Goal: Communication & Community: Answer question/provide support

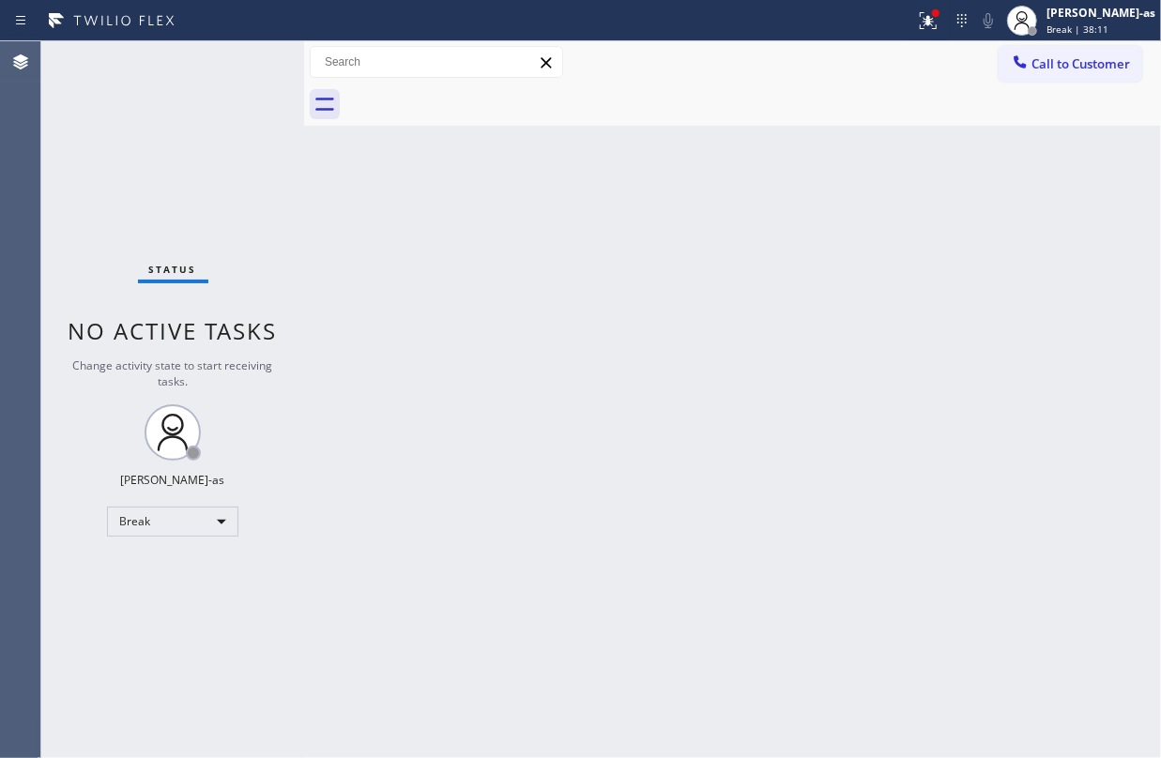
click at [745, 259] on div "Back to Dashboard Change Sender ID Customers Technicians Select a contact Outbo…" at bounding box center [732, 399] width 857 height 717
click at [359, 385] on div "Back to Dashboard Change Sender ID Customers Technicians Select a contact Outbo…" at bounding box center [732, 399] width 857 height 717
click at [610, 315] on div "Back to Dashboard Change Sender ID Customers Technicians Select a contact Outbo…" at bounding box center [732, 399] width 857 height 717
click at [156, 523] on div "Break" at bounding box center [172, 522] width 131 height 30
click at [117, 511] on div at bounding box center [580, 379] width 1161 height 758
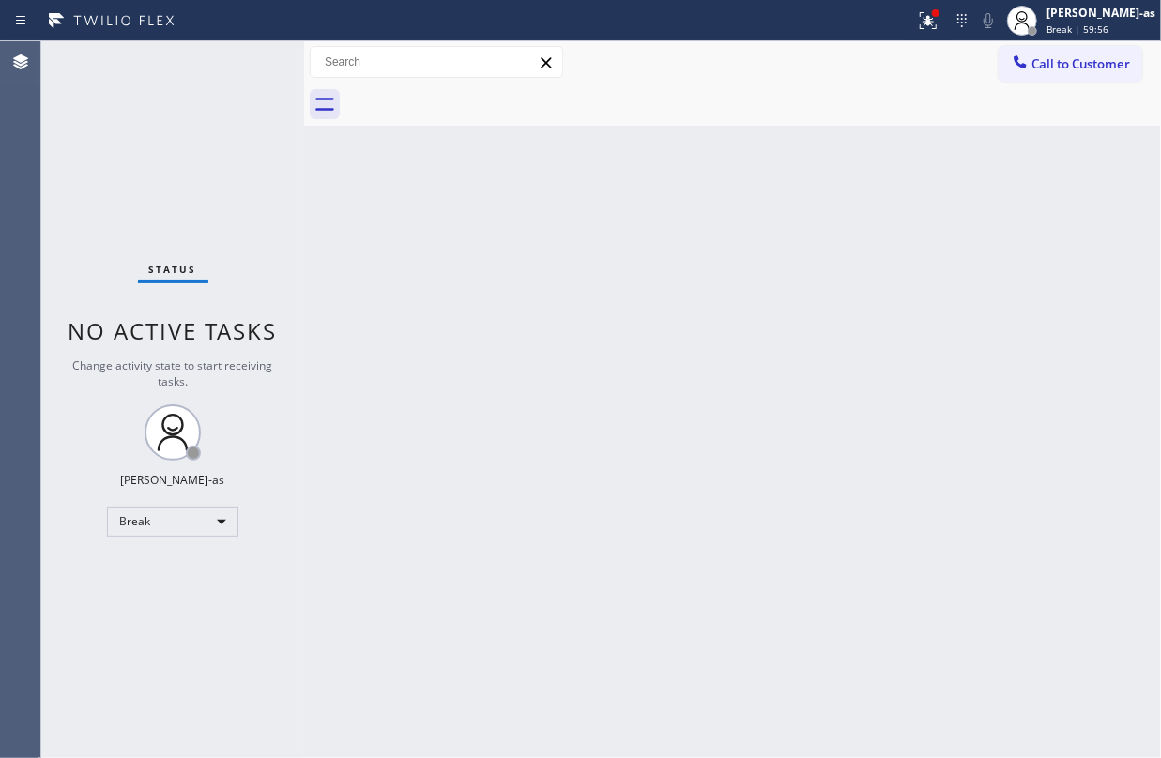
click at [475, 365] on div "Back to Dashboard Change Sender ID Customers Technicians Select a contact Outbo…" at bounding box center [732, 399] width 857 height 717
click at [161, 522] on div "Break" at bounding box center [172, 522] width 131 height 30
click at [169, 573] on li "Available" at bounding box center [171, 571] width 127 height 23
click at [482, 490] on div "Back to Dashboard Change Sender ID Customers Technicians Select a contact Outbo…" at bounding box center [732, 399] width 857 height 717
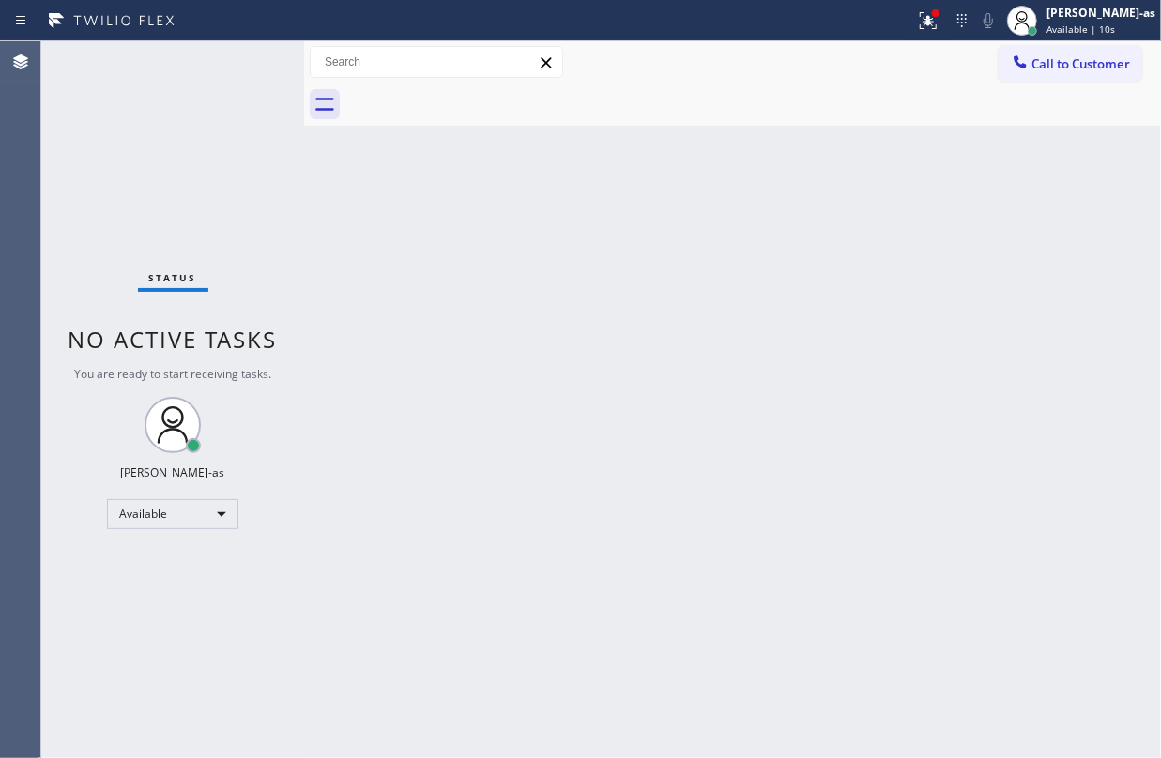
click at [650, 384] on div "Back to Dashboard Change Sender ID Customers Technicians Select a contact Outbo…" at bounding box center [732, 399] width 857 height 717
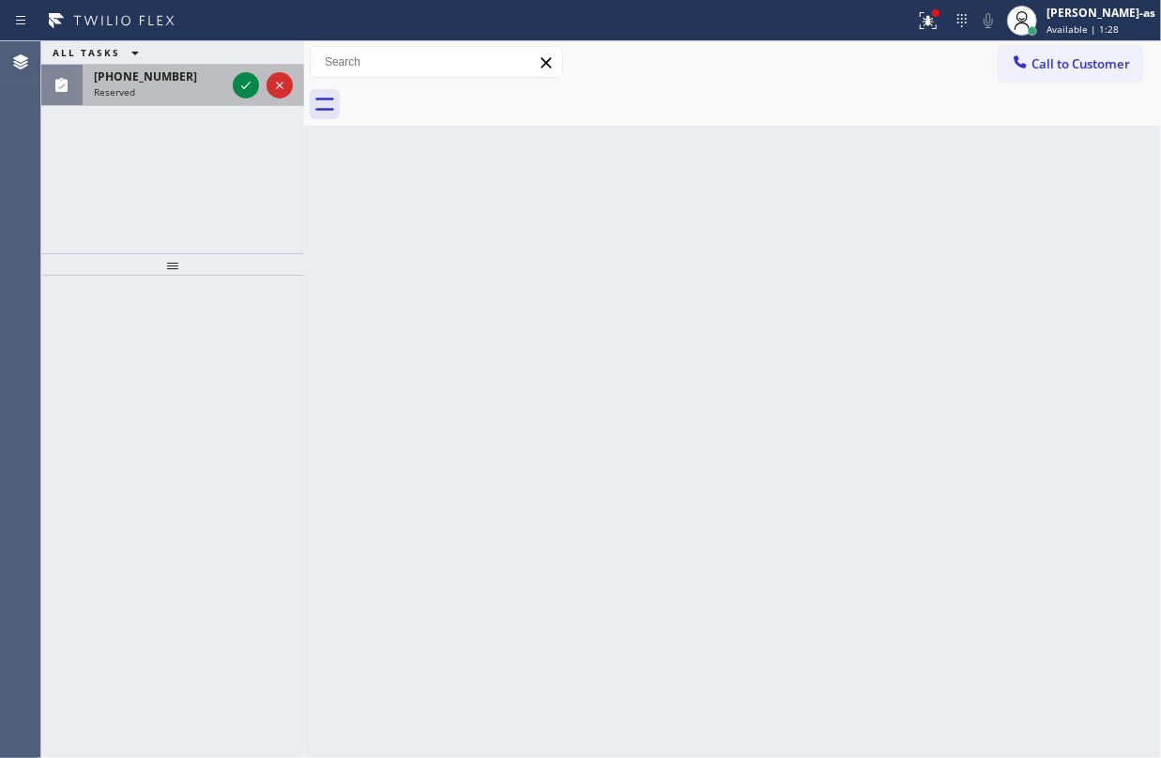
click at [230, 84] on div at bounding box center [263, 85] width 68 height 41
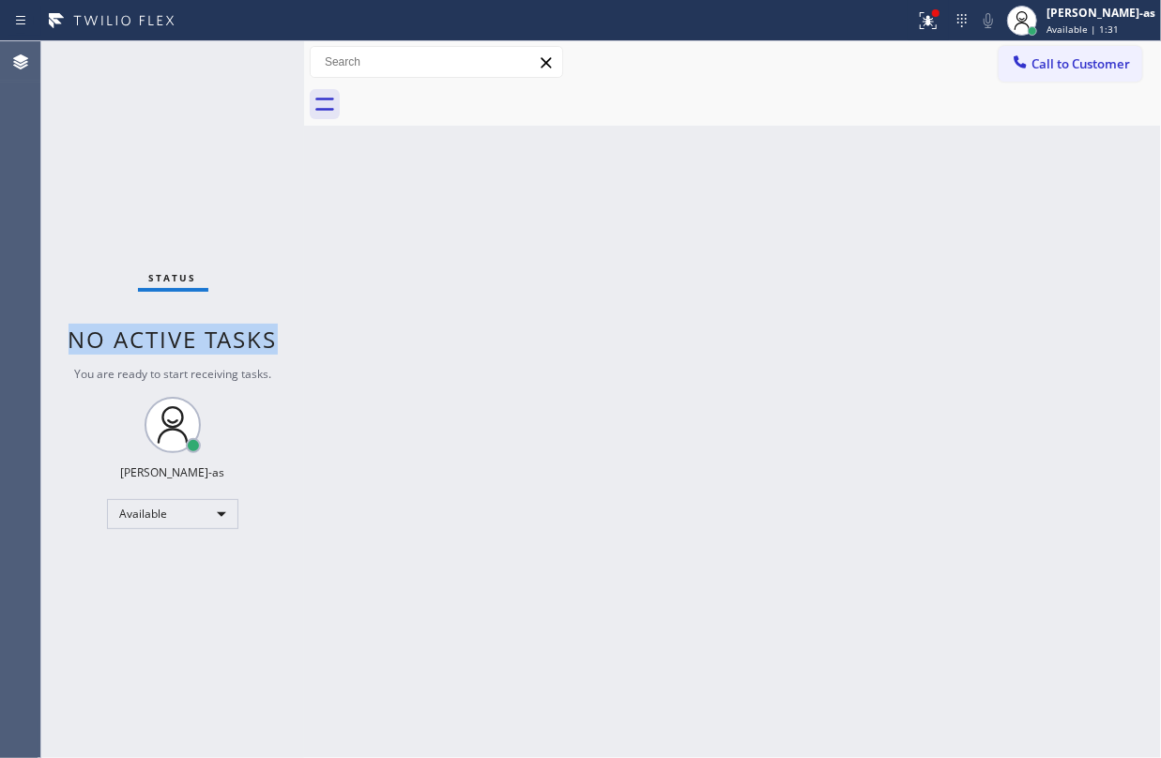
drag, startPoint x: 291, startPoint y: 220, endPoint x: 501, endPoint y: 441, distance: 305.4
click at [327, 222] on div "Status No active tasks You are ready to start receiving tasks. [PERSON_NAME]-as…" at bounding box center [601, 399] width 1120 height 717
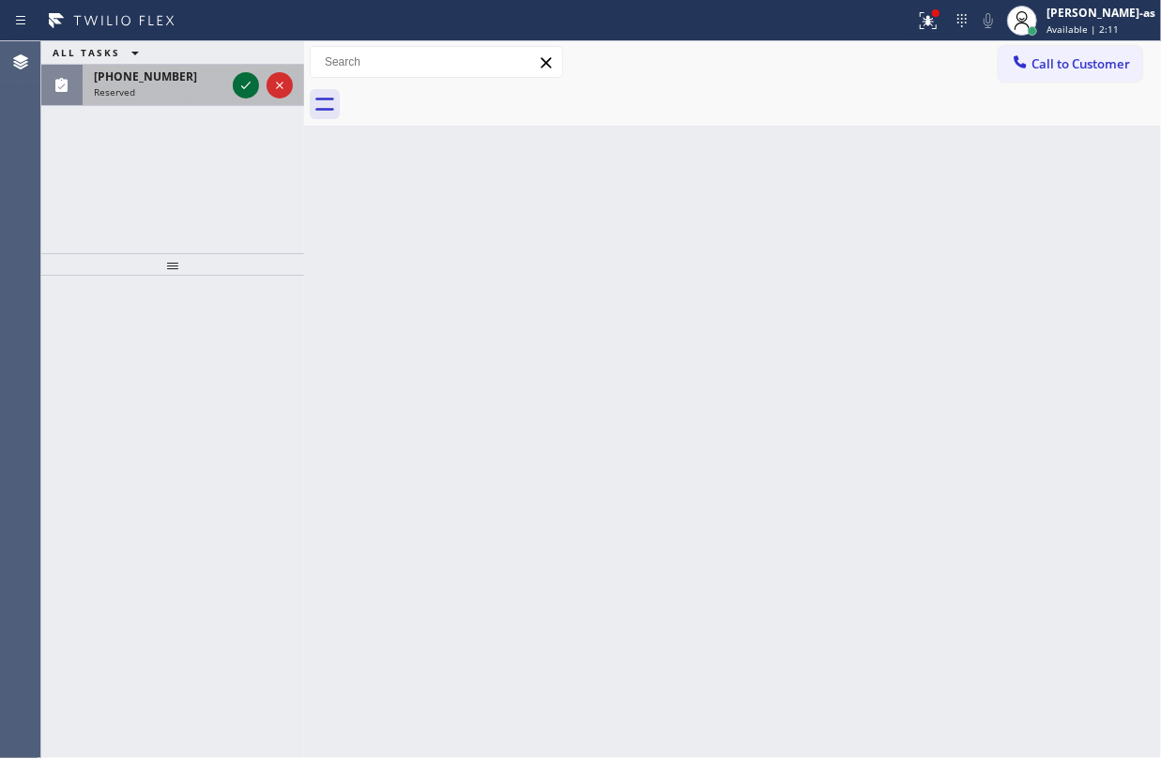
click at [242, 87] on icon at bounding box center [245, 86] width 9 height 8
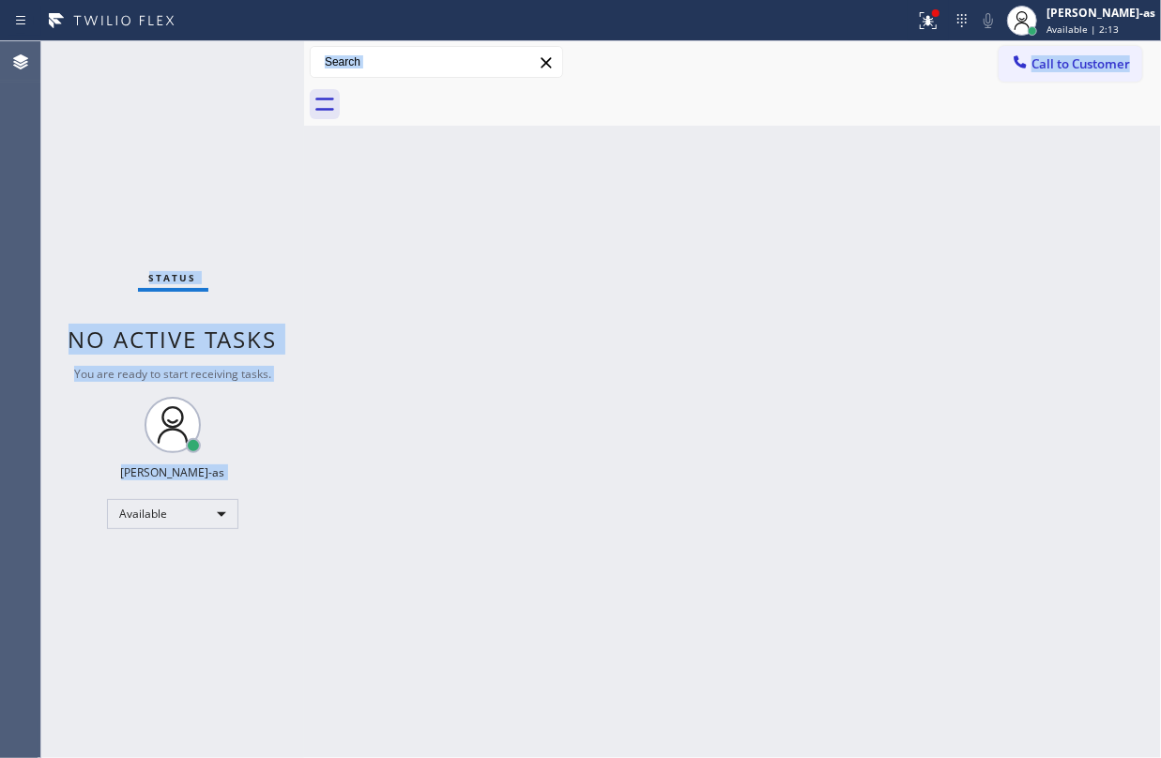
drag, startPoint x: 156, startPoint y: 161, endPoint x: 180, endPoint y: 163, distance: 24.5
click at [156, 160] on div "Status No active tasks You are ready to start receiving tasks. [PERSON_NAME]-as…" at bounding box center [172, 399] width 263 height 717
click at [285, 227] on div "Status No active tasks You are ready to start receiving tasks. [PERSON_NAME]-as…" at bounding box center [172, 399] width 263 height 717
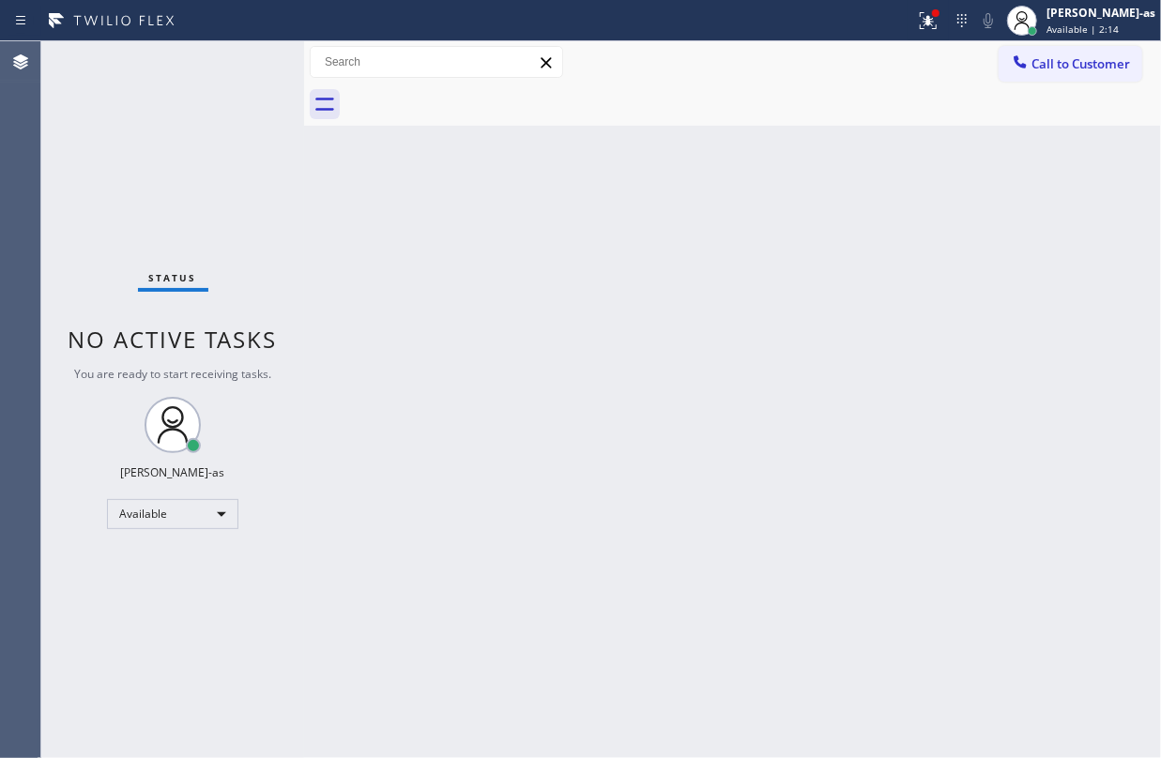
click at [343, 248] on div "Back to Dashboard Change Sender ID Customers Technicians Select a contact Outbo…" at bounding box center [732, 399] width 857 height 717
click at [1090, 61] on span "Call to Customer" at bounding box center [1080, 63] width 99 height 17
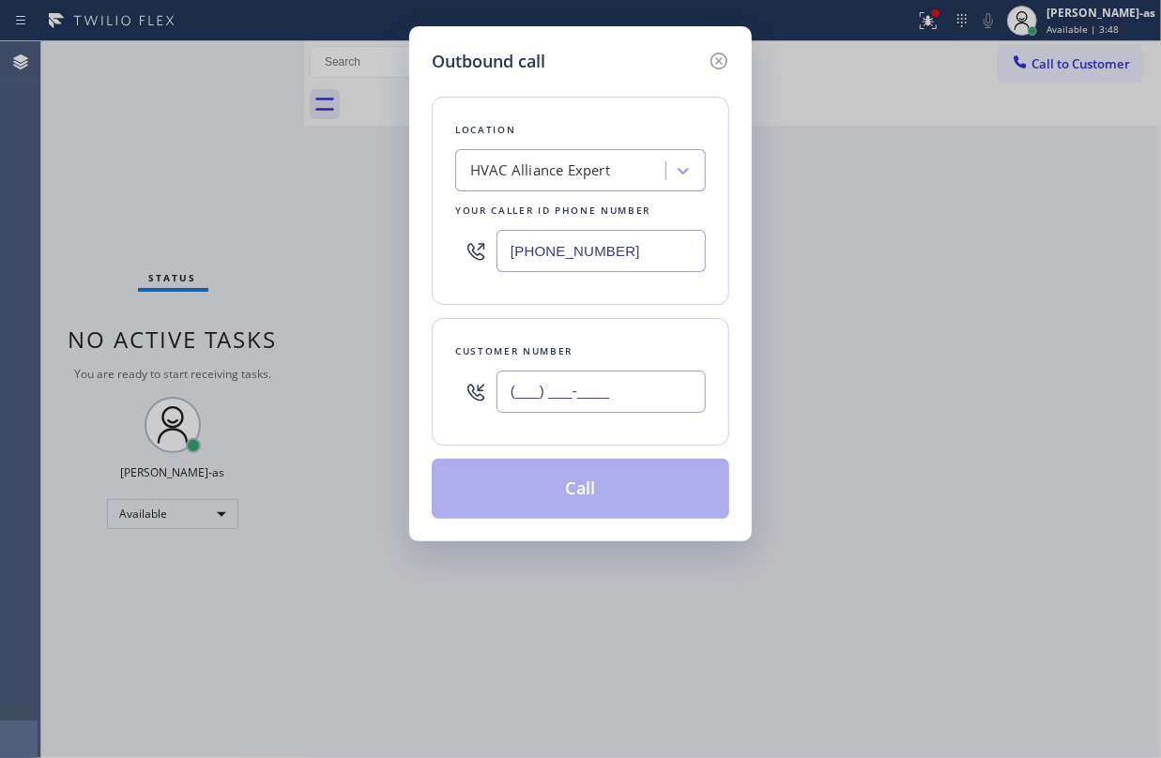
click at [620, 384] on input "(___) ___-____" at bounding box center [601, 392] width 209 height 42
paste input "650) 269-7103"
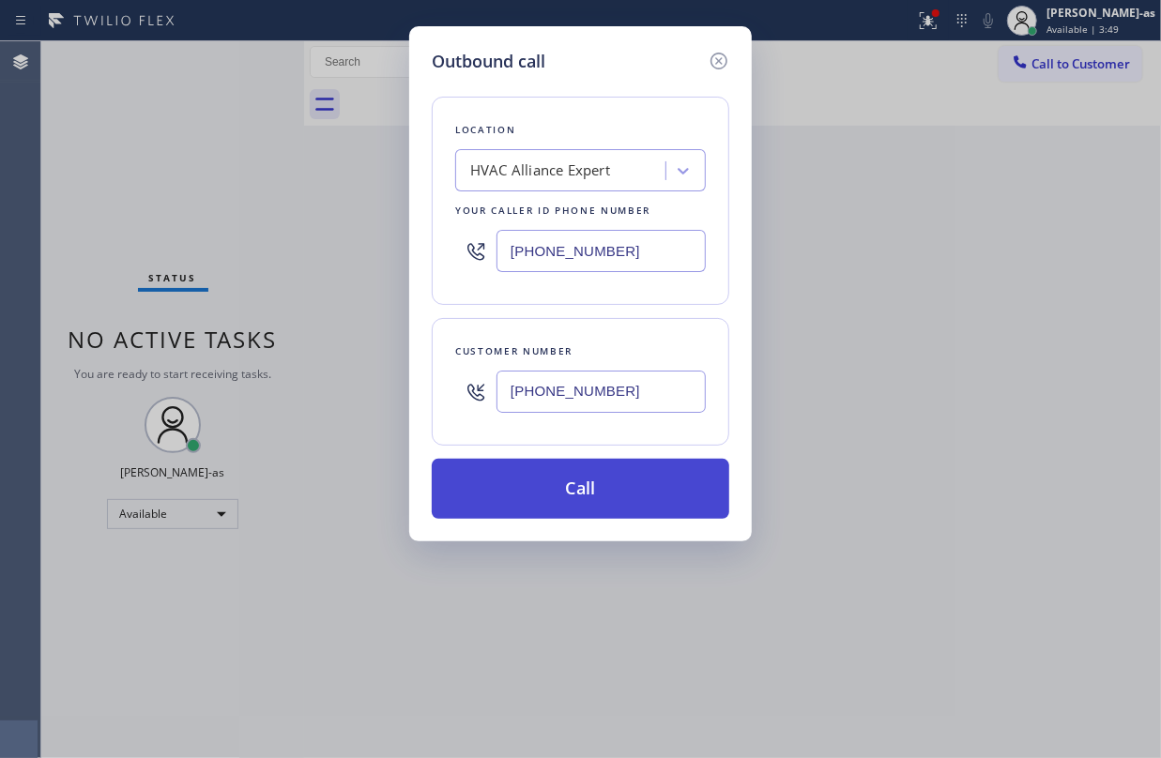
type input "[PHONE_NUMBER]"
click at [597, 478] on button "Call" at bounding box center [581, 489] width 298 height 60
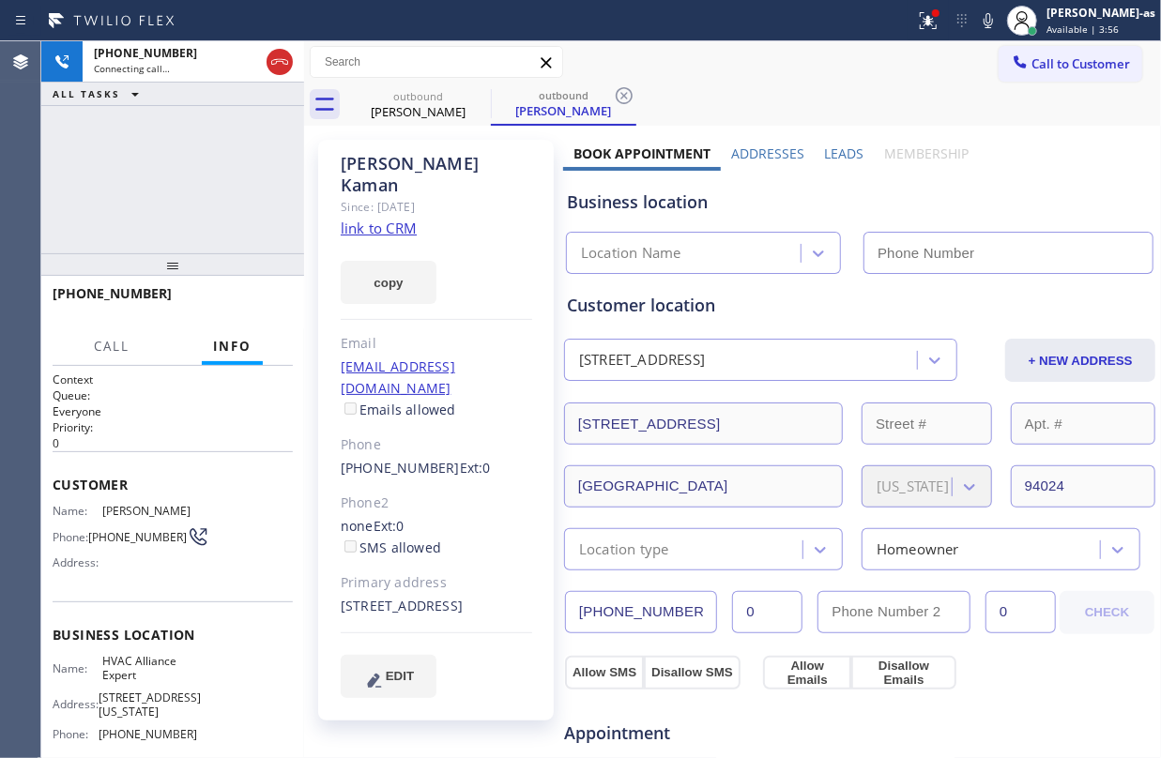
type input "[PHONE_NUMBER]"
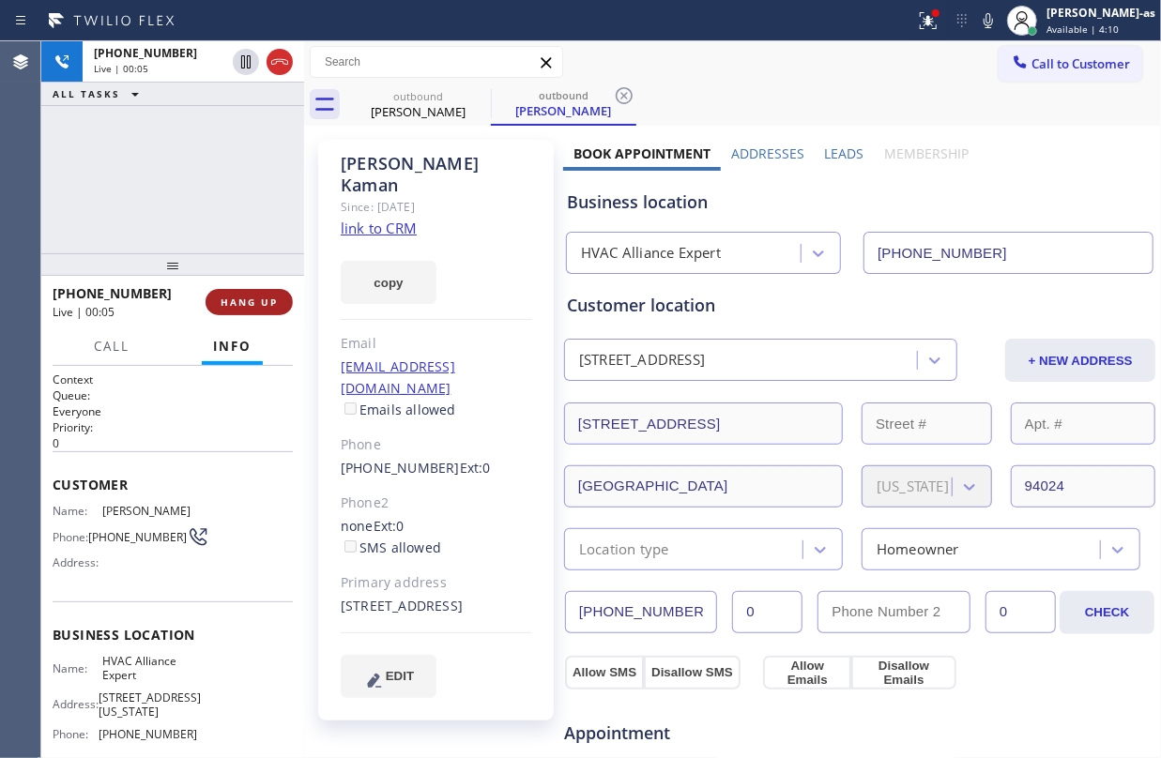
click at [267, 305] on span "HANG UP" at bounding box center [249, 302] width 57 height 13
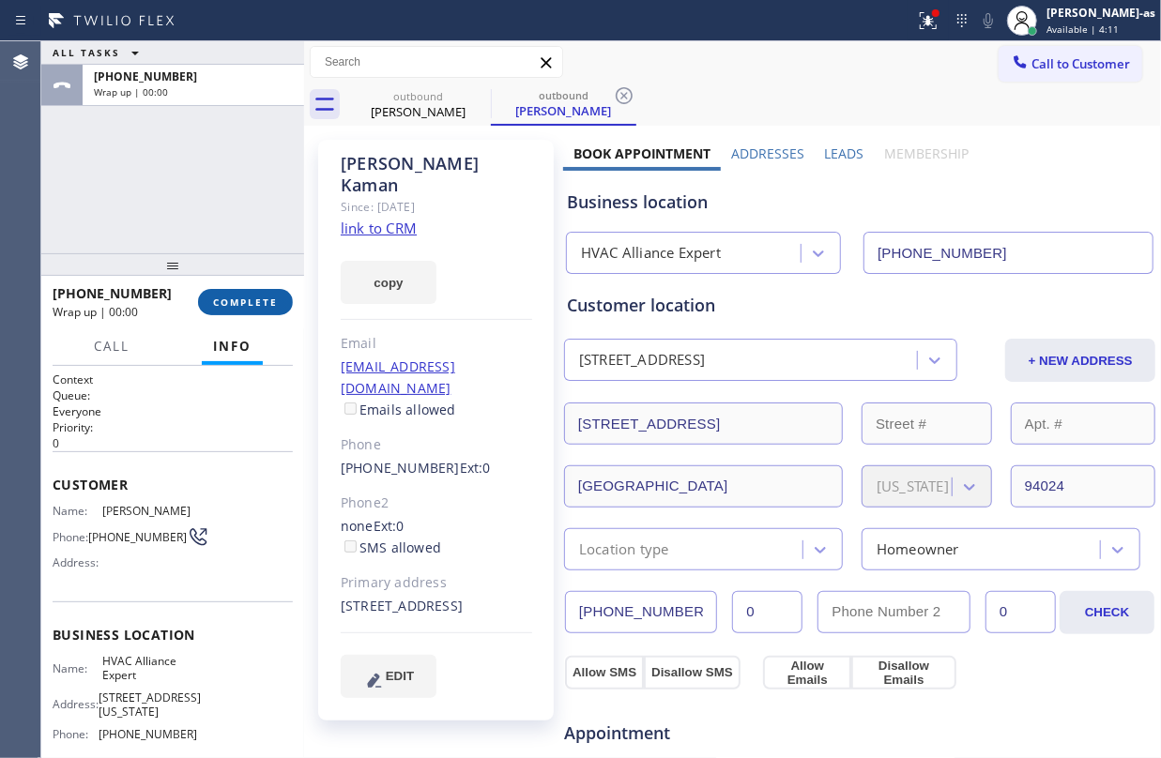
click at [267, 305] on span "COMPLETE" at bounding box center [245, 302] width 65 height 13
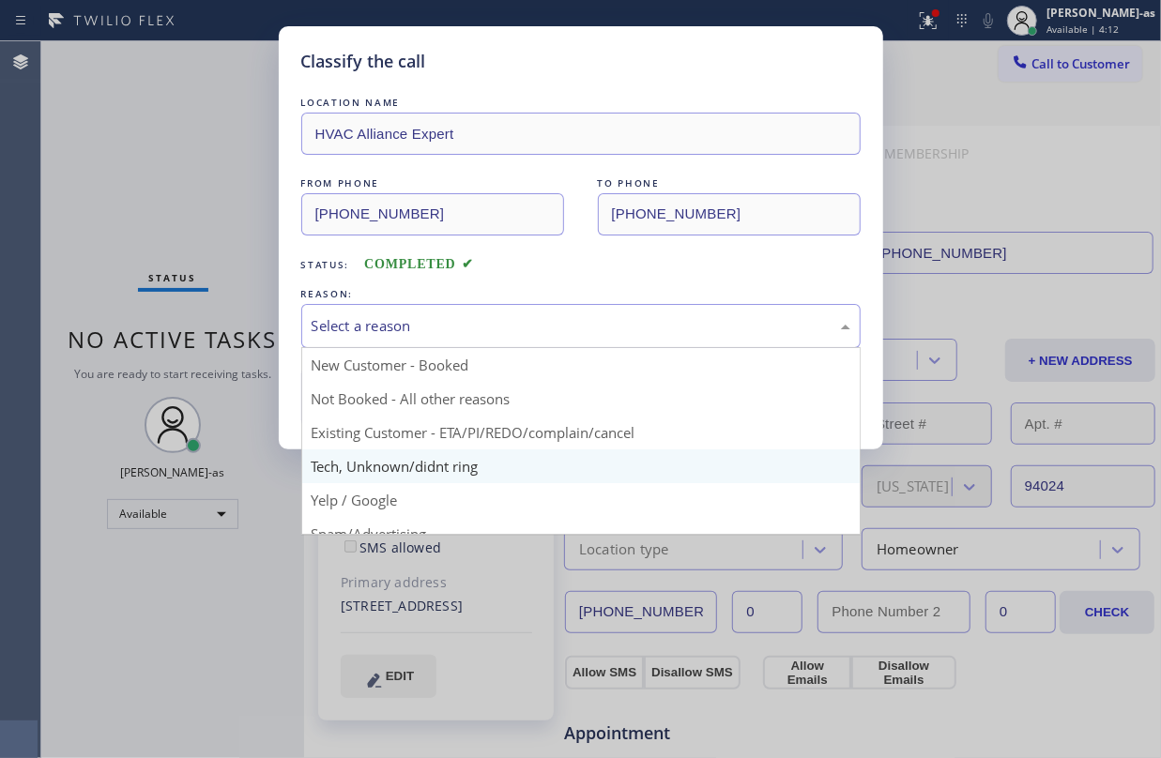
drag, startPoint x: 535, startPoint y: 319, endPoint x: 568, endPoint y: 452, distance: 137.3
click at [535, 320] on div "Select a reason" at bounding box center [581, 326] width 539 height 22
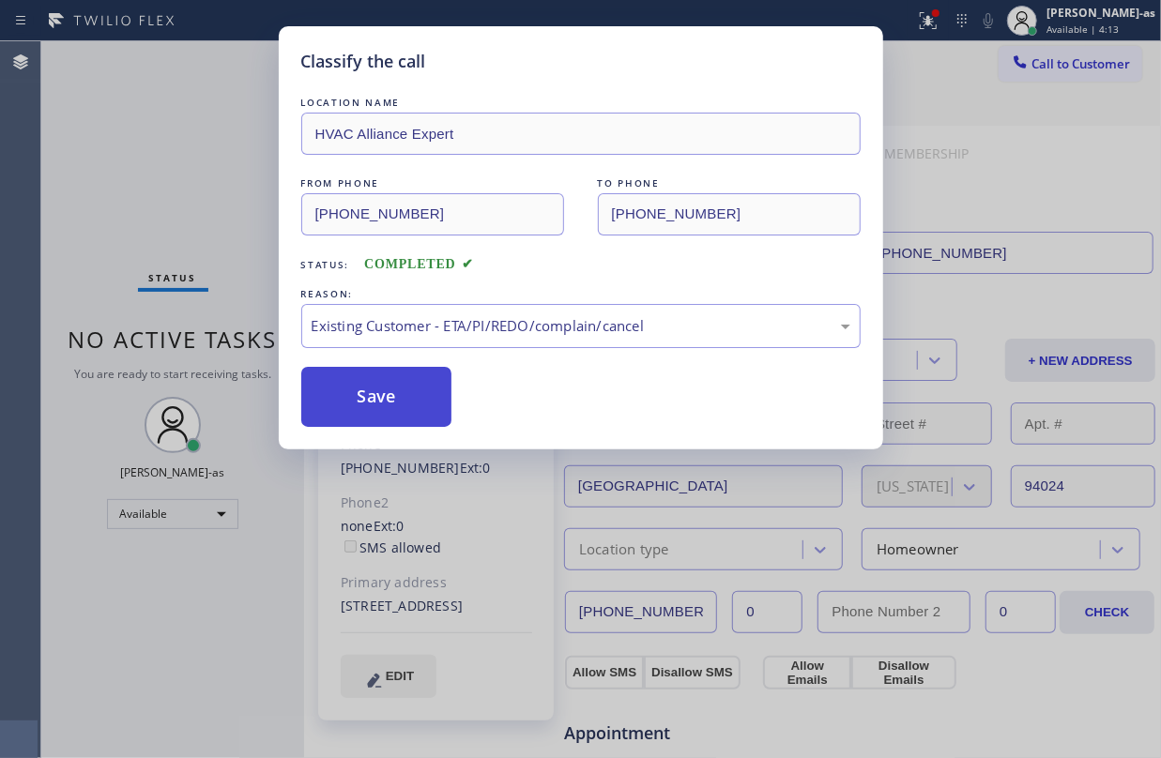
click at [388, 399] on button "Save" at bounding box center [376, 397] width 151 height 60
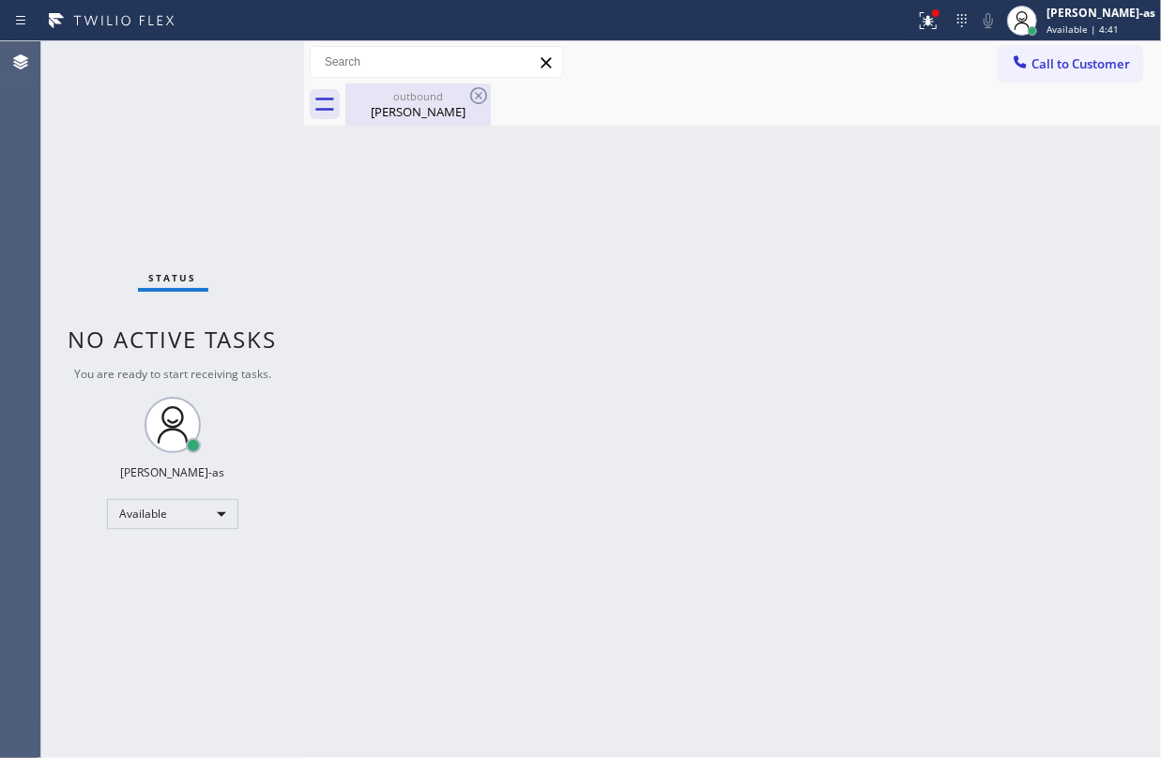
drag, startPoint x: 456, startPoint y: 125, endPoint x: 479, endPoint y: 111, distance: 26.6
click at [454, 122] on div "outbound [PERSON_NAME]" at bounding box center [418, 105] width 142 height 42
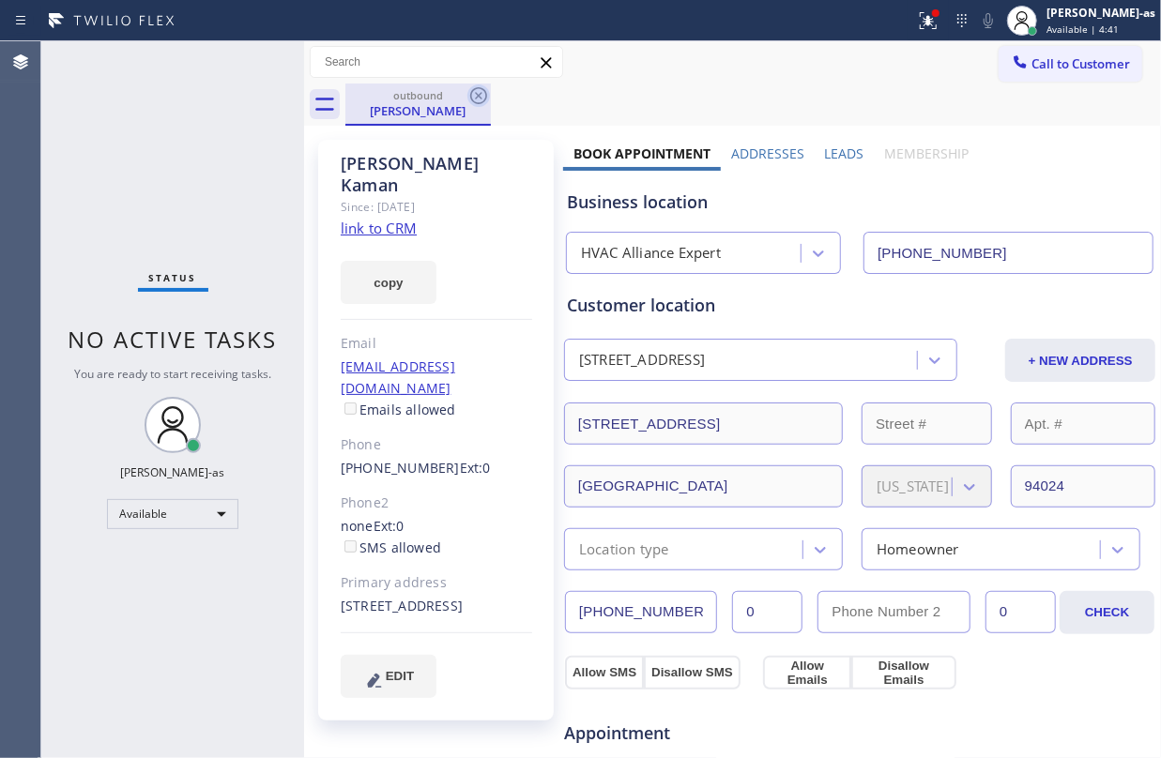
click at [474, 102] on icon at bounding box center [478, 95] width 17 height 17
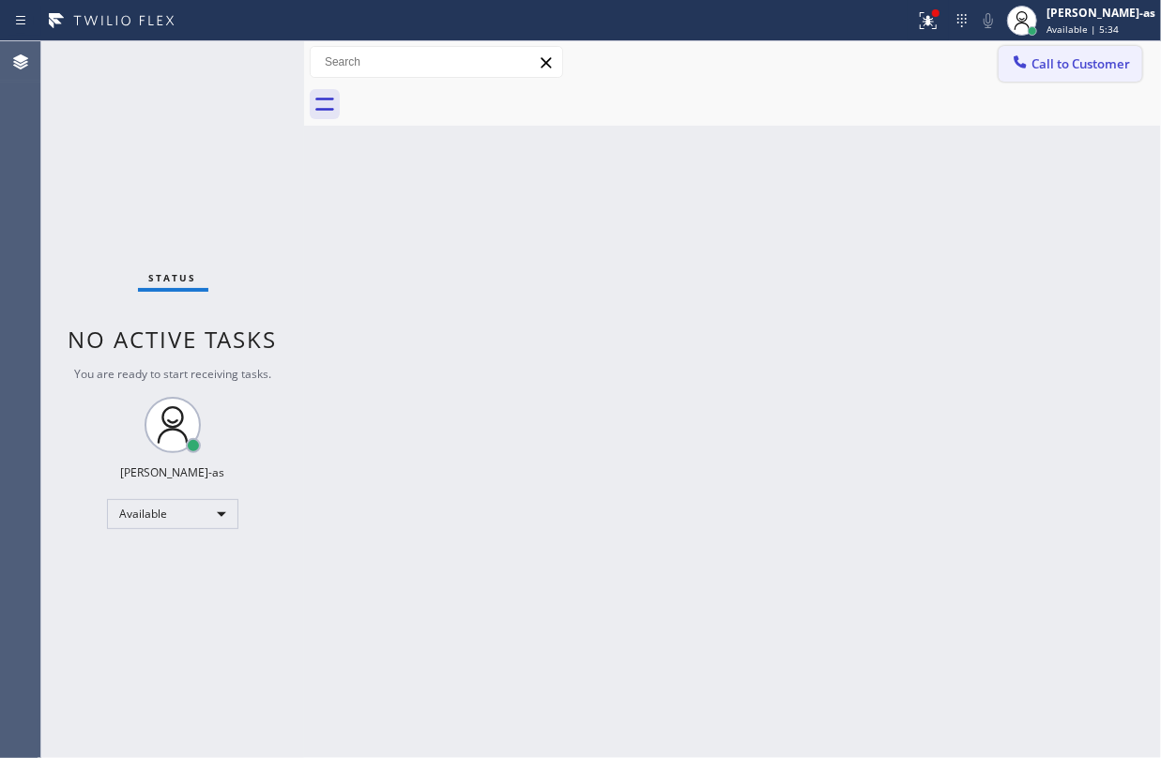
click at [1061, 73] on button "Call to Customer" at bounding box center [1071, 64] width 144 height 36
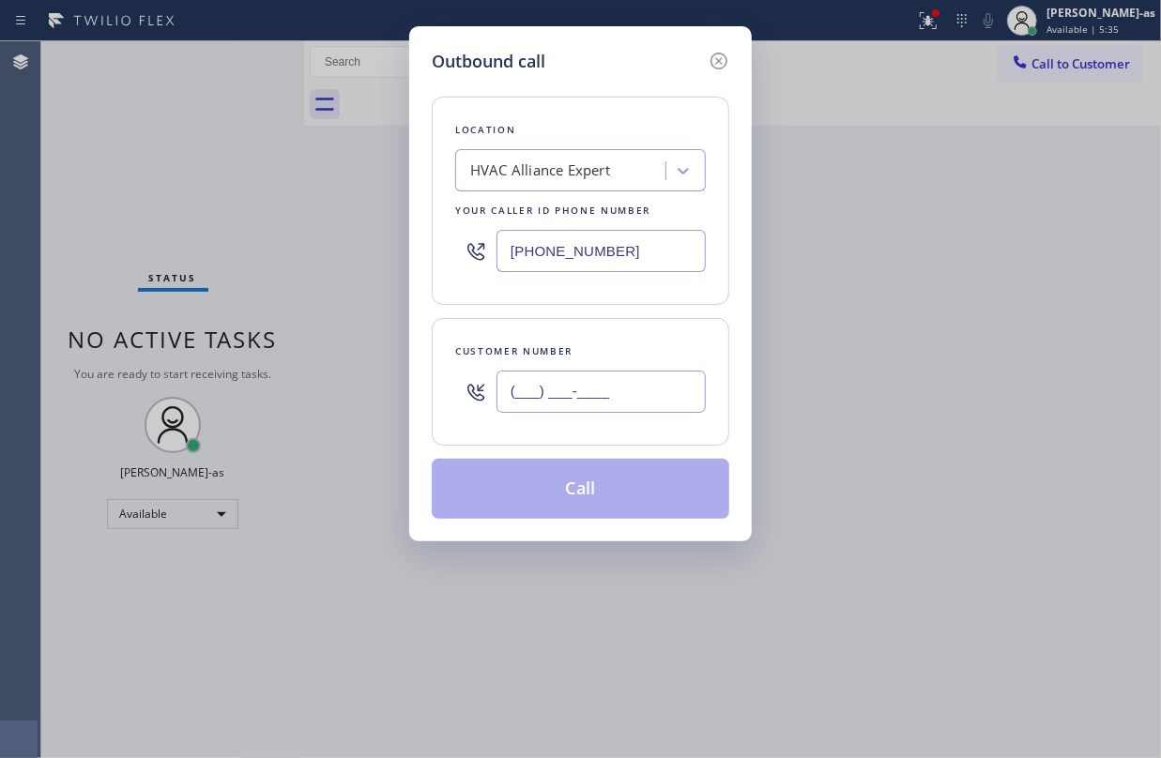
click at [608, 388] on input "(___) ___-____" at bounding box center [601, 392] width 209 height 42
paste input "702) 375-9073"
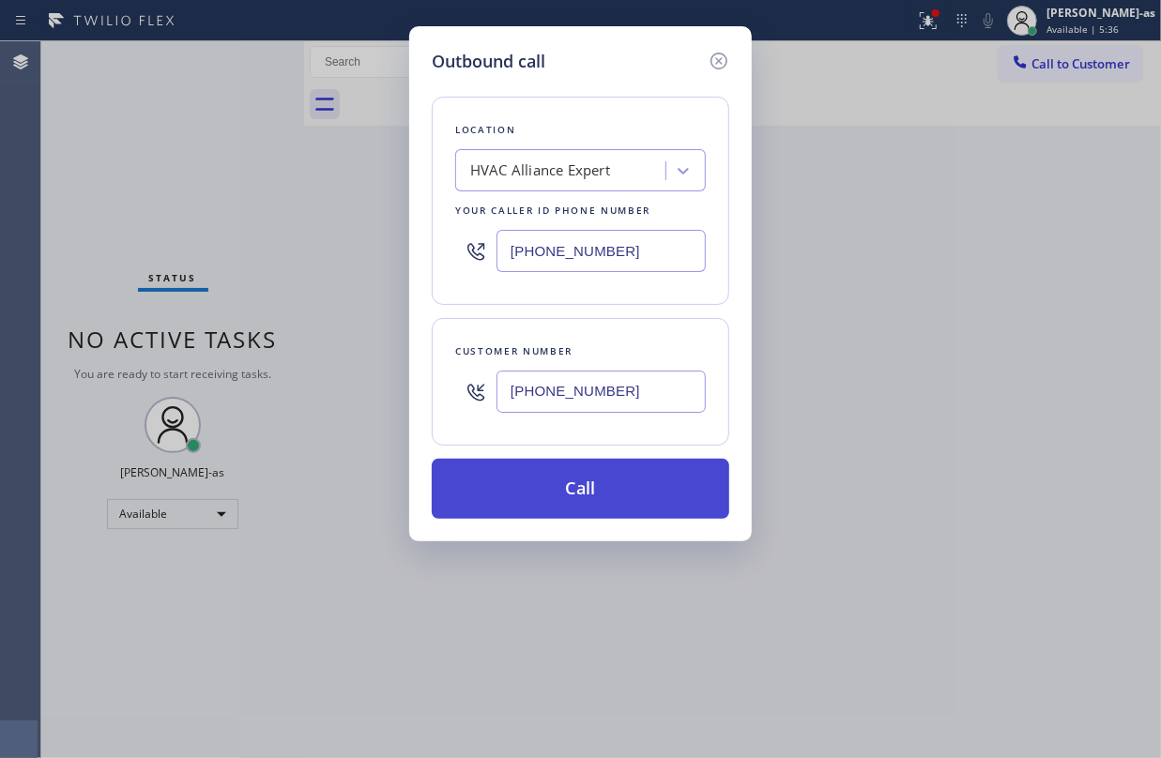
type input "[PHONE_NUMBER]"
click at [589, 490] on button "Call" at bounding box center [581, 489] width 298 height 60
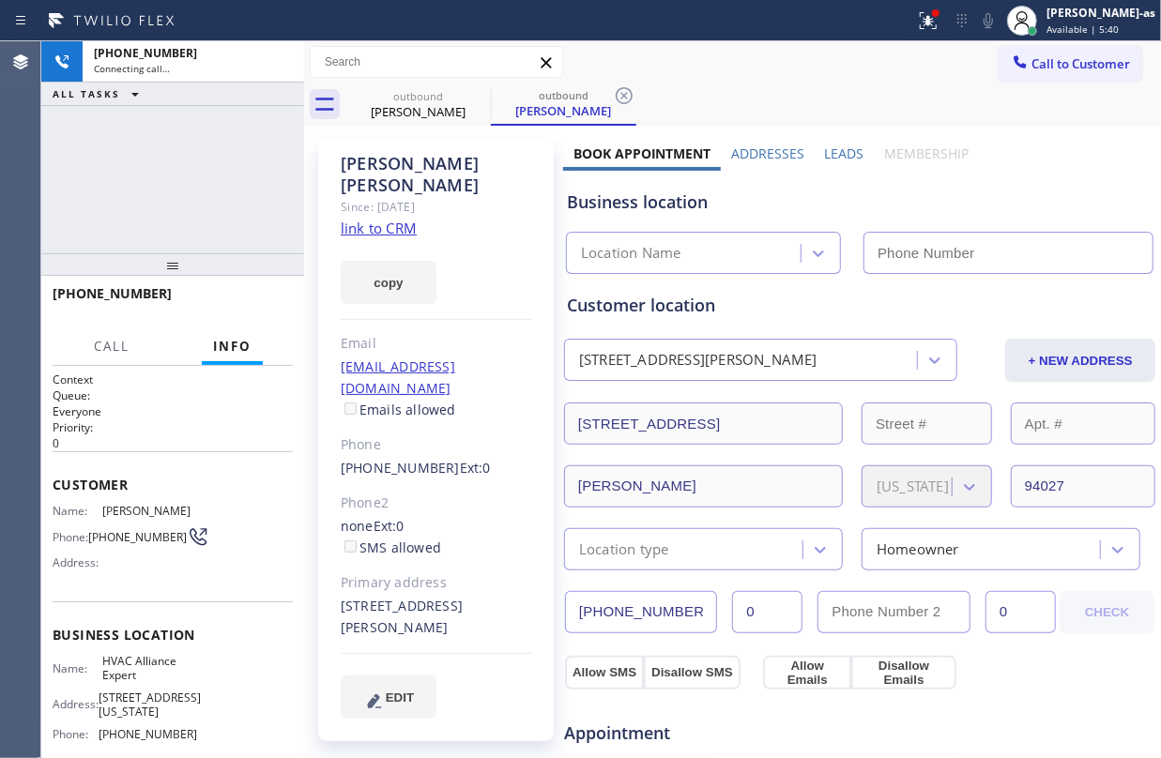
click at [390, 219] on link "link to CRM" at bounding box center [379, 228] width 76 height 19
type input "[PHONE_NUMBER]"
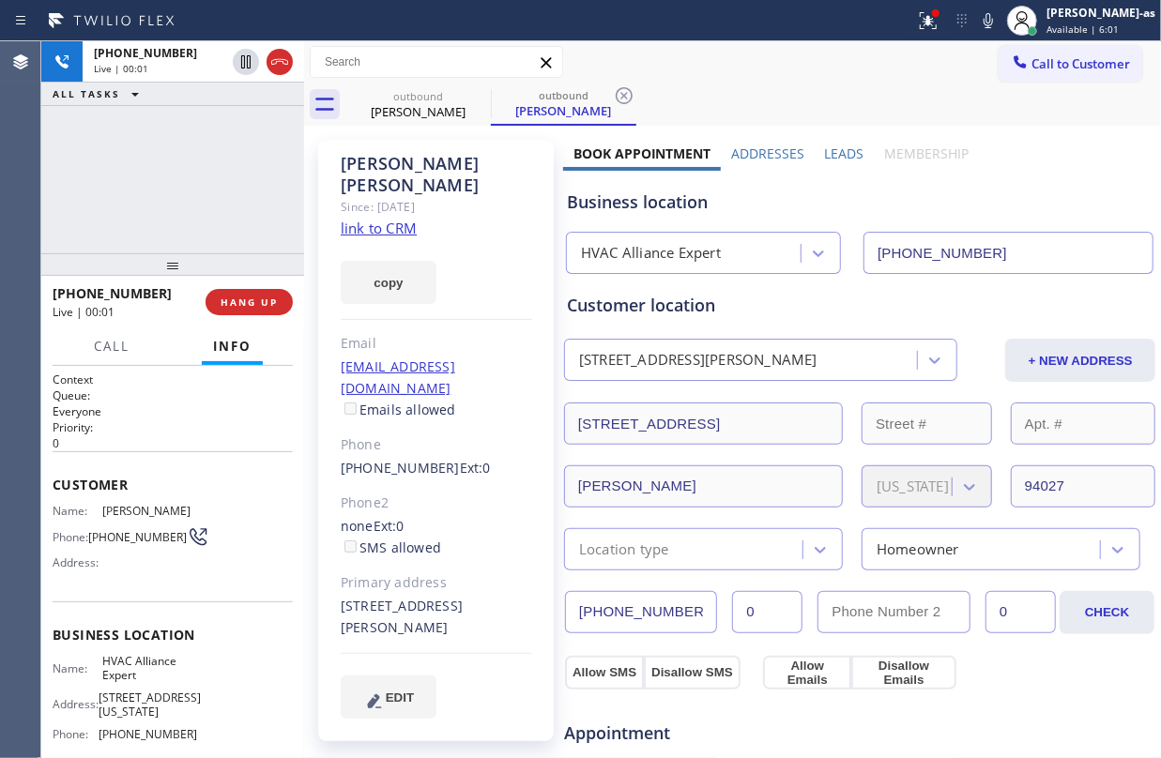
click at [275, 64] on icon at bounding box center [279, 62] width 17 height 6
drag, startPoint x: 227, startPoint y: 260, endPoint x: 225, endPoint y: 305, distance: 45.1
click at [227, 274] on div at bounding box center [172, 264] width 263 height 23
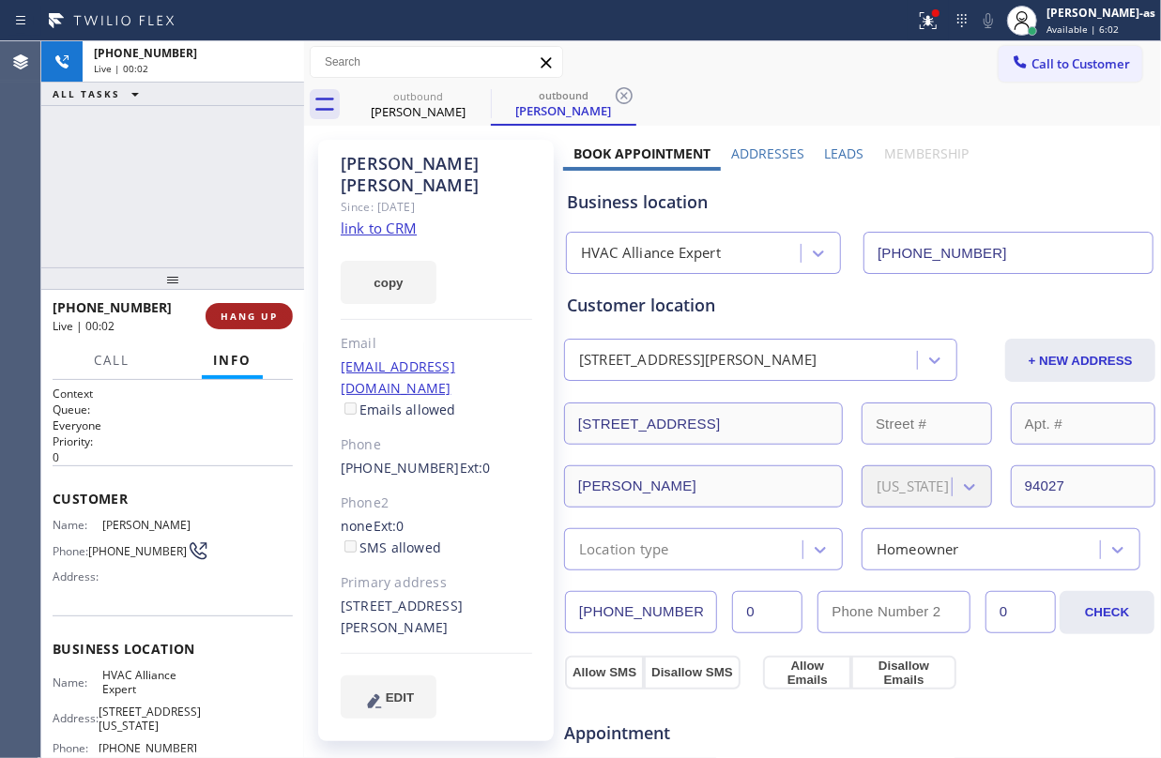
click at [238, 304] on div "[PHONE_NUMBER] Live | 00:02 HANG UP" at bounding box center [173, 316] width 240 height 49
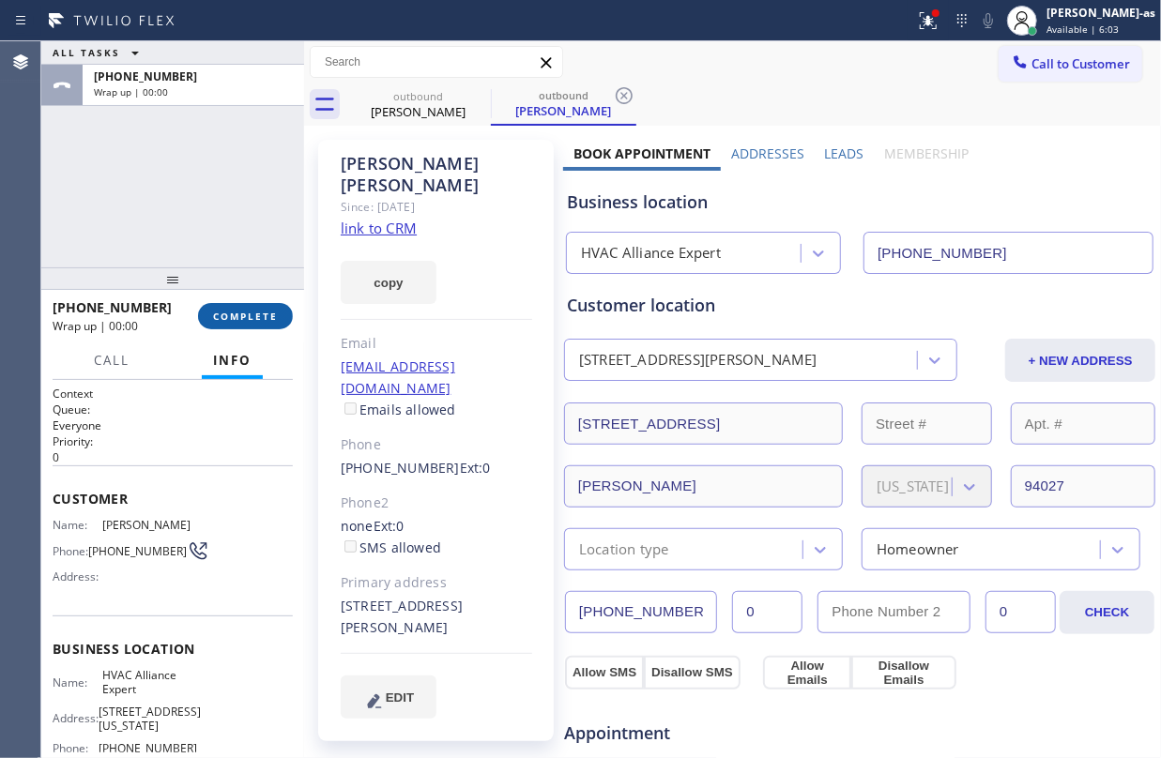
drag, startPoint x: 260, startPoint y: 312, endPoint x: 274, endPoint y: 310, distance: 14.2
click at [261, 312] on span "COMPLETE" at bounding box center [245, 316] width 65 height 13
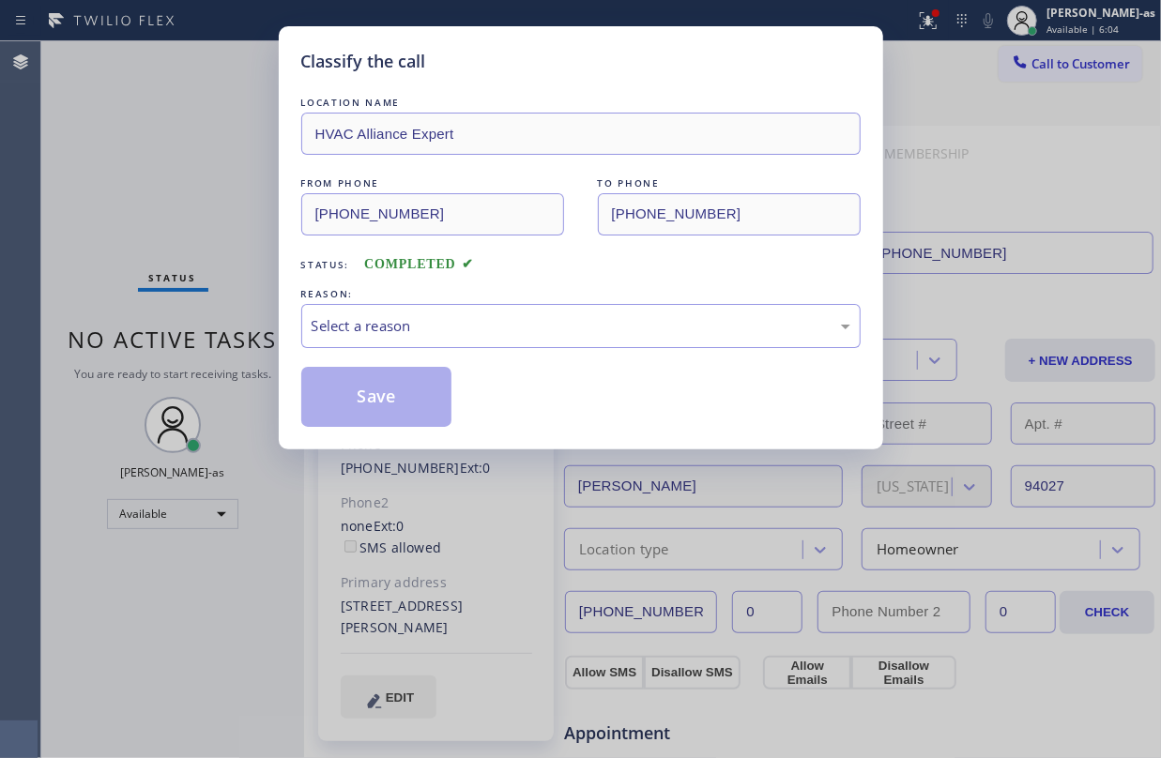
click at [553, 290] on div "REASON:" at bounding box center [580, 294] width 559 height 20
drag, startPoint x: 594, startPoint y: 328, endPoint x: 601, endPoint y: 345, distance: 19.0
click at [599, 336] on div "Select a reason" at bounding box center [581, 326] width 539 height 22
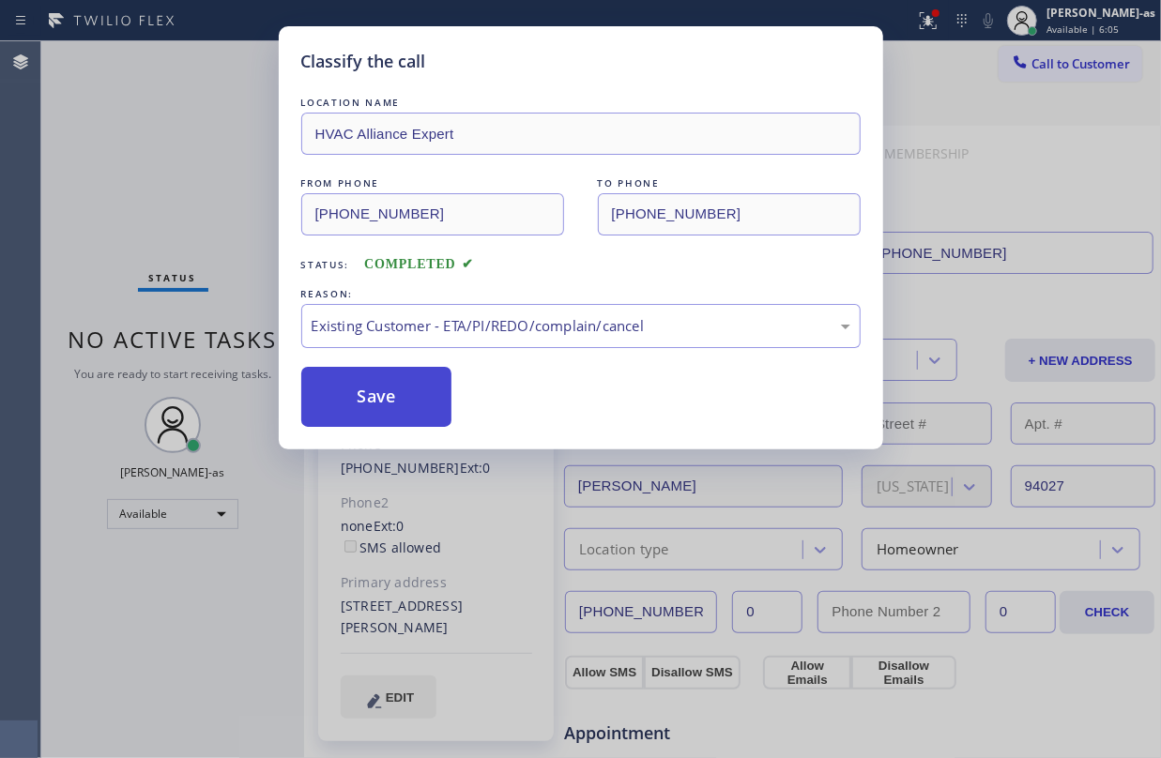
drag, startPoint x: 512, startPoint y: 436, endPoint x: 424, endPoint y: 421, distance: 89.5
click at [398, 375] on button "Save" at bounding box center [376, 397] width 151 height 60
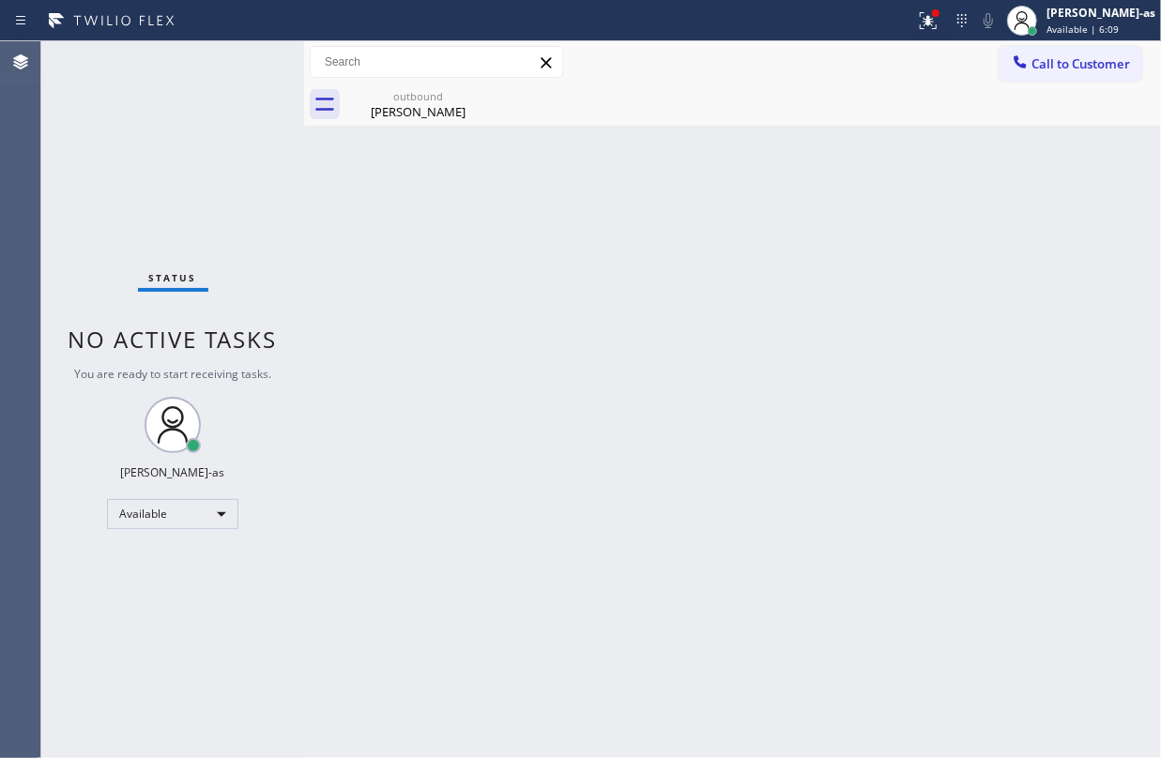
click at [267, 200] on div "Status No active tasks You are ready to start receiving tasks. [PERSON_NAME]-as…" at bounding box center [172, 399] width 263 height 717
drag, startPoint x: 1059, startPoint y: 73, endPoint x: 1007, endPoint y: 75, distance: 51.7
click at [1055, 73] on button "Call to Customer" at bounding box center [1071, 64] width 144 height 36
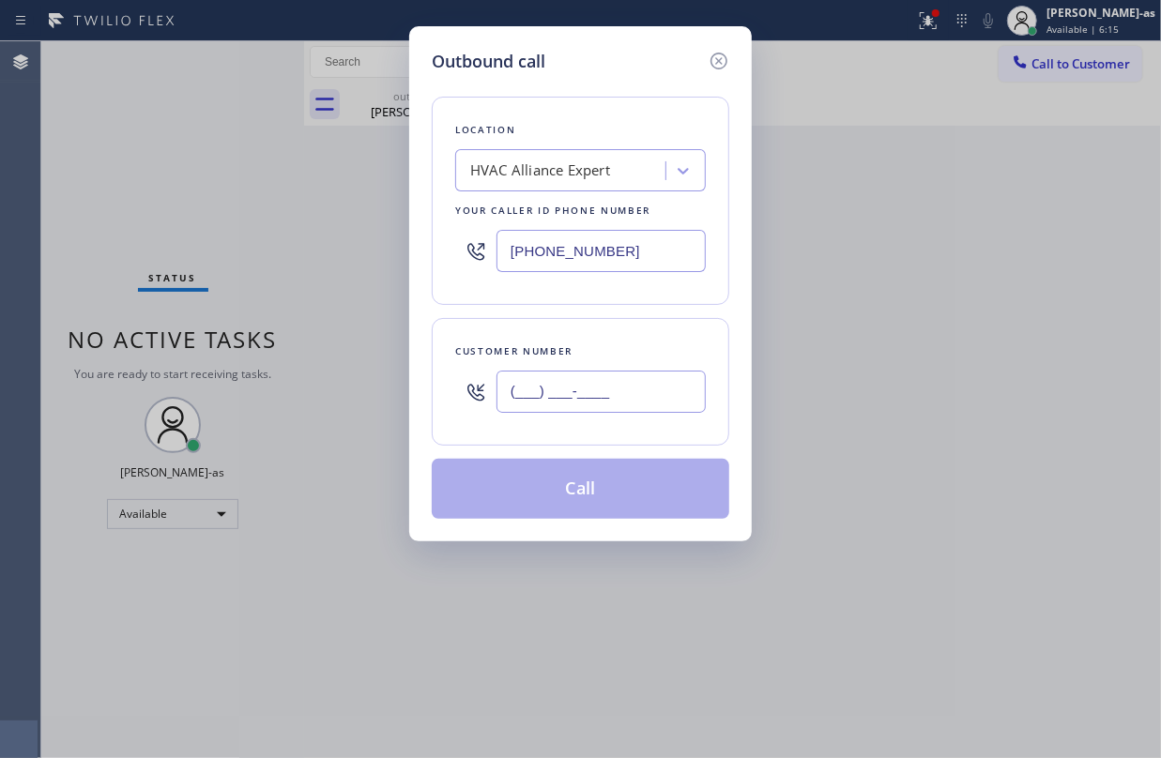
click at [613, 380] on input "(___) ___-____" at bounding box center [601, 392] width 209 height 42
paste input "650) 421-1967"
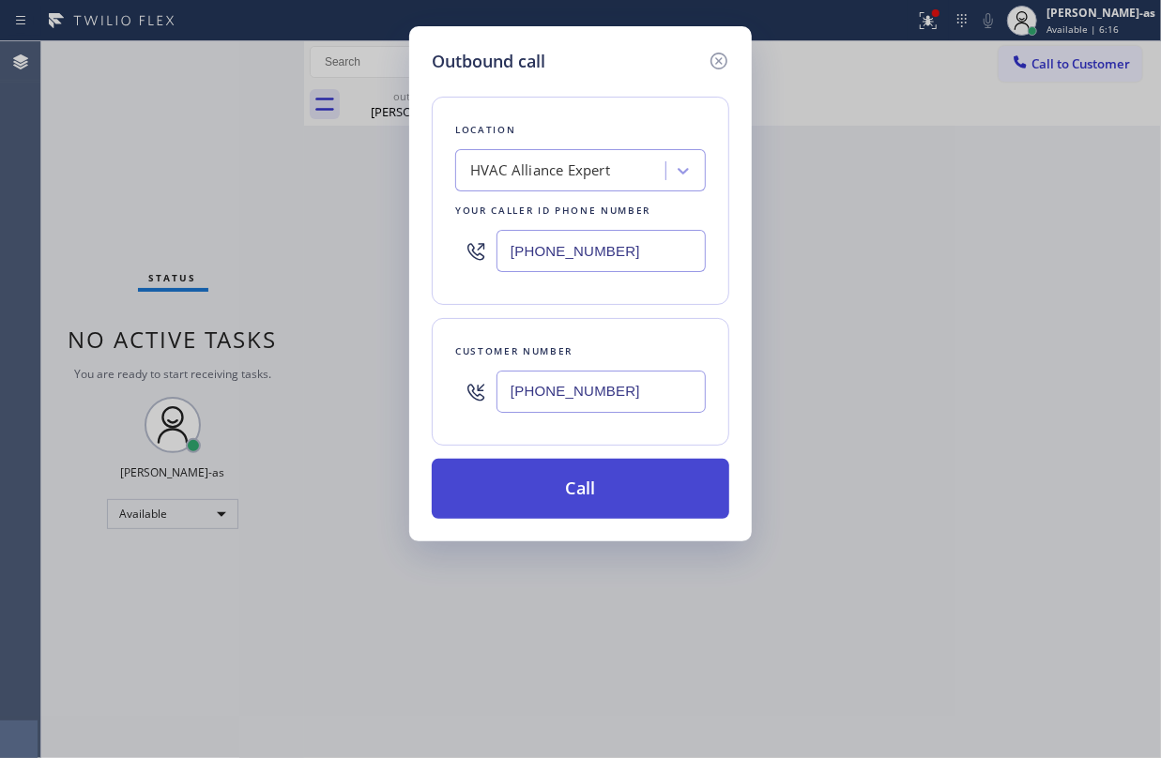
type input "[PHONE_NUMBER]"
click at [620, 503] on button "Call" at bounding box center [581, 489] width 298 height 60
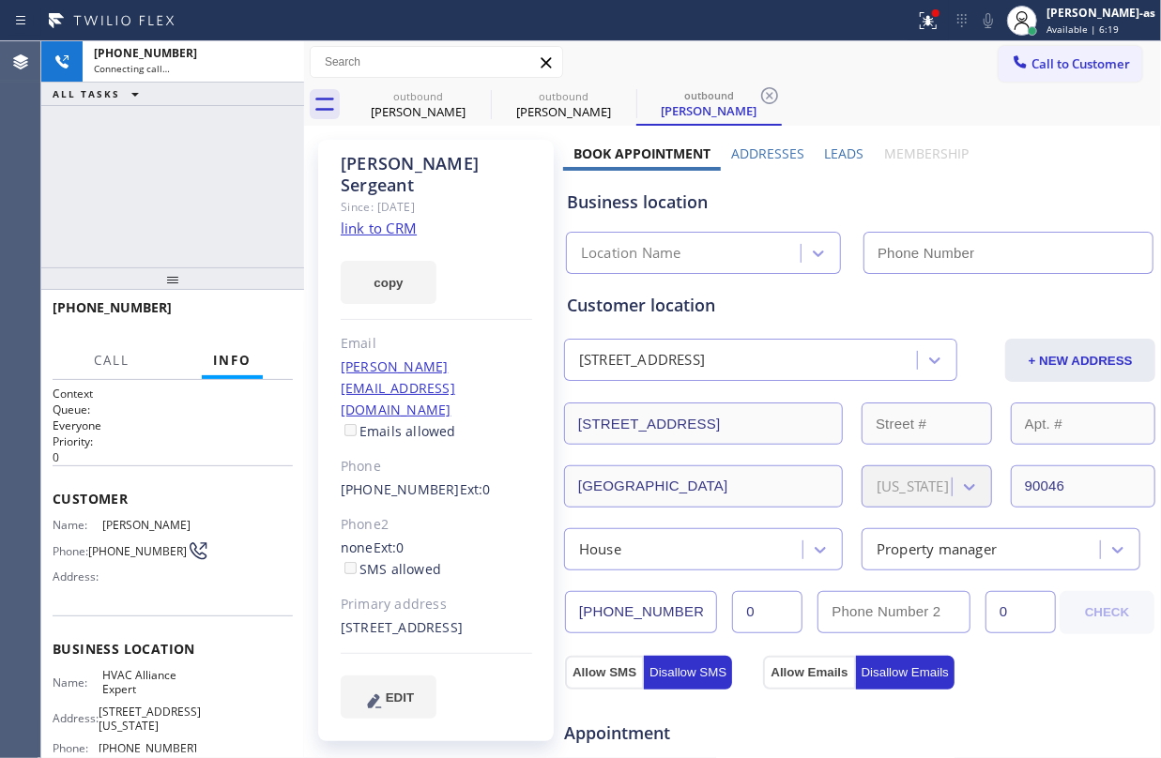
click at [389, 219] on link "link to CRM" at bounding box center [379, 228] width 76 height 19
type input "[PHONE_NUMBER]"
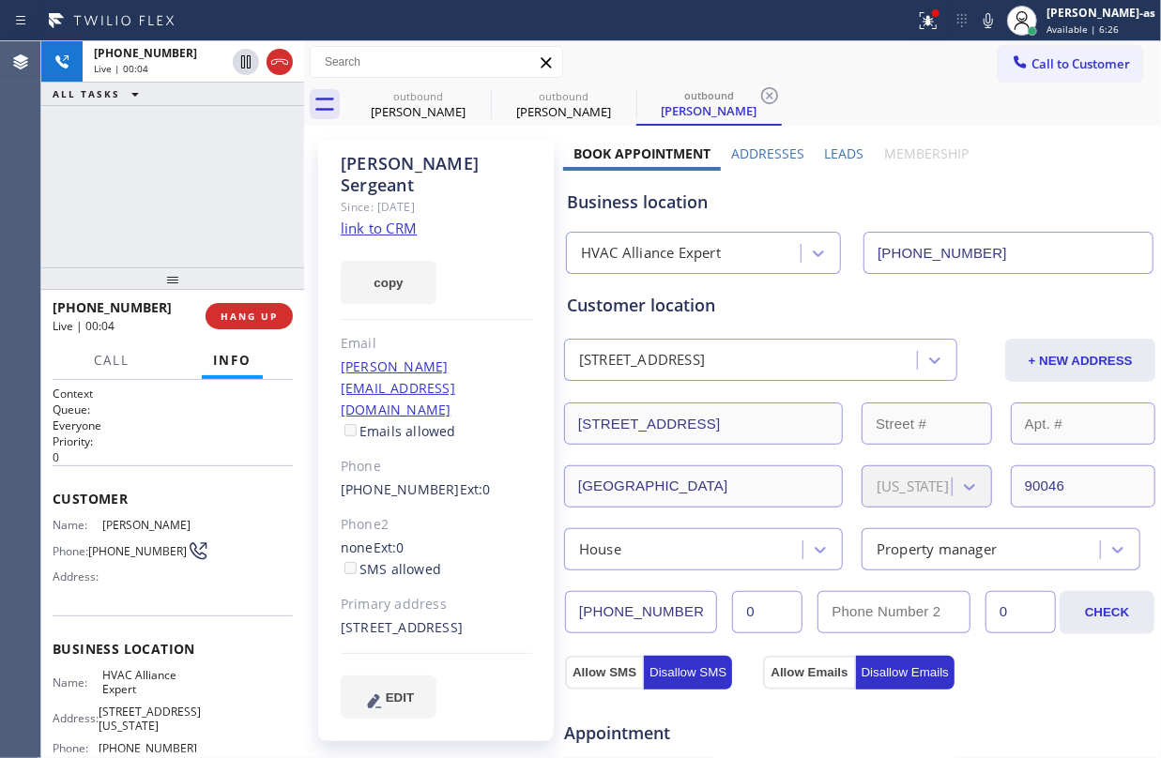
drag, startPoint x: 203, startPoint y: 154, endPoint x: 252, endPoint y: 129, distance: 55.8
click at [208, 151] on div "[PHONE_NUMBER] Live | 00:04 ALL TASKS ALL TASKS ACTIVE TASKS TASKS IN WRAP UP" at bounding box center [172, 154] width 263 height 226
drag, startPoint x: 283, startPoint y: 46, endPoint x: 285, endPoint y: 62, distance: 16.1
click at [287, 47] on div at bounding box center [263, 61] width 68 height 41
click at [278, 69] on icon at bounding box center [279, 62] width 23 height 23
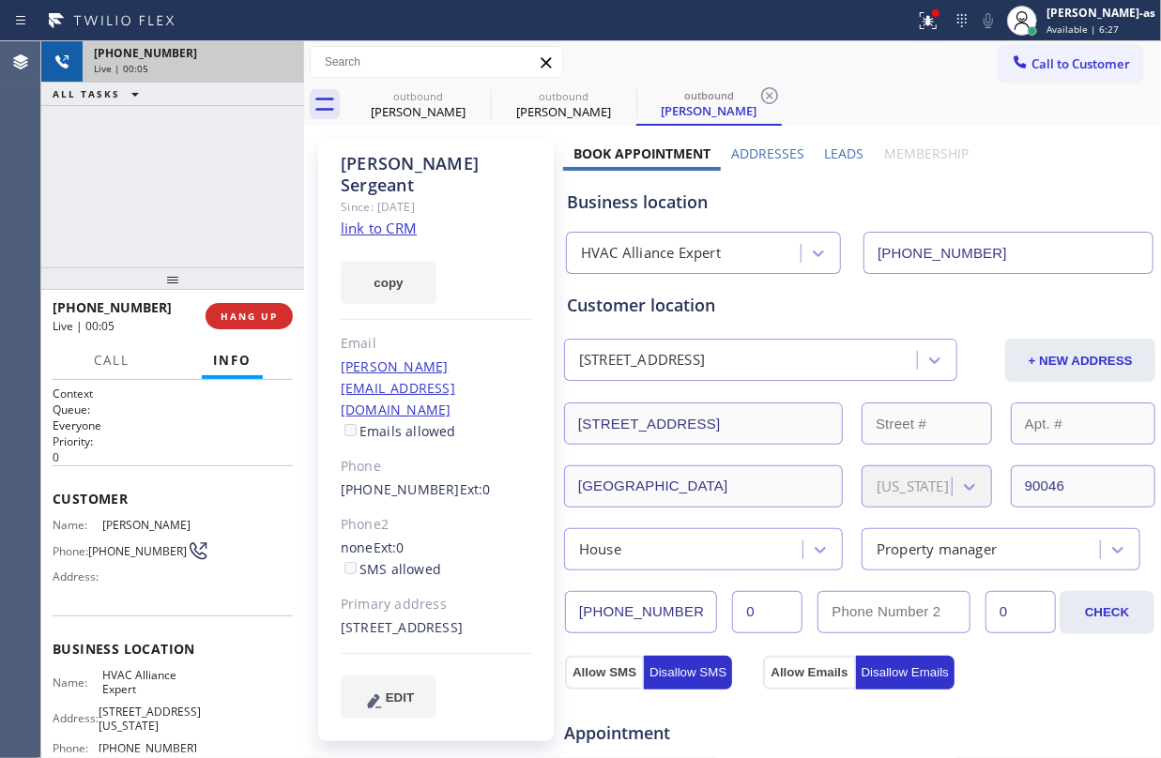
drag, startPoint x: 237, startPoint y: 210, endPoint x: 250, endPoint y: 245, distance: 36.8
click at [241, 214] on div "[PHONE_NUMBER] Live | 00:05 ALL TASKS ALL TASKS ACTIVE TASKS TASKS IN WRAP UP" at bounding box center [172, 154] width 263 height 226
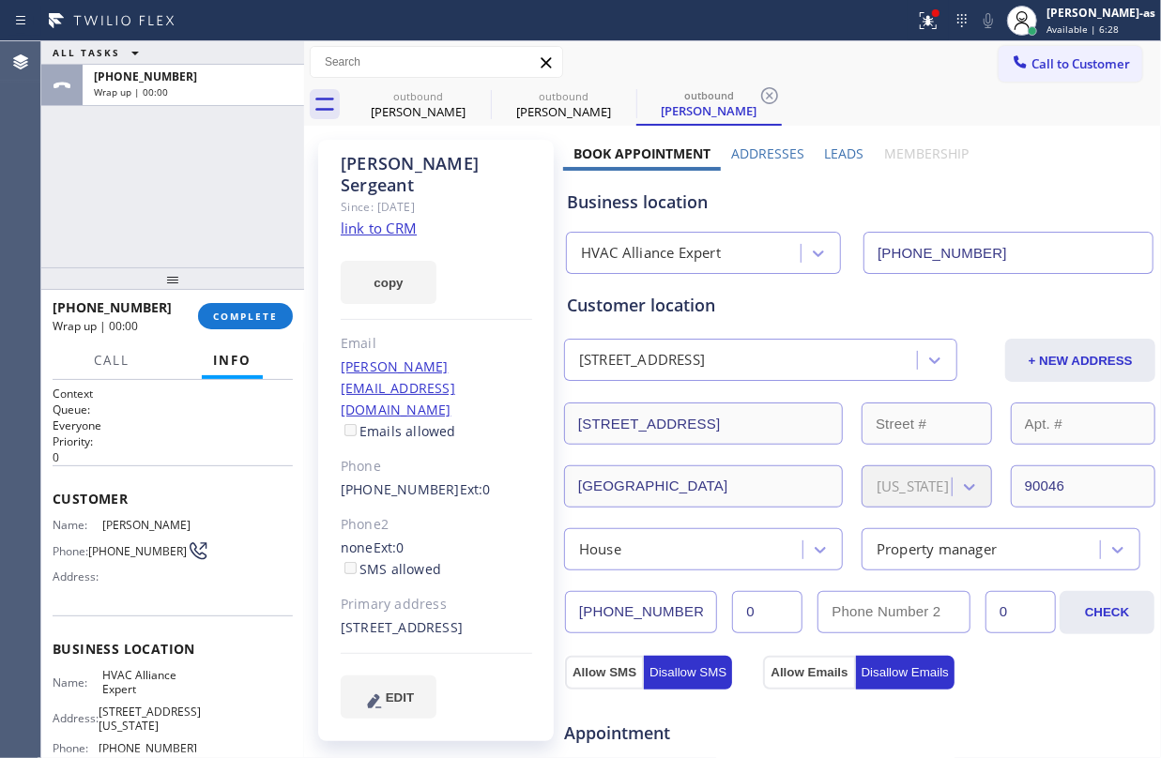
click at [259, 280] on div at bounding box center [172, 278] width 263 height 23
click at [267, 308] on div "[PHONE_NUMBER] Wrap up | 00:01 COMPLETE" at bounding box center [173, 316] width 240 height 49
click at [253, 317] on span "COMPLETE" at bounding box center [245, 316] width 65 height 13
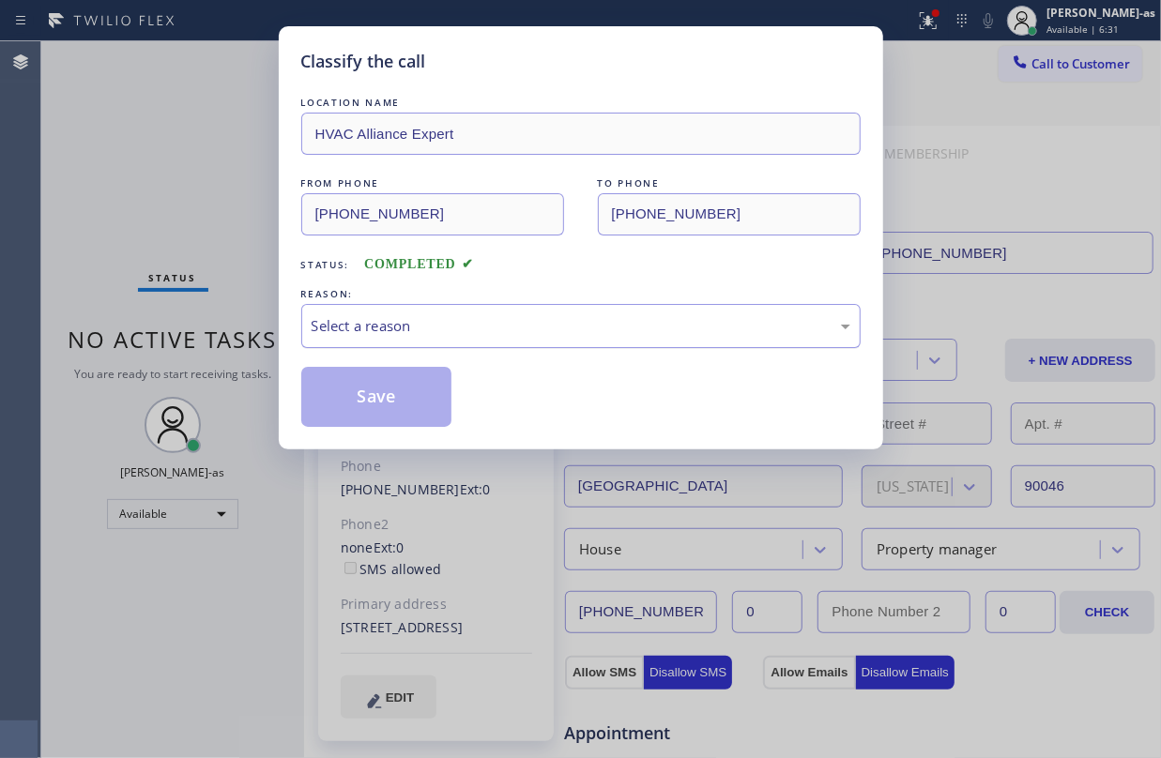
click at [482, 329] on div "Select a reason" at bounding box center [581, 326] width 539 height 22
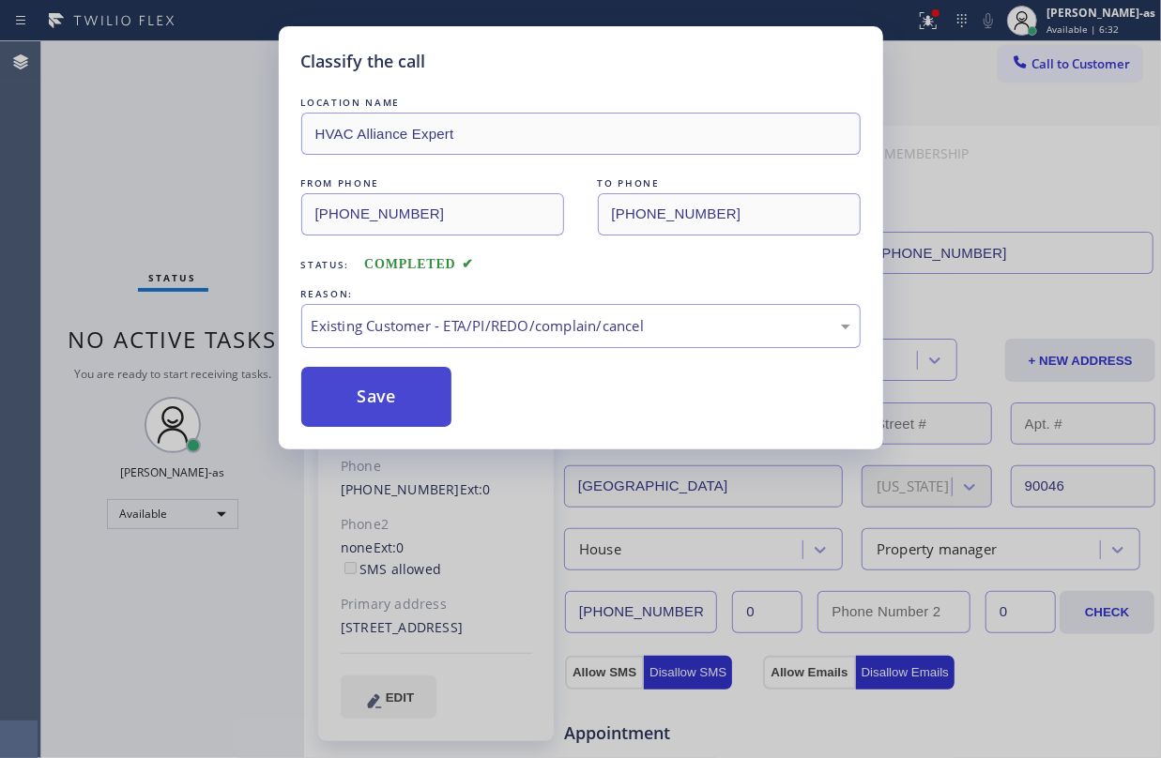
click at [380, 398] on button "Save" at bounding box center [376, 397] width 151 height 60
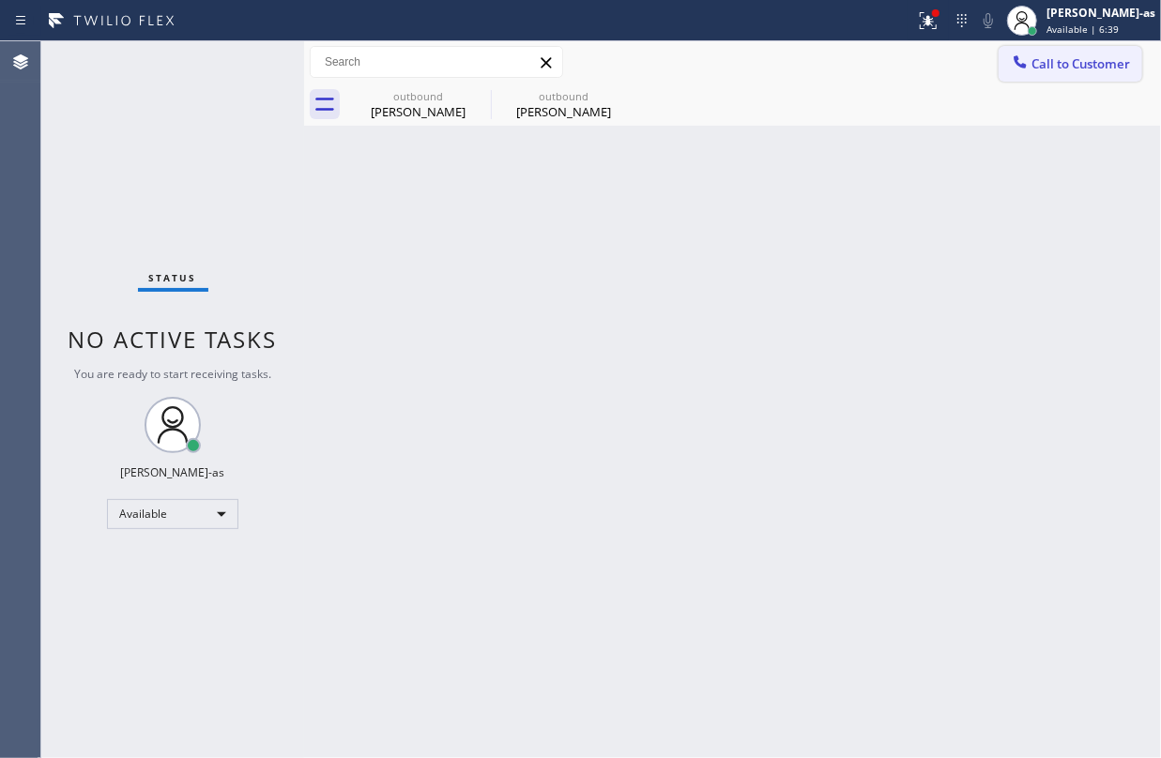
click at [1085, 61] on span "Call to Customer" at bounding box center [1080, 63] width 99 height 17
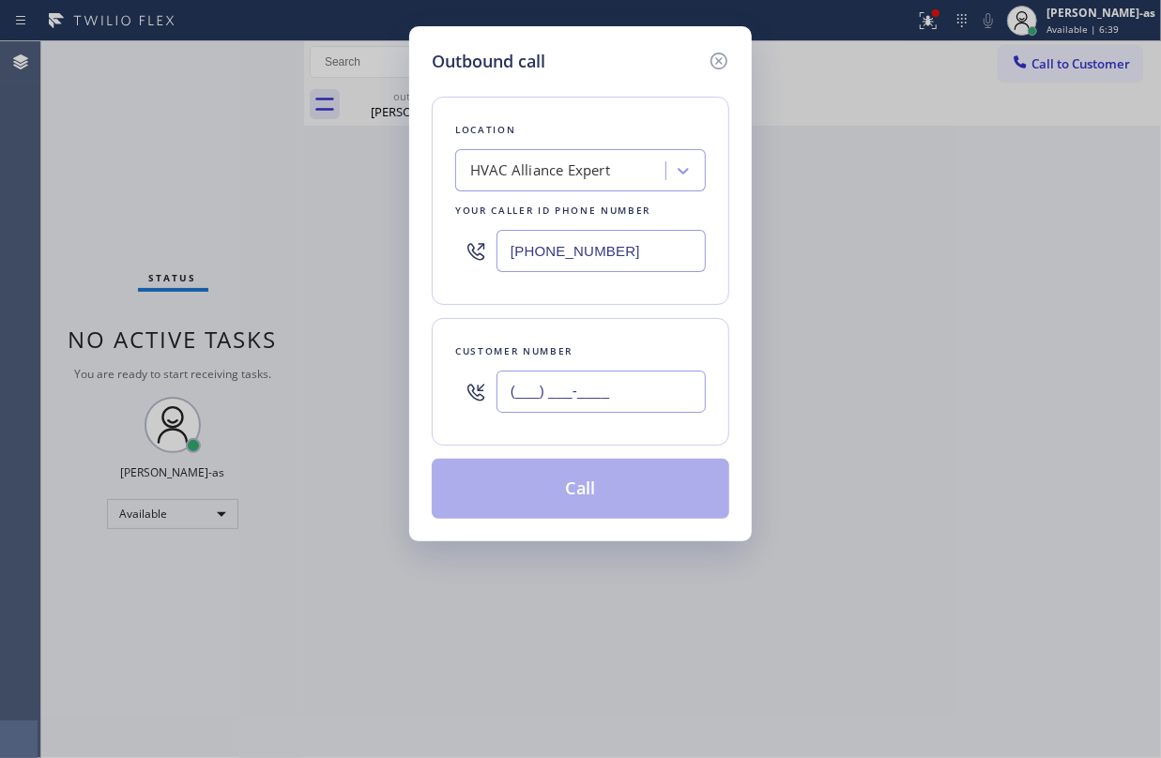
click at [593, 379] on input "(___) ___-____" at bounding box center [601, 392] width 209 height 42
paste input "619) 788-1718"
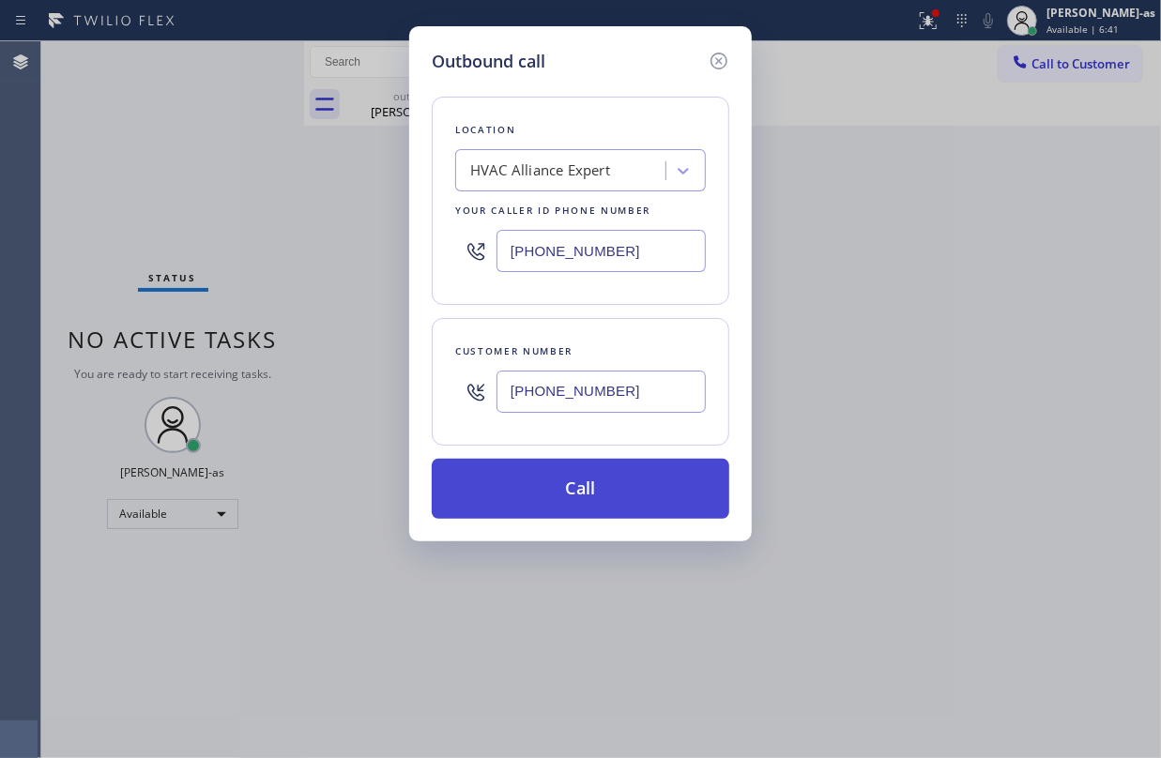
type input "[PHONE_NUMBER]"
click at [618, 482] on button "Call" at bounding box center [581, 489] width 298 height 60
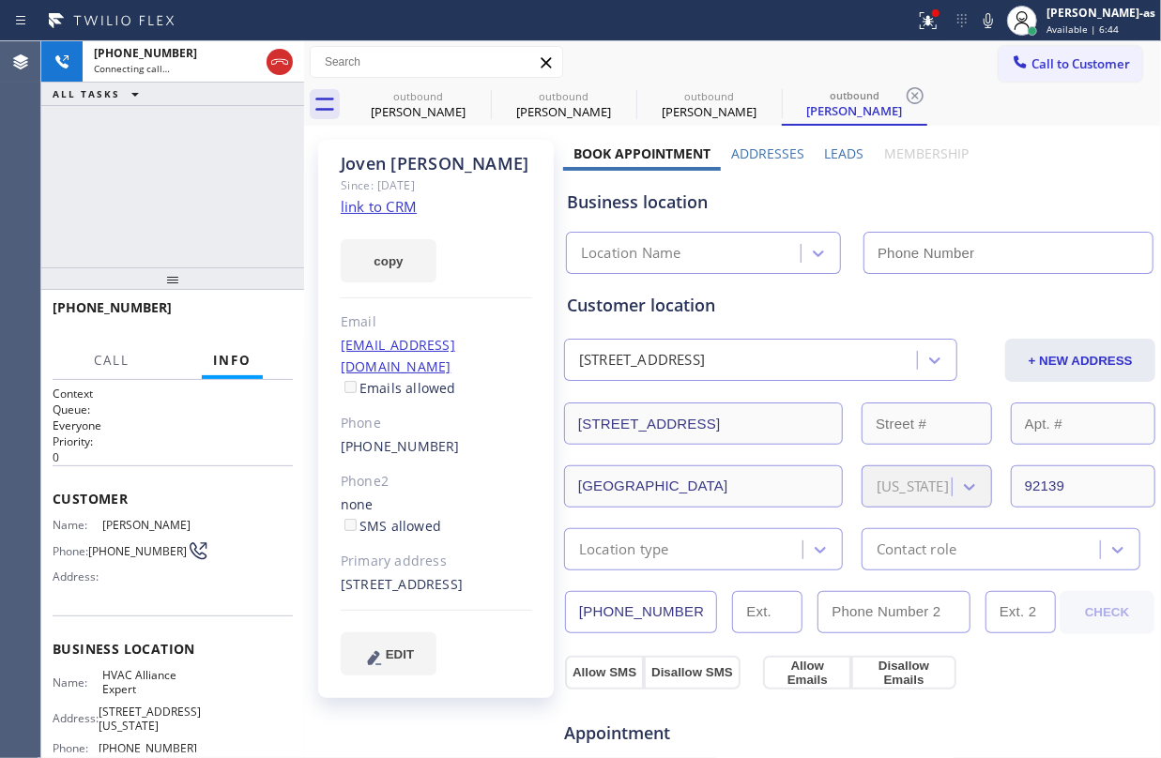
click at [399, 205] on link "link to CRM" at bounding box center [379, 206] width 76 height 19
type input "[PHONE_NUMBER]"
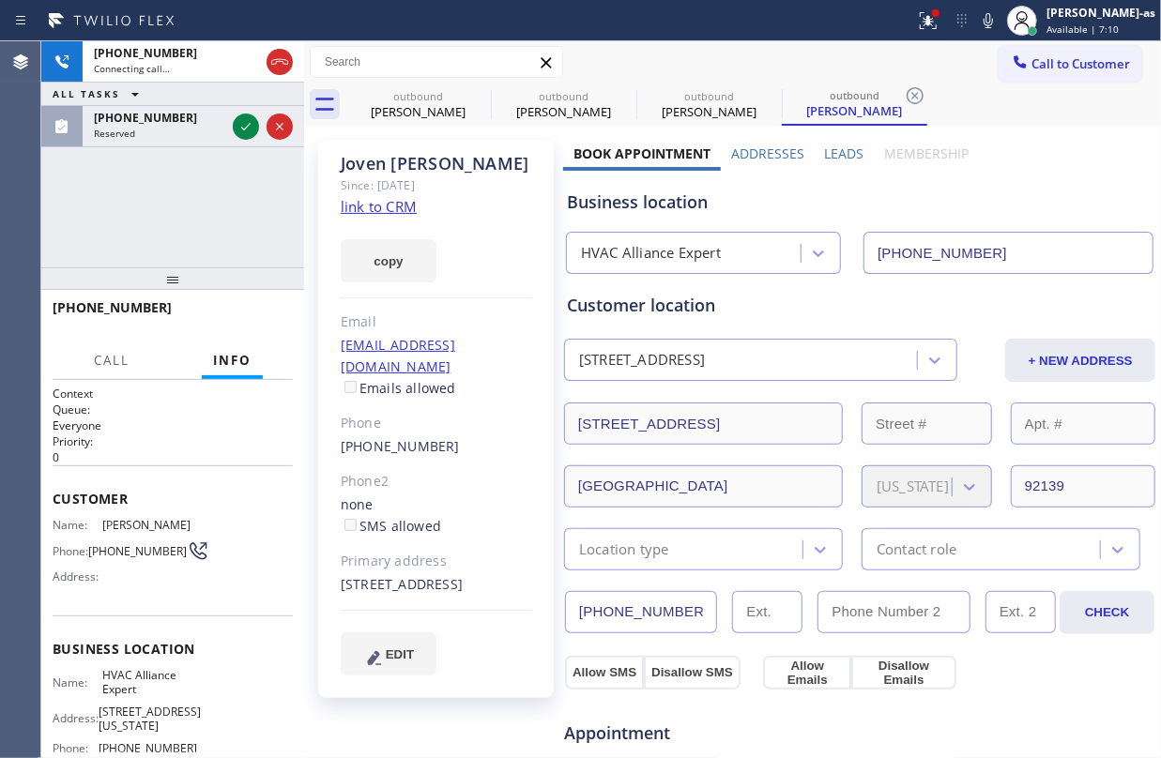
drag, startPoint x: 128, startPoint y: 83, endPoint x: 310, endPoint y: 192, distance: 212.6
click at [220, 147] on div "[PHONE_NUMBER] Connecting call… ALL TASKS ALL TASKS ACTIVE TASKS TASKS IN WRAP …" at bounding box center [172, 154] width 263 height 226
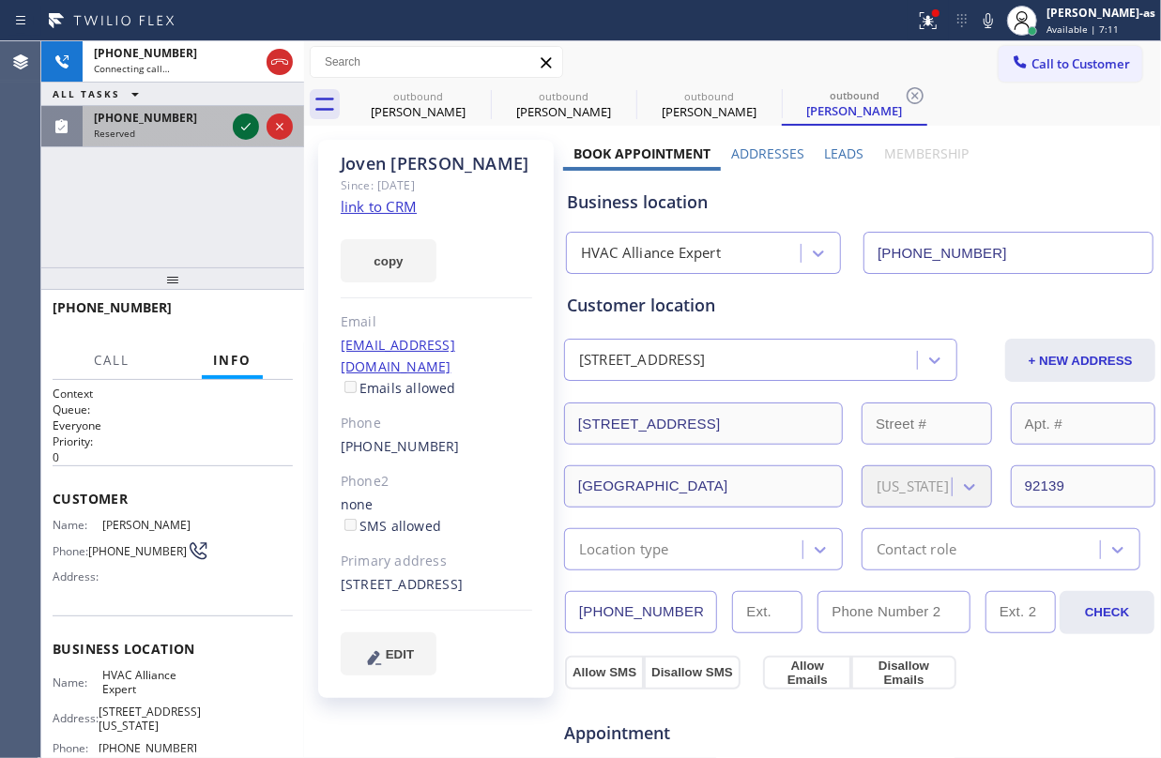
click at [252, 120] on icon at bounding box center [246, 126] width 23 height 23
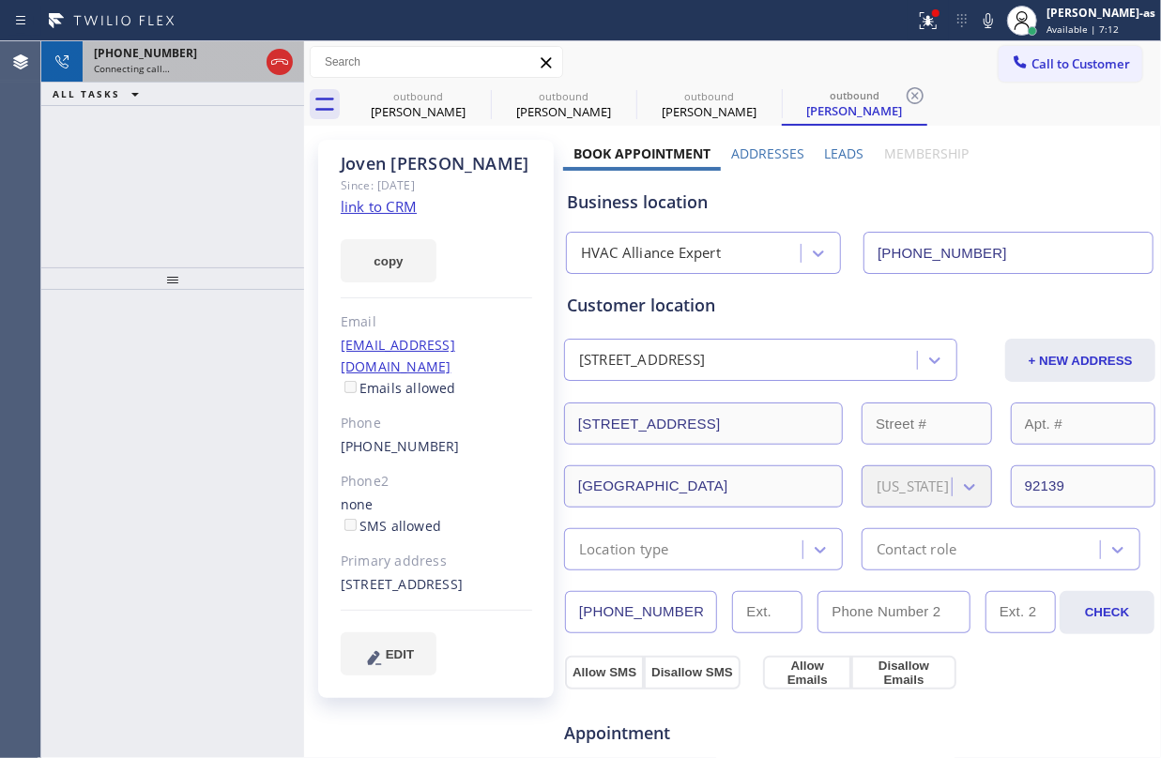
click at [204, 53] on div "[PHONE_NUMBER]" at bounding box center [176, 53] width 165 height 16
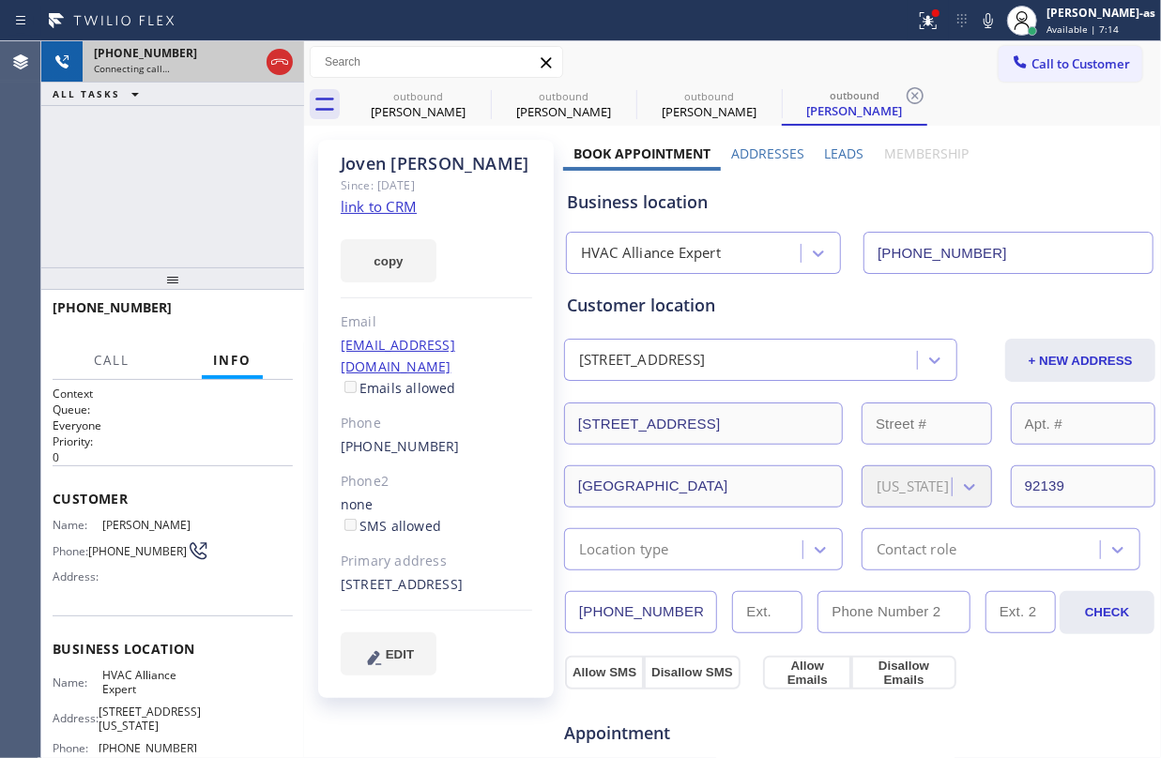
click at [197, 53] on div "[PHONE_NUMBER]" at bounding box center [176, 53] width 165 height 16
click at [271, 57] on icon at bounding box center [279, 62] width 23 height 23
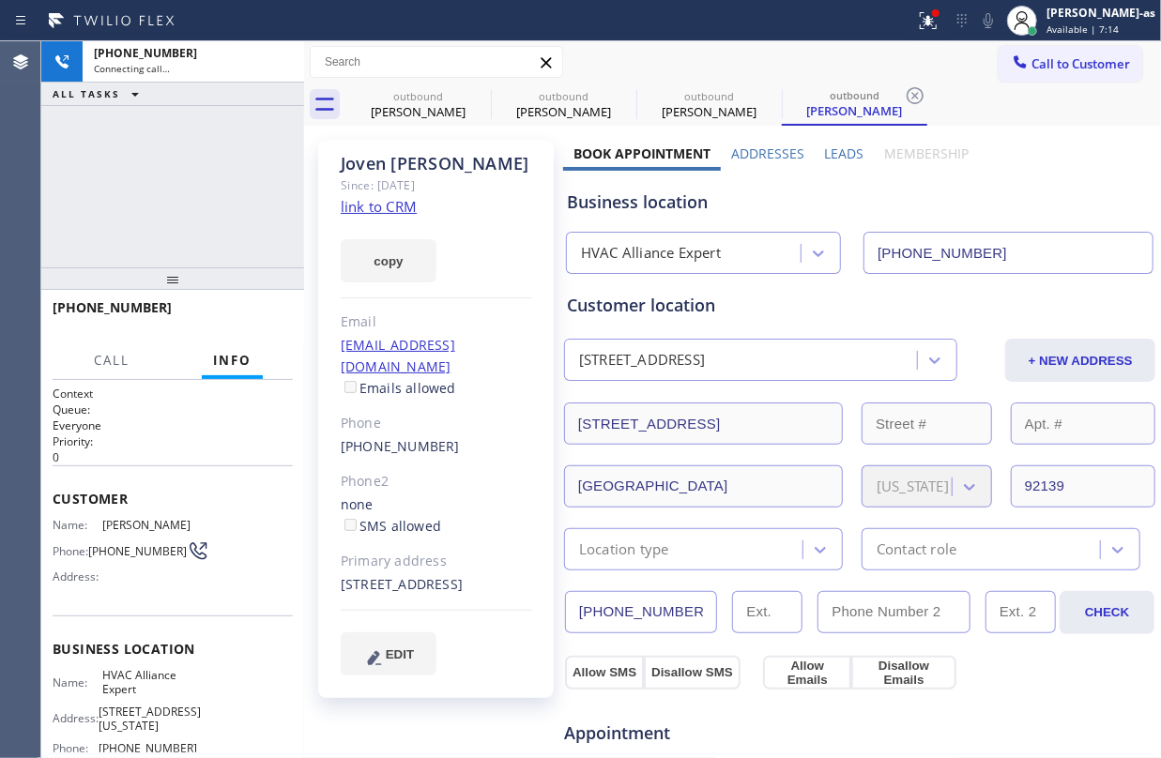
drag, startPoint x: 211, startPoint y: 124, endPoint x: 203, endPoint y: 180, distance: 56.9
click at [207, 150] on div "[PHONE_NUMBER] Connecting call… ALL TASKS ALL TASKS ACTIVE TASKS TASKS IN WRAP …" at bounding box center [172, 154] width 263 height 226
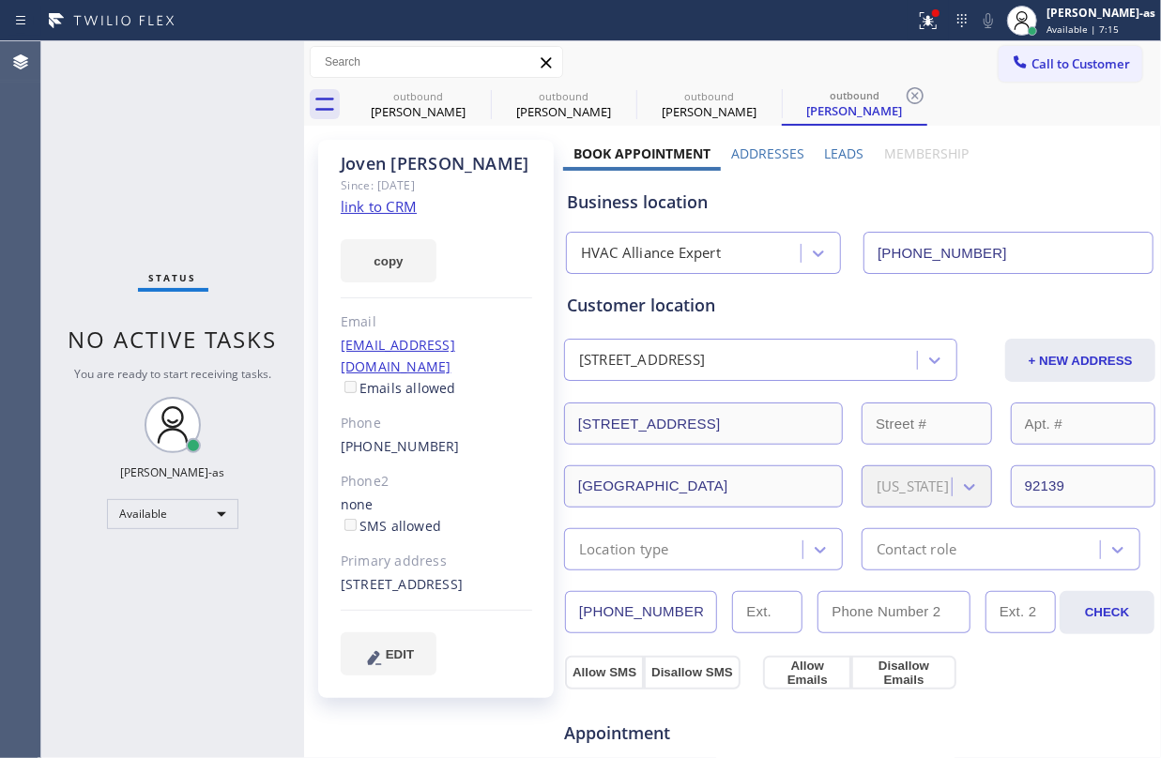
drag, startPoint x: 227, startPoint y: 161, endPoint x: 189, endPoint y: 75, distance: 94.5
click at [201, 92] on div "Status No active tasks You are ready to start receiving tasks. [PERSON_NAME]-as…" at bounding box center [172, 399] width 263 height 717
click at [444, 105] on div "[PERSON_NAME]" at bounding box center [418, 111] width 142 height 17
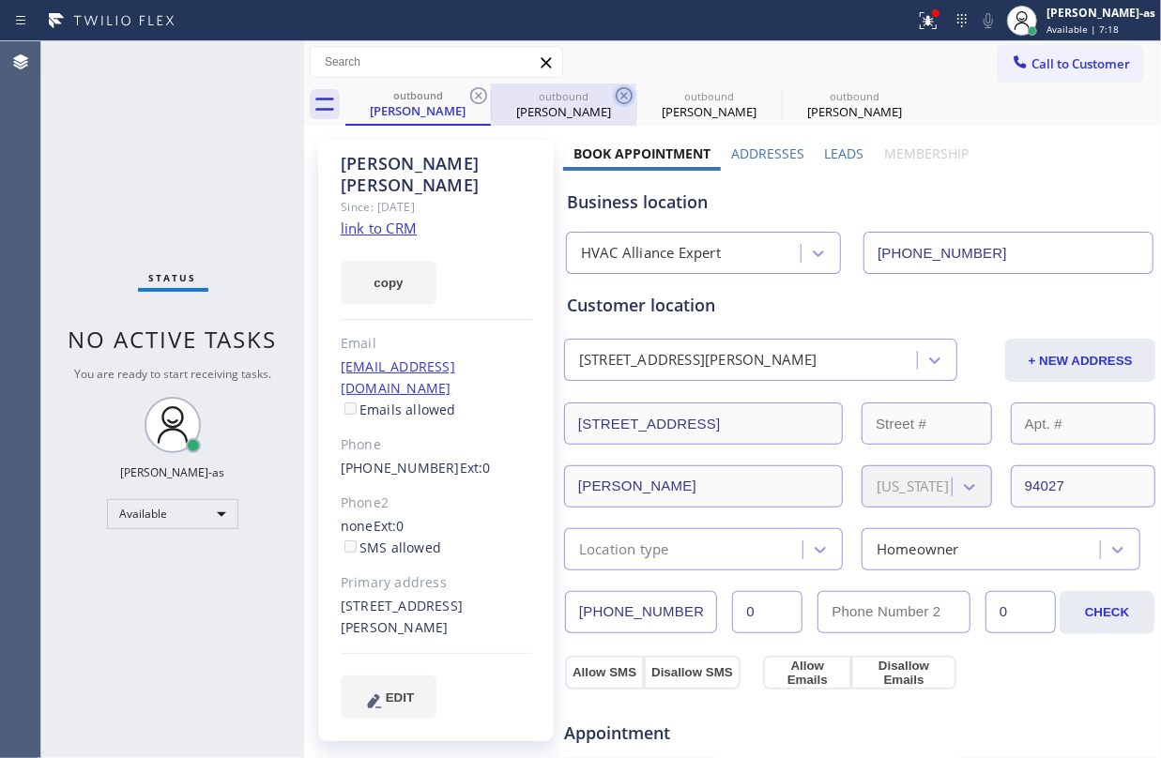
click at [471, 96] on icon at bounding box center [478, 95] width 17 height 17
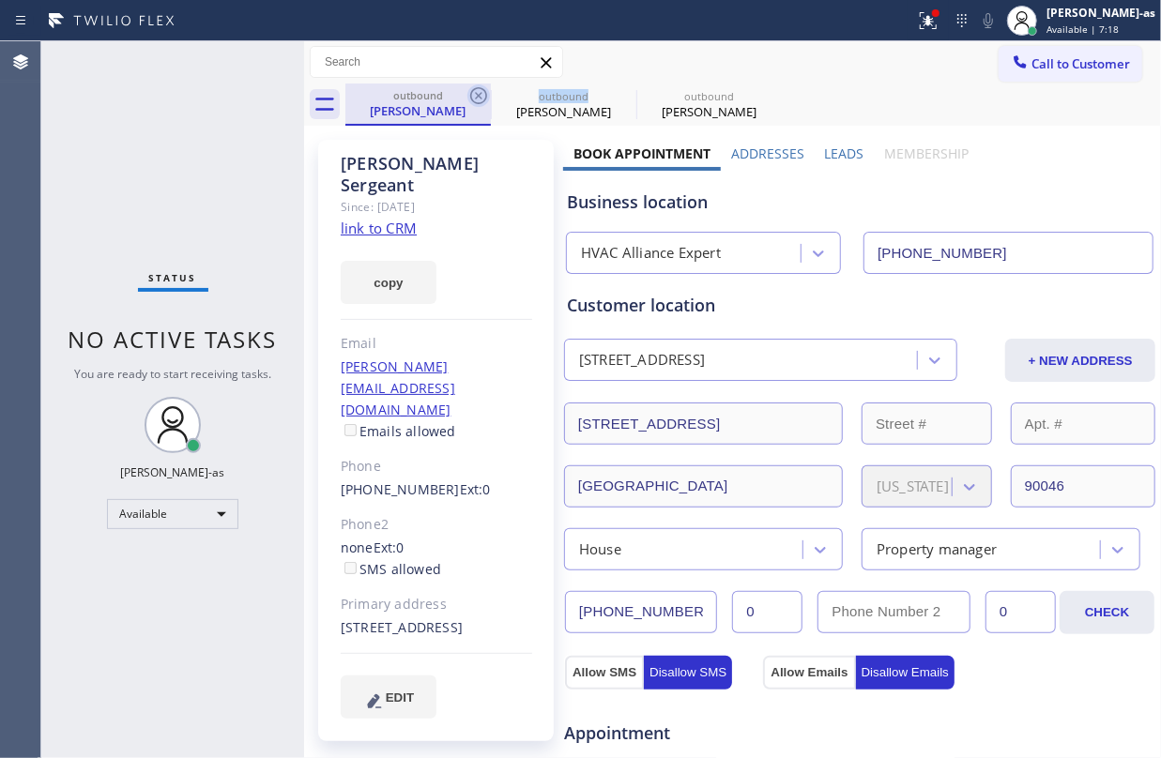
click at [473, 96] on icon at bounding box center [478, 95] width 23 height 23
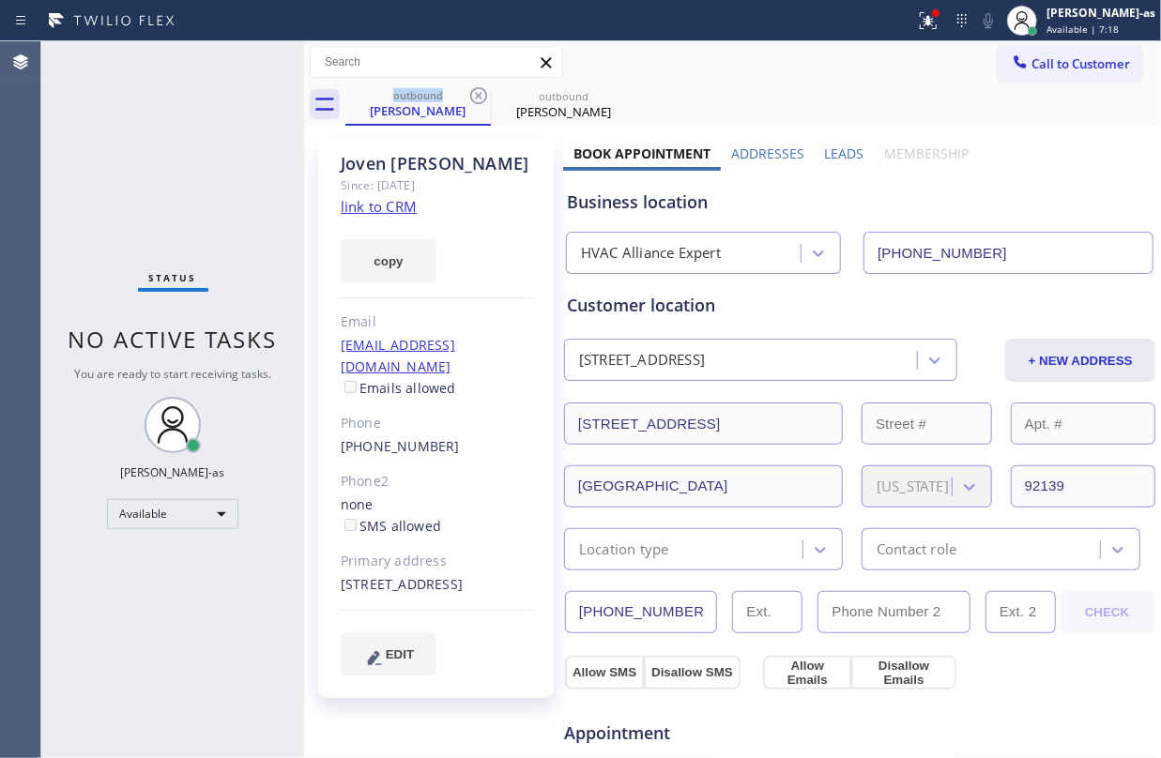
click at [473, 96] on icon at bounding box center [478, 95] width 23 height 23
click at [0, 0] on icon at bounding box center [0, 0] width 0 height 0
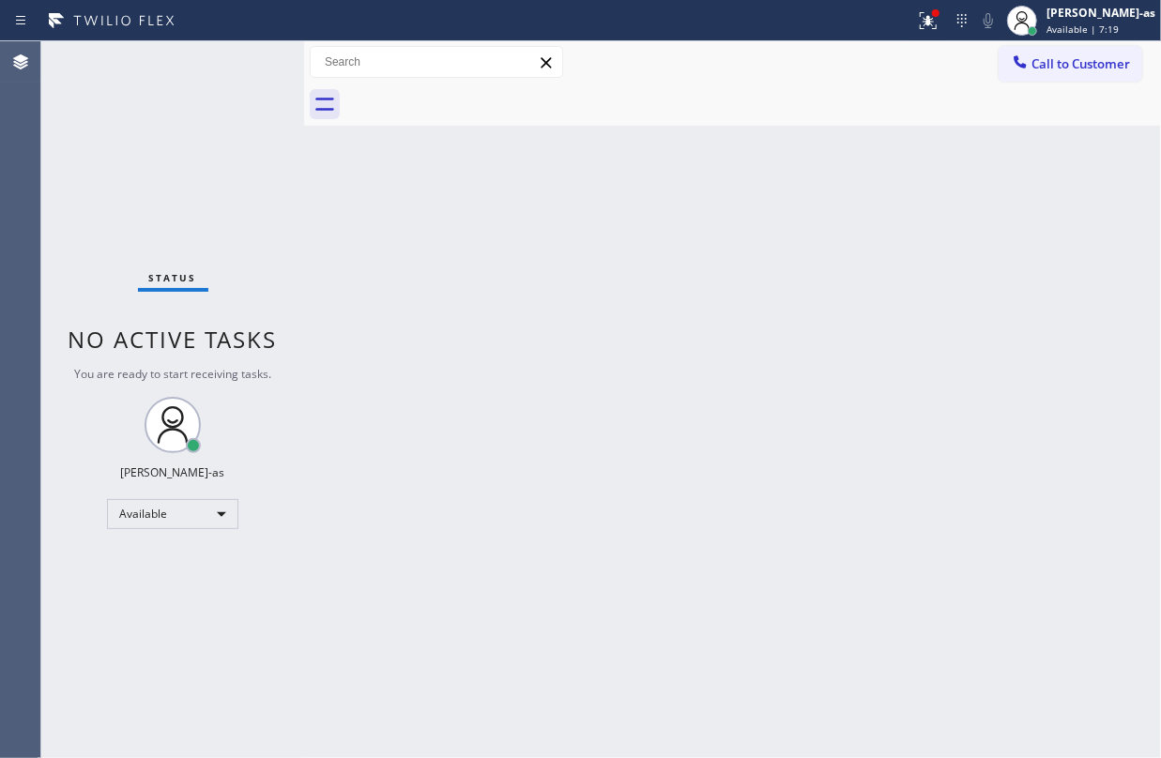
click at [559, 415] on div "Back to Dashboard Change Sender ID Customers Technicians Select a contact Outbo…" at bounding box center [732, 399] width 857 height 717
click at [260, 144] on div "Status No active tasks You are ready to start receiving tasks. [PERSON_NAME]-as…" at bounding box center [172, 399] width 263 height 717
click at [1057, 69] on span "Call to Customer" at bounding box center [1080, 63] width 99 height 17
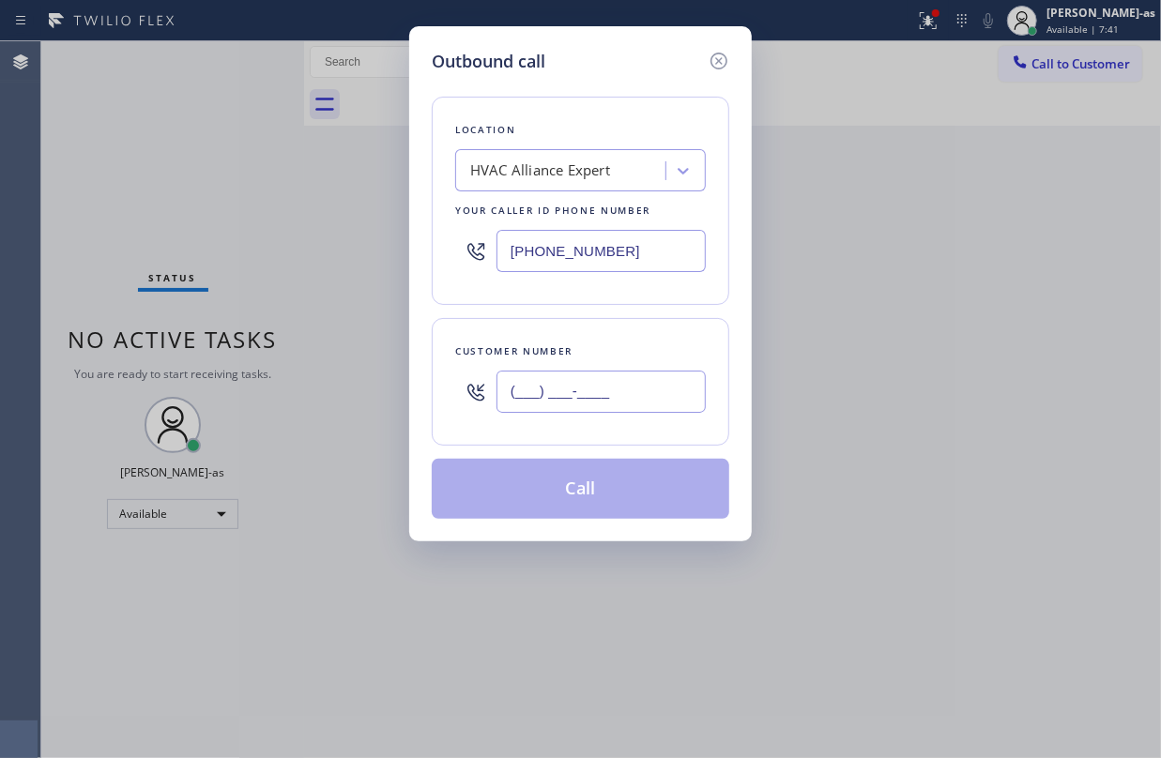
click at [621, 384] on input "(___) ___-____" at bounding box center [601, 392] width 209 height 42
paste input "310) 739-3590"
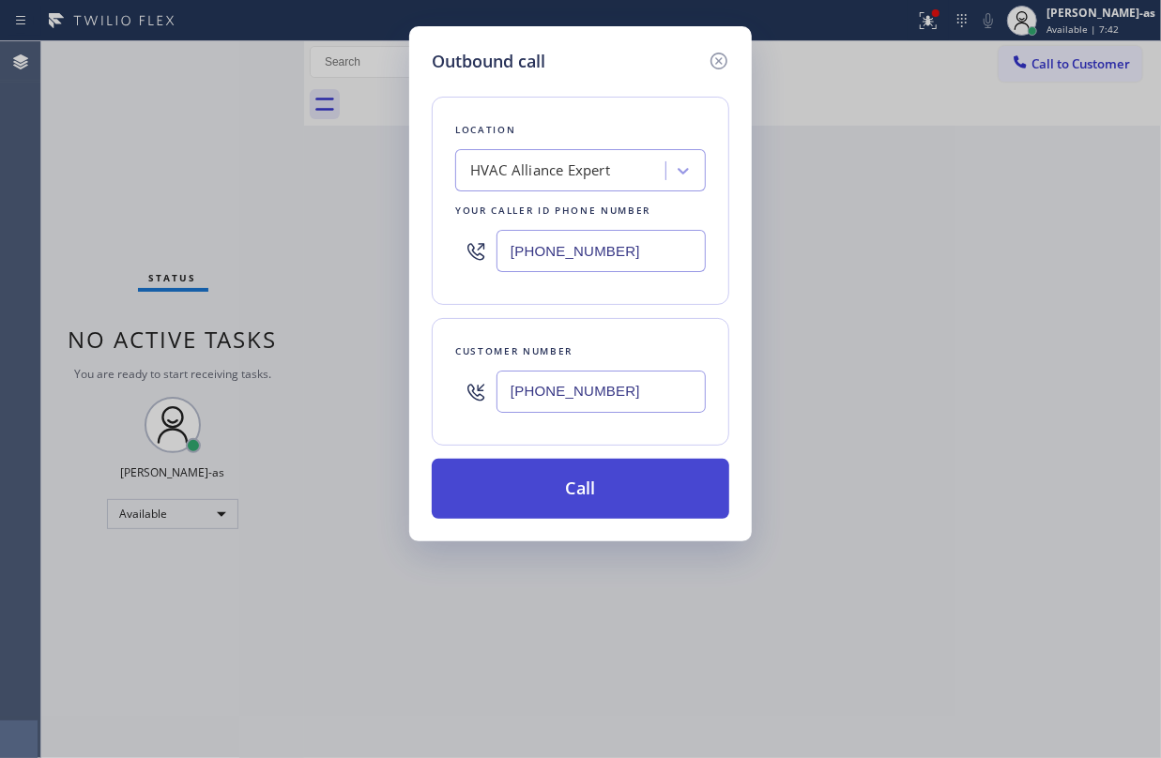
type input "[PHONE_NUMBER]"
click at [628, 484] on button "Call" at bounding box center [581, 489] width 298 height 60
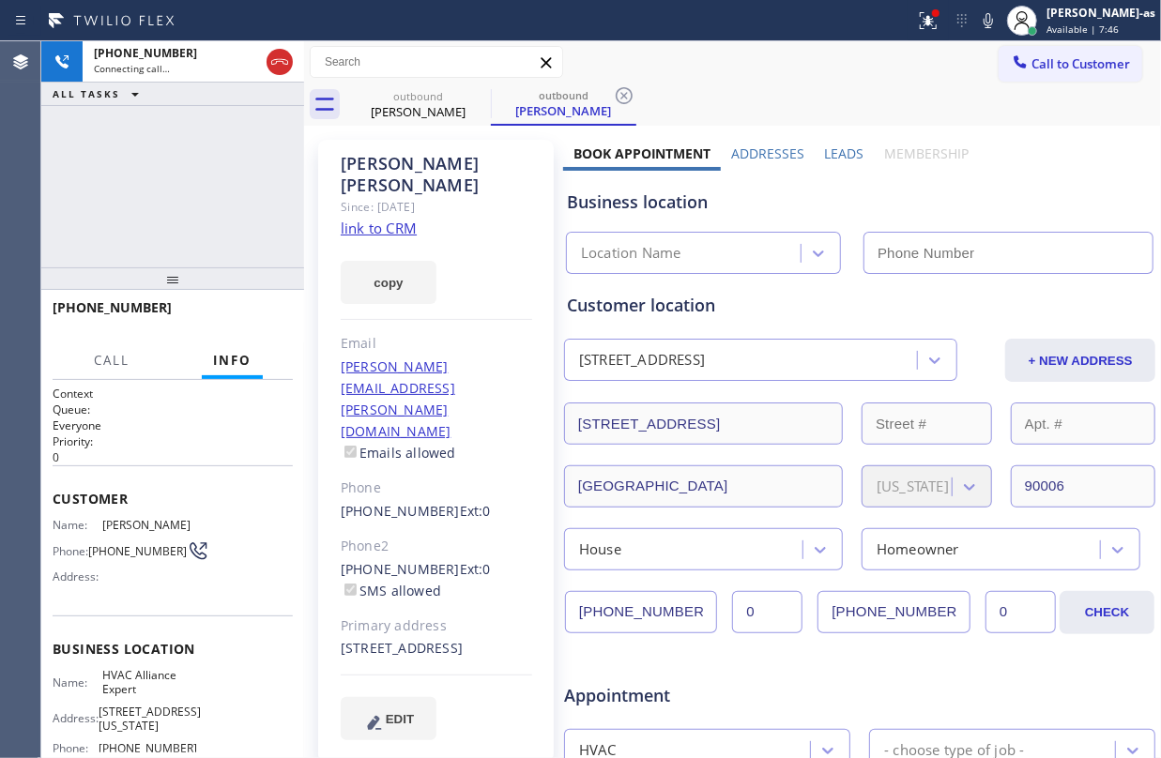
type input "[PHONE_NUMBER]"
click at [349, 219] on link "link to CRM" at bounding box center [379, 228] width 76 height 19
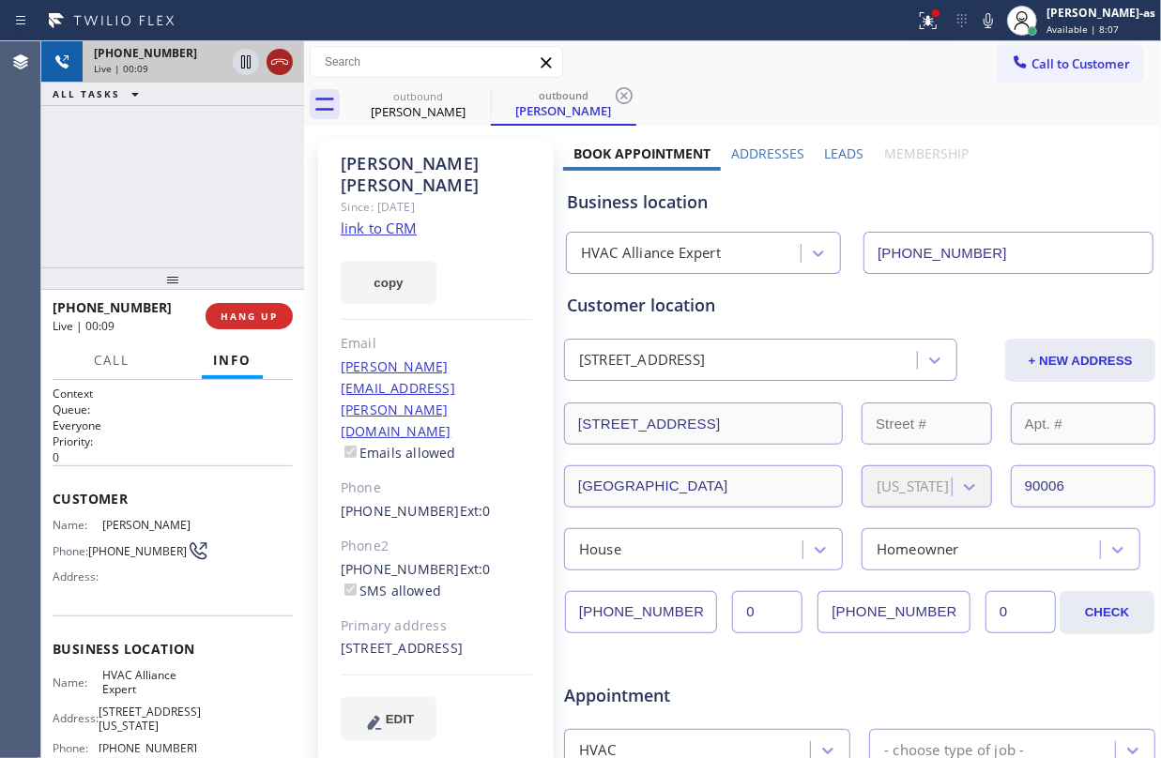
click at [282, 58] on icon at bounding box center [279, 62] width 23 height 23
click at [222, 331] on div "[PHONE_NUMBER] Live | 00:09 HANG UP" at bounding box center [173, 316] width 240 height 49
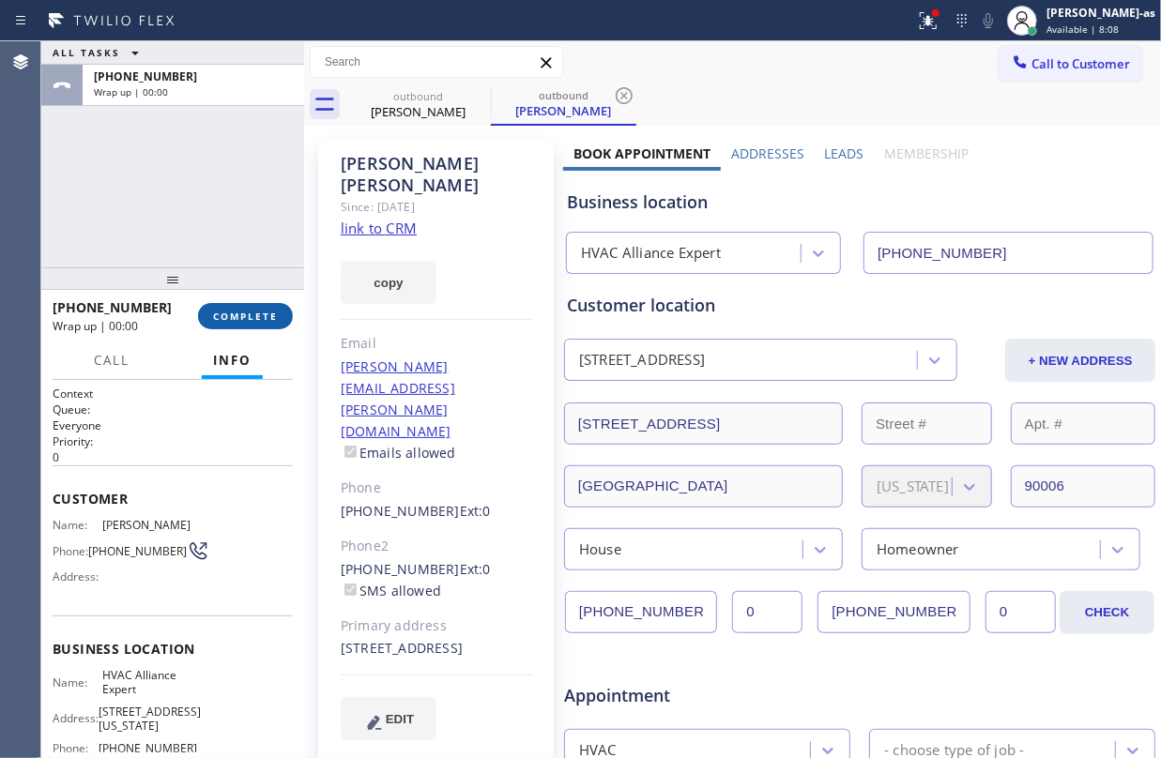
click at [222, 320] on span "COMPLETE" at bounding box center [245, 316] width 65 height 13
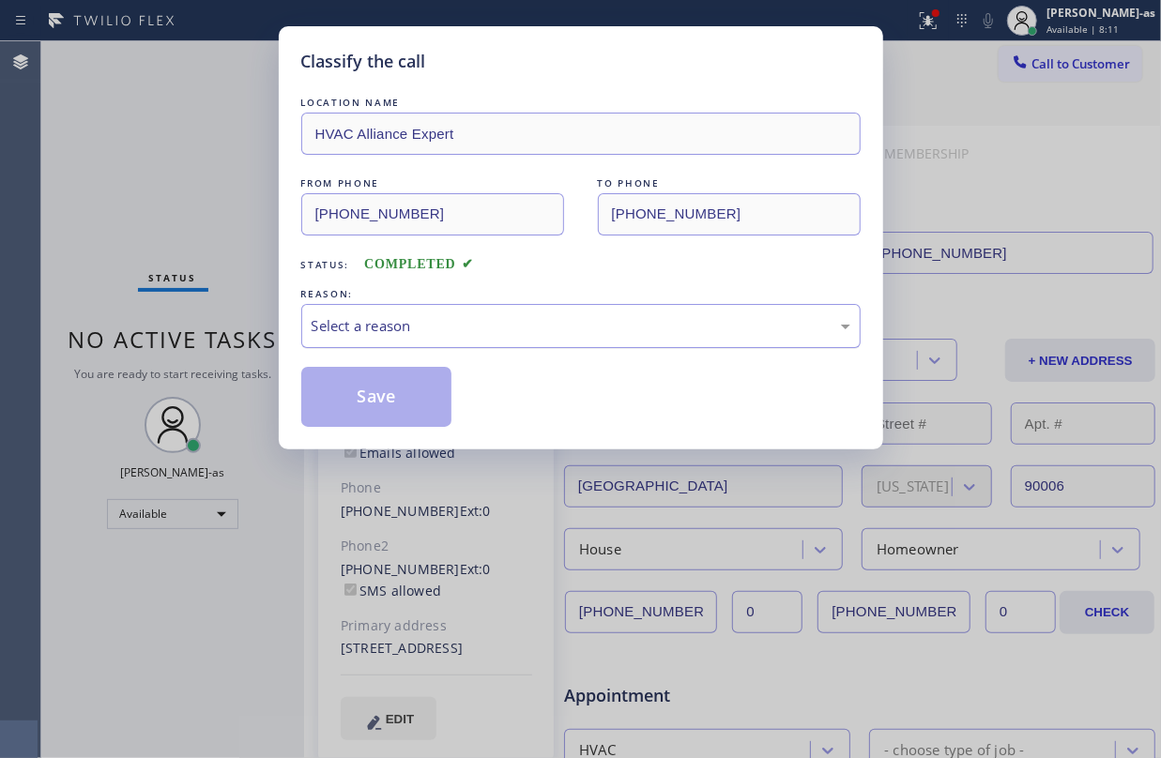
drag, startPoint x: 422, startPoint y: 335, endPoint x: 422, endPoint y: 345, distance: 10.3
click at [422, 337] on div "Select a reason" at bounding box center [581, 326] width 539 height 22
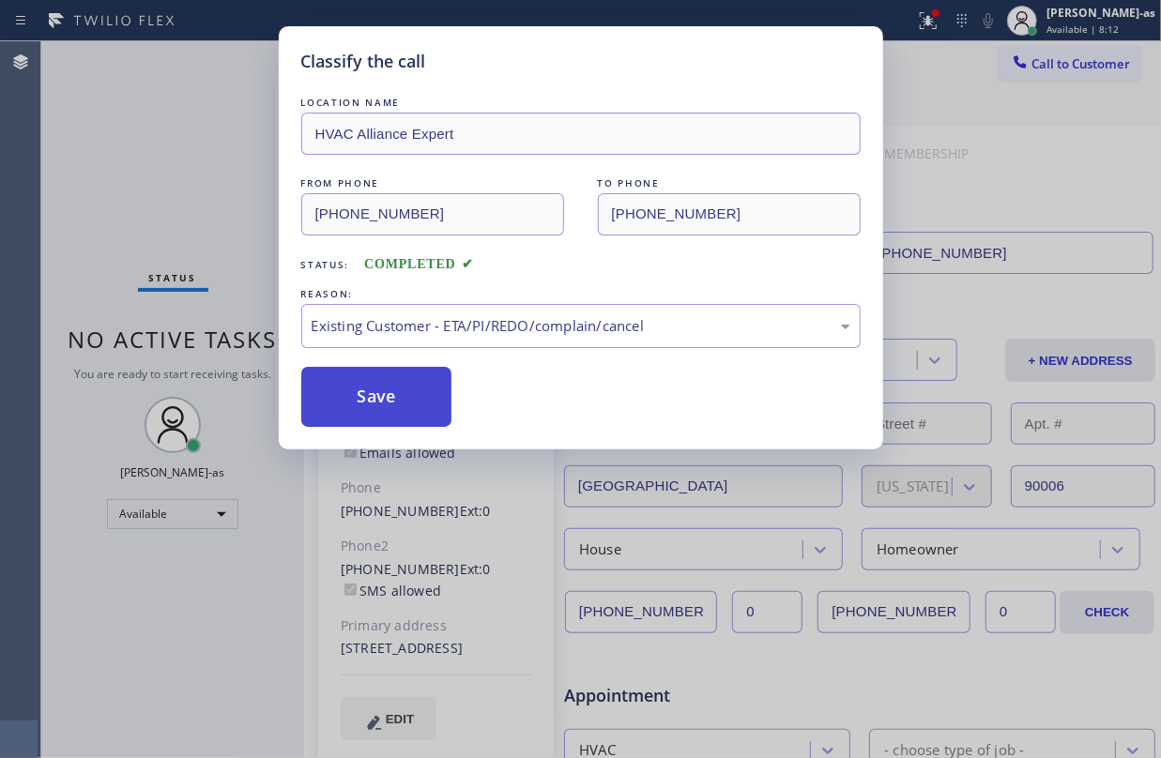
click at [375, 395] on button "Save" at bounding box center [376, 397] width 151 height 60
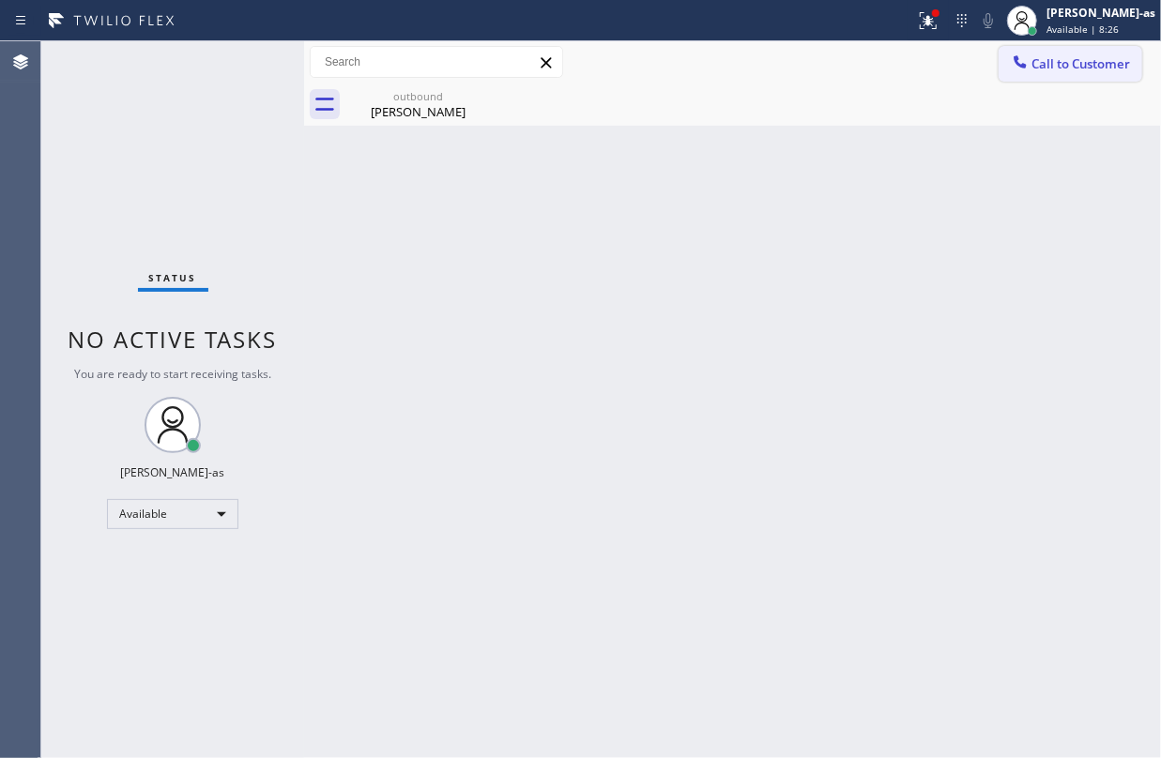
click at [1018, 79] on div "Call to Customer Outbound call Location HVAC Alliance Expert Your caller id pho…" at bounding box center [732, 83] width 857 height 84
click at [1022, 75] on button "Call to Customer" at bounding box center [1071, 64] width 144 height 36
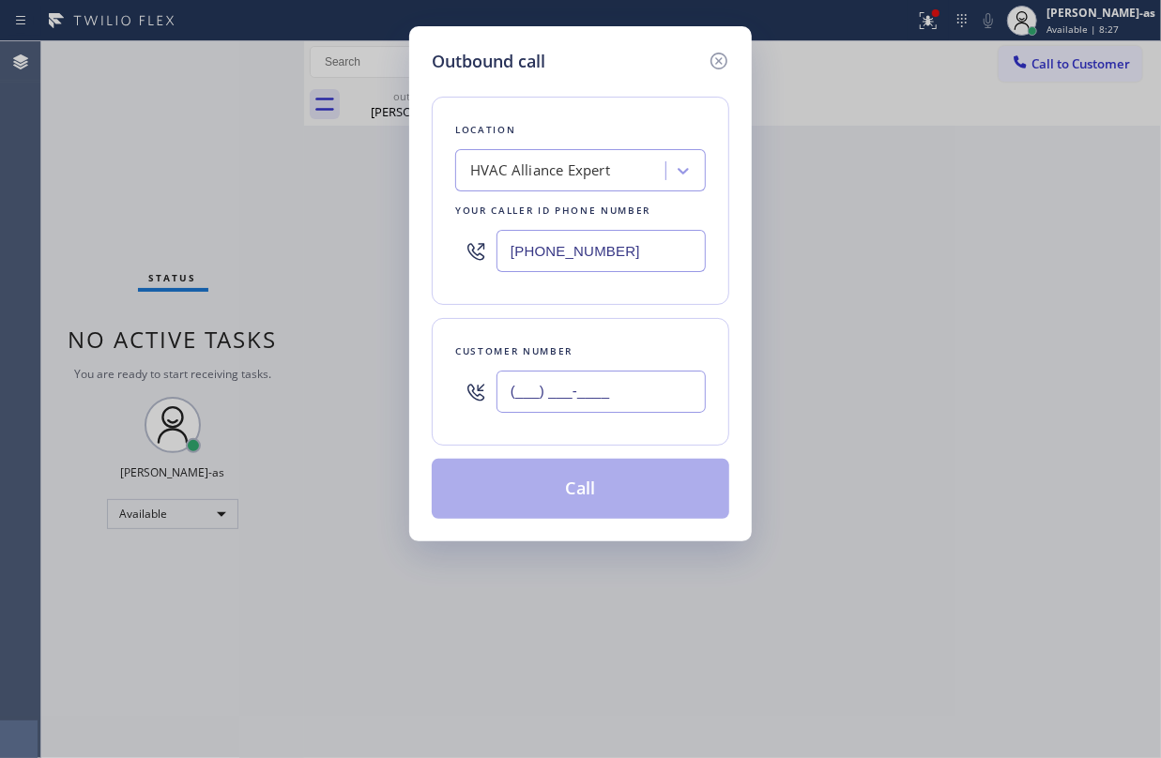
click at [655, 381] on input "(___) ___-____" at bounding box center [601, 392] width 209 height 42
paste input "text"
click at [655, 381] on input "(___) ___-____" at bounding box center [601, 392] width 209 height 42
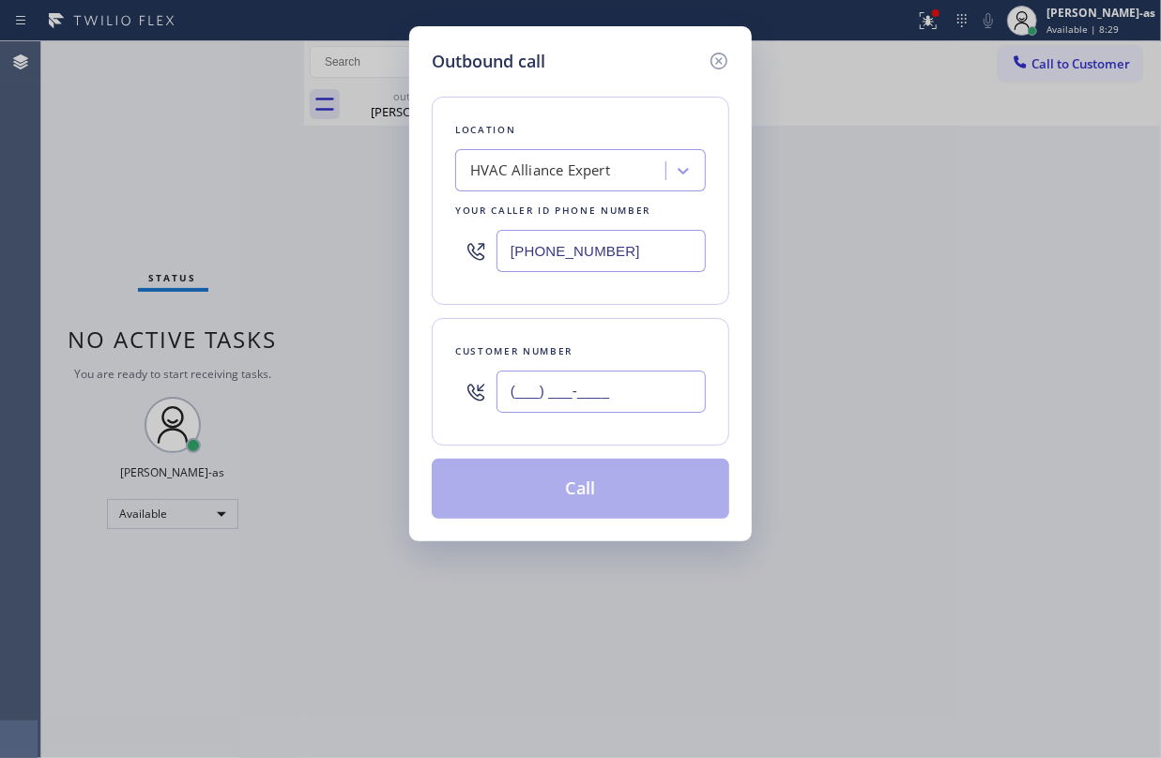
click at [655, 381] on input "(___) ___-____" at bounding box center [601, 392] width 209 height 42
paste input "323) 643-4124"
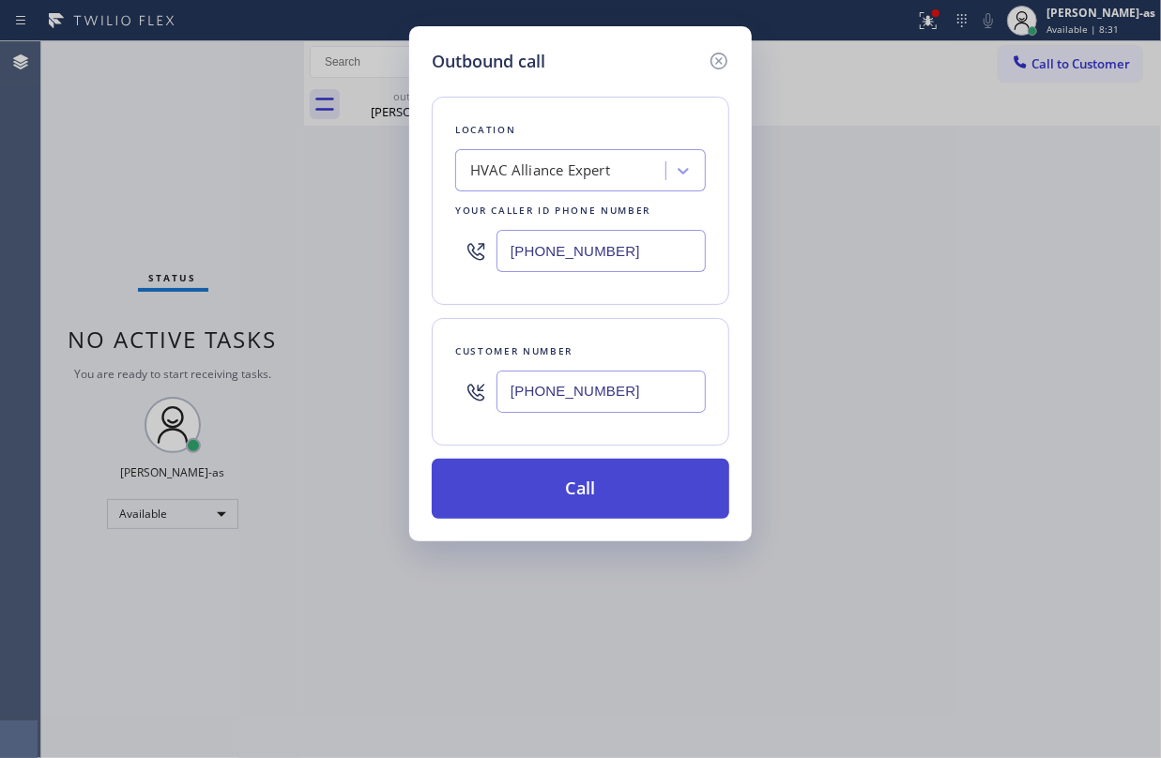
type input "[PHONE_NUMBER]"
click at [620, 484] on button "Call" at bounding box center [581, 489] width 298 height 60
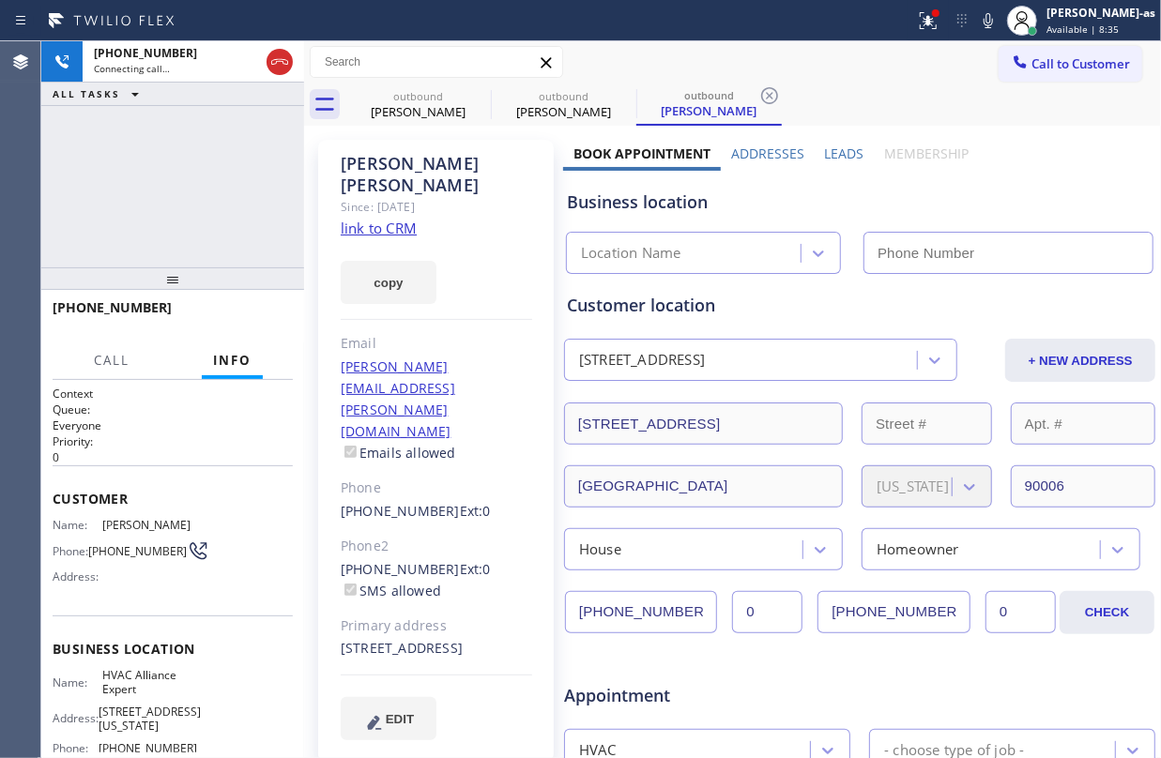
type input "[PHONE_NUMBER]"
click at [241, 304] on button "HANG UP" at bounding box center [249, 316] width 87 height 26
click at [248, 308] on button "HANG UP" at bounding box center [249, 316] width 87 height 26
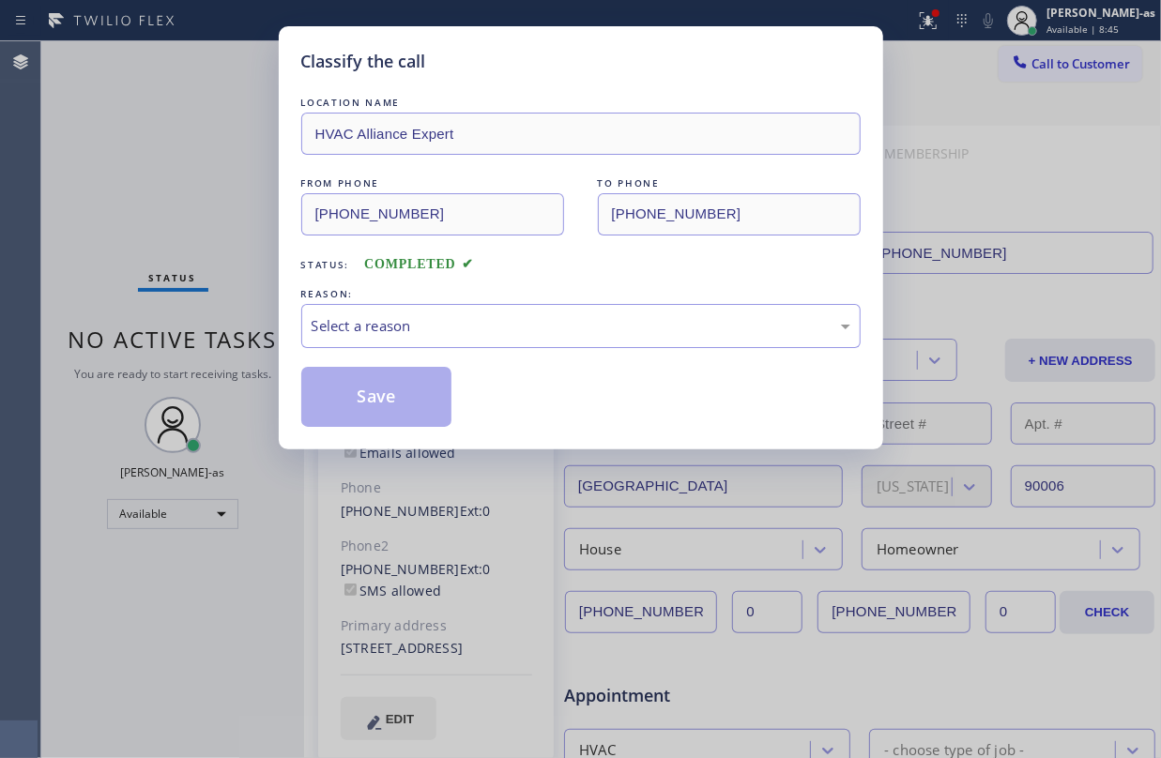
click at [248, 308] on div "Classify the call LOCATION NAME HVAC Alliance Expert FROM PHONE [PHONE_NUMBER] …" at bounding box center [580, 379] width 1161 height 758
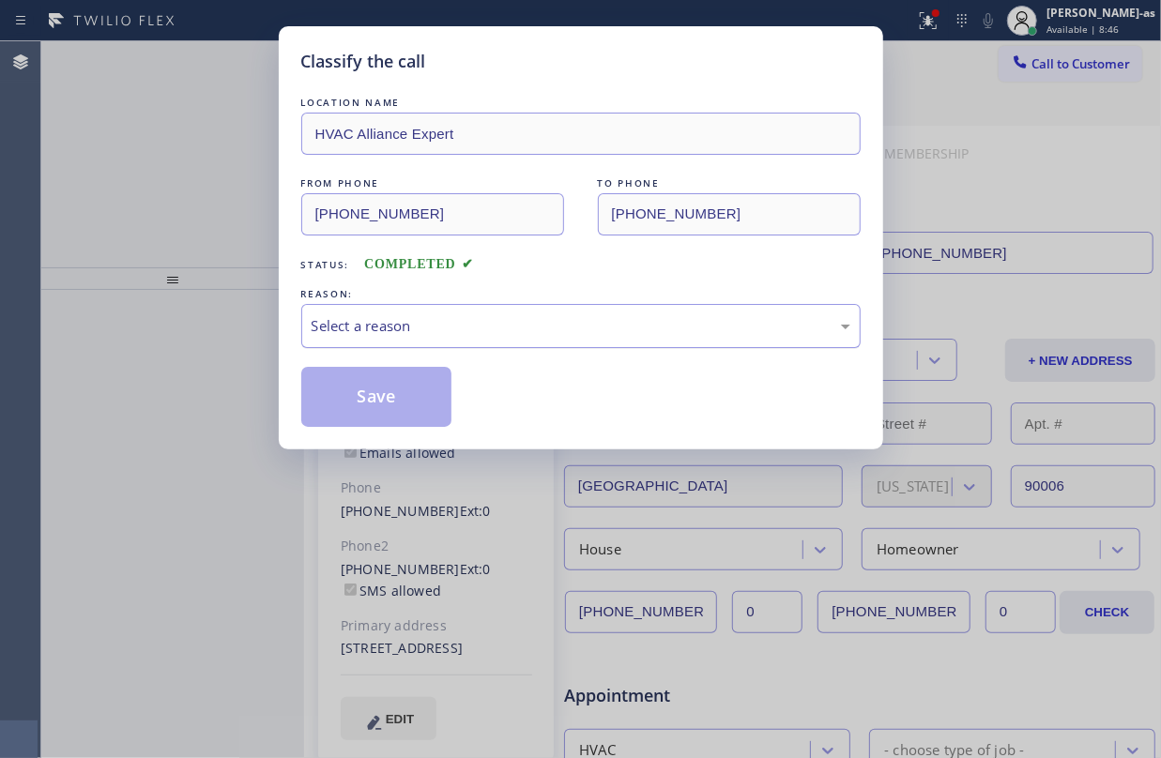
click at [385, 343] on div "Select a reason" at bounding box center [580, 326] width 559 height 44
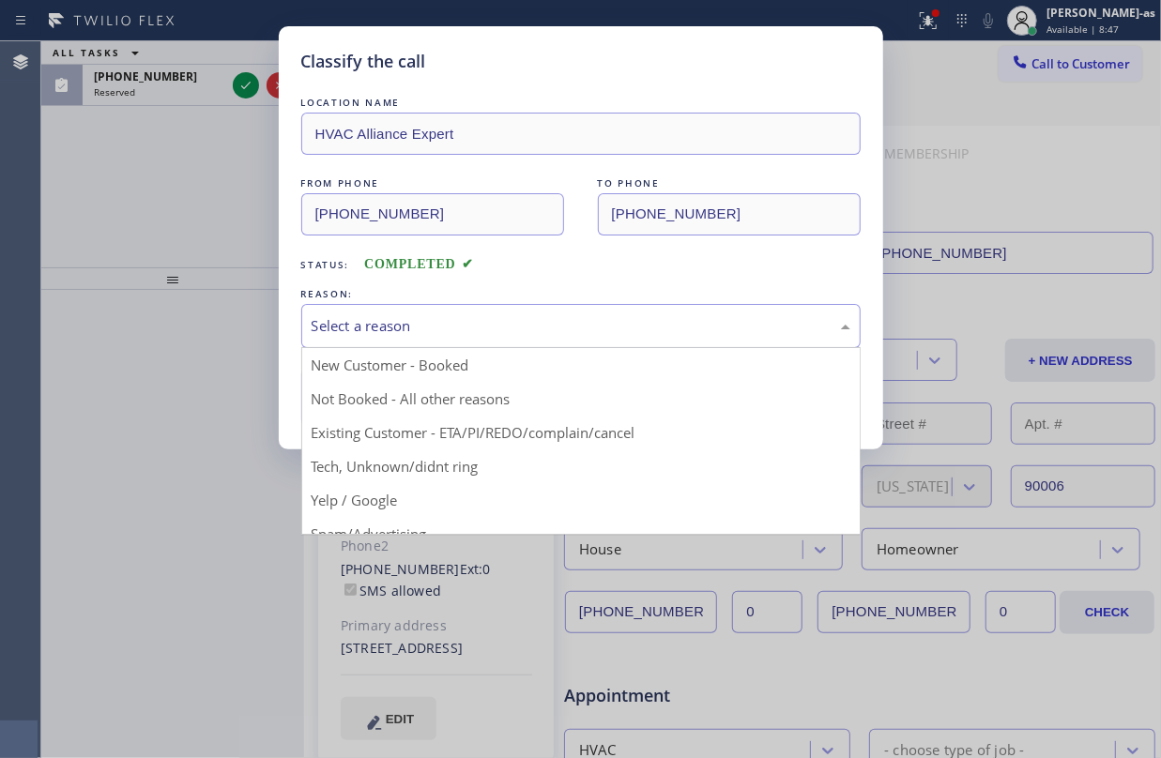
drag, startPoint x: 512, startPoint y: 429, endPoint x: 372, endPoint y: 402, distance: 142.5
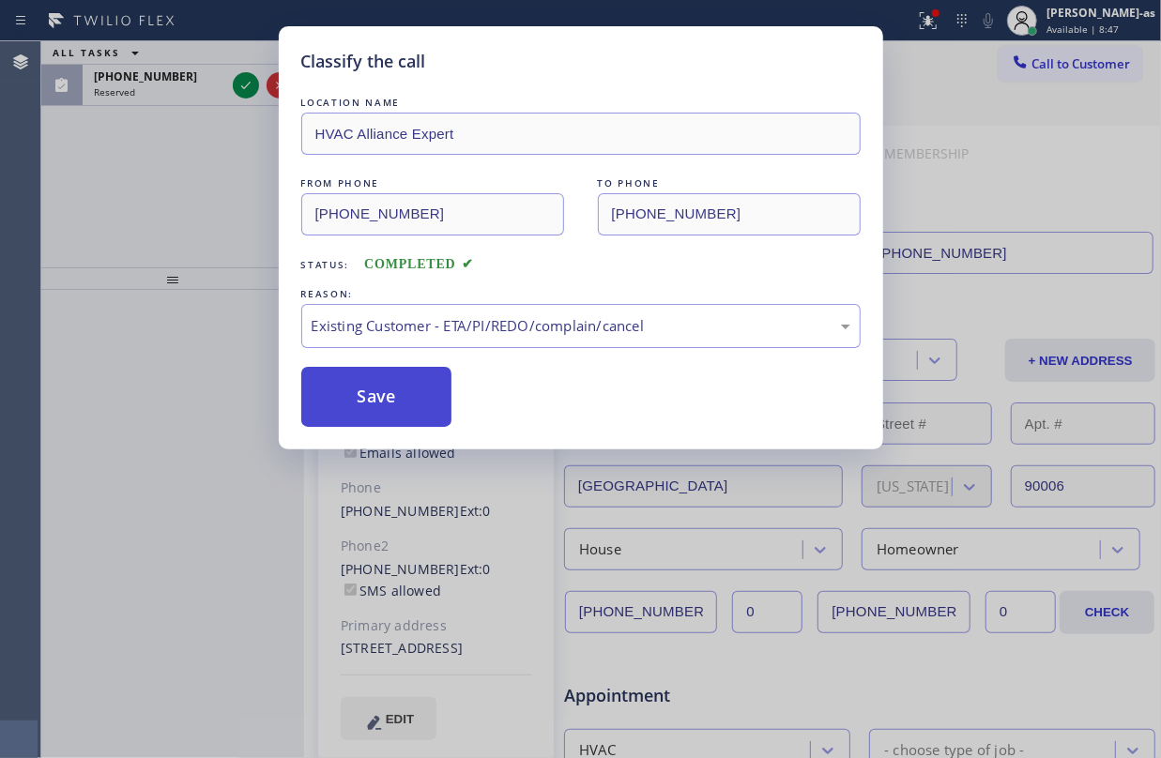
click at [359, 395] on button "Save" at bounding box center [376, 397] width 151 height 60
click at [231, 87] on div "Classify the call LOCATION NAME HVAC Alliance Expert FROM PHONE [PHONE_NUMBER] …" at bounding box center [580, 379] width 1161 height 758
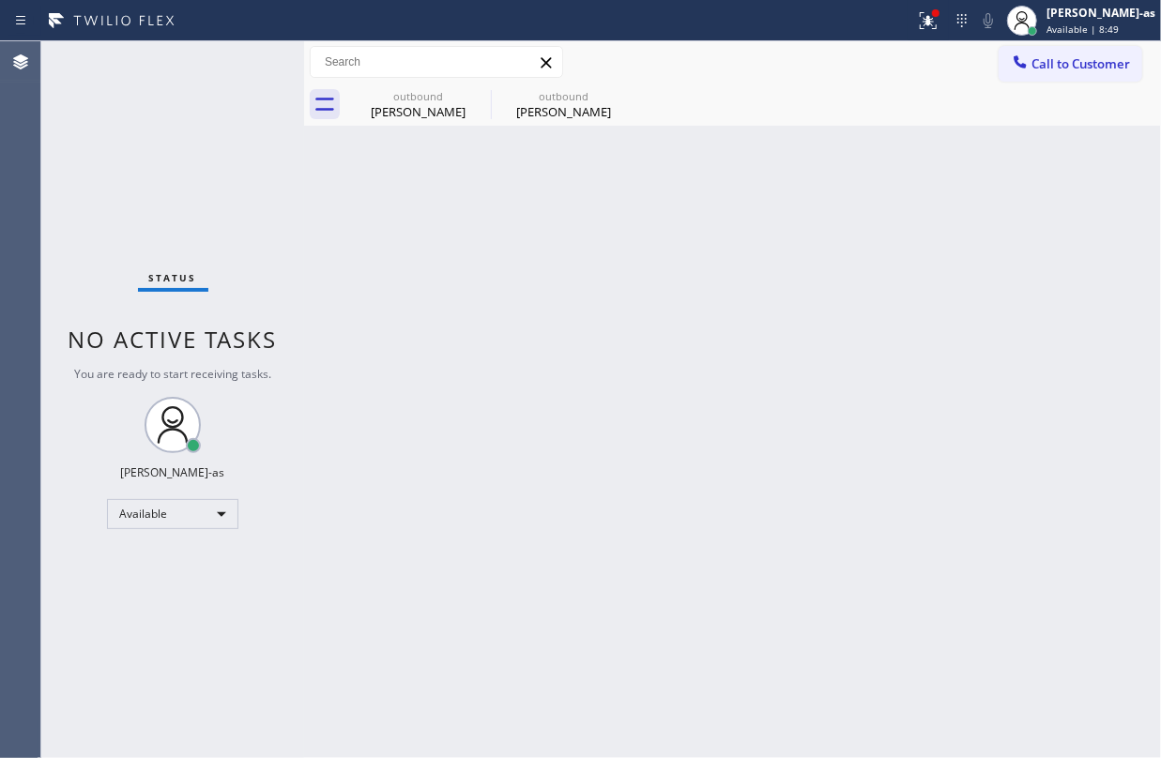
click at [184, 137] on div "Status No active tasks You are ready to start receiving tasks. [PERSON_NAME]-as…" at bounding box center [172, 399] width 263 height 717
drag, startPoint x: 405, startPoint y: 114, endPoint x: 451, endPoint y: 96, distance: 48.5
click at [413, 109] on div "[PERSON_NAME]" at bounding box center [418, 111] width 142 height 17
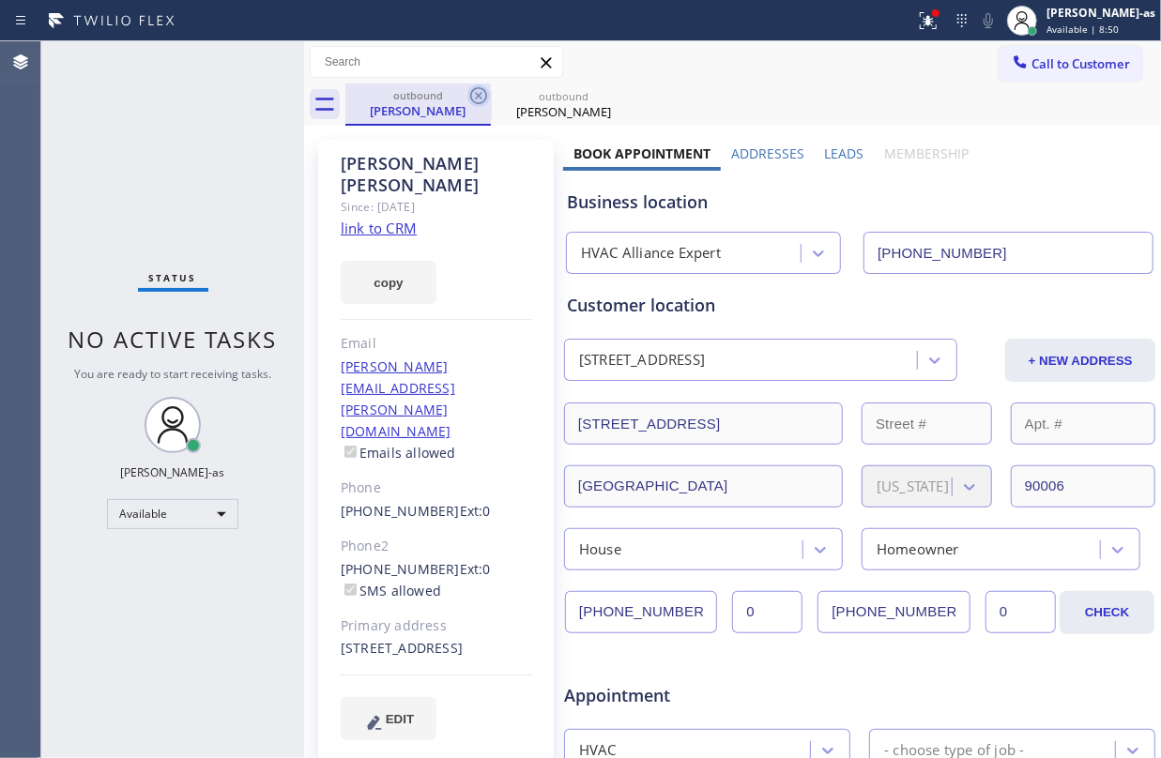
click at [474, 98] on icon at bounding box center [478, 95] width 23 height 23
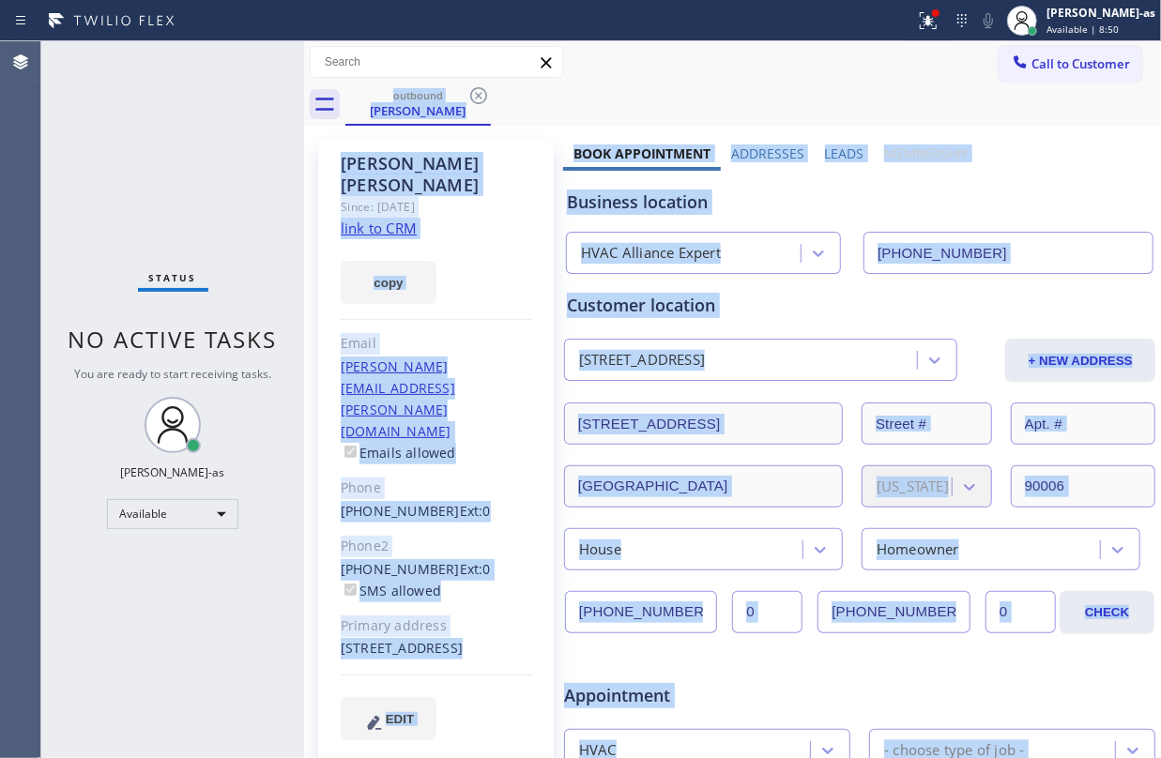
click at [474, 98] on div "outbound [PERSON_NAME]" at bounding box center [753, 105] width 816 height 42
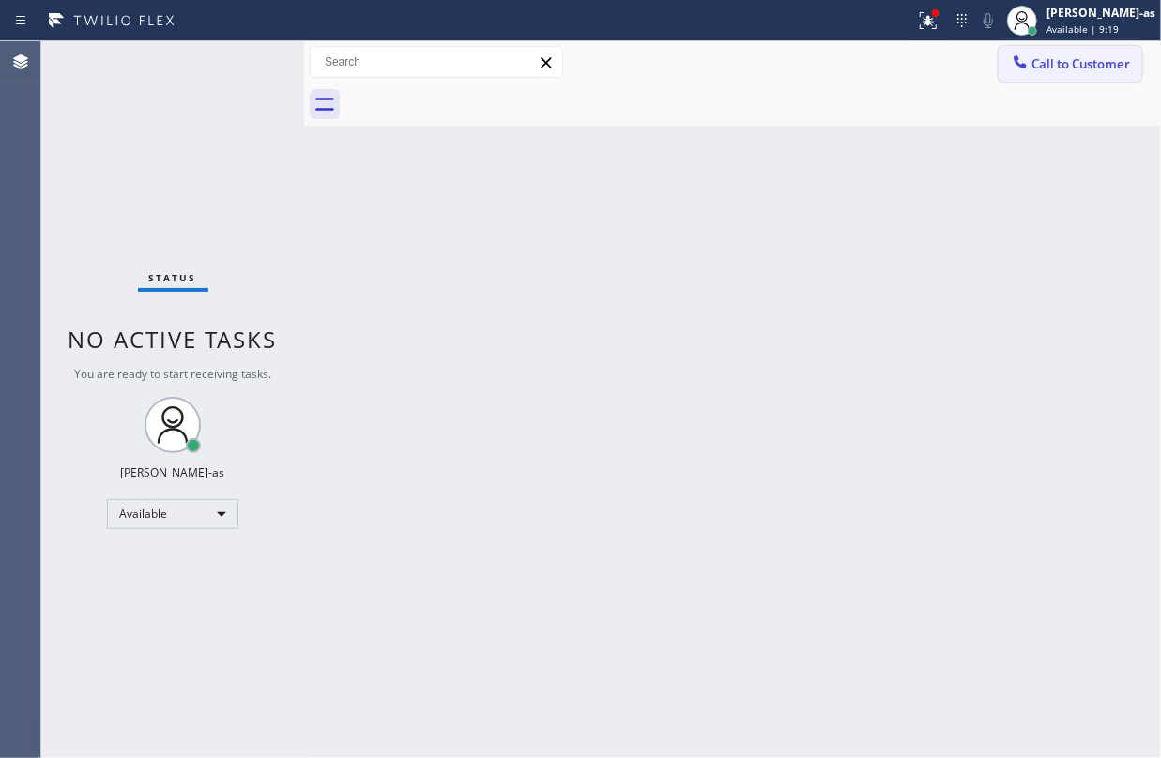
click at [1033, 61] on span "Call to Customer" at bounding box center [1080, 63] width 99 height 17
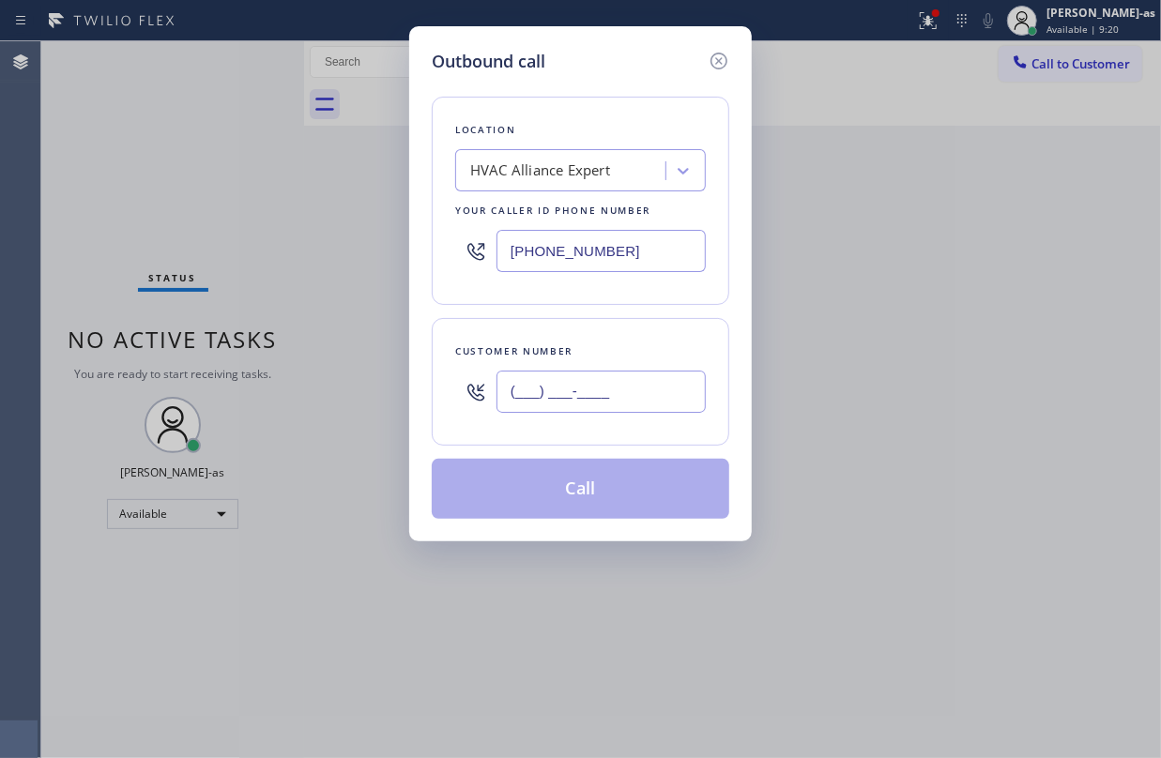
click at [590, 379] on input "(___) ___-____" at bounding box center [601, 392] width 209 height 42
paste input "323) 807-5397"
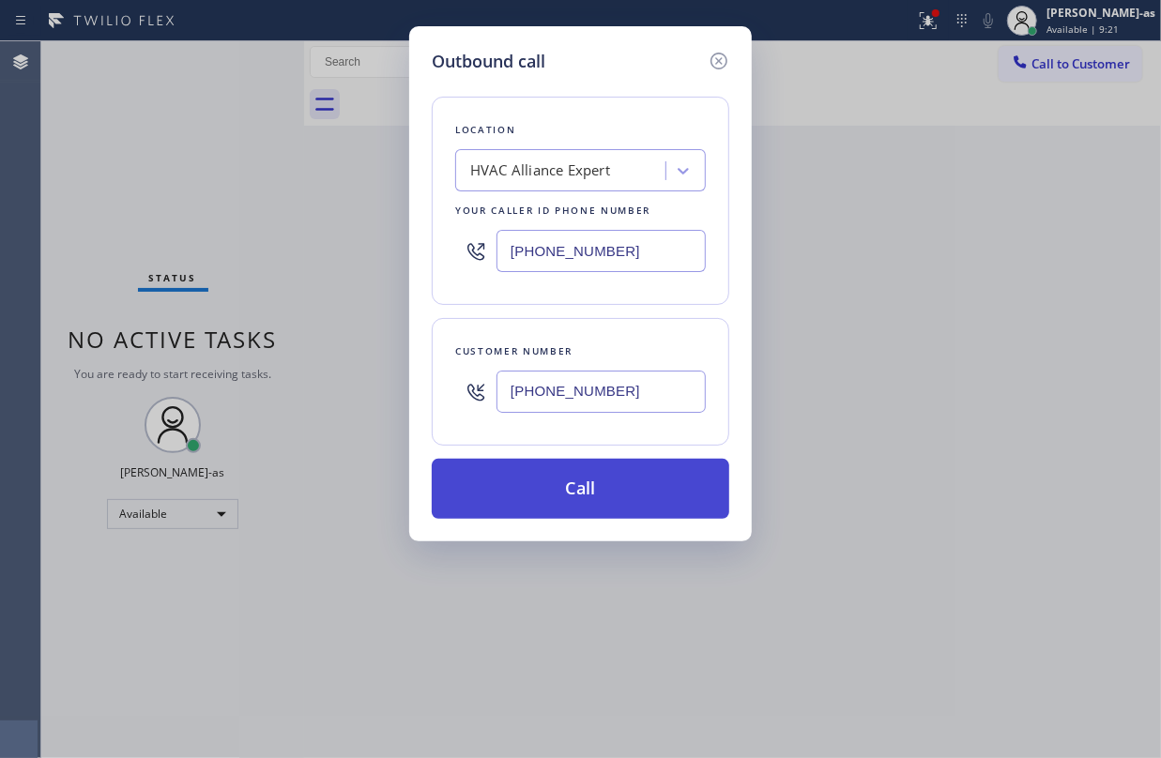
type input "[PHONE_NUMBER]"
click at [620, 490] on button "Call" at bounding box center [581, 489] width 298 height 60
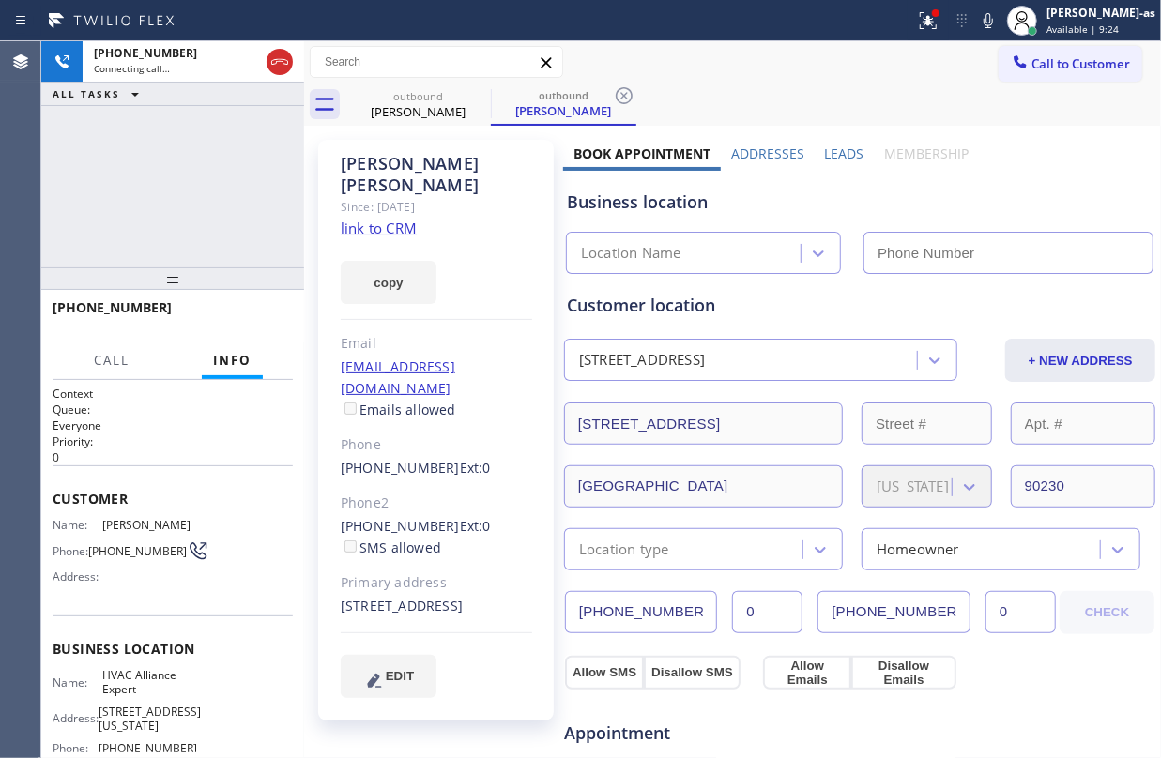
click at [374, 239] on div "copy" at bounding box center [436, 271] width 191 height 65
click at [384, 219] on link "link to CRM" at bounding box center [379, 228] width 76 height 19
type input "[PHONE_NUMBER]"
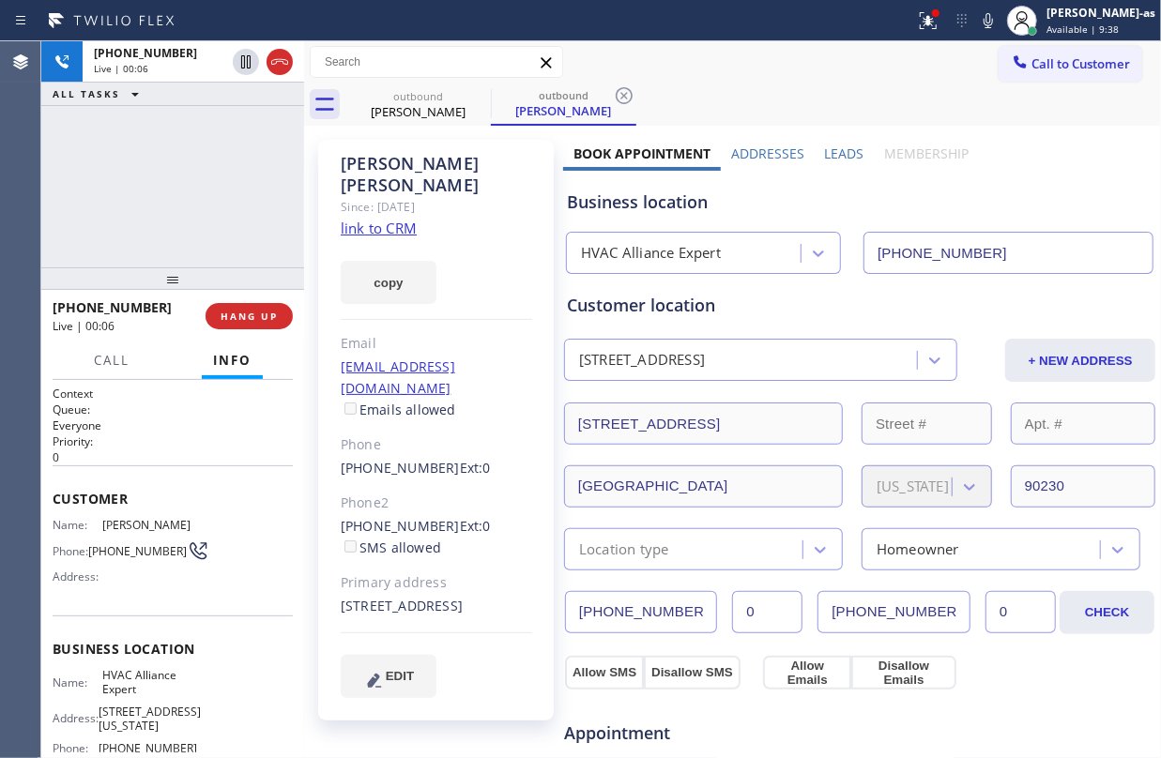
drag, startPoint x: 238, startPoint y: 197, endPoint x: 308, endPoint y: 139, distance: 90.6
click at [242, 200] on div "[PHONE_NUMBER] Live | 00:06 ALL TASKS ALL TASKS ACTIVE TASKS TASKS IN WRAP UP" at bounding box center [172, 154] width 263 height 226
click at [293, 79] on div at bounding box center [263, 61] width 68 height 41
click at [270, 53] on icon at bounding box center [279, 62] width 23 height 23
drag, startPoint x: 218, startPoint y: 226, endPoint x: 195, endPoint y: 400, distance: 175.1
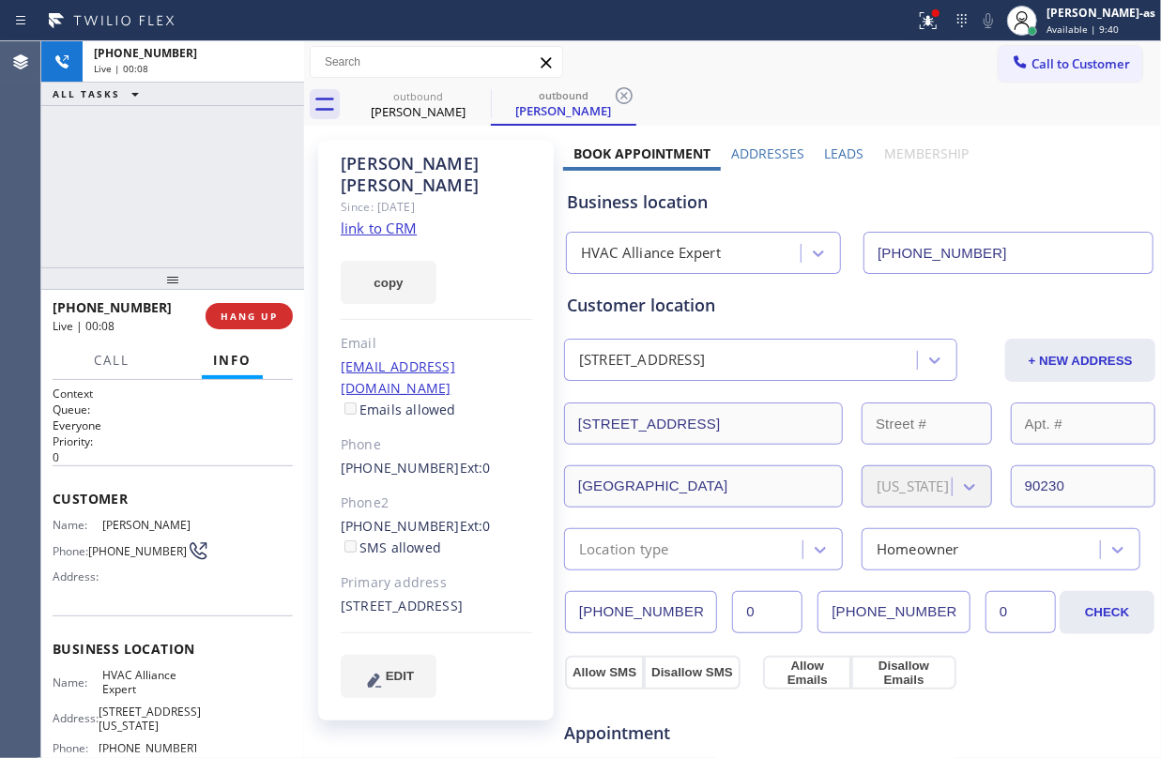
click at [218, 233] on div "[PHONE_NUMBER] Live | 00:08 ALL TASKS ALL TASKS ACTIVE TASKS TASKS IN WRAP UP" at bounding box center [172, 154] width 263 height 226
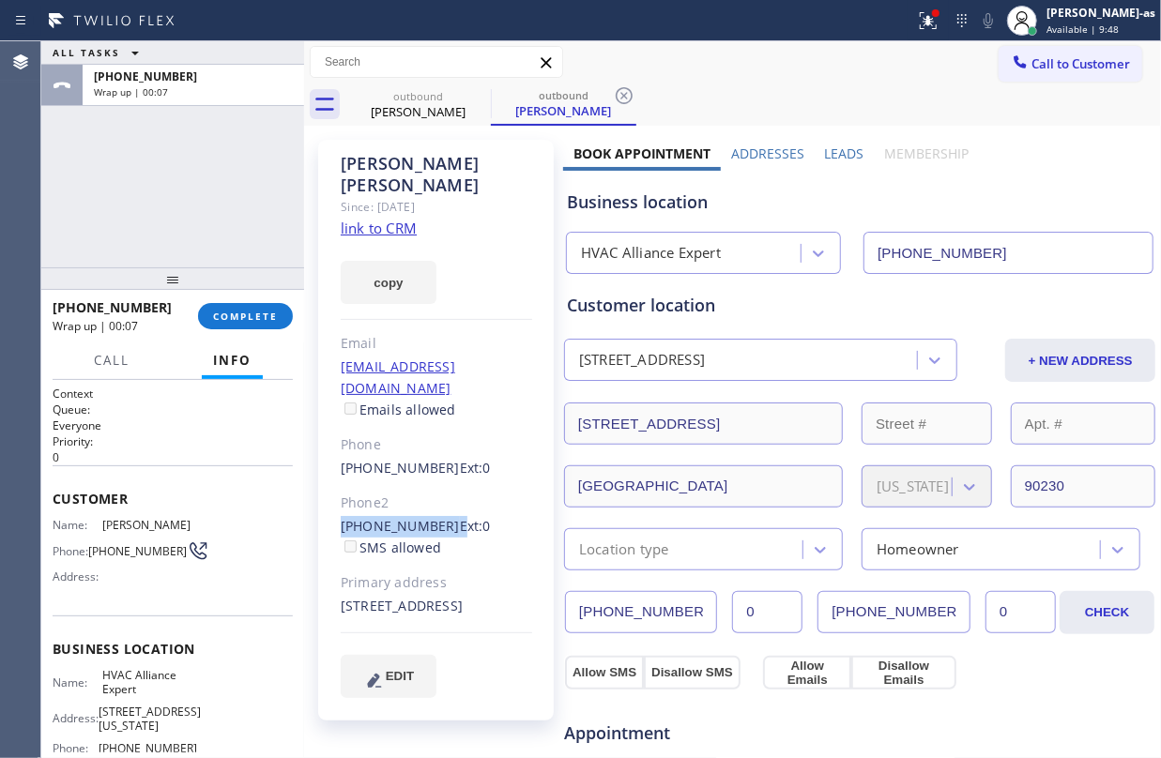
drag, startPoint x: 327, startPoint y: 481, endPoint x: 440, endPoint y: 485, distance: 113.6
click at [440, 485] on div "[PERSON_NAME] Since: [DATE] link to CRM copy Email [EMAIL_ADDRESS][DOMAIN_NAME]…" at bounding box center [436, 430] width 236 height 581
copy div "[PHONE_NUMBER]"
click at [234, 317] on span "COMPLETE" at bounding box center [245, 316] width 65 height 13
click at [203, 241] on div "ALL TASKS ALL TASKS ACTIVE TASKS TASKS IN WRAP UP [PHONE_NUMBER] Wrap up | 00:09" at bounding box center [172, 154] width 263 height 226
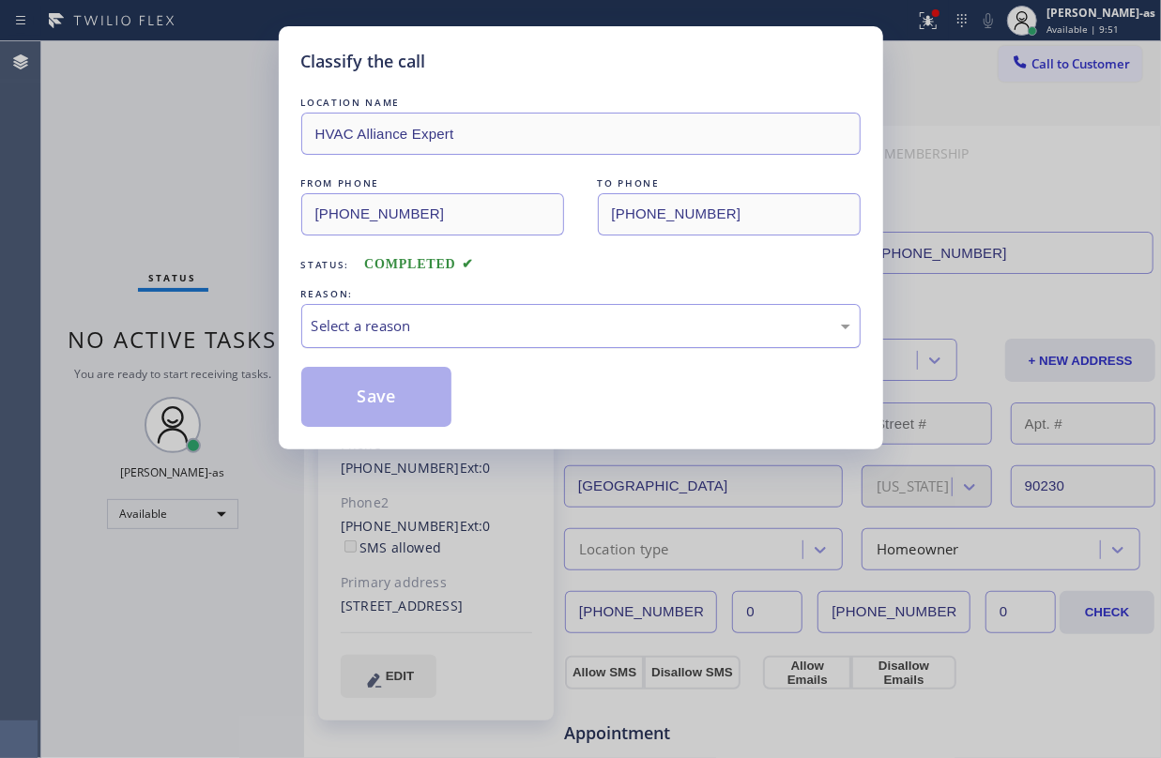
click at [676, 320] on div "Select a reason" at bounding box center [581, 326] width 539 height 22
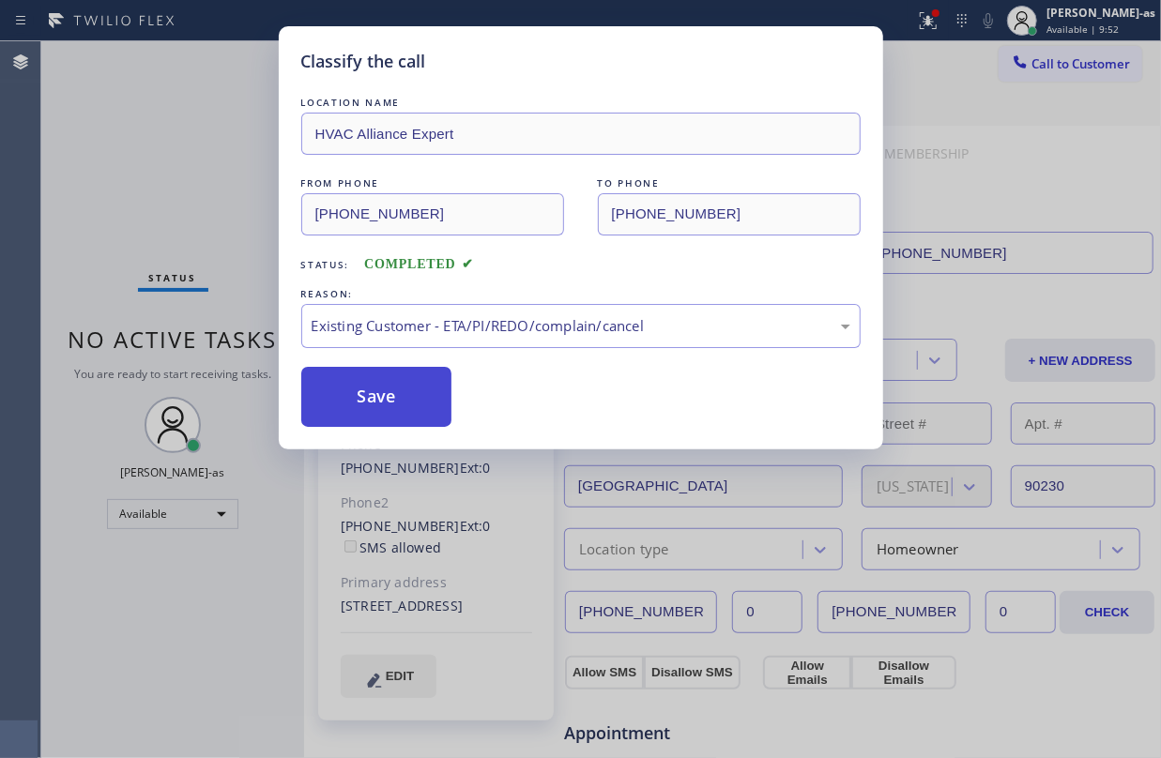
drag, startPoint x: 599, startPoint y: 436, endPoint x: 433, endPoint y: 424, distance: 166.5
click at [403, 406] on button "Save" at bounding box center [376, 397] width 151 height 60
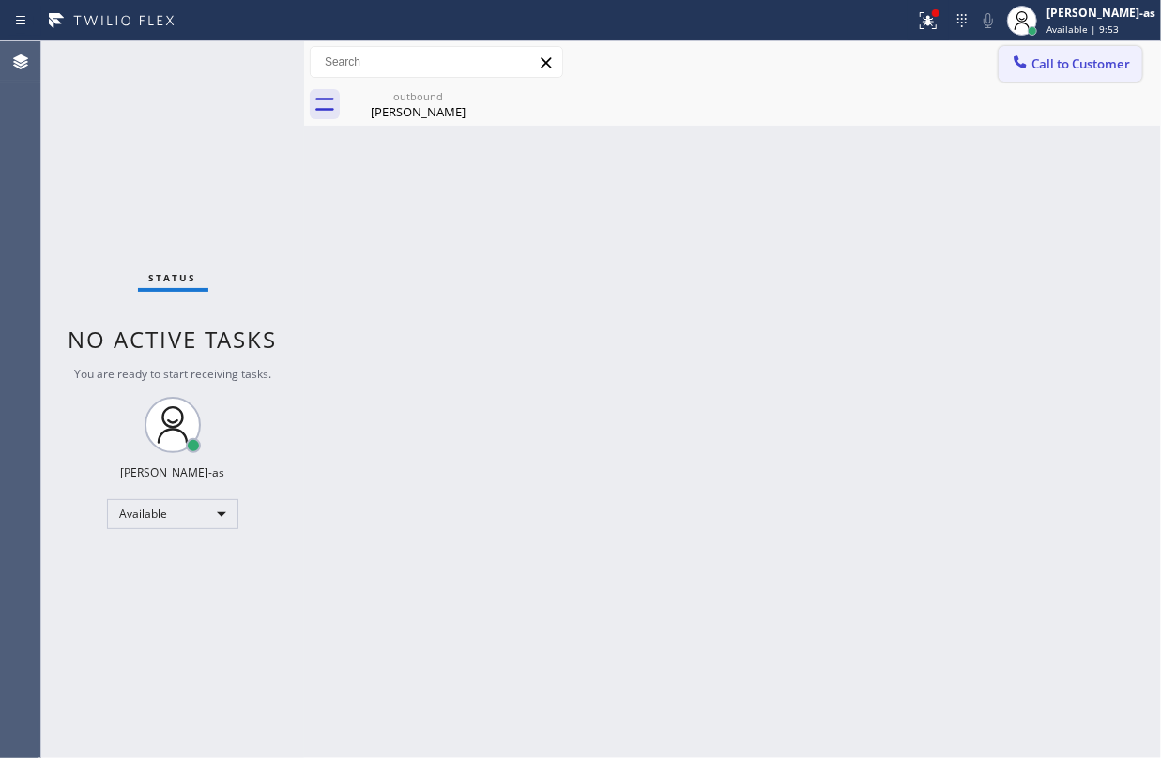
drag, startPoint x: 1019, startPoint y: 68, endPoint x: 828, endPoint y: 210, distance: 238.8
click at [1018, 69] on icon at bounding box center [1020, 62] width 19 height 19
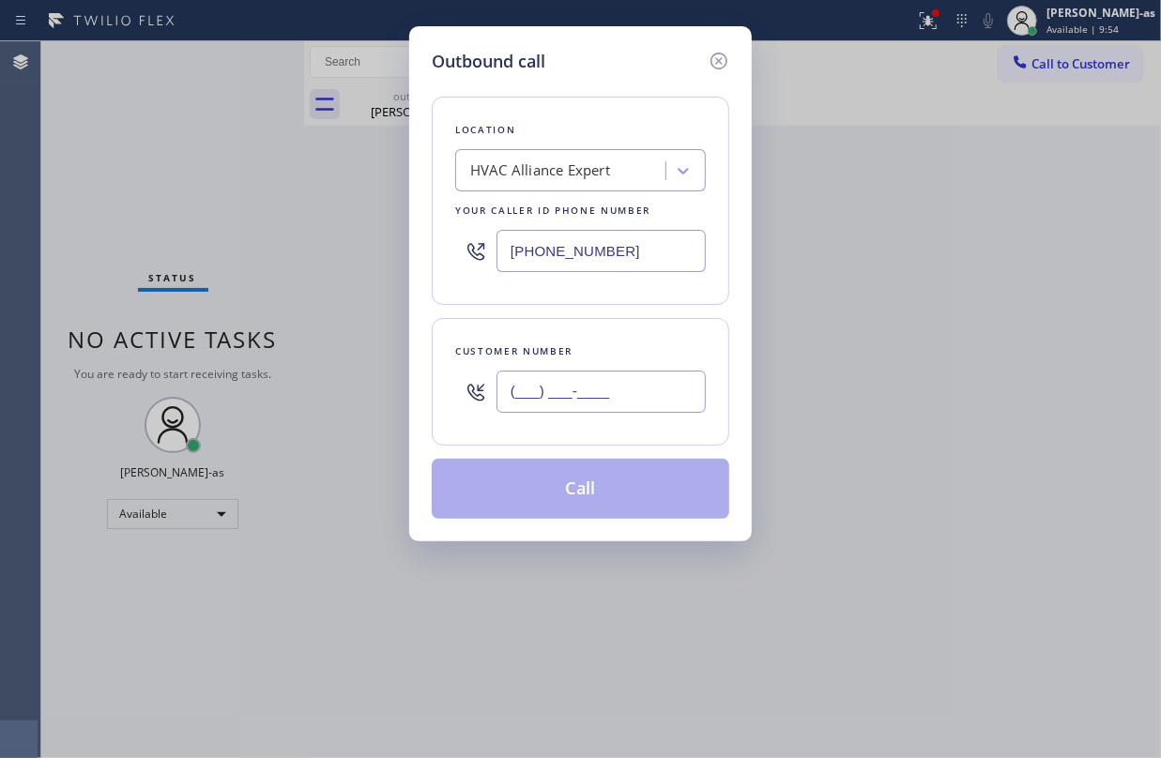
click at [632, 374] on input "(___) ___-____" at bounding box center [601, 392] width 209 height 42
paste input "213) 249-4400"
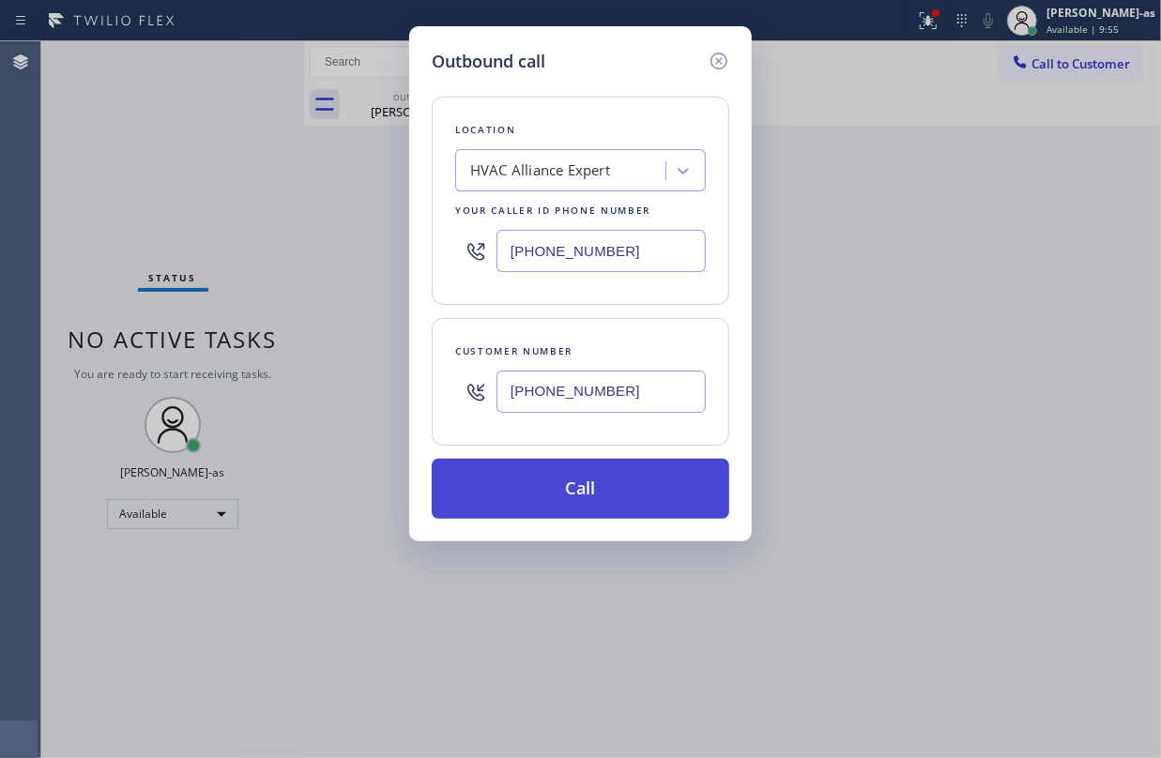
type input "[PHONE_NUMBER]"
click at [602, 484] on button "Call" at bounding box center [581, 489] width 298 height 60
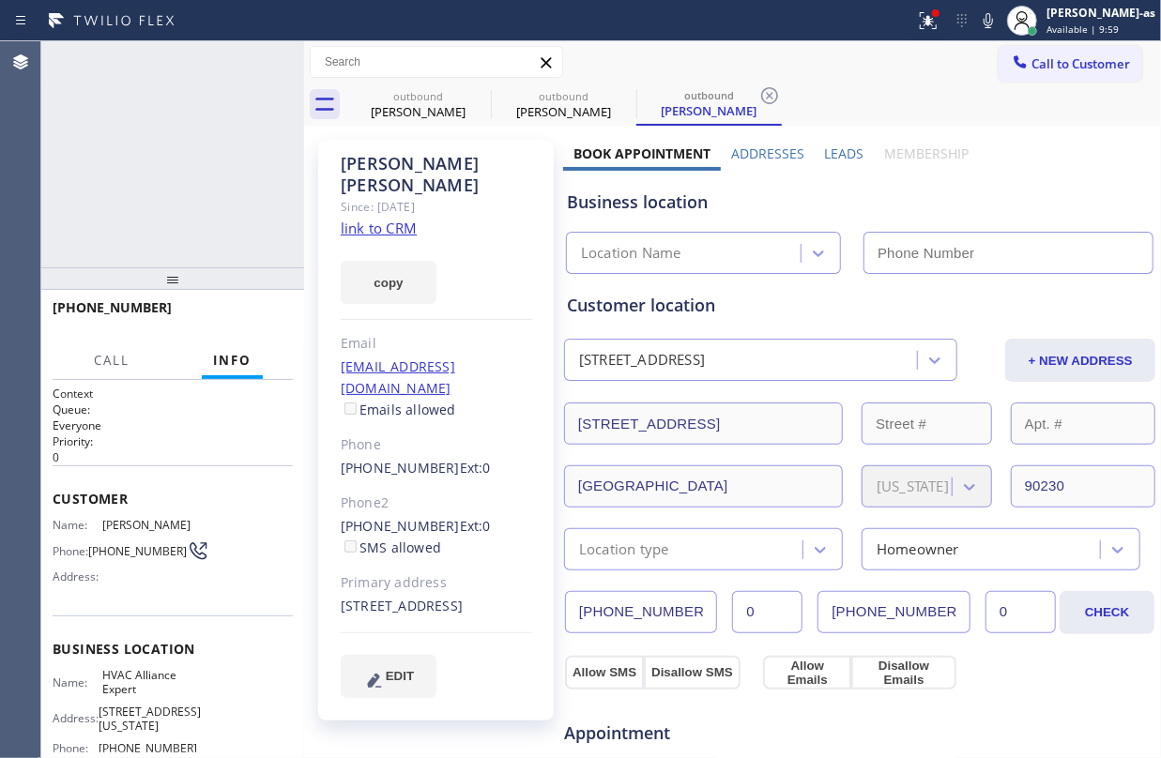
type input "[PHONE_NUMBER]"
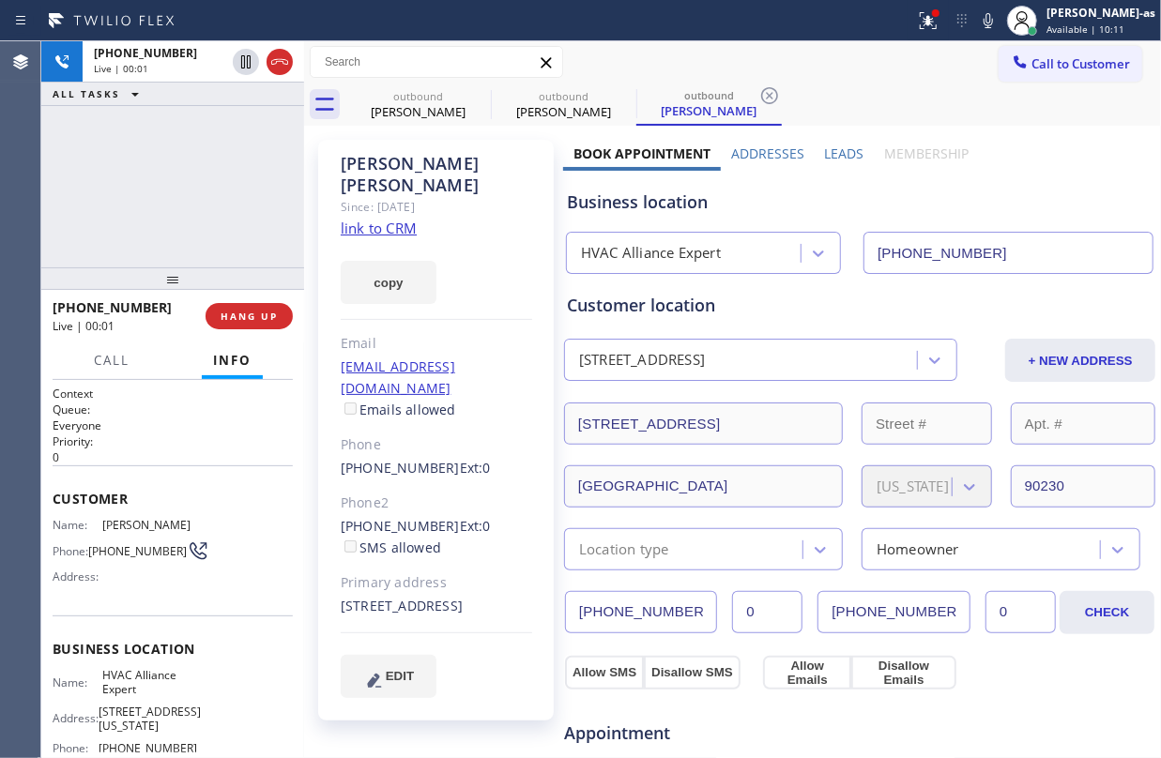
click at [156, 117] on div "[PHONE_NUMBER] Live | 00:01 ALL TASKS ALL TASKS ACTIVE TASKS TASKS IN WRAP UP" at bounding box center [172, 154] width 263 height 226
drag, startPoint x: 268, startPoint y: 58, endPoint x: 276, endPoint y: 71, distance: 15.1
click at [271, 64] on icon at bounding box center [279, 62] width 23 height 23
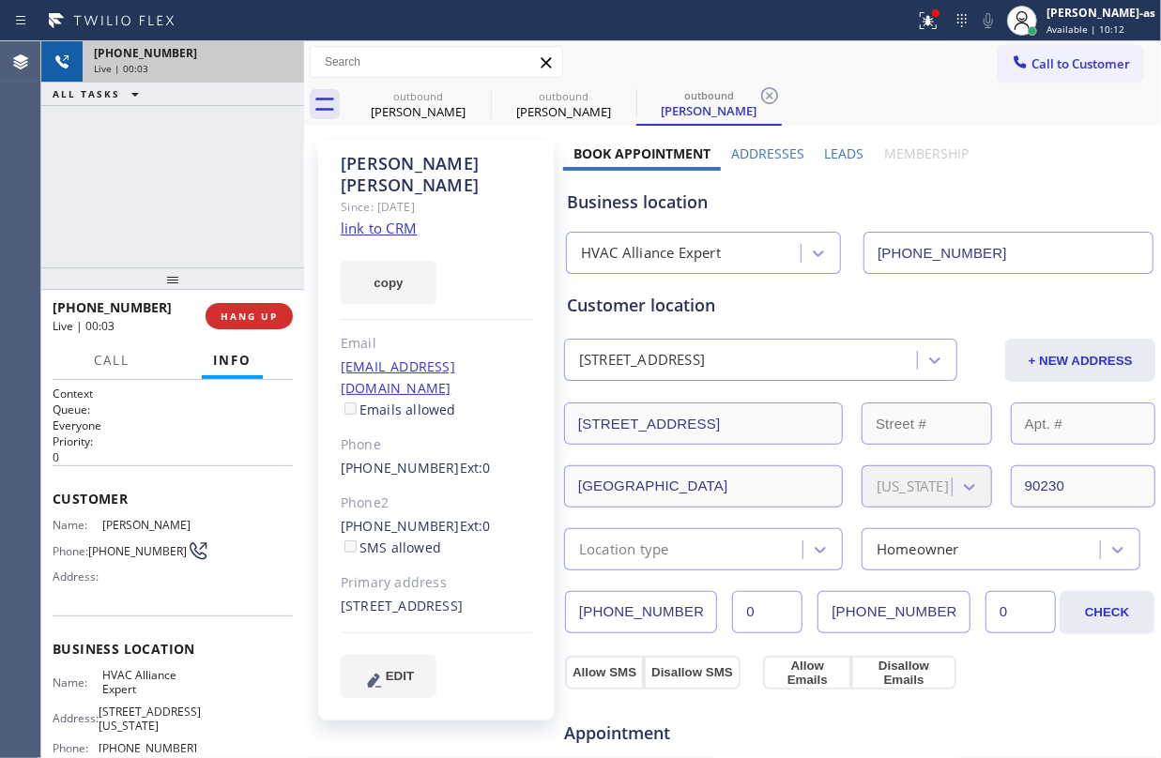
drag, startPoint x: 252, startPoint y: 344, endPoint x: 263, endPoint y: 351, distance: 13.5
click at [255, 349] on div "[PHONE_NUMBER] Live | 00:03 HANG UP Call Info [PHONE_NUMBER] Live Context Queue…" at bounding box center [172, 524] width 263 height 468
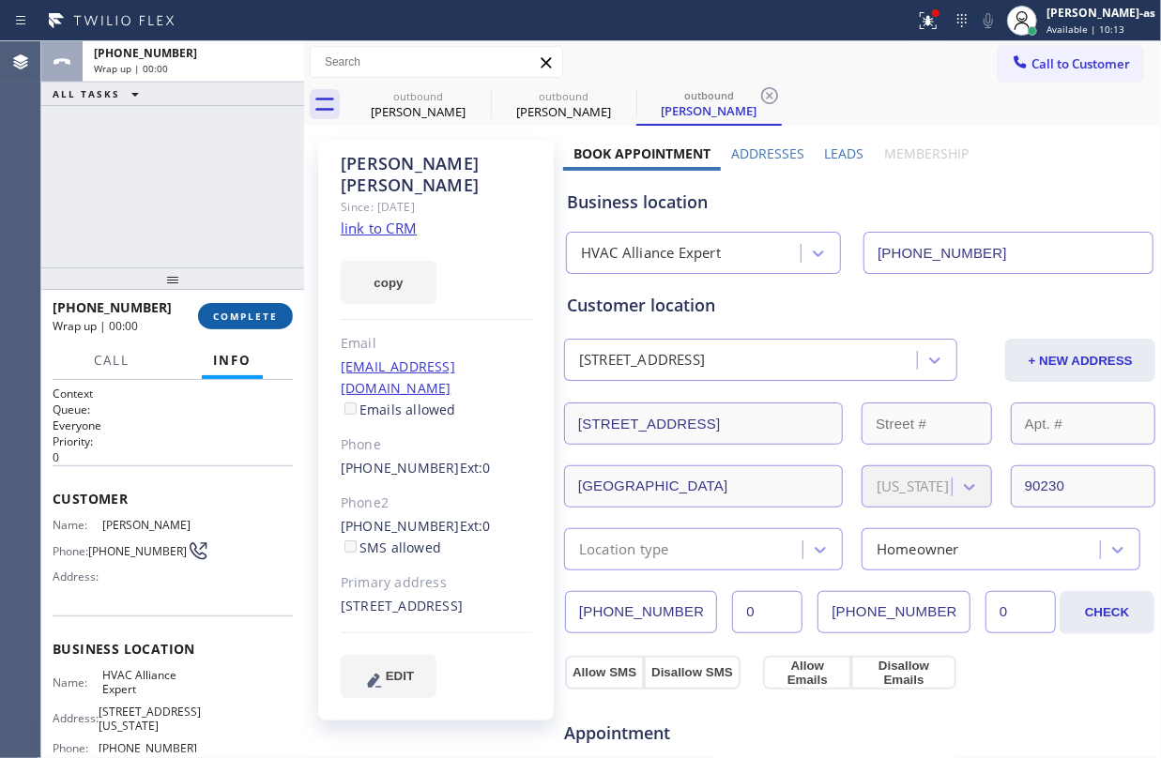
click at [250, 312] on span "COMPLETE" at bounding box center [245, 316] width 65 height 13
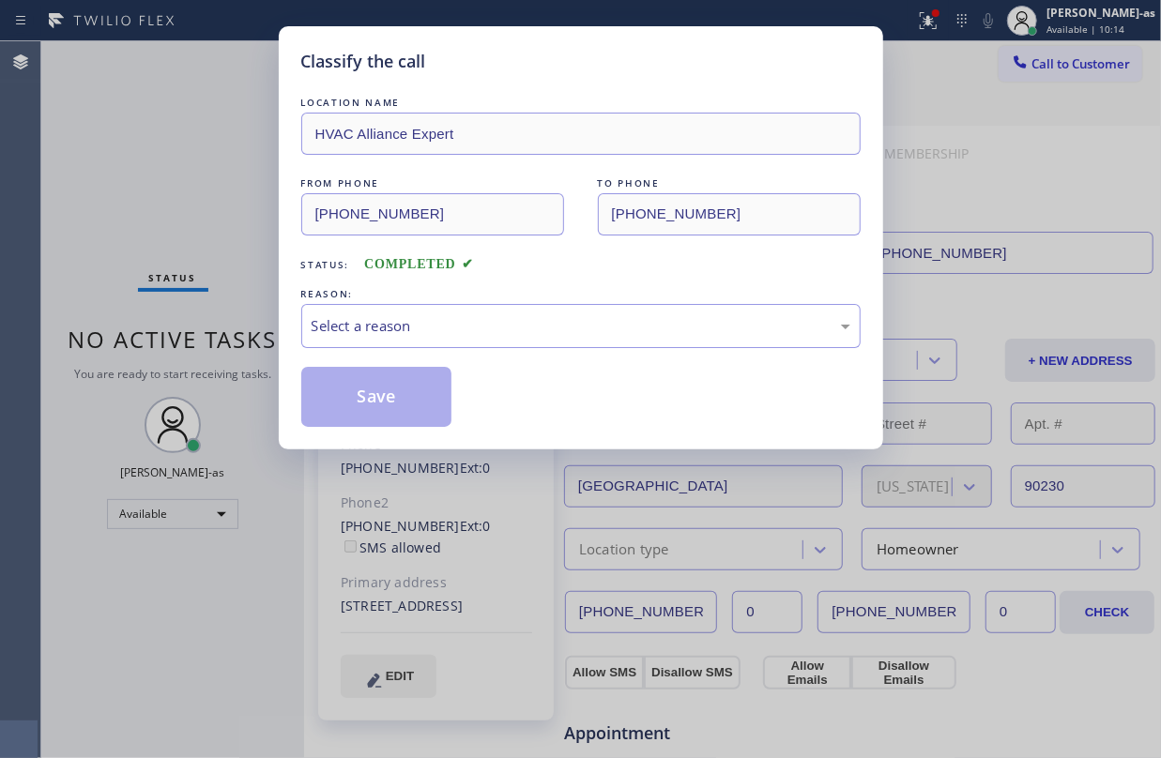
click at [250, 312] on div "Classify the call LOCATION NAME HVAC Alliance Expert FROM PHONE [PHONE_NUMBER] …" at bounding box center [580, 379] width 1161 height 758
drag, startPoint x: 250, startPoint y: 312, endPoint x: 327, endPoint y: 305, distance: 77.2
click at [250, 312] on div "Classify the call LOCATION NAME HVAC Alliance Expert FROM PHONE [PHONE_NUMBER] …" at bounding box center [580, 379] width 1161 height 758
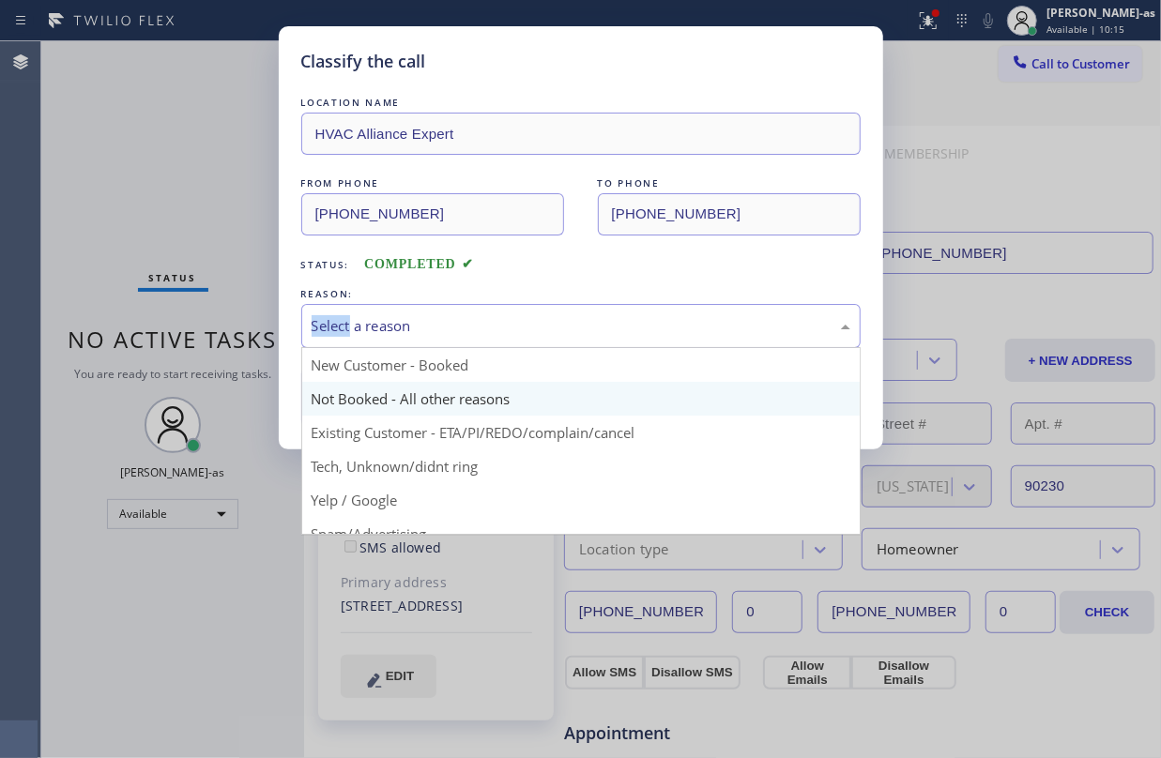
drag, startPoint x: 477, startPoint y: 325, endPoint x: 522, endPoint y: 409, distance: 95.7
click at [482, 334] on div "Select a reason" at bounding box center [581, 326] width 539 height 22
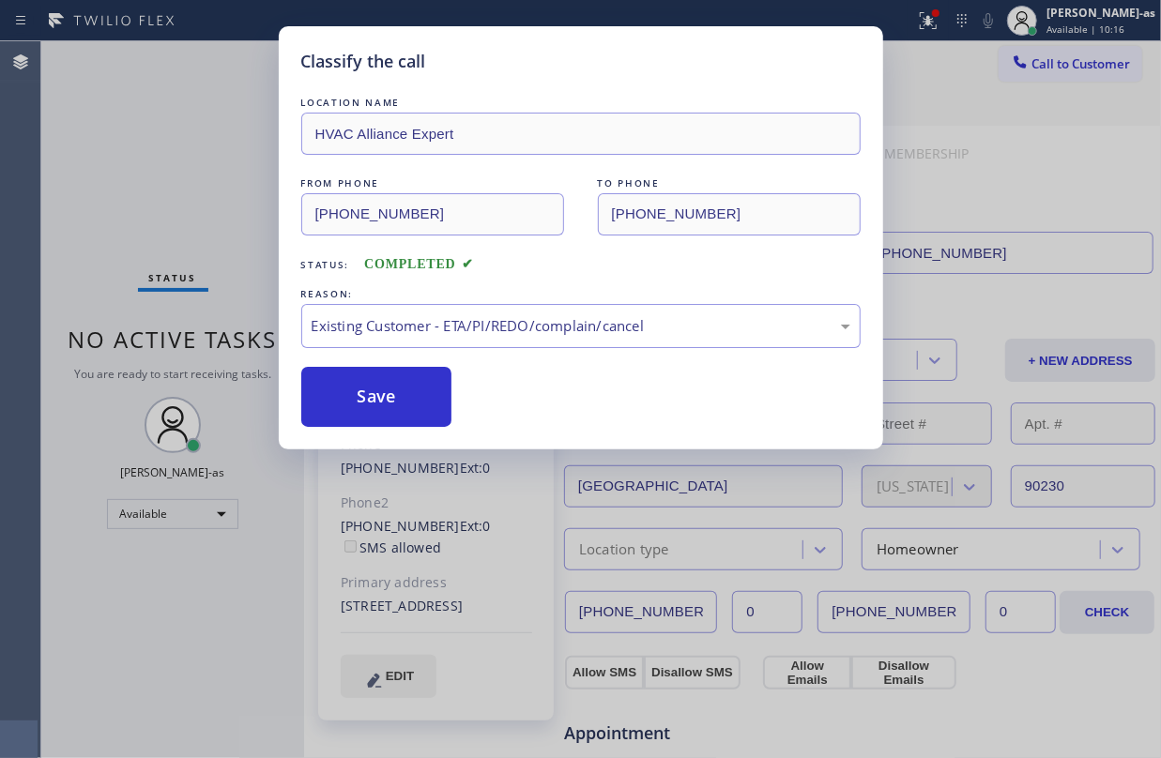
drag, startPoint x: 388, startPoint y: 396, endPoint x: 290, endPoint y: 327, distance: 119.8
click at [384, 399] on button "Save" at bounding box center [376, 397] width 151 height 60
click at [137, 193] on div "Classify the call LOCATION NAME HVAC Alliance Expert FROM PHONE [PHONE_NUMBER] …" at bounding box center [580, 379] width 1161 height 758
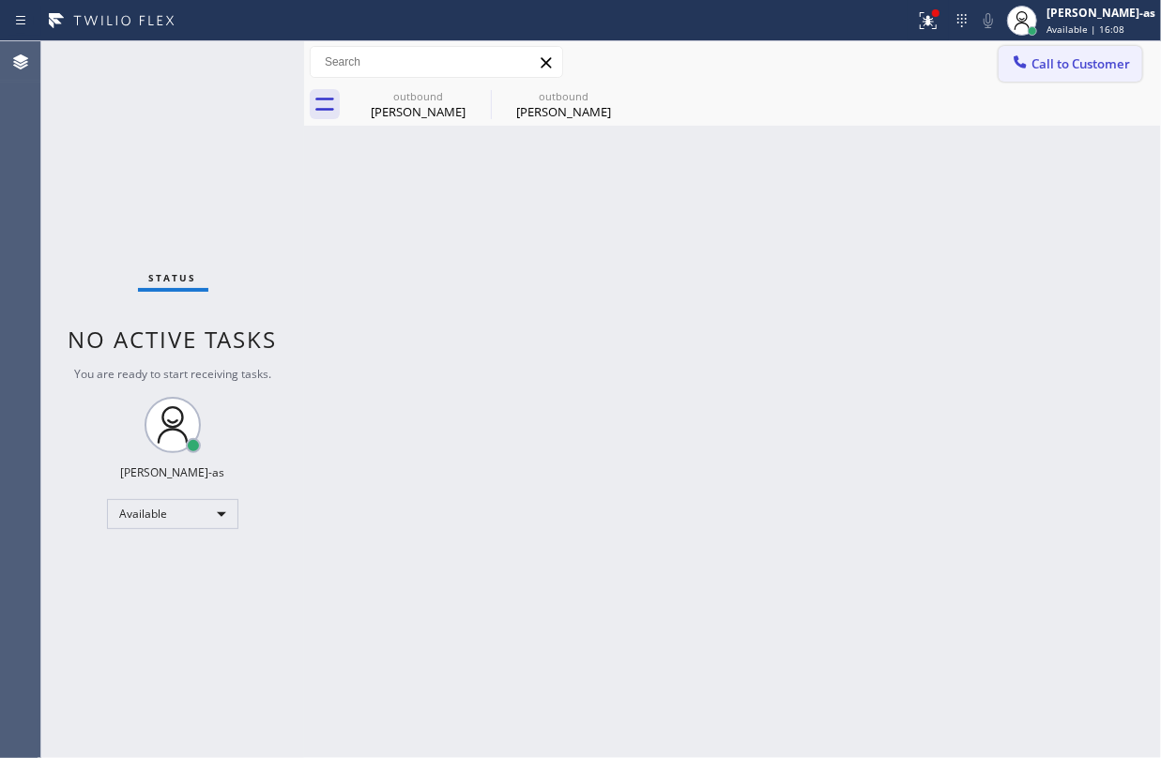
click at [1040, 69] on span "Call to Customer" at bounding box center [1080, 63] width 99 height 17
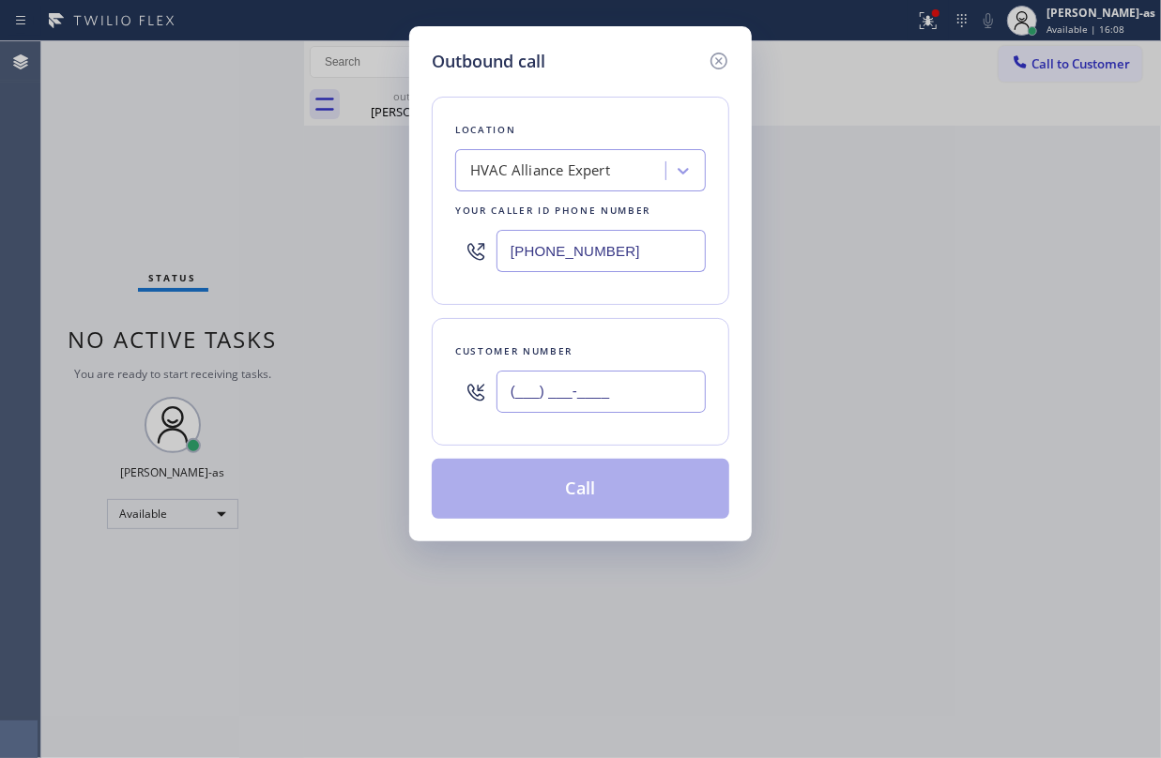
click at [608, 383] on input "(___) ___-____" at bounding box center [601, 392] width 209 height 42
paste input "408) 537-3770"
type input "[PHONE_NUMBER]"
click at [618, 492] on button "Call" at bounding box center [581, 489] width 298 height 60
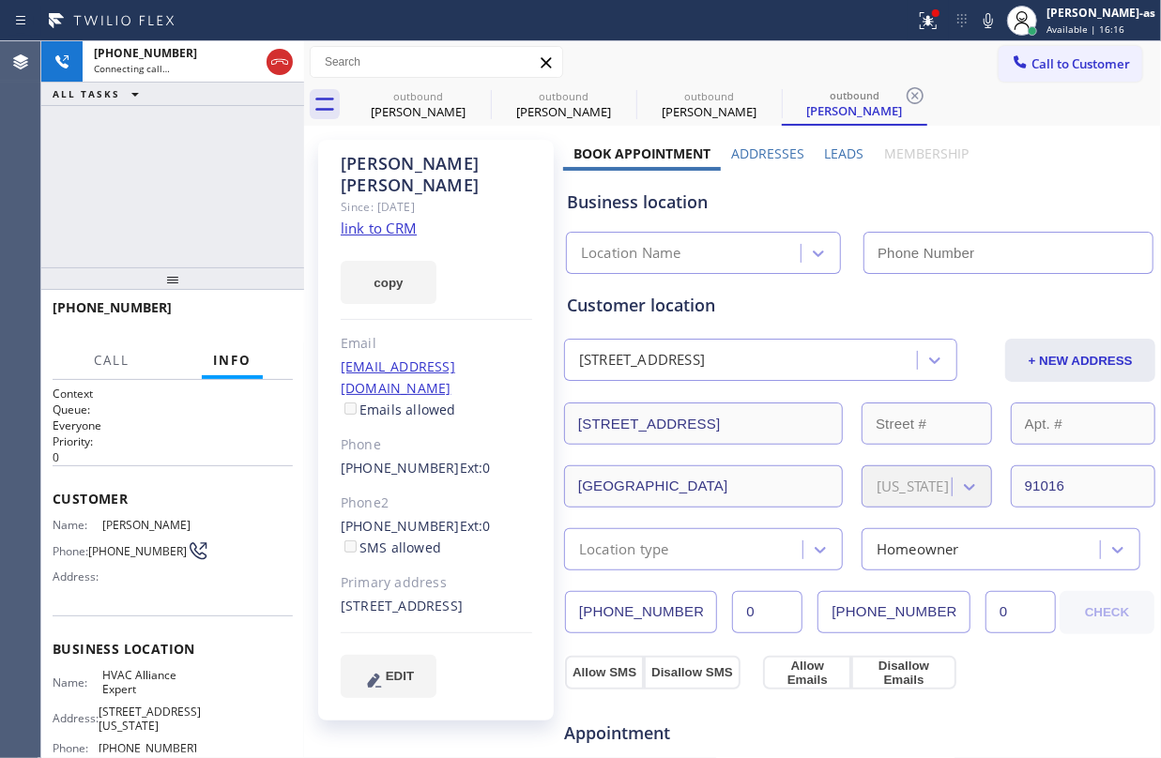
type input "[PHONE_NUMBER]"
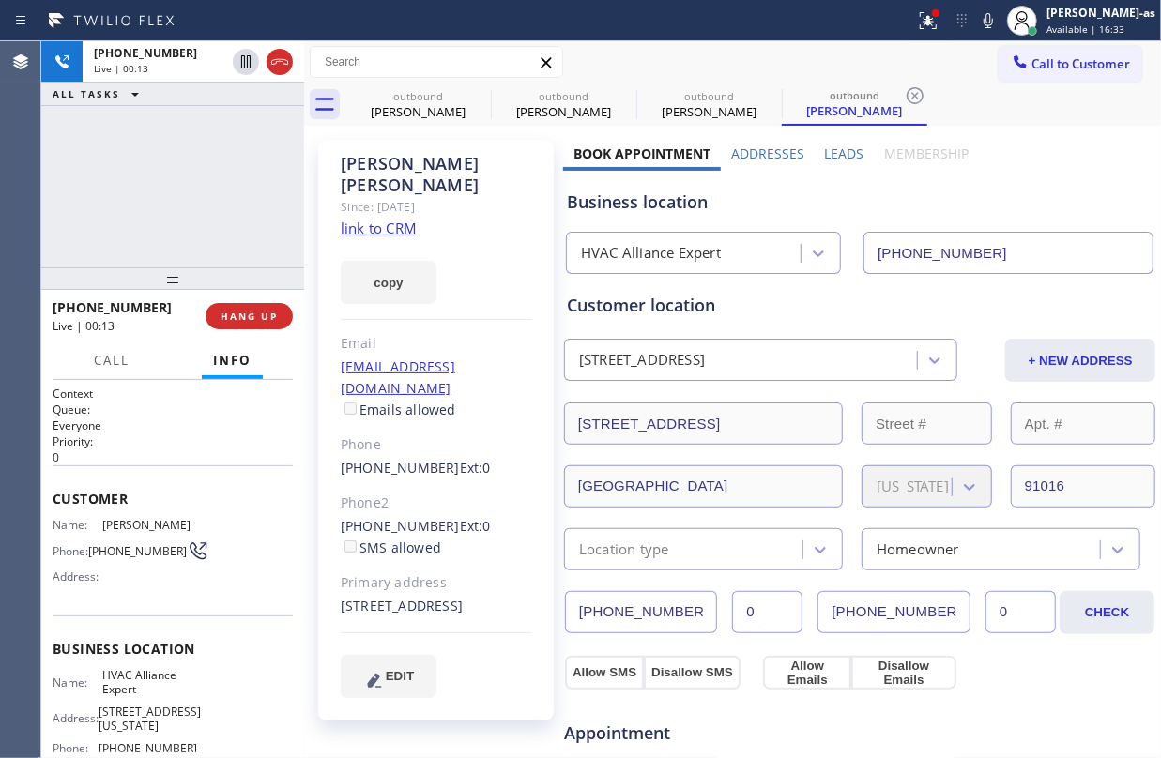
click at [244, 315] on span "HANG UP" at bounding box center [249, 316] width 57 height 13
click at [227, 244] on div "[PHONE_NUMBER] Live | 00:13 ALL TASKS ALL TASKS ACTIVE TASKS TASKS IN WRAP UP" at bounding box center [172, 154] width 263 height 226
click at [244, 313] on span "HANG UP" at bounding box center [249, 316] width 57 height 13
click at [189, 225] on div "[PHONE_NUMBER] Live | 00:14 ALL TASKS ALL TASKS ACTIVE TASKS TASKS IN WRAP UP" at bounding box center [172, 154] width 263 height 226
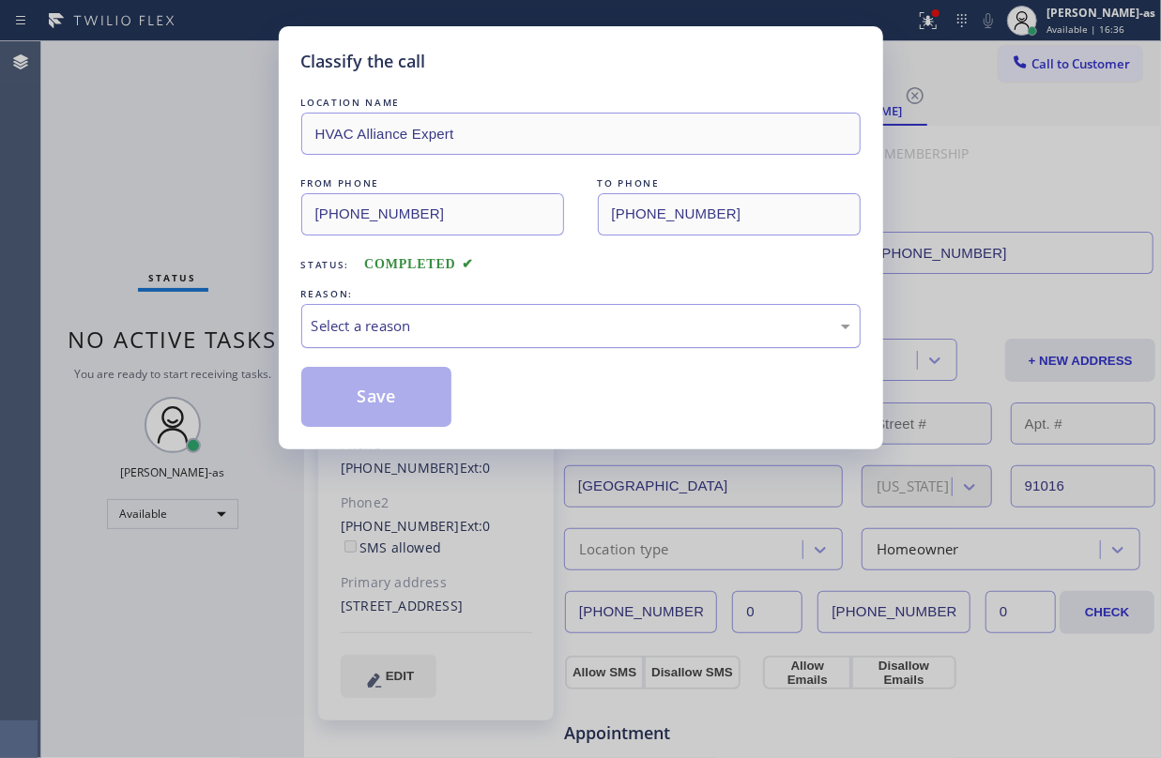
click at [499, 319] on div "Select a reason" at bounding box center [580, 326] width 559 height 44
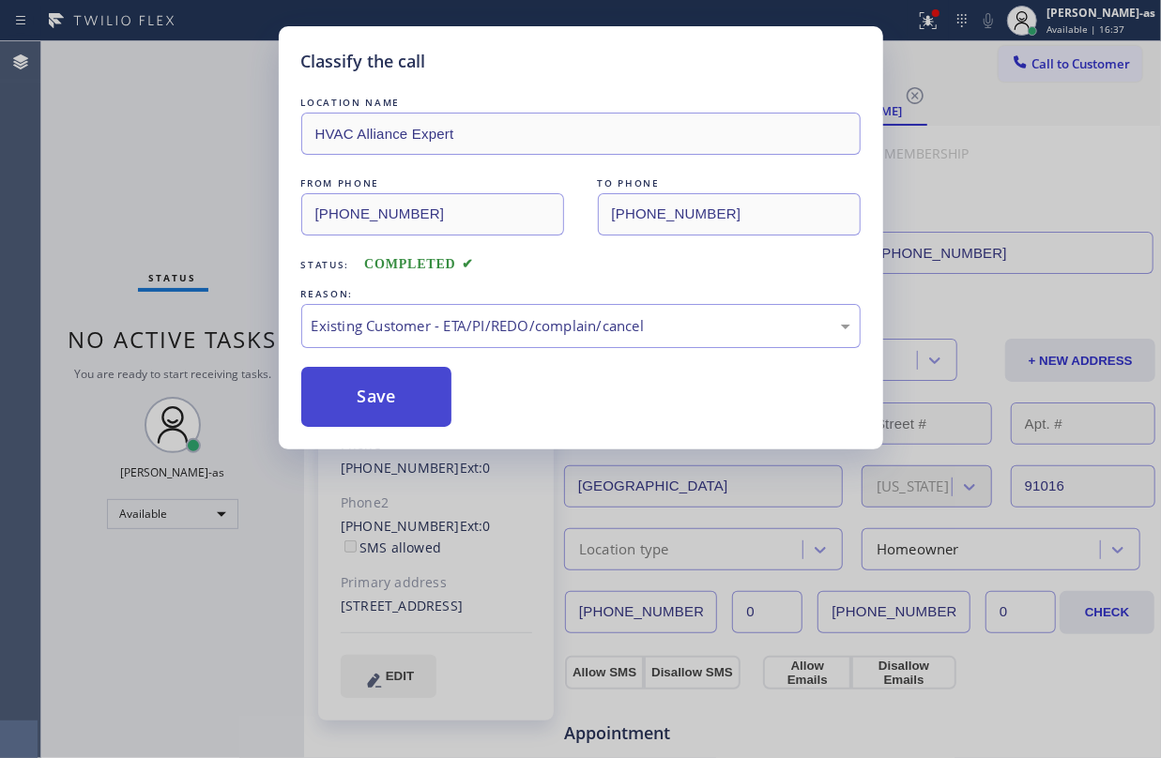
click at [389, 390] on button "Save" at bounding box center [376, 397] width 151 height 60
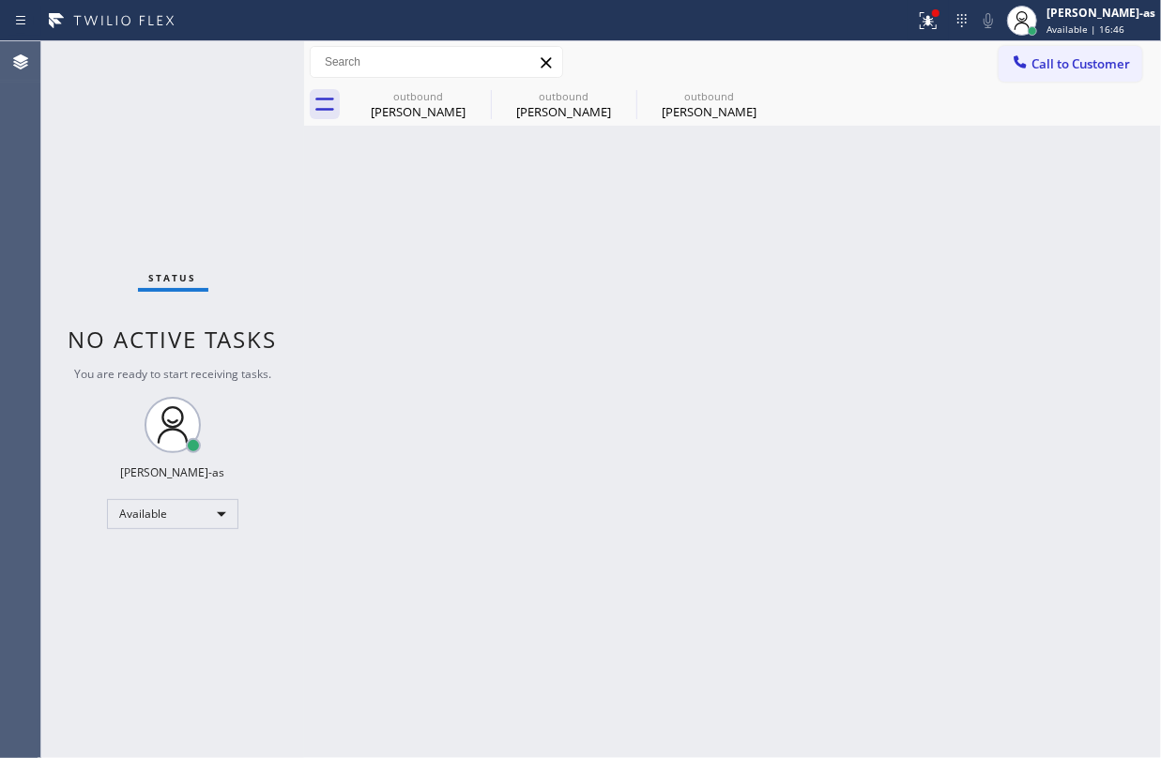
click at [282, 216] on div "Status No active tasks You are ready to start receiving tasks. [PERSON_NAME]-as…" at bounding box center [172, 399] width 263 height 717
click at [755, 231] on div "Back to Dashboard Change Sender ID Customers Technicians Select a contact Outbo…" at bounding box center [732, 399] width 857 height 717
click at [478, 107] on div at bounding box center [478, 95] width 23 height 23
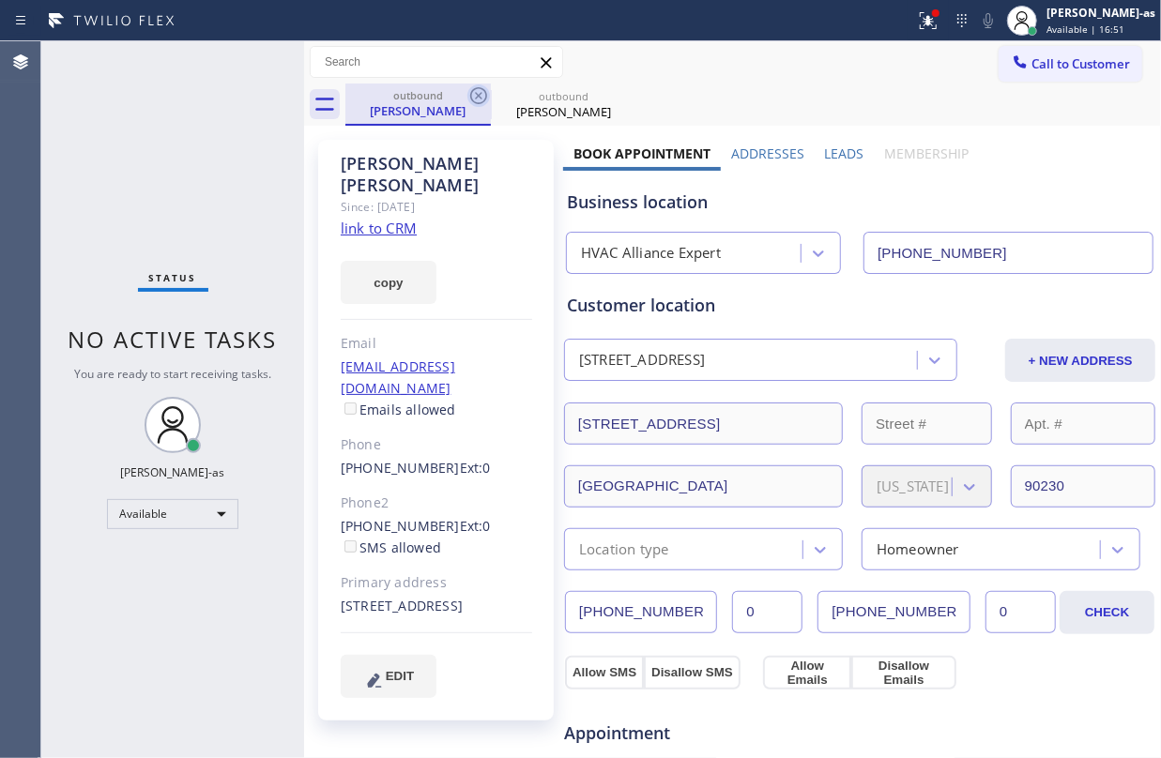
click at [477, 99] on icon at bounding box center [478, 95] width 23 height 23
click at [405, 219] on link "link to CRM" at bounding box center [379, 228] width 76 height 19
drag, startPoint x: 1074, startPoint y: 54, endPoint x: 909, endPoint y: 130, distance: 180.6
click at [1072, 55] on span "Call to Customer" at bounding box center [1080, 63] width 99 height 17
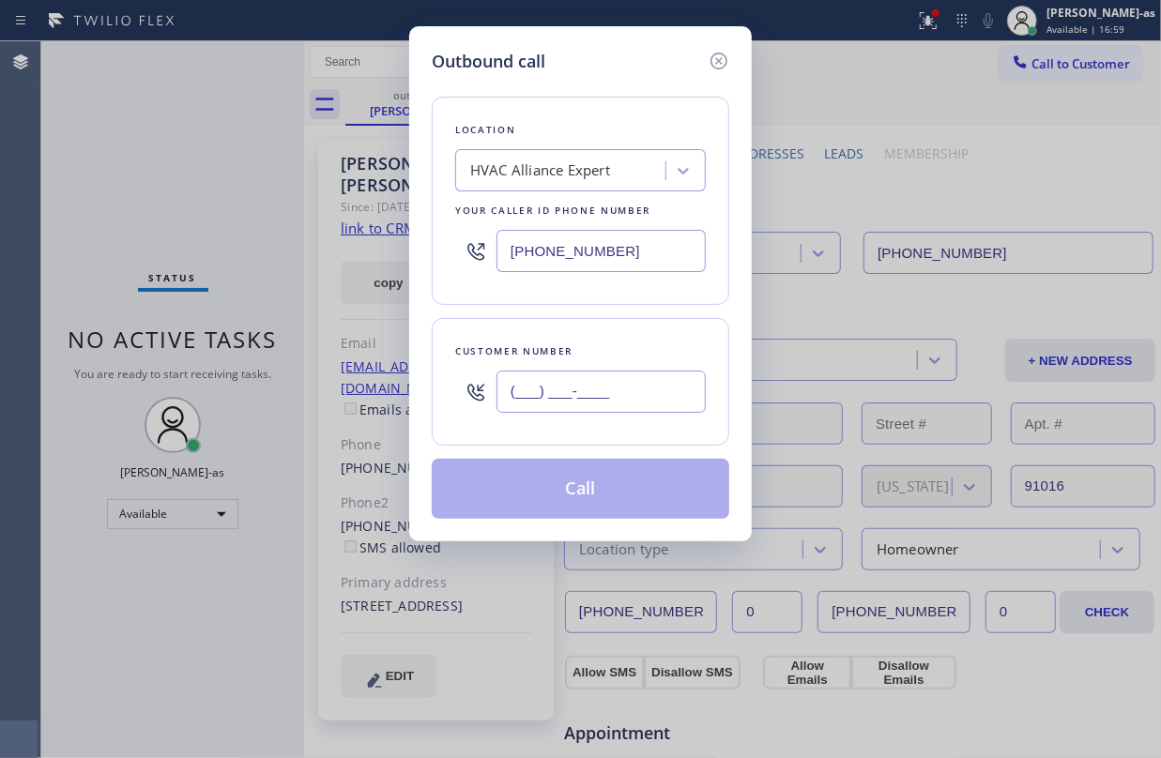
click at [595, 398] on input "(___) ___-____" at bounding box center [601, 392] width 209 height 42
paste input "213) 440-8643"
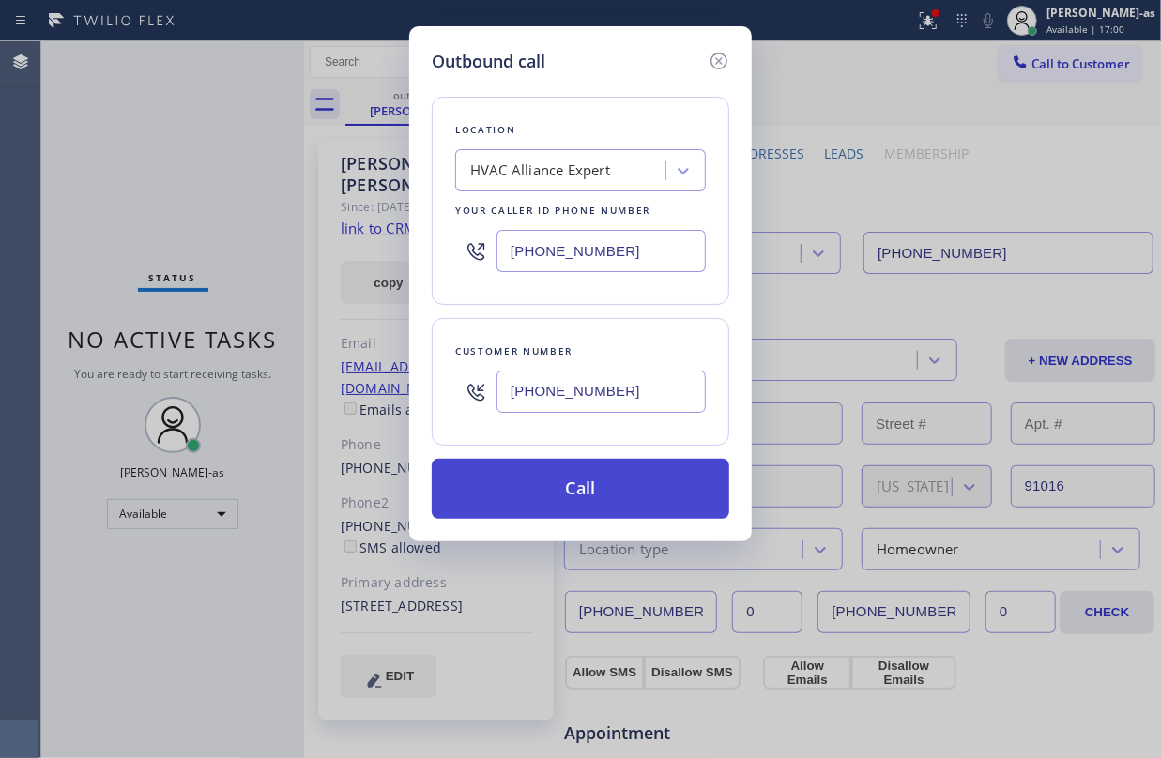
type input "[PHONE_NUMBER]"
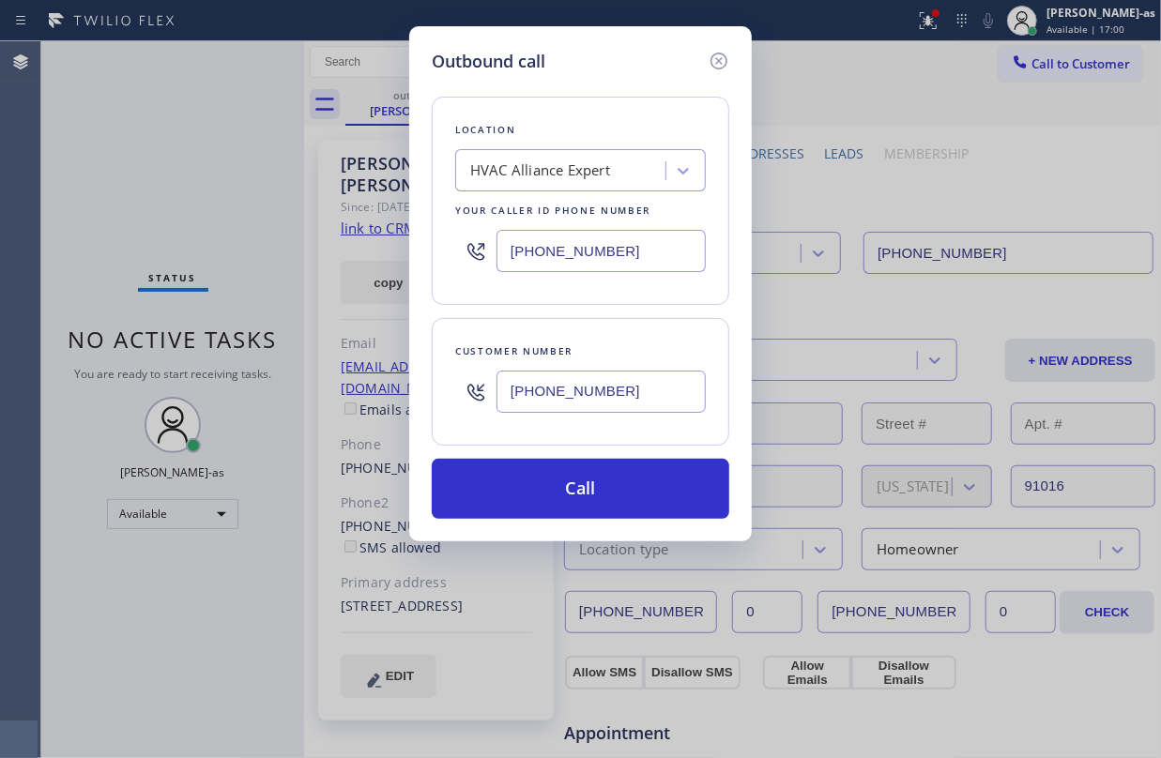
drag, startPoint x: 574, startPoint y: 482, endPoint x: 685, endPoint y: 625, distance: 180.6
click at [587, 529] on div "Outbound call Location HVAC Alliance Expert Your caller id phone number [PHONE_…" at bounding box center [580, 283] width 343 height 515
drag, startPoint x: 166, startPoint y: 152, endPoint x: 208, endPoint y: 160, distance: 42.9
click at [177, 156] on div "Outbound call Location HVAC Alliance Expert Your caller id phone number [PHONE_…" at bounding box center [580, 379] width 1161 height 758
drag, startPoint x: 632, startPoint y: 481, endPoint x: 676, endPoint y: 714, distance: 237.8
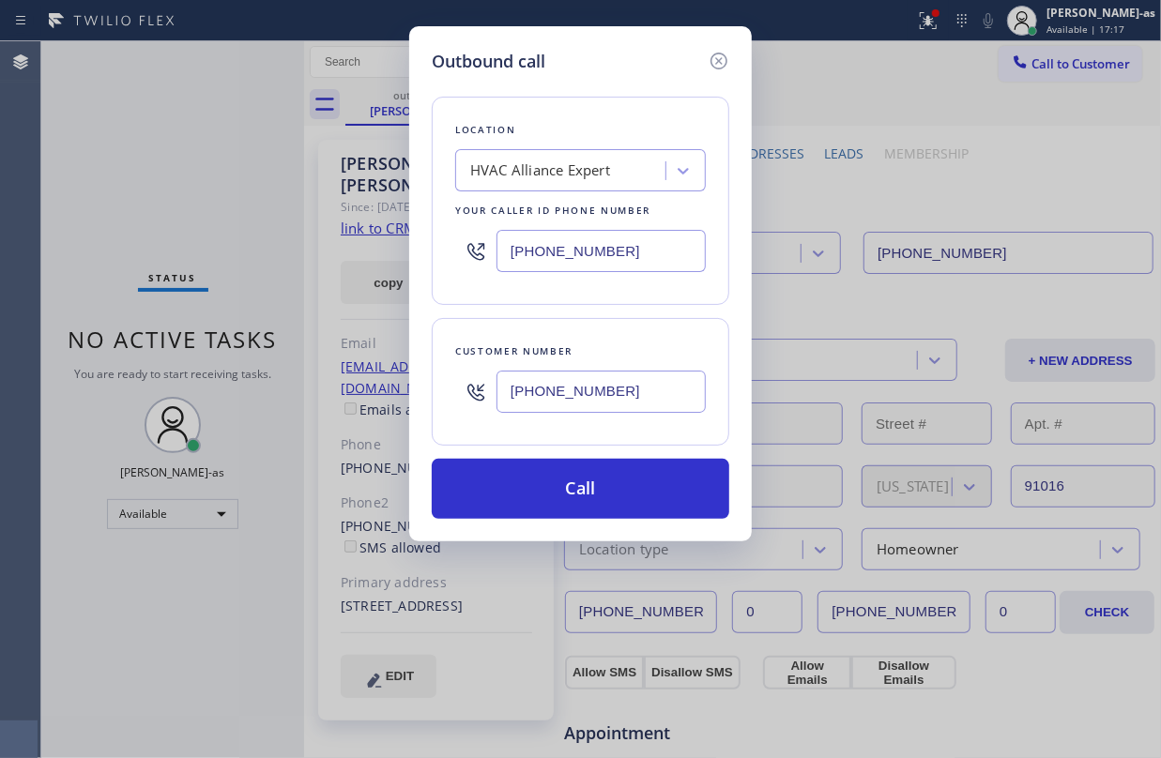
click at [634, 485] on button "Call" at bounding box center [581, 489] width 298 height 60
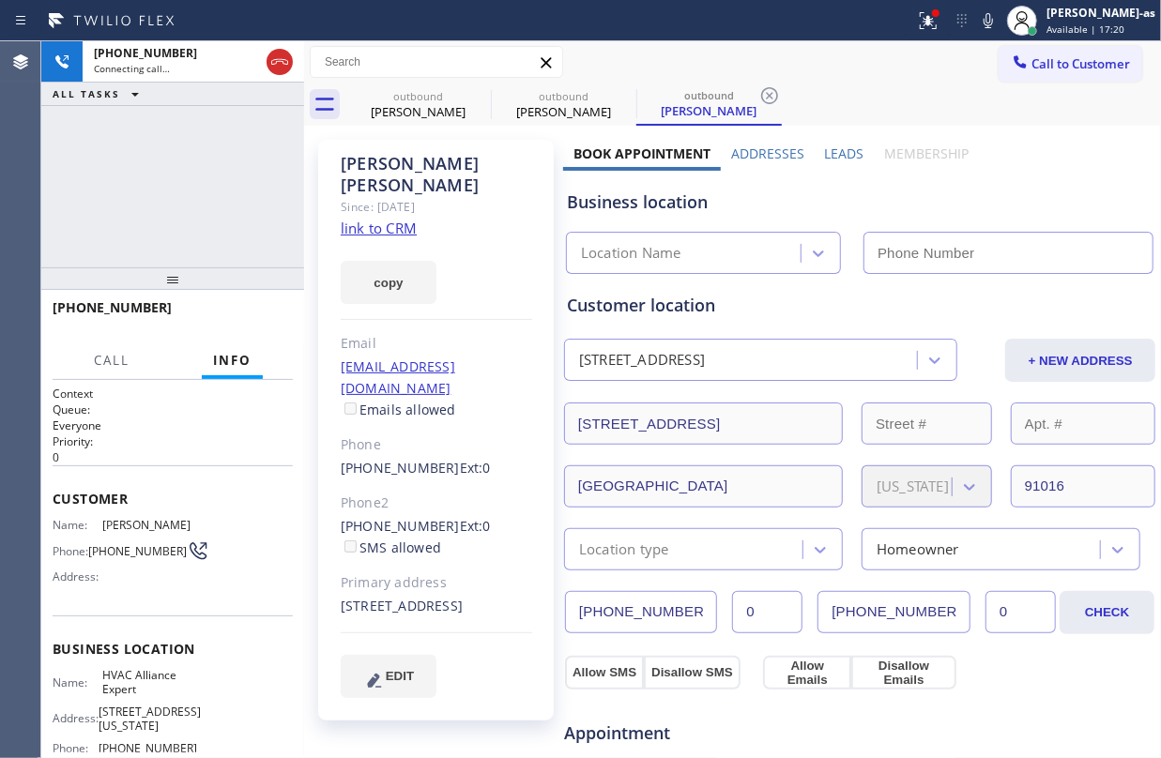
type input "[PHONE_NUMBER]"
click at [242, 173] on div "[PHONE_NUMBER] Connecting call… ALL TASKS ALL TASKS ACTIVE TASKS TASKS IN WRAP …" at bounding box center [172, 154] width 263 height 226
click at [411, 114] on div "[PERSON_NAME]" at bounding box center [418, 111] width 142 height 17
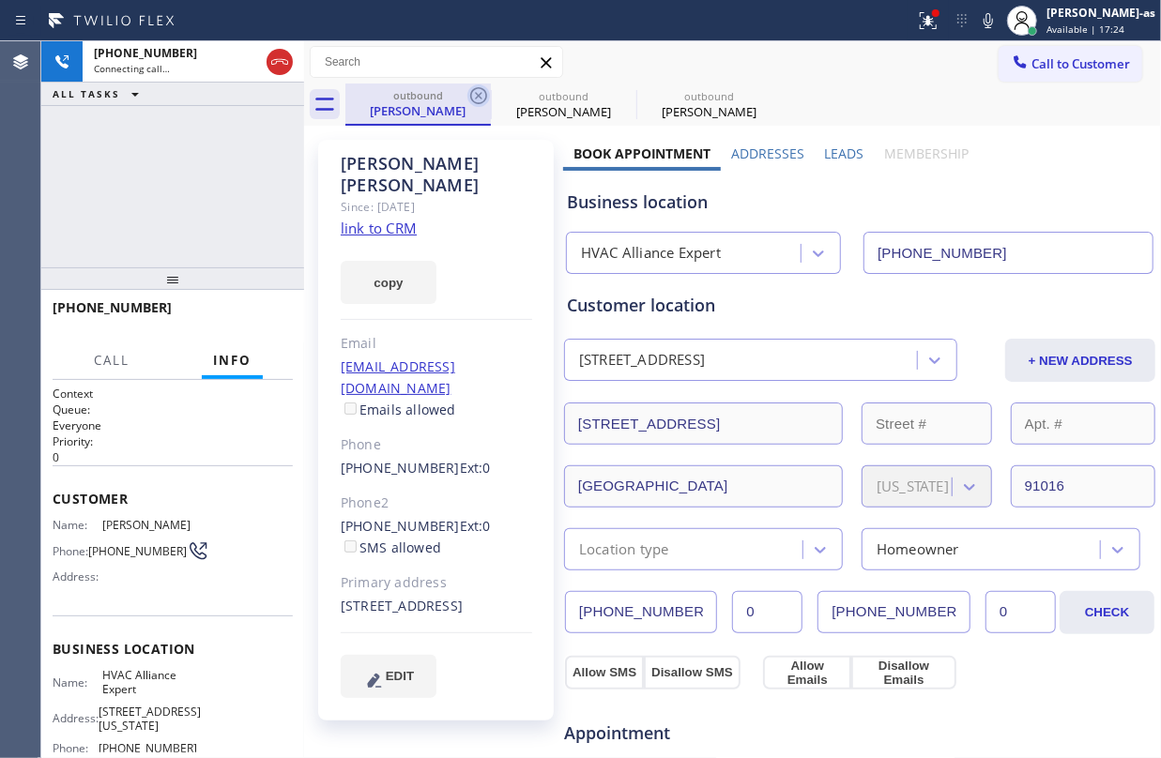
click at [482, 95] on icon at bounding box center [478, 95] width 23 height 23
click at [274, 158] on div "[PHONE_NUMBER] Connecting call… ALL TASKS ALL TASKS ACTIVE TASKS TASKS IN WRAP …" at bounding box center [172, 154] width 263 height 226
click at [380, 219] on link "link to CRM" at bounding box center [379, 228] width 76 height 19
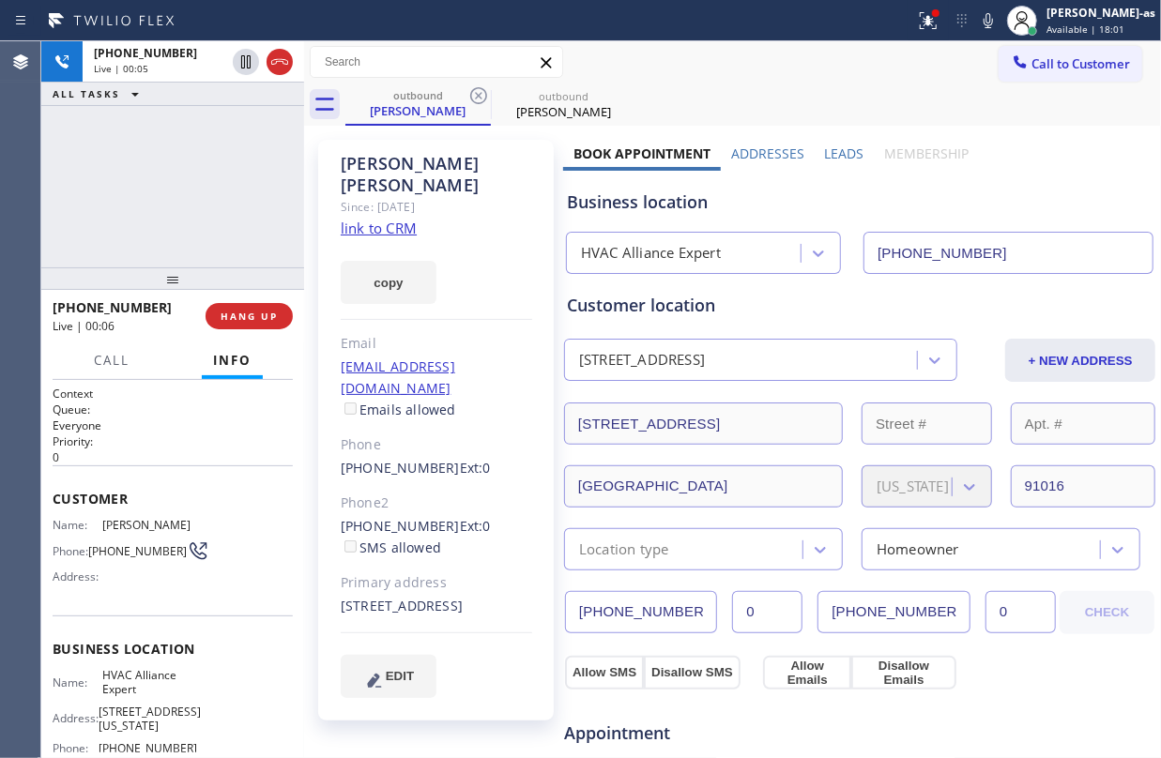
drag, startPoint x: 230, startPoint y: 182, endPoint x: 263, endPoint y: 106, distance: 82.8
click at [230, 180] on div "[PHONE_NUMBER] Live | 00:05 ALL TASKS ALL TASKS ACTIVE TASKS TASKS IN WRAP UP" at bounding box center [172, 154] width 263 height 226
click at [283, 62] on icon at bounding box center [279, 62] width 23 height 23
drag, startPoint x: 185, startPoint y: 197, endPoint x: 174, endPoint y: 267, distance: 71.3
click at [177, 237] on div "[PHONE_NUMBER] Live | 00:06 ALL TASKS ALL TASKS ACTIVE TASKS TASKS IN WRAP UP" at bounding box center [172, 154] width 263 height 226
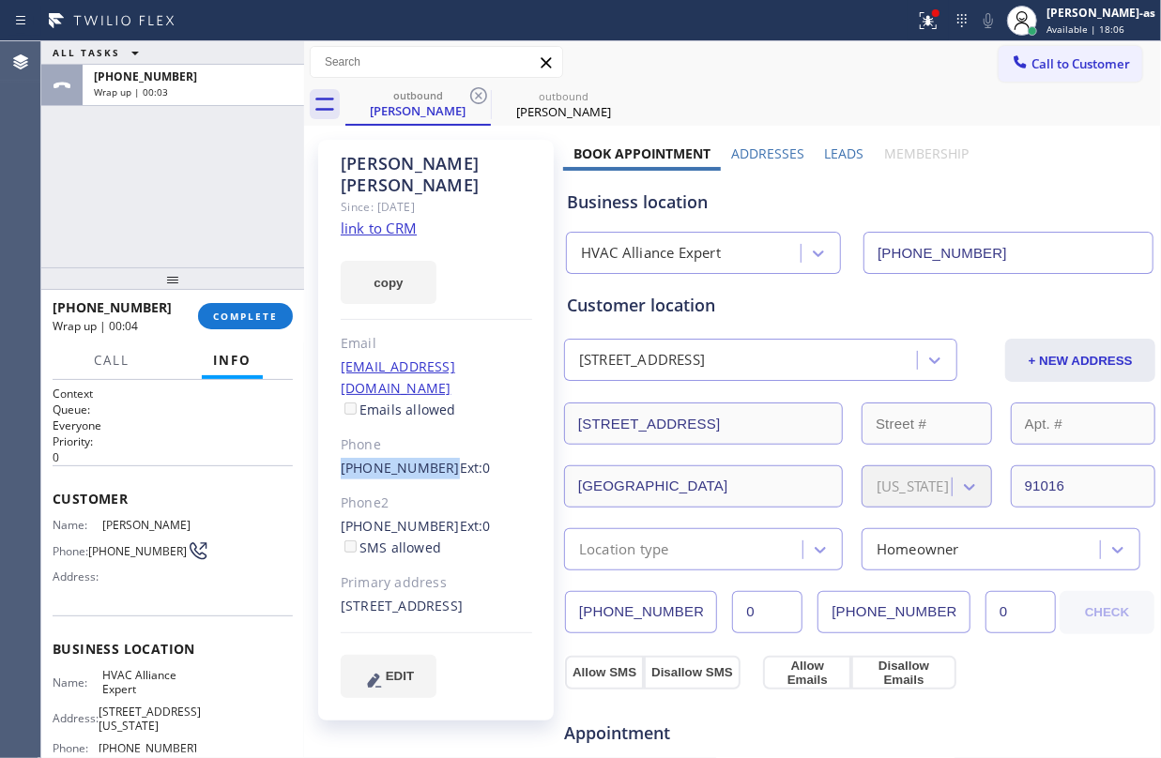
drag, startPoint x: 330, startPoint y: 428, endPoint x: 433, endPoint y: 433, distance: 102.4
click at [433, 433] on div "[PERSON_NAME] Since: [DATE] link to CRM copy Email [EMAIL_ADDRESS][DOMAIN_NAME]…" at bounding box center [436, 430] width 236 height 581
copy link "[PHONE_NUMBER]"
click at [253, 313] on span "COMPLETE" at bounding box center [245, 316] width 65 height 13
click at [229, 231] on div "ALL TASKS ALL TASKS ACTIVE TASKS TASKS IN WRAP UP [PHONE_NUMBER] Wrap up | 00:04" at bounding box center [172, 154] width 263 height 226
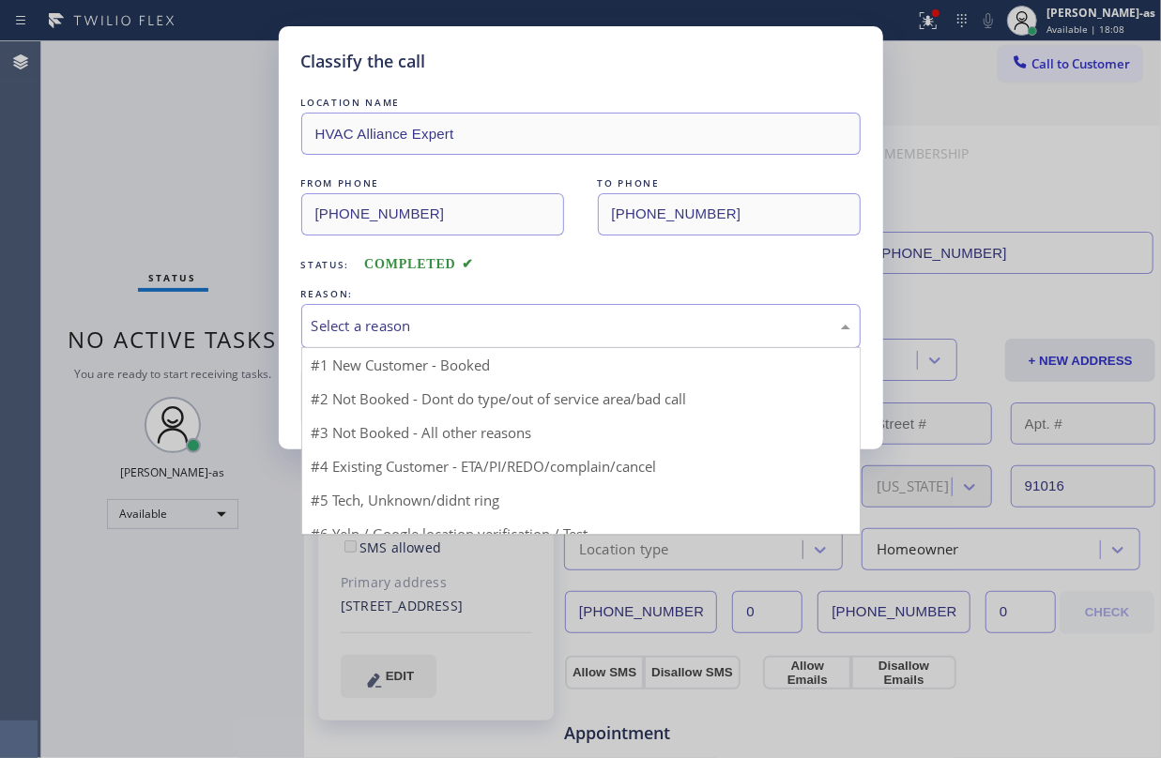
click at [490, 320] on div "Select a reason" at bounding box center [581, 326] width 539 height 22
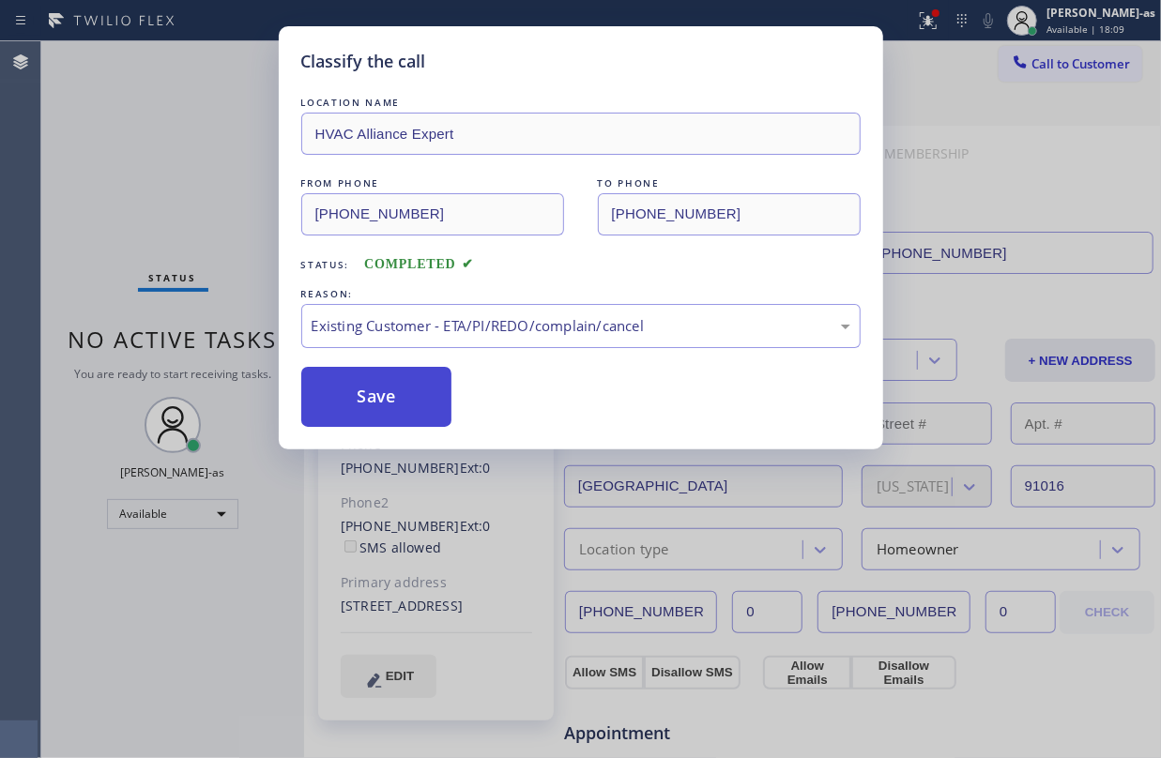
click at [368, 387] on button "Save" at bounding box center [376, 397] width 151 height 60
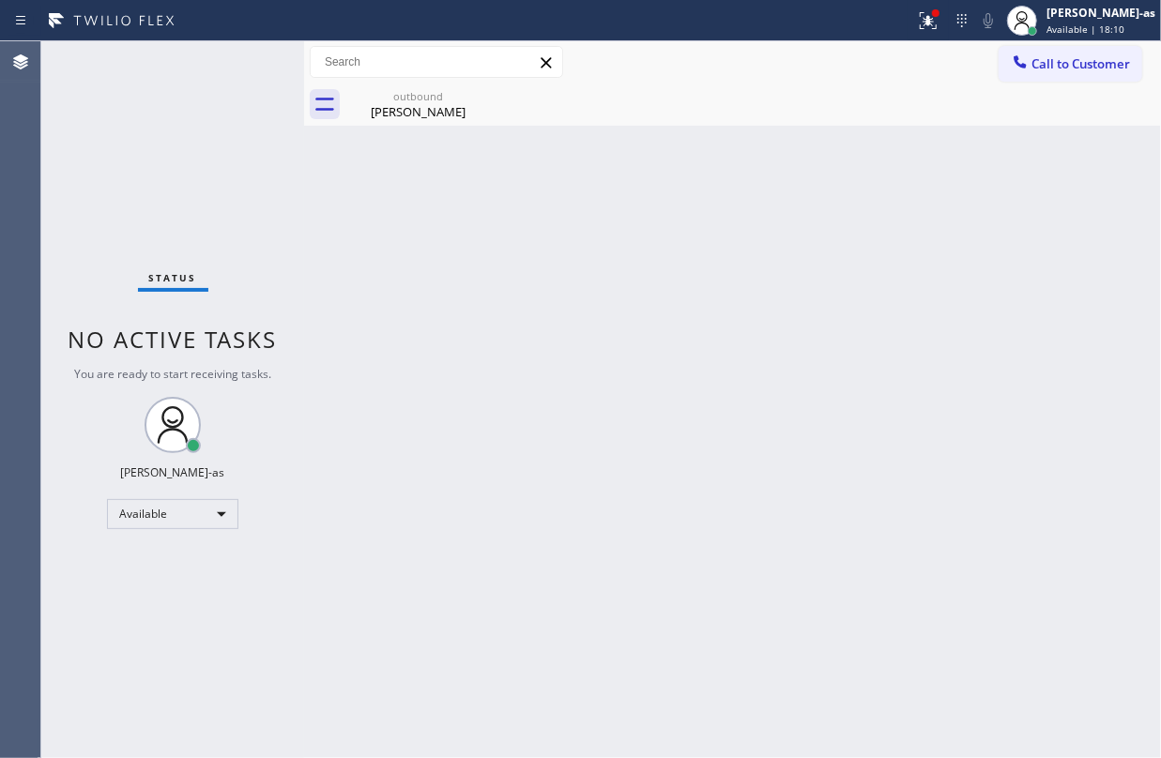
drag, startPoint x: 1027, startPoint y: 72, endPoint x: 809, endPoint y: 240, distance: 275.0
click at [1025, 76] on button "Call to Customer" at bounding box center [1071, 64] width 144 height 36
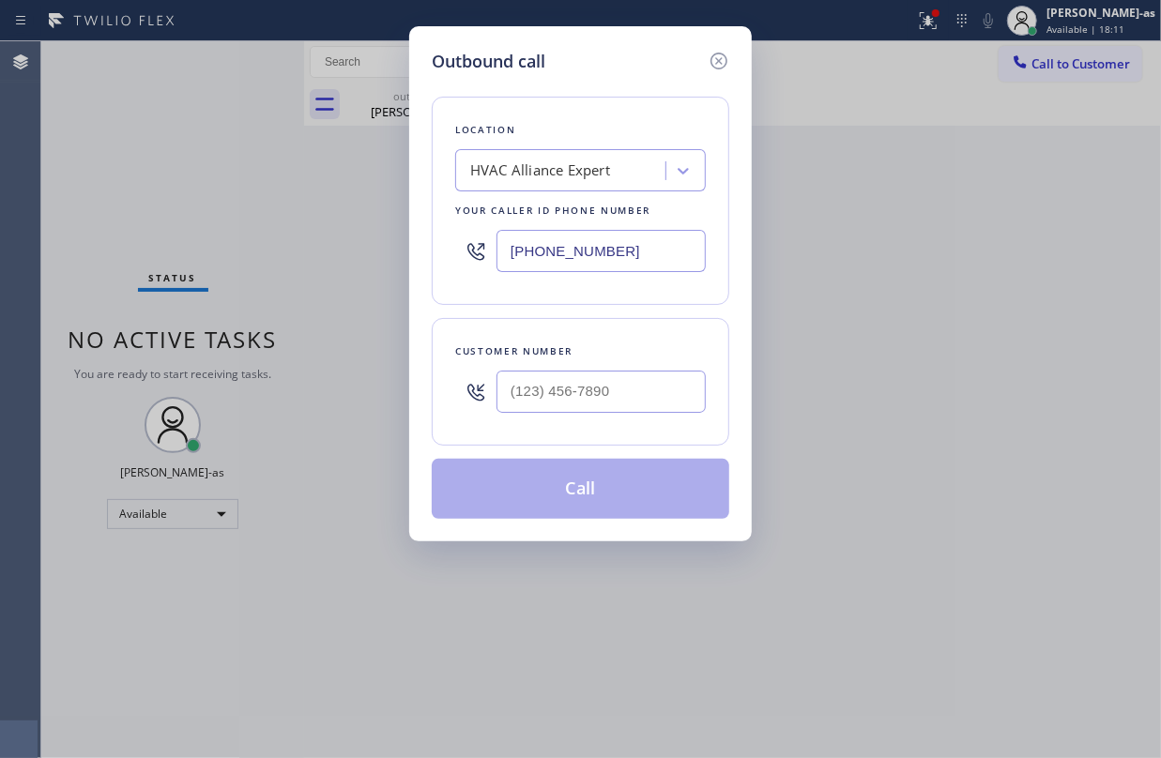
click at [644, 364] on div at bounding box center [601, 391] width 209 height 61
click at [636, 383] on input "(___) ___-____" at bounding box center [601, 392] width 209 height 42
paste input "408) 537-3770"
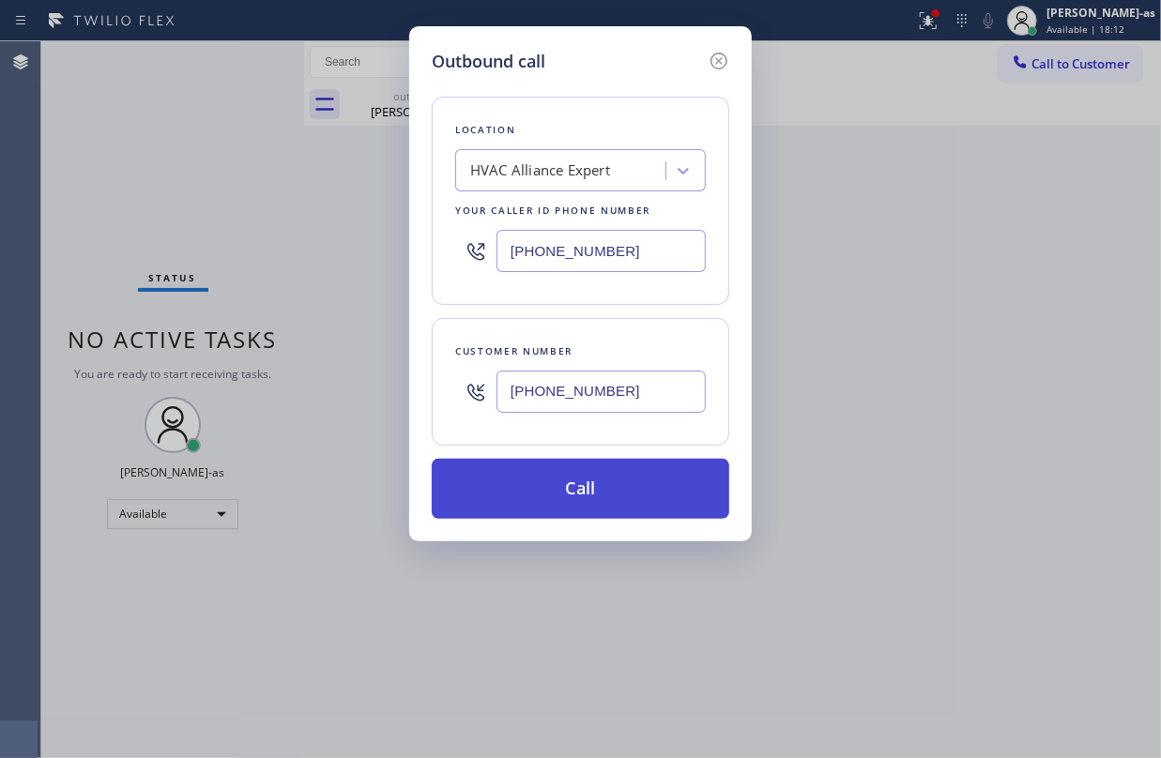
type input "[PHONE_NUMBER]"
click at [584, 479] on button "Call" at bounding box center [581, 489] width 298 height 60
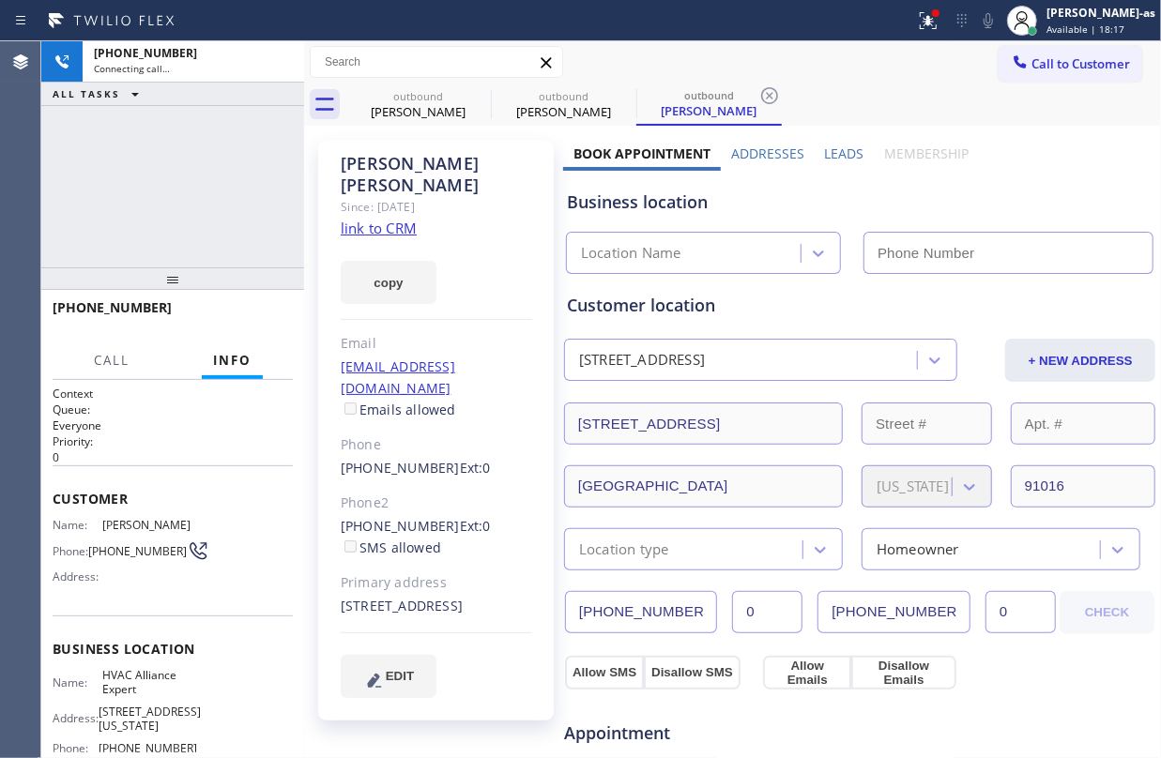
type input "[PHONE_NUMBER]"
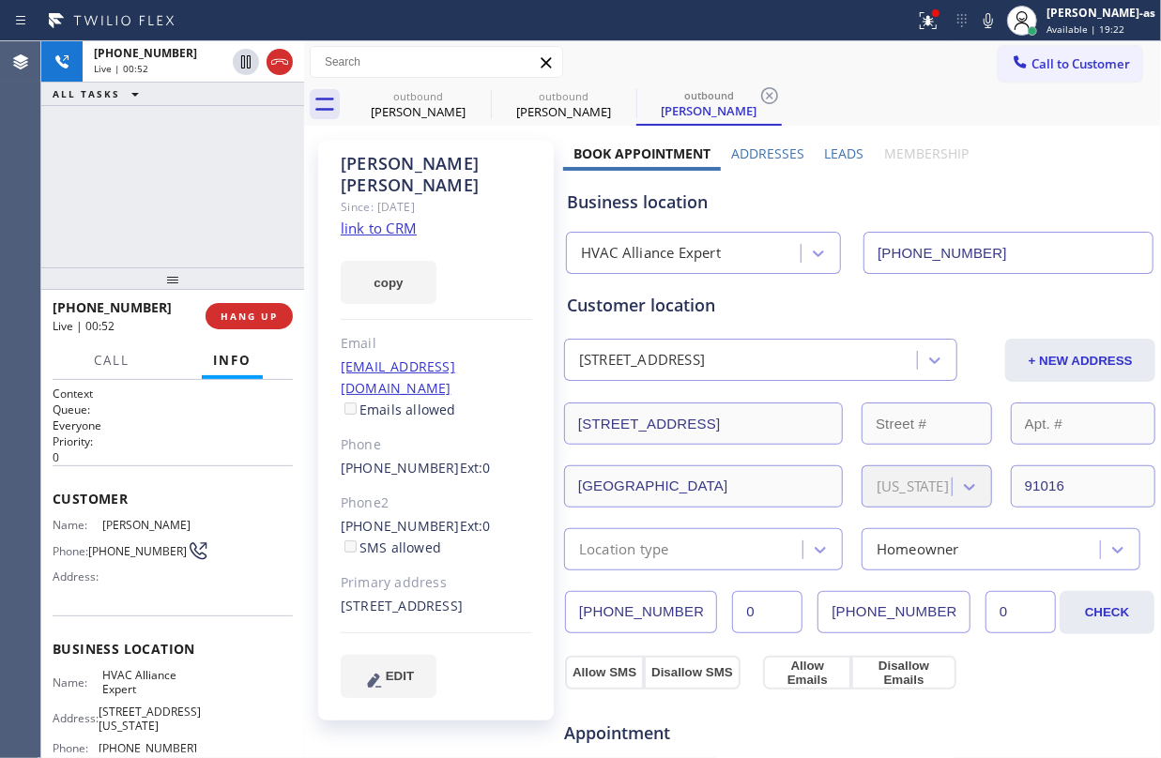
click at [143, 210] on div "[PHONE_NUMBER] Live | 00:52 ALL TASKS ALL TASKS ACTIVE TASKS TASKS IN WRAP UP" at bounding box center [172, 154] width 263 height 226
click at [144, 211] on div "[PHONE_NUMBER] Live | 00:53 ALL TASKS ALL TASKS ACTIVE TASKS TASKS IN WRAP UP" at bounding box center [172, 154] width 263 height 226
click at [144, 211] on div "[PHONE_NUMBER] Live | 00:54 ALL TASKS ALL TASKS ACTIVE TASKS TASKS IN WRAP UP" at bounding box center [172, 154] width 263 height 226
drag, startPoint x: 144, startPoint y: 211, endPoint x: 155, endPoint y: 245, distance: 35.6
click at [145, 214] on div "[PHONE_NUMBER] Live | 00:54 ALL TASKS ALL TASKS ACTIVE TASKS TASKS IN WRAP UP" at bounding box center [172, 154] width 263 height 226
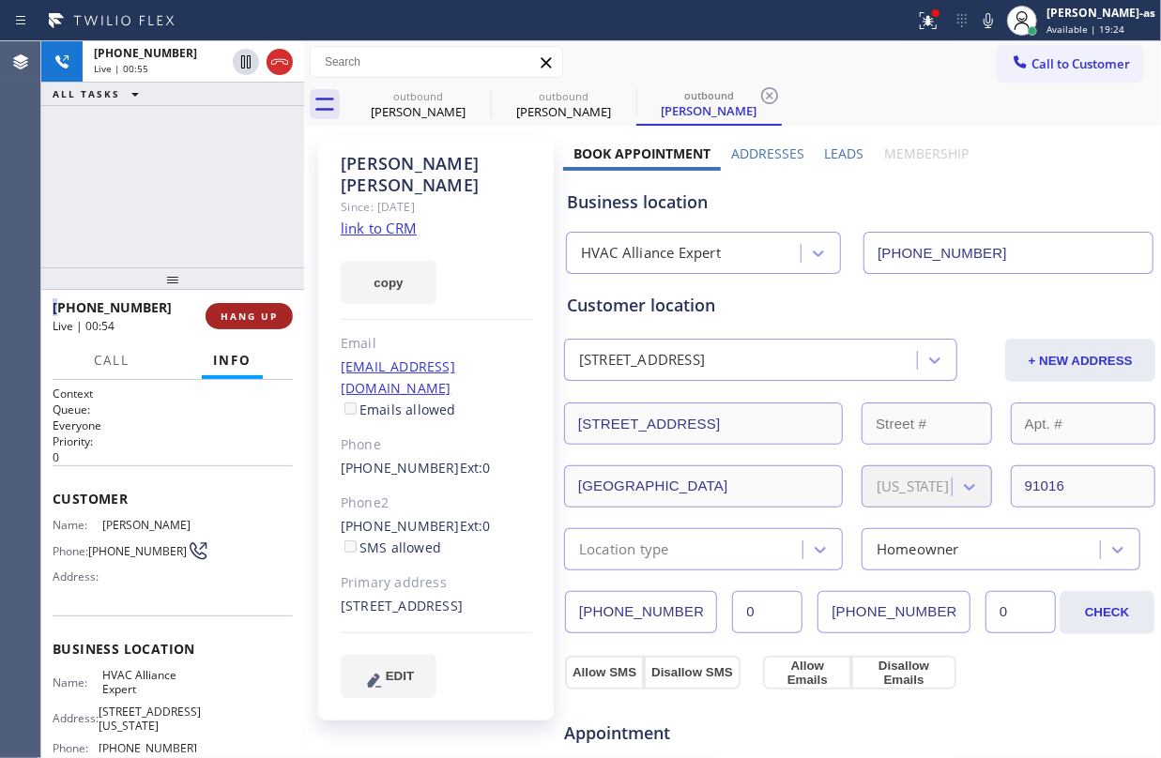
click at [241, 305] on button "HANG UP" at bounding box center [249, 316] width 87 height 26
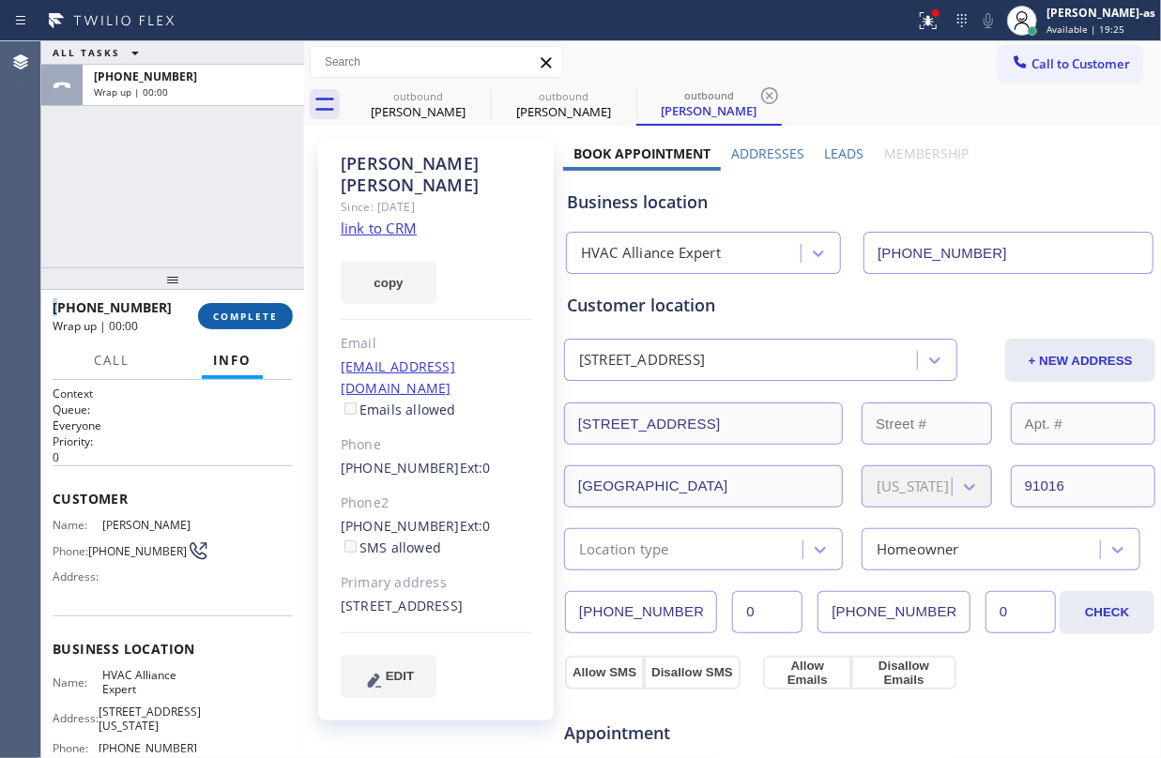
click at [241, 305] on button "COMPLETE" at bounding box center [245, 316] width 95 height 26
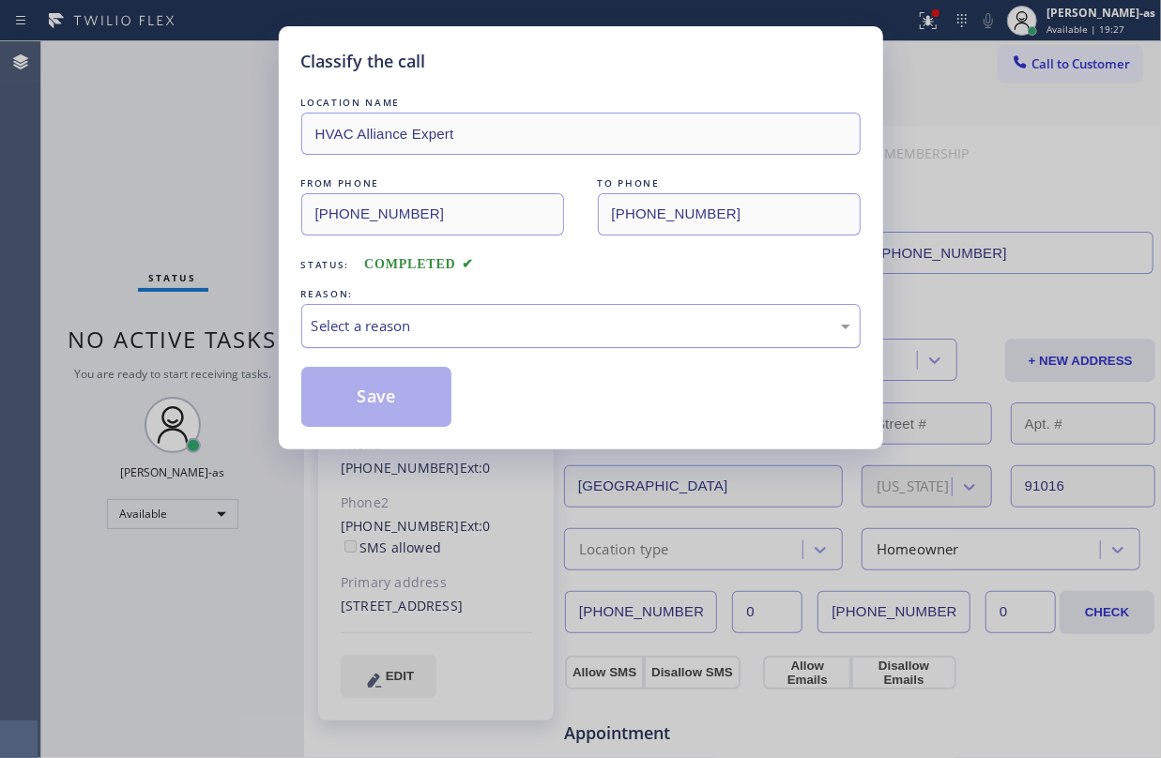
drag, startPoint x: 591, startPoint y: 324, endPoint x: 591, endPoint y: 346, distance: 22.5
click at [591, 346] on div "Select a reason" at bounding box center [580, 326] width 559 height 44
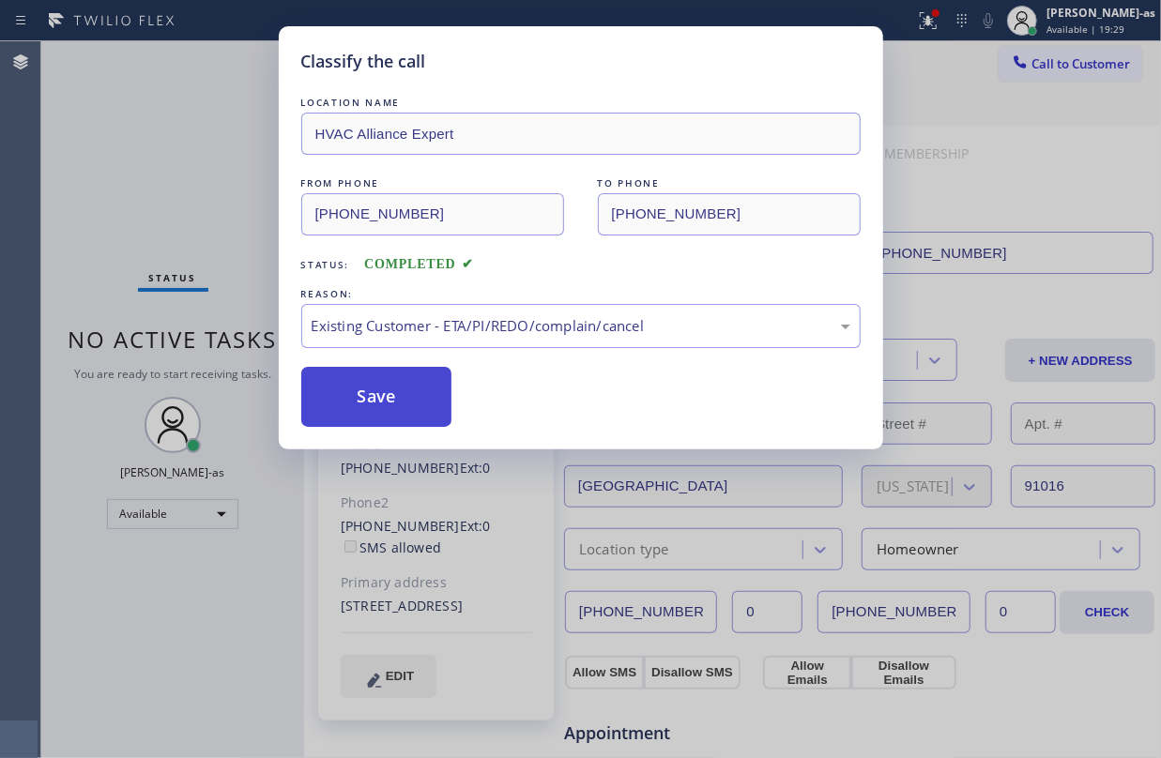
drag, startPoint x: 338, startPoint y: 366, endPoint x: 349, endPoint y: 395, distance: 31.2
click at [338, 368] on div "LOCATION NAME HVAC Alliance Expert FROM PHONE [PHONE_NUMBER] TO PHONE [PHONE_NU…" at bounding box center [580, 260] width 559 height 334
click at [350, 402] on button "Save" at bounding box center [376, 397] width 151 height 60
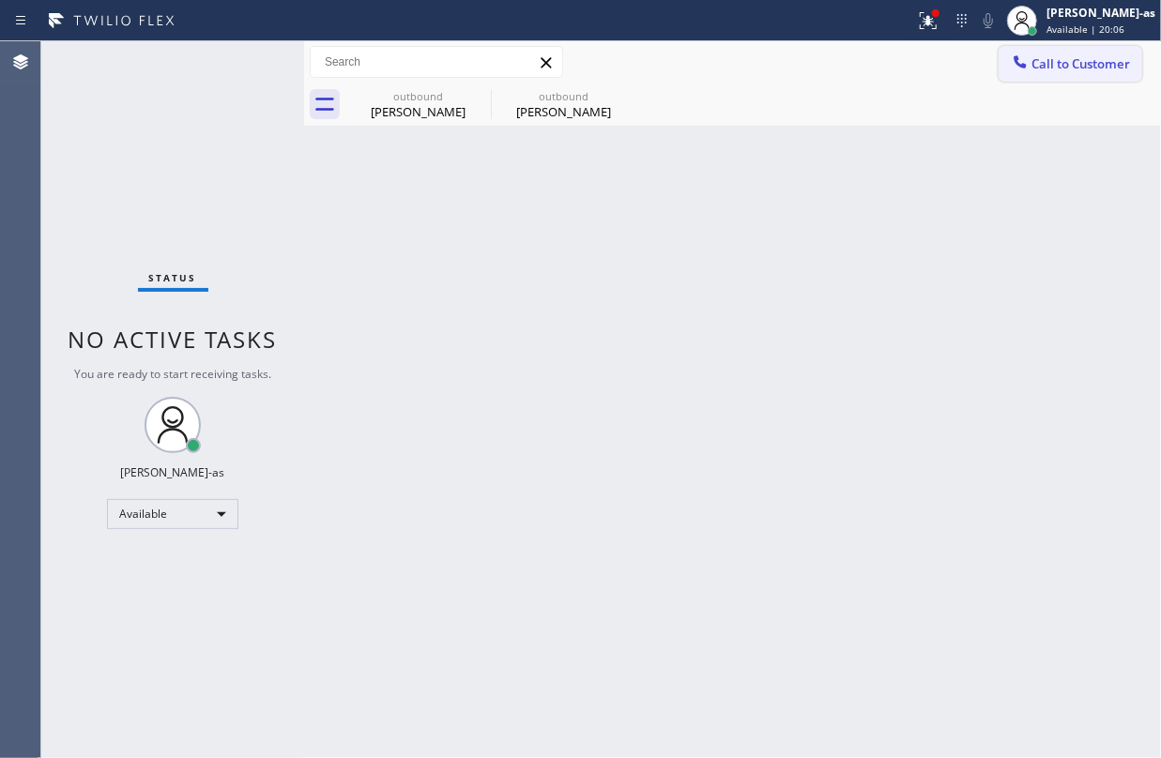
click at [1007, 64] on button "Call to Customer" at bounding box center [1071, 64] width 144 height 36
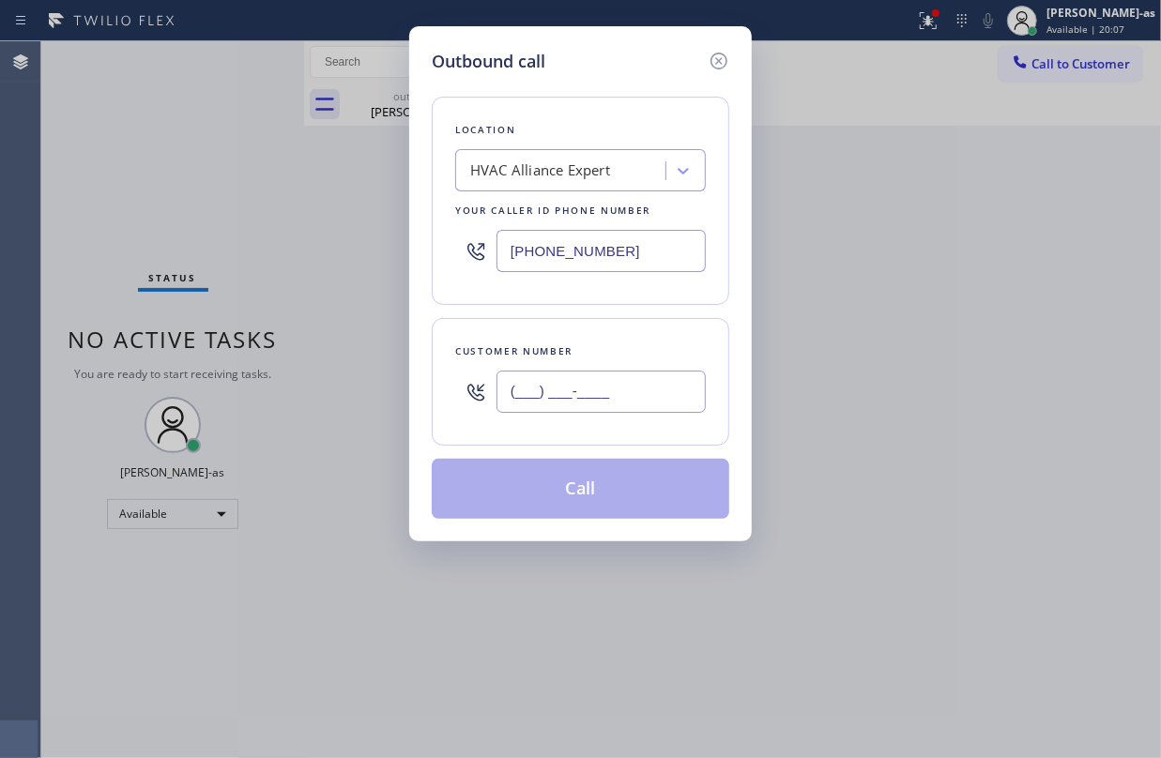
click at [613, 384] on input "(___) ___-____" at bounding box center [601, 392] width 209 height 42
paste input "310) 832-5570"
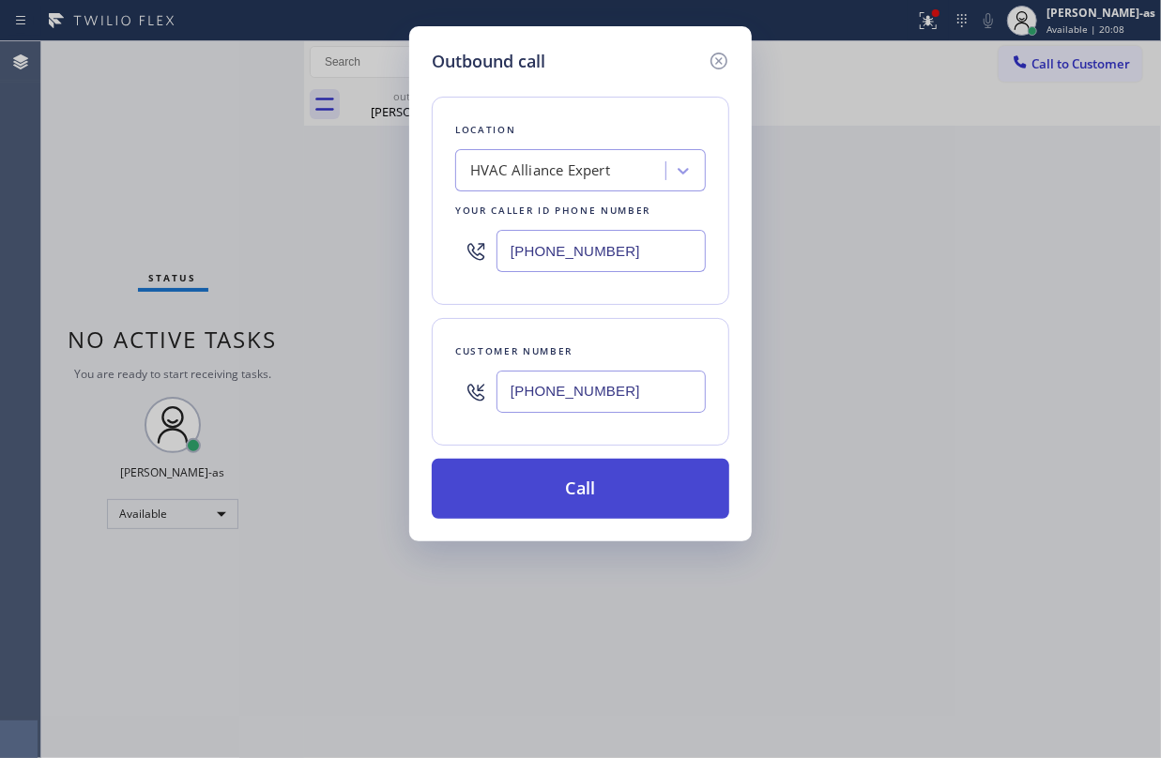
type input "[PHONE_NUMBER]"
click at [603, 485] on button "Call" at bounding box center [581, 489] width 298 height 60
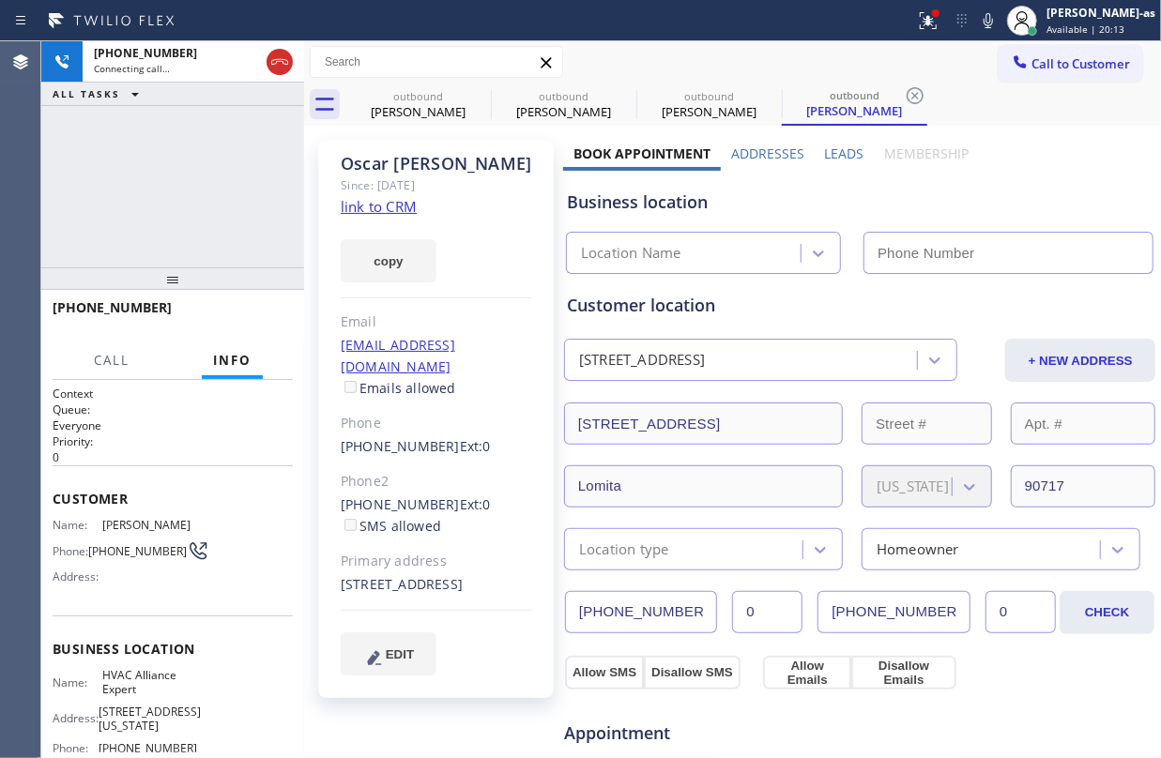
type input "[PHONE_NUMBER]"
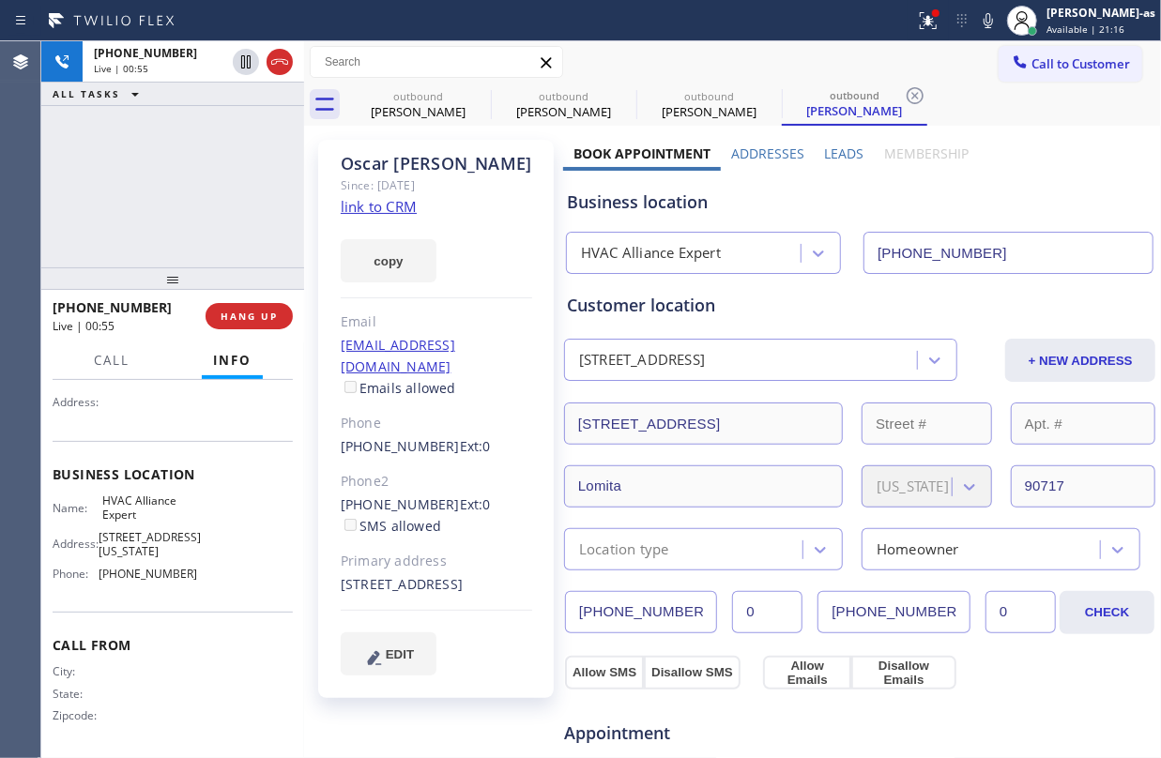
scroll to position [199, 0]
click at [195, 193] on div "[PHONE_NUMBER] Live | 01:05 ALL TASKS ALL TASKS ACTIVE TASKS TASKS IN WRAP UP" at bounding box center [172, 154] width 263 height 226
click at [226, 160] on div "[PHONE_NUMBER] Live | 01:06 ALL TASKS ALL TASKS ACTIVE TASKS TASKS IN WRAP UP" at bounding box center [172, 154] width 263 height 226
click at [214, 148] on div "[PHONE_NUMBER] Live | 01:09 ALL TASKS ALL TASKS ACTIVE TASKS TASKS IN WRAP UP" at bounding box center [172, 154] width 263 height 226
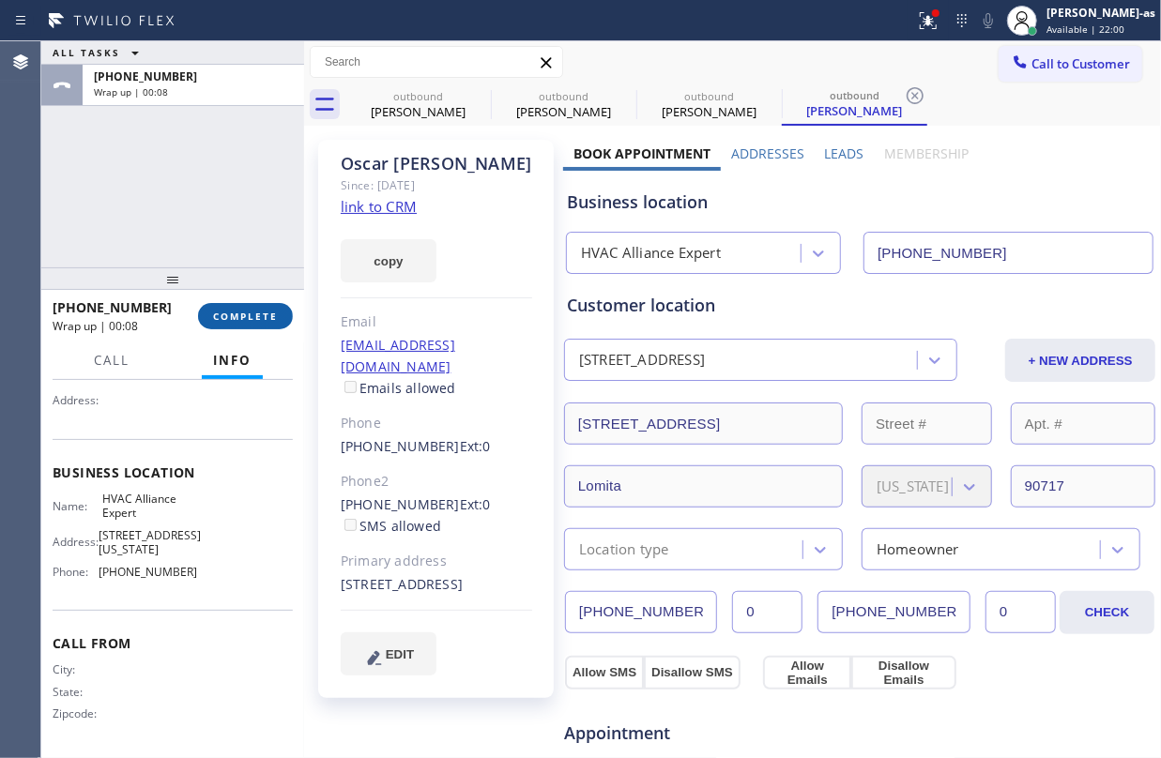
click at [244, 319] on span "COMPLETE" at bounding box center [245, 316] width 65 height 13
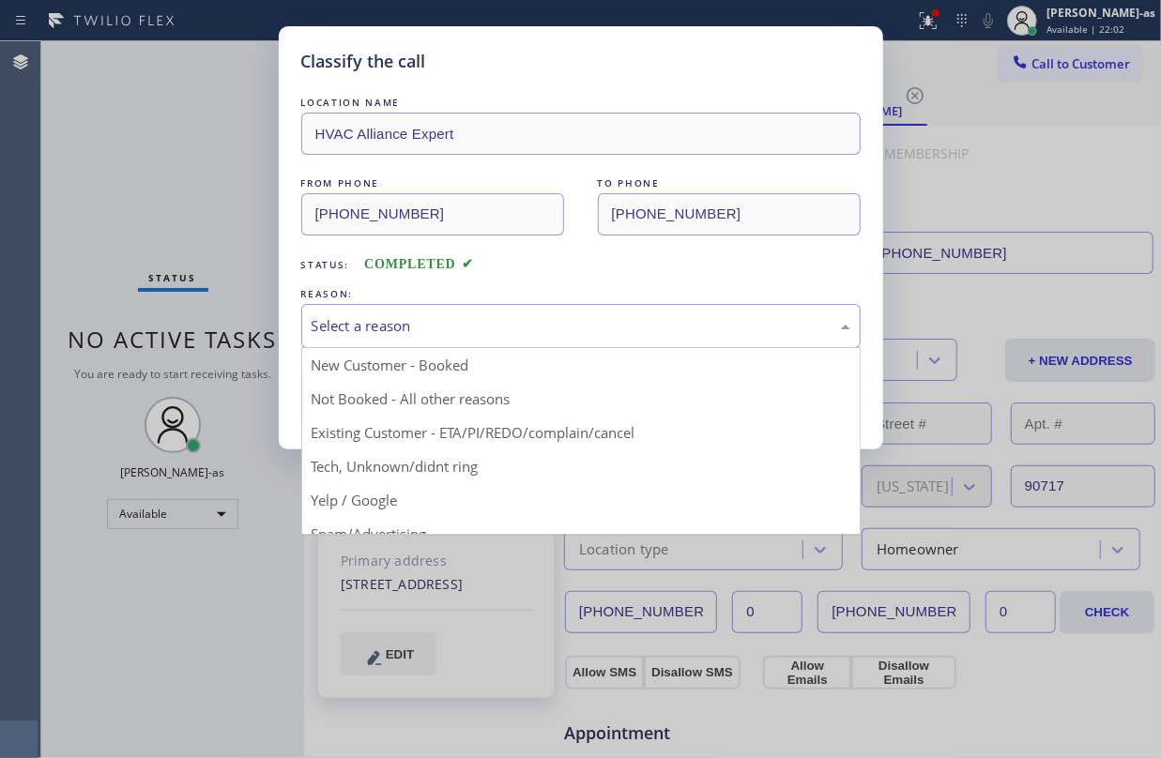
click at [469, 335] on div "Select a reason" at bounding box center [581, 326] width 539 height 22
drag, startPoint x: 526, startPoint y: 444, endPoint x: 444, endPoint y: 387, distance: 99.7
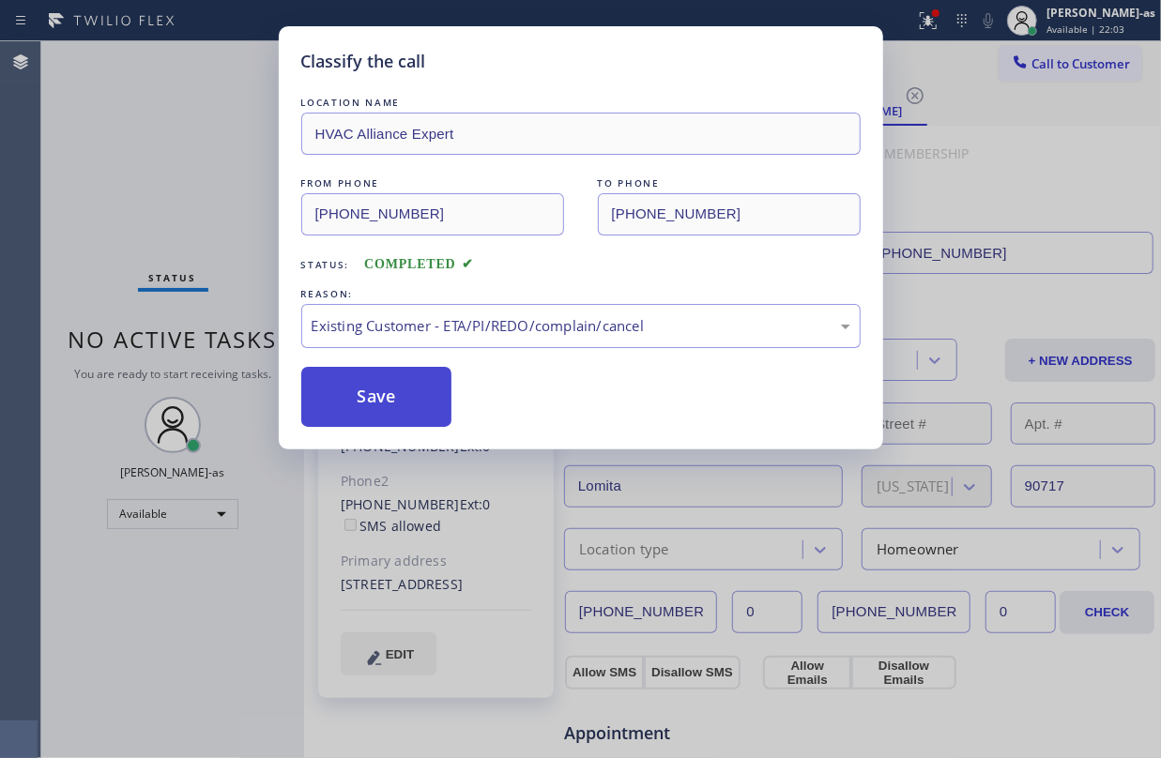
click at [410, 399] on button "Save" at bounding box center [376, 397] width 151 height 60
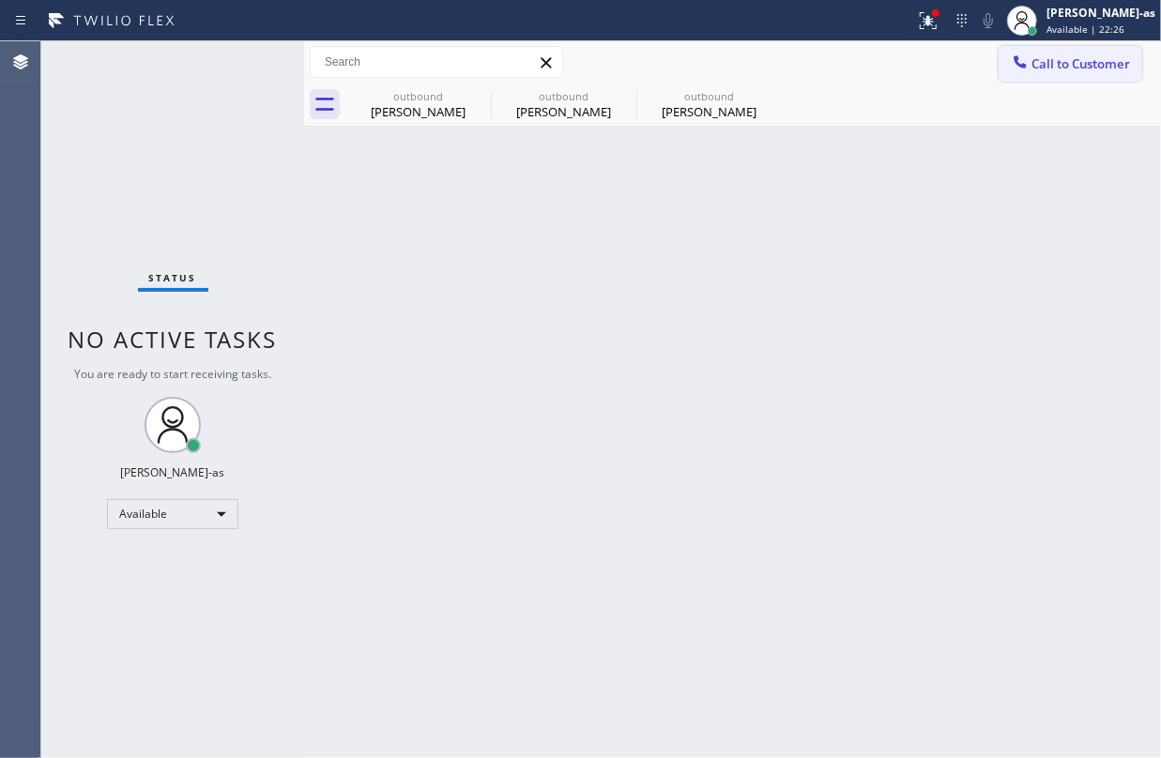
click at [1040, 71] on span "Call to Customer" at bounding box center [1080, 63] width 99 height 17
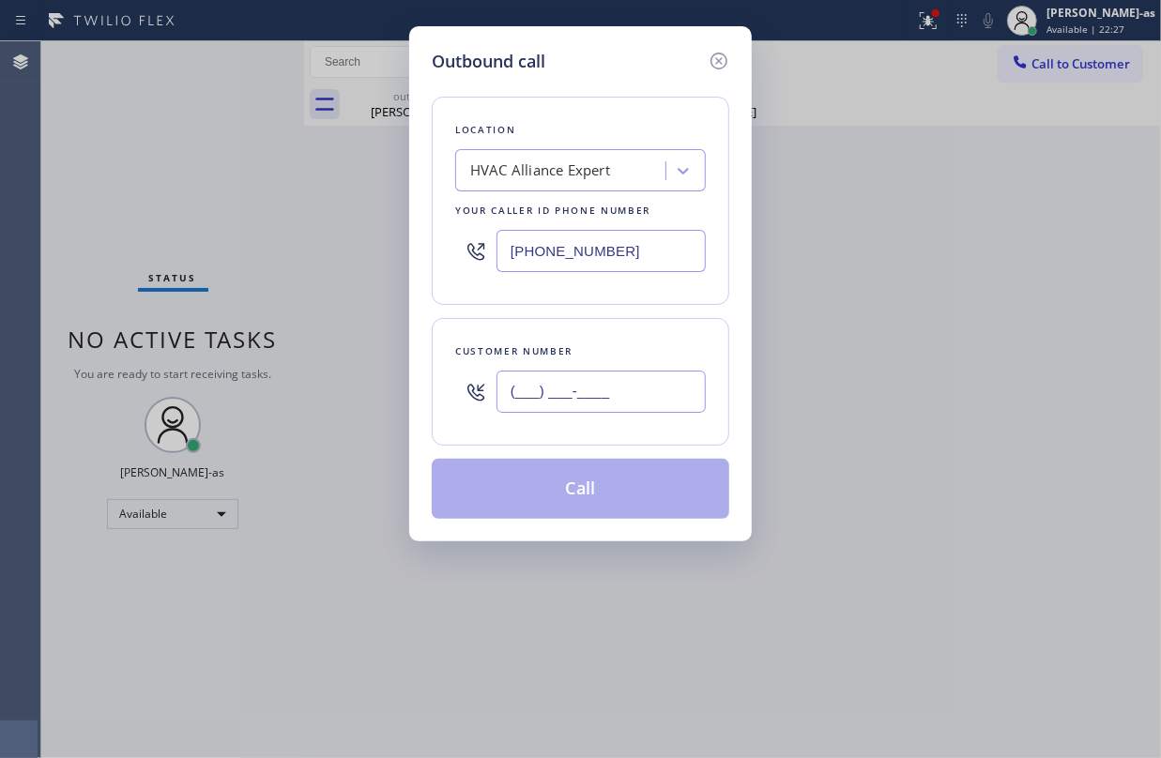
click at [606, 392] on input "(___) ___-____" at bounding box center [601, 392] width 209 height 42
paste input "650) 743-1090"
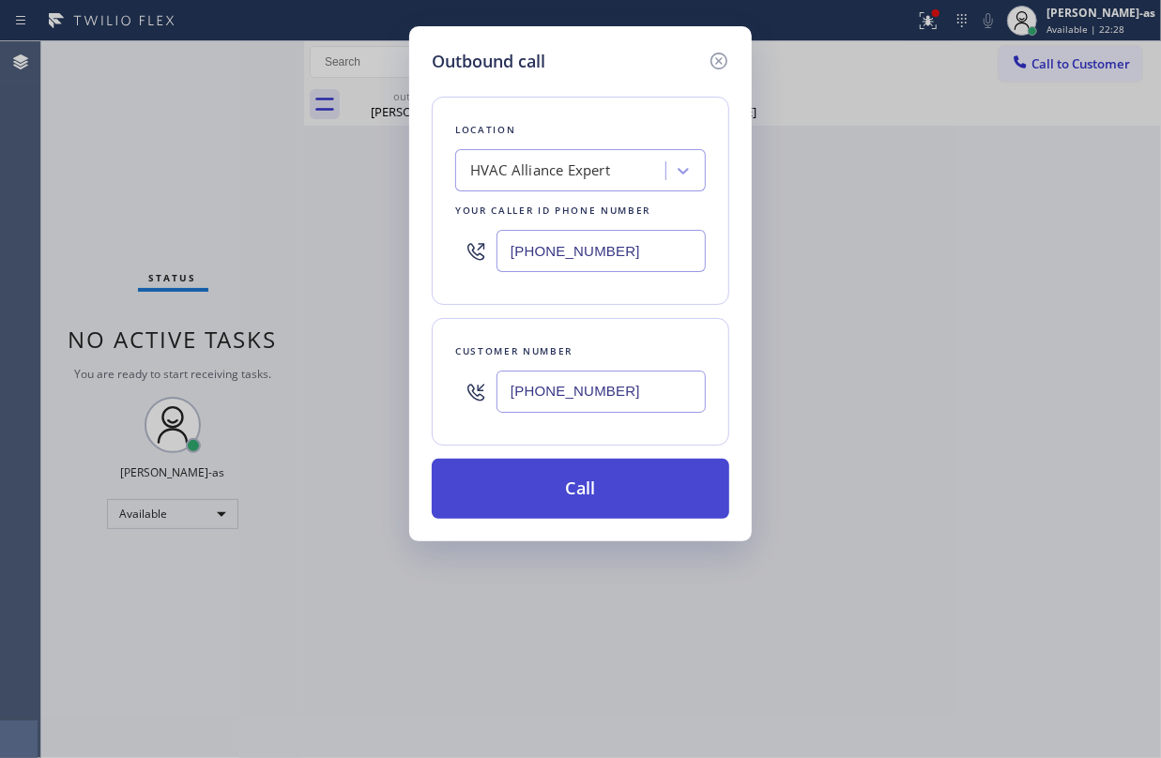
type input "[PHONE_NUMBER]"
click at [614, 490] on button "Call" at bounding box center [581, 489] width 298 height 60
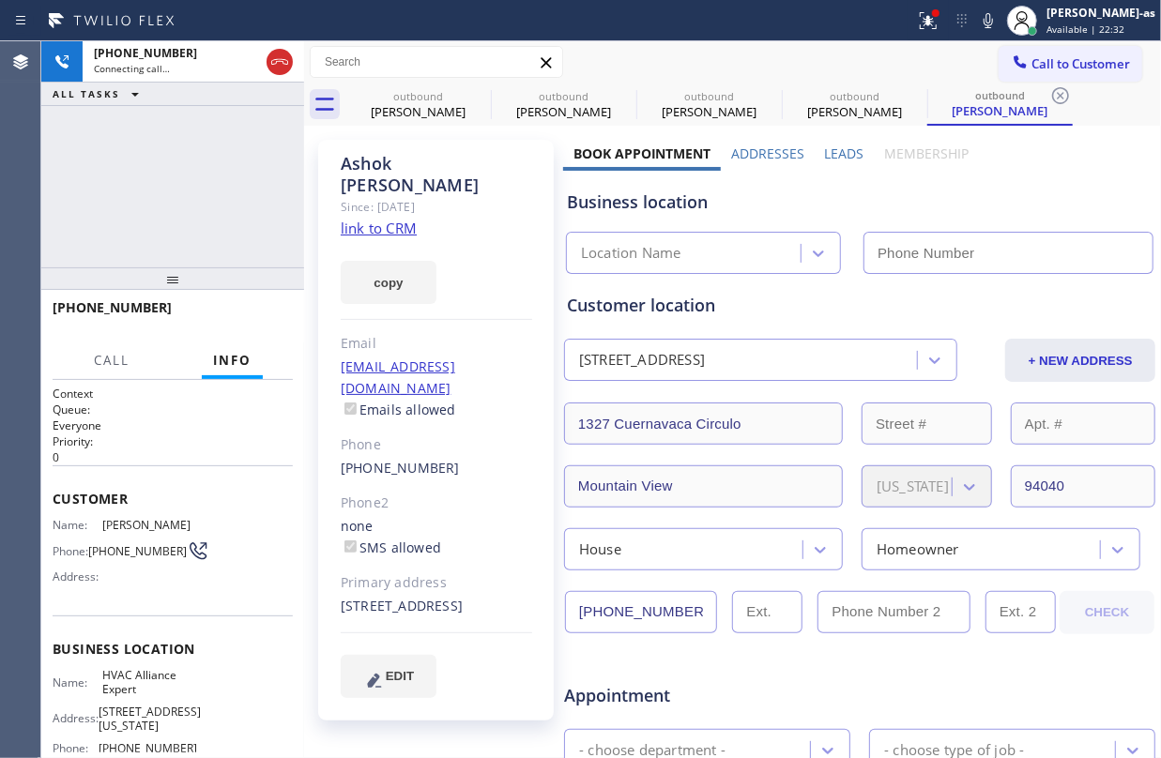
click at [362, 219] on link "link to CRM" at bounding box center [379, 228] width 76 height 19
type input "[PHONE_NUMBER]"
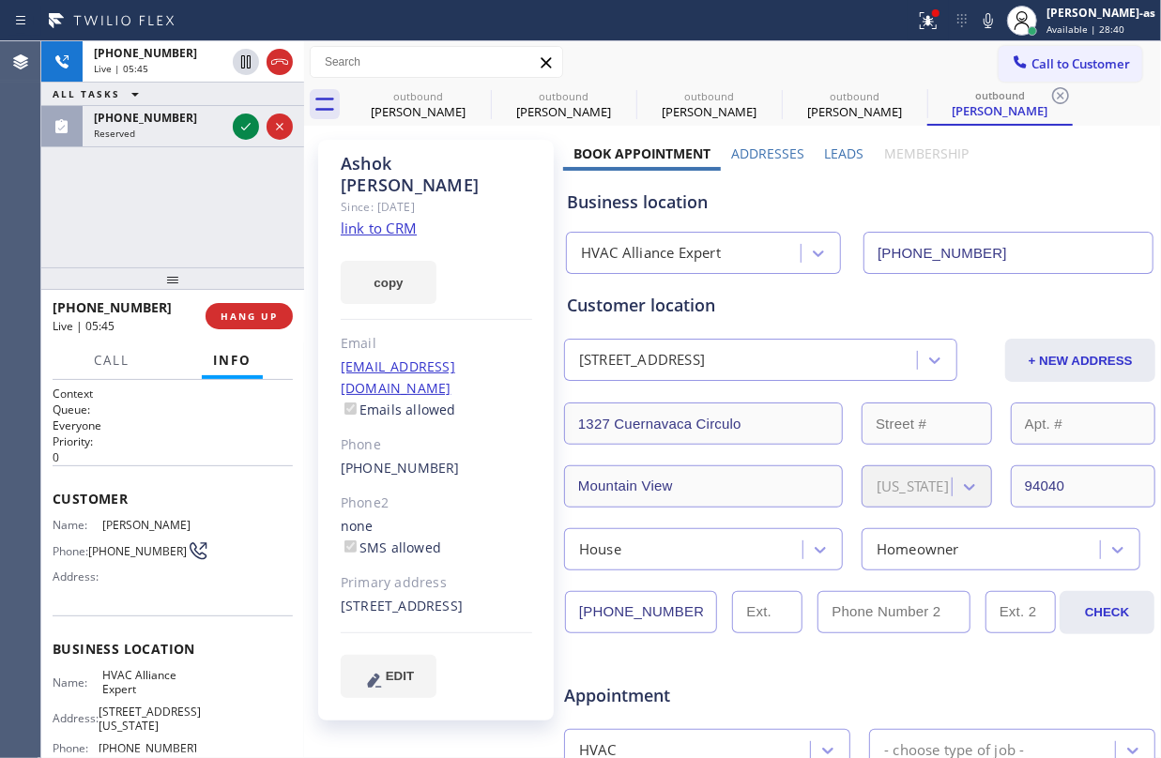
drag, startPoint x: 113, startPoint y: 136, endPoint x: 214, endPoint y: 185, distance: 112.5
click at [135, 143] on div "[PHONE_NUMBER] Reserved" at bounding box center [156, 126] width 146 height 41
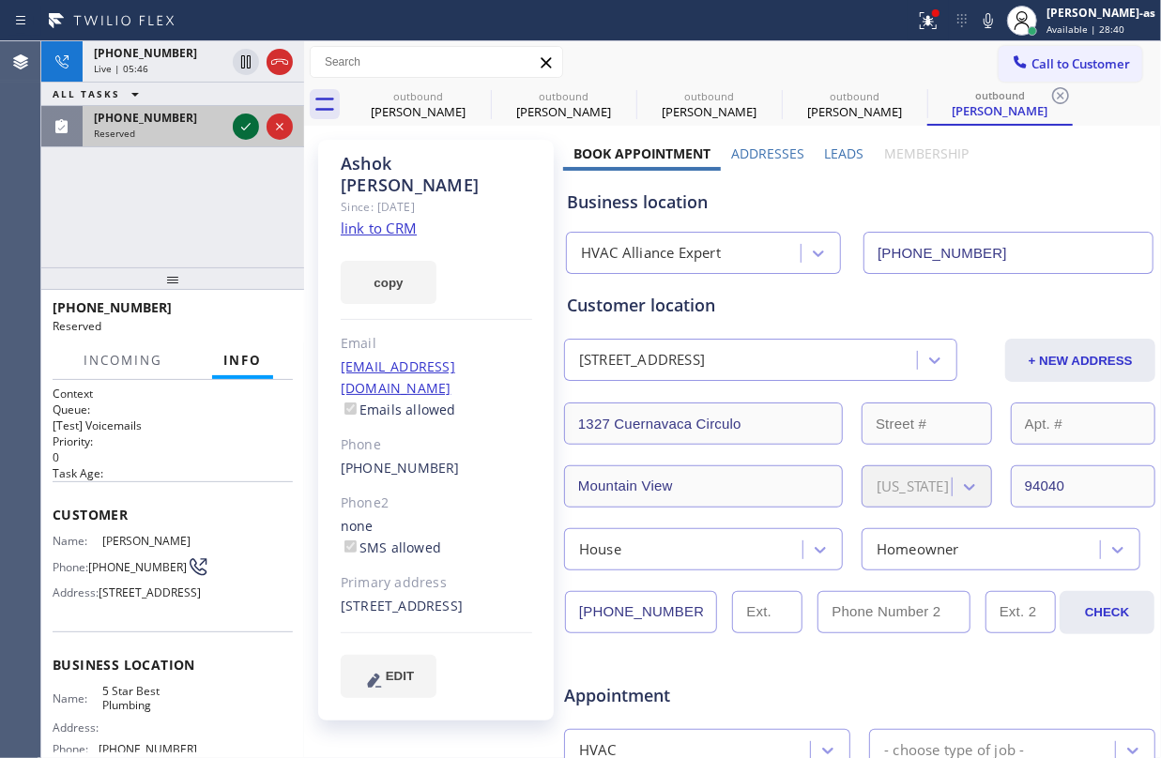
click at [252, 122] on icon at bounding box center [246, 126] width 23 height 23
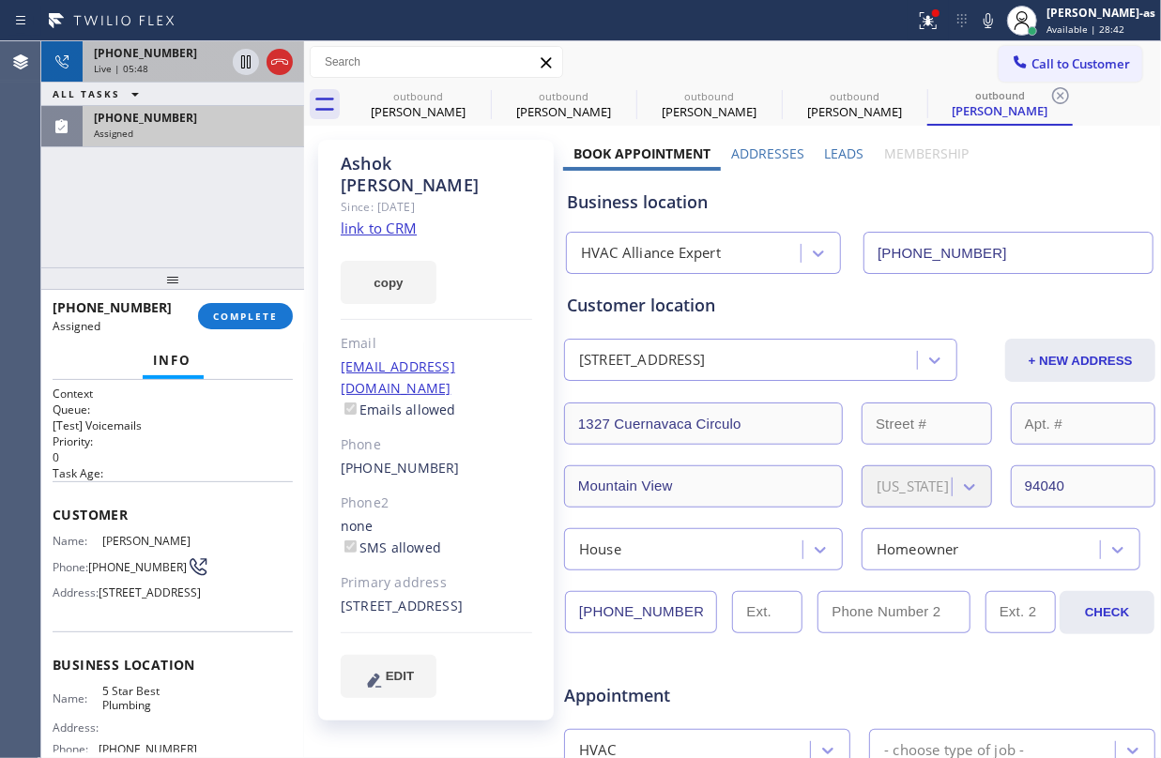
drag, startPoint x: 161, startPoint y: 66, endPoint x: 203, endPoint y: 86, distance: 46.2
click at [161, 65] on div "Live | 05:48" at bounding box center [159, 68] width 131 height 13
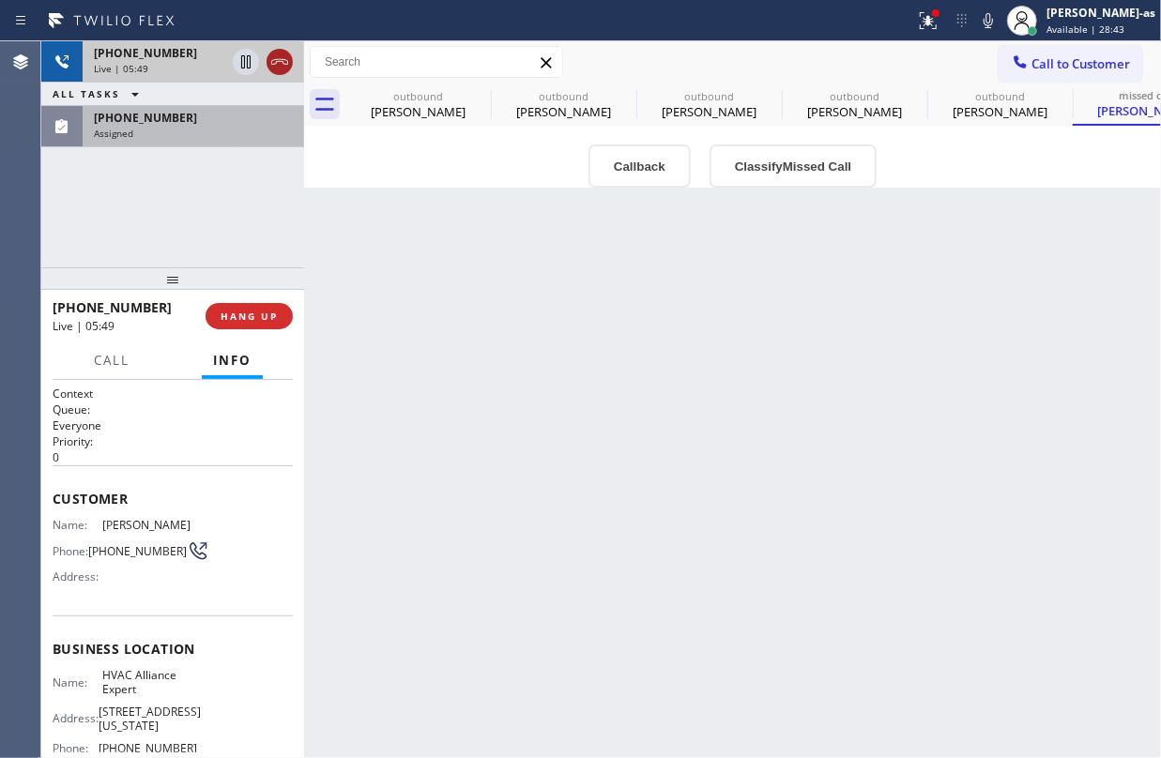
click at [279, 69] on icon at bounding box center [279, 62] width 23 height 23
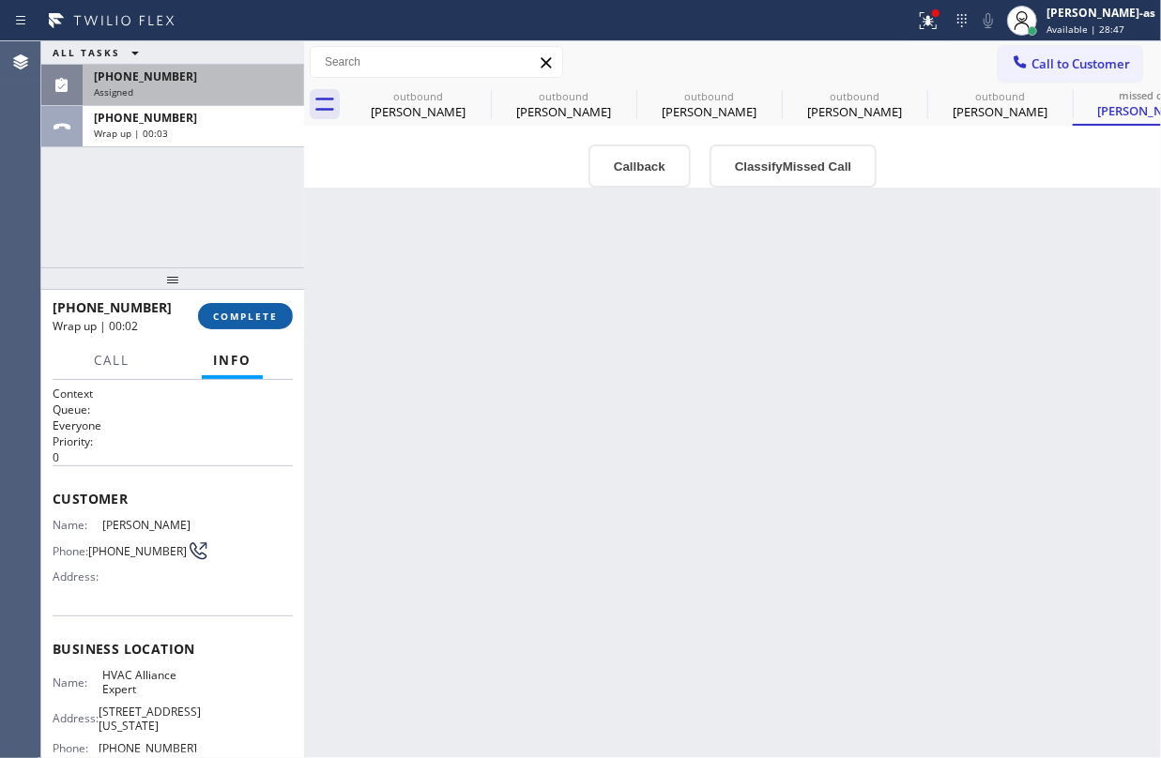
click at [249, 328] on button "COMPLETE" at bounding box center [245, 316] width 95 height 26
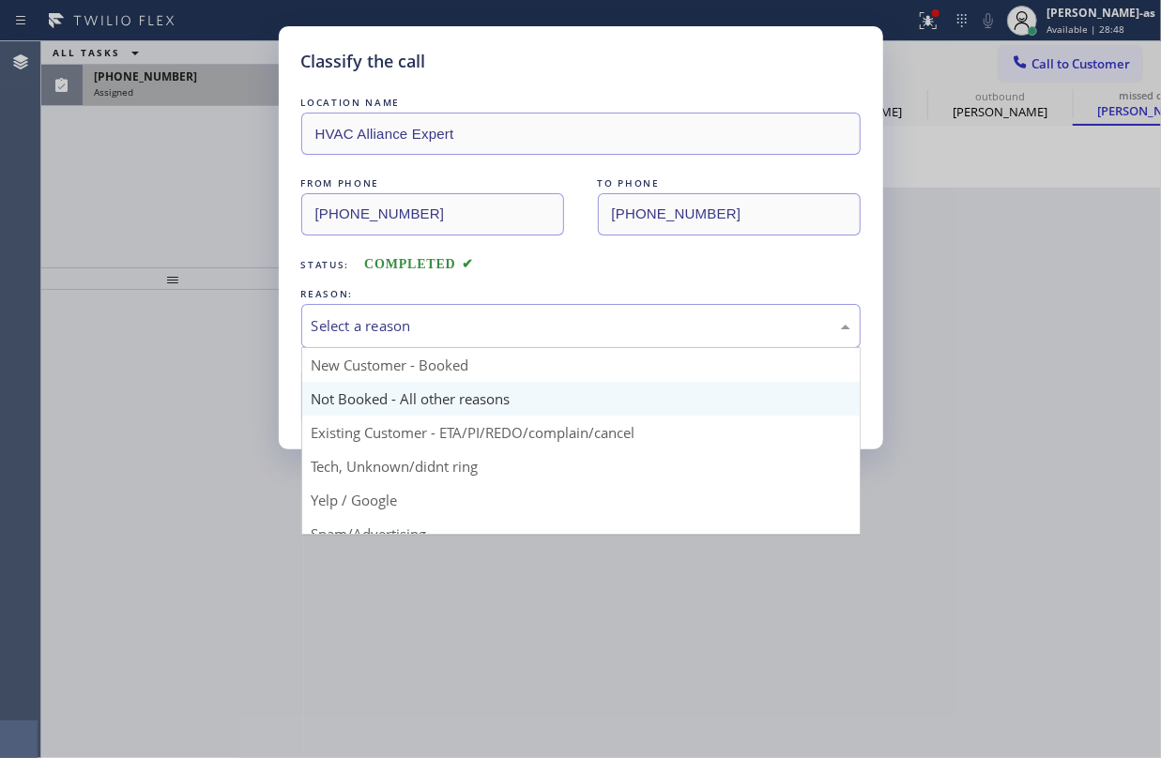
drag, startPoint x: 395, startPoint y: 336, endPoint x: 420, endPoint y: 385, distance: 55.0
click at [396, 336] on div "Select a reason" at bounding box center [581, 326] width 539 height 22
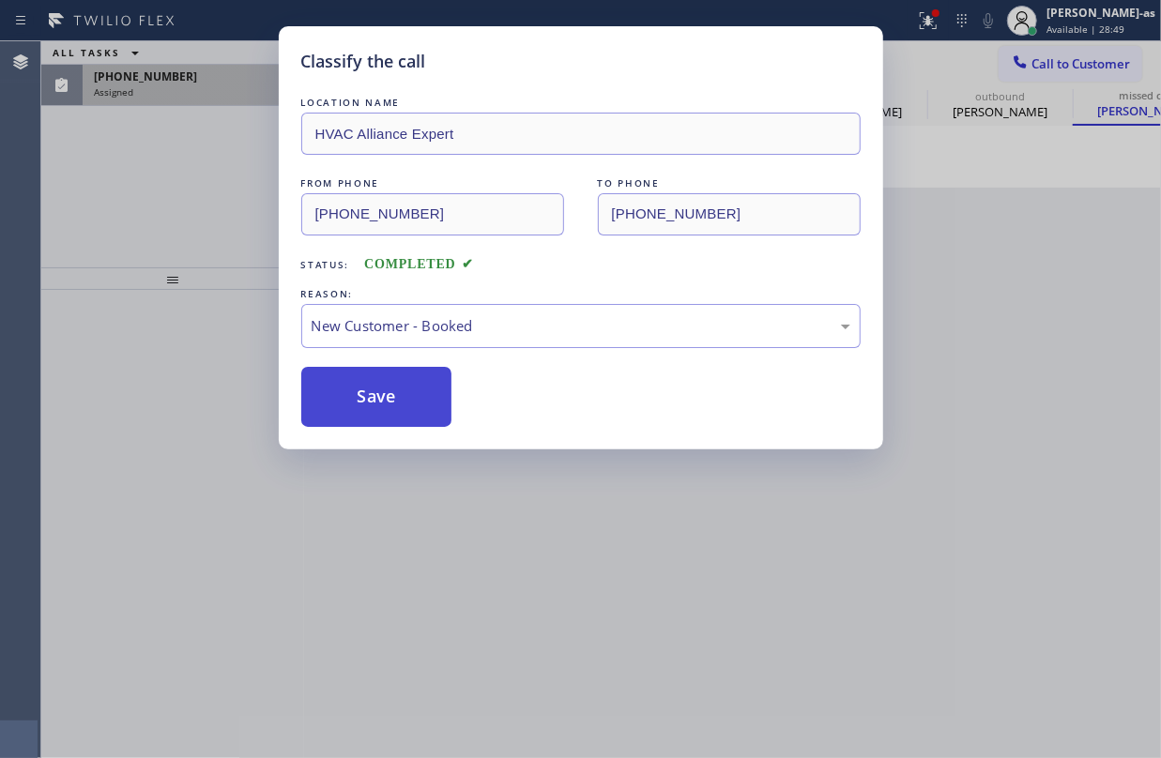
click at [400, 402] on button "Save" at bounding box center [376, 397] width 151 height 60
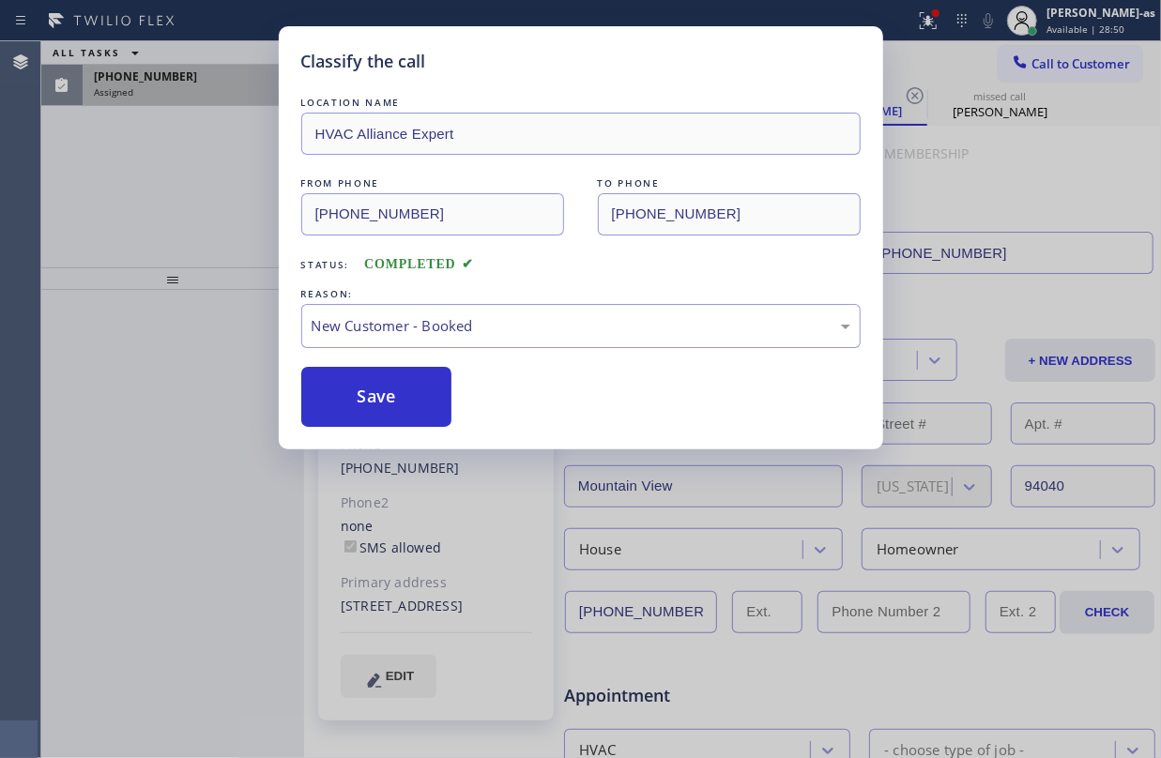
drag, startPoint x: 110, startPoint y: 117, endPoint x: 126, endPoint y: 105, distance: 20.1
click at [110, 116] on div "Classify the call LOCATION NAME HVAC Alliance Expert FROM PHONE [PHONE_NUMBER] …" at bounding box center [580, 379] width 1161 height 758
click at [143, 86] on div "Classify the call LOCATION NAME HVAC Alliance Expert FROM PHONE [PHONE_NUMBER] …" at bounding box center [580, 379] width 1161 height 758
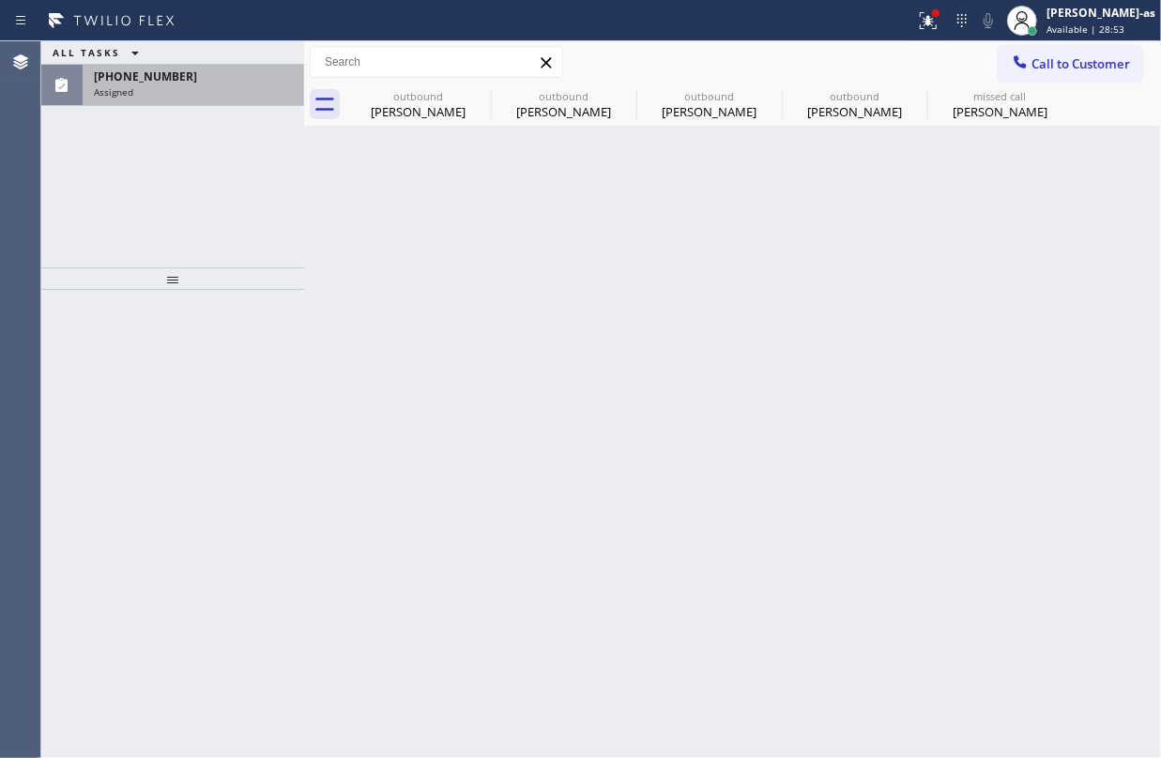
click at [147, 79] on span "[PHONE_NUMBER]" at bounding box center [145, 77] width 103 height 16
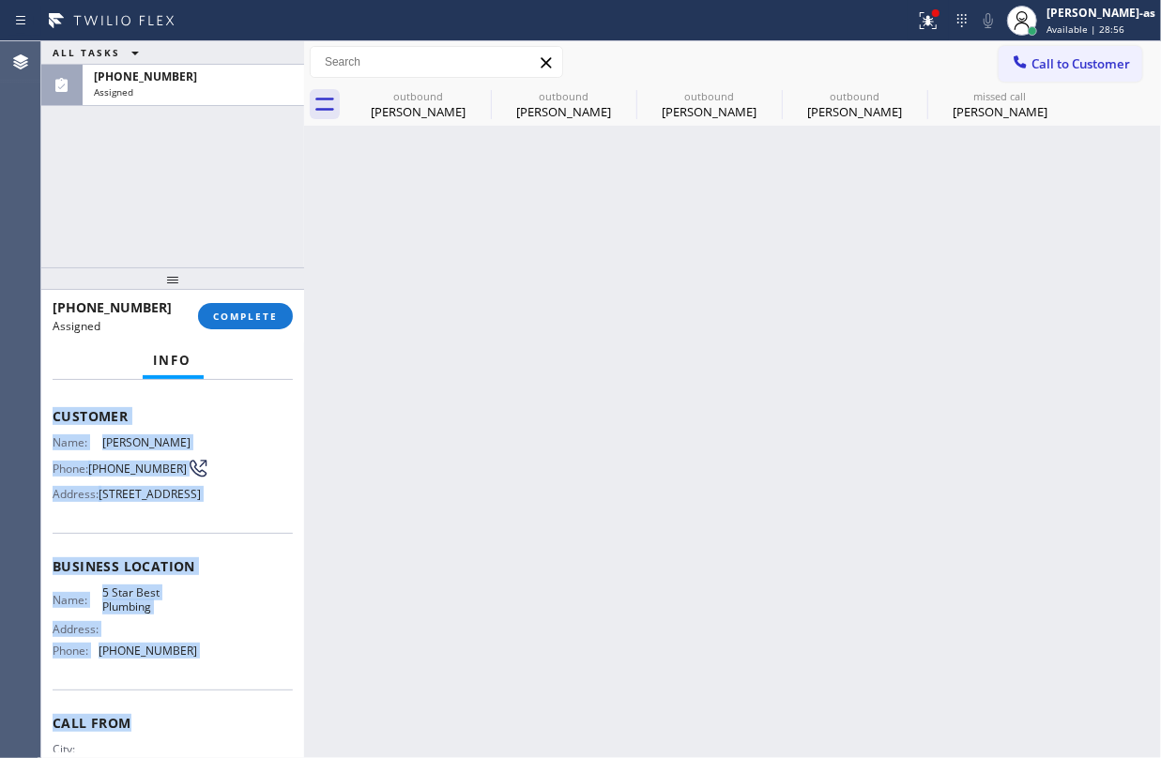
scroll to position [230, 0]
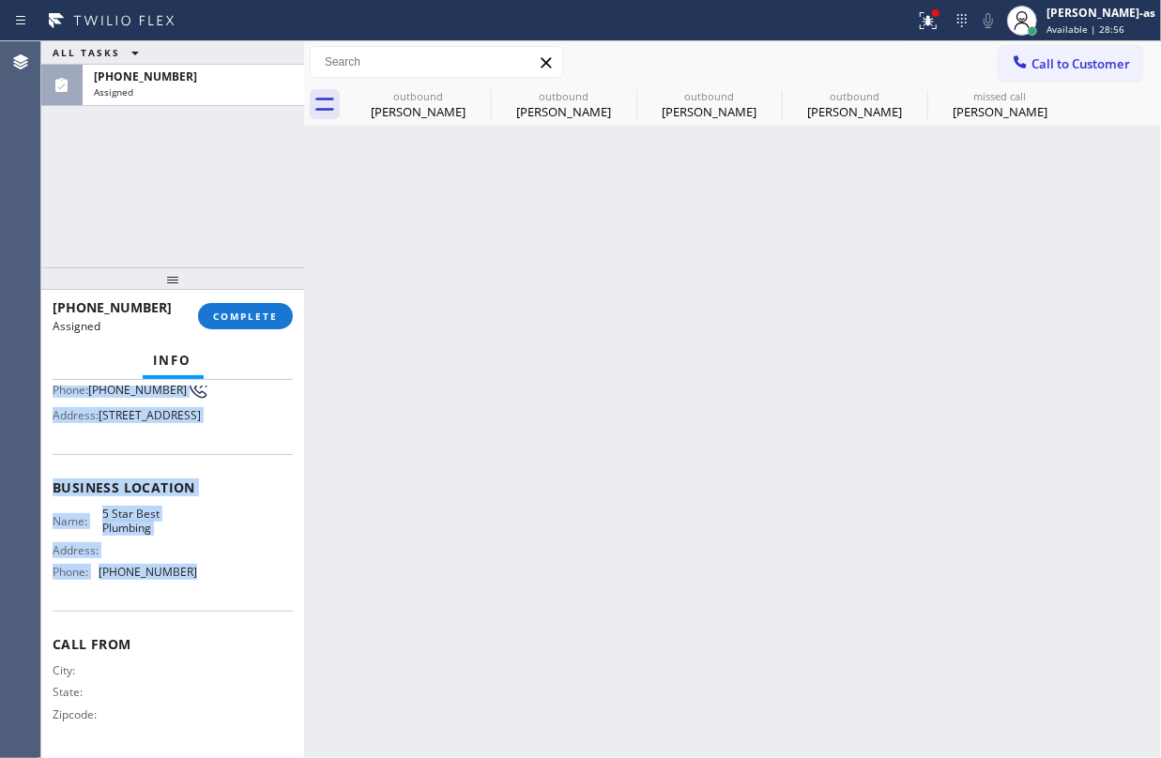
drag, startPoint x: 45, startPoint y: 514, endPoint x: 220, endPoint y: 593, distance: 191.6
click at [220, 593] on div "Context Queue: [Test] Voicemails Priority: 0 Task Age: Customer Name: [PERSON_N…" at bounding box center [172, 569] width 263 height 378
copy div "Customer Name: [PERSON_NAME] Phone: [PHONE_NUMBER] Address: [STREET_ADDRESS] Bu…"
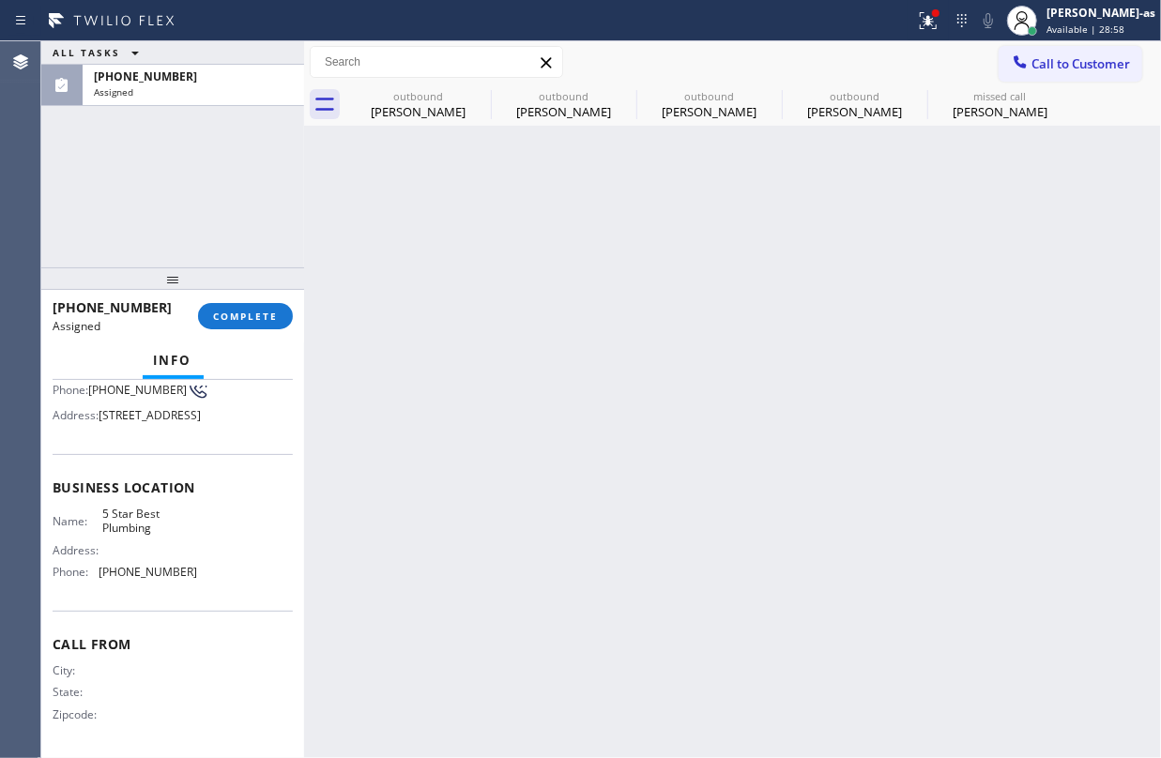
click at [989, 115] on div "[PERSON_NAME]" at bounding box center [1000, 111] width 142 height 17
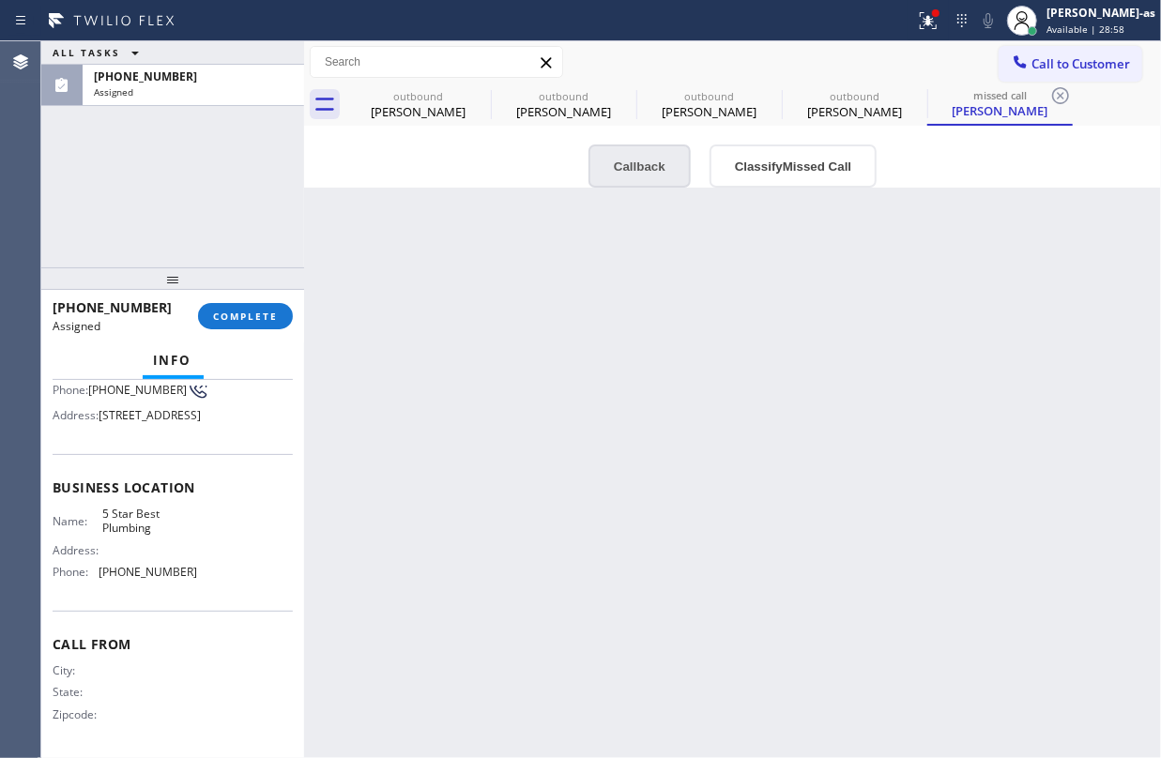
click at [640, 178] on button "Callback" at bounding box center [639, 166] width 102 height 43
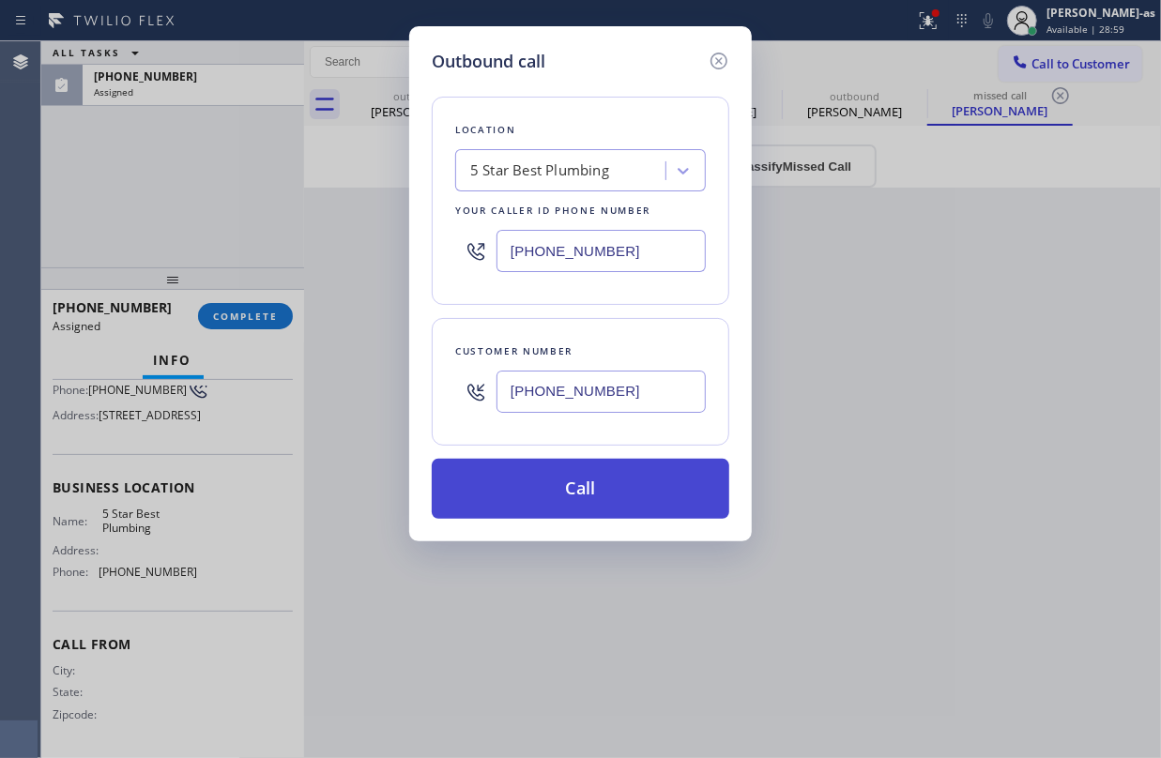
click at [558, 489] on button "Call" at bounding box center [581, 489] width 298 height 60
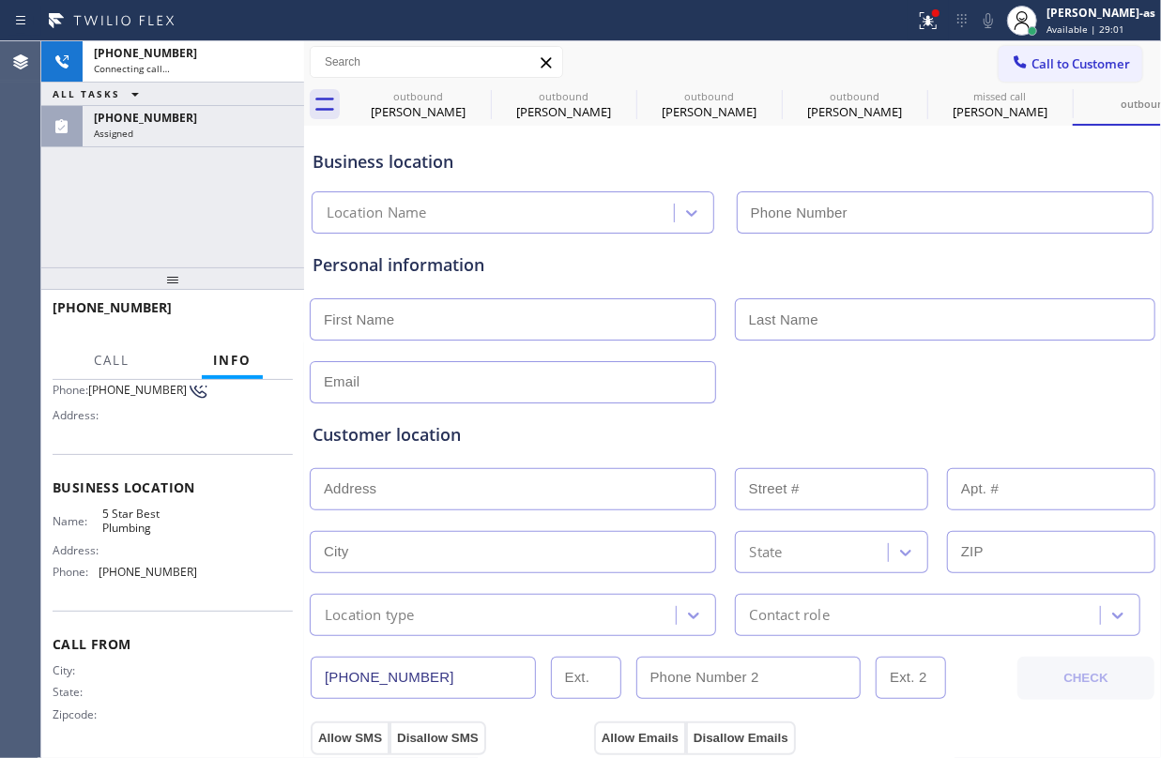
scroll to position [170, 0]
type input "[PHONE_NUMBER]"
click at [150, 253] on div "[PHONE_NUMBER] Connecting call… ALL TASKS ALL TASKS ACTIVE TASKS TASKS IN WRAP …" at bounding box center [172, 154] width 263 height 226
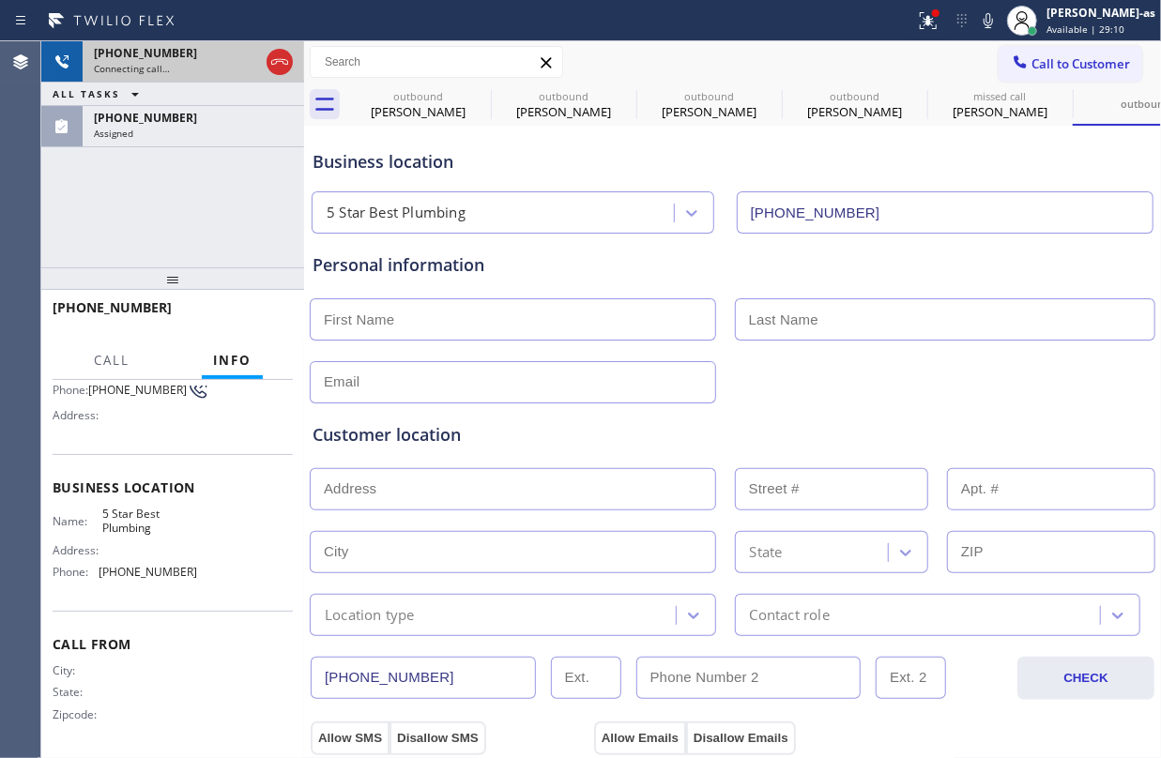
click at [162, 64] on span "Connecting call…" at bounding box center [132, 68] width 76 height 13
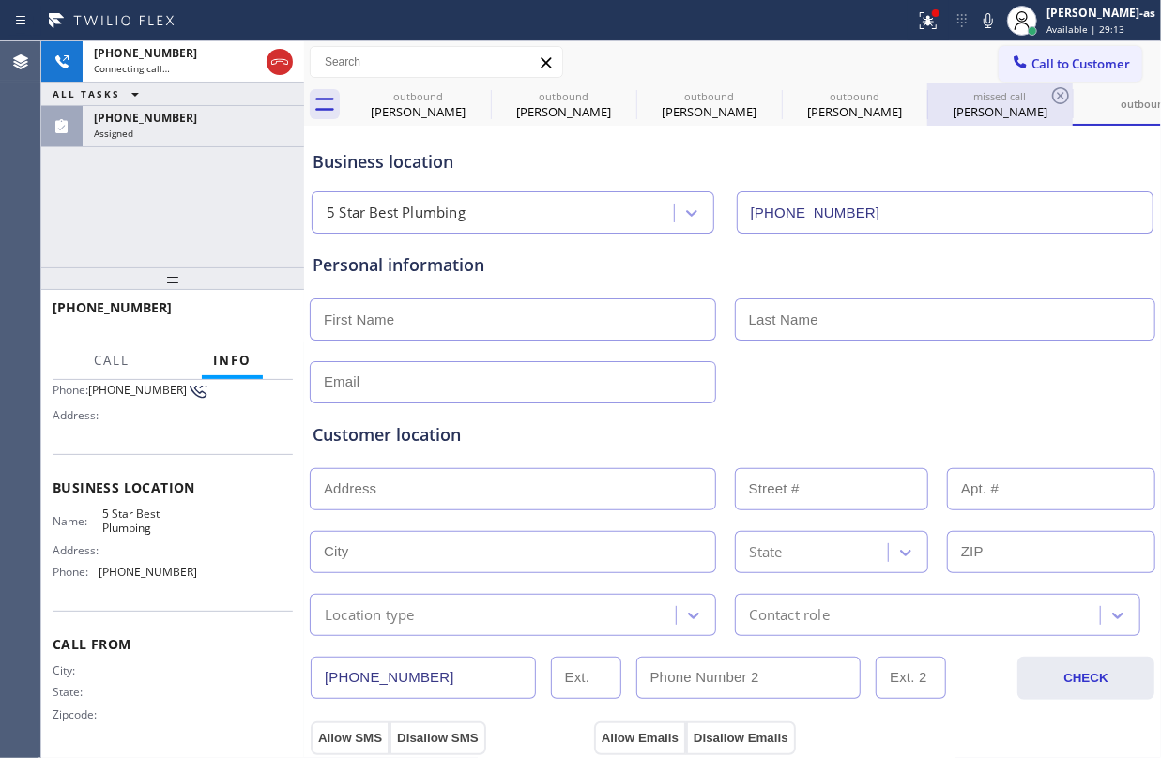
click at [999, 110] on div "[PERSON_NAME]" at bounding box center [1000, 111] width 142 height 17
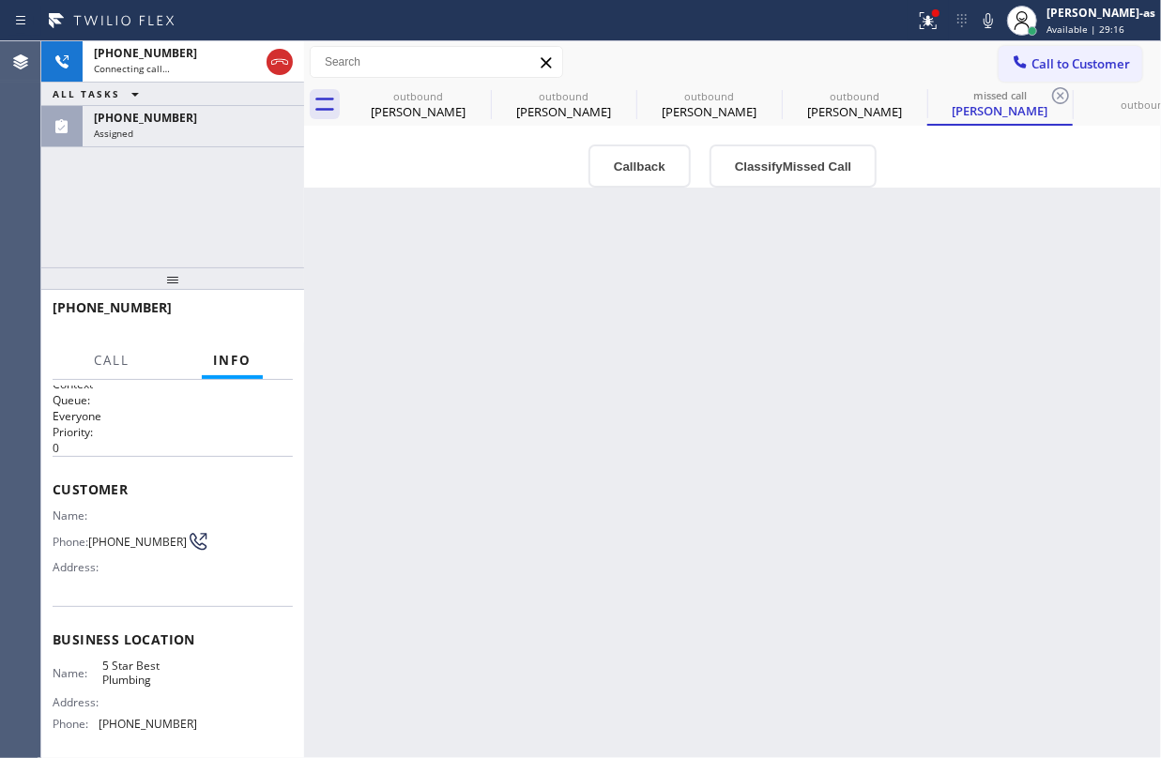
scroll to position [0, 0]
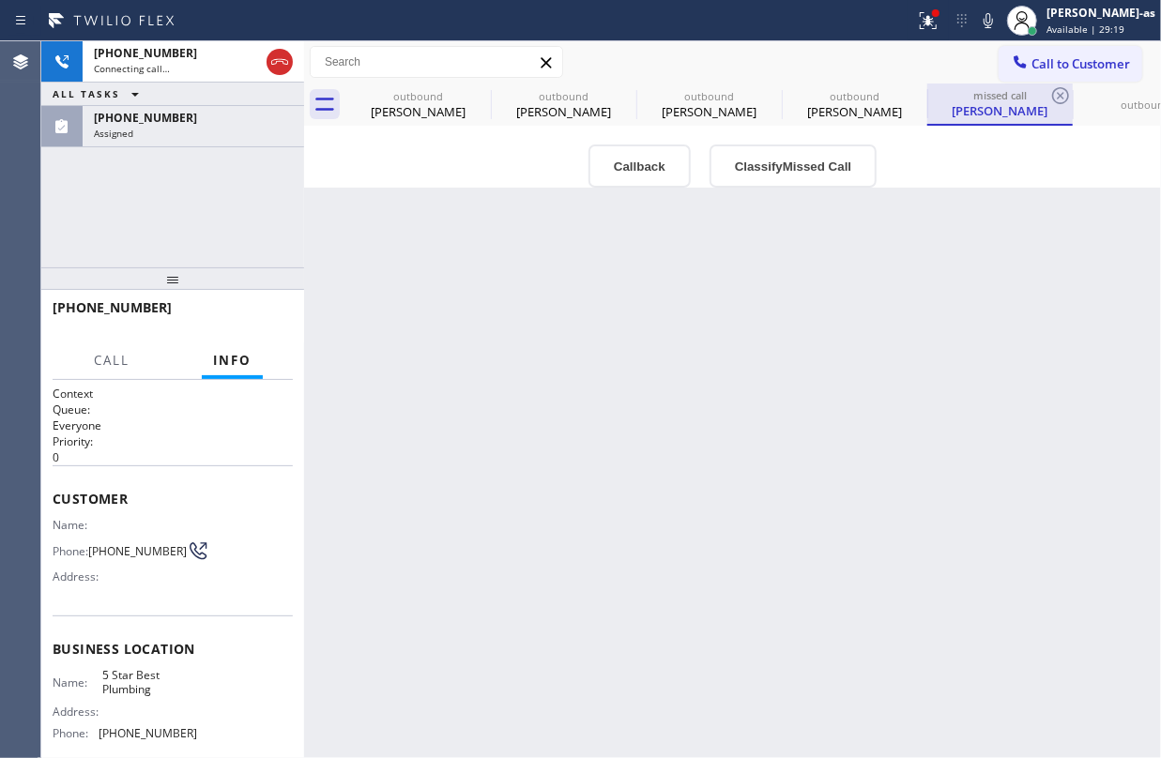
click at [1007, 113] on div "[PERSON_NAME]" at bounding box center [1000, 110] width 142 height 17
click at [410, 120] on div "outbound [PERSON_NAME]" at bounding box center [418, 105] width 142 height 42
click at [0, 0] on icon at bounding box center [0, 0] width 0 height 0
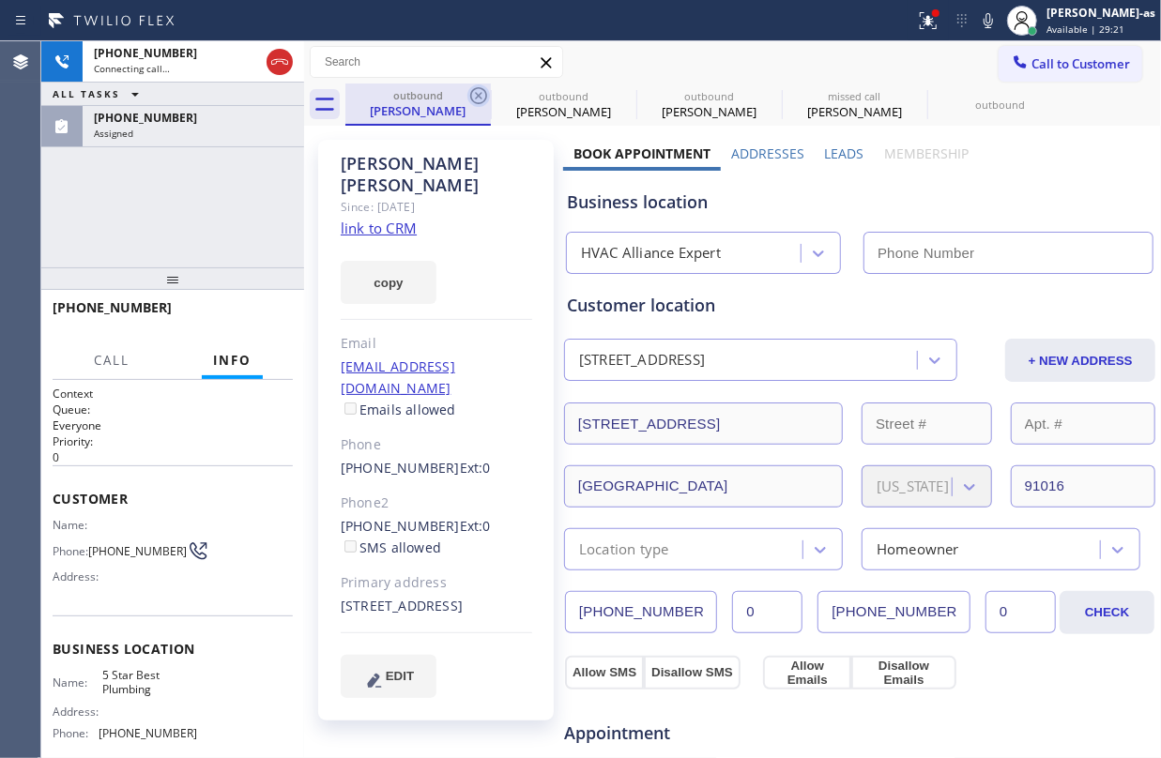
type input "[PHONE_NUMBER]"
click at [470, 101] on icon at bounding box center [478, 95] width 23 height 23
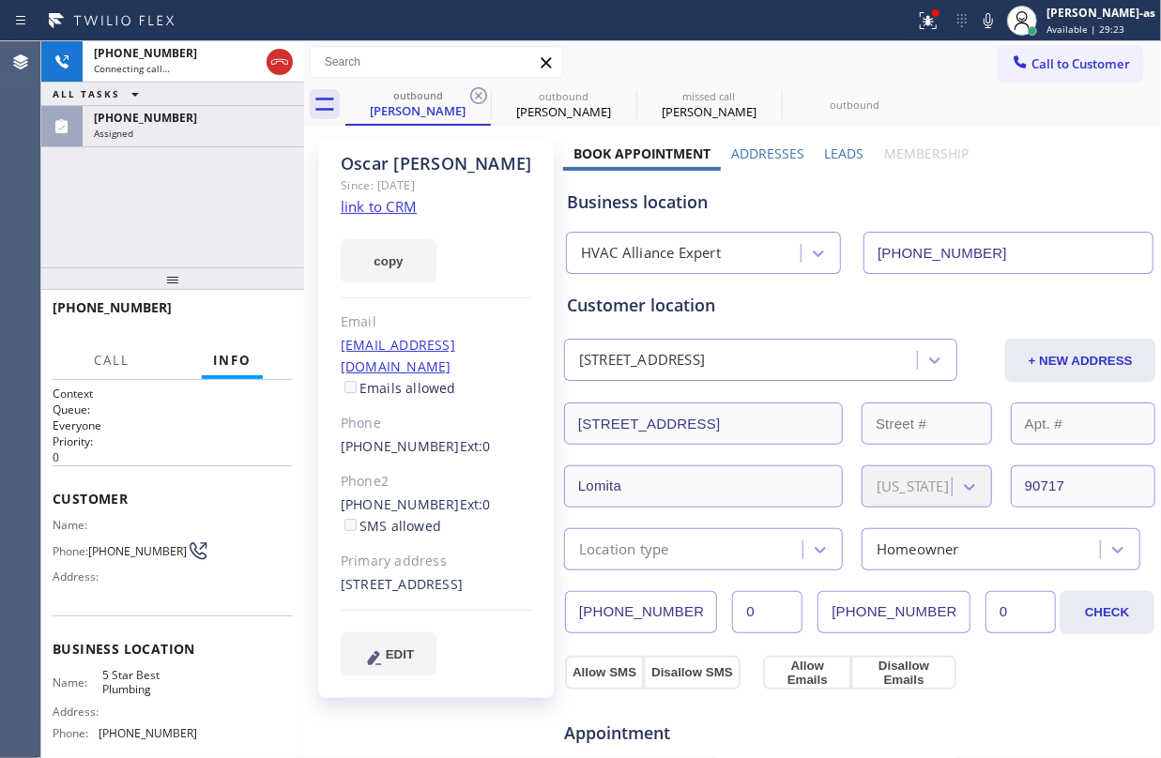
click at [470, 101] on icon at bounding box center [478, 95] width 23 height 23
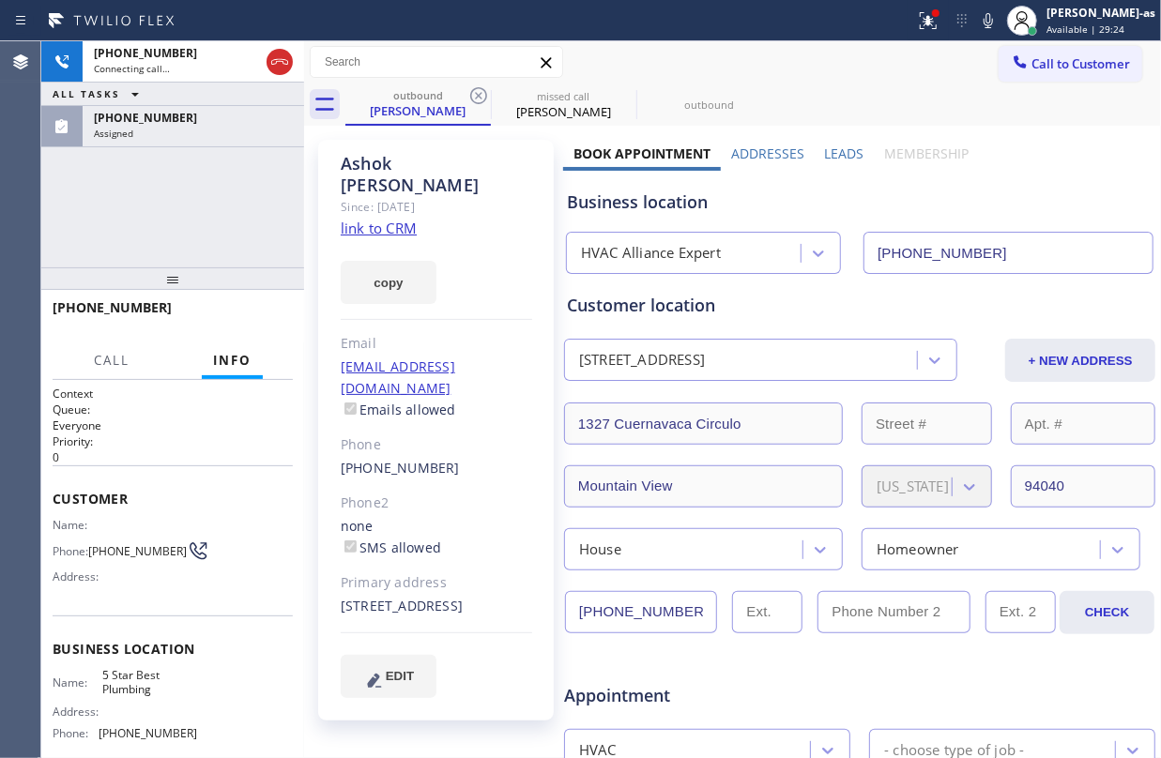
click at [470, 101] on icon at bounding box center [478, 95] width 23 height 23
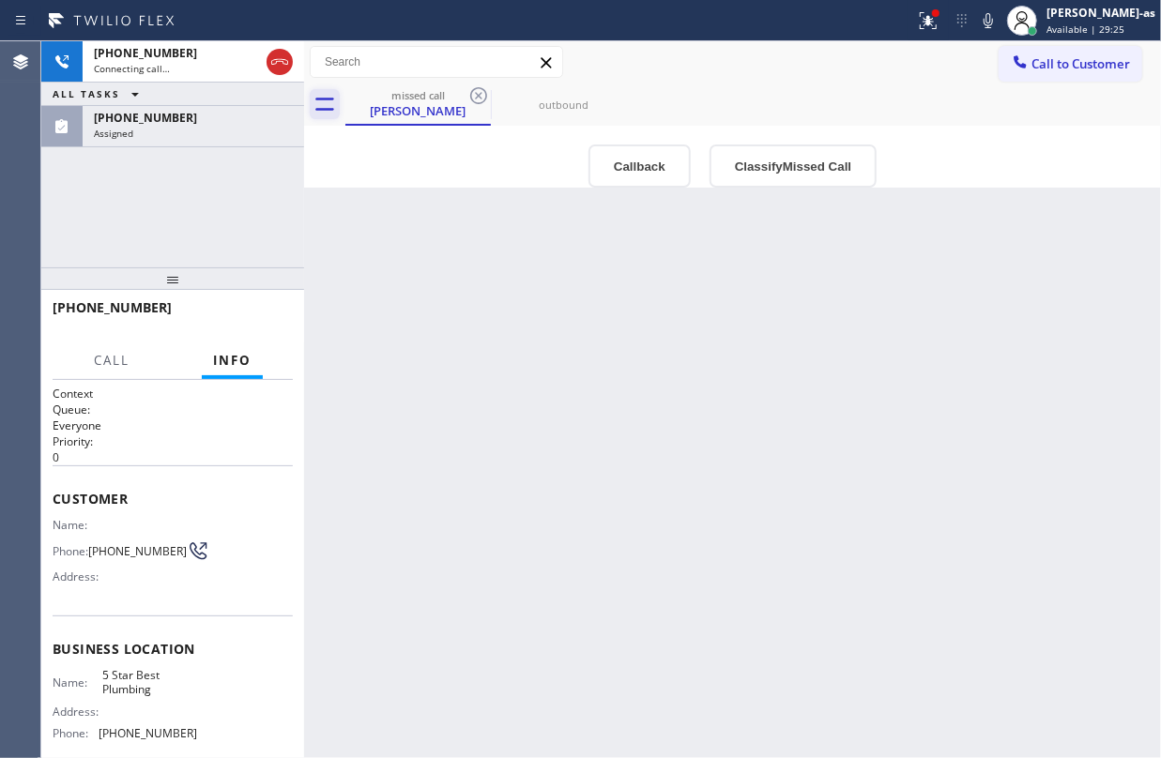
click at [336, 109] on icon at bounding box center [325, 104] width 30 height 30
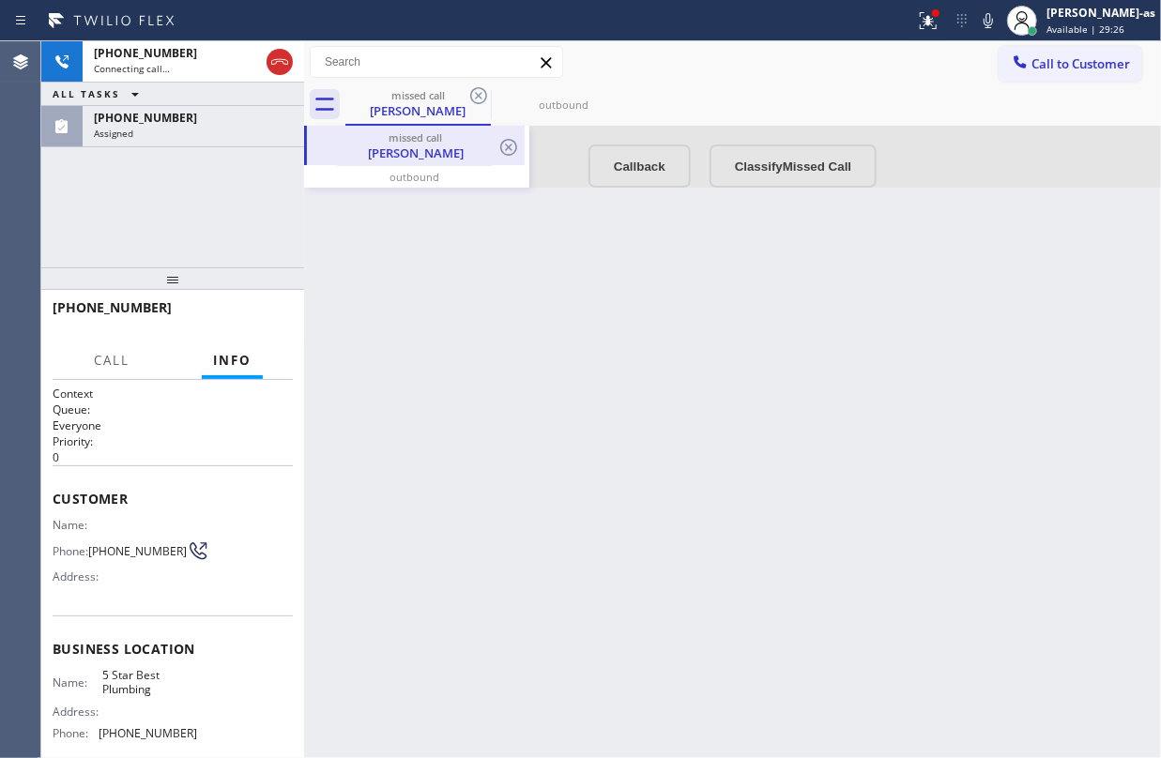
click at [420, 150] on div "[PERSON_NAME]" at bounding box center [416, 153] width 214 height 17
click at [250, 211] on div "[PHONE_NUMBER] Live | 00:02 ALL TASKS ALL TASKS ACTIVE TASKS TASKS IN WRAP UP […" at bounding box center [172, 154] width 263 height 226
click at [147, 200] on div "[PHONE_NUMBER] Live | 00:03 ALL TASKS ALL TASKS ACTIVE TASKS TASKS IN WRAP UP […" at bounding box center [172, 154] width 263 height 226
click at [219, 313] on button "HANG UP" at bounding box center [249, 316] width 87 height 26
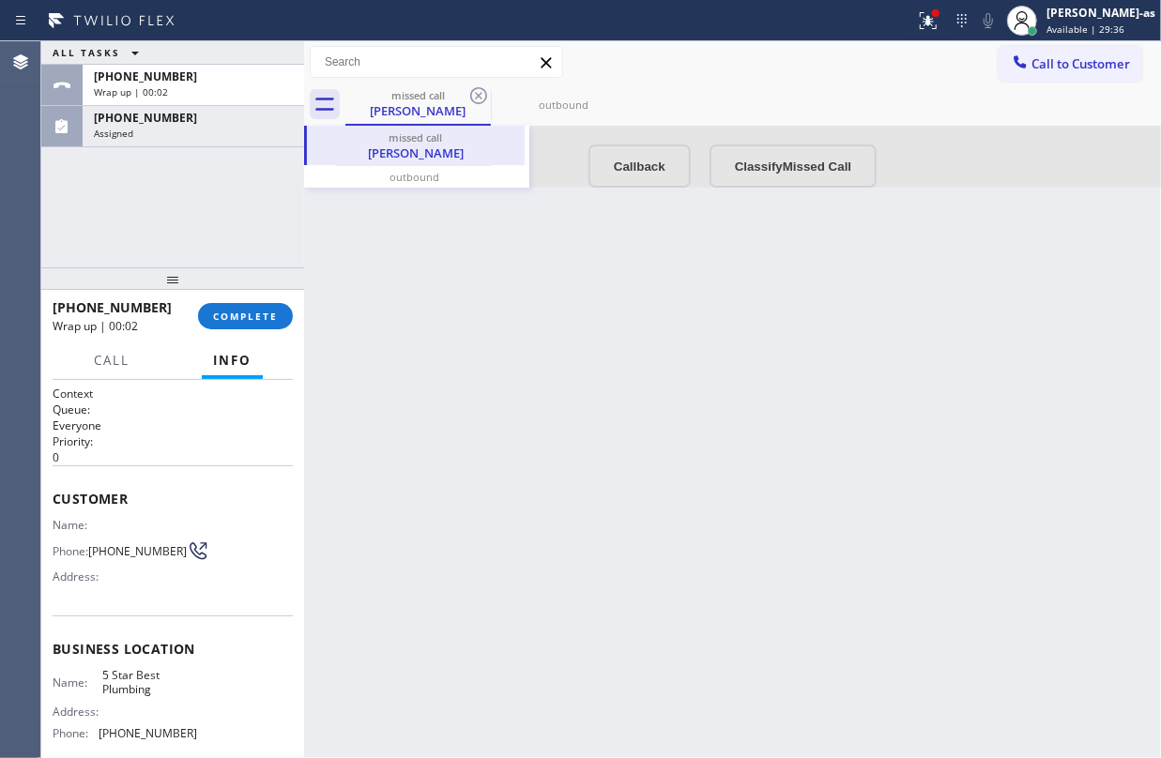
click at [257, 298] on div "[PHONE_NUMBER] Wrap up | 00:02 COMPLETE" at bounding box center [173, 316] width 240 height 49
click at [257, 320] on button "COMPLETE" at bounding box center [245, 316] width 95 height 26
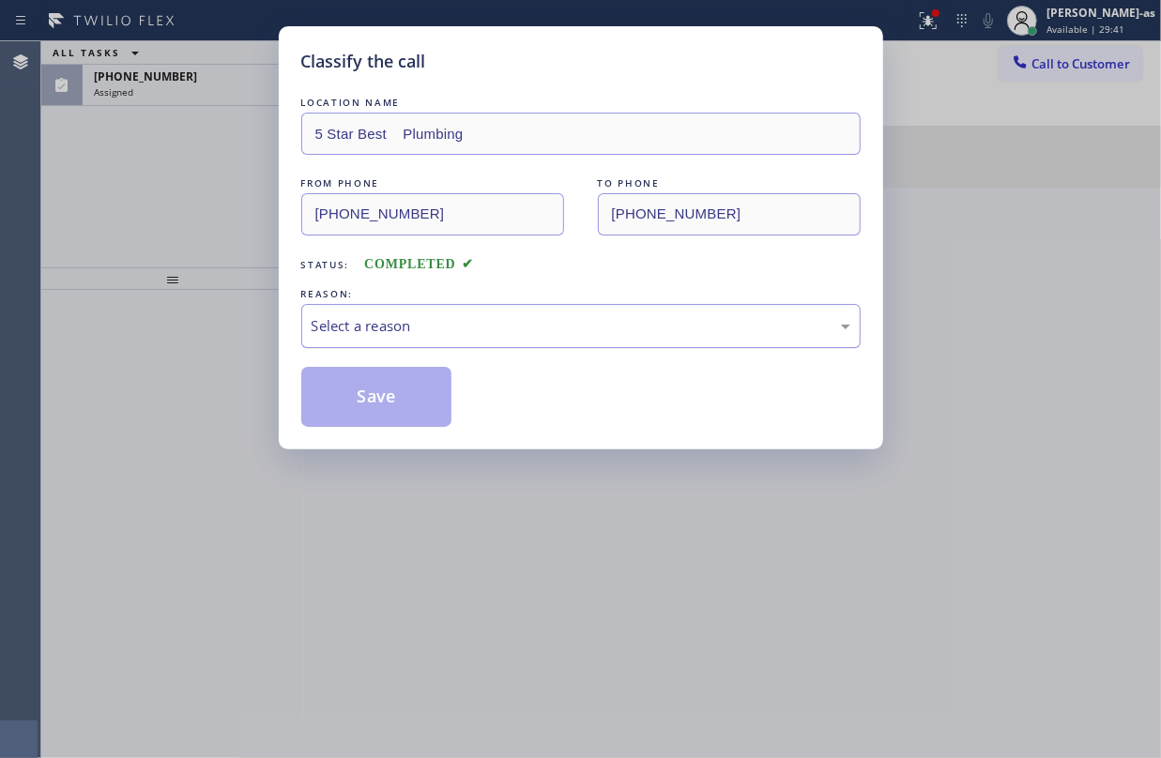
click at [445, 328] on div "Select a reason" at bounding box center [581, 326] width 539 height 22
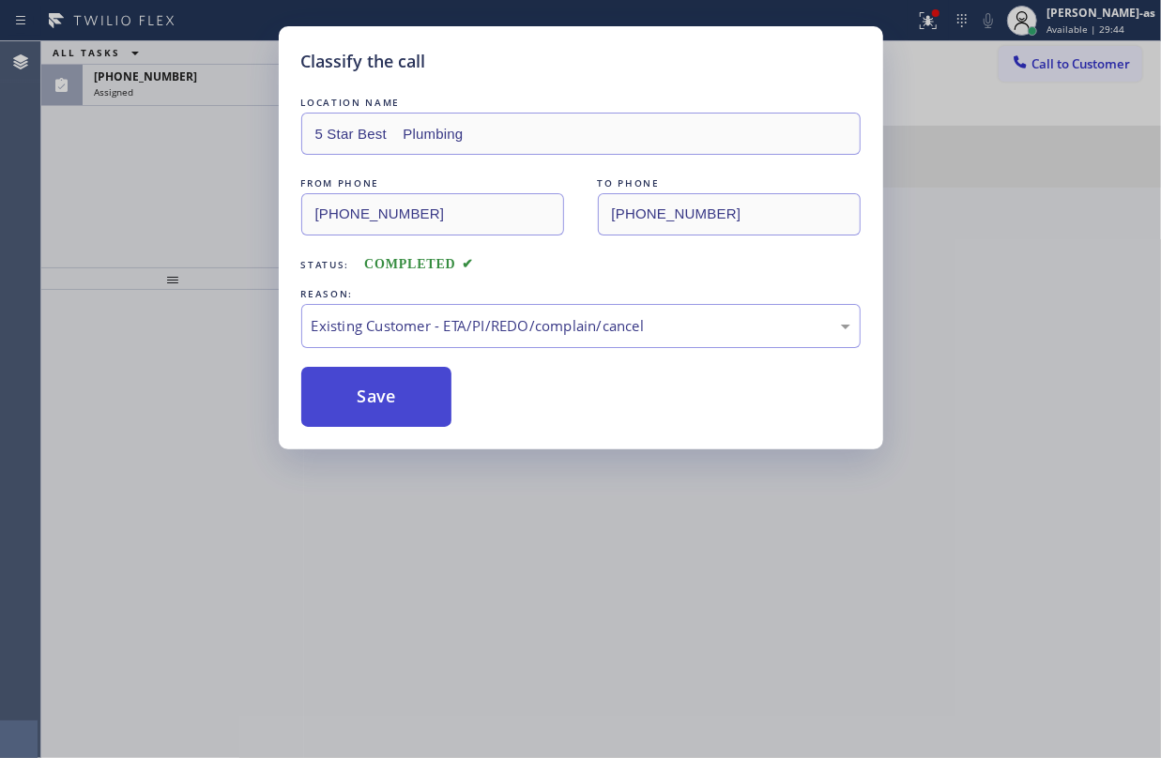
click at [384, 398] on button "Save" at bounding box center [376, 397] width 151 height 60
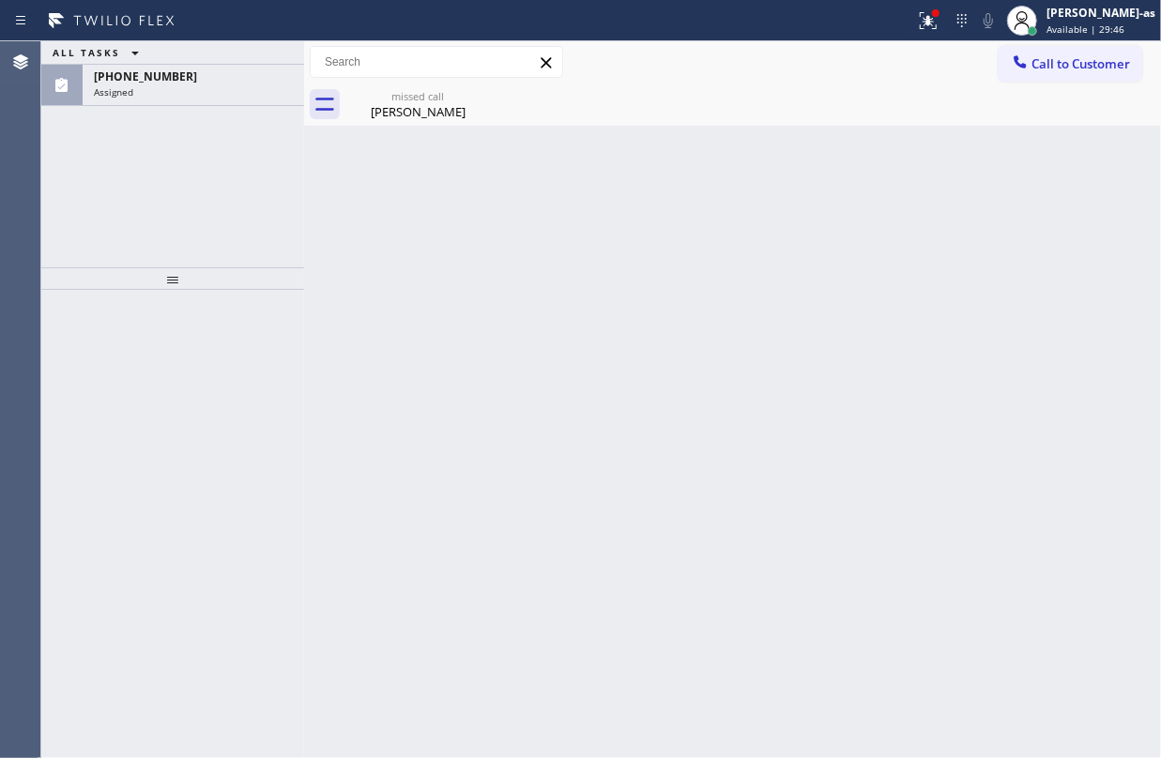
drag, startPoint x: 421, startPoint y: 102, endPoint x: 436, endPoint y: 151, distance: 50.8
click at [421, 103] on div "[PERSON_NAME]" at bounding box center [418, 111] width 142 height 17
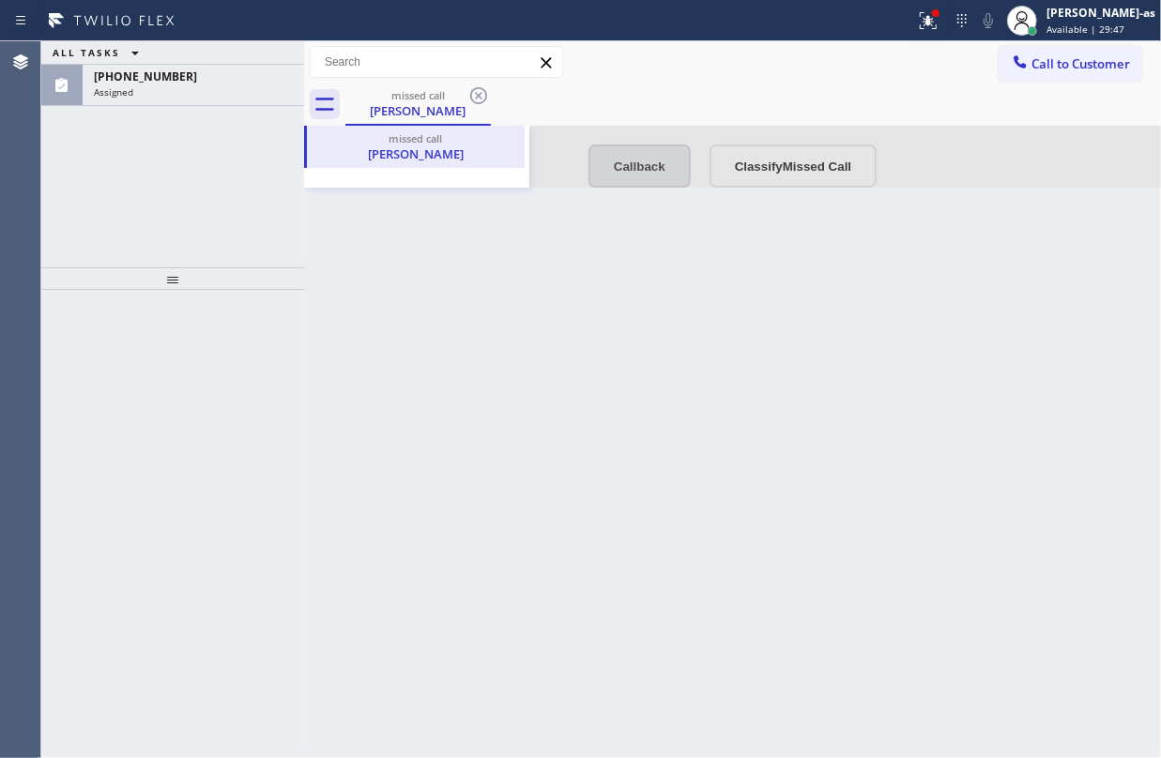
click at [631, 173] on div at bounding box center [732, 157] width 857 height 62
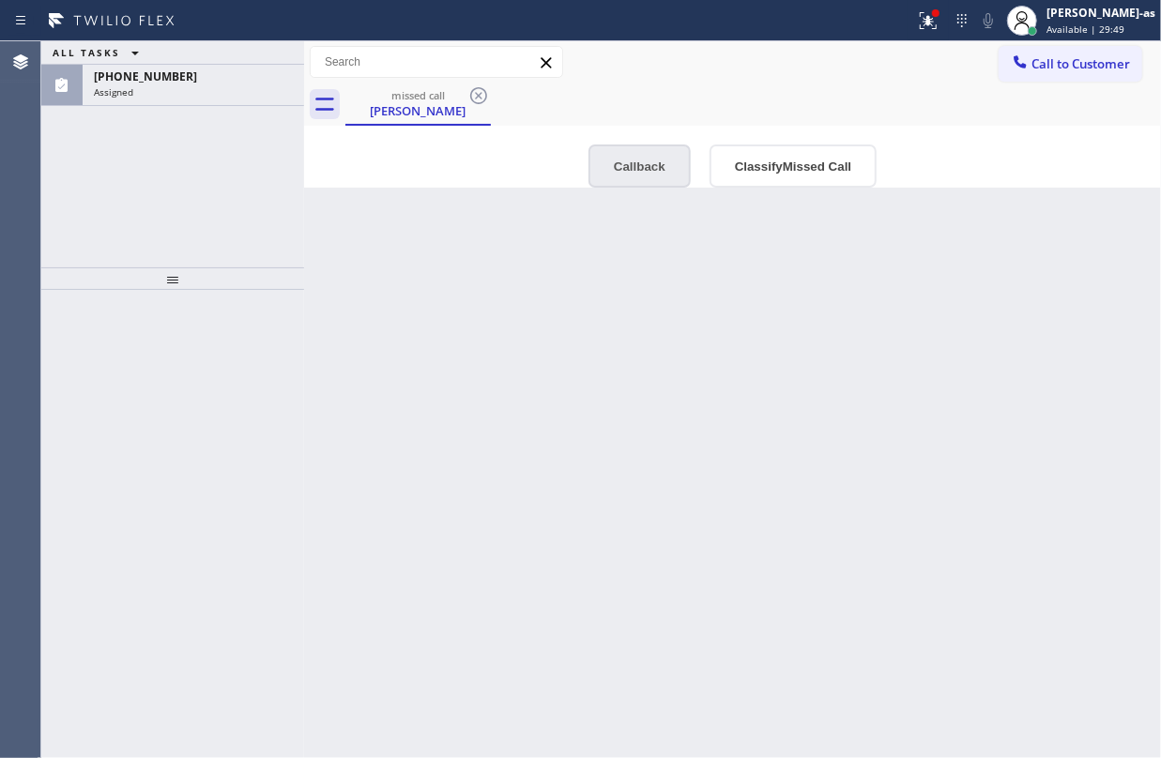
click at [634, 174] on button "Callback" at bounding box center [639, 166] width 102 height 43
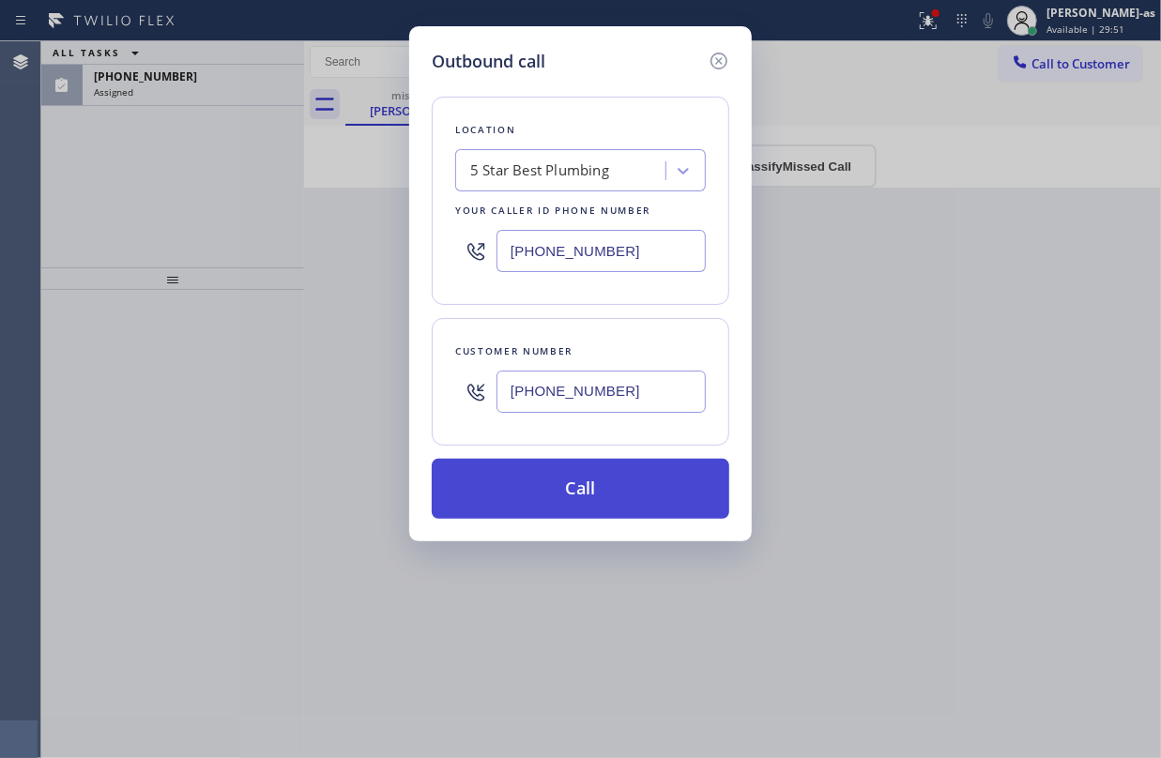
click at [628, 503] on button "Call" at bounding box center [581, 489] width 298 height 60
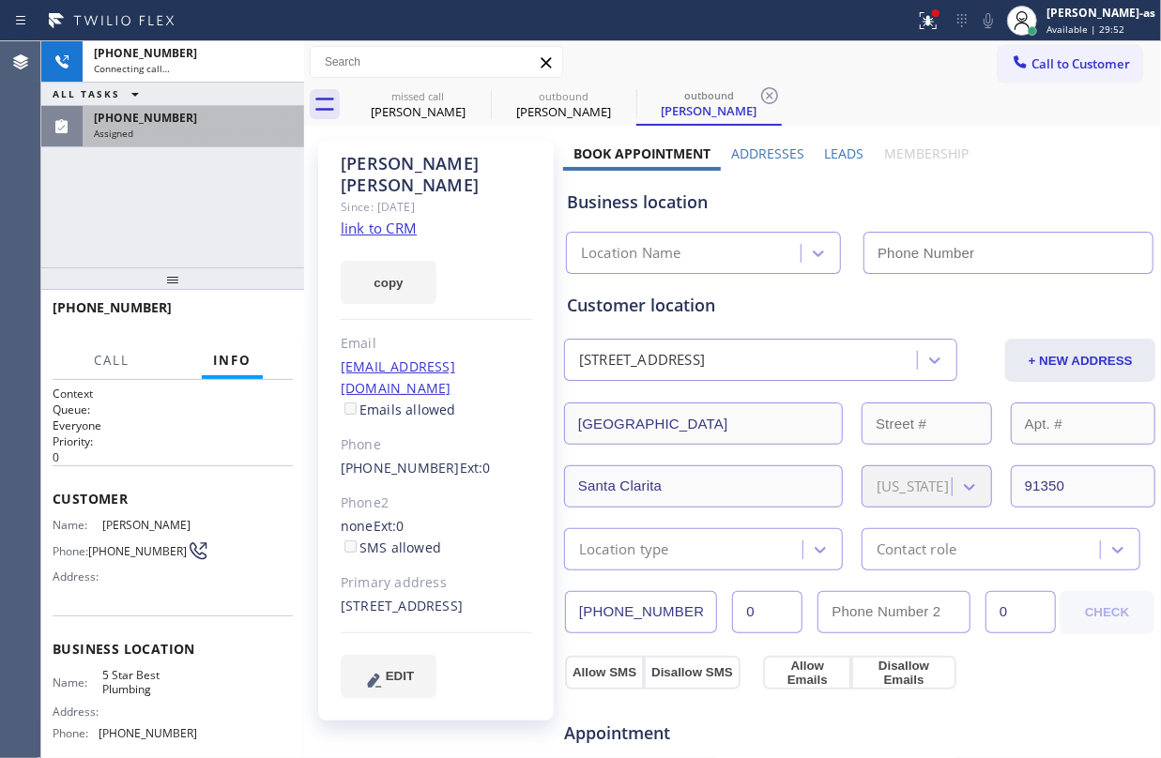
click at [154, 146] on div "[PHONE_NUMBER] Assigned" at bounding box center [172, 126] width 263 height 41
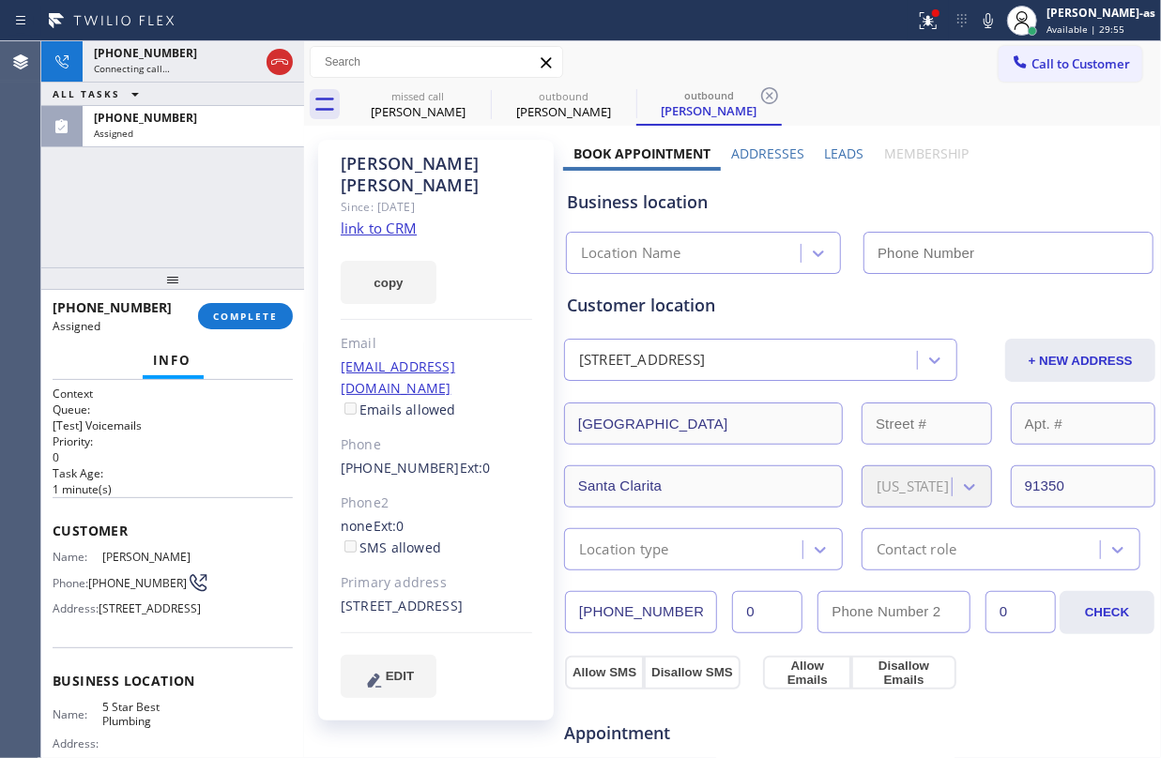
click at [360, 219] on link "link to CRM" at bounding box center [379, 228] width 76 height 19
type input "[PHONE_NUMBER]"
click at [186, 162] on div "[PHONE_NUMBER] Live | 03:37 ALL TASKS ALL TASKS ACTIVE TASKS TASKS IN WRAP UP […" at bounding box center [172, 154] width 263 height 226
click at [1000, 11] on icon at bounding box center [988, 20] width 23 height 23
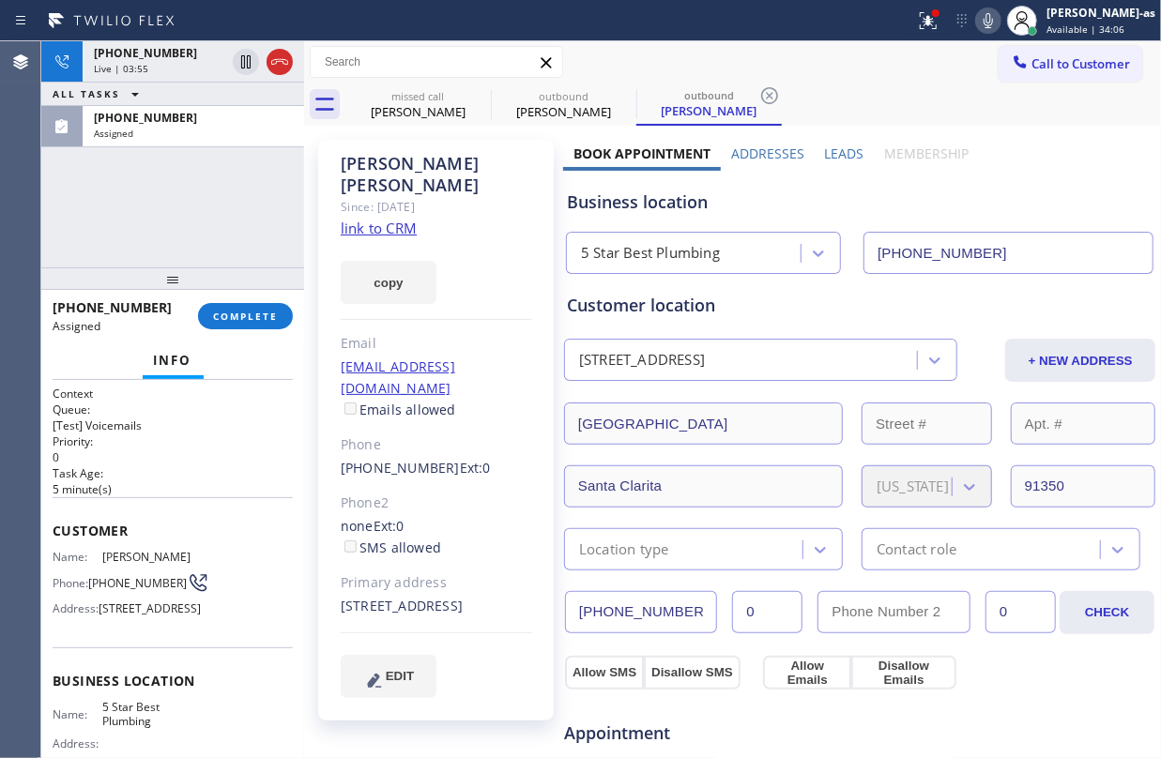
click at [137, 195] on div "[PHONE_NUMBER] Live | 03:55 ALL TASKS ALL TASKS ACTIVE TASKS TASKS IN WRAP UP […" at bounding box center [172, 154] width 263 height 226
click at [225, 225] on div "[PHONE_NUMBER] Live | 03:56 ALL TASKS ALL TASKS ACTIVE TASKS TASKS IN WRAP UP […" at bounding box center [172, 154] width 263 height 226
click at [176, 207] on div "[PHONE_NUMBER] Live | 03:57 ALL TASKS ALL TASKS ACTIVE TASKS TASKS IN WRAP UP […" at bounding box center [172, 154] width 263 height 226
click at [155, 169] on div "[PHONE_NUMBER] Live | 03:57 ALL TASKS ALL TASKS ACTIVE TASKS TASKS IN WRAP UP […" at bounding box center [172, 154] width 263 height 226
click at [147, 207] on div "[PHONE_NUMBER] Live | 03:58 ALL TASKS ALL TASKS ACTIVE TASKS TASKS IN WRAP UP […" at bounding box center [172, 154] width 263 height 226
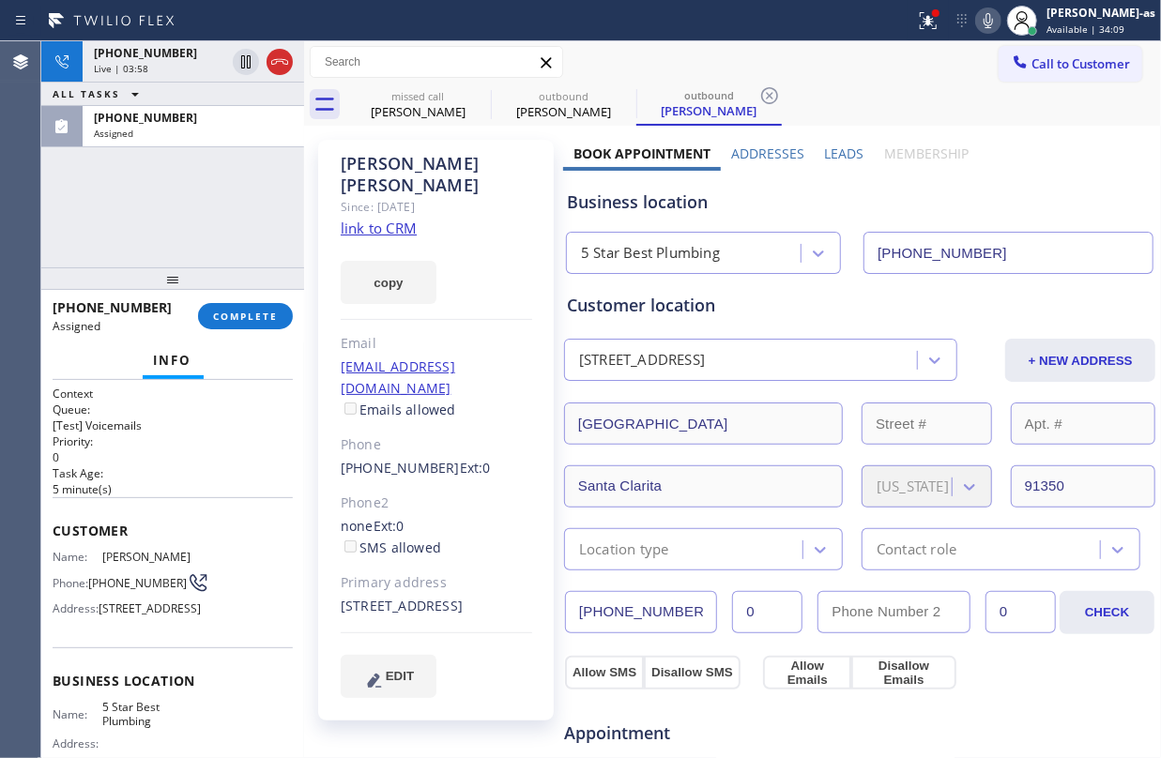
click at [166, 195] on div "[PHONE_NUMBER] Live | 03:58 ALL TASKS ALL TASKS ACTIVE TASKS TASKS IN WRAP UP […" at bounding box center [172, 154] width 263 height 226
click at [237, 305] on button "COMPLETE" at bounding box center [245, 316] width 95 height 26
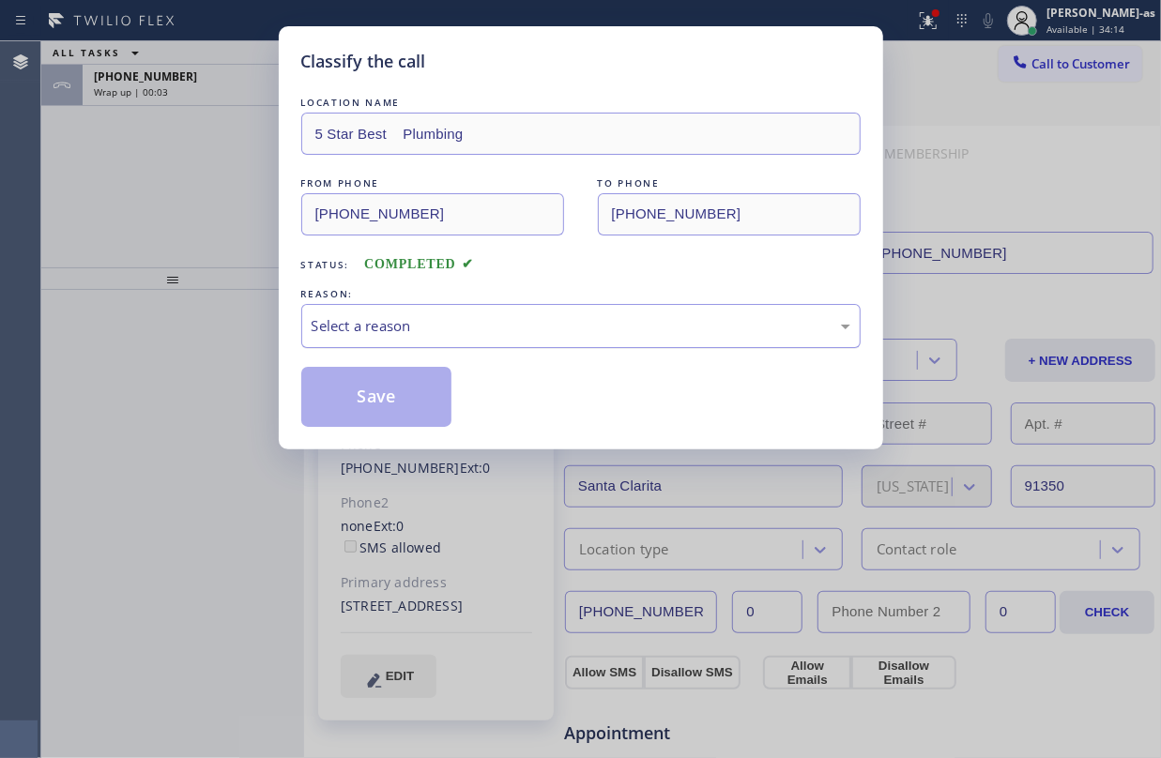
click at [425, 331] on div "Select a reason" at bounding box center [581, 326] width 539 height 22
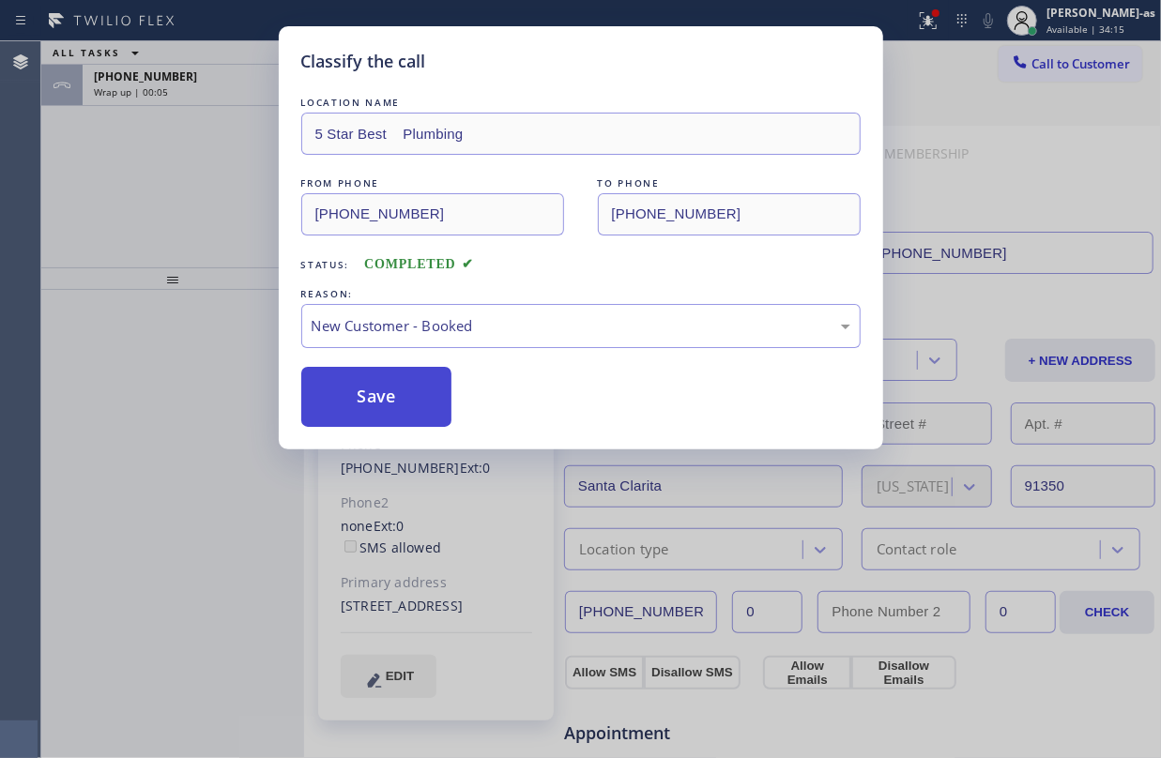
click at [403, 380] on button "Save" at bounding box center [376, 397] width 151 height 60
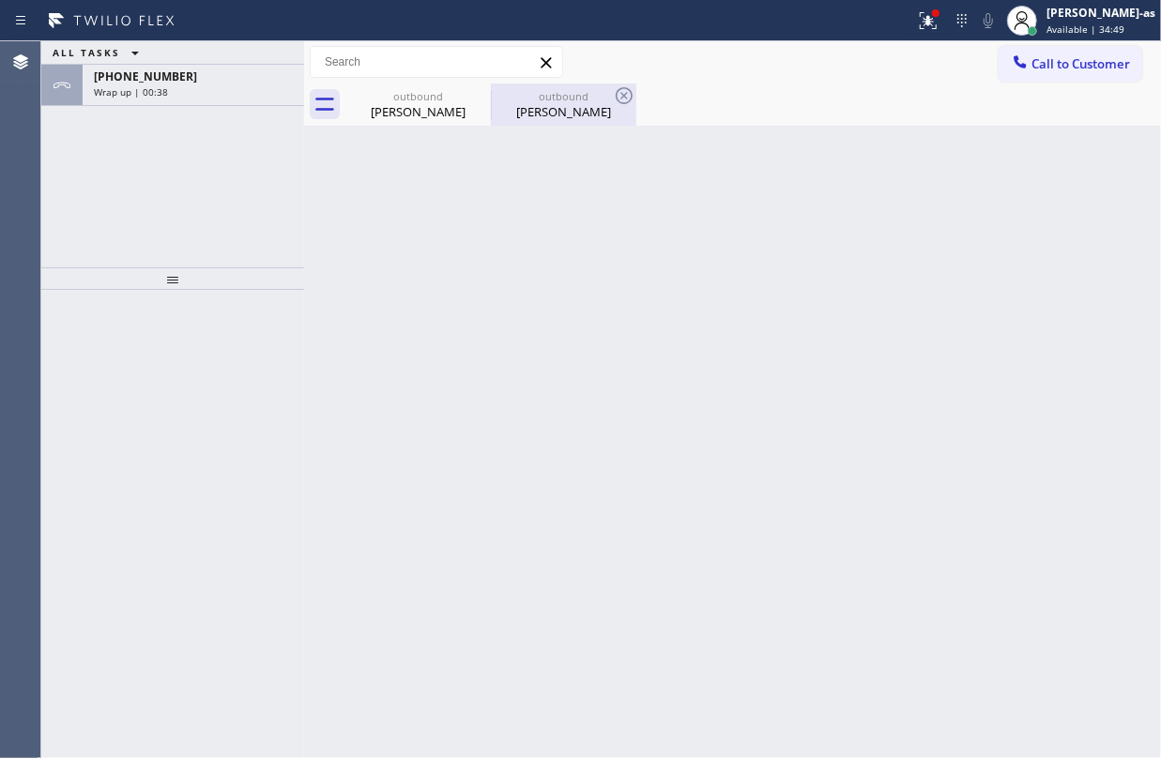
click at [523, 111] on div "[PERSON_NAME]" at bounding box center [564, 111] width 142 height 17
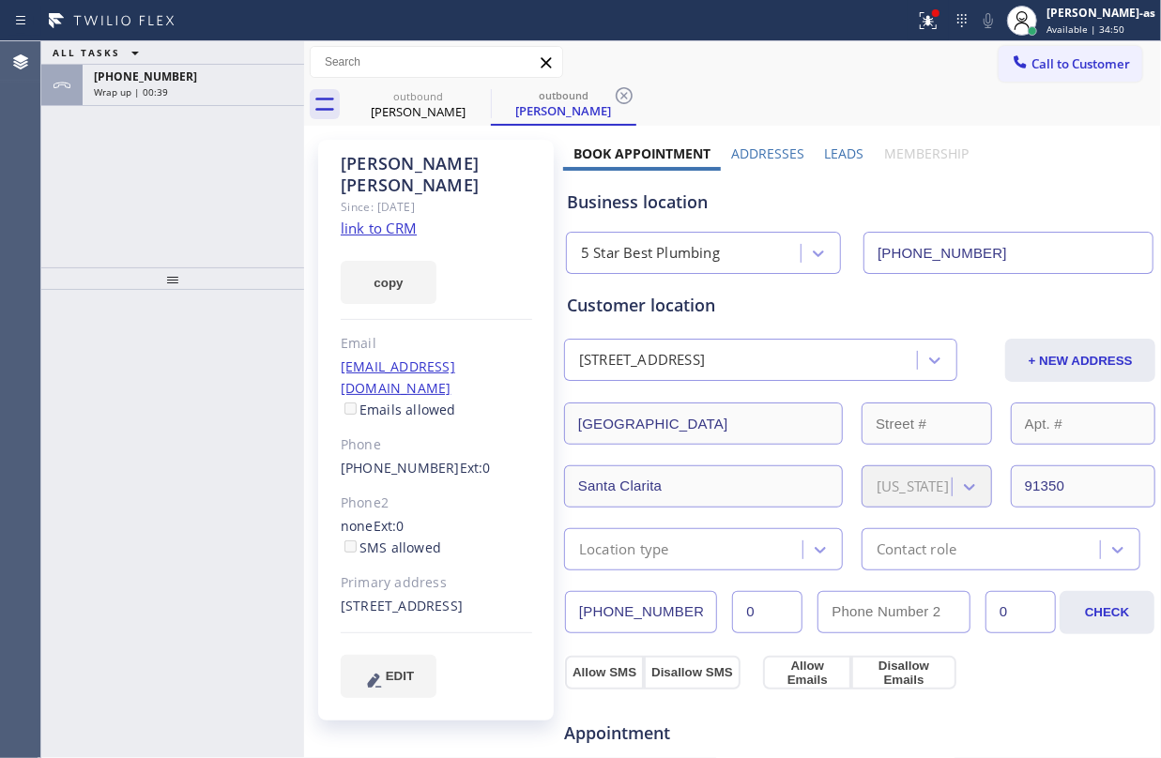
click at [1014, 256] on input "[PHONE_NUMBER]" at bounding box center [1008, 253] width 290 height 42
click at [190, 98] on div "Wrap up | 04:57" at bounding box center [193, 91] width 199 height 13
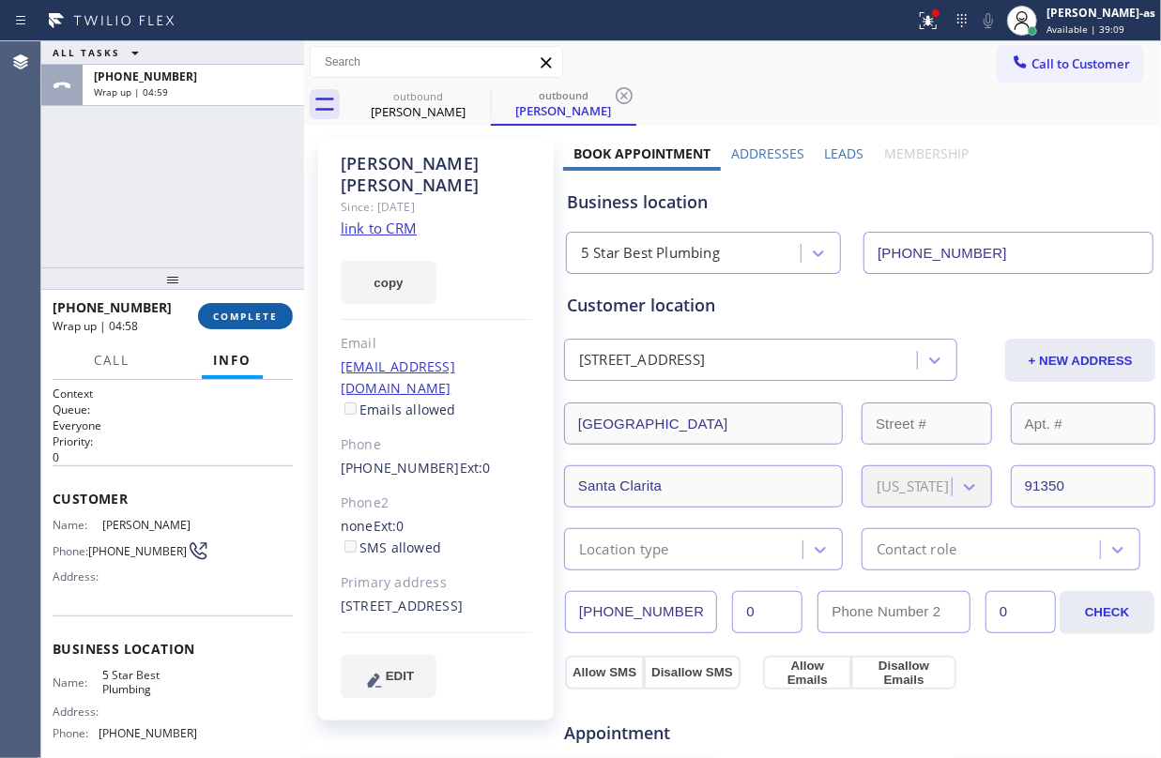
click at [235, 321] on span "COMPLETE" at bounding box center [245, 316] width 65 height 13
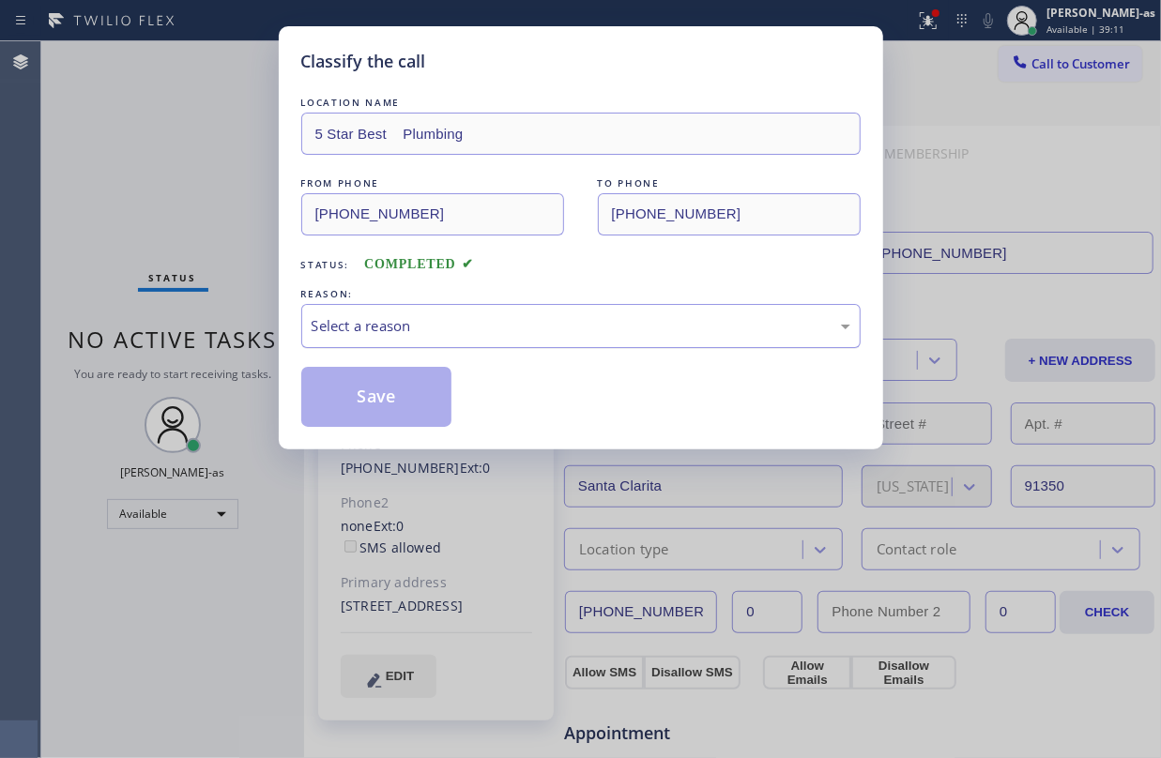
click at [394, 312] on div "Select a reason" at bounding box center [580, 326] width 559 height 44
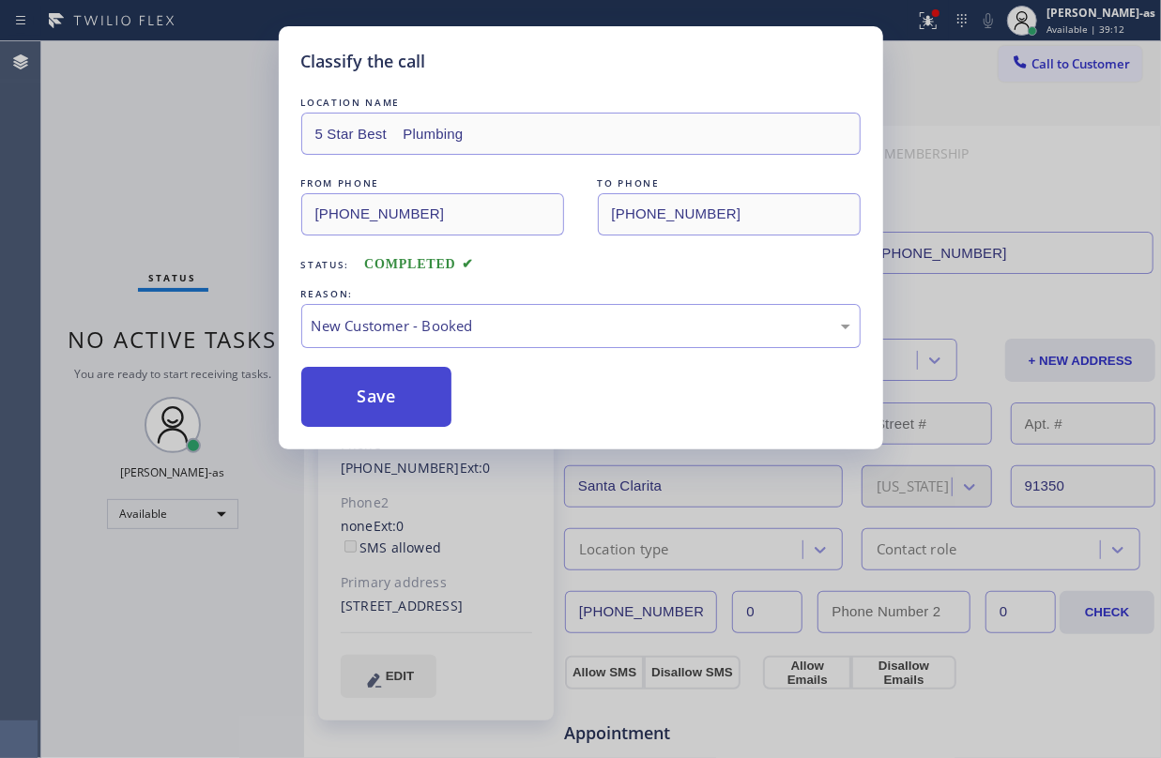
click at [395, 379] on button "Save" at bounding box center [376, 397] width 151 height 60
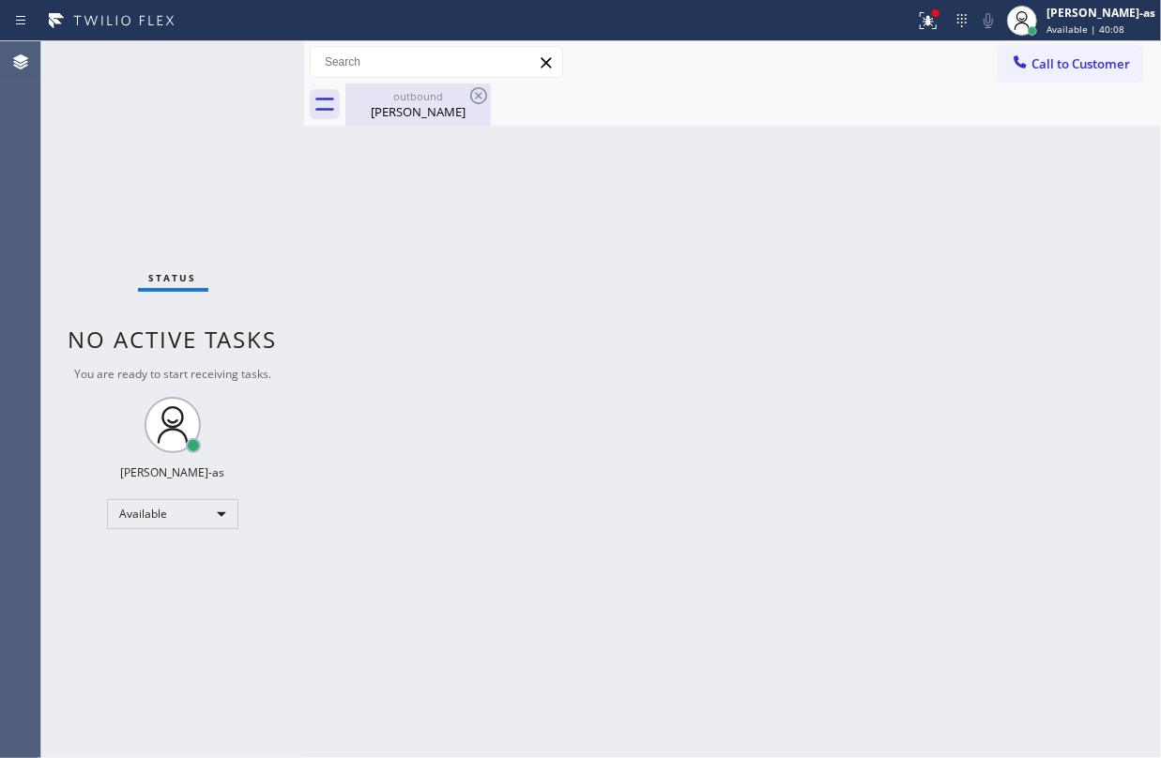
click at [436, 94] on div "outbound" at bounding box center [418, 96] width 142 height 14
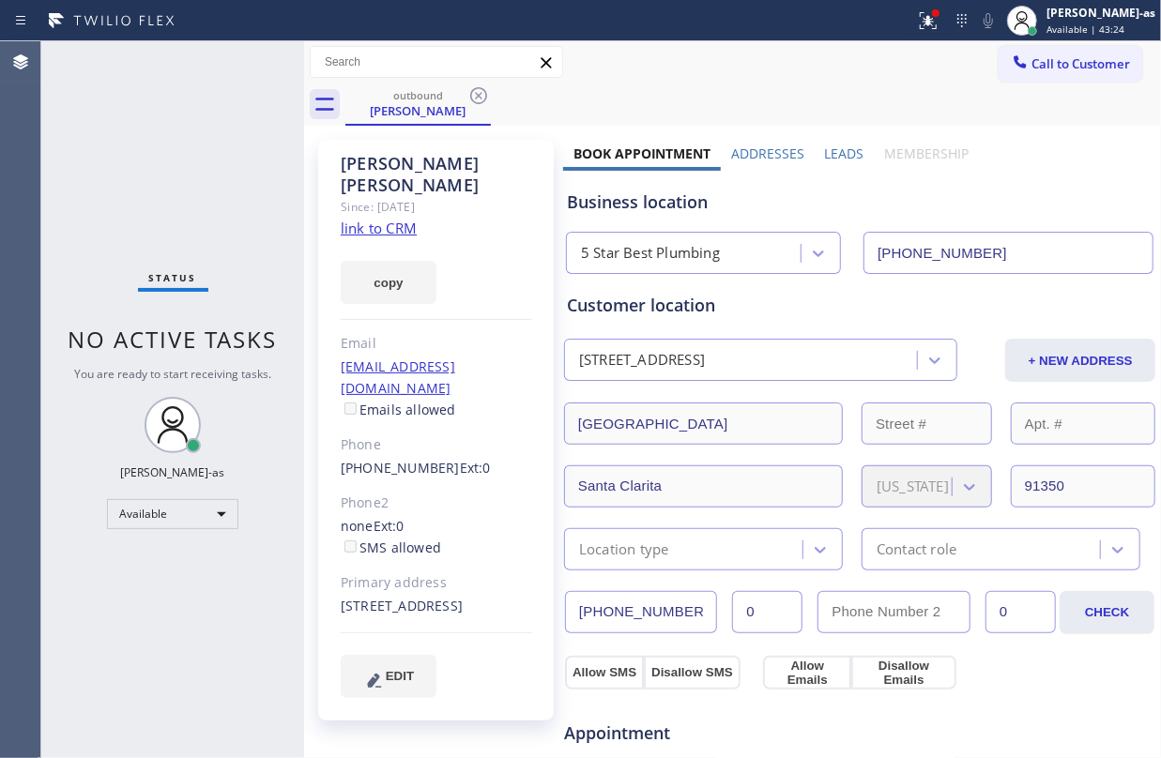
click at [304, 285] on div at bounding box center [304, 399] width 0 height 717
click at [420, 105] on div "[PERSON_NAME]" at bounding box center [418, 110] width 142 height 17
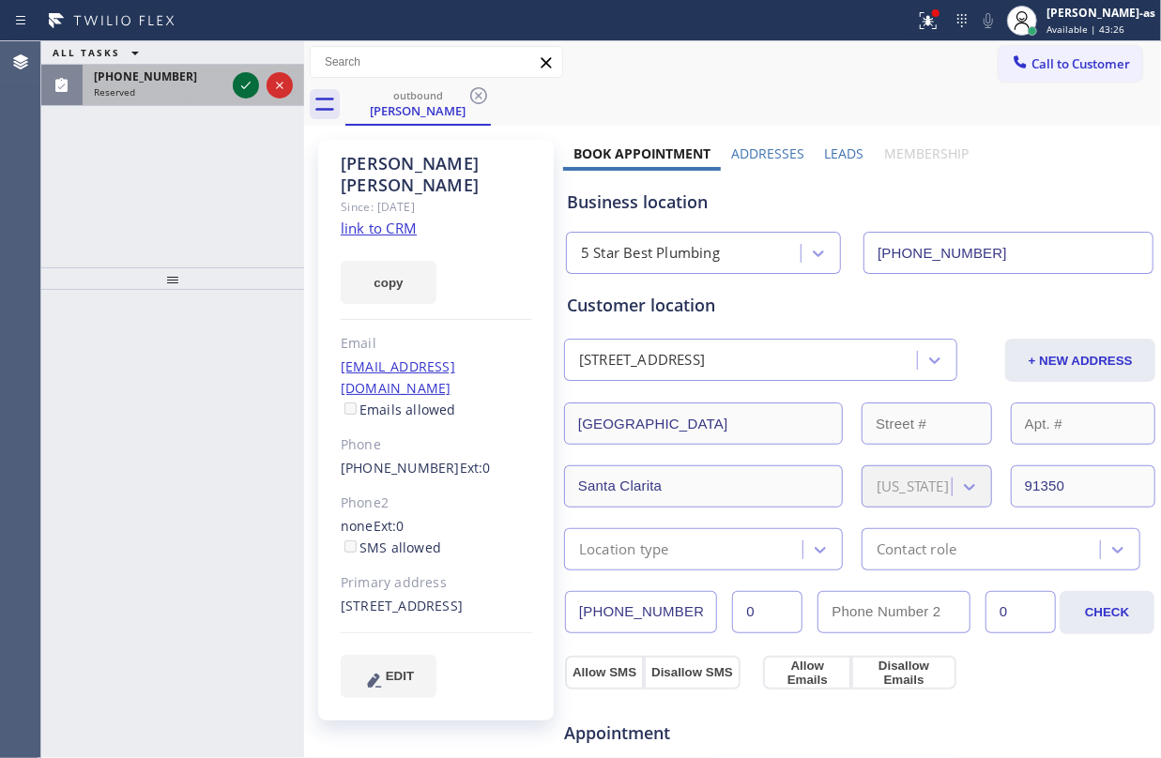
click at [248, 87] on icon at bounding box center [246, 85] width 23 height 23
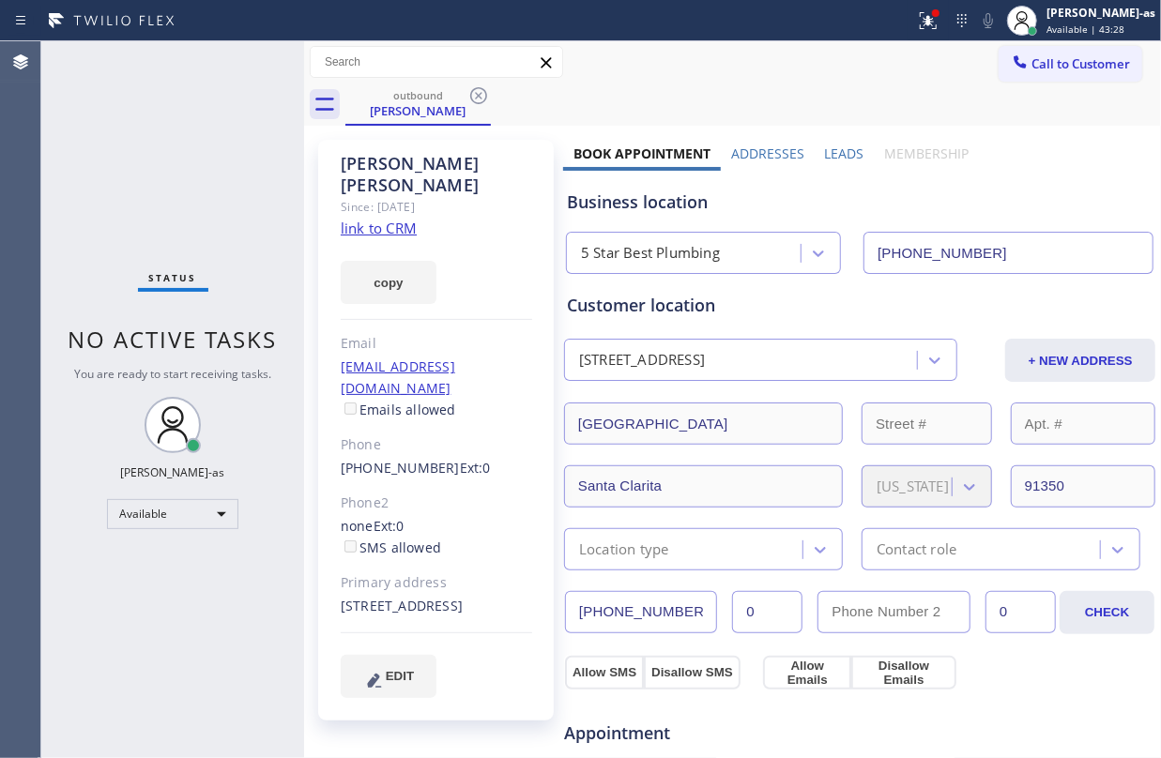
click at [135, 233] on div "Status No active tasks You are ready to start receiving tasks. [PERSON_NAME]-as…" at bounding box center [172, 399] width 263 height 717
drag, startPoint x: 481, startPoint y: 103, endPoint x: 448, endPoint y: 99, distance: 34.1
click at [485, 103] on icon at bounding box center [478, 95] width 23 height 23
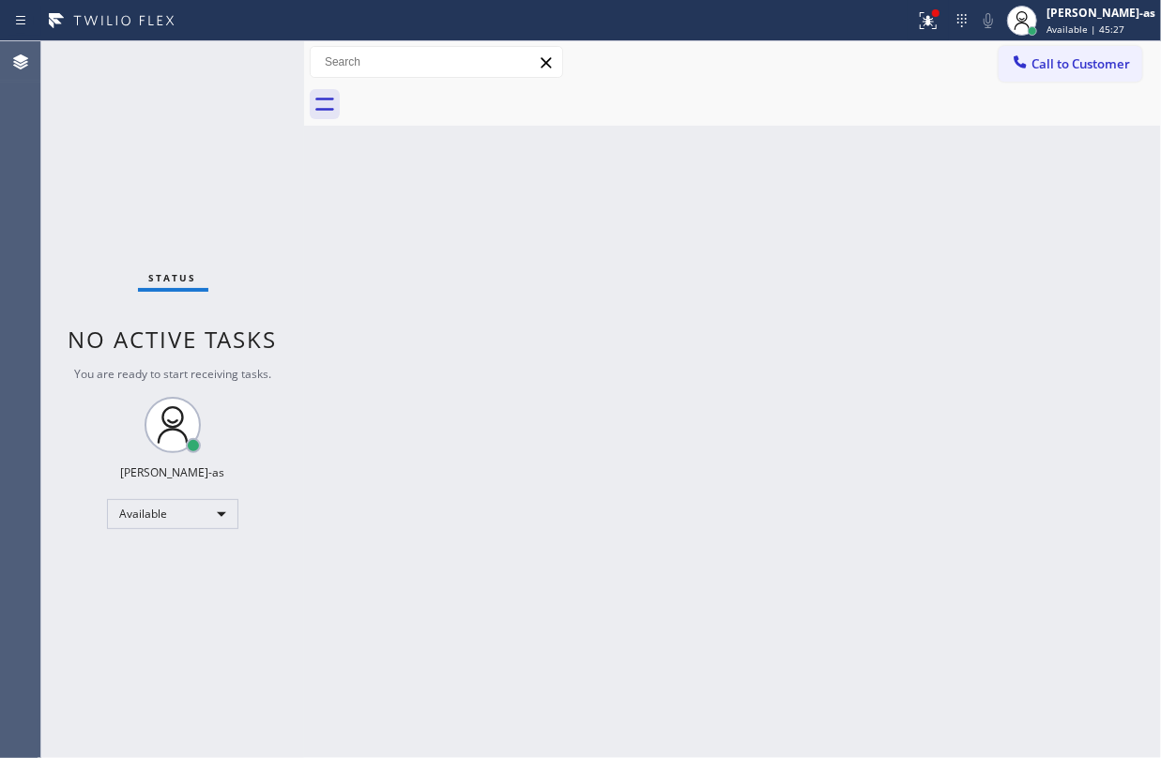
click at [523, 188] on div "Back to Dashboard Change Sender ID Customers Technicians Select a contact Outbo…" at bounding box center [732, 399] width 857 height 717
drag, startPoint x: 180, startPoint y: 101, endPoint x: 324, endPoint y: 163, distance: 156.4
click at [196, 117] on div "Status No active tasks You are ready to start receiving tasks. [PERSON_NAME]-as…" at bounding box center [172, 399] width 263 height 717
click at [390, 297] on div "Back to Dashboard Change Sender ID Customers Technicians Select a contact Outbo…" at bounding box center [732, 399] width 857 height 717
click at [286, 196] on div "Status No active tasks You are ready to start receiving tasks. [PERSON_NAME]-as…" at bounding box center [172, 399] width 263 height 717
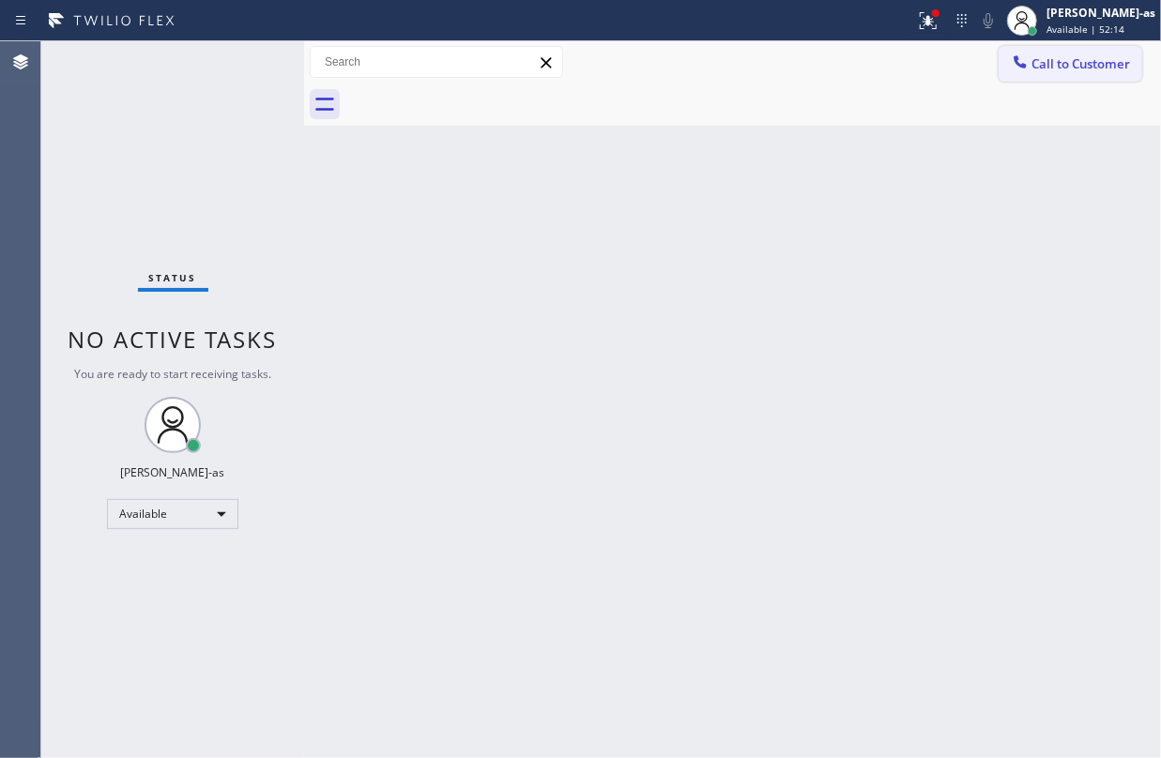
click at [1066, 57] on span "Call to Customer" at bounding box center [1080, 63] width 99 height 17
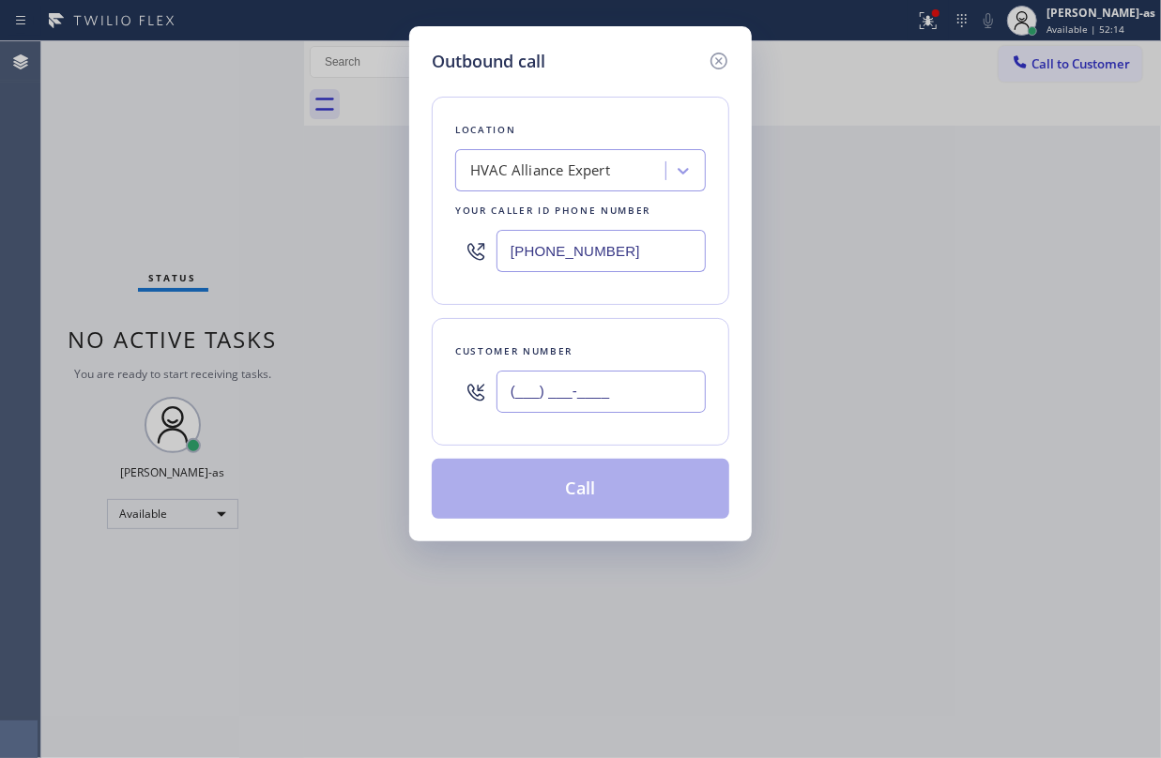
click at [636, 389] on input "(___) ___-____" at bounding box center [601, 392] width 209 height 42
paste input "310) 985-2826"
type input "[PHONE_NUMBER]"
click at [599, 503] on button "Call" at bounding box center [581, 489] width 298 height 60
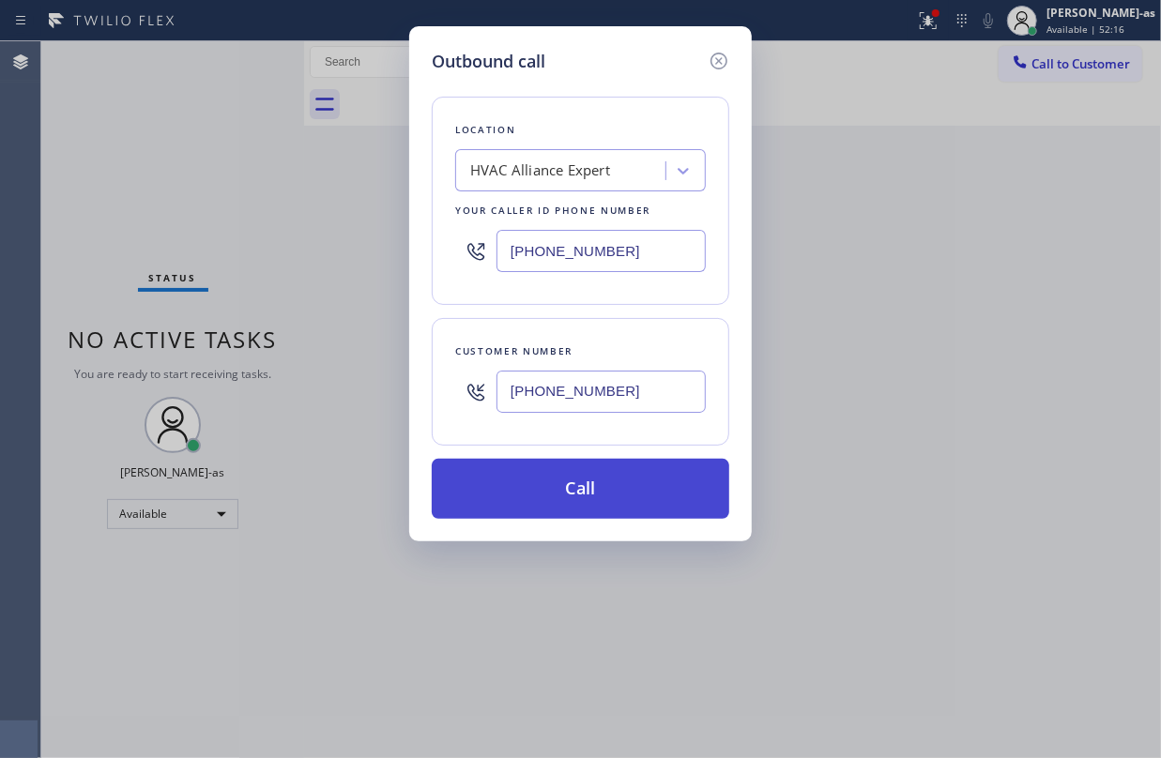
click at [599, 503] on button "Call" at bounding box center [581, 489] width 298 height 60
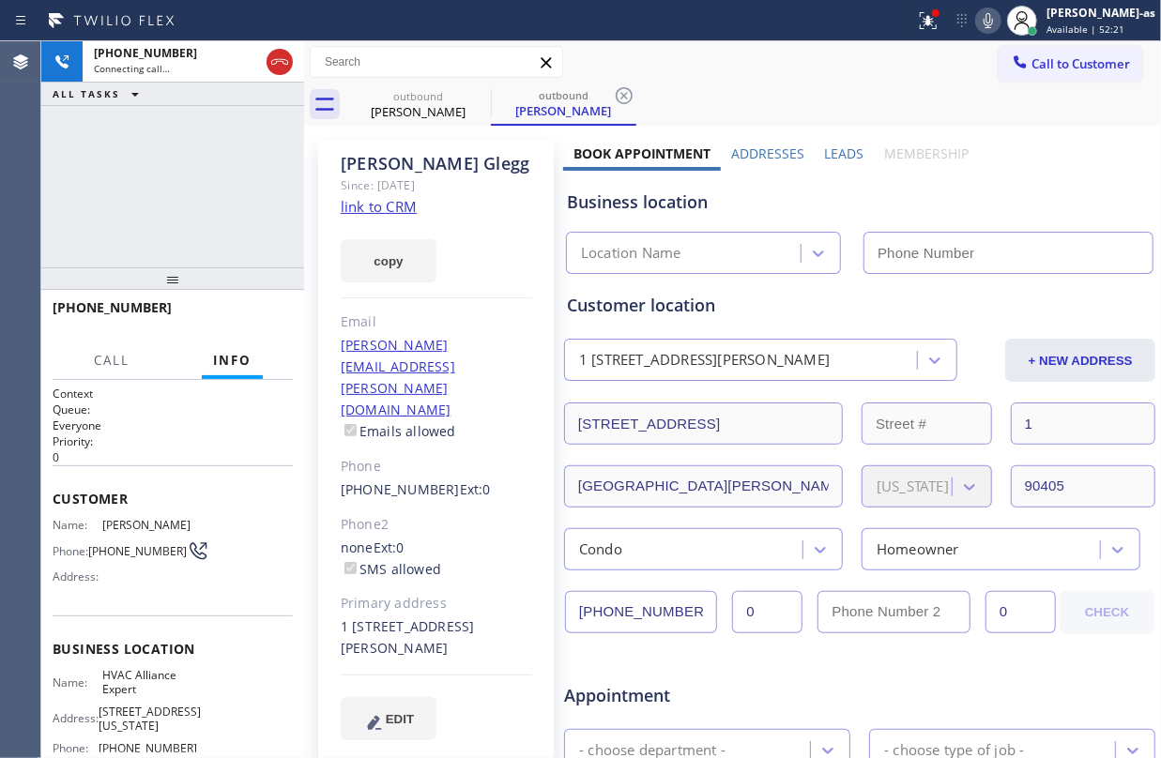
drag, startPoint x: 437, startPoint y: 231, endPoint x: 400, endPoint y: 304, distance: 82.3
click at [388, 211] on link "link to CRM" at bounding box center [379, 206] width 76 height 19
type input "[PHONE_NUMBER]"
drag, startPoint x: 147, startPoint y: 130, endPoint x: 223, endPoint y: 116, distance: 77.2
click at [151, 130] on div "[PHONE_NUMBER] Connecting call… ALL TASKS ALL TASKS ACTIVE TASKS TASKS IN WRAP …" at bounding box center [172, 154] width 263 height 226
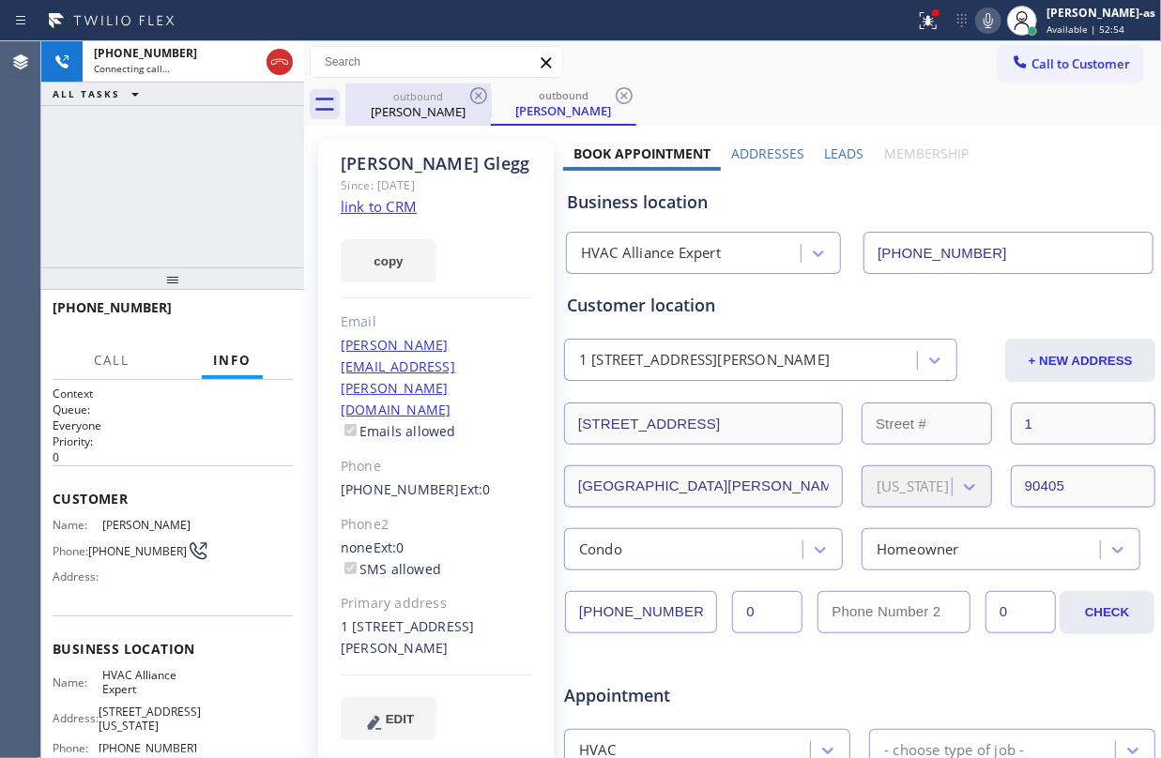
click at [396, 109] on div "[PERSON_NAME]" at bounding box center [418, 111] width 142 height 17
click at [467, 95] on icon at bounding box center [478, 95] width 23 height 23
click at [171, 193] on div "[PHONE_NUMBER] Connecting call… ALL TASKS ALL TASKS ACTIVE TASKS TASKS IN WRAP …" at bounding box center [172, 154] width 263 height 226
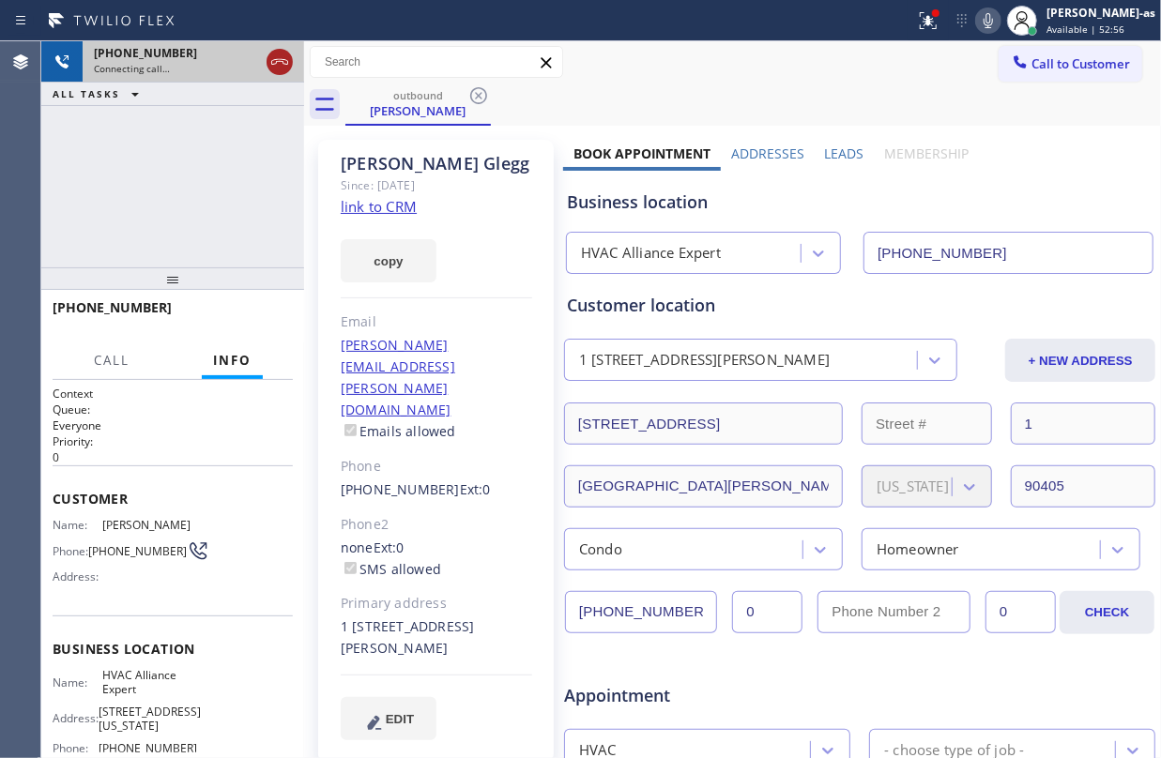
click at [278, 62] on icon at bounding box center [279, 62] width 23 height 23
drag, startPoint x: 178, startPoint y: 208, endPoint x: 422, endPoint y: 130, distance: 256.5
click at [207, 204] on div "[PHONE_NUMBER] Connecting call… ALL TASKS ALL TASKS ACTIVE TASKS TASKS IN WRAP …" at bounding box center [172, 154] width 263 height 226
click at [441, 88] on div "outbound" at bounding box center [418, 95] width 142 height 14
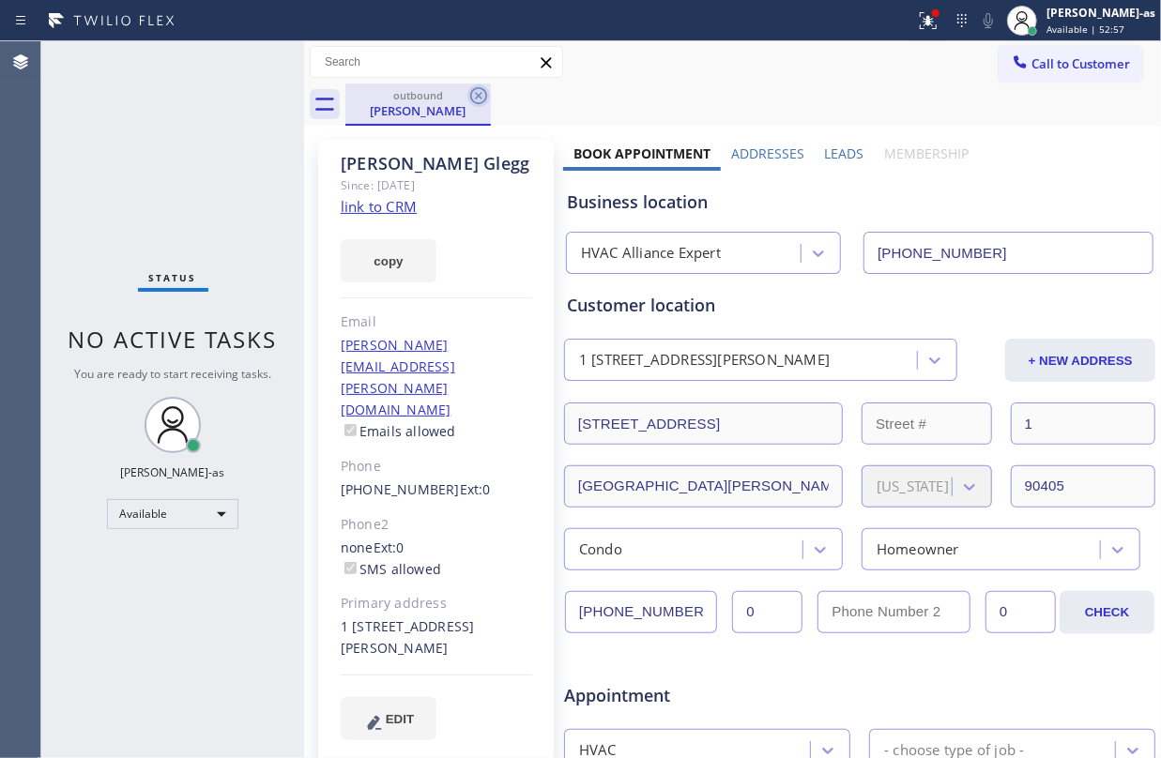
drag, startPoint x: 475, startPoint y: 91, endPoint x: 778, endPoint y: 102, distance: 303.4
click at [477, 91] on icon at bounding box center [478, 95] width 23 height 23
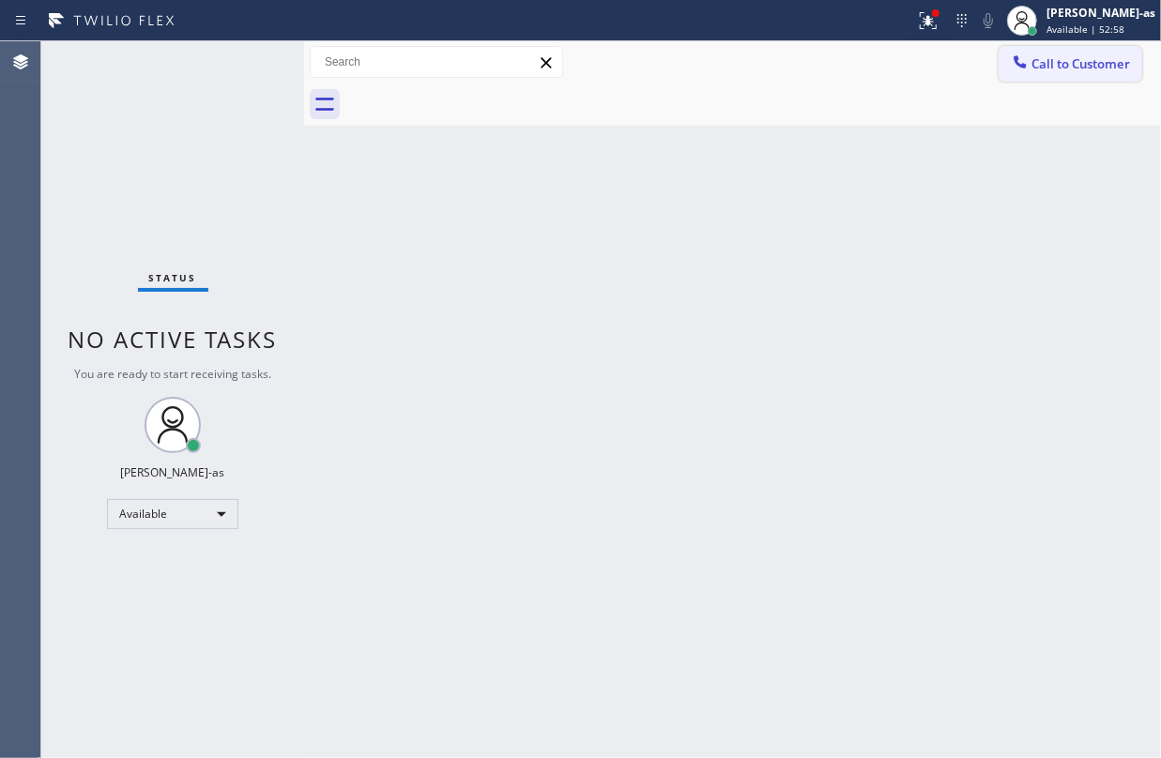
click at [1048, 72] on button "Call to Customer" at bounding box center [1071, 64] width 144 height 36
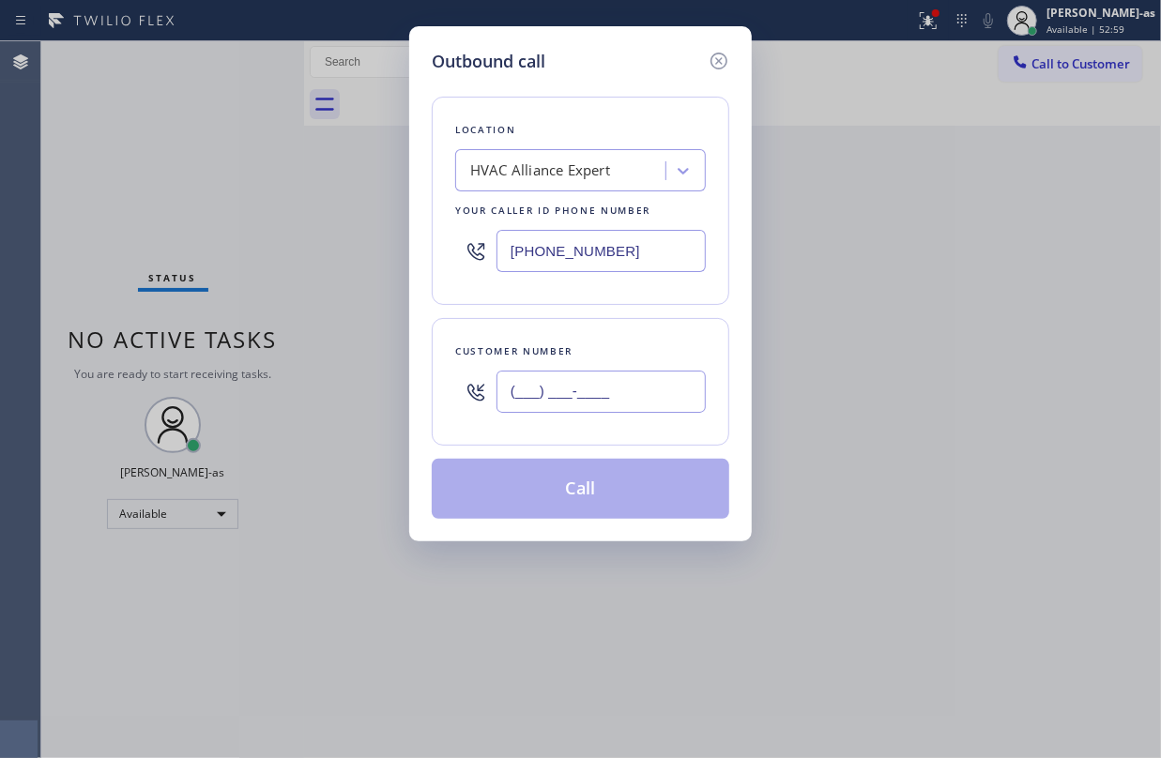
click at [616, 400] on input "(___) ___-____" at bounding box center [601, 392] width 209 height 42
paste input "626) 646-4061"
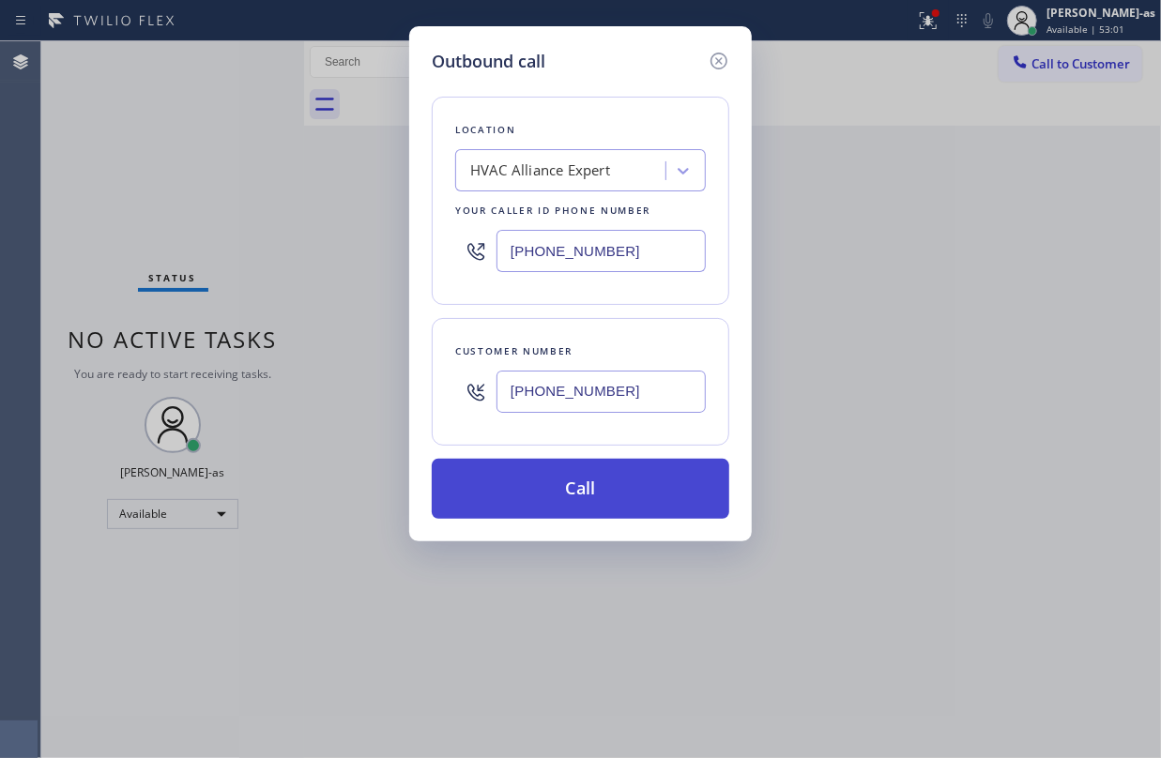
type input "[PHONE_NUMBER]"
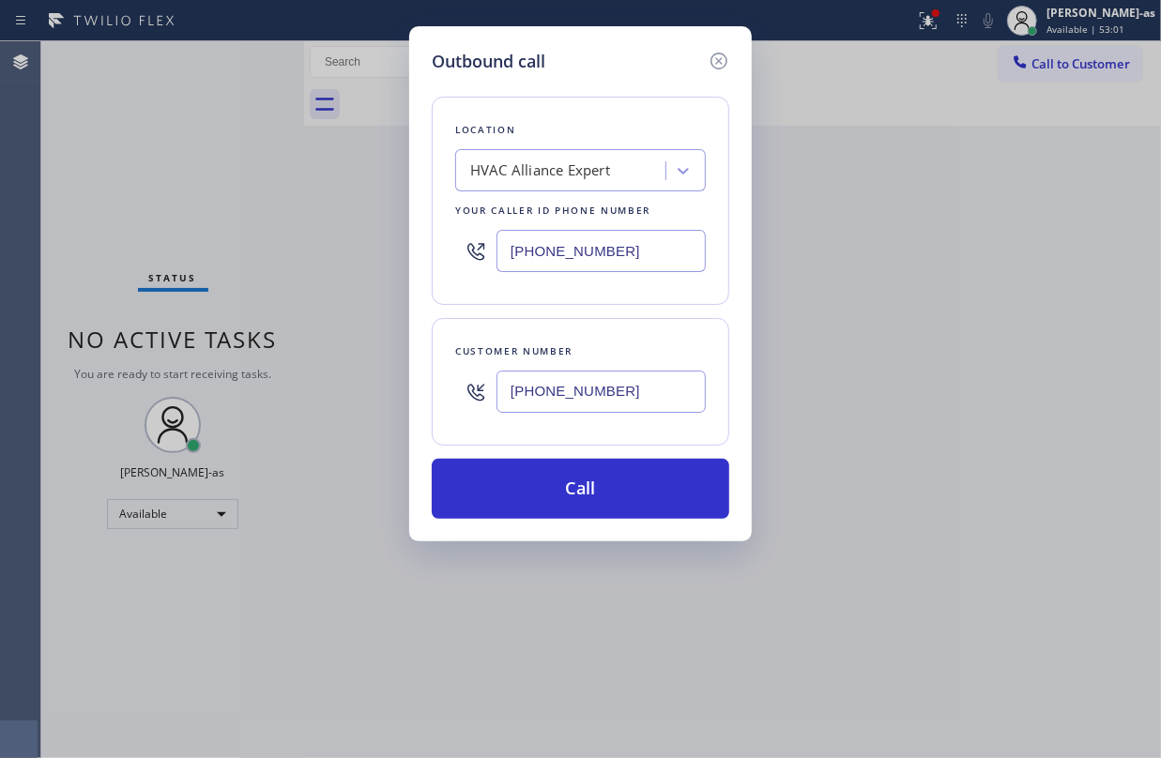
drag, startPoint x: 597, startPoint y: 497, endPoint x: 466, endPoint y: 21, distance: 494.3
click at [597, 496] on button "Call" at bounding box center [581, 489] width 298 height 60
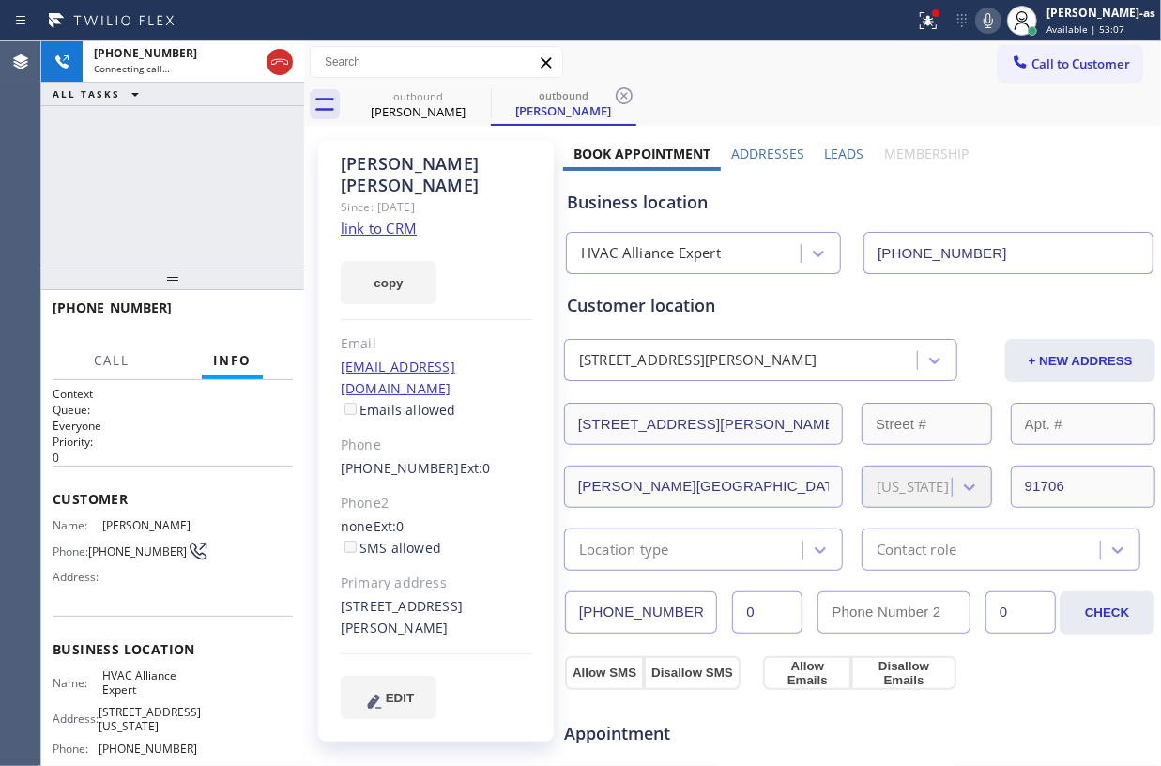
type input "[PHONE_NUMBER]"
drag, startPoint x: 159, startPoint y: 75, endPoint x: 317, endPoint y: 88, distance: 159.2
click at [215, 95] on div "[PHONE_NUMBER] Live | 00:06 ALL TASKS ALL TASKS ACTIVE TASKS TASKS IN WRAP UP" at bounding box center [172, 73] width 263 height 65
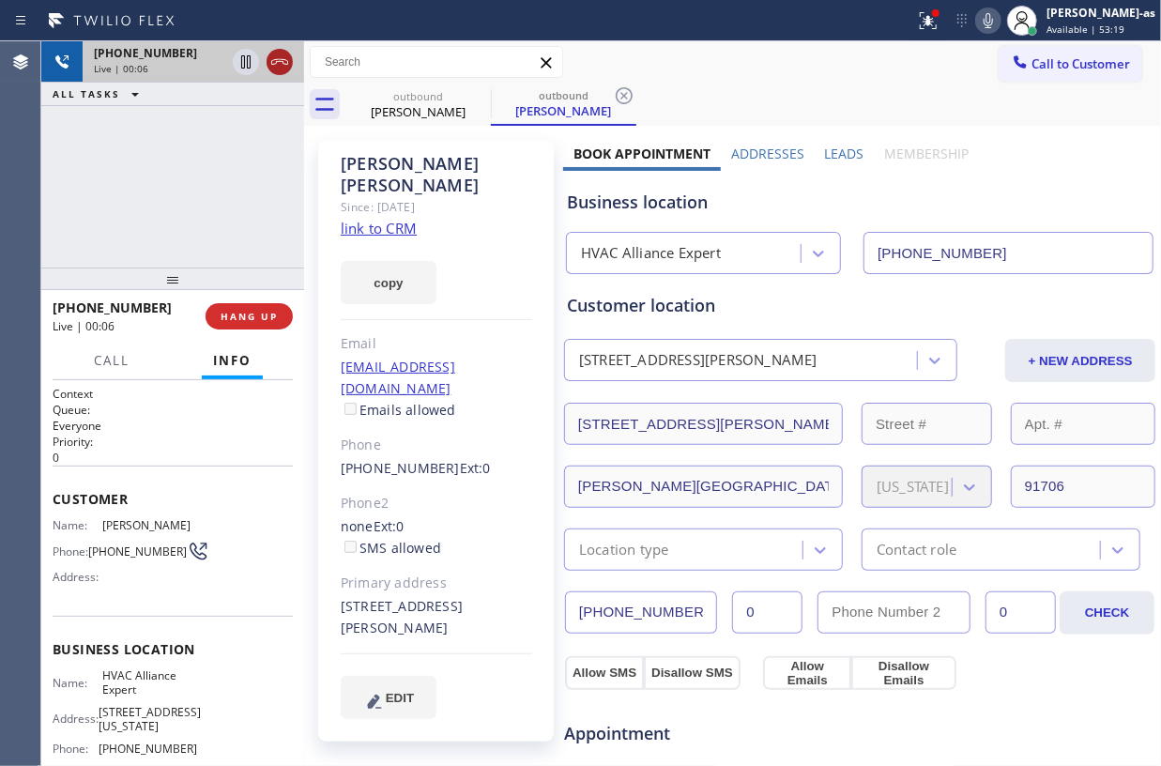
click at [274, 64] on icon at bounding box center [279, 62] width 17 height 6
drag, startPoint x: 240, startPoint y: 297, endPoint x: 241, endPoint y: 357, distance: 60.1
click at [241, 357] on div "[PHONE_NUMBER] Live | 00:07 ALL TASKS ALL TASKS ACTIVE TASKS TASKS IN WRAP UP […" at bounding box center [172, 403] width 263 height 725
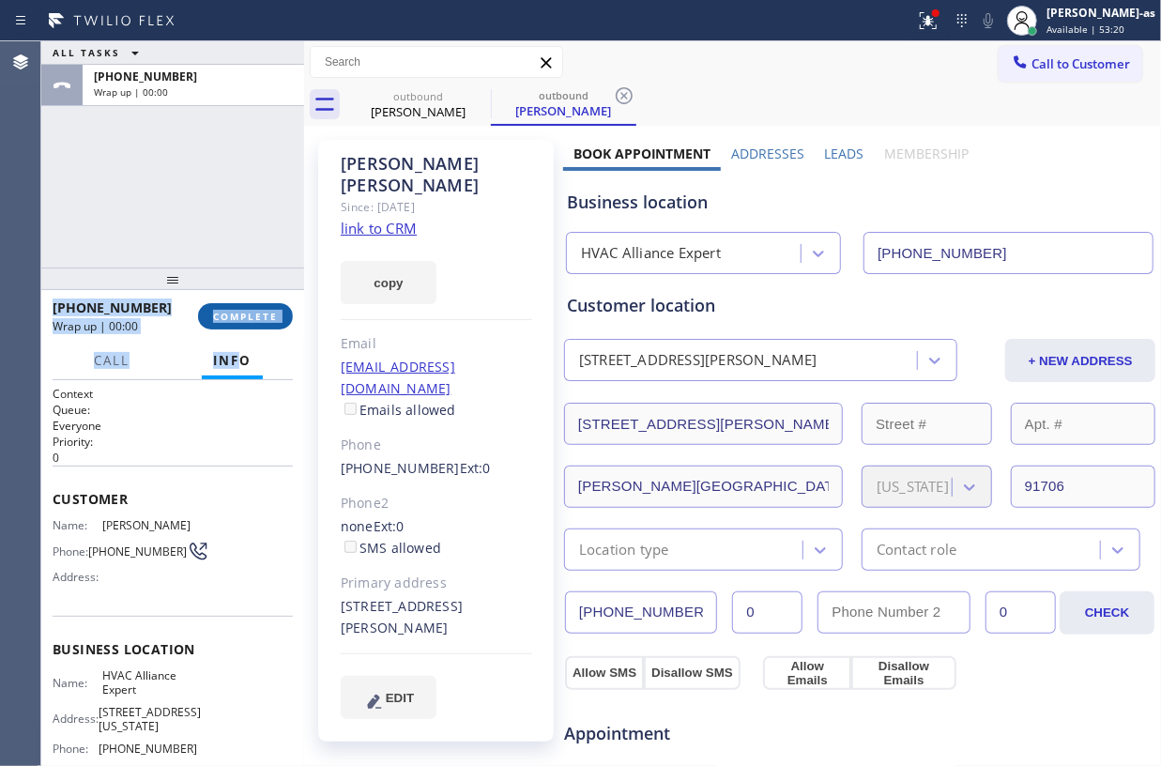
click at [253, 323] on button "COMPLETE" at bounding box center [245, 316] width 95 height 26
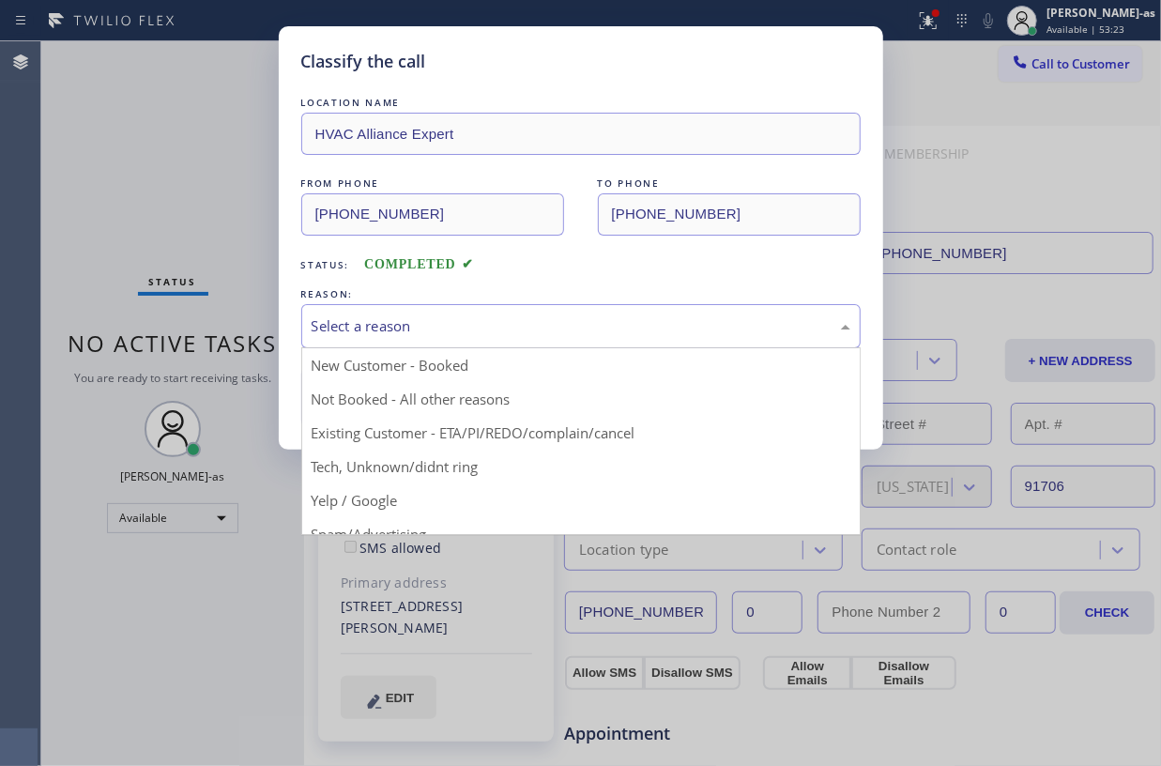
drag, startPoint x: 606, startPoint y: 336, endPoint x: 565, endPoint y: 459, distance: 129.7
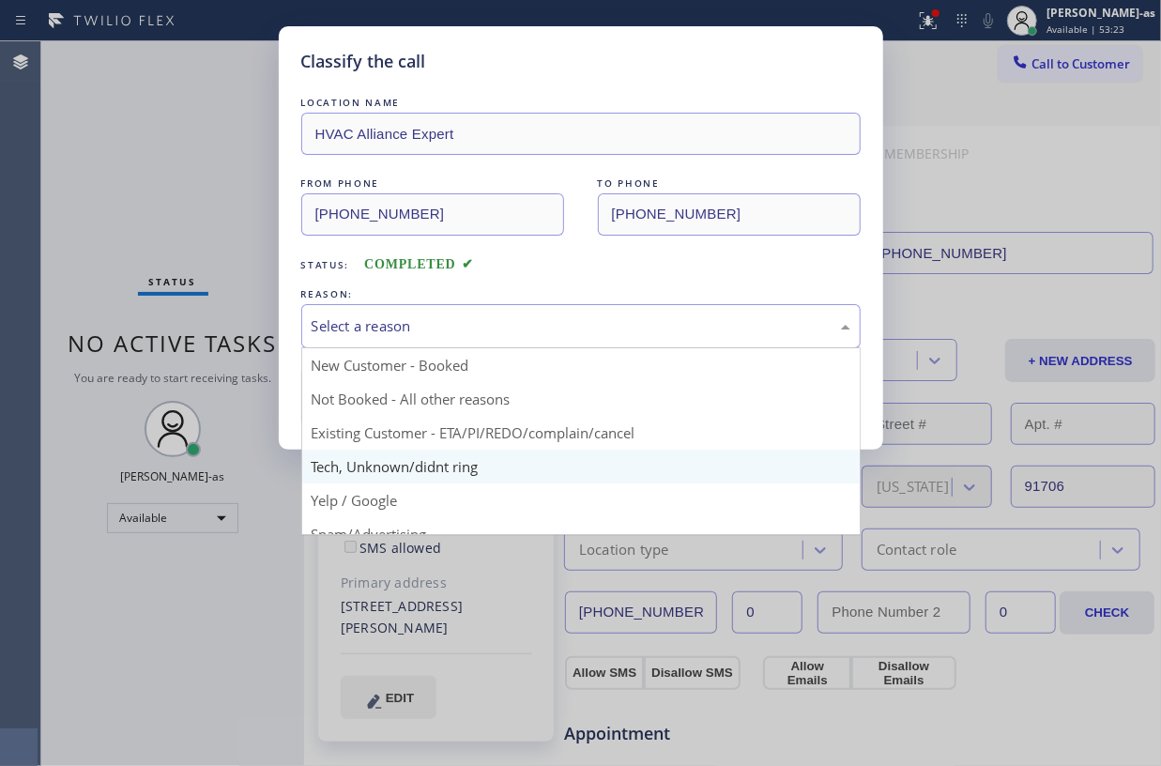
click at [605, 336] on div "Select a reason" at bounding box center [581, 326] width 539 height 22
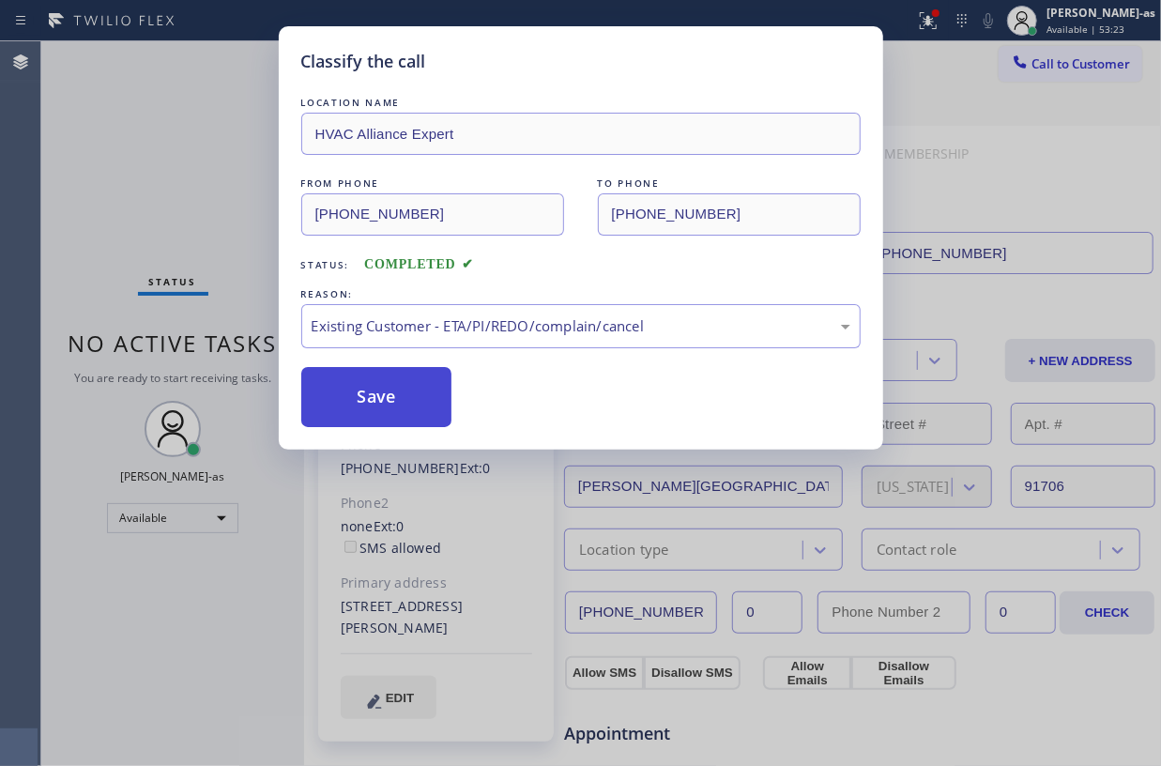
drag, startPoint x: 552, startPoint y: 441, endPoint x: 392, endPoint y: 395, distance: 166.1
drag, startPoint x: 375, startPoint y: 395, endPoint x: 395, endPoint y: 400, distance: 20.3
click at [375, 396] on button "Save" at bounding box center [376, 397] width 151 height 60
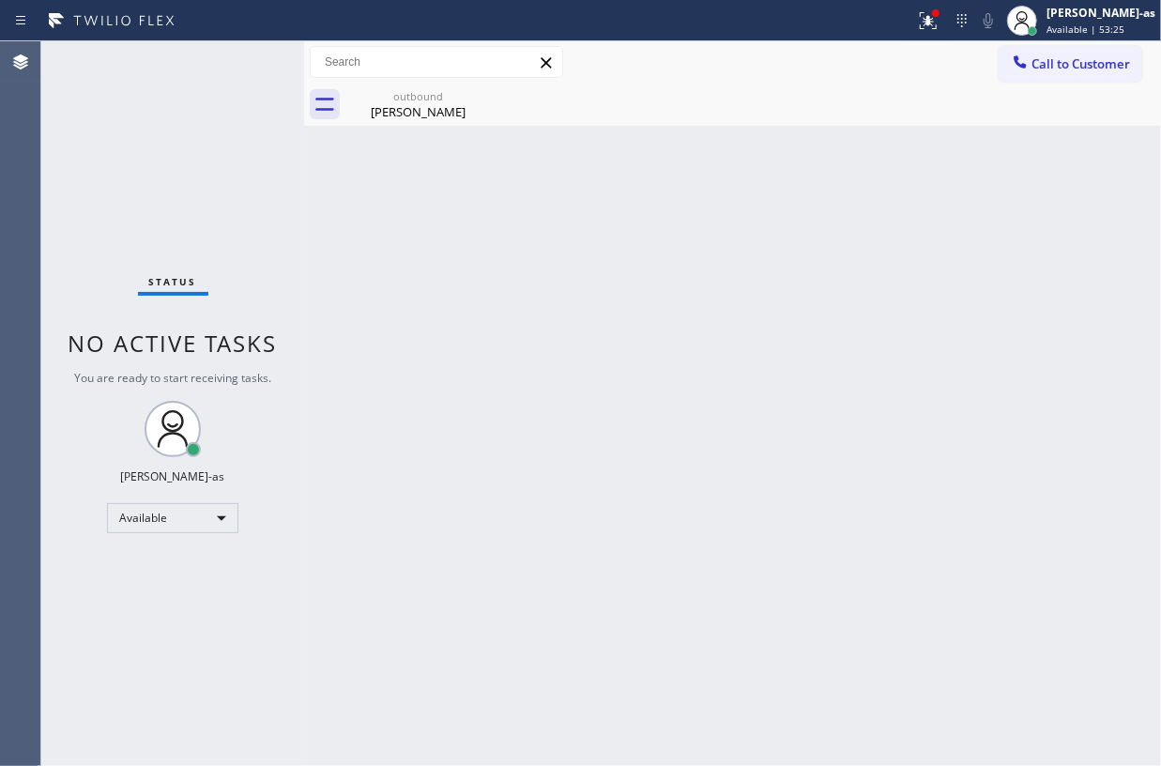
drag, startPoint x: 166, startPoint y: 140, endPoint x: 377, endPoint y: 132, distance: 211.3
click at [166, 141] on div "Status No active tasks You are ready to start receiving tasks. [PERSON_NAME]-as…" at bounding box center [172, 403] width 263 height 725
drag, startPoint x: 448, startPoint y: 105, endPoint x: 391, endPoint y: 203, distance: 112.7
click at [445, 109] on div "[PERSON_NAME]" at bounding box center [418, 111] width 142 height 17
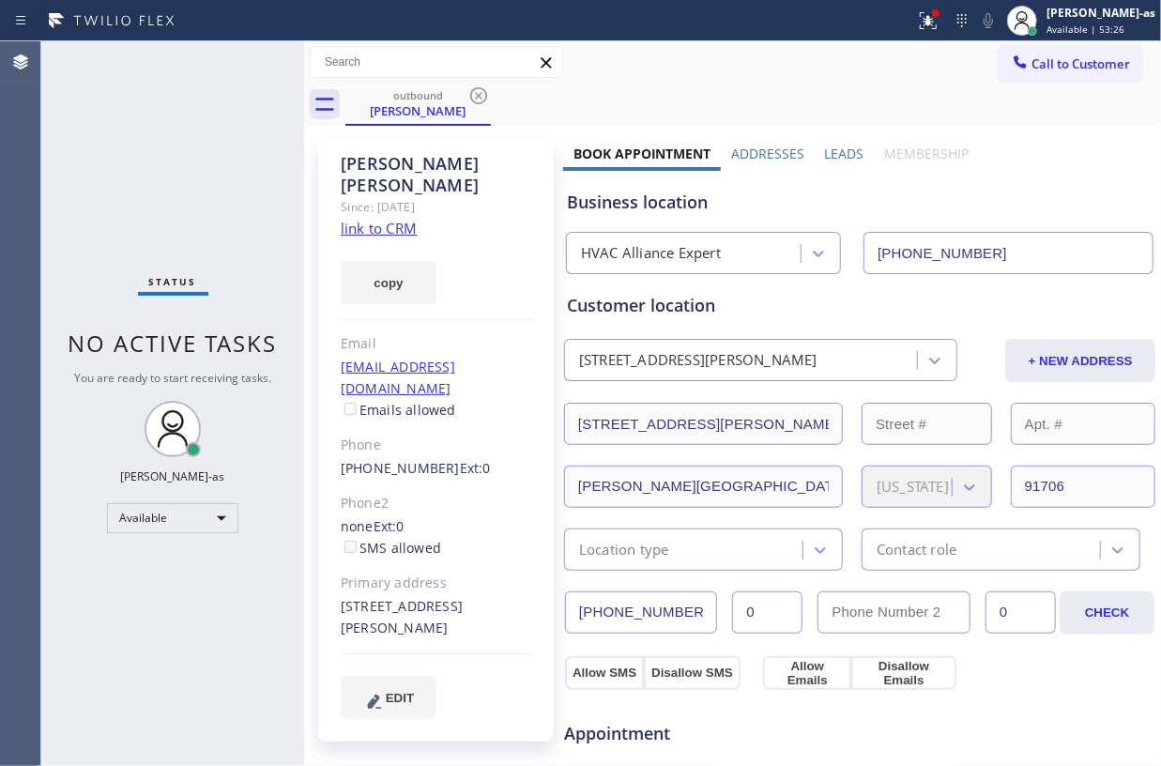
click at [380, 219] on link "link to CRM" at bounding box center [379, 228] width 76 height 19
click at [257, 200] on div "Status No active tasks You are ready to start receiving tasks. [PERSON_NAME]-as…" at bounding box center [172, 403] width 263 height 725
drag, startPoint x: 332, startPoint y: 429, endPoint x: 436, endPoint y: 425, distance: 103.3
click at [436, 425] on div "[PERSON_NAME] Since: [DATE] link to CRM copy Email [EMAIL_ADDRESS][DOMAIN_NAME]…" at bounding box center [436, 441] width 236 height 602
copy link "[PHONE_NUMBER]"
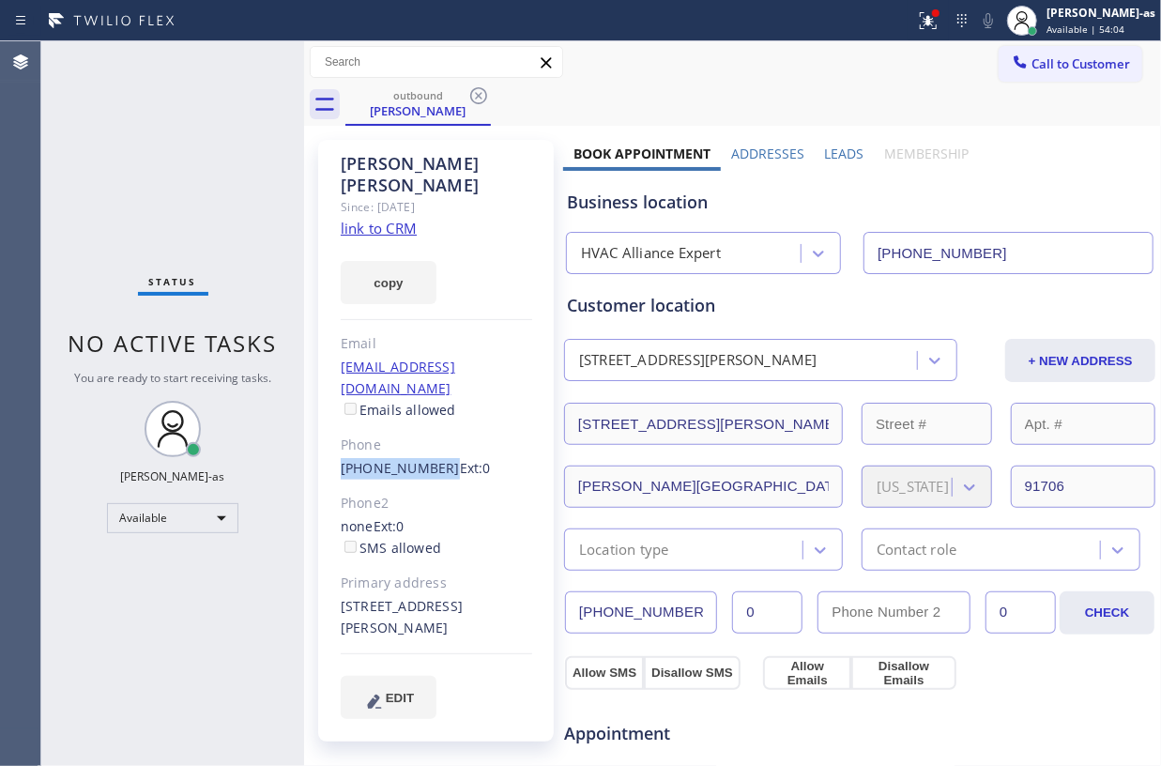
drag, startPoint x: 1049, startPoint y: 57, endPoint x: 766, endPoint y: 388, distance: 435.3
click at [1049, 60] on span "Call to Customer" at bounding box center [1080, 63] width 99 height 17
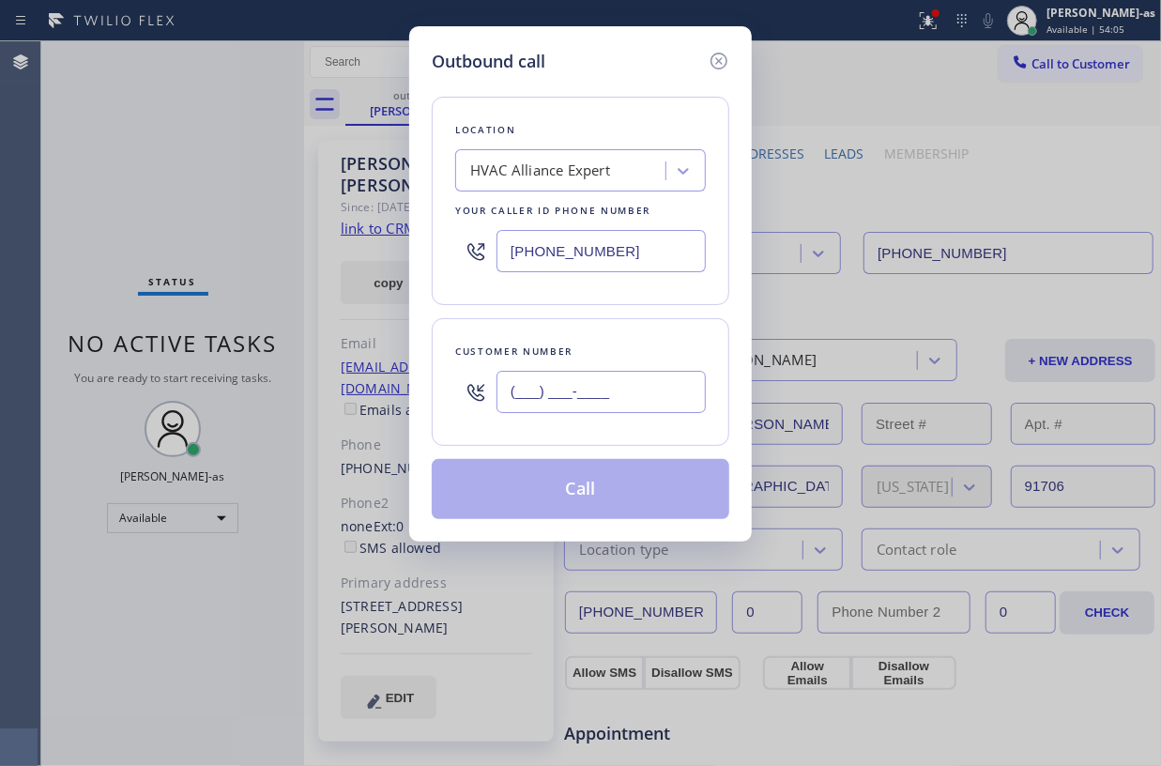
click at [683, 405] on input "(___) ___-____" at bounding box center [601, 392] width 209 height 42
paste input "626) 646-4061"
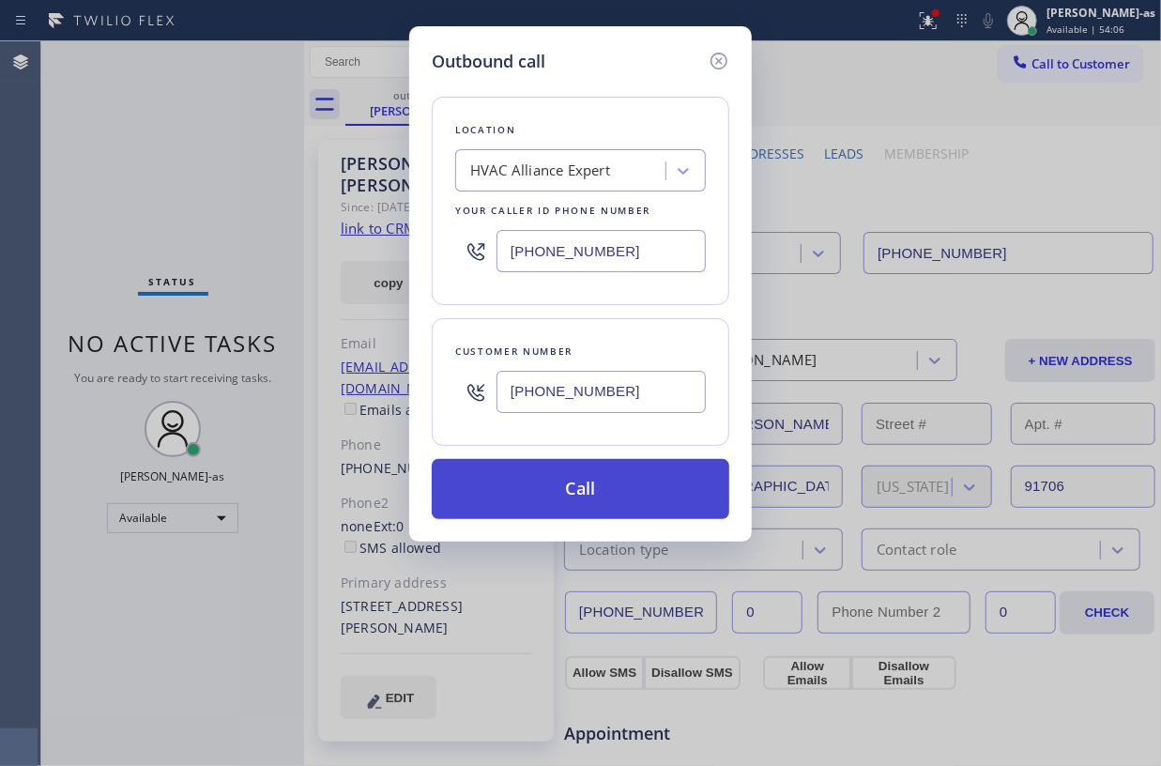
type input "[PHONE_NUMBER]"
drag, startPoint x: 573, startPoint y: 496, endPoint x: 770, endPoint y: 752, distance: 323.3
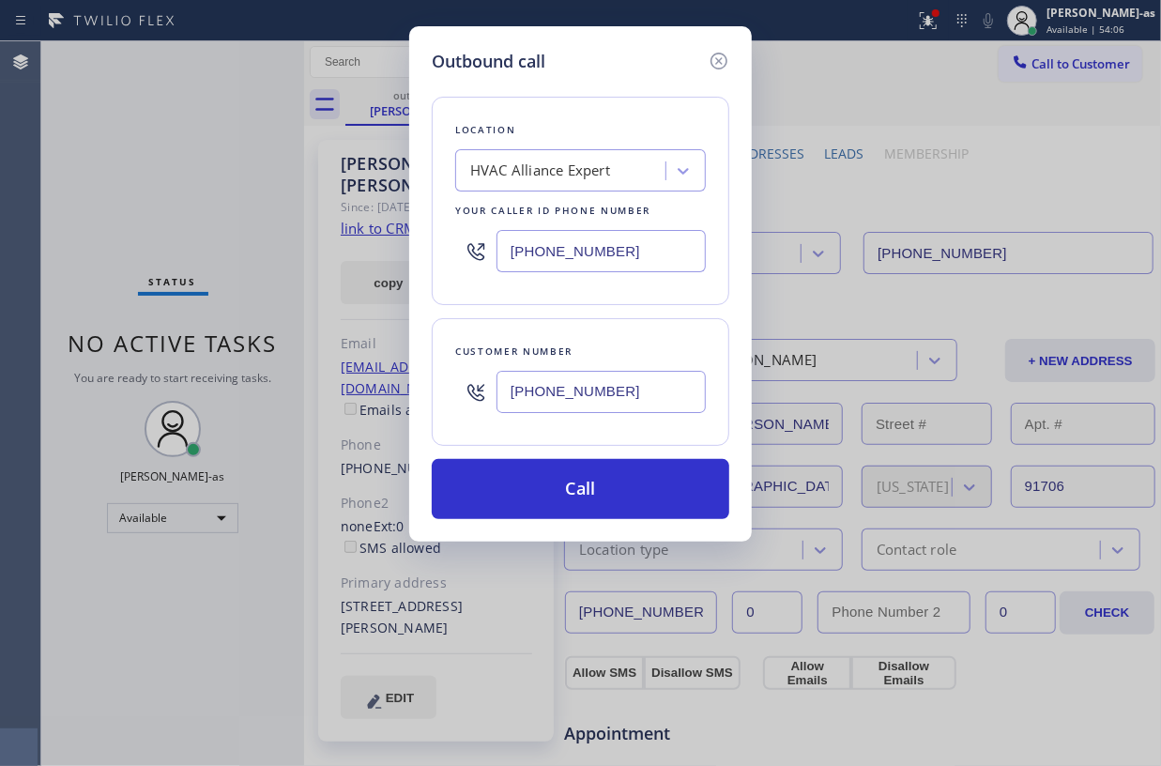
click at [574, 497] on button "Call" at bounding box center [581, 489] width 298 height 60
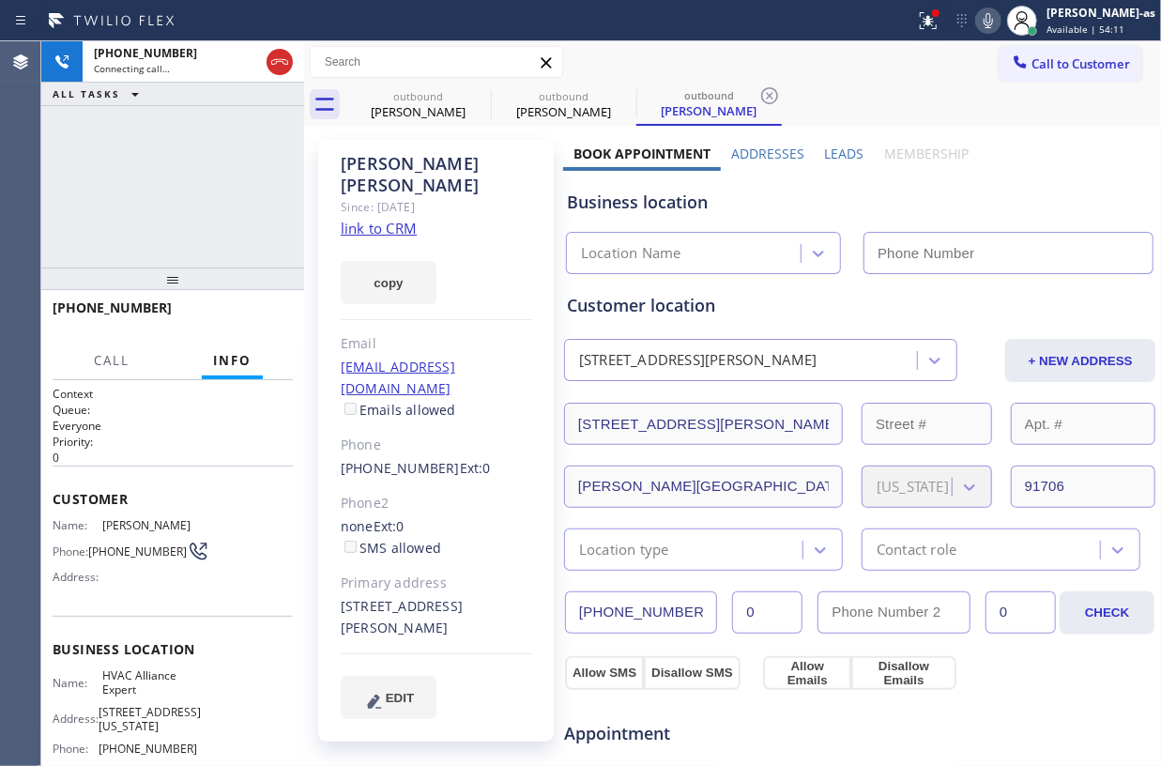
type input "[PHONE_NUMBER]"
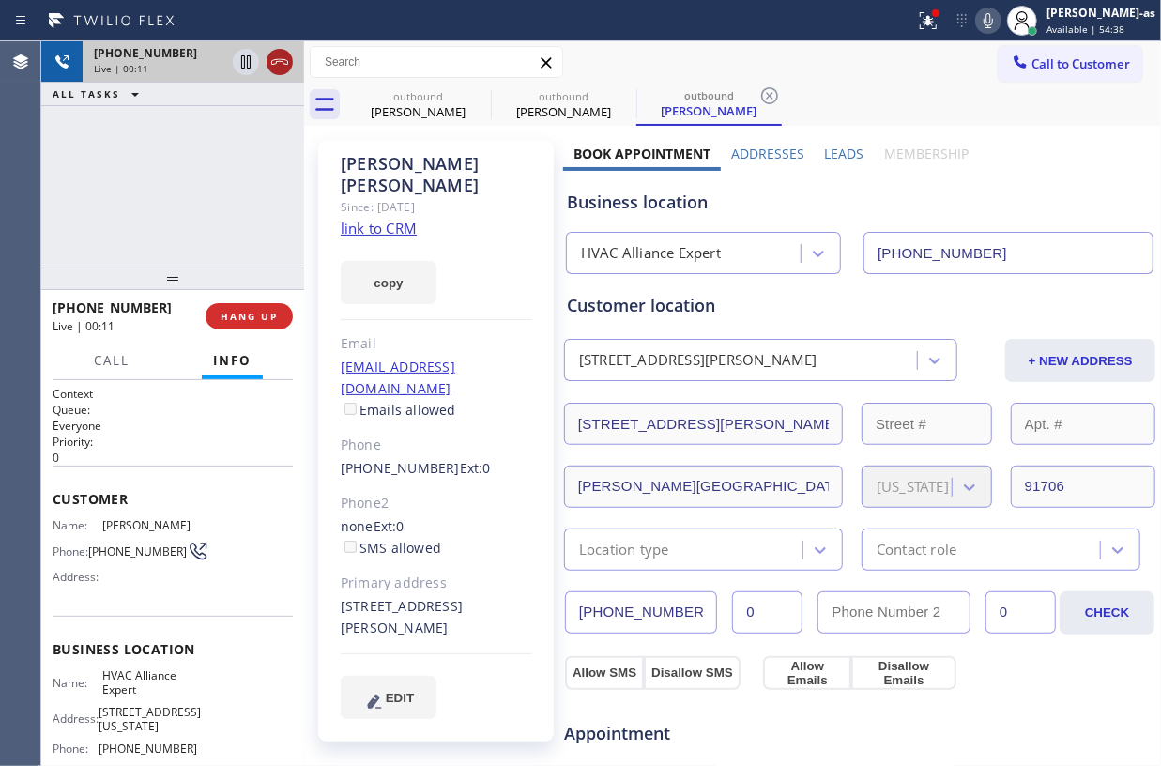
click at [283, 49] on button at bounding box center [280, 62] width 26 height 26
drag, startPoint x: 419, startPoint y: 94, endPoint x: 473, endPoint y: 95, distance: 54.4
click at [424, 95] on div "outbound" at bounding box center [418, 96] width 142 height 14
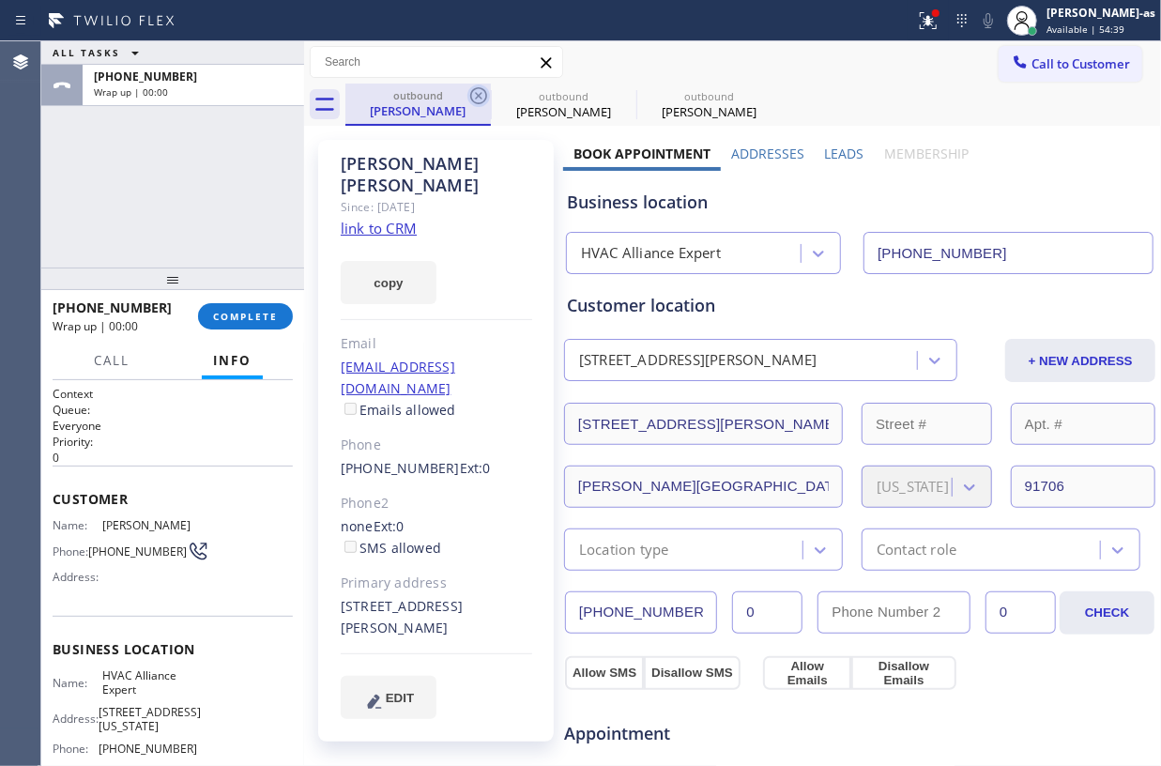
click at [481, 94] on icon at bounding box center [478, 95] width 23 height 23
click at [0, 0] on icon at bounding box center [0, 0] width 0 height 0
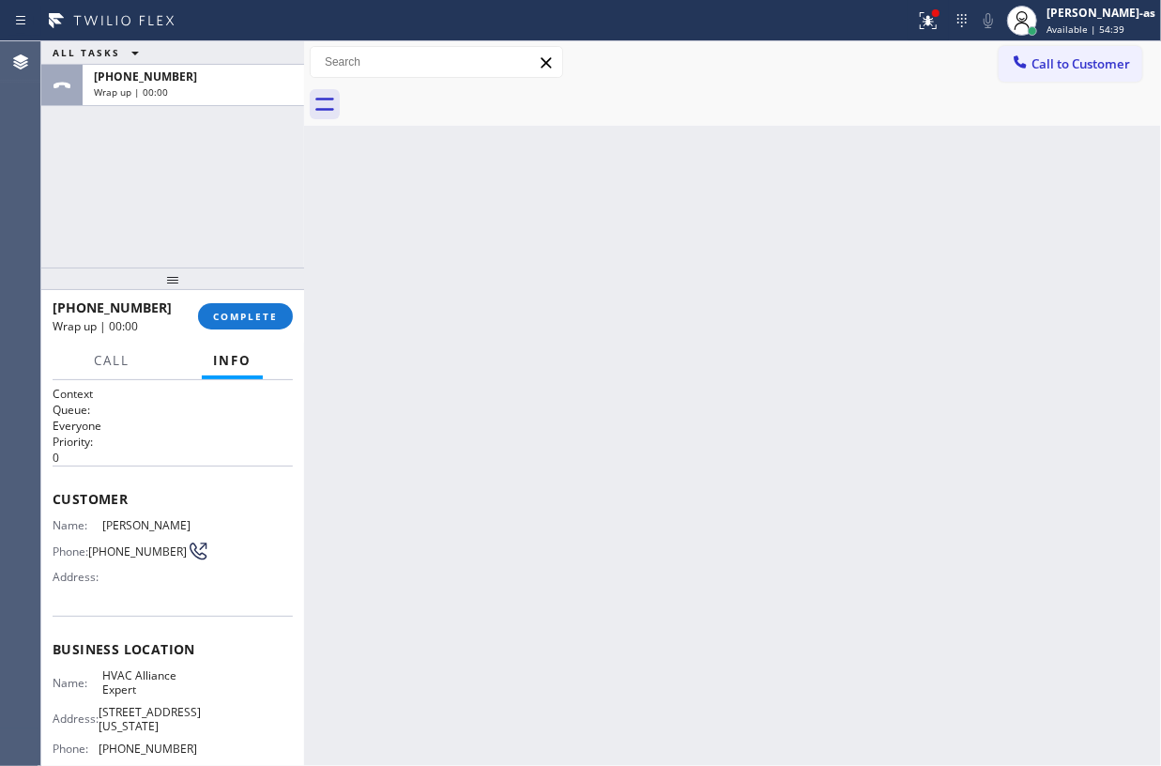
click at [481, 94] on div at bounding box center [753, 105] width 816 height 42
drag, startPoint x: 481, startPoint y: 94, endPoint x: 275, endPoint y: 23, distance: 218.2
click at [479, 94] on div at bounding box center [753, 105] width 816 height 42
click at [260, 315] on span "COMPLETE" at bounding box center [245, 316] width 65 height 13
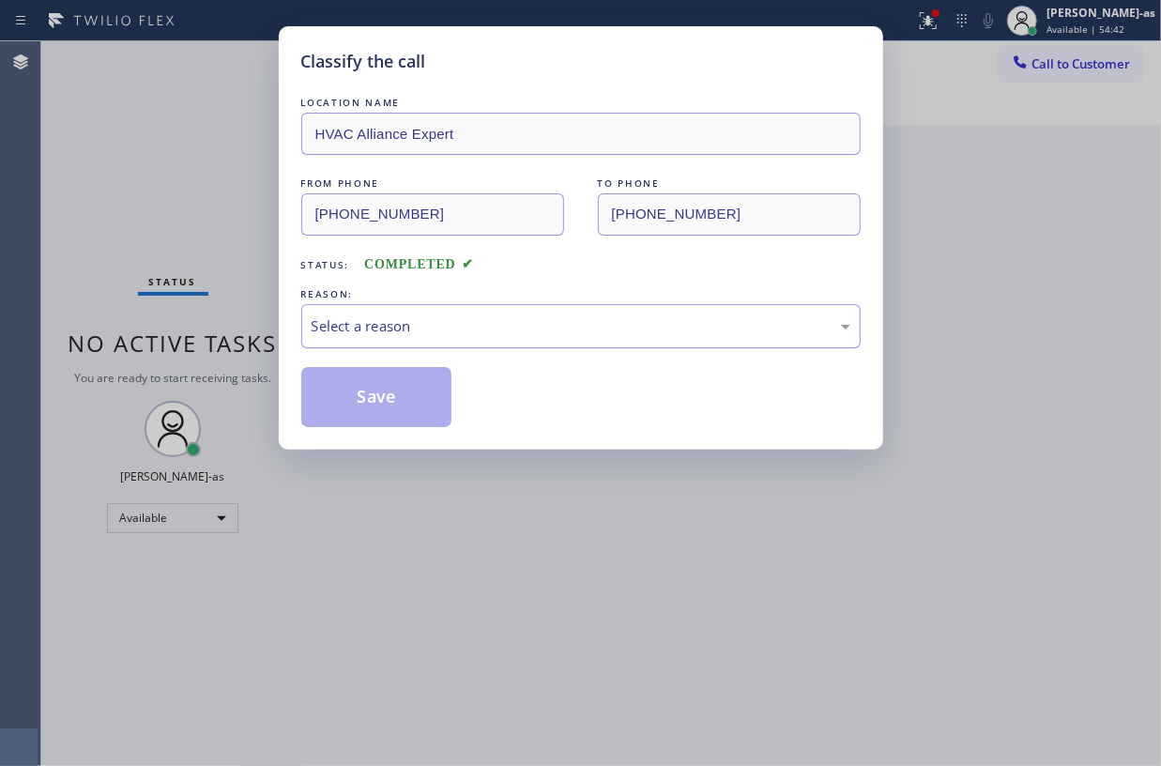
drag, startPoint x: 552, startPoint y: 329, endPoint x: 572, endPoint y: 345, distance: 26.0
click at [557, 332] on div "Select a reason" at bounding box center [581, 326] width 539 height 22
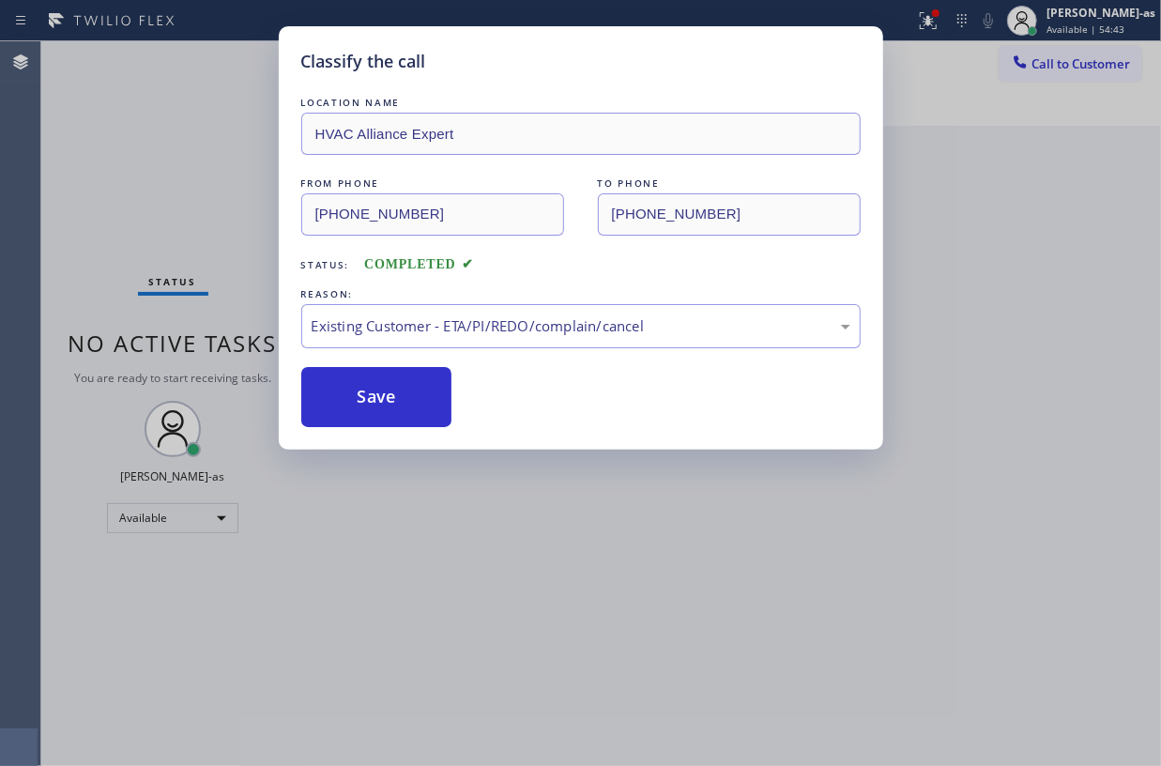
drag, startPoint x: 563, startPoint y: 421, endPoint x: 479, endPoint y: 425, distance: 84.6
click at [313, 424] on button "Save" at bounding box center [376, 397] width 151 height 60
click at [357, 403] on button "Save" at bounding box center [376, 397] width 151 height 60
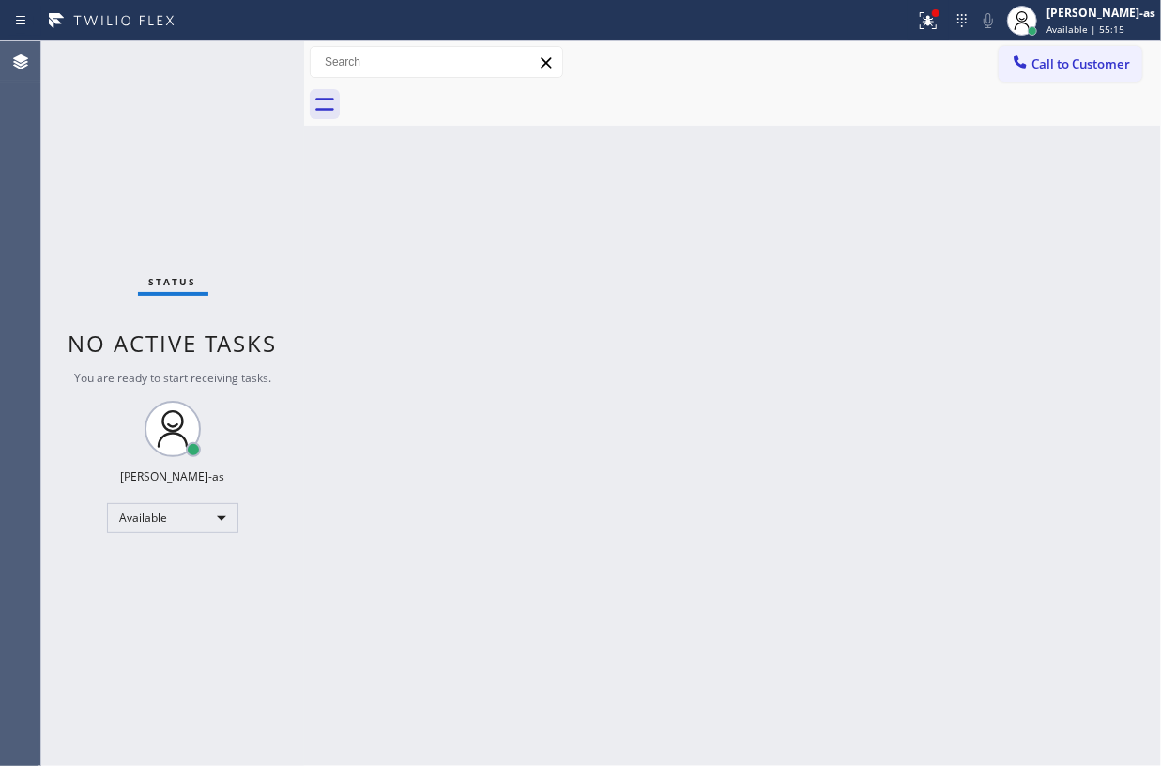
drag, startPoint x: 234, startPoint y: 159, endPoint x: 248, endPoint y: 156, distance: 14.4
click at [237, 159] on div "Status No active tasks You are ready to start receiving tasks. [PERSON_NAME]-as…" at bounding box center [172, 403] width 263 height 725
drag, startPoint x: 541, startPoint y: 294, endPoint x: 992, endPoint y: 99, distance: 491.5
click at [602, 275] on div "Back to Dashboard Change Sender ID Customers Technicians Select a contact Outbo…" at bounding box center [732, 403] width 857 height 725
click at [1030, 61] on div at bounding box center [1020, 64] width 23 height 23
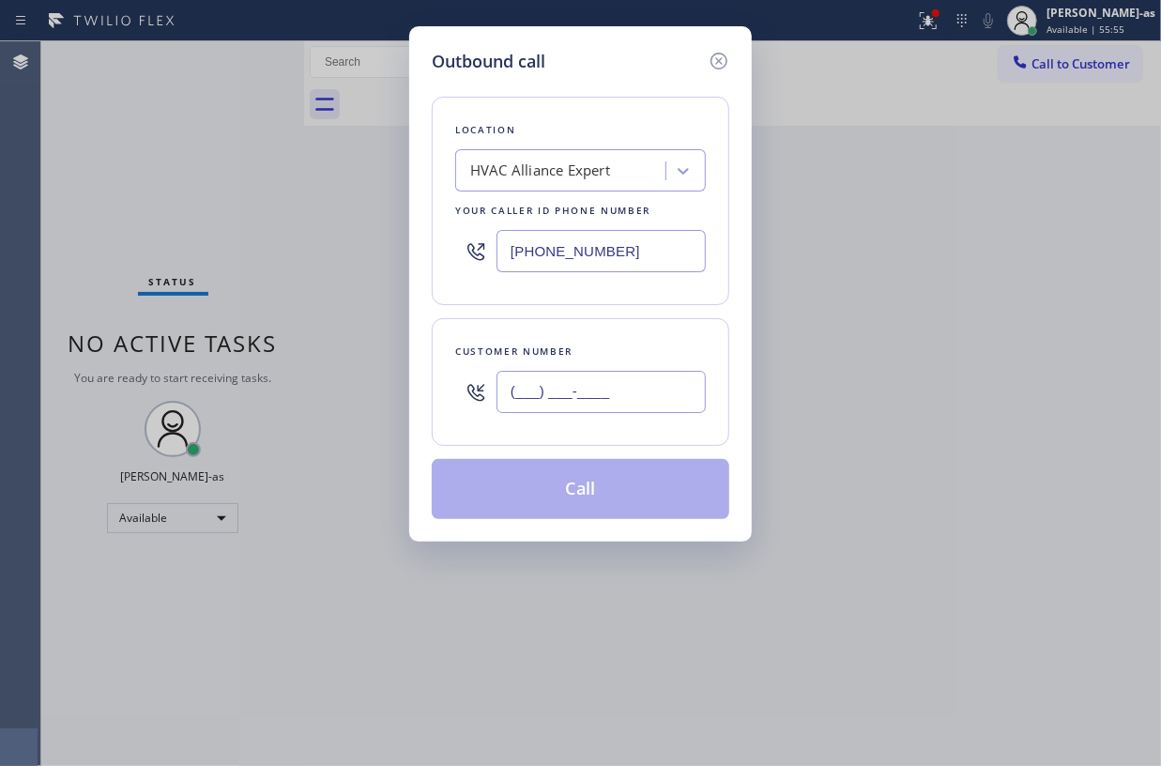
drag, startPoint x: 601, startPoint y: 407, endPoint x: 605, endPoint y: 396, distance: 12.2
click at [601, 404] on input "(___) ___-____" at bounding box center [601, 392] width 209 height 42
paste input "661) 383-3414"
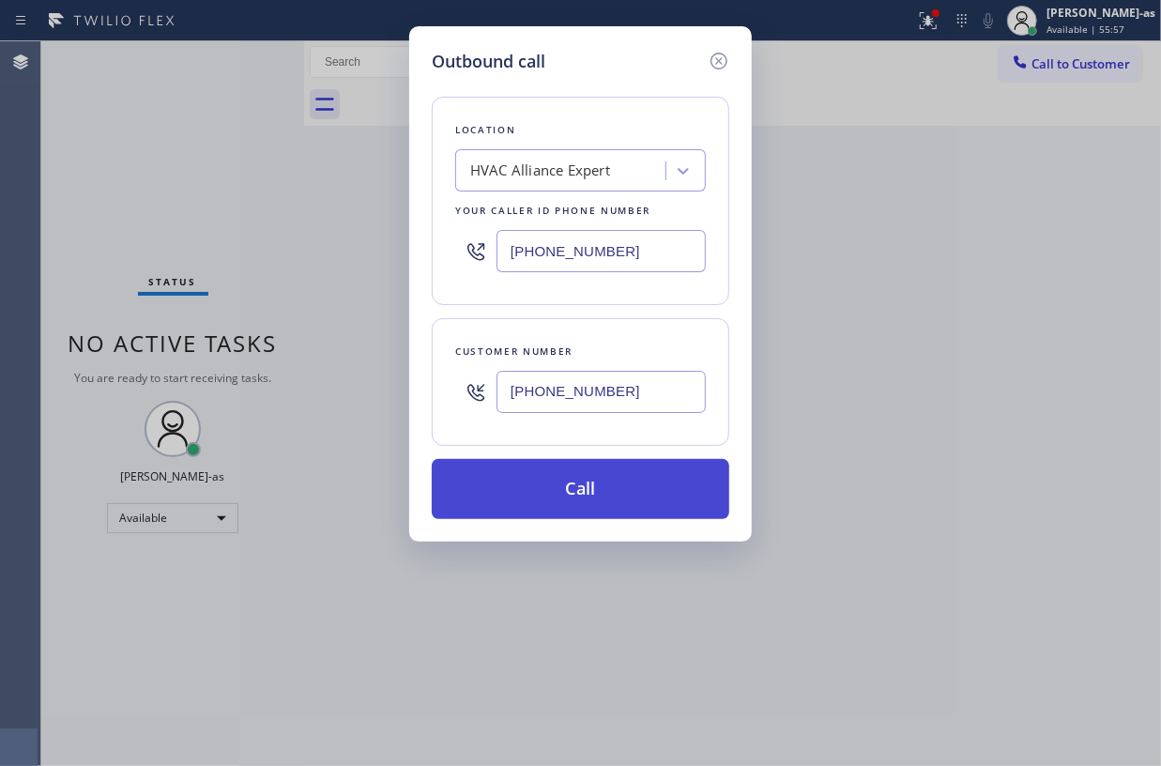
type input "[PHONE_NUMBER]"
click at [635, 508] on button "Call" at bounding box center [581, 489] width 298 height 60
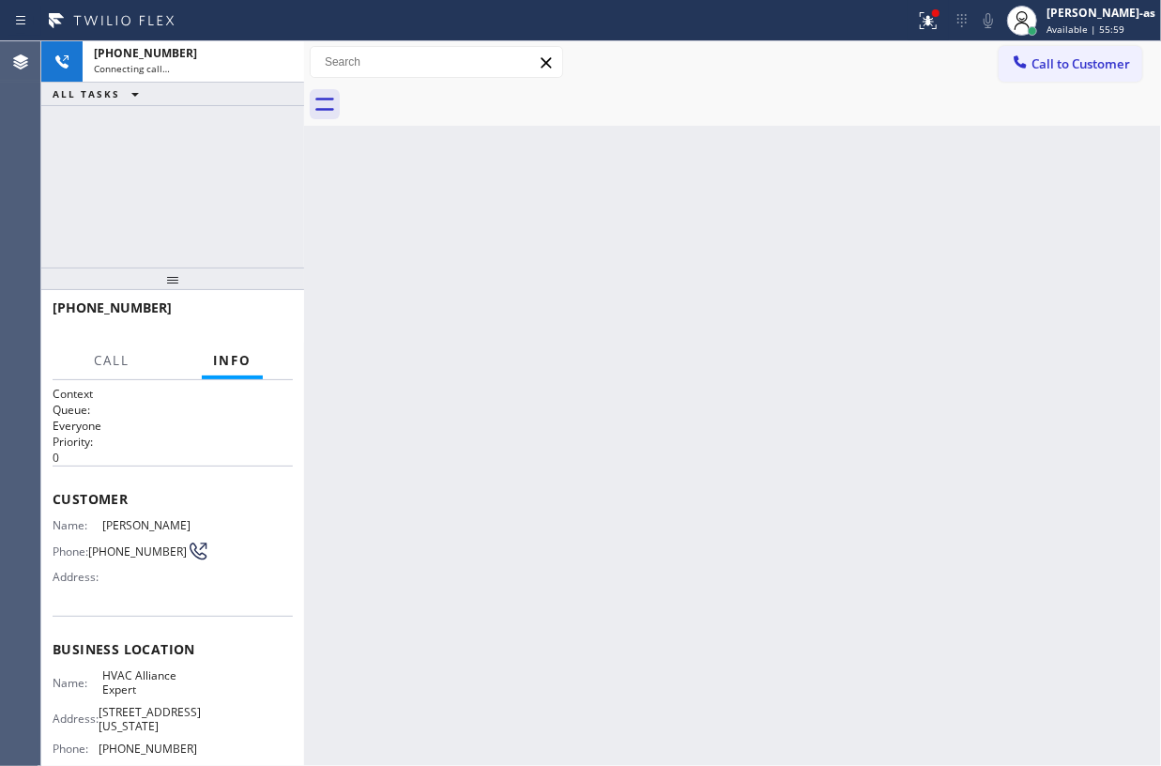
click at [237, 170] on div "[PHONE_NUMBER] Connecting call… ALL TASKS ALL TASKS ACTIVE TASKS TASKS IN WRAP …" at bounding box center [172, 154] width 263 height 226
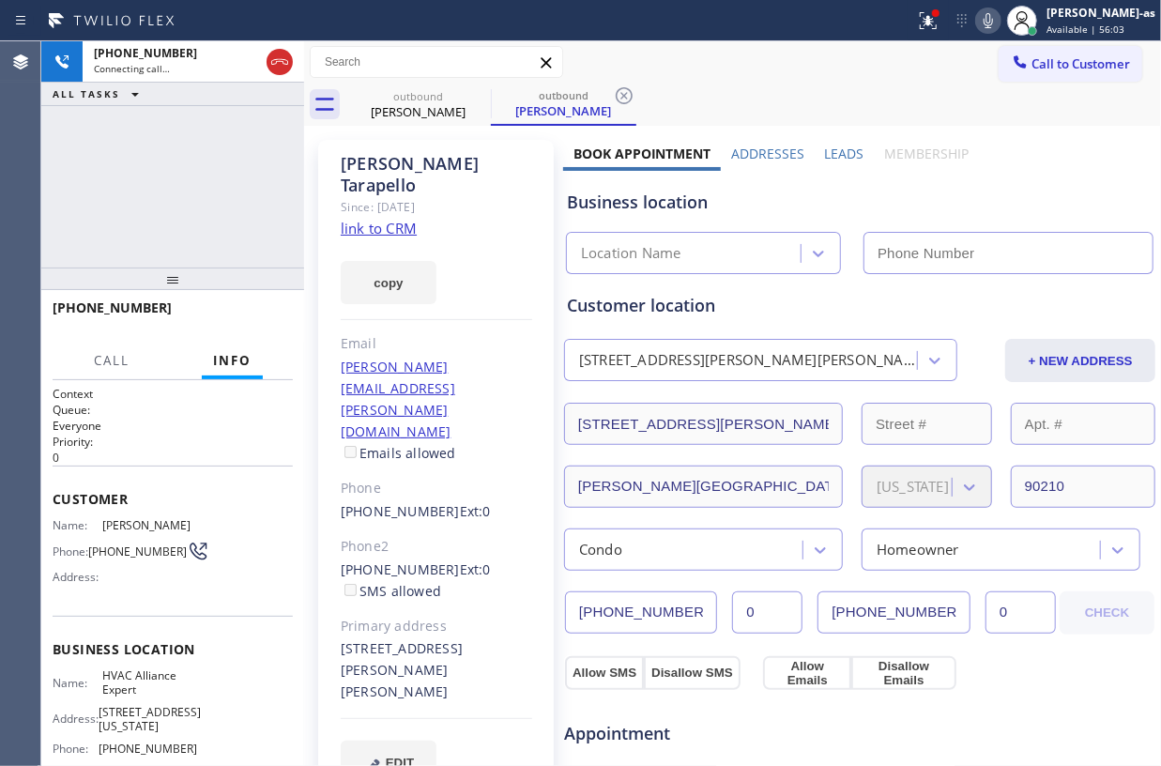
type input "[PHONE_NUMBER]"
click at [222, 131] on div "[PHONE_NUMBER] Connecting call… ALL TASKS ALL TASKS ACTIVE TASKS TASKS IN WRAP …" at bounding box center [172, 154] width 263 height 226
drag, startPoint x: 270, startPoint y: 61, endPoint x: 368, endPoint y: 110, distance: 109.1
click at [279, 61] on icon at bounding box center [279, 62] width 23 height 23
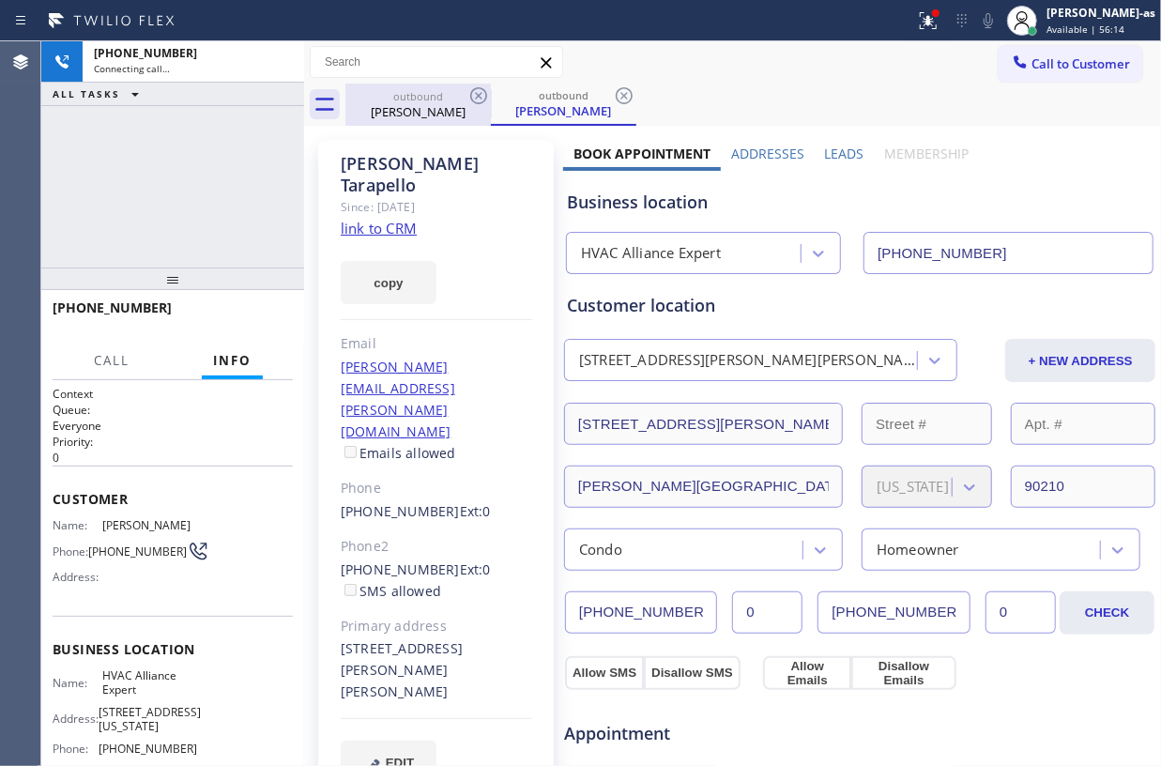
drag, startPoint x: 379, startPoint y: 111, endPoint x: 452, endPoint y: 101, distance: 73.8
click at [392, 111] on div "[PERSON_NAME]" at bounding box center [418, 111] width 142 height 17
click at [493, 87] on div "outbound [PERSON_NAME]" at bounding box center [564, 105] width 142 height 42
click at [481, 91] on icon at bounding box center [478, 95] width 23 height 23
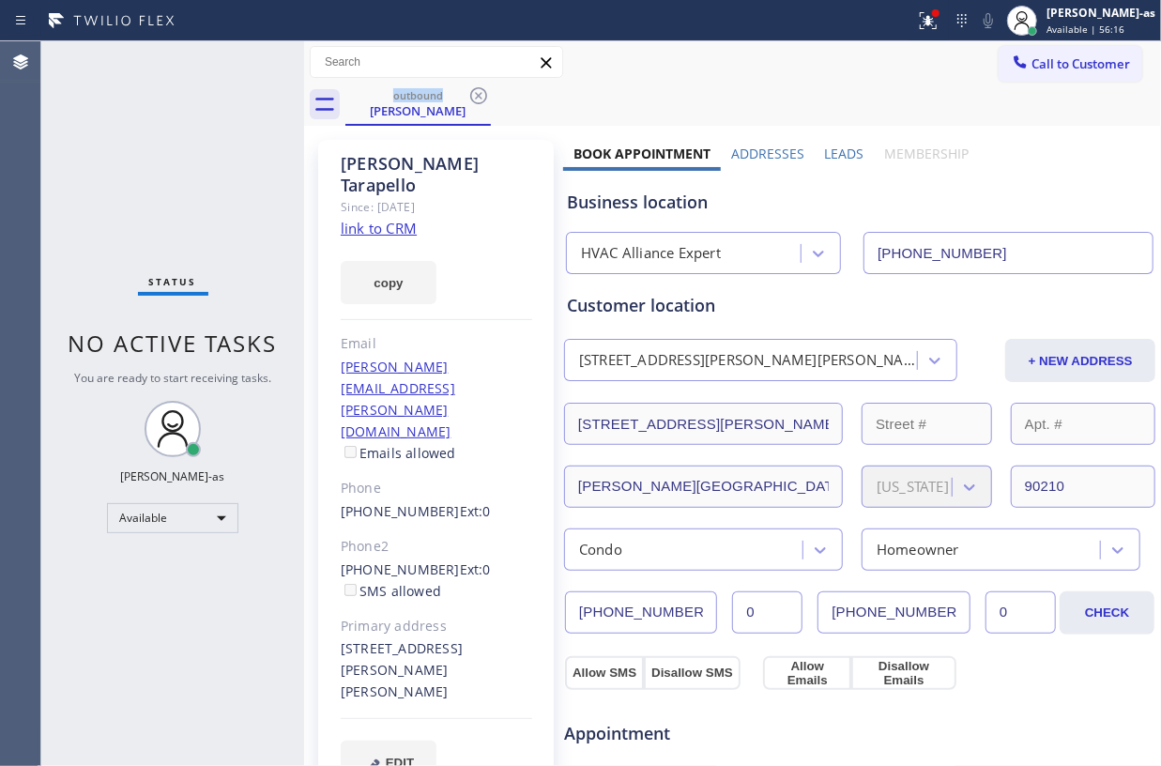
click at [481, 91] on icon at bounding box center [478, 95] width 23 height 23
click at [481, 91] on div "outbound [PERSON_NAME]" at bounding box center [753, 105] width 816 height 42
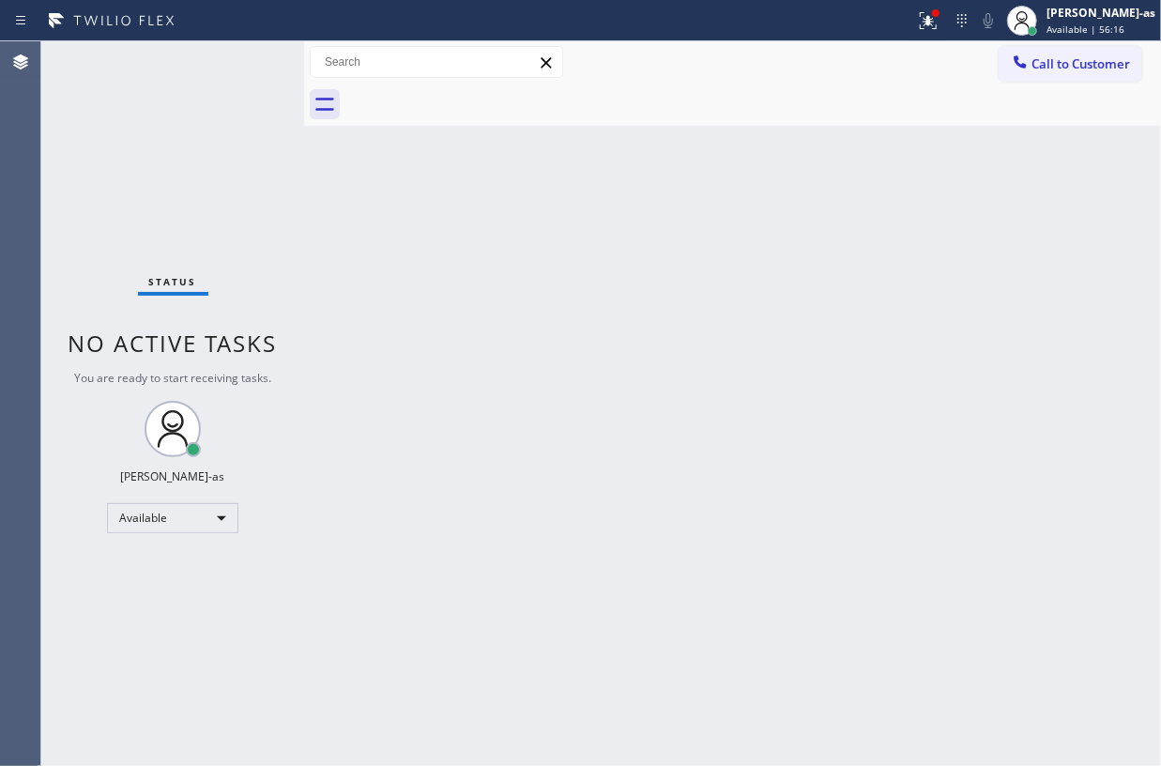
click at [481, 91] on div at bounding box center [753, 105] width 816 height 42
click at [1033, 72] on button "Call to Customer" at bounding box center [1071, 64] width 144 height 36
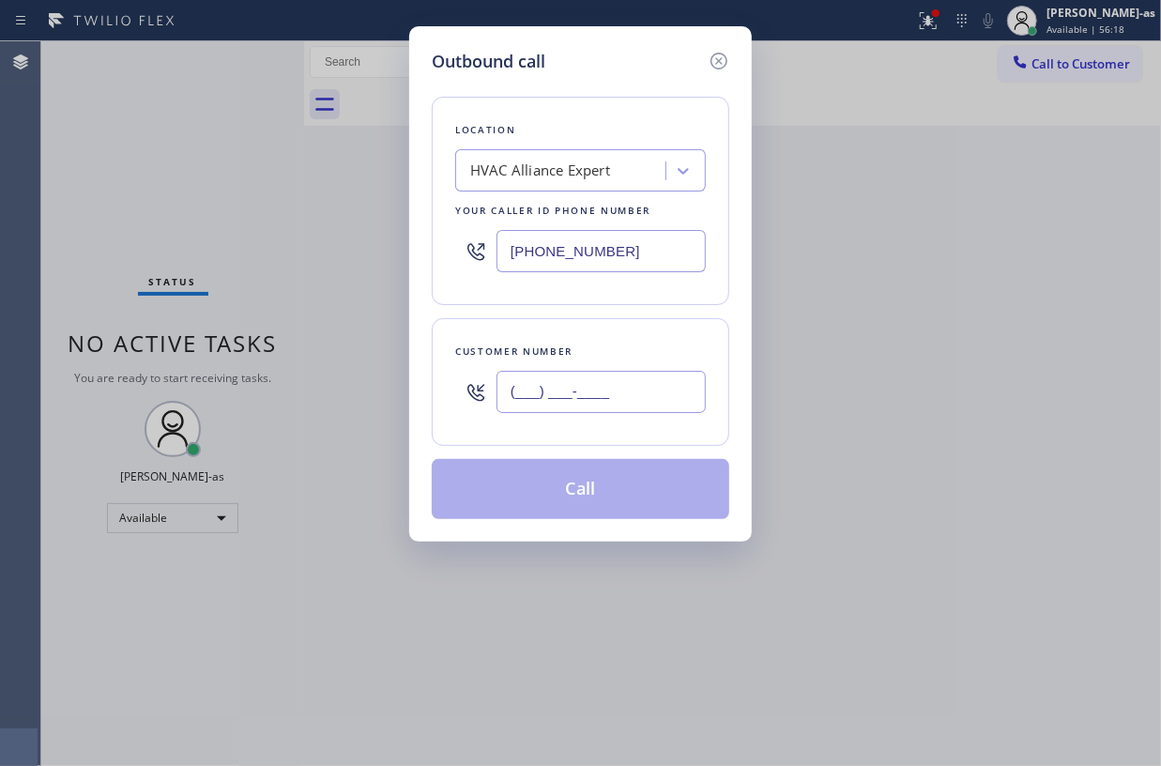
click at [659, 404] on input "(___) ___-____" at bounding box center [601, 392] width 209 height 42
paste input "661) 383-3414"
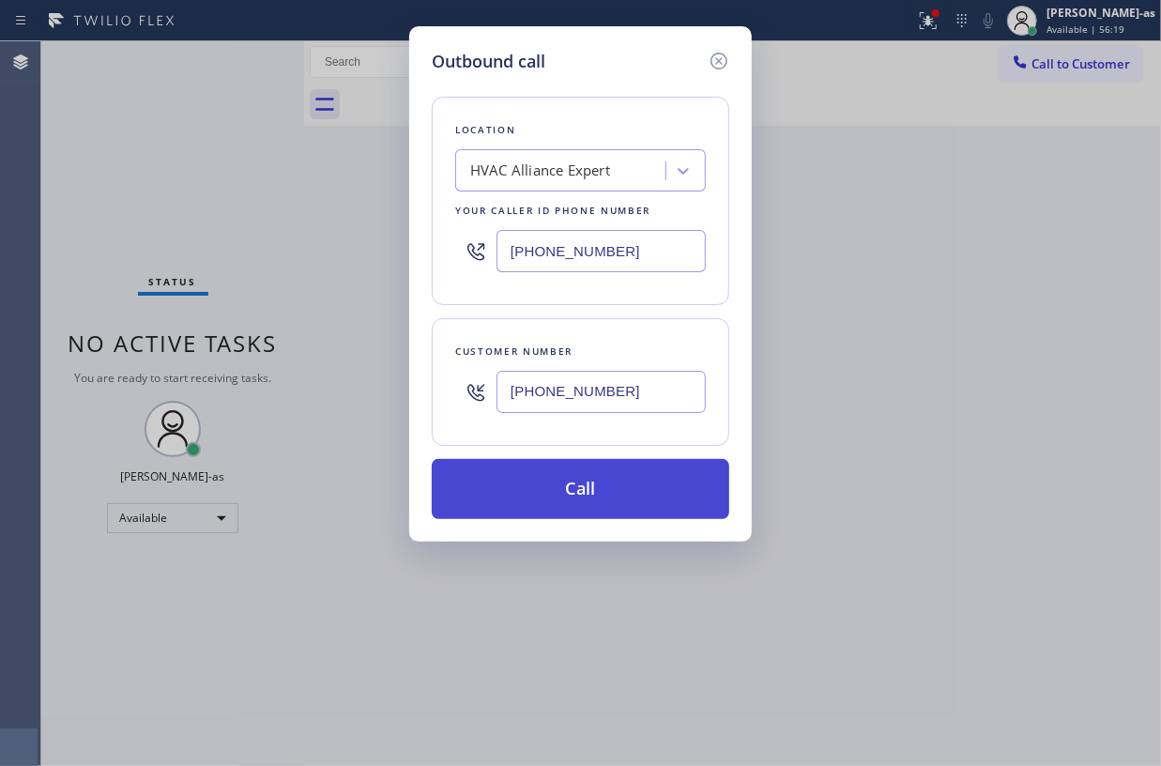
type input "[PHONE_NUMBER]"
click at [583, 496] on button "Call" at bounding box center [581, 489] width 298 height 60
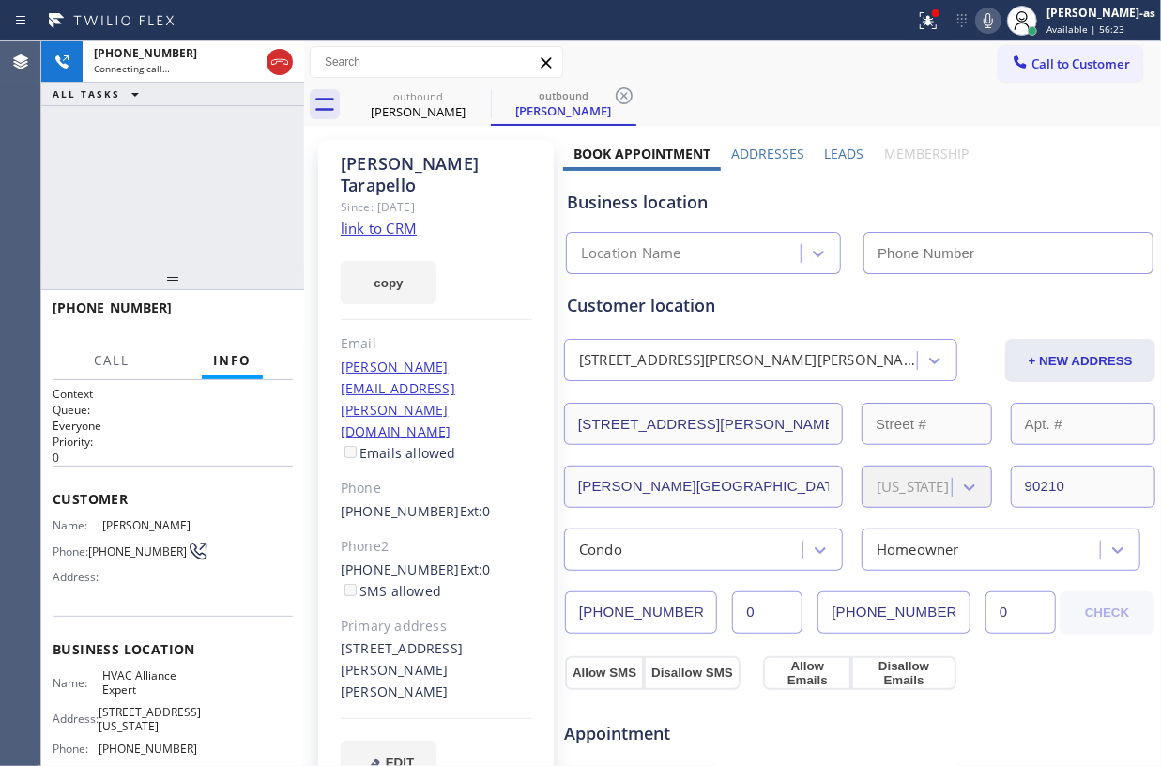
type input "[PHONE_NUMBER]"
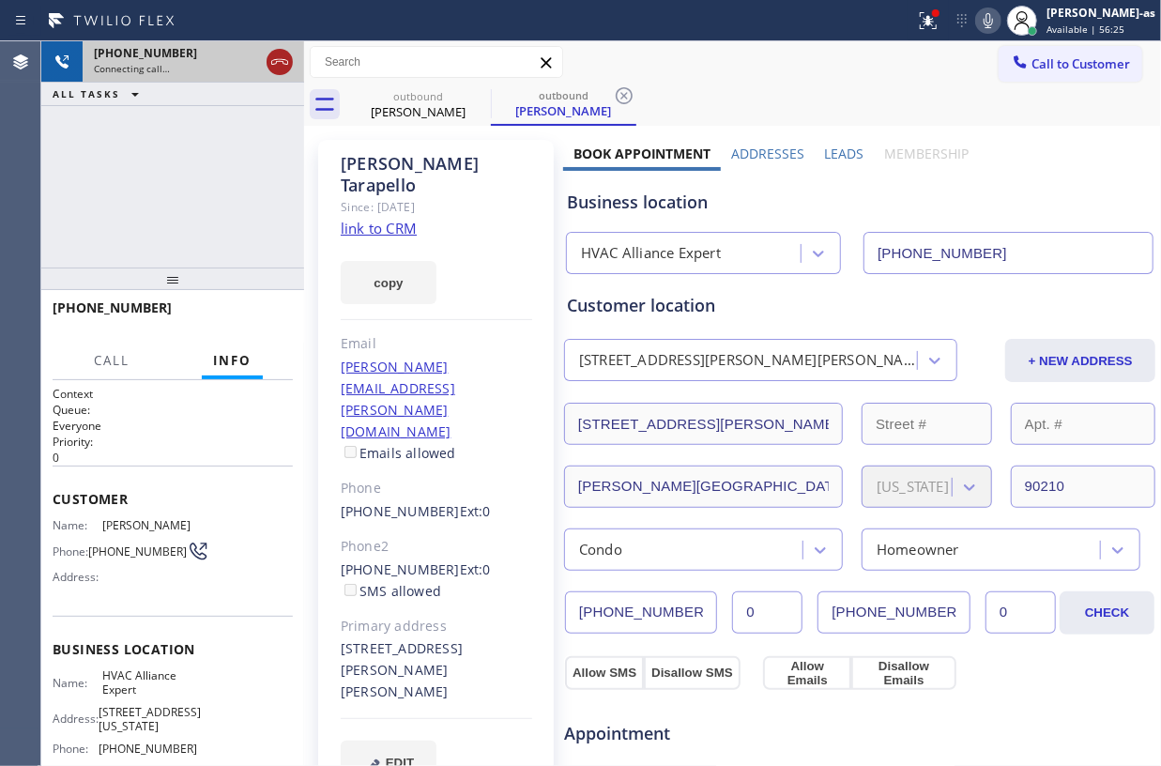
drag, startPoint x: 282, startPoint y: 53, endPoint x: 409, endPoint y: 136, distance: 152.5
click at [285, 54] on icon at bounding box center [279, 62] width 23 height 23
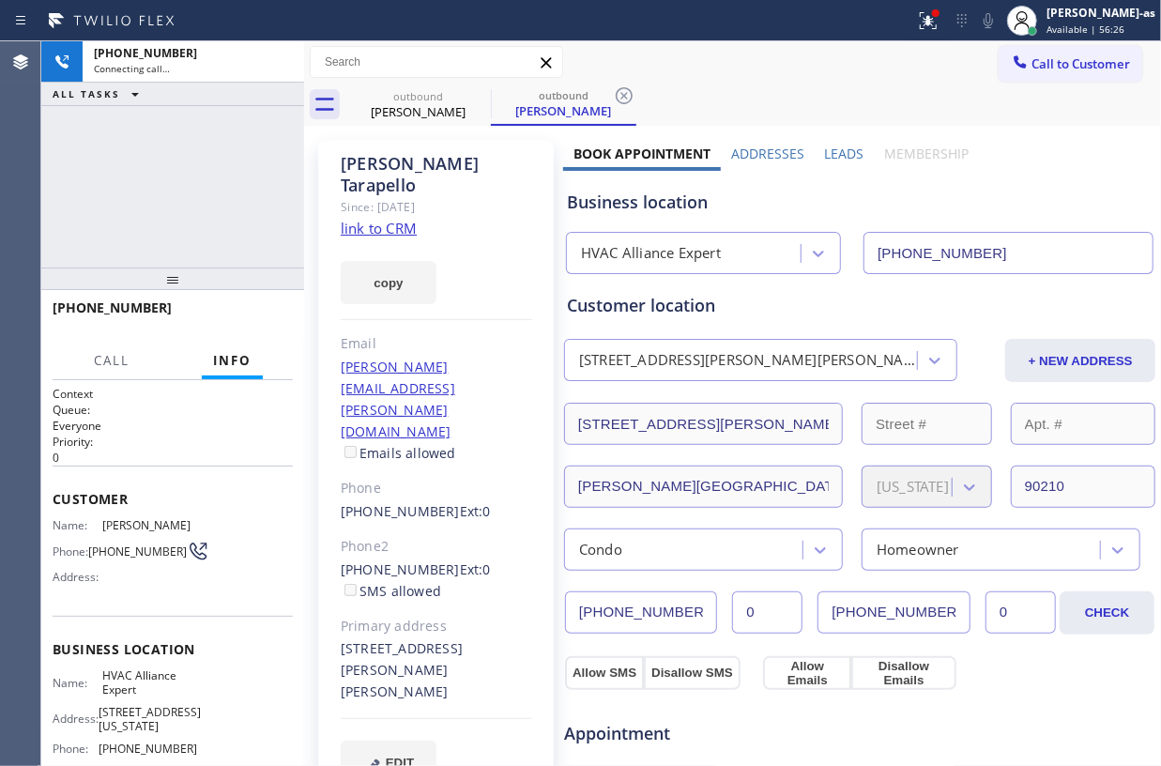
click at [411, 133] on div "[PERSON_NAME] Since: [DATE] link to CRM copy Email [PERSON_NAME][EMAIL_ADDRESS]…" at bounding box center [436, 757] width 254 height 1254
click at [477, 86] on icon at bounding box center [478, 95] width 23 height 23
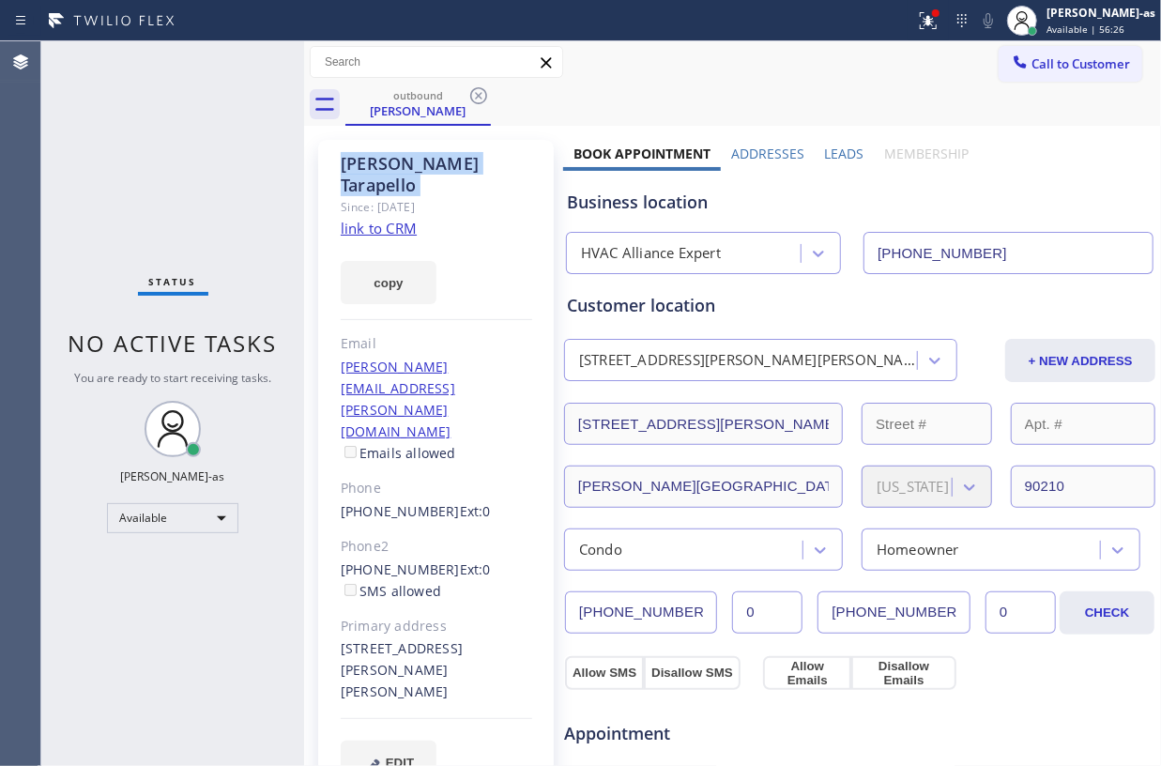
click at [477, 86] on icon at bounding box center [478, 95] width 23 height 23
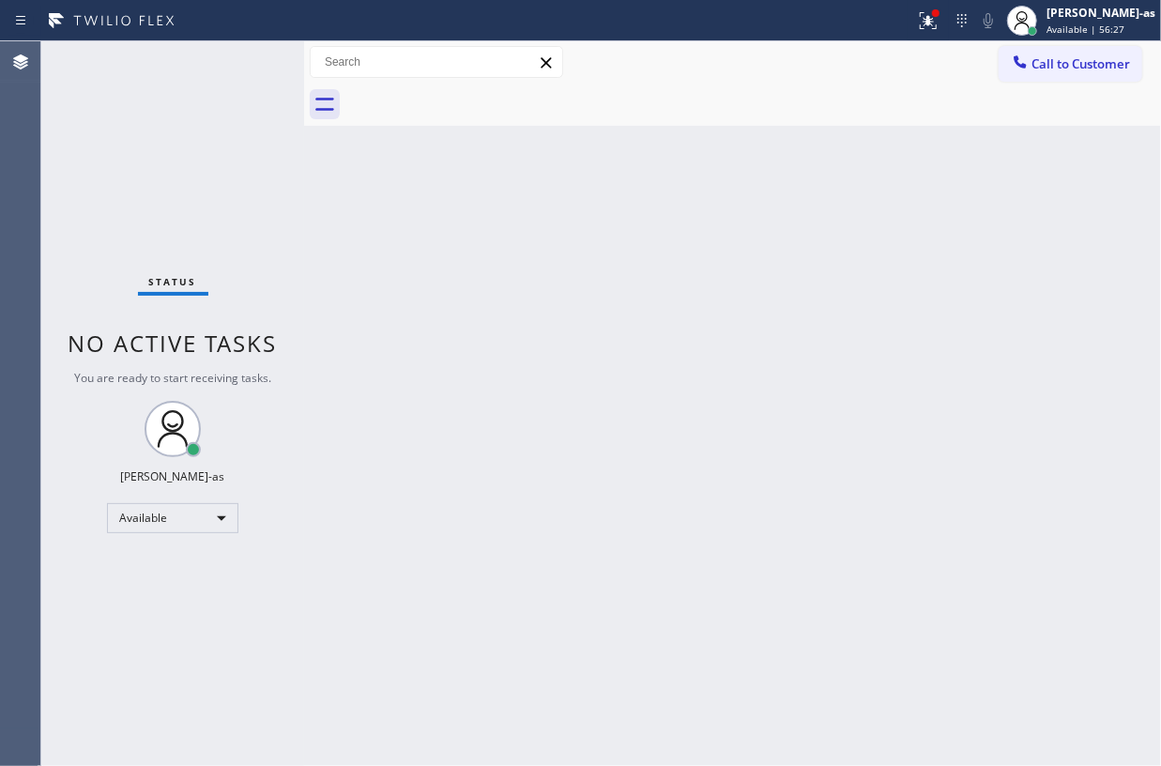
click at [477, 86] on div at bounding box center [753, 105] width 816 height 42
click at [376, 466] on div "Back to Dashboard Change Sender ID Customers Technicians Select a contact Outbo…" at bounding box center [732, 403] width 857 height 725
drag, startPoint x: 608, startPoint y: 413, endPoint x: 940, endPoint y: 185, distance: 403.0
click at [636, 413] on div "Back to Dashboard Change Sender ID Customers Technicians Select a contact Outbo…" at bounding box center [732, 403] width 857 height 725
click at [1047, 65] on span "Call to Customer" at bounding box center [1080, 63] width 99 height 17
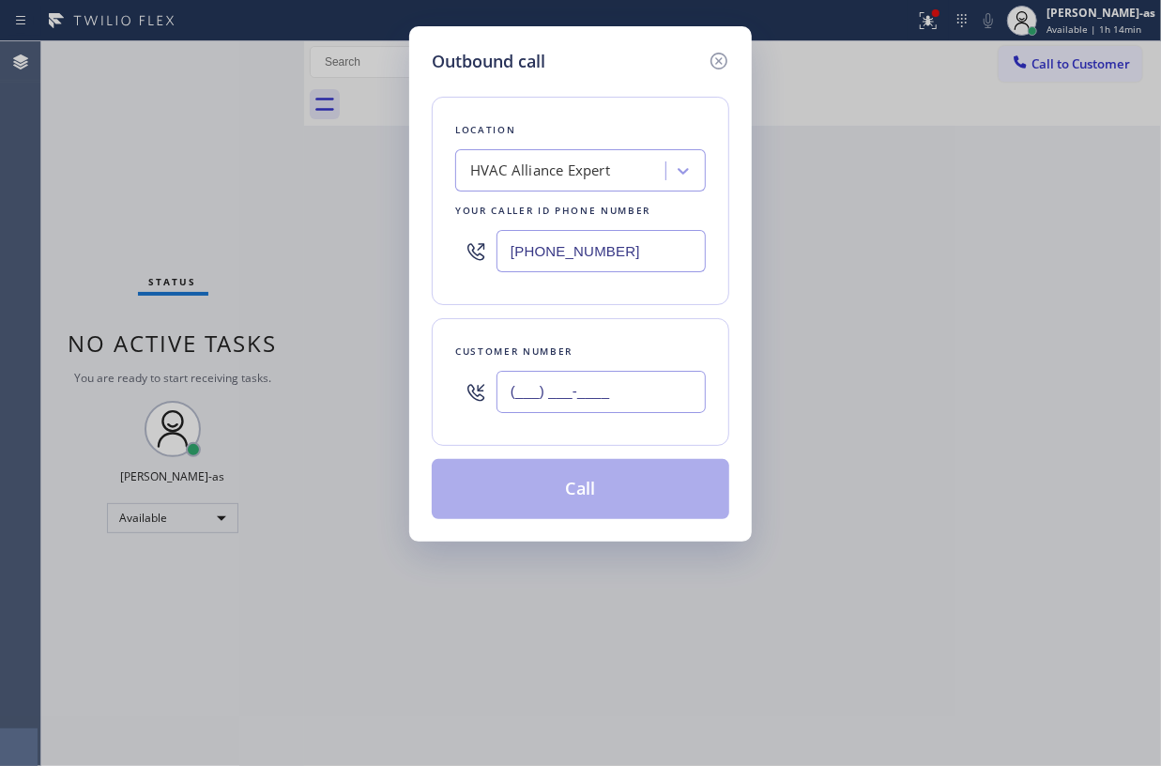
drag, startPoint x: 625, startPoint y: 411, endPoint x: 625, endPoint y: 394, distance: 16.9
click at [625, 410] on input "(___) ___-____" at bounding box center [601, 392] width 209 height 42
paste input "323) 578-5351"
type input "[PHONE_NUMBER]"
click at [625, 494] on button "Call" at bounding box center [581, 489] width 298 height 60
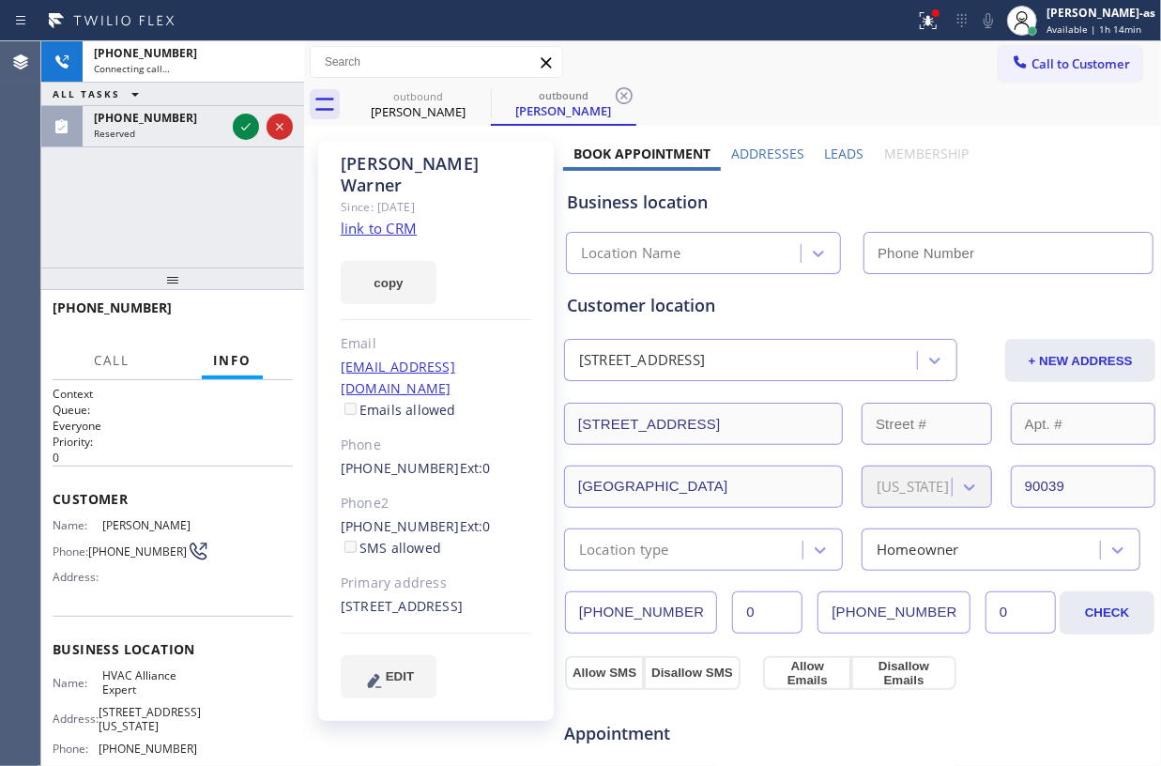
type input "[PHONE_NUMBER]"
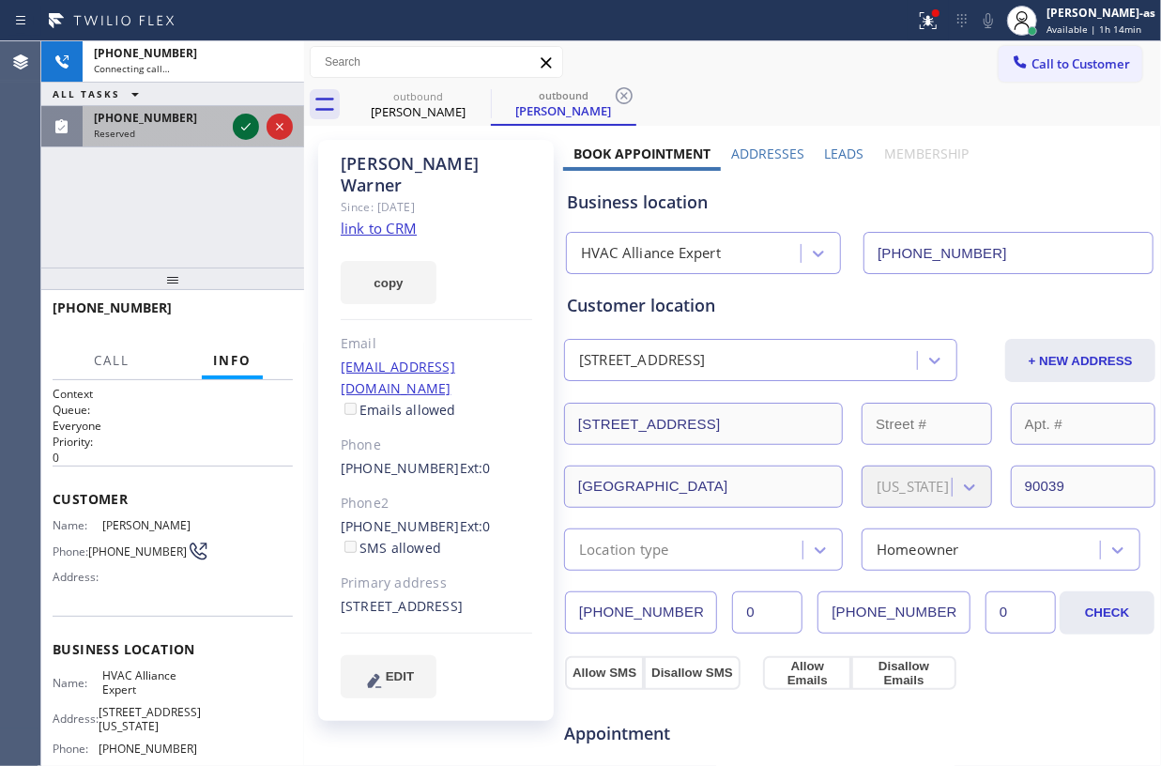
click at [250, 124] on icon at bounding box center [246, 126] width 23 height 23
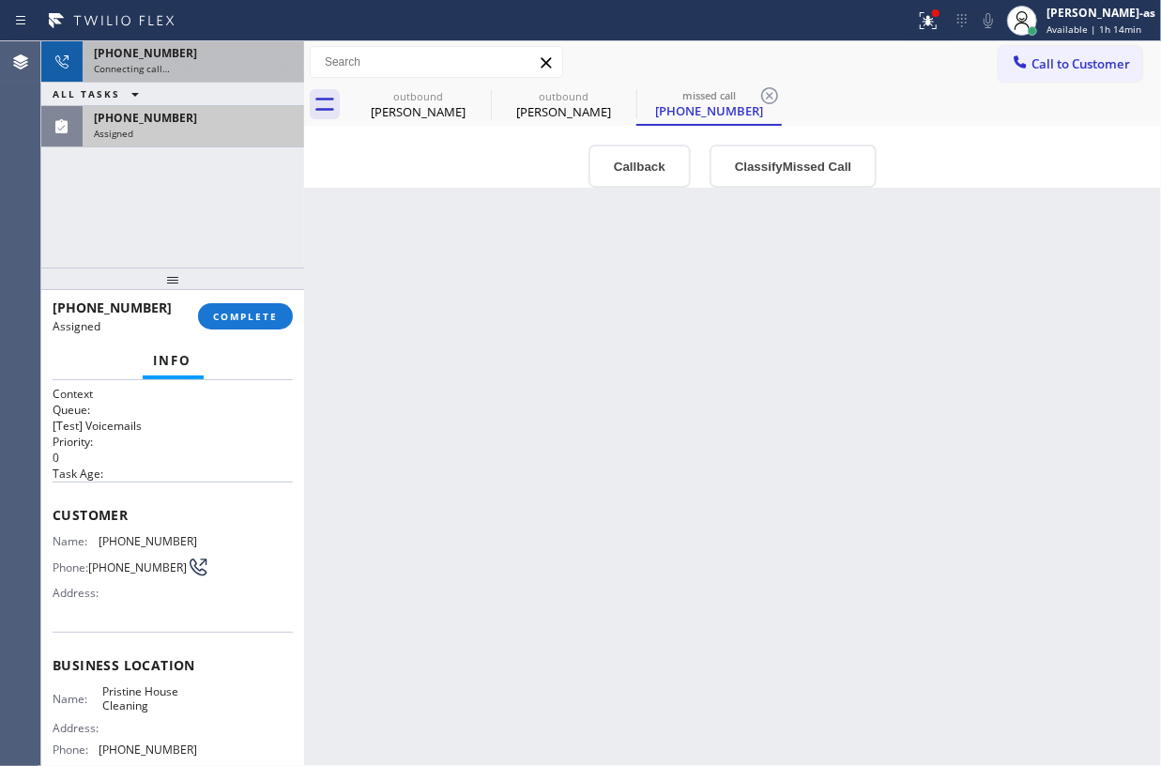
click at [207, 50] on div "[PHONE_NUMBER]" at bounding box center [193, 53] width 199 height 16
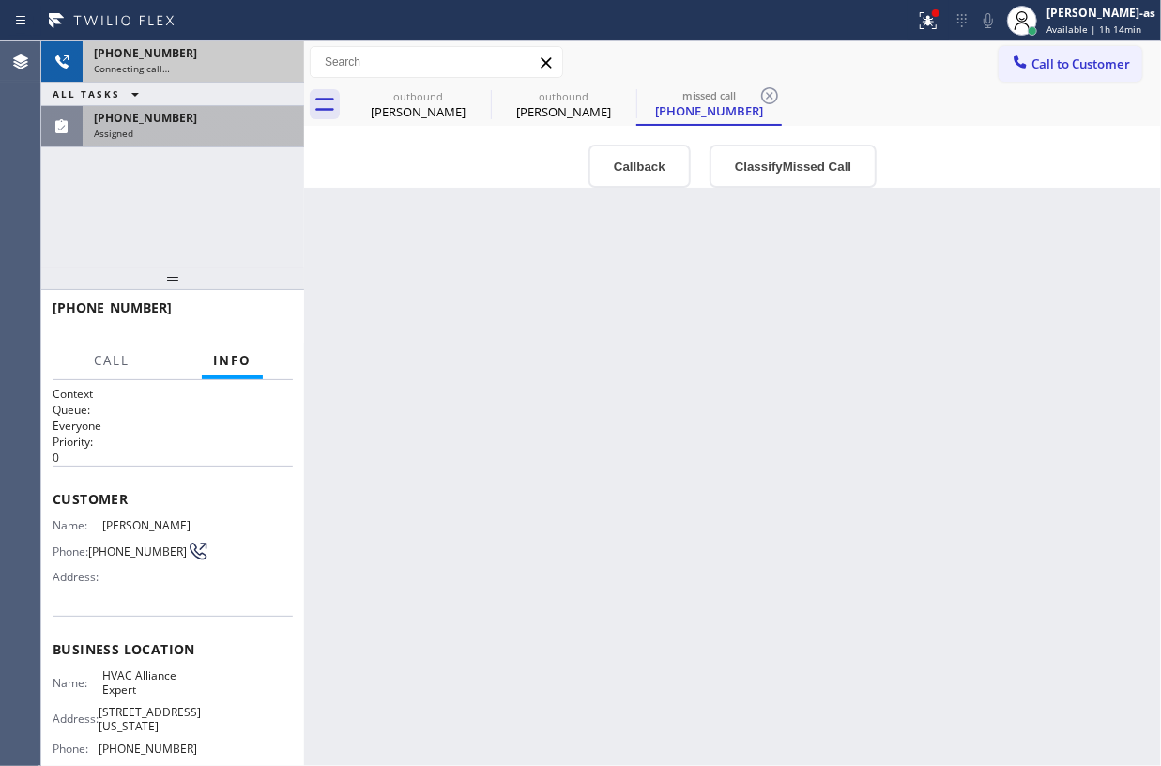
click at [203, 60] on div "[PHONE_NUMBER]" at bounding box center [193, 53] width 199 height 16
click at [275, 60] on icon at bounding box center [279, 62] width 23 height 23
click at [165, 158] on div "[PHONE_NUMBER] Connecting call… ALL TASKS ALL TASKS ACTIVE TASKS TASKS IN WRAP …" at bounding box center [172, 154] width 263 height 226
click at [159, 131] on div "Assigned" at bounding box center [193, 133] width 199 height 13
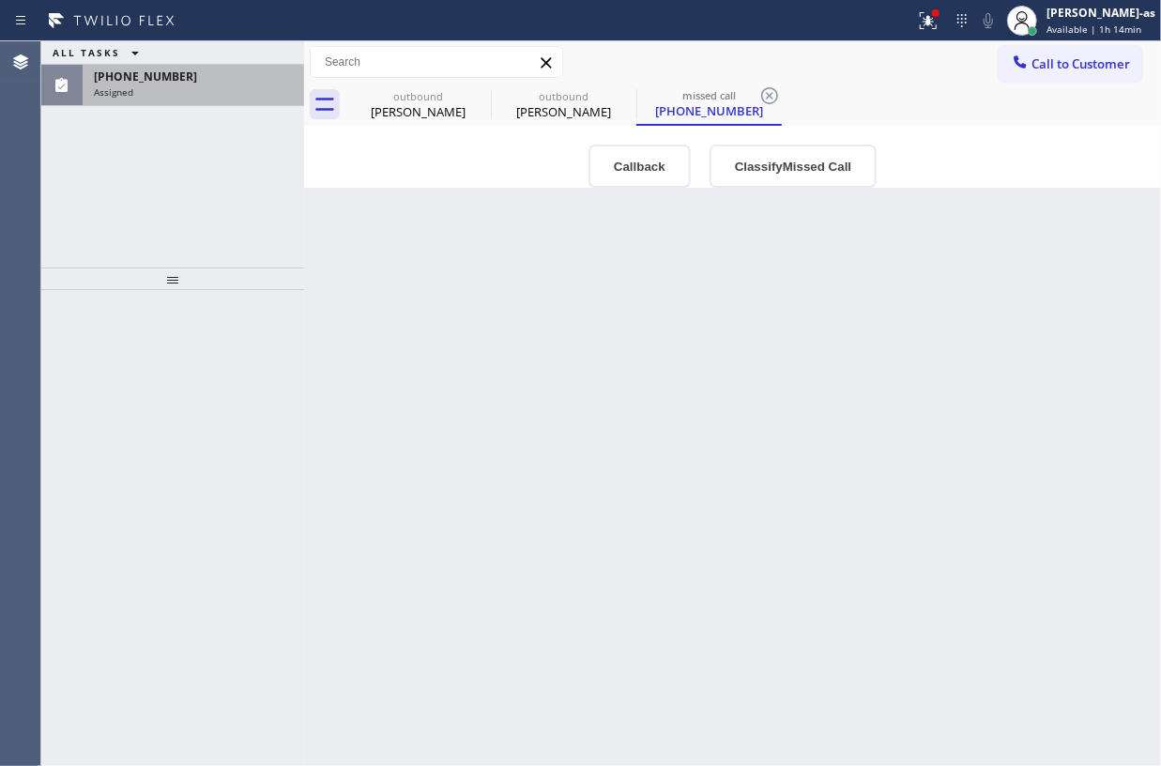
click at [195, 81] on div "[PHONE_NUMBER]" at bounding box center [193, 77] width 199 height 16
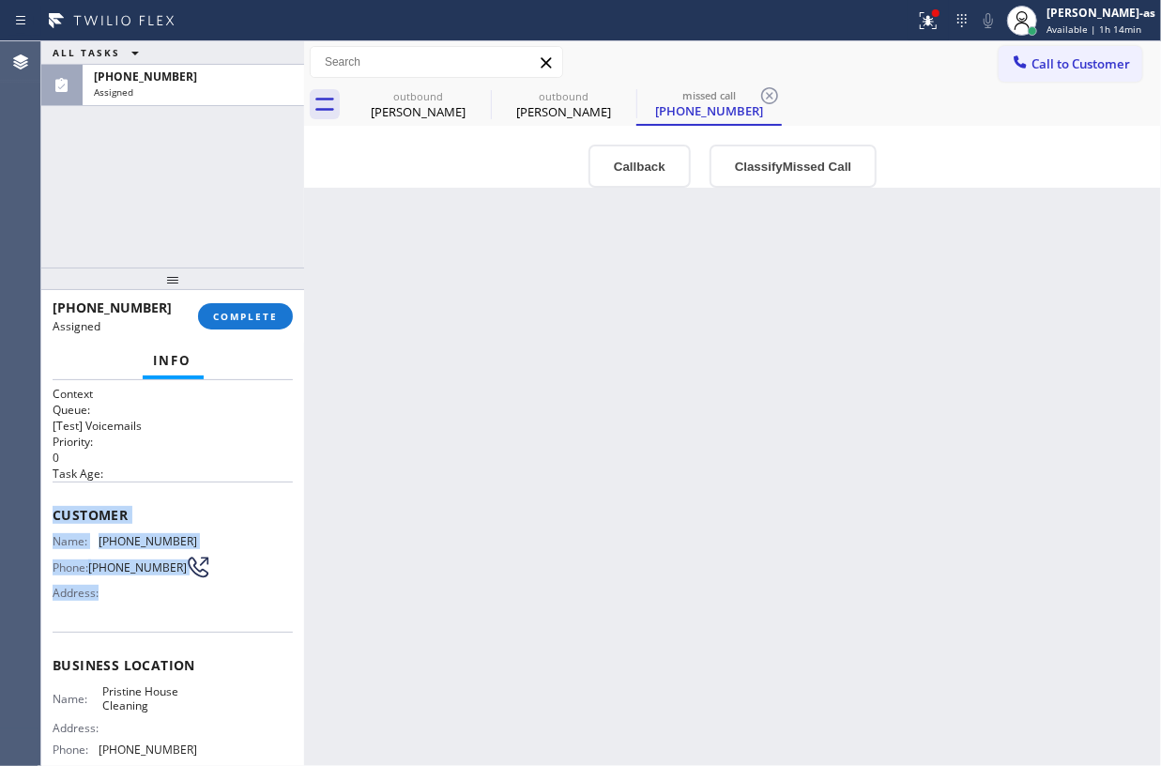
scroll to position [178, 0]
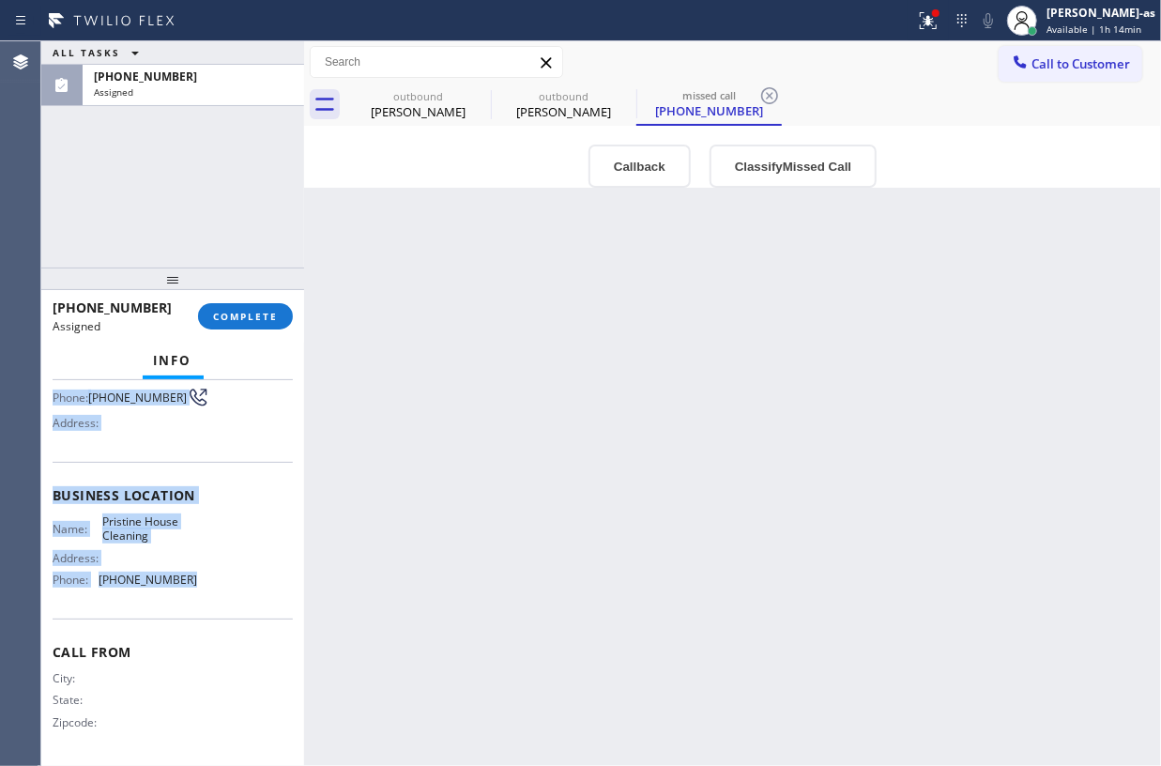
drag, startPoint x: 53, startPoint y: 518, endPoint x: 206, endPoint y: 593, distance: 171.3
click at [206, 593] on div "Context Queue: [Test] Voicemails Priority: 0 Task Age: Customer Name: [PHONE_NU…" at bounding box center [172, 573] width 263 height 386
copy div "Customer Name: [PHONE_NUMBER] Phone: [PHONE_NUMBER] Address: Business location …"
click at [655, 176] on button "Callback" at bounding box center [639, 166] width 102 height 43
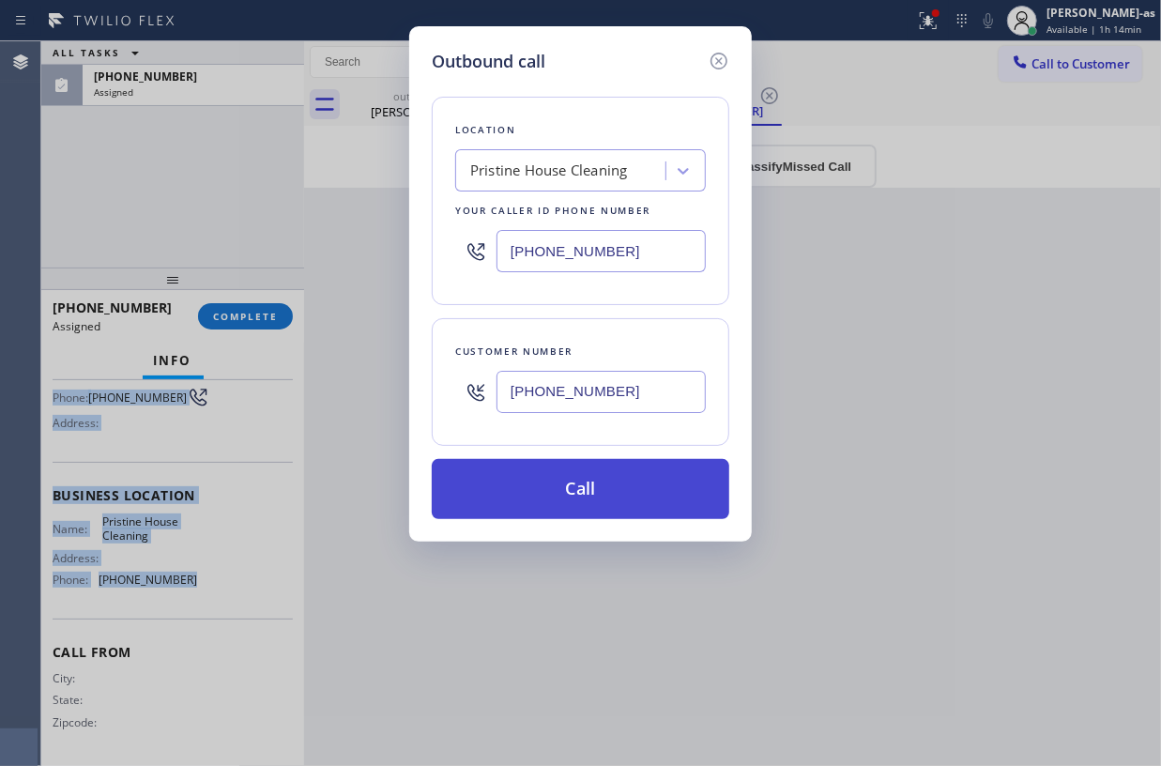
click at [567, 497] on button "Call" at bounding box center [581, 489] width 298 height 60
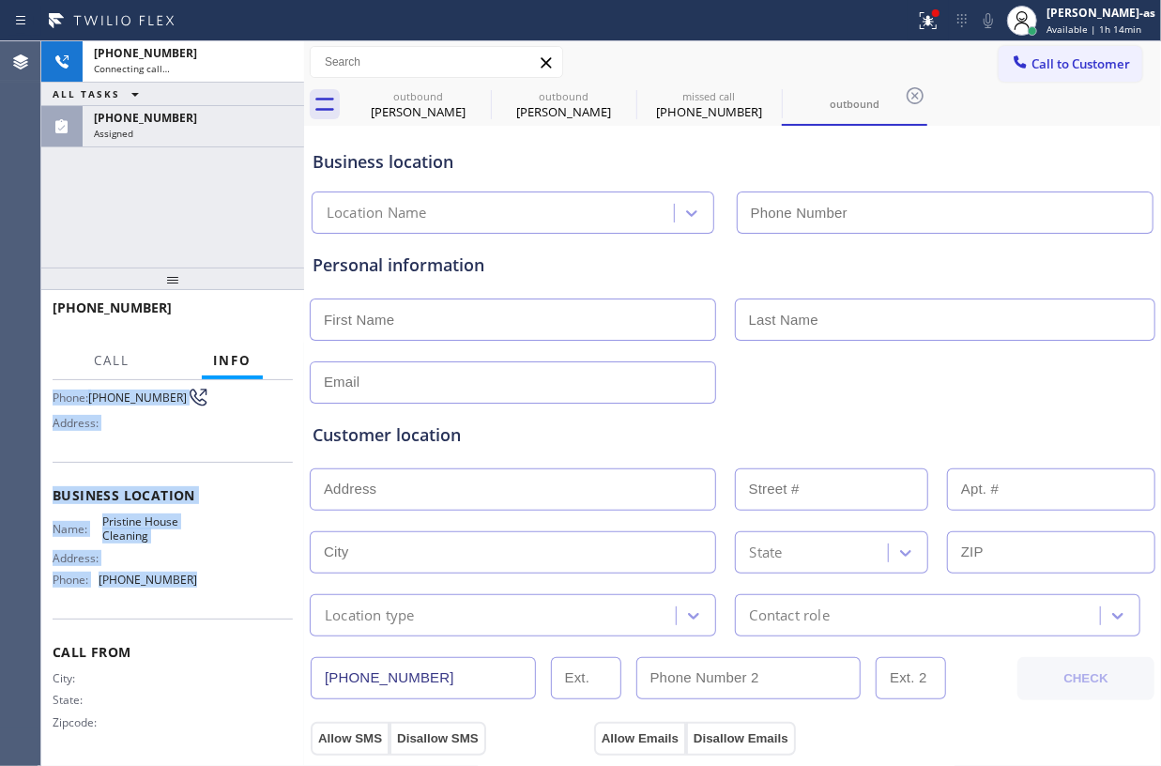
scroll to position [162, 0]
type input "[PHONE_NUMBER]"
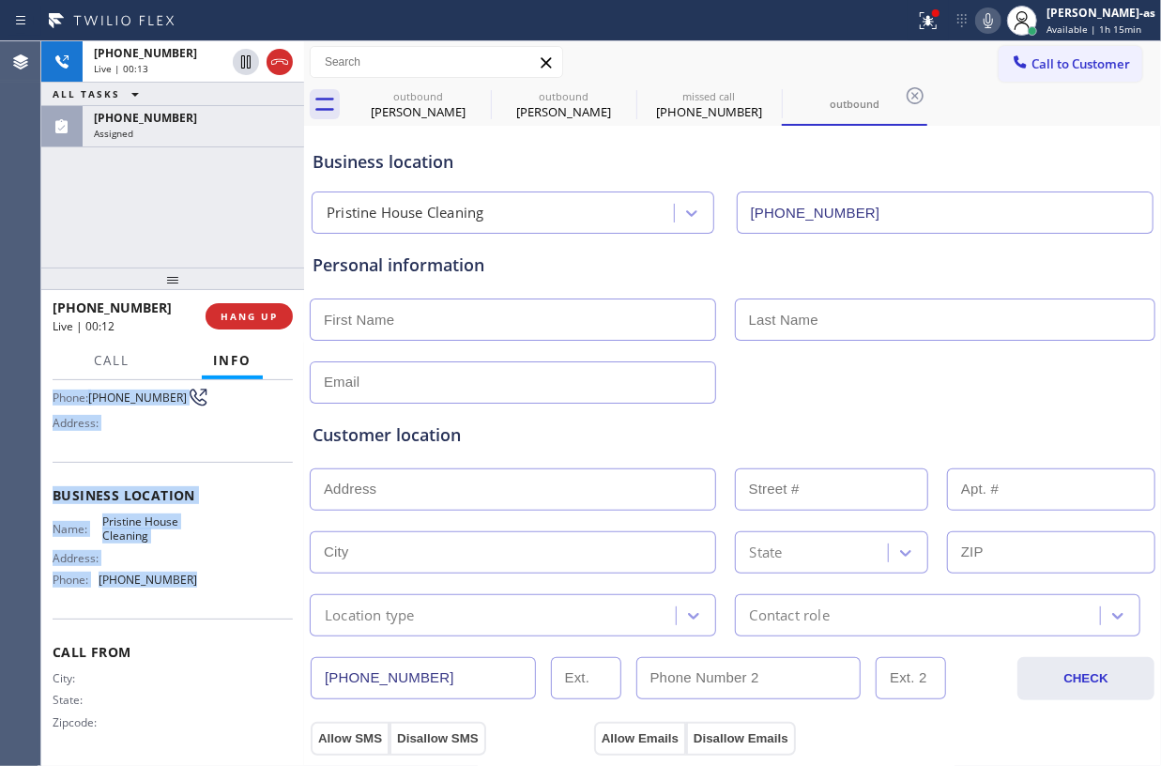
click at [176, 242] on div "[PHONE_NUMBER] Live | 00:13 ALL TASKS ALL TASKS ACTIVE TASKS TASKS IN WRAP UP […" at bounding box center [172, 154] width 263 height 226
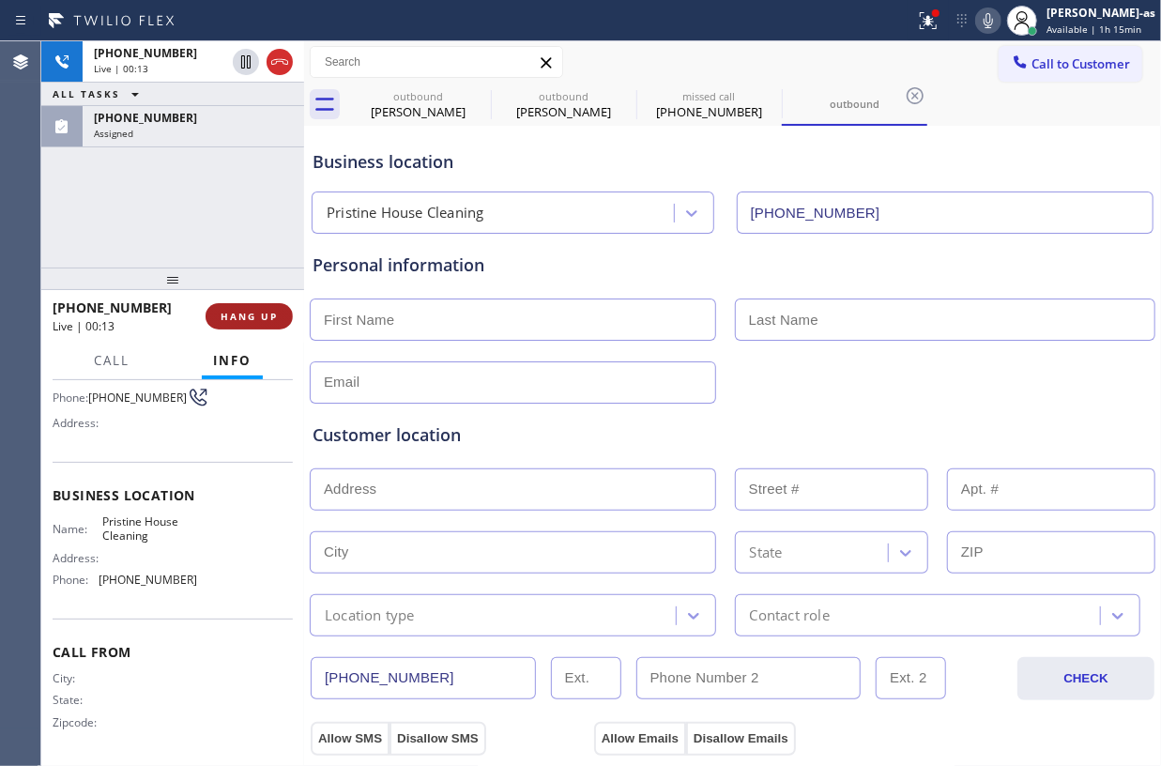
click at [237, 305] on button "HANG UP" at bounding box center [249, 316] width 87 height 26
drag, startPoint x: 166, startPoint y: 173, endPoint x: 170, endPoint y: 185, distance: 12.8
click at [170, 185] on div "[PHONE_NUMBER] Live | 00:13 ALL TASKS ALL TASKS ACTIVE TASKS TASKS IN WRAP UP […" at bounding box center [172, 154] width 263 height 226
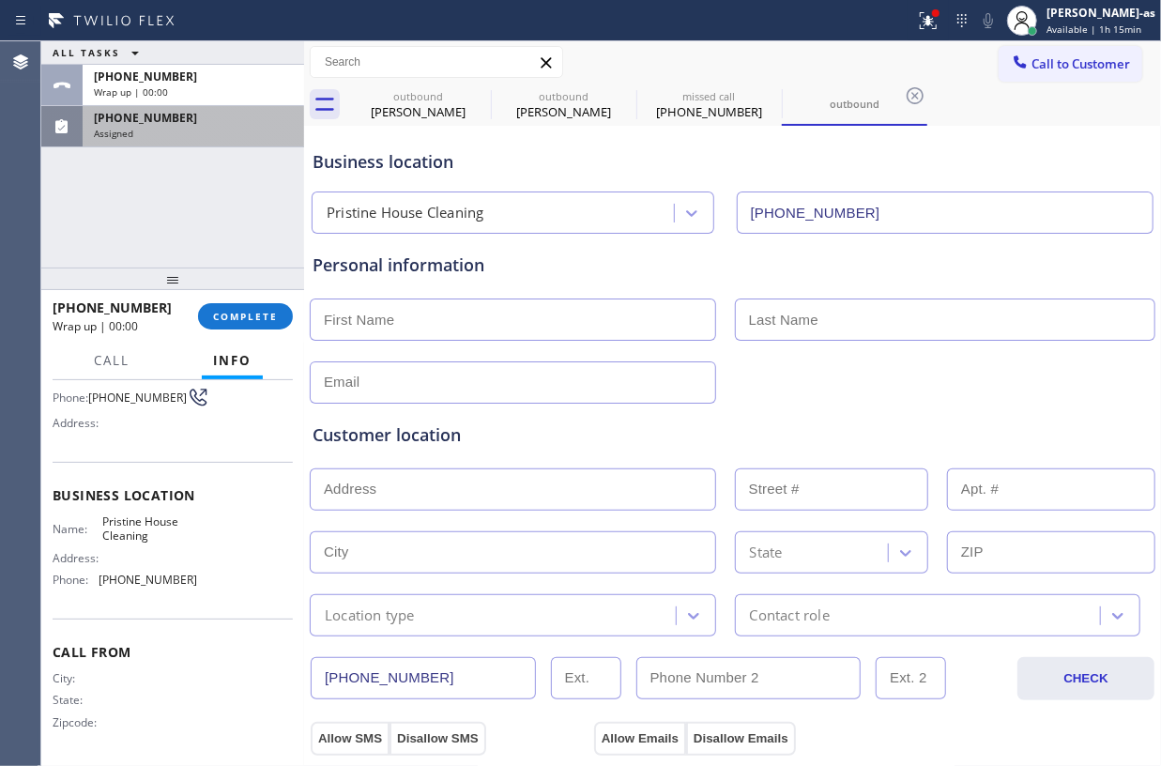
click at [148, 111] on span "[PHONE_NUMBER]" at bounding box center [145, 118] width 103 height 16
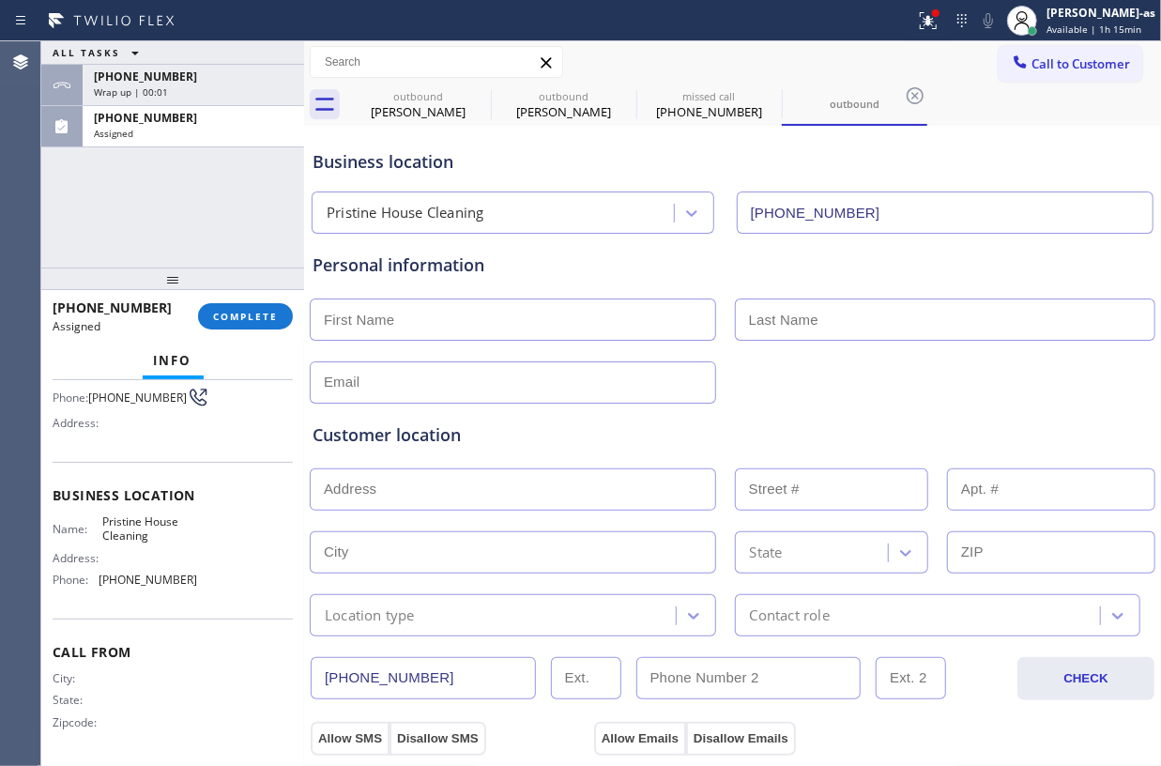
scroll to position [178, 0]
click at [830, 98] on div "outbound" at bounding box center [855, 104] width 142 height 14
click at [242, 312] on span "COMPLETE" at bounding box center [245, 316] width 65 height 13
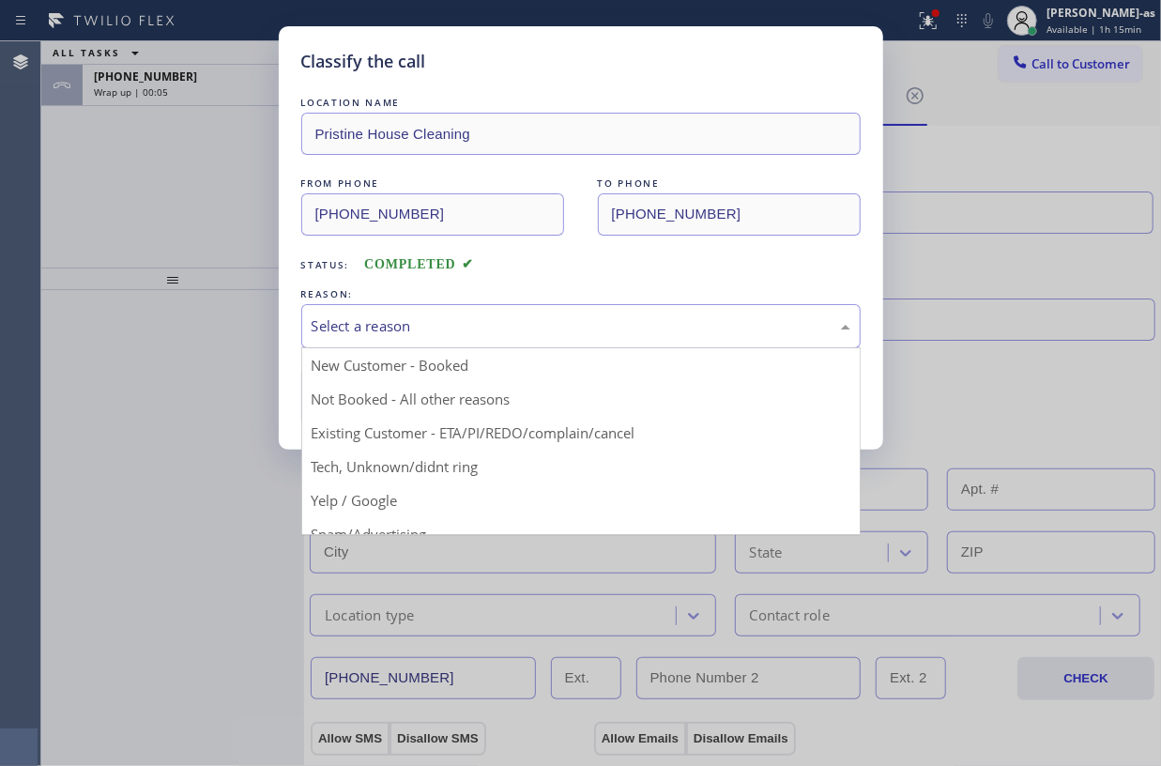
click at [475, 328] on div "Select a reason" at bounding box center [581, 326] width 539 height 22
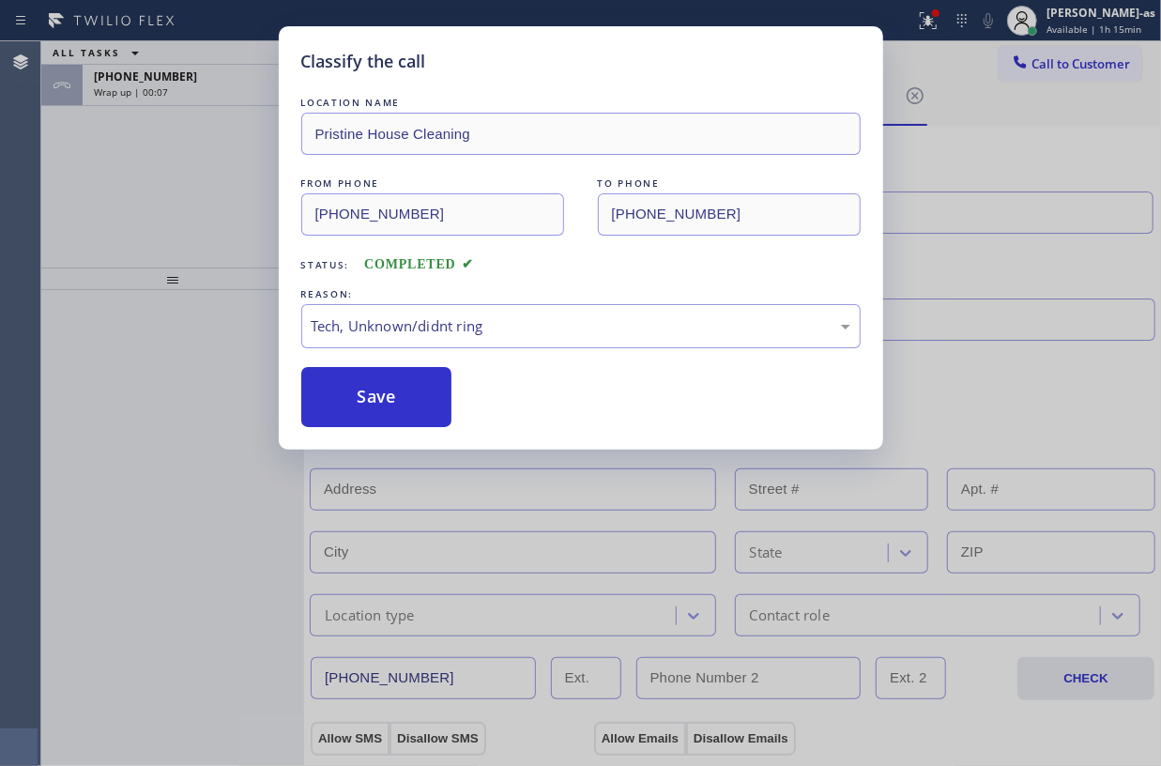
drag, startPoint x: 373, startPoint y: 396, endPoint x: 783, endPoint y: 173, distance: 467.0
click at [390, 388] on button "Save" at bounding box center [376, 397] width 151 height 60
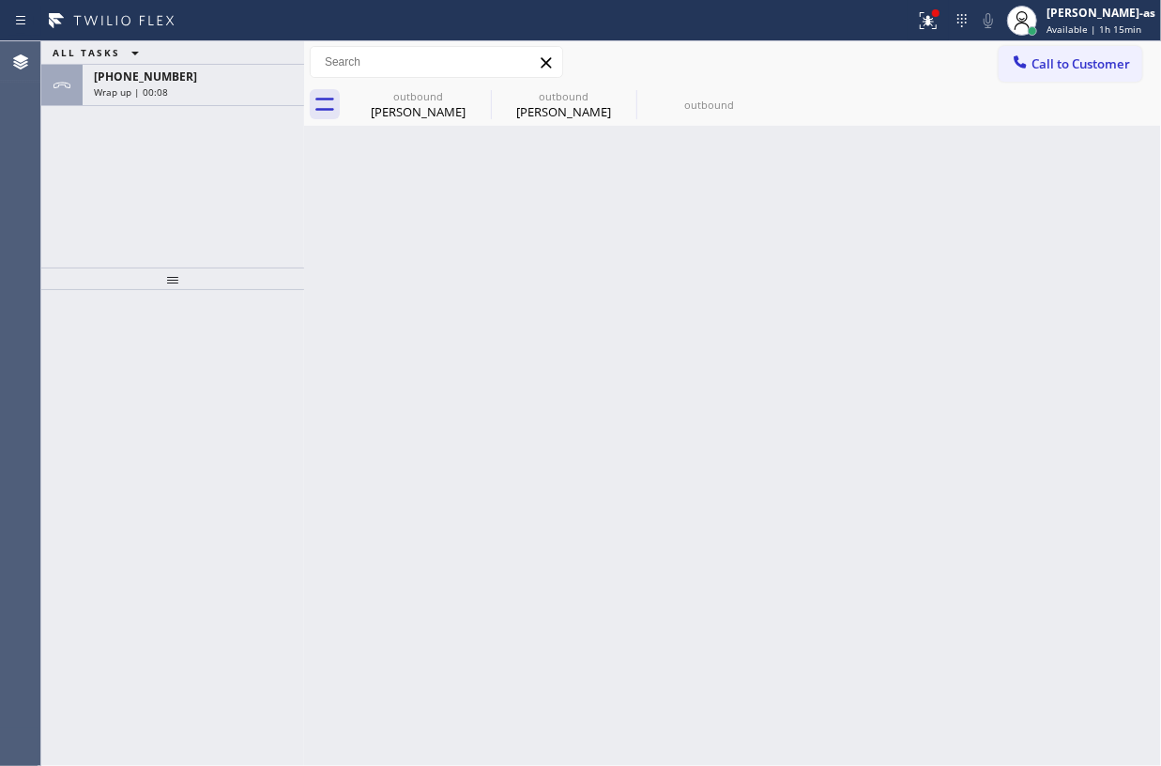
drag, startPoint x: 710, startPoint y: 101, endPoint x: 563, endPoint y: 235, distance: 198.0
click at [708, 101] on div "outbound" at bounding box center [709, 105] width 142 height 14
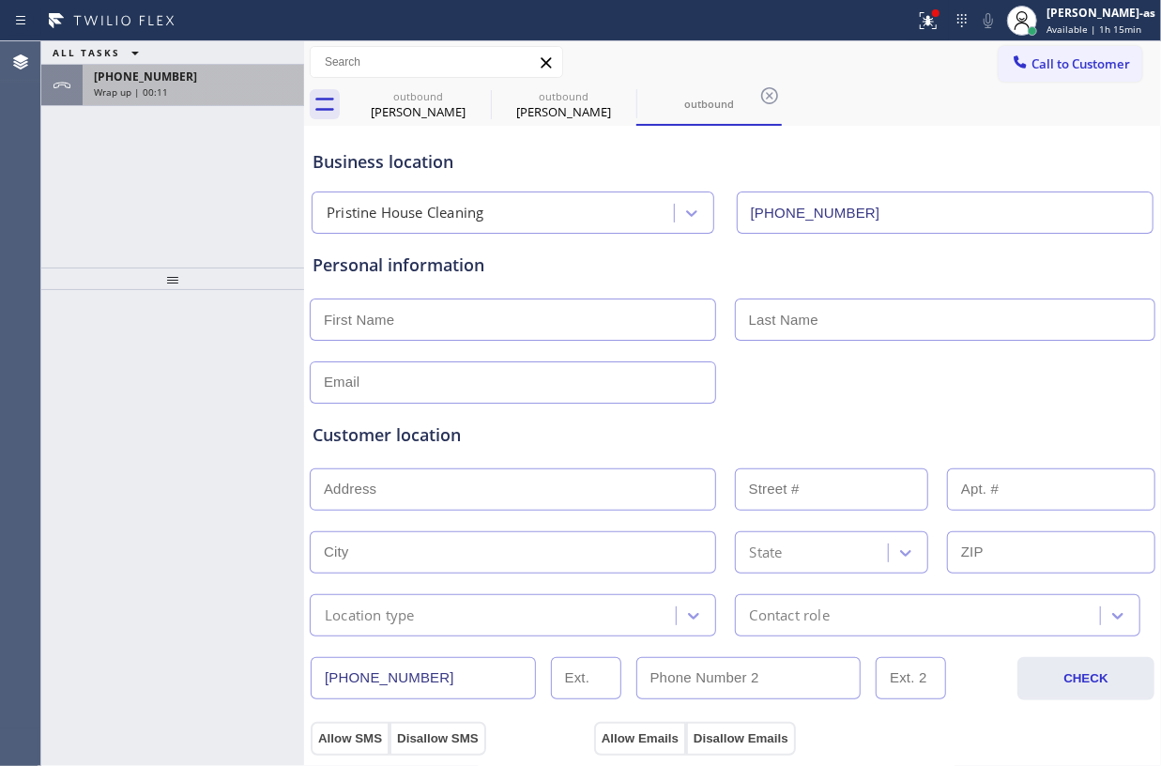
click at [191, 90] on div "Wrap up | 00:11" at bounding box center [193, 91] width 199 height 13
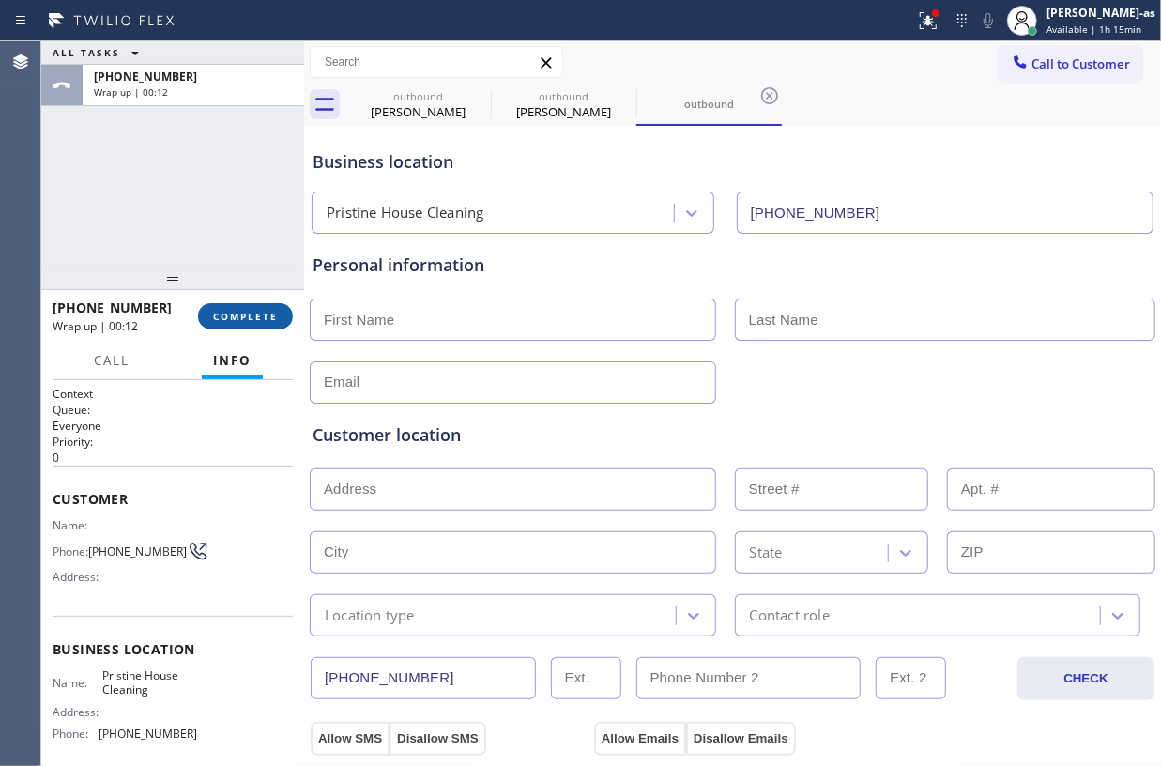
click at [252, 310] on span "COMPLETE" at bounding box center [245, 316] width 65 height 13
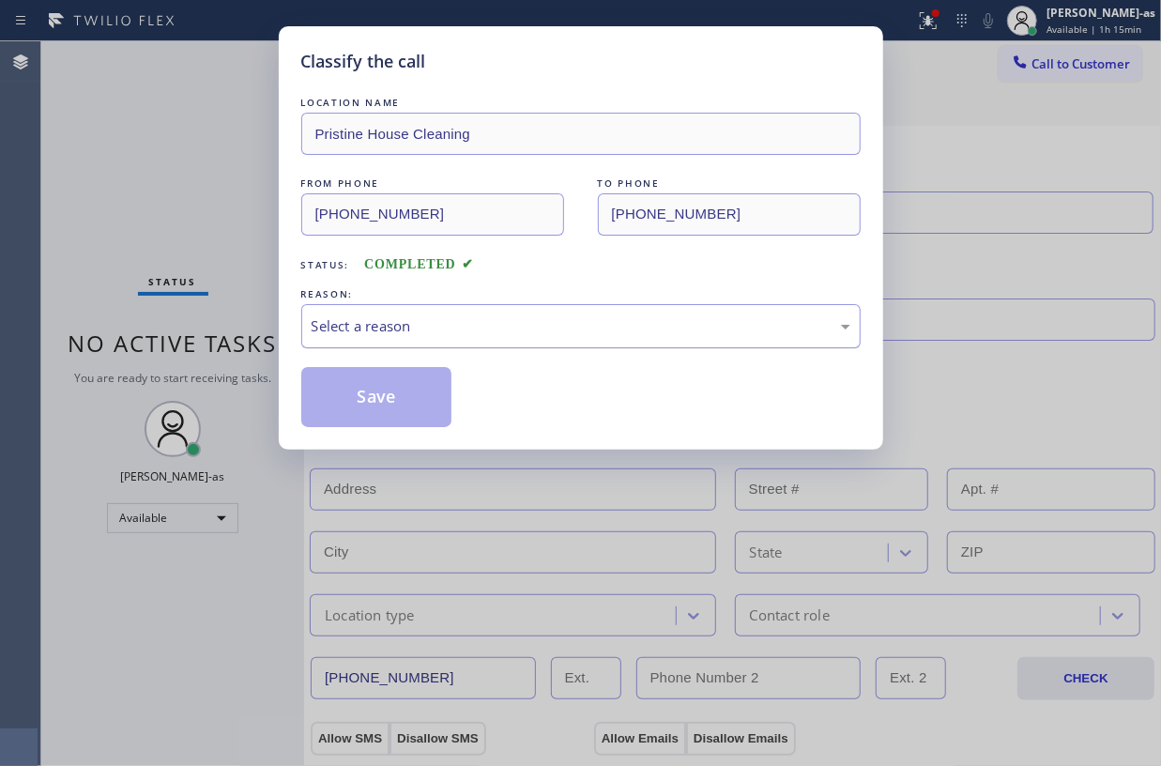
click at [429, 315] on div "Select a reason" at bounding box center [581, 326] width 539 height 22
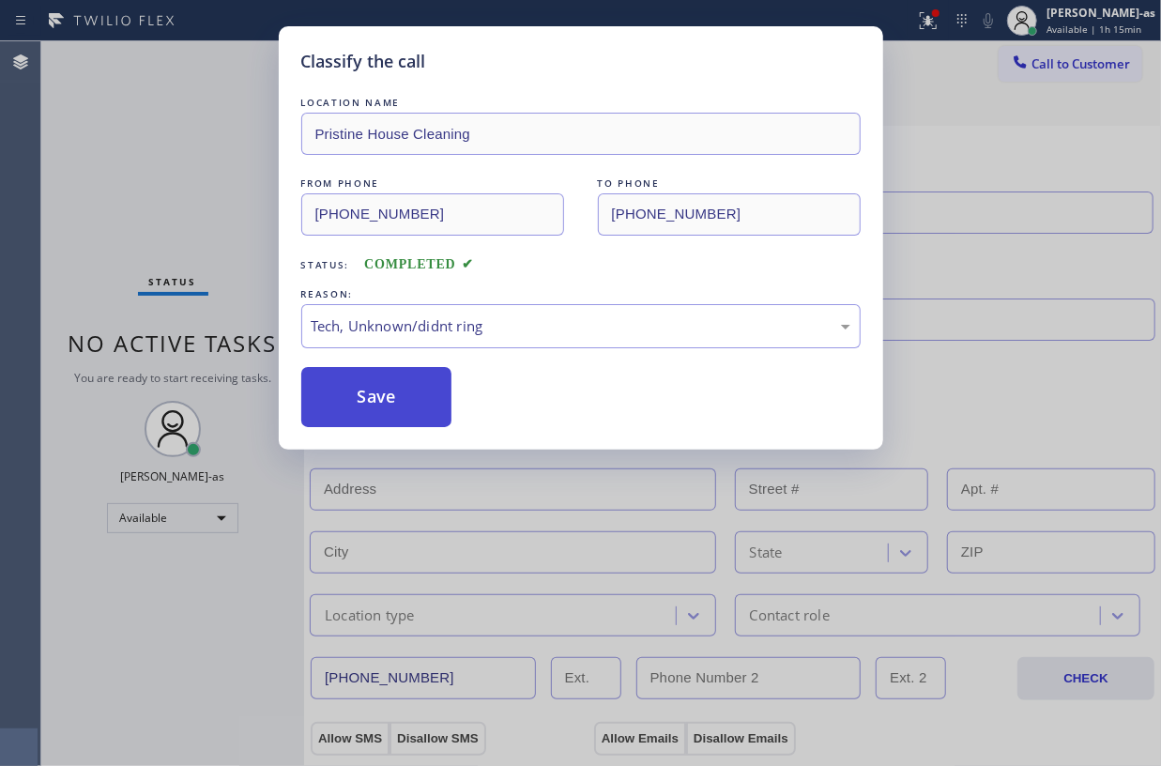
click at [375, 395] on button "Save" at bounding box center [376, 397] width 151 height 60
type input "[PHONE_NUMBER]"
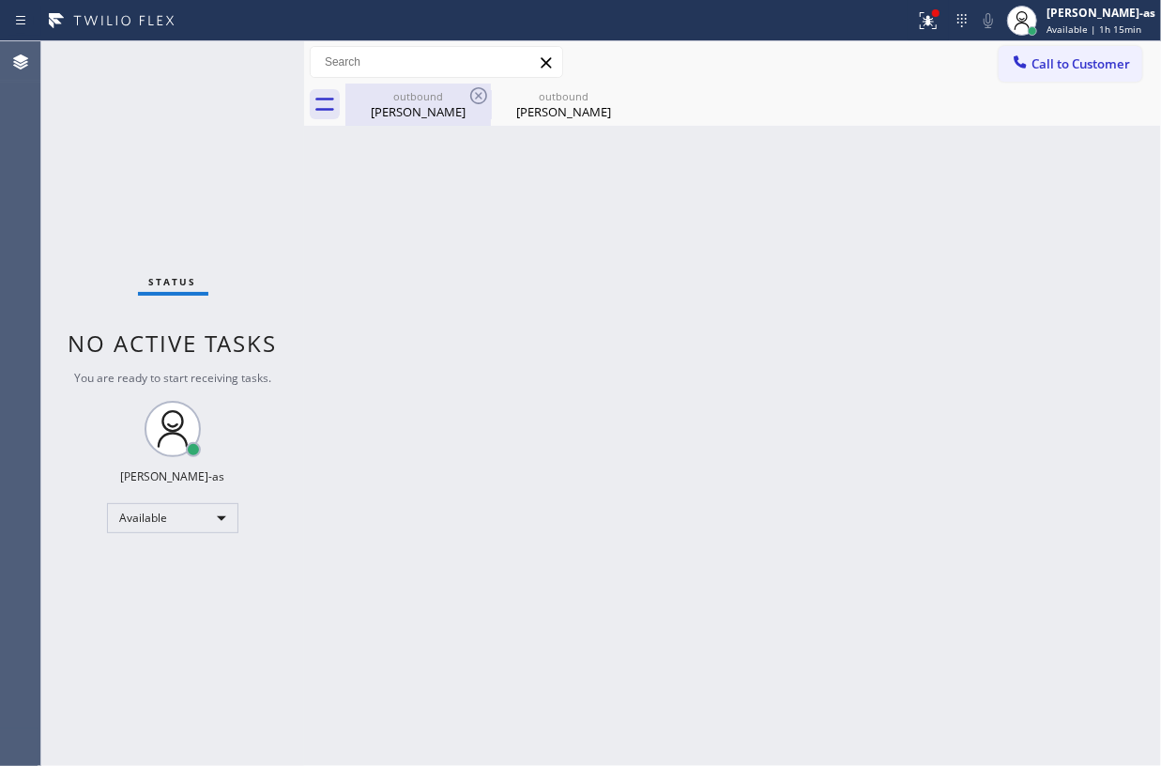
drag, startPoint x: 429, startPoint y: 99, endPoint x: 444, endPoint y: 156, distance: 58.3
click at [430, 99] on div "outbound" at bounding box center [418, 96] width 142 height 14
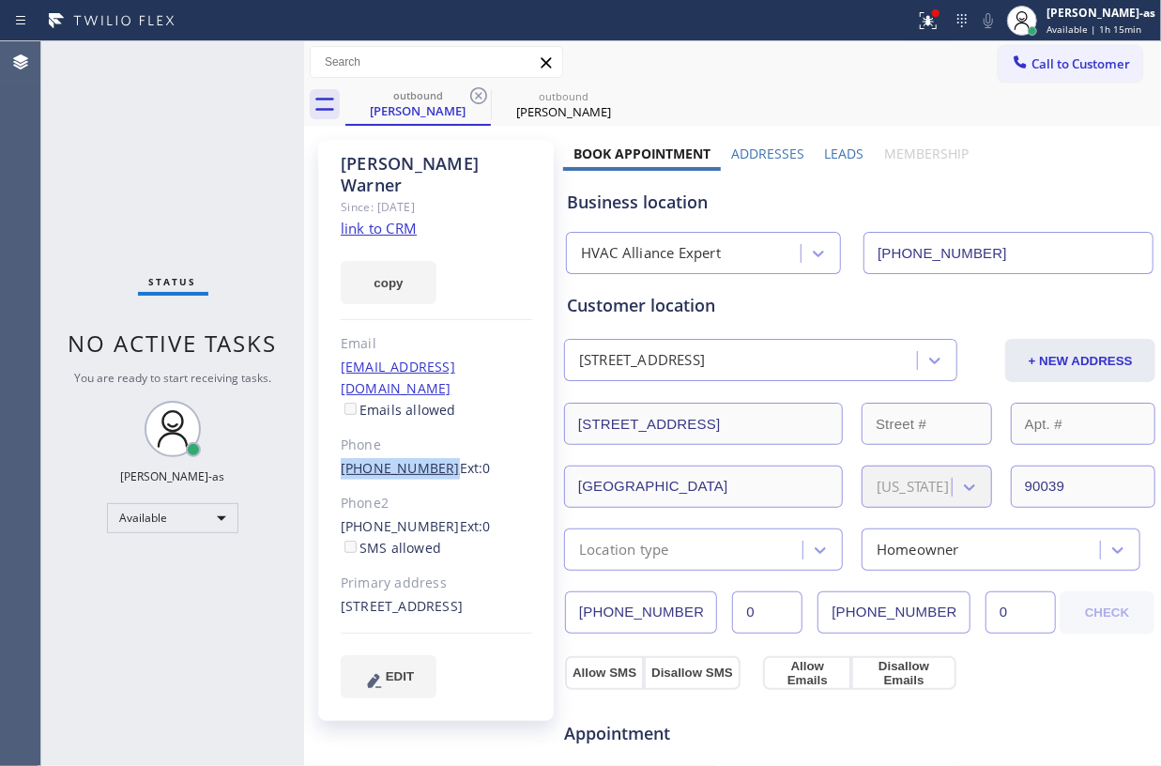
drag, startPoint x: 324, startPoint y: 414, endPoint x: 432, endPoint y: 429, distance: 109.0
click at [432, 429] on div "[PERSON_NAME] Since: [DATE] link to CRM copy Email [EMAIL_ADDRESS][DOMAIN_NAME]…" at bounding box center [436, 430] width 236 height 581
copy link "[PHONE_NUMBER]"
click at [1053, 55] on span "Call to Customer" at bounding box center [1080, 63] width 99 height 17
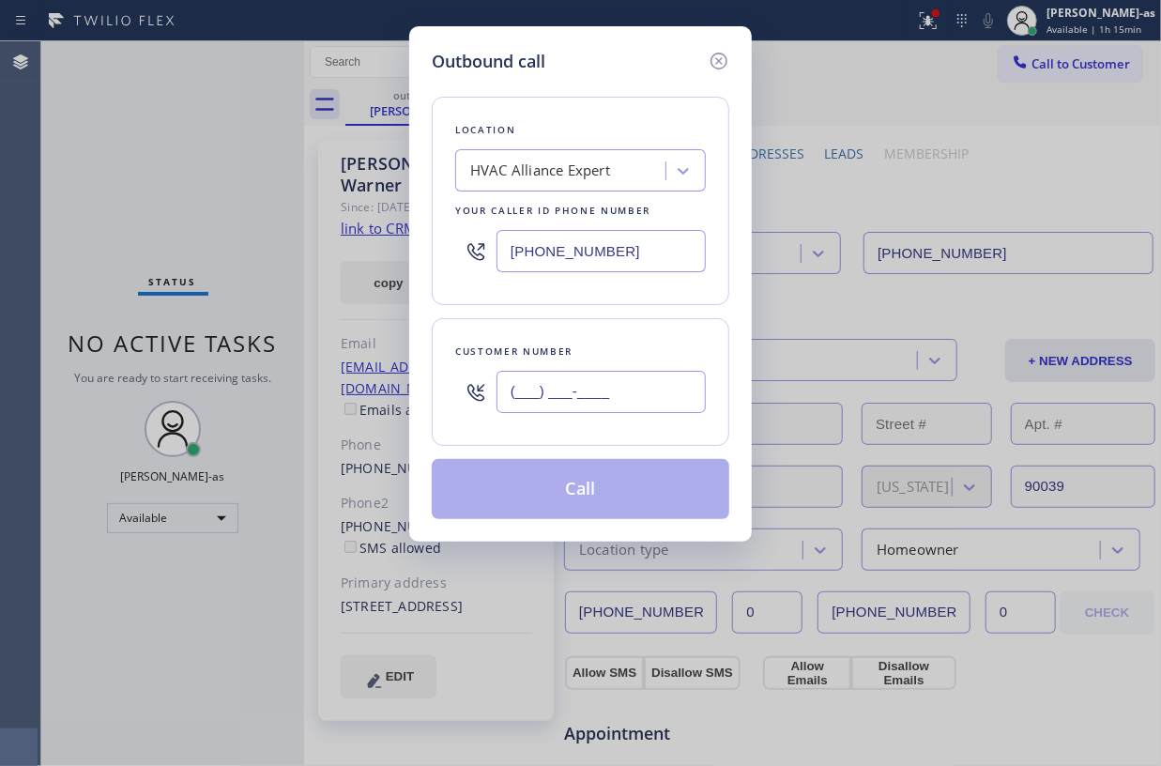
click at [604, 390] on input "(___) ___-____" at bounding box center [601, 392] width 209 height 42
paste input "323) 578-5351"
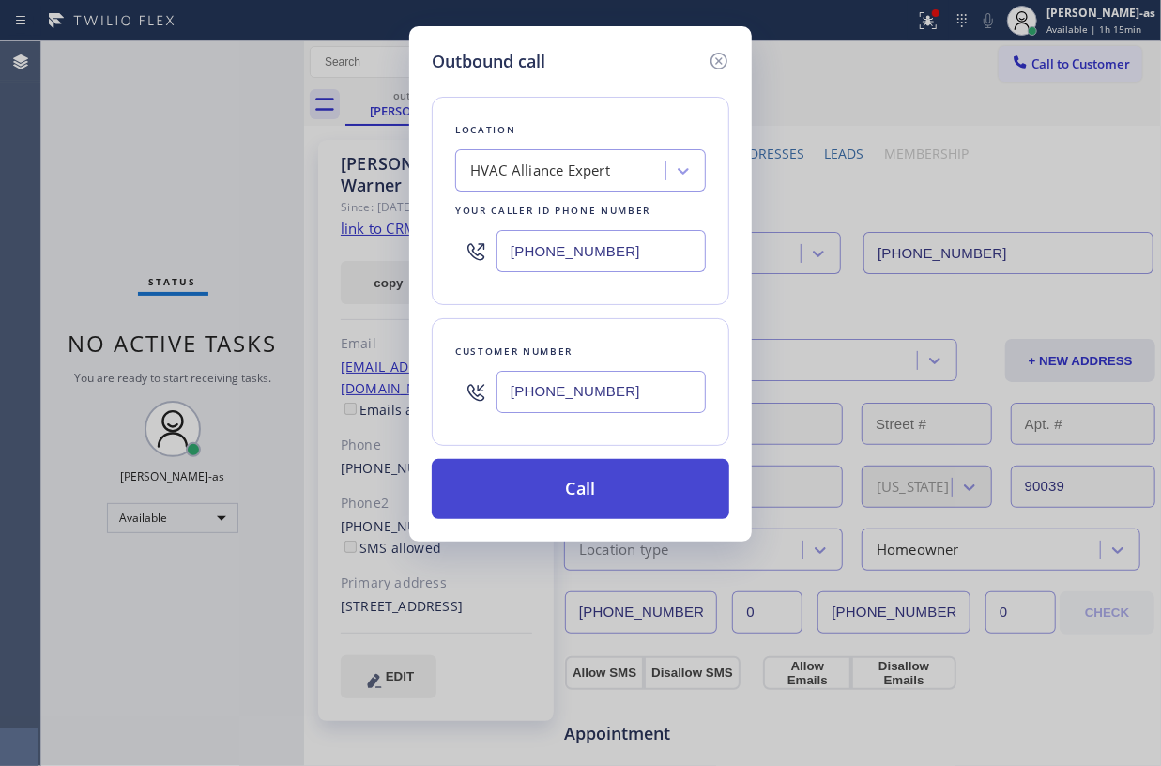
type input "[PHONE_NUMBER]"
click at [618, 494] on button "Call" at bounding box center [581, 489] width 298 height 60
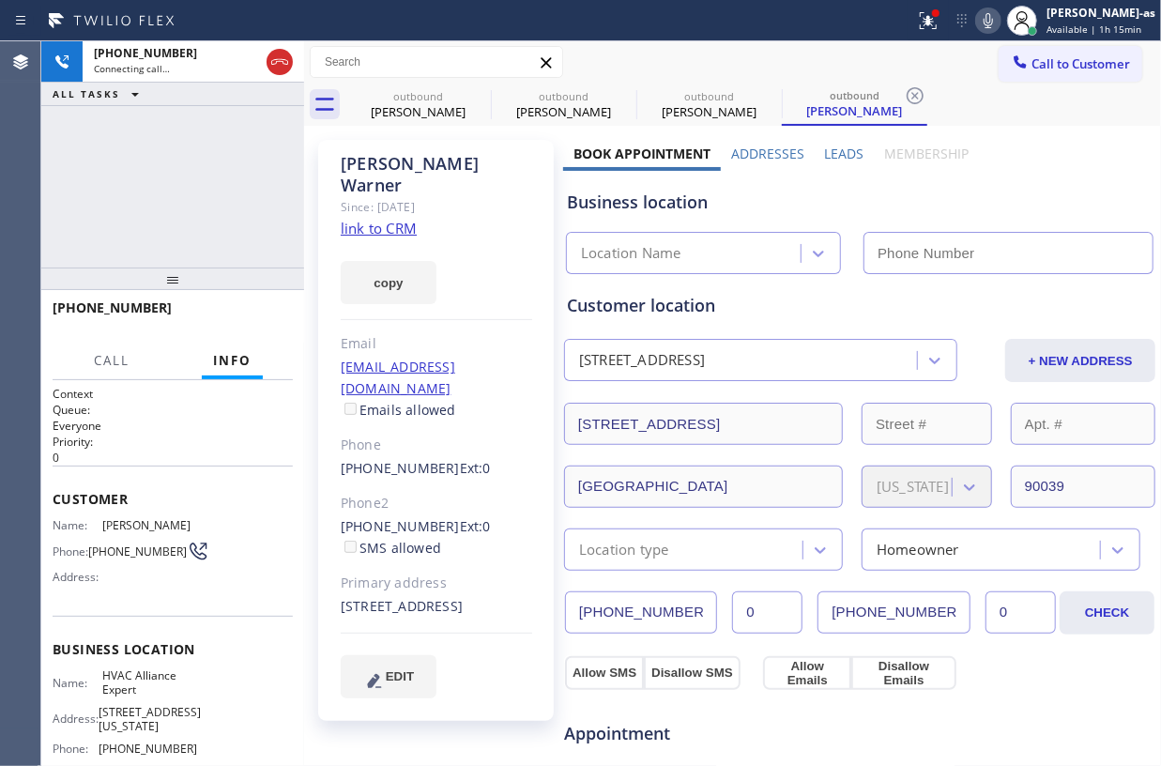
type input "[PHONE_NUMBER]"
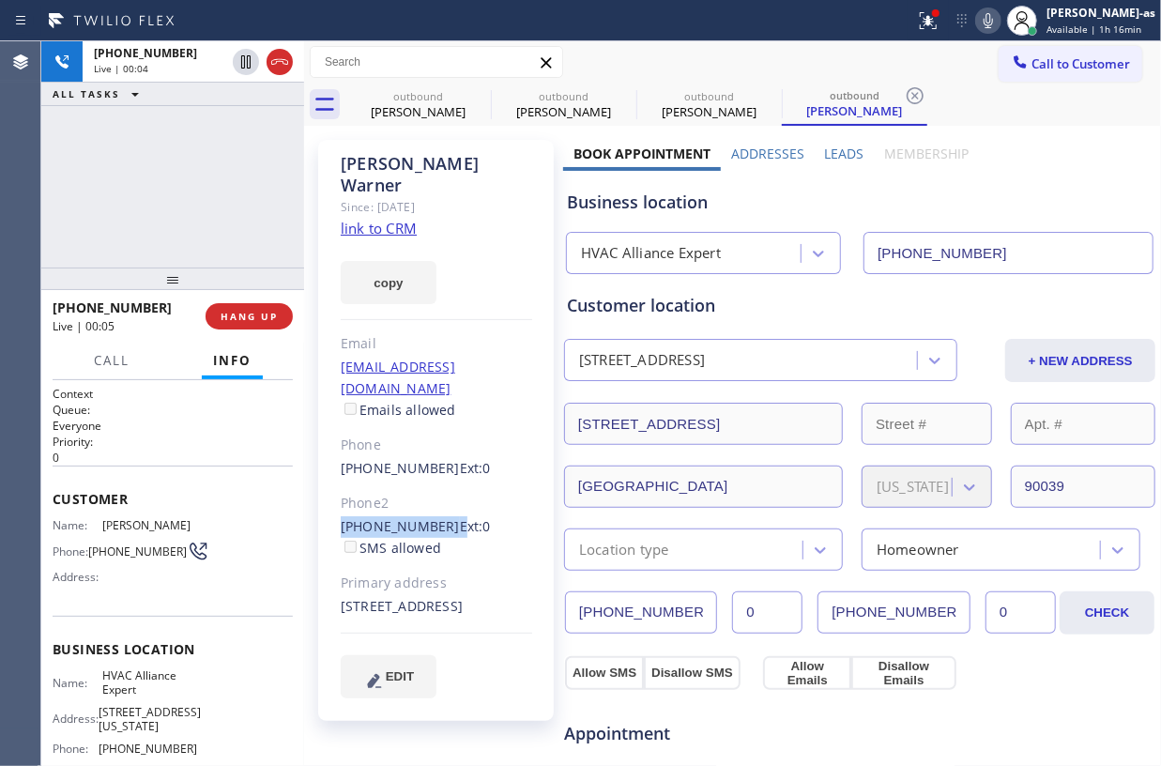
drag, startPoint x: 331, startPoint y: 481, endPoint x: 439, endPoint y: 488, distance: 108.1
click at [439, 488] on div "[PERSON_NAME] Since: [DATE] link to CRM copy Email [EMAIL_ADDRESS][DOMAIN_NAME]…" at bounding box center [436, 430] width 236 height 581
copy div "[PHONE_NUMBER]"
click at [276, 321] on button "HANG UP" at bounding box center [249, 316] width 87 height 26
click at [261, 317] on span "HANG UP" at bounding box center [249, 316] width 57 height 13
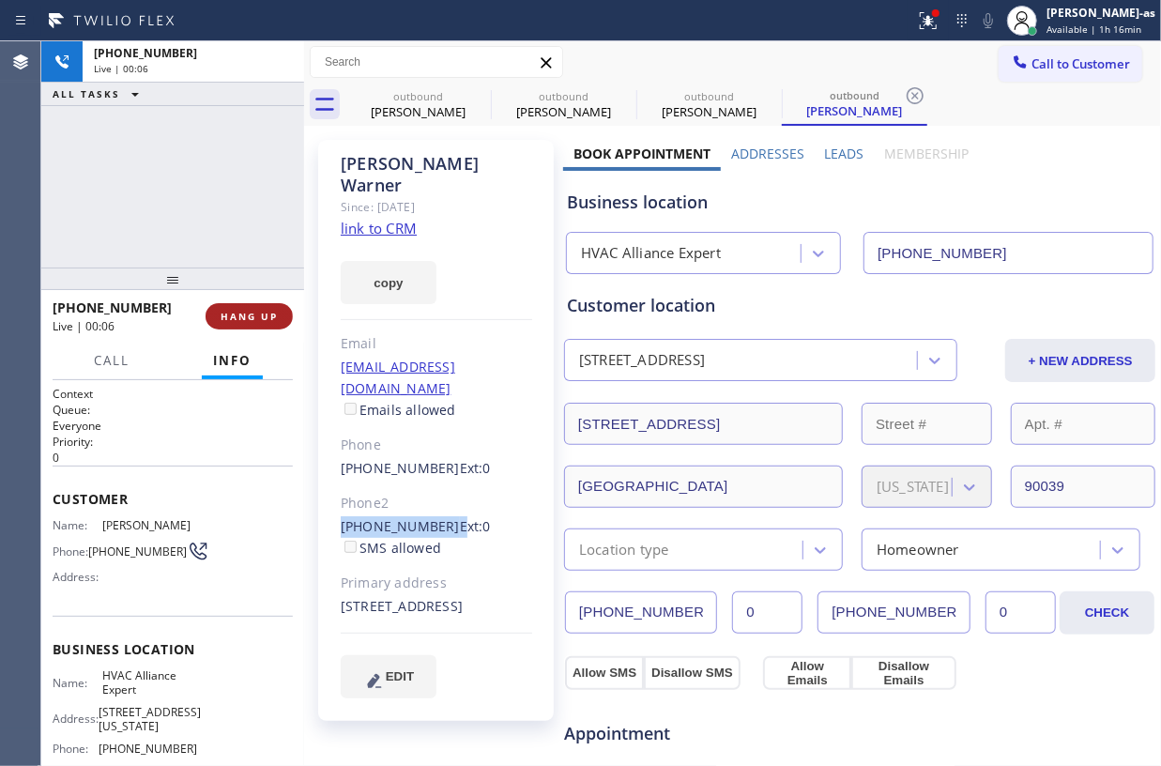
click at [261, 317] on span "HANG UP" at bounding box center [249, 316] width 57 height 13
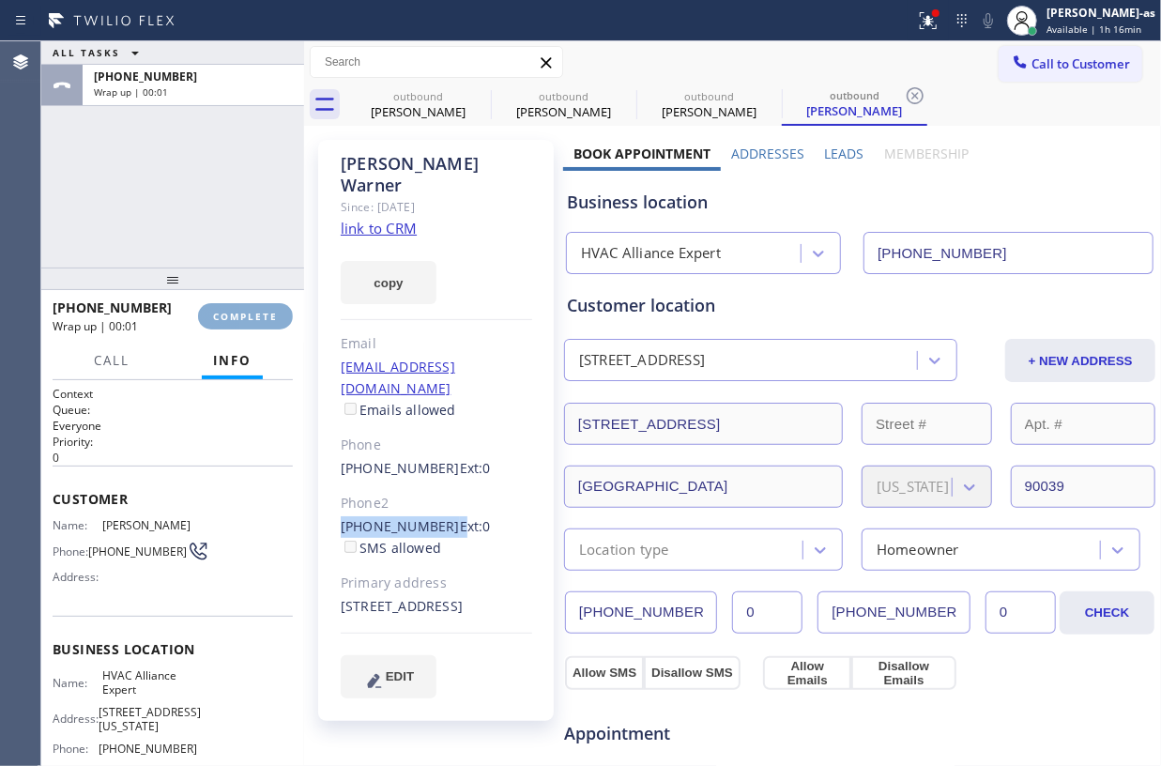
click at [261, 317] on span "COMPLETE" at bounding box center [245, 316] width 65 height 13
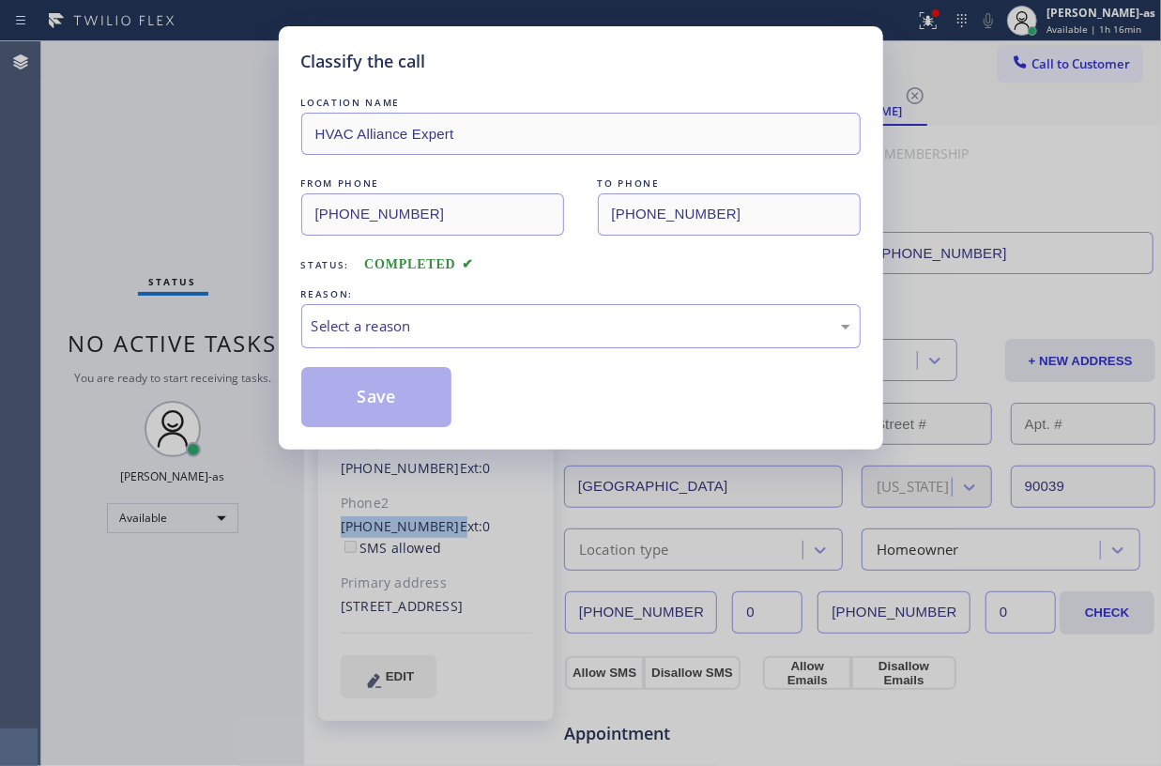
click at [261, 320] on div "Classify the call LOCATION NAME HVAC Alliance Expert FROM PHONE [PHONE_NUMBER] …" at bounding box center [580, 383] width 1161 height 766
click at [259, 321] on div "Classify the call LOCATION NAME HVAC Alliance Expert FROM PHONE [PHONE_NUMBER] …" at bounding box center [580, 383] width 1161 height 766
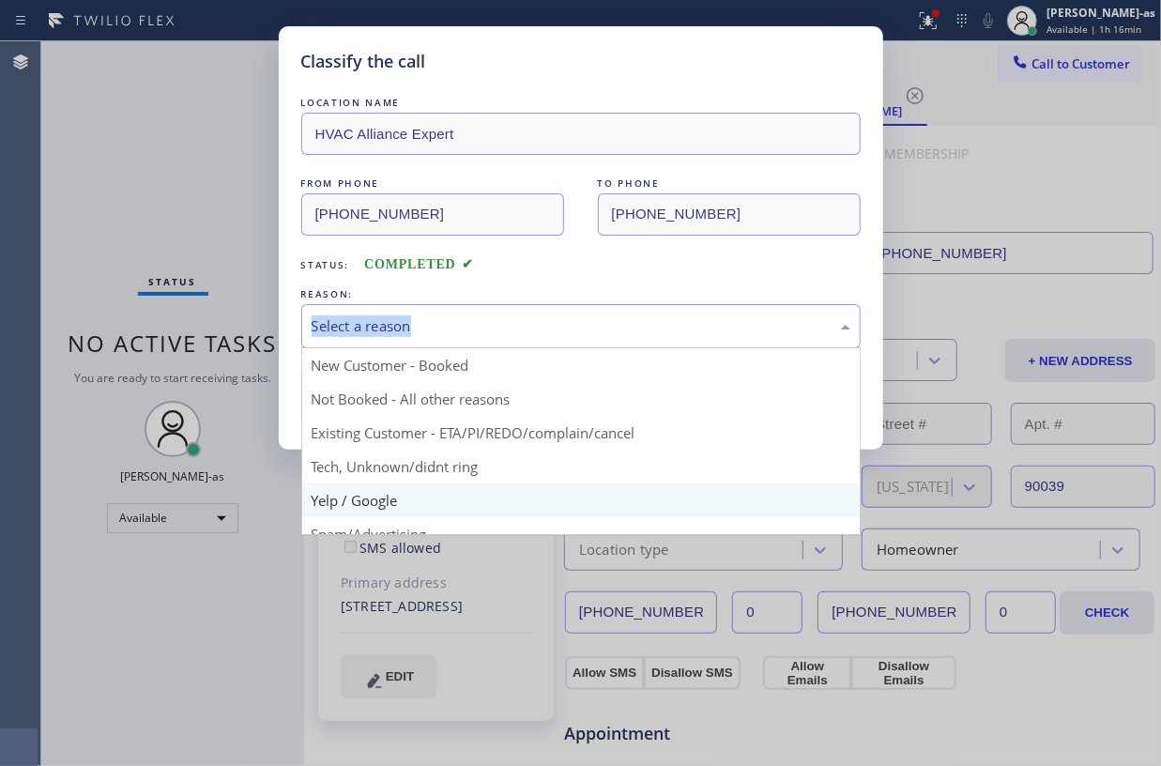
drag, startPoint x: 541, startPoint y: 330, endPoint x: 569, endPoint y: 493, distance: 164.8
click at [548, 332] on div "Select a reason" at bounding box center [581, 326] width 539 height 22
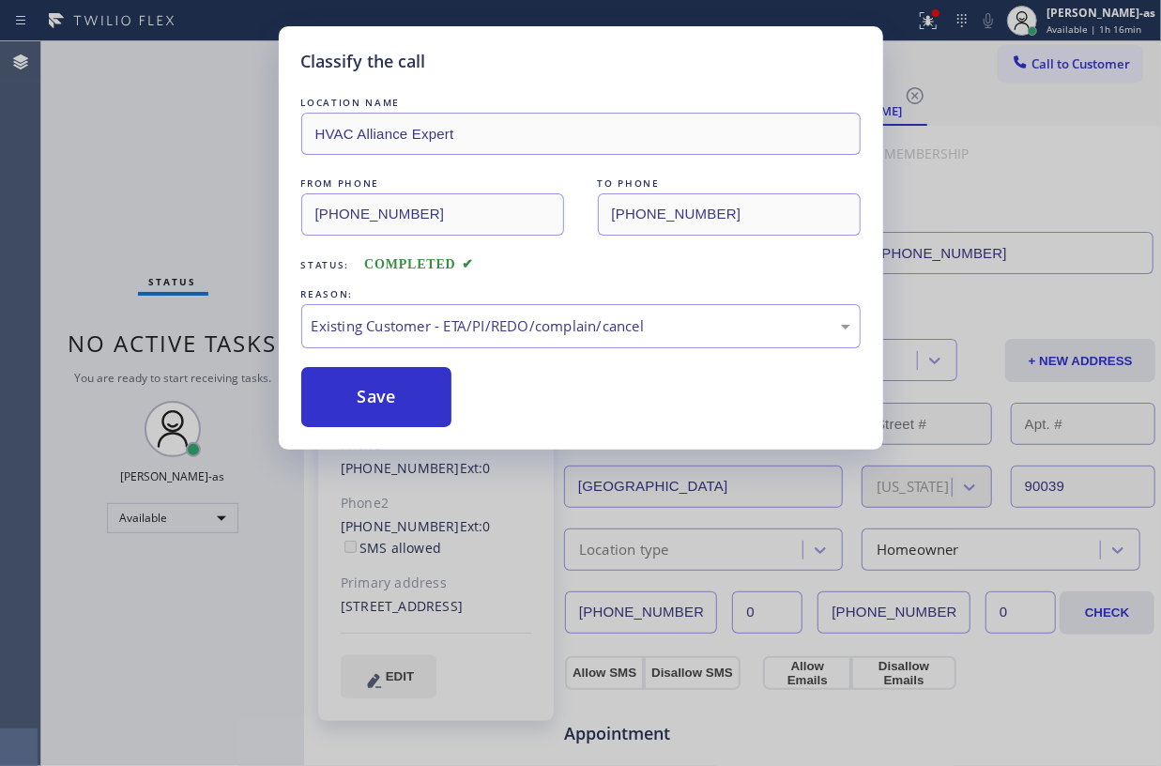
drag, startPoint x: 379, startPoint y: 376, endPoint x: 873, endPoint y: 274, distance: 504.2
click at [377, 376] on button "Save" at bounding box center [376, 397] width 151 height 60
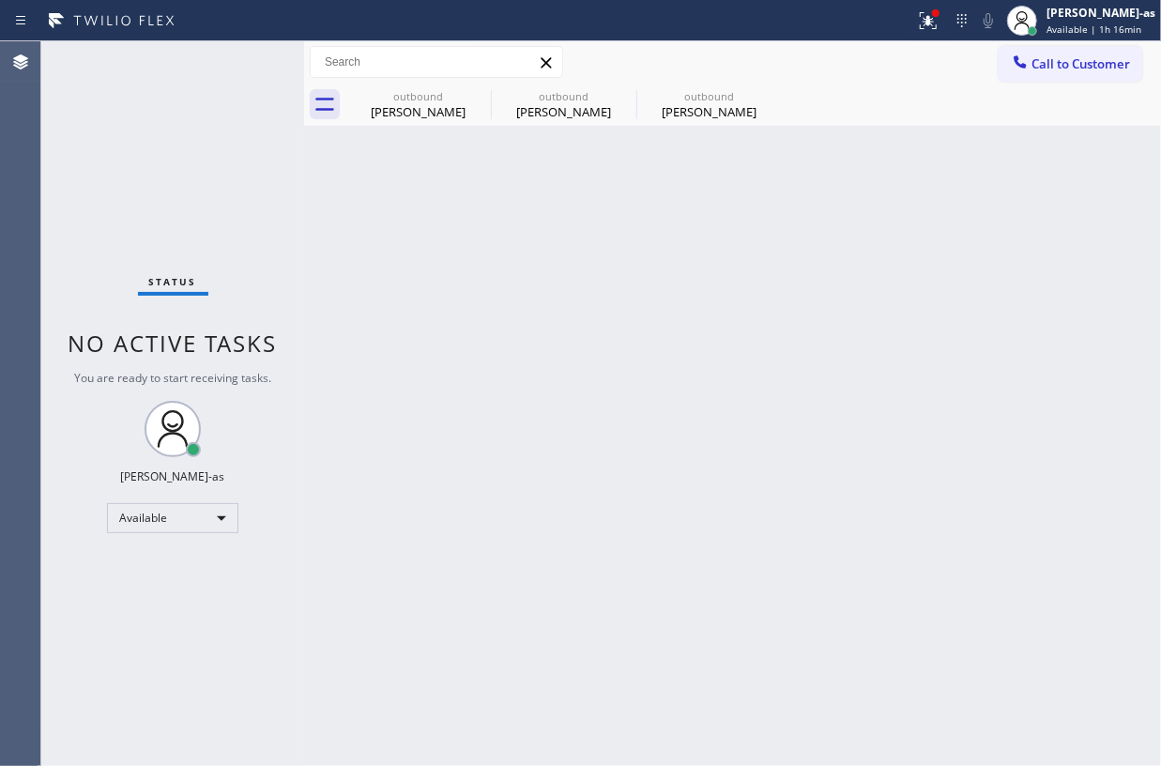
click at [1048, 69] on span "Call to Customer" at bounding box center [1080, 63] width 99 height 17
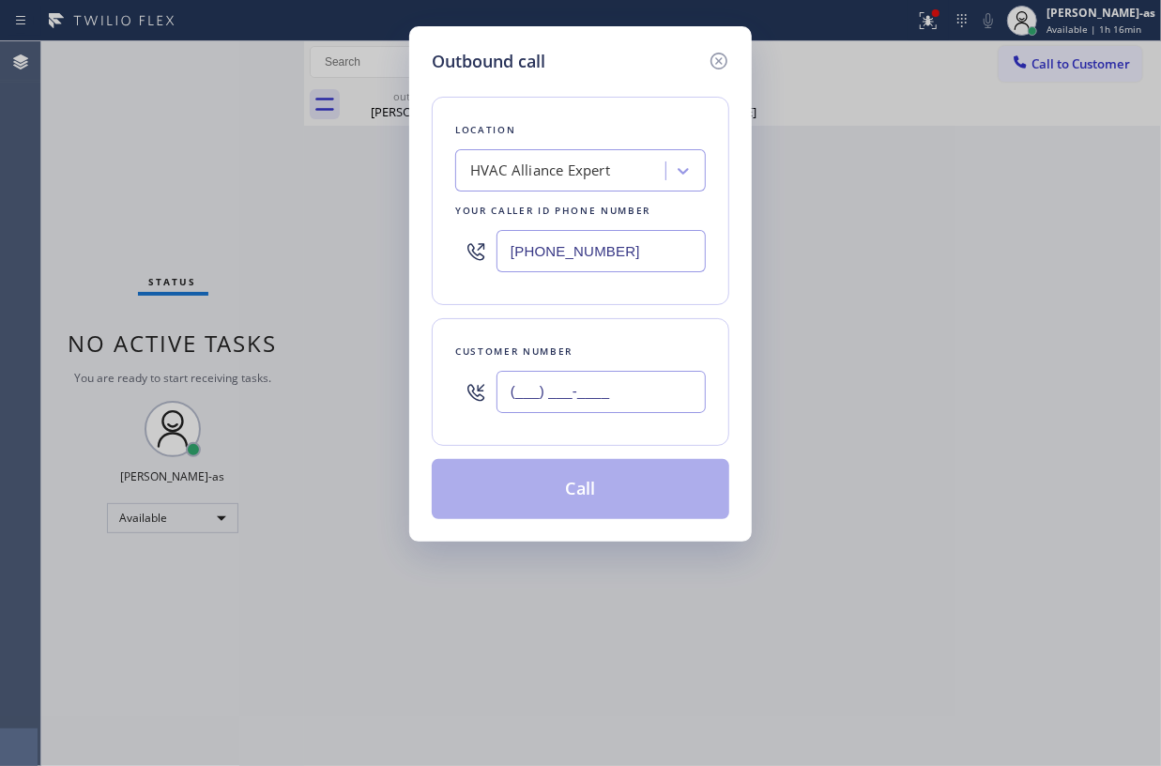
click at [650, 381] on input "(___) ___-____" at bounding box center [601, 392] width 209 height 42
paste input "213) 595-6367"
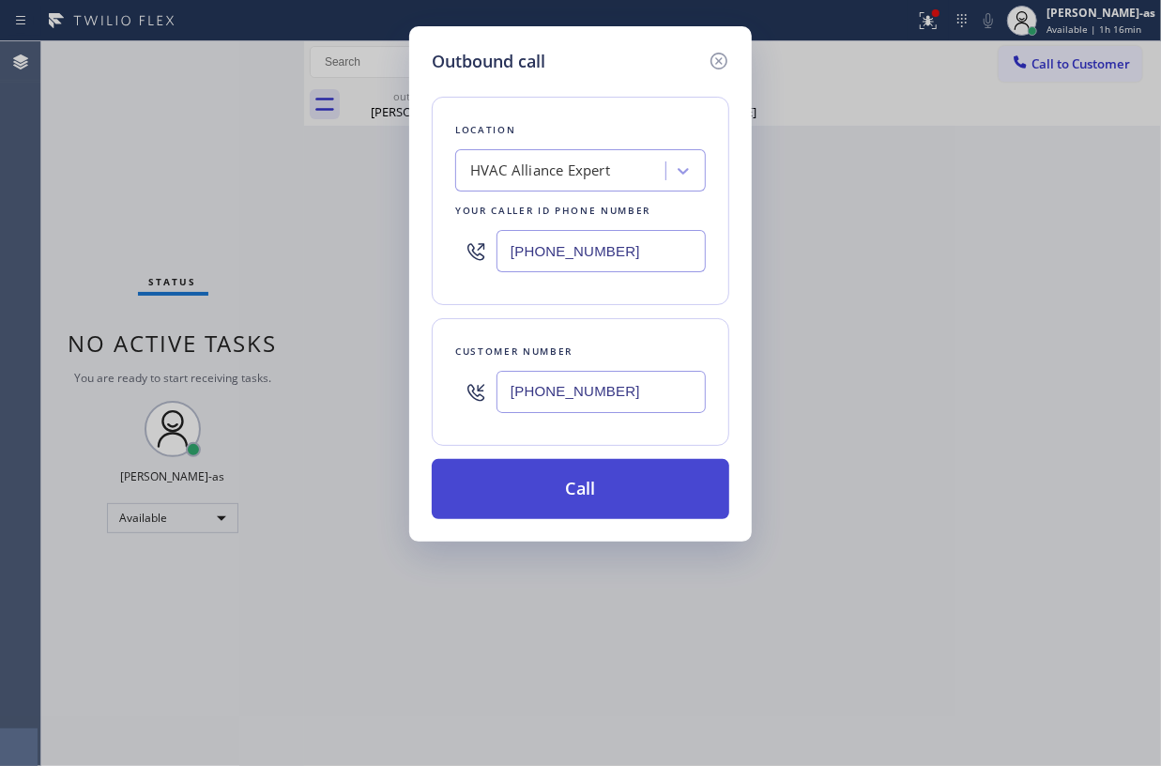
type input "[PHONE_NUMBER]"
click at [590, 486] on button "Call" at bounding box center [581, 489] width 298 height 60
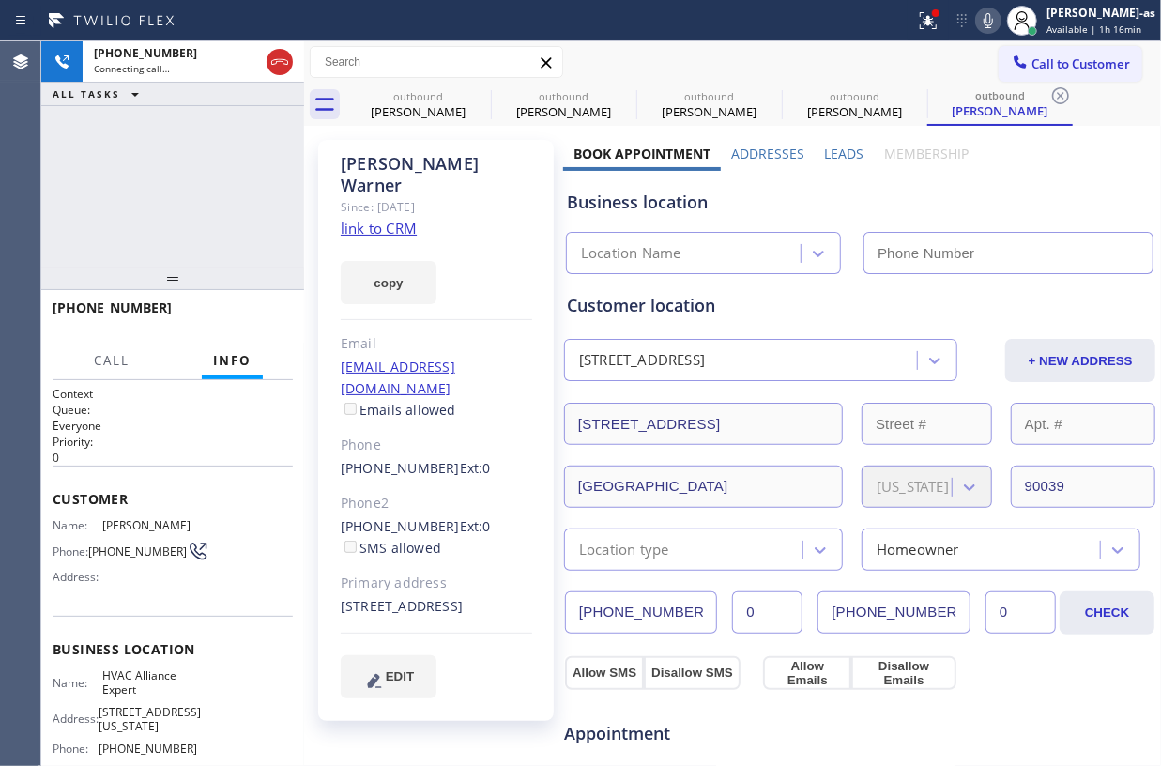
type input "[PHONE_NUMBER]"
drag, startPoint x: 124, startPoint y: 150, endPoint x: 235, endPoint y: 176, distance: 113.8
click at [143, 151] on div "[PHONE_NUMBER] Live | 00:02 ALL TASKS ALL TASKS ACTIVE TASKS TASKS IN WRAP UP" at bounding box center [172, 154] width 263 height 226
click at [260, 321] on span "HANG UP" at bounding box center [249, 316] width 57 height 13
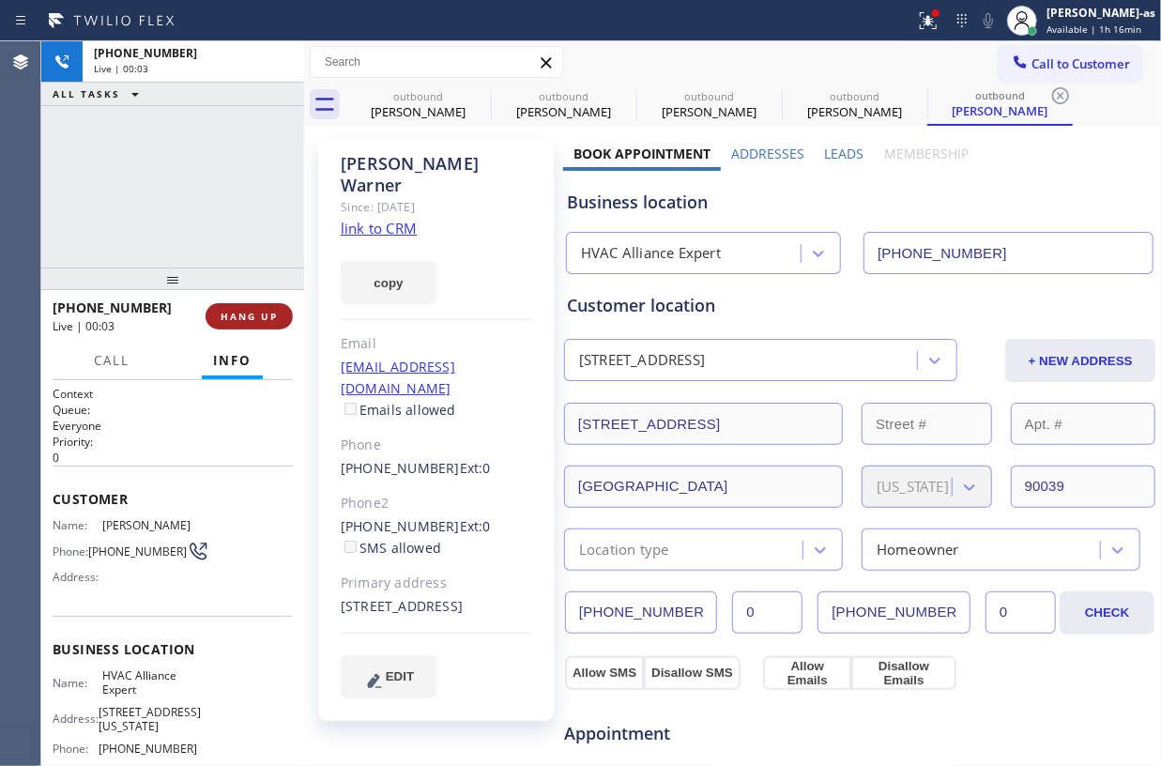
click at [260, 321] on span "HANG UP" at bounding box center [249, 316] width 57 height 13
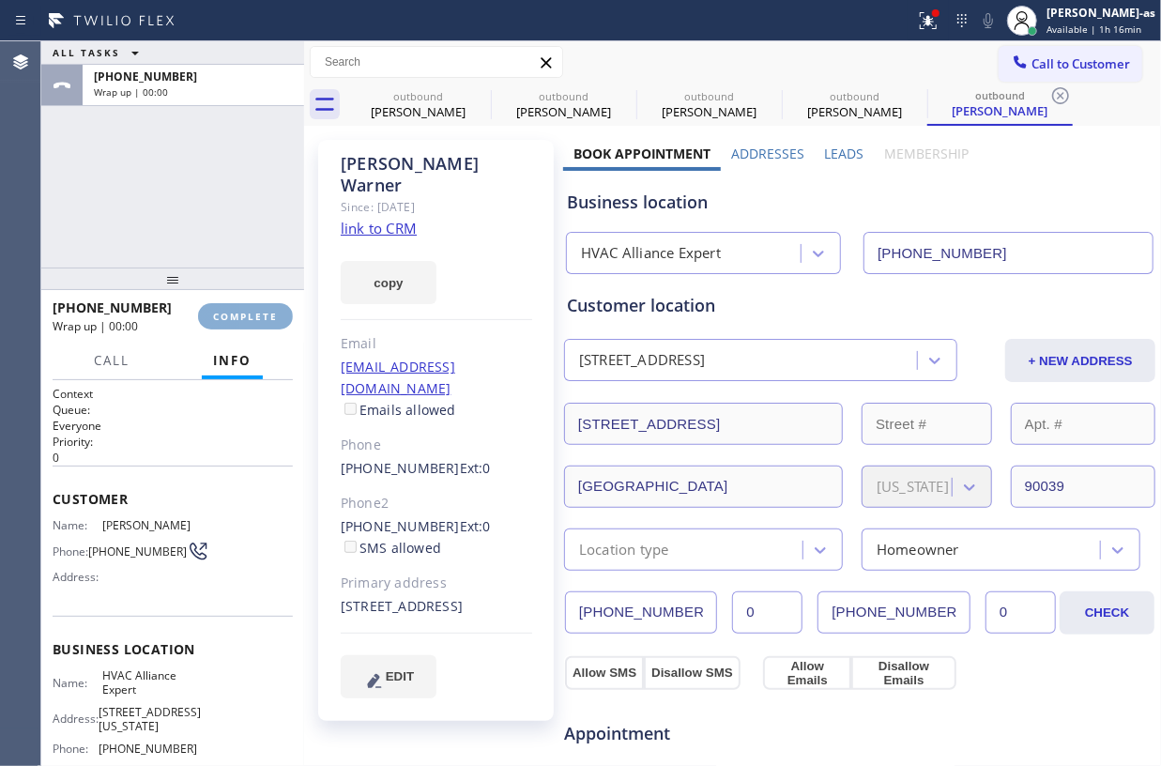
click at [260, 321] on span "COMPLETE" at bounding box center [245, 316] width 65 height 13
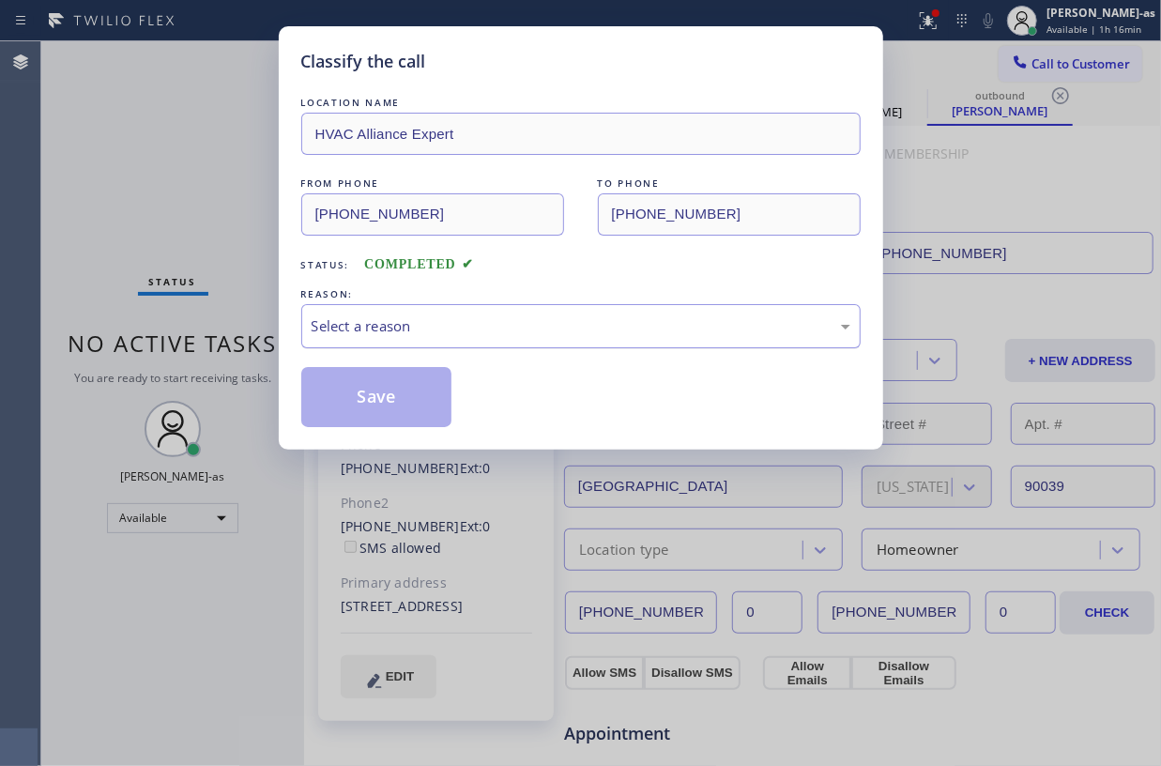
click at [520, 334] on div "Select a reason" at bounding box center [581, 326] width 539 height 22
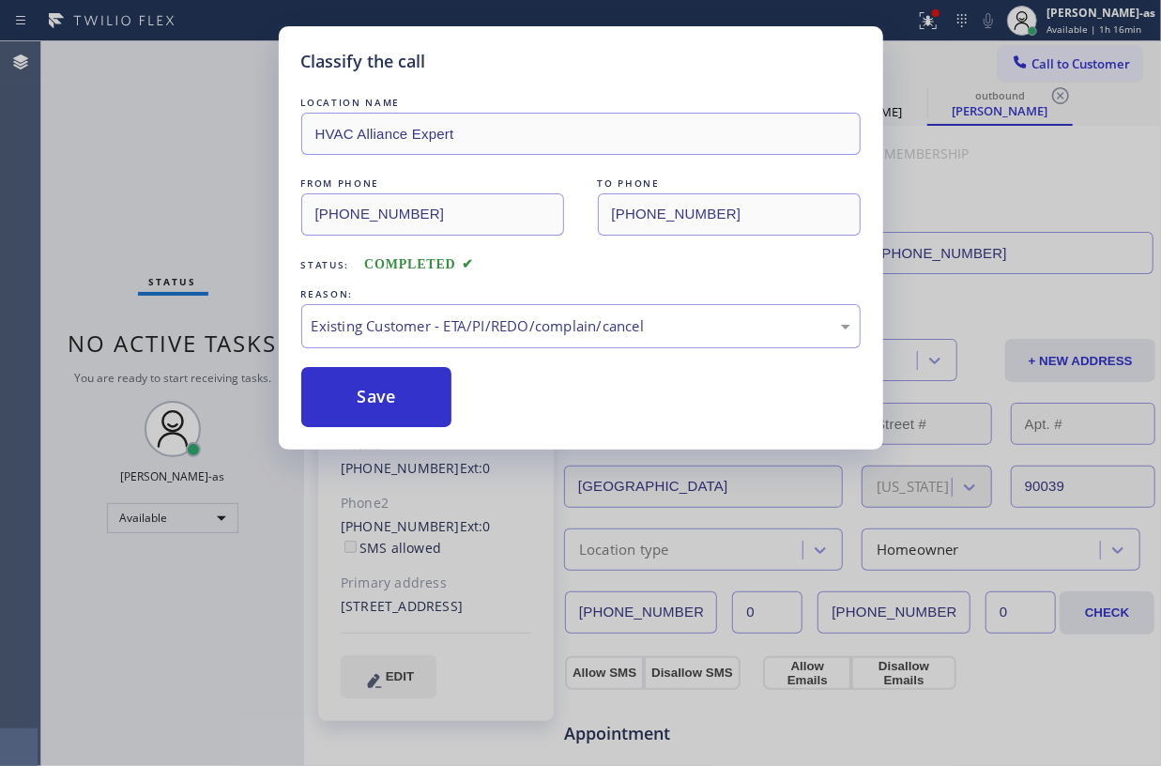
drag, startPoint x: 418, startPoint y: 399, endPoint x: 340, endPoint y: 53, distance: 354.1
click at [418, 398] on button "Save" at bounding box center [376, 397] width 151 height 60
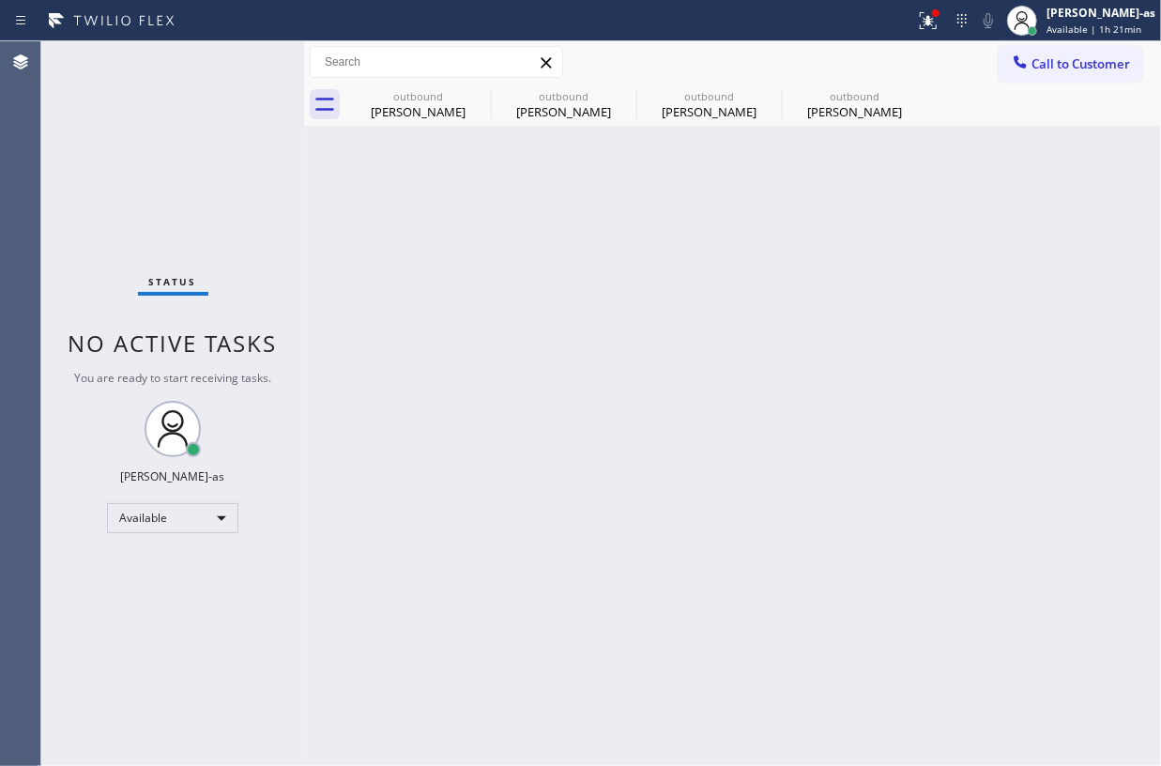
click at [1025, 72] on div at bounding box center [1020, 64] width 23 height 23
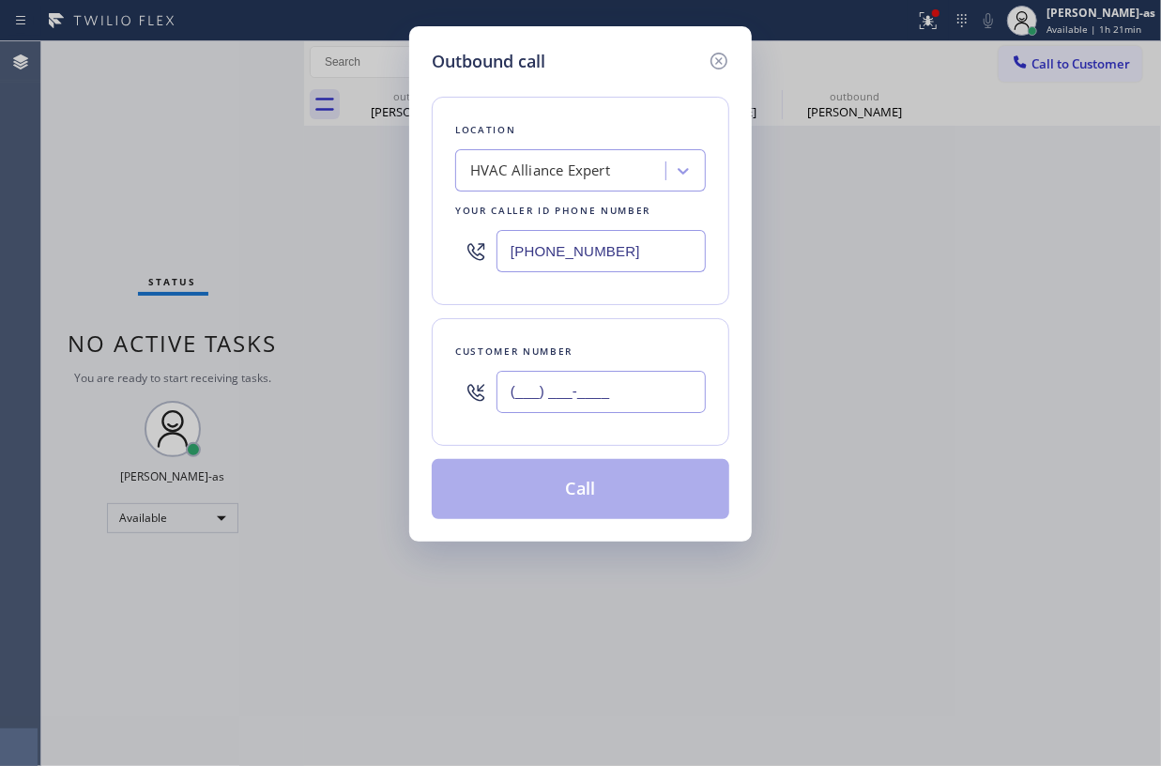
click at [609, 402] on input "(___) ___-____" at bounding box center [601, 392] width 209 height 42
paste input "508) 250-6946"
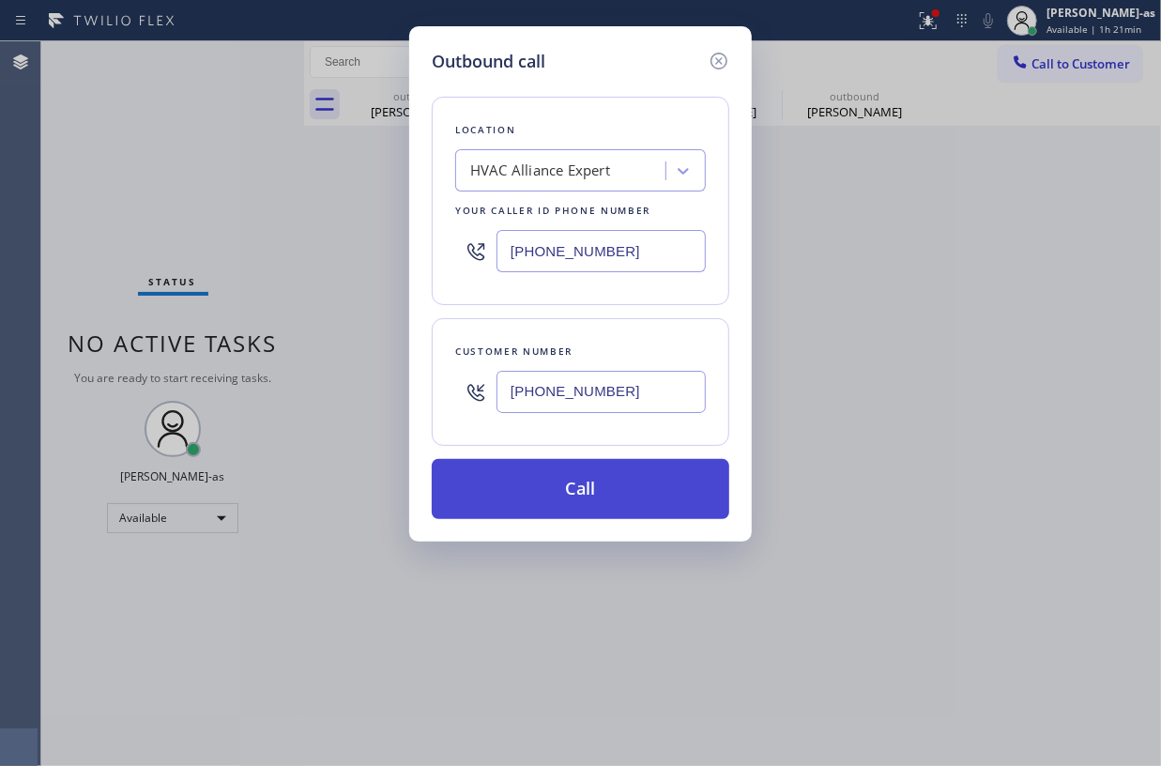
click at [617, 481] on button "Call" at bounding box center [581, 489] width 298 height 60
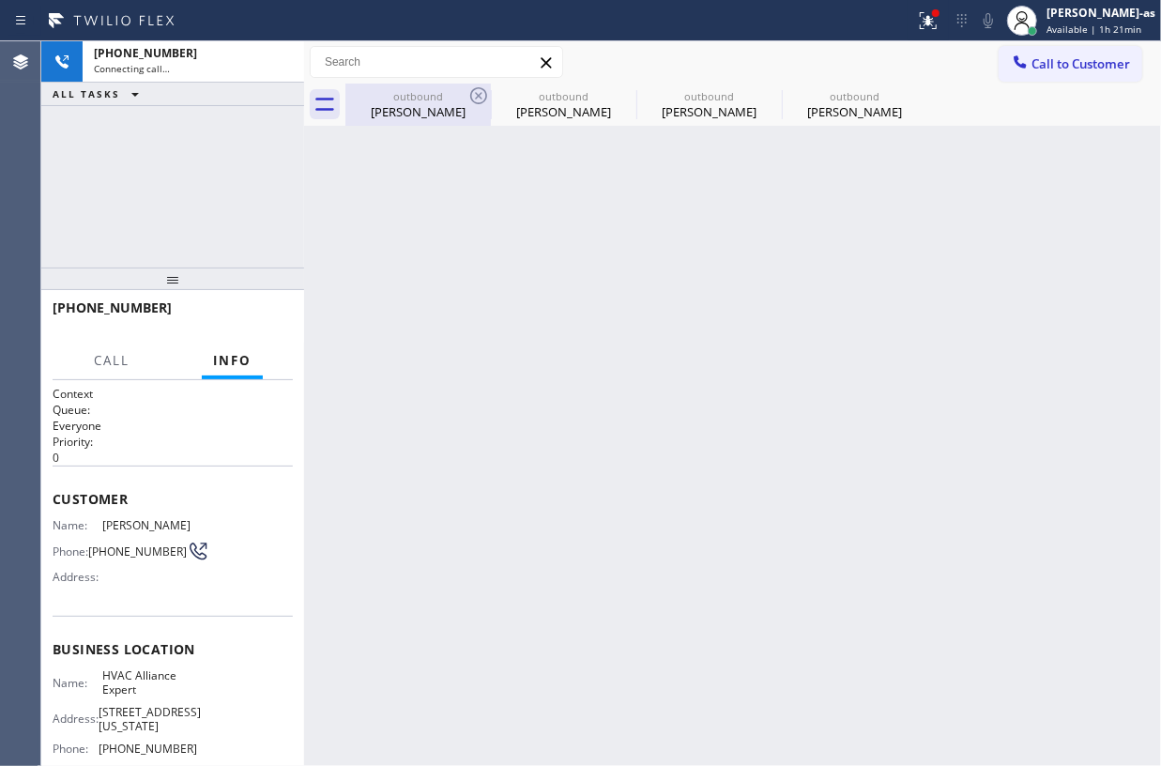
click at [419, 111] on div "[PERSON_NAME]" at bounding box center [418, 111] width 142 height 17
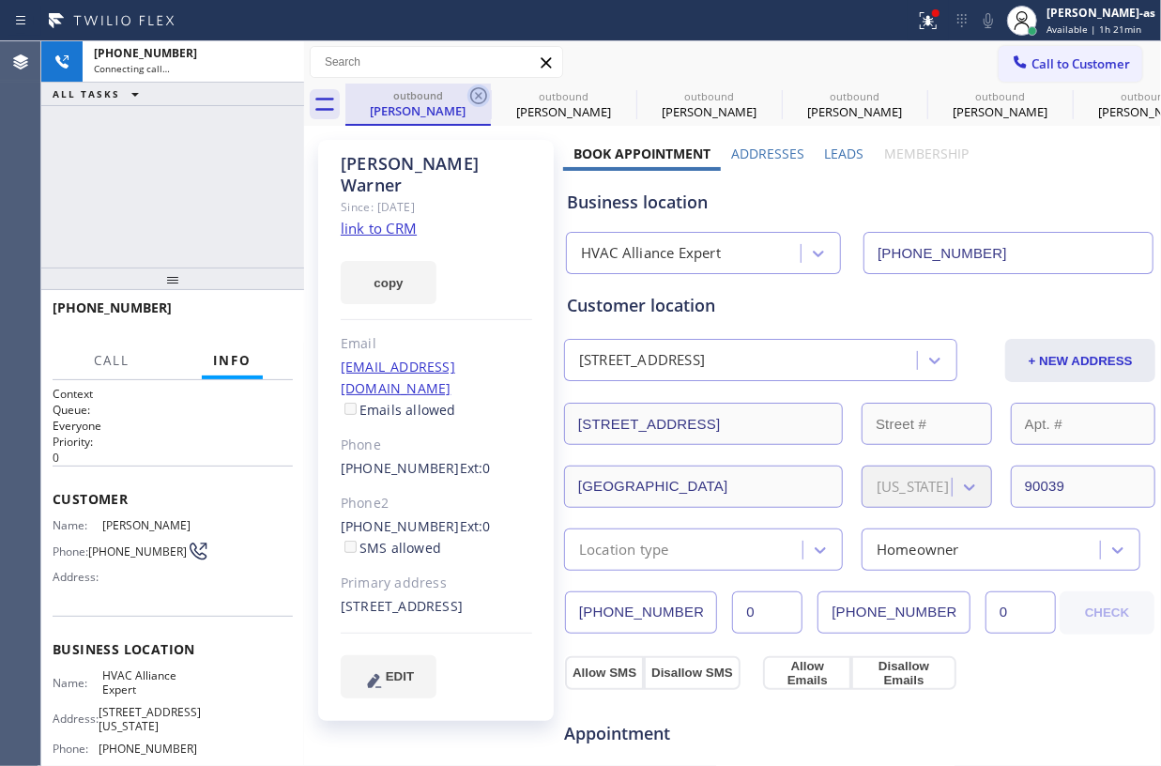
click at [477, 96] on icon at bounding box center [478, 95] width 23 height 23
click at [0, 0] on icon at bounding box center [0, 0] width 0 height 0
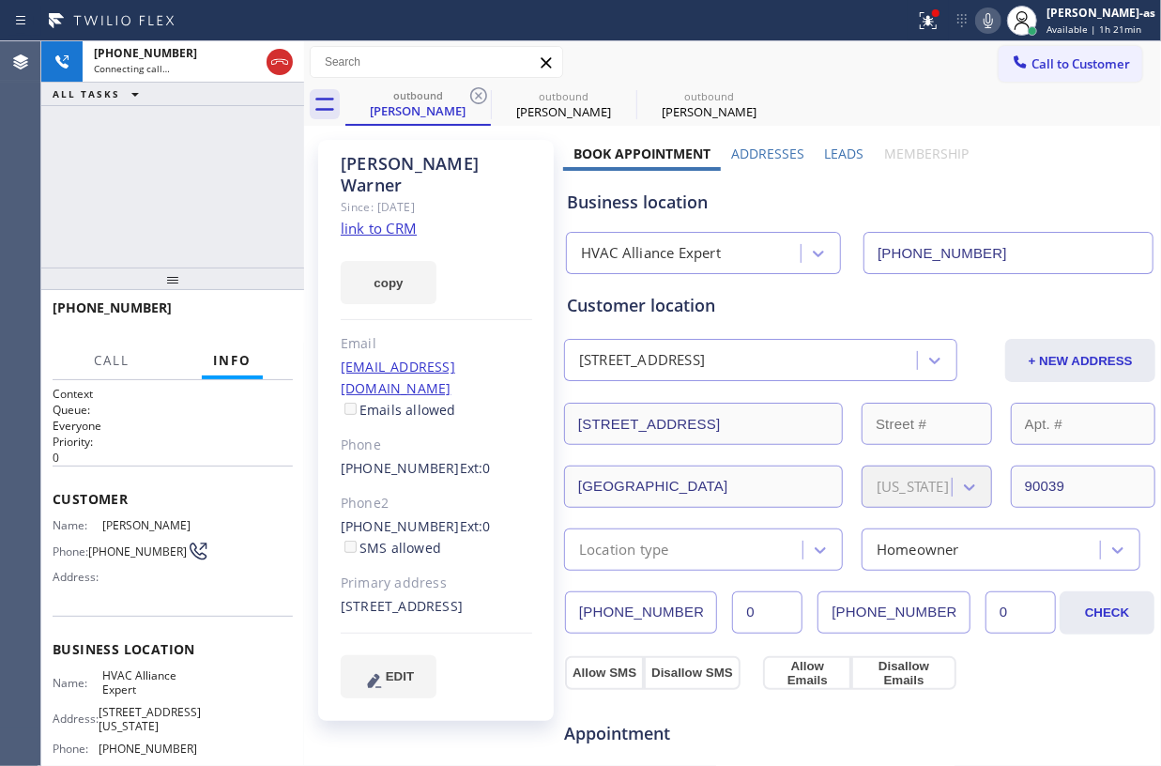
click at [477, 96] on icon at bounding box center [478, 95] width 23 height 23
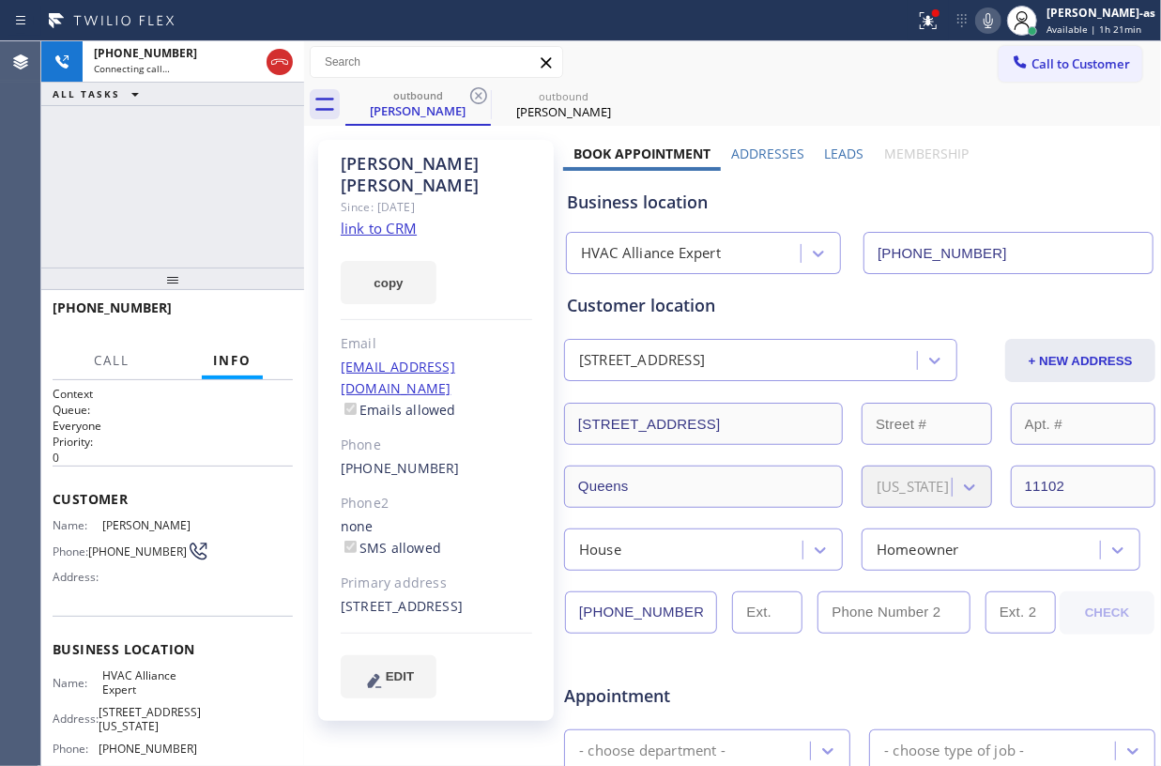
click at [152, 176] on div "[PHONE_NUMBER] Connecting call… ALL TASKS ALL TASKS ACTIVE TASKS TASKS IN WRAP …" at bounding box center [172, 154] width 263 height 226
click at [205, 181] on div "[PHONE_NUMBER] Live | 00:01 ALL TASKS ALL TASKS ACTIVE TASKS TASKS IN WRAP UP" at bounding box center [172, 154] width 263 height 226
click at [257, 313] on span "HANG UP" at bounding box center [249, 316] width 57 height 13
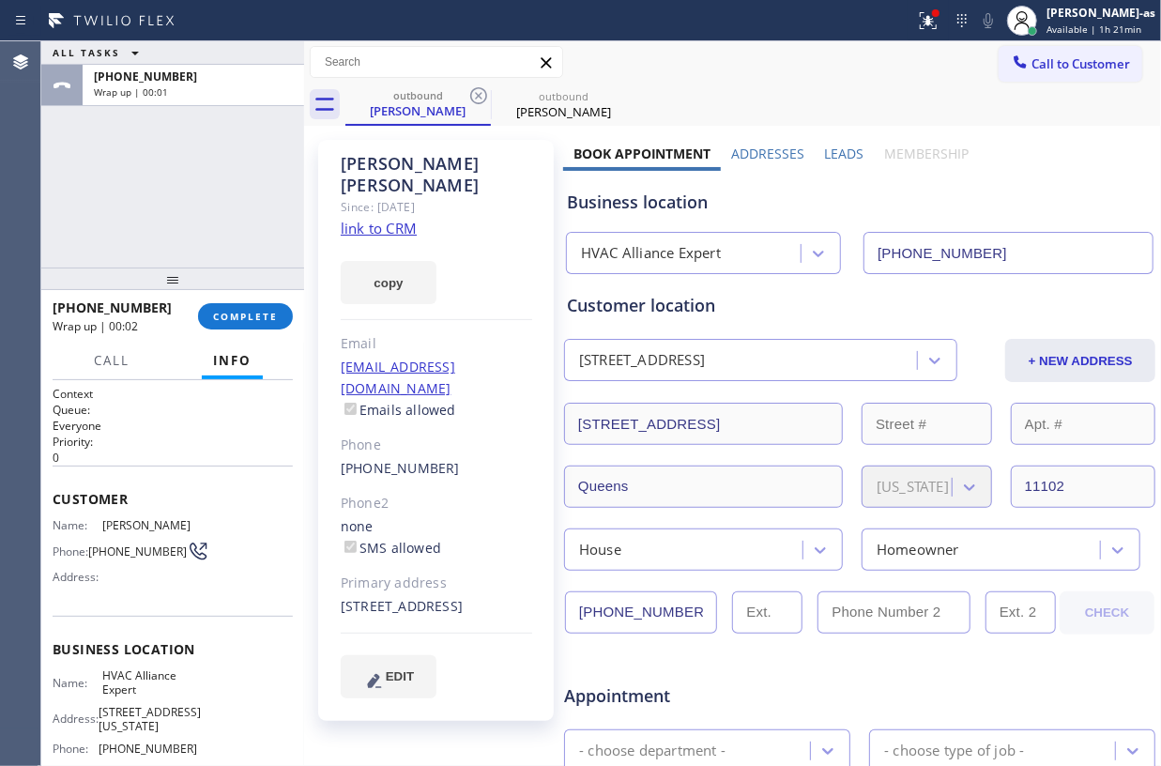
drag, startPoint x: 439, startPoint y: 410, endPoint x: 557, endPoint y: 488, distance: 140.8
click at [437, 435] on div "Phone" at bounding box center [436, 446] width 191 height 22
click at [466, 458] on div "[PHONE_NUMBER]" at bounding box center [436, 469] width 191 height 22
click at [477, 458] on div "[PHONE_NUMBER]" at bounding box center [436, 469] width 191 height 22
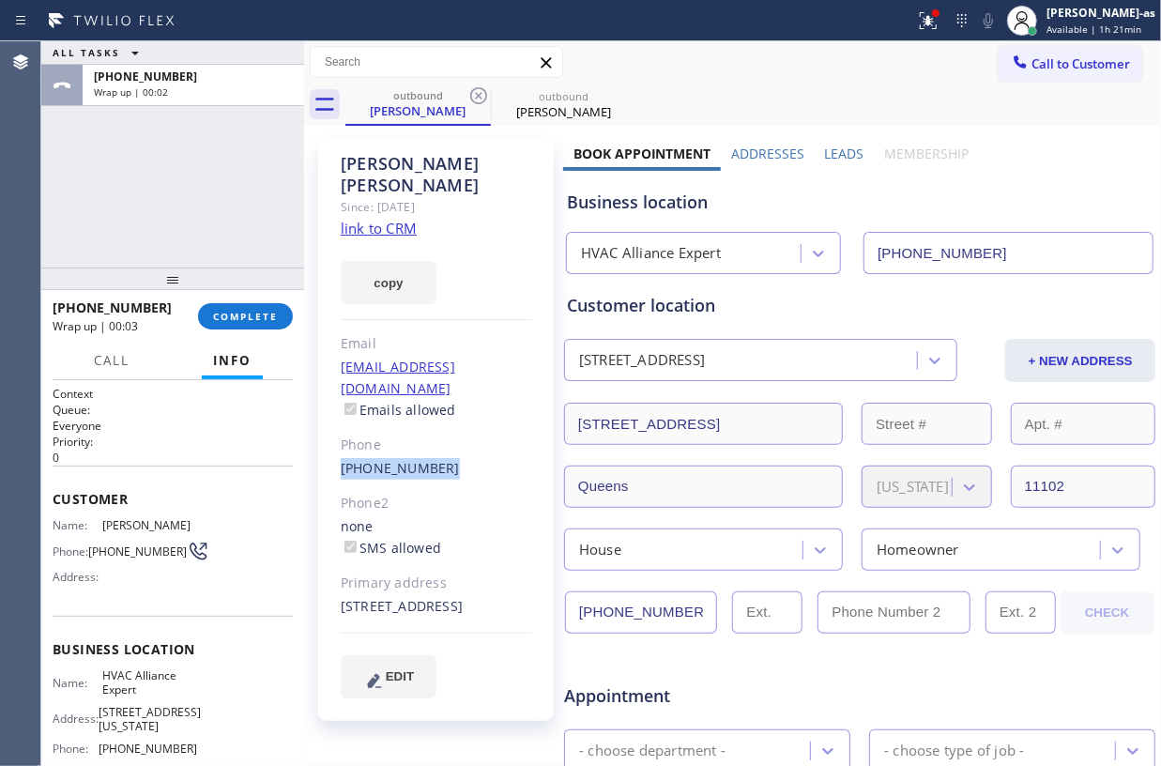
click at [477, 458] on div "[PHONE_NUMBER]" at bounding box center [436, 469] width 191 height 22
copy div "[PHONE_NUMBER]"
click at [242, 315] on span "COMPLETE" at bounding box center [245, 316] width 65 height 13
click at [234, 229] on div "ALL TASKS ALL TASKS ACTIVE TASKS TASKS IN WRAP UP [PHONE_NUMBER] Wrap up | 00:05" at bounding box center [172, 154] width 263 height 226
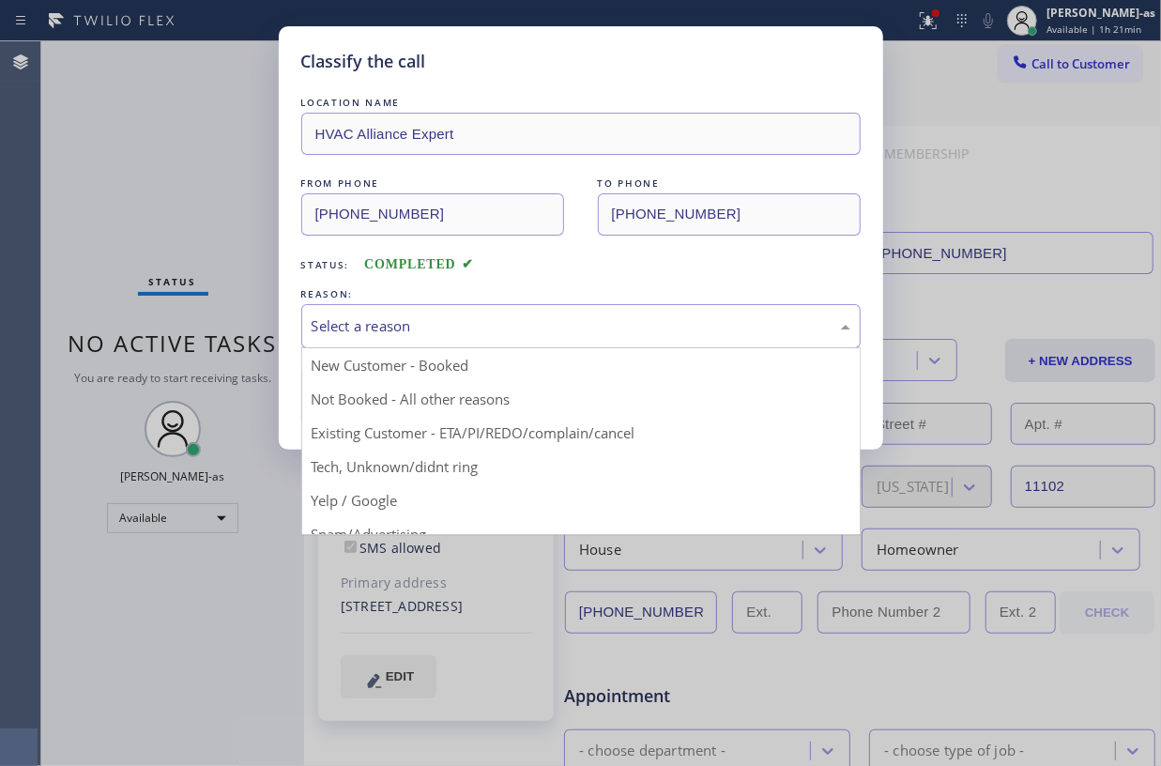
click at [560, 325] on div "Select a reason" at bounding box center [581, 326] width 539 height 22
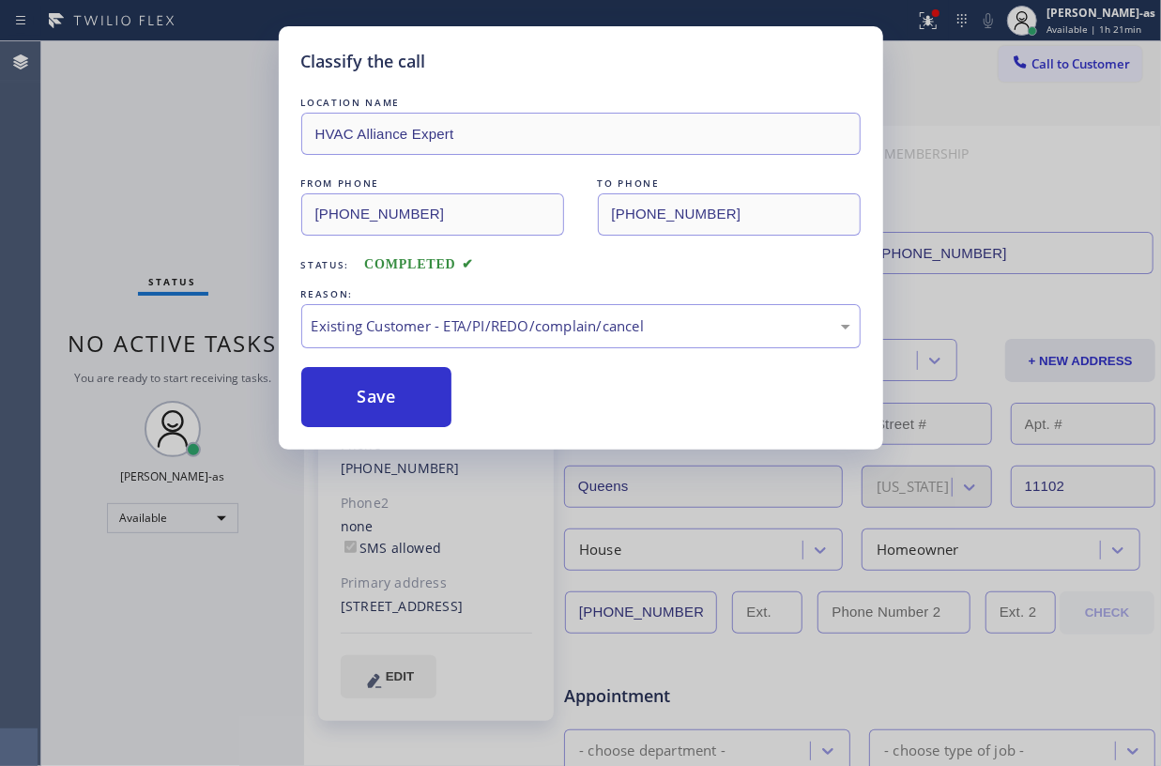
drag, startPoint x: 409, startPoint y: 398, endPoint x: 1081, endPoint y: 210, distance: 697.7
click at [460, 399] on div "Save" at bounding box center [580, 397] width 559 height 60
click at [1082, 65] on div "Classify the call LOCATION NAME HVAC Alliance Expert FROM PHONE [PHONE_NUMBER] …" at bounding box center [580, 383] width 1161 height 766
click at [410, 390] on button "Save" at bounding box center [376, 397] width 151 height 60
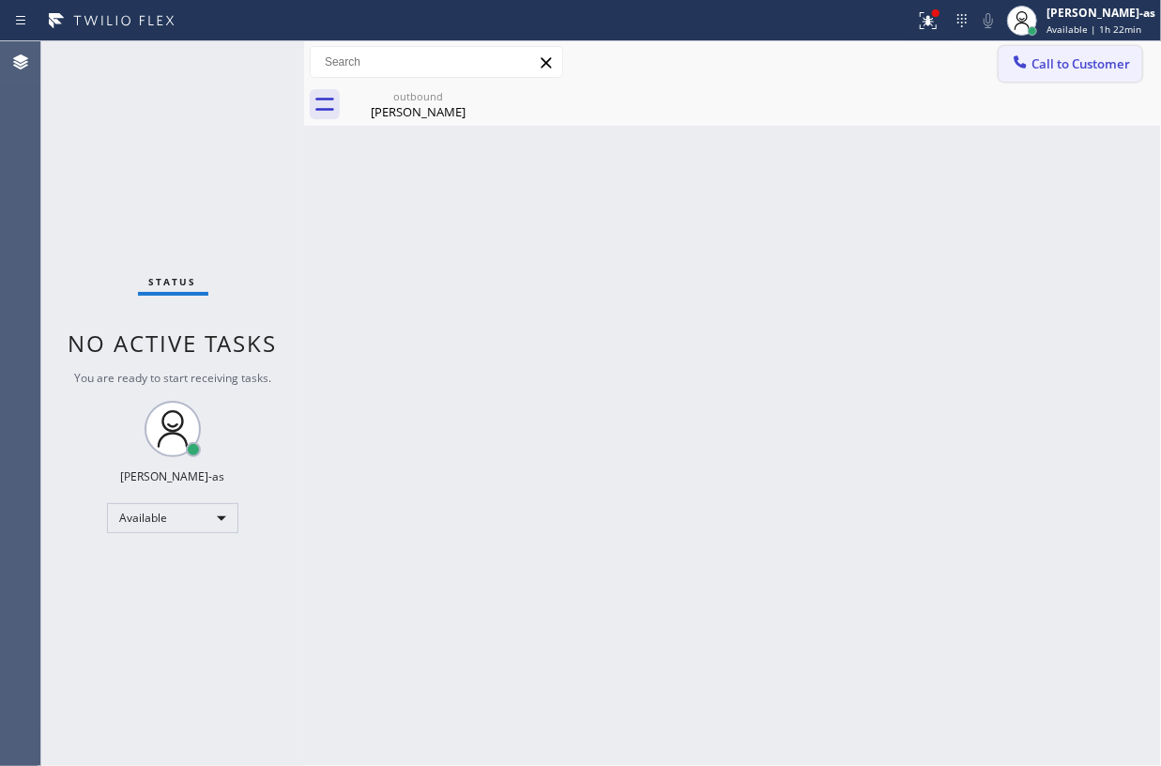
click at [1076, 58] on span "Call to Customer" at bounding box center [1080, 63] width 99 height 17
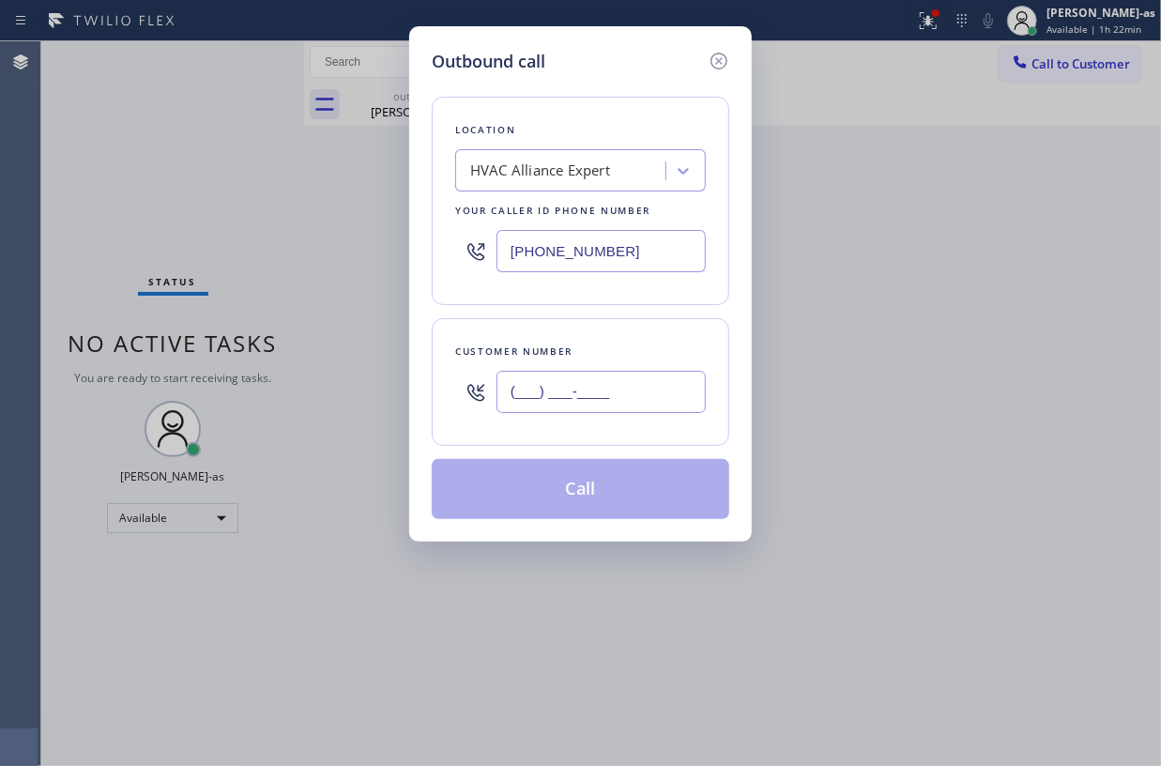
click at [681, 387] on input "(___) ___-____" at bounding box center [601, 392] width 209 height 42
paste input "508) 250-6946"
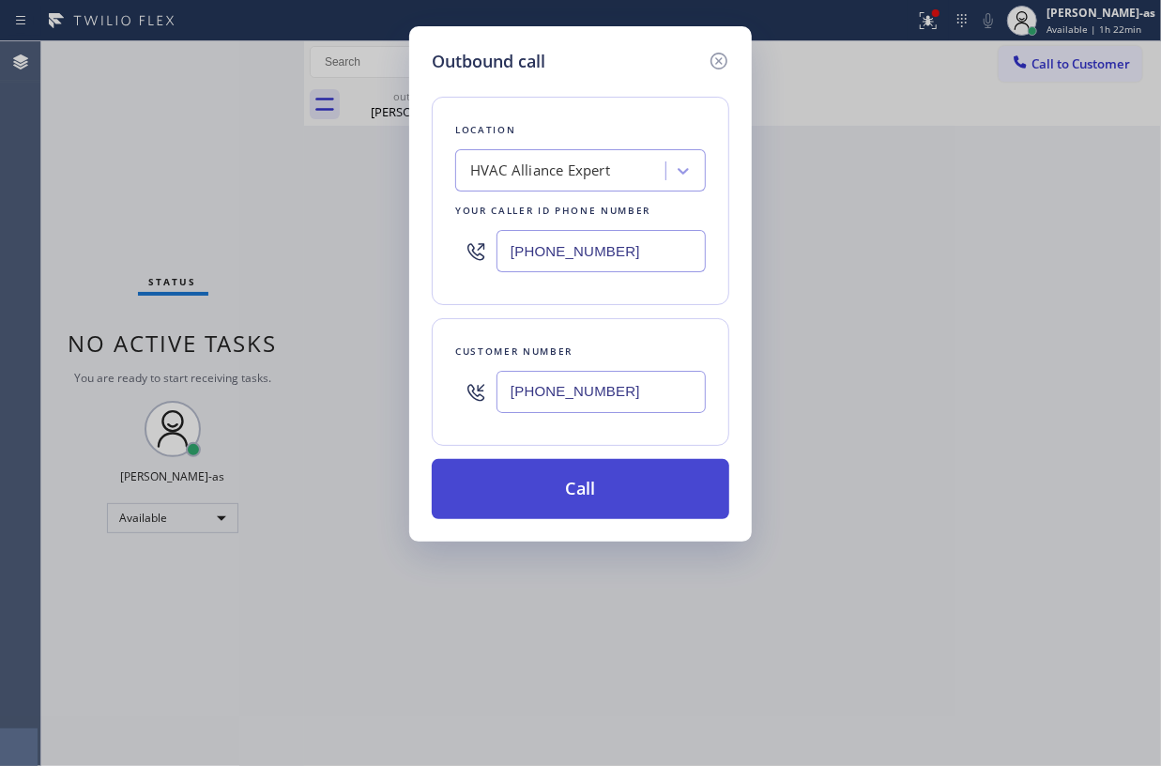
type input "[PHONE_NUMBER]"
click at [599, 484] on button "Call" at bounding box center [581, 489] width 298 height 60
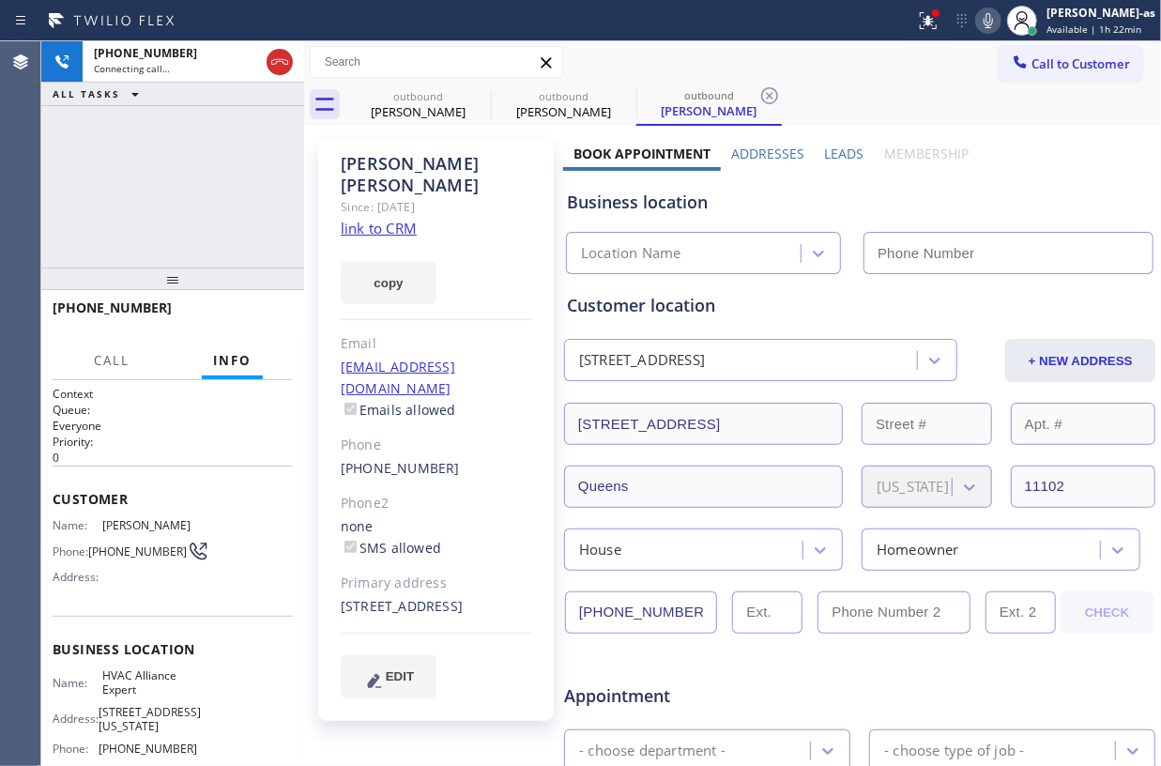
type input "[PHONE_NUMBER]"
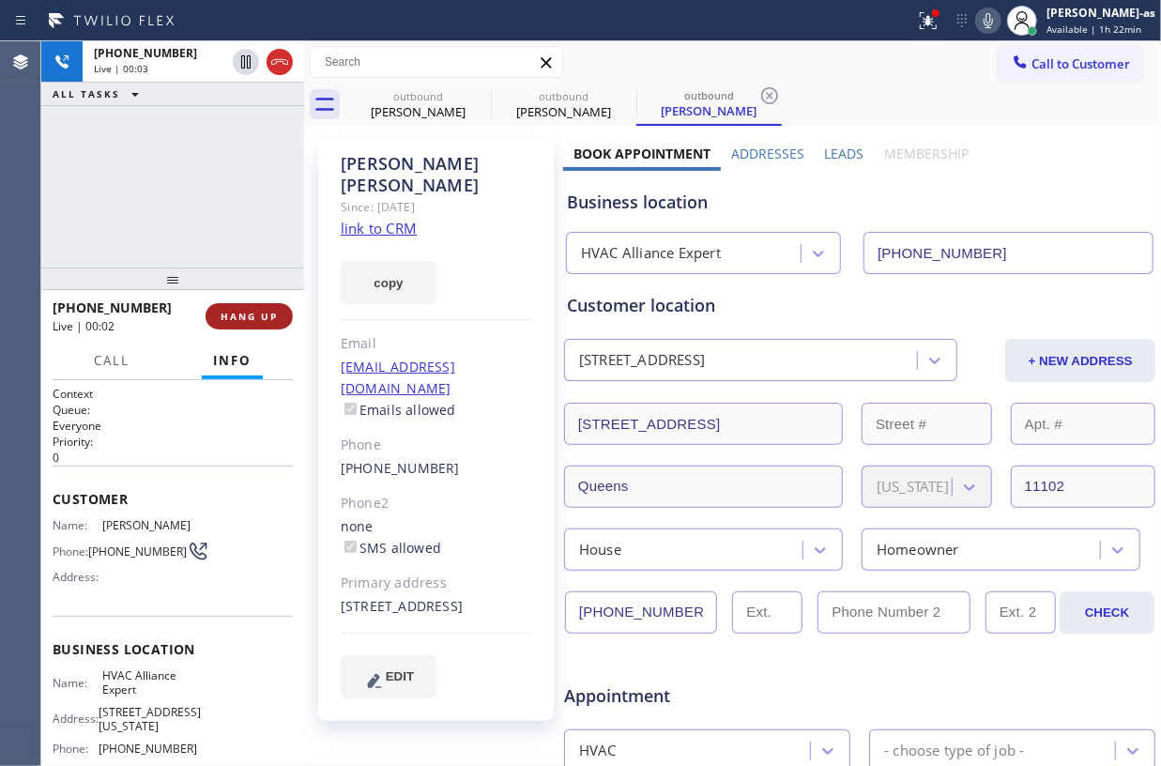
click at [253, 308] on button "HANG UP" at bounding box center [249, 316] width 87 height 26
click at [265, 313] on span "HANG UP" at bounding box center [249, 316] width 57 height 13
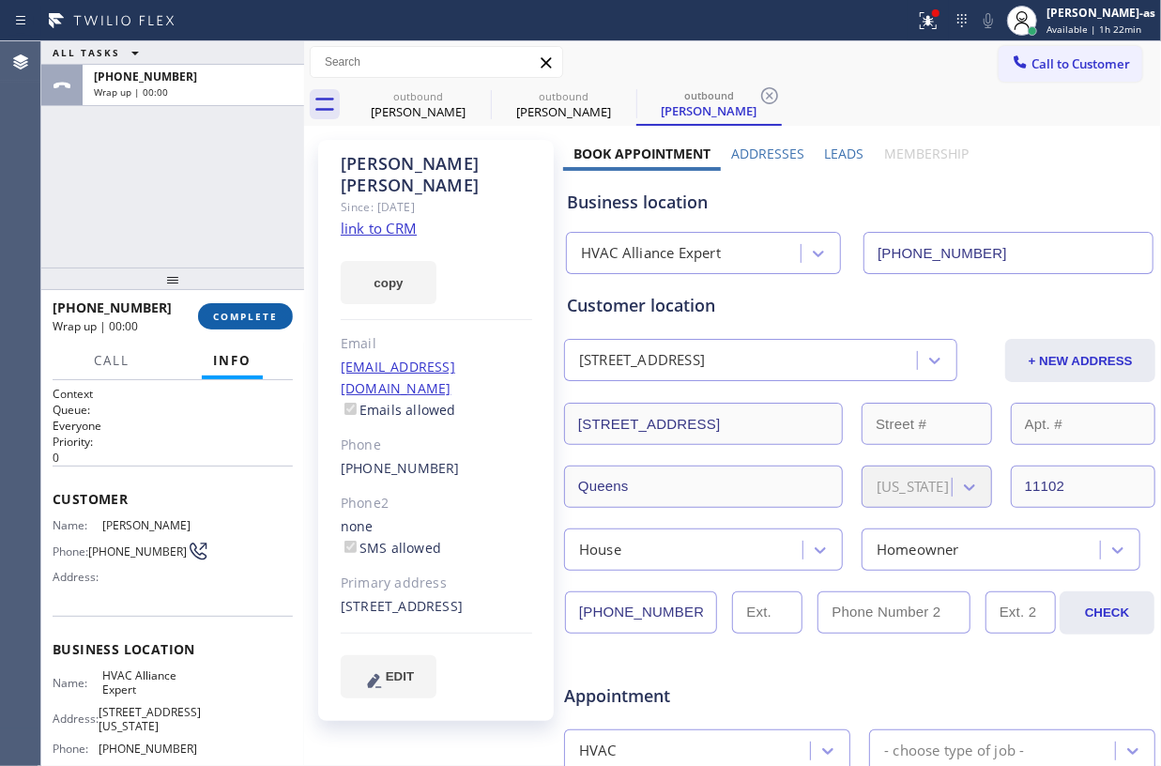
click at [265, 313] on span "COMPLETE" at bounding box center [245, 316] width 65 height 13
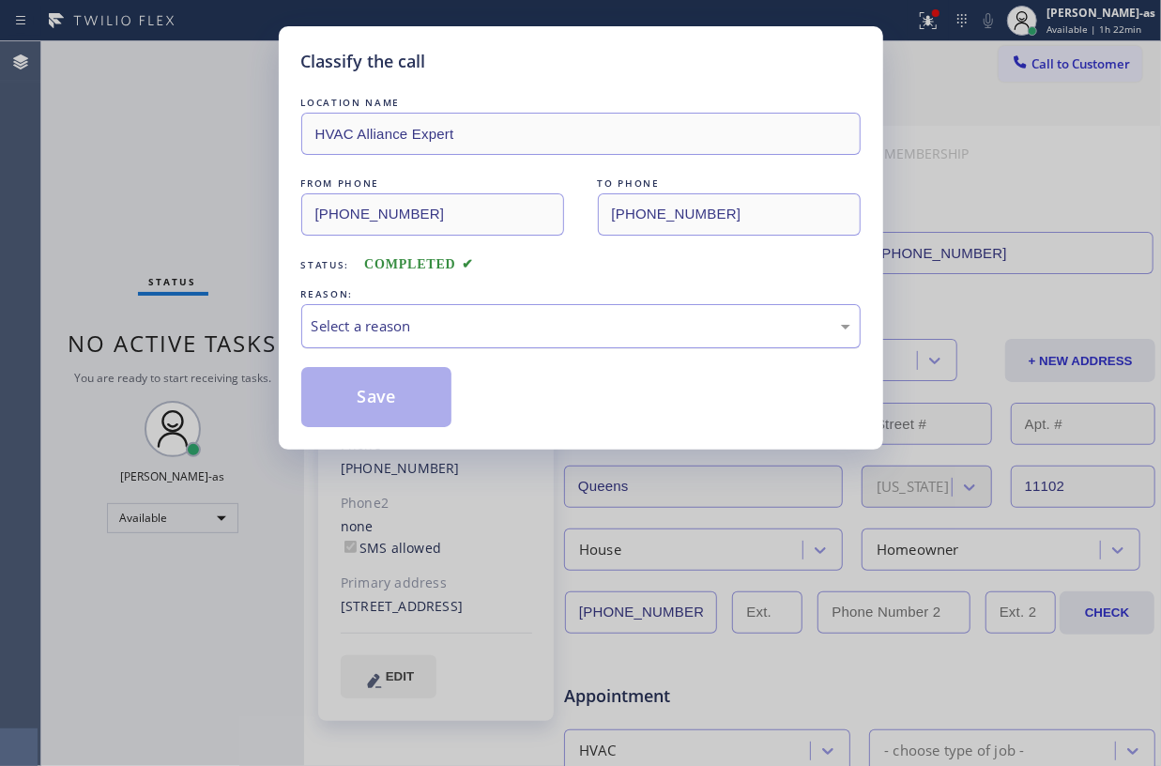
click at [441, 329] on div "Select a reason" at bounding box center [581, 326] width 539 height 22
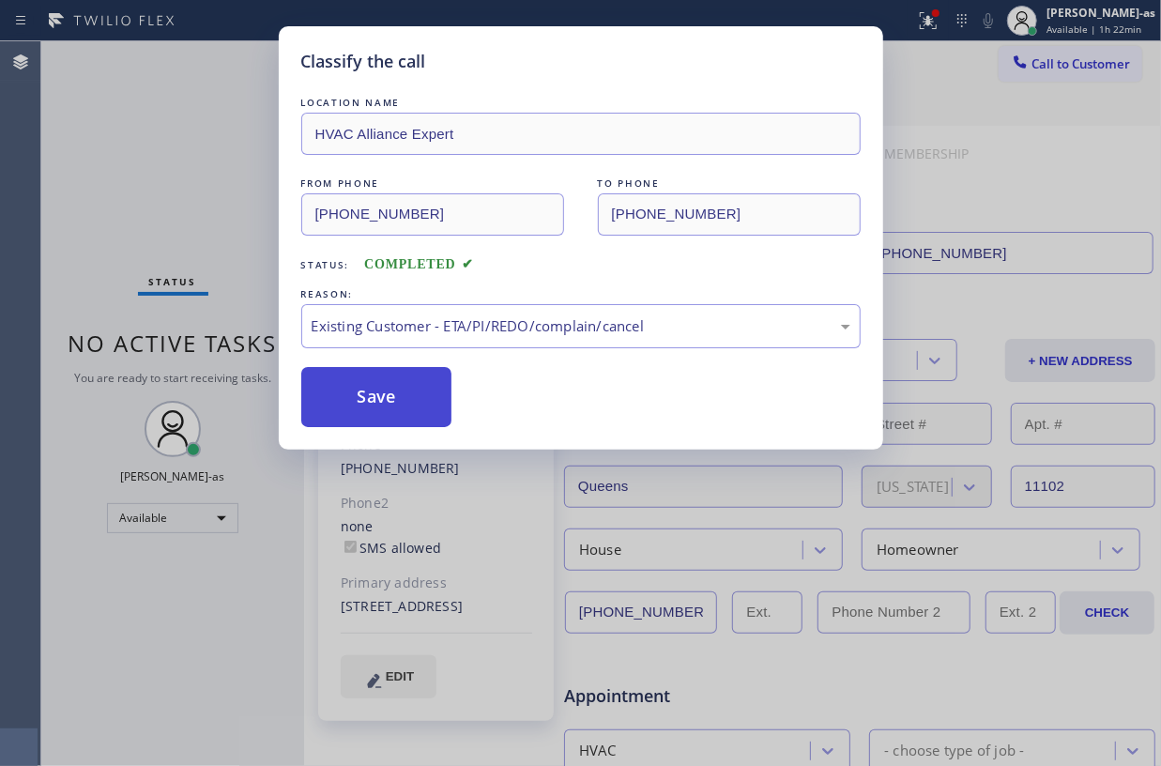
click at [414, 392] on button "Save" at bounding box center [376, 397] width 151 height 60
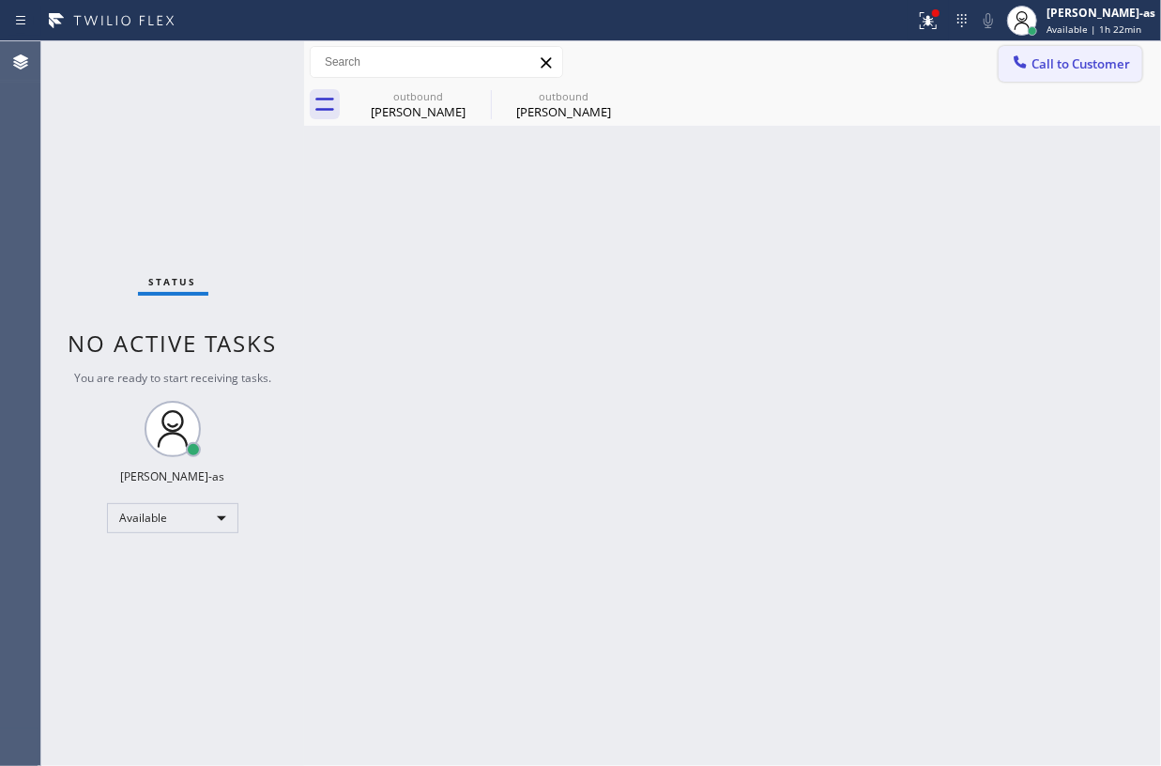
click at [1053, 69] on span "Call to Customer" at bounding box center [1080, 63] width 99 height 17
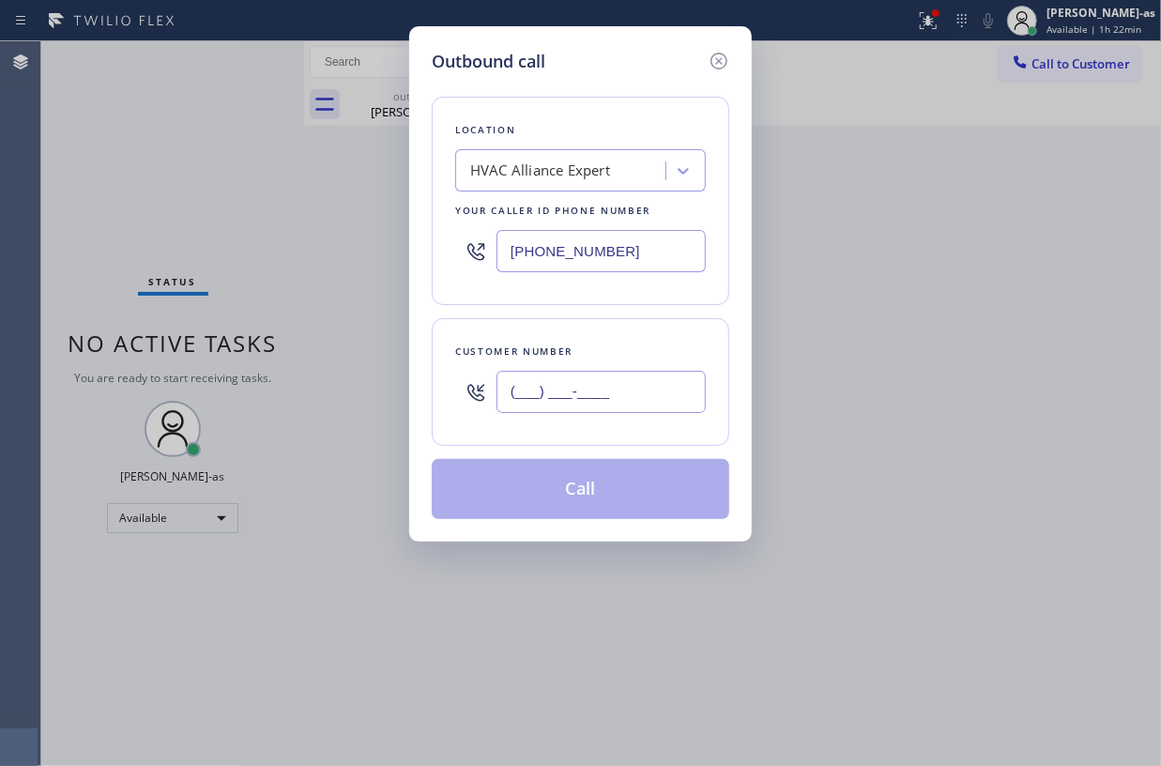
click at [588, 404] on input "(___) ___-____" at bounding box center [601, 392] width 209 height 42
paste input "818) 933-1739"
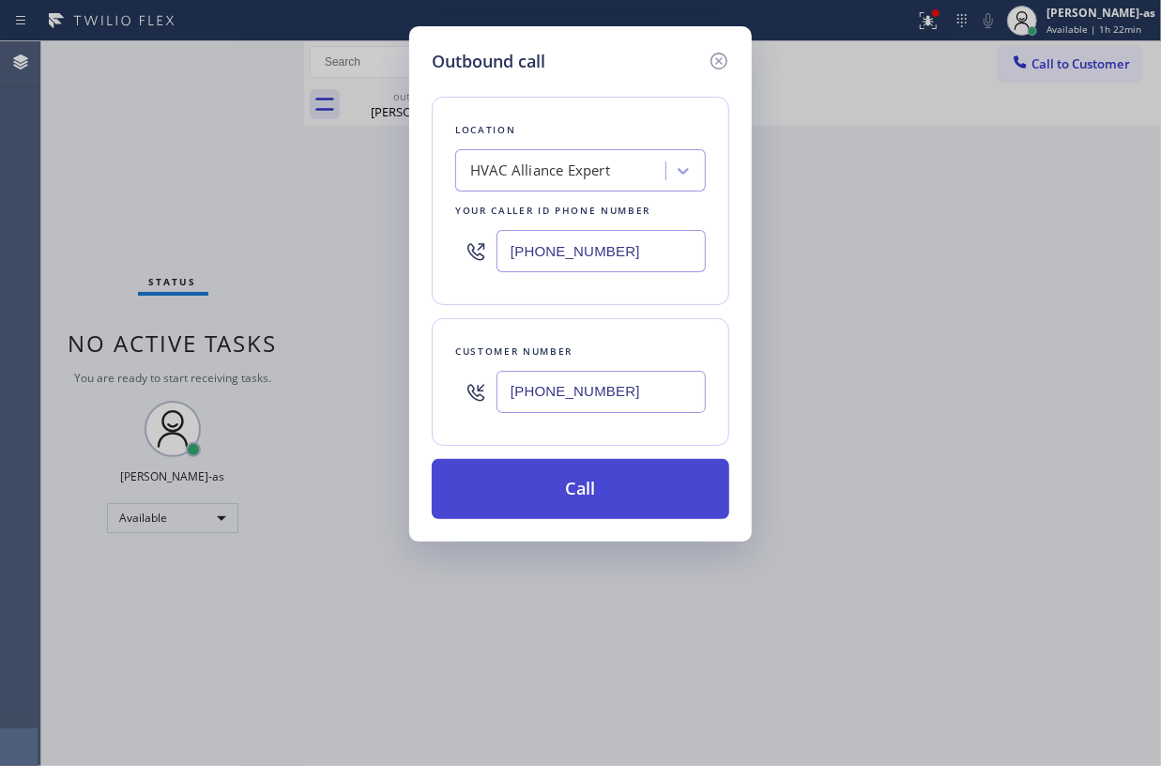
type input "[PHONE_NUMBER]"
click at [606, 499] on button "Call" at bounding box center [581, 489] width 298 height 60
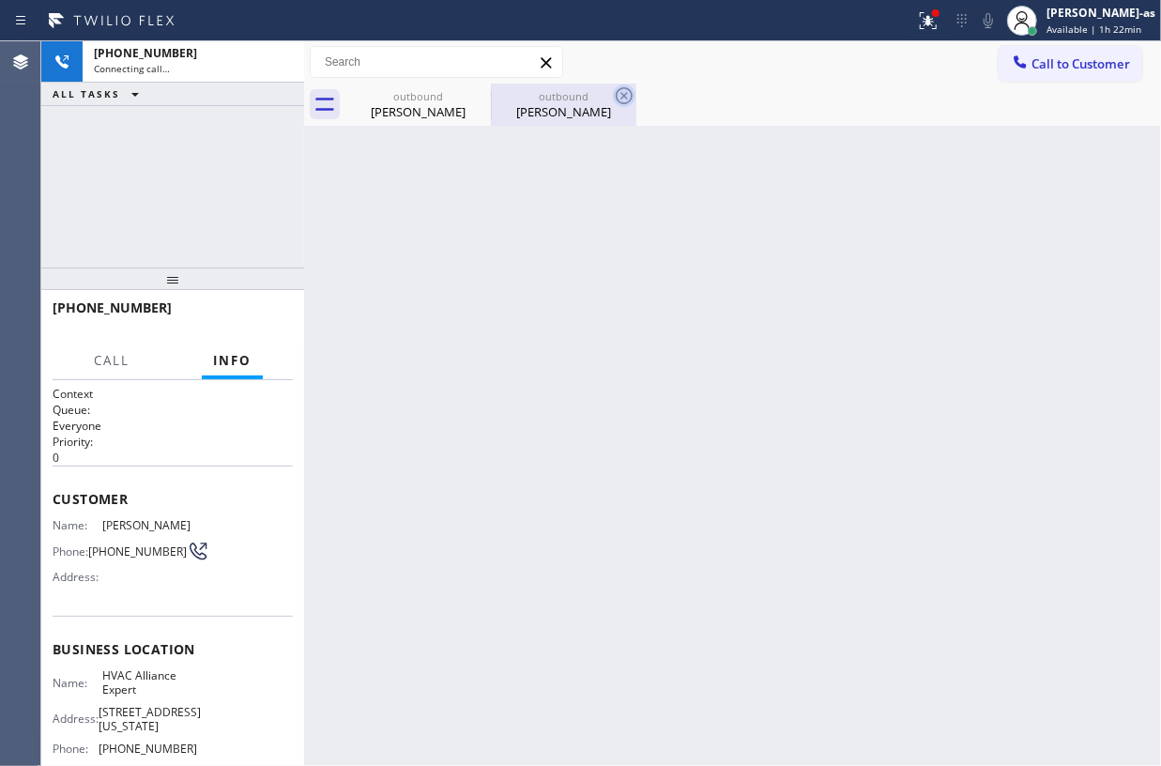
click at [436, 107] on div "[PERSON_NAME]" at bounding box center [418, 111] width 142 height 17
click at [0, 0] on icon at bounding box center [0, 0] width 0 height 0
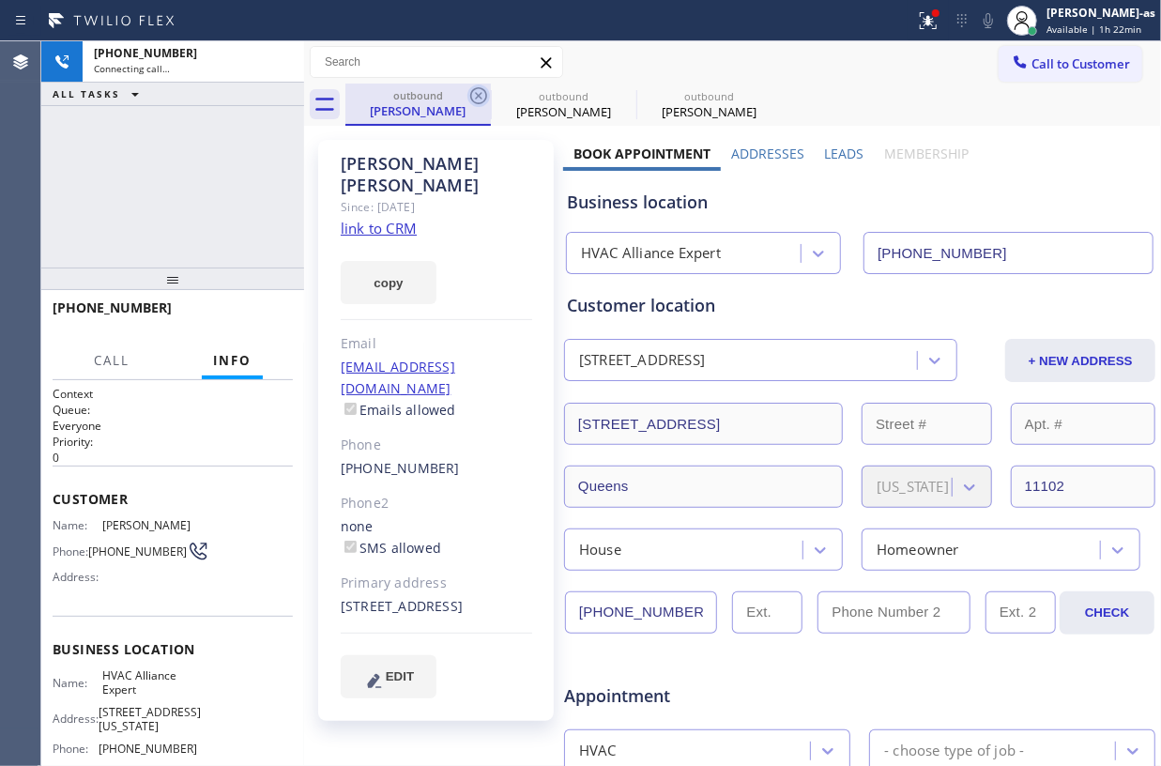
click at [469, 95] on icon at bounding box center [478, 95] width 23 height 23
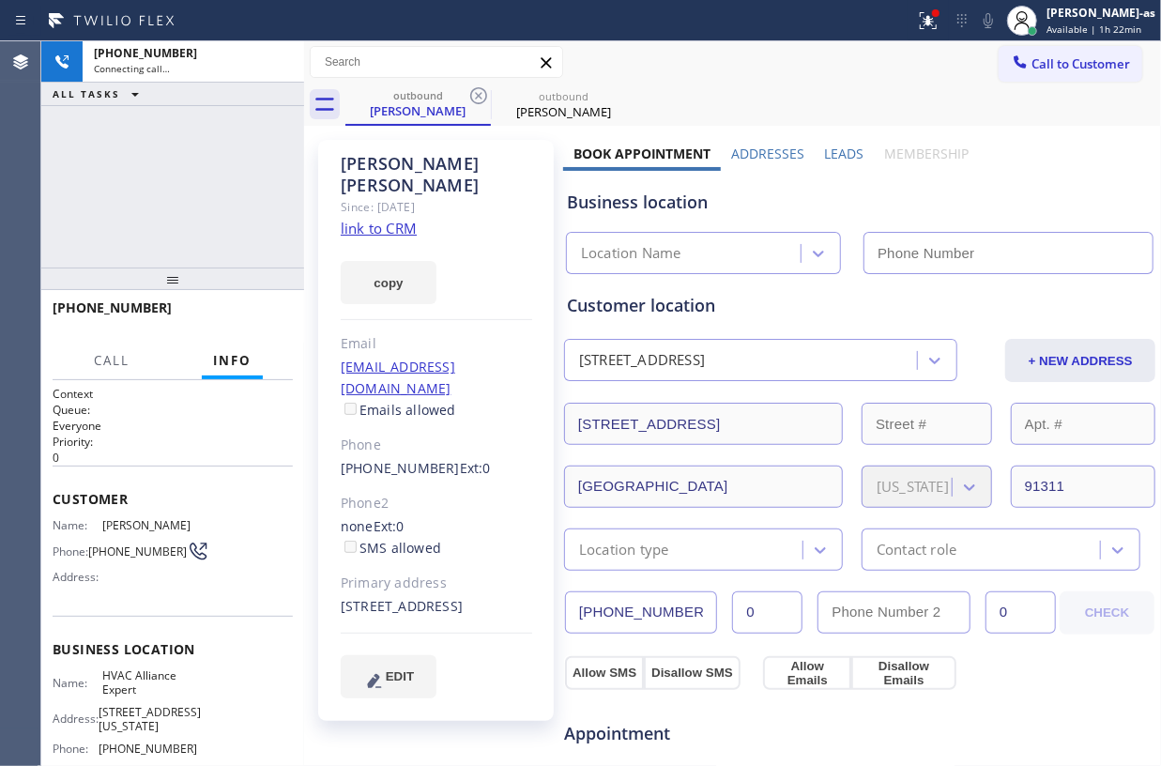
type input "[PHONE_NUMBER]"
click at [399, 219] on link "link to CRM" at bounding box center [379, 228] width 76 height 19
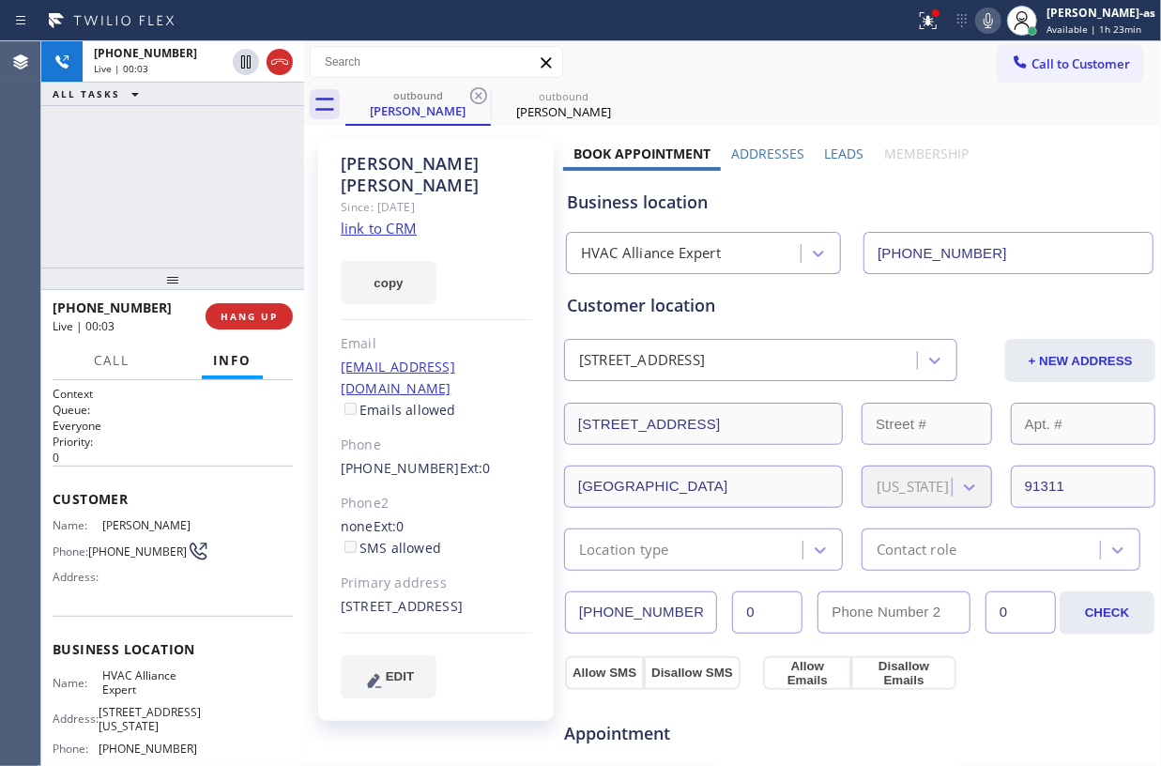
click at [158, 182] on div "[PHONE_NUMBER] Live | 00:03 ALL TASKS ALL TASKS ACTIVE TASKS TASKS IN WRAP UP" at bounding box center [172, 154] width 263 height 226
click at [242, 321] on span "HANG UP" at bounding box center [249, 316] width 57 height 13
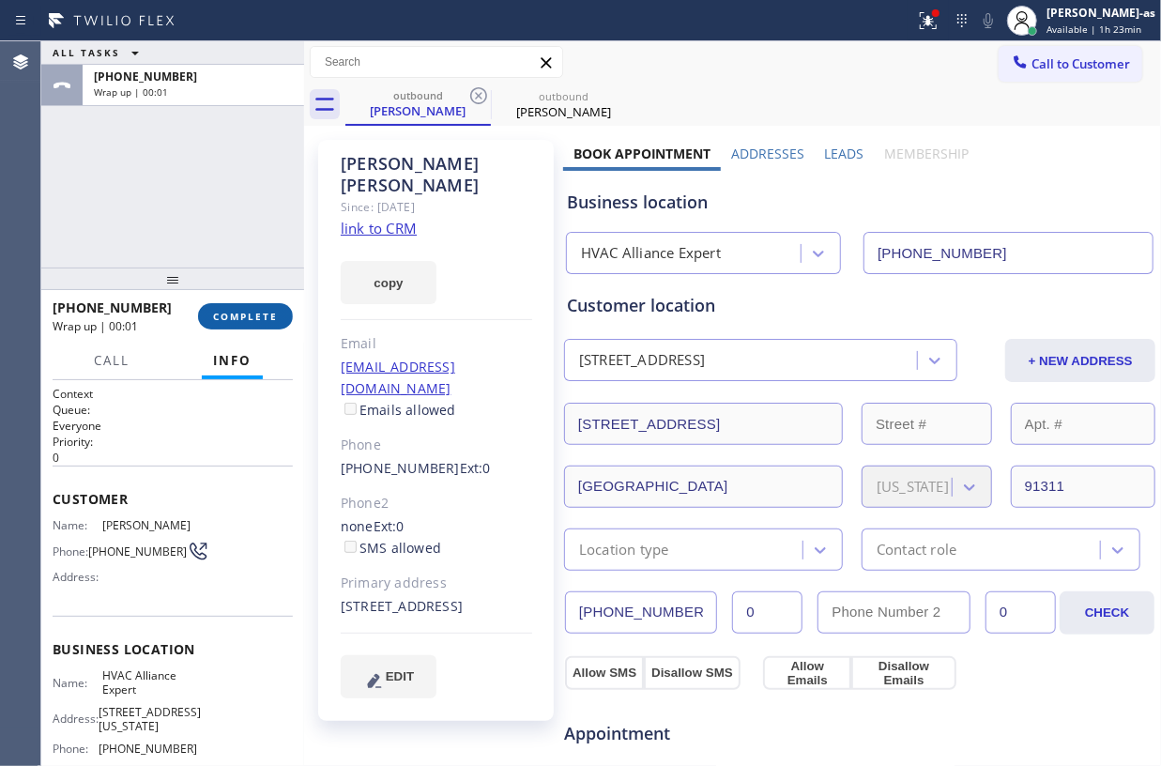
click at [242, 319] on span "COMPLETE" at bounding box center [245, 316] width 65 height 13
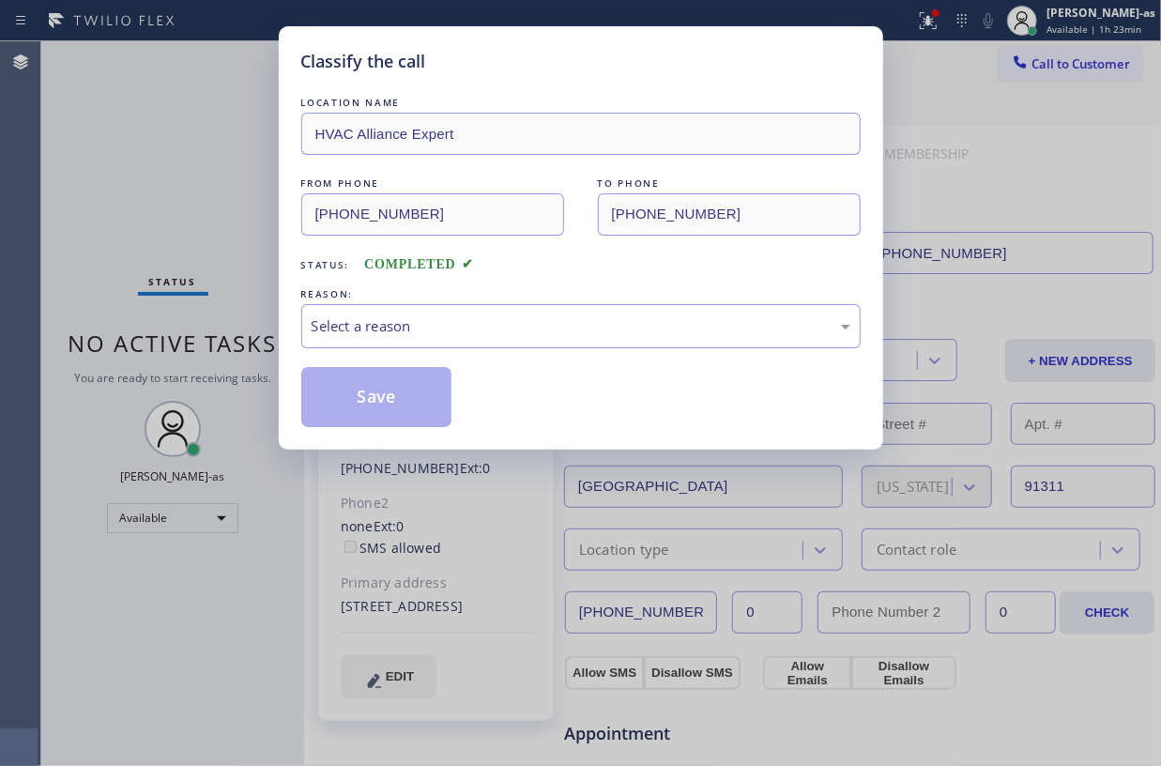
click at [214, 252] on div "Classify the call LOCATION NAME HVAC Alliance Expert FROM PHONE [PHONE_NUMBER] …" at bounding box center [580, 383] width 1161 height 766
drag, startPoint x: 586, startPoint y: 329, endPoint x: 595, endPoint y: 343, distance: 16.9
click at [587, 332] on div "Select a reason" at bounding box center [581, 326] width 539 height 22
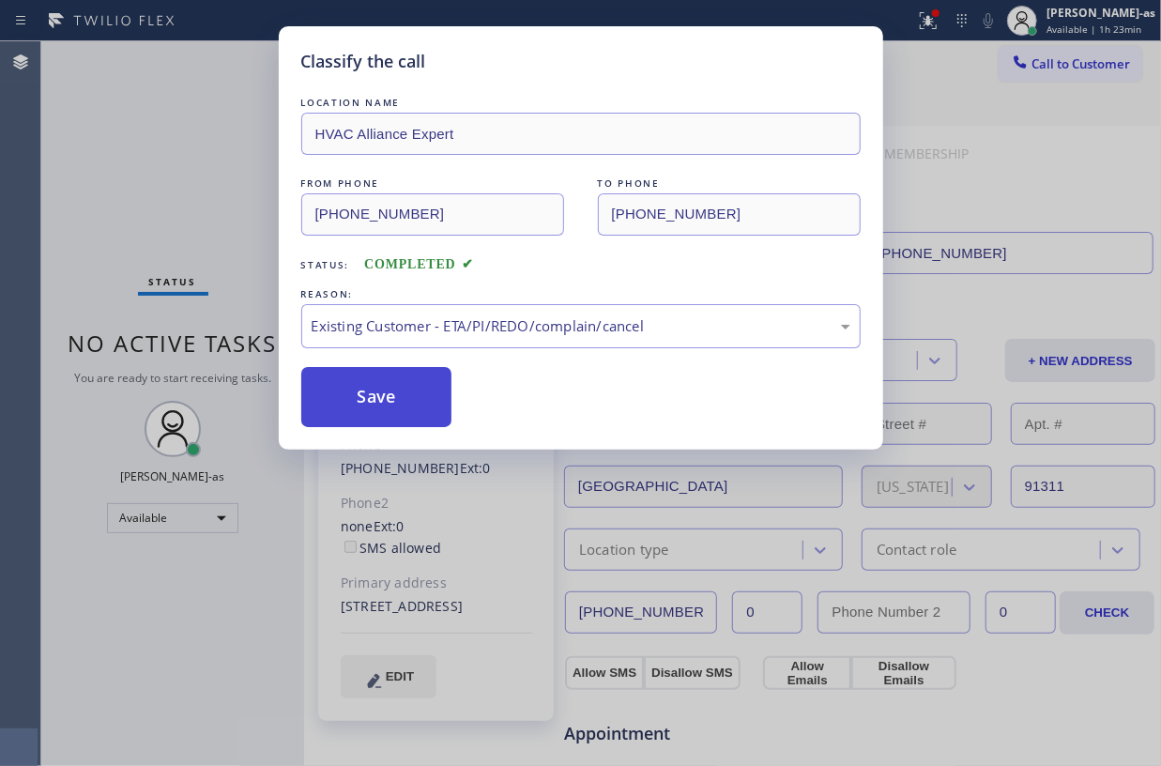
click at [391, 396] on button "Save" at bounding box center [376, 397] width 151 height 60
drag, startPoint x: 171, startPoint y: 192, endPoint x: 188, endPoint y: 1, distance: 192.2
click at [176, 182] on div "Classify the call LOCATION NAME HVAC Alliance Expert FROM PHONE [PHONE_NUMBER] …" at bounding box center [580, 383] width 1161 height 766
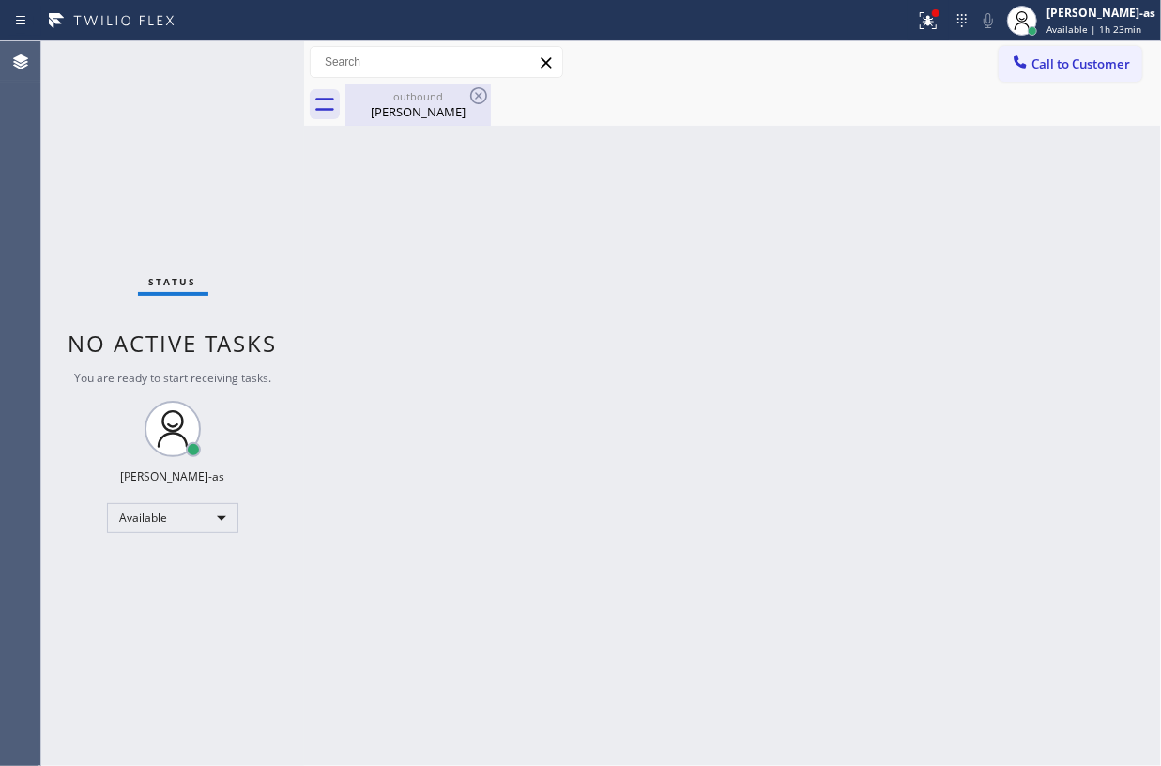
click at [414, 115] on div "[PERSON_NAME]" at bounding box center [418, 111] width 142 height 17
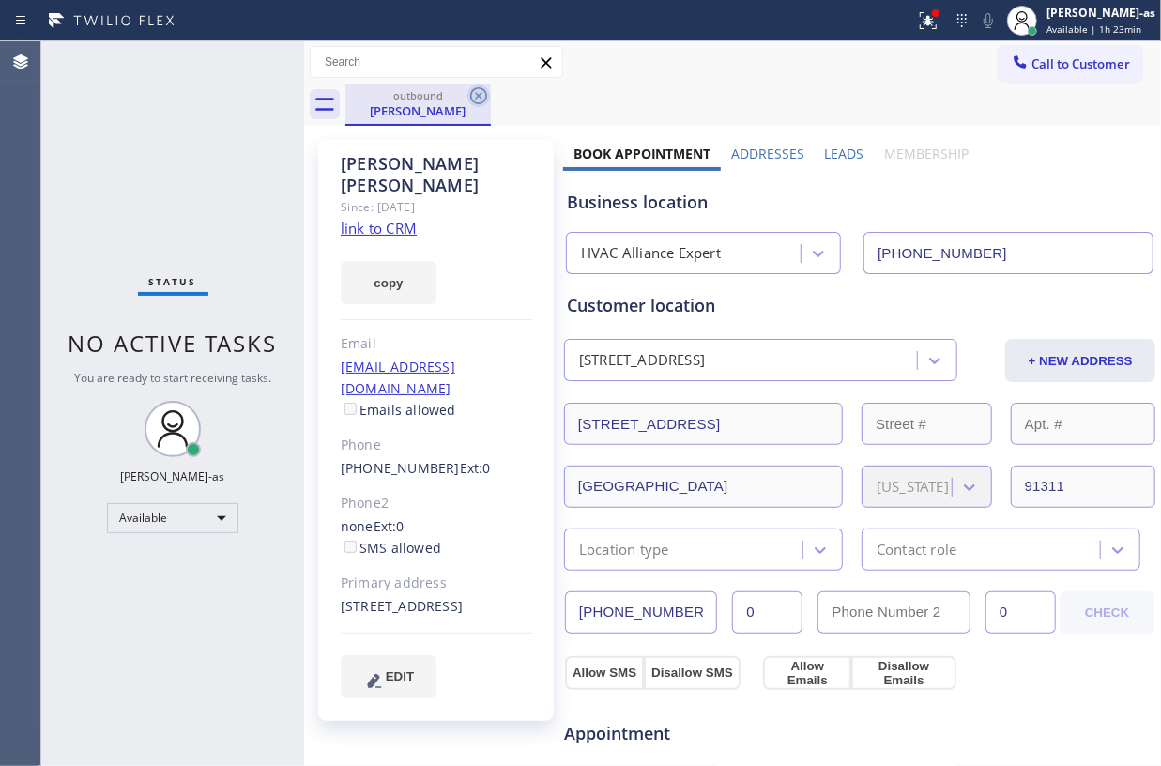
click at [471, 96] on icon at bounding box center [478, 95] width 17 height 17
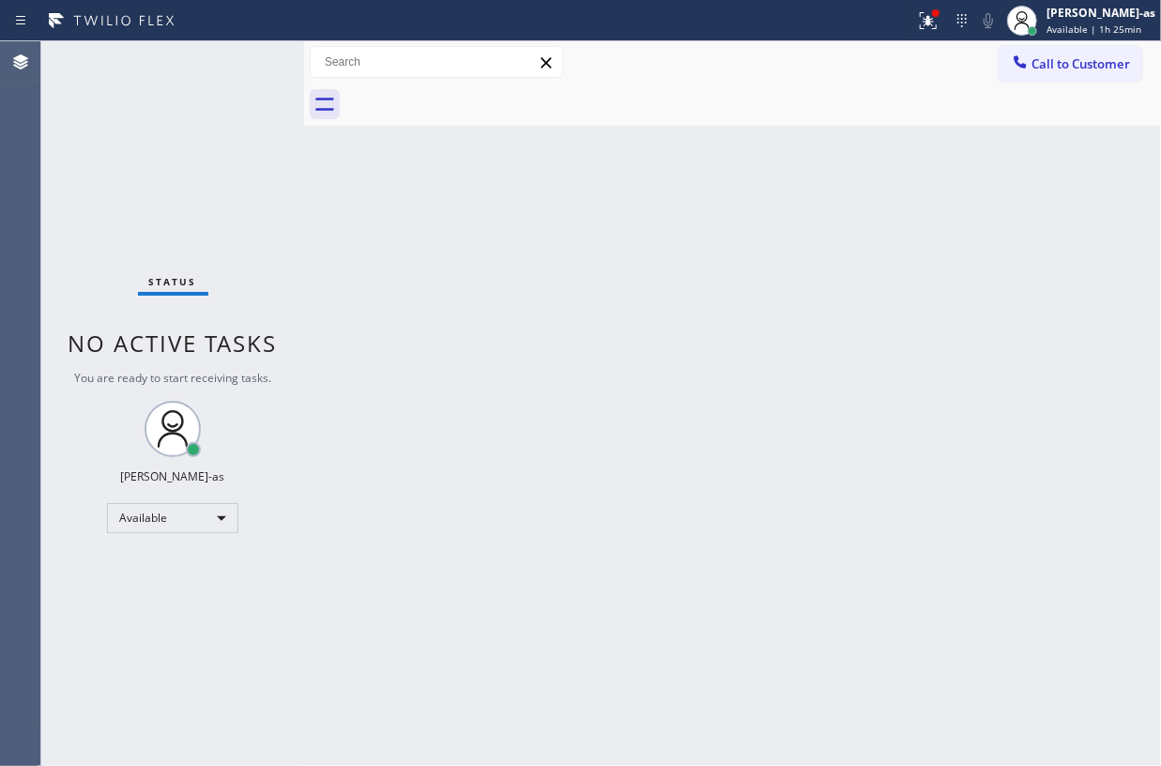
click at [223, 169] on div "Status No active tasks You are ready to start receiving tasks. [PERSON_NAME]-as…" at bounding box center [172, 403] width 263 height 725
click at [1077, 62] on span "Call to Customer" at bounding box center [1080, 63] width 99 height 17
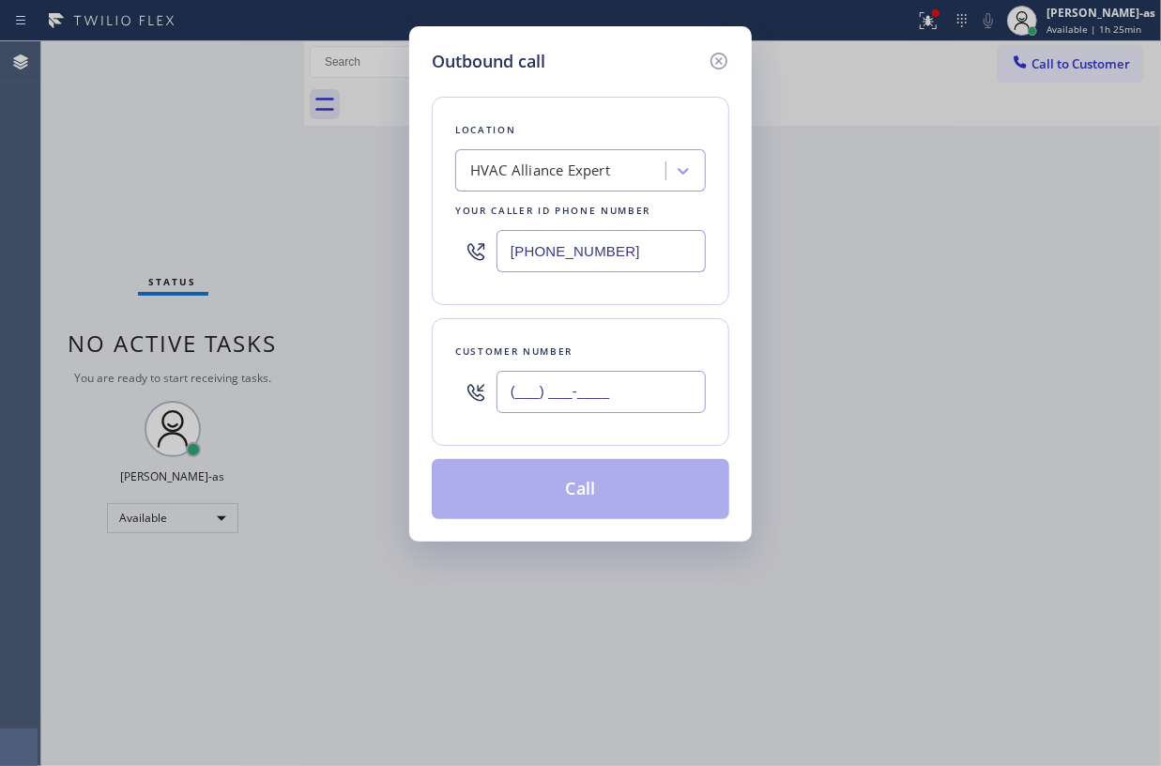
click at [643, 403] on input "(___) ___-____" at bounding box center [601, 392] width 209 height 42
paste input "208) 867-3931"
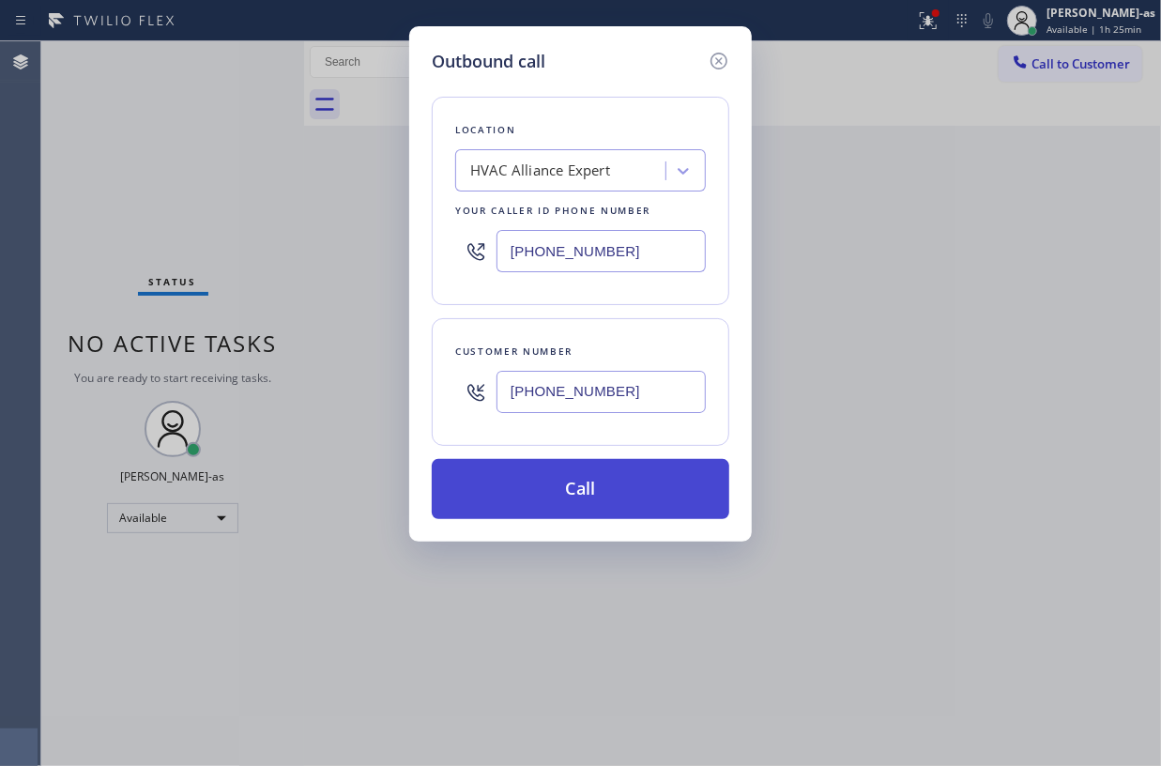
type input "[PHONE_NUMBER]"
click at [651, 494] on button "Call" at bounding box center [581, 489] width 298 height 60
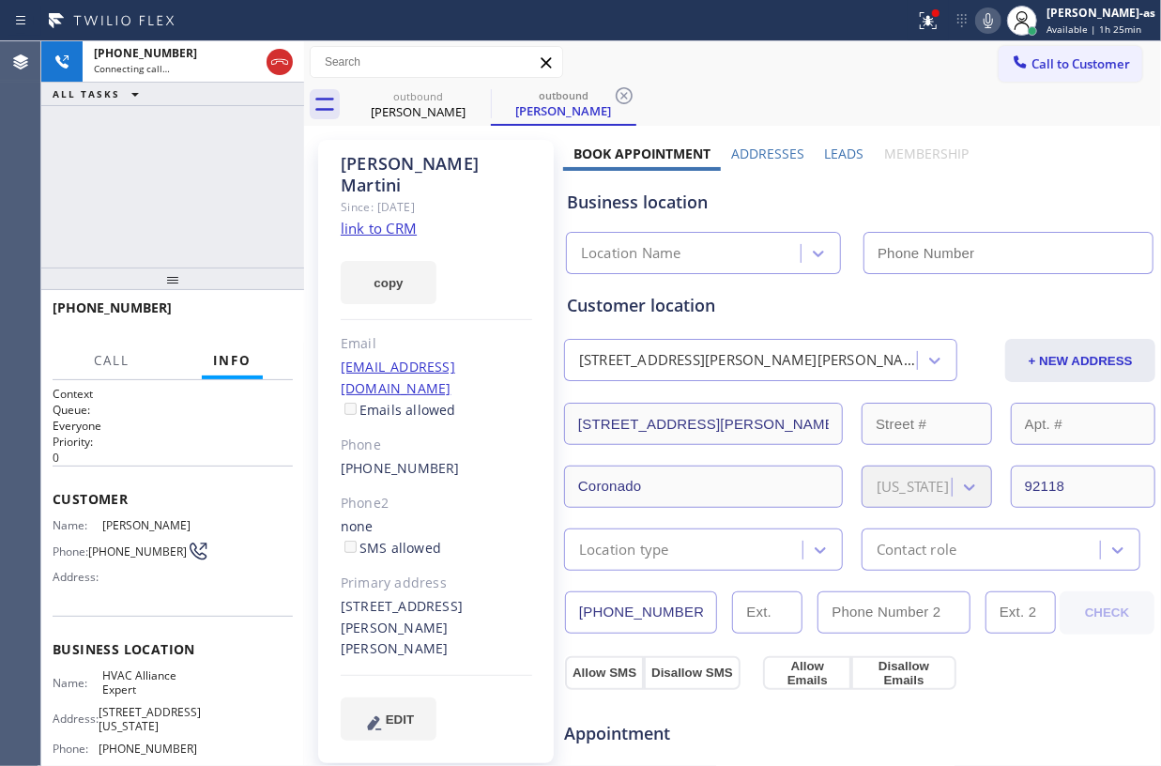
click at [398, 219] on link "link to CRM" at bounding box center [379, 228] width 76 height 19
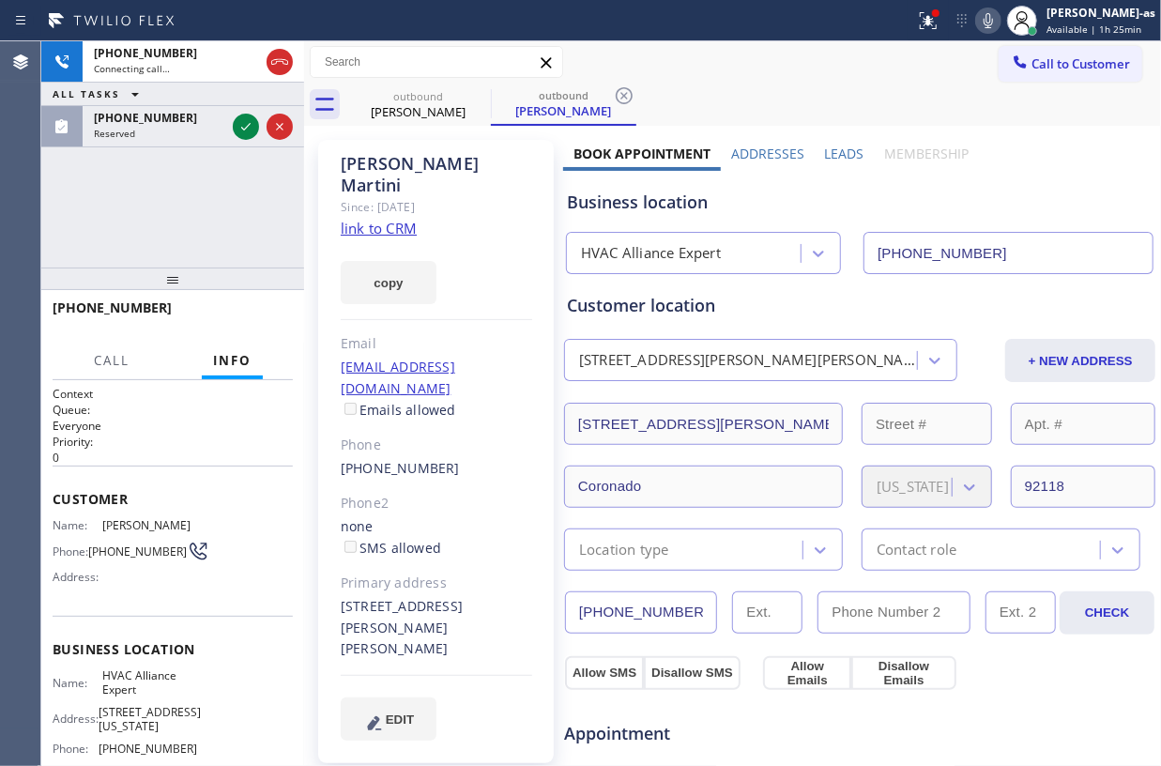
type input "[PHONE_NUMBER]"
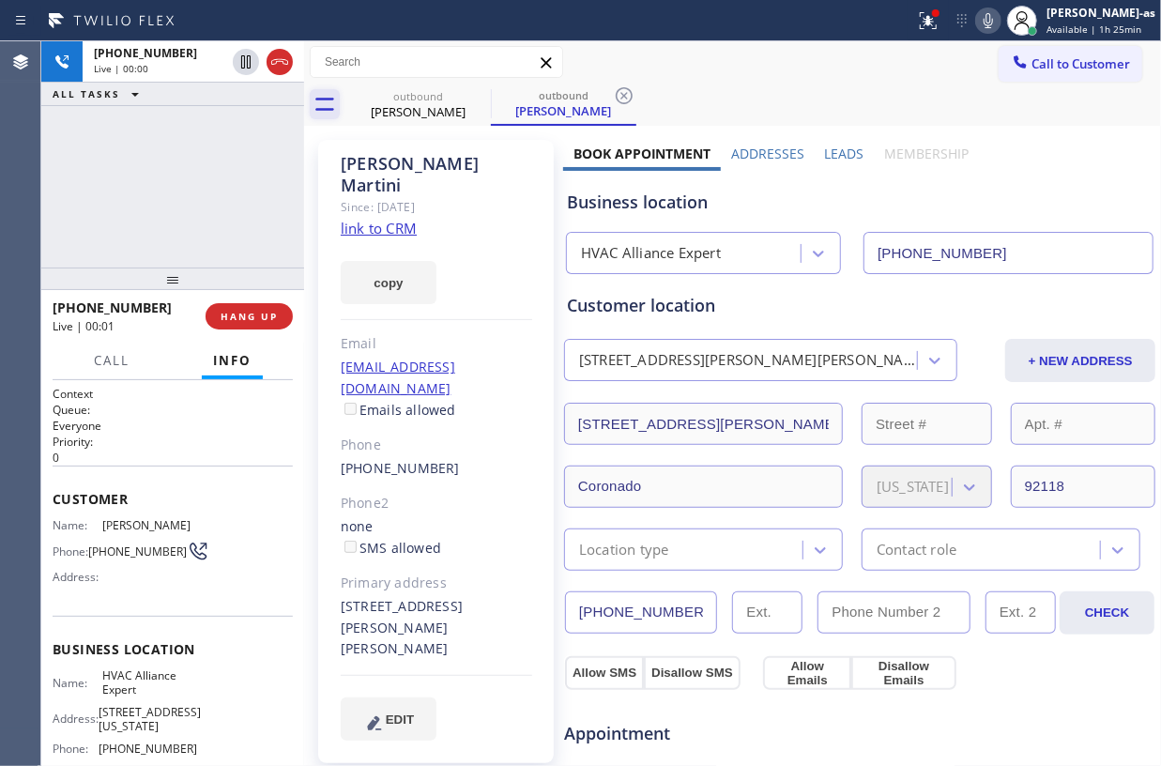
drag, startPoint x: 191, startPoint y: 166, endPoint x: 321, endPoint y: 90, distance: 150.2
click at [196, 161] on div "[PHONE_NUMBER] Live | 00:00 ALL TASKS ALL TASKS ACTIVE TASKS TASKS IN WRAP UP" at bounding box center [172, 154] width 263 height 226
click at [238, 215] on div "[PHONE_NUMBER] Live | 00:00 ALL TASKS ALL TASKS ACTIVE TASKS TASKS IN WRAP UP" at bounding box center [172, 154] width 263 height 226
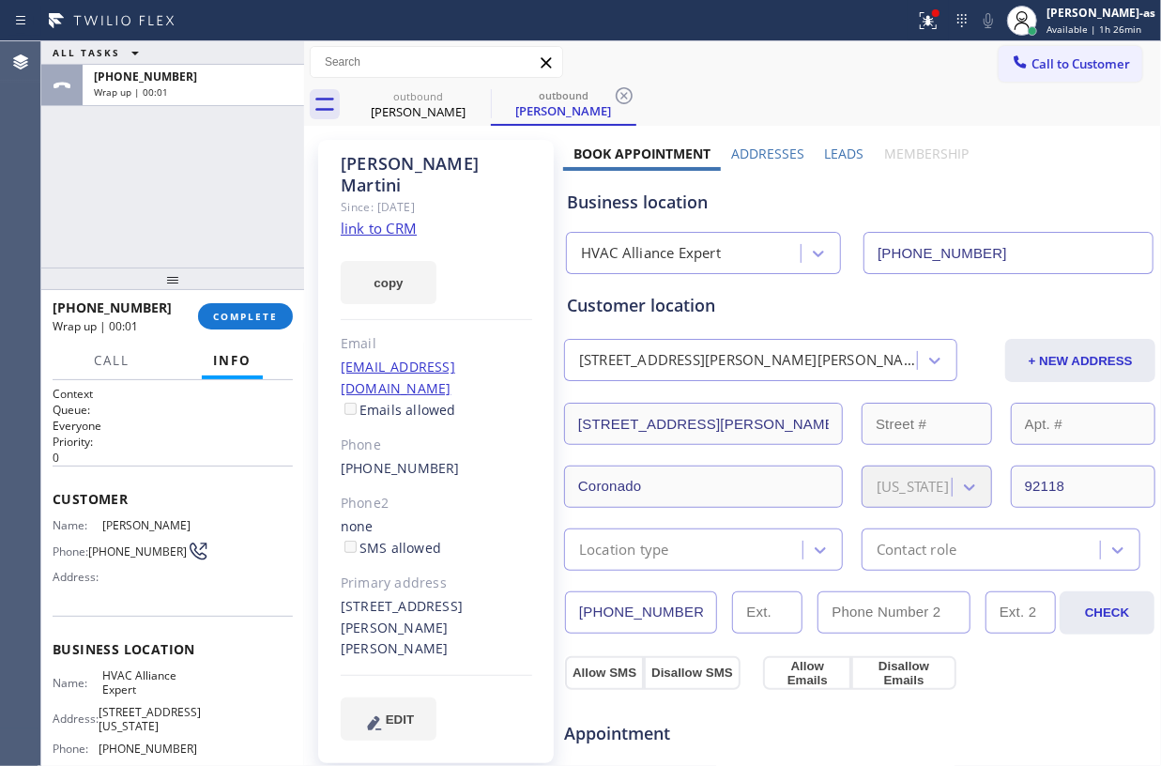
click at [220, 167] on div "ALL TASKS ALL TASKS ACTIVE TASKS TASKS IN WRAP UP [PHONE_NUMBER] Wrap up | 00:01" at bounding box center [172, 154] width 263 height 226
click at [250, 317] on span "COMPLETE" at bounding box center [245, 316] width 65 height 13
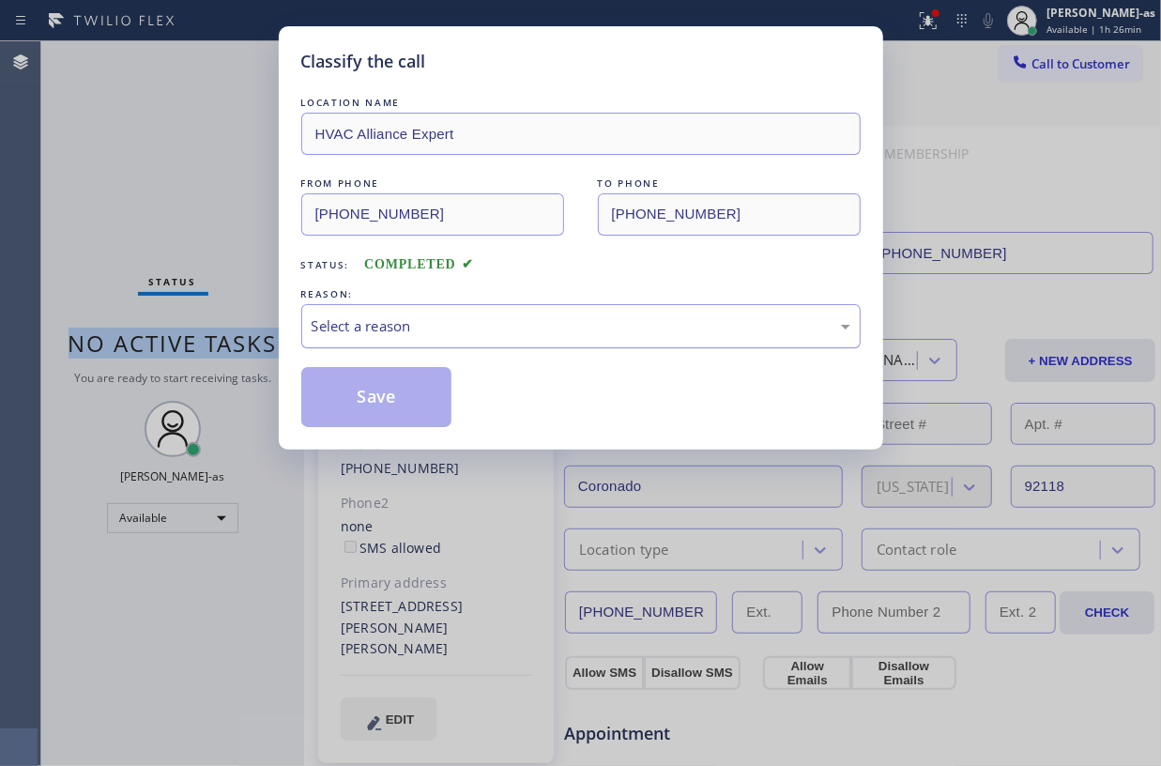
click at [505, 342] on div "Select a reason" at bounding box center [580, 326] width 559 height 44
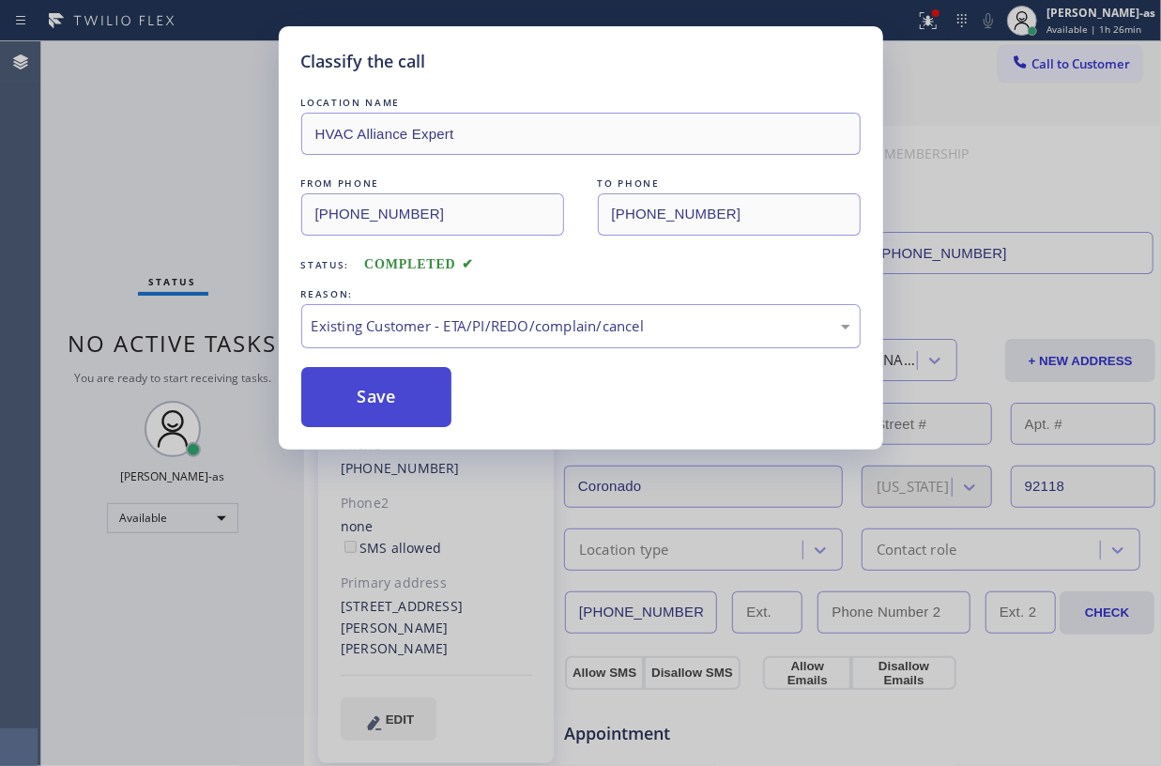
drag, startPoint x: 390, startPoint y: 381, endPoint x: 312, endPoint y: 39, distance: 350.6
click at [390, 383] on button "Save" at bounding box center [376, 397] width 151 height 60
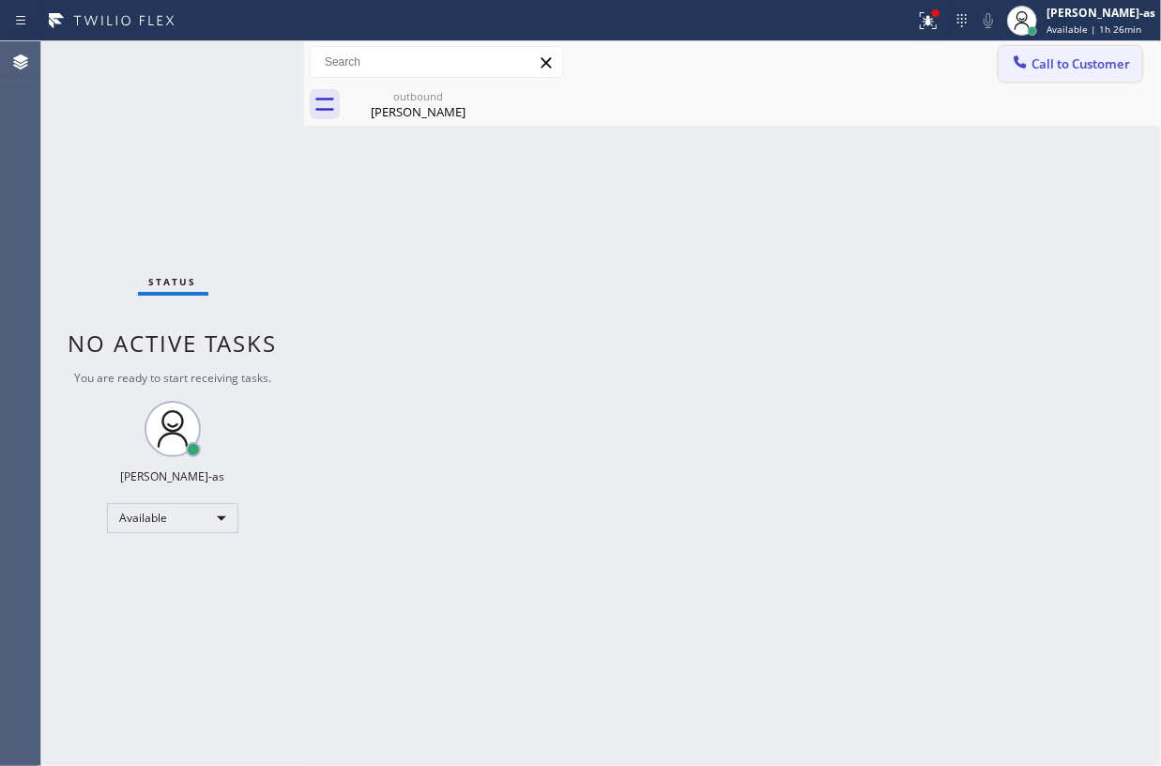
click at [1106, 64] on span "Call to Customer" at bounding box center [1080, 63] width 99 height 17
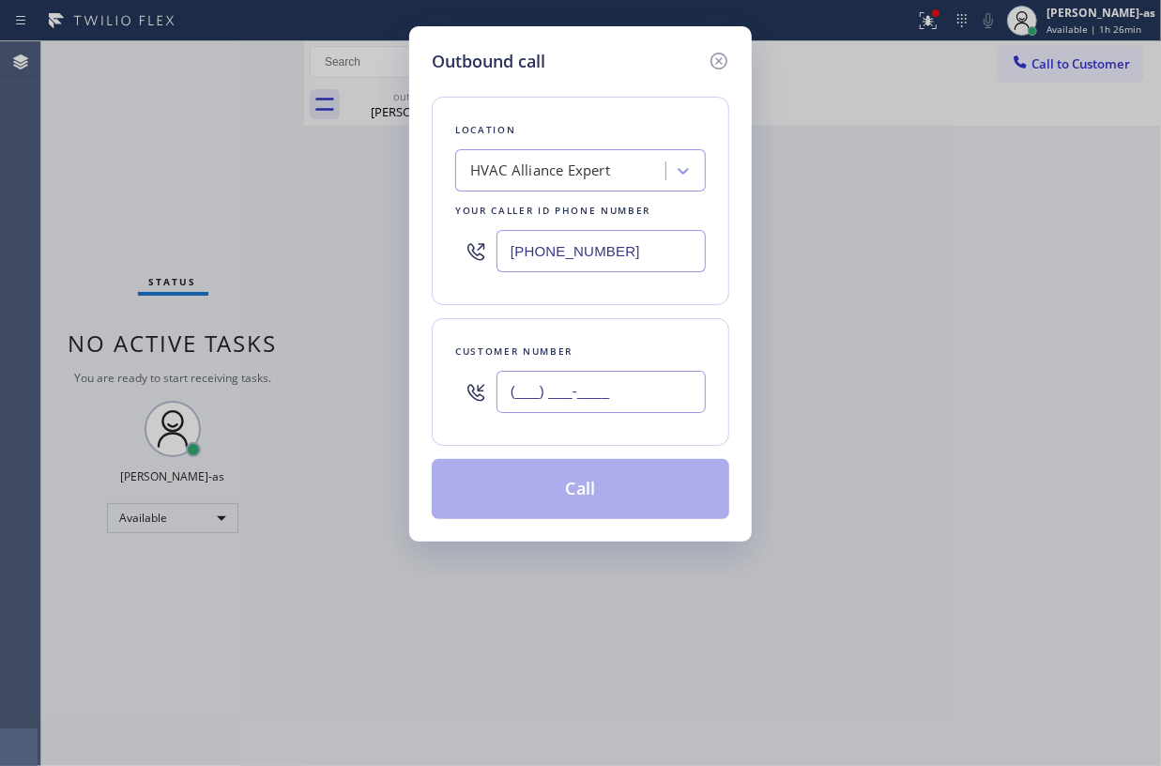
click at [576, 385] on input "(___) ___-____" at bounding box center [601, 392] width 209 height 42
paste input "562) 922-0384"
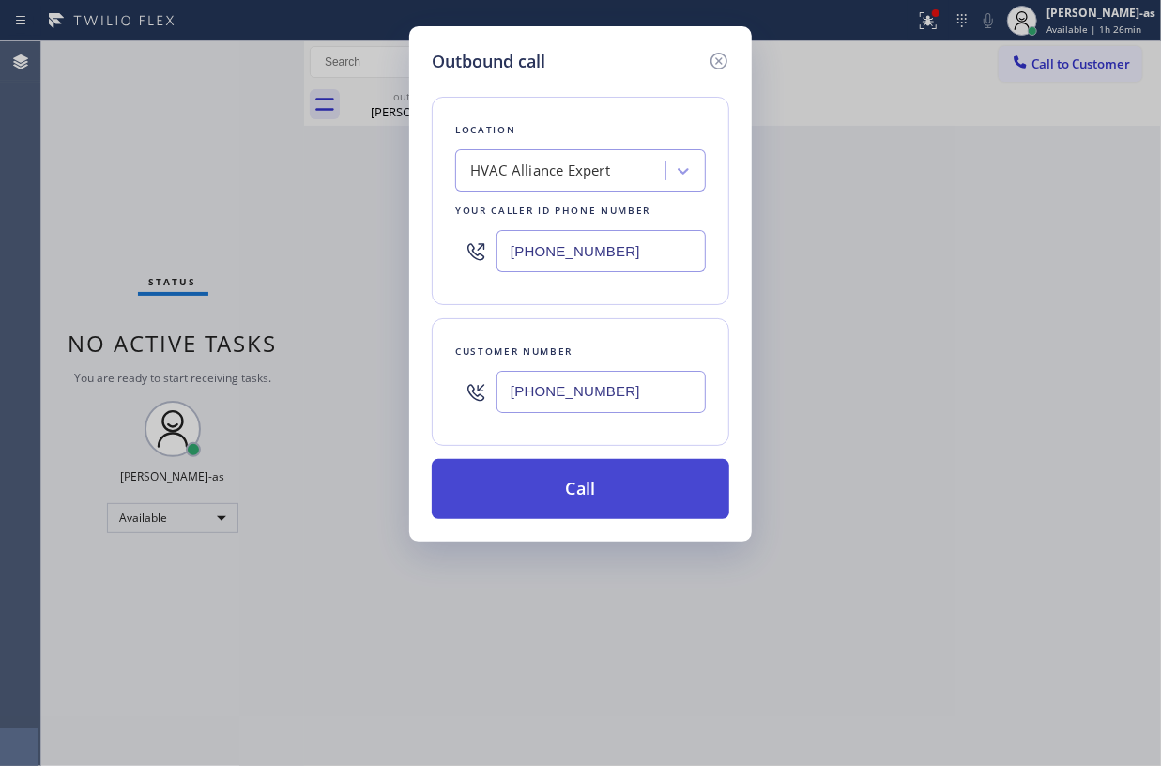
type input "[PHONE_NUMBER]"
click at [613, 500] on button "Call" at bounding box center [581, 489] width 298 height 60
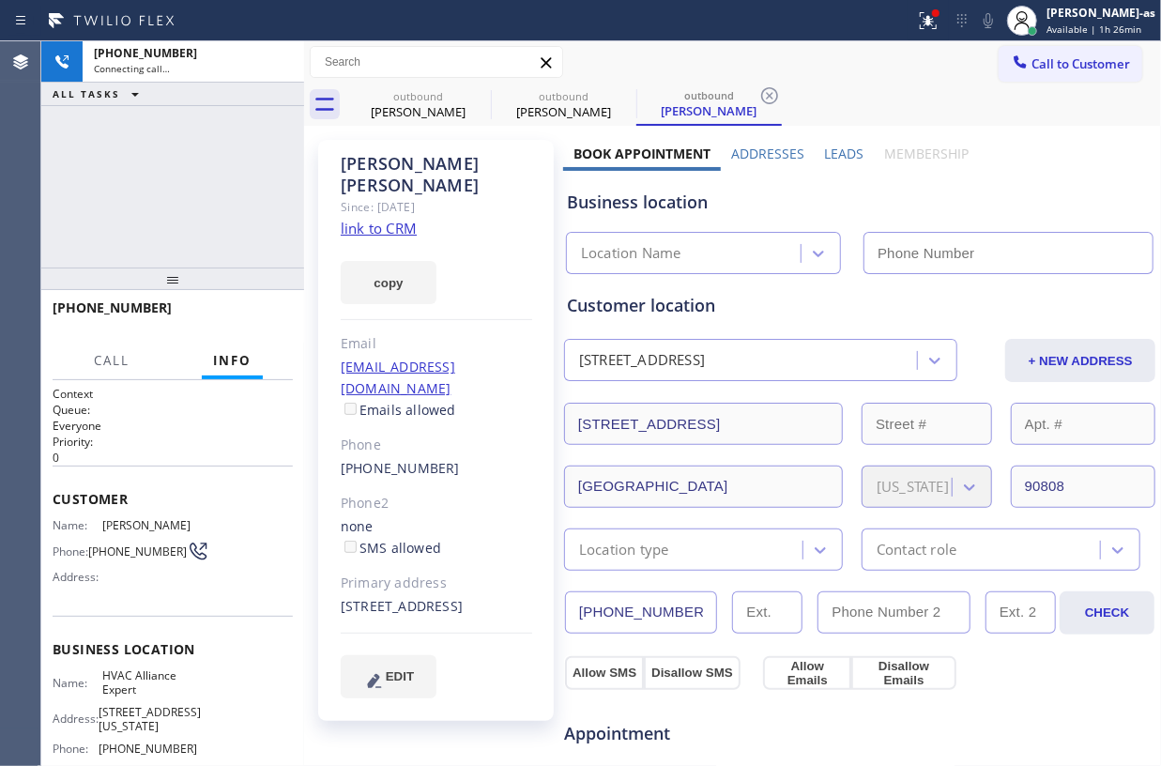
type input "[PHONE_NUMBER]"
click at [203, 181] on div "[PHONE_NUMBER] Connecting call… ALL TASKS ALL TASKS ACTIVE TASKS TASKS IN WRAP …" at bounding box center [172, 154] width 263 height 226
drag, startPoint x: 237, startPoint y: 208, endPoint x: 272, endPoint y: 165, distance: 55.4
click at [238, 208] on div "[PHONE_NUMBER] Connecting call… ALL TASKS ALL TASKS ACTIVE TASKS TASKS IN WRAP …" at bounding box center [172, 154] width 263 height 226
click at [282, 54] on icon at bounding box center [279, 62] width 23 height 23
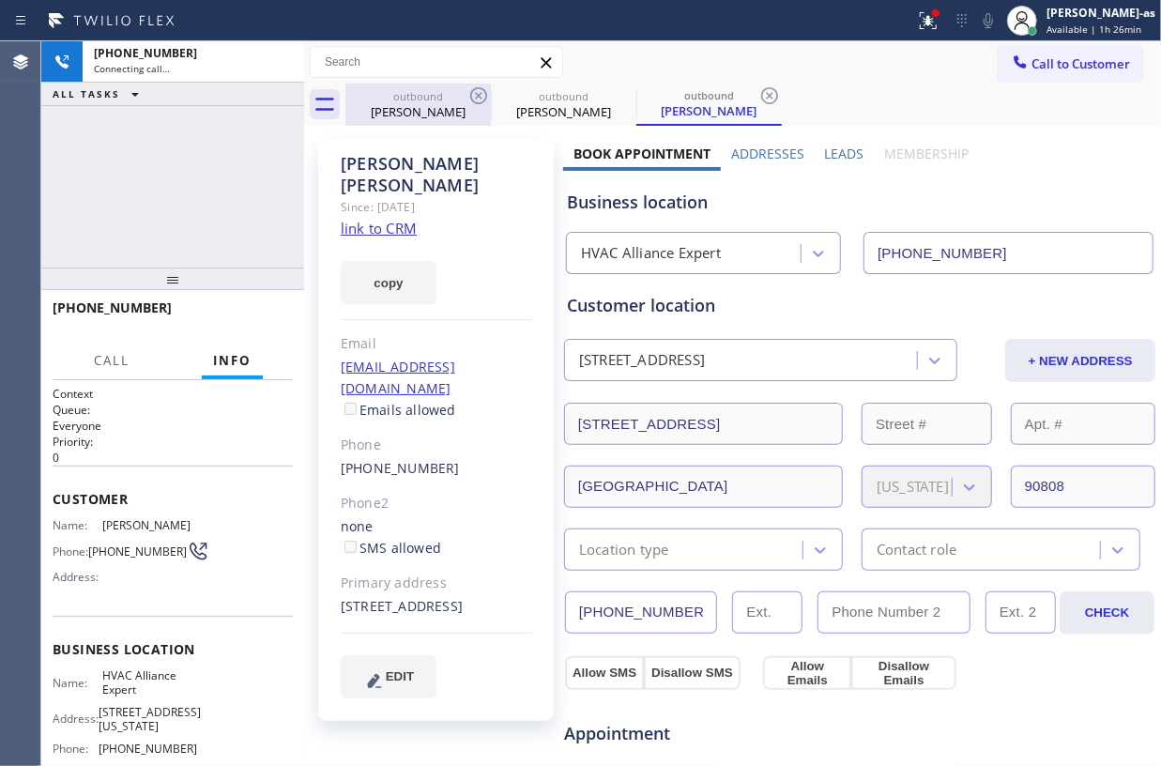
drag, startPoint x: 177, startPoint y: 148, endPoint x: 451, endPoint y: 84, distance: 280.5
click at [225, 143] on div "[PHONE_NUMBER] Connecting call… ALL TASKS ALL TASKS ACTIVE TASKS TASKS IN WRAP …" at bounding box center [172, 154] width 263 height 226
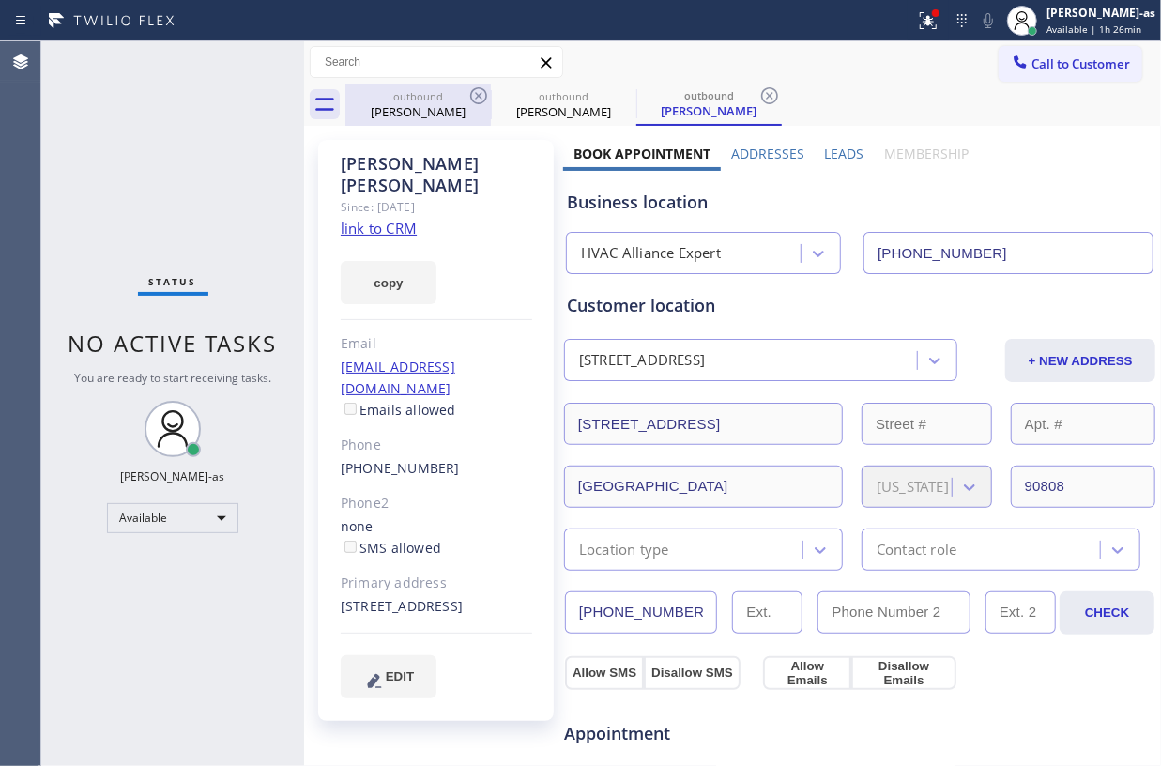
click at [433, 106] on div "[PERSON_NAME]" at bounding box center [418, 111] width 142 height 17
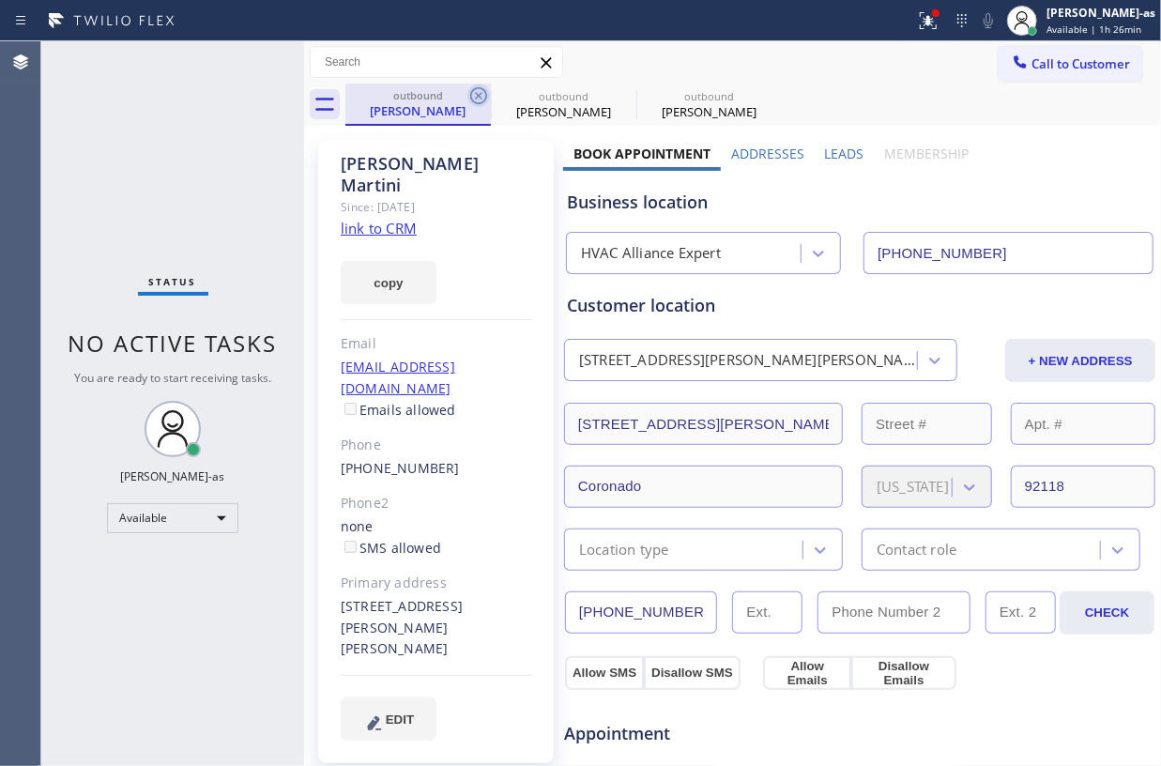
click at [471, 95] on icon at bounding box center [478, 95] width 17 height 17
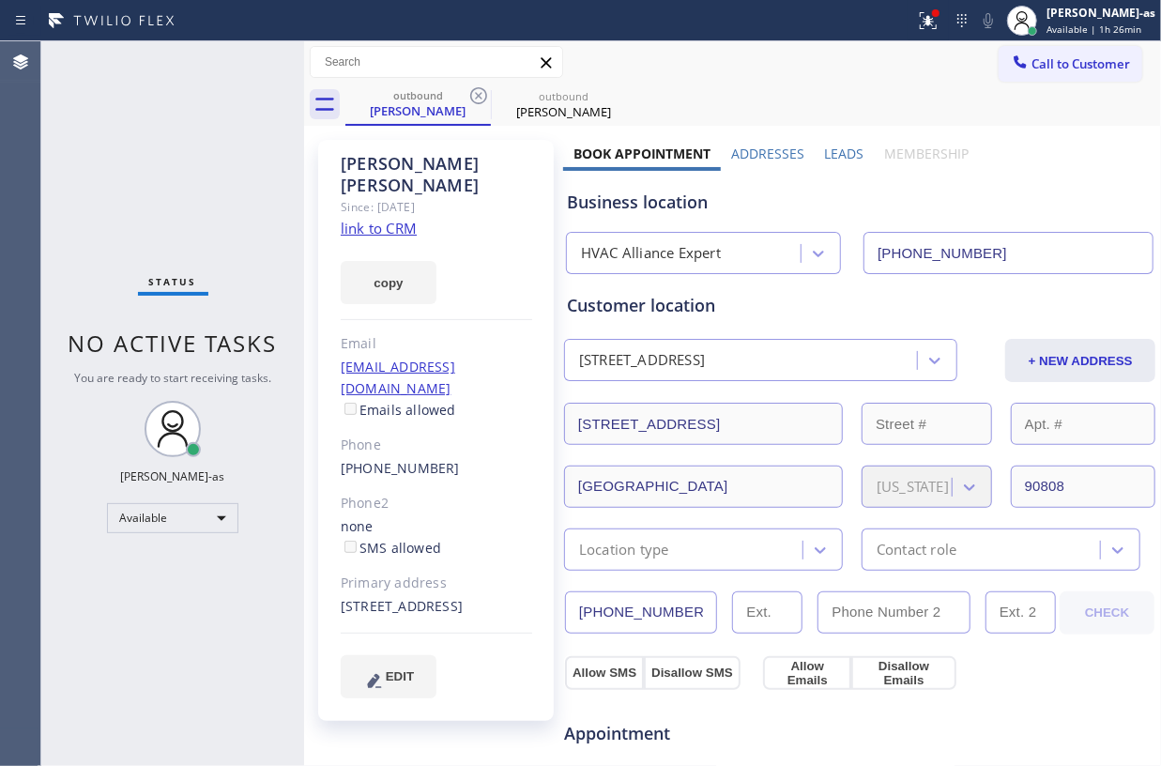
click at [471, 95] on icon at bounding box center [478, 95] width 17 height 17
click at [0, 0] on icon at bounding box center [0, 0] width 0 height 0
click at [471, 95] on div "outbound [PERSON_NAME] outbound [PERSON_NAME]" at bounding box center [753, 105] width 816 height 42
drag, startPoint x: 471, startPoint y: 95, endPoint x: 451, endPoint y: 399, distance: 304.7
click at [471, 95] on div "outbound [PERSON_NAME] outbound [PERSON_NAME]" at bounding box center [753, 105] width 816 height 42
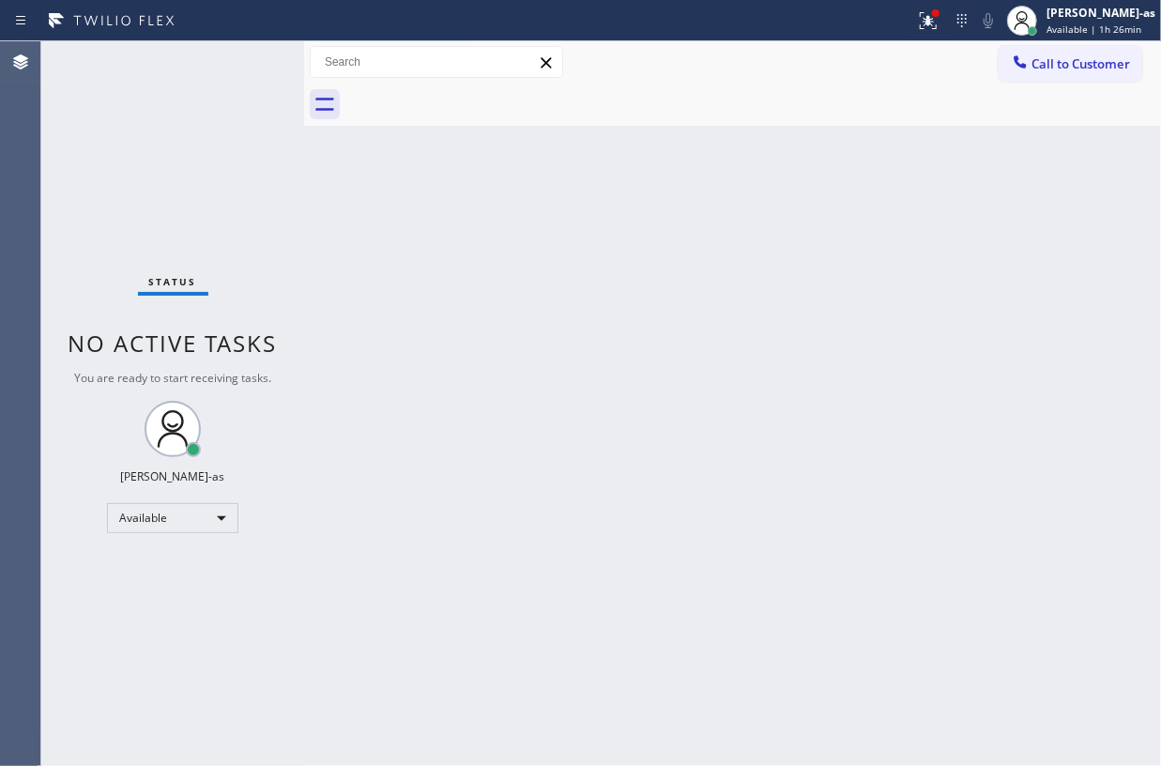
click at [392, 379] on div "Back to Dashboard Change Sender ID Customers Technicians Select a contact Outbo…" at bounding box center [732, 403] width 857 height 725
click at [1086, 62] on span "Call to Customer" at bounding box center [1080, 63] width 99 height 17
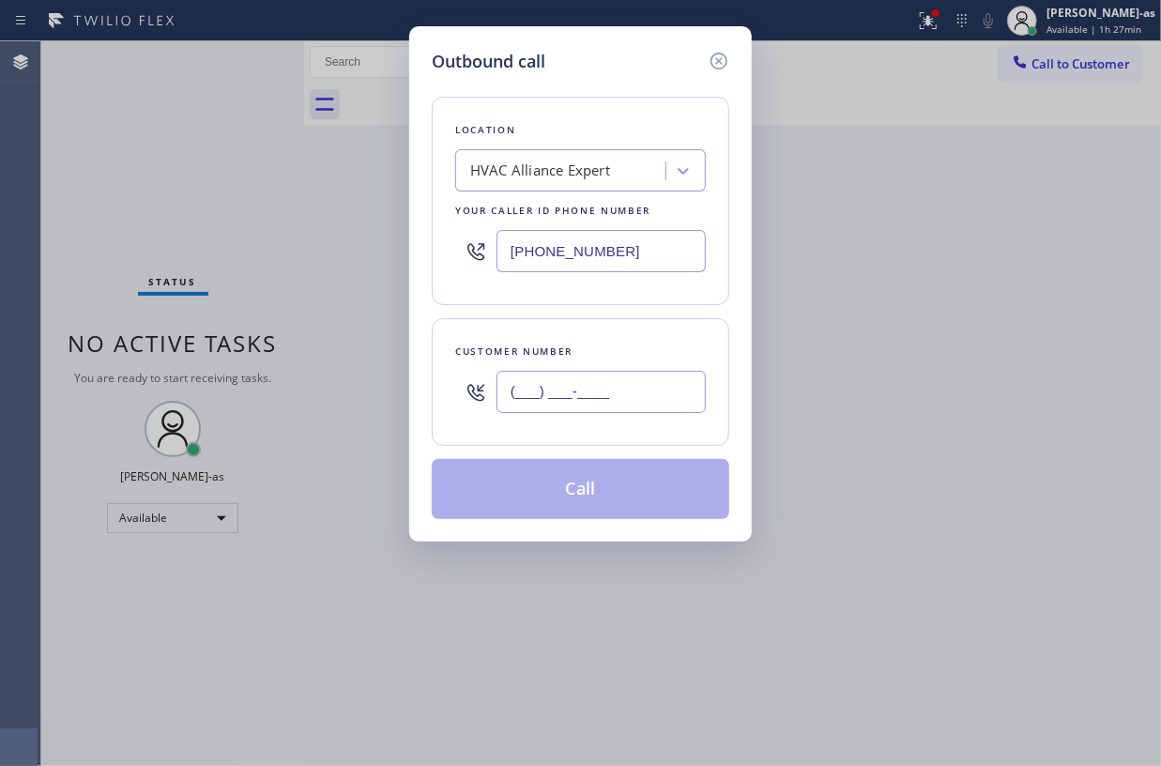
click at [620, 388] on input "(___) ___-____" at bounding box center [601, 392] width 209 height 42
paste input "818) 669-6278"
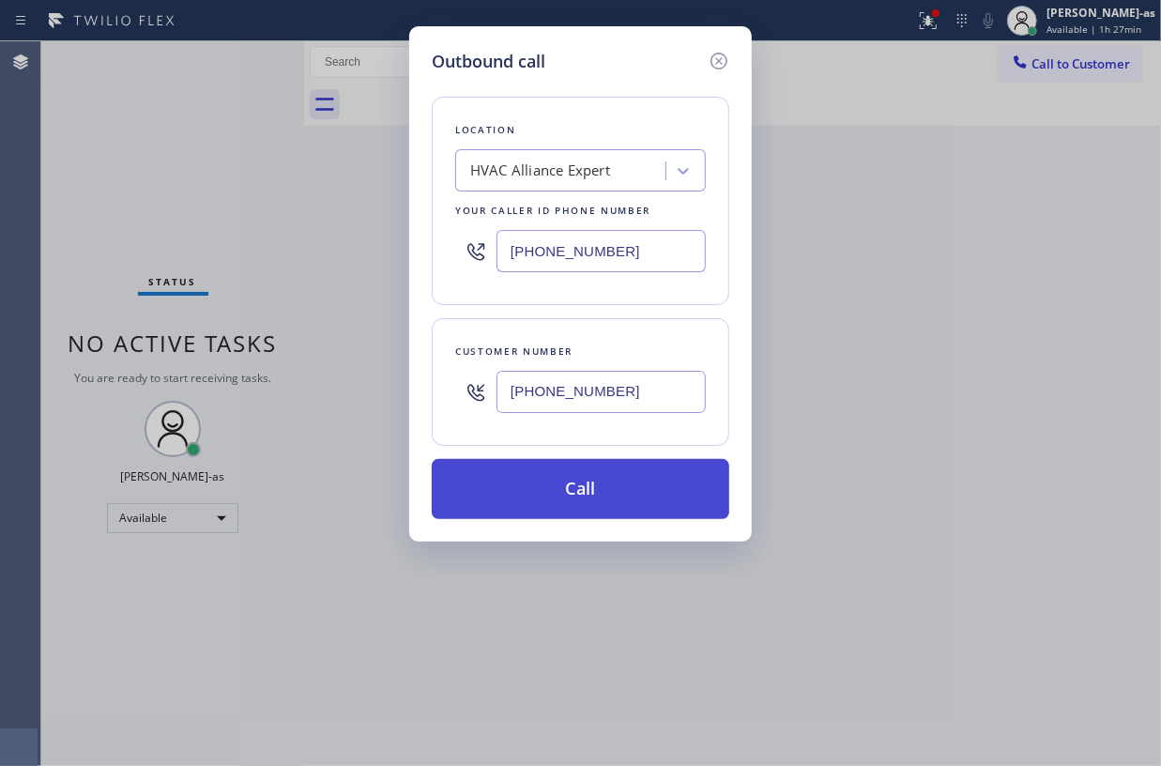
type input "[PHONE_NUMBER]"
click at [578, 485] on button "Call" at bounding box center [581, 489] width 298 height 60
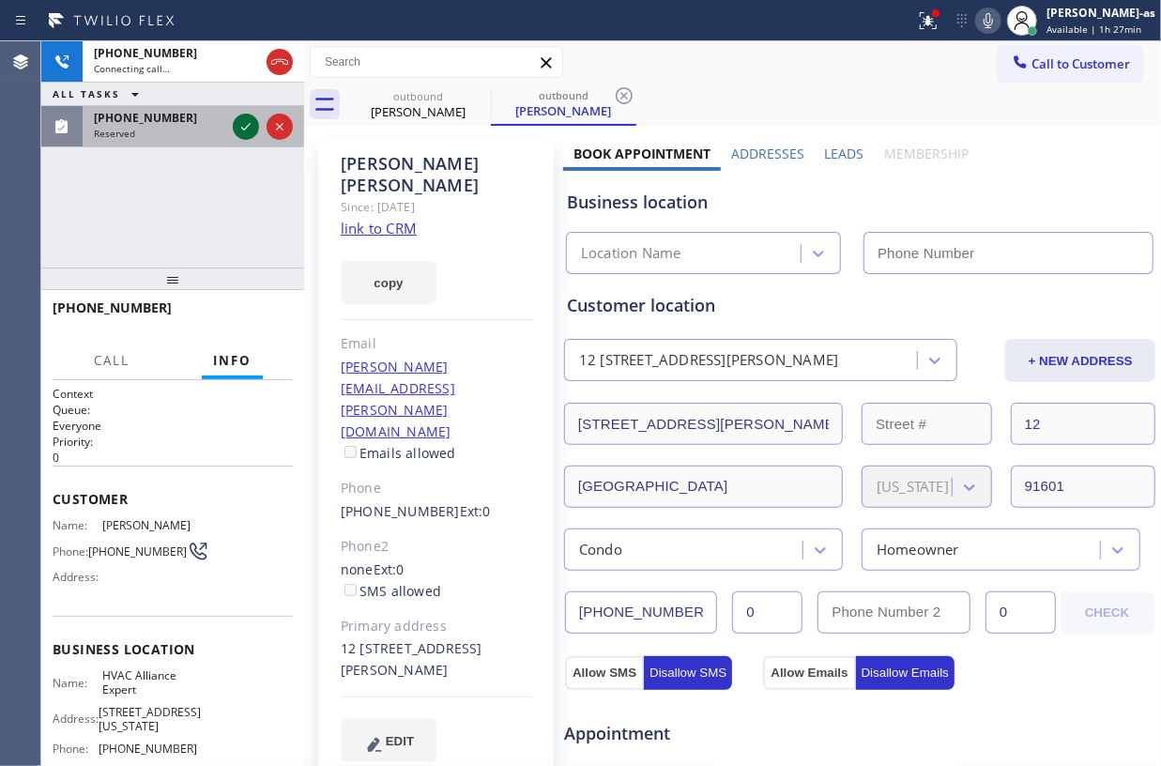
click at [261, 132] on div at bounding box center [263, 126] width 68 height 41
click at [250, 132] on icon at bounding box center [246, 126] width 23 height 23
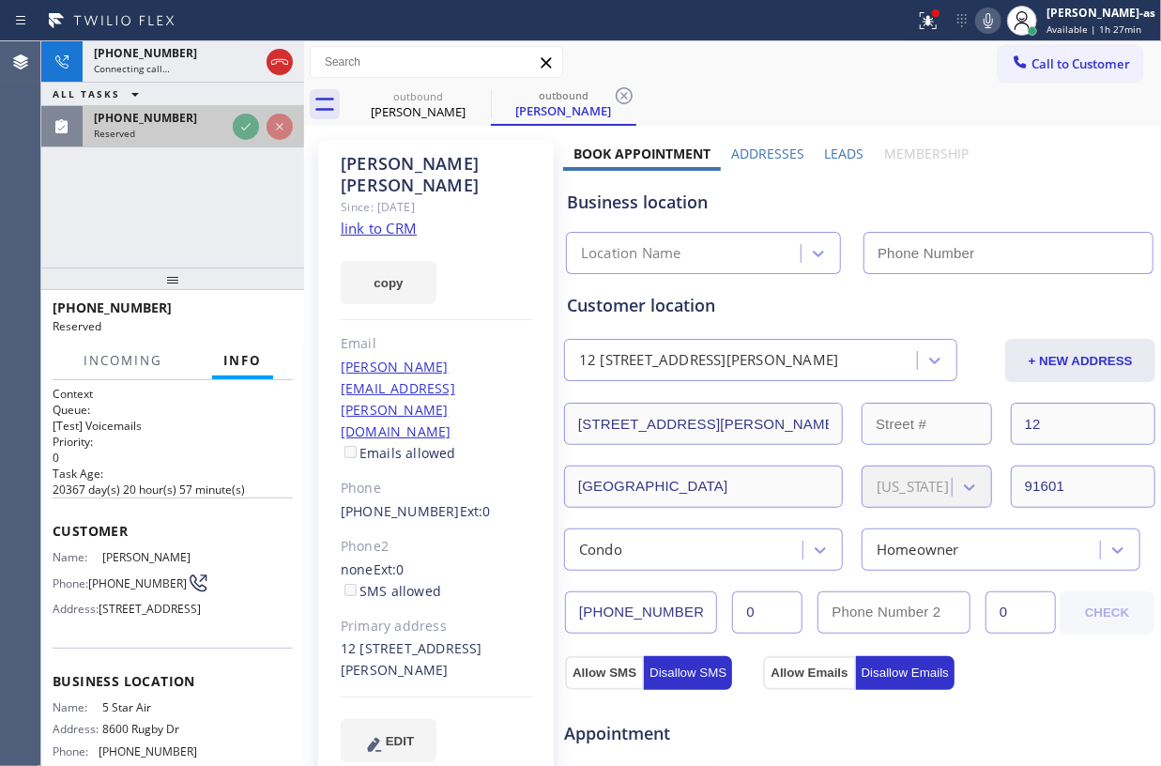
type input "[PHONE_NUMBER]"
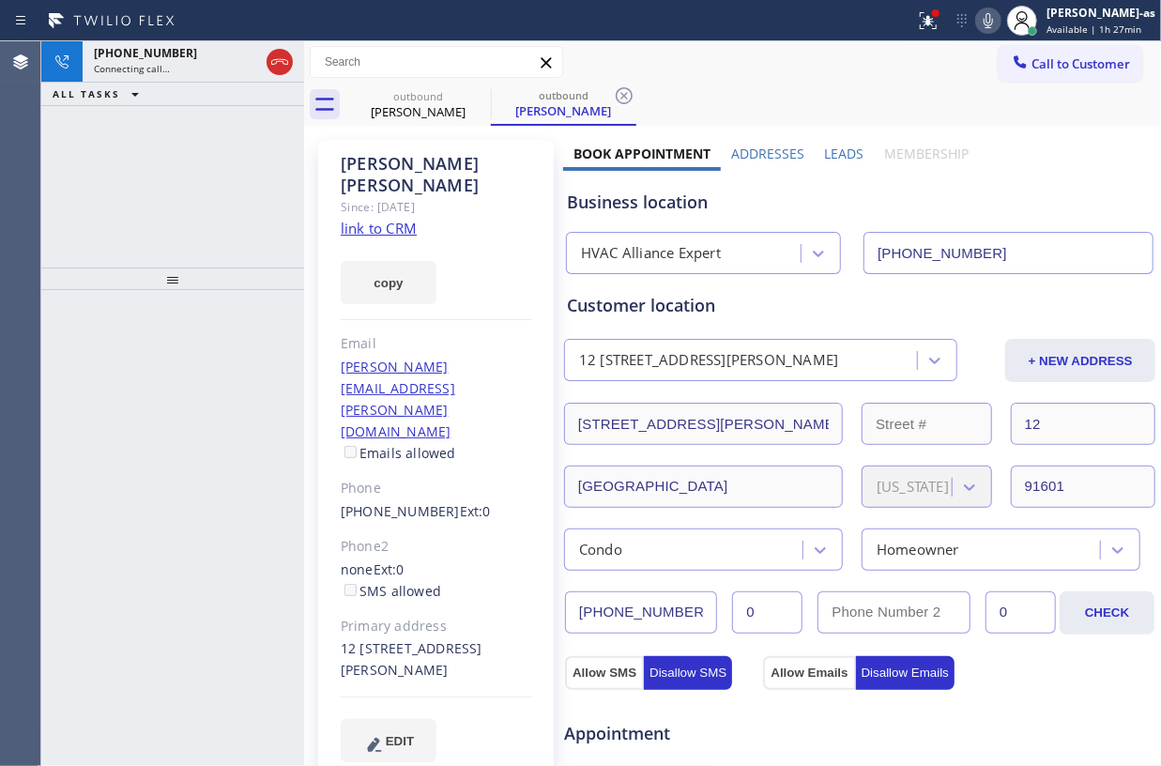
click at [402, 219] on link "link to CRM" at bounding box center [379, 228] width 76 height 19
click at [225, 267] on div at bounding box center [172, 278] width 263 height 23
drag, startPoint x: 265, startPoint y: 61, endPoint x: 368, endPoint y: 105, distance: 112.3
click at [267, 61] on div at bounding box center [263, 61] width 68 height 41
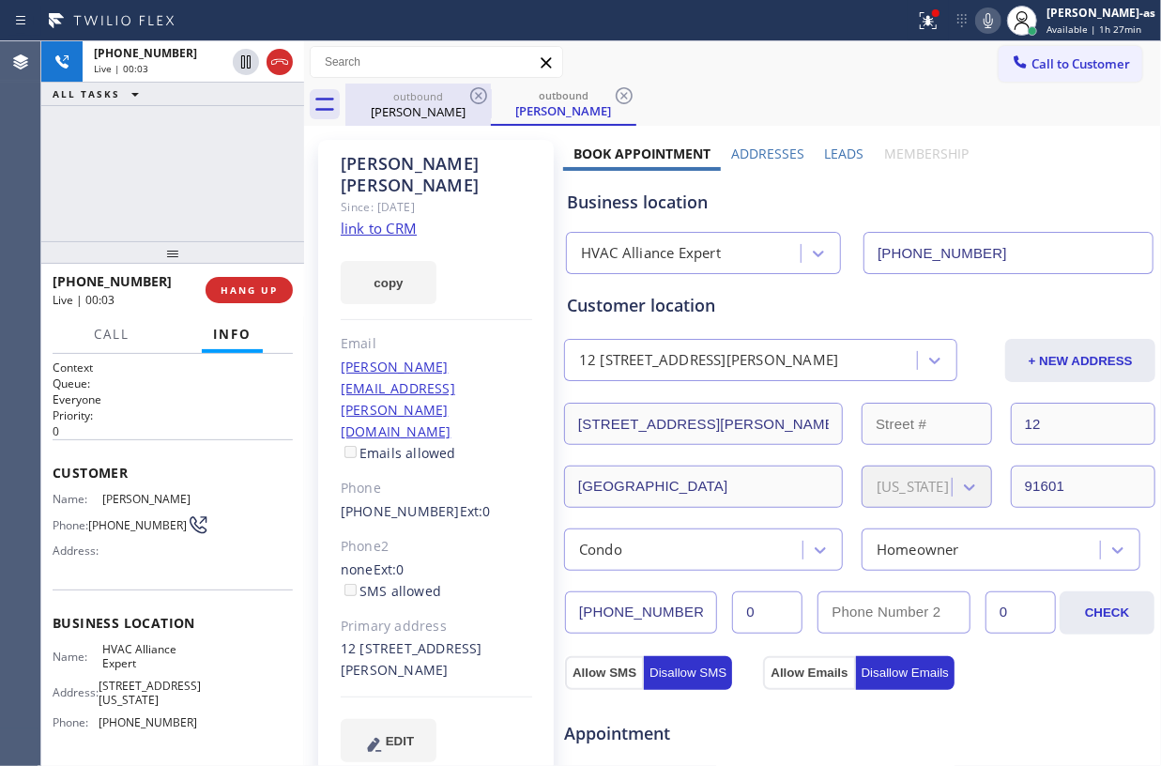
drag, startPoint x: 278, startPoint y: 66, endPoint x: 403, endPoint y: 105, distance: 130.9
click at [279, 68] on icon at bounding box center [279, 62] width 23 height 23
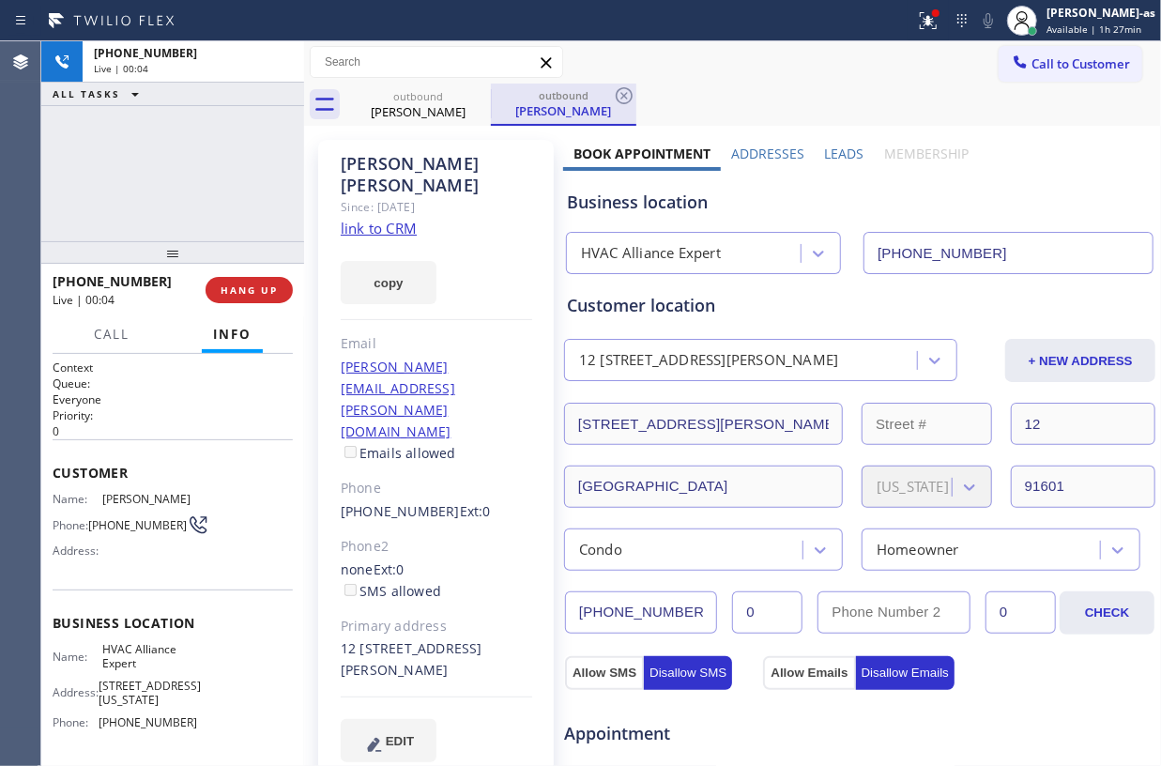
drag, startPoint x: 430, startPoint y: 110, endPoint x: 503, endPoint y: 83, distance: 78.1
click at [433, 109] on div "[PERSON_NAME]" at bounding box center [418, 111] width 142 height 17
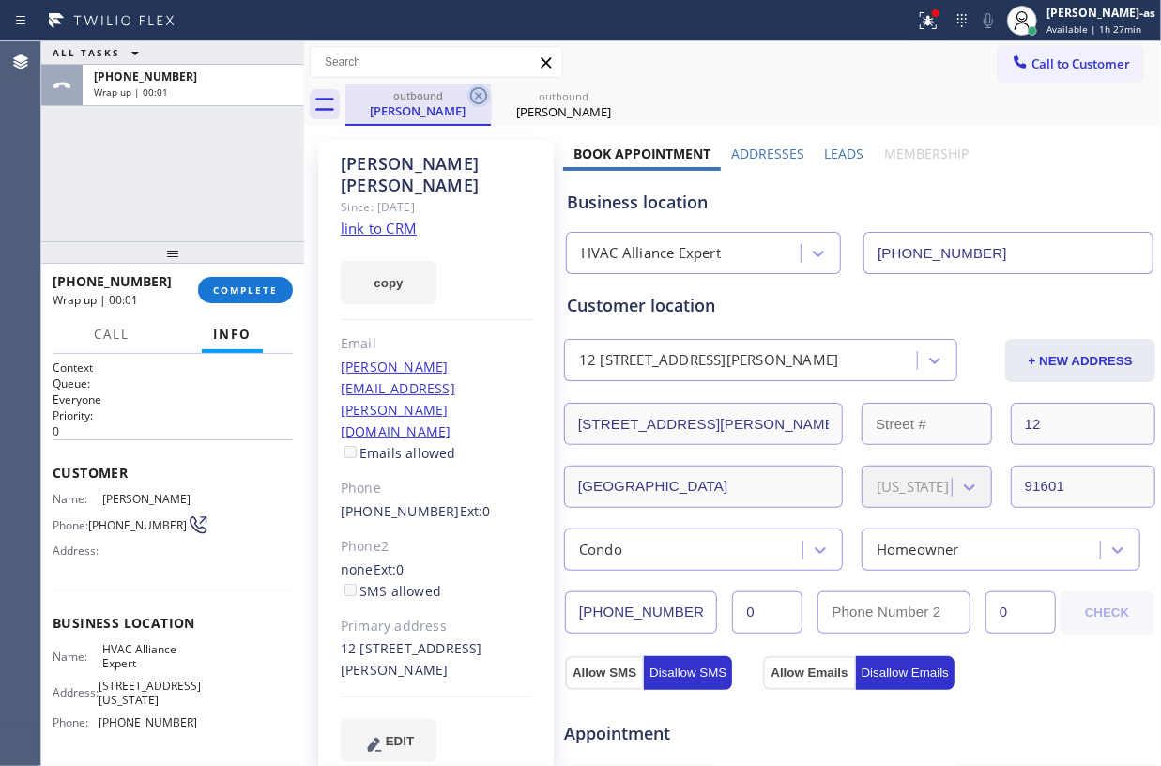
click at [475, 90] on icon at bounding box center [478, 95] width 23 height 23
click at [0, 0] on icon at bounding box center [0, 0] width 0 height 0
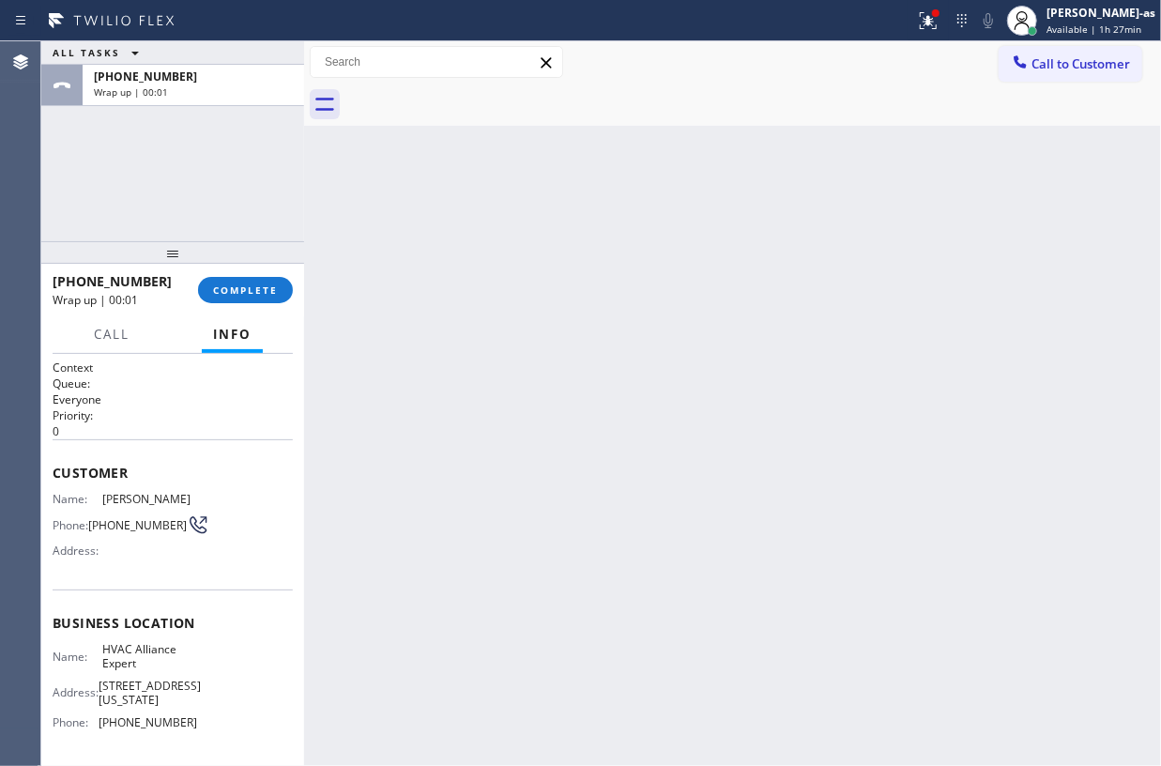
click at [475, 90] on div at bounding box center [753, 105] width 816 height 42
drag, startPoint x: 235, startPoint y: 283, endPoint x: 241, endPoint y: 291, distance: 10.7
click at [235, 287] on span "COMPLETE" at bounding box center [245, 289] width 65 height 13
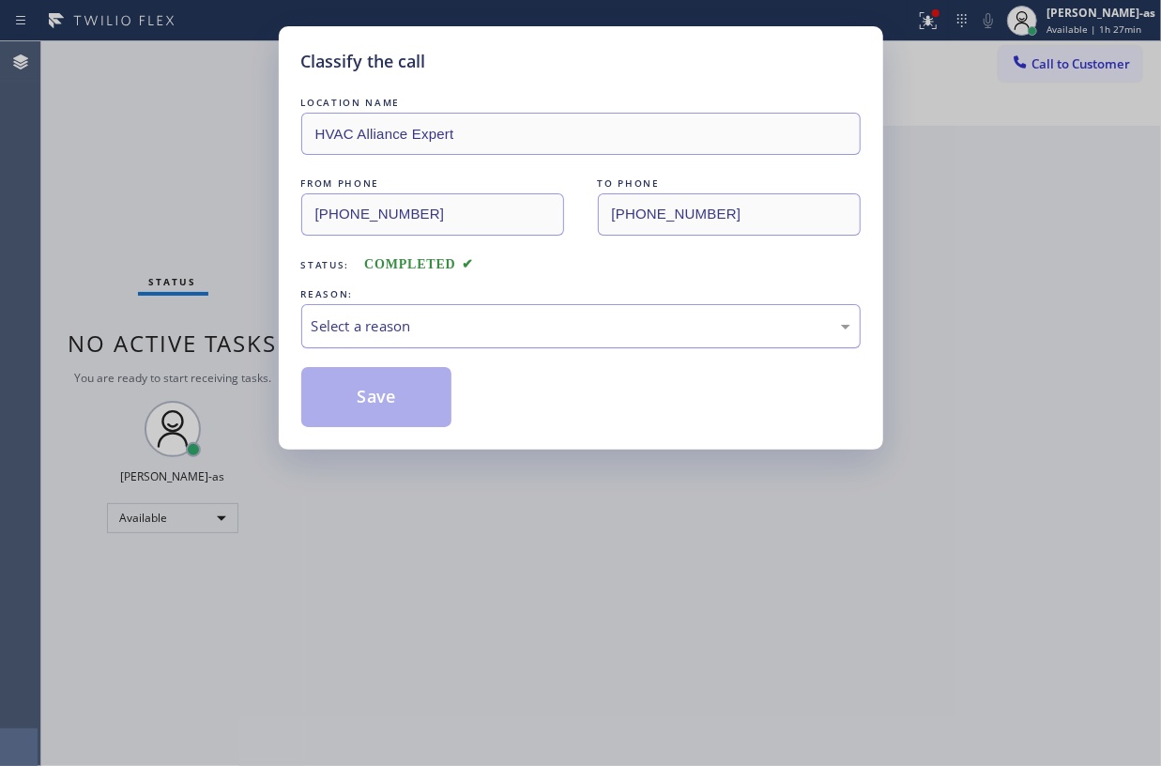
click at [524, 321] on div "Select a reason" at bounding box center [581, 326] width 539 height 22
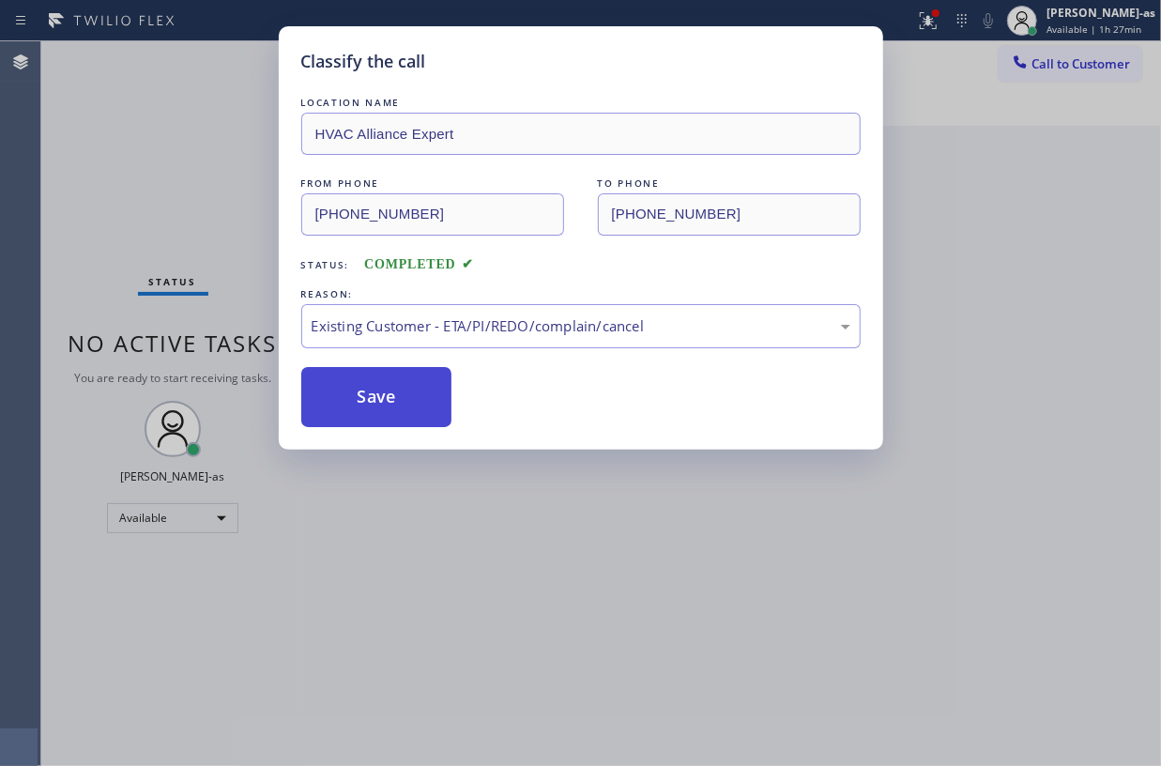
click at [403, 398] on button "Save" at bounding box center [376, 397] width 151 height 60
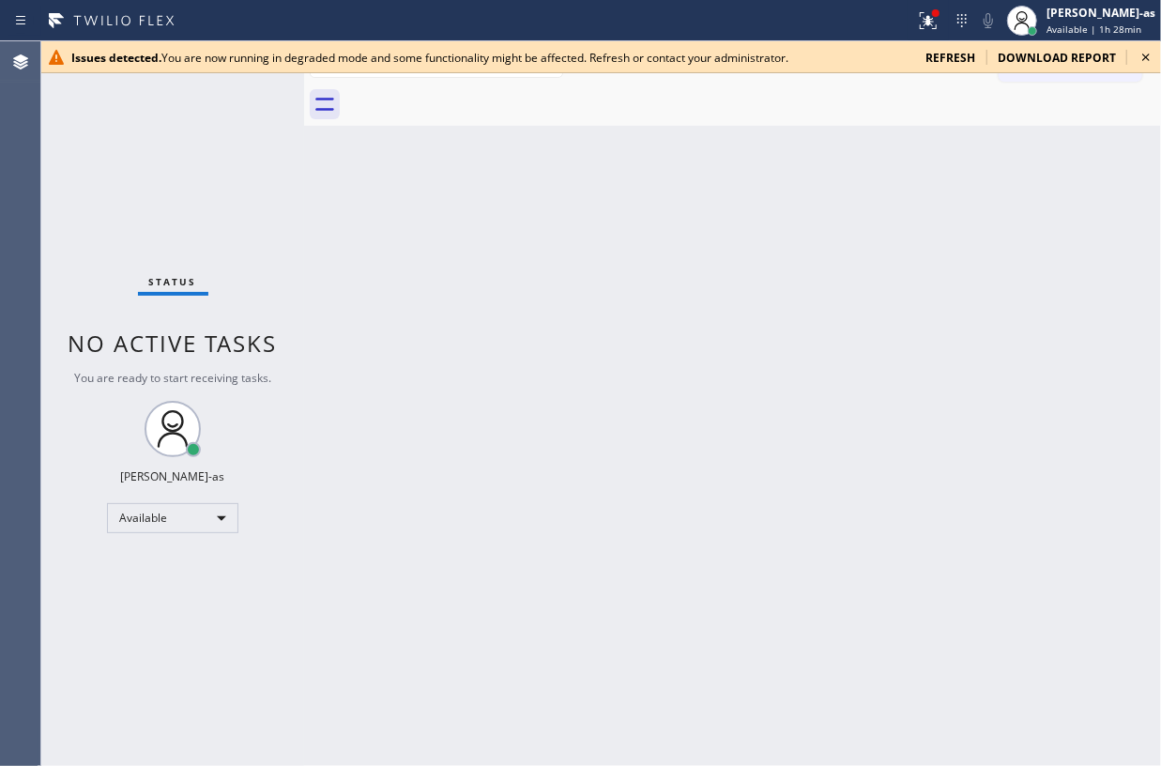
drag, startPoint x: 1052, startPoint y: 58, endPoint x: 946, endPoint y: 58, distance: 106.1
click at [1052, 58] on span "download report" at bounding box center [1057, 58] width 118 height 16
click at [946, 58] on span "refresh" at bounding box center [950, 58] width 50 height 16
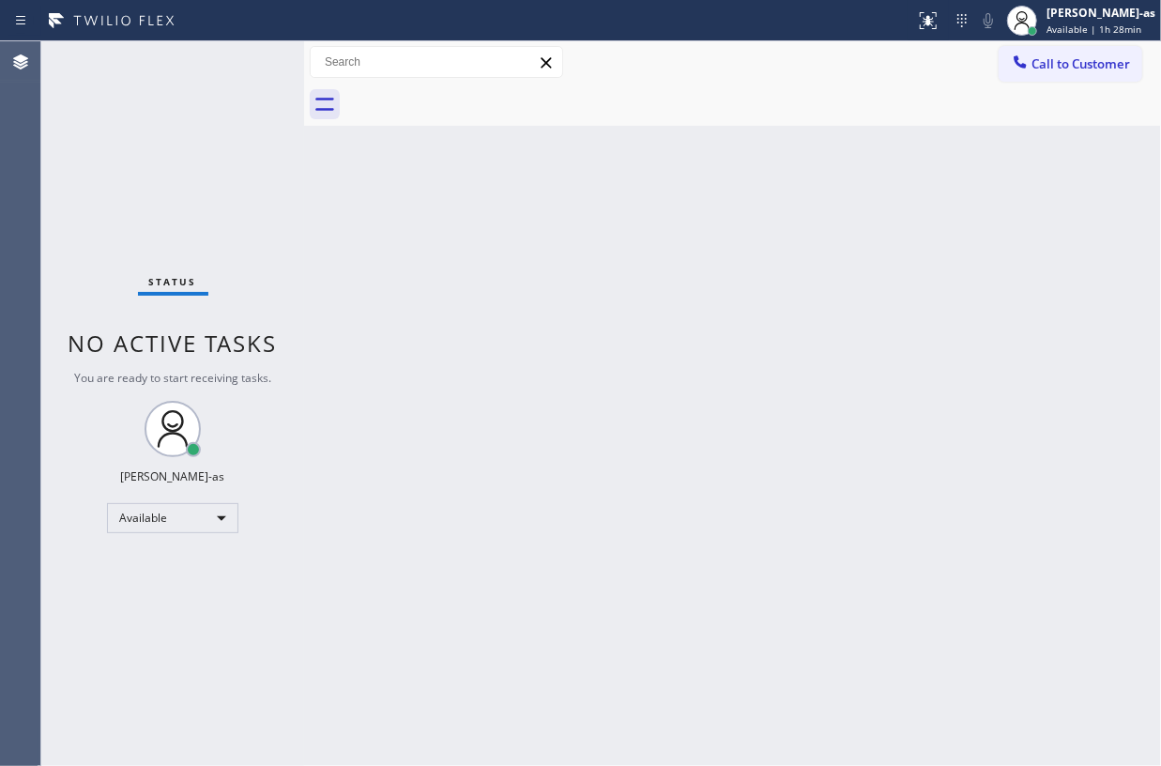
click at [564, 360] on div "Back to Dashboard Change Sender ID Customers Technicians Select a contact Outbo…" at bounding box center [732, 403] width 857 height 725
click at [741, 559] on div "Back to Dashboard Change Sender ID Customers Technicians Select a contact Outbo…" at bounding box center [732, 403] width 857 height 725
click at [171, 222] on div "Status No active tasks You are ready to start receiving tasks. [PERSON_NAME]-as…" at bounding box center [172, 403] width 263 height 725
click at [1104, 47] on button "Call to Customer" at bounding box center [1071, 64] width 144 height 36
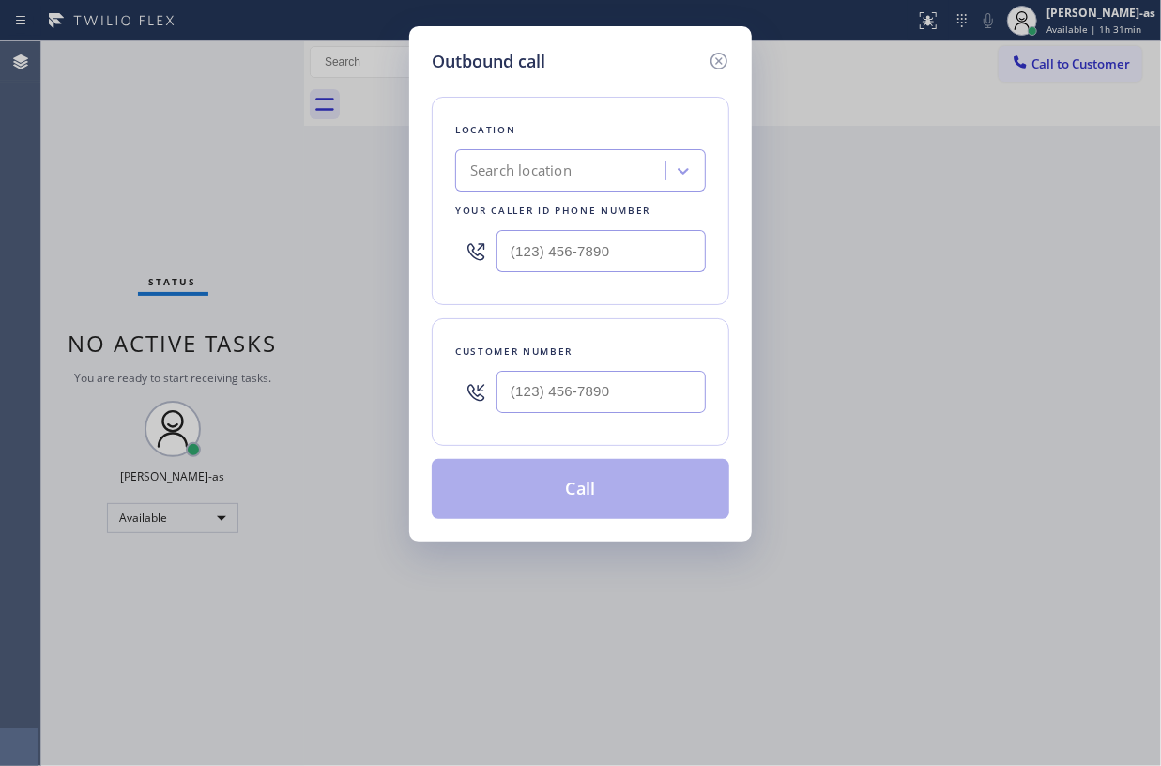
click at [580, 417] on div at bounding box center [601, 391] width 209 height 61
click at [599, 389] on input "(___) ___-____" at bounding box center [601, 392] width 209 height 42
paste input "917) 647-1797"
type input "(917) 647-1797"
click at [565, 188] on div "Search location" at bounding box center [580, 170] width 251 height 42
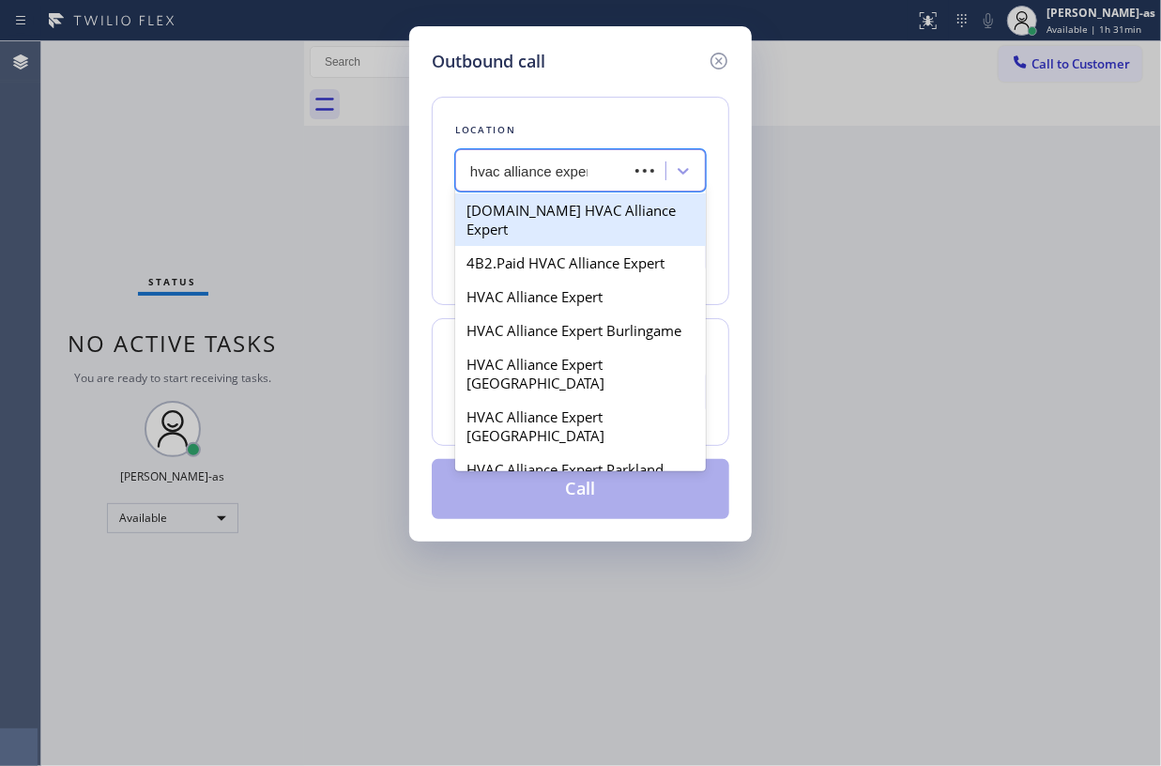
type input "hvac alliance expert"
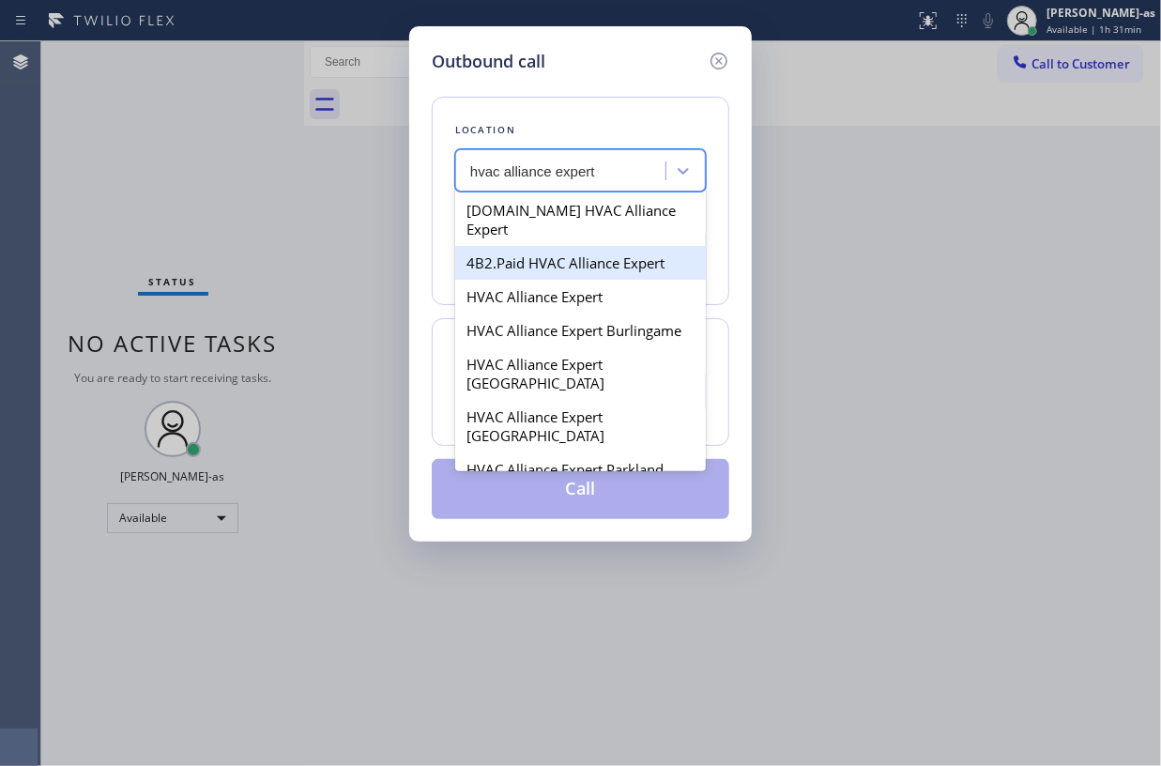
drag, startPoint x: 565, startPoint y: 246, endPoint x: 662, endPoint y: 219, distance: 100.4
click at [567, 246] on div "4B2.Paid HVAC Alliance Expert" at bounding box center [580, 263] width 251 height 34
type input "[PHONE_NUMBER]"
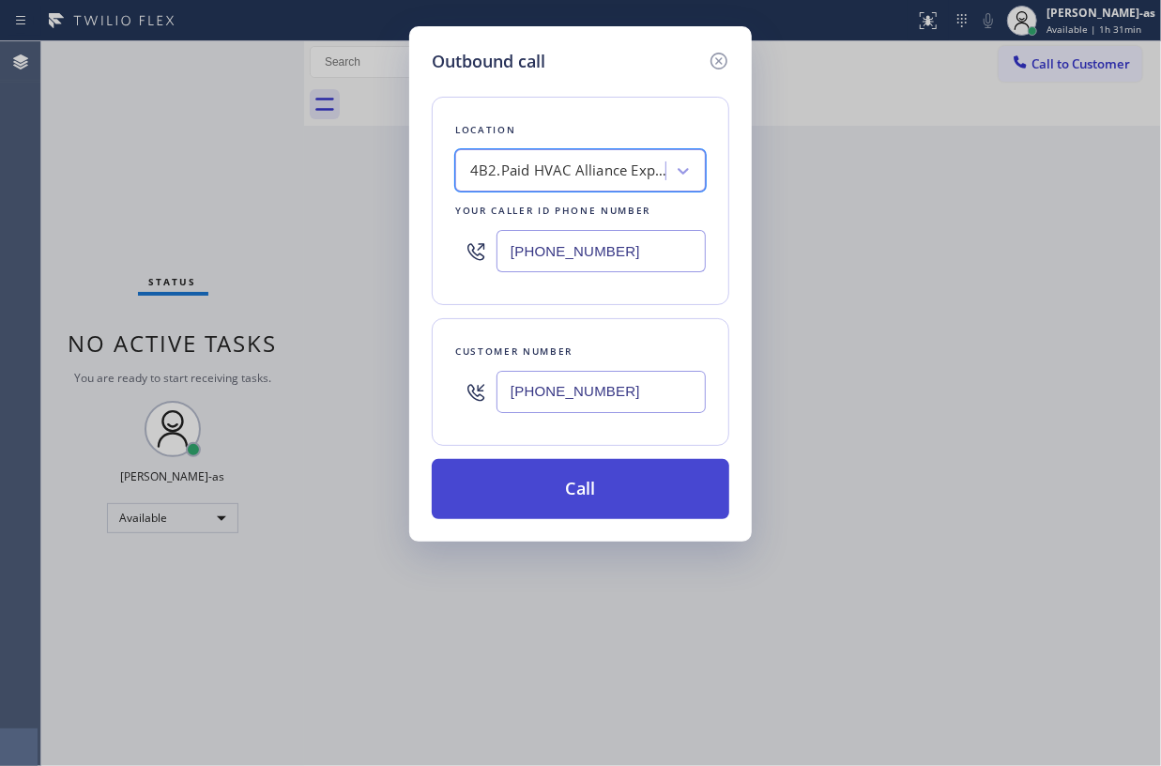
click at [569, 488] on button "Call" at bounding box center [581, 489] width 298 height 60
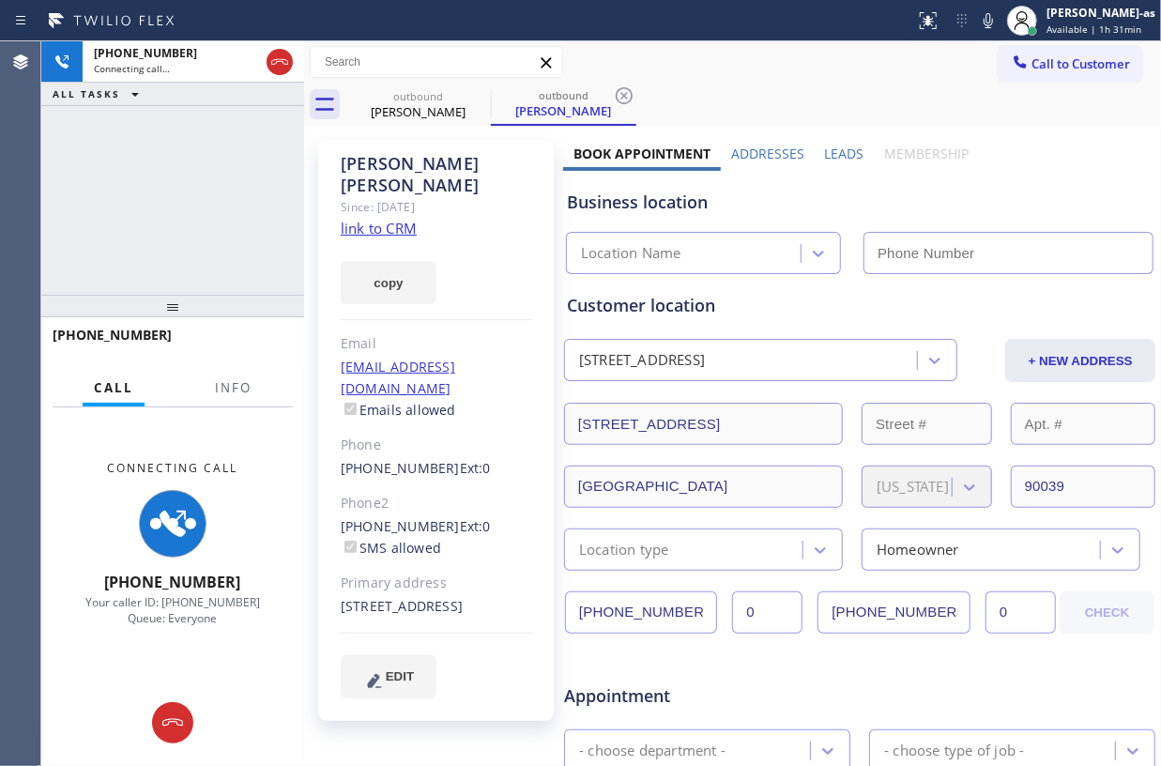
click at [391, 219] on link "link to CRM" at bounding box center [379, 228] width 76 height 19
type input "[PHONE_NUMBER]"
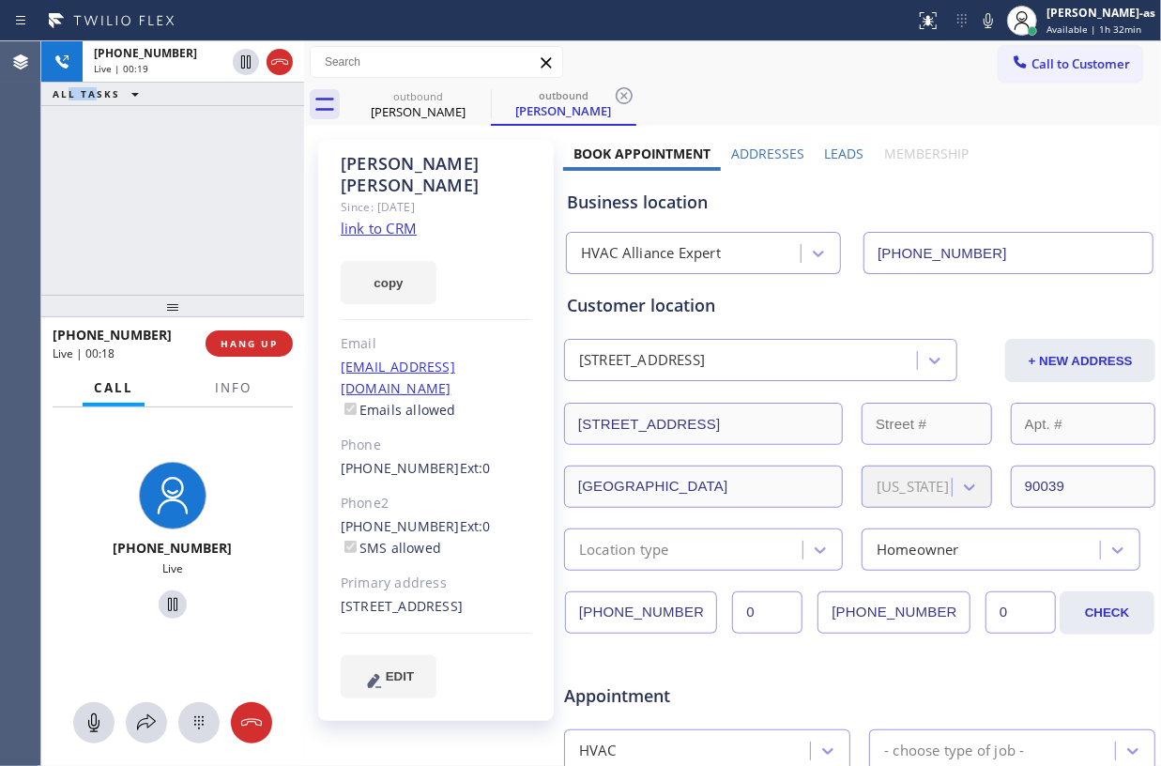
drag, startPoint x: 69, startPoint y: 116, endPoint x: 220, endPoint y: 106, distance: 150.5
click at [103, 122] on div "+19176471797 Live | 00:19 ALL TASKS ALL TASKS ACTIVE TASKS TASKS IN WRAP UP" at bounding box center [172, 167] width 263 height 253
click at [275, 69] on icon at bounding box center [279, 62] width 23 height 23
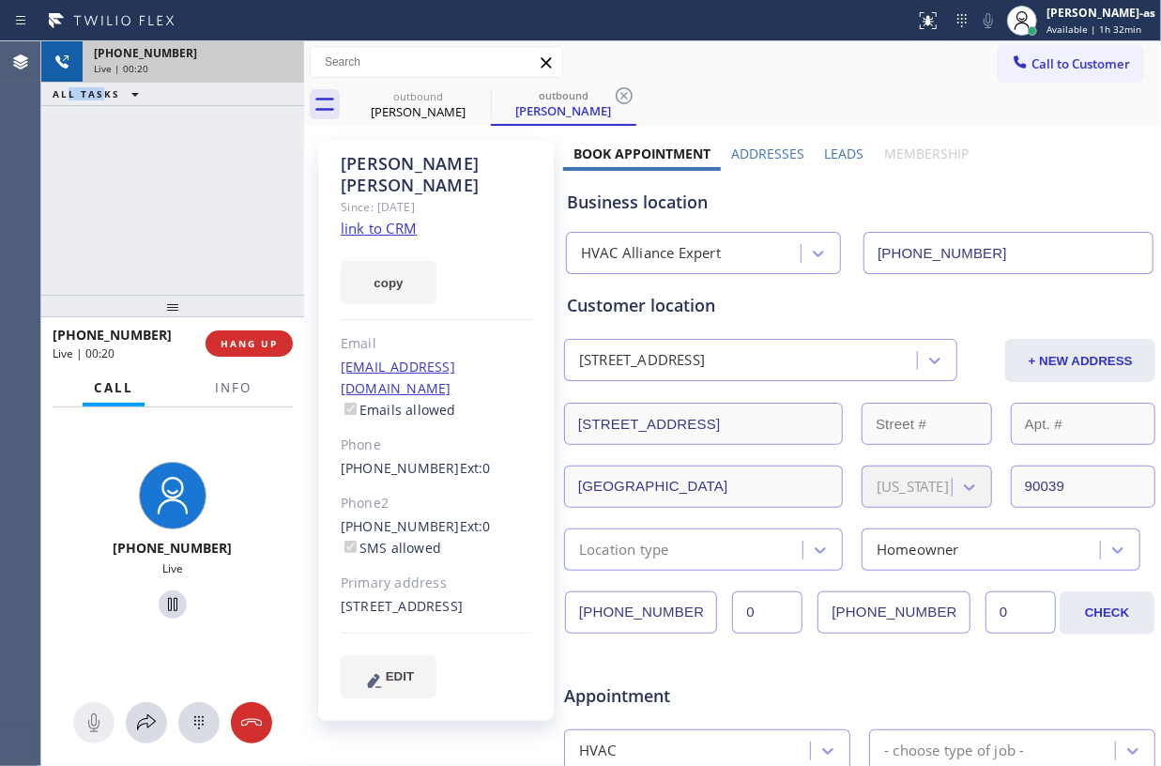
click at [275, 68] on div "Live | 00:20" at bounding box center [193, 68] width 199 height 13
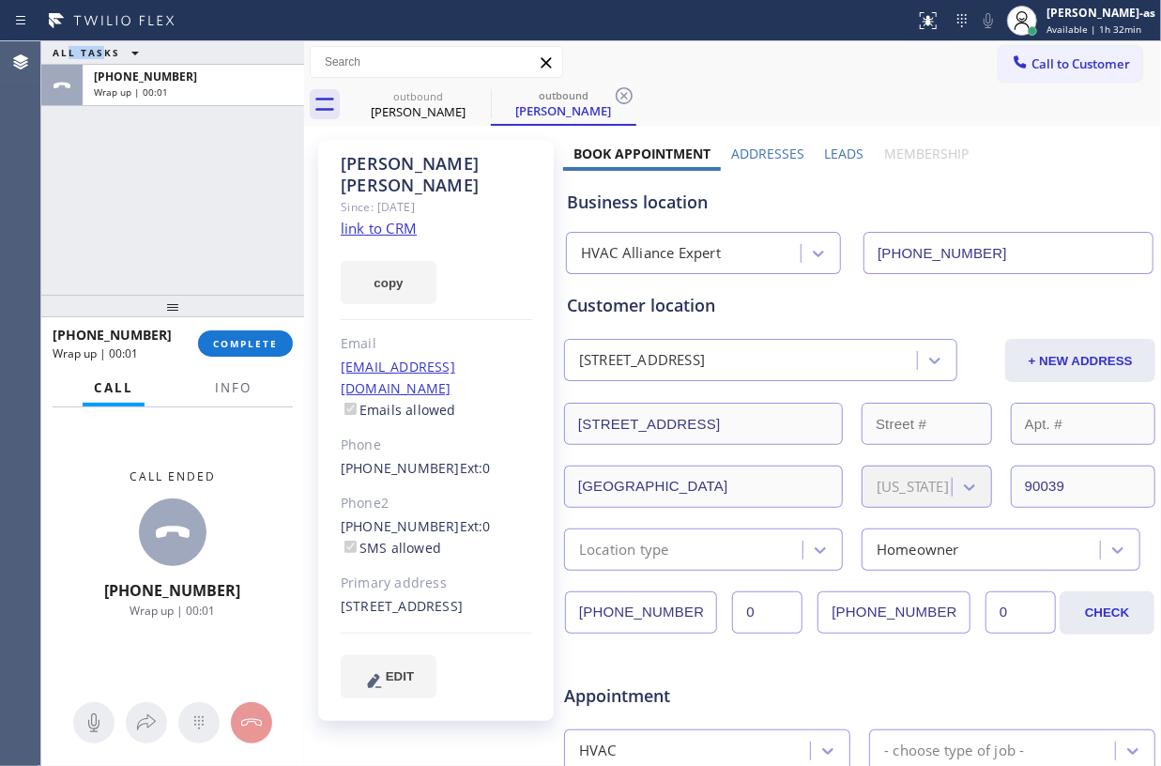
drag, startPoint x: 185, startPoint y: 245, endPoint x: 192, endPoint y: 286, distance: 42.0
click at [185, 260] on div "ALL TASKS ALL TASKS ACTIVE TASKS TASKS IN WRAP UP +19176471797 Wrap up | 00:01" at bounding box center [172, 167] width 263 height 253
drag, startPoint x: 235, startPoint y: 327, endPoint x: 249, endPoint y: 342, distance: 20.6
click at [235, 330] on div "+19176471797 Wrap up | 00:01 COMPLETE" at bounding box center [173, 343] width 240 height 49
click at [253, 344] on span "COMPLETE" at bounding box center [245, 343] width 65 height 13
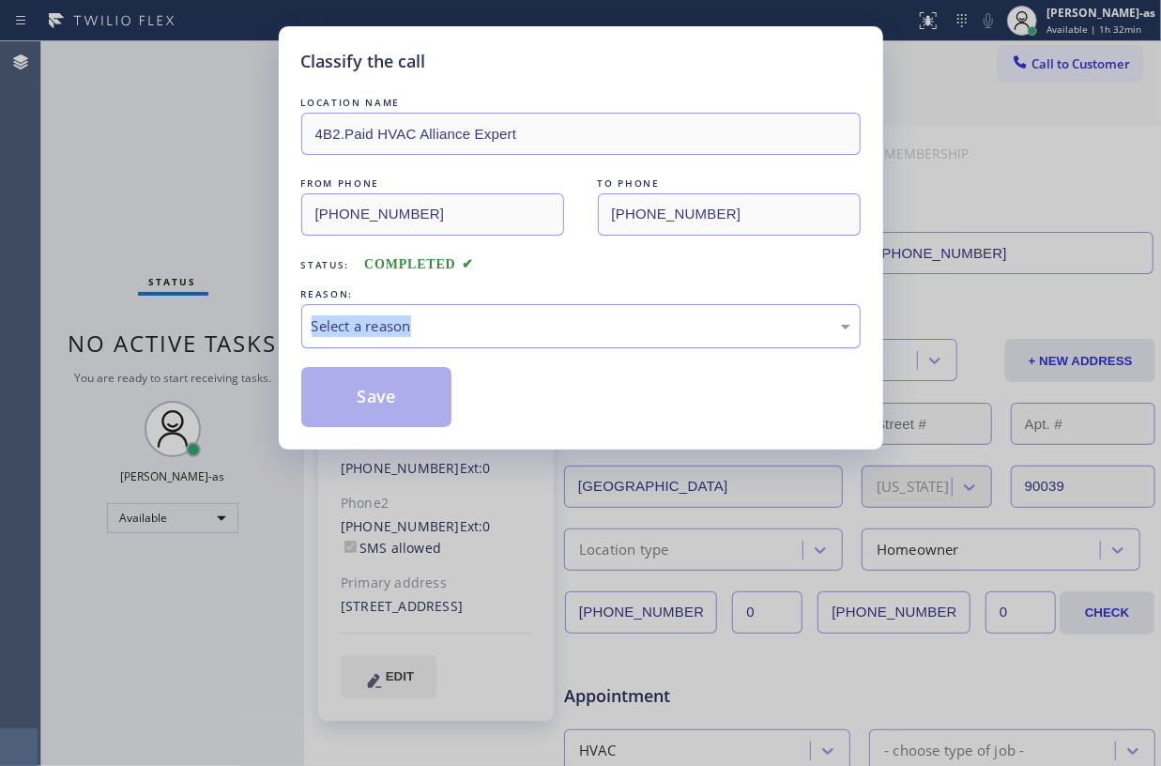
drag, startPoint x: 527, startPoint y: 329, endPoint x: 549, endPoint y: 345, distance: 27.4
click at [534, 327] on div "Select a reason" at bounding box center [581, 326] width 539 height 22
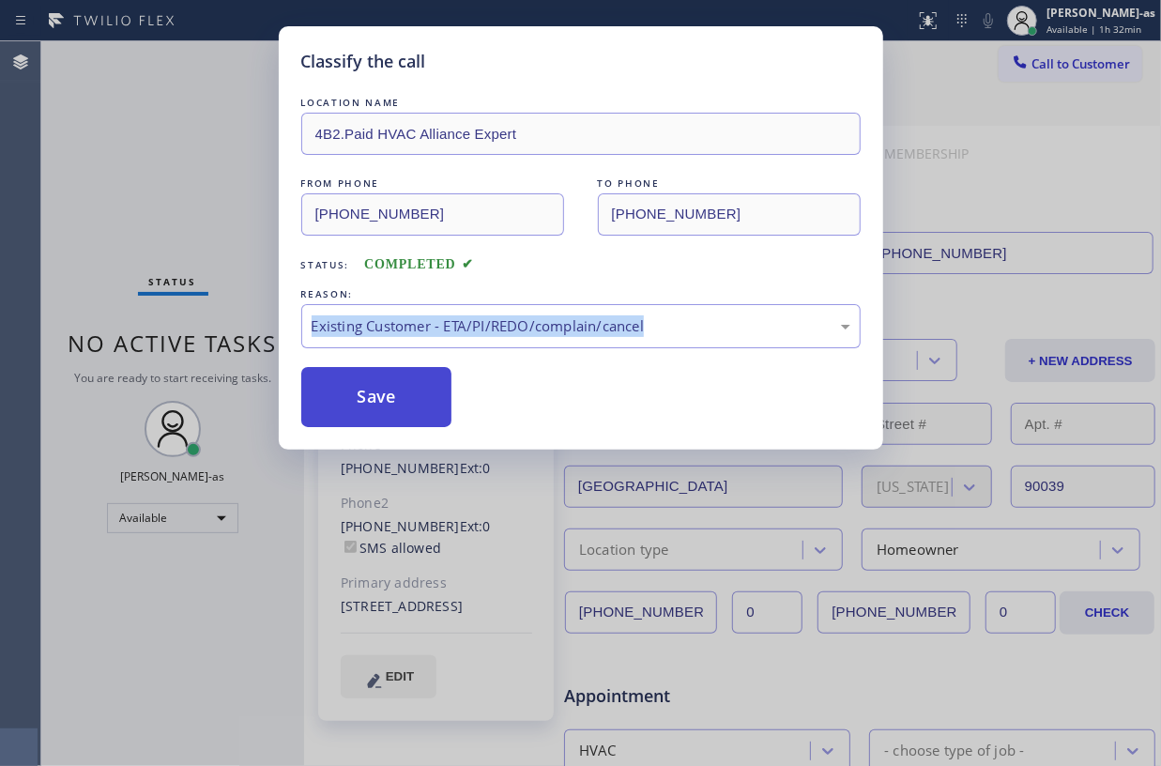
click at [407, 400] on button "Save" at bounding box center [376, 397] width 151 height 60
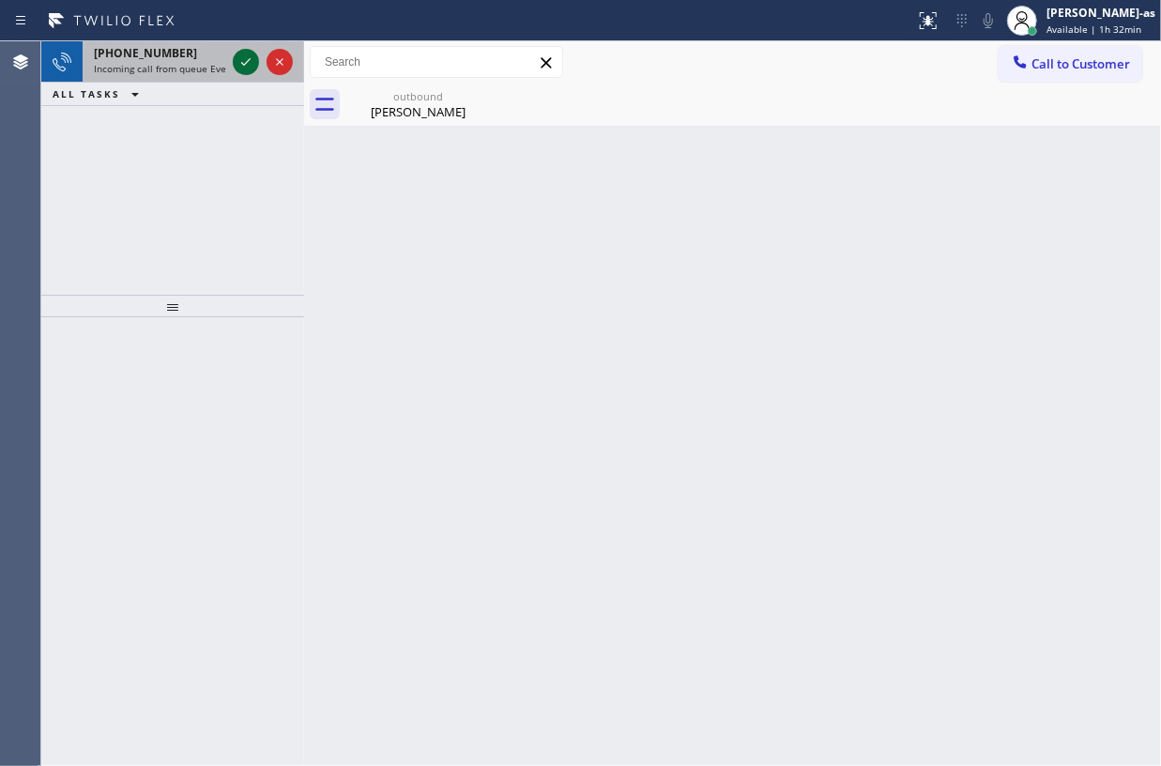
click at [237, 66] on div at bounding box center [263, 61] width 68 height 41
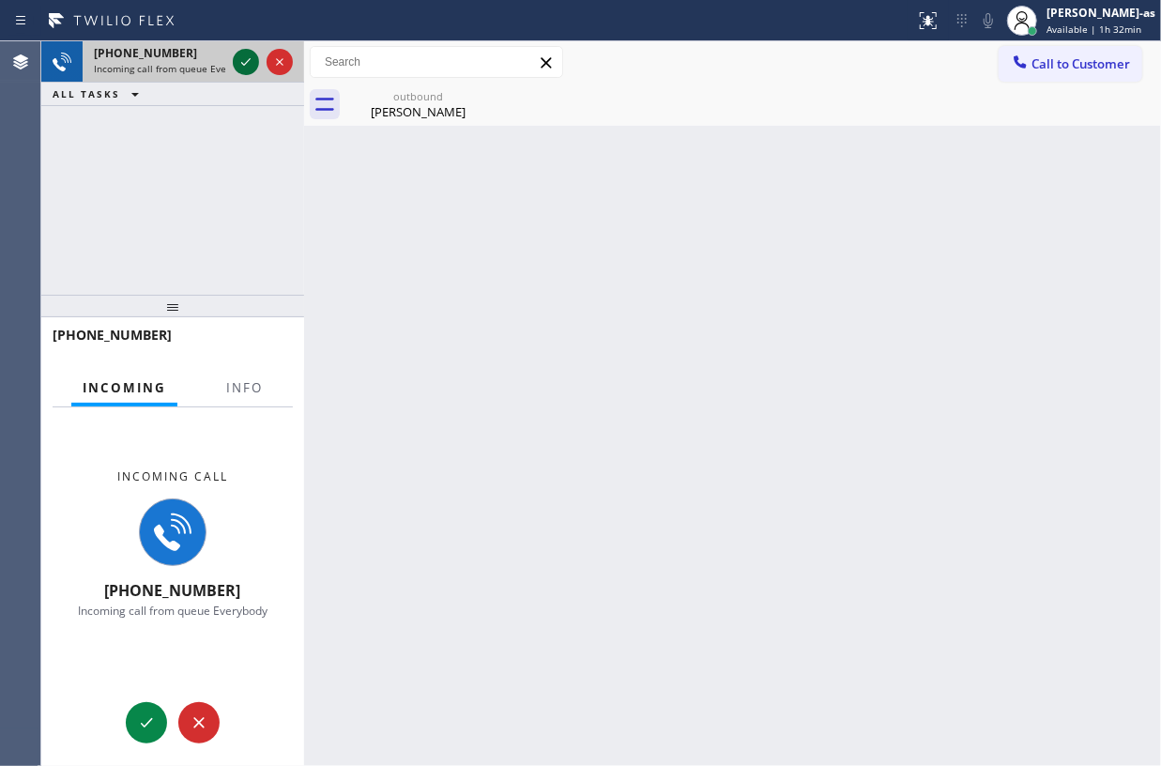
click at [238, 64] on icon at bounding box center [246, 62] width 23 height 23
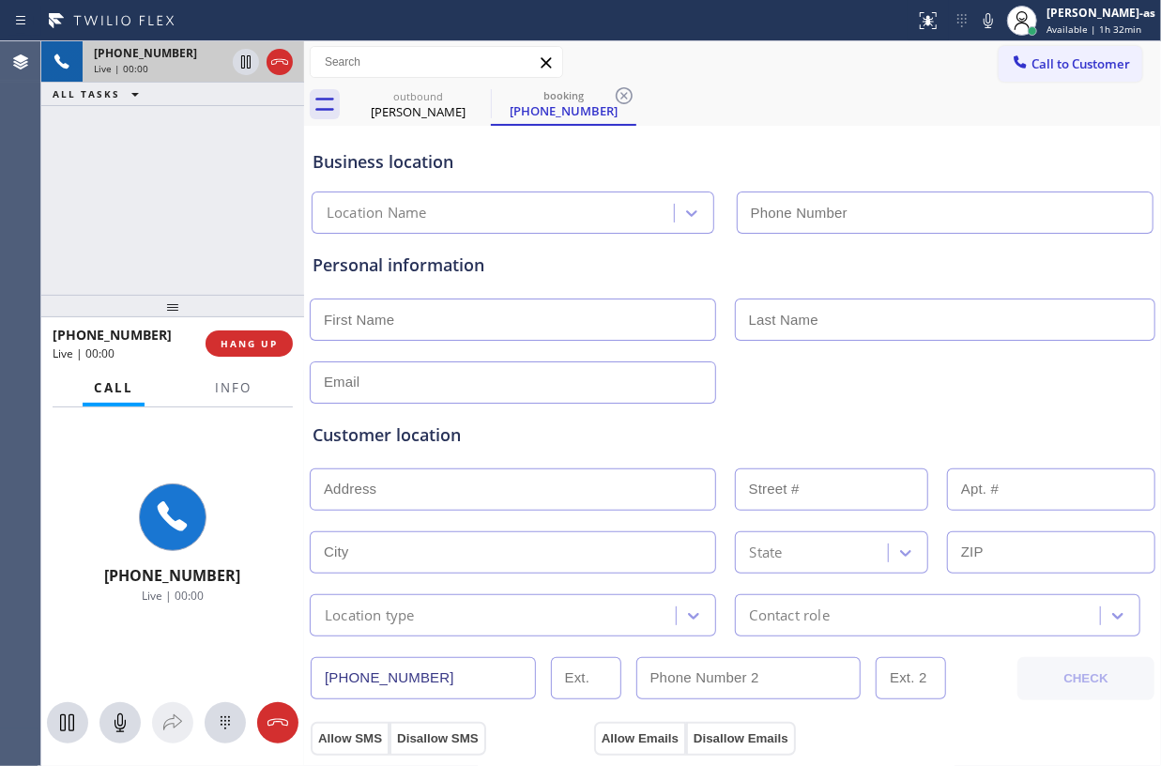
click at [225, 64] on div "Live | 00:00" at bounding box center [159, 68] width 131 height 13
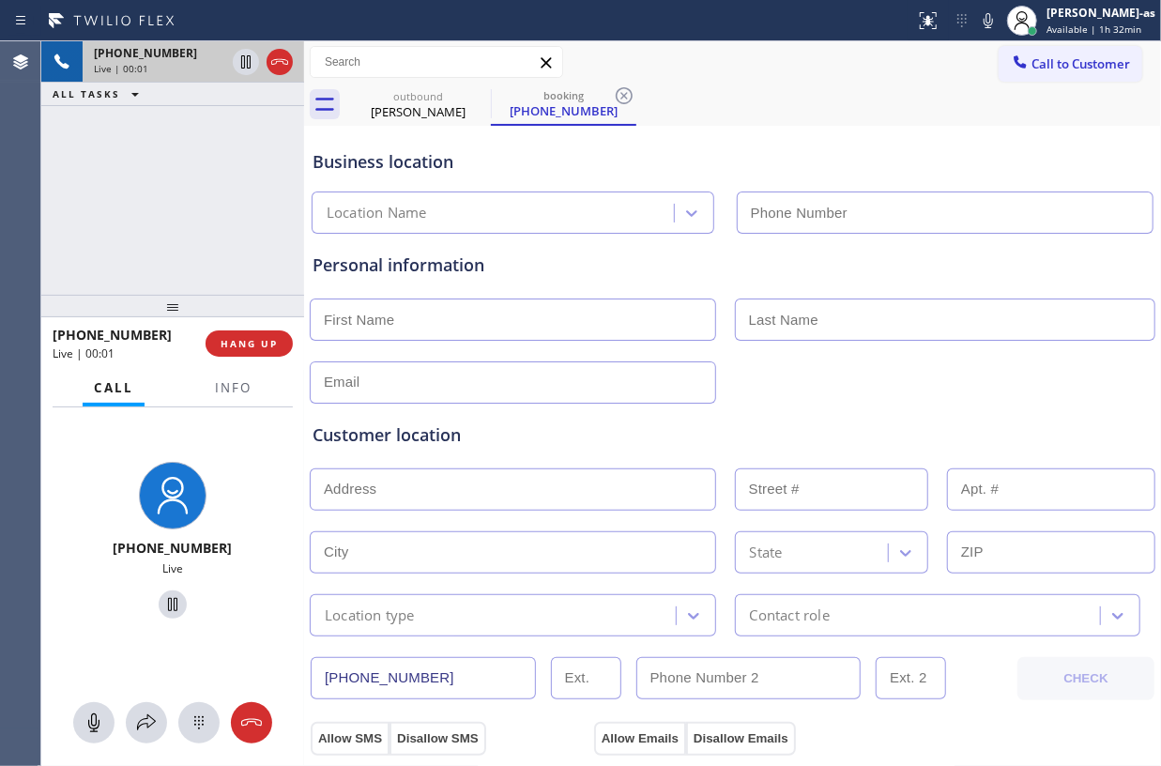
click at [237, 64] on icon at bounding box center [246, 62] width 23 height 23
click at [229, 387] on span "Info" at bounding box center [233, 387] width 37 height 17
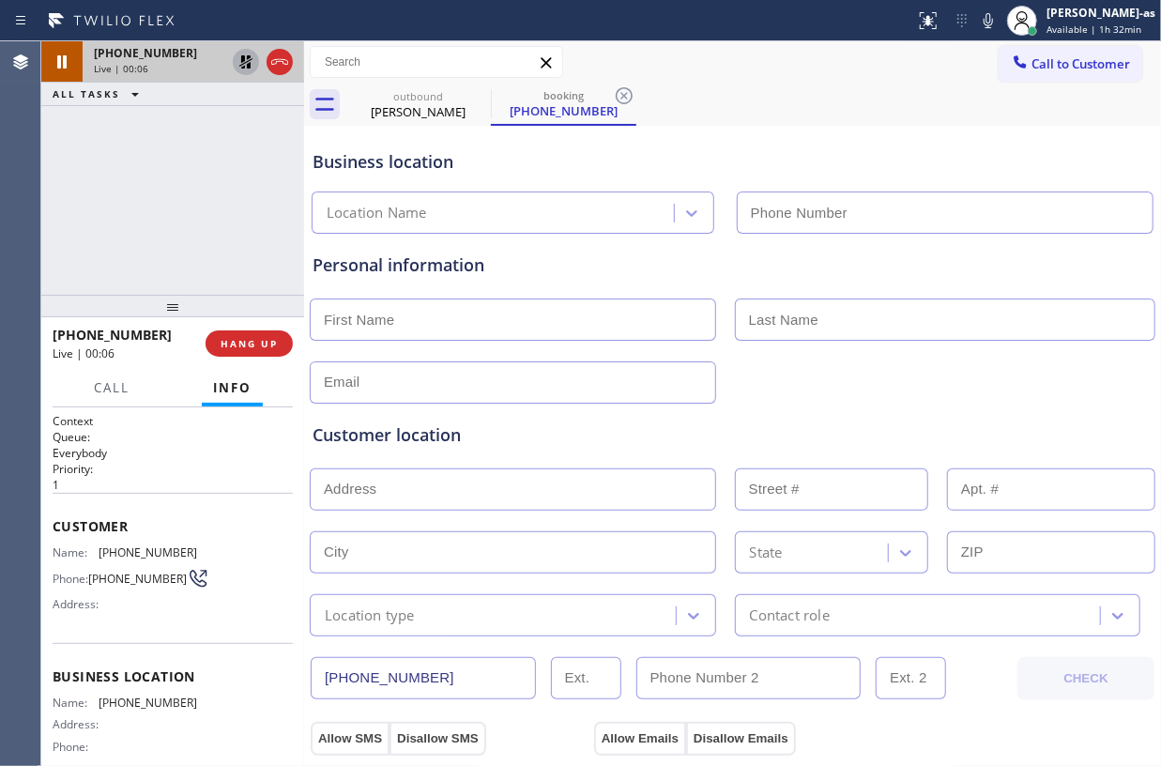
click at [244, 69] on icon at bounding box center [246, 62] width 23 height 23
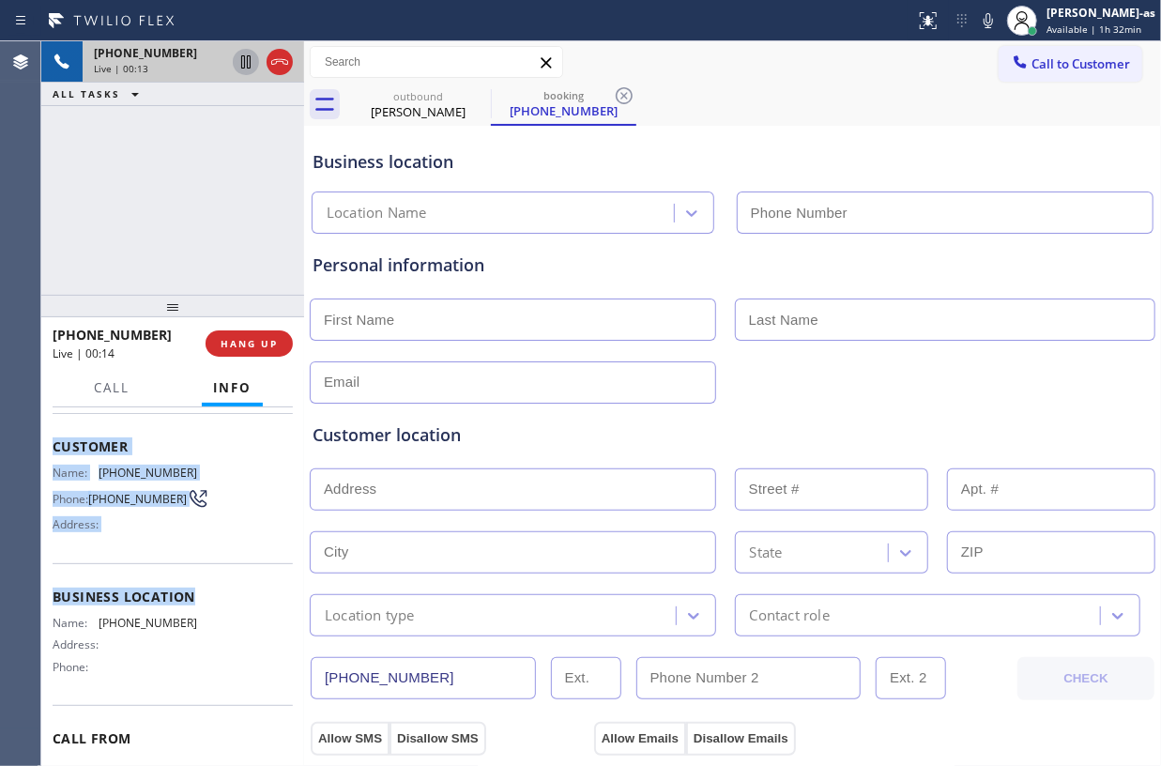
scroll to position [125, 0]
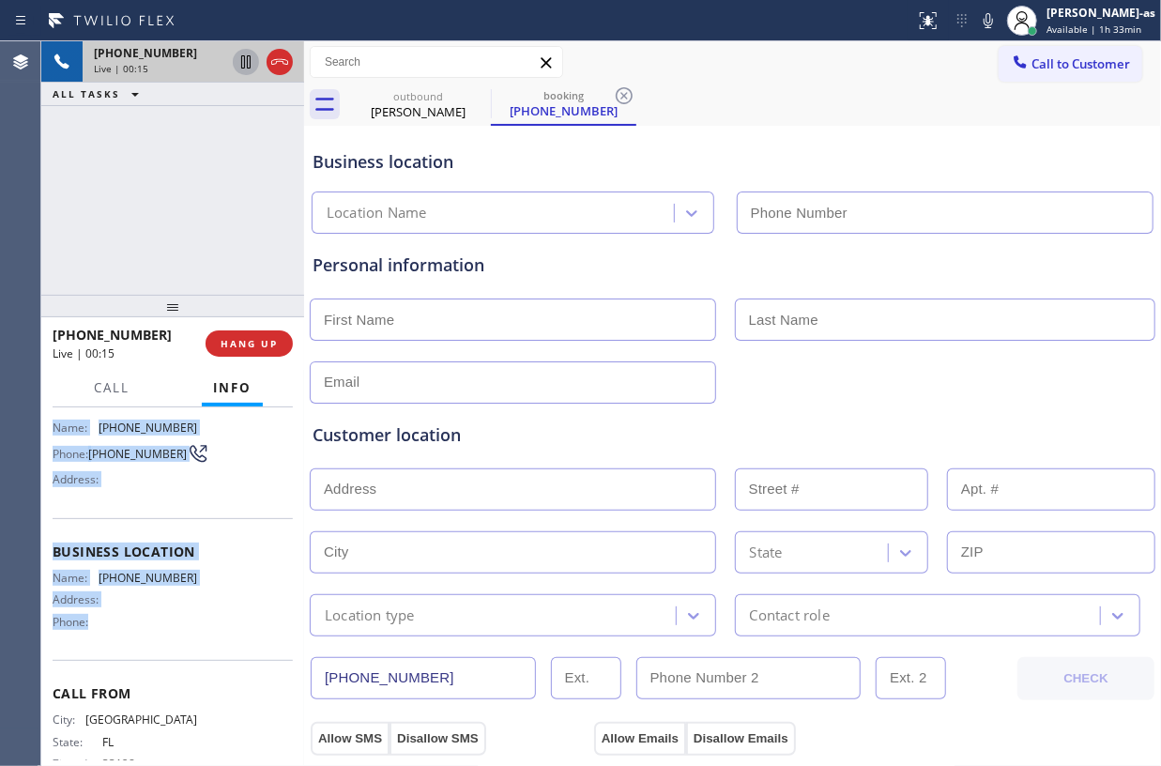
drag, startPoint x: 49, startPoint y: 524, endPoint x: 190, endPoint y: 619, distance: 170.3
click at [190, 619] on div "Context Queue: Everybody Priority: 1 Customer Name: (786) 543-2536 Phone: (786)…" at bounding box center [172, 586] width 263 height 359
copy div "Customer Name: (786) 543-2536 Phone: (786) 543-2536 Address: Business location …"
click at [240, 344] on span "HANG UP" at bounding box center [249, 343] width 57 height 13
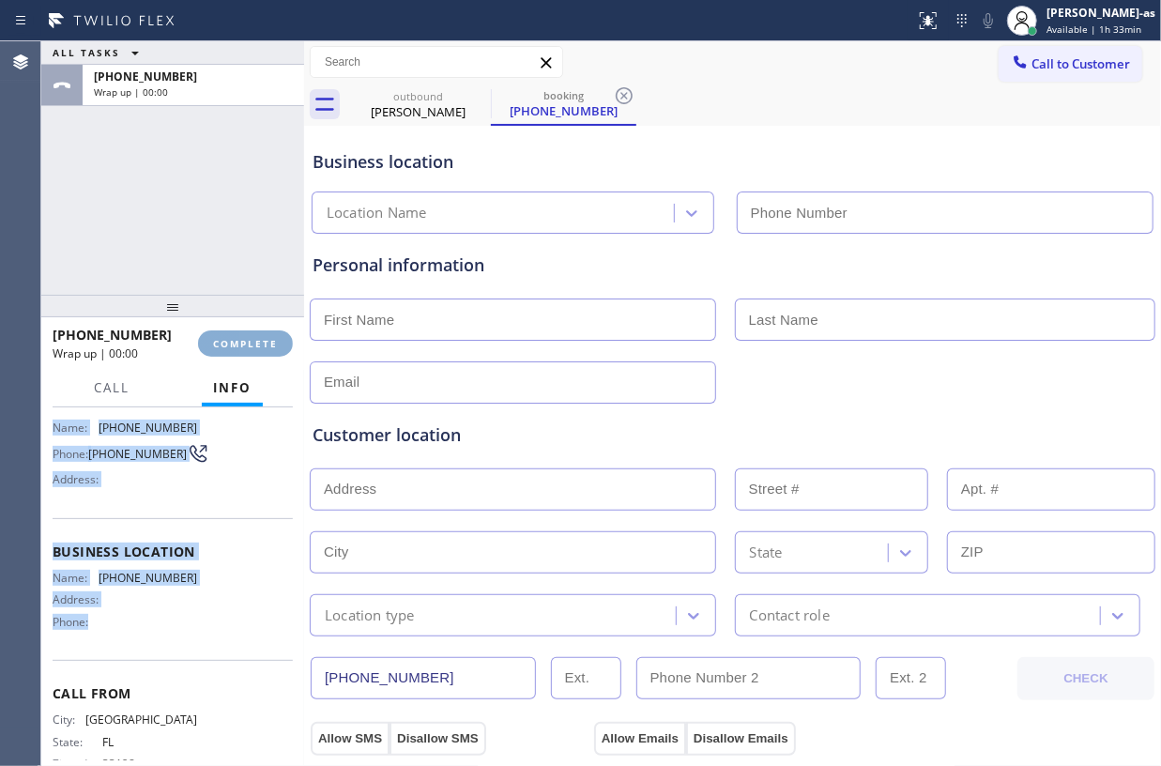
click at [241, 343] on span "COMPLETE" at bounding box center [245, 343] width 65 height 13
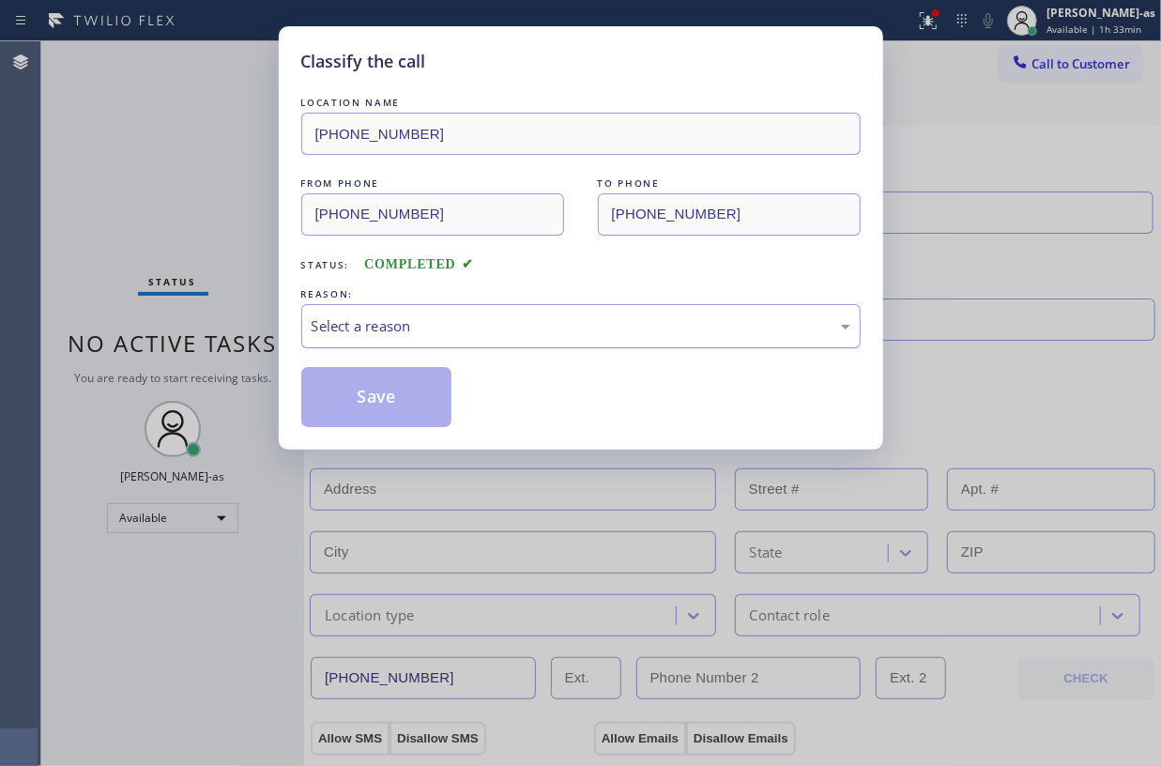
drag, startPoint x: 432, startPoint y: 335, endPoint x: 474, endPoint y: 345, distance: 43.5
click at [441, 337] on div "Select a reason" at bounding box center [581, 326] width 539 height 22
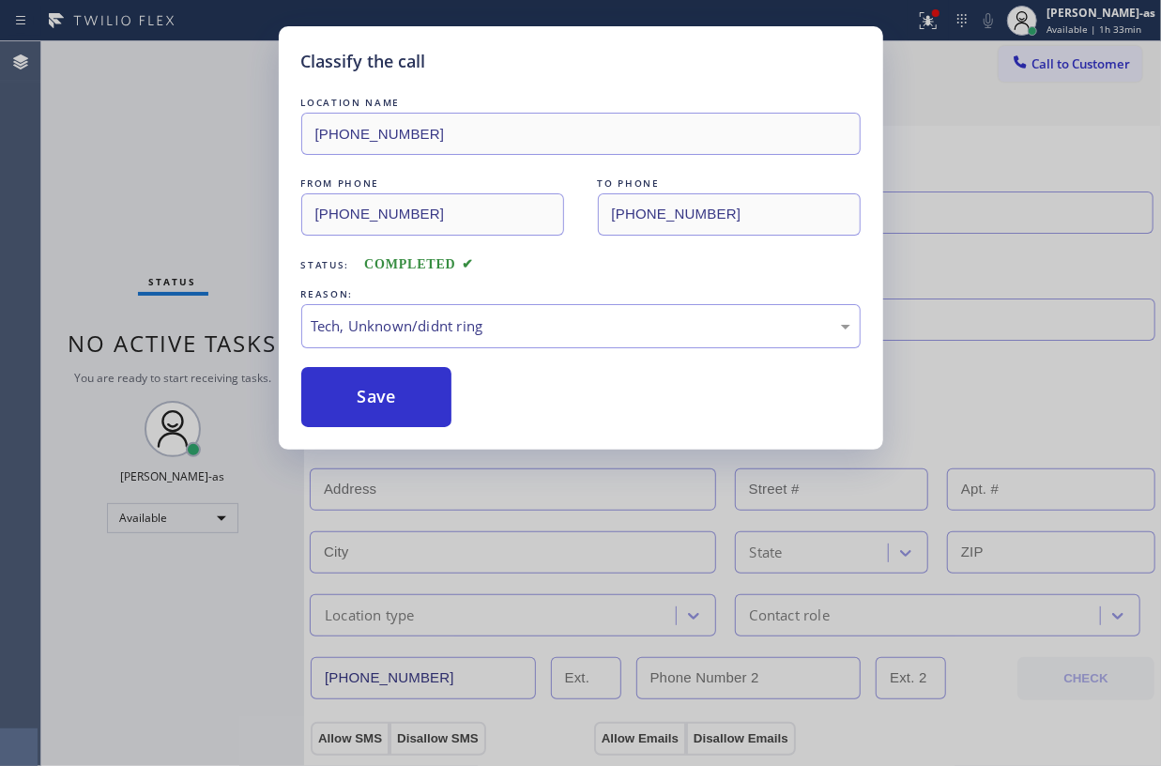
click at [391, 390] on button "Save" at bounding box center [376, 397] width 151 height 60
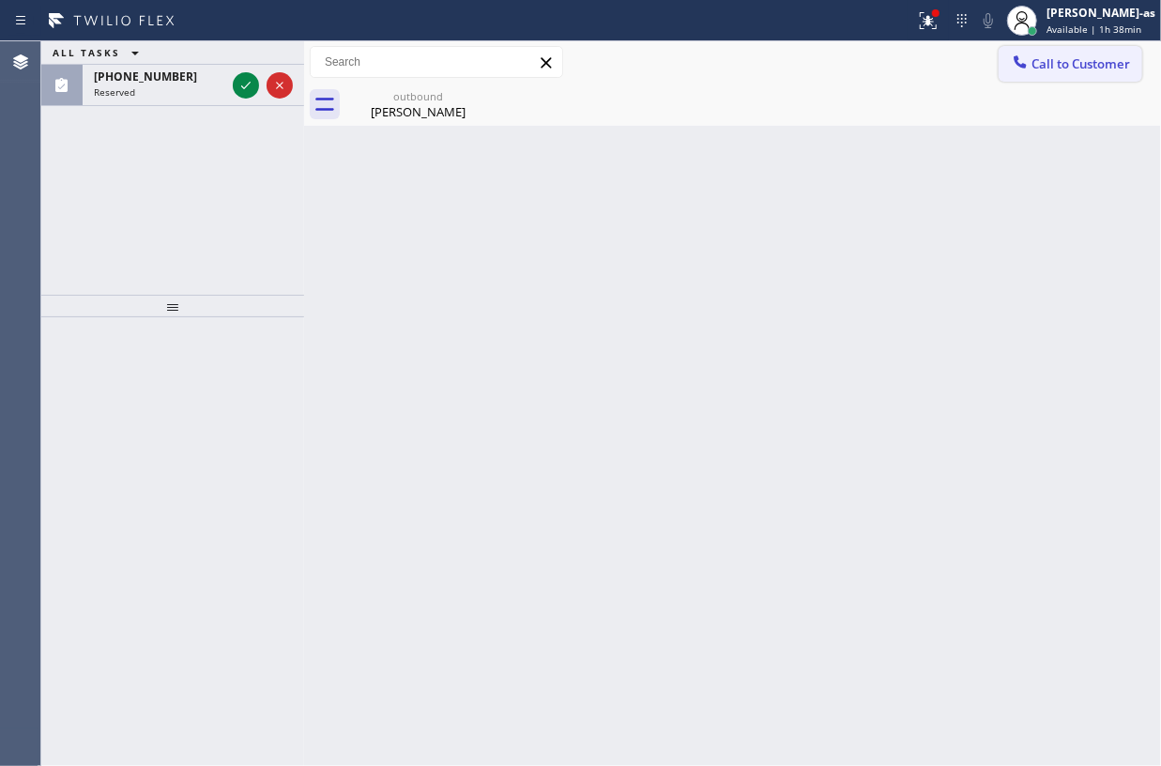
click at [1038, 69] on span "Call to Customer" at bounding box center [1080, 63] width 99 height 17
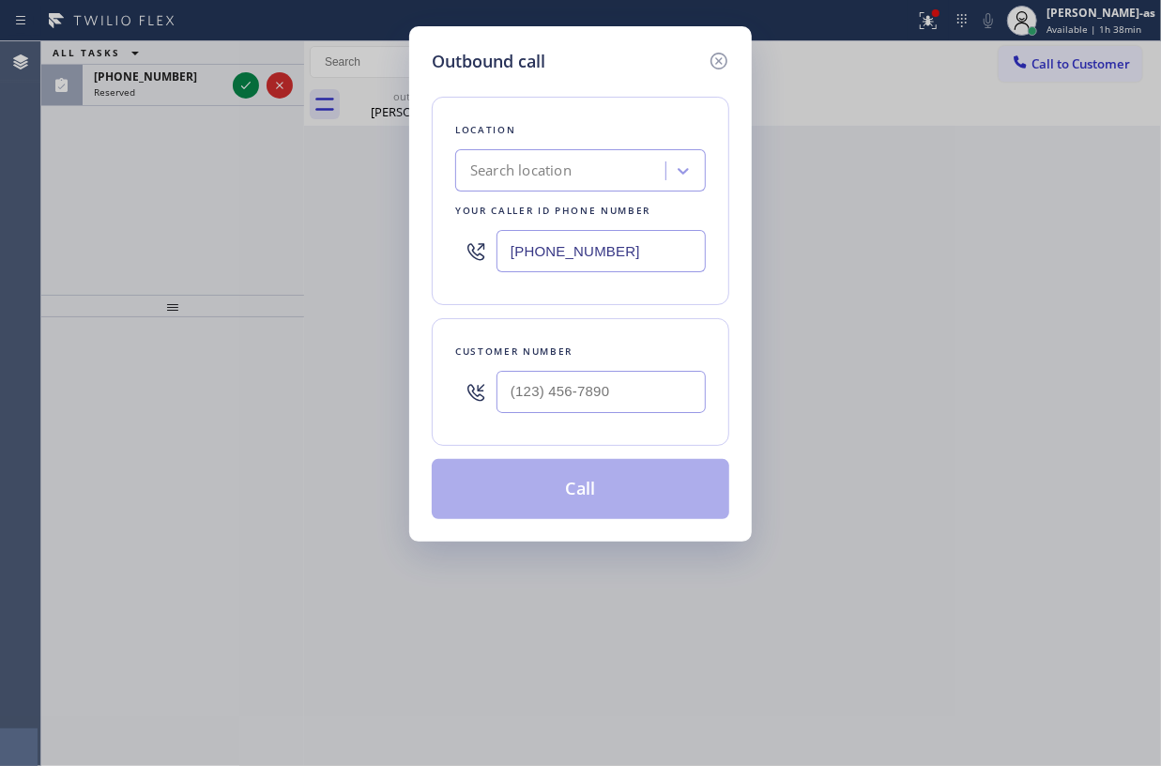
click at [259, 69] on div "Outbound call Location Search location Your caller id phone number (646) 760-70…" at bounding box center [580, 383] width 1161 height 766
click at [249, 79] on div "Outbound call Location Search location Your caller id phone number (646) 760-70…" at bounding box center [580, 383] width 1161 height 766
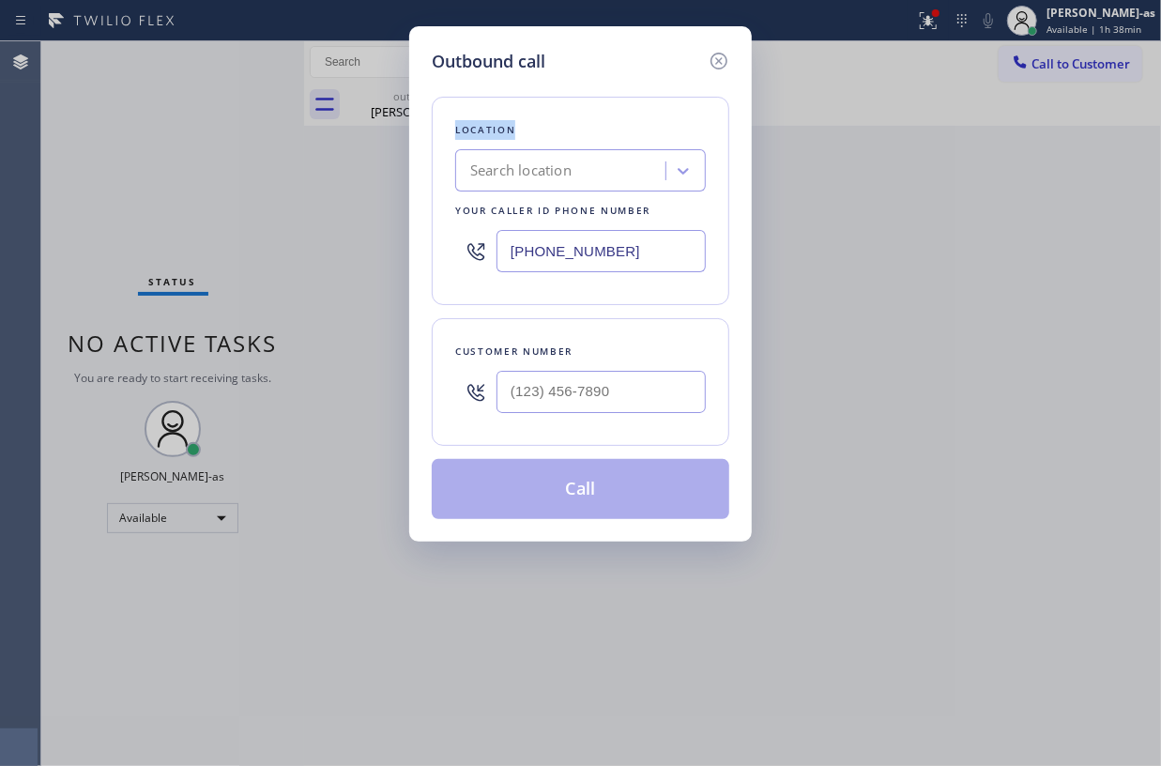
click at [238, 88] on div "Outbound call Location Search location Your caller id phone number (646) 760-70…" at bounding box center [580, 383] width 1161 height 766
click at [648, 400] on input "(___) ___-____" at bounding box center [601, 392] width 209 height 42
paste input "310) 975-9342"
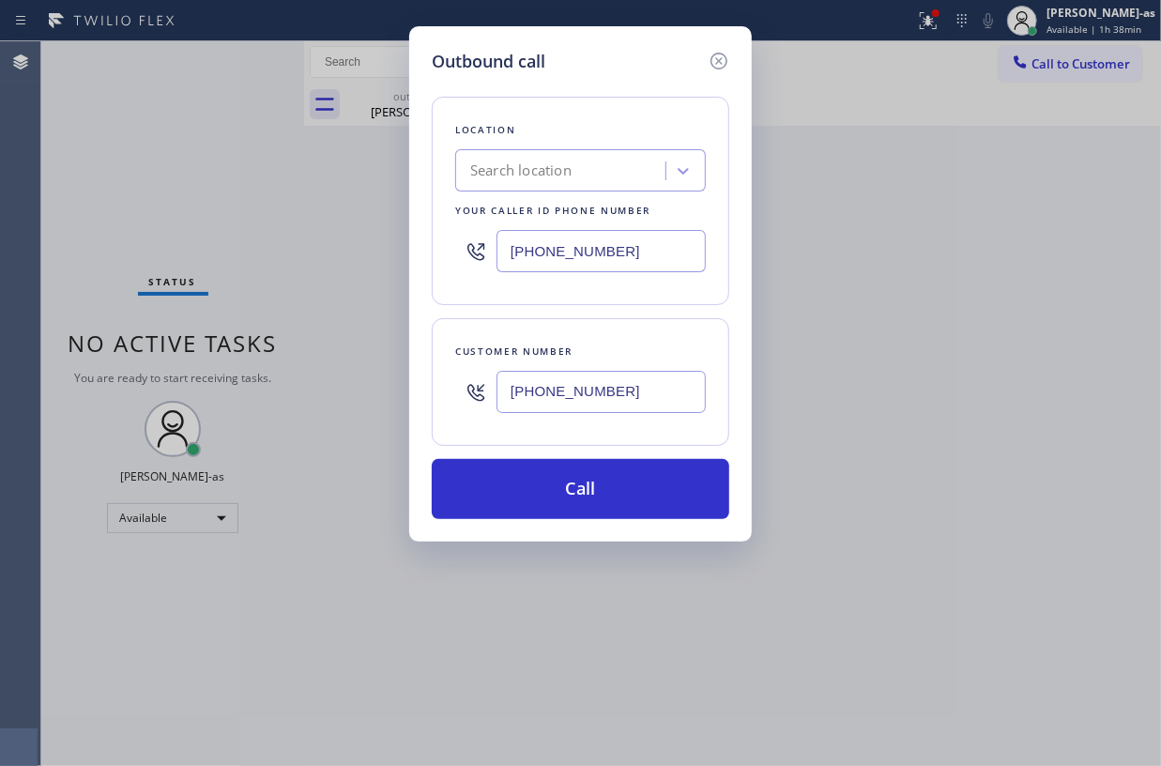
type input "(310) 975-9342"
click at [291, 141] on div "Outbound call Location Search location Your caller id phone number (646) 760-70…" at bounding box center [580, 383] width 1161 height 766
click at [631, 268] on input "(646) 760-7054" at bounding box center [601, 251] width 209 height 42
click at [631, 267] on input "(646) 760-7054" at bounding box center [601, 251] width 209 height 42
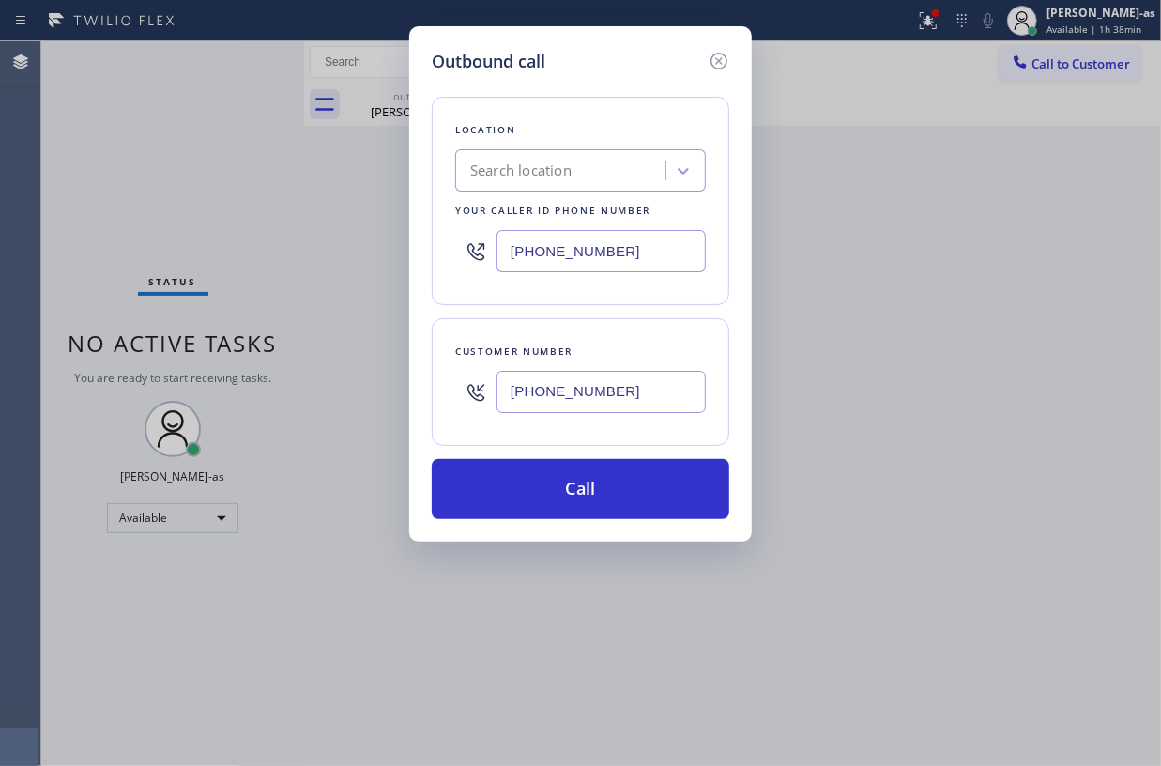
paste input "833) 692-2271"
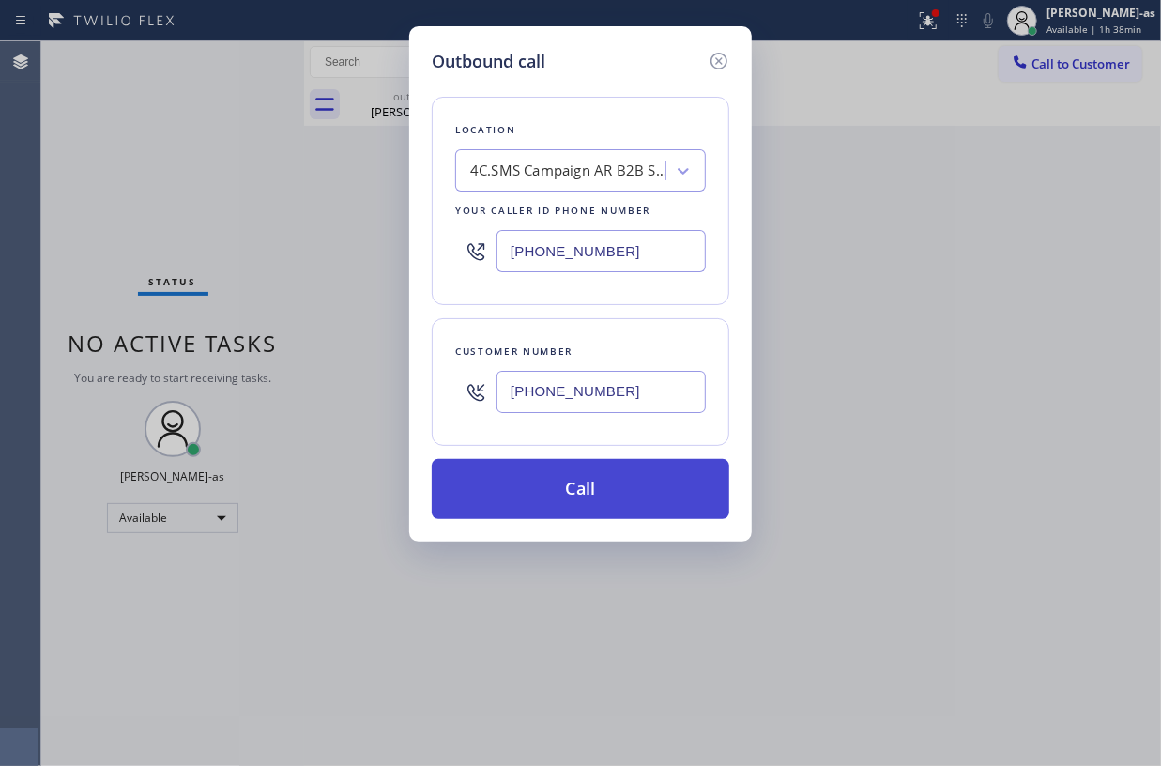
type input "(833) 692-2271"
click at [665, 471] on button "Call" at bounding box center [581, 489] width 298 height 60
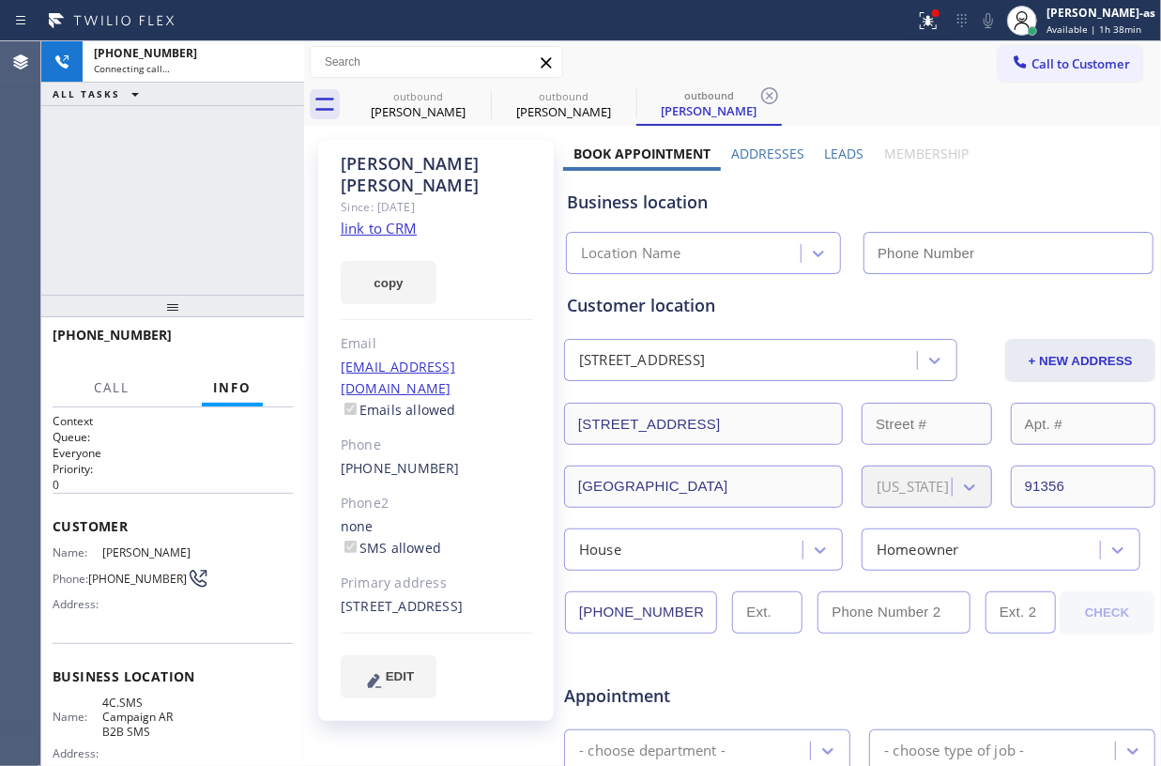
type input "(833) 692-2271"
click at [396, 219] on link "link to CRM" at bounding box center [379, 228] width 76 height 19
click at [208, 167] on div "+13109759342 Connecting call… ALL TASKS ALL TASKS ACTIVE TASKS TASKS IN WRAP UP" at bounding box center [172, 167] width 263 height 253
click at [255, 206] on div "+13109759342 Connecting call… ALL TASKS ALL TASKS ACTIVE TASKS TASKS IN WRAP UP" at bounding box center [172, 167] width 263 height 253
click at [246, 159] on div "+13109759342 Connecting call… ALL TASKS ALL TASKS ACTIVE TASKS TASKS IN WRAP UP" at bounding box center [172, 167] width 263 height 253
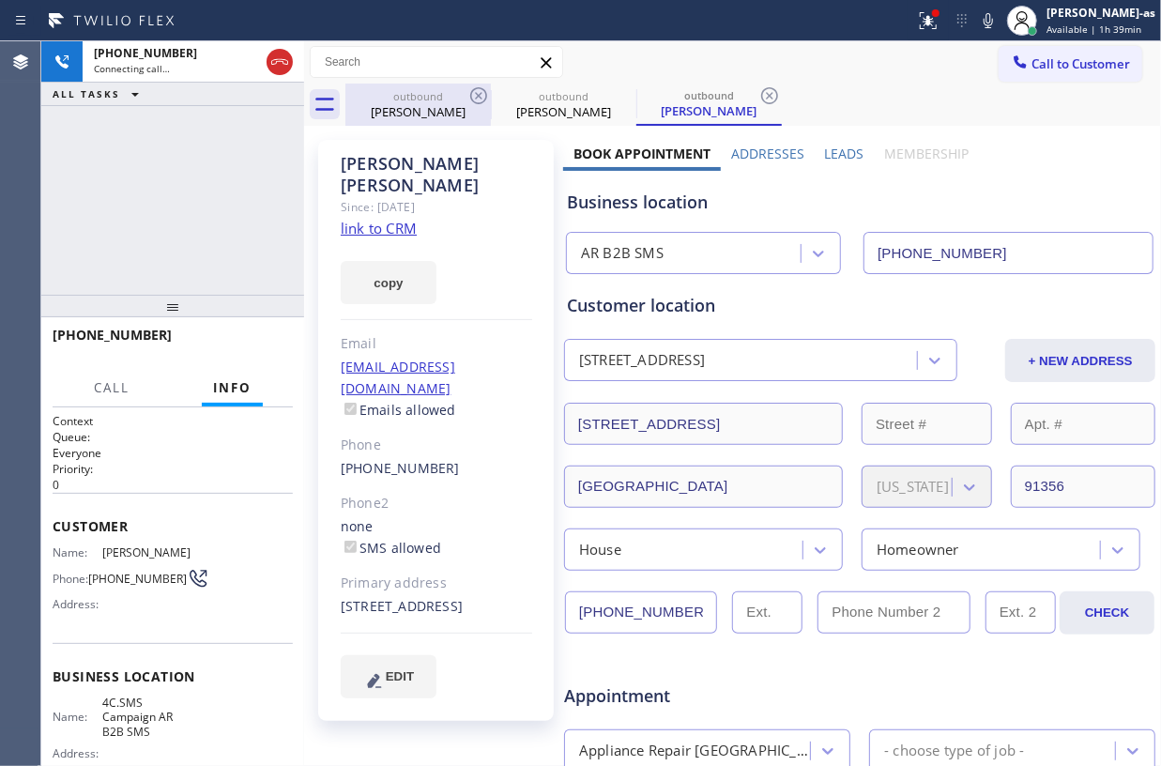
click at [443, 115] on div "Jill Cordes" at bounding box center [418, 111] width 142 height 17
type input "[PHONE_NUMBER]"
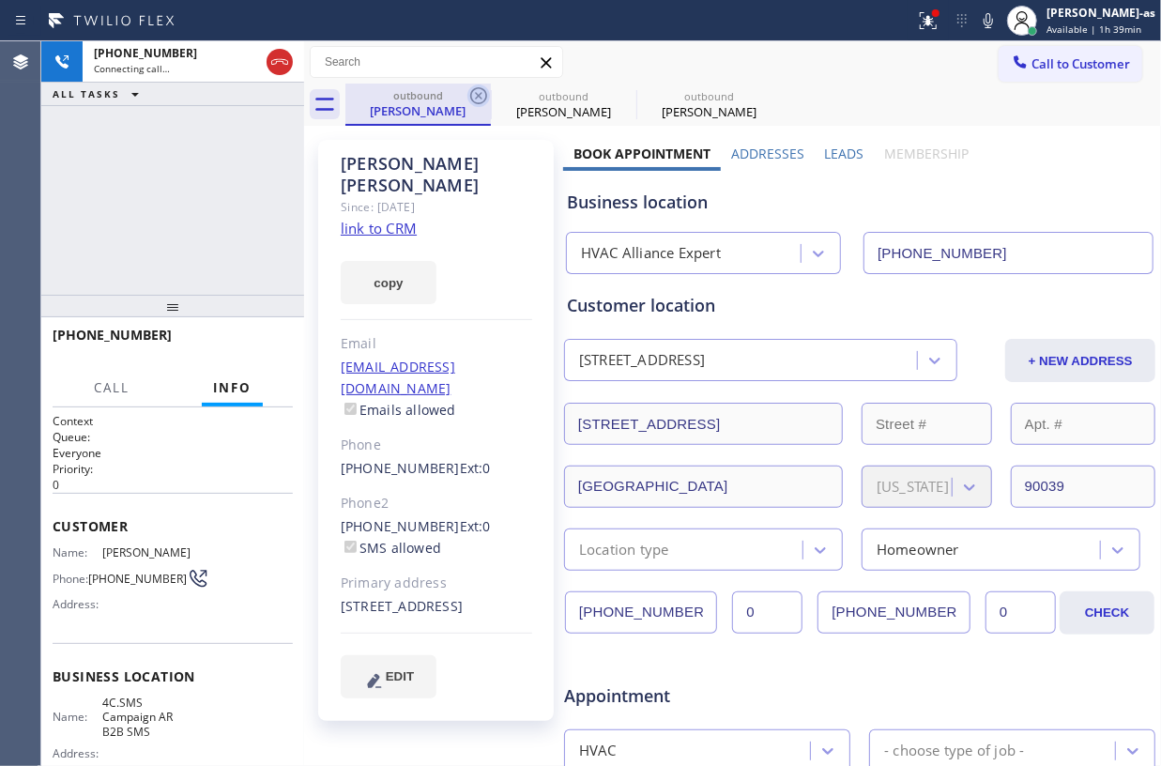
click at [479, 90] on icon at bounding box center [478, 95] width 23 height 23
click at [0, 0] on icon at bounding box center [0, 0] width 0 height 0
type input "(833) 692-2271"
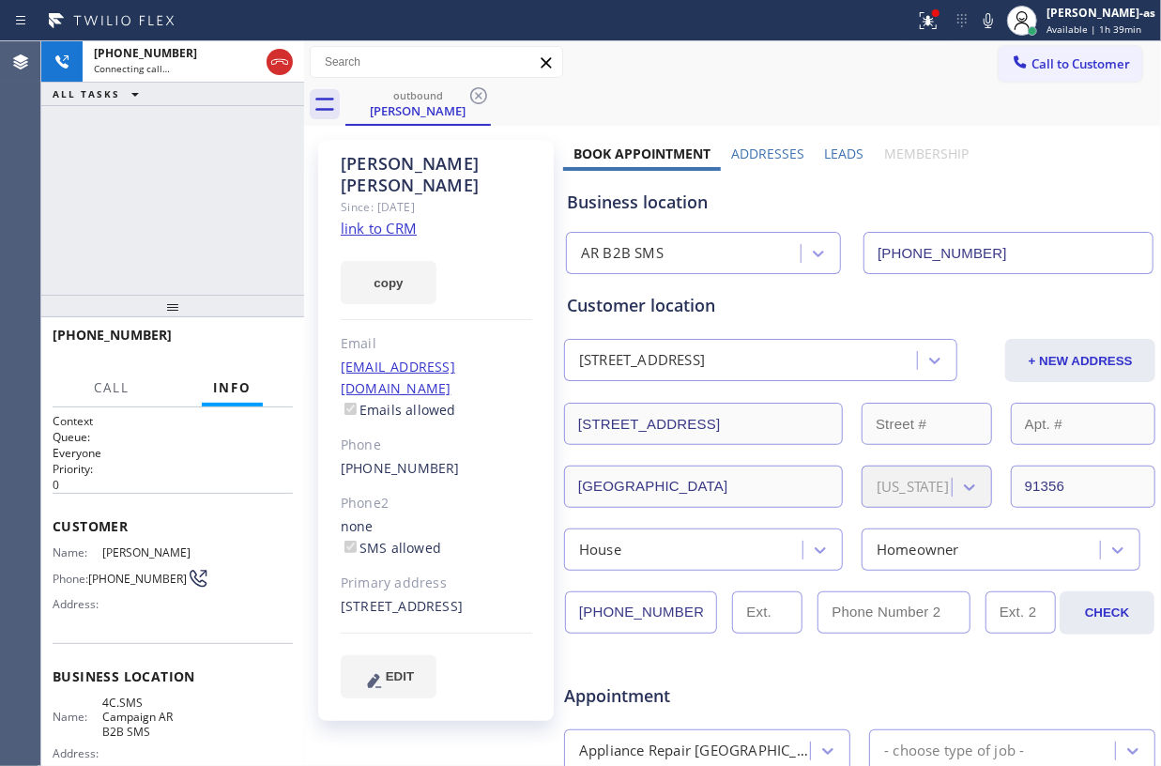
click at [208, 196] on div "+13109759342 Connecting call… ALL TASKS ALL TASKS ACTIVE TASKS TASKS IN WRAP UP" at bounding box center [172, 167] width 263 height 253
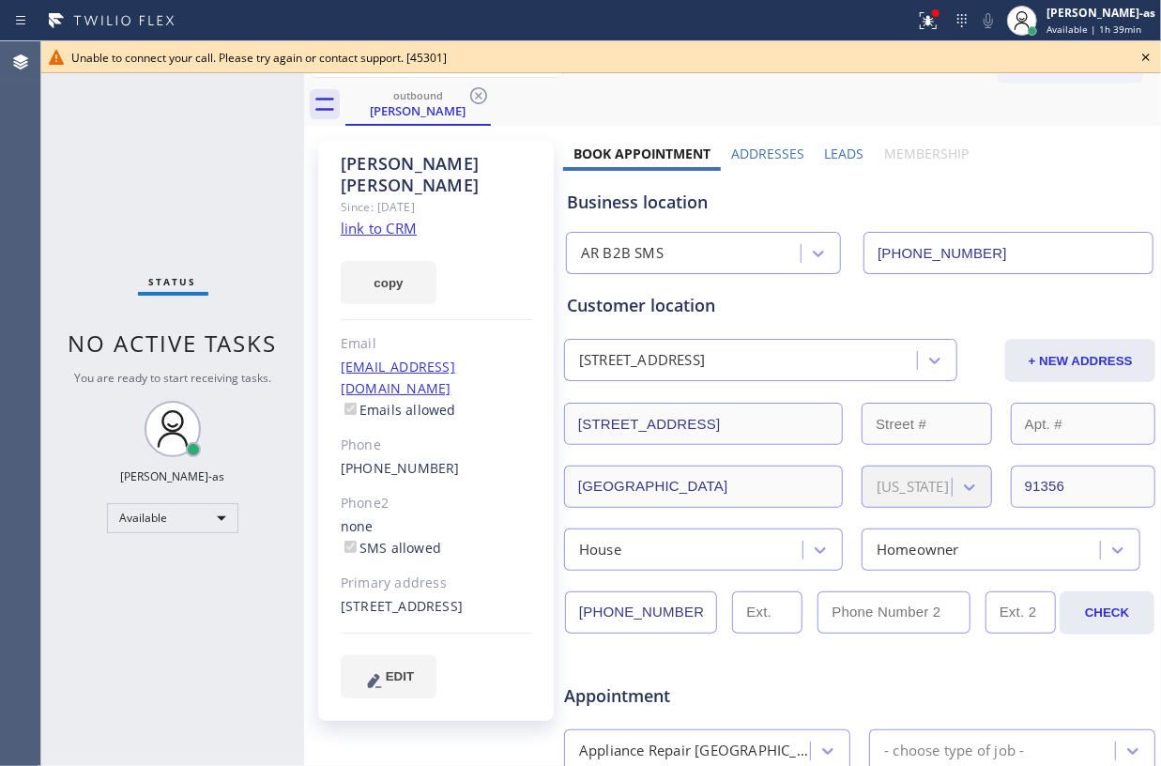
click at [242, 174] on div "Status No active tasks You are ready to start receiving tasks. [PERSON_NAME]-as…" at bounding box center [172, 403] width 263 height 725
click at [473, 95] on icon at bounding box center [478, 95] width 23 height 23
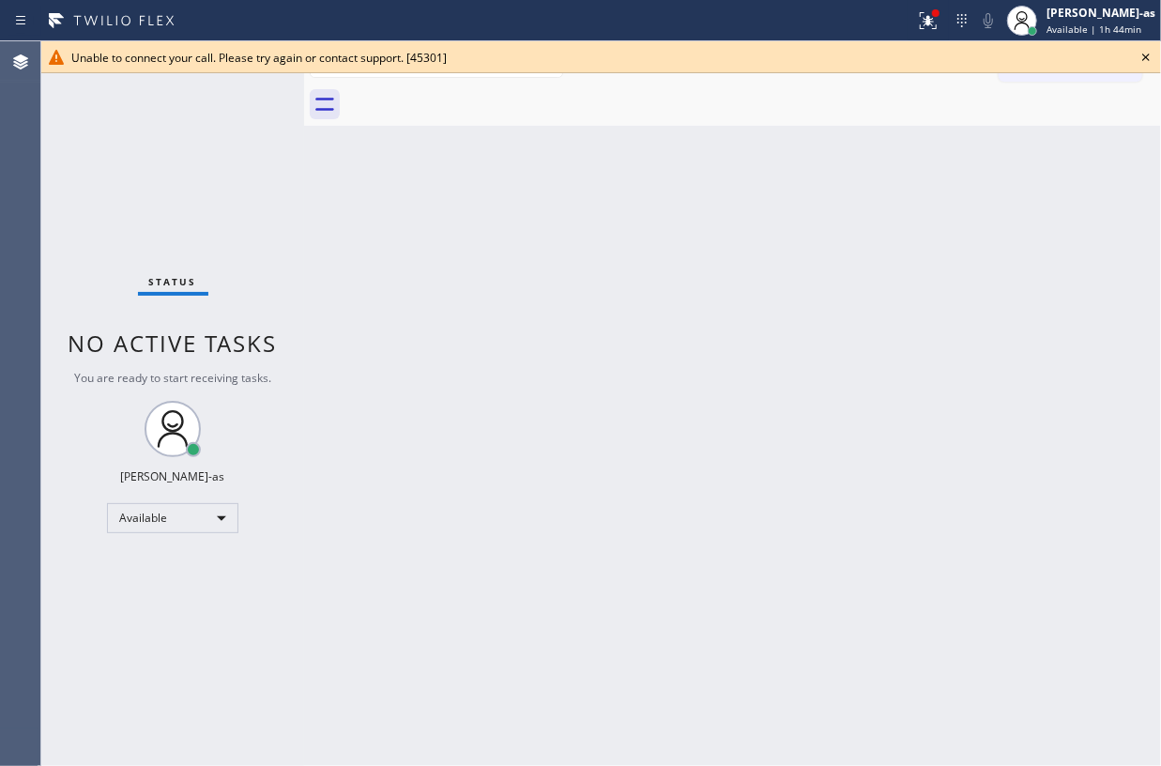
click at [1143, 53] on icon at bounding box center [1146, 57] width 23 height 23
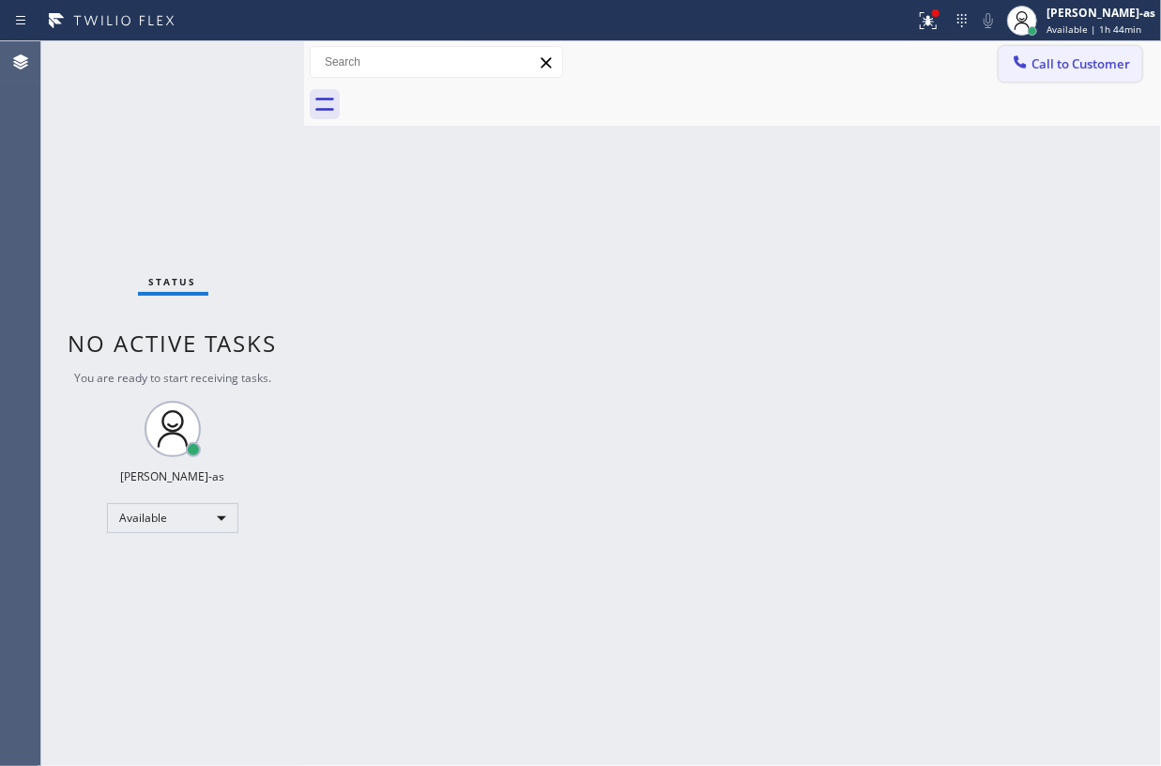
click at [1064, 61] on span "Call to Customer" at bounding box center [1080, 63] width 99 height 17
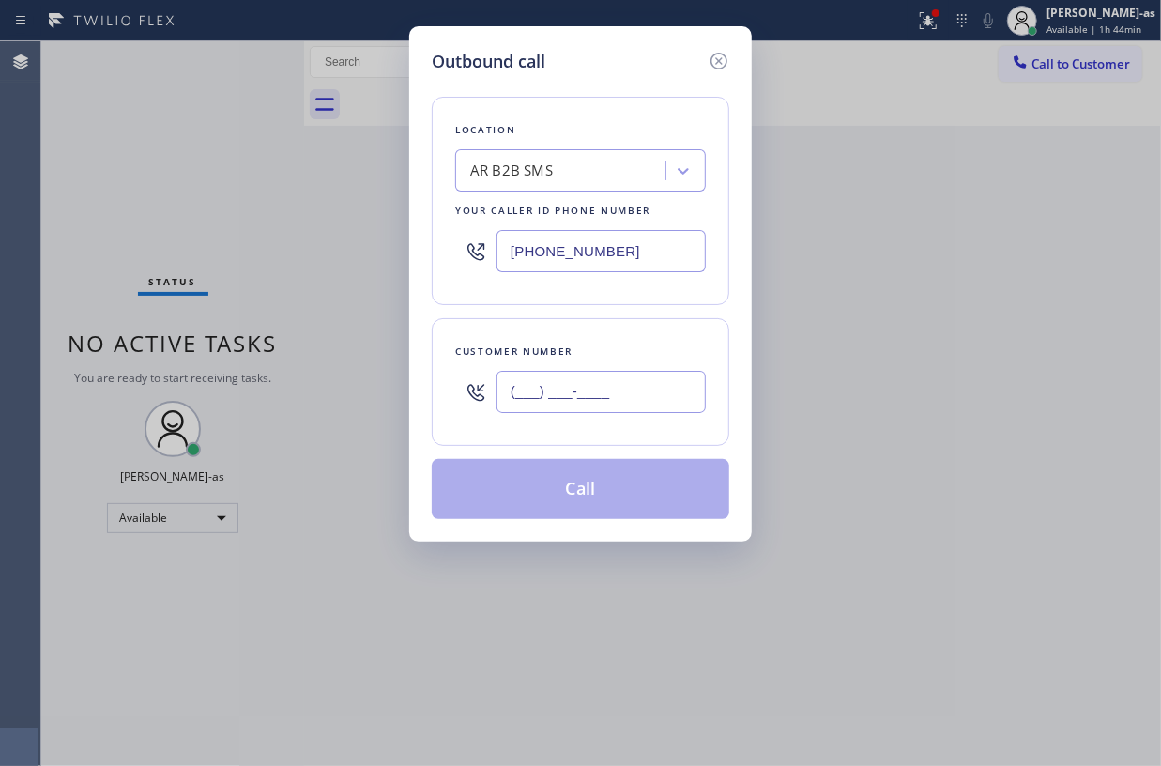
click at [632, 394] on input "(___) ___-____" at bounding box center [601, 392] width 209 height 42
paste input "310) 975-9342"
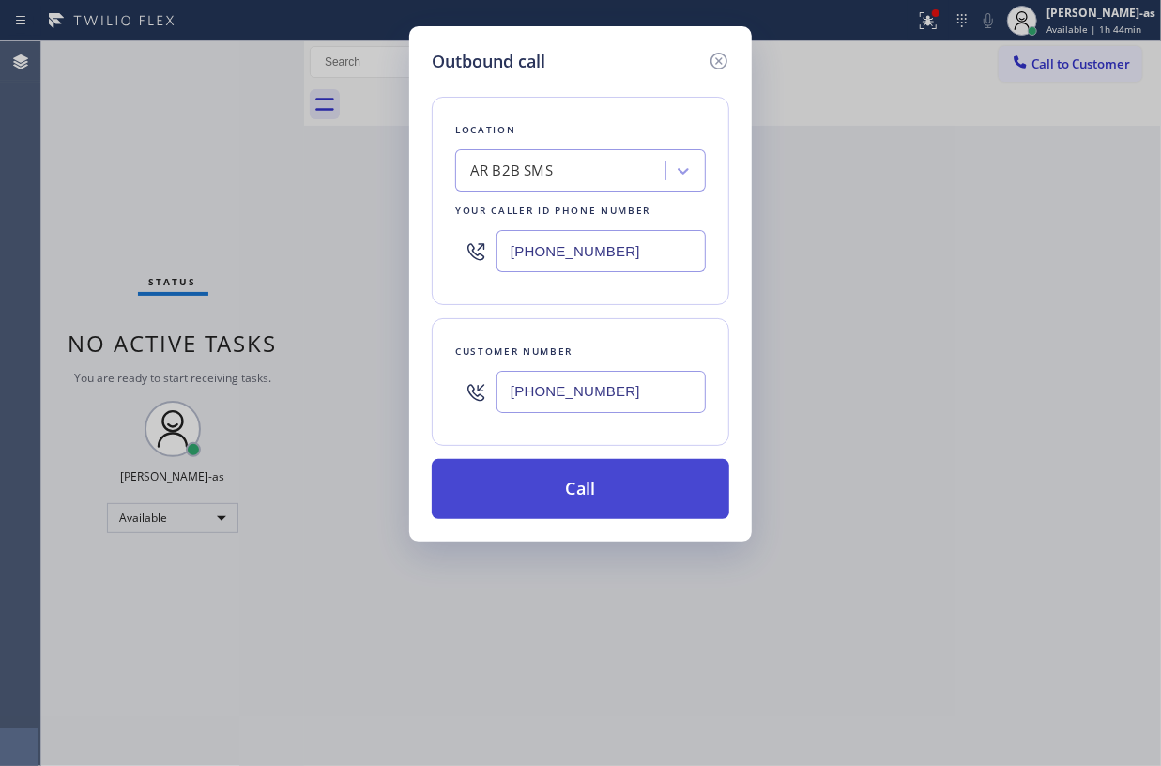
type input "(310) 975-9342"
click at [559, 463] on button "Call" at bounding box center [581, 489] width 298 height 60
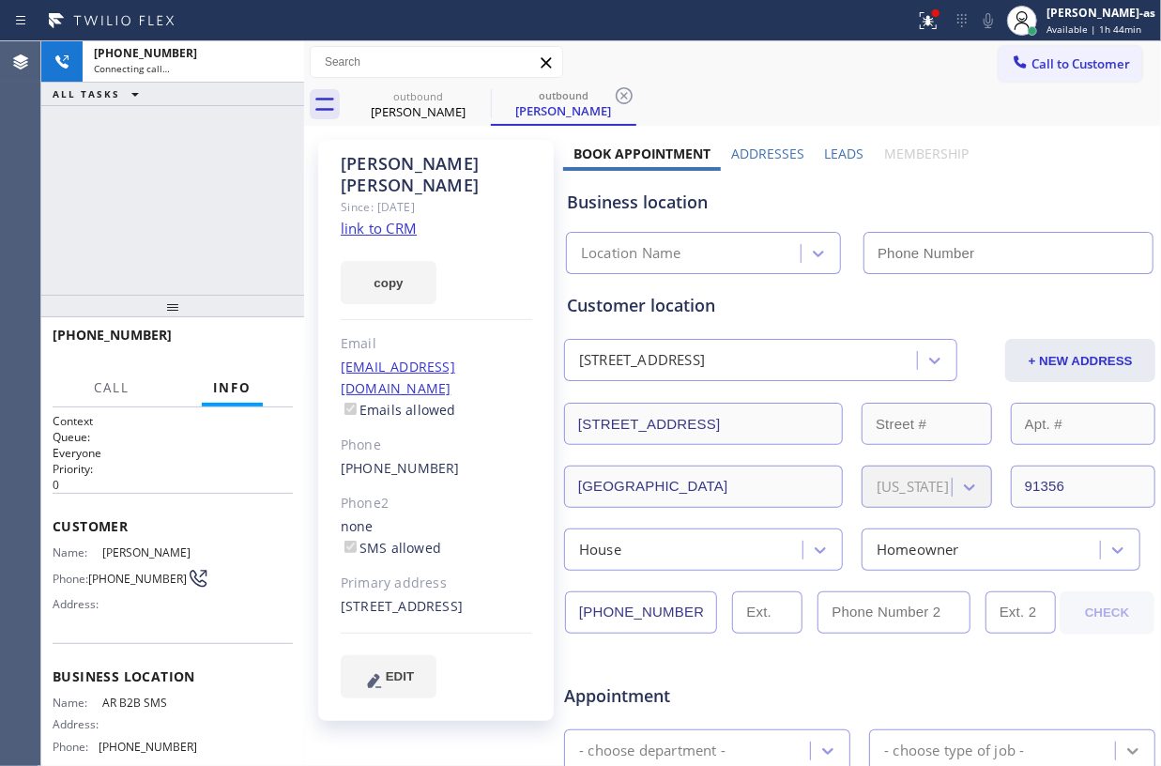
type input "(833) 692-2271"
click at [180, 174] on div "+13109759342 Connecting call… ALL TASKS ALL TASKS ACTIVE TASKS TASKS IN WRAP UP" at bounding box center [172, 167] width 263 height 253
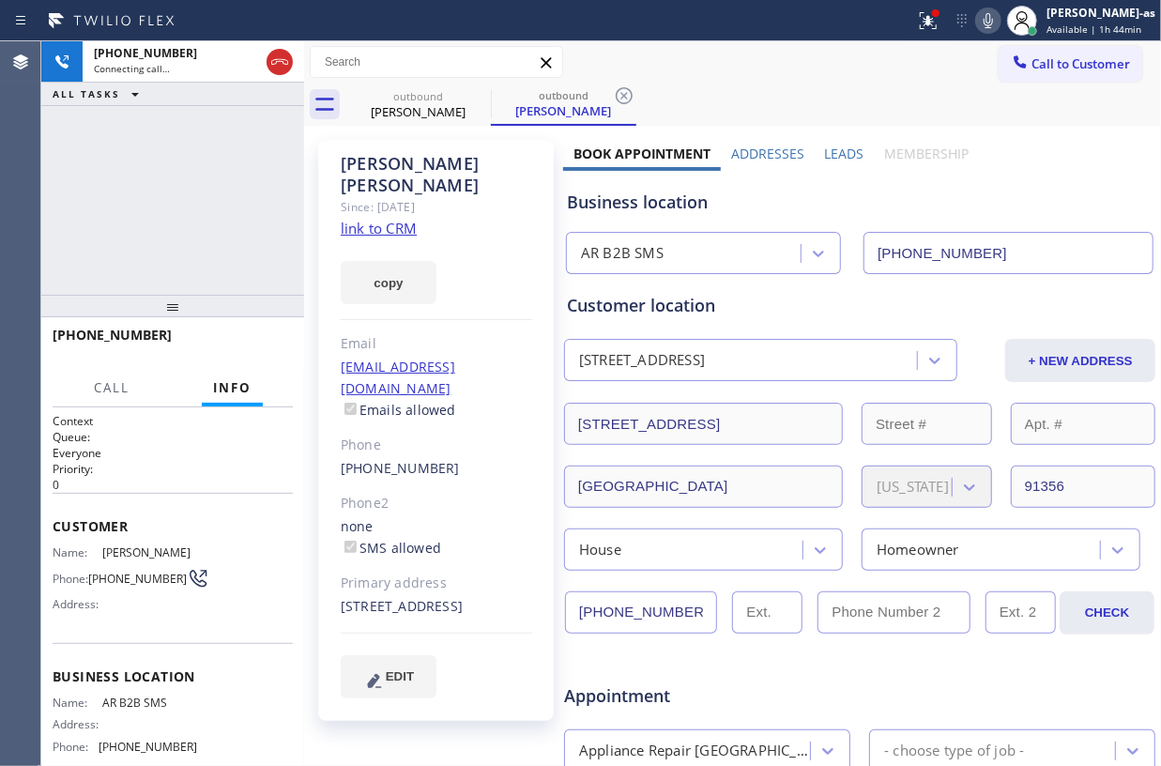
click at [993, 15] on icon at bounding box center [988, 20] width 9 height 15
drag, startPoint x: 265, startPoint y: 150, endPoint x: 361, endPoint y: 118, distance: 101.8
click at [267, 150] on div "+13109759342 Connecting call… ALL TASKS ALL TASKS ACTIVE TASKS TASKS IN WRAP UP" at bounding box center [172, 167] width 263 height 253
drag, startPoint x: 399, startPoint y: 95, endPoint x: 467, endPoint y: 98, distance: 68.6
click at [404, 95] on div "outbound" at bounding box center [418, 96] width 142 height 14
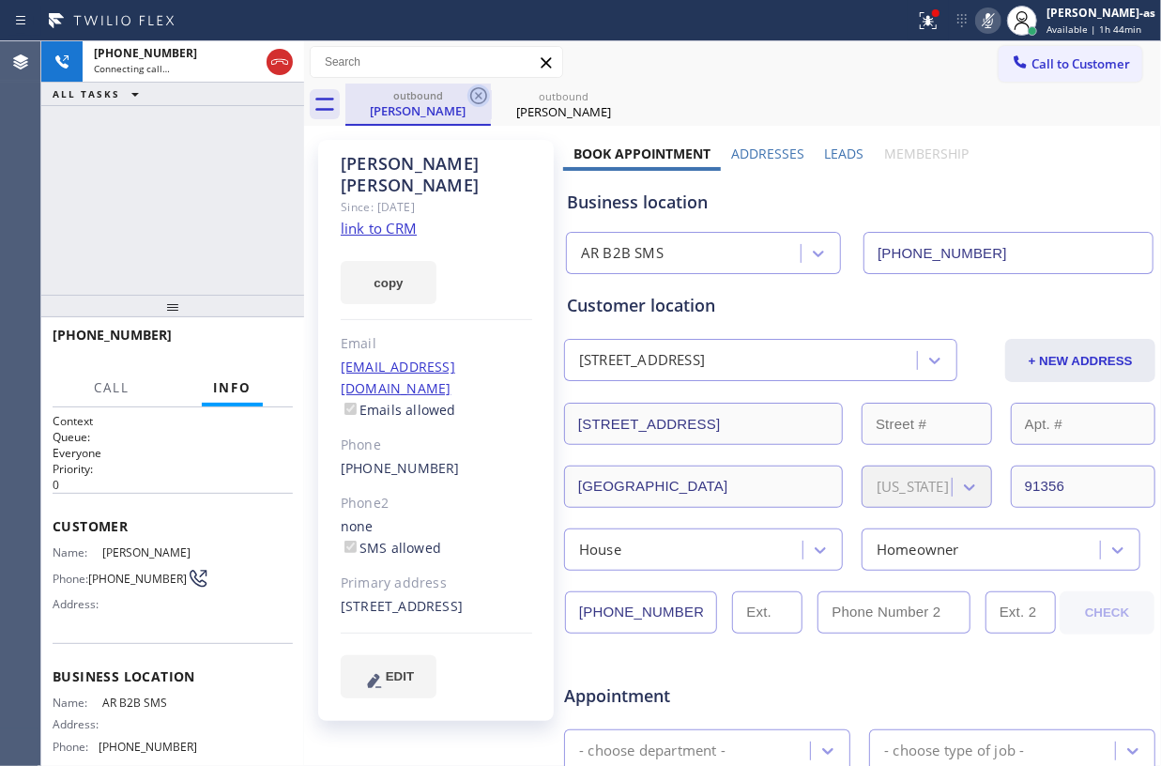
click at [478, 98] on icon at bounding box center [478, 95] width 23 height 23
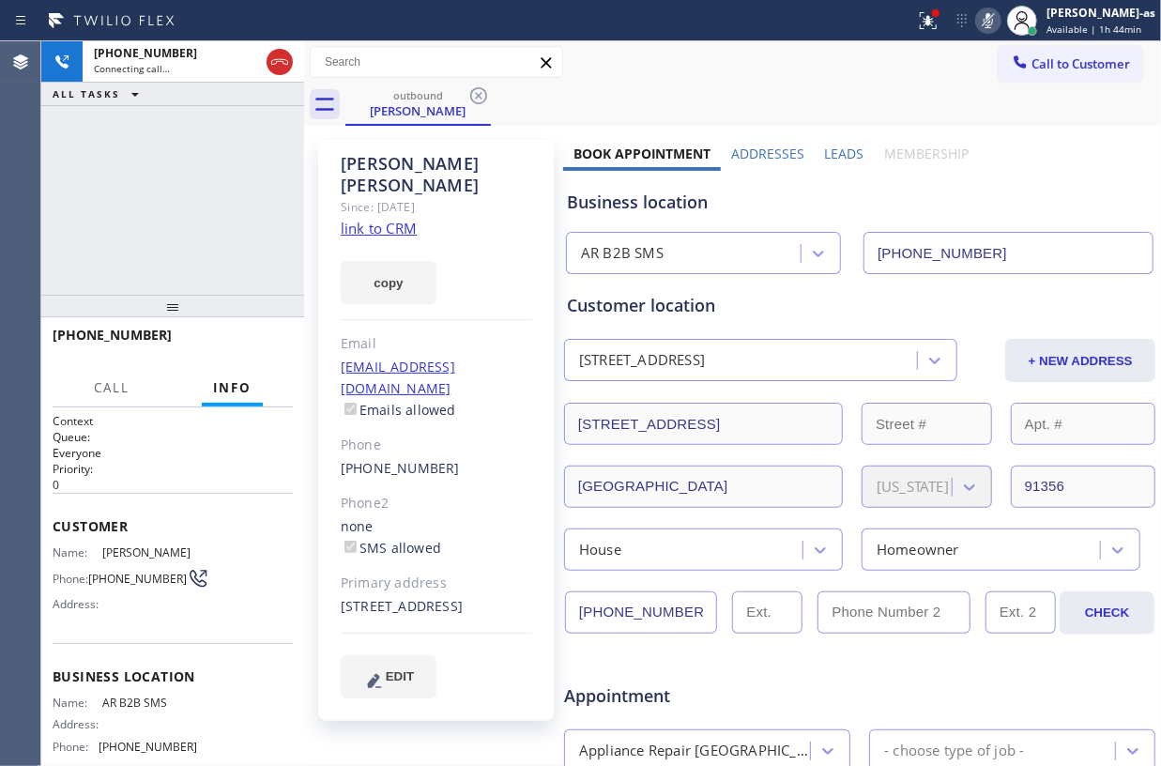
click at [294, 143] on div "+13109759342 Connecting call… ALL TASKS ALL TASKS ACTIVE TASKS TASKS IN WRAP UP" at bounding box center [172, 167] width 263 height 253
click at [282, 57] on icon at bounding box center [279, 62] width 23 height 23
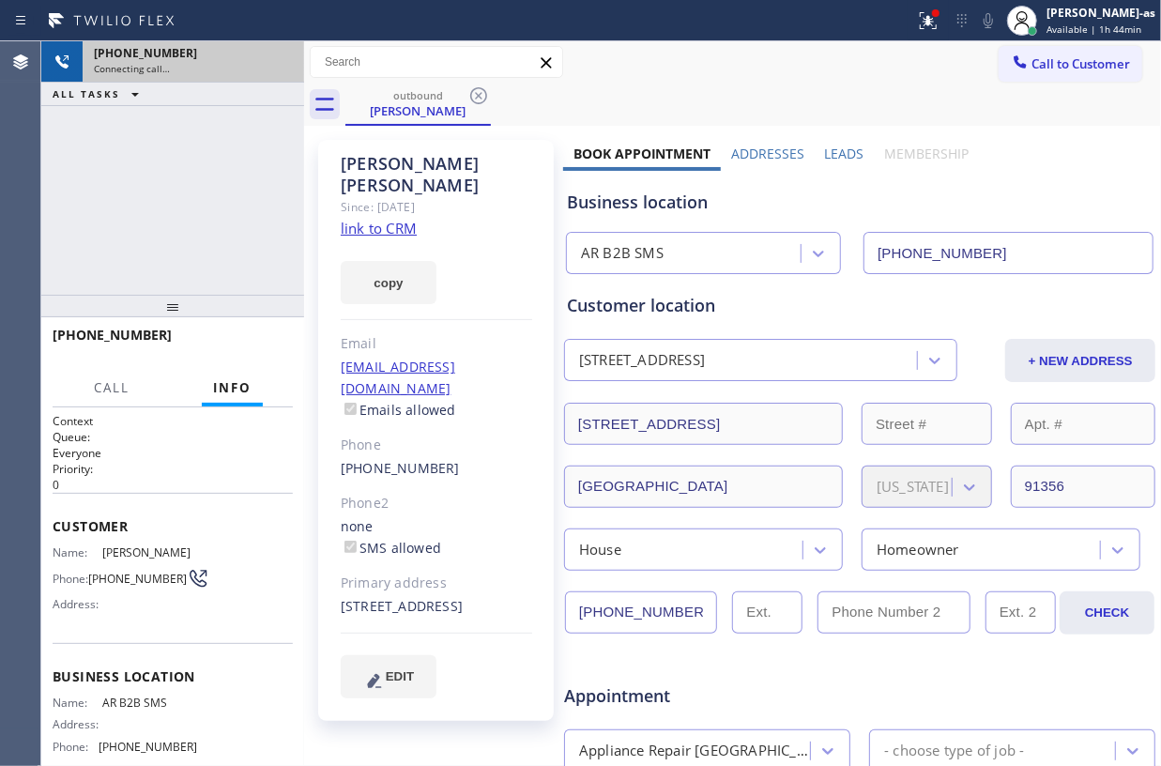
drag, startPoint x: 238, startPoint y: 180, endPoint x: 364, endPoint y: 146, distance: 130.2
click at [249, 180] on div "+13109759342 Connecting call… ALL TASKS ALL TASKS ACTIVE TASKS TASKS IN WRAP UP" at bounding box center [172, 167] width 263 height 253
drag, startPoint x: 405, startPoint y: 111, endPoint x: 489, endPoint y: 99, distance: 84.4
click at [406, 110] on div "Bryan Evans" at bounding box center [418, 110] width 142 height 17
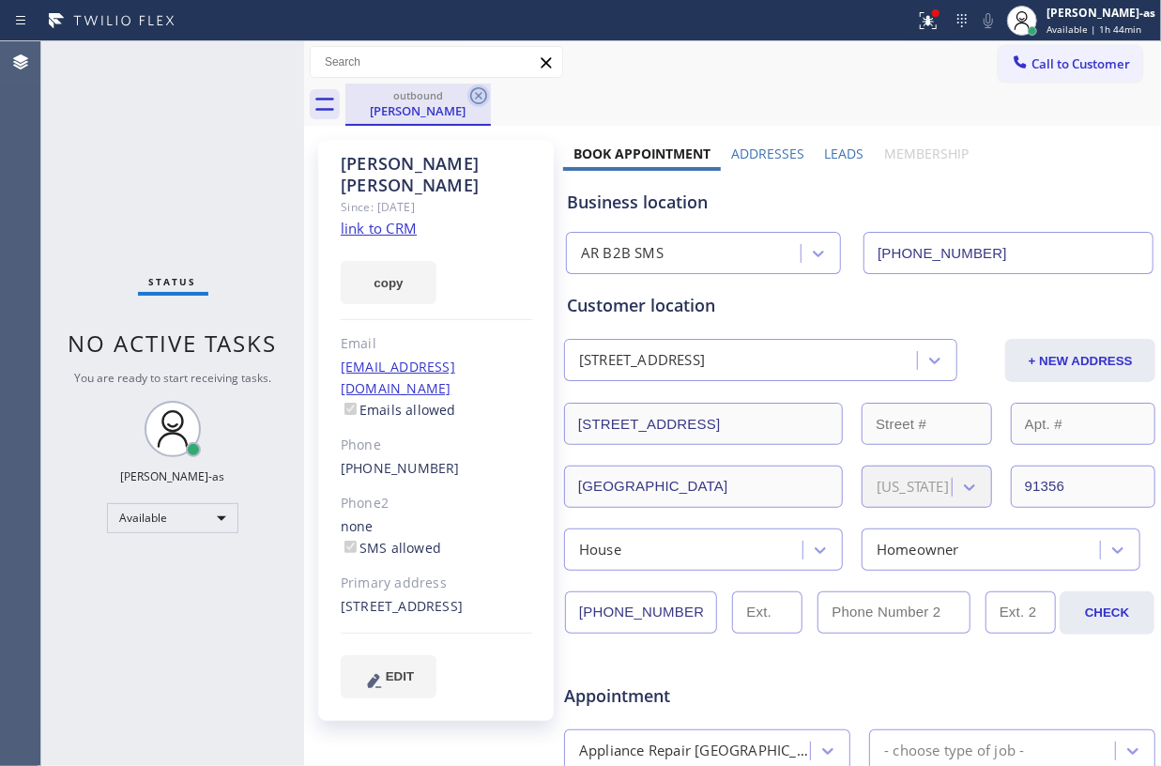
click at [486, 94] on icon at bounding box center [478, 95] width 17 height 17
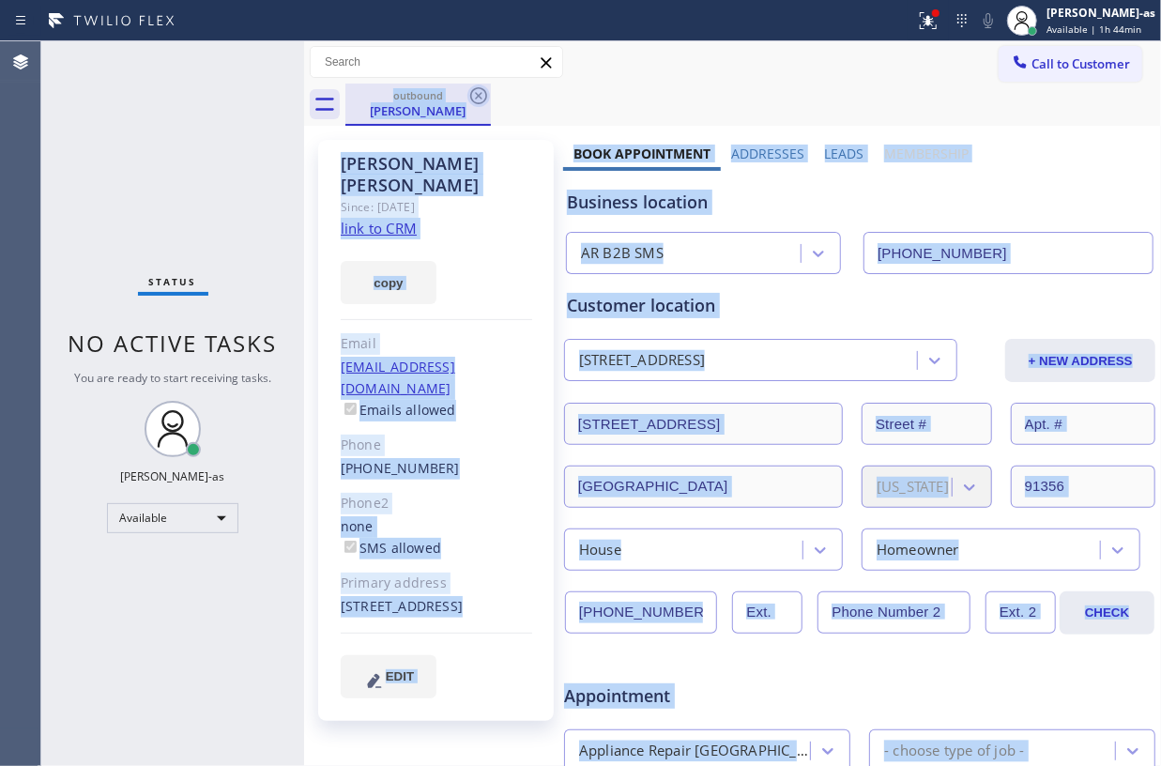
click at [486, 94] on div "outbound Bryan Evans" at bounding box center [753, 105] width 816 height 42
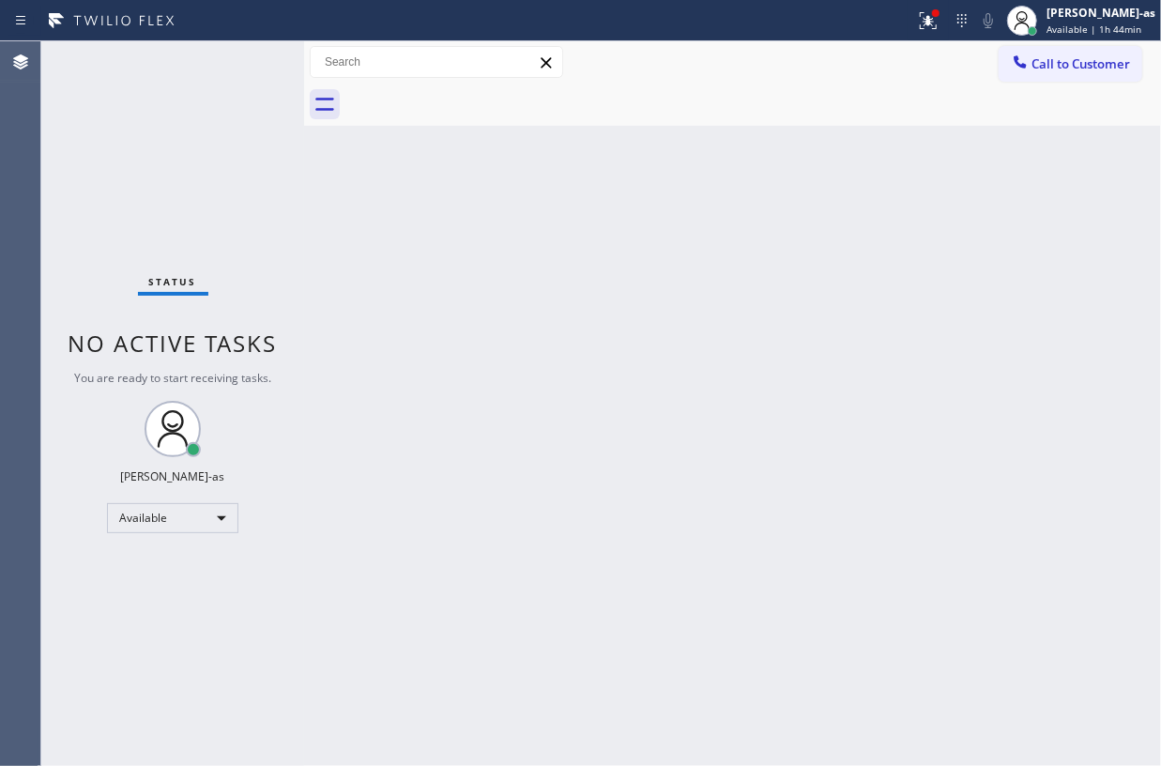
click at [485, 94] on div at bounding box center [753, 105] width 816 height 42
click at [533, 321] on div "Back to Dashboard Change Sender ID Customers Technicians Select a contact Outbo…" at bounding box center [732, 403] width 857 height 725
click at [225, 152] on div "Status No active tasks You are ready to start receiving tasks. [PERSON_NAME]-as…" at bounding box center [172, 403] width 263 height 725
click at [1051, 55] on span "Call to Customer" at bounding box center [1080, 63] width 99 height 17
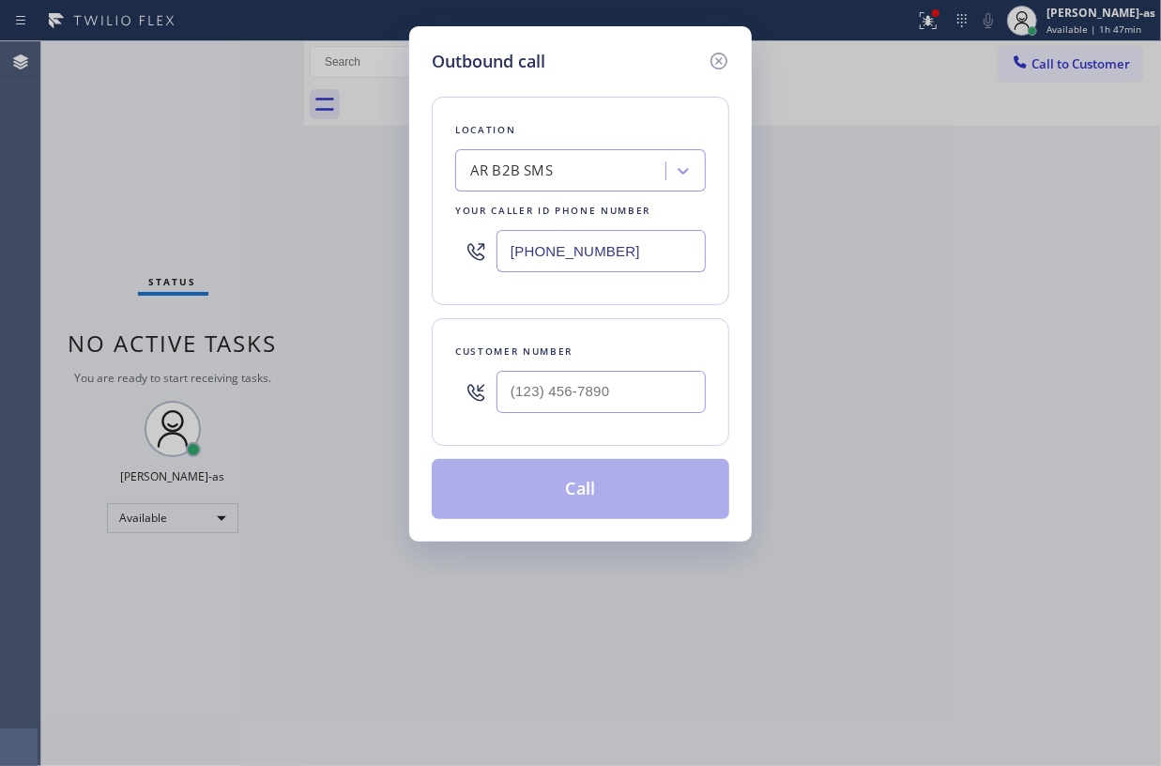
drag, startPoint x: 601, startPoint y: 426, endPoint x: 619, endPoint y: 404, distance: 29.3
click at [609, 415] on div "Customer number" at bounding box center [581, 382] width 298 height 128
click at [619, 404] on input "(___) ___-____" at bounding box center [601, 392] width 209 height 42
paste input "615) 293-0669"
type input "(615) 293-0669"
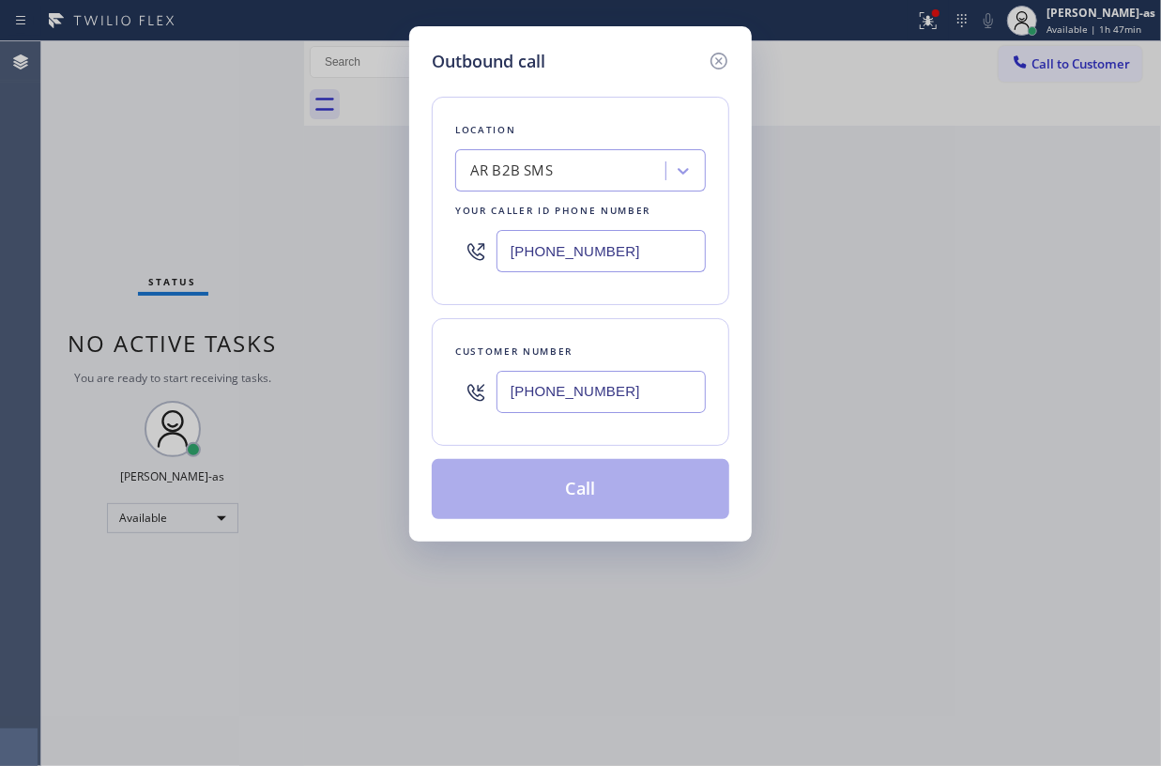
click at [558, 188] on div "AR B2B SMS" at bounding box center [563, 171] width 205 height 33
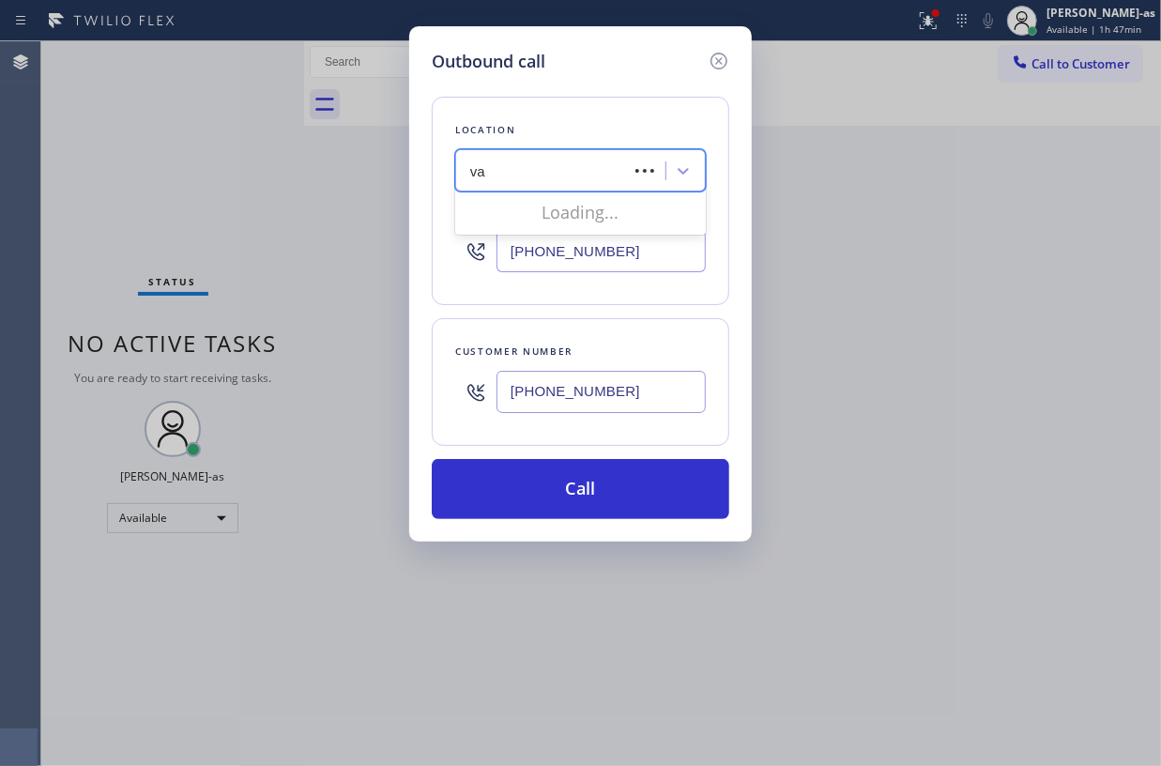
type input "v"
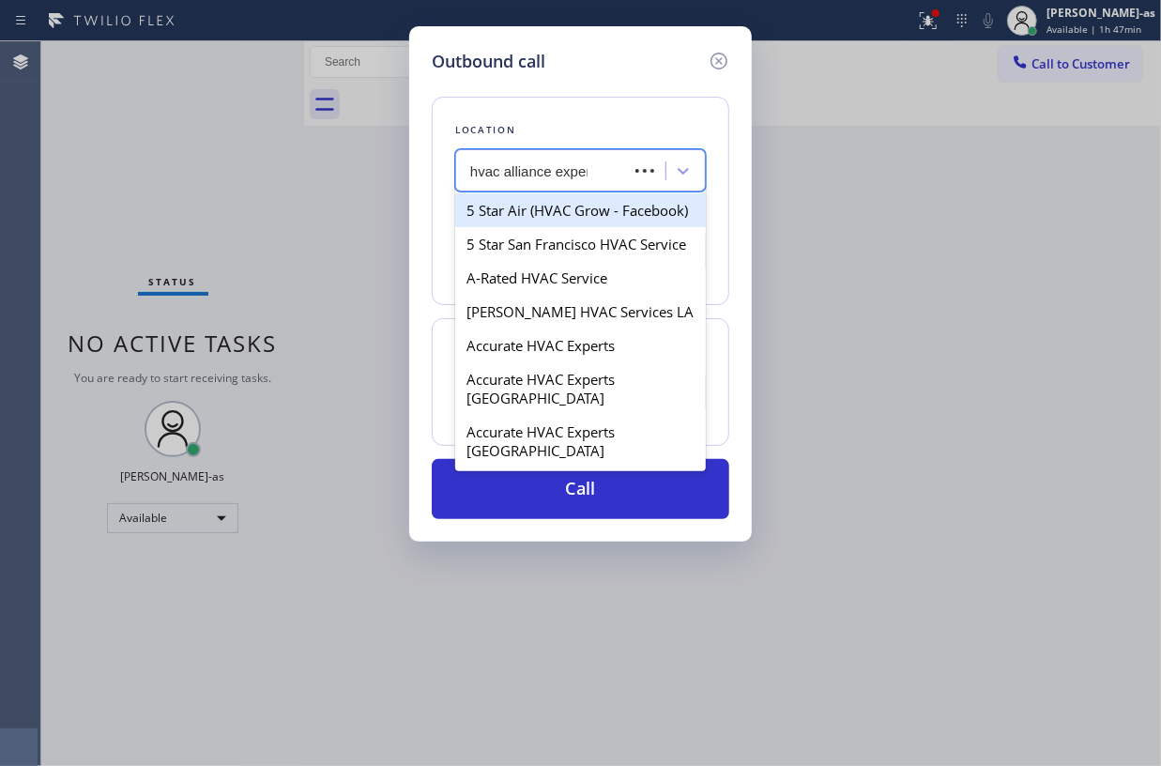
type input "hvac alliance expert"
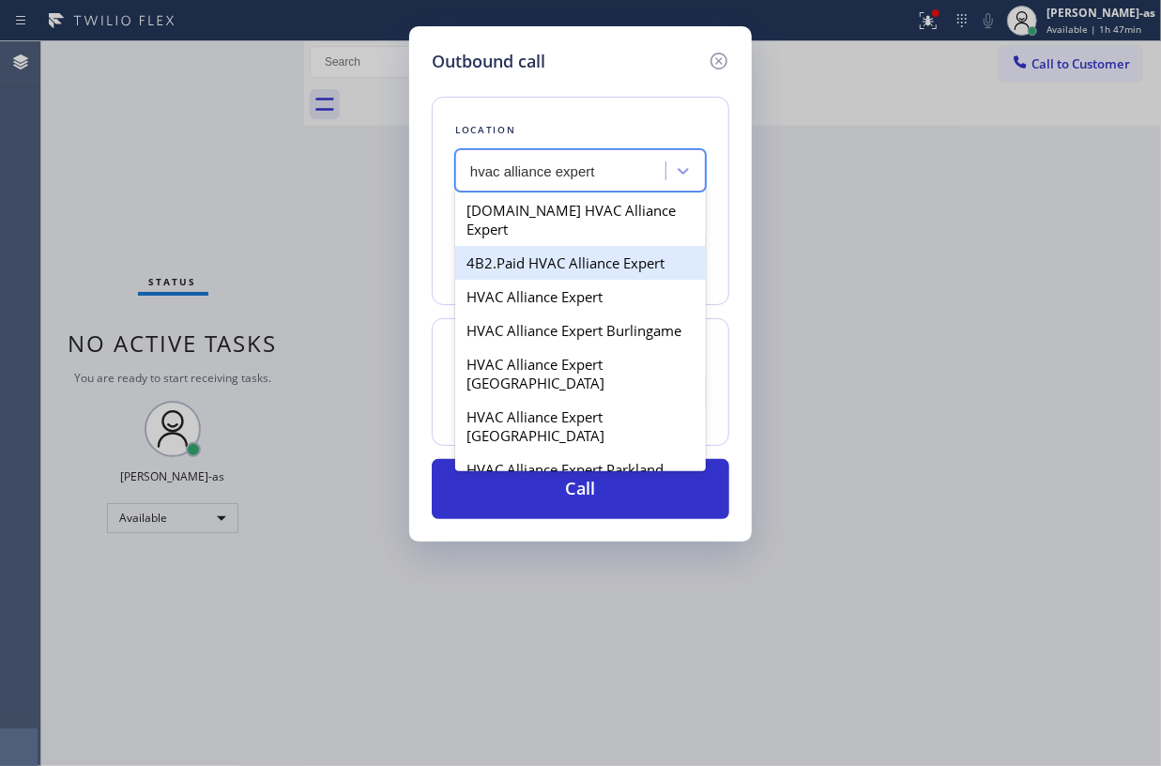
click at [529, 255] on div "4B2.Paid HVAC Alliance Expert" at bounding box center [580, 263] width 251 height 34
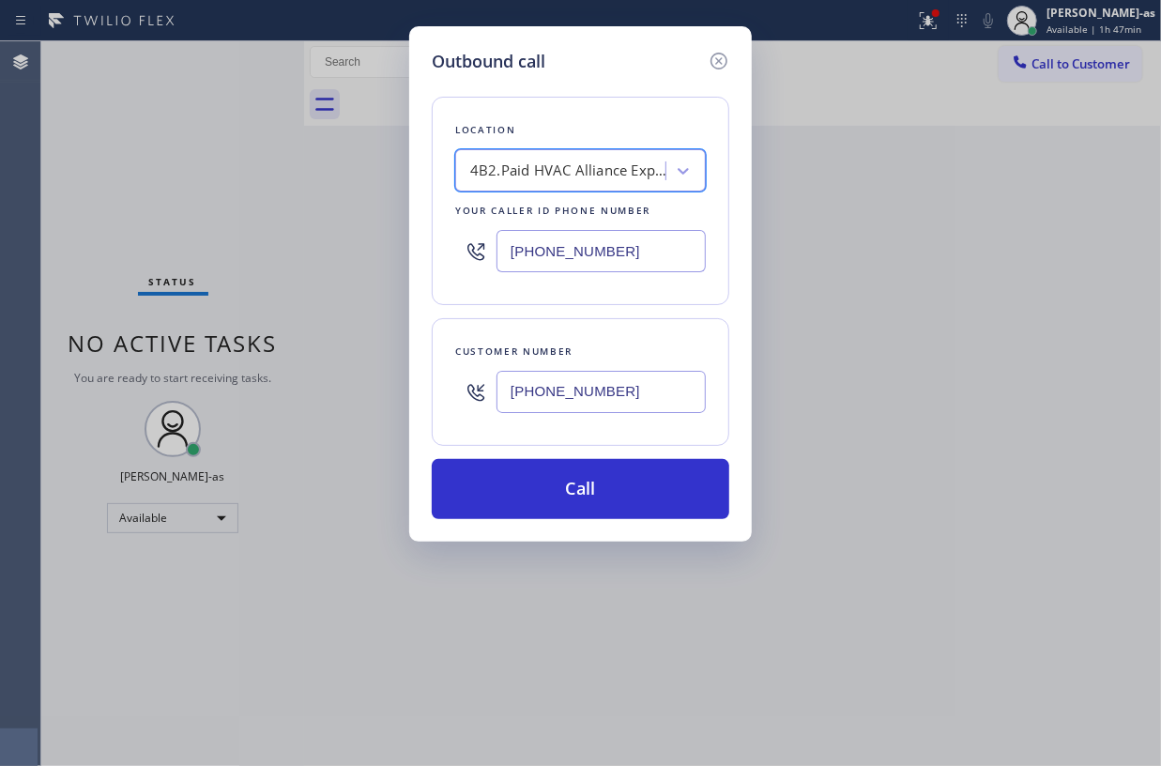
type input "[PHONE_NUMBER]"
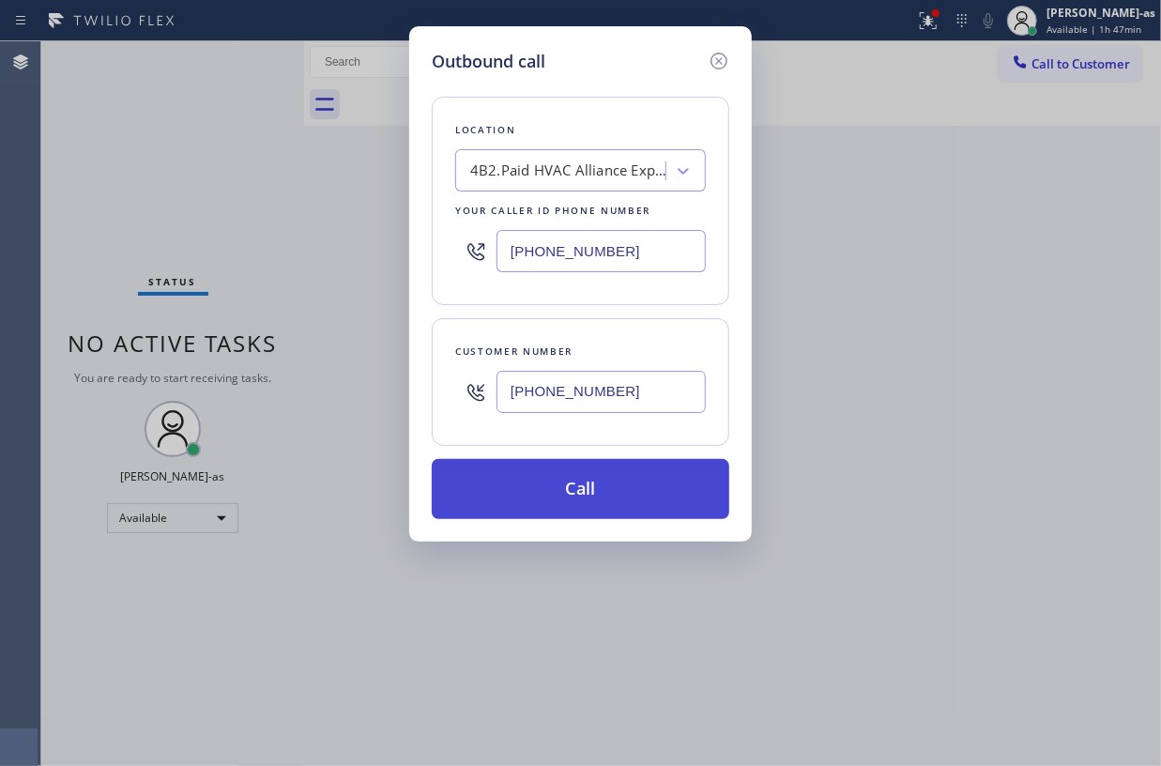
click at [634, 485] on button "Call" at bounding box center [581, 489] width 298 height 60
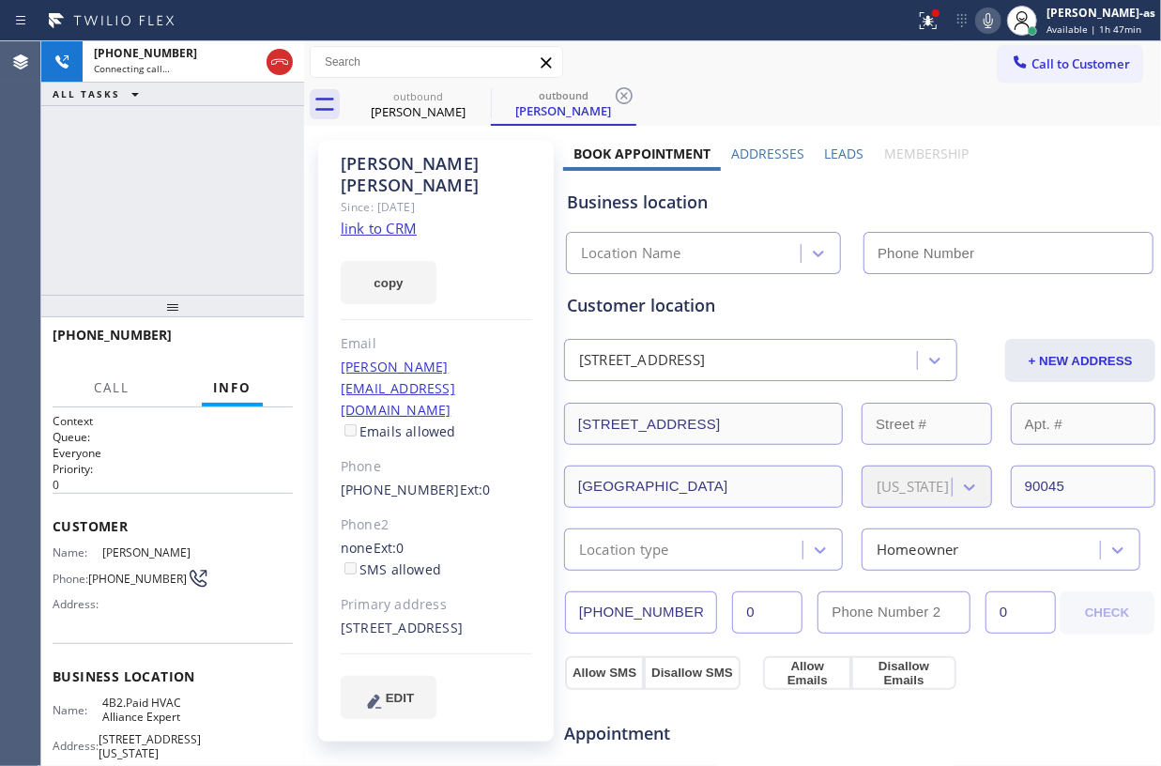
type input "[PHONE_NUMBER]"
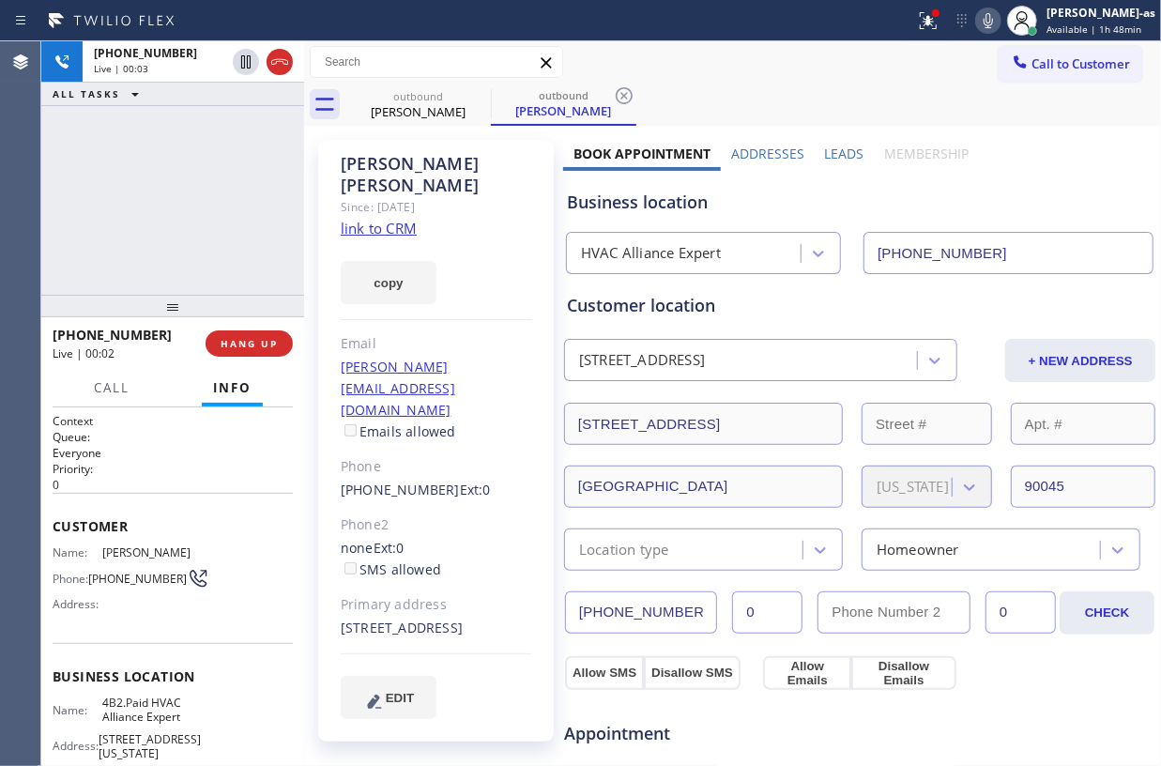
click at [248, 101] on div "ALL TASKS ALL TASKS ACTIVE TASKS TASKS IN WRAP UP" at bounding box center [172, 94] width 263 height 23
click at [240, 160] on div "+16152930669 Live | 00:05 ALL TASKS ALL TASKS ACTIVE TASKS TASKS IN WRAP UP" at bounding box center [172, 167] width 263 height 253
drag, startPoint x: 180, startPoint y: 171, endPoint x: 441, endPoint y: 166, distance: 261.0
click at [188, 167] on div "+16152930669 Live | 00:51 ALL TASKS ALL TASKS ACTIVE TASKS TASKS IN WRAP UP" at bounding box center [172, 167] width 263 height 253
click at [222, 178] on div "+16152930669 Live | 00:51 ALL TASKS ALL TASKS ACTIVE TASKS TASKS IN WRAP UP" at bounding box center [172, 167] width 263 height 253
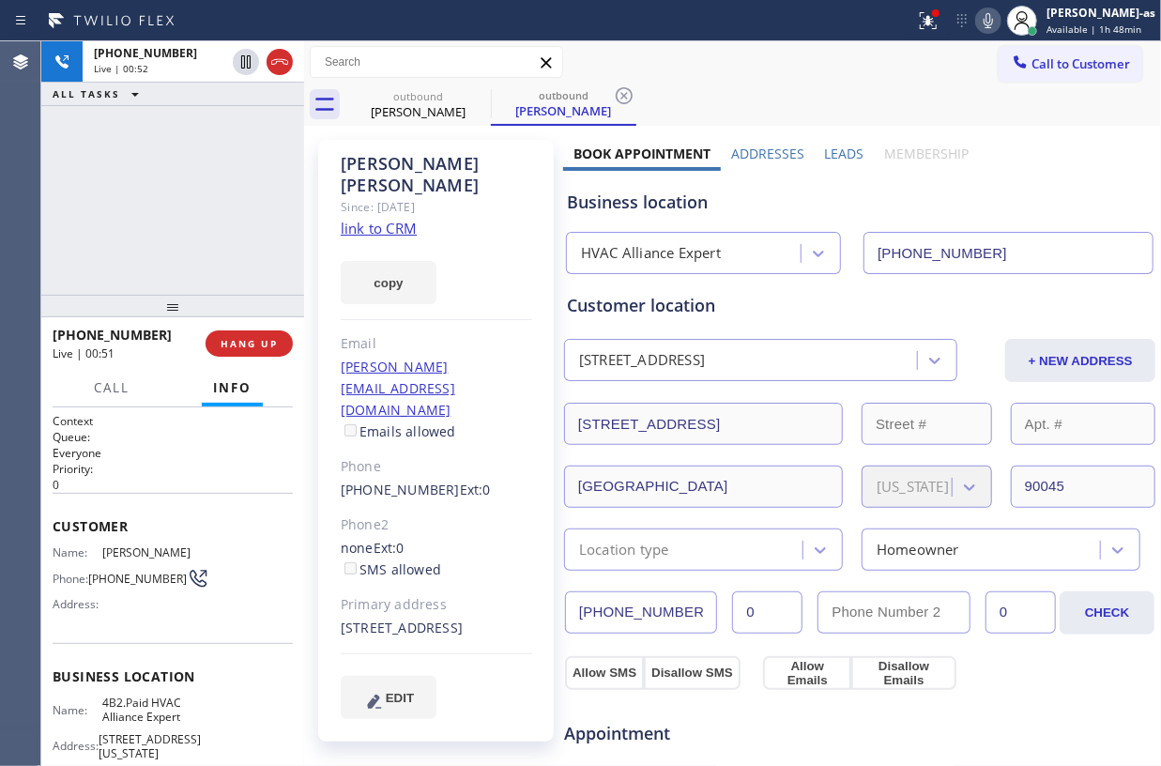
click at [136, 195] on div "+16152930669 Live | 00:52 ALL TASKS ALL TASKS ACTIVE TASKS TASKS IN WRAP UP" at bounding box center [172, 167] width 263 height 253
click at [135, 193] on div "+16152930669 Live | 00:52 ALL TASKS ALL TASKS ACTIVE TASKS TASKS IN WRAP UP" at bounding box center [172, 167] width 263 height 253
drag, startPoint x: 141, startPoint y: 193, endPoint x: 377, endPoint y: 165, distance: 238.2
click at [154, 191] on div "+16152930669 Live | 00:52 ALL TASKS ALL TASKS ACTIVE TASKS TASKS IN WRAP UP" at bounding box center [172, 167] width 263 height 253
drag, startPoint x: 184, startPoint y: 225, endPoint x: 229, endPoint y: 312, distance: 97.4
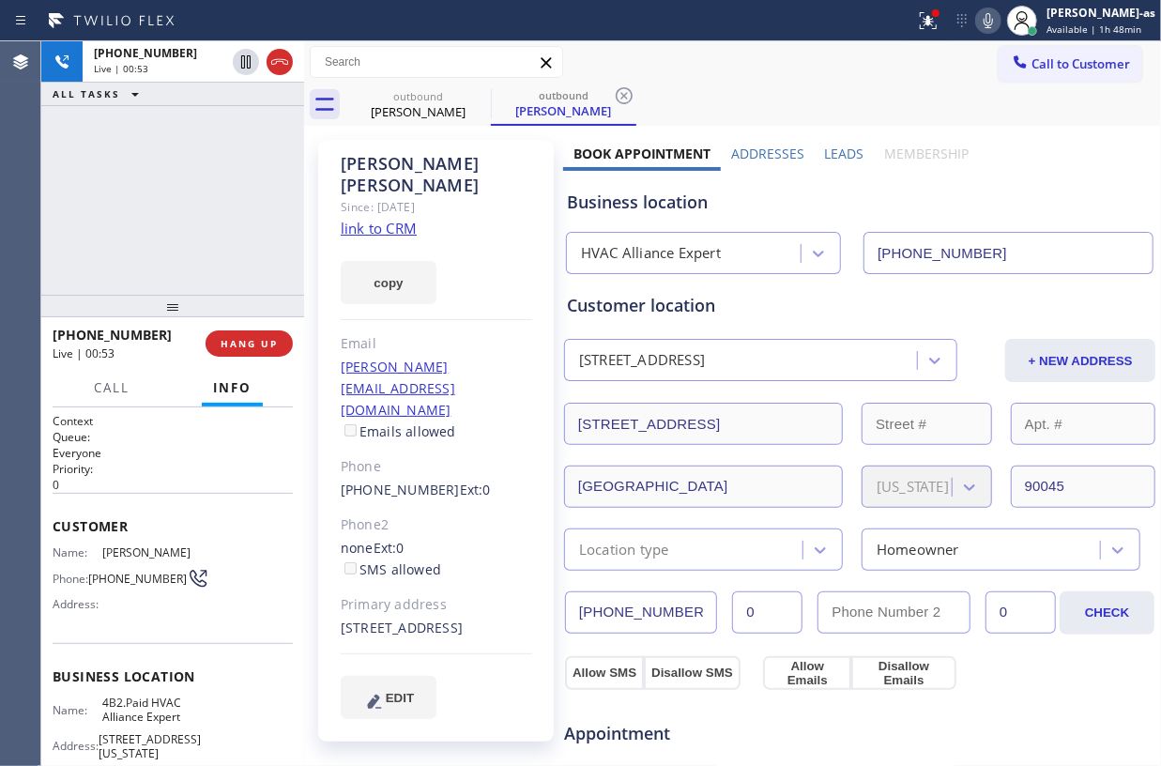
click at [186, 225] on div "+16152930669 Live | 00:53 ALL TASKS ALL TASKS ACTIVE TASKS TASKS IN WRAP UP" at bounding box center [172, 167] width 263 height 253
click at [238, 342] on span "HANG UP" at bounding box center [249, 343] width 57 height 13
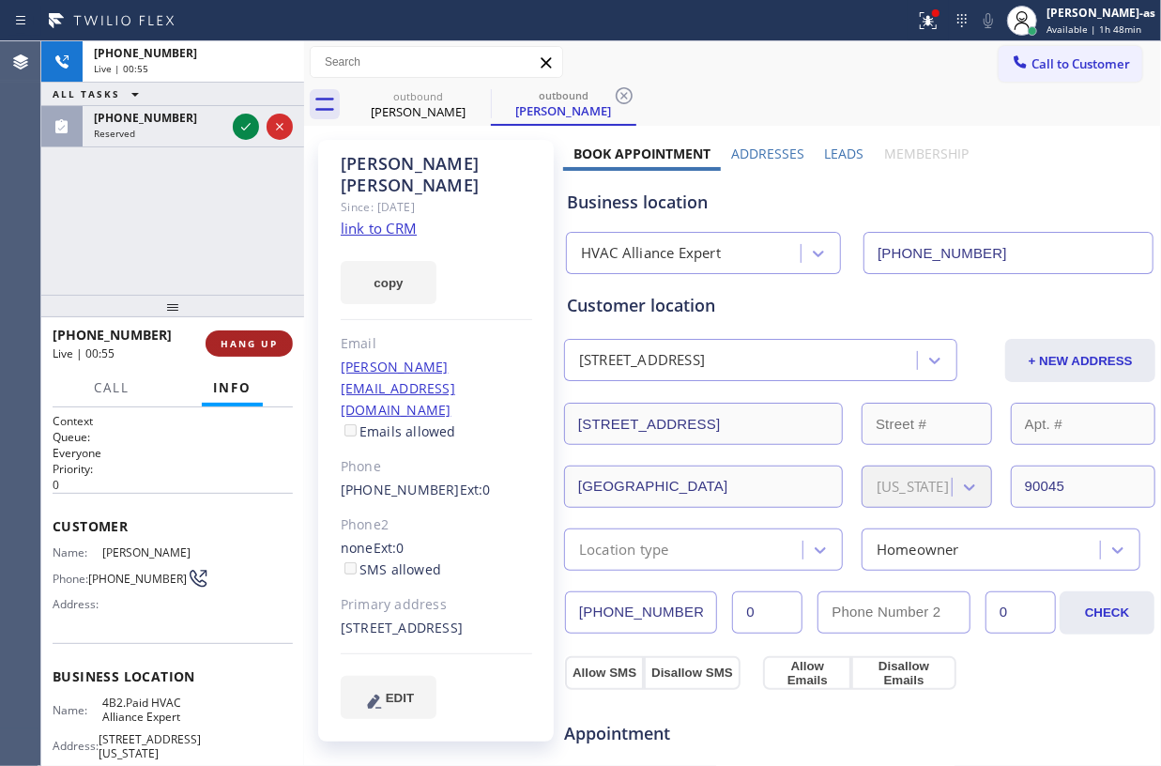
click at [246, 340] on span "HANG UP" at bounding box center [249, 343] width 57 height 13
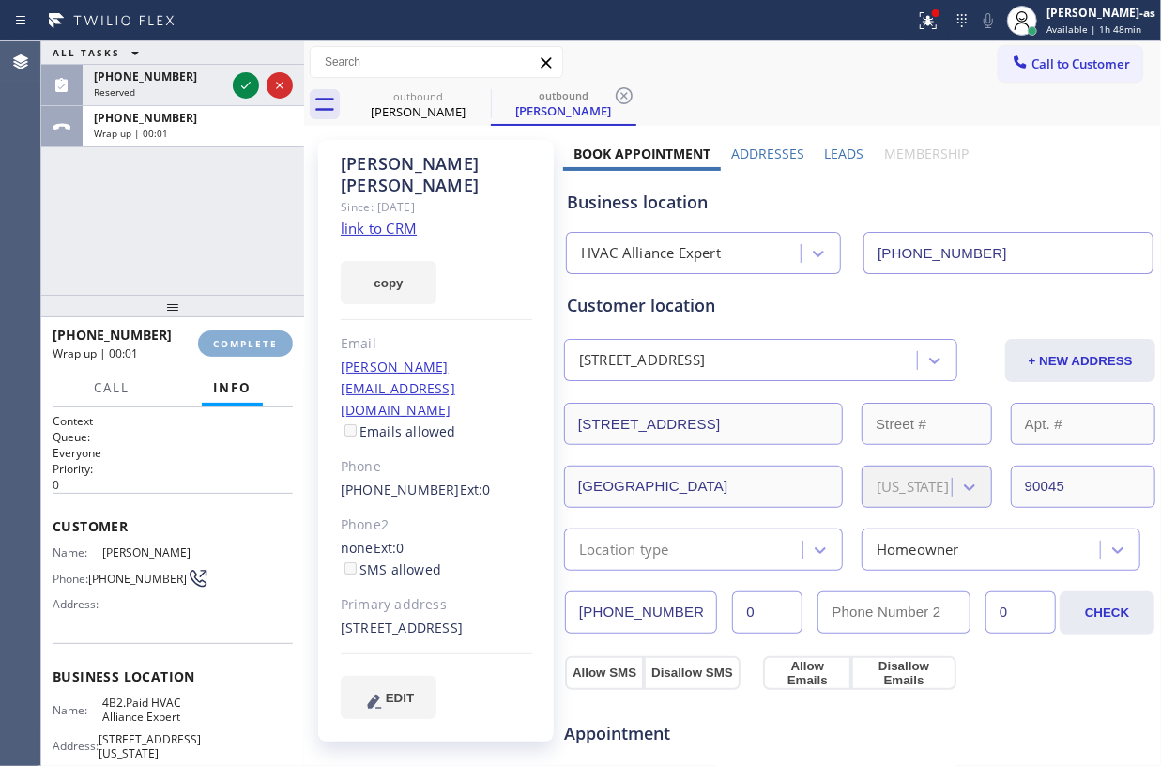
click at [246, 340] on span "COMPLETE" at bounding box center [245, 343] width 65 height 13
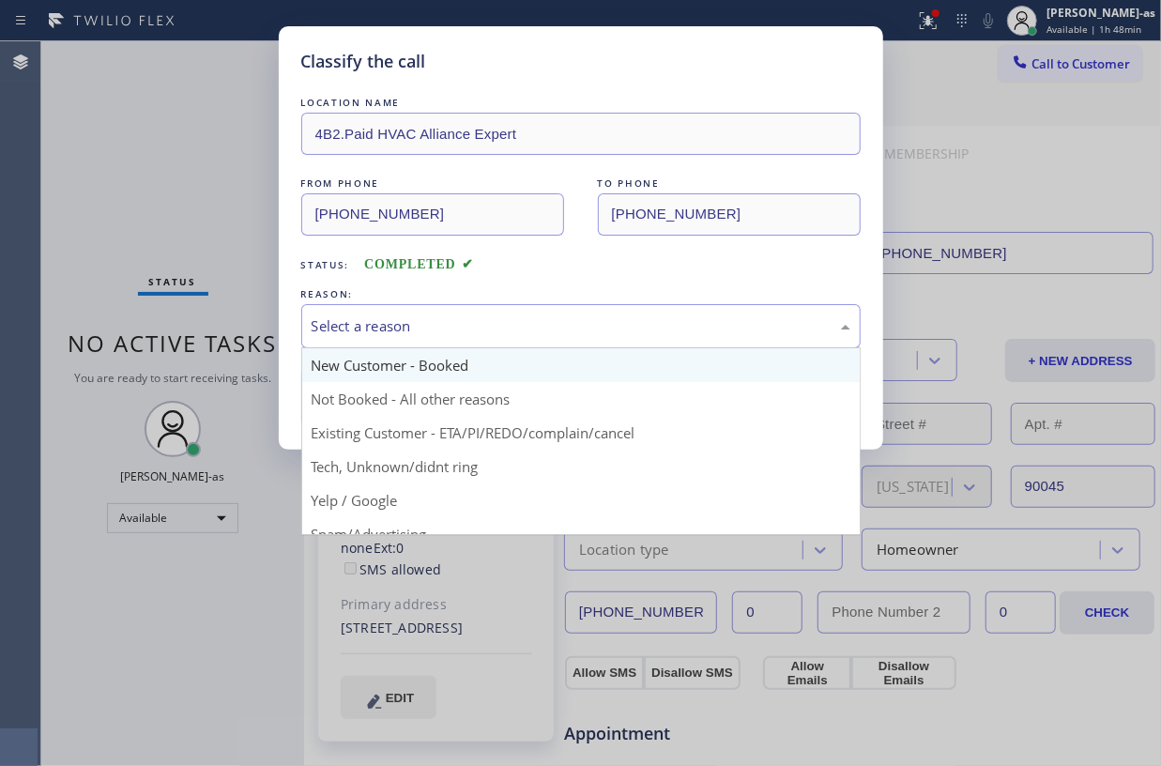
drag, startPoint x: 441, startPoint y: 312, endPoint x: 516, endPoint y: 370, distance: 95.0
click at [448, 316] on div "Select a reason" at bounding box center [580, 326] width 559 height 44
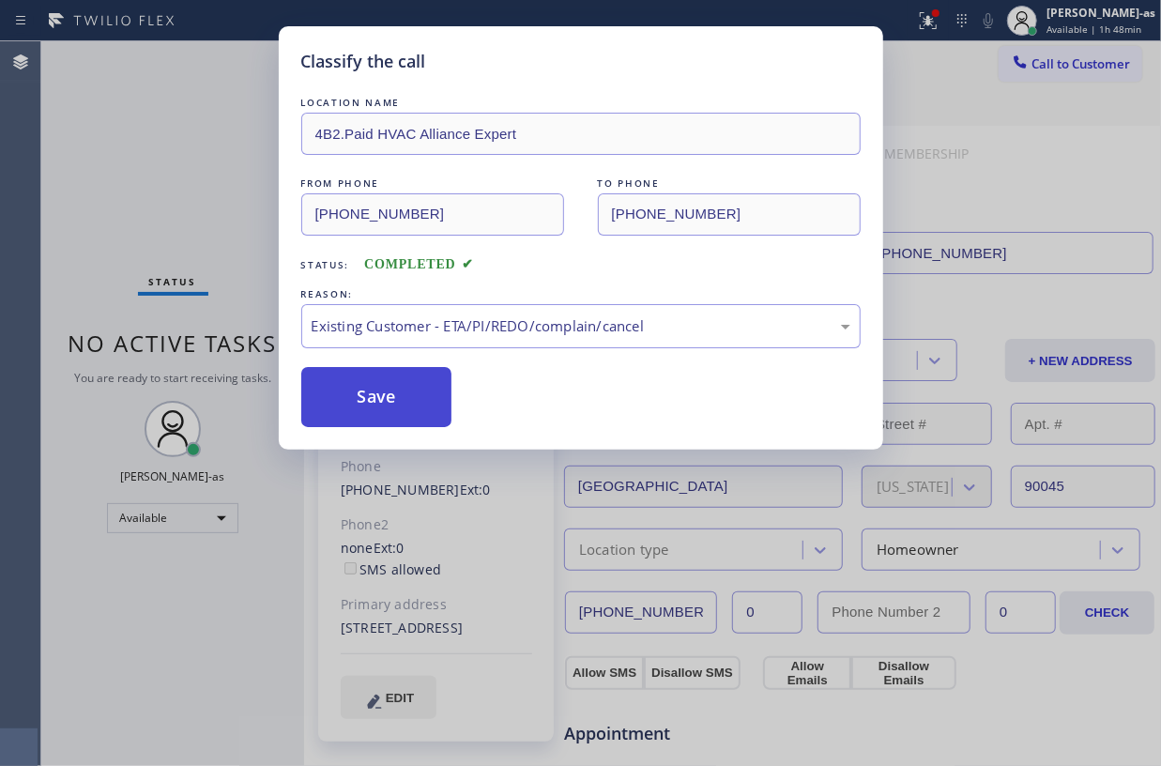
click at [394, 392] on button "Save" at bounding box center [376, 397] width 151 height 60
click at [140, 154] on div "Classify the call LOCATION NAME 4B2.Paid HVAC Alliance Expert FROM PHONE (855) …" at bounding box center [580, 383] width 1161 height 766
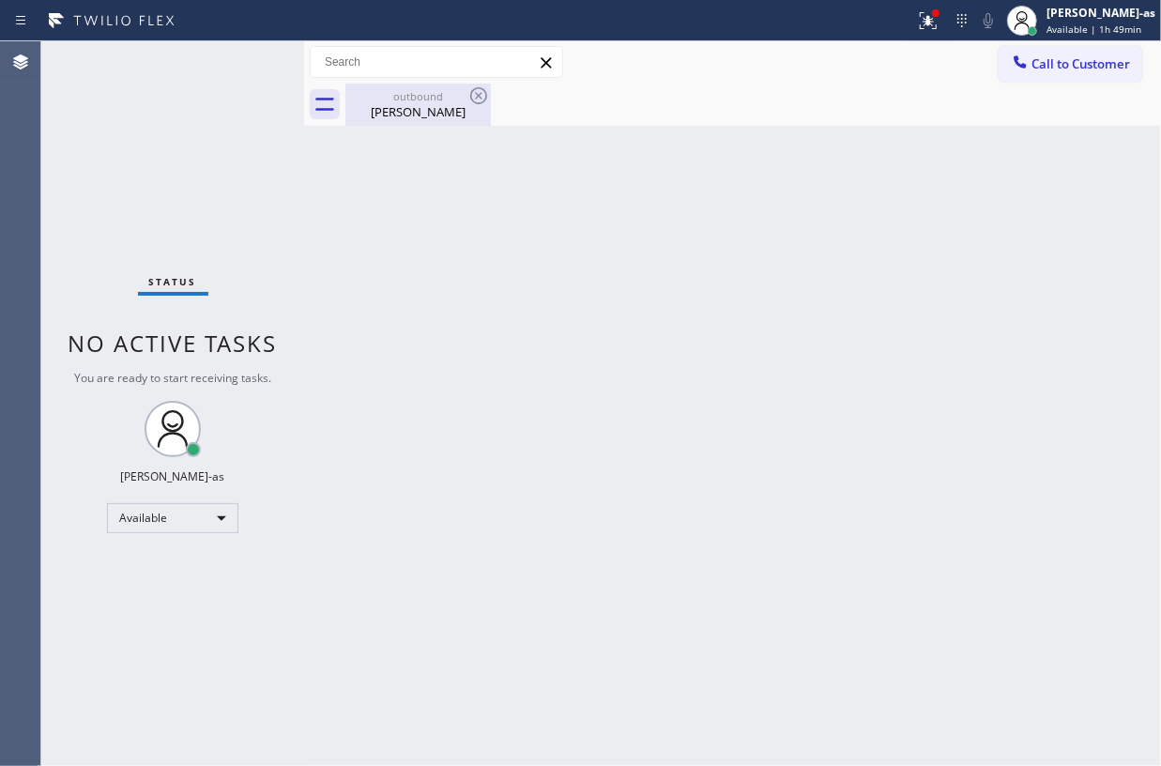
click at [445, 96] on div "outbound" at bounding box center [418, 96] width 142 height 14
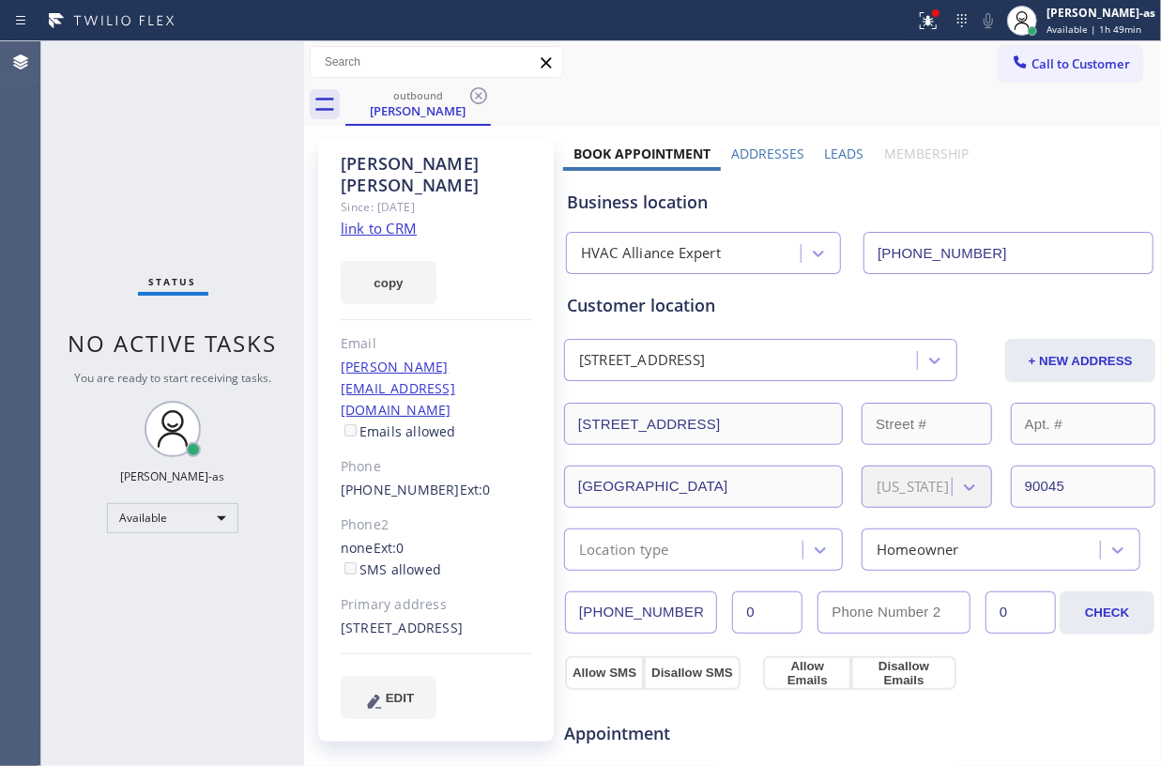
drag, startPoint x: 474, startPoint y: 95, endPoint x: 470, endPoint y: 122, distance: 27.5
click at [475, 98] on icon at bounding box center [478, 95] width 23 height 23
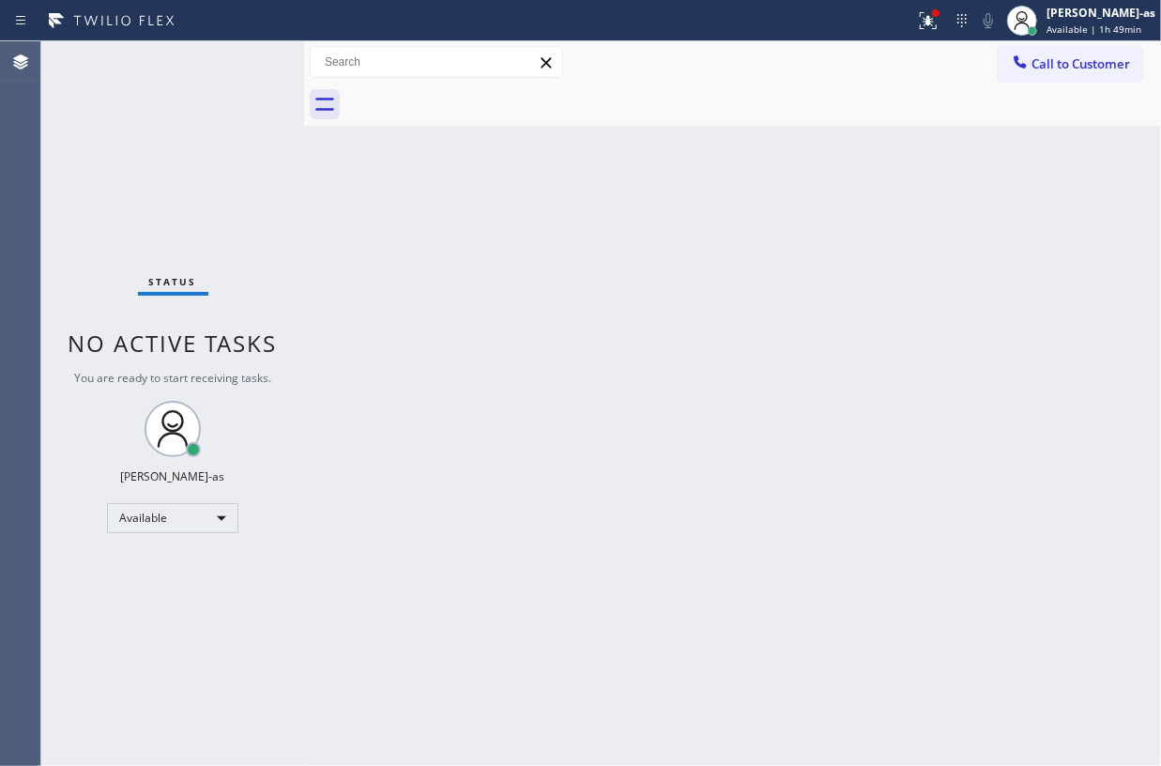
click at [496, 305] on div "Back to Dashboard Change Sender ID Customers Technicians Select a contact Outbo…" at bounding box center [732, 403] width 857 height 725
click at [567, 309] on div "Back to Dashboard Change Sender ID Customers Technicians Select a contact Outbo…" at bounding box center [732, 403] width 857 height 725
click at [508, 298] on div "Back to Dashboard Change Sender ID Customers Technicians Select a contact Outbo…" at bounding box center [732, 403] width 857 height 725
click at [304, 184] on div at bounding box center [304, 403] width 0 height 725
click at [1074, 64] on span "Call to Customer" at bounding box center [1080, 63] width 99 height 17
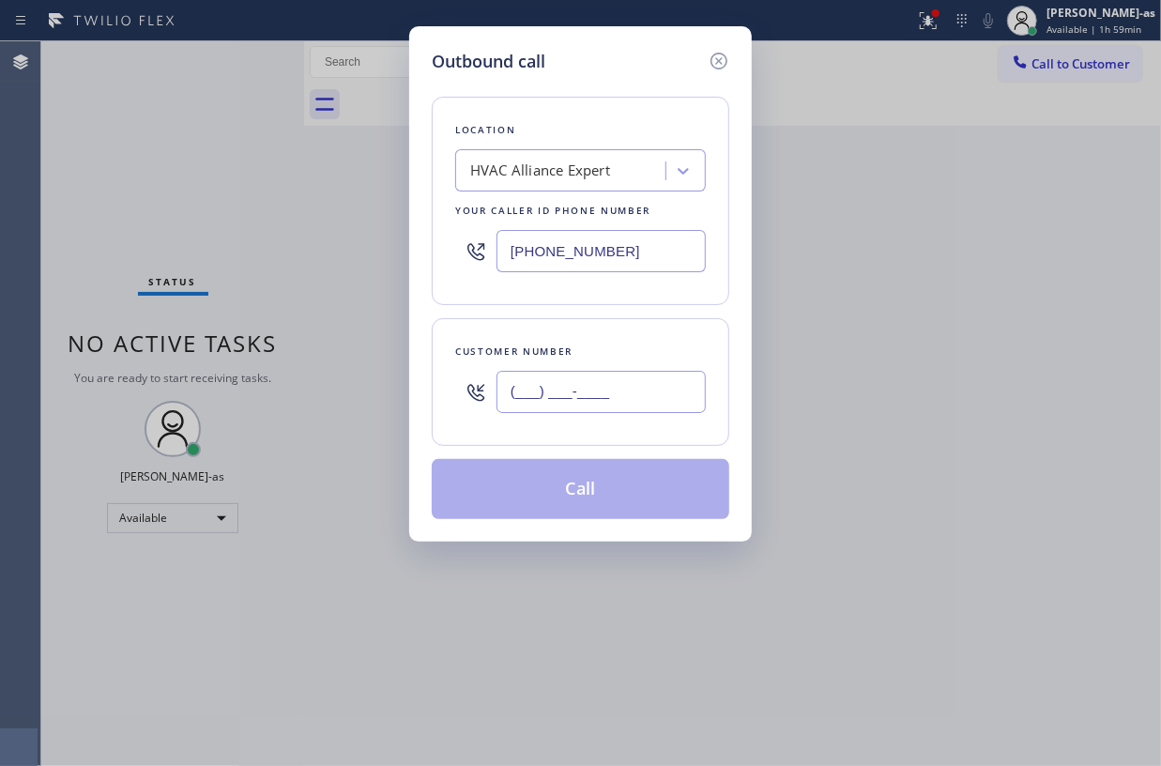
click at [588, 395] on input "(___) ___-____" at bounding box center [601, 392] width 209 height 42
paste input "346) 803-1178"
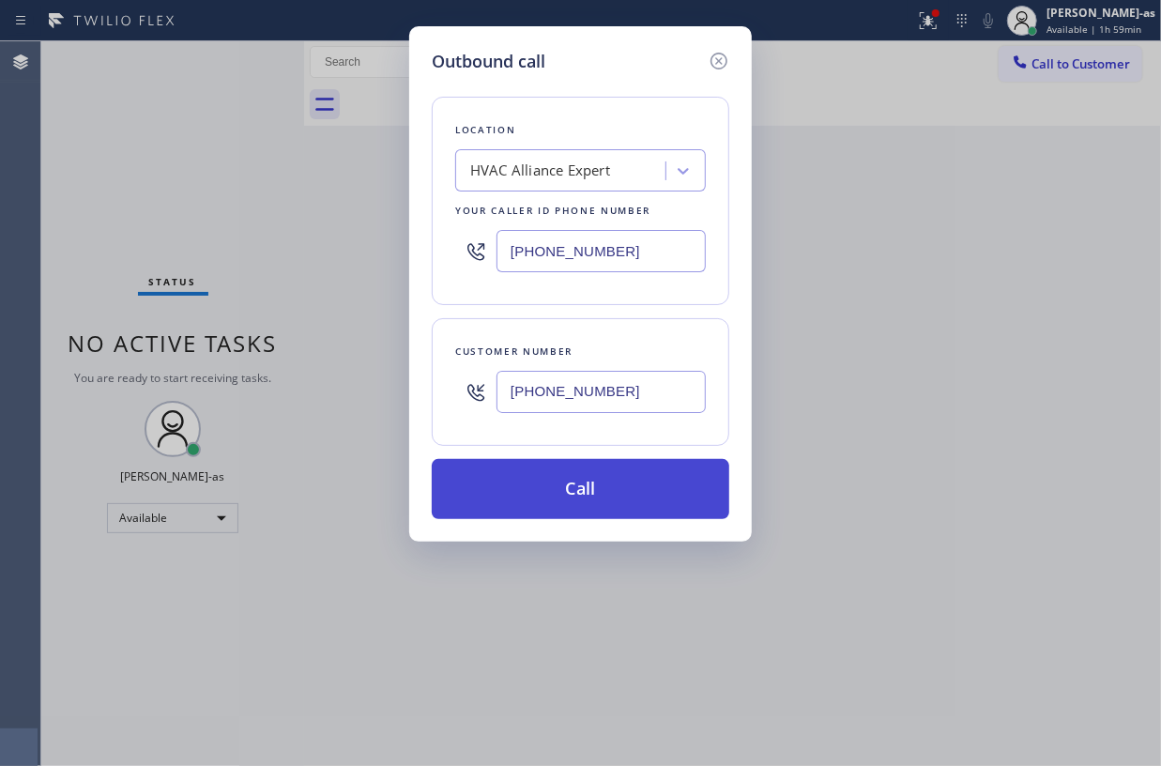
type input "(346) 803-1178"
click at [599, 489] on button "Call" at bounding box center [581, 489] width 298 height 60
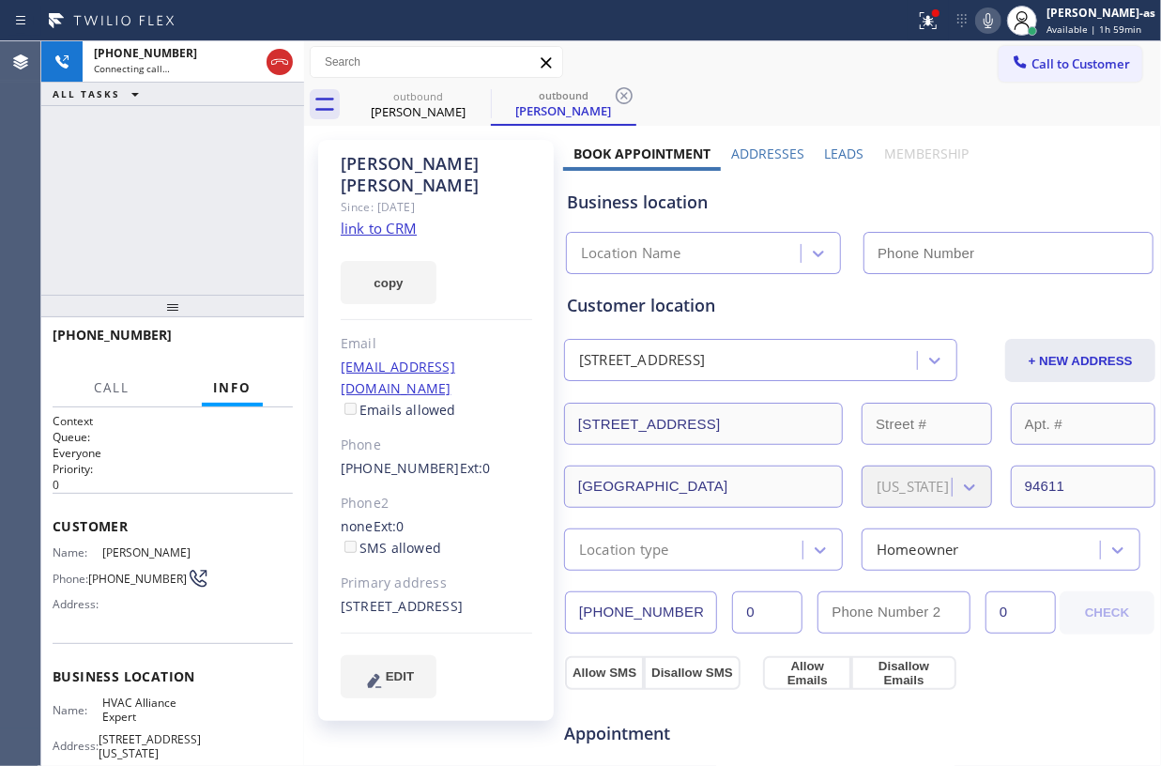
click at [370, 219] on link "link to CRM" at bounding box center [379, 228] width 76 height 19
type input "[PHONE_NUMBER]"
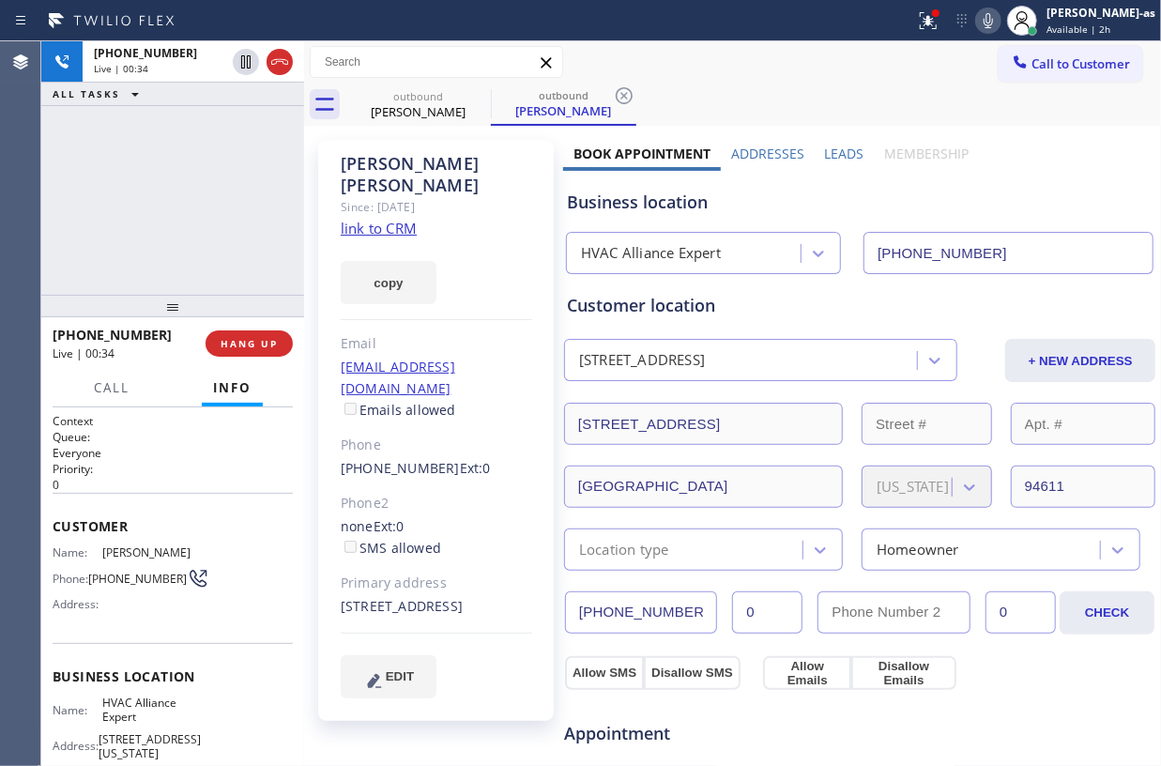
drag, startPoint x: 102, startPoint y: 222, endPoint x: 278, endPoint y: 146, distance: 190.9
click at [126, 208] on div "+13468031178 Live | 00:34 ALL TASKS ALL TASKS ACTIVE TASKS TASKS IN WRAP UP" at bounding box center [172, 167] width 263 height 253
drag, startPoint x: 278, startPoint y: 58, endPoint x: 206, endPoint y: 188, distance: 147.9
click at [278, 60] on icon at bounding box center [279, 62] width 23 height 23
click at [214, 188] on div "+13468031178 Live | 00:35 ALL TASKS ALL TASKS ACTIVE TASKS TASKS IN WRAP UP" at bounding box center [172, 167] width 263 height 253
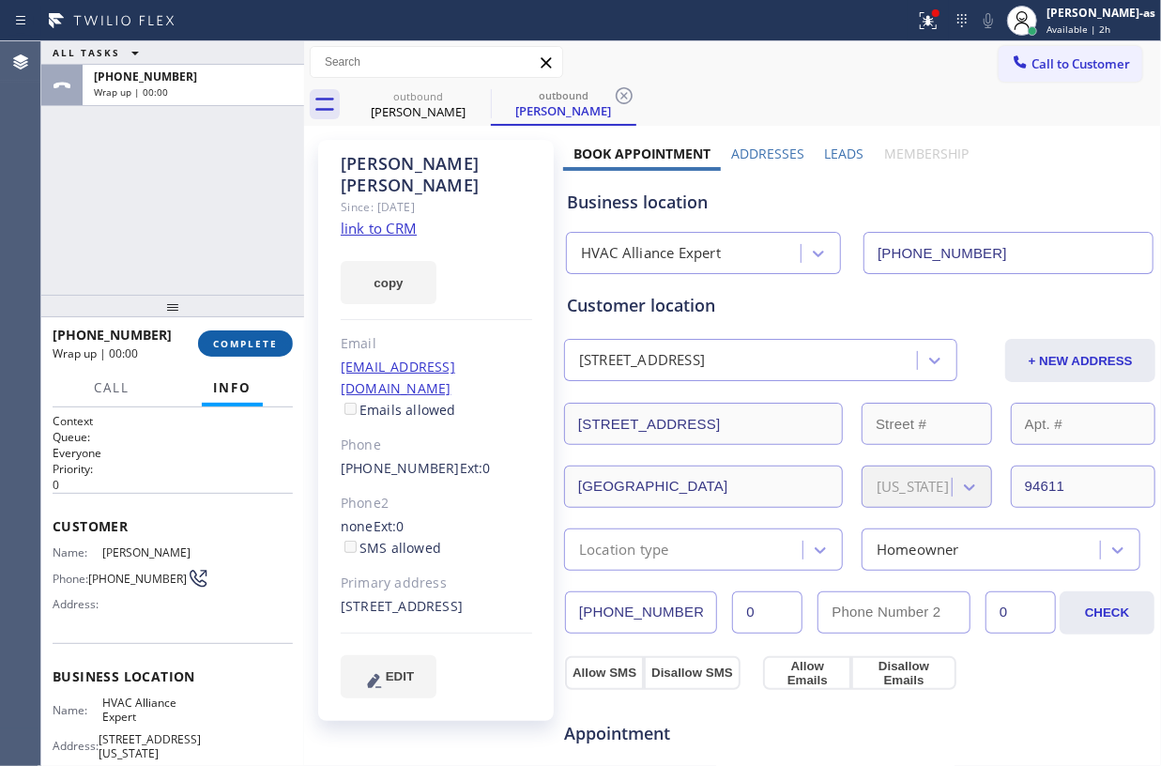
click at [252, 339] on span "COMPLETE" at bounding box center [245, 343] width 65 height 13
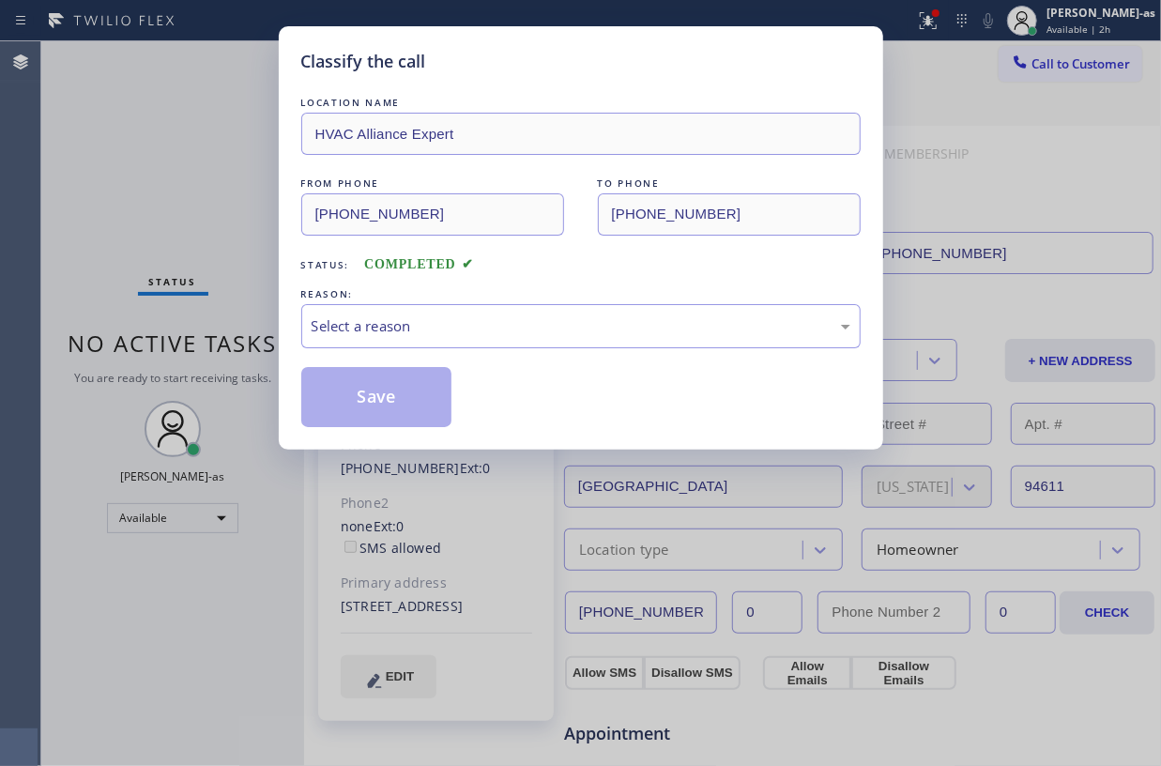
click at [253, 336] on div "Classify the call LOCATION NAME HVAC Alliance Expert FROM PHONE (855) 999-4417 …" at bounding box center [580, 383] width 1161 height 766
click at [557, 298] on div "REASON:" at bounding box center [580, 294] width 559 height 20
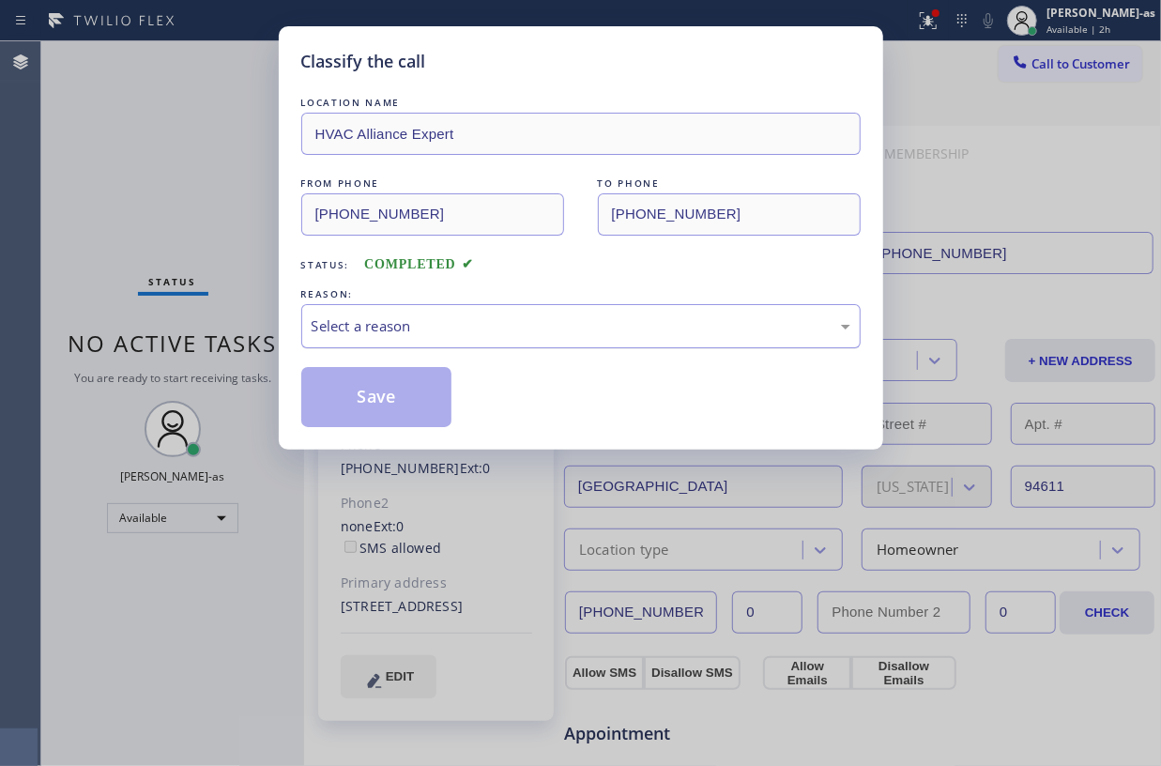
click at [561, 337] on div "Select a reason" at bounding box center [581, 326] width 539 height 22
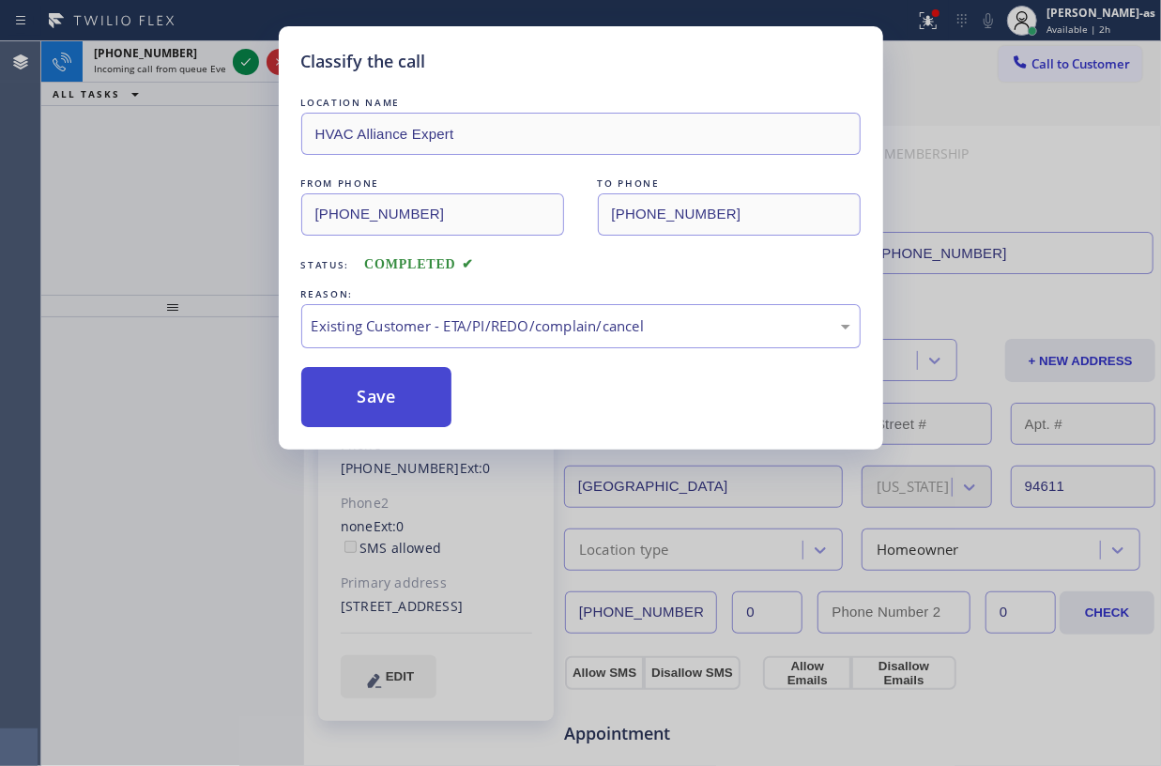
click at [415, 399] on button "Save" at bounding box center [376, 397] width 151 height 60
click at [241, 49] on div "Classify the call LOCATION NAME 4B2.Paid HVAC Alliance Expert FROM PHONE (855) …" at bounding box center [601, 403] width 1120 height 725
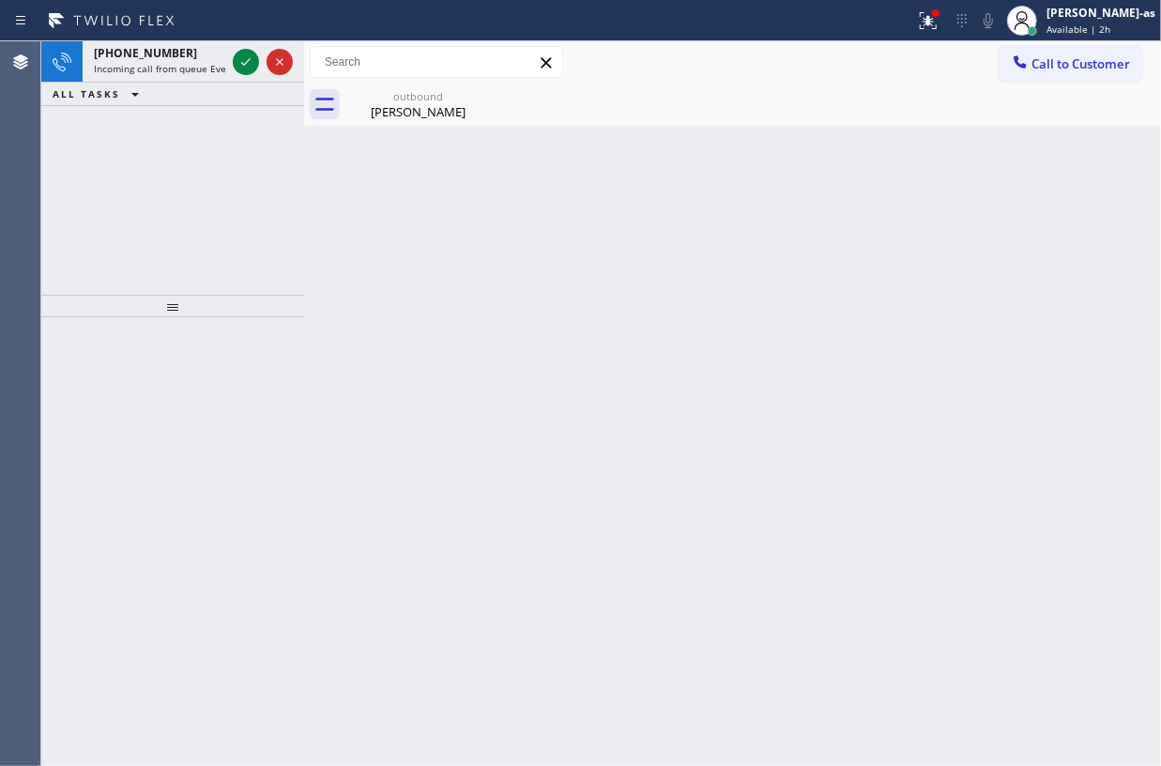
click at [241, 49] on button at bounding box center [246, 62] width 26 height 26
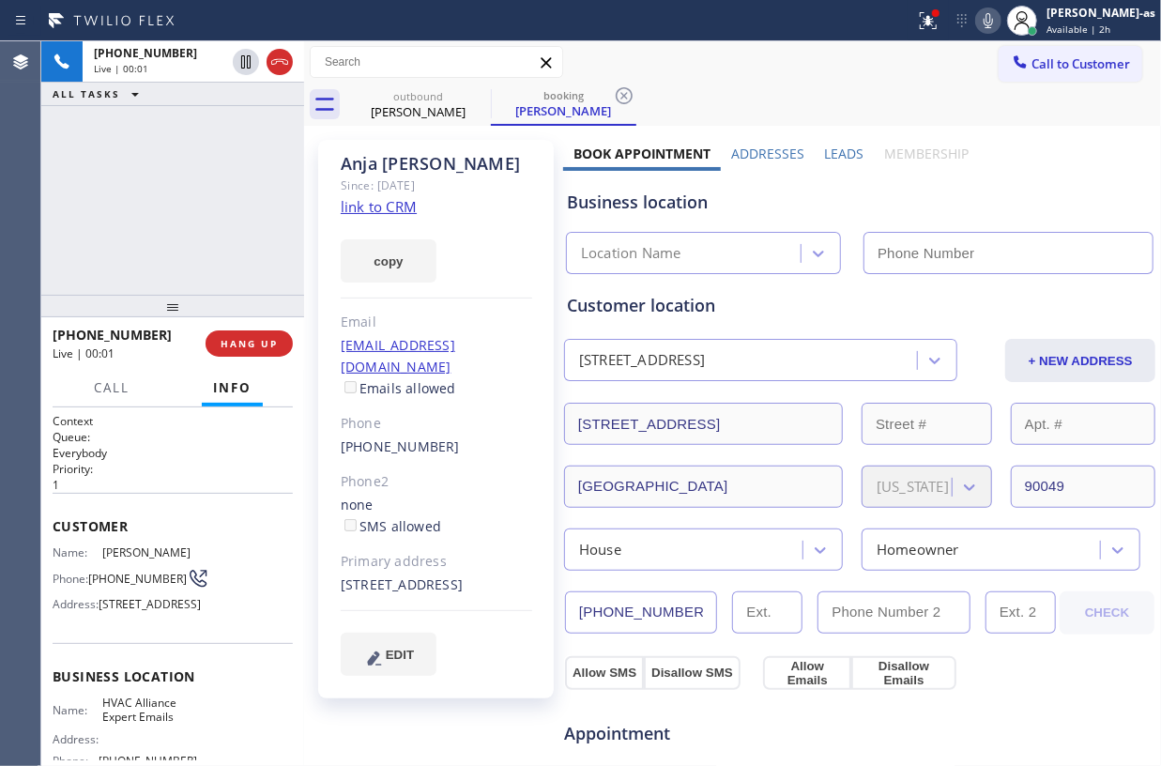
type input "(833) 483-5952"
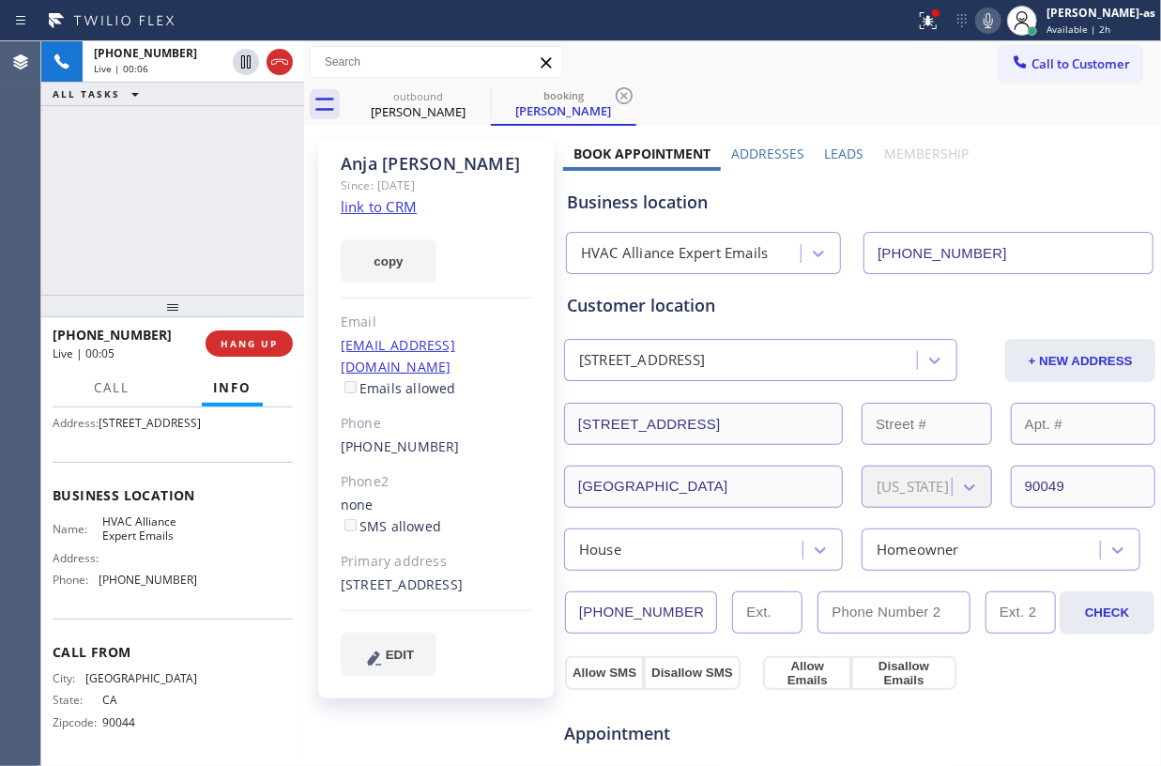
click at [186, 222] on div "+13107417492 Live | 00:06 ALL TASKS ALL TASKS ACTIVE TASKS TASKS IN WRAP UP" at bounding box center [172, 167] width 263 height 253
click at [385, 207] on link "link to CRM" at bounding box center [379, 206] width 76 height 19
click at [396, 207] on link "link to CRM" at bounding box center [379, 206] width 76 height 19
click at [154, 180] on div "+13107417492 Live | 08:42 ALL TASKS ALL TASKS ACTIVE TASKS TASKS IN WRAP UP" at bounding box center [172, 167] width 263 height 253
click at [190, 181] on div "+13107417492 Live | 08:48 ALL TASKS ALL TASKS ACTIVE TASKS TASKS IN WRAP UP" at bounding box center [172, 167] width 263 height 253
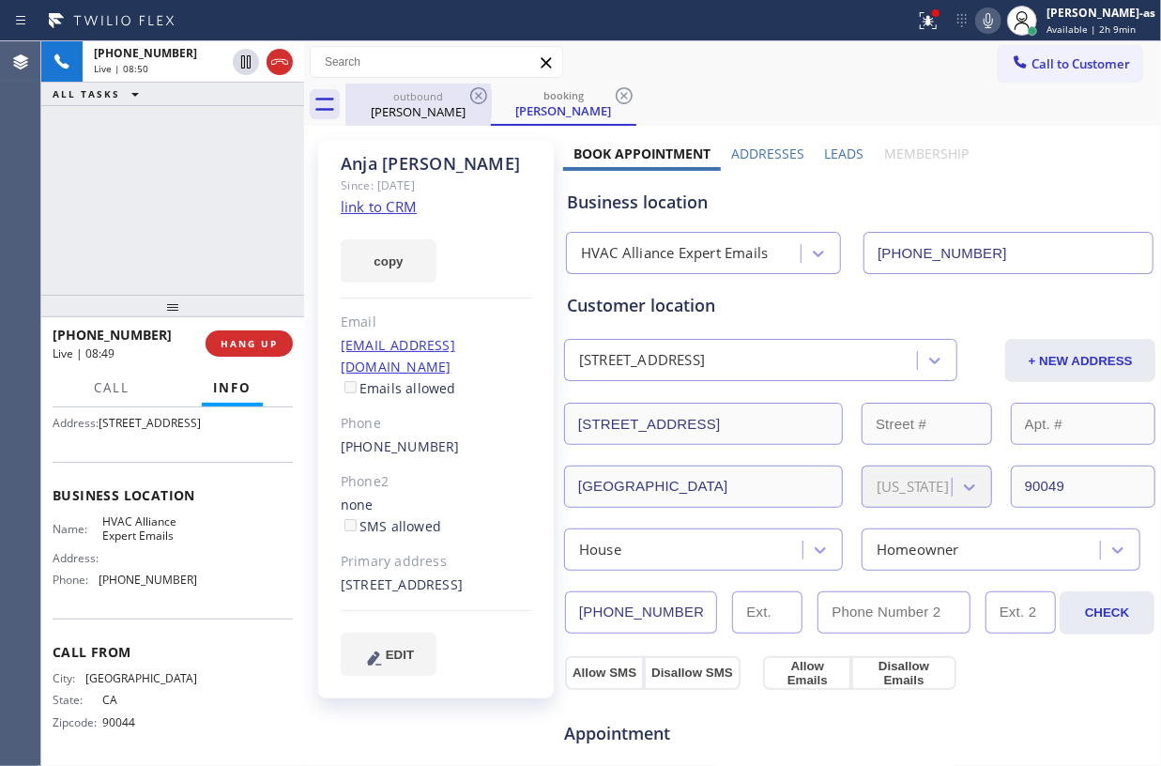
click at [434, 101] on div "outbound" at bounding box center [418, 96] width 142 height 14
type input "[PHONE_NUMBER]"
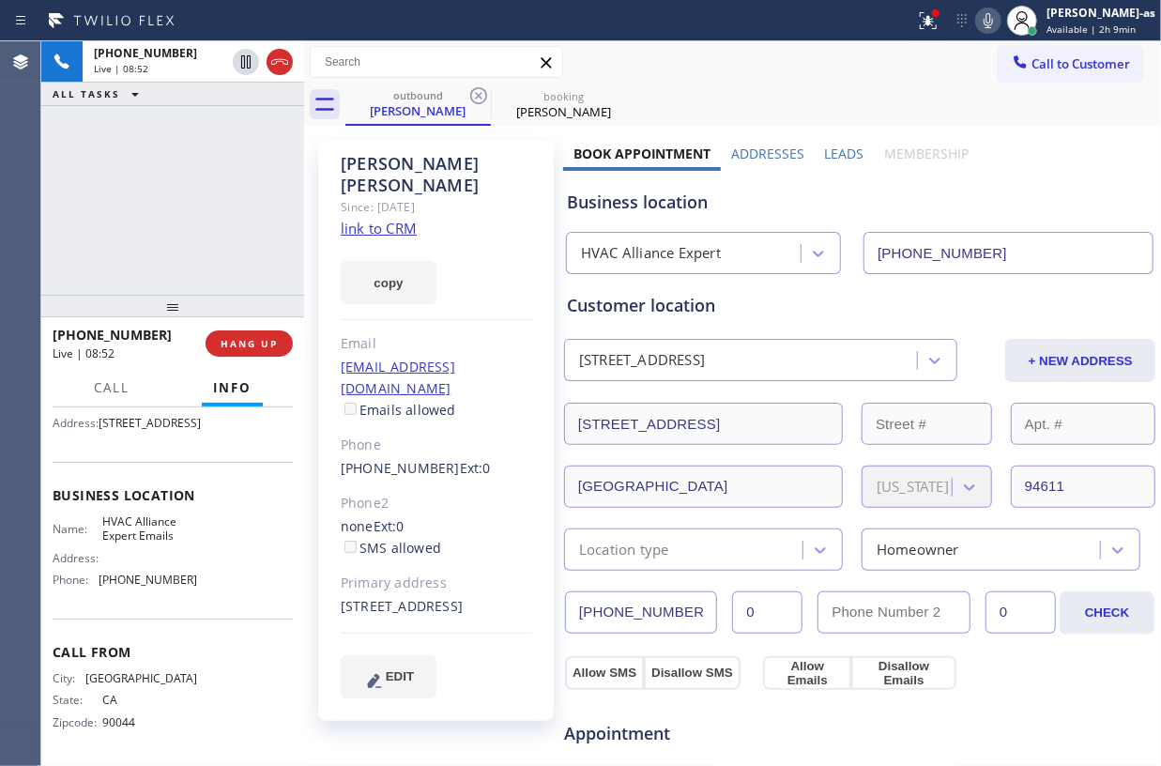
click at [207, 206] on div "+13107417492 Live | 08:52 ALL TASKS ALL TASKS ACTIVE TASKS TASKS IN WRAP UP" at bounding box center [172, 167] width 263 height 253
click at [185, 214] on div "+13107417492 Live | 09:19 ALL TASKS ALL TASKS ACTIVE TASKS TASKS IN WRAP UP" at bounding box center [172, 167] width 263 height 253
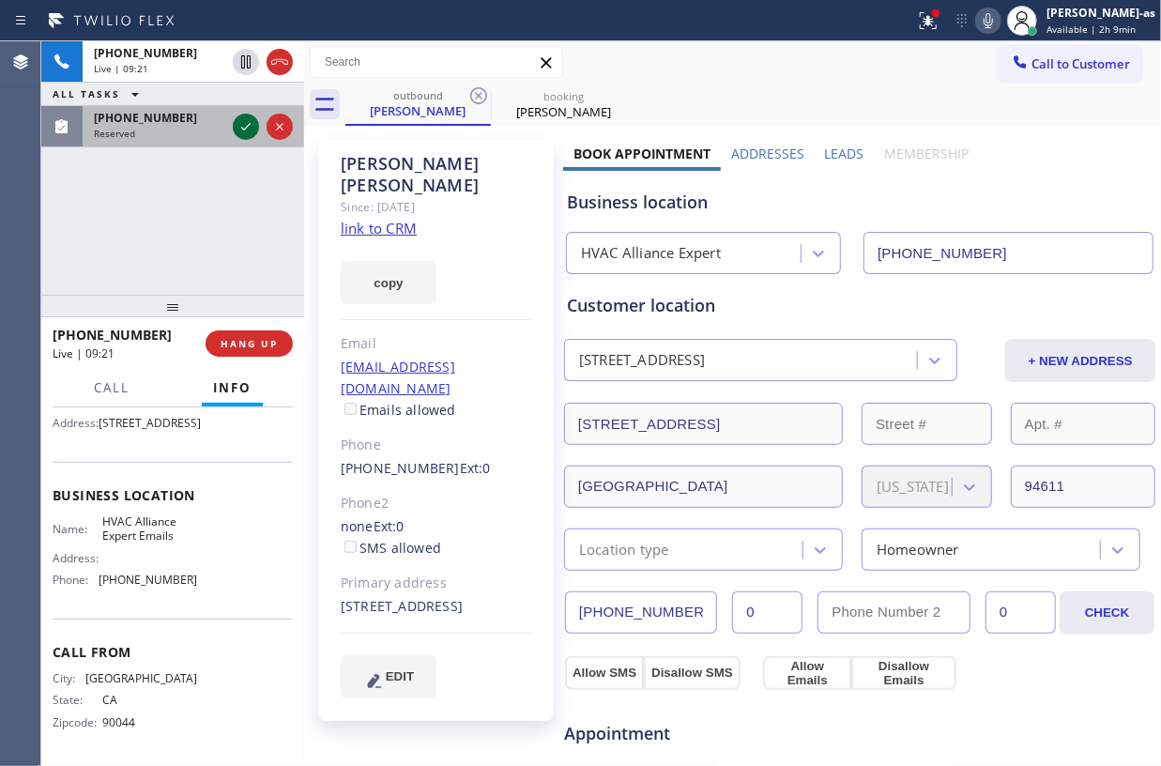
click at [237, 125] on icon at bounding box center [246, 126] width 23 height 23
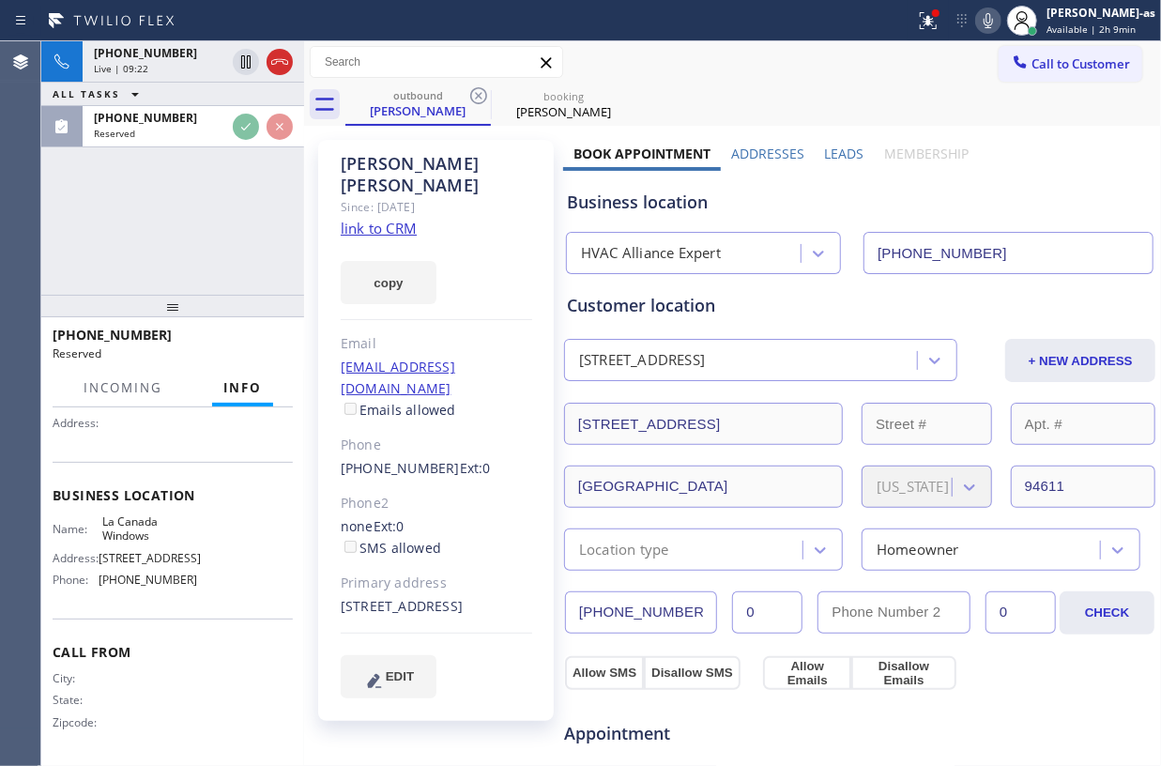
scroll to position [222, 0]
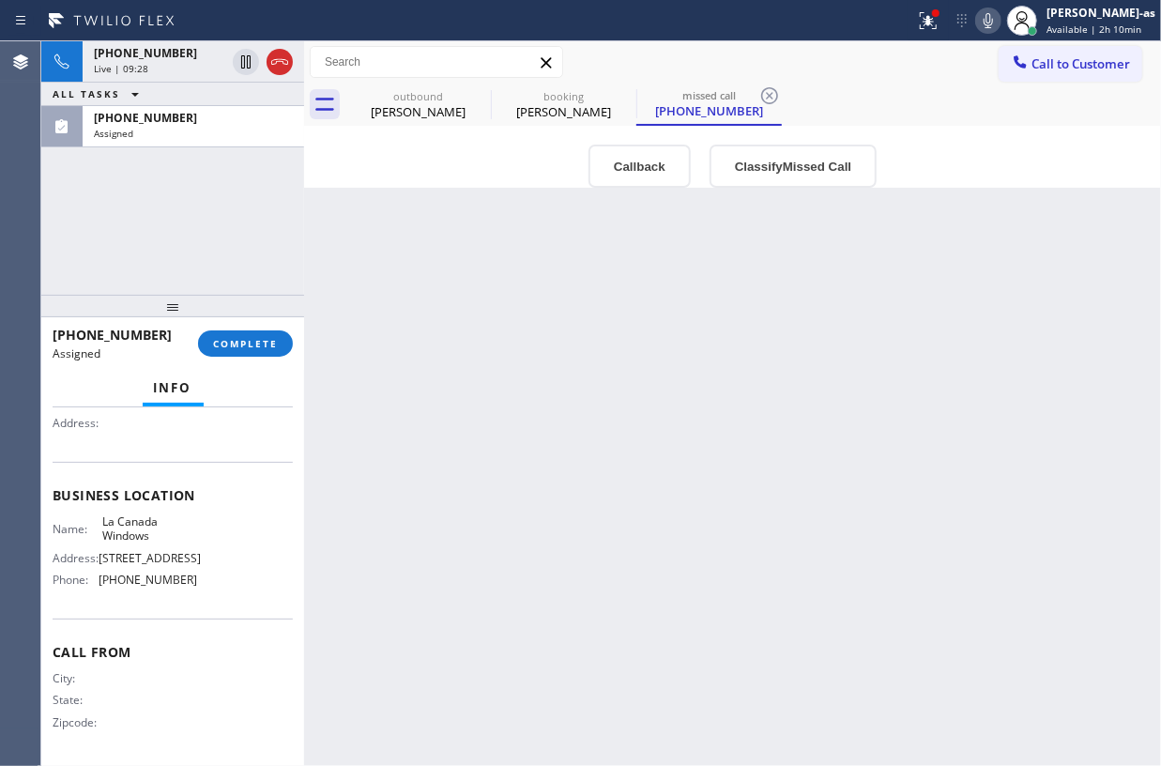
click at [492, 345] on div "Back to Dashboard Change Sender ID Customers Technicians Select a contact Outbo…" at bounding box center [732, 403] width 857 height 725
click at [139, 72] on span "Live | 09:30" at bounding box center [121, 68] width 54 height 13
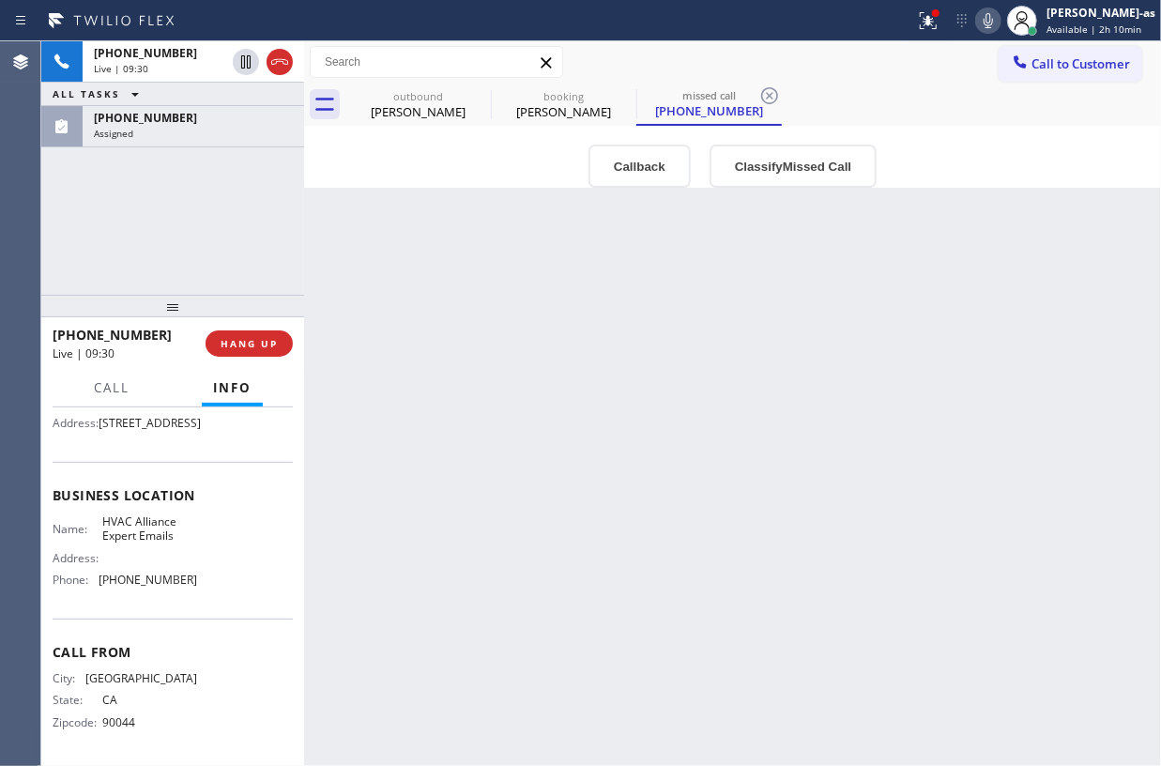
scroll to position [248, 0]
click at [747, 452] on div "Back to Dashboard Change Sender ID Customers Technicians Select a contact Outbo…" at bounding box center [732, 403] width 857 height 725
click at [591, 530] on div "Back to Dashboard Change Sender ID Customers Technicians Select a contact Outbo…" at bounding box center [732, 403] width 857 height 725
click at [121, 182] on div "+13107417492 Live | 10:57 ALL TASKS ALL TASKS ACTIVE TASKS TASKS IN WRAP UP (81…" at bounding box center [172, 167] width 263 height 253
drag, startPoint x: 115, startPoint y: 182, endPoint x: 66, endPoint y: 176, distance: 49.1
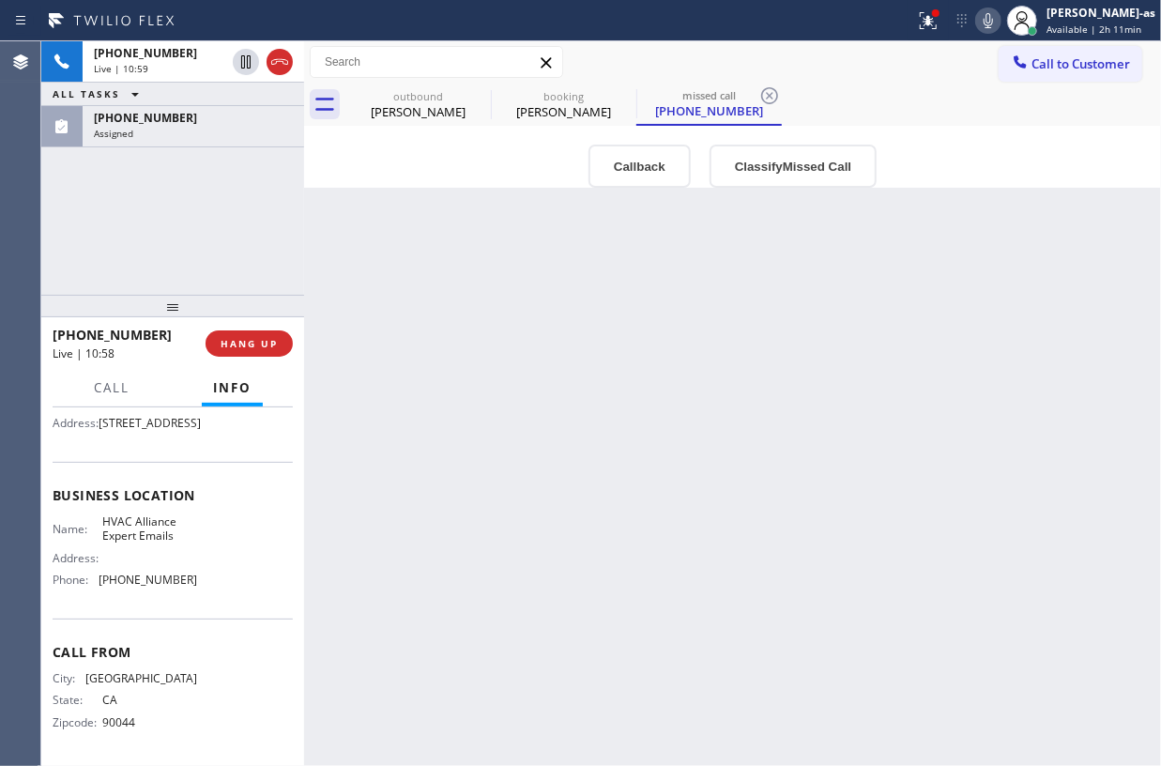
click at [115, 180] on div "+13107417492 Live | 10:59 ALL TASKS ALL TASKS ACTIVE TASKS TASKS IN WRAP UP (81…" at bounding box center [172, 167] width 263 height 253
click at [535, 265] on div "Back to Dashboard Change Sender ID Customers Technicians Select a contact Outbo…" at bounding box center [732, 403] width 857 height 725
drag, startPoint x: 548, startPoint y: 473, endPoint x: 549, endPoint y: 464, distance: 9.4
click at [548, 471] on div "Back to Dashboard Change Sender ID Customers Technicians Select a contact Outbo…" at bounding box center [732, 403] width 857 height 725
click at [117, 162] on div "+13107417492 Live | 11:11 ALL TASKS ALL TASKS ACTIVE TASKS TASKS IN WRAP UP (81…" at bounding box center [172, 167] width 263 height 253
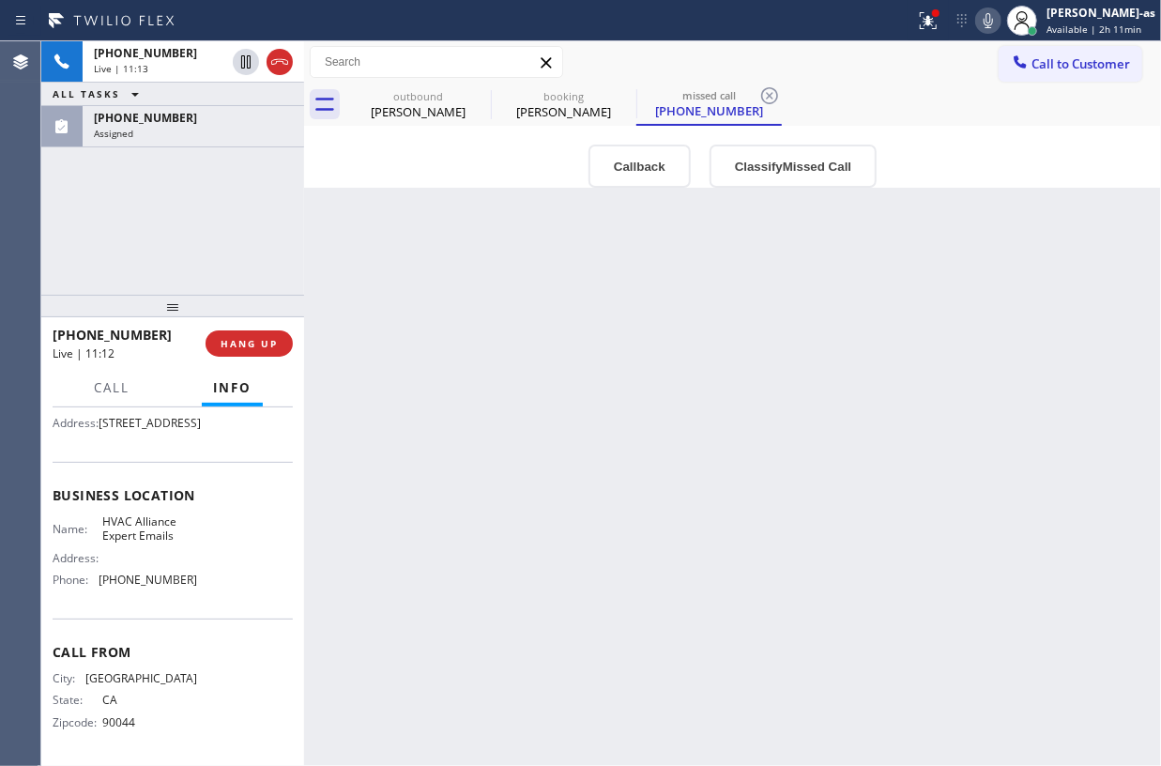
click at [624, 308] on div "Back to Dashboard Change Sender ID Customers Technicians Select a contact Outbo…" at bounding box center [732, 403] width 857 height 725
click at [250, 191] on div "+13107417492 Live | 11:13 ALL TASKS ALL TASKS ACTIVE TASKS TASKS IN WRAP UP (81…" at bounding box center [172, 167] width 263 height 253
click at [136, 57] on span "+13107417492" at bounding box center [145, 53] width 103 height 16
click at [173, 223] on div "+13107417492 Live | 11:15 ALL TASKS ALL TASKS ACTIVE TASKS TASKS IN WRAP UP (81…" at bounding box center [172, 167] width 263 height 253
click at [132, 205] on div "+13107417492 Live | 11:15 ALL TASKS ALL TASKS ACTIVE TASKS TASKS IN WRAP UP (81…" at bounding box center [172, 167] width 263 height 253
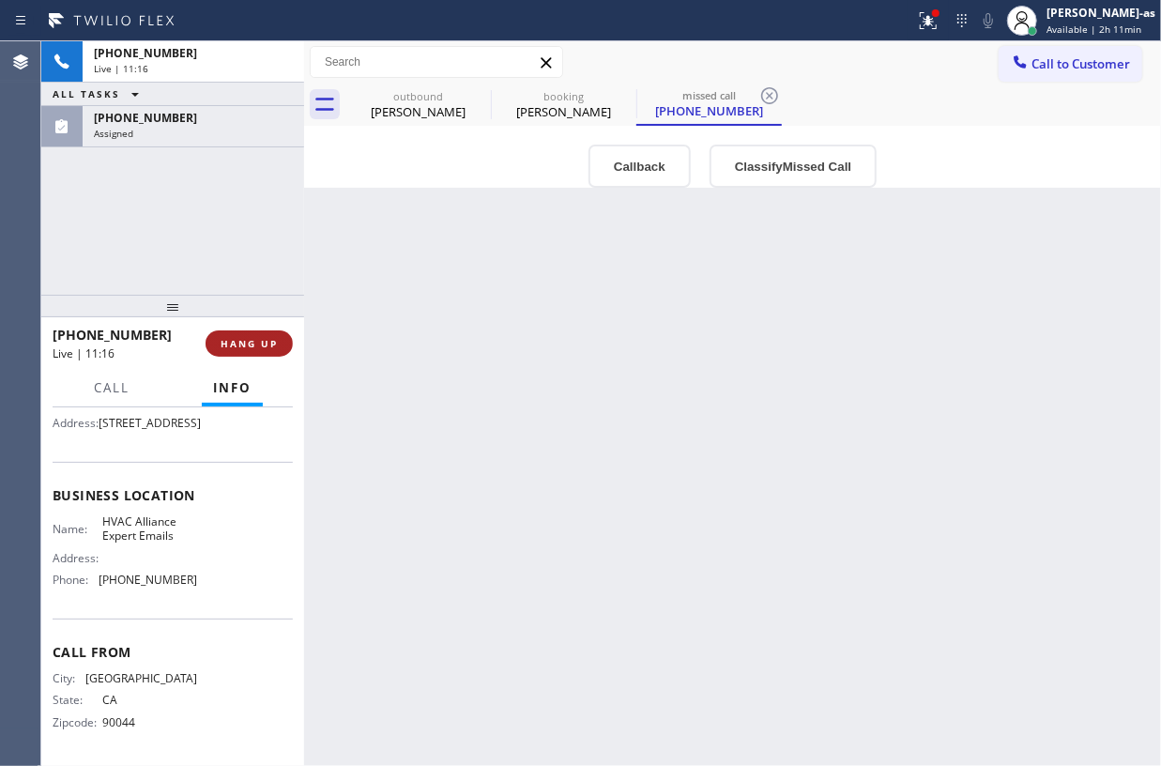
drag, startPoint x: 87, startPoint y: 211, endPoint x: 267, endPoint y: 350, distance: 227.5
click at [90, 208] on div "+13107417492 Live | 11:16 ALL TASKS ALL TASKS ACTIVE TASKS TASKS IN WRAP UP (81…" at bounding box center [172, 167] width 263 height 253
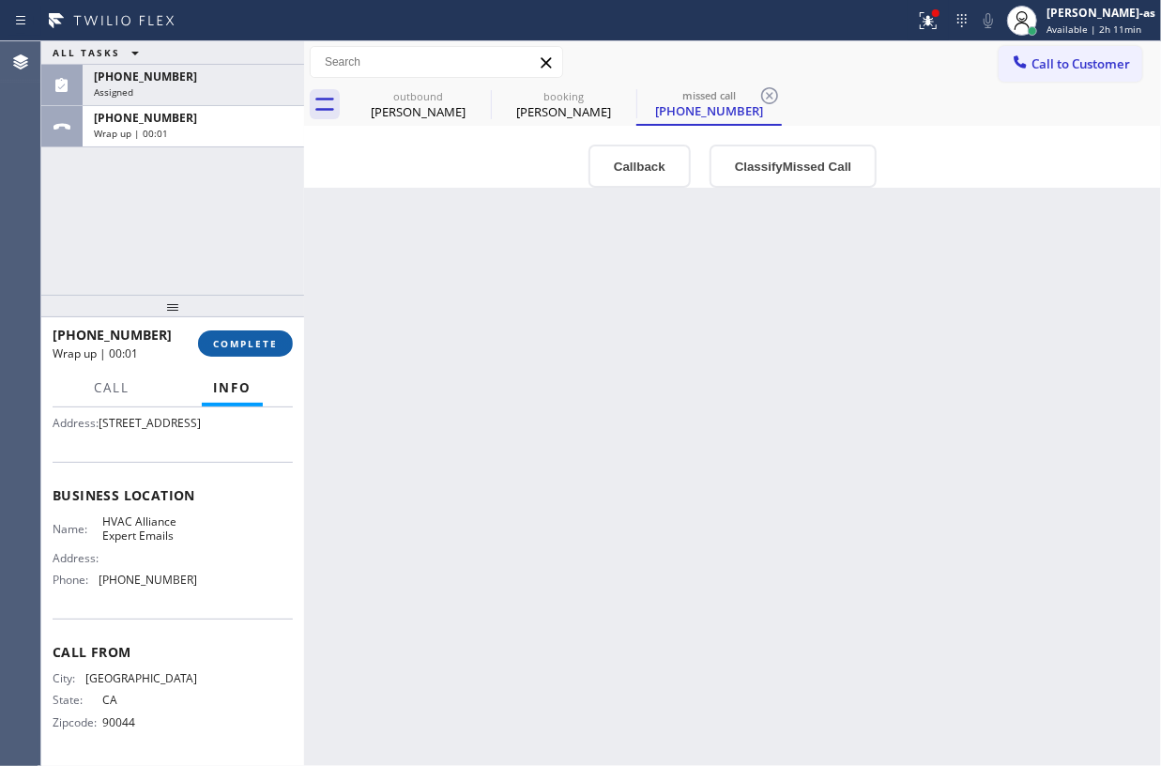
click at [256, 340] on span "COMPLETE" at bounding box center [245, 343] width 65 height 13
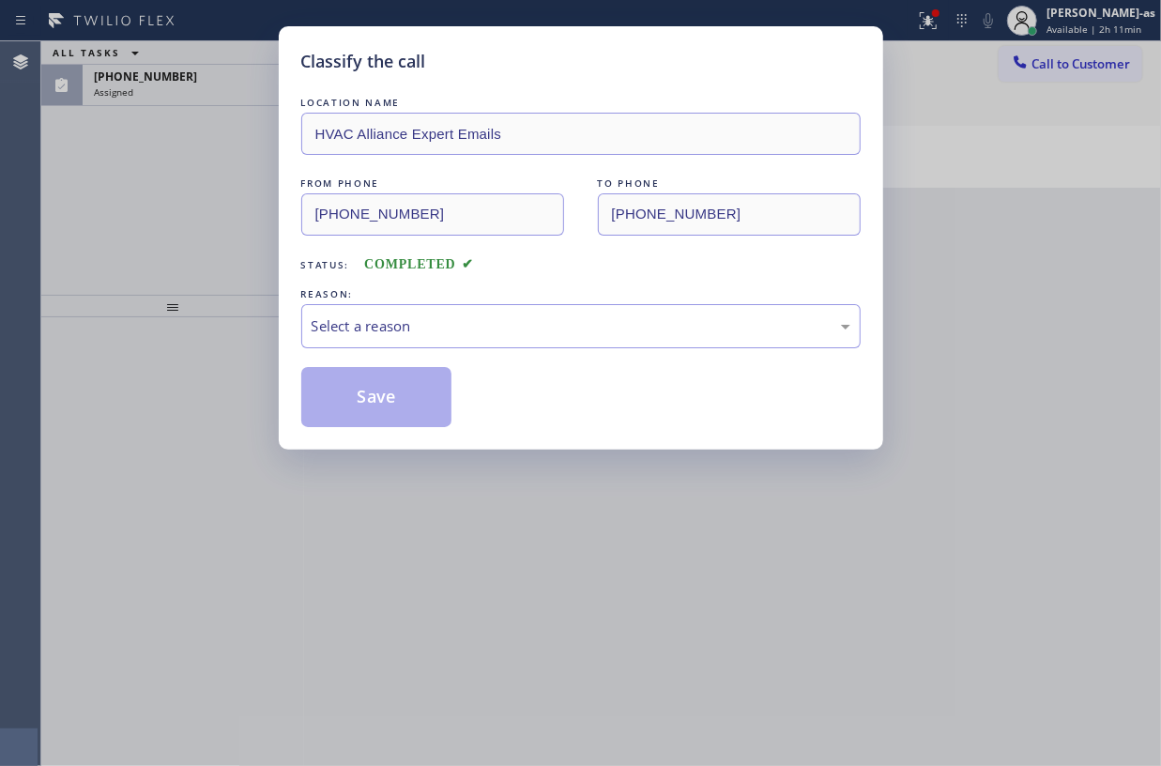
drag, startPoint x: 144, startPoint y: 210, endPoint x: 126, endPoint y: 216, distance: 18.7
click at [145, 199] on div "Classify the call LOCATION NAME HVAC Alliance Expert Emails FROM PHONE (310) 74…" at bounding box center [580, 383] width 1161 height 766
click at [497, 344] on div "Select a reason" at bounding box center [580, 326] width 559 height 44
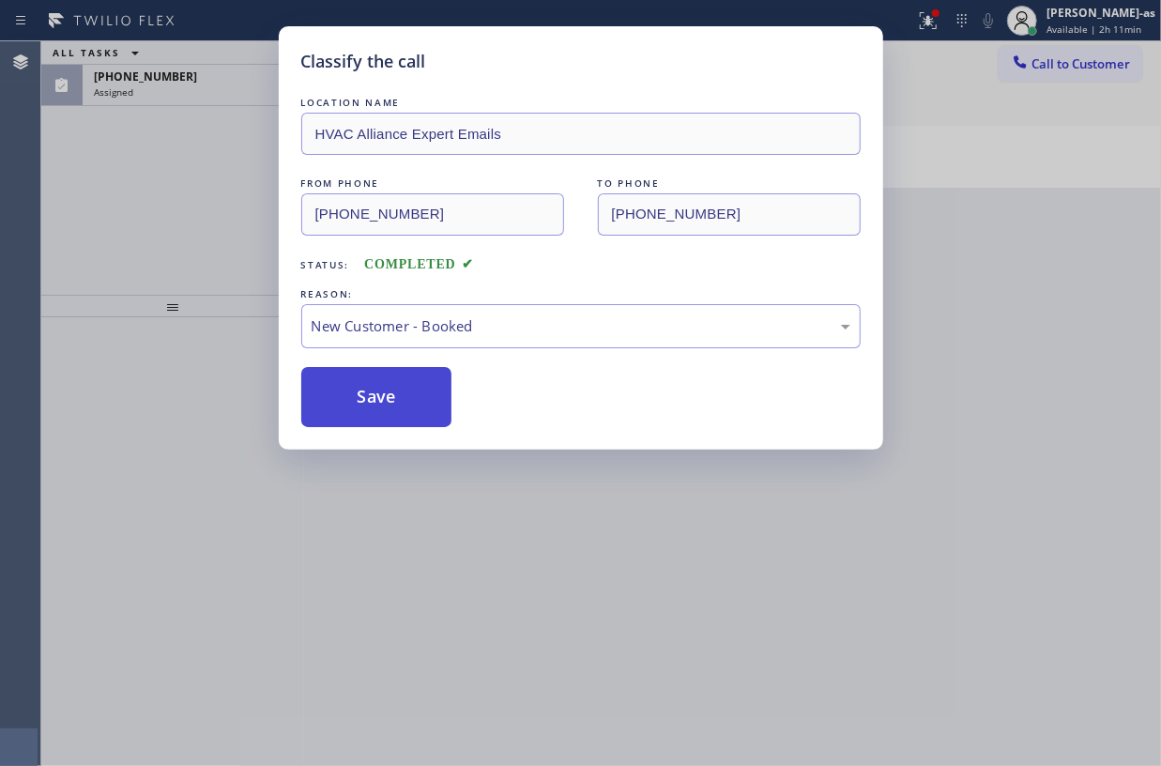
click at [406, 405] on button "Save" at bounding box center [376, 397] width 151 height 60
click at [201, 201] on div "Classify the call LOCATION NAME HVAC Alliance Expert Emails FROM PHONE (310) 74…" at bounding box center [580, 383] width 1161 height 766
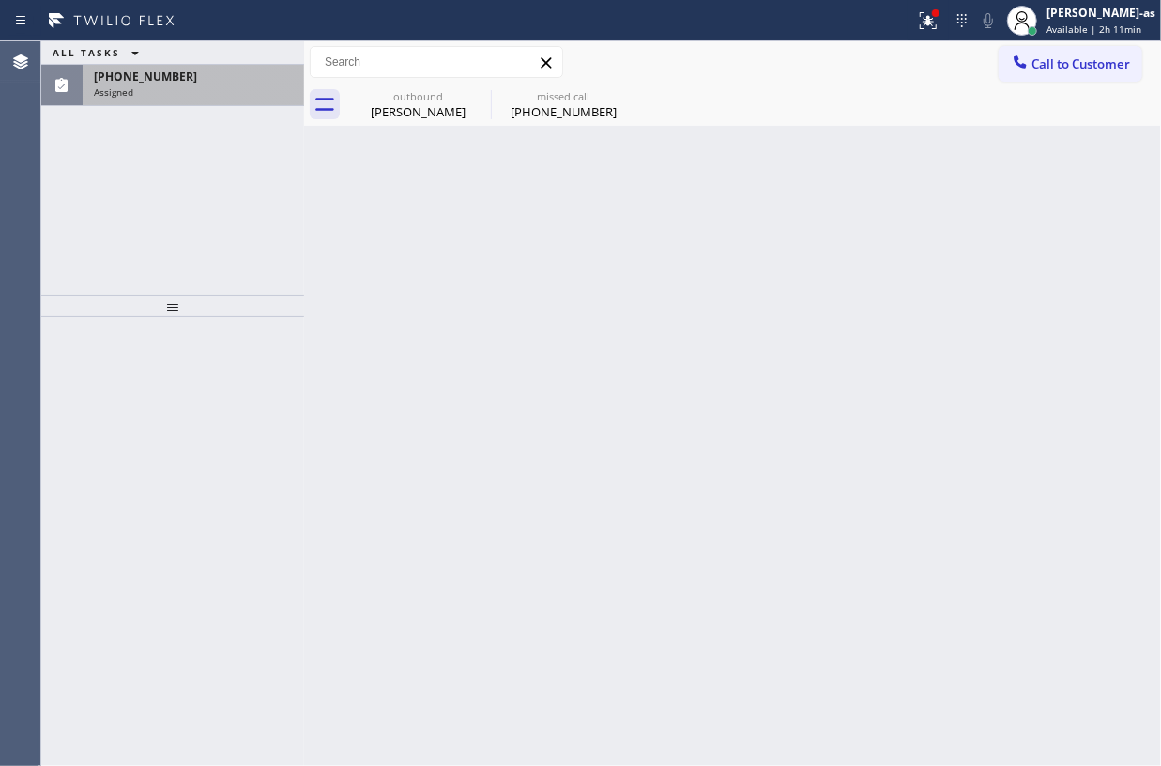
click at [139, 73] on span "(818) 335-7685" at bounding box center [145, 77] width 103 height 16
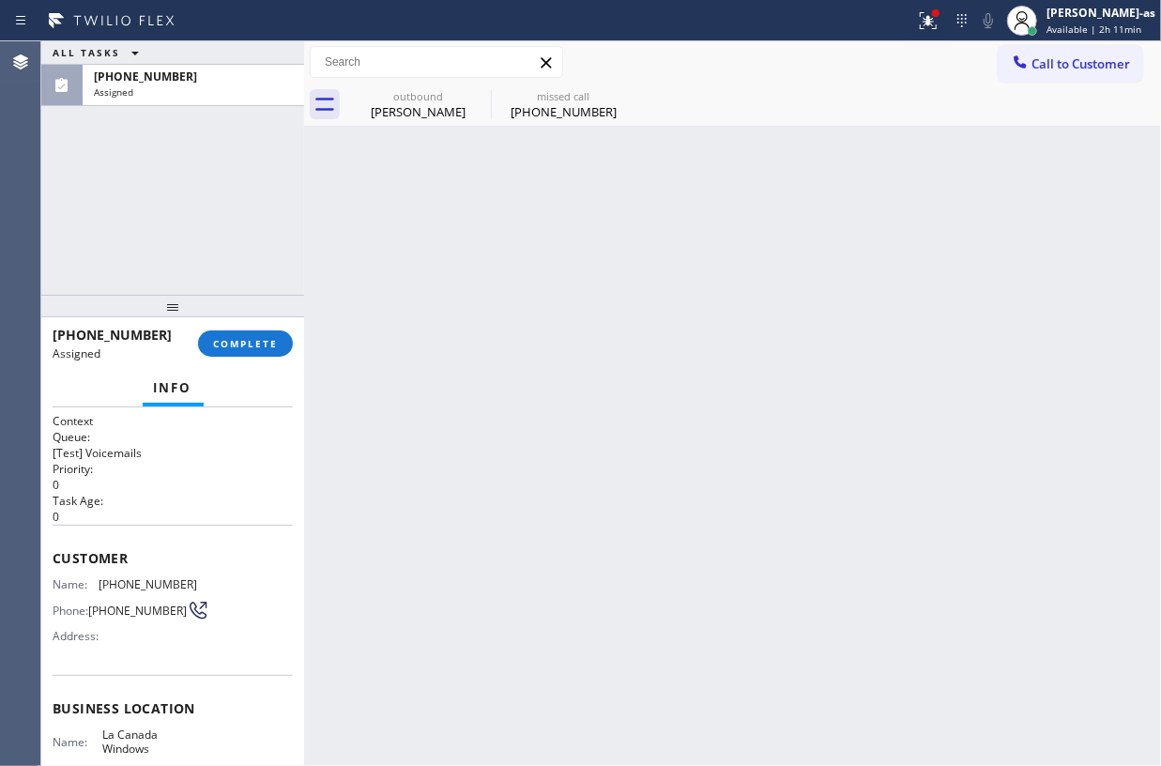
drag, startPoint x: 265, startPoint y: 211, endPoint x: 522, endPoint y: 139, distance: 267.1
click at [265, 208] on div "ALL TASKS ALL TASKS ACTIVE TASKS TASKS IN WRAP UP (818) 335-7685 Assigned" at bounding box center [172, 167] width 263 height 253
click at [597, 94] on div "missed call" at bounding box center [564, 96] width 142 height 14
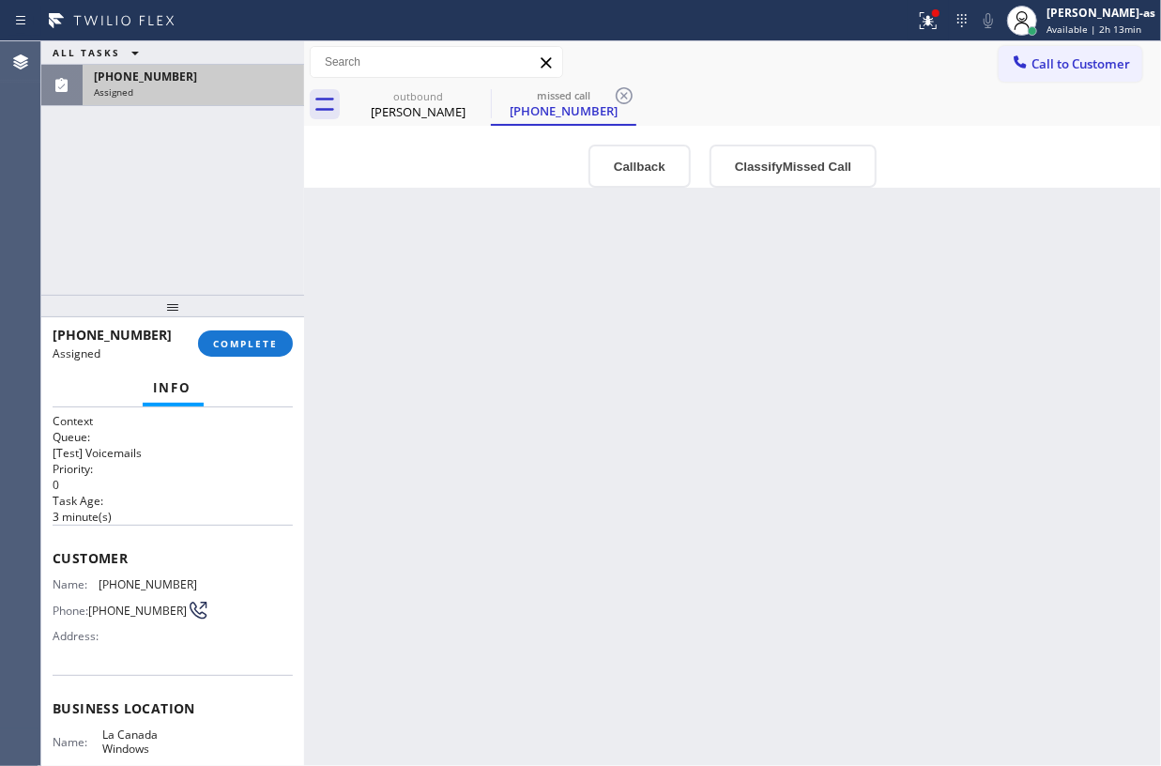
click at [161, 88] on div "Assigned" at bounding box center [193, 91] width 199 height 13
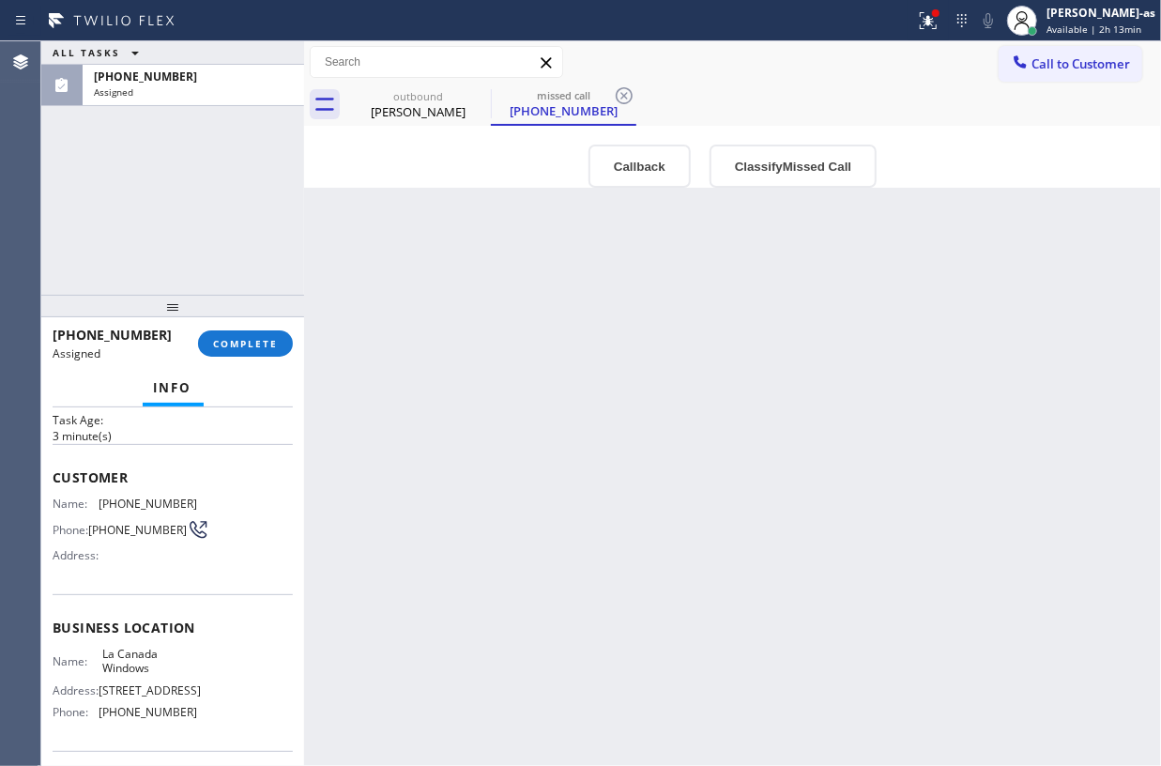
scroll to position [125, 0]
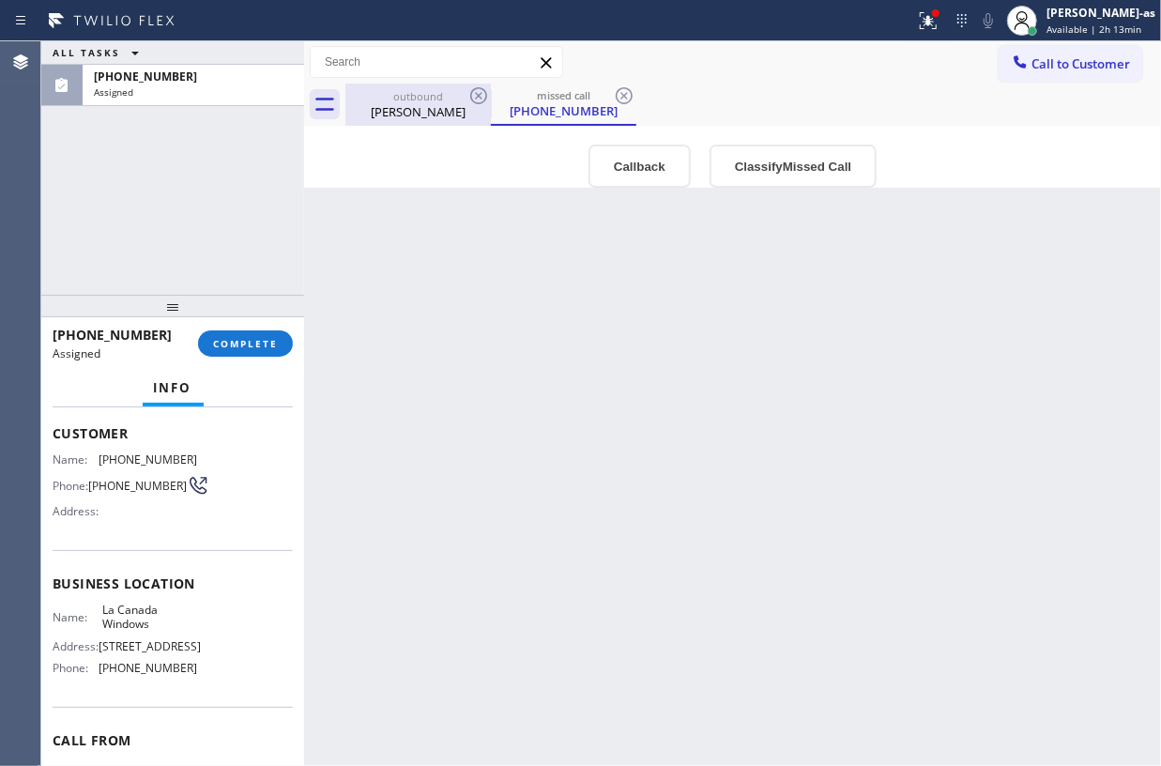
click at [402, 95] on div "outbound" at bounding box center [418, 96] width 142 height 14
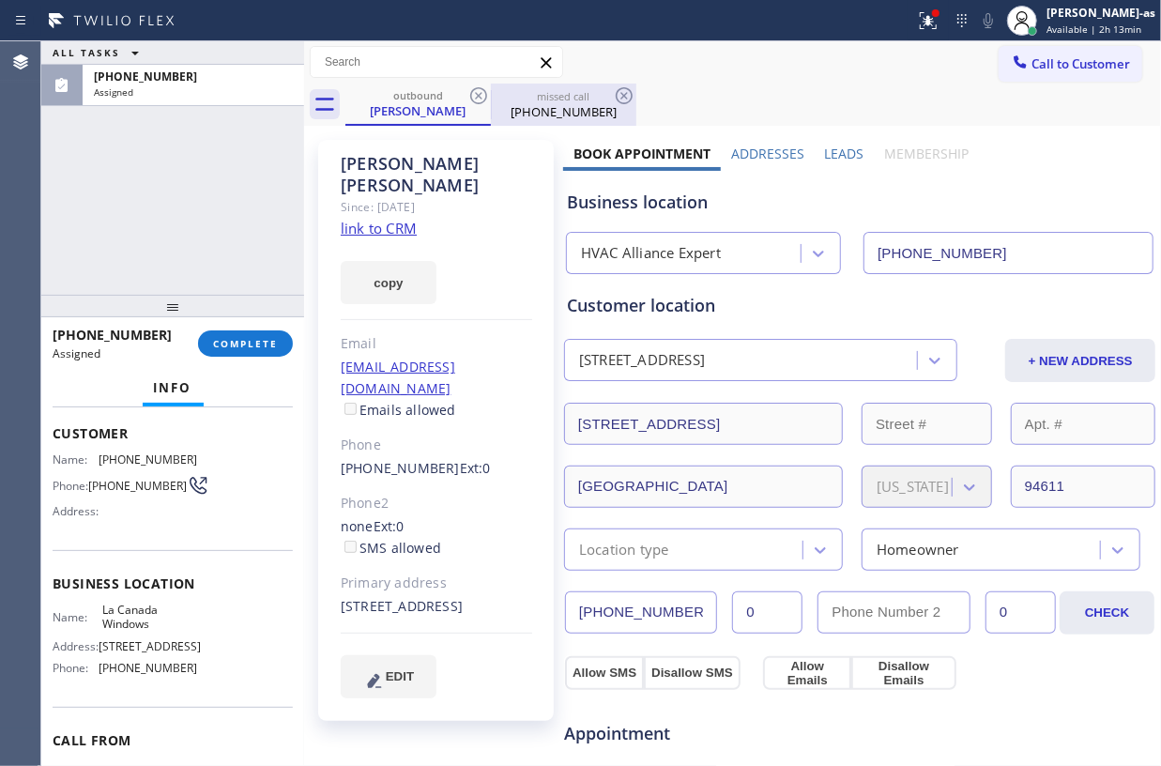
click at [565, 98] on div "missed call" at bounding box center [564, 96] width 142 height 14
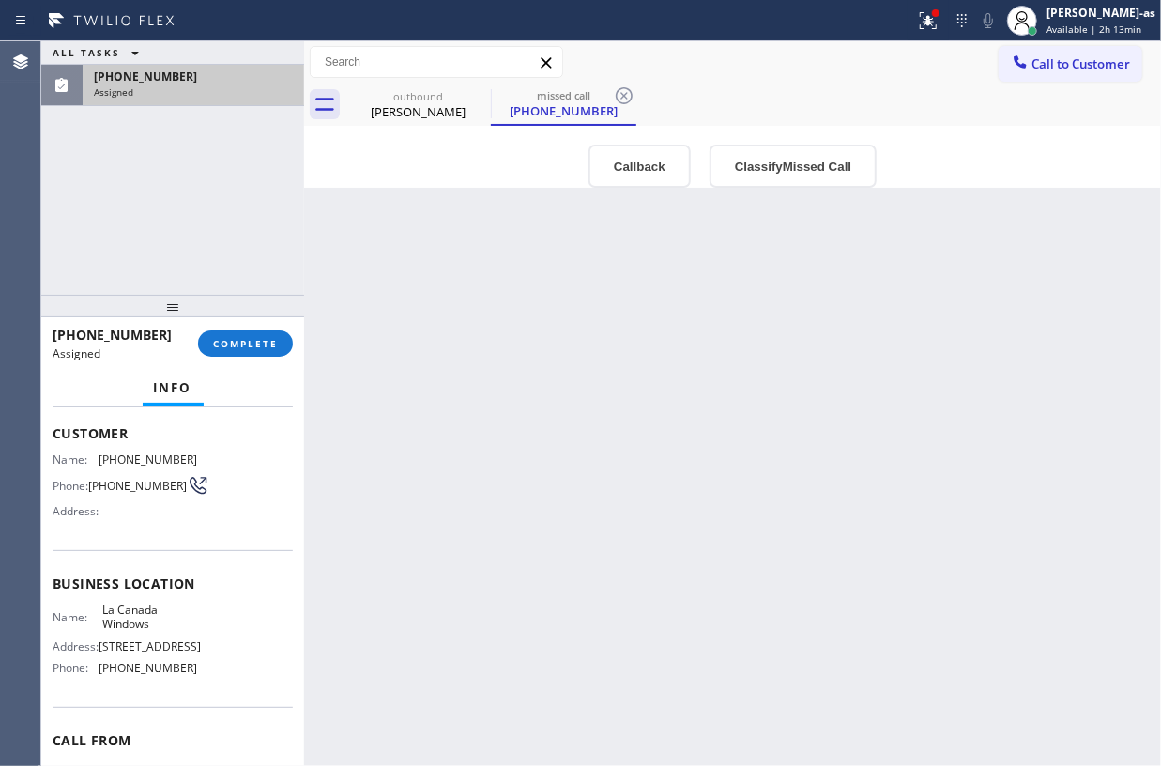
click at [158, 83] on span "(818) 335-7685" at bounding box center [145, 77] width 103 height 16
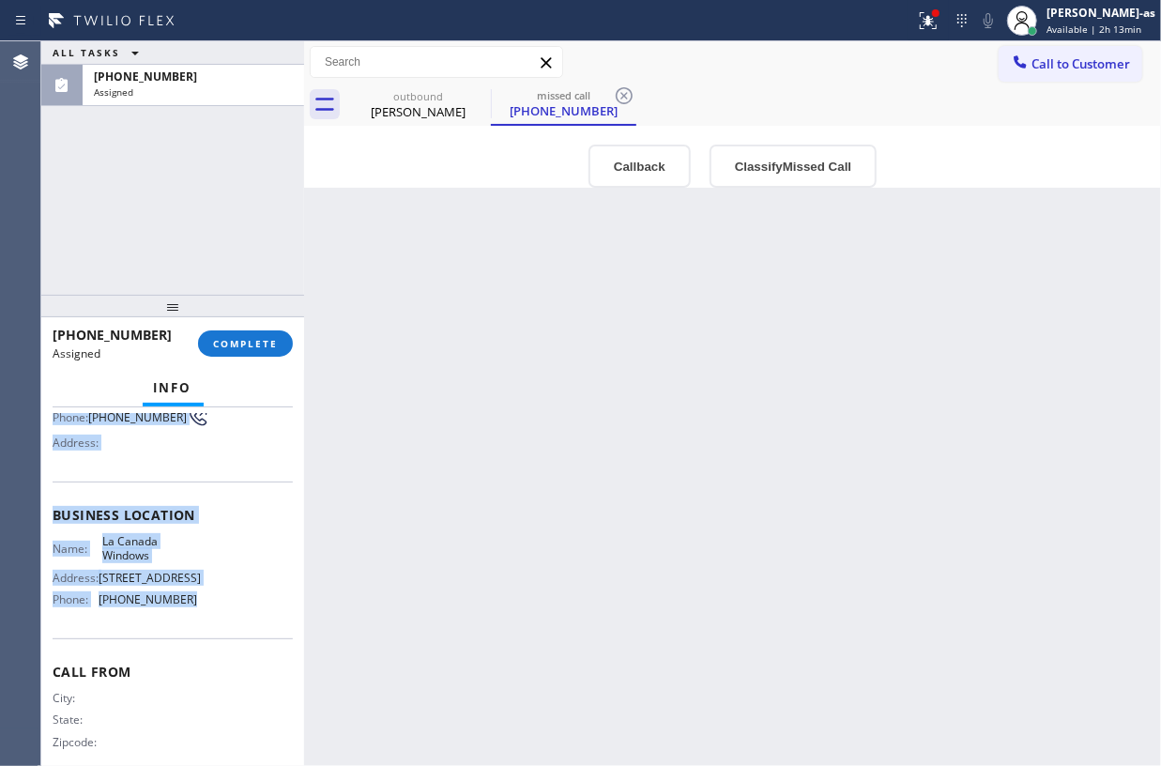
scroll to position [237, 0]
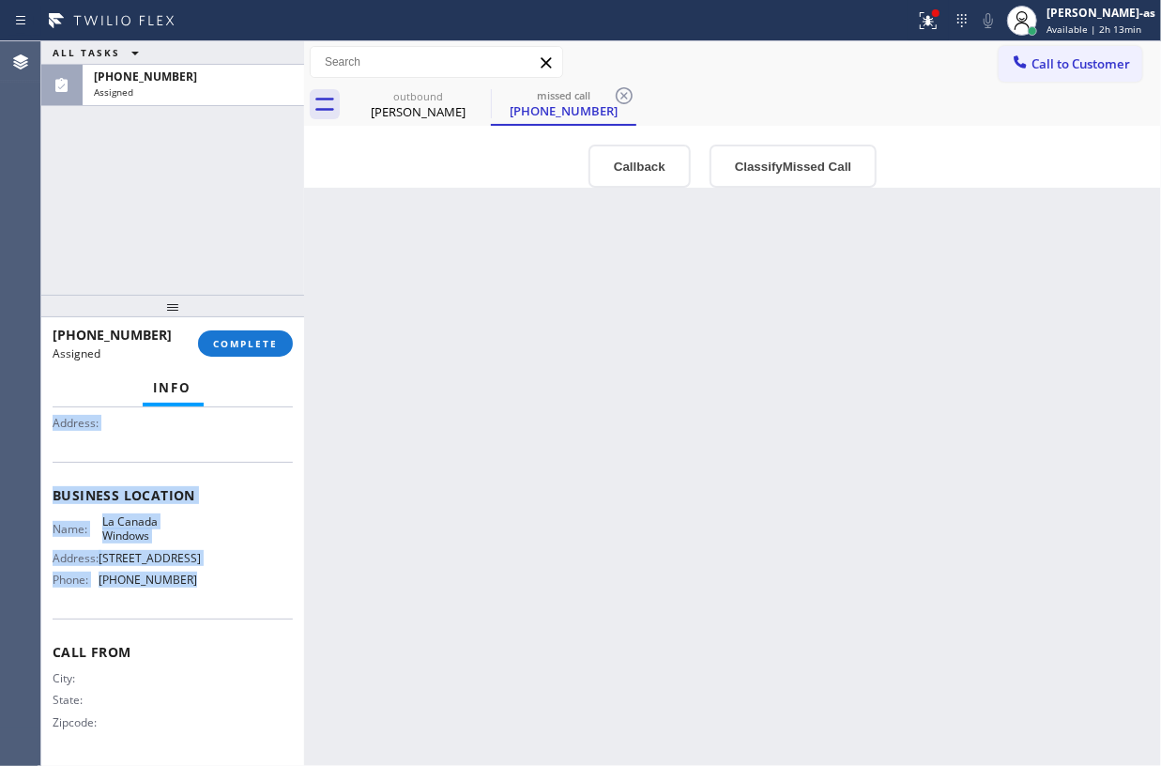
drag, startPoint x: 66, startPoint y: 434, endPoint x: 210, endPoint y: 588, distance: 211.2
click at [210, 588] on div "Context Queue: [Test] Voicemails Priority: 0 Task Age: 3 minute(s) Customer Nam…" at bounding box center [172, 586] width 263 height 359
copy div "Context Queue: [Test] Voicemails Priority: 0 Task Age: 3 minute(s) Customer Nam…"
click at [612, 163] on button "Callback" at bounding box center [639, 166] width 102 height 43
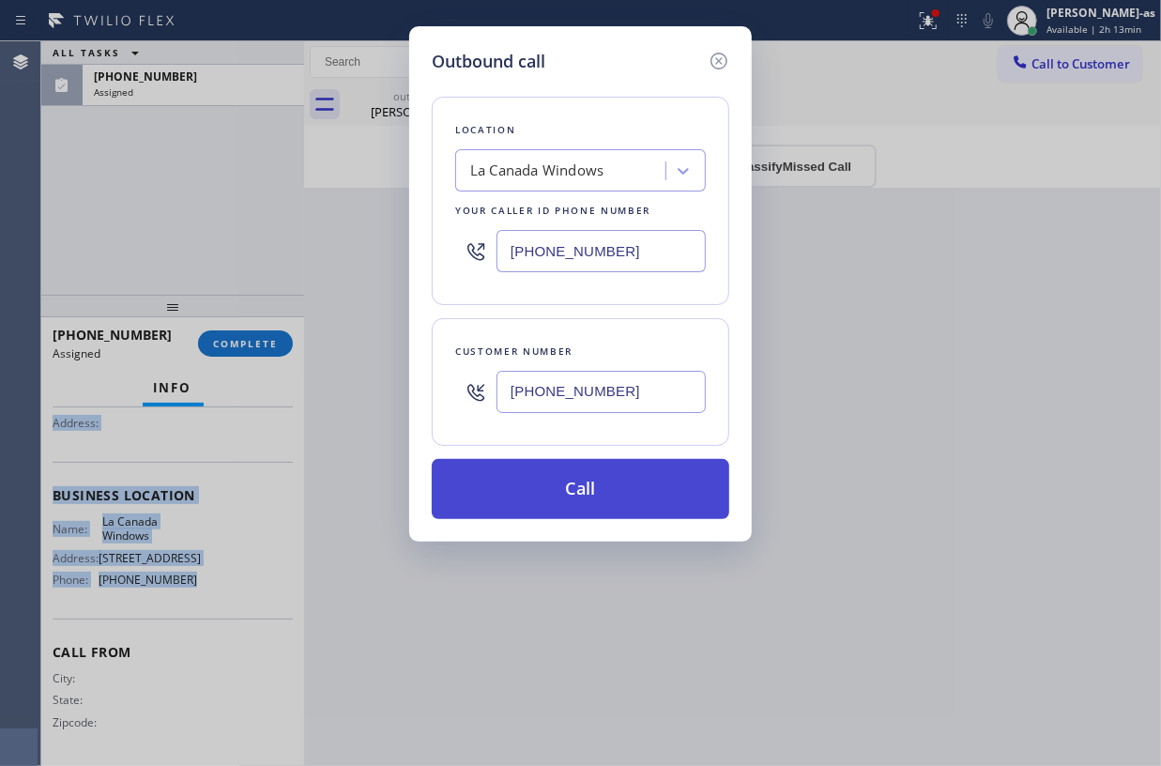
click at [591, 499] on button "Call" at bounding box center [581, 489] width 298 height 60
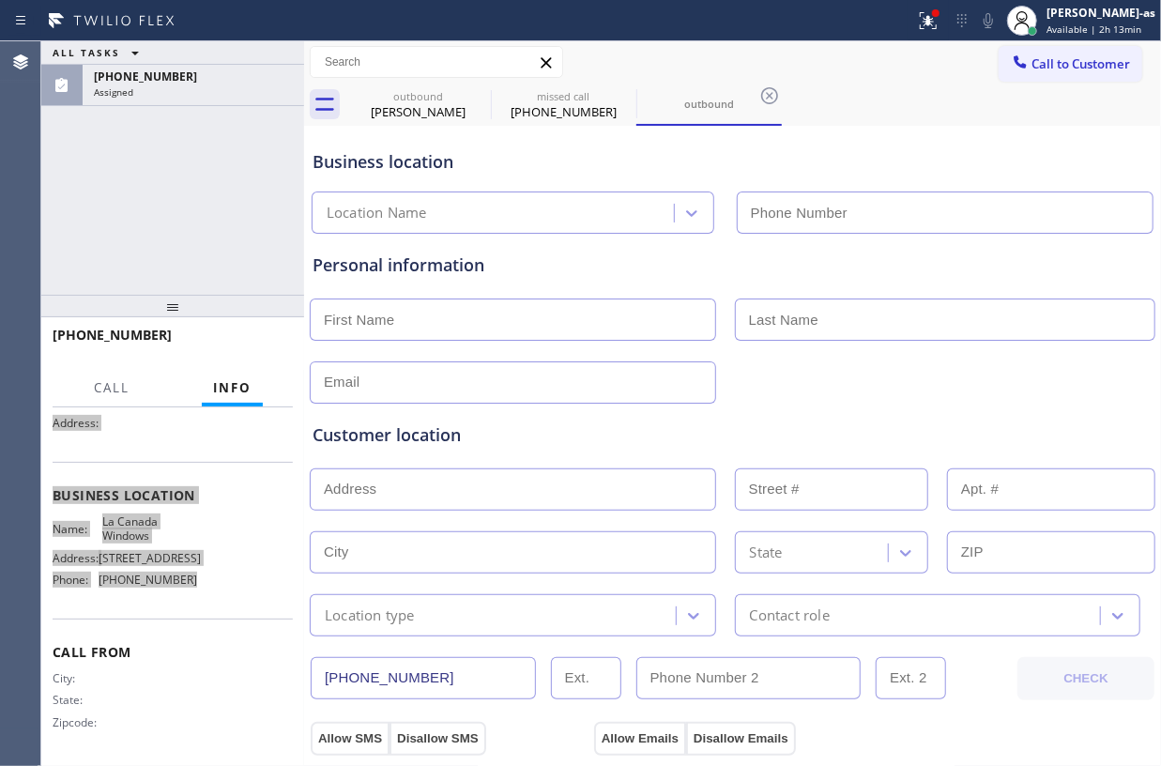
scroll to position [205, 0]
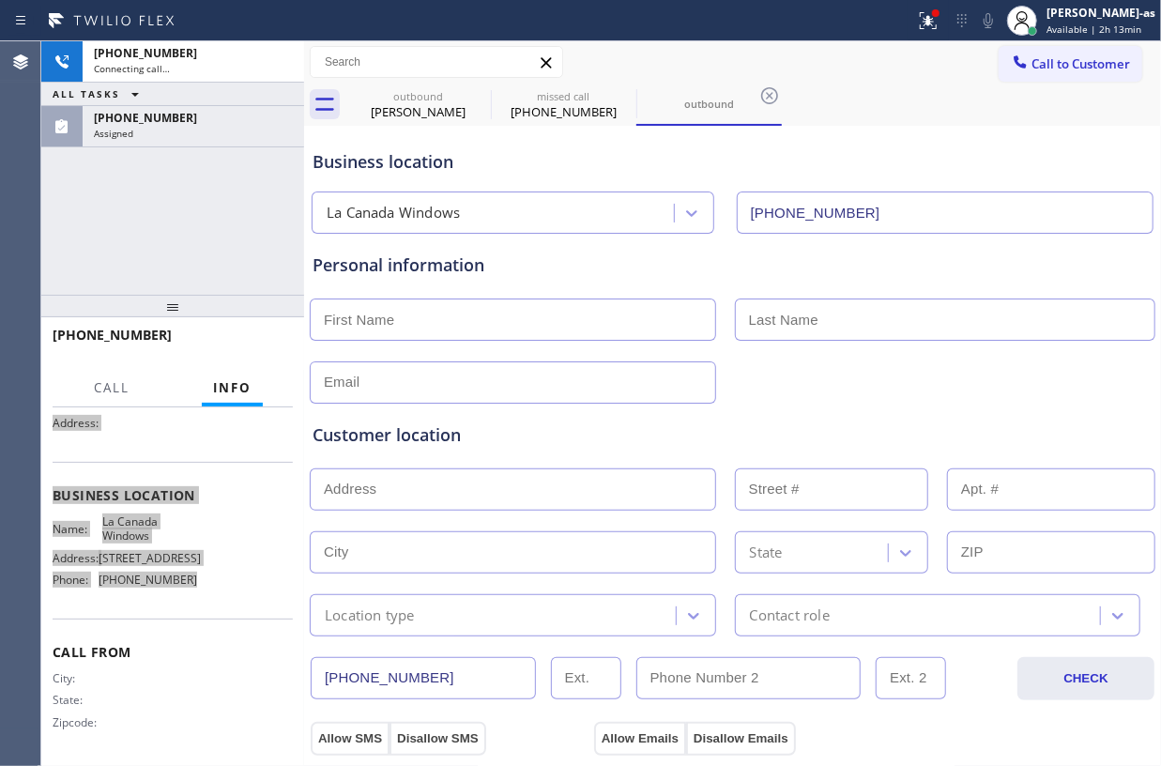
type input "(818) 826-2547"
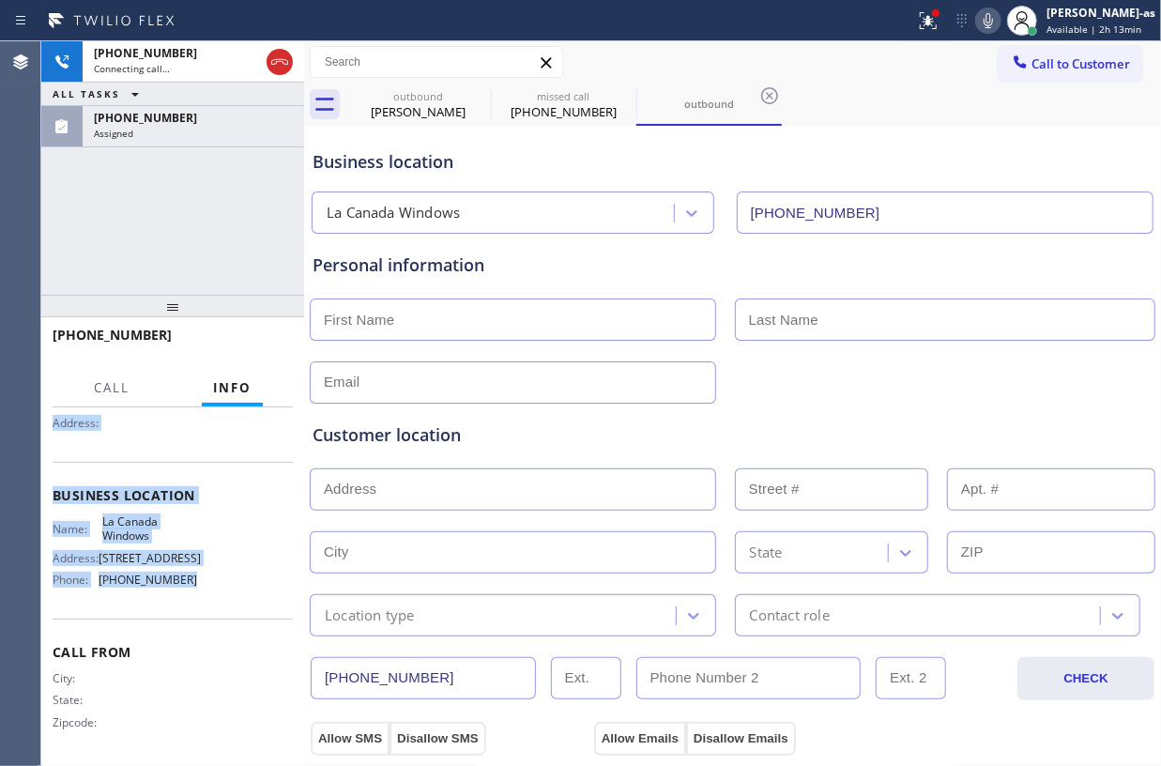
click at [136, 199] on div "+18183357685 Connecting call… ALL TASKS ALL TASKS ACTIVE TASKS TASKS IN WRAP UP…" at bounding box center [172, 167] width 263 height 253
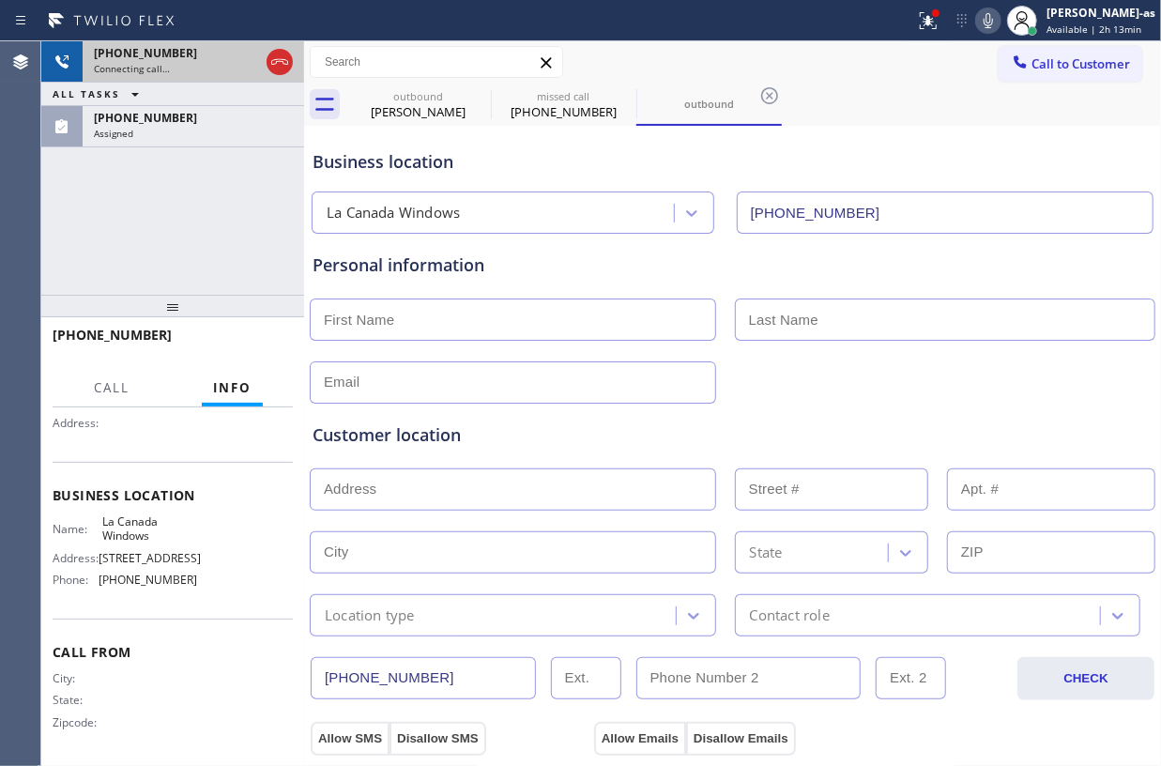
click at [135, 57] on span "+18183357685" at bounding box center [145, 53] width 103 height 16
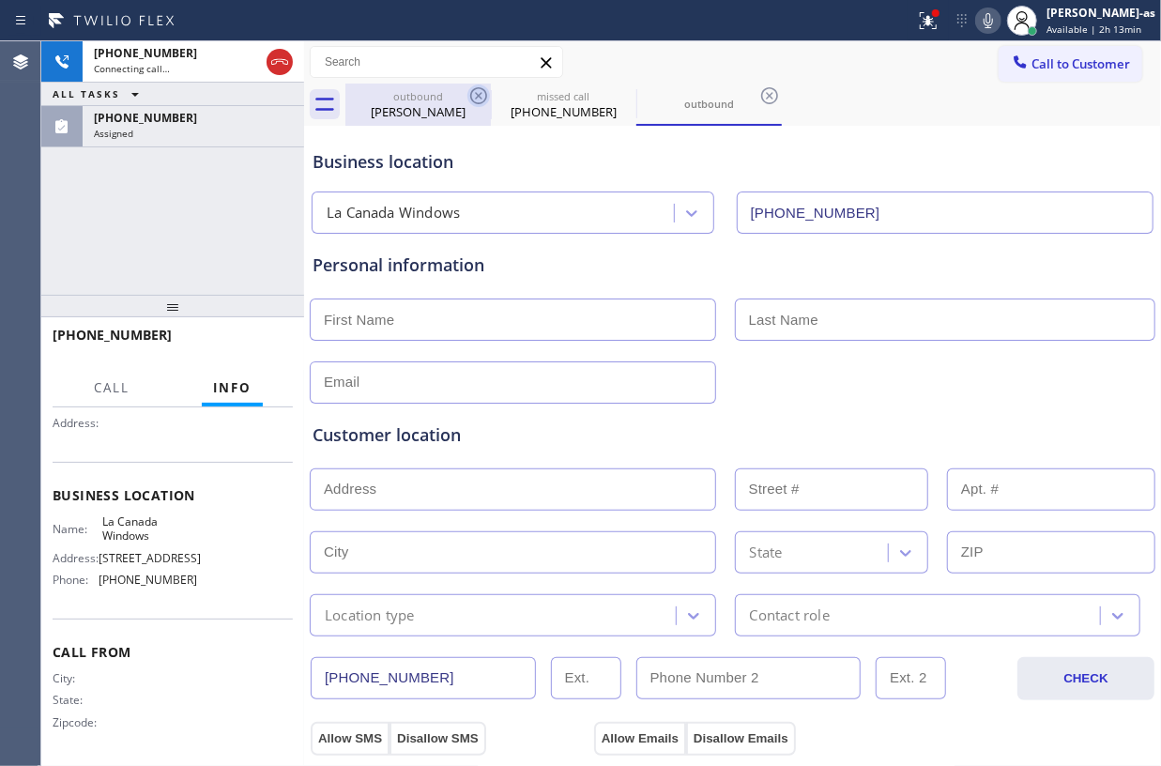
click at [413, 117] on div "Mustafa Syed" at bounding box center [418, 111] width 142 height 17
type input "[PHONE_NUMBER]"
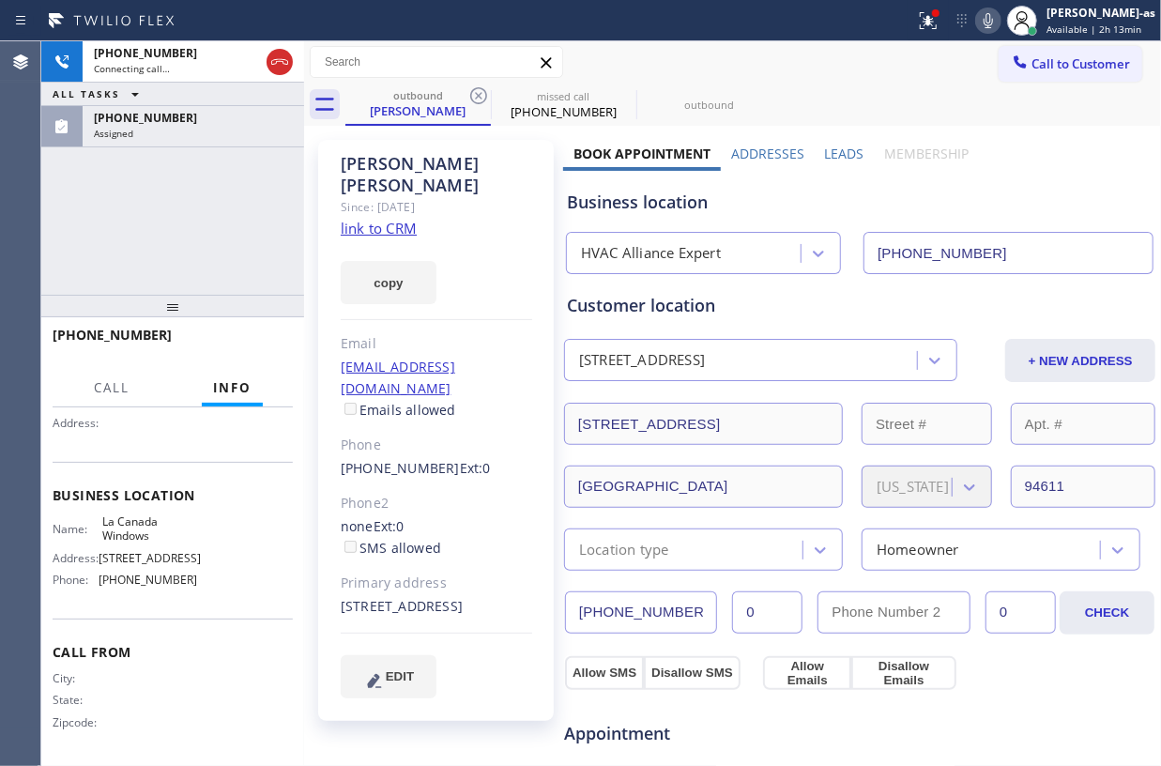
click at [481, 91] on icon at bounding box center [478, 95] width 23 height 23
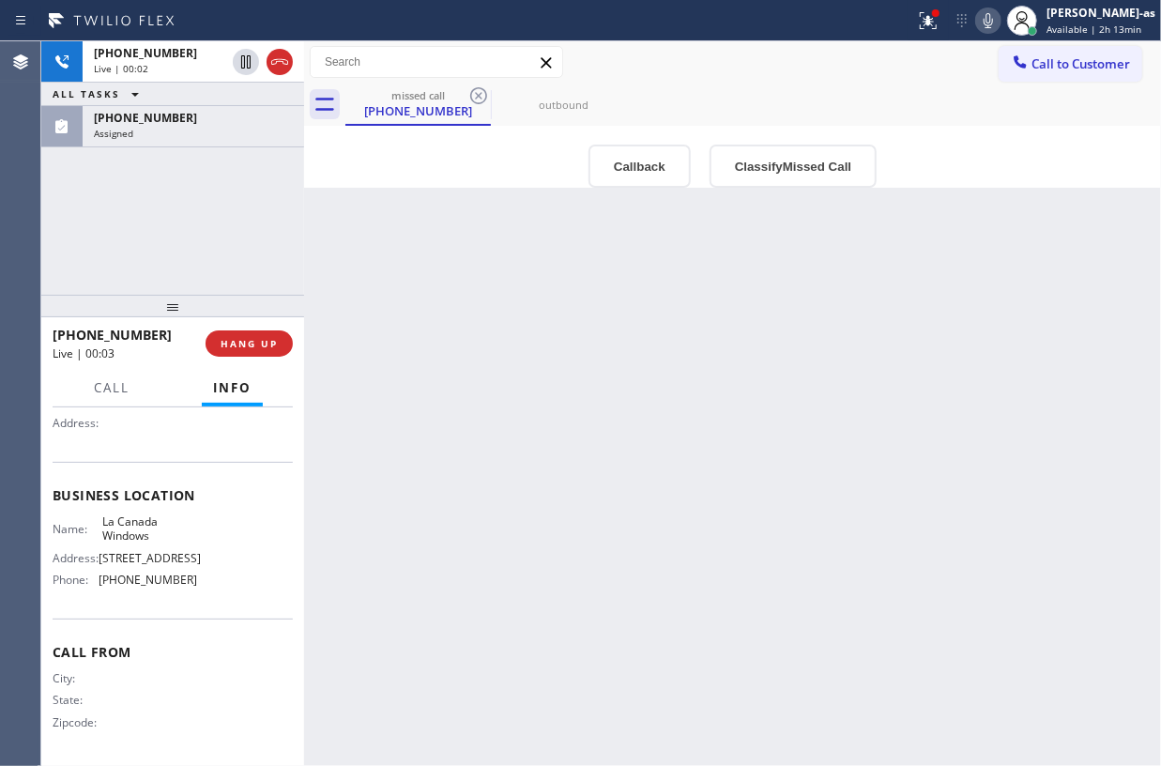
click at [175, 257] on div "+18183357685 Live | 00:02 ALL TASKS ALL TASKS ACTIVE TASKS TASKS IN WRAP UP (81…" at bounding box center [172, 167] width 263 height 253
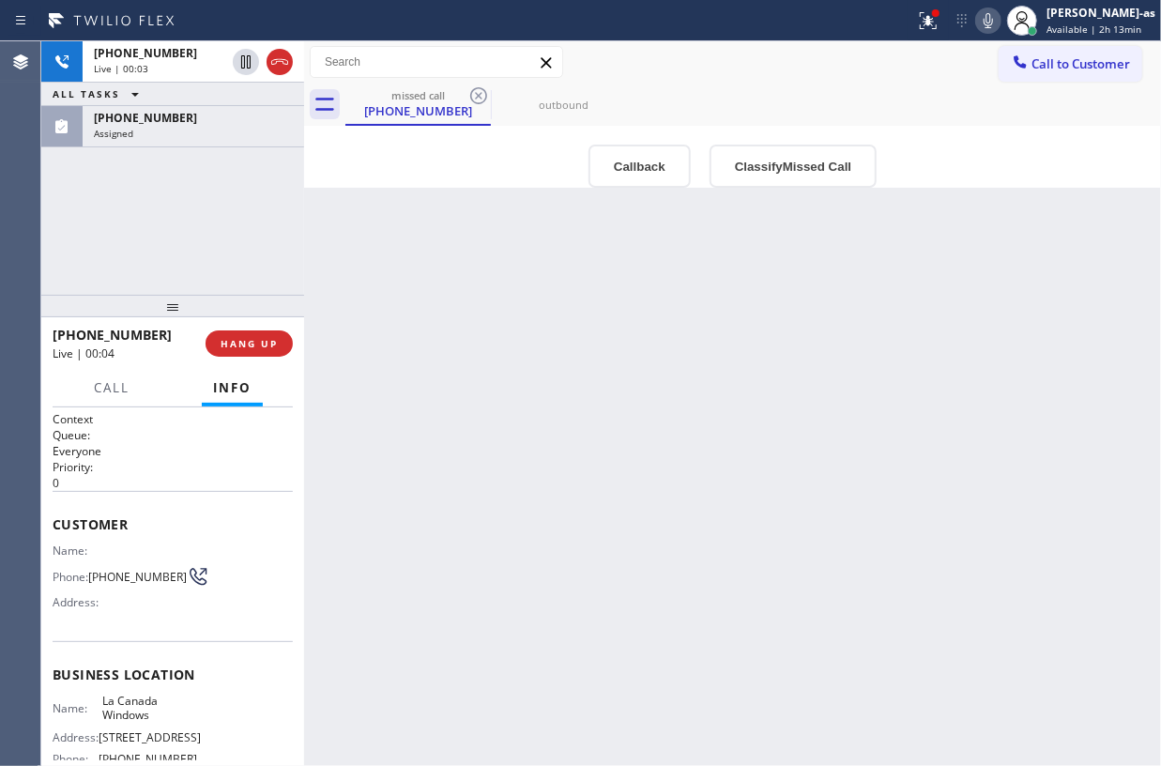
scroll to position [0, 0]
click at [169, 233] on div "+18183357685 Live | 00:05 ALL TASKS ALL TASKS ACTIVE TASKS TASKS IN WRAP UP (81…" at bounding box center [172, 167] width 263 height 253
click at [252, 343] on span "HANG UP" at bounding box center [249, 343] width 57 height 13
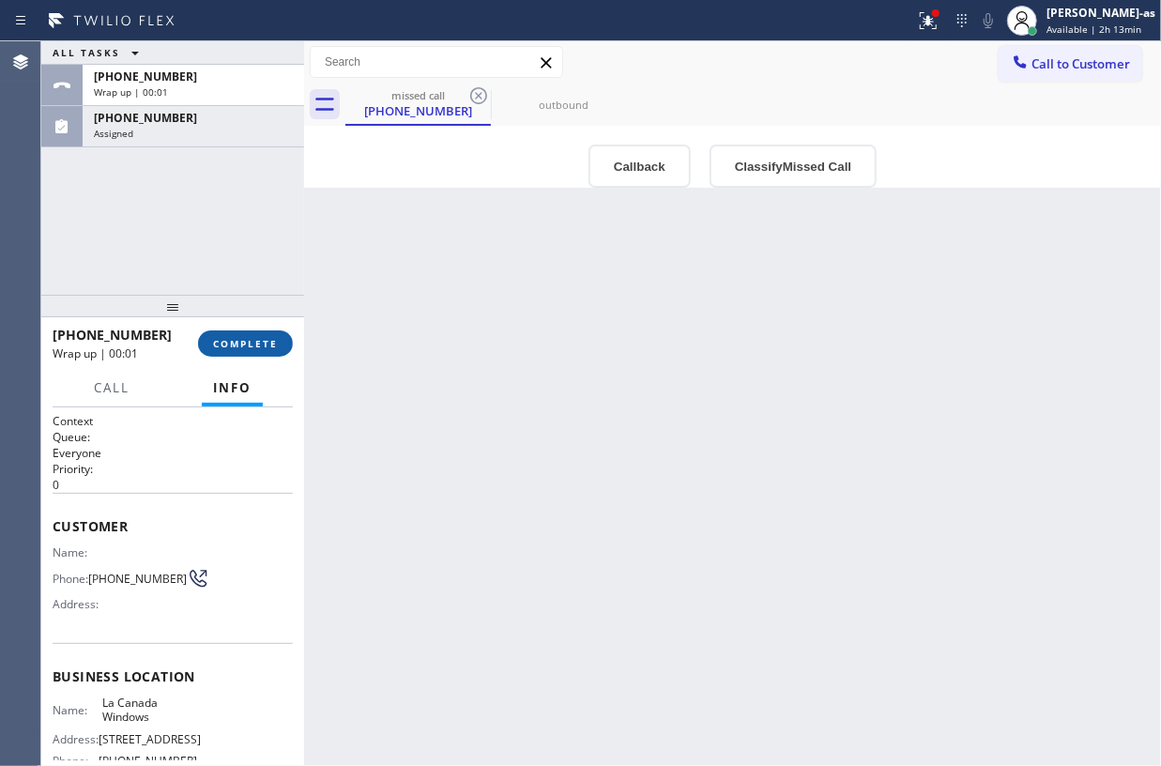
click at [252, 343] on span "COMPLETE" at bounding box center [245, 343] width 65 height 13
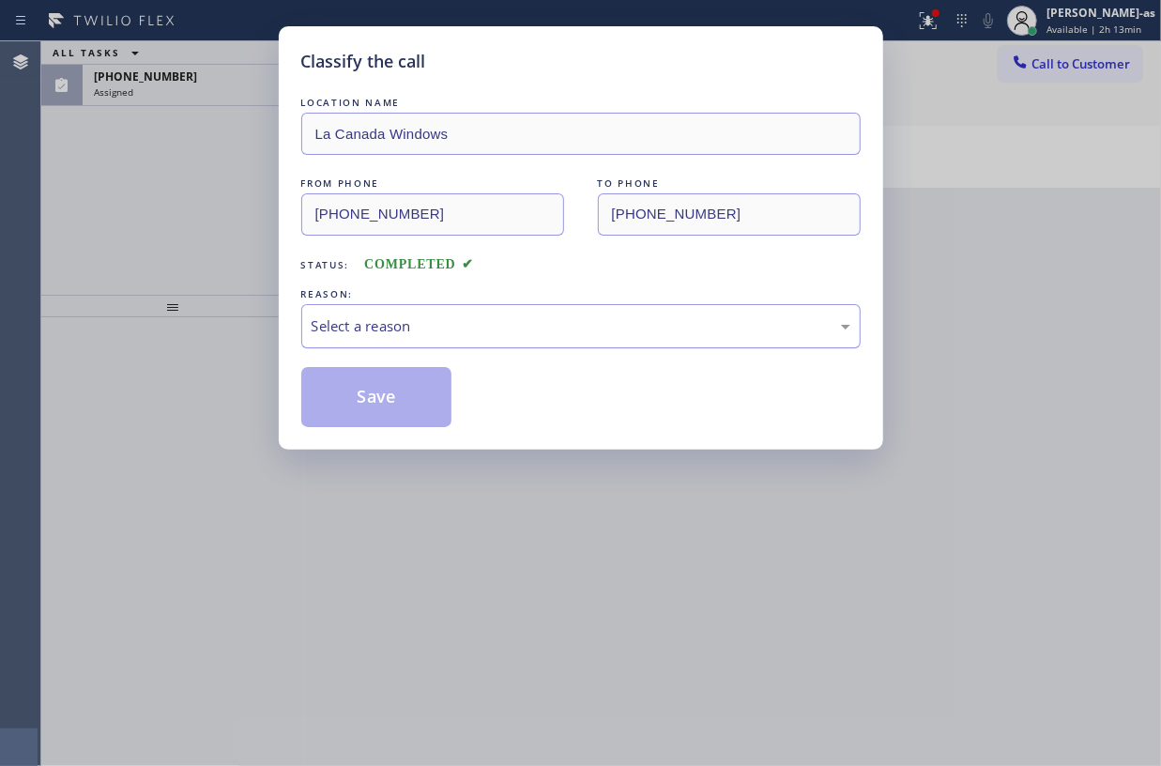
click at [426, 328] on div "Select a reason" at bounding box center [581, 326] width 539 height 22
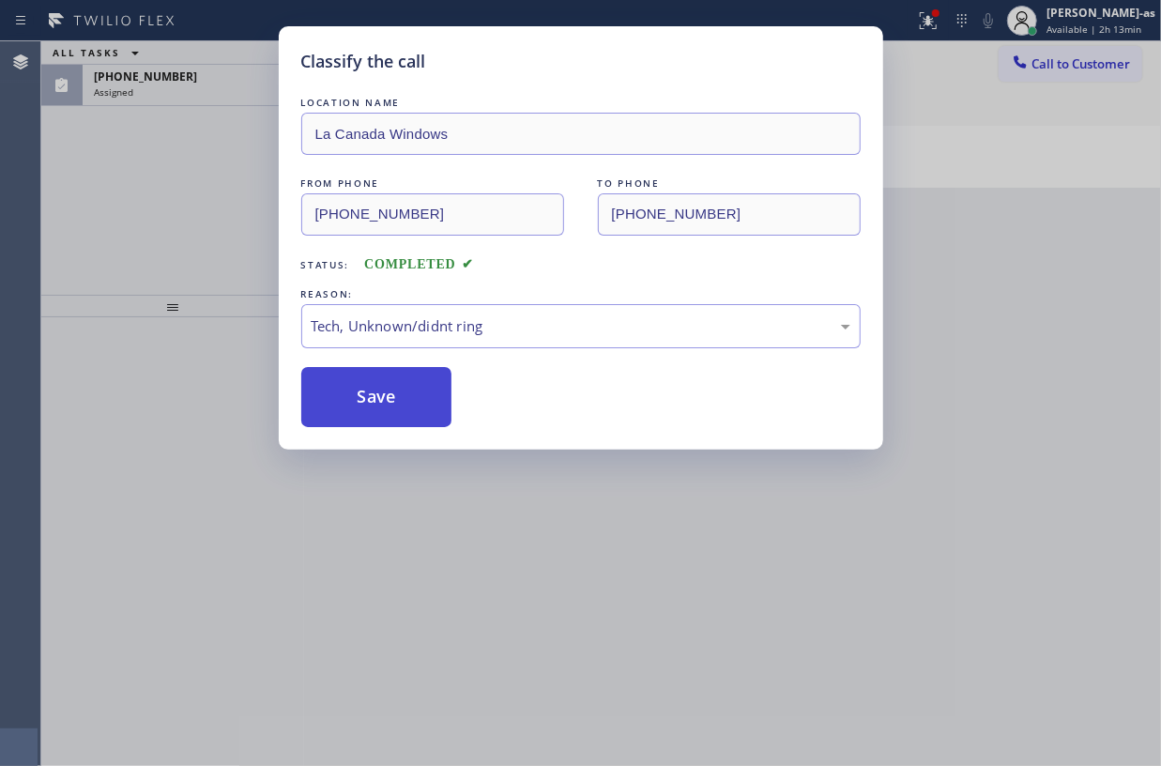
drag, startPoint x: 380, startPoint y: 410, endPoint x: 384, endPoint y: 398, distance: 12.8
click at [380, 406] on button "Save" at bounding box center [376, 397] width 151 height 60
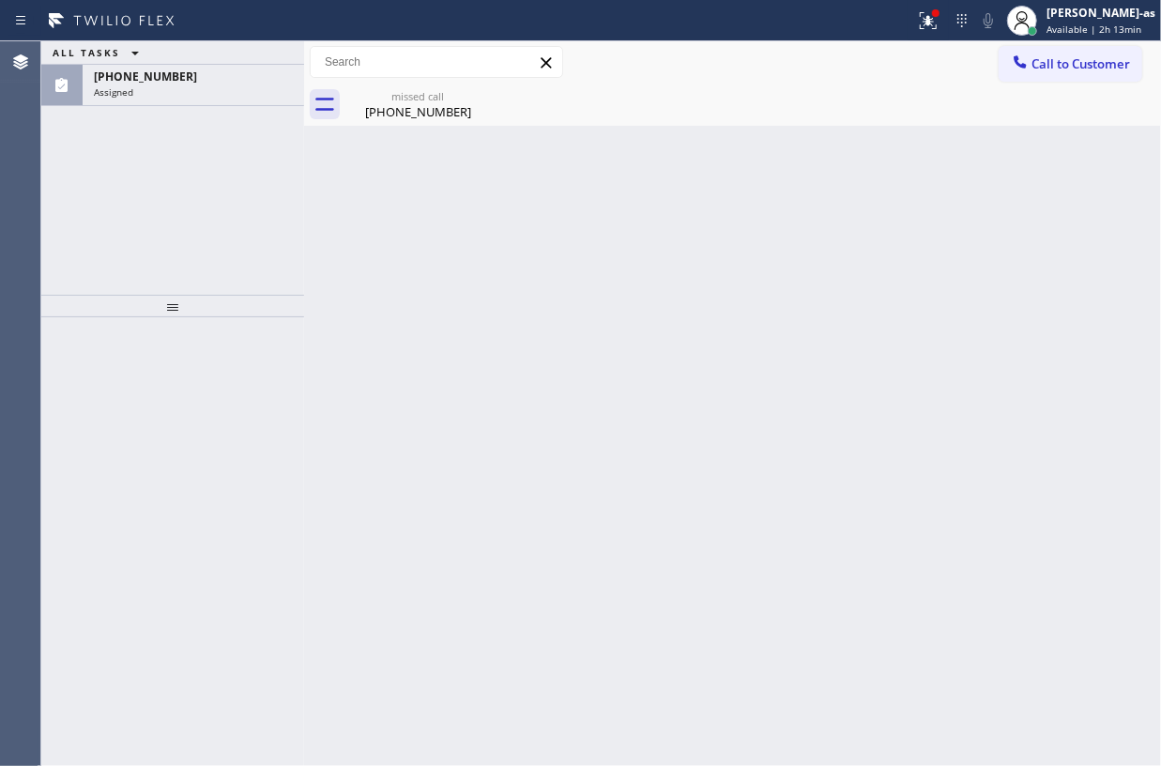
click at [756, 583] on div "Back to Dashboard Change Sender ID Customers Technicians Select a contact Outbo…" at bounding box center [732, 403] width 857 height 725
drag, startPoint x: 125, startPoint y: 77, endPoint x: 151, endPoint y: 75, distance: 26.3
click at [130, 77] on span "(818) 335-7685" at bounding box center [145, 77] width 103 height 16
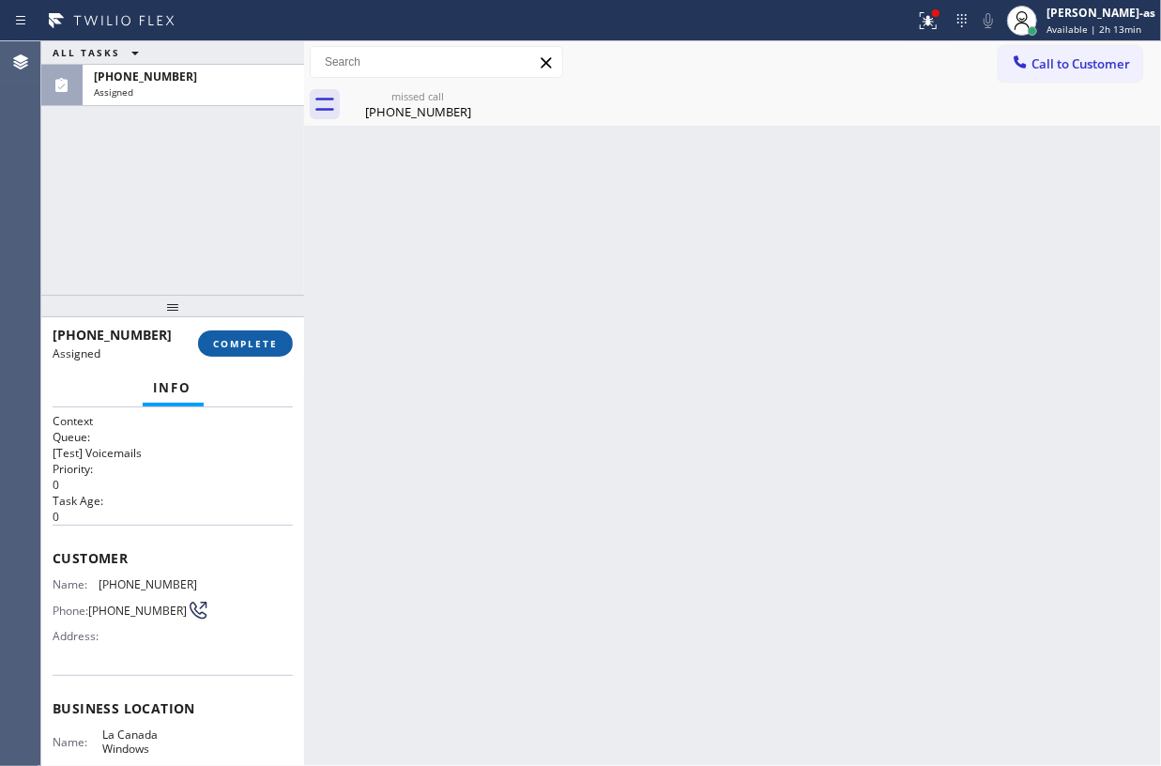
drag, startPoint x: 252, startPoint y: 336, endPoint x: 220, endPoint y: 234, distance: 107.2
click at [252, 334] on button "COMPLETE" at bounding box center [245, 343] width 95 height 26
click at [208, 233] on div "ALL TASKS ALL TASKS ACTIVE TASKS TASKS IN WRAP UP (818) 335-7685 Assigned" at bounding box center [172, 167] width 263 height 253
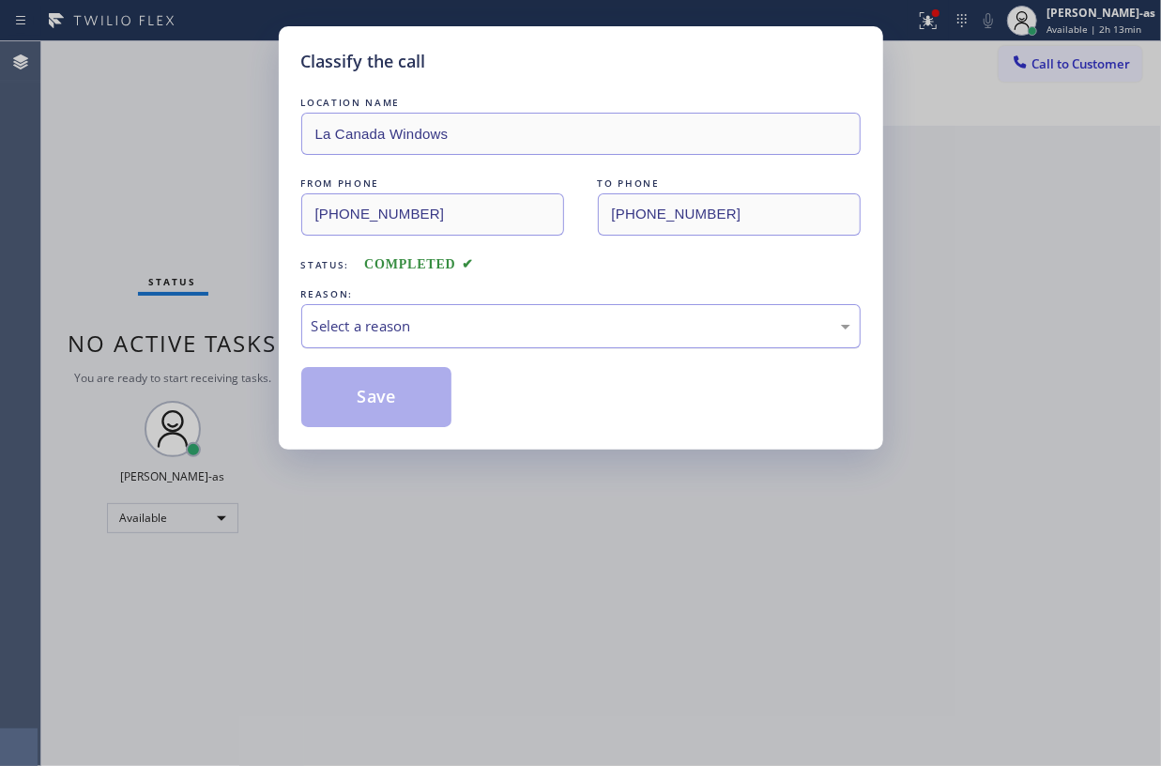
click at [404, 323] on div "Select a reason" at bounding box center [581, 326] width 539 height 22
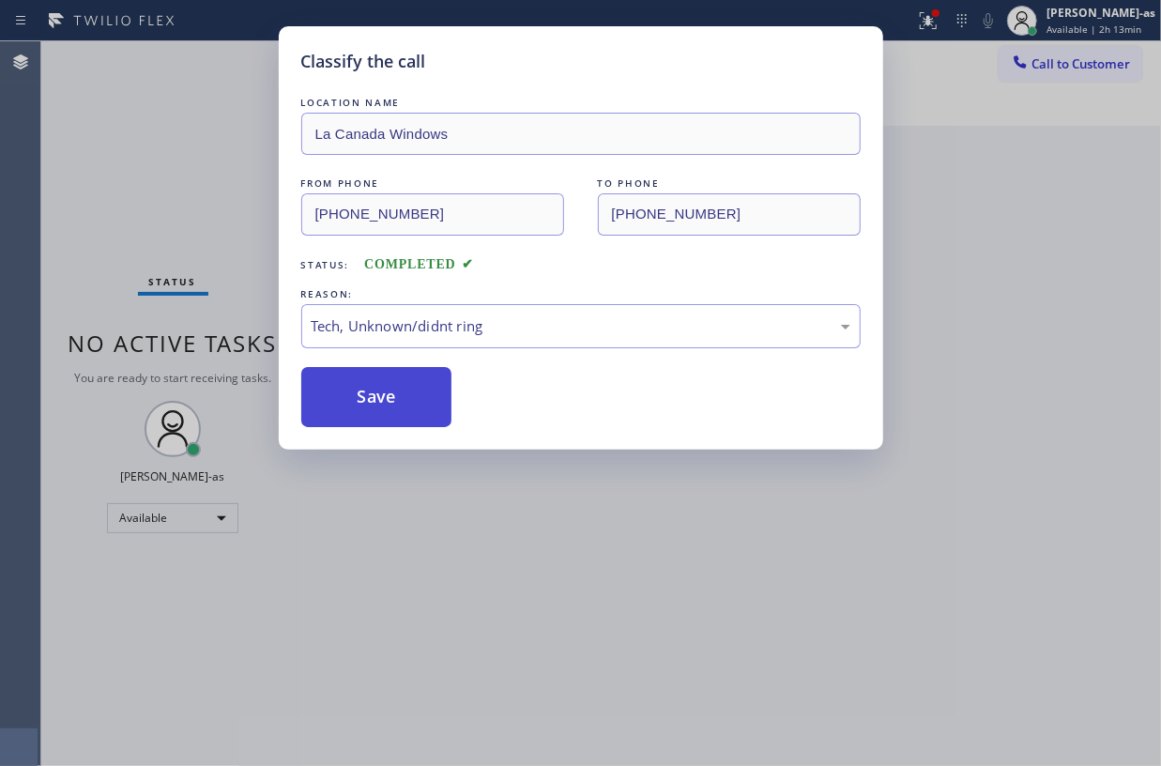
drag, startPoint x: 379, startPoint y: 405, endPoint x: 370, endPoint y: 415, distance: 13.3
click at [380, 402] on button "Save" at bounding box center [376, 397] width 151 height 60
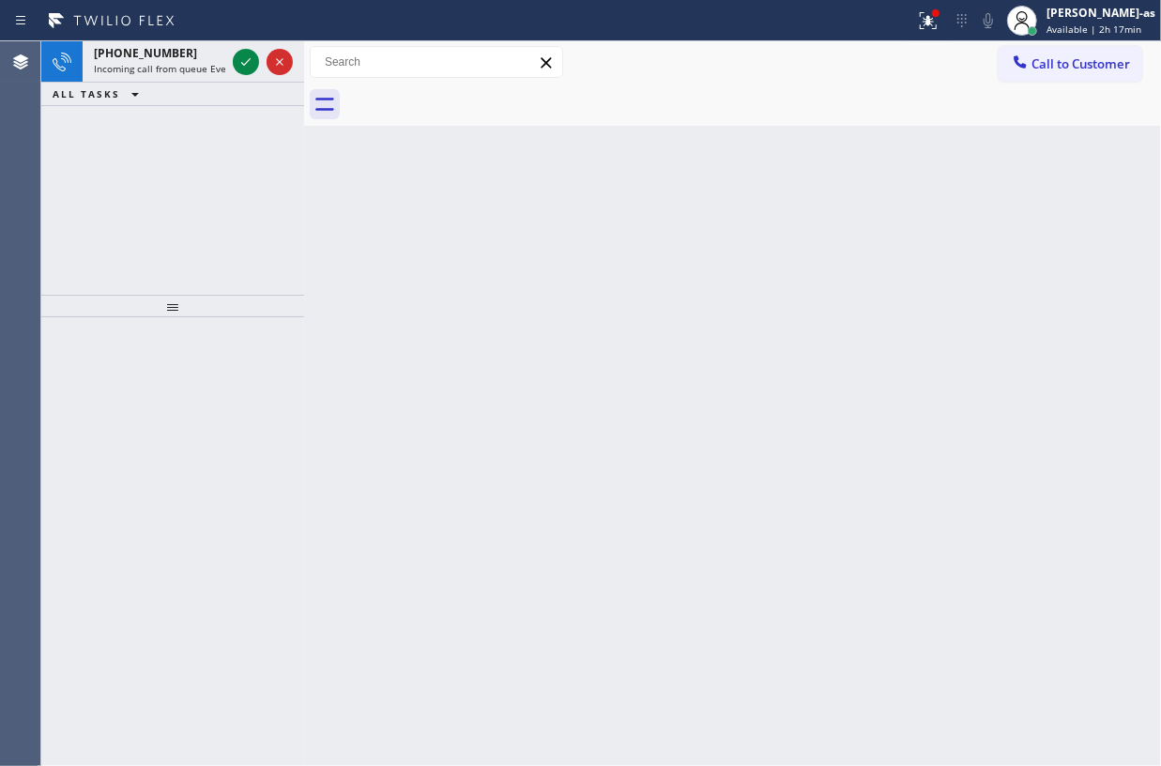
drag, startPoint x: 196, startPoint y: 240, endPoint x: 289, endPoint y: 139, distance: 137.5
click at [207, 233] on div "+18202066865 Incoming call from queue Everybody ALL TASKS ALL TASKS ACTIVE TASK…" at bounding box center [172, 167] width 263 height 253
click at [252, 69] on icon at bounding box center [246, 62] width 23 height 23
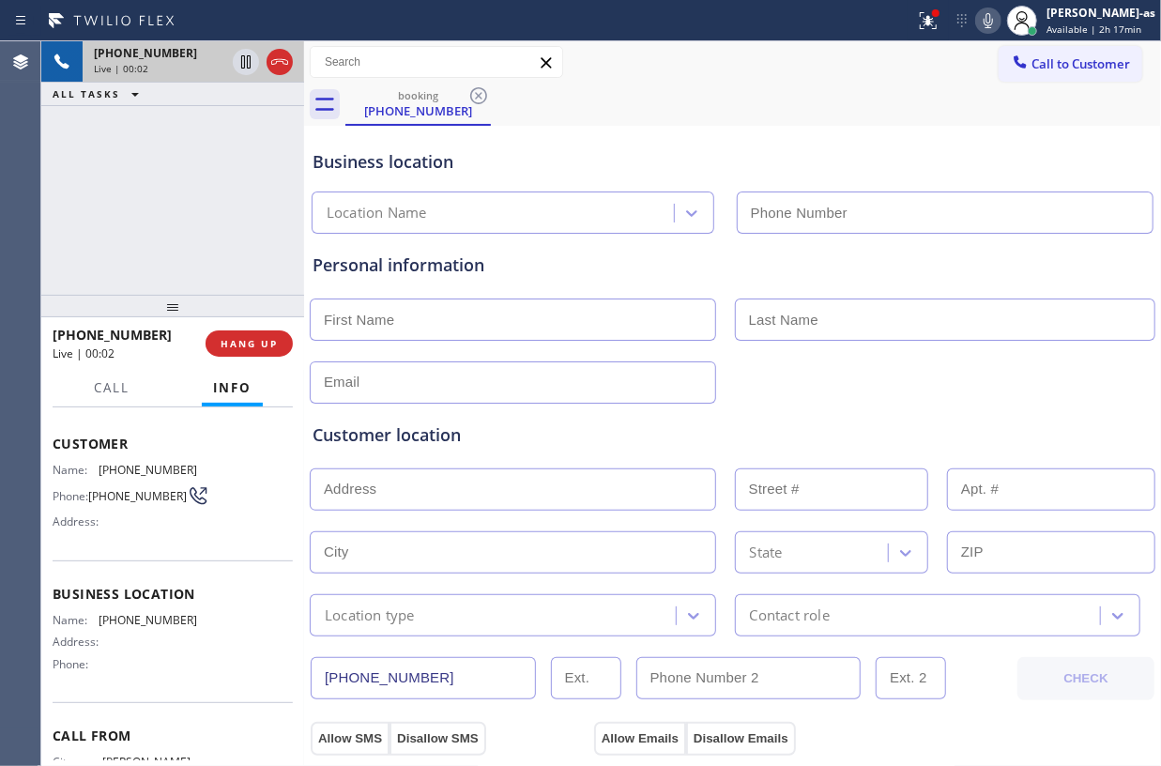
scroll to position [125, 0]
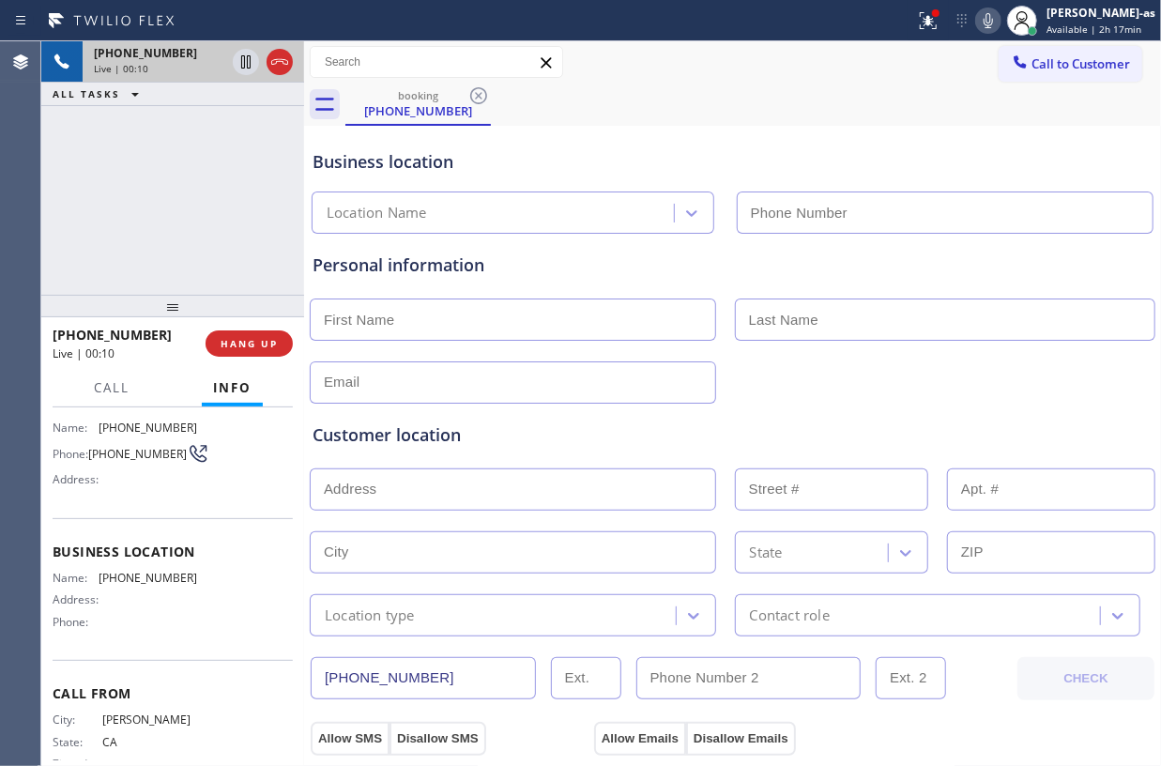
click at [143, 252] on div "+18202066865 Live | 00:10 ALL TASKS ALL TASKS ACTIVE TASKS TASKS IN WRAP UP" at bounding box center [172, 167] width 263 height 253
drag, startPoint x: 156, startPoint y: 216, endPoint x: 154, endPoint y: 234, distance: 17.9
click at [156, 212] on div "+18202066865 Live | 00:12 ALL TASKS ALL TASKS ACTIVE TASKS TASKS IN WRAP UP" at bounding box center [172, 167] width 263 height 253
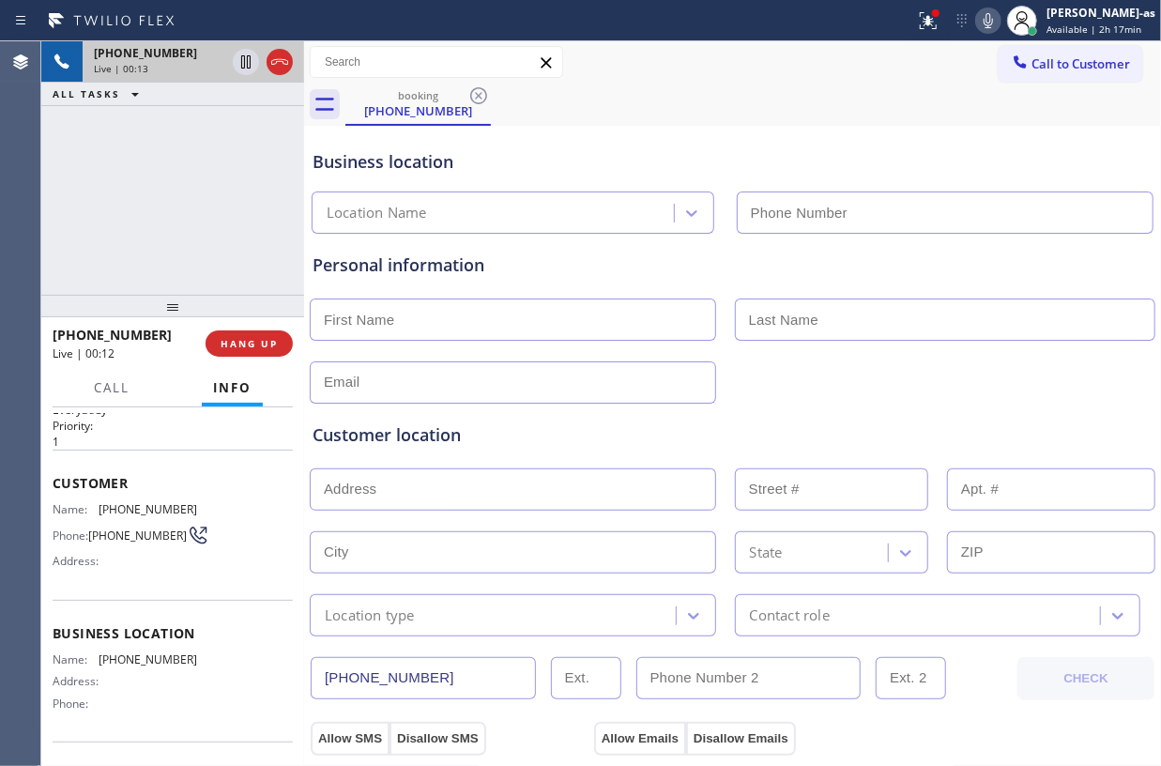
scroll to position [0, 0]
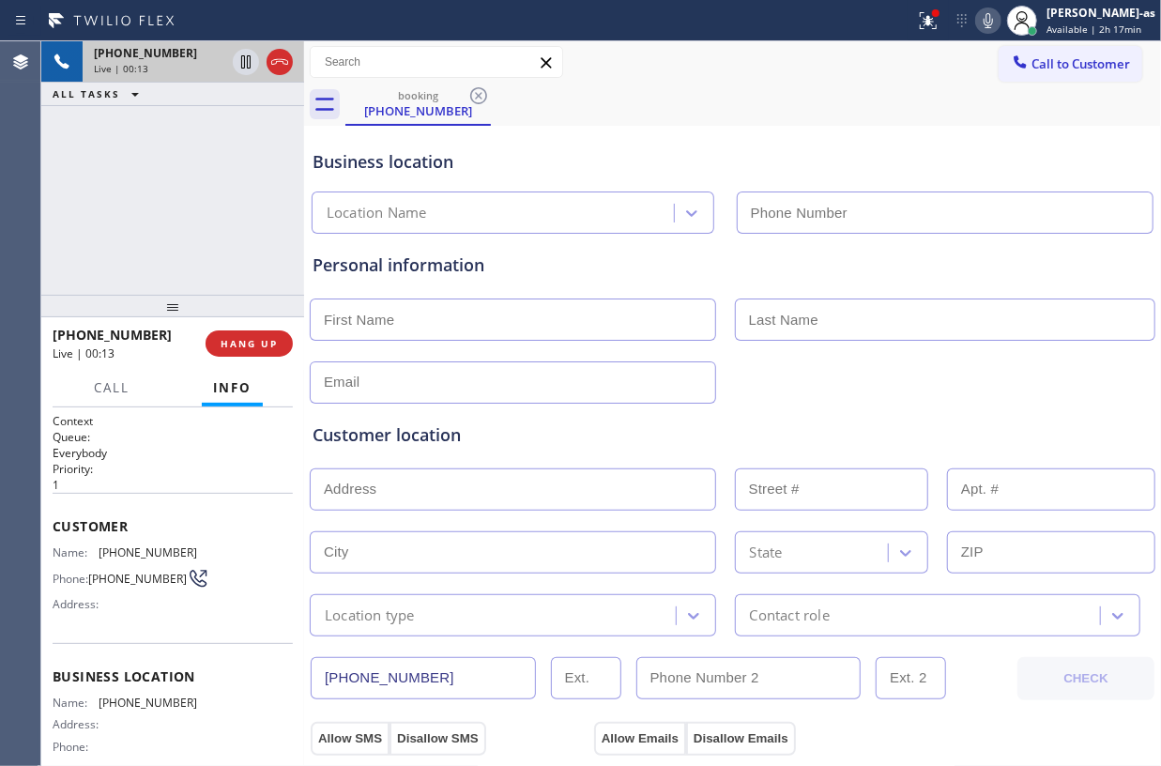
click at [139, 155] on div "+18202066865 Live | 00:13 ALL TASKS ALL TASKS ACTIVE TASKS TASKS IN WRAP UP" at bounding box center [172, 167] width 263 height 253
click at [291, 196] on div "+18202066865 Live | 00:15 ALL TASKS ALL TASKS ACTIVE TASKS TASKS IN WRAP UP" at bounding box center [172, 167] width 263 height 253
click at [133, 190] on div "+18202066865 Live | 00:21 ALL TASKS ALL TASKS ACTIVE TASKS TASKS IN WRAP UP" at bounding box center [172, 167] width 263 height 253
drag, startPoint x: 148, startPoint y: 225, endPoint x: 144, endPoint y: 215, distance: 11.3
click at [148, 223] on div "+18202066865 Live | 00:22 ALL TASKS ALL TASKS ACTIVE TASKS TASKS IN WRAP UP" at bounding box center [172, 167] width 263 height 253
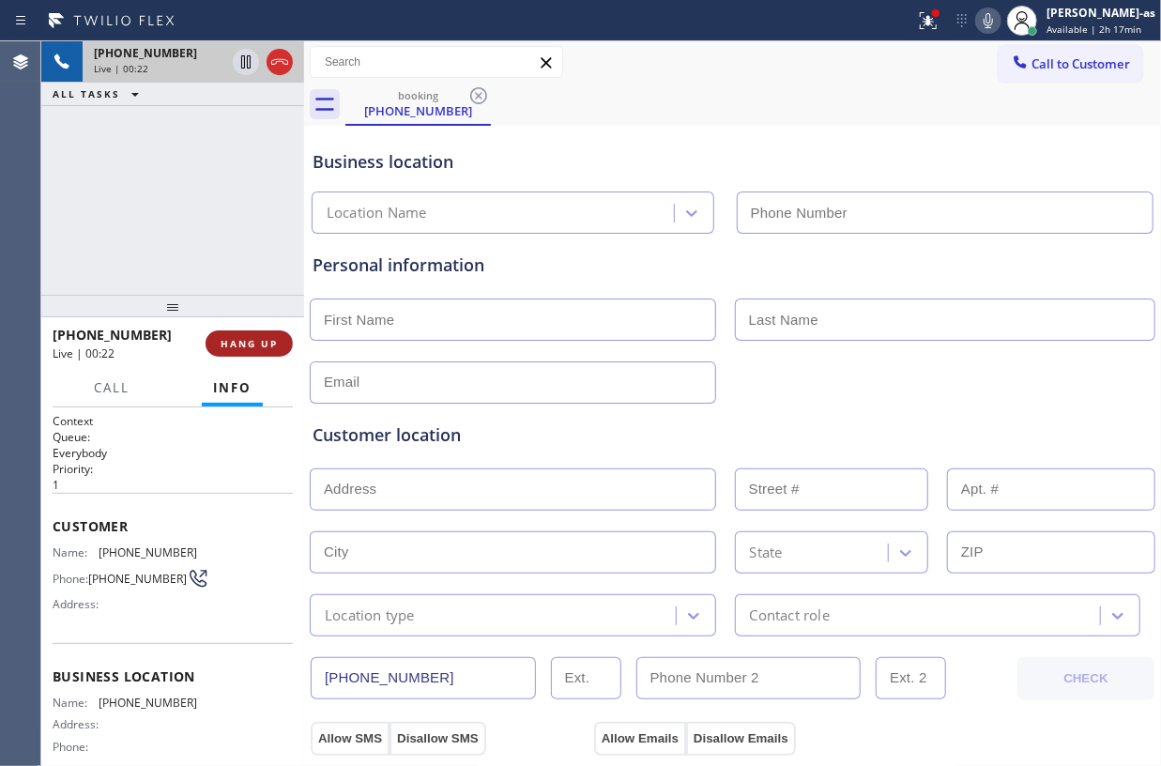
click at [241, 338] on span "HANG UP" at bounding box center [249, 343] width 57 height 13
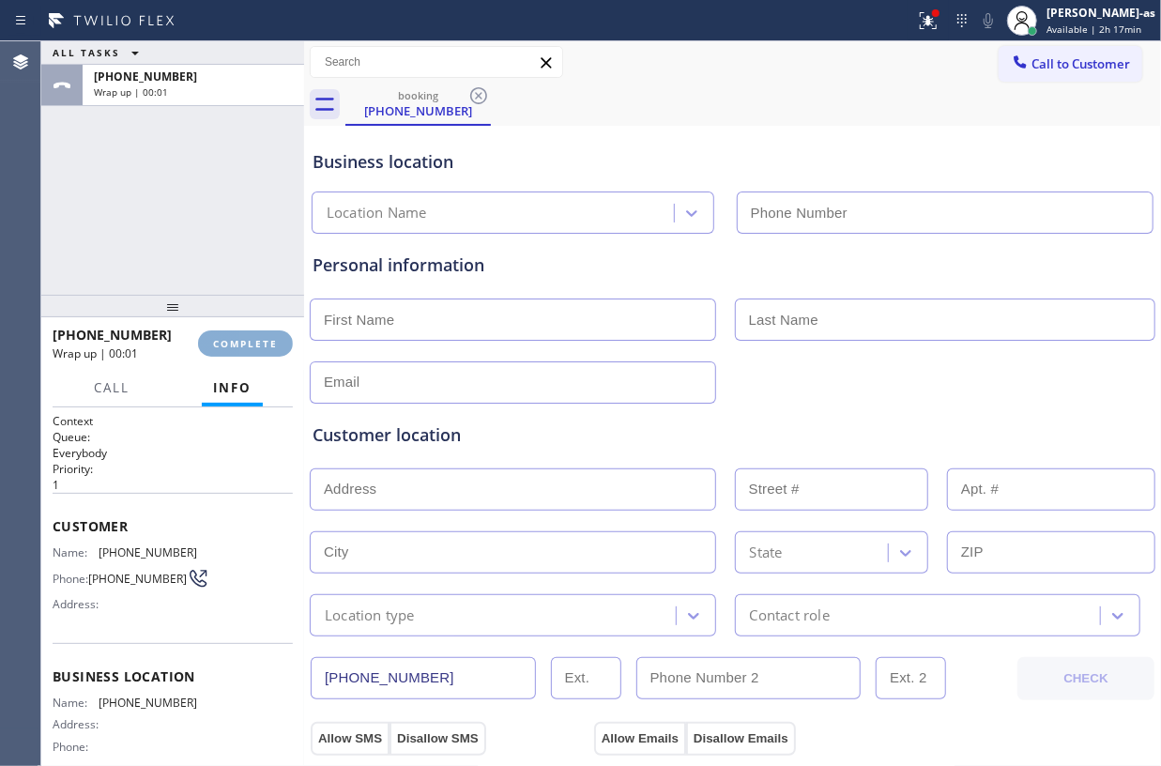
click at [240, 335] on button "COMPLETE" at bounding box center [245, 343] width 95 height 26
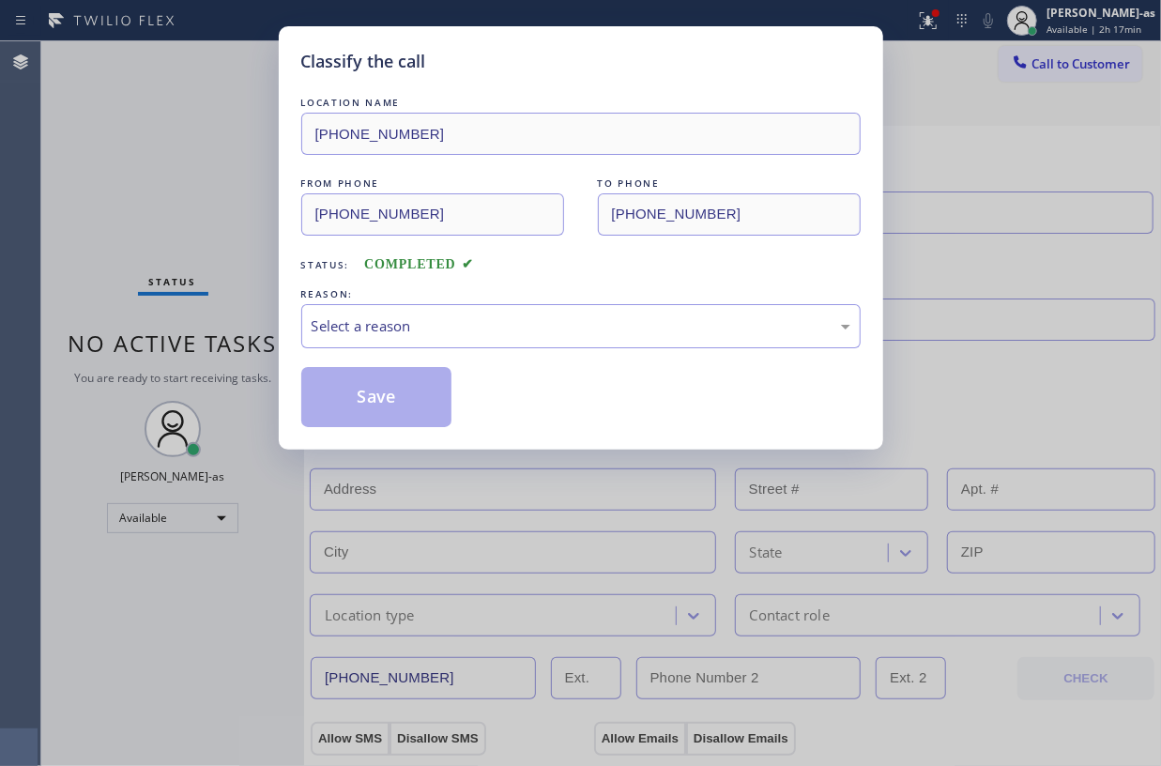
click at [240, 335] on div "Classify the call LOCATION NAME (323) 310-4299 FROM PHONE (820) 206-6865 TO PHO…" at bounding box center [580, 383] width 1161 height 766
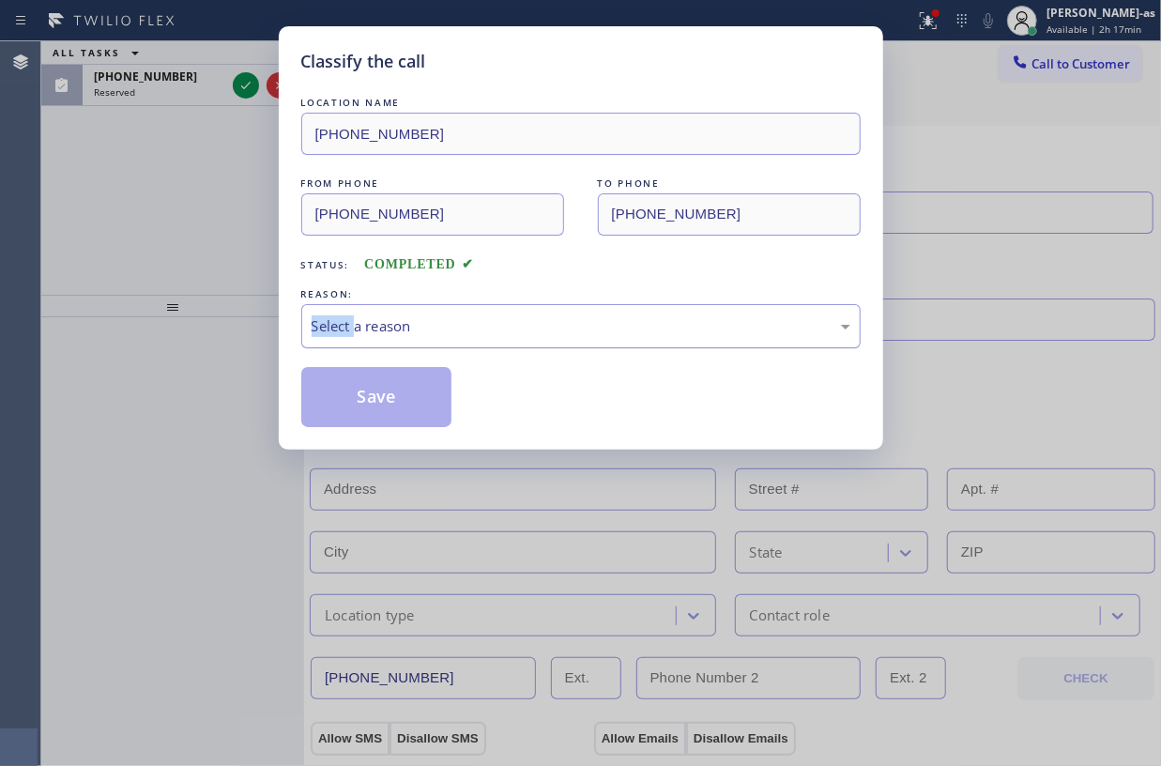
click at [605, 335] on div "Select a reason" at bounding box center [581, 326] width 539 height 22
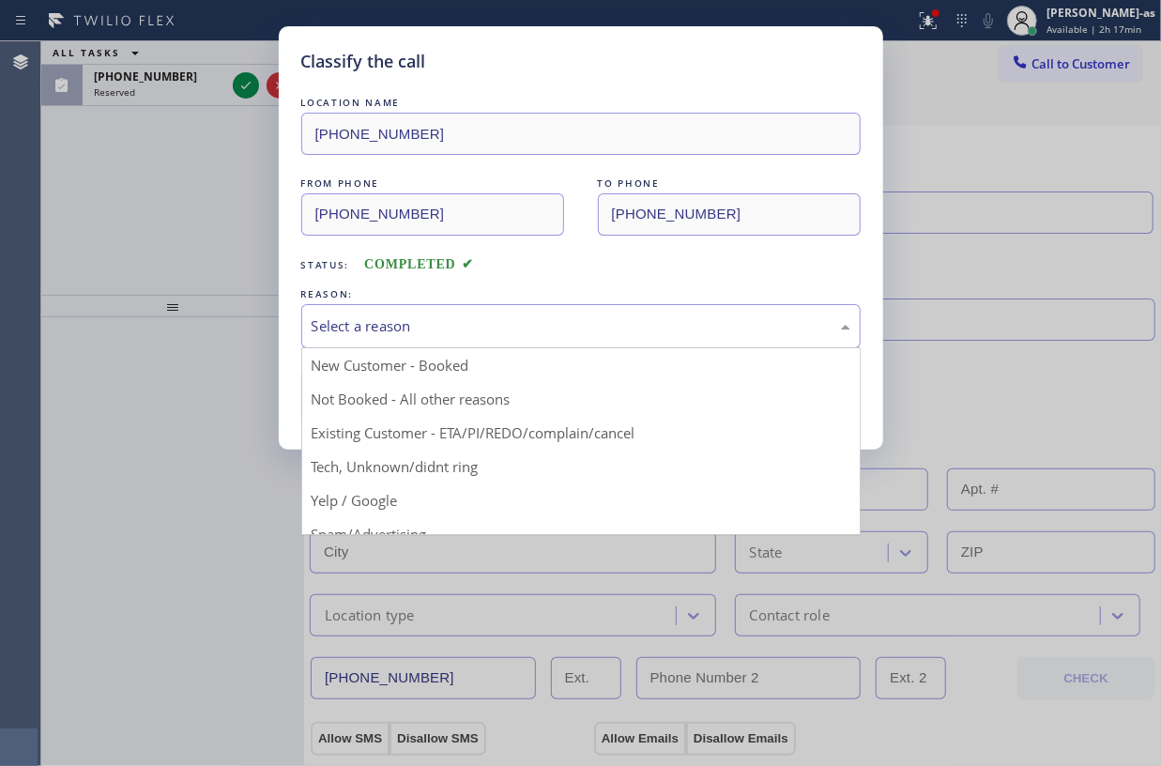
click at [237, 83] on div "Classify the call LOCATION NAME (323) 310-4299 FROM PHONE (820) 206-6865 TO PHO…" at bounding box center [580, 383] width 1161 height 766
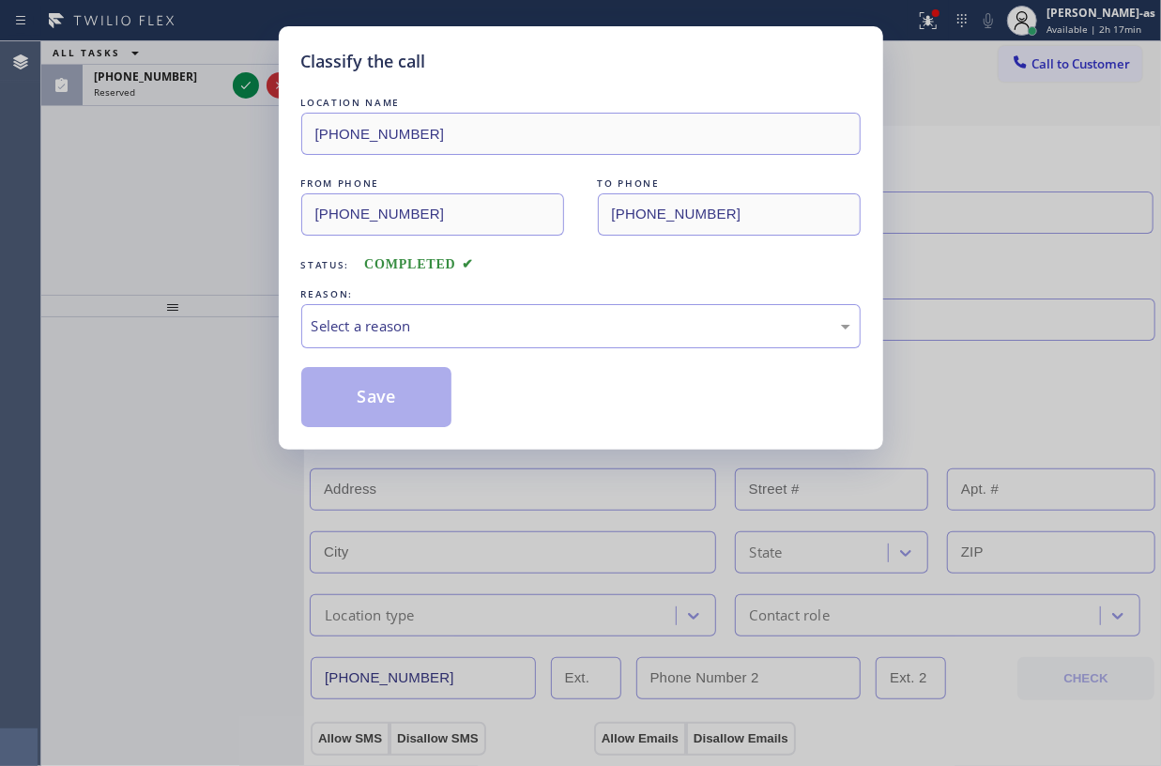
click at [237, 94] on div "Classify the call LOCATION NAME (323) 310-4299 FROM PHONE (820) 206-6865 TO PHO…" at bounding box center [580, 383] width 1161 height 766
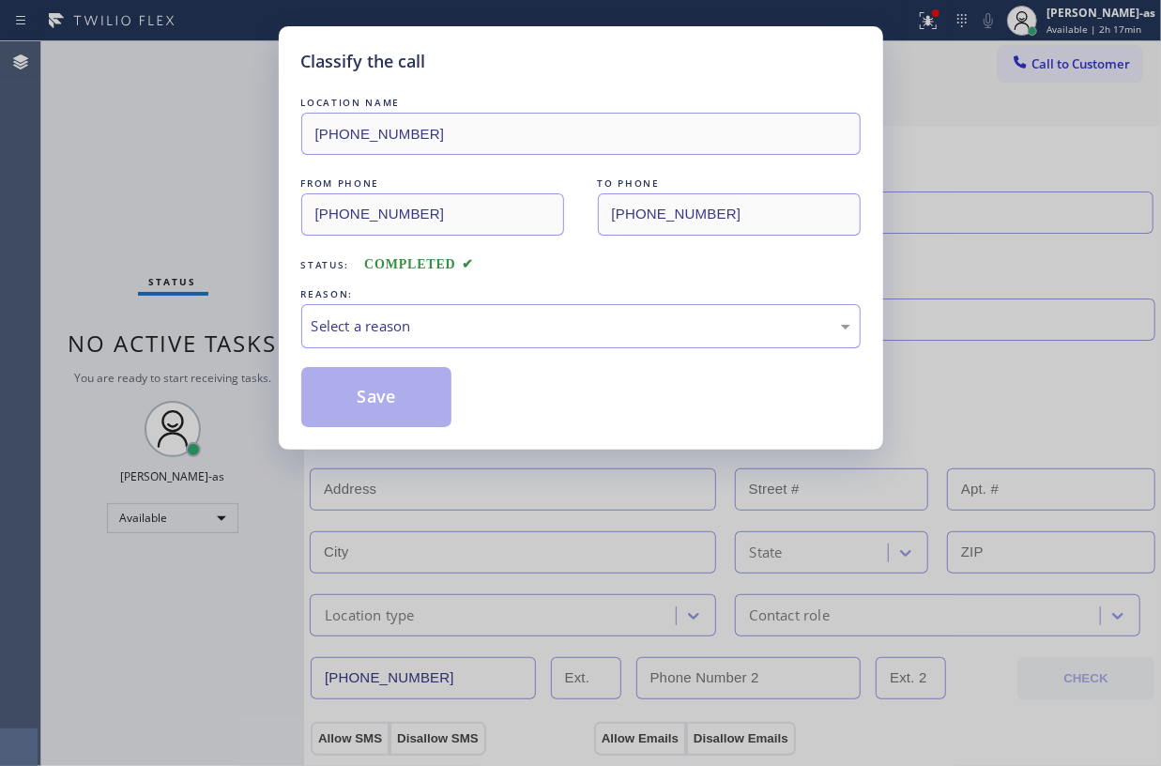
click at [240, 86] on div "Classify the call LOCATION NAME (323) 310-4299 FROM PHONE (820) 206-6865 TO PHO…" at bounding box center [580, 383] width 1161 height 766
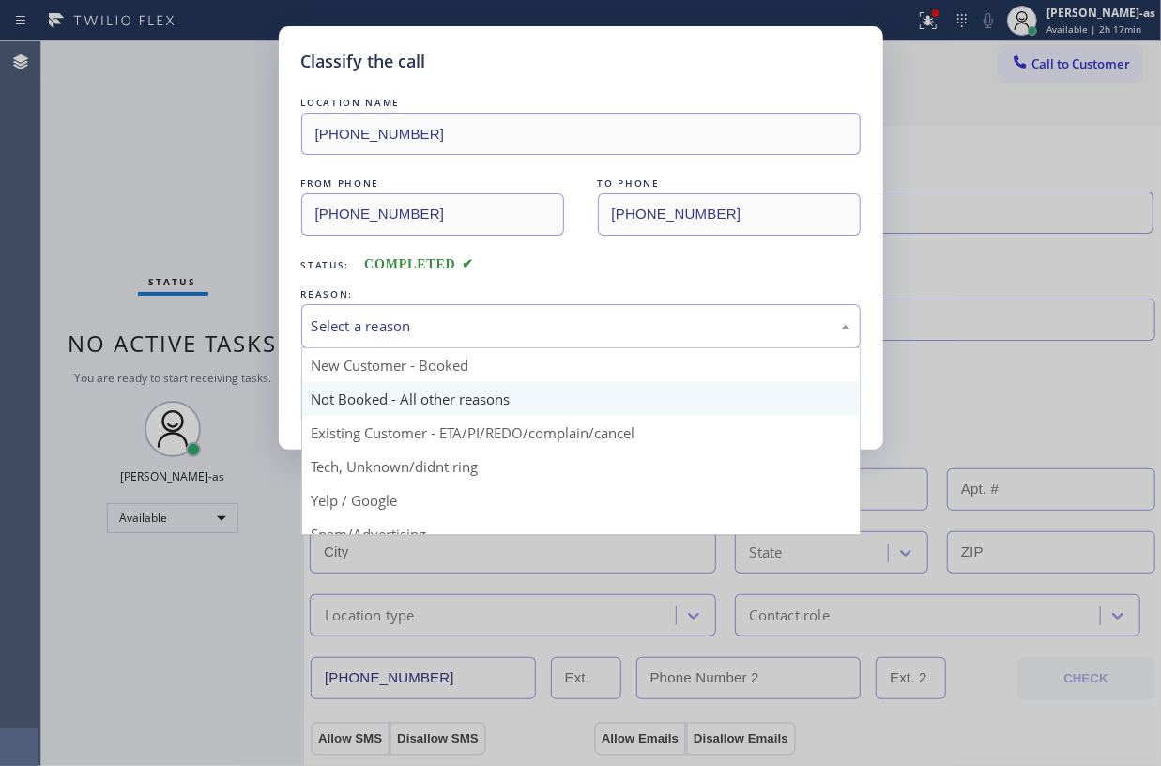
drag, startPoint x: 430, startPoint y: 324, endPoint x: 576, endPoint y: 411, distance: 170.5
click at [436, 323] on div "Select a reason" at bounding box center [581, 326] width 539 height 22
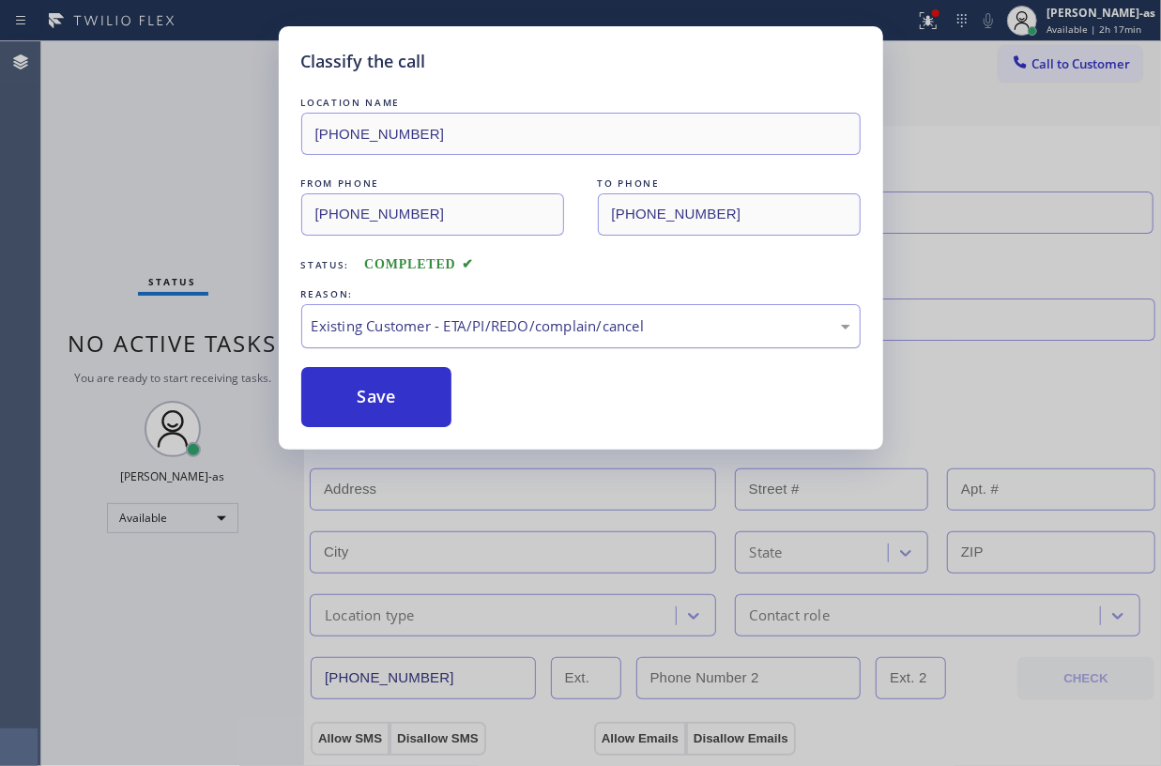
click at [374, 321] on div "Existing Customer - ETA/PI/REDO/complain/cancel" at bounding box center [581, 326] width 539 height 22
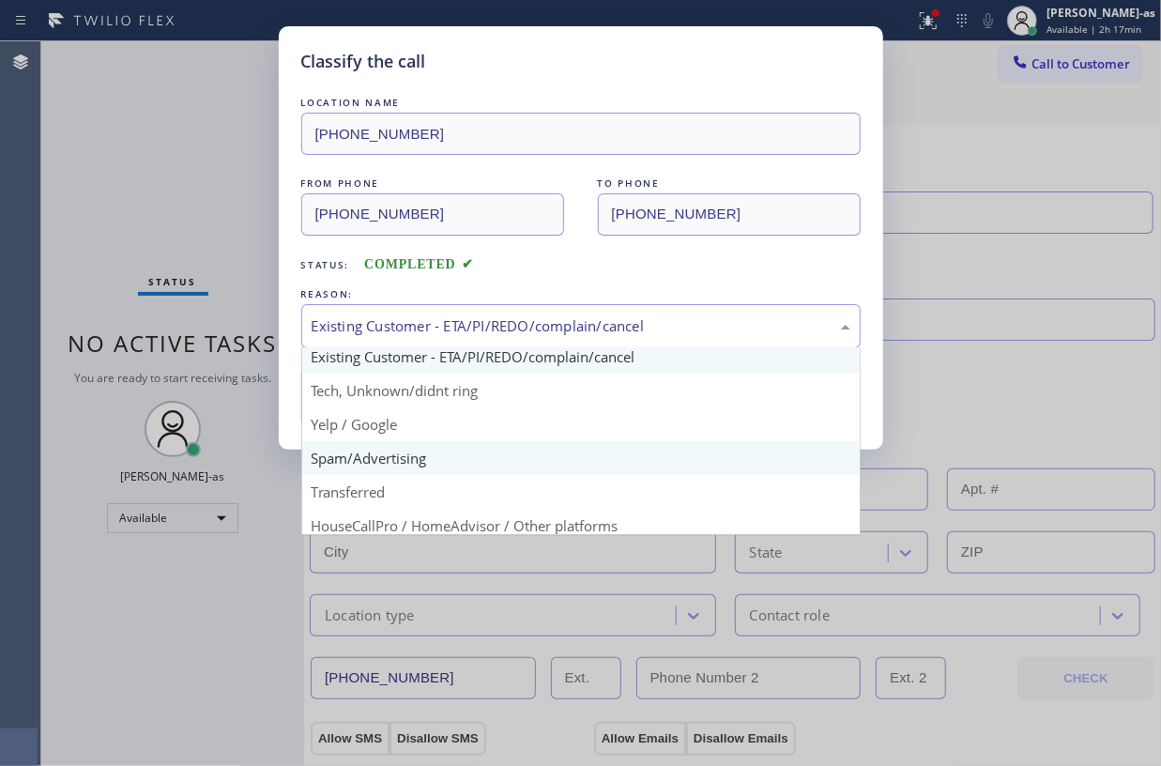
scroll to position [118, 0]
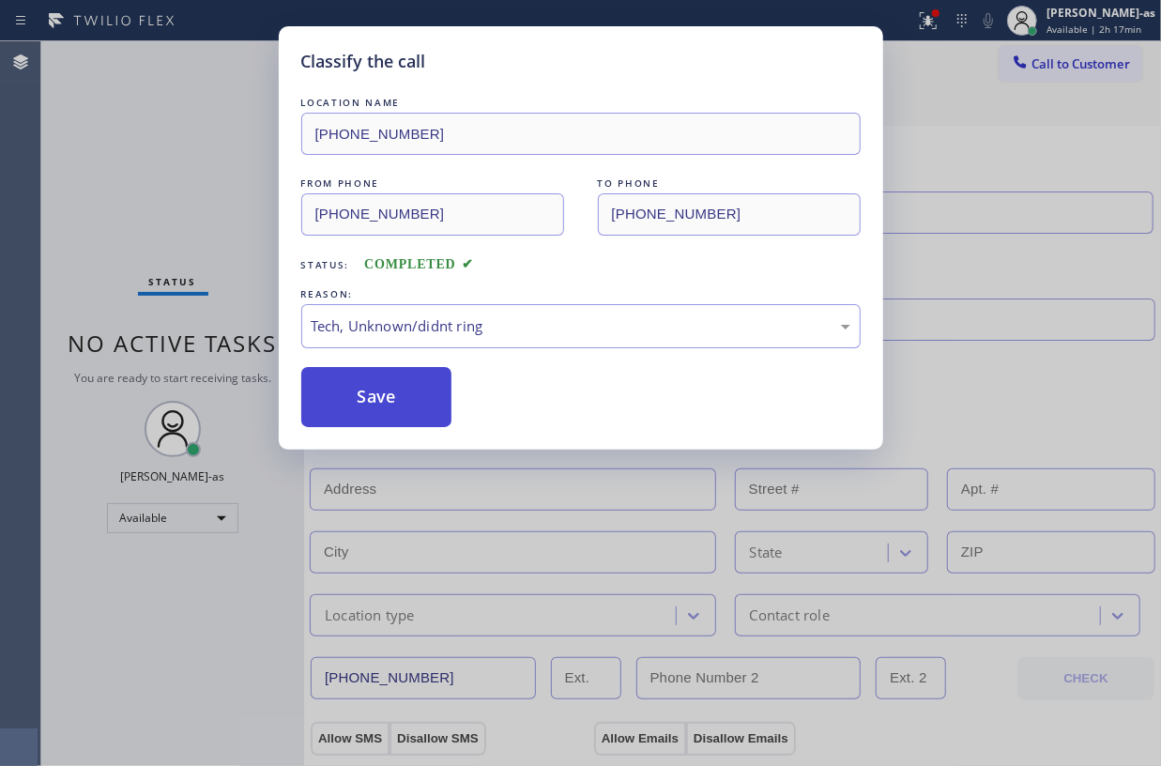
click at [365, 409] on button "Save" at bounding box center [376, 397] width 151 height 60
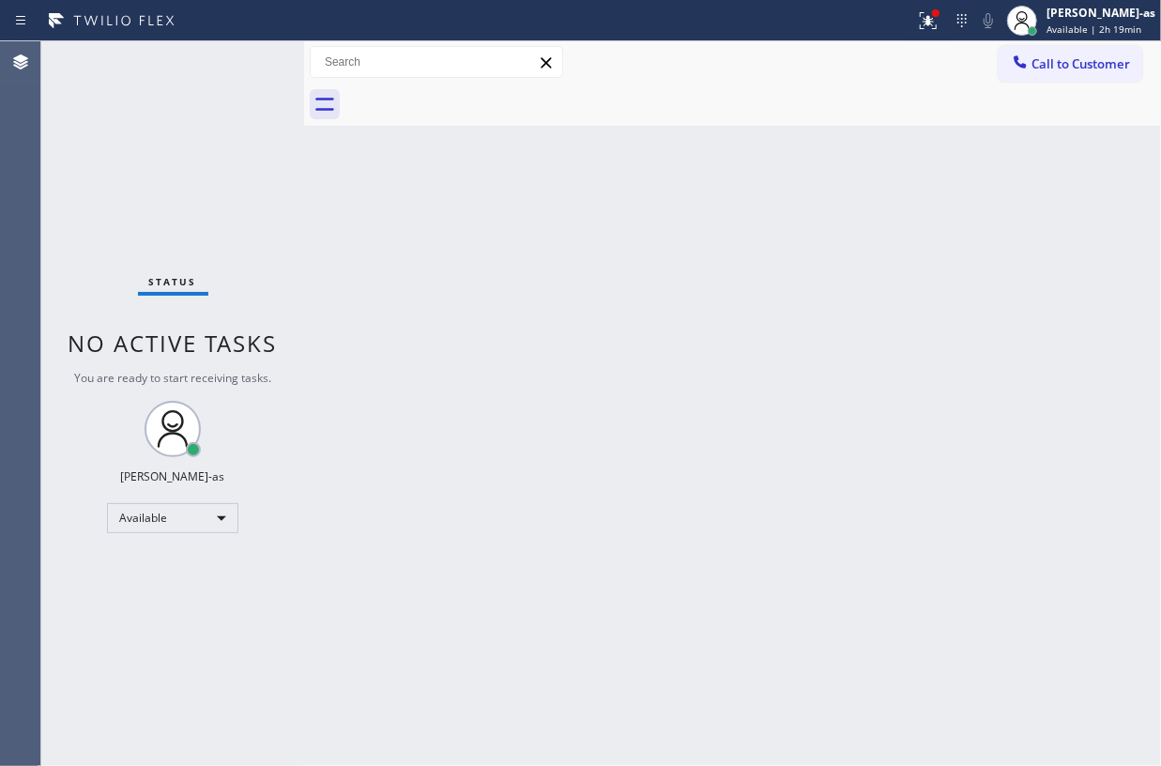
drag, startPoint x: 365, startPoint y: 274, endPoint x: 387, endPoint y: 229, distance: 50.0
click at [365, 272] on div "Back to Dashboard Change Sender ID Customers Technicians Select a contact Outbo…" at bounding box center [732, 403] width 857 height 725
drag, startPoint x: 1047, startPoint y: 66, endPoint x: 845, endPoint y: 200, distance: 243.1
click at [1042, 66] on span "Call to Customer" at bounding box center [1080, 63] width 99 height 17
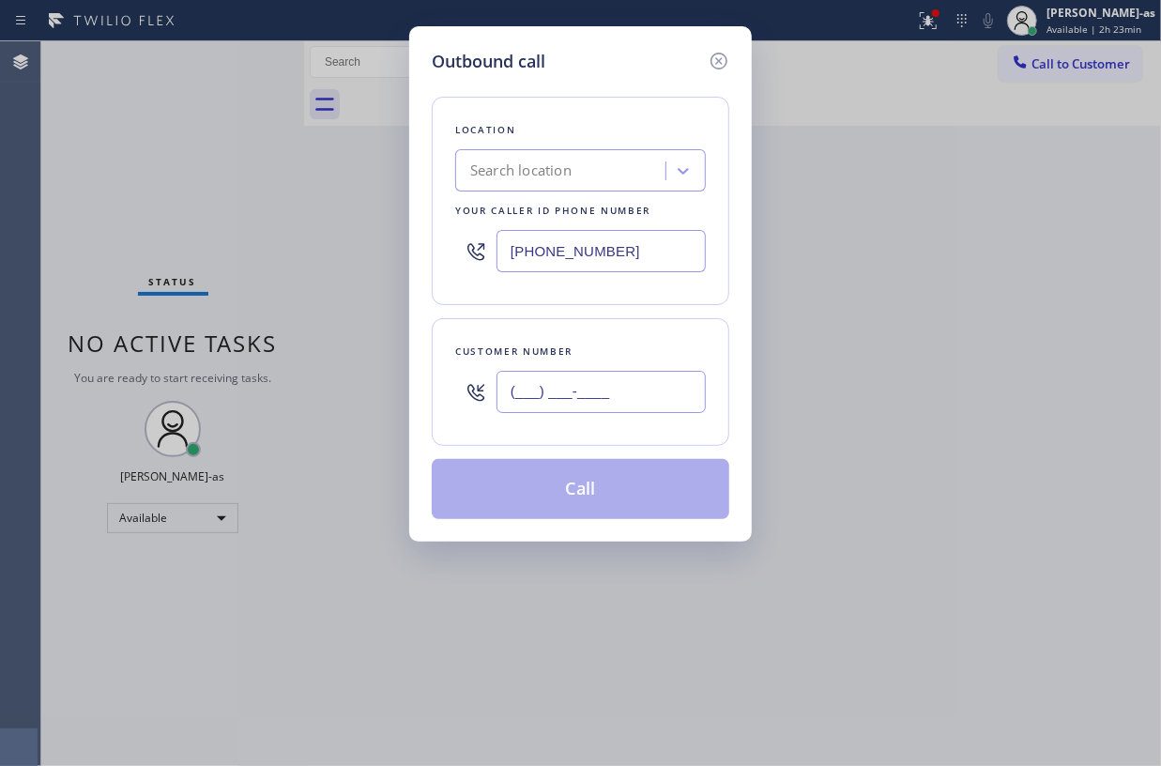
click at [631, 406] on input "(___) ___-____" at bounding box center [601, 392] width 209 height 42
paste input "310) 975-9342"
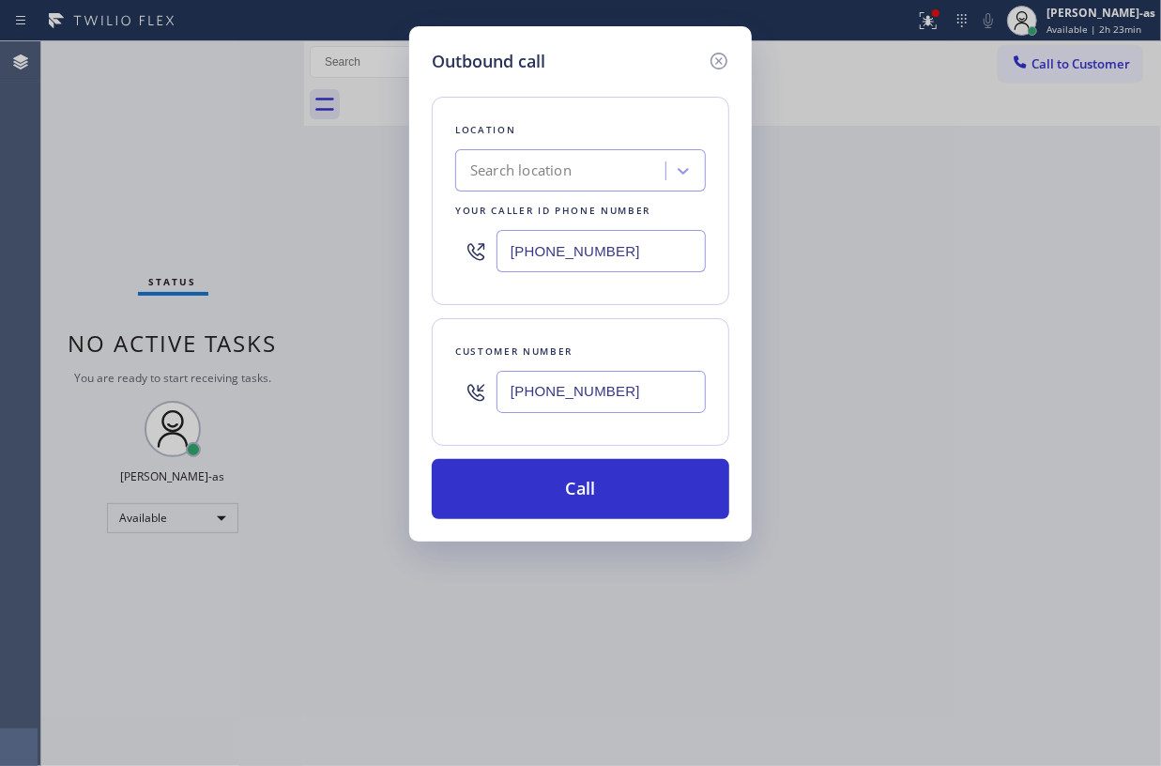
type input "(310) 975-9342"
click at [218, 118] on div "Outbound call Location Search location Your caller id phone number (323) 310-42…" at bounding box center [580, 383] width 1161 height 766
click at [613, 250] on input "(323) 310-4299" at bounding box center [601, 251] width 209 height 42
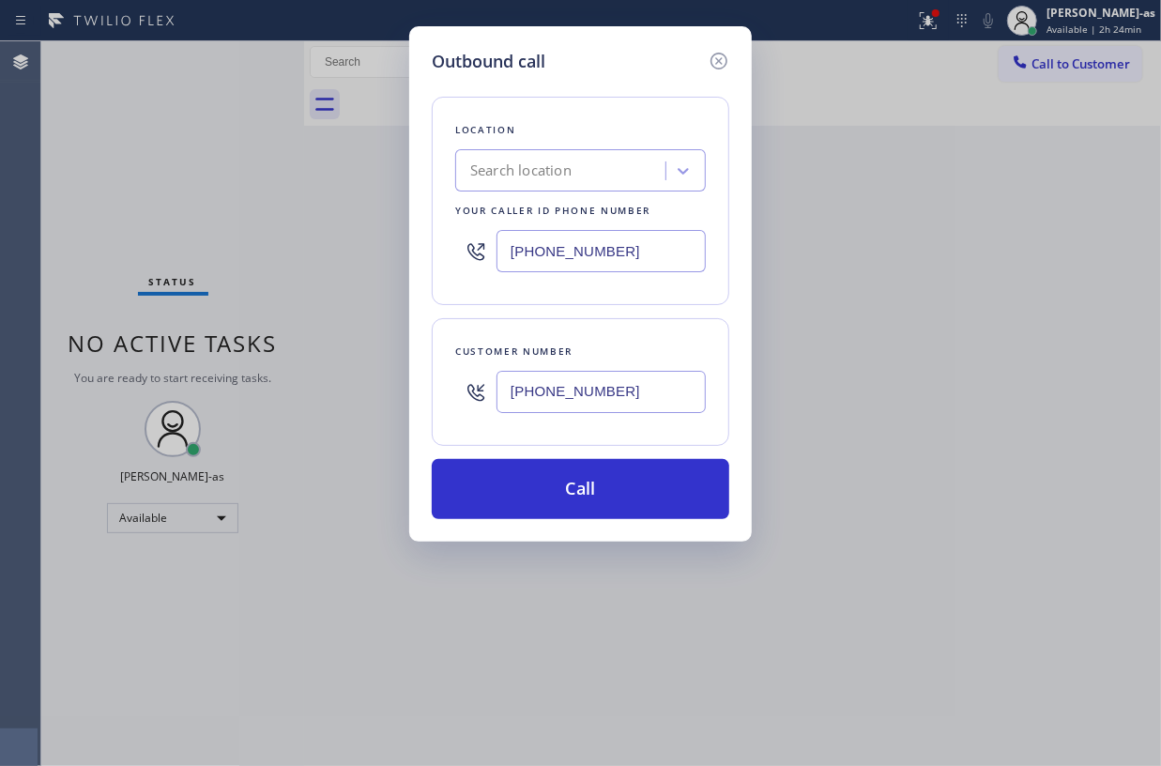
paste input "833) 692-2271"
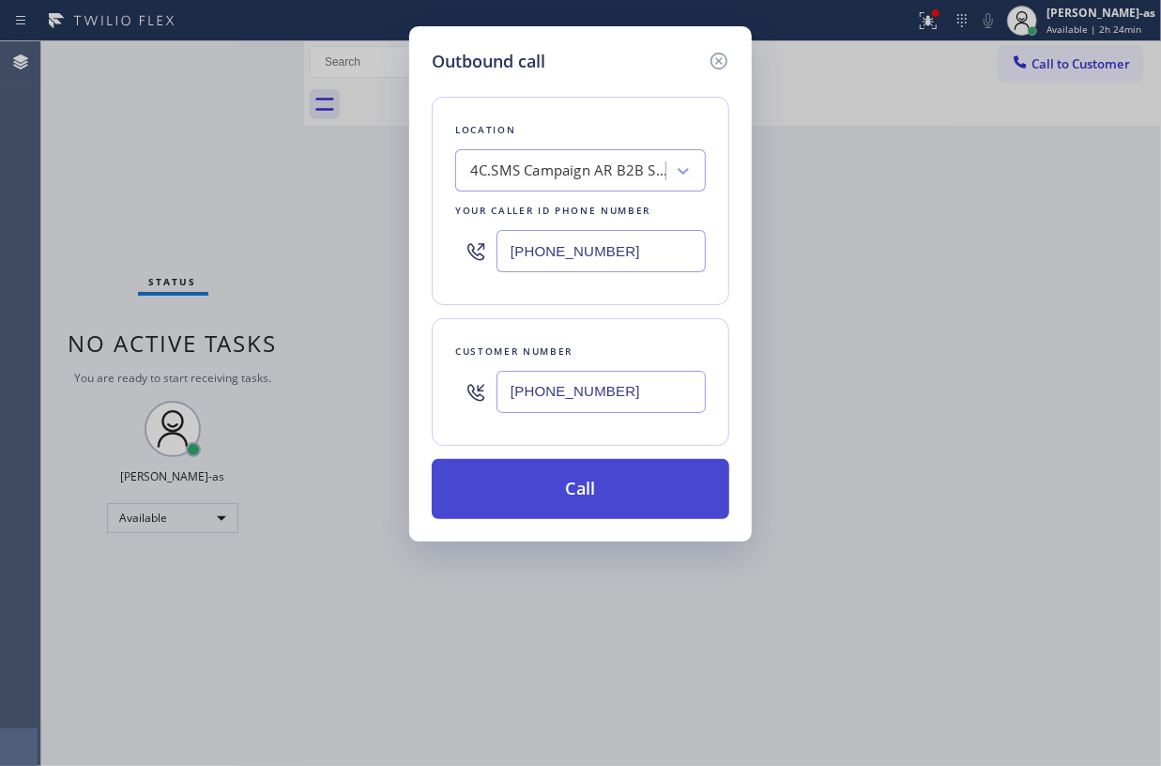
type input "(833) 692-2271"
drag, startPoint x: 598, startPoint y: 473, endPoint x: 688, endPoint y: 545, distance: 115.5
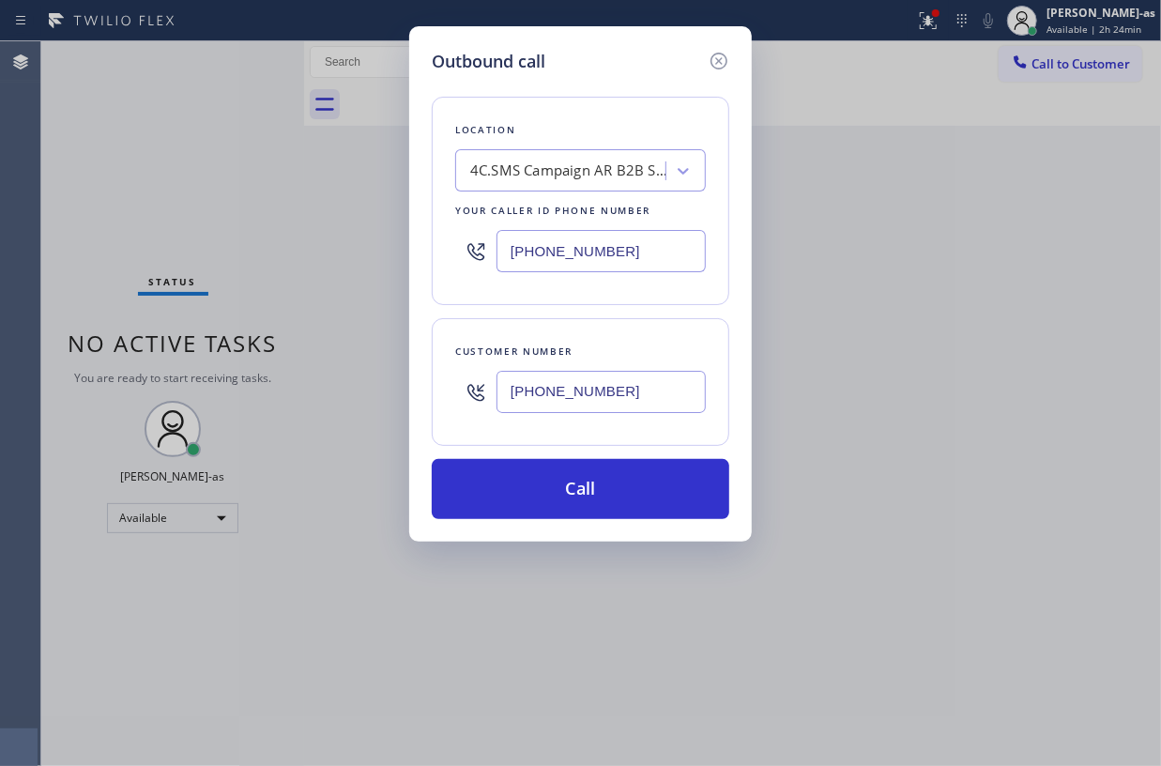
click at [601, 471] on button "Call" at bounding box center [581, 489] width 298 height 60
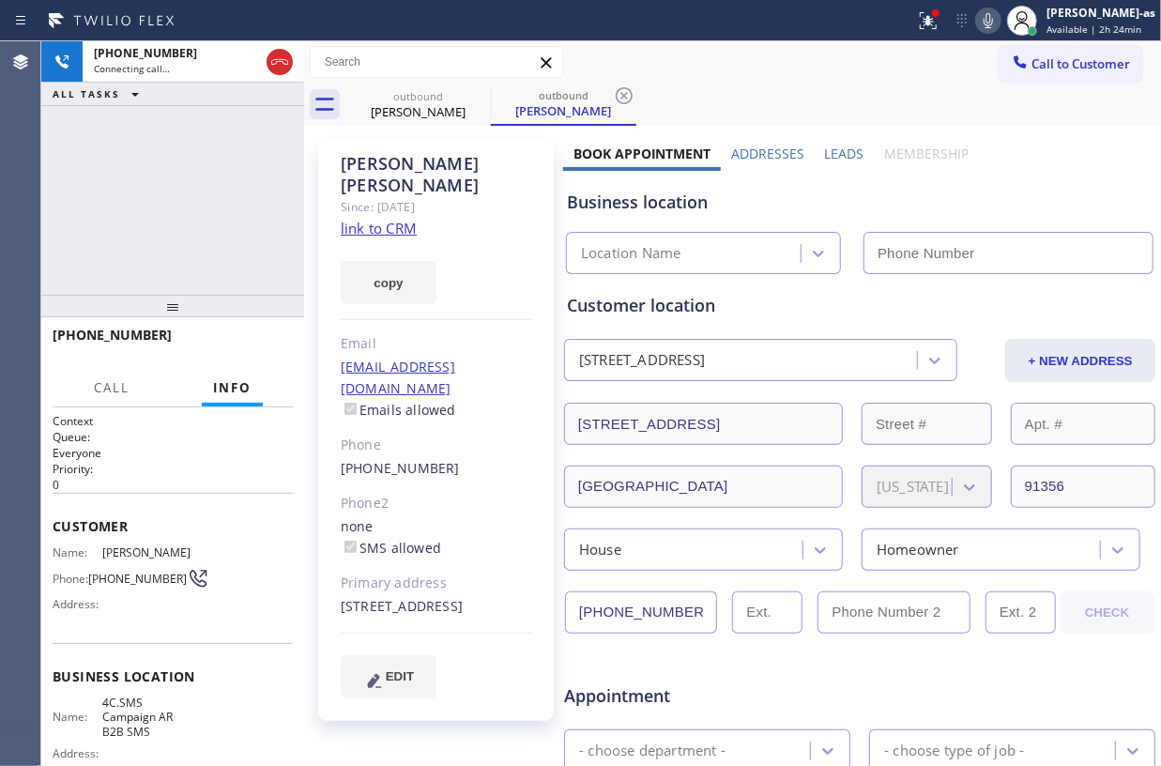
type input "(833) 692-2271"
click at [206, 191] on div "+13109759342 Connecting call… ALL TASKS ALL TASKS ACTIVE TASKS TASKS IN WRAP UP" at bounding box center [172, 167] width 263 height 253
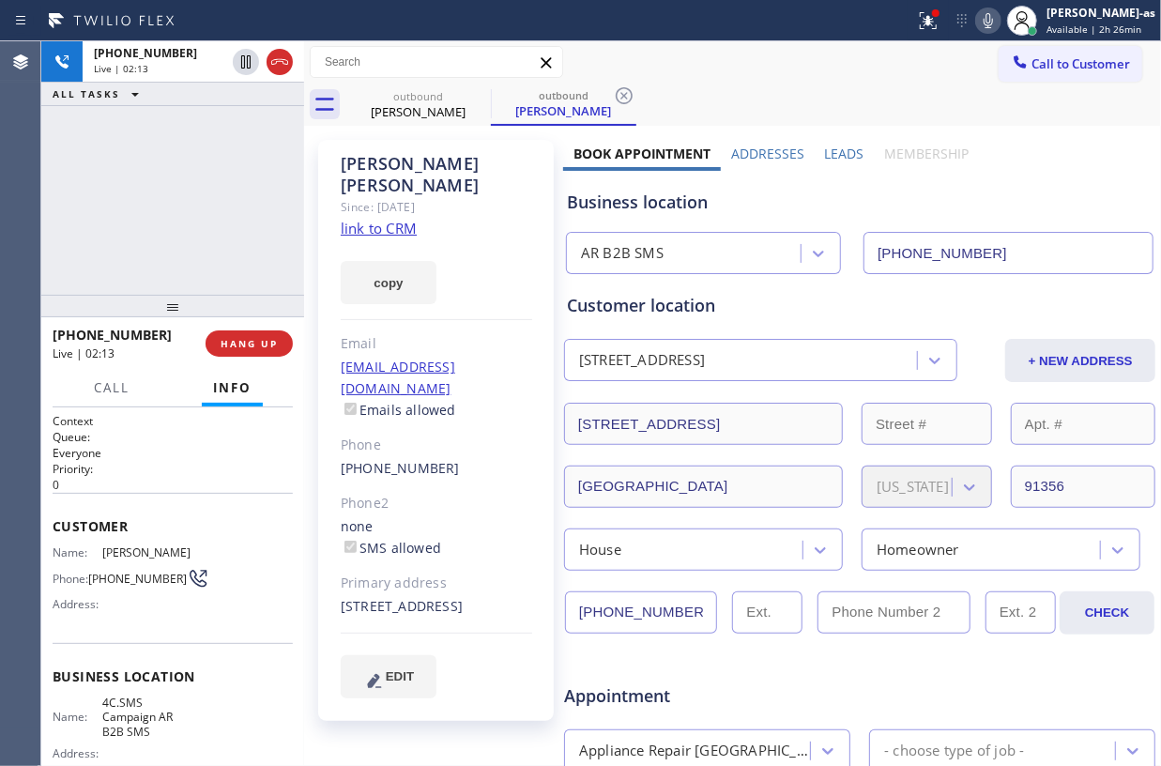
click at [1000, 28] on icon at bounding box center [988, 20] width 23 height 23
click at [993, 27] on icon at bounding box center [988, 20] width 9 height 15
click at [1000, 17] on icon at bounding box center [988, 20] width 23 height 23
click at [238, 210] on div "+13109759342 Live | 02:22 ALL TASKS ALL TASKS ACTIVE TASKS TASKS IN WRAP UP" at bounding box center [172, 167] width 263 height 253
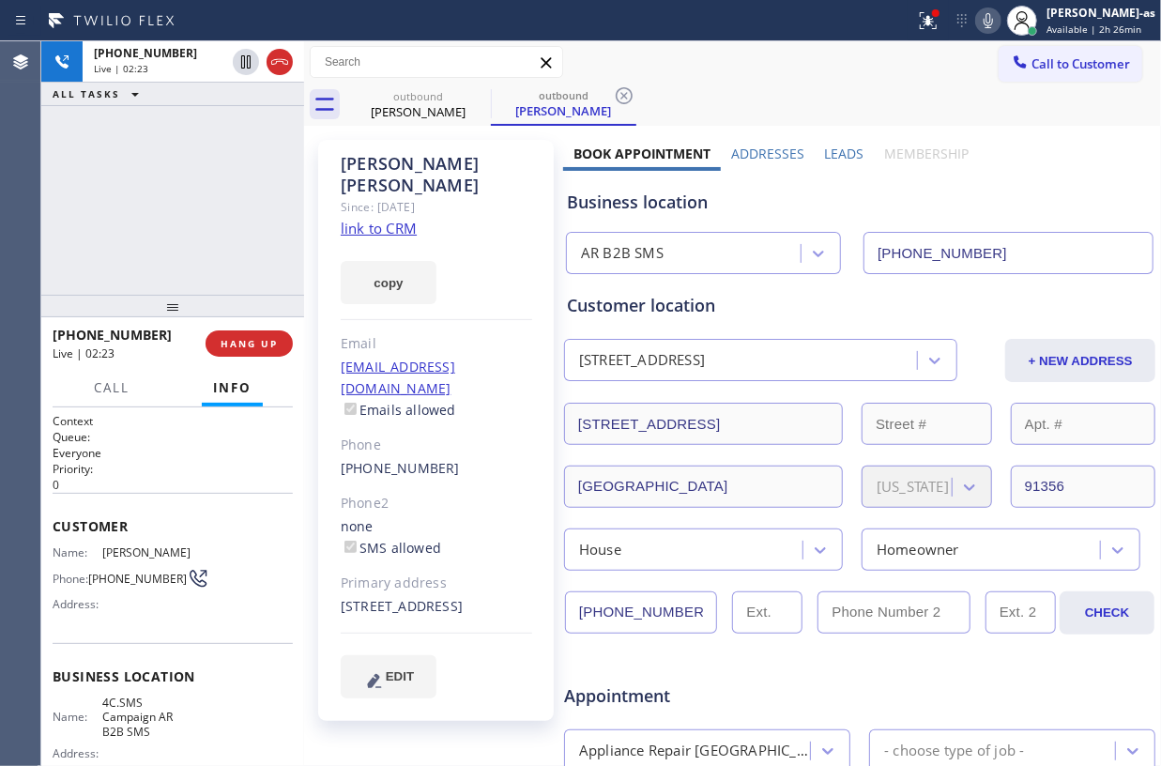
drag, startPoint x: 167, startPoint y: 207, endPoint x: 152, endPoint y: 207, distance: 15.0
click at [158, 210] on div "+13109759342 Live | 02:23 ALL TASKS ALL TASKS ACTIVE TASKS TASKS IN WRAP UP" at bounding box center [172, 167] width 263 height 253
click at [125, 192] on div "+13109759342 Live | 02:24 ALL TASKS ALL TASKS ACTIVE TASKS TASKS IN WRAP UP" at bounding box center [172, 167] width 263 height 253
drag, startPoint x: 135, startPoint y: 178, endPoint x: 166, endPoint y: 169, distance: 32.4
click at [143, 175] on div "+13109759342 Live | 02:24 ALL TASKS ALL TASKS ACTIVE TASKS TASKS IN WRAP UP" at bounding box center [172, 167] width 263 height 253
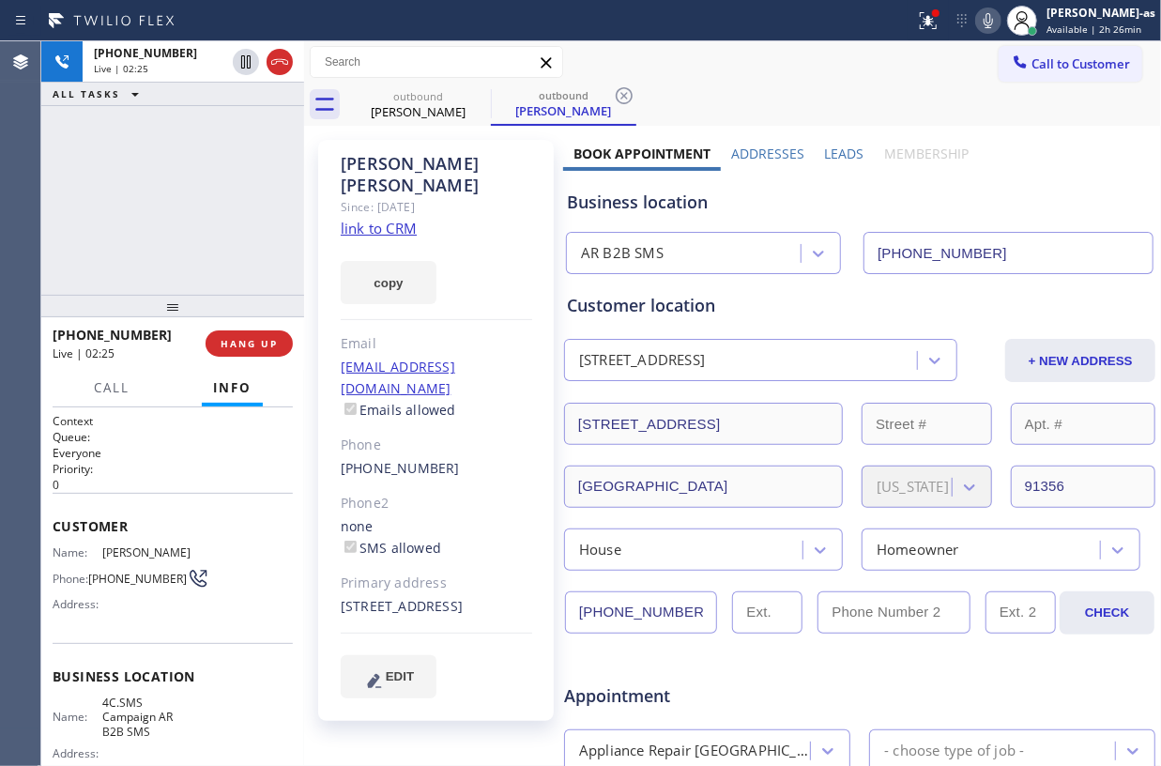
click at [103, 176] on div "+13109759342 Live | 02:25 ALL TASKS ALL TASKS ACTIVE TASKS TASKS IN WRAP UP" at bounding box center [172, 167] width 263 height 253
drag, startPoint x: 95, startPoint y: 181, endPoint x: 300, endPoint y: 414, distance: 310.5
click at [96, 181] on div "+13109759342 Live | 02:25 ALL TASKS ALL TASKS ACTIVE TASKS TASKS IN WRAP UP" at bounding box center [172, 167] width 263 height 253
click at [238, 338] on span "HANG UP" at bounding box center [249, 343] width 57 height 13
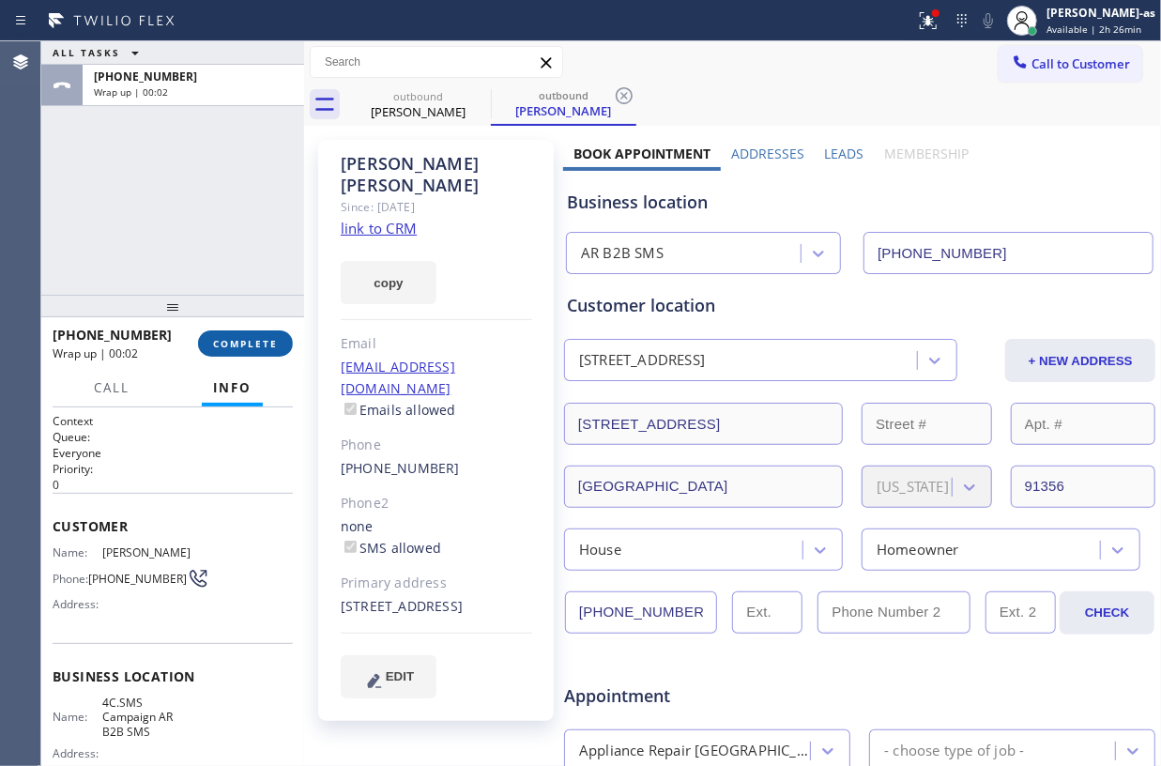
click at [220, 350] on button "COMPLETE" at bounding box center [245, 343] width 95 height 26
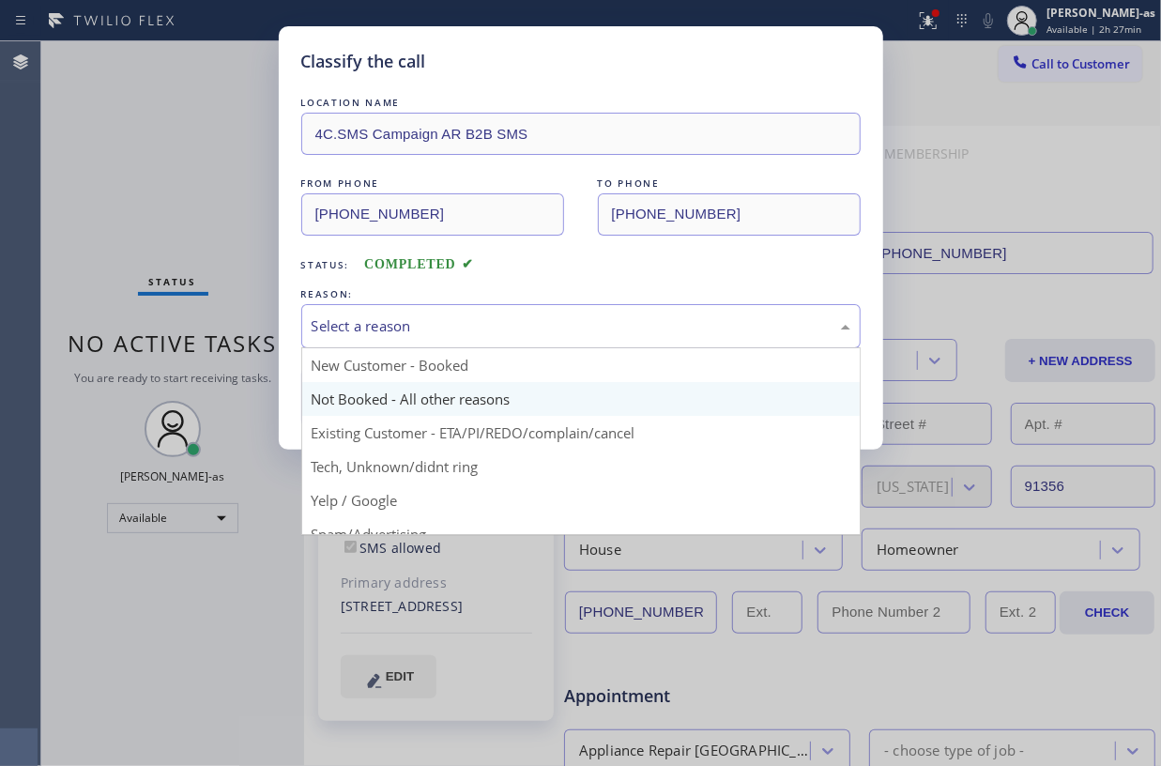
drag, startPoint x: 364, startPoint y: 331, endPoint x: 395, endPoint y: 383, distance: 60.2
click at [369, 329] on div "Select a reason" at bounding box center [581, 326] width 539 height 22
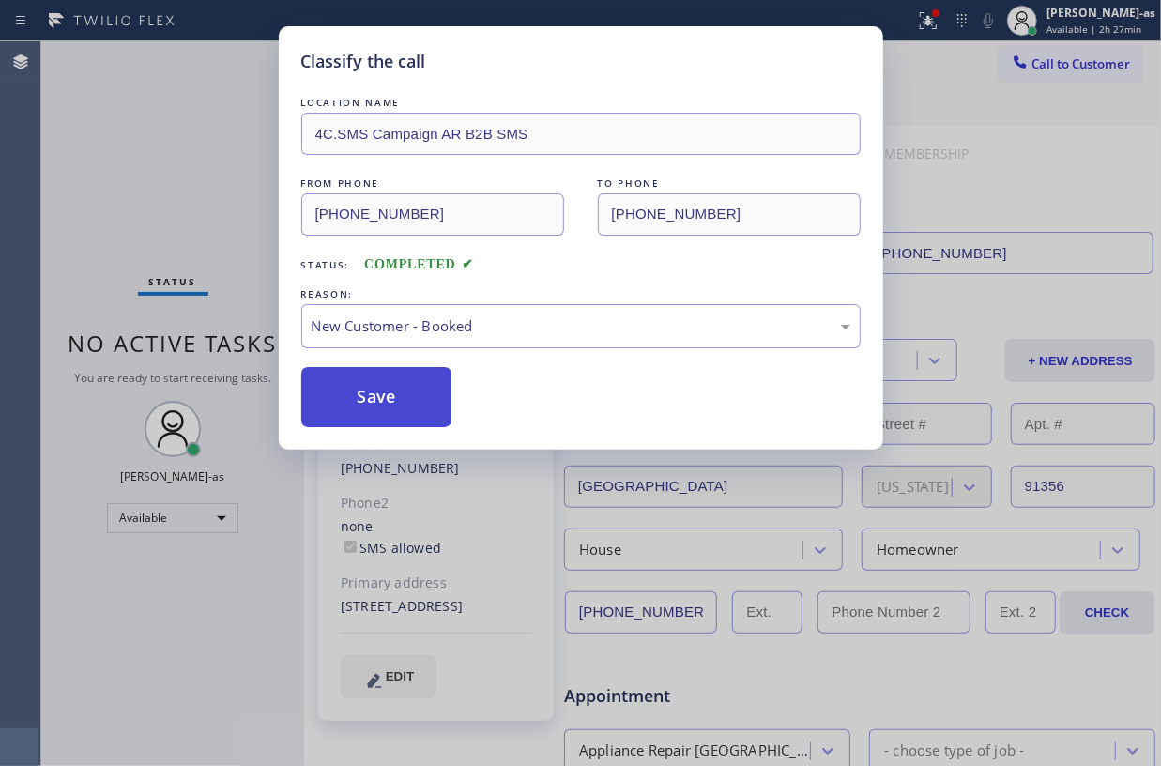
click at [400, 389] on button "Save" at bounding box center [376, 397] width 151 height 60
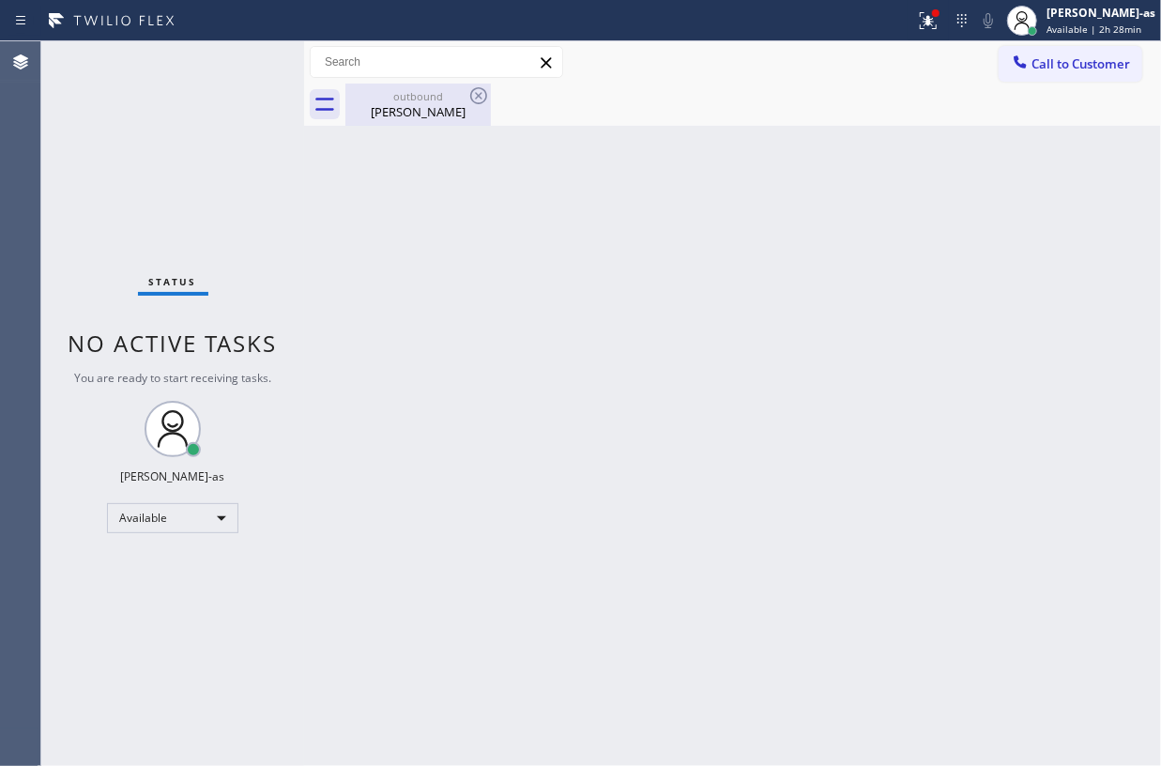
click at [421, 95] on div "outbound" at bounding box center [418, 96] width 142 height 14
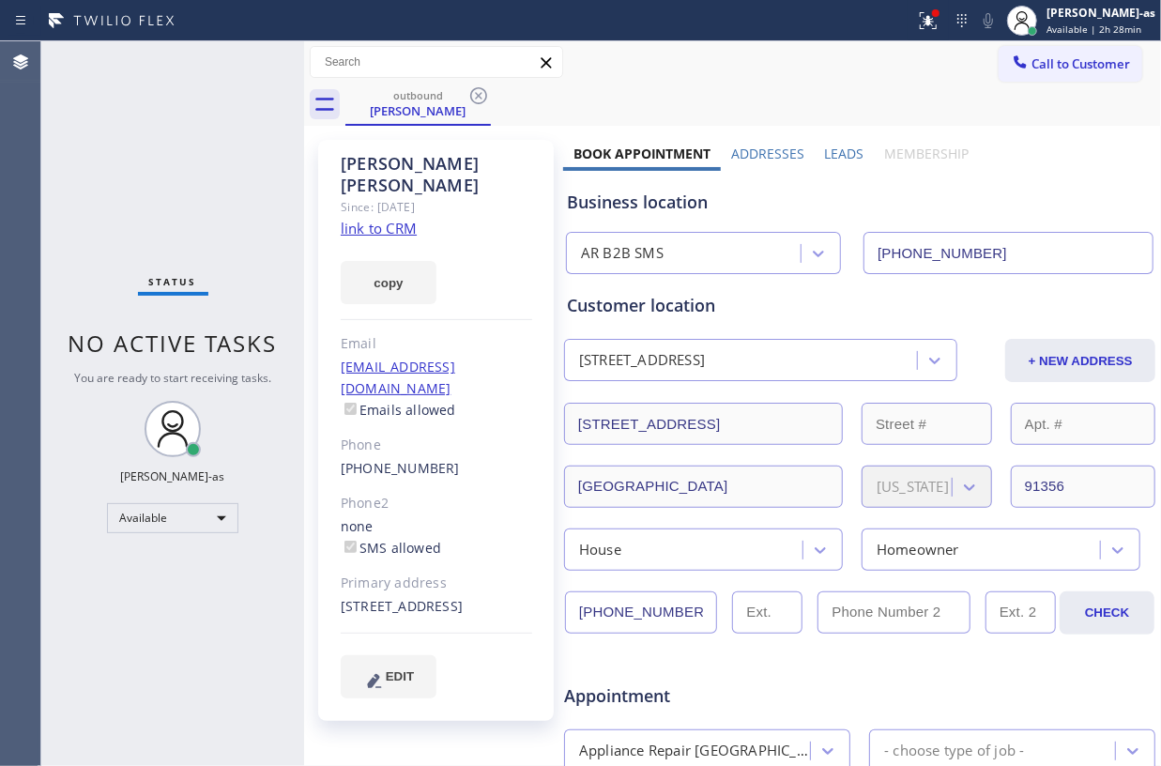
click at [984, 257] on input "(833) 692-2271" at bounding box center [1008, 253] width 290 height 42
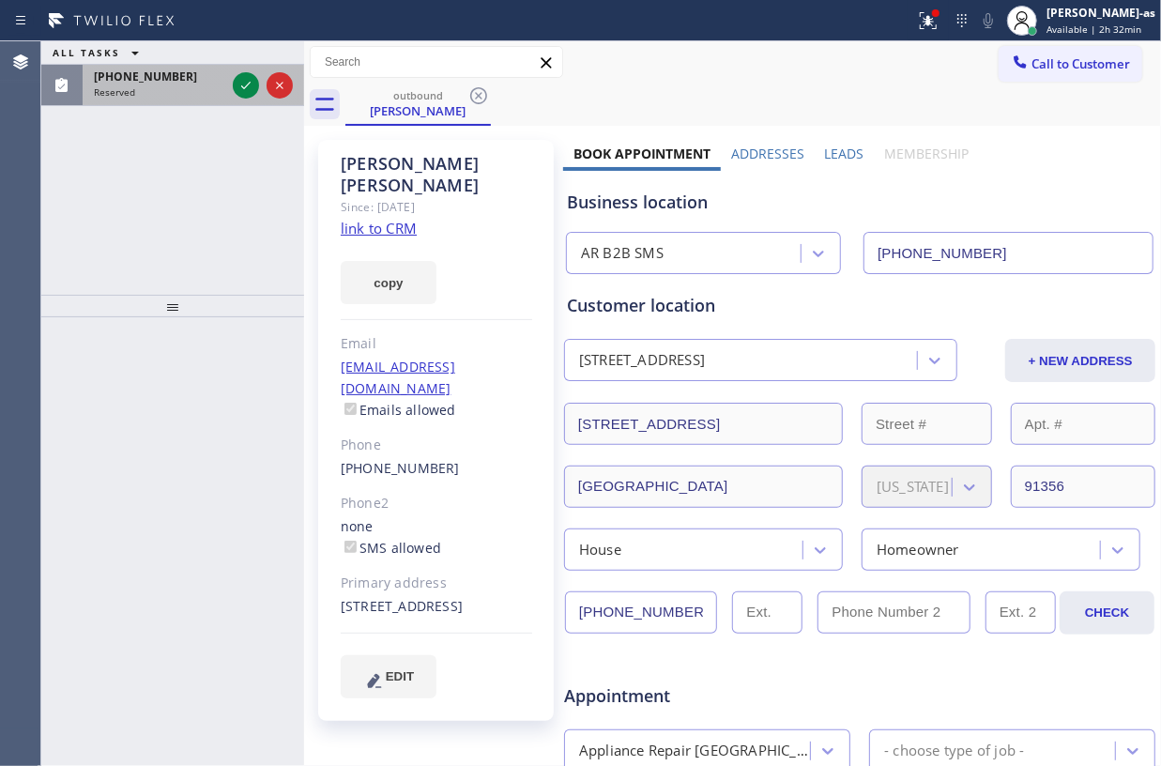
click at [231, 76] on div at bounding box center [263, 85] width 68 height 41
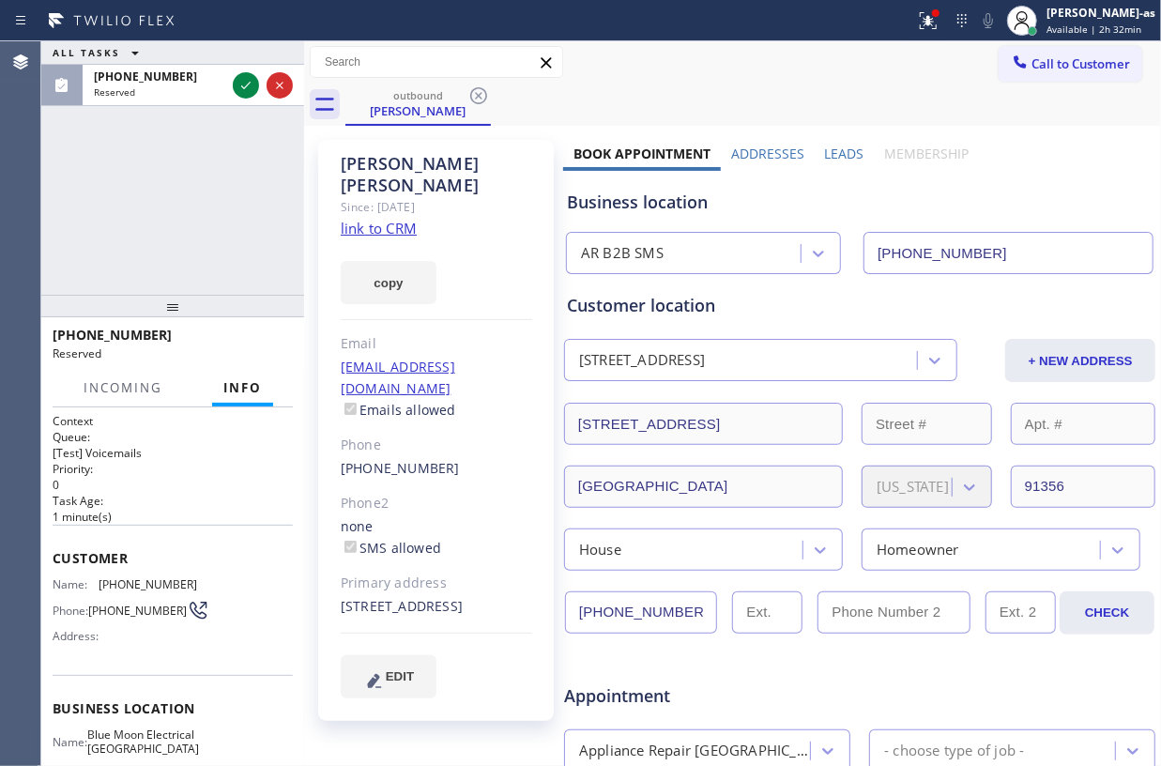
click at [1017, 256] on input "(833) 692-2271" at bounding box center [1008, 253] width 290 height 42
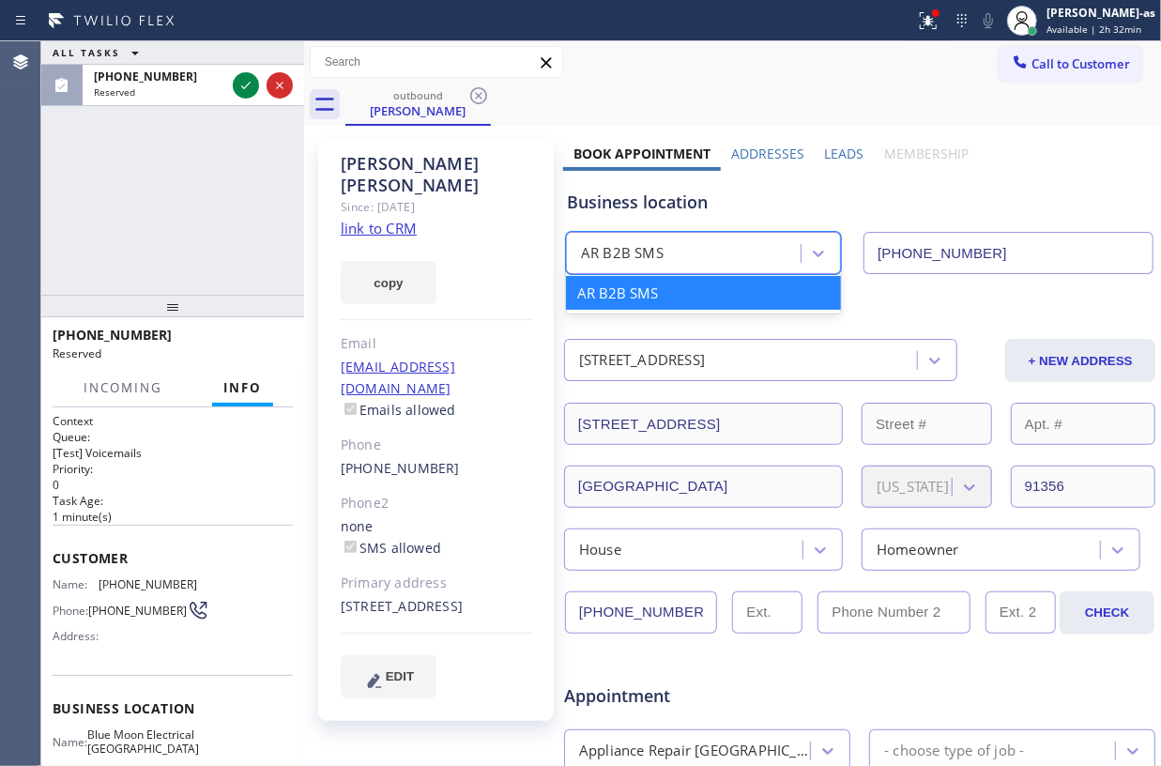
drag, startPoint x: 753, startPoint y: 241, endPoint x: 535, endPoint y: 246, distance: 217.8
click at [535, 246] on div "Bryan Evans Since: 20 may 2020 link to CRM copy Email bnevansmd@gmail.com Email…" at bounding box center [733, 738] width 848 height 1216
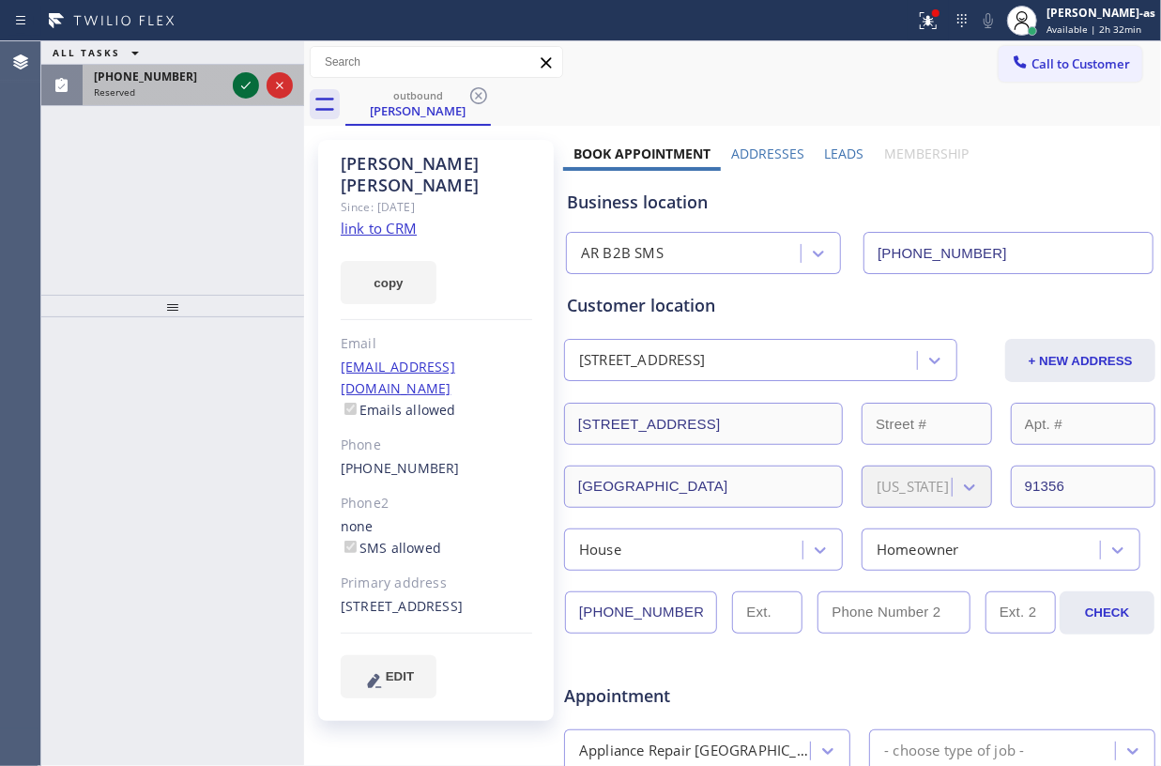
click at [241, 80] on icon at bounding box center [246, 85] width 23 height 23
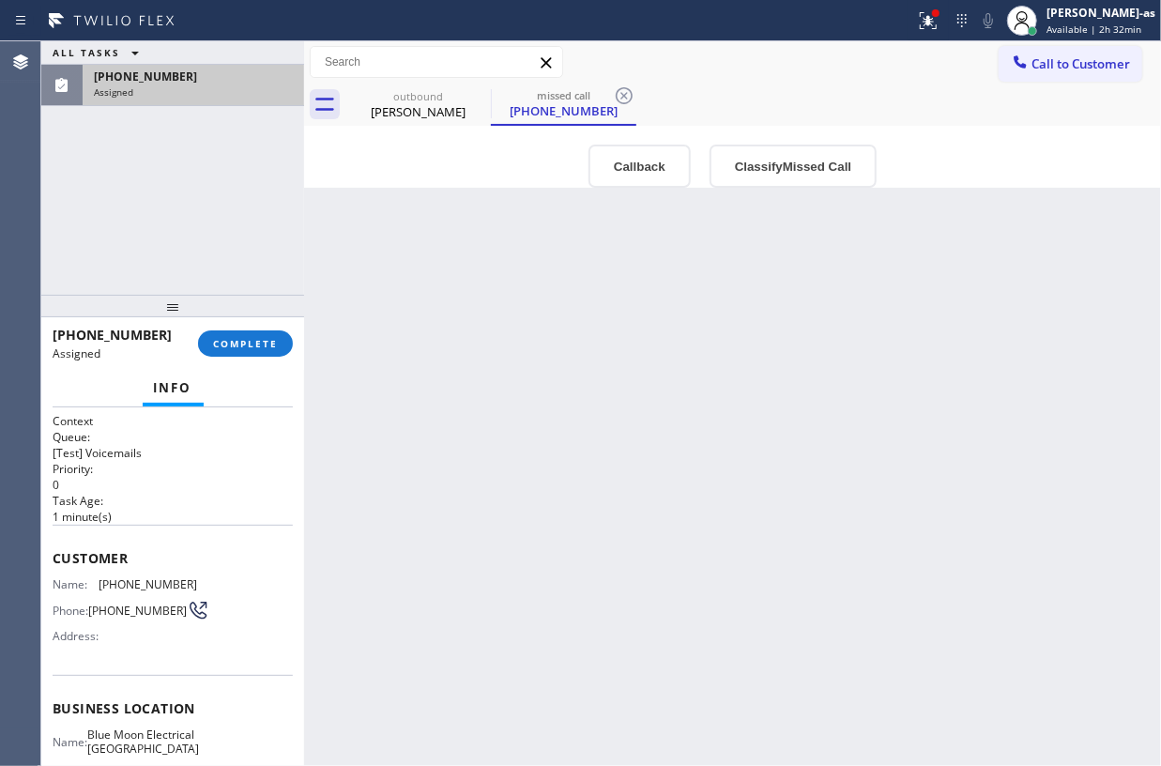
type input "(323) 746-0549"
drag, startPoint x: 638, startPoint y: 171, endPoint x: 608, endPoint y: 182, distance: 32.1
click at [636, 171] on button "Callback" at bounding box center [639, 166] width 102 height 43
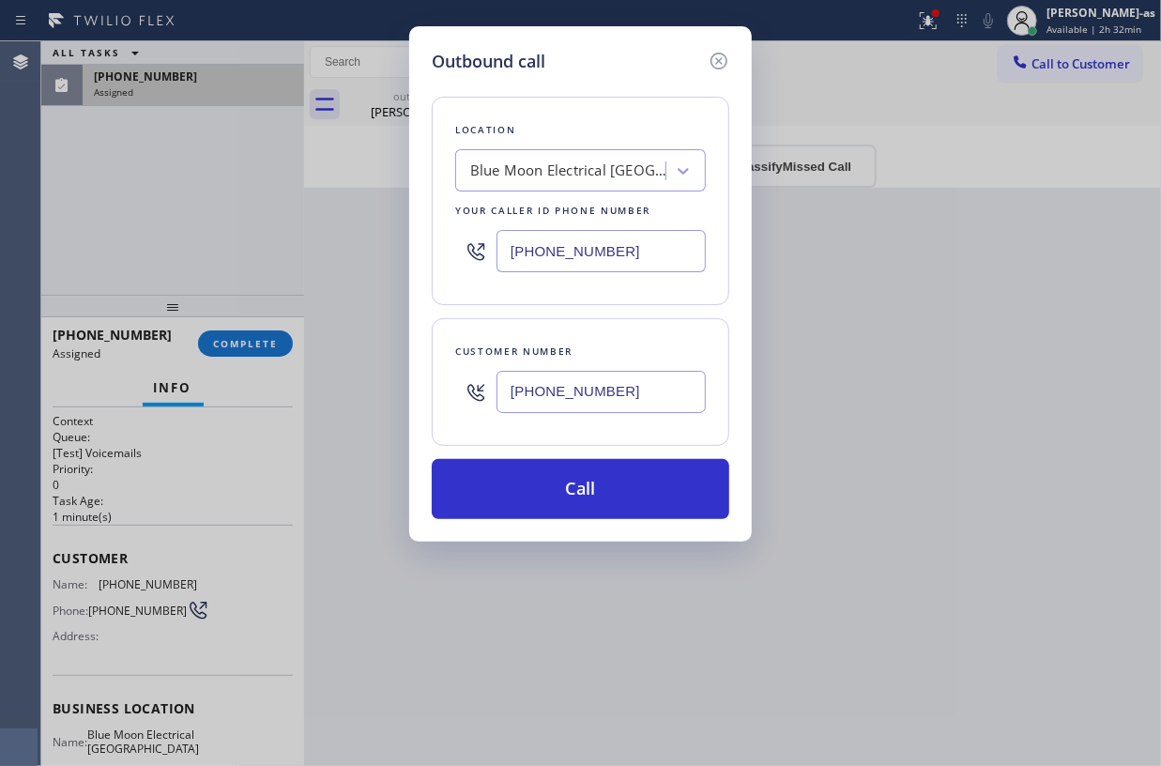
click at [717, 61] on icon at bounding box center [719, 61] width 23 height 23
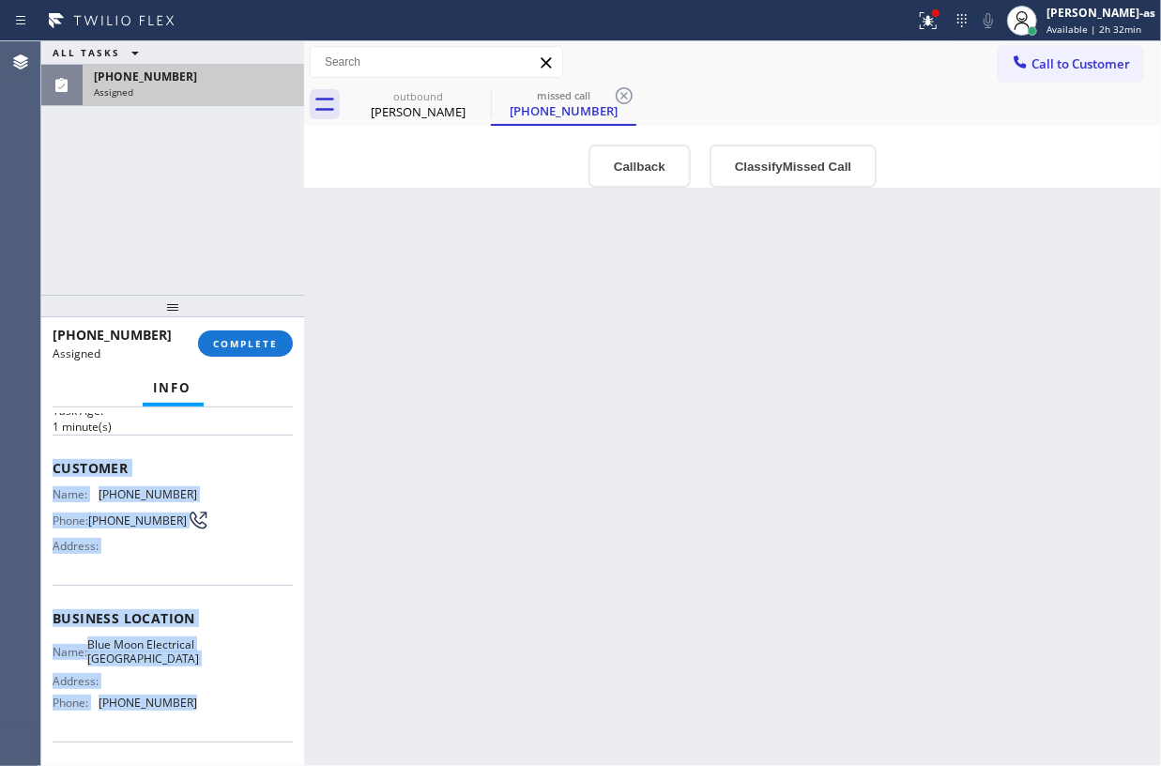
scroll to position [237, 0]
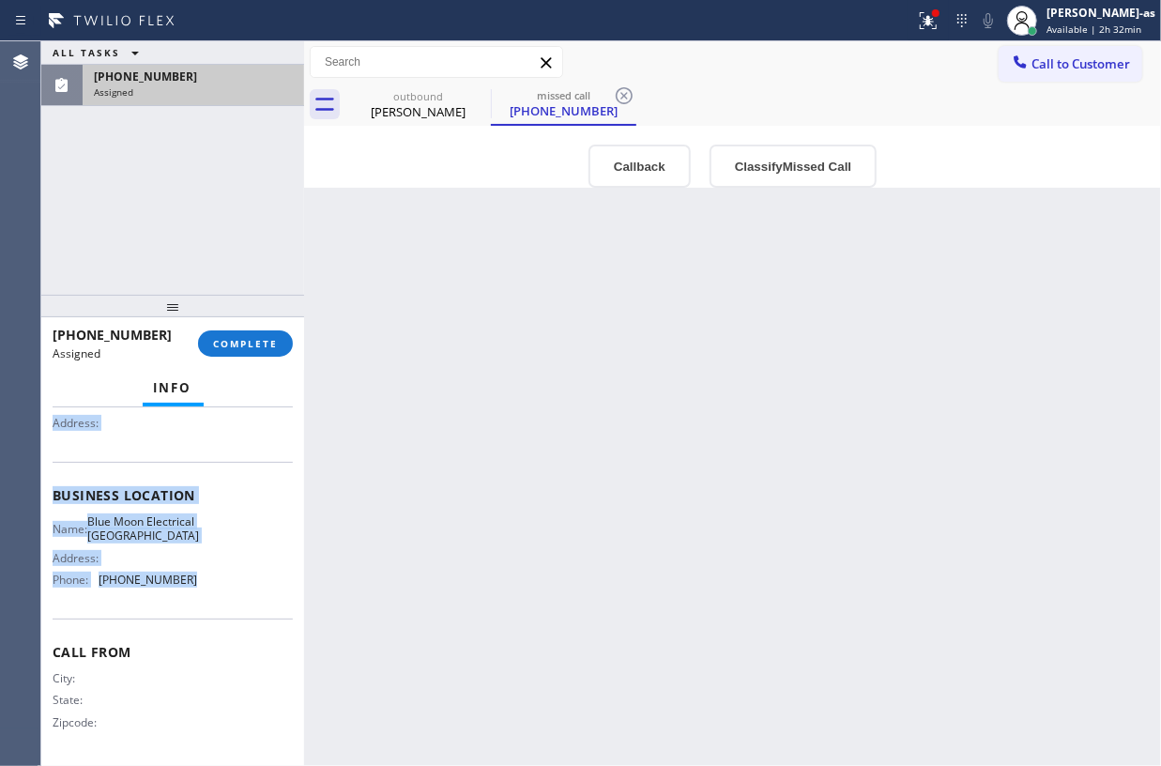
drag, startPoint x: 51, startPoint y: 558, endPoint x: 226, endPoint y: 574, distance: 176.3
click at [226, 574] on div "Context Queue: [Test] Voicemails Priority: 0 Task Age: 1 minute(s) Customer Nam…" at bounding box center [172, 586] width 263 height 359
copy div "Customer Name: (732) 652-4980 Phone: (732) 652-4980 Address: Business location …"
click at [653, 167] on button "Callback" at bounding box center [639, 166] width 102 height 43
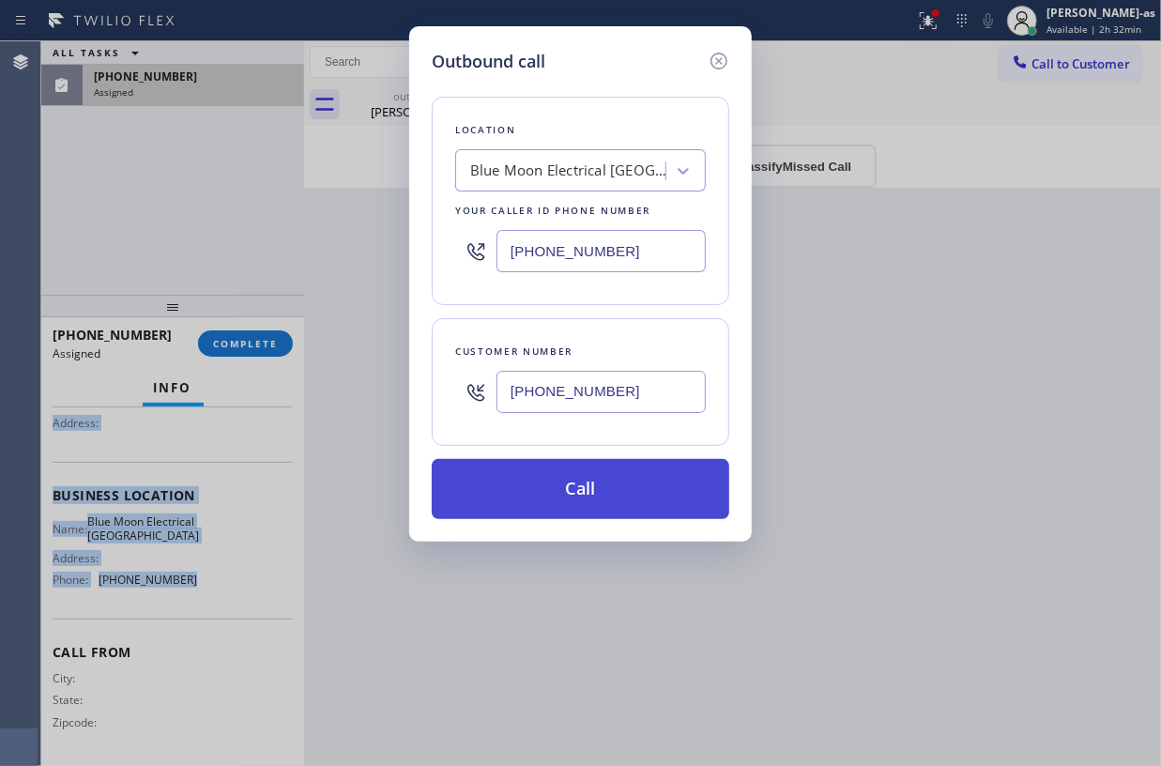
click at [602, 484] on button "Call" at bounding box center [581, 489] width 298 height 60
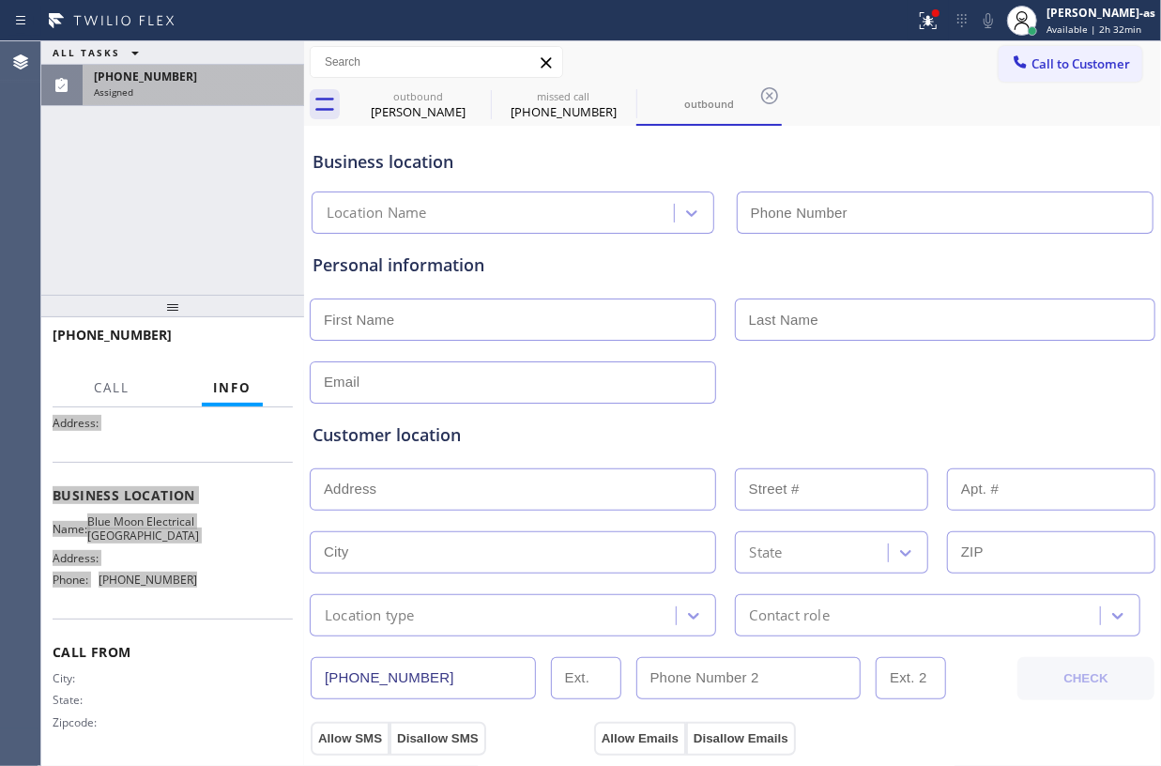
scroll to position [205, 0]
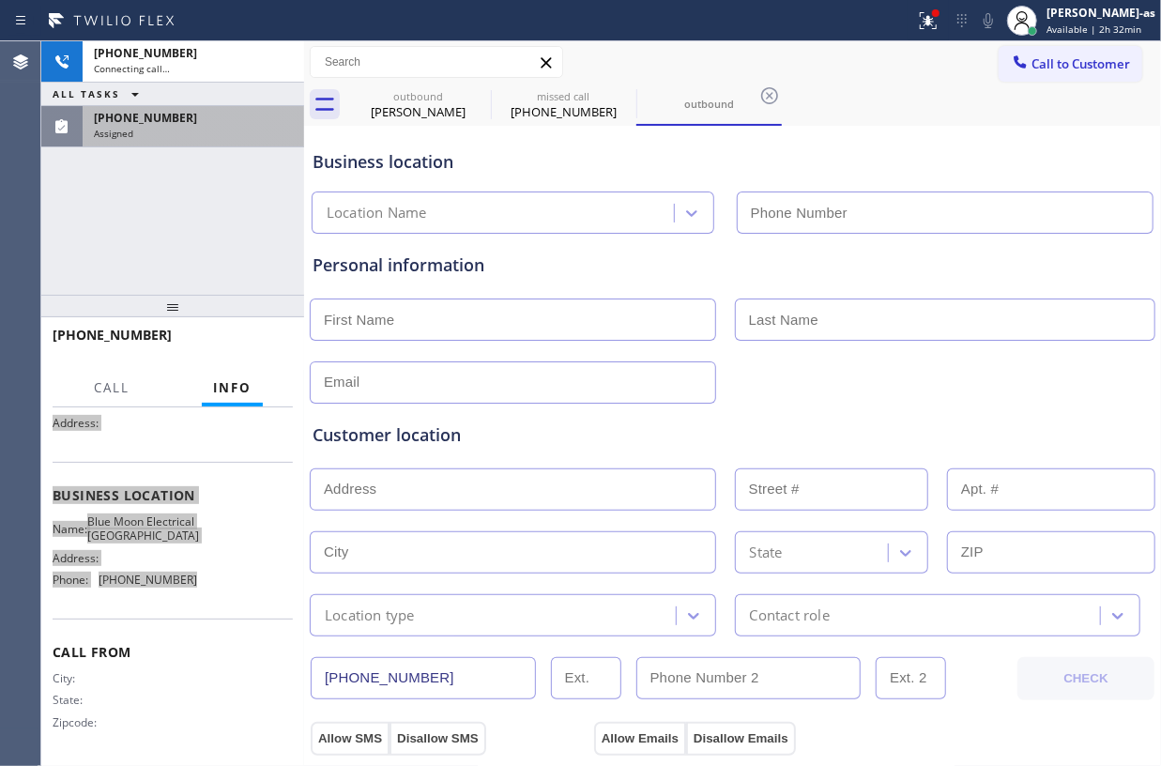
type input "(323) 746-0549"
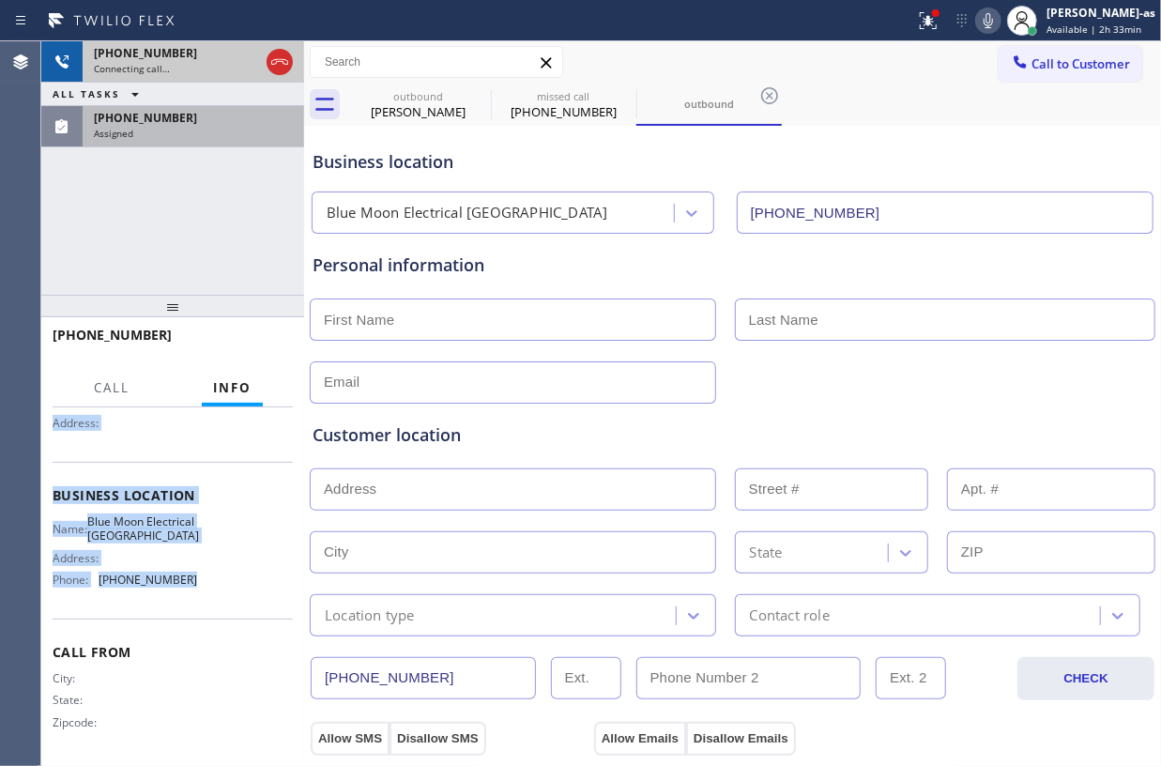
click at [115, 118] on span "(732) 652-4980" at bounding box center [145, 118] width 103 height 16
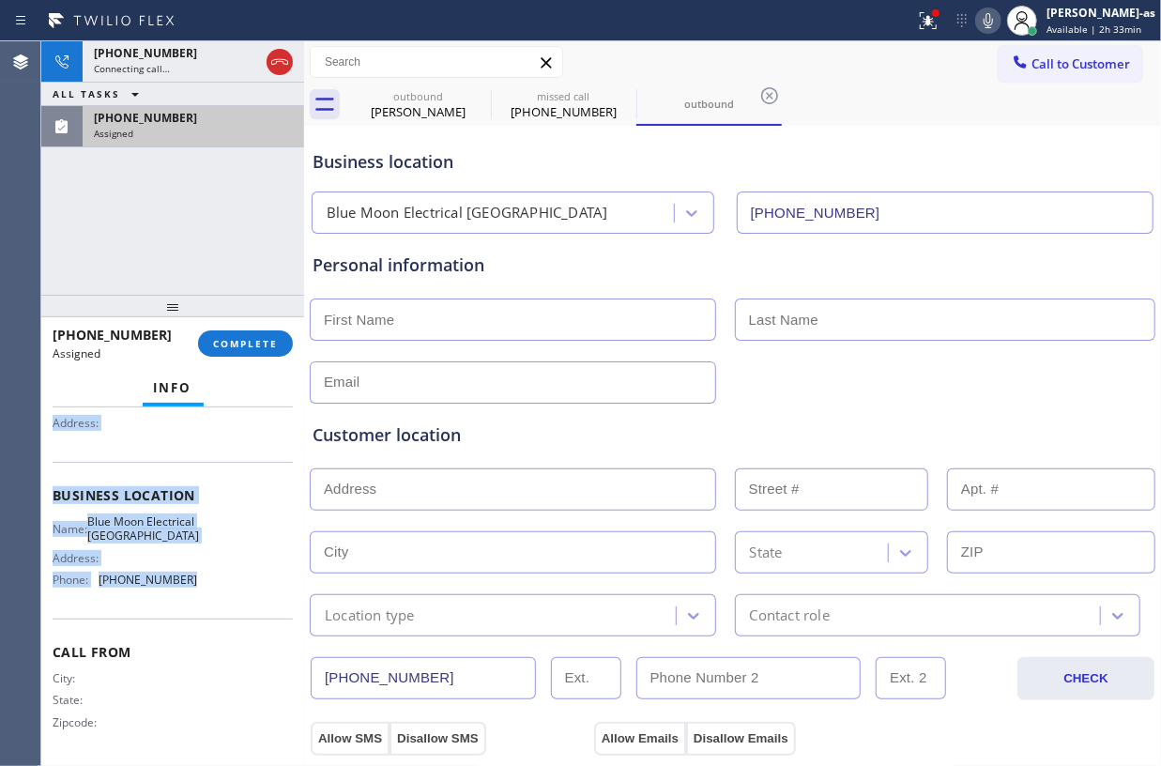
drag, startPoint x: 287, startPoint y: 60, endPoint x: 197, endPoint y: 237, distance: 198.1
click at [286, 61] on icon at bounding box center [279, 62] width 23 height 23
drag, startPoint x: 197, startPoint y: 237, endPoint x: 201, endPoint y: 265, distance: 28.4
click at [200, 250] on div "+17326524980 Connecting call… ALL TASKS ALL TASKS ACTIVE TASKS TASKS IN WRAP UP…" at bounding box center [172, 167] width 263 height 253
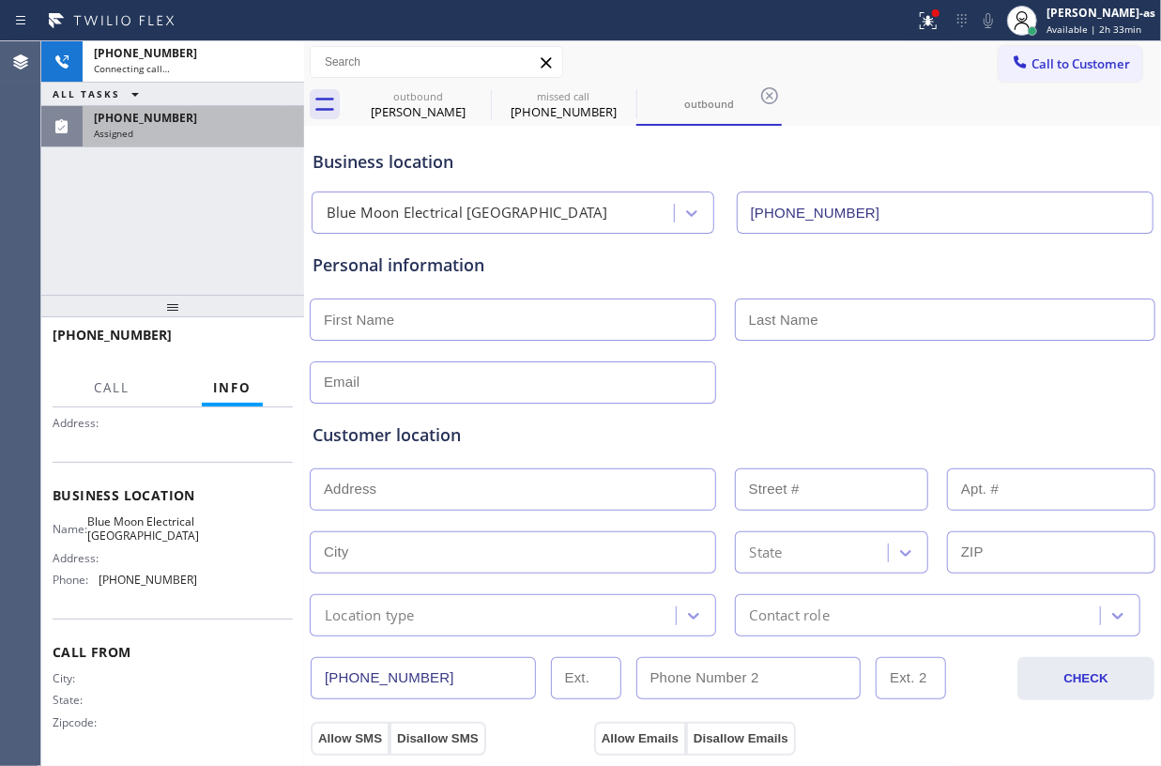
scroll to position [205, 0]
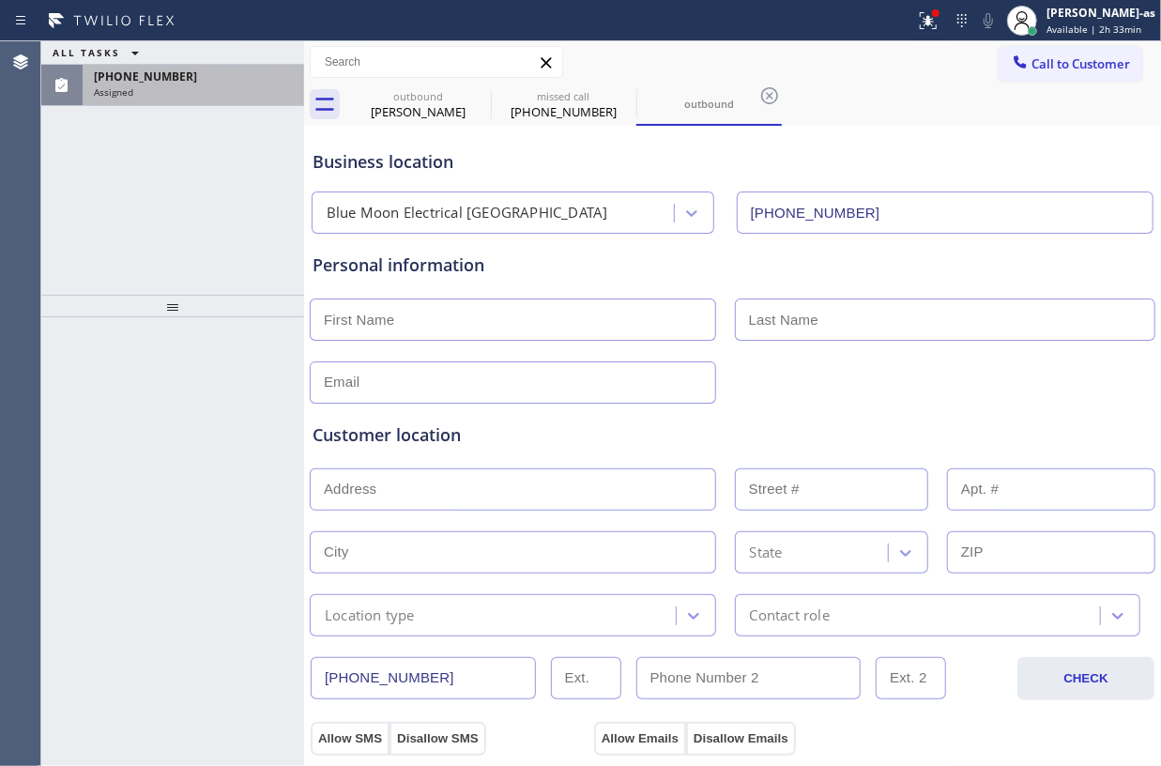
drag, startPoint x: 208, startPoint y: 278, endPoint x: 230, endPoint y: 272, distance: 22.3
click at [208, 276] on div "ALL TASKS ALL TASKS ACTIVE TASKS TASKS IN WRAP UP (732) 652-4980 Assigned" at bounding box center [172, 167] width 263 height 253
click at [174, 103] on div "(732) 652-4980 Assigned" at bounding box center [190, 85] width 214 height 41
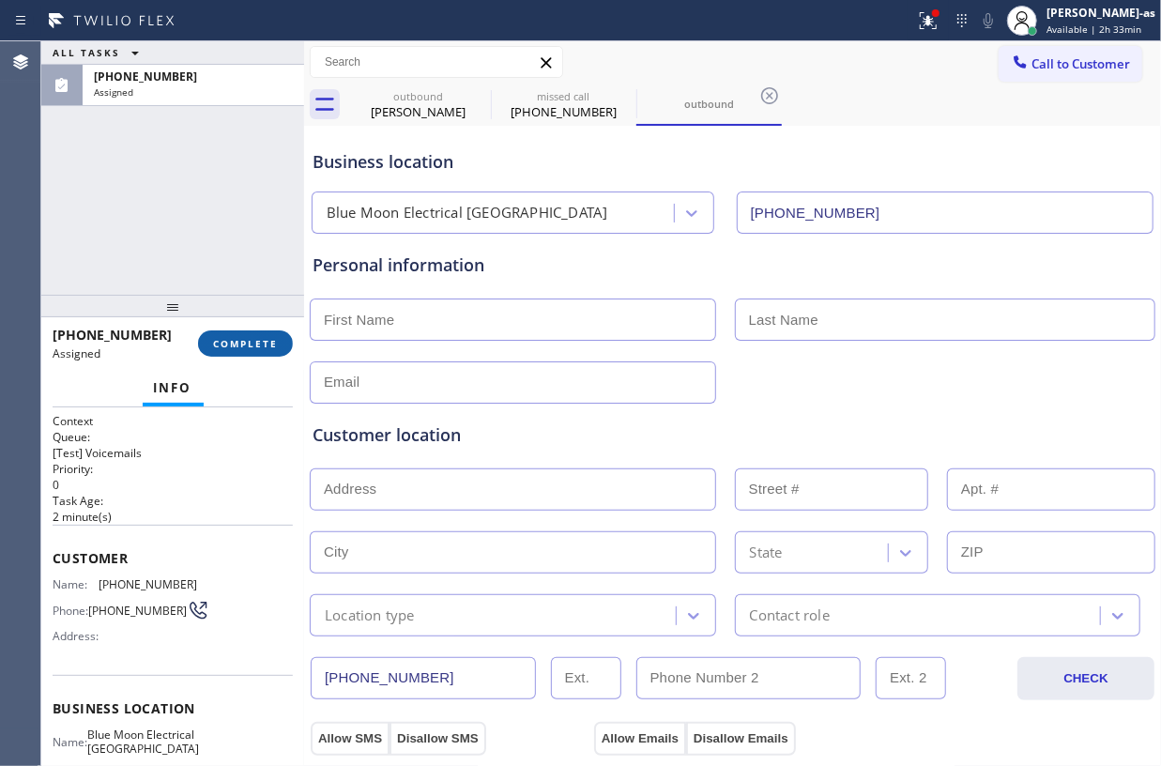
click at [252, 338] on span "COMPLETE" at bounding box center [245, 343] width 65 height 13
drag, startPoint x: 163, startPoint y: 231, endPoint x: 390, endPoint y: 241, distance: 227.4
click at [174, 237] on div "ALL TASKS ALL TASKS ACTIVE TASKS TASKS IN WRAP UP (732) 652-4980 Assigned" at bounding box center [172, 167] width 263 height 253
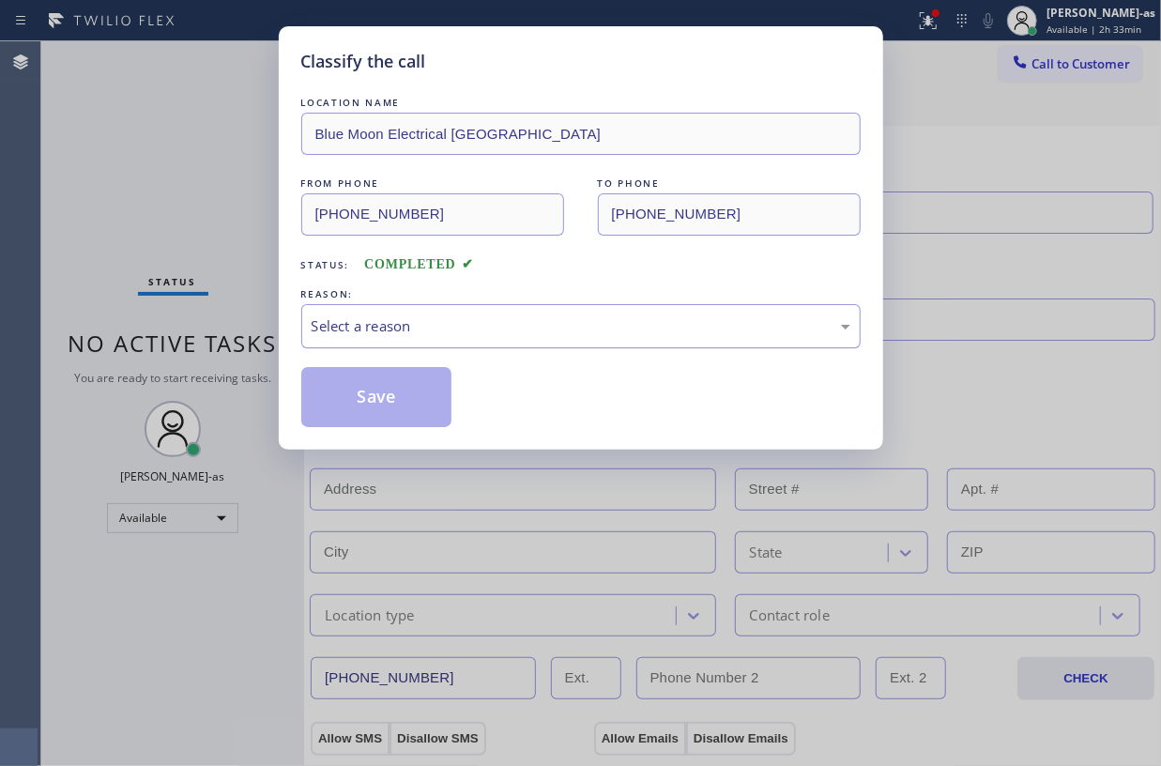
click at [459, 327] on div "Select a reason" at bounding box center [581, 326] width 539 height 22
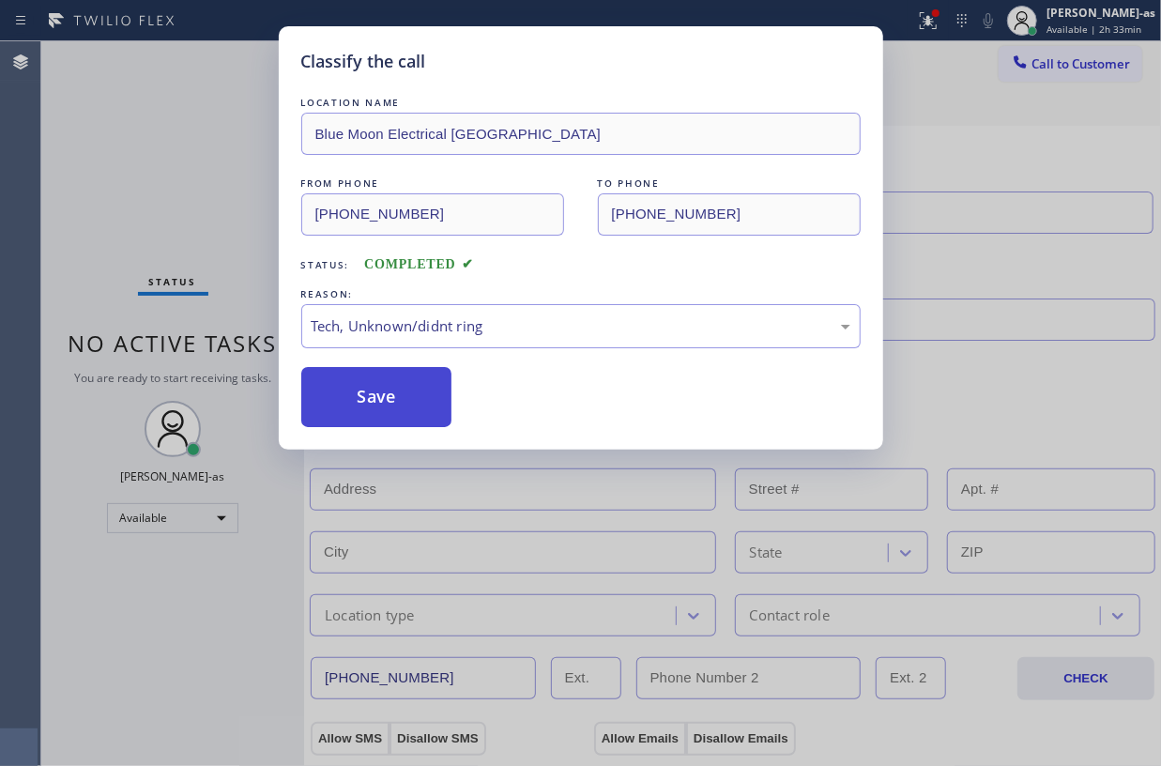
click at [369, 421] on button "Save" at bounding box center [376, 397] width 151 height 60
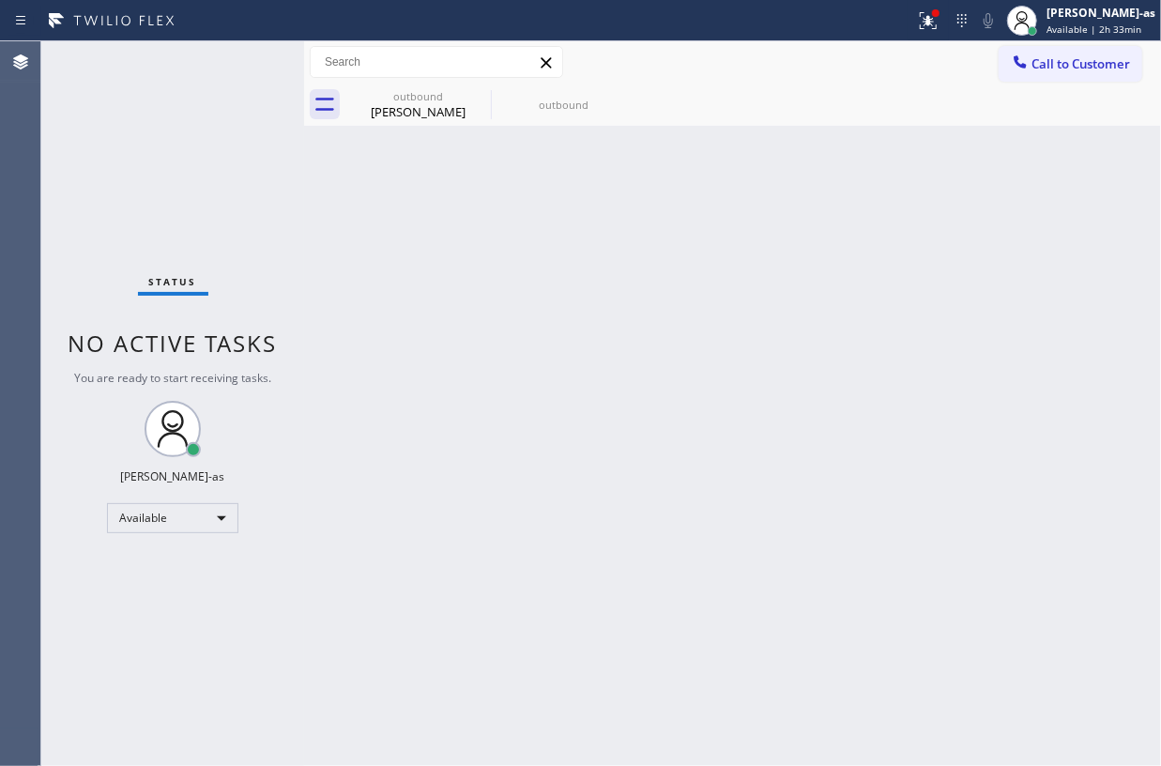
click at [250, 200] on div "Status No active tasks You are ready to start receiving tasks. [PERSON_NAME]-as…" at bounding box center [172, 403] width 263 height 725
click at [406, 176] on div "Back to Dashboard Change Sender ID Customers Technicians Select a contact Outbo…" at bounding box center [732, 403] width 857 height 725
click at [404, 69] on input "text" at bounding box center [437, 62] width 252 height 30
click at [421, 96] on div "outbound" at bounding box center [418, 96] width 142 height 14
type input "(833) 692-2271"
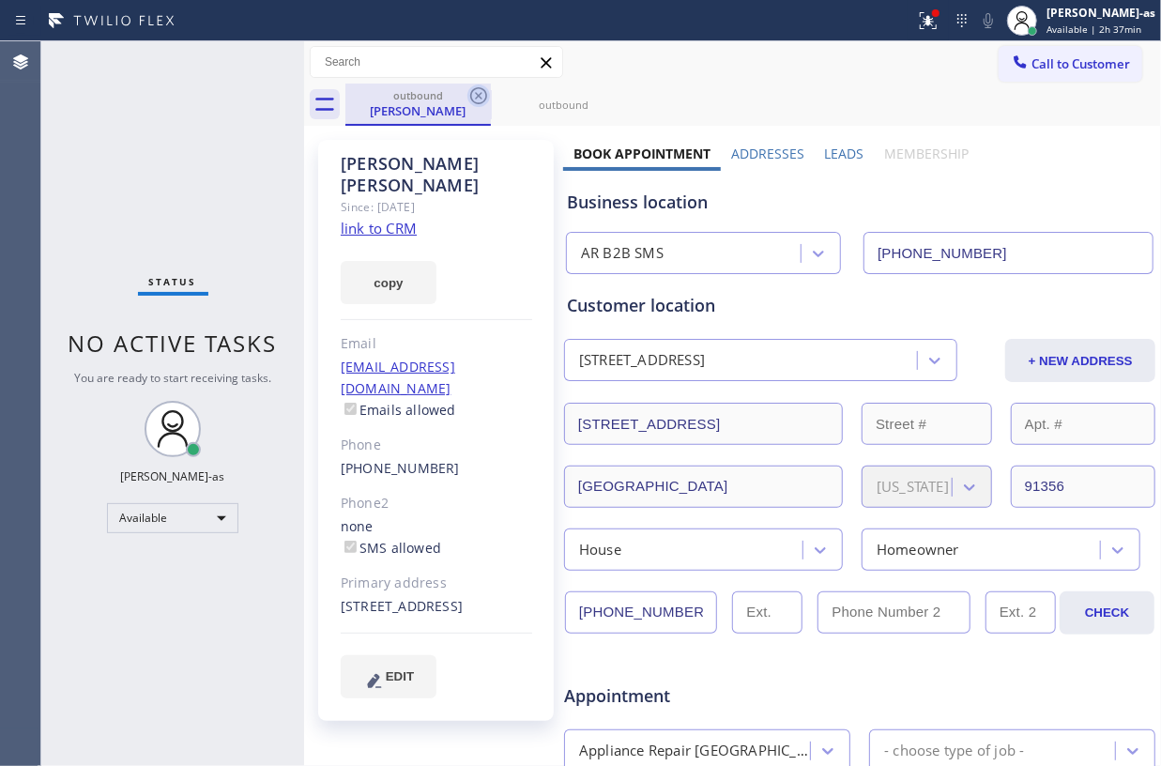
click at [473, 98] on icon at bounding box center [478, 95] width 23 height 23
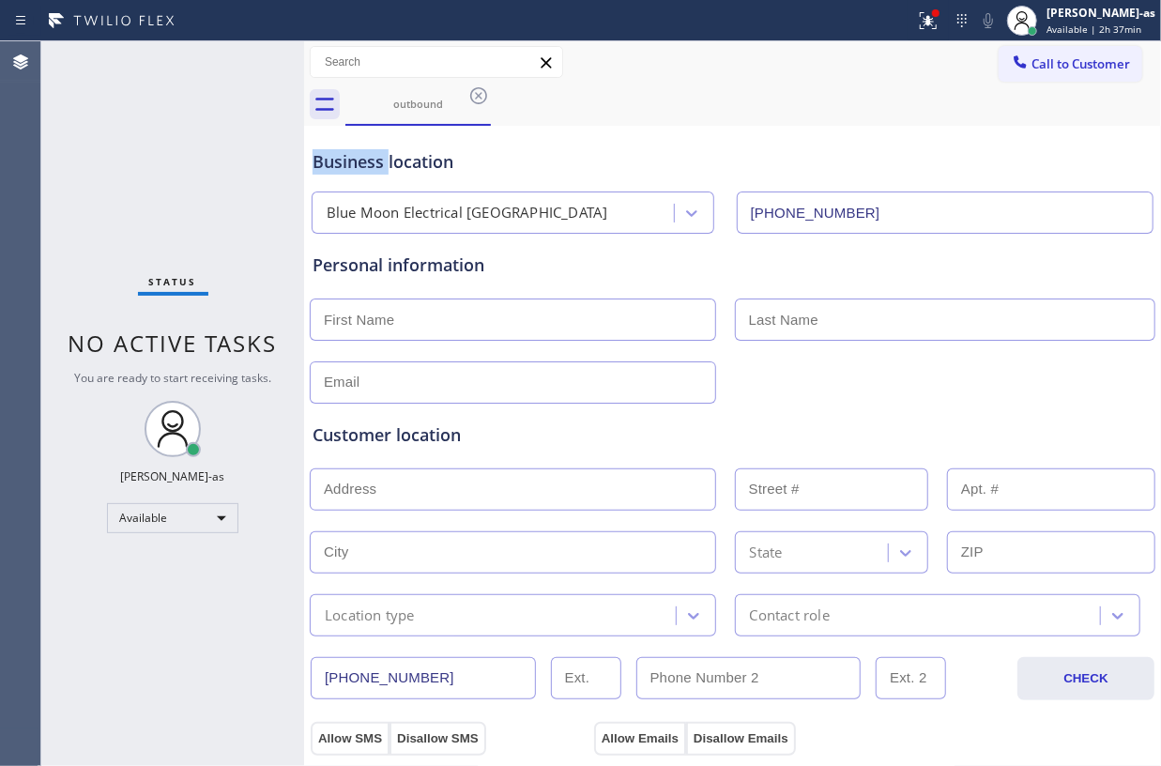
click at [473, 98] on icon at bounding box center [478, 95] width 23 height 23
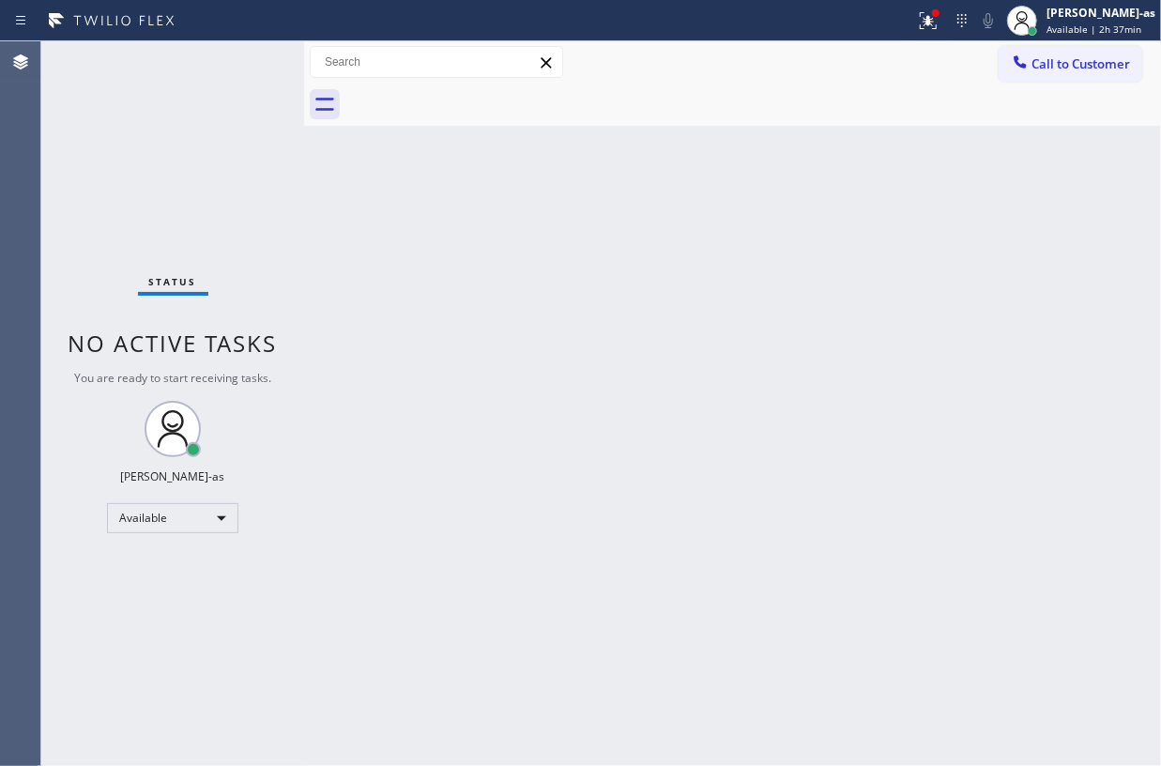
drag, startPoint x: 492, startPoint y: 372, endPoint x: 1128, endPoint y: 294, distance: 641.1
click at [530, 380] on div "Back to Dashboard Change Sender ID Customers Technicians Select a contact Outbo…" at bounding box center [732, 403] width 857 height 725
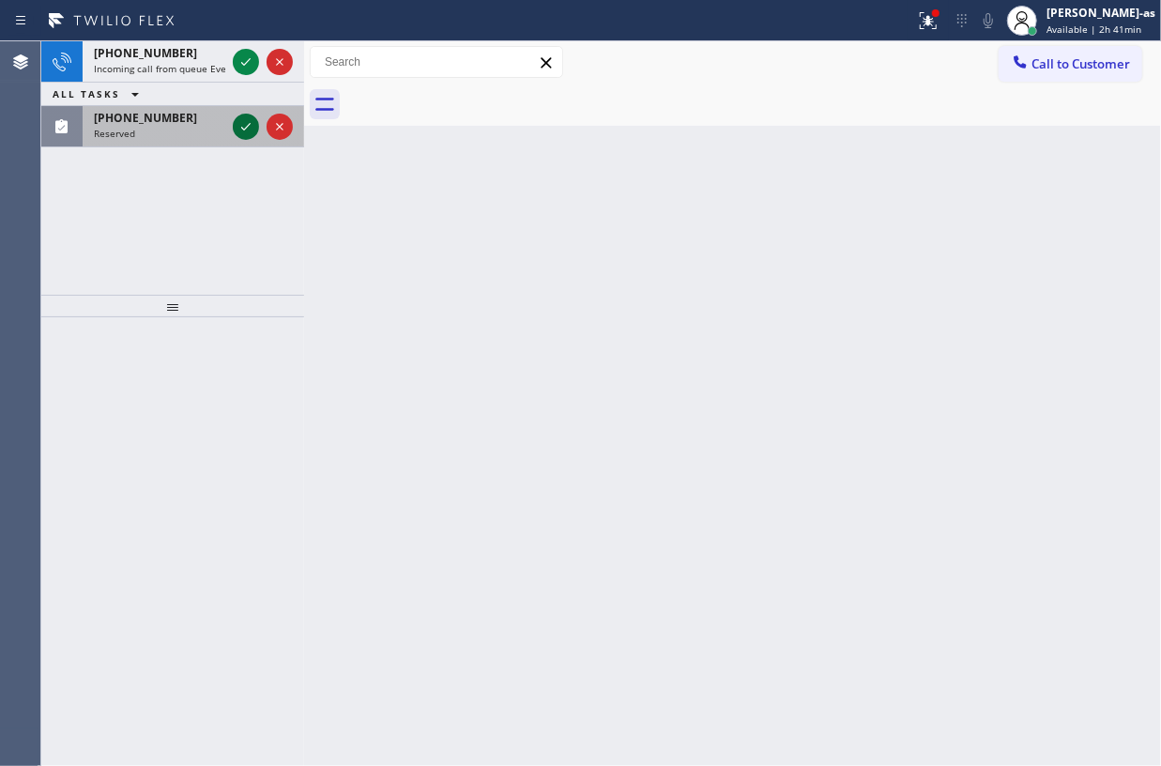
click at [240, 130] on icon at bounding box center [246, 126] width 23 height 23
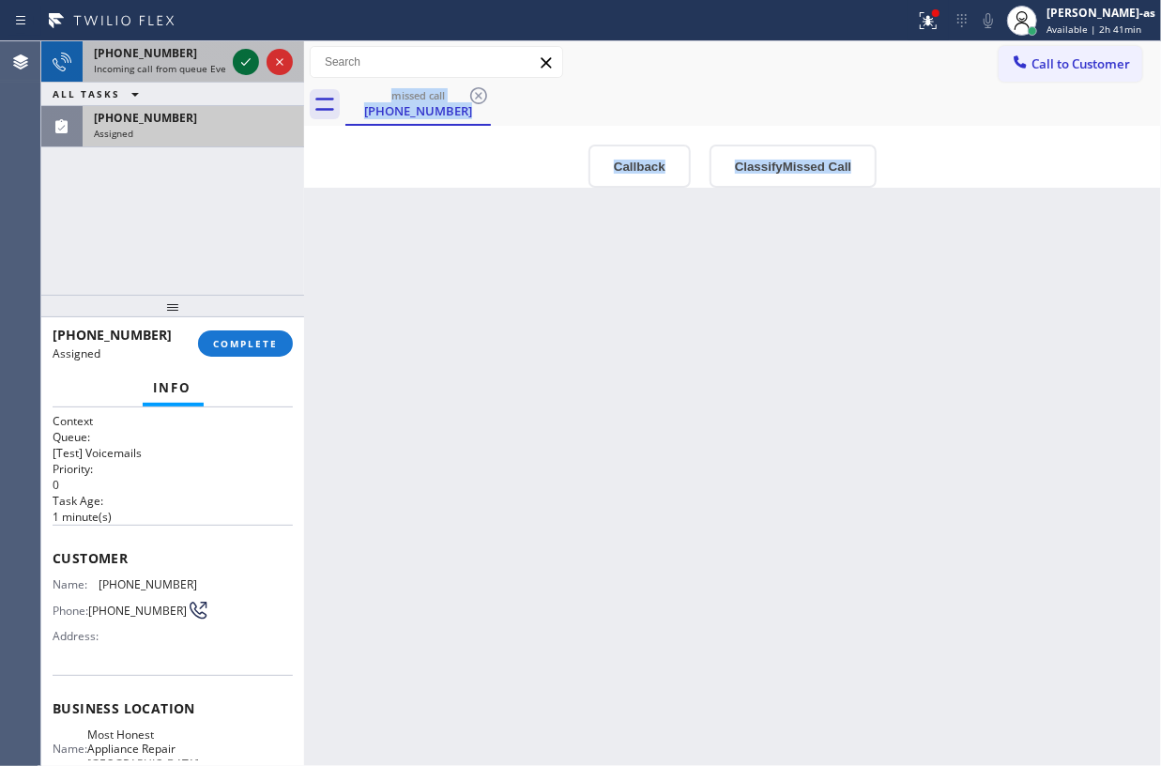
drag, startPoint x: 242, startPoint y: 64, endPoint x: 122, endPoint y: 124, distance: 134.3
click at [242, 62] on icon at bounding box center [246, 62] width 23 height 23
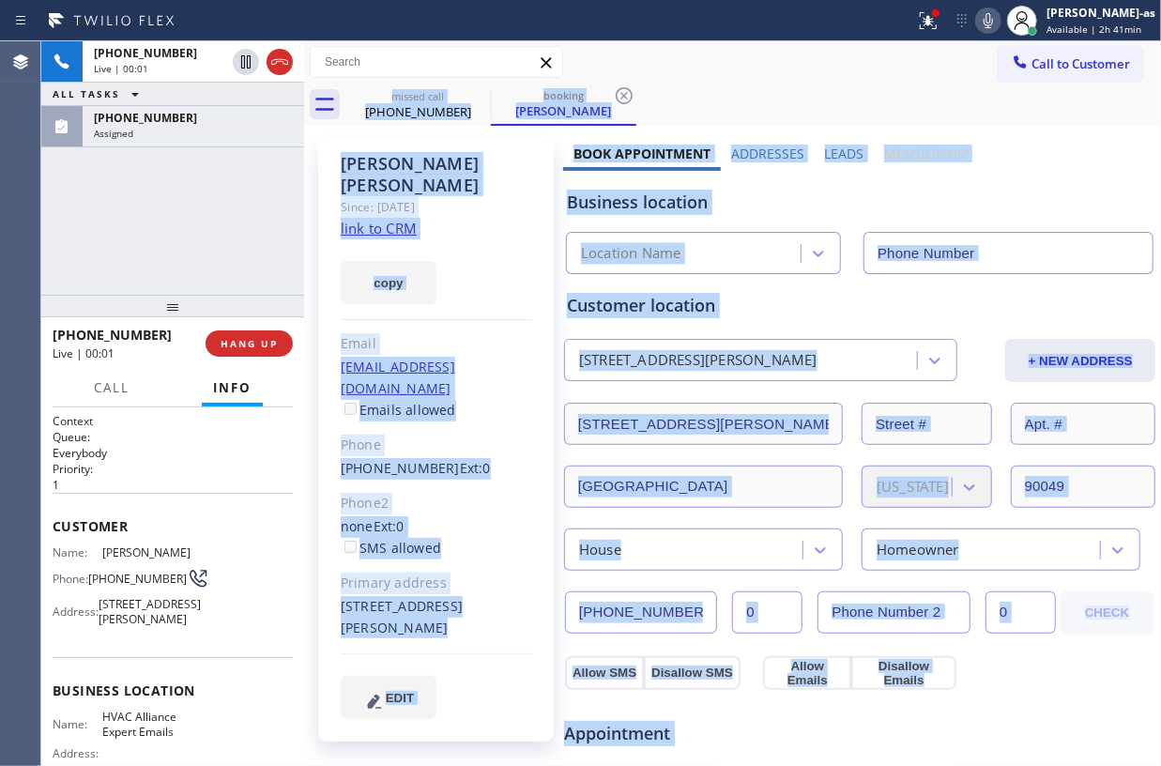
type input "(833) 483-5952"
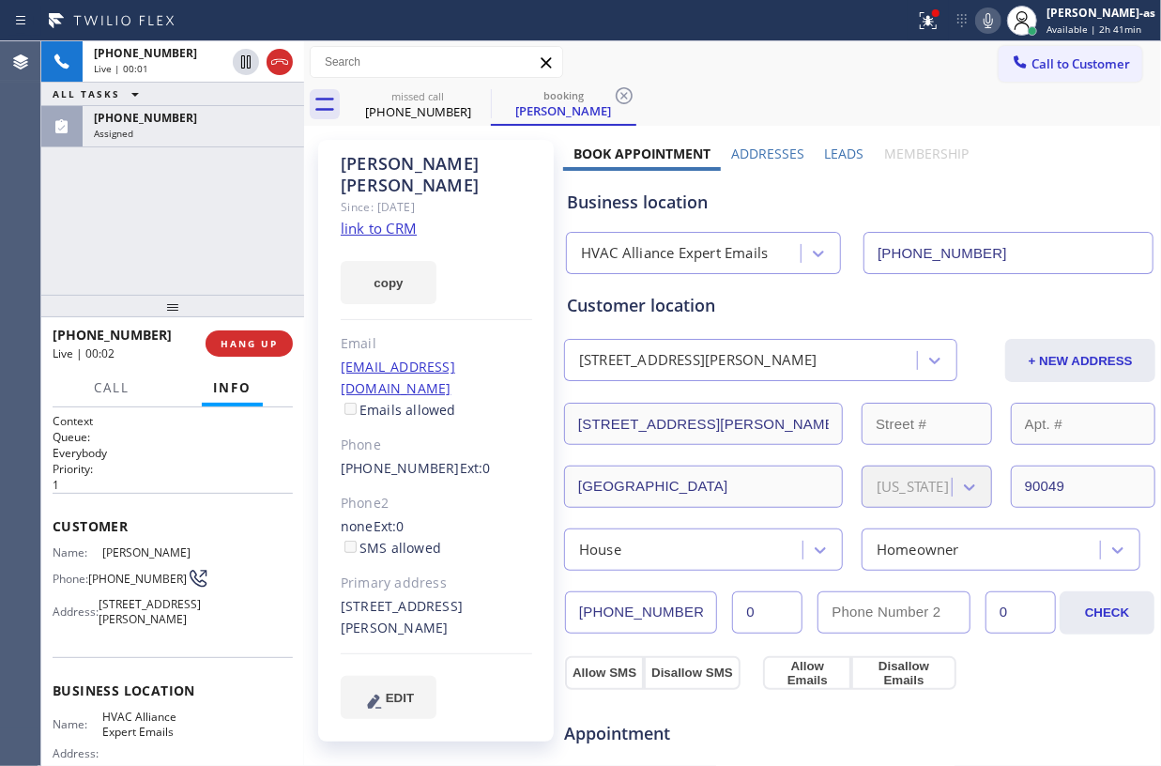
click at [223, 241] on div "+14042291809 Live | 00:01 ALL TASKS ALL TASKS ACTIVE TASKS TASKS IN WRAP UP (32…" at bounding box center [172, 167] width 263 height 253
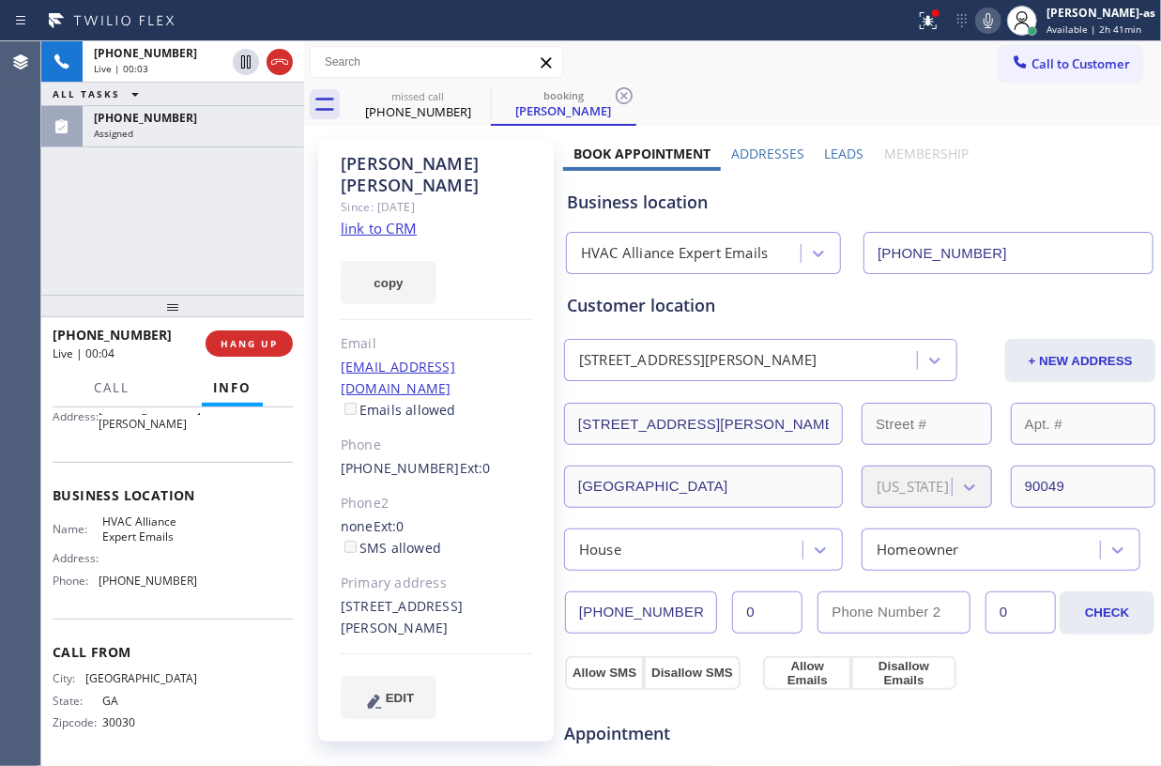
scroll to position [234, 0]
click at [374, 219] on link "link to CRM" at bounding box center [379, 228] width 76 height 19
click at [208, 214] on div "+14042291809 Live | 02:59 ALL TASKS ALL TASKS ACTIVE TASKS TASKS IN WRAP UP (32…" at bounding box center [172, 167] width 263 height 253
click at [197, 216] on div "+14042291809 Live | 03:34 ALL TASKS ALL TASKS ACTIVE TASKS TASKS IN WRAP UP (32…" at bounding box center [172, 167] width 263 height 253
click at [133, 279] on div "+14042291809 Live | 03:37 ALL TASKS ALL TASKS ACTIVE TASKS TASKS IN WRAP UP (32…" at bounding box center [172, 167] width 263 height 253
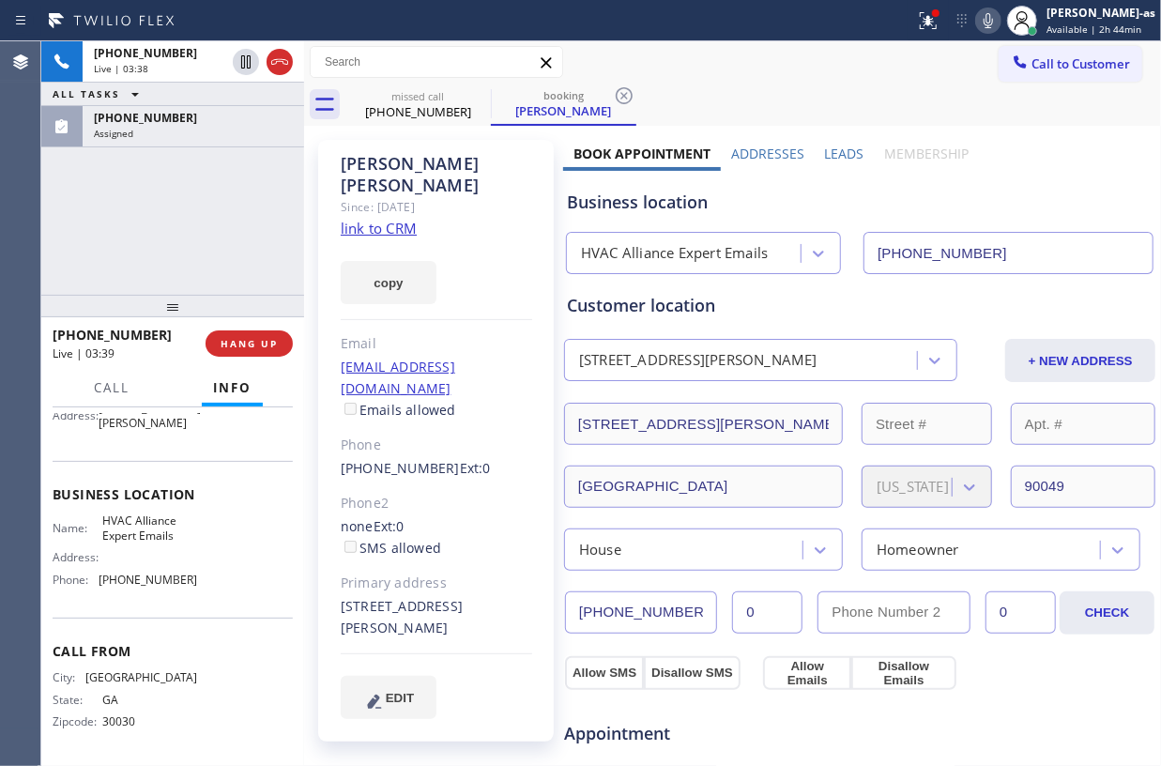
click at [185, 259] on div "+14042291809 Live | 03:38 ALL TASKS ALL TASKS ACTIVE TASKS TASKS IN WRAP UP (32…" at bounding box center [172, 167] width 263 height 253
click at [207, 238] on div "+14042291809 Live | 03:39 ALL TASKS ALL TASKS ACTIVE TASKS TASKS IN WRAP UP (32…" at bounding box center [172, 167] width 263 height 253
click at [214, 246] on div "+14042291809 Live | 03:41 ALL TASKS ALL TASKS ACTIVE TASKS TASKS IN WRAP UP (32…" at bounding box center [172, 167] width 263 height 253
click at [214, 246] on div "+14042291809 Live | 03:42 ALL TASKS ALL TASKS ACTIVE TASKS TASKS IN WRAP UP (32…" at bounding box center [172, 167] width 263 height 253
click at [218, 250] on div "+14042291809 Live | 03:44 ALL TASKS ALL TASKS ACTIVE TASKS TASKS IN WRAP UP (32…" at bounding box center [172, 167] width 263 height 253
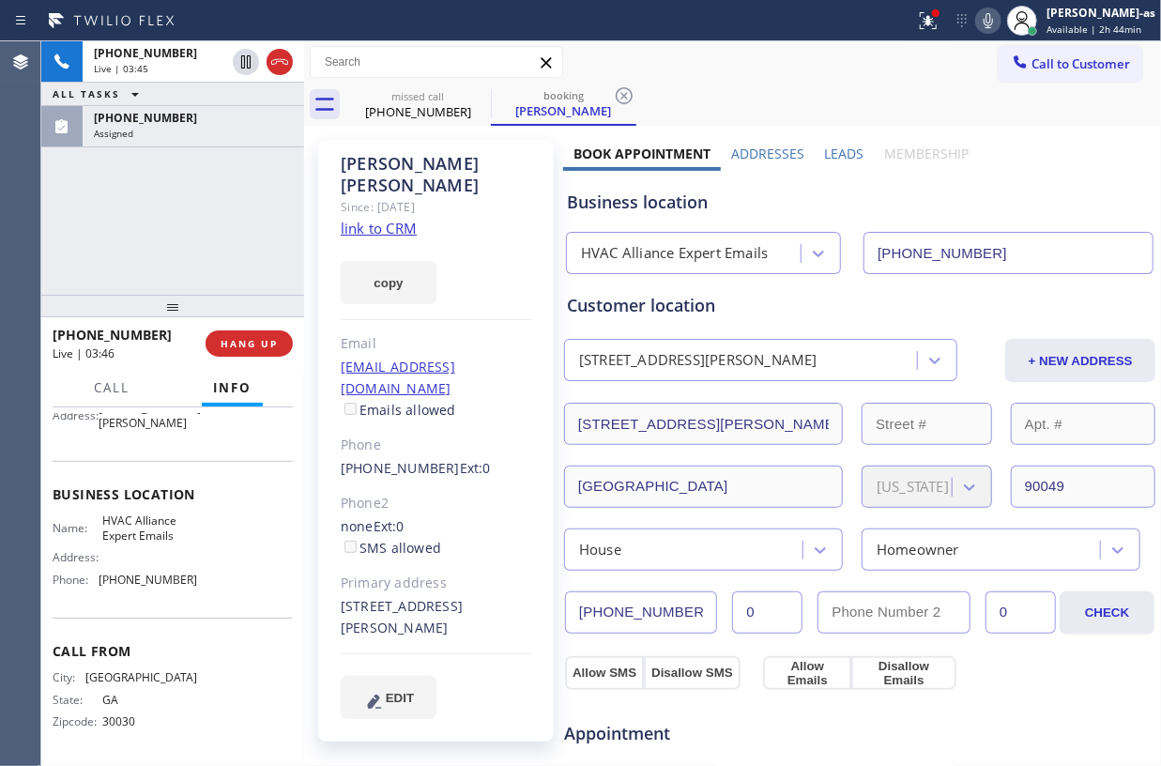
click at [222, 339] on span "HANG UP" at bounding box center [249, 343] width 57 height 13
click at [275, 340] on span "HANG UP" at bounding box center [249, 343] width 57 height 13
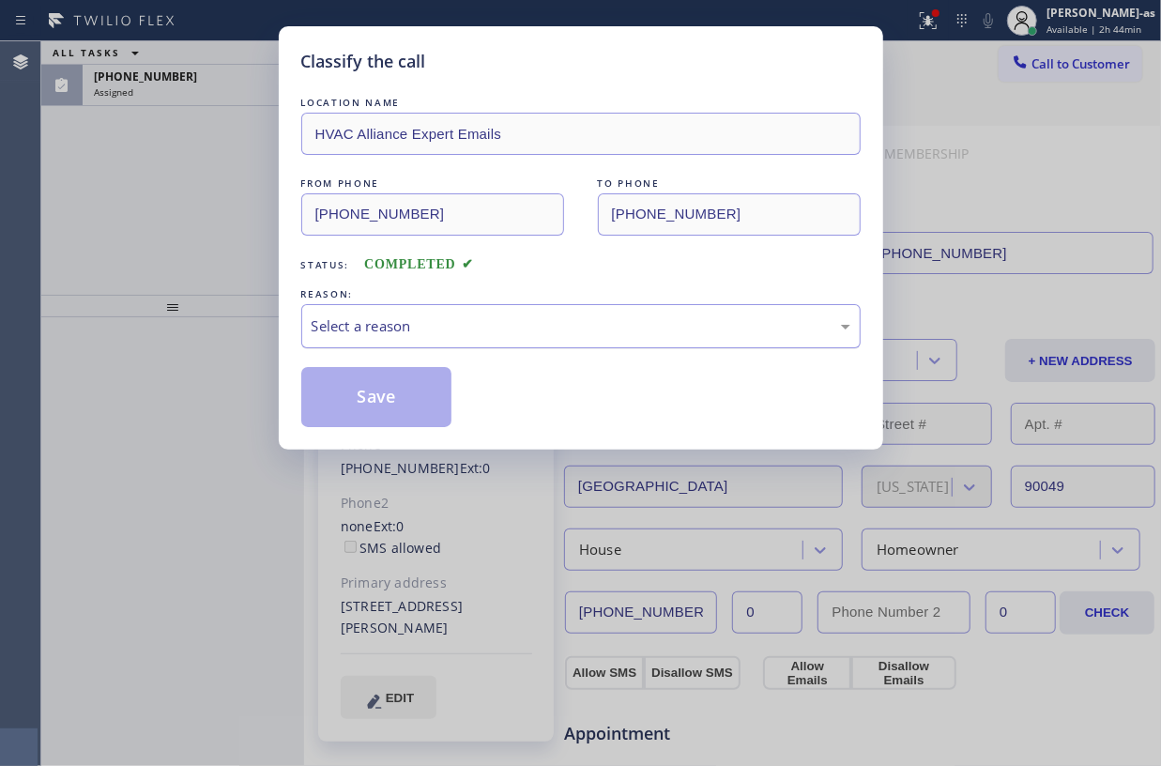
drag, startPoint x: 249, startPoint y: 271, endPoint x: 425, endPoint y: 321, distance: 183.3
click at [249, 274] on div "Classify the call LOCATION NAME HVAC Alliance Expert Emails FROM PHONE (404) 22…" at bounding box center [580, 383] width 1161 height 766
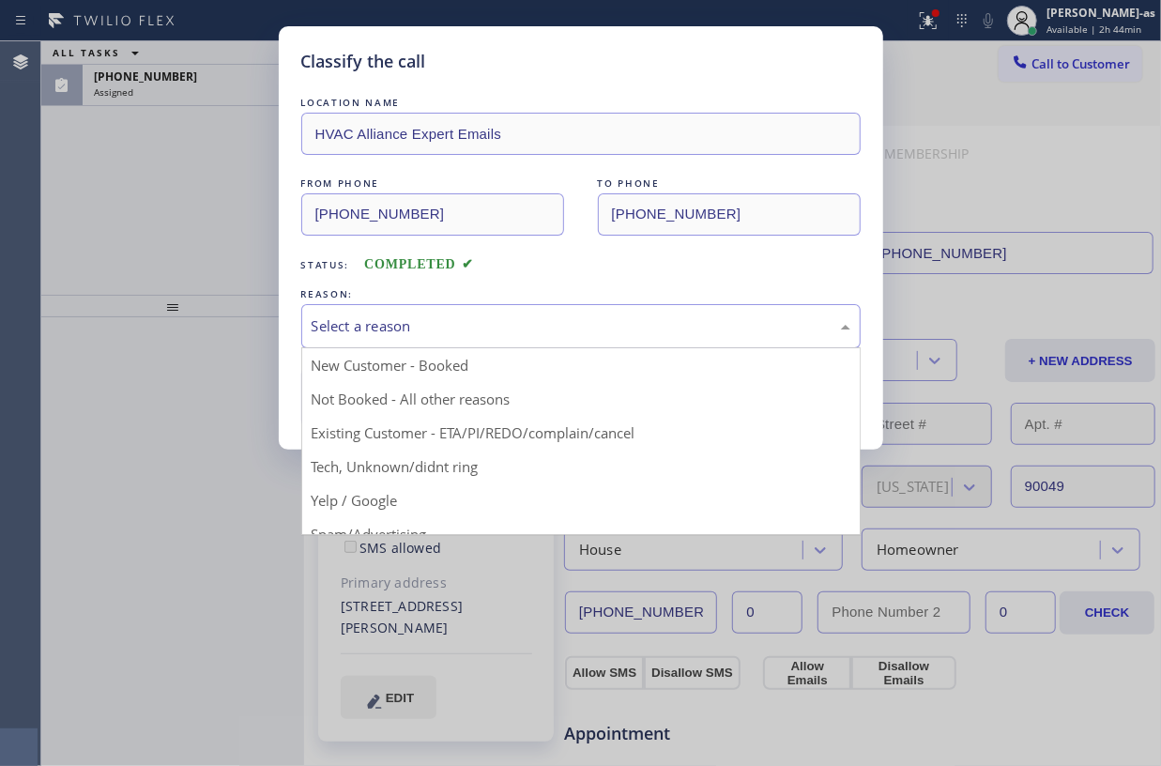
drag, startPoint x: 436, startPoint y: 320, endPoint x: 478, endPoint y: 316, distance: 41.5
click at [459, 316] on div "Select a reason" at bounding box center [581, 326] width 539 height 22
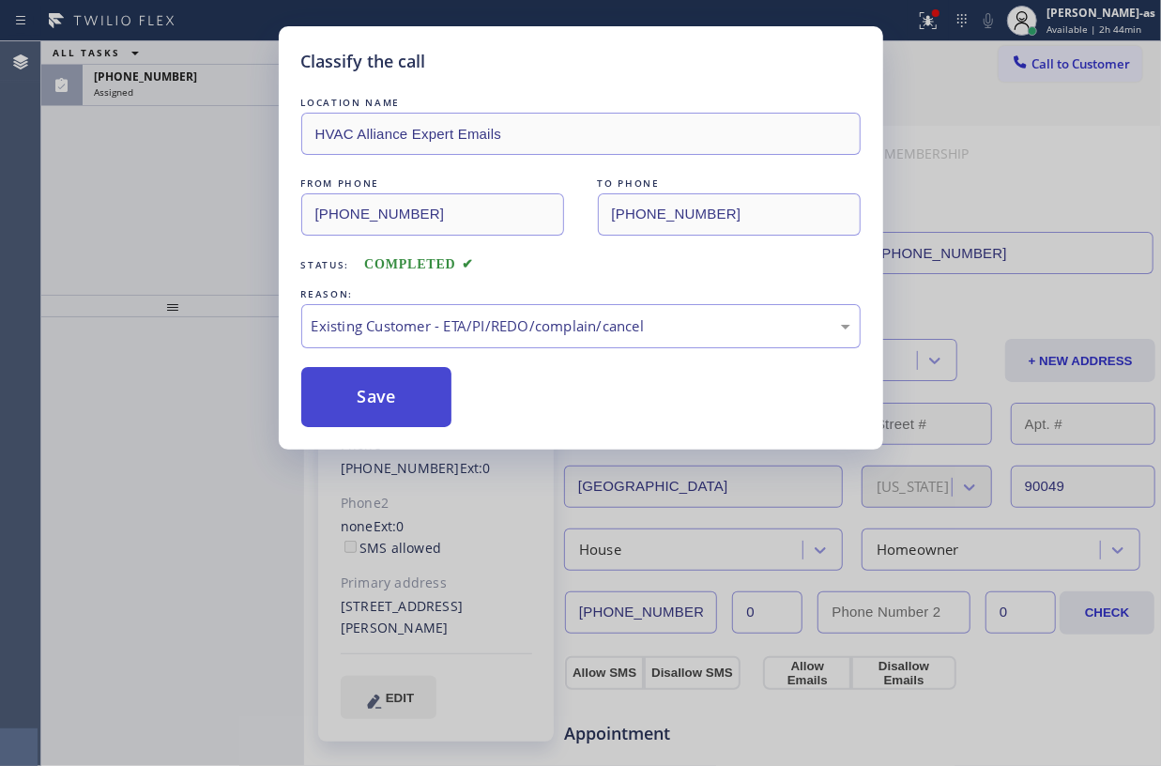
click at [381, 399] on button "Save" at bounding box center [376, 397] width 151 height 60
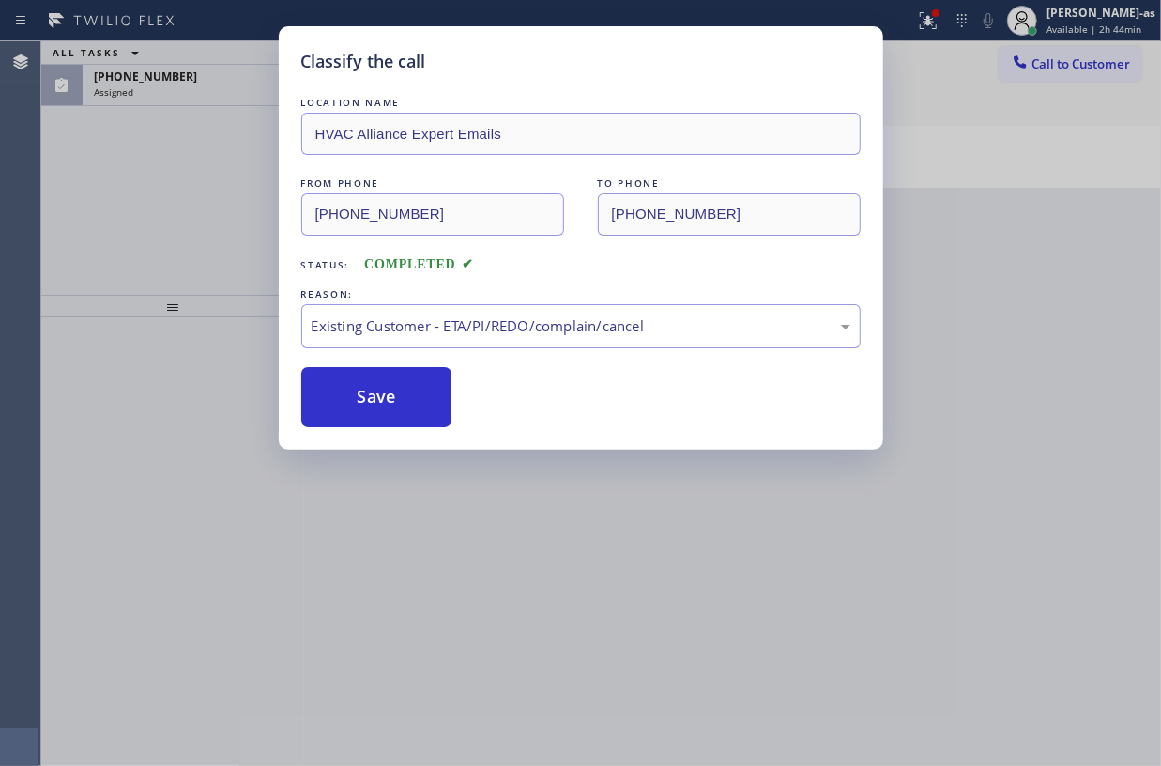
click at [158, 225] on div "Classify the call LOCATION NAME HVAC Alliance Expert Emails FROM PHONE (404) 22…" at bounding box center [580, 383] width 1161 height 766
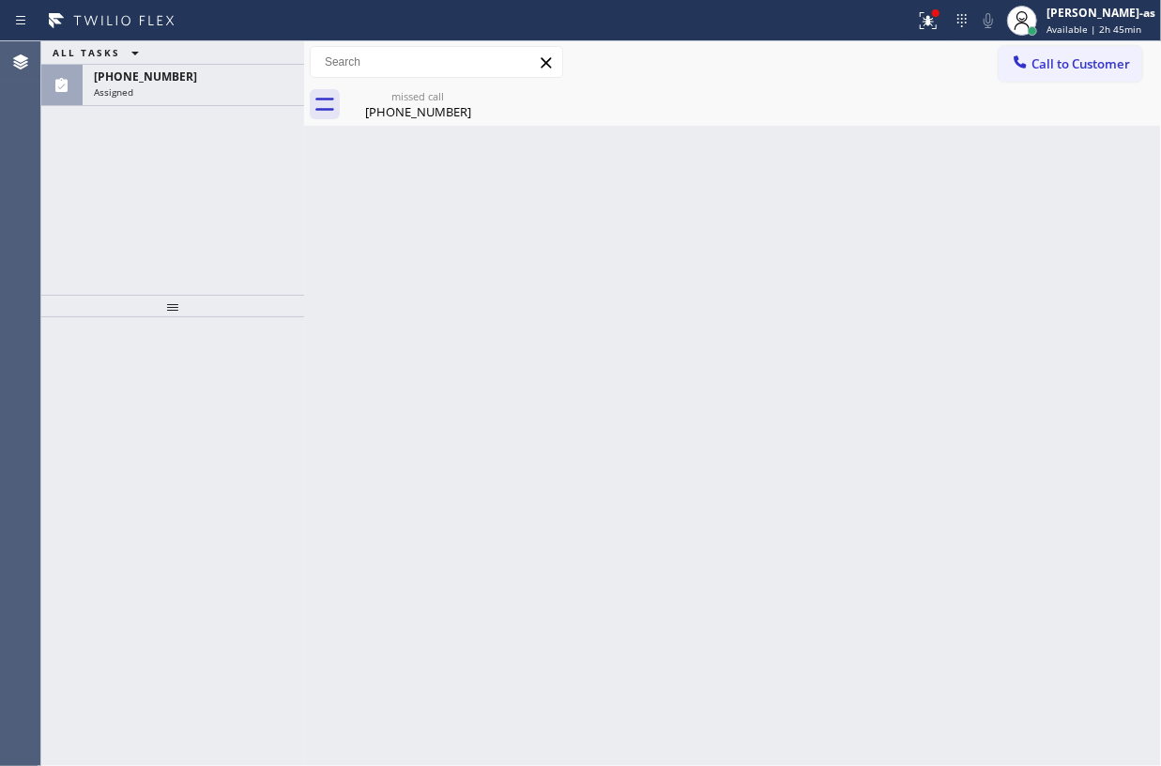
click at [150, 210] on div "ALL TASKS ALL TASKS ACTIVE TASKS TASKS IN WRAP UP (323) 717-4629 Assigned" at bounding box center [172, 167] width 263 height 253
click at [173, 76] on div "(323) 717-4629" at bounding box center [193, 77] width 199 height 16
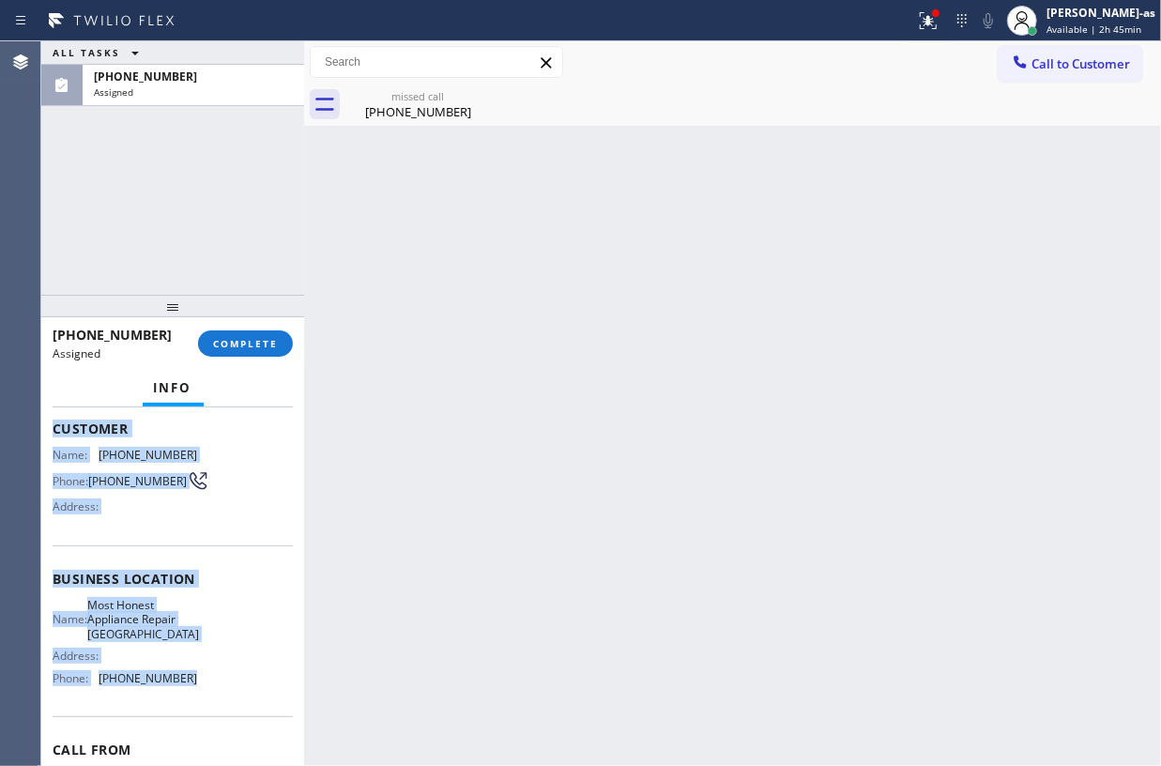
scroll to position [250, 0]
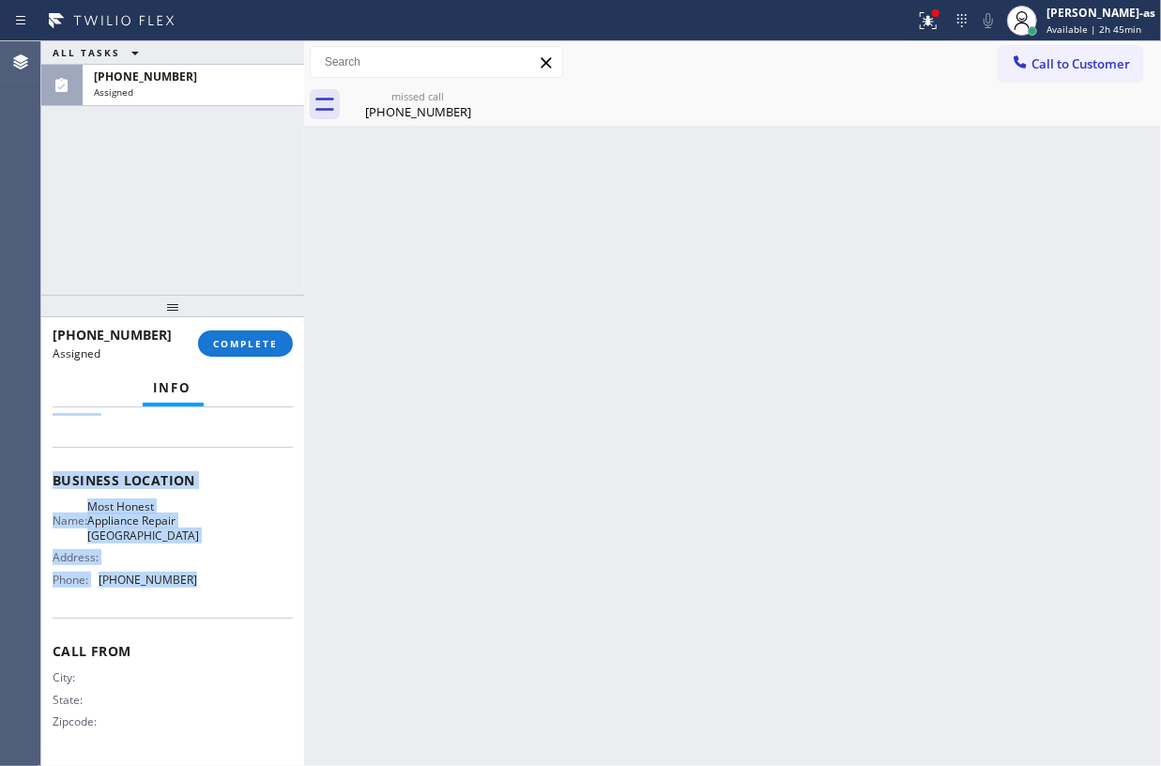
drag, startPoint x: 47, startPoint y: 563, endPoint x: 184, endPoint y: 602, distance: 142.3
click at [184, 602] on div "Context Queue: [Test] Voicemails Priority: 0 Task Age: 6 minute(s) Customer Nam…" at bounding box center [172, 586] width 263 height 359
copy div "Customer Name: (323) 717-4629 Phone: (323) 717-4629 Address: Business location …"
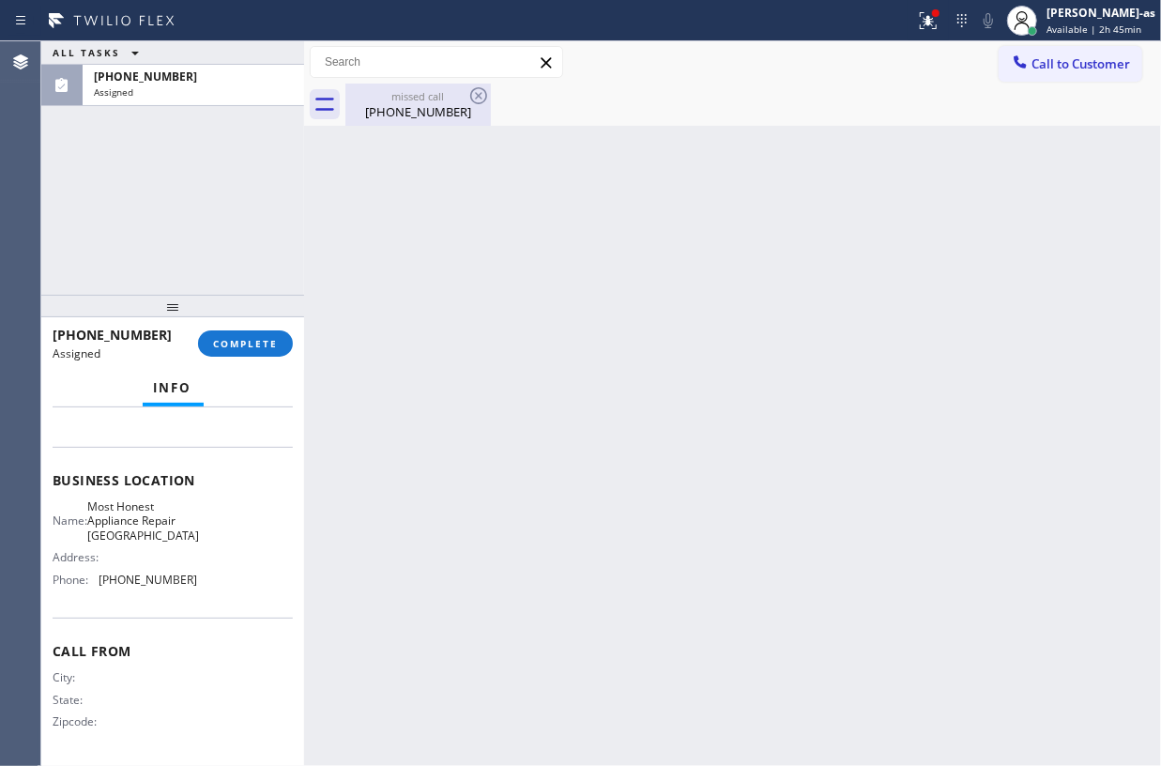
click at [439, 103] on div "(323) 717-4629" at bounding box center [418, 111] width 142 height 17
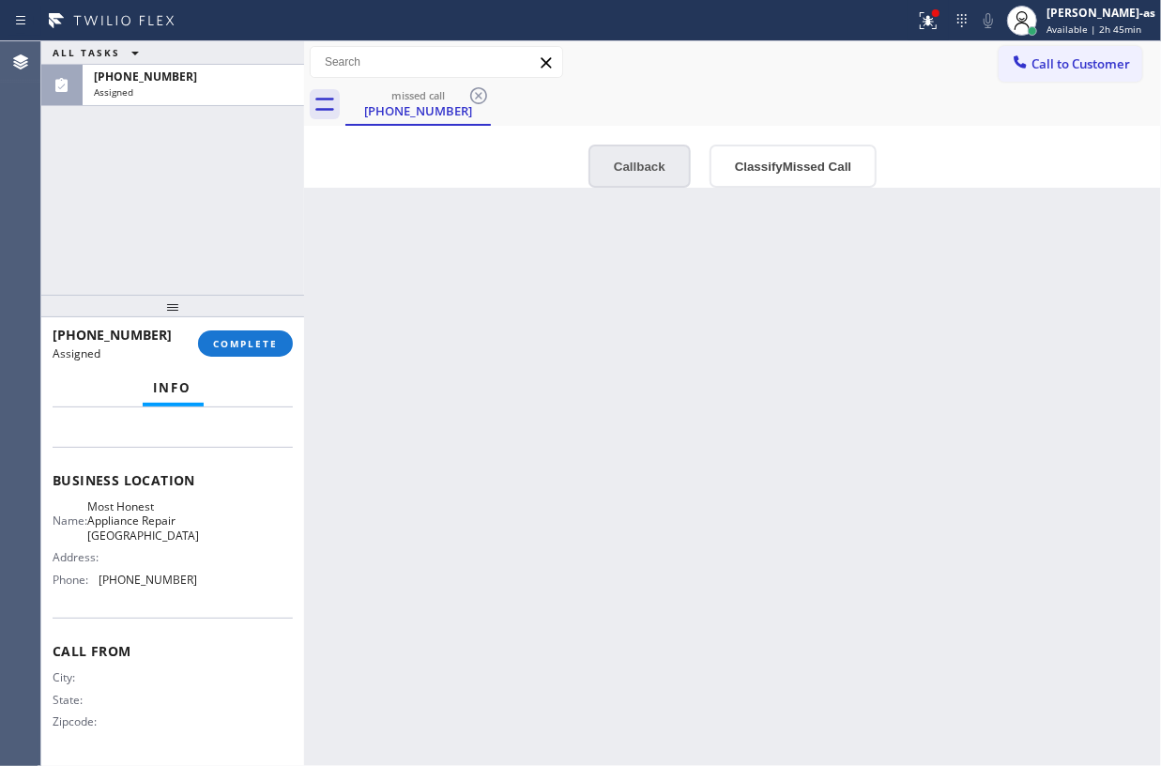
click at [612, 162] on button "Callback" at bounding box center [639, 166] width 102 height 43
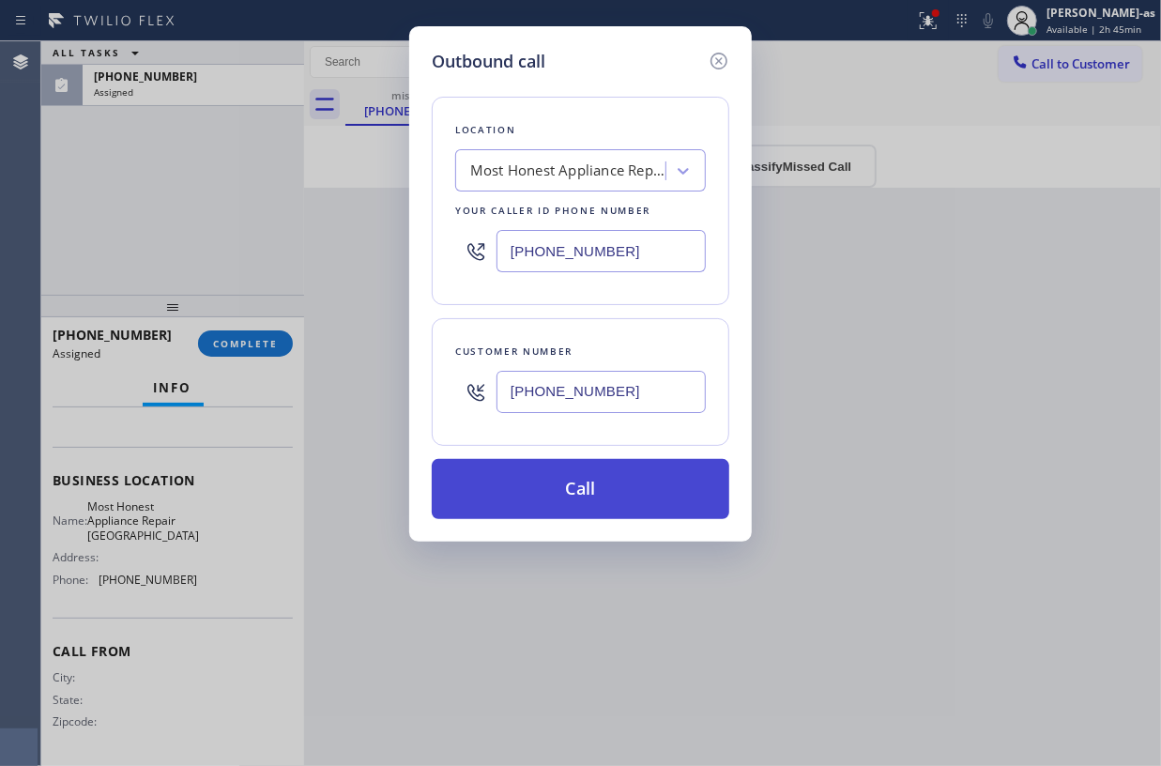
click at [559, 475] on button "Call" at bounding box center [581, 489] width 298 height 60
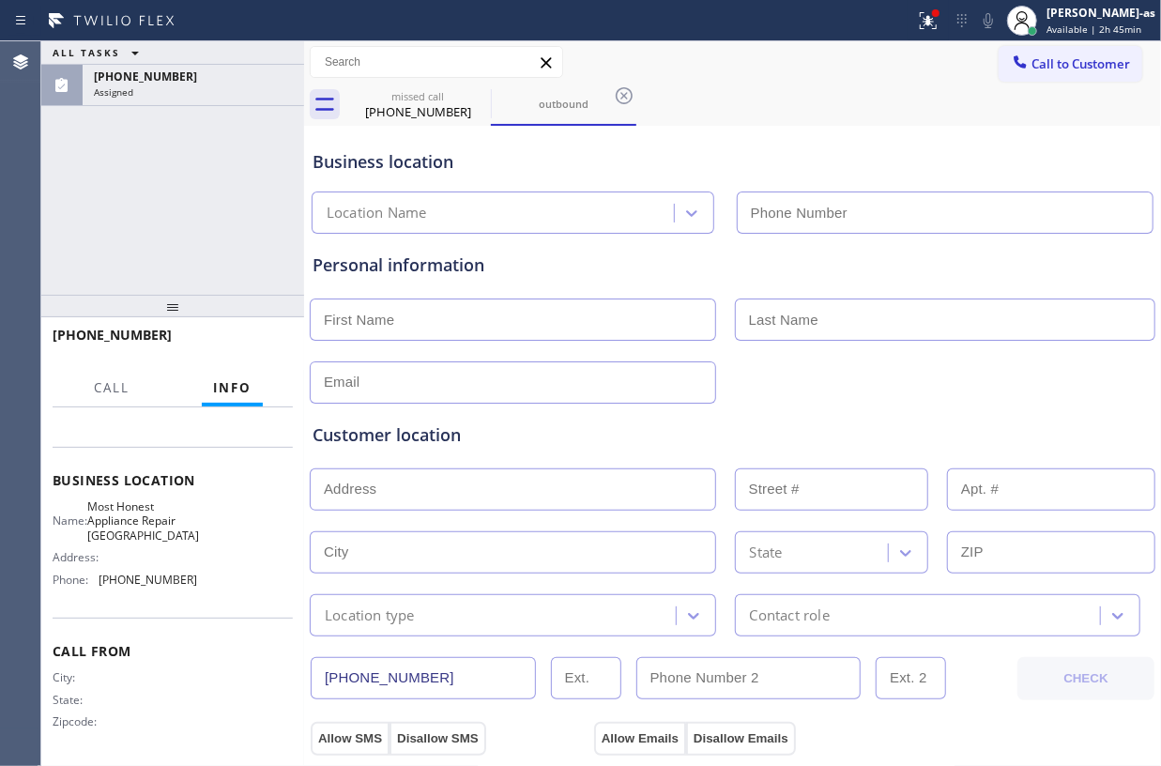
scroll to position [218, 0]
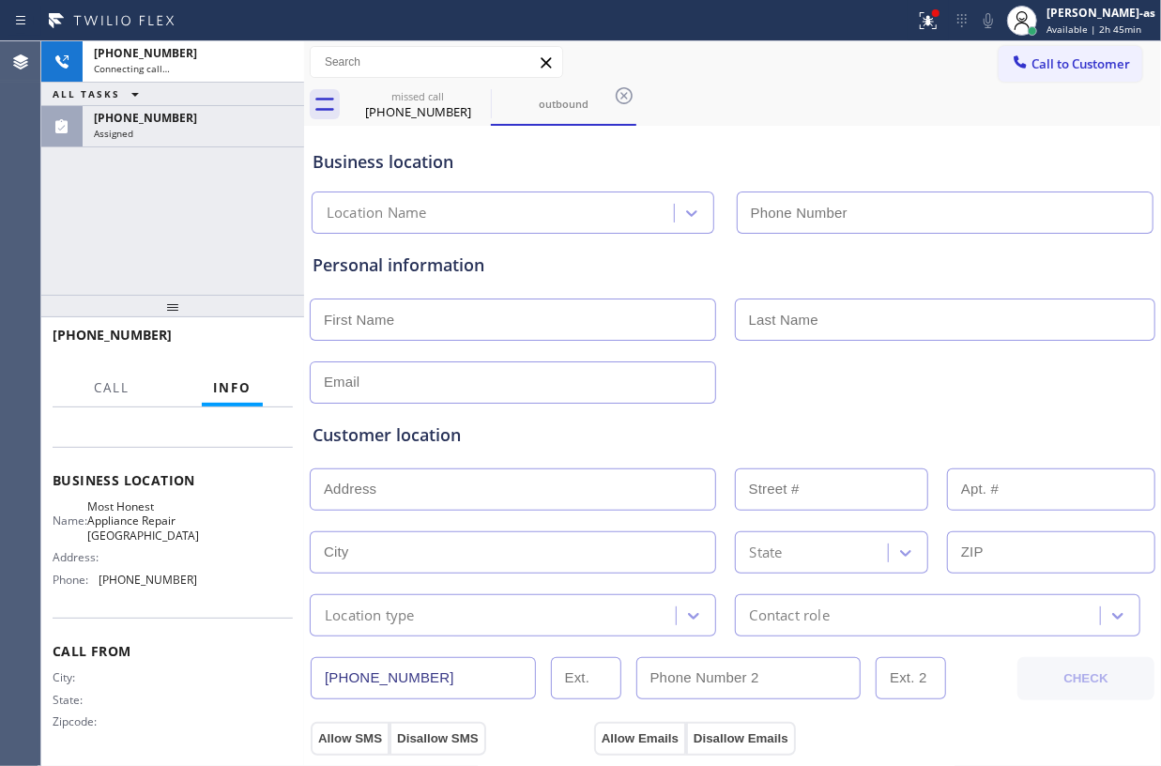
type input "(323) 716-1851"
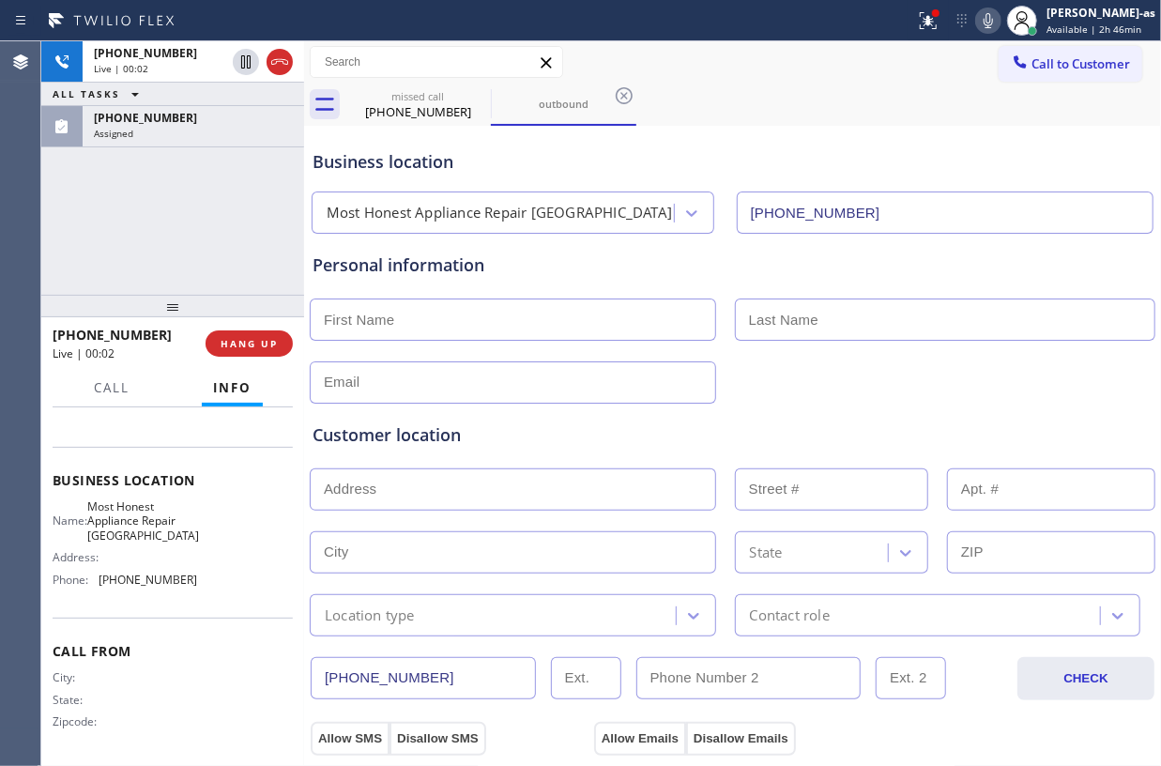
drag, startPoint x: 218, startPoint y: 210, endPoint x: 250, endPoint y: 325, distance: 118.9
click at [222, 210] on div "+13237174629 Live | 00:02 ALL TASKS ALL TASKS ACTIVE TASKS TASKS IN WRAP UP (32…" at bounding box center [172, 167] width 263 height 253
click at [242, 338] on span "HANG UP" at bounding box center [249, 343] width 57 height 13
click at [177, 222] on div "+13237174629 Live | 00:04 ALL TASKS ALL TASKS ACTIVE TASKS TASKS IN WRAP UP (32…" at bounding box center [172, 167] width 263 height 253
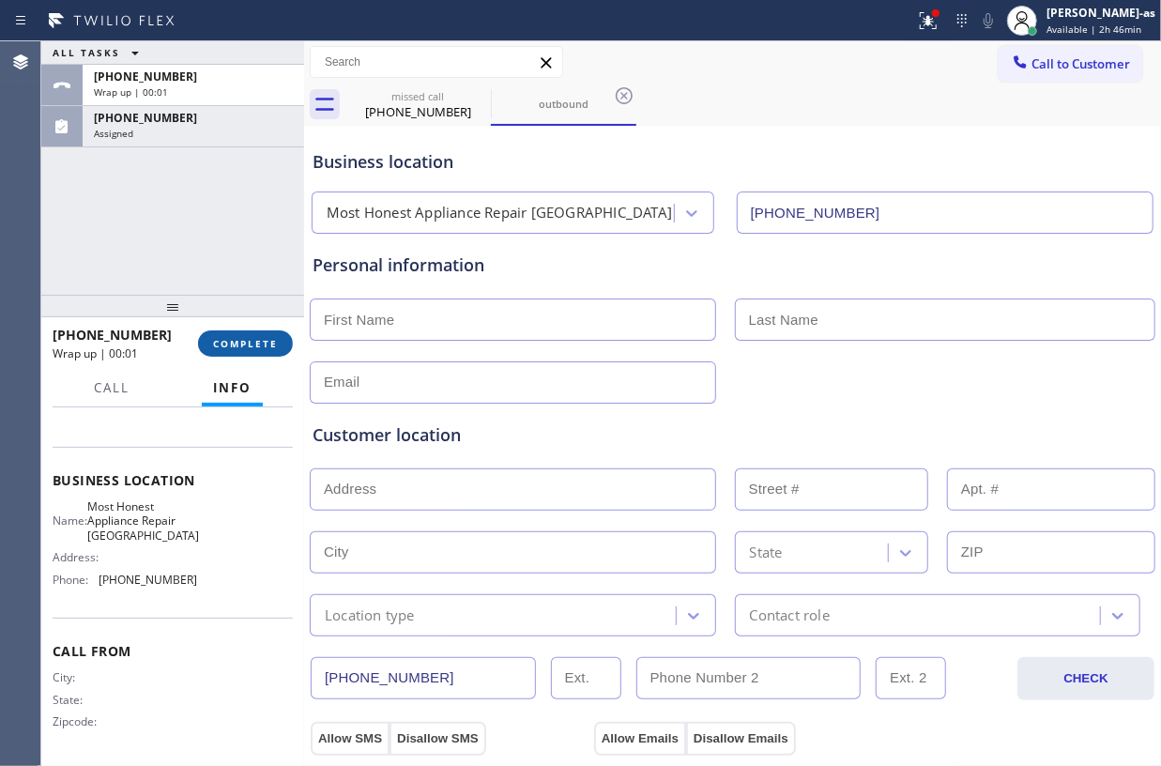
click at [237, 339] on span "COMPLETE" at bounding box center [245, 343] width 65 height 13
click at [186, 274] on div "ALL TASKS ALL TASKS ACTIVE TASKS TASKS IN WRAP UP +13237174629 Wrap up | 00:01 …" at bounding box center [172, 167] width 263 height 253
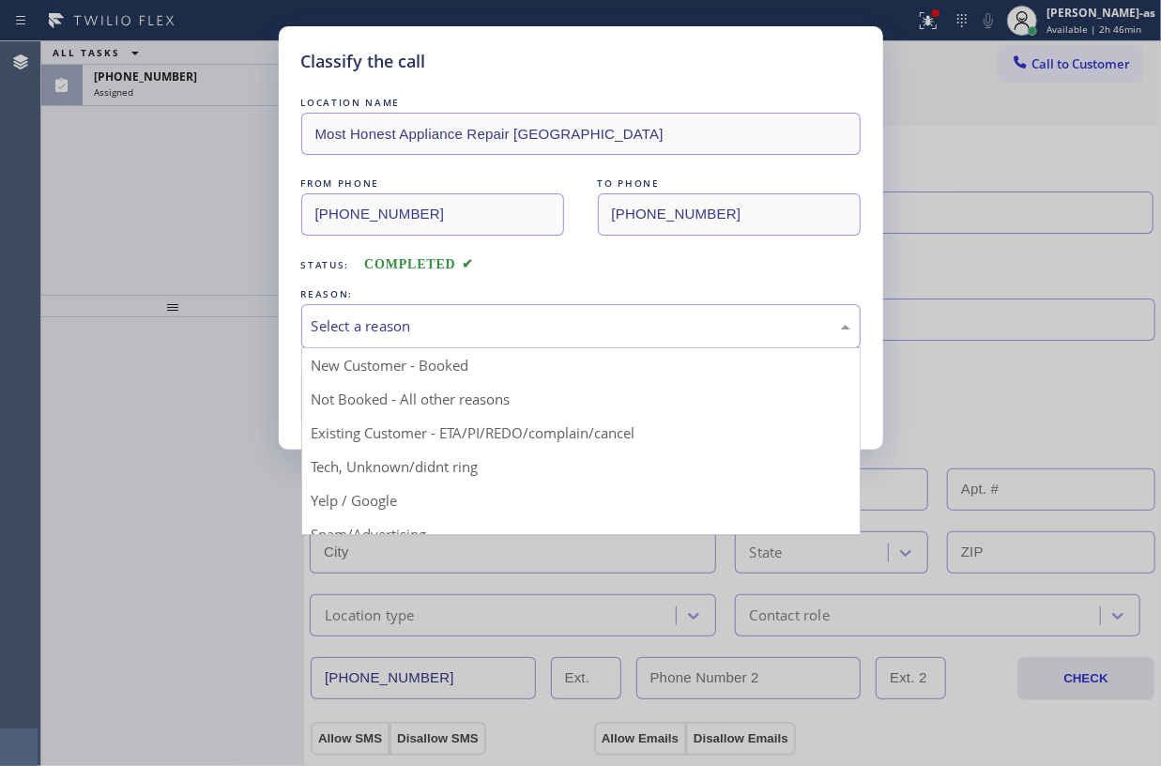
click at [464, 317] on div "Select a reason" at bounding box center [581, 326] width 539 height 22
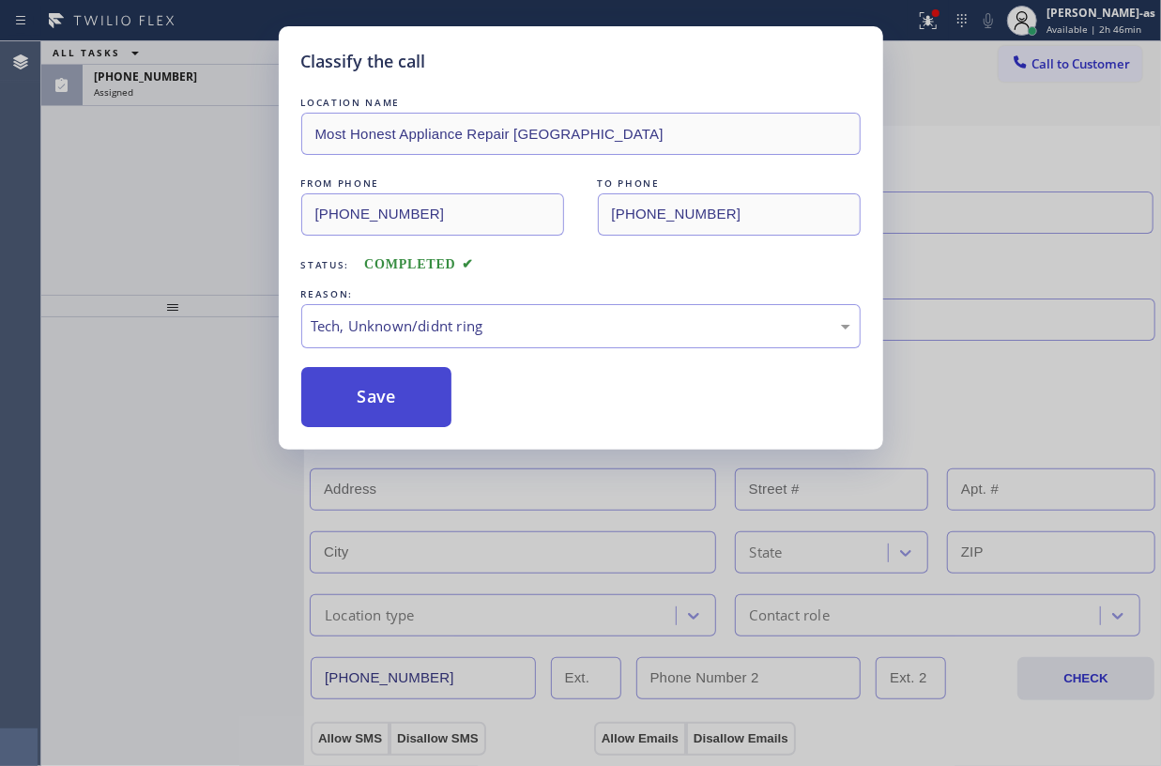
click at [377, 390] on button "Save" at bounding box center [376, 397] width 151 height 60
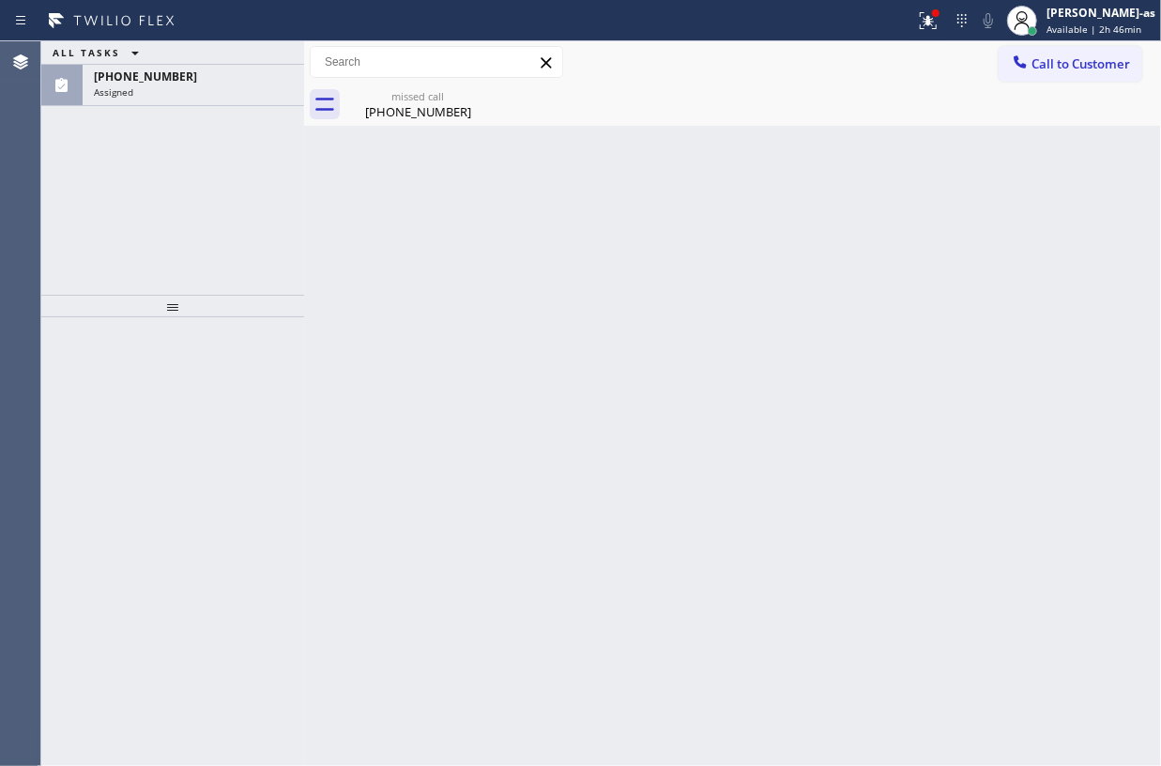
drag, startPoint x: 300, startPoint y: 163, endPoint x: 279, endPoint y: 140, distance: 31.9
click at [289, 152] on div "ALL TASKS ALL TASKS ACTIVE TASKS TASKS IN WRAP UP (323) 717-4629 Assigned Trans…" at bounding box center [601, 403] width 1120 height 725
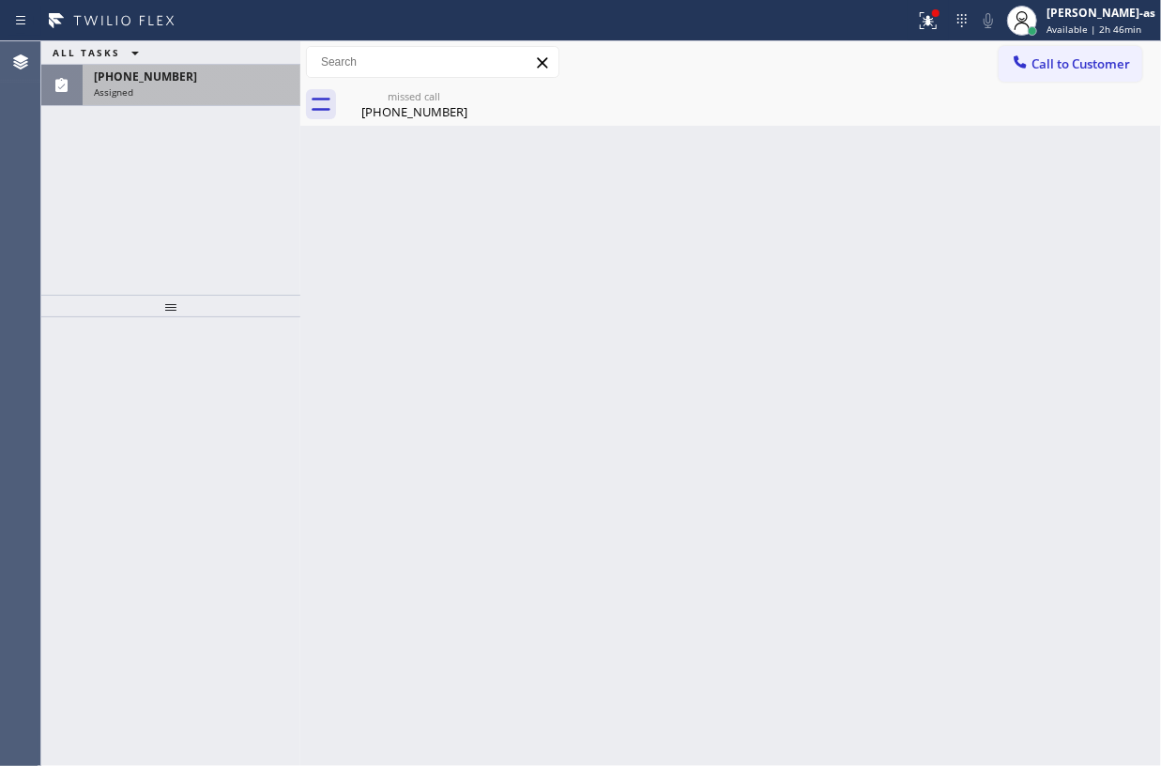
click at [200, 92] on div "Assigned" at bounding box center [191, 91] width 195 height 13
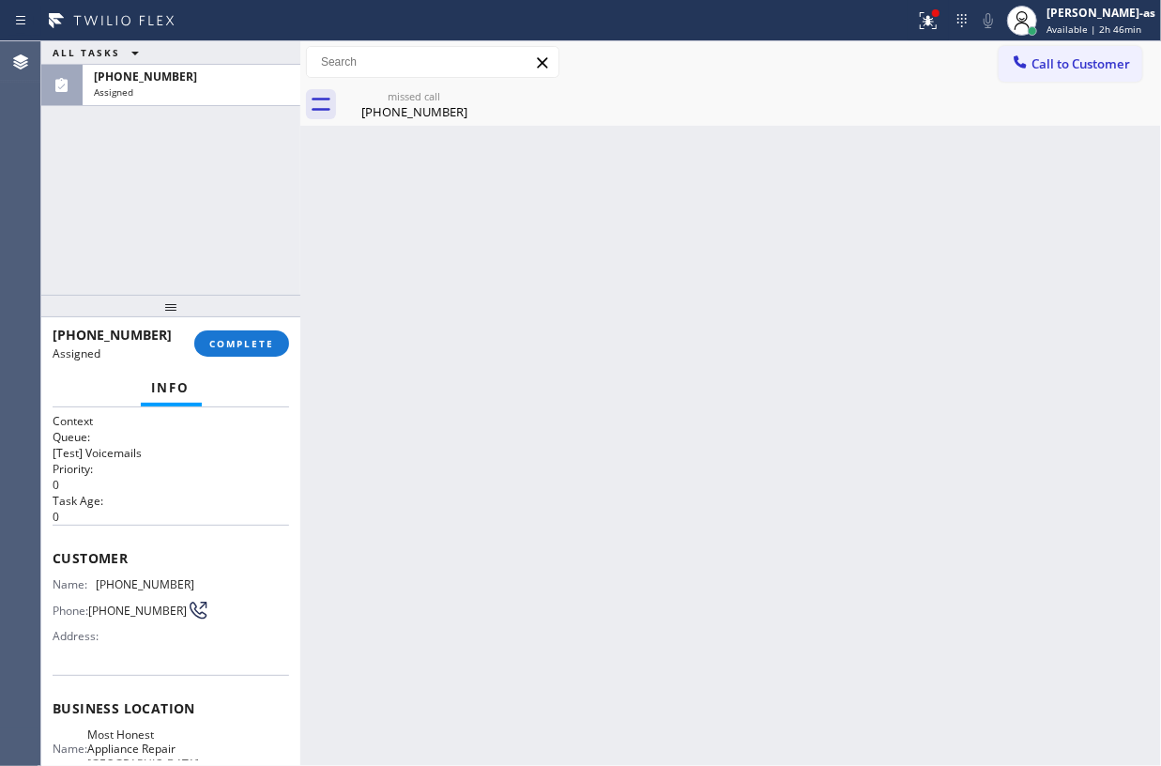
drag, startPoint x: 222, startPoint y: 332, endPoint x: 334, endPoint y: 329, distance: 111.8
click at [230, 334] on button "COMPLETE" at bounding box center [241, 343] width 95 height 26
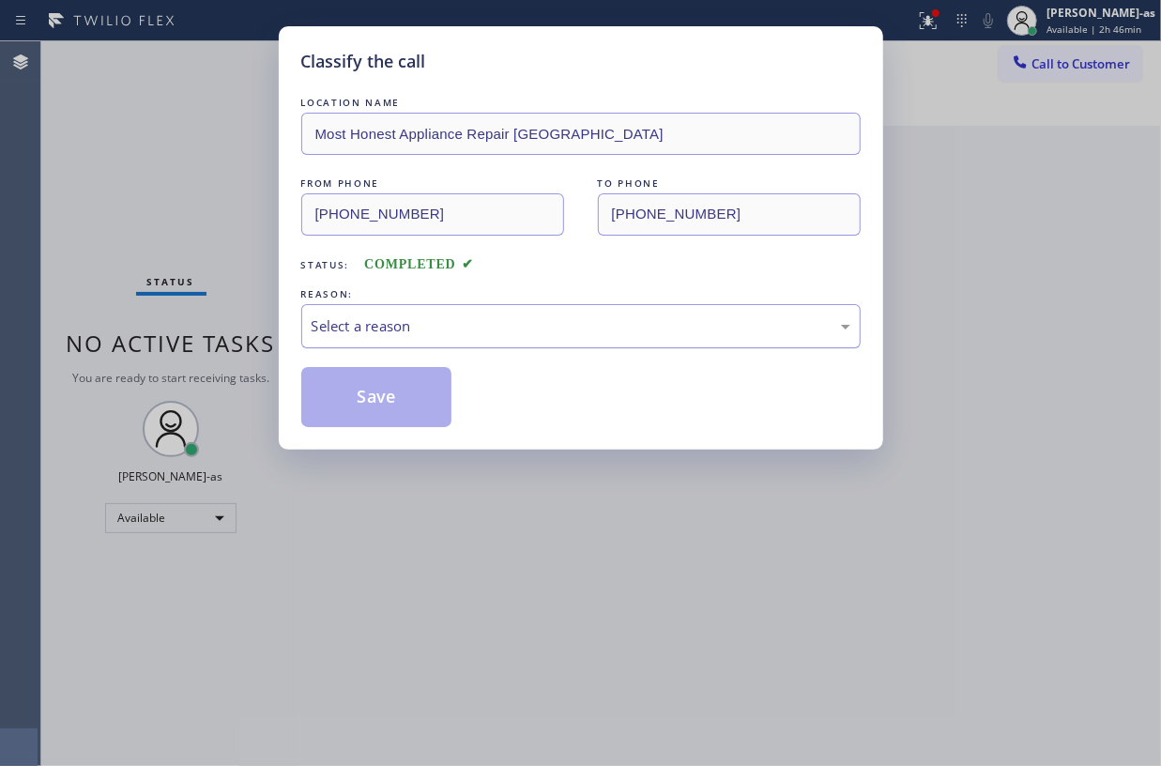
click at [509, 329] on div "Select a reason" at bounding box center [581, 326] width 539 height 22
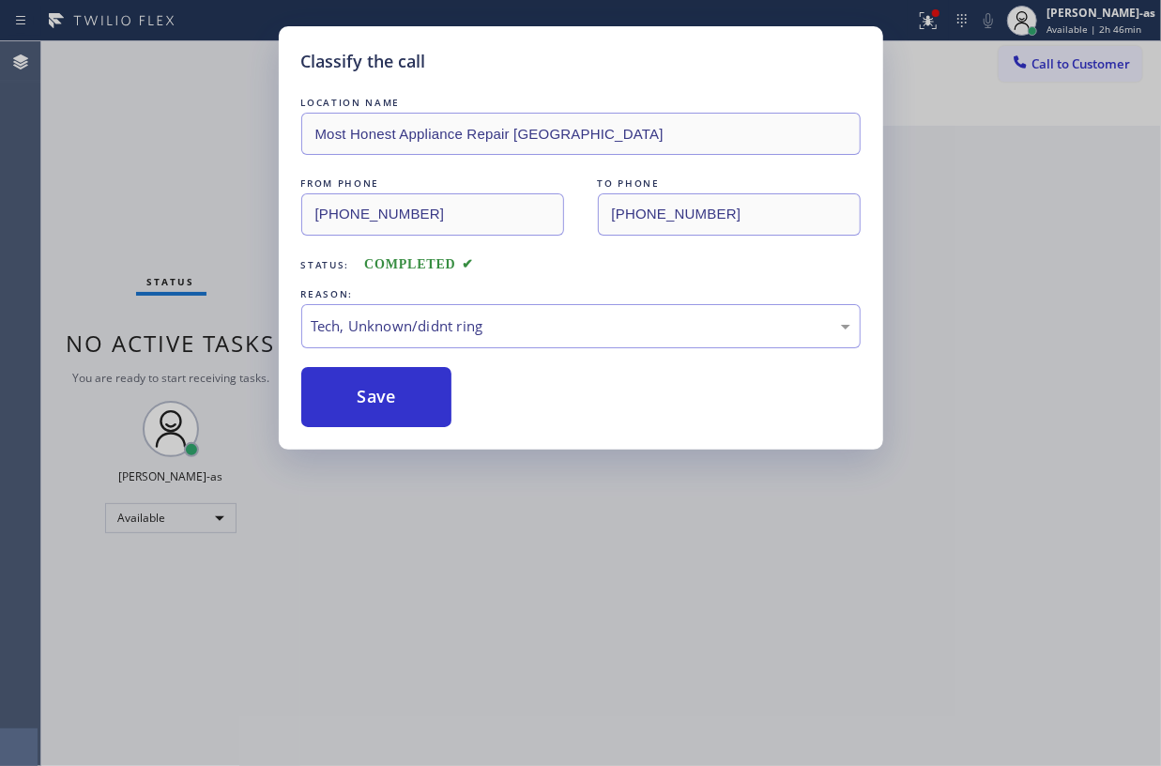
drag, startPoint x: 379, startPoint y: 400, endPoint x: 703, endPoint y: 651, distance: 410.0
click at [380, 400] on button "Save" at bounding box center [376, 397] width 151 height 60
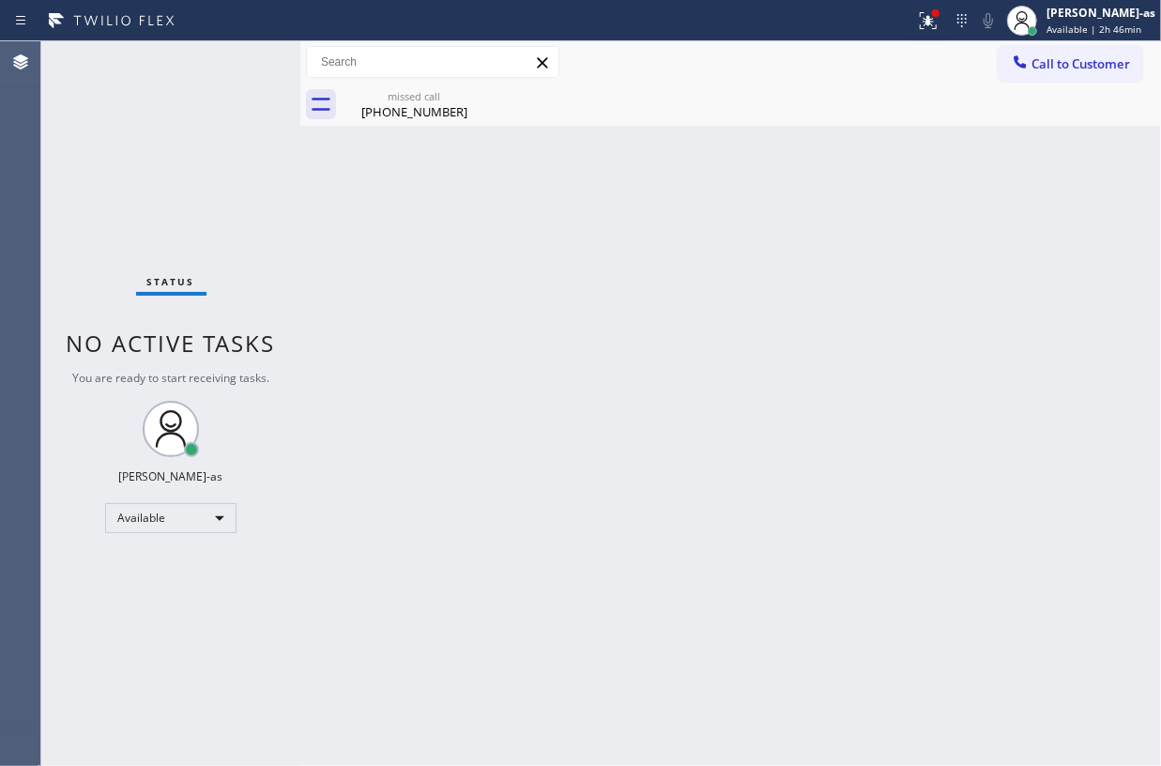
drag, startPoint x: 240, startPoint y: 193, endPoint x: 899, endPoint y: 379, distance: 684.6
click at [242, 193] on div "Status No active tasks You are ready to start receiving tasks. [PERSON_NAME]-as…" at bounding box center [170, 403] width 259 height 725
click at [909, 374] on div "Back to Dashboard Change Sender ID Customers Technicians Select a contact Outbo…" at bounding box center [730, 403] width 861 height 725
drag, startPoint x: 451, startPoint y: 109, endPoint x: 490, endPoint y: 106, distance: 38.6
click at [456, 109] on div "(323) 717-4629" at bounding box center [415, 111] width 142 height 17
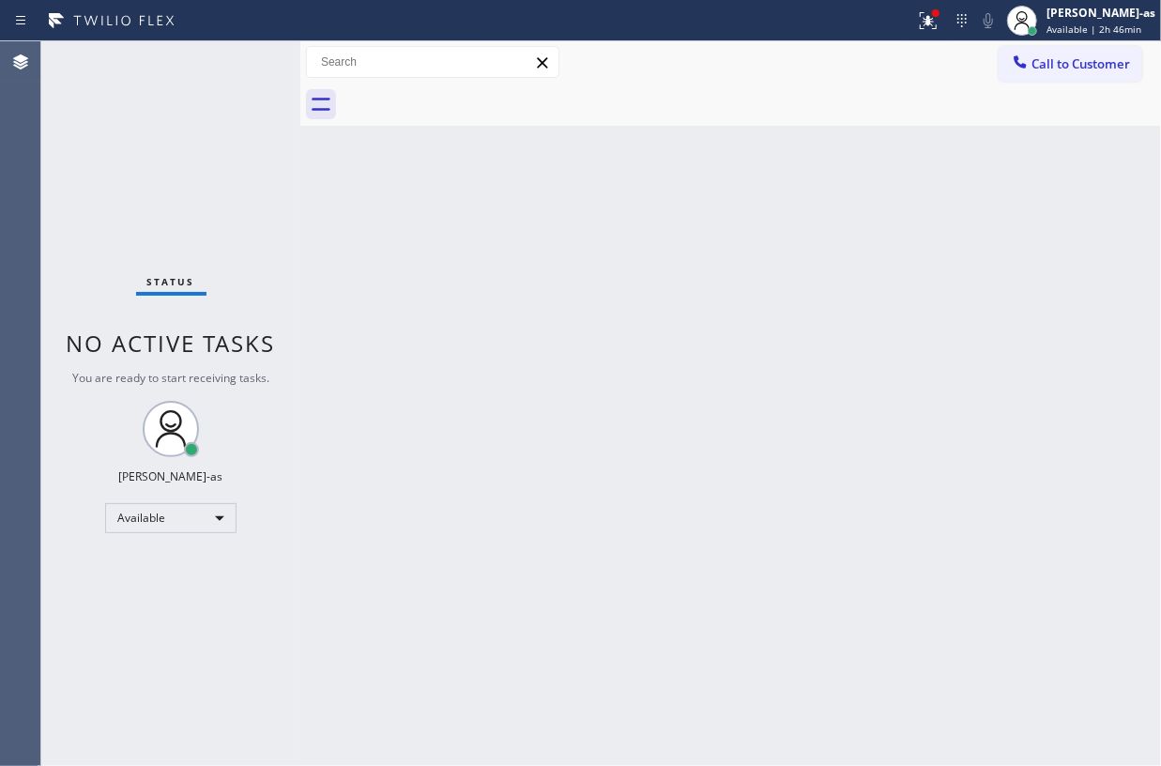
drag, startPoint x: 473, startPoint y: 98, endPoint x: 534, endPoint y: 226, distance: 142.3
click at [474, 103] on div at bounding box center [751, 105] width 819 height 42
click at [748, 301] on div "Back to Dashboard Change Sender ID Customers Technicians Select a contact Outbo…" at bounding box center [730, 403] width 861 height 725
click at [186, 503] on div "Available" at bounding box center [170, 518] width 131 height 30
click at [178, 618] on li "Break" at bounding box center [169, 614] width 127 height 23
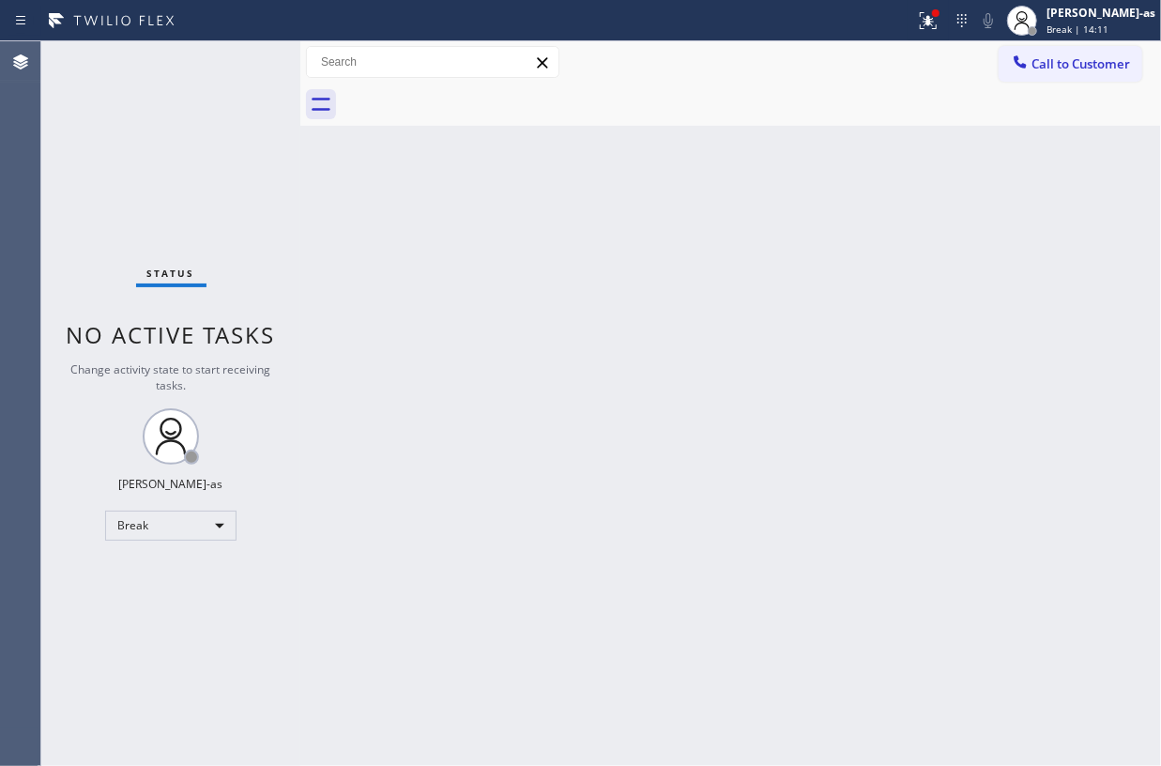
drag, startPoint x: 274, startPoint y: 808, endPoint x: 1359, endPoint y: 808, distance: 1085.0
click at [1160, 765] on html "Status report Issues detected These issues could affect your workflow. Please c…" at bounding box center [580, 383] width 1161 height 766
click at [170, 533] on div "Break" at bounding box center [170, 526] width 131 height 30
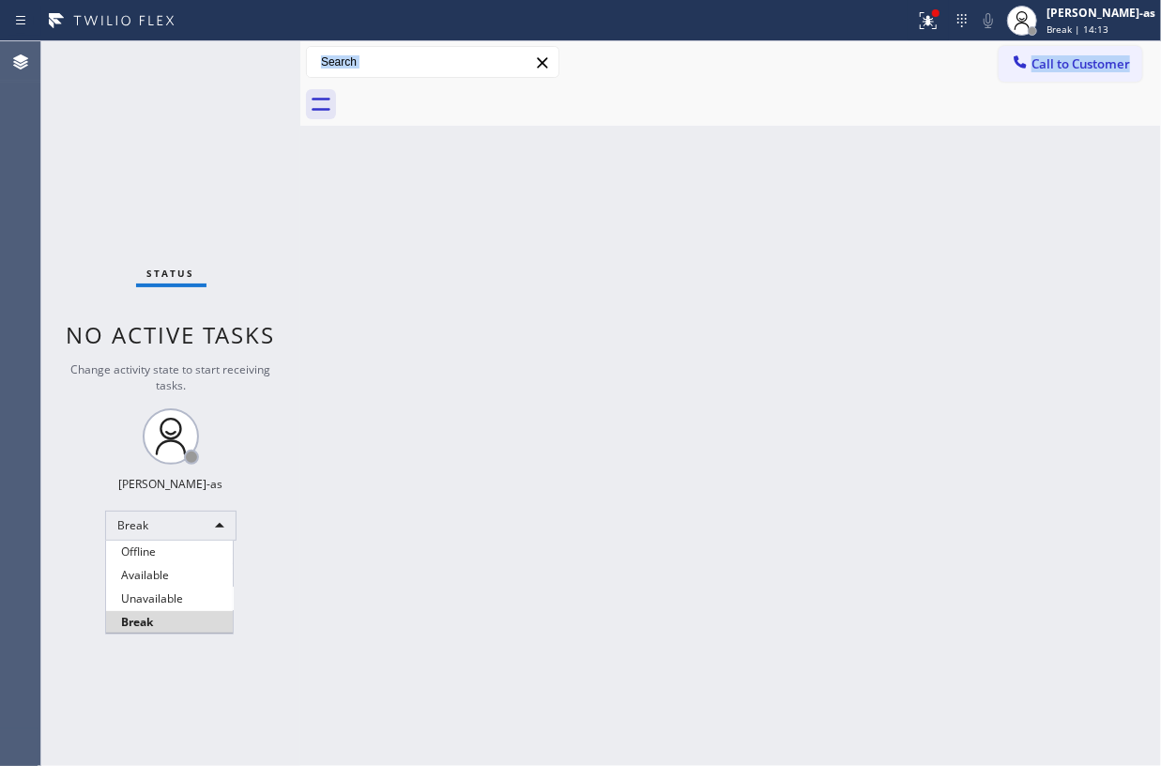
drag, startPoint x: 175, startPoint y: 598, endPoint x: 470, endPoint y: 545, distance: 300.3
click at [182, 595] on li "Unavailable" at bounding box center [169, 599] width 127 height 23
drag, startPoint x: 470, startPoint y: 545, endPoint x: 707, endPoint y: 707, distance: 286.4
click at [470, 545] on div "Back to Dashboard Change Sender ID Customers Technicians Select a contact Outbo…" at bounding box center [730, 403] width 861 height 725
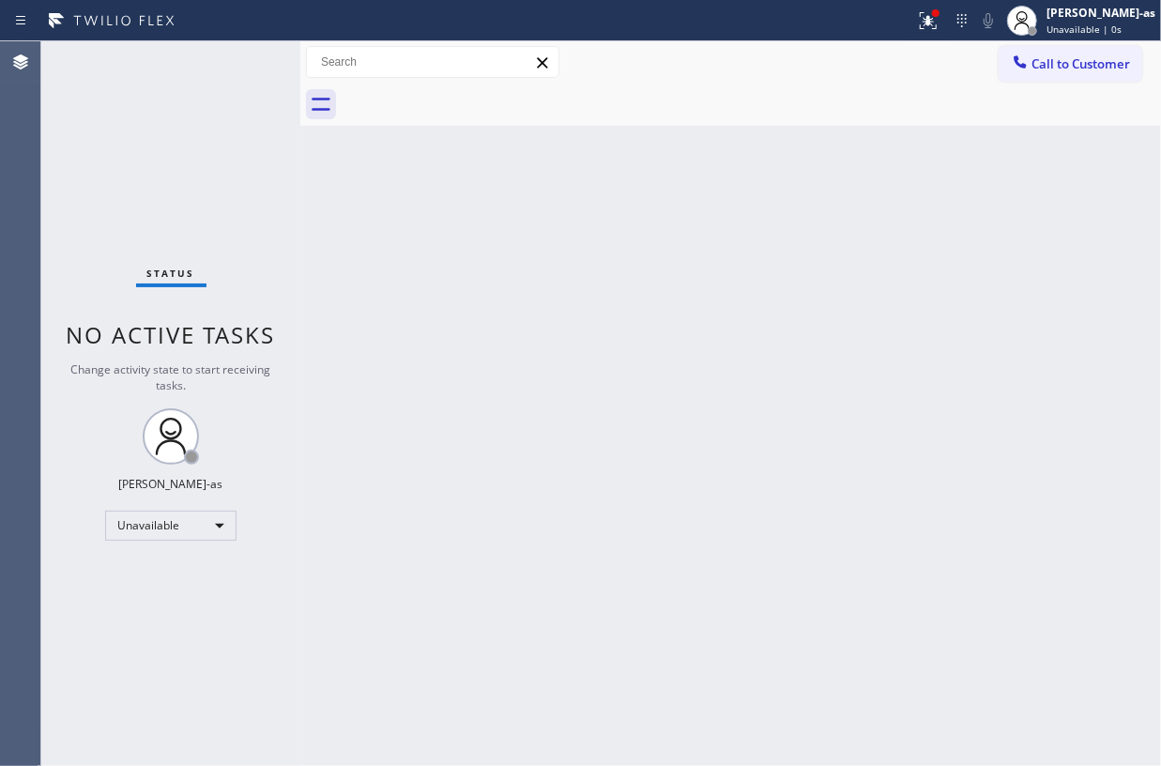
click at [612, 511] on div "Back to Dashboard Change Sender ID Customers Technicians Select a contact Outbo…" at bounding box center [730, 403] width 861 height 725
drag, startPoint x: 161, startPoint y: 524, endPoint x: 171, endPoint y: 527, distance: 10.1
click at [171, 527] on div "Unavailable" at bounding box center [170, 526] width 131 height 30
click at [195, 567] on li "Available" at bounding box center [169, 575] width 127 height 23
click at [428, 557] on div "Back to Dashboard Change Sender ID Customers Technicians Select a contact Outbo…" at bounding box center [730, 403] width 861 height 725
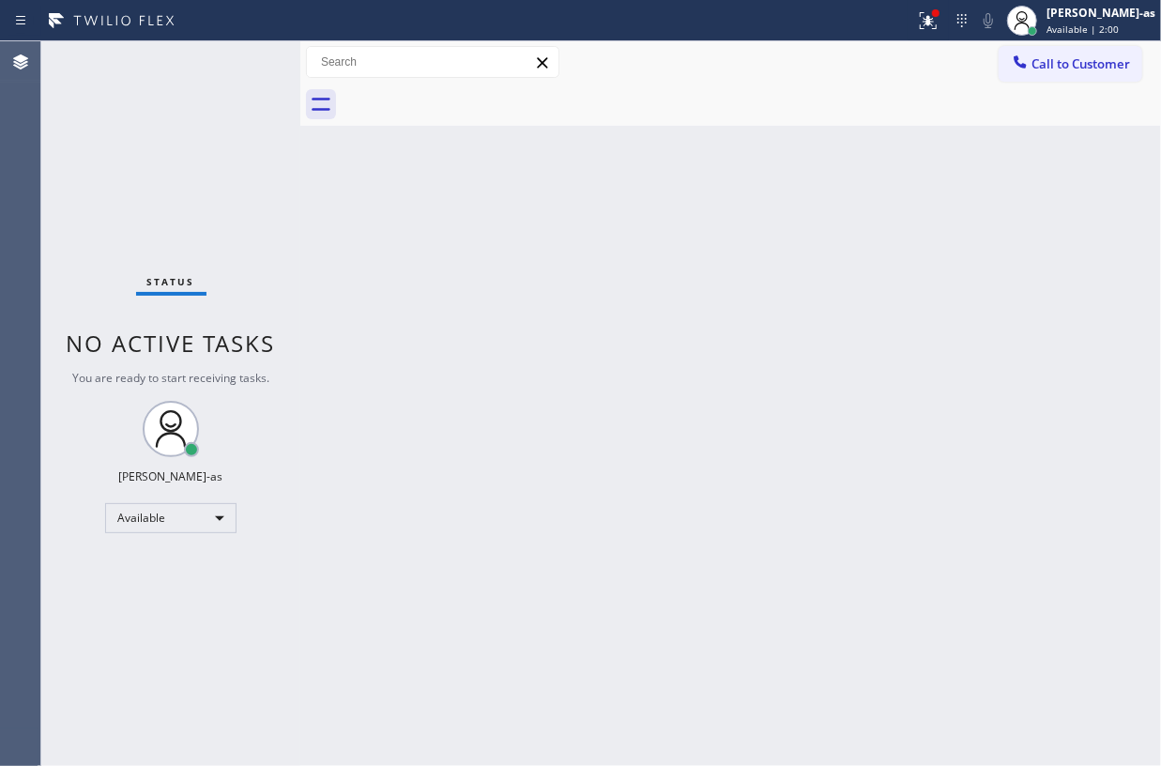
click at [329, 145] on div "Back to Dashboard Change Sender ID Customers Technicians Select a contact Outbo…" at bounding box center [730, 403] width 861 height 725
drag, startPoint x: 200, startPoint y: 272, endPoint x: 432, endPoint y: 205, distance: 241.5
click at [207, 272] on div "Status No active tasks You are ready to start receiving tasks. [PERSON_NAME]-as…" at bounding box center [170, 403] width 259 height 725
click at [125, 147] on div "Status No active tasks You are ready to start receiving tasks. [PERSON_NAME]-as…" at bounding box center [170, 403] width 259 height 725
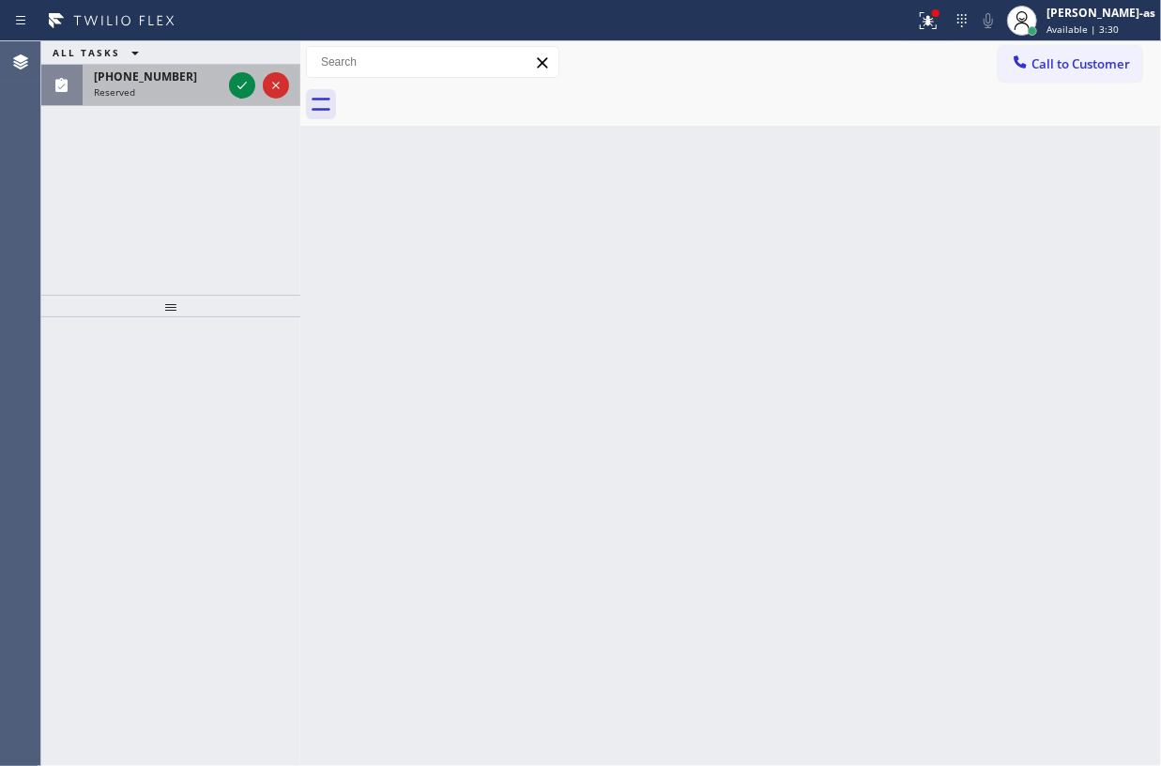
click at [229, 101] on div at bounding box center [259, 85] width 68 height 41
click at [231, 99] on div at bounding box center [259, 85] width 68 height 41
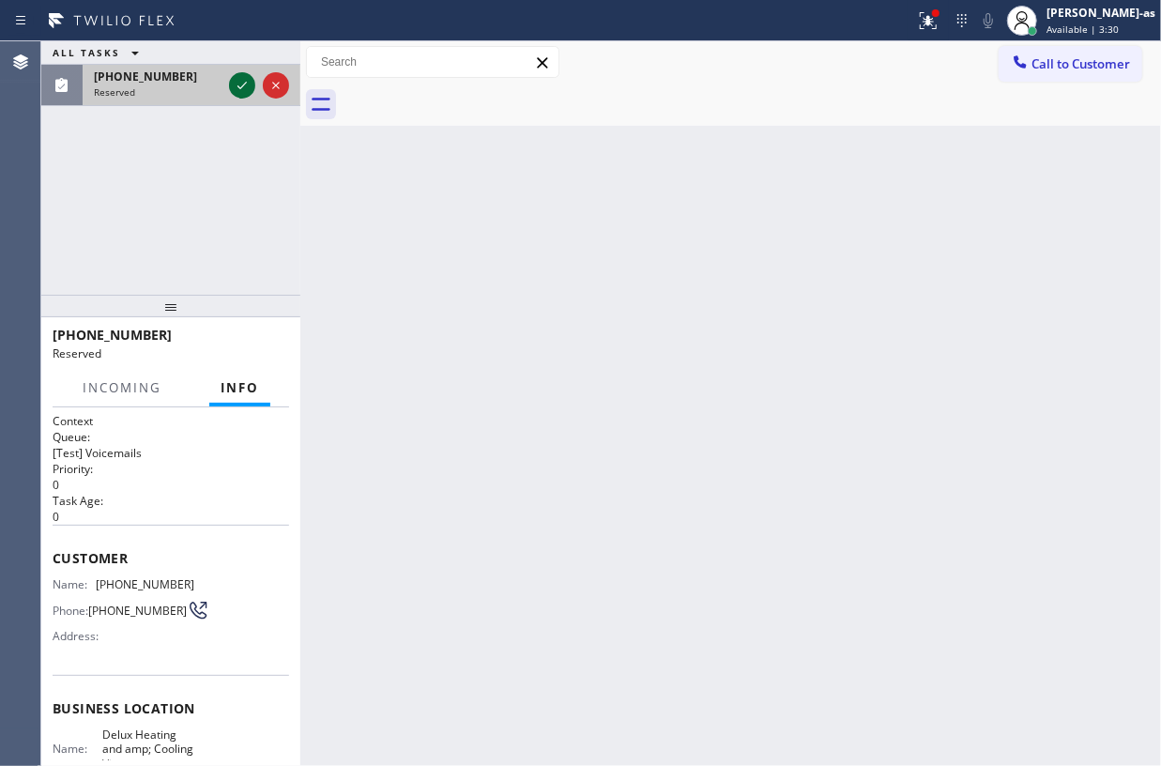
click at [231, 95] on icon at bounding box center [242, 85] width 23 height 23
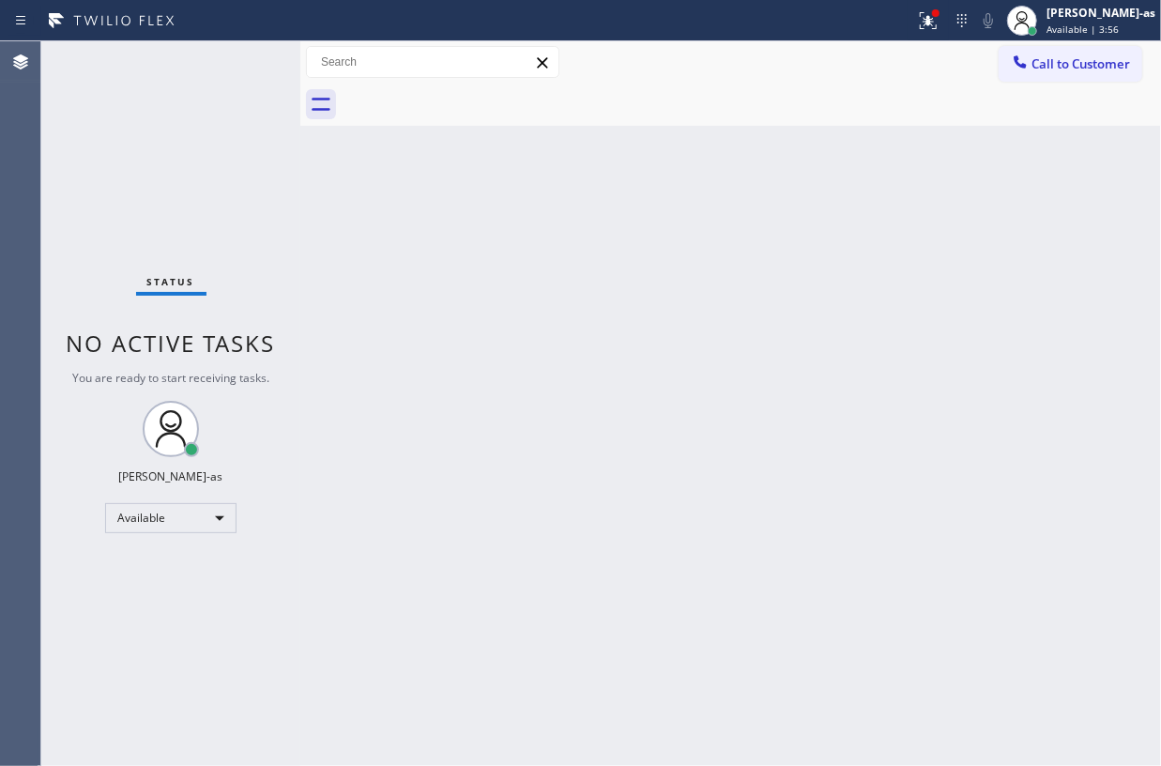
click at [246, 145] on div "Status No active tasks You are ready to start receiving tasks. [PERSON_NAME]-as…" at bounding box center [170, 403] width 259 height 725
click at [1100, 69] on span "Call to Customer" at bounding box center [1080, 63] width 99 height 17
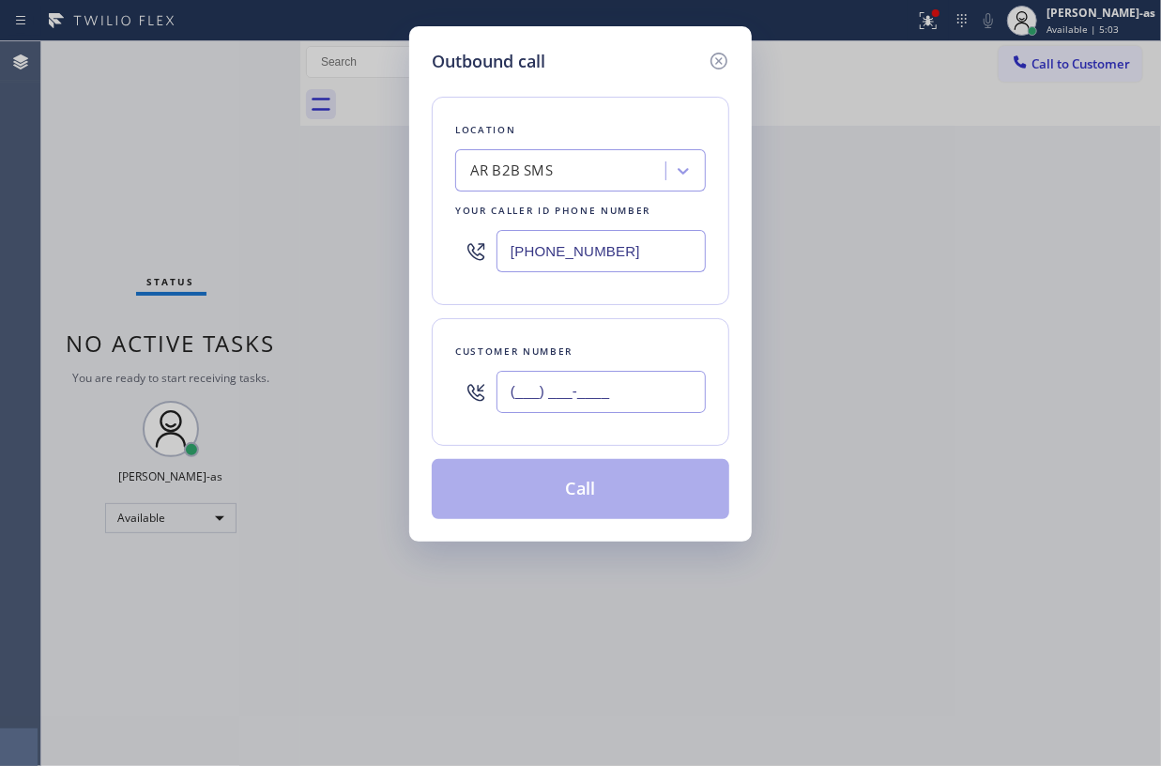
click at [590, 400] on input "(___) ___-____" at bounding box center [601, 392] width 209 height 42
paste input "626) 641-7340"
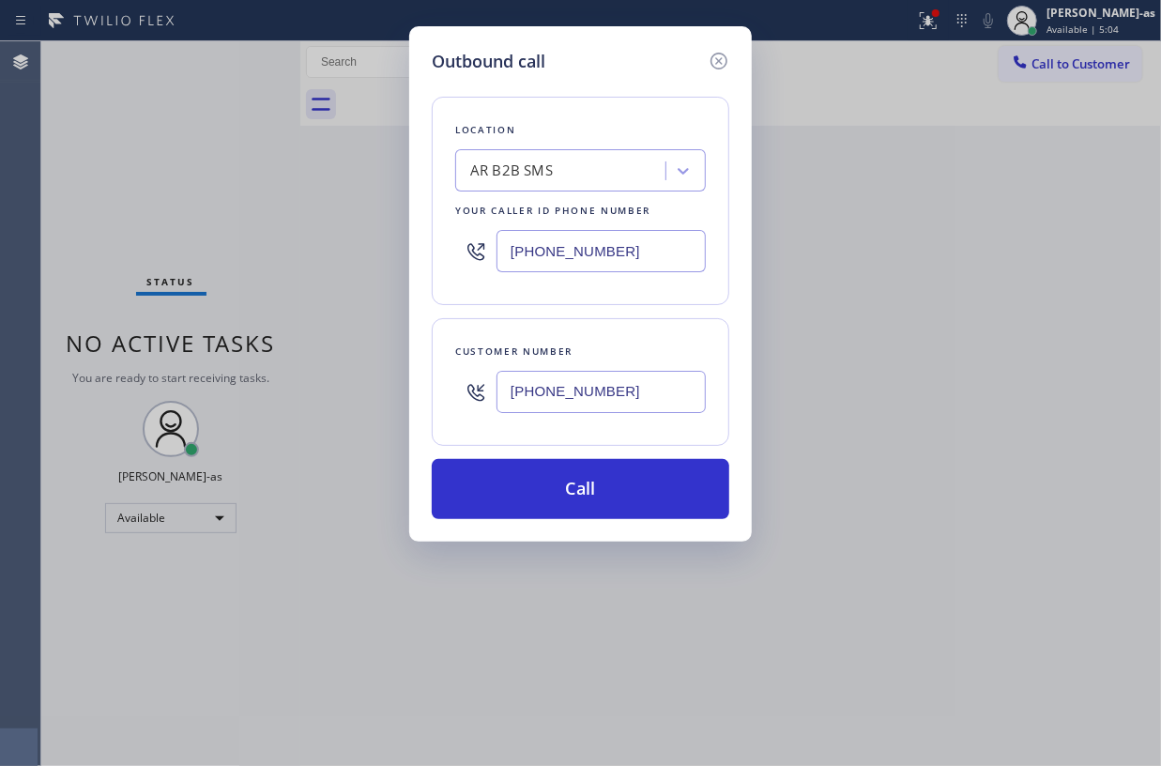
type input "(626) 641-7340"
click at [644, 246] on input "(833) 692-2271" at bounding box center [601, 251] width 209 height 42
paste input "909) 906-1249"
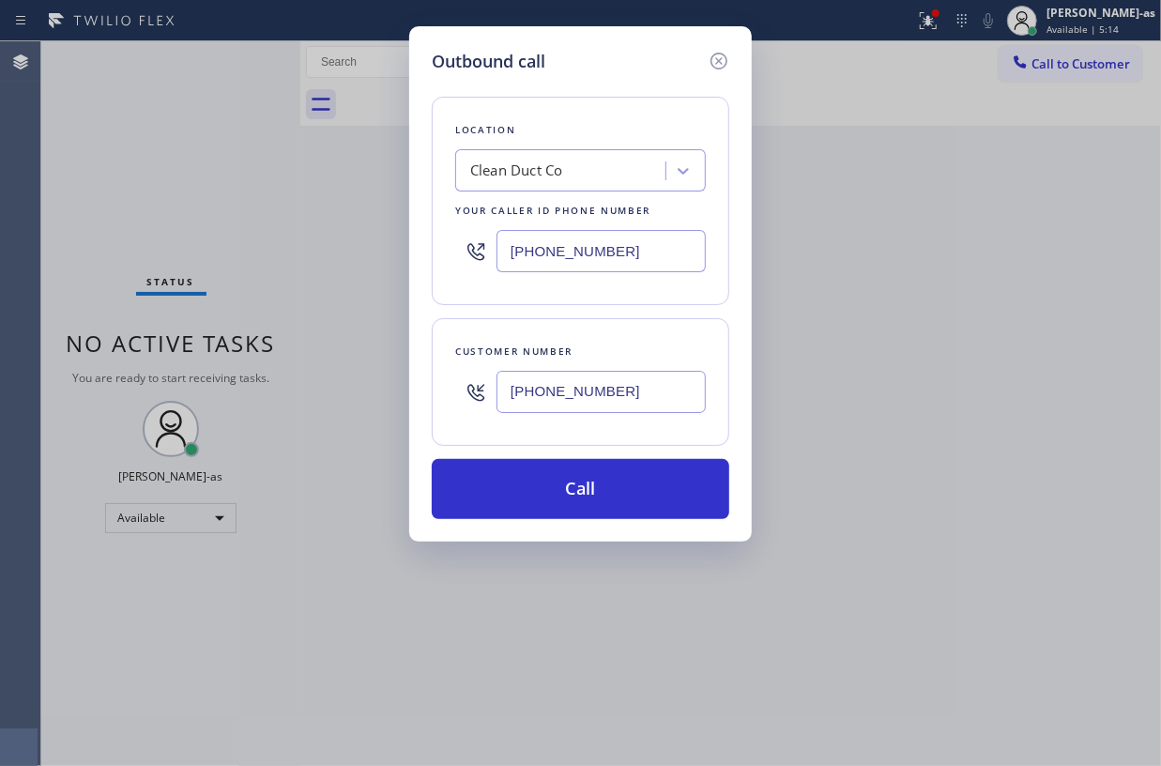
type input "(909) 906-1249"
click at [634, 529] on div "Outbound call Location Clean Duct Co Your caller id phone number (909) 906-1249…" at bounding box center [580, 283] width 343 height 515
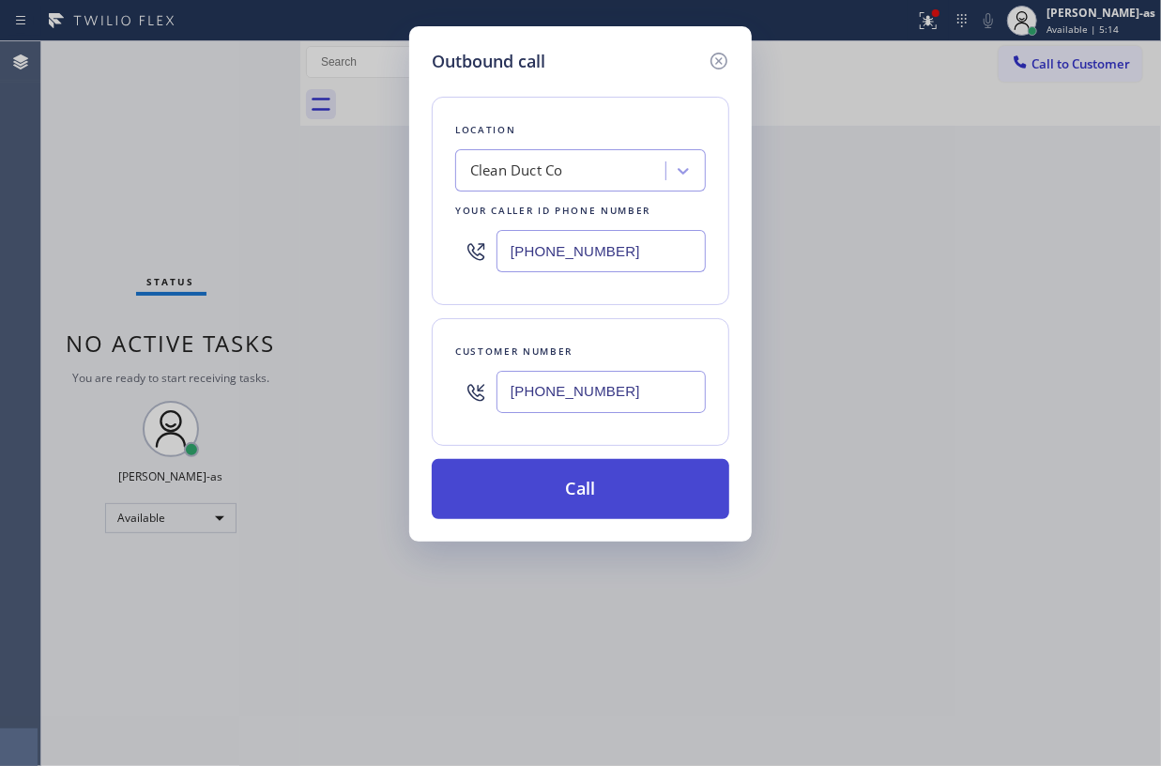
click at [639, 467] on button "Call" at bounding box center [581, 489] width 298 height 60
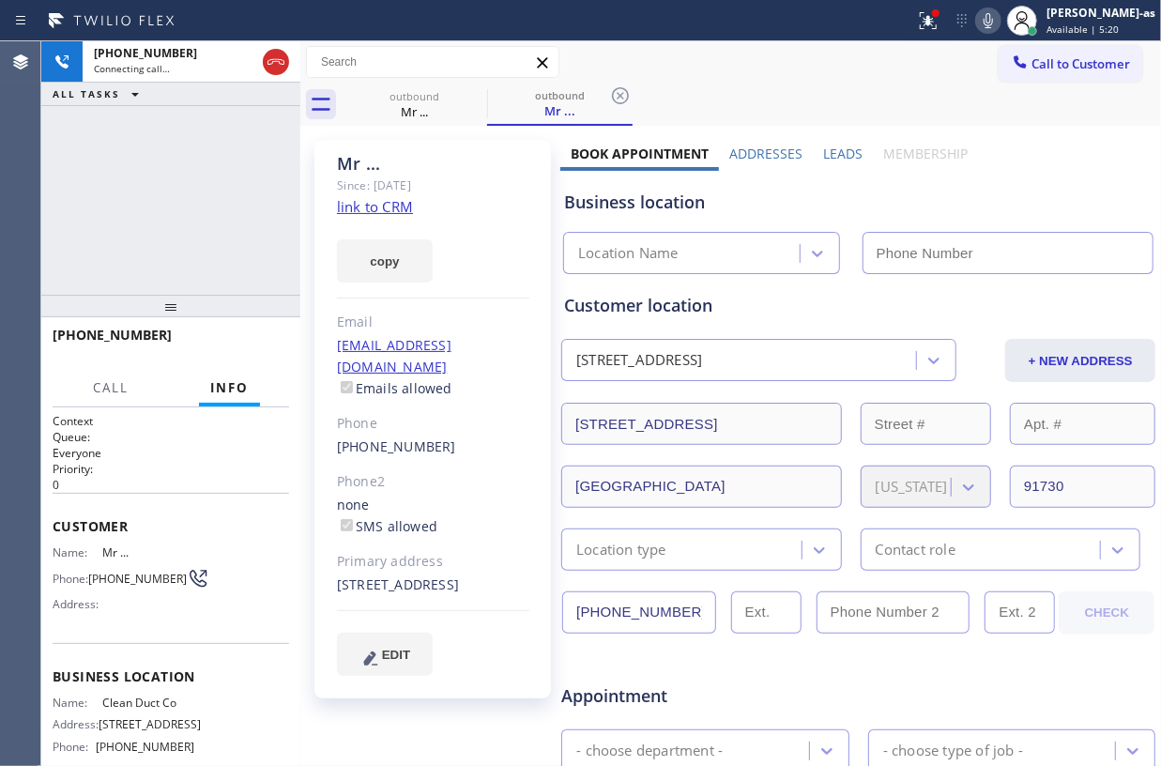
type input "(909) 906-1249"
drag, startPoint x: 151, startPoint y: 216, endPoint x: 160, endPoint y: 222, distance: 10.7
click at [160, 222] on div "+16266417340 Connecting call… ALL TASKS ALL TASKS ACTIVE TASKS TASKS IN WRAP UP" at bounding box center [170, 167] width 259 height 253
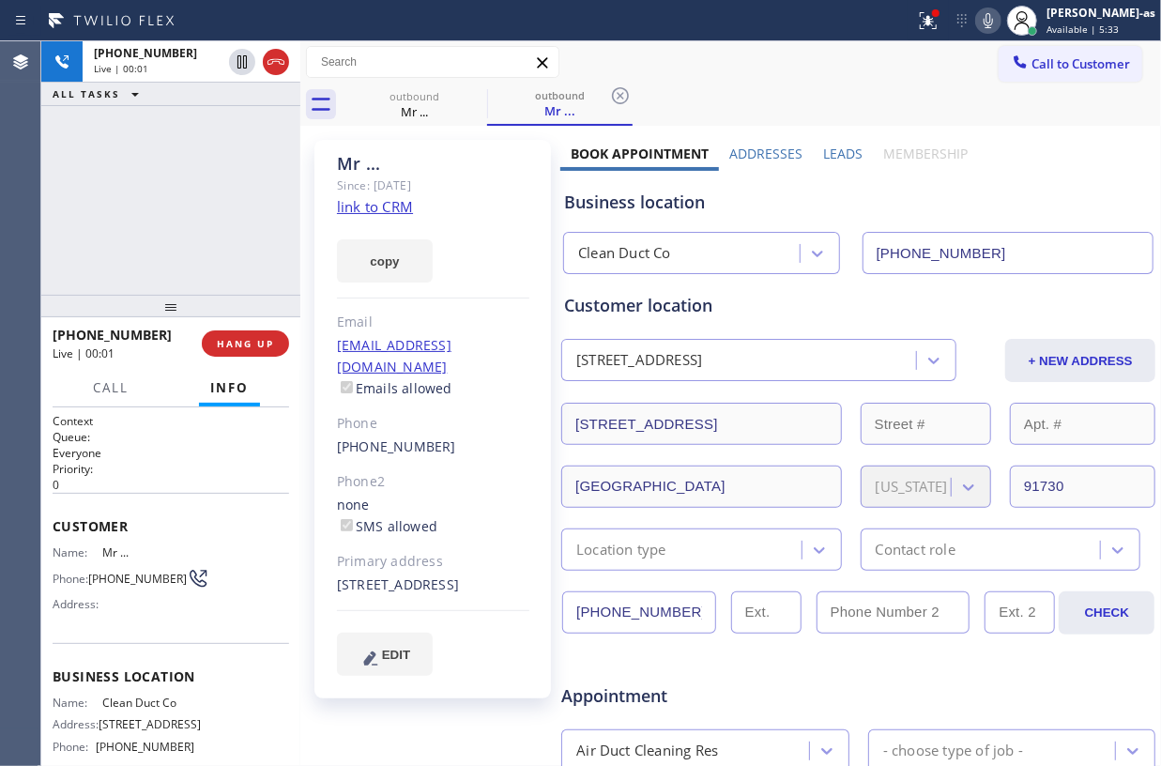
click at [192, 222] on div "+16266417340 Live | 00:01 ALL TASKS ALL TASKS ACTIVE TASKS TASKS IN WRAP UP" at bounding box center [170, 167] width 259 height 253
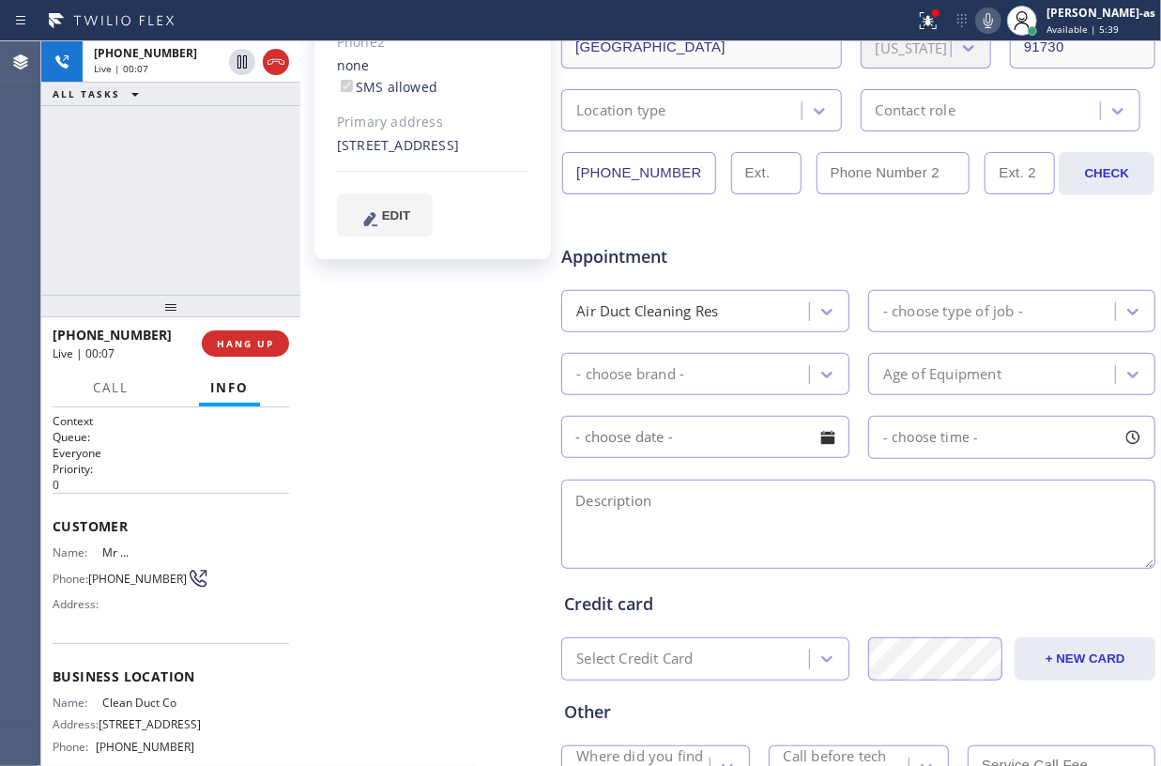
scroll to position [500, 0]
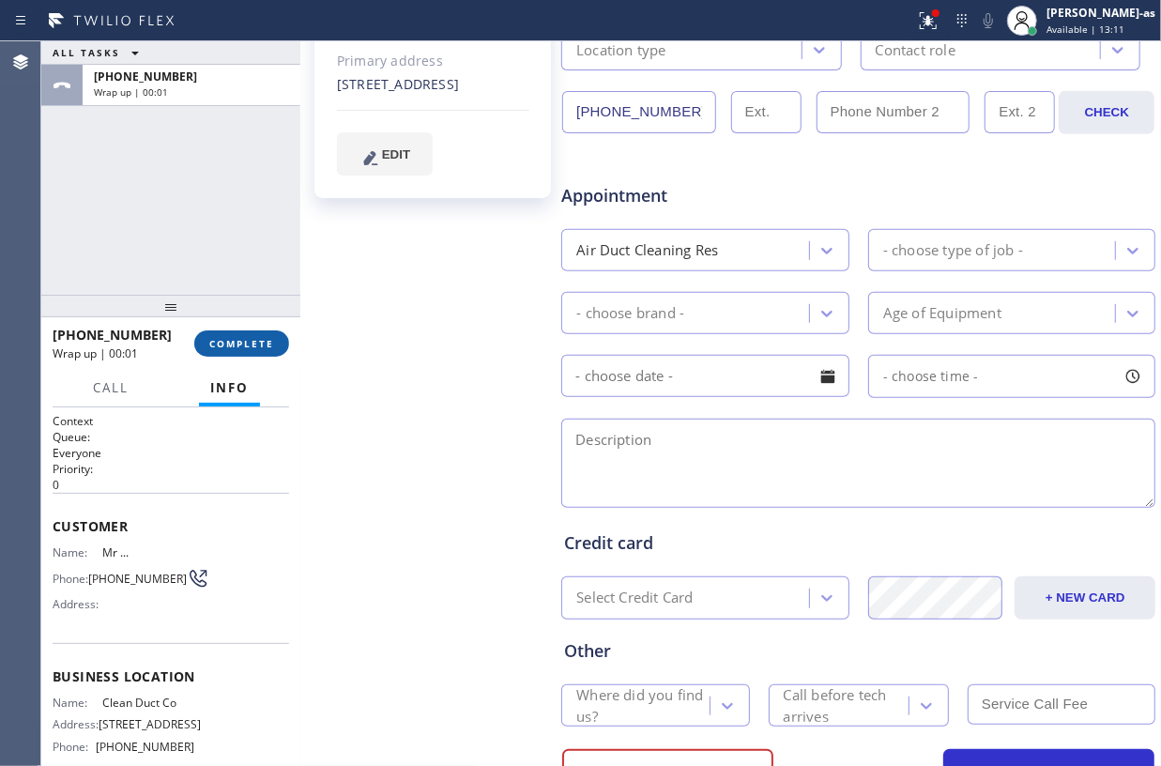
click at [233, 346] on span "COMPLETE" at bounding box center [241, 343] width 65 height 13
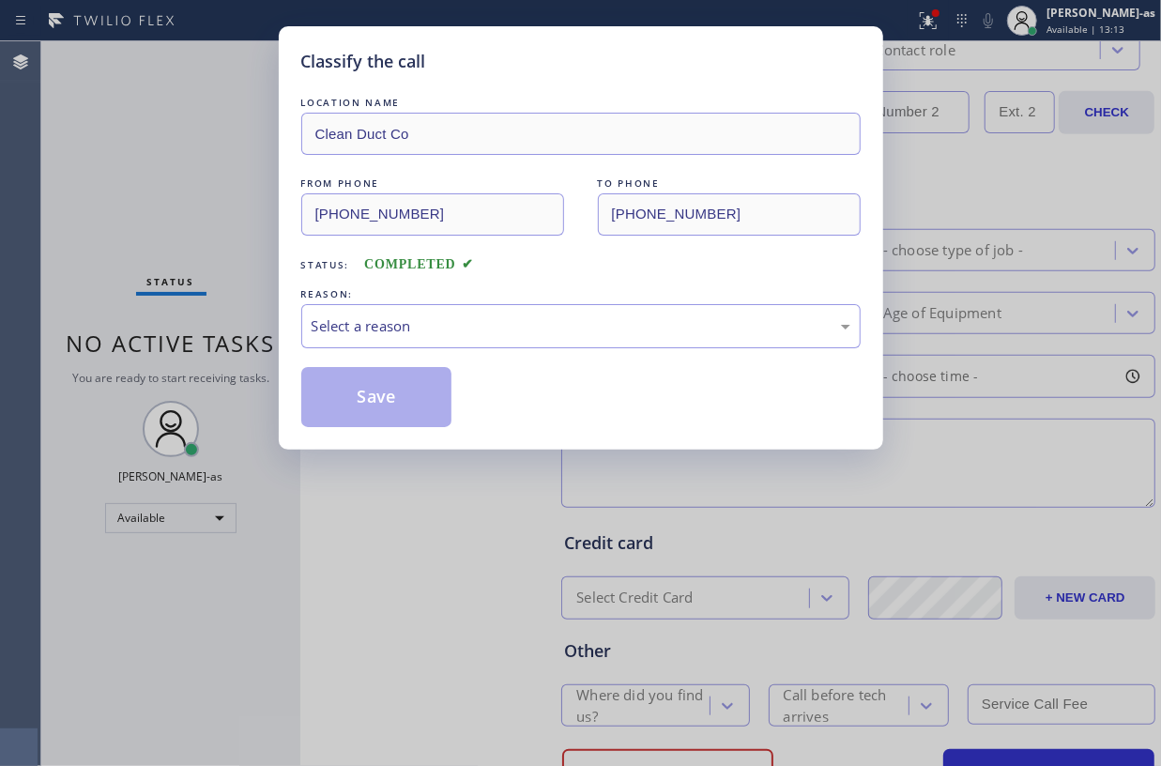
click at [233, 346] on div "Classify the call LOCATION NAME Clean Duct Co FROM PHONE (909) 906-1249 TO PHON…" at bounding box center [580, 383] width 1161 height 766
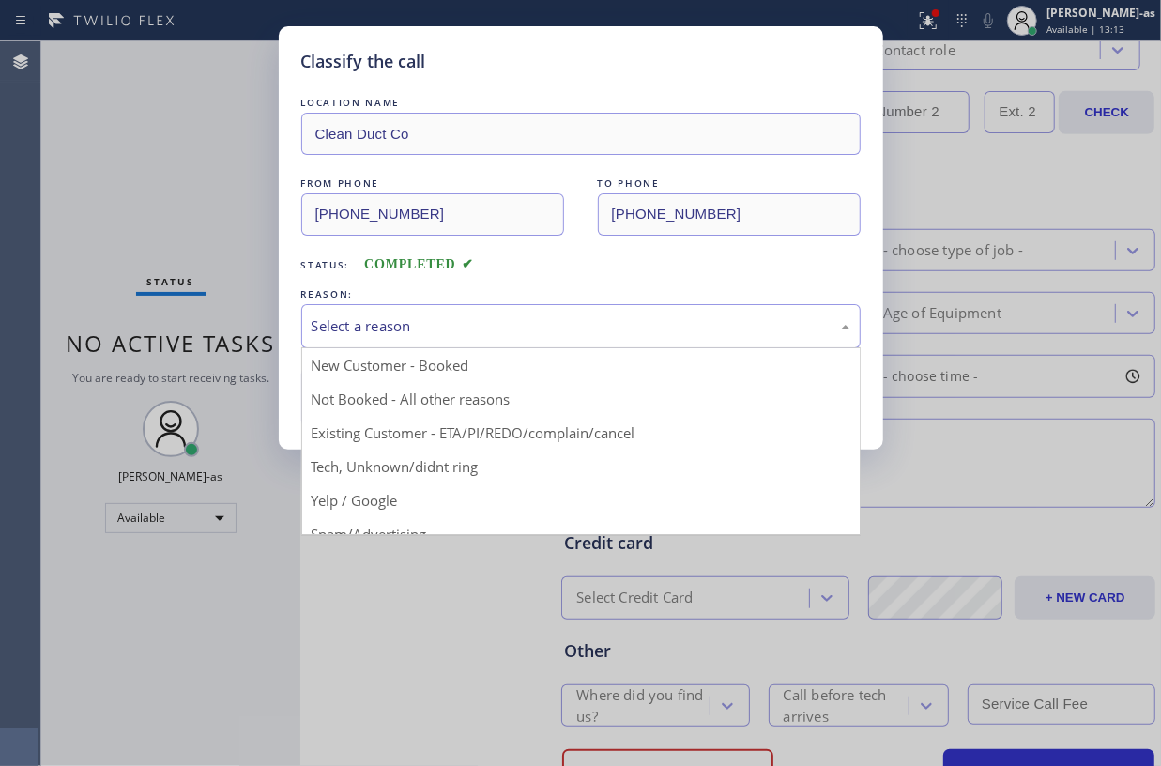
click at [343, 325] on div "Select a reason" at bounding box center [581, 326] width 539 height 22
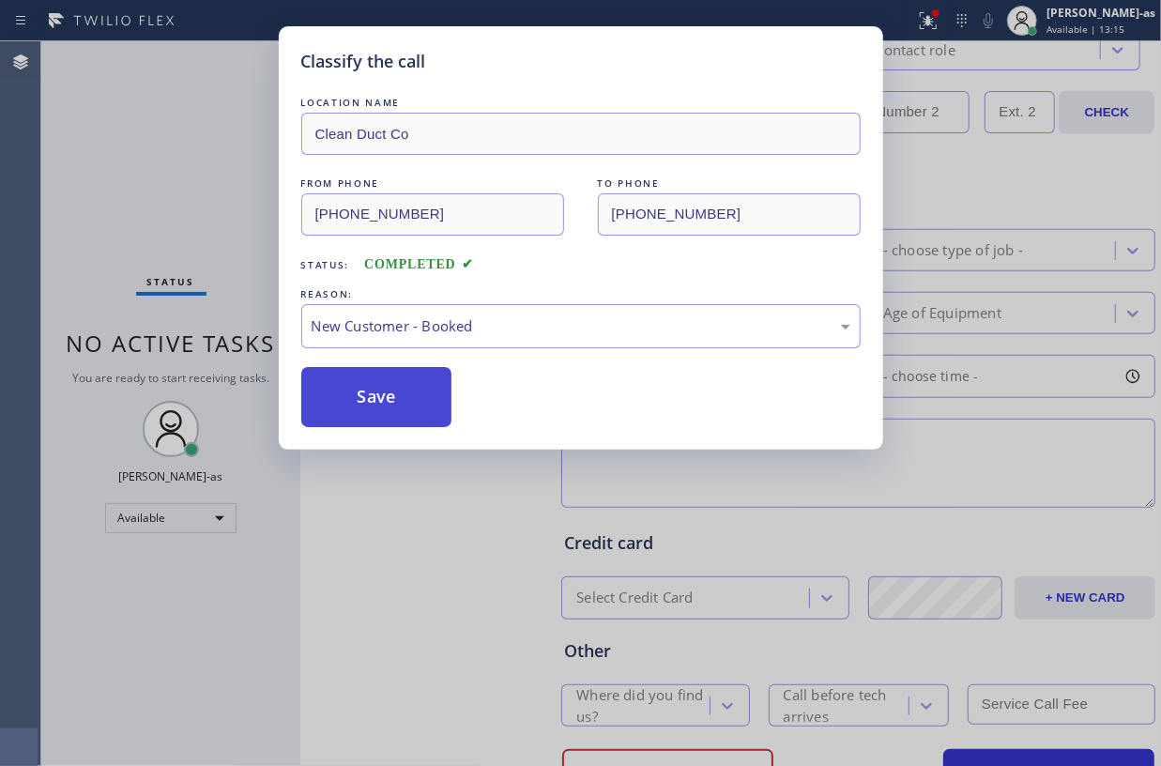
click at [372, 403] on button "Save" at bounding box center [376, 397] width 151 height 60
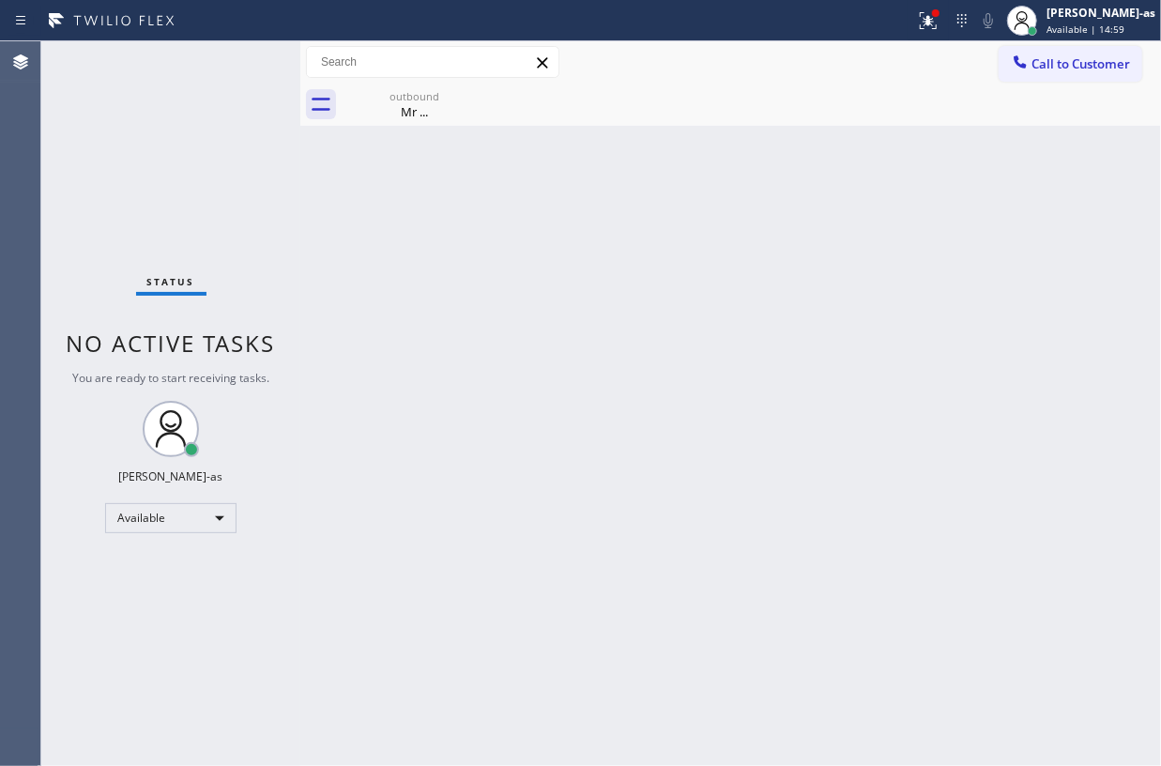
drag, startPoint x: 264, startPoint y: 148, endPoint x: 741, endPoint y: 15, distance: 495.1
click at [272, 161] on div "Status No active tasks You are ready to start receiving tasks. [PERSON_NAME]-as…" at bounding box center [170, 403] width 259 height 725
click at [430, 223] on div "Back to Dashboard Change Sender ID Customers Technicians Select a contact Outbo…" at bounding box center [730, 403] width 861 height 725
click at [182, 163] on div "Status No active tasks You are ready to start receiving tasks. [PERSON_NAME]-as…" at bounding box center [170, 403] width 259 height 725
click at [648, 297] on div "Back to Dashboard Change Sender ID Customers Technicians Select a contact Outbo…" at bounding box center [730, 403] width 861 height 725
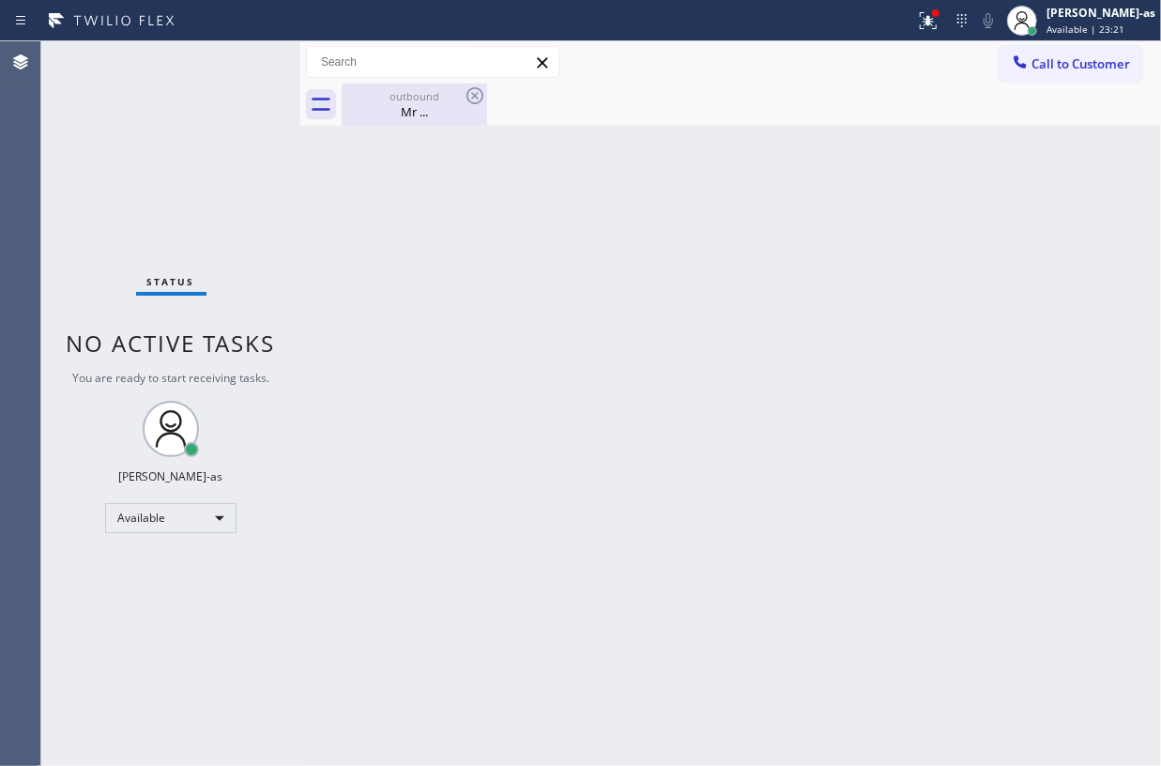
click at [399, 99] on div "outbound" at bounding box center [415, 96] width 142 height 14
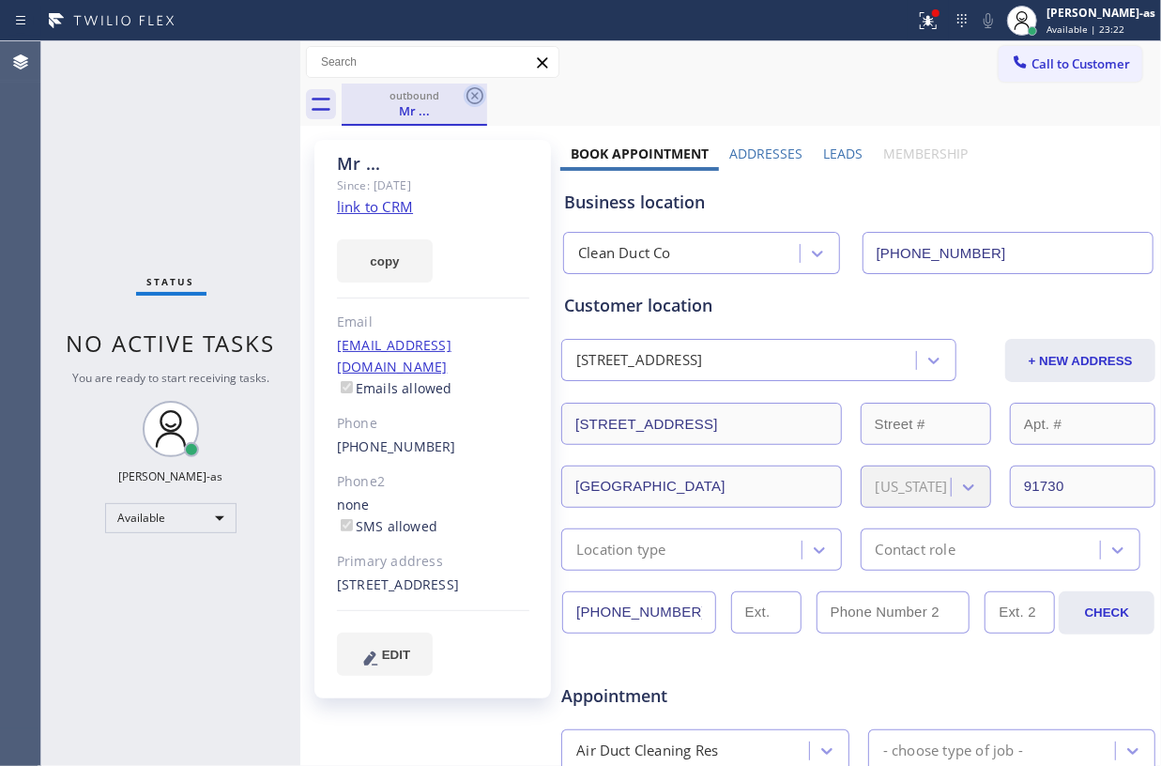
click at [470, 91] on icon at bounding box center [475, 95] width 23 height 23
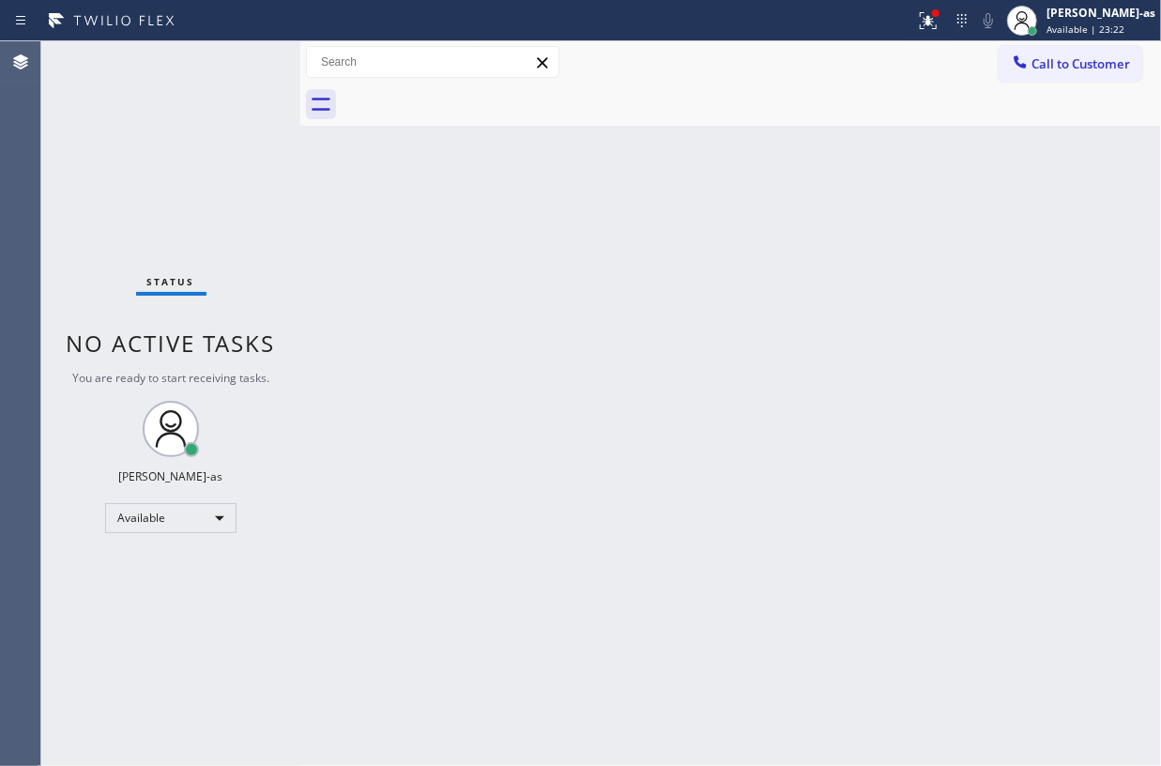
drag, startPoint x: 475, startPoint y: 305, endPoint x: 484, endPoint y: 302, distance: 9.8
click at [481, 302] on div "Back to Dashboard Change Sender ID Customers Technicians Select a contact Outbo…" at bounding box center [730, 403] width 861 height 725
click at [1034, 58] on span "Call to Customer" at bounding box center [1080, 63] width 99 height 17
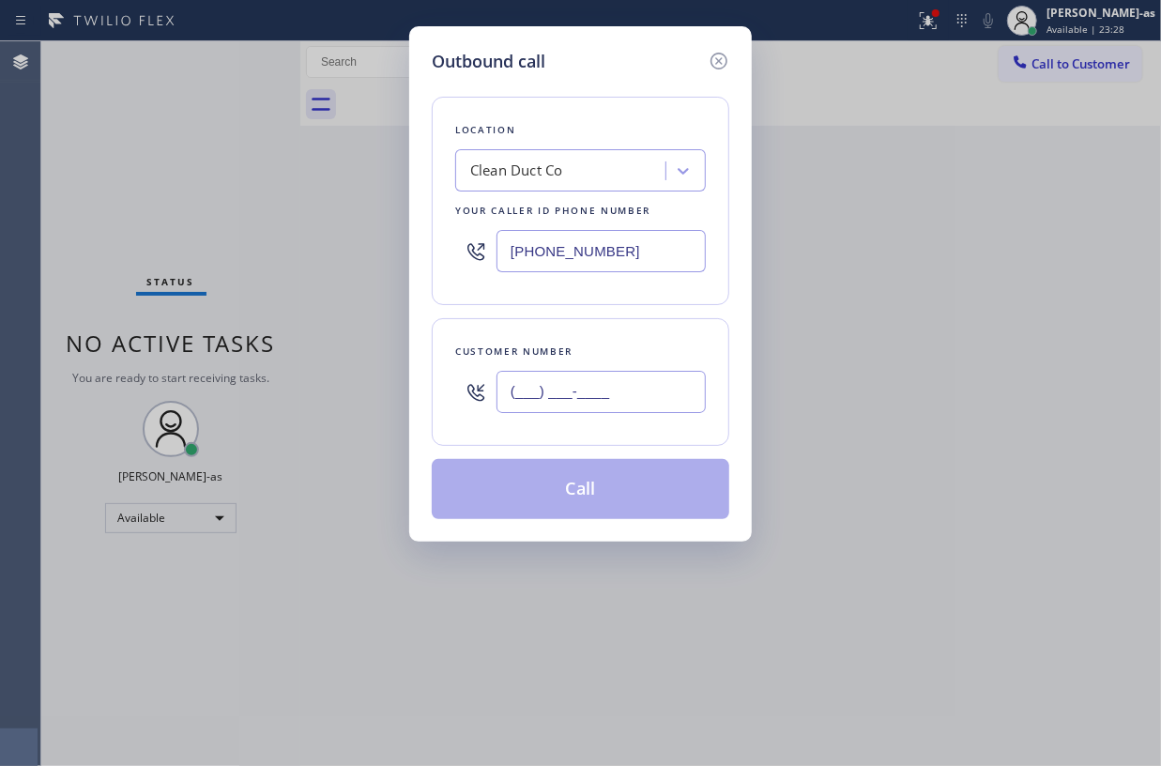
click at [578, 379] on input "(___) ___-____" at bounding box center [601, 392] width 209 height 42
paste input "917) 930-9801"
type input "(917) 930-9801"
click at [530, 178] on div "Clean Duct Co" at bounding box center [516, 171] width 93 height 22
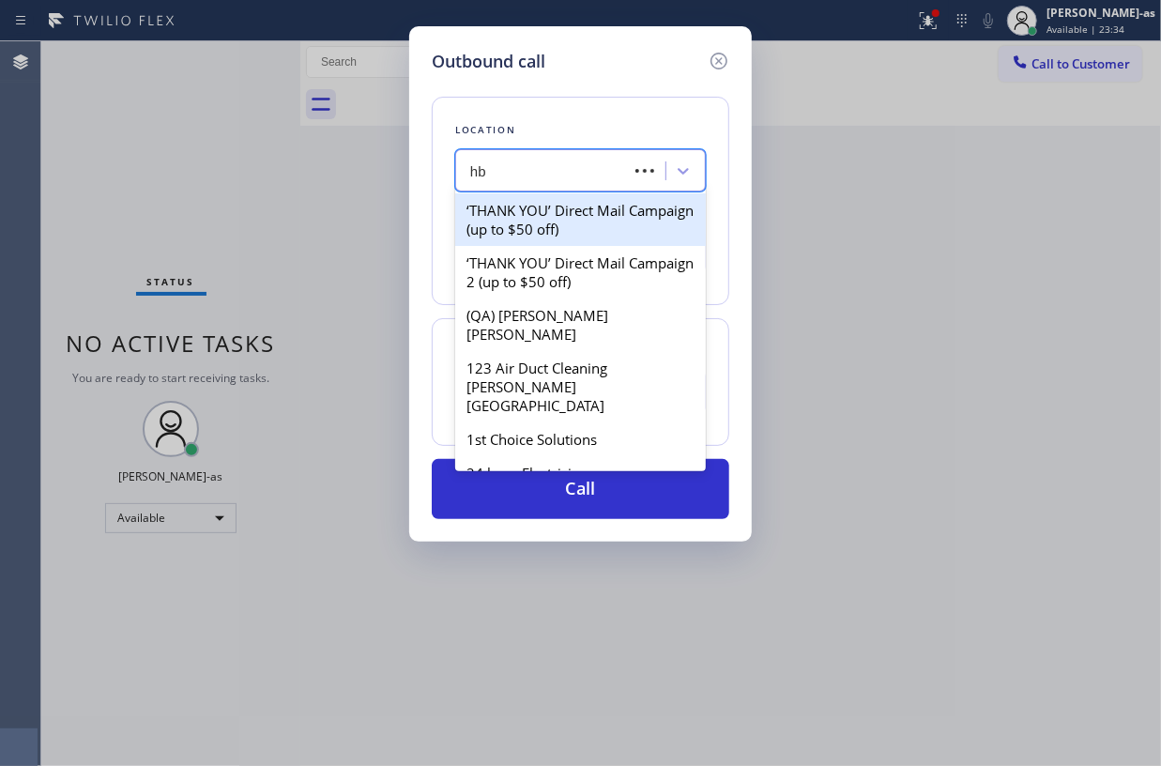
type input "h"
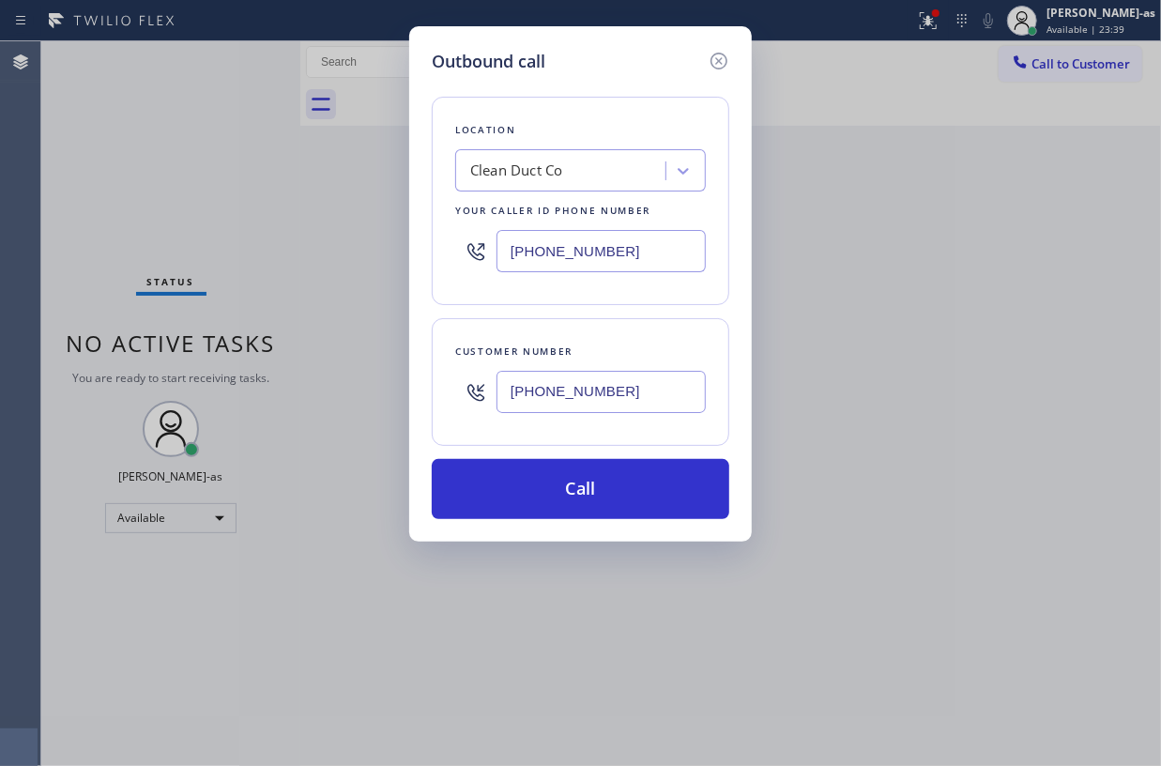
click at [248, 182] on div "Outbound call Location Clean Duct Co Your caller id phone number (909) 906-1249…" at bounding box center [580, 383] width 1161 height 766
drag, startPoint x: 327, startPoint y: 226, endPoint x: 680, endPoint y: 103, distance: 373.7
click at [328, 225] on div "Outbound call Location Clean Duct Co Your caller id phone number (909) 906-1249…" at bounding box center [580, 383] width 1161 height 766
click at [728, 61] on icon at bounding box center [719, 61] width 23 height 23
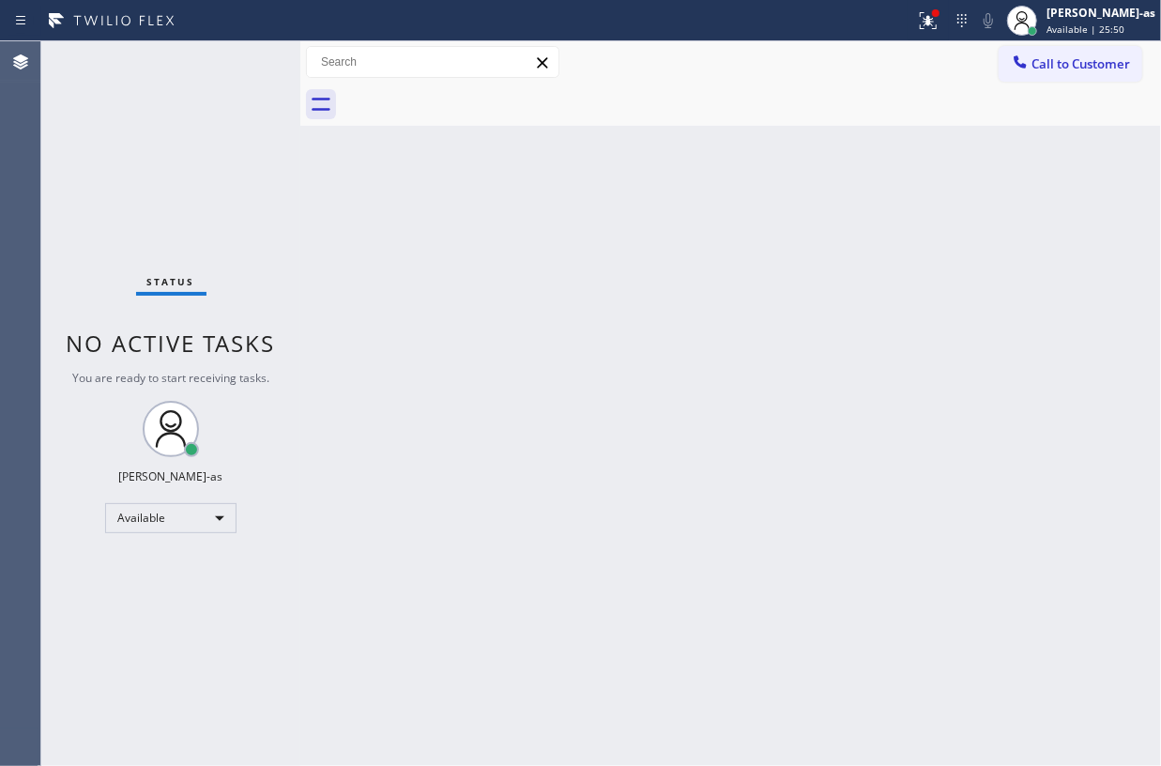
click at [1036, 76] on button "Call to Customer" at bounding box center [1071, 64] width 144 height 36
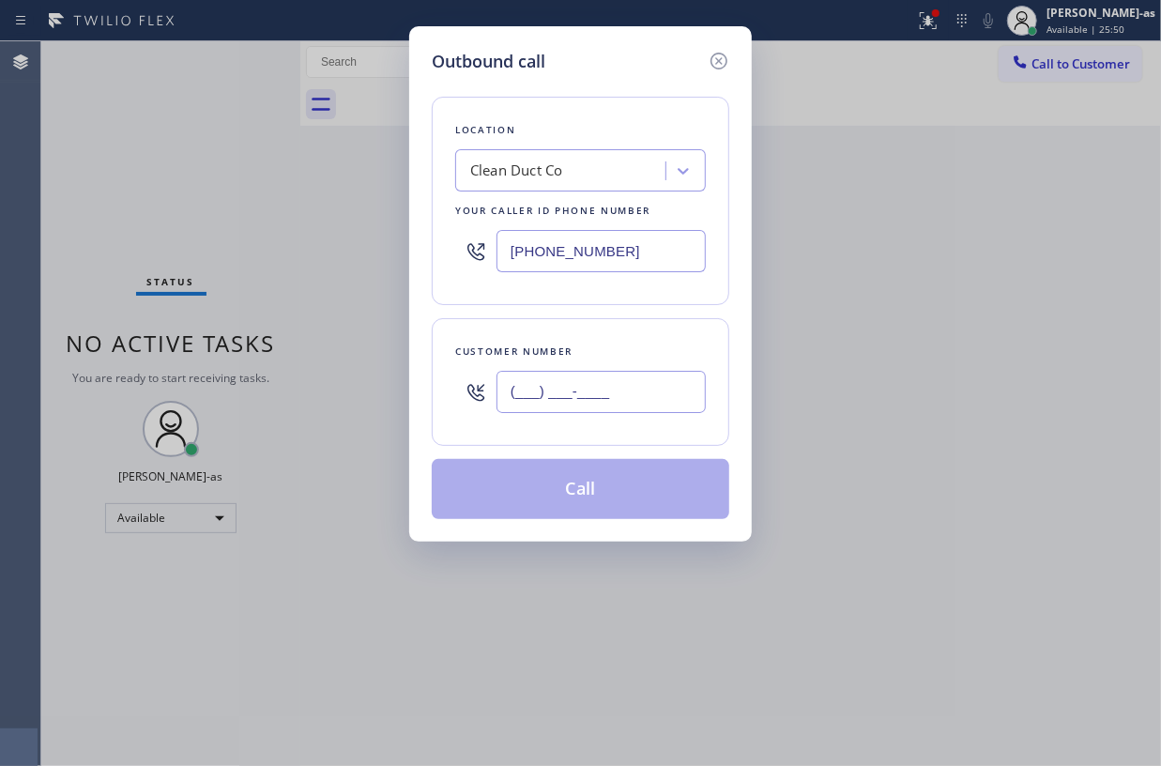
click at [653, 403] on input "(___) ___-____" at bounding box center [601, 392] width 209 height 42
paste input "917) 930-9801"
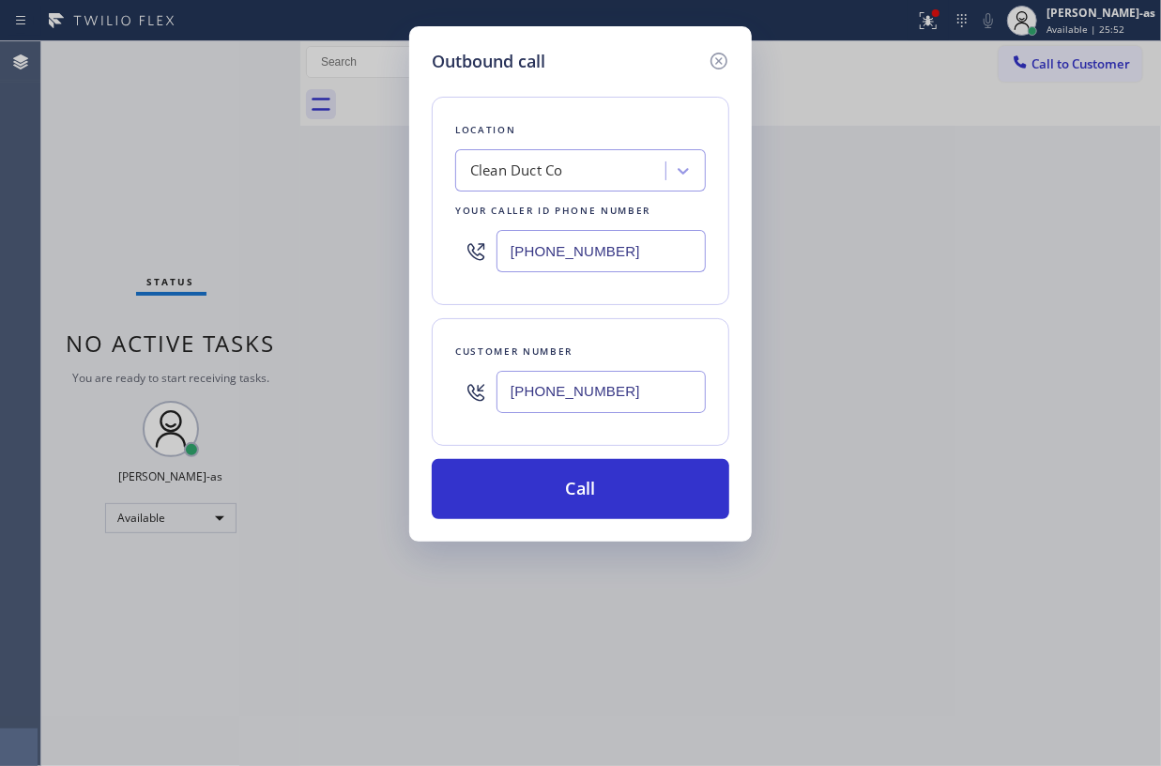
type input "(917) 930-9801"
click at [529, 150] on div "Clean Duct Co" at bounding box center [580, 170] width 251 height 42
type input "hvac alliance expert"
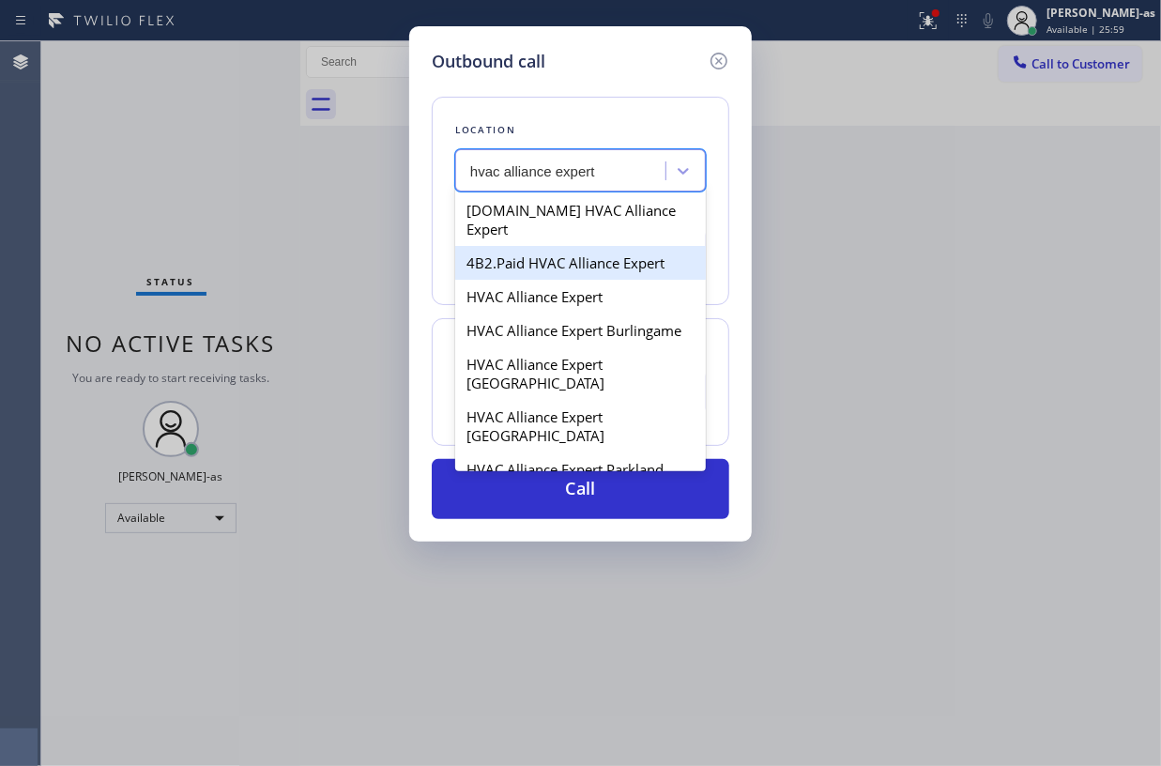
click at [509, 252] on div "4B2.Paid HVAC Alliance Expert" at bounding box center [580, 263] width 251 height 34
type input "[PHONE_NUMBER]"
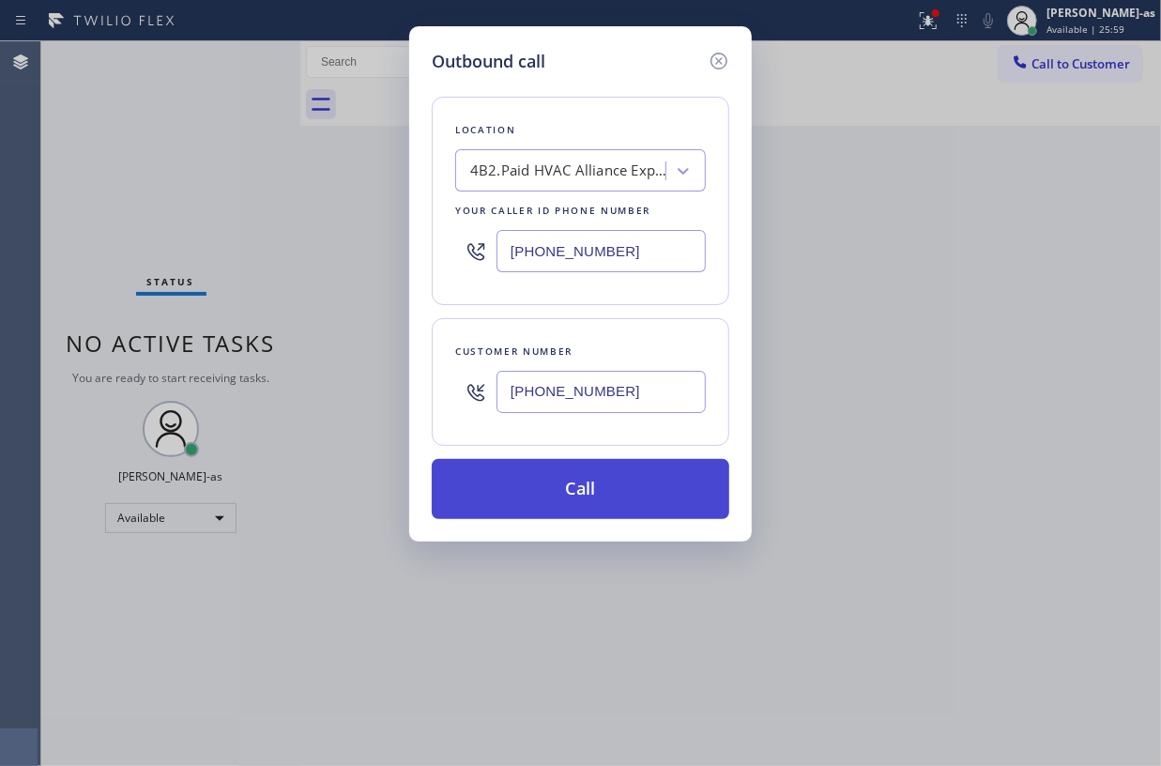
click at [569, 509] on button "Call" at bounding box center [581, 489] width 298 height 60
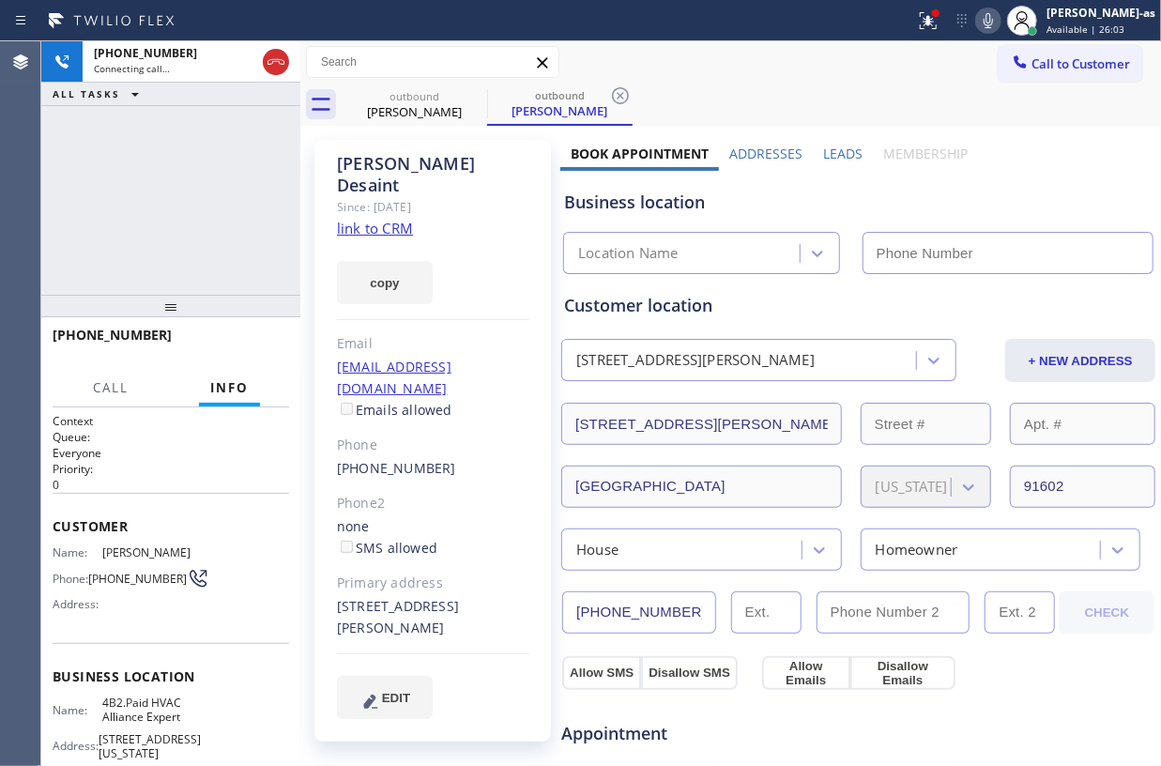
click at [188, 160] on div "+19179309801 Connecting call… ALL TASKS ALL TASKS ACTIVE TASKS TASKS IN WRAP UP" at bounding box center [170, 167] width 259 height 253
click at [278, 61] on icon at bounding box center [275, 62] width 17 height 6
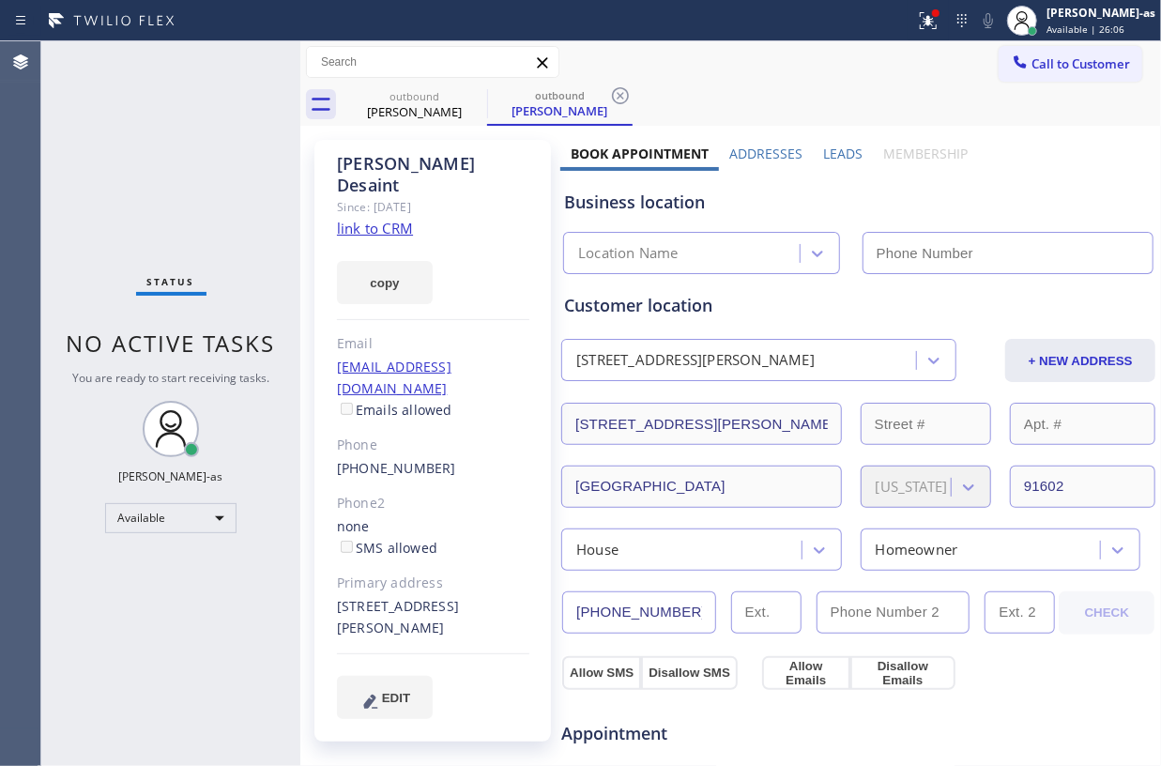
click at [383, 219] on link "link to CRM" at bounding box center [375, 228] width 76 height 19
type input "[PHONE_NUMBER]"
click at [1047, 53] on button "Call to Customer" at bounding box center [1071, 64] width 144 height 36
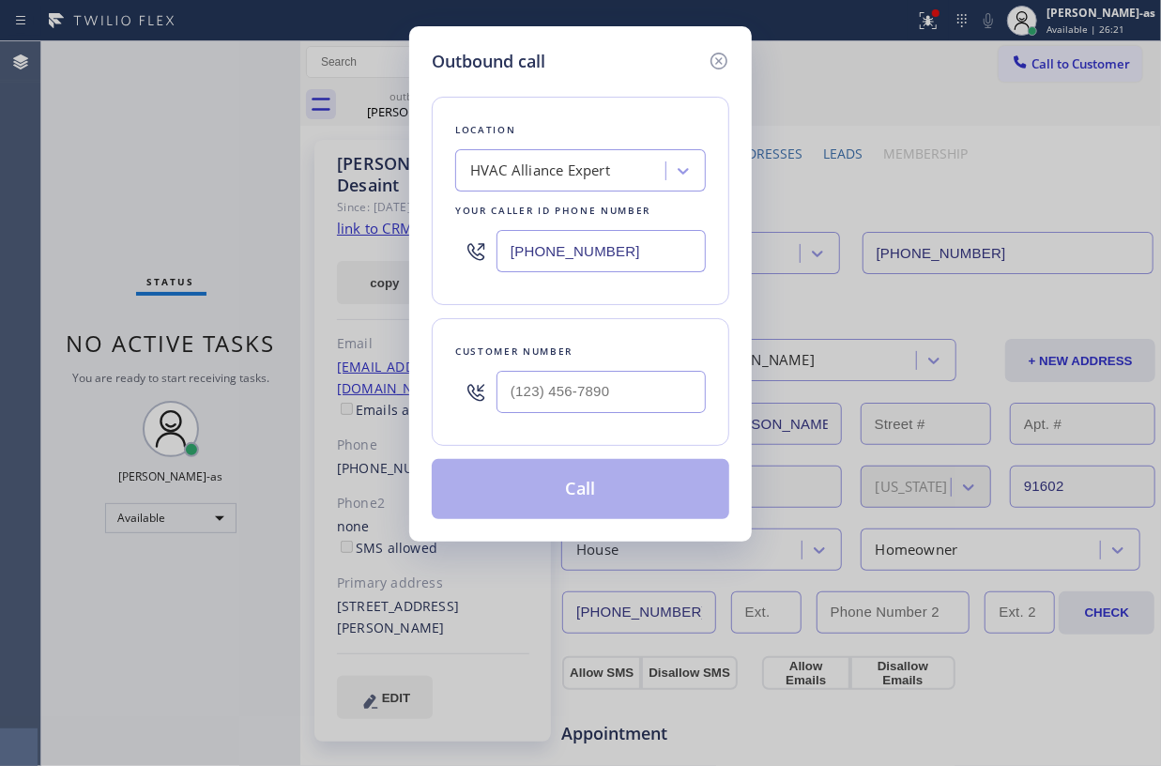
click at [602, 366] on div at bounding box center [601, 391] width 209 height 61
click at [625, 387] on input "(___) ___-____" at bounding box center [601, 392] width 209 height 42
paste input "818) 824-2121"
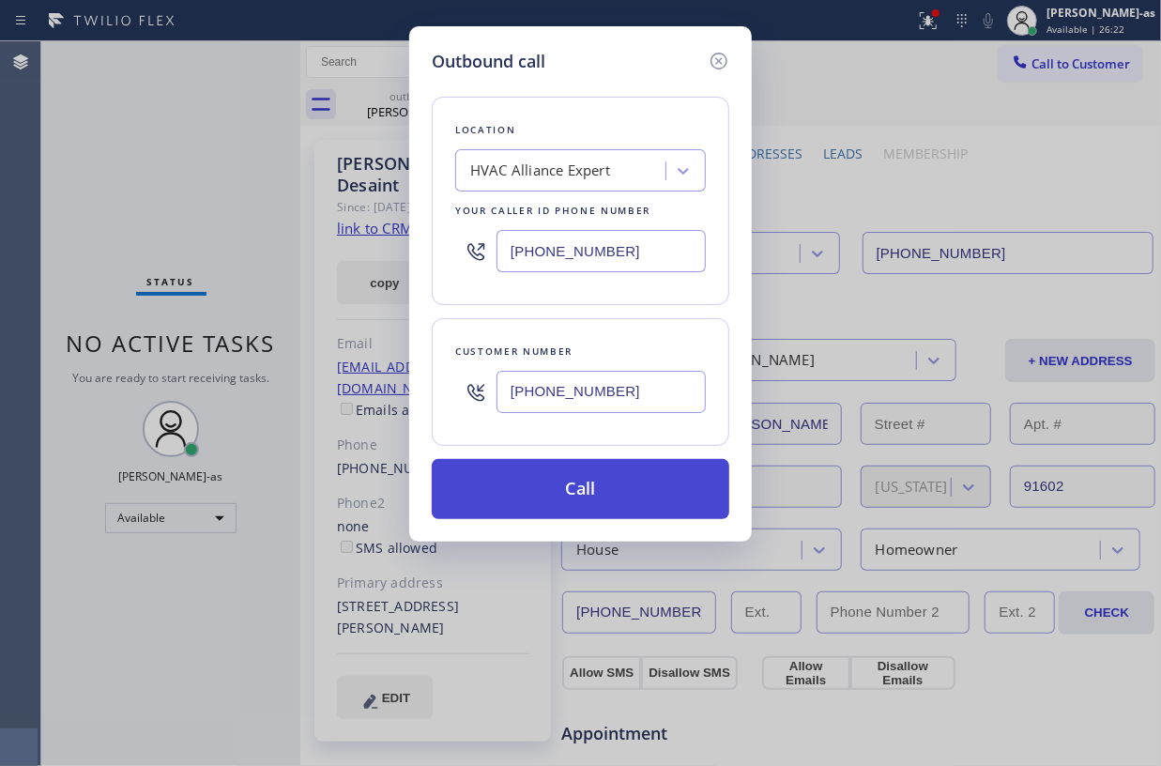
type input "(818) 824-2121"
click at [573, 482] on button "Call" at bounding box center [581, 489] width 298 height 60
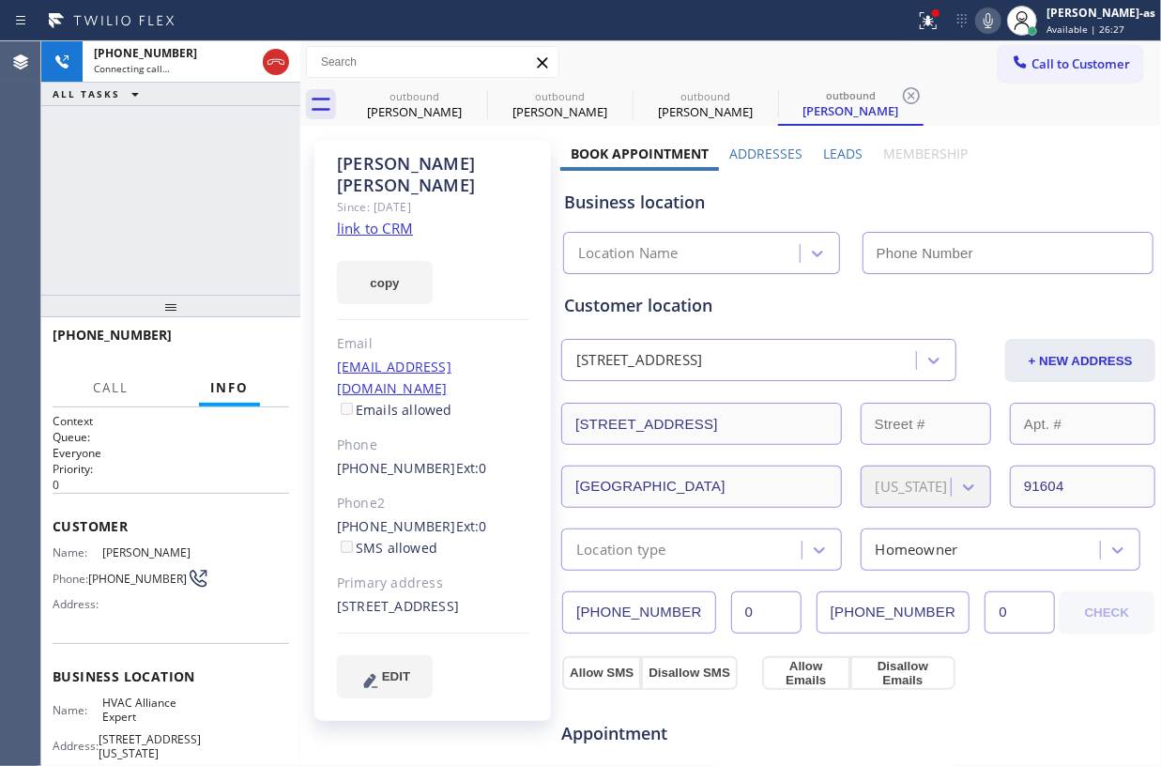
type input "[PHONE_NUMBER]"
click at [361, 219] on link "link to CRM" at bounding box center [375, 228] width 76 height 19
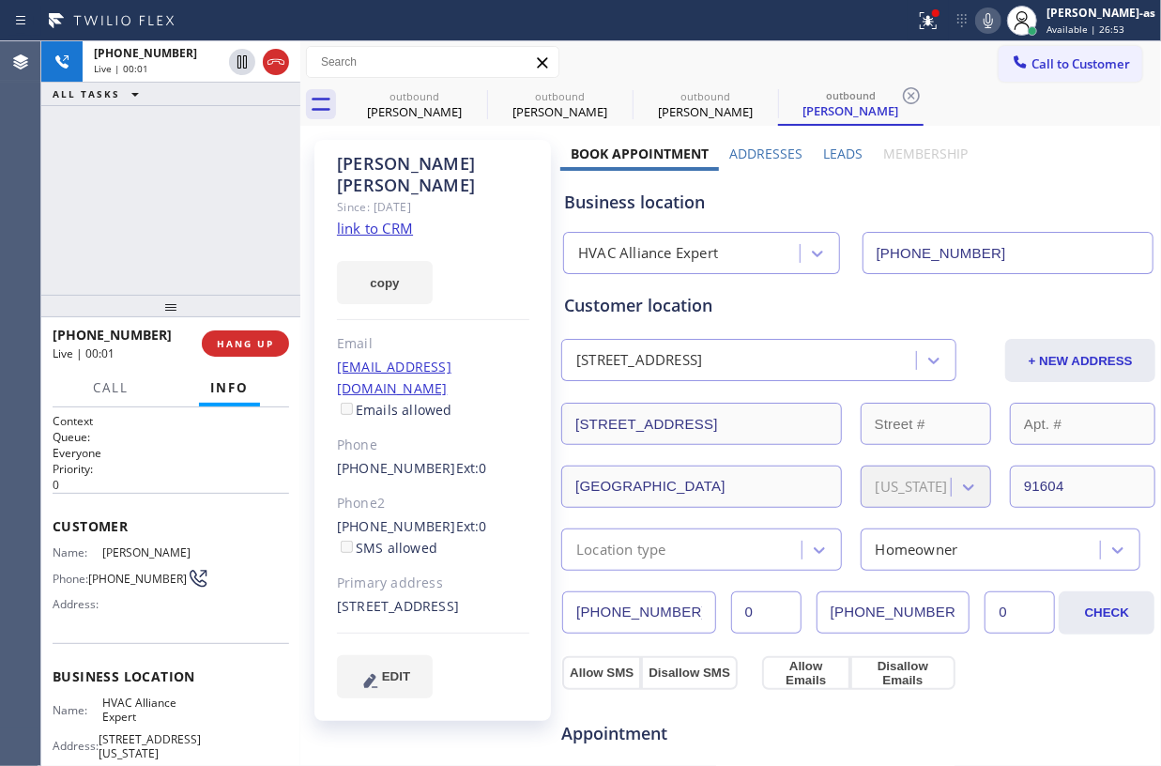
drag, startPoint x: 148, startPoint y: 137, endPoint x: 159, endPoint y: 137, distance: 10.3
click at [159, 137] on div "+18188242121 Live | 00:01 ALL TASKS ALL TASKS ACTIVE TASKS TASKS IN WRAP UP" at bounding box center [170, 167] width 259 height 253
drag, startPoint x: 420, startPoint y: 110, endPoint x: 276, endPoint y: 71, distance: 149.6
click at [391, 103] on div "Emmanuel Desaint" at bounding box center [415, 111] width 142 height 17
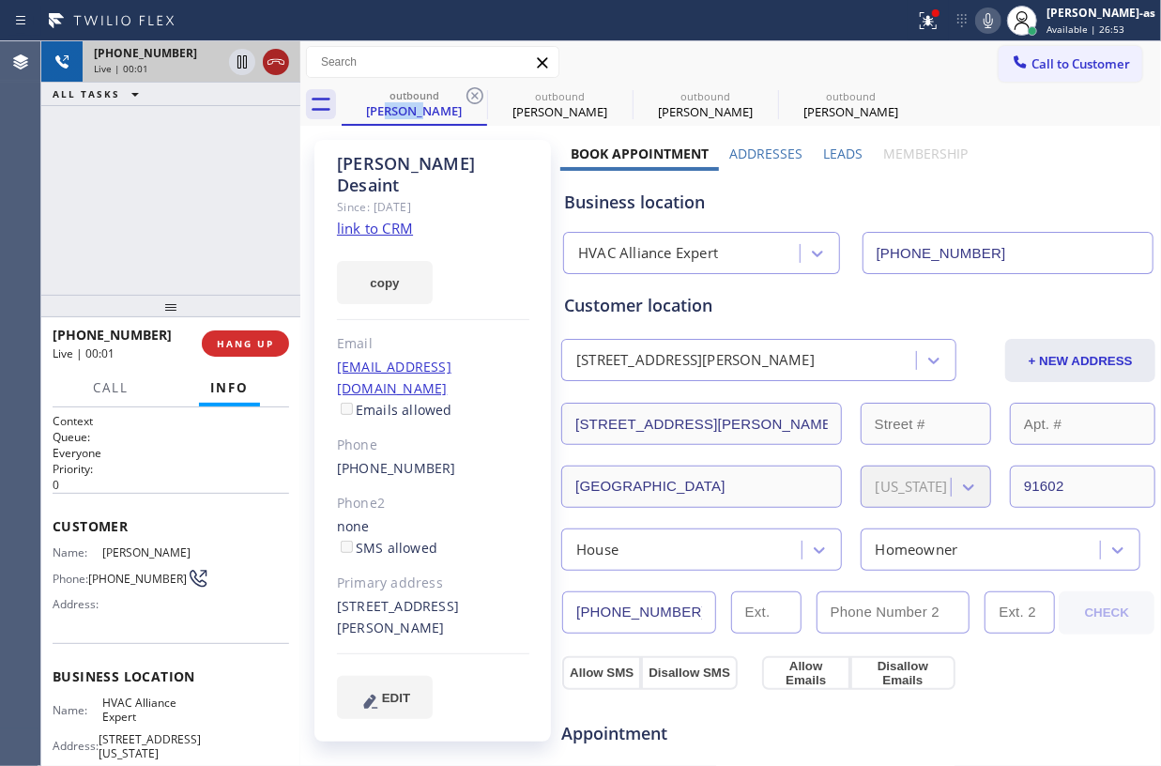
drag, startPoint x: 270, startPoint y: 58, endPoint x: 246, endPoint y: 216, distance: 159.6
click at [270, 64] on icon at bounding box center [276, 62] width 23 height 23
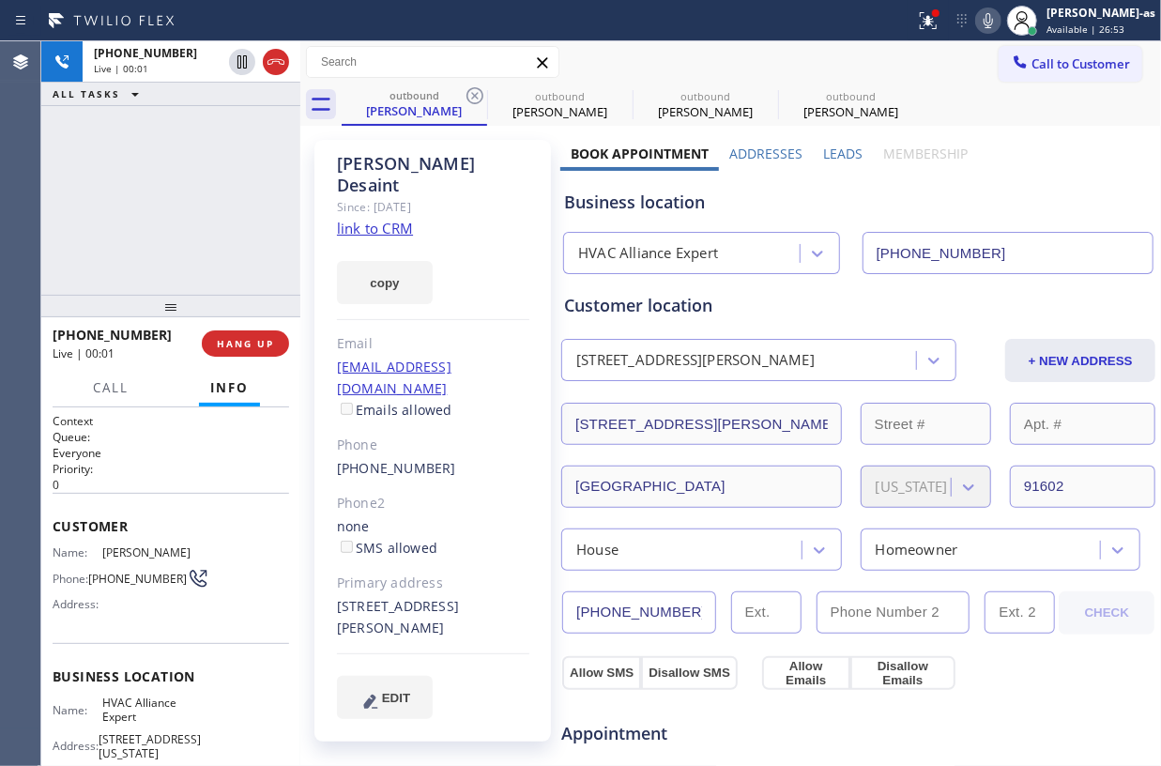
drag, startPoint x: 246, startPoint y: 216, endPoint x: 245, endPoint y: 230, distance: 14.1
click at [245, 230] on div "+18188242121 Live | 00:01 ALL TASKS ALL TASKS ACTIVE TASKS TASKS IN WRAP UP" at bounding box center [170, 167] width 259 height 253
click at [259, 343] on span "HANG UP" at bounding box center [245, 343] width 57 height 13
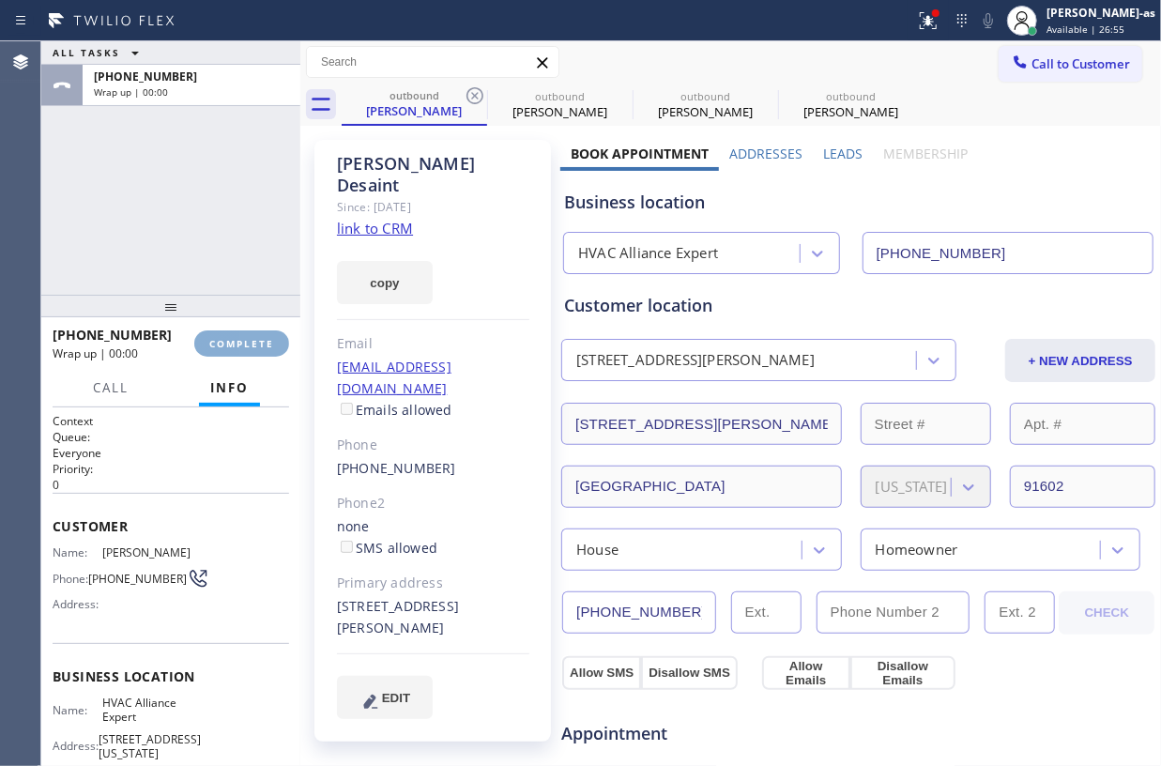
drag, startPoint x: 300, startPoint y: 338, endPoint x: 283, endPoint y: 334, distance: 18.2
click at [300, 334] on div at bounding box center [300, 403] width 0 height 725
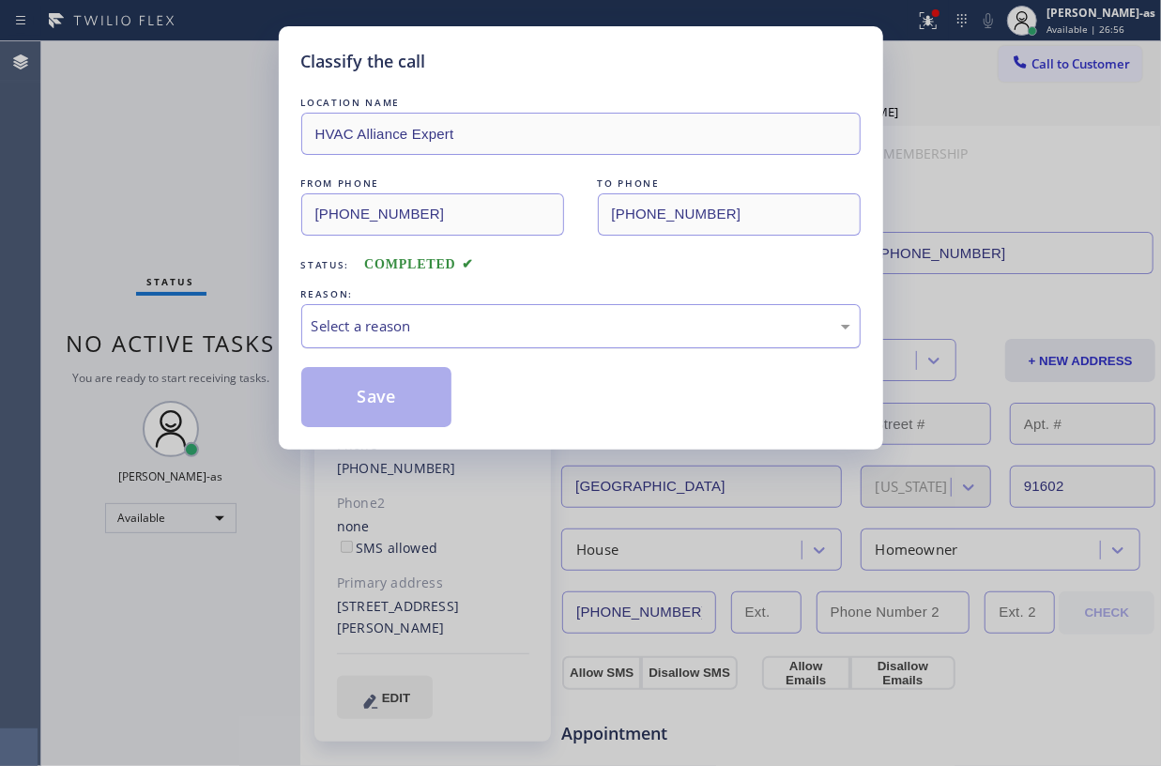
click at [496, 334] on div "Select a reason" at bounding box center [581, 326] width 539 height 22
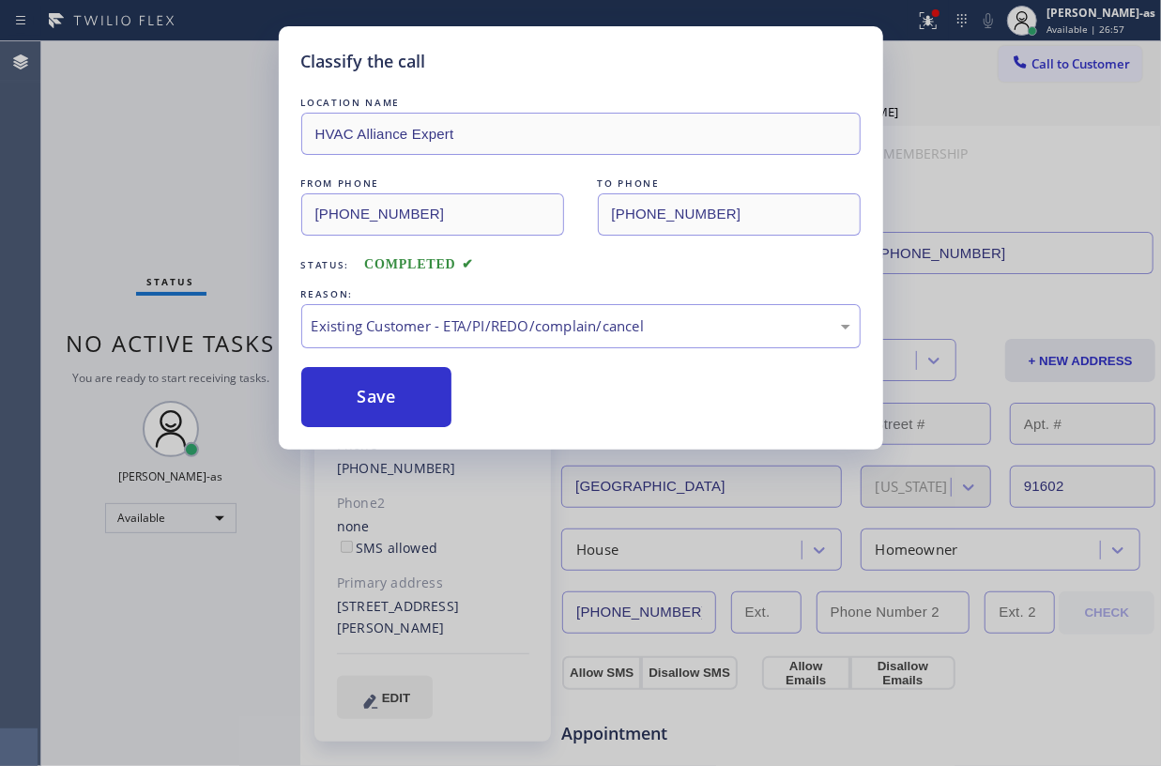
drag, startPoint x: 406, startPoint y: 403, endPoint x: 400, endPoint y: 1, distance: 401.8
click at [406, 402] on button "Save" at bounding box center [376, 397] width 151 height 60
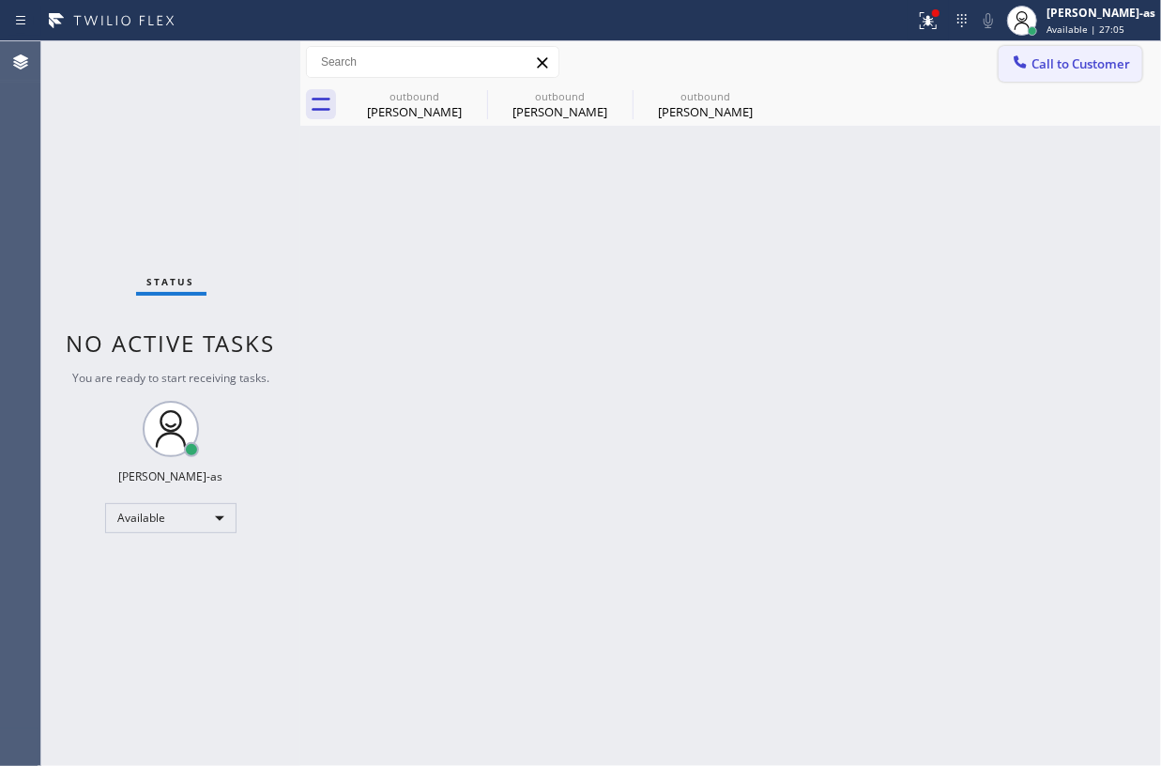
click at [1059, 61] on span "Call to Customer" at bounding box center [1080, 63] width 99 height 17
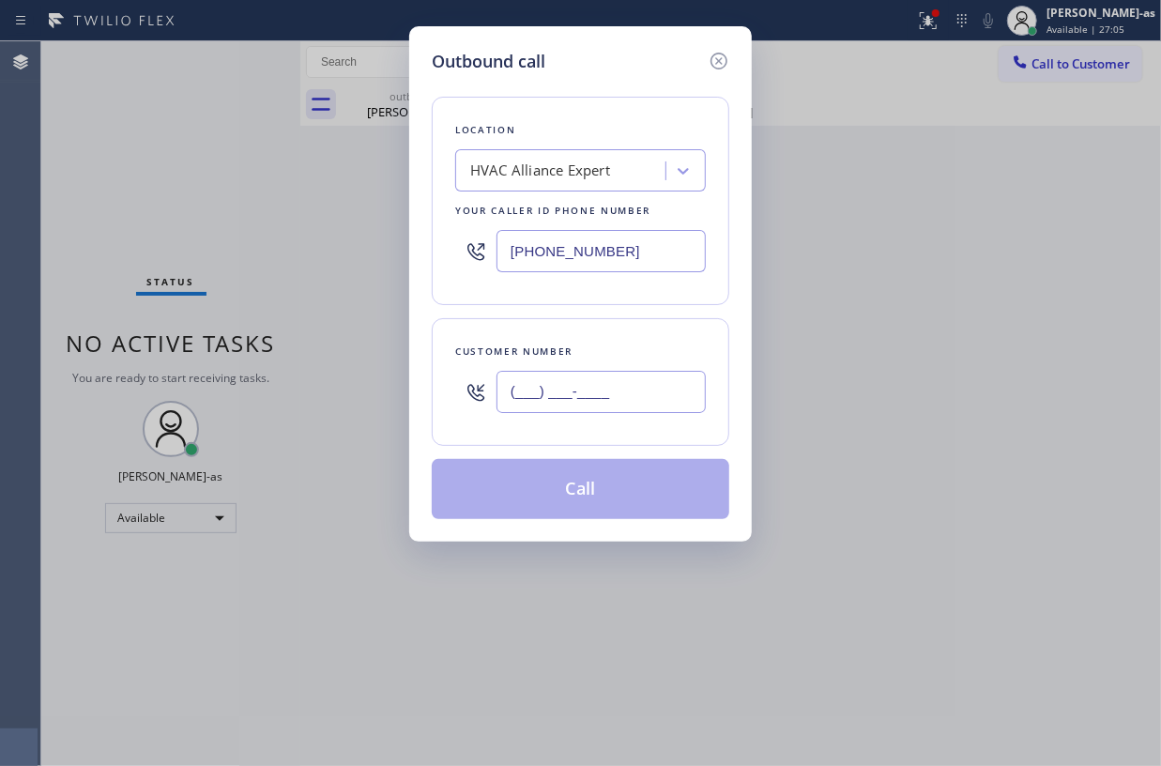
click at [612, 400] on input "(___) ___-____" at bounding box center [601, 392] width 209 height 42
paste input "818) 486-0822"
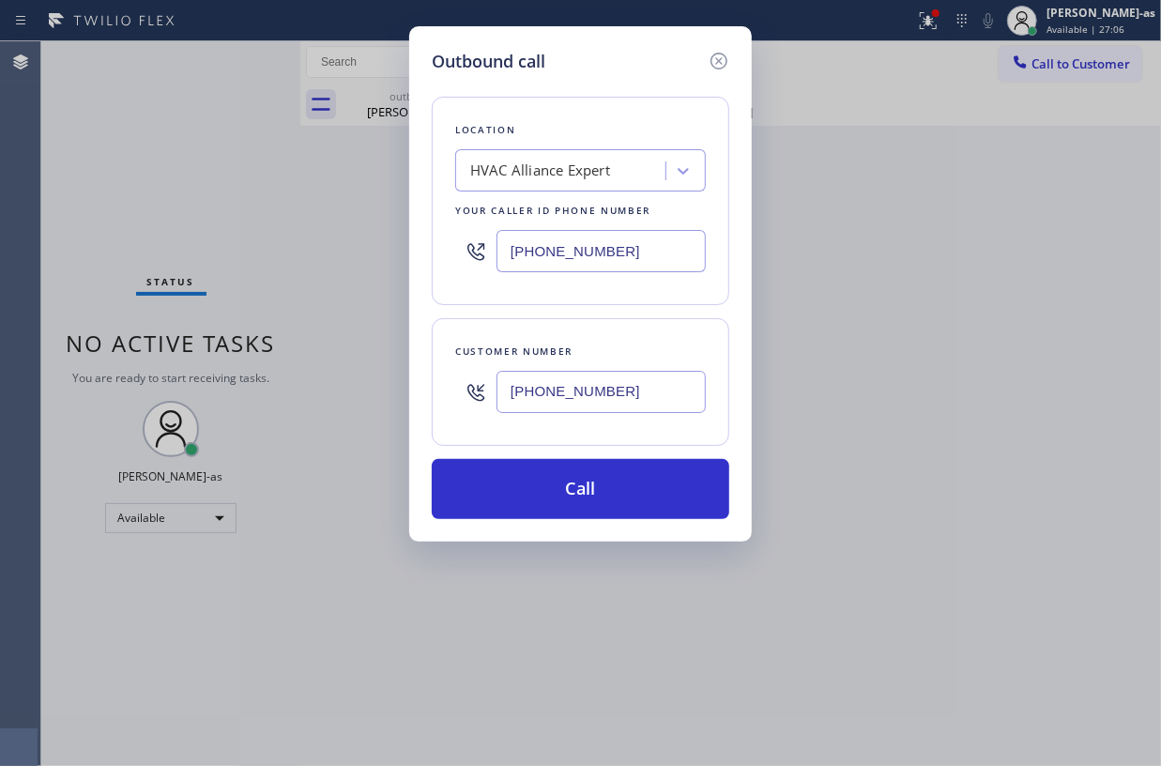
type input "(818) 486-0822"
click at [572, 489] on button "Call" at bounding box center [581, 489] width 298 height 60
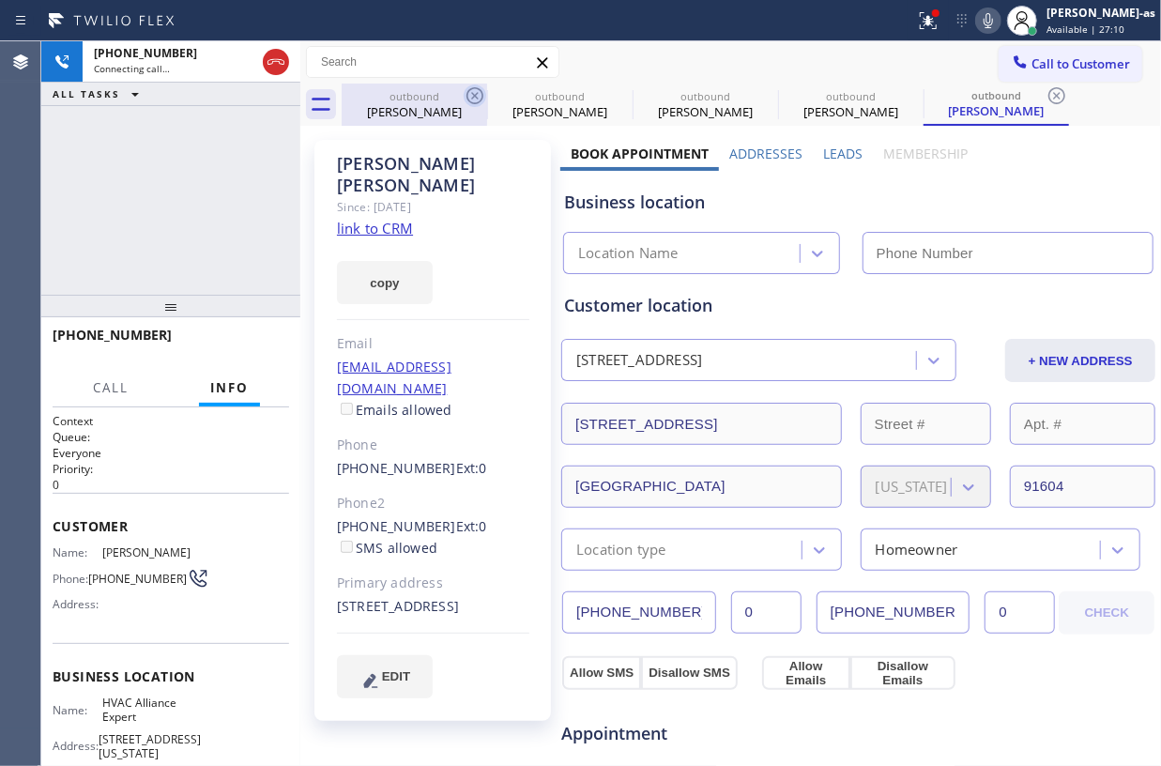
drag, startPoint x: 424, startPoint y: 115, endPoint x: 481, endPoint y: 95, distance: 59.7
click at [433, 110] on div "Emmanuel Desaint" at bounding box center [415, 111] width 142 height 17
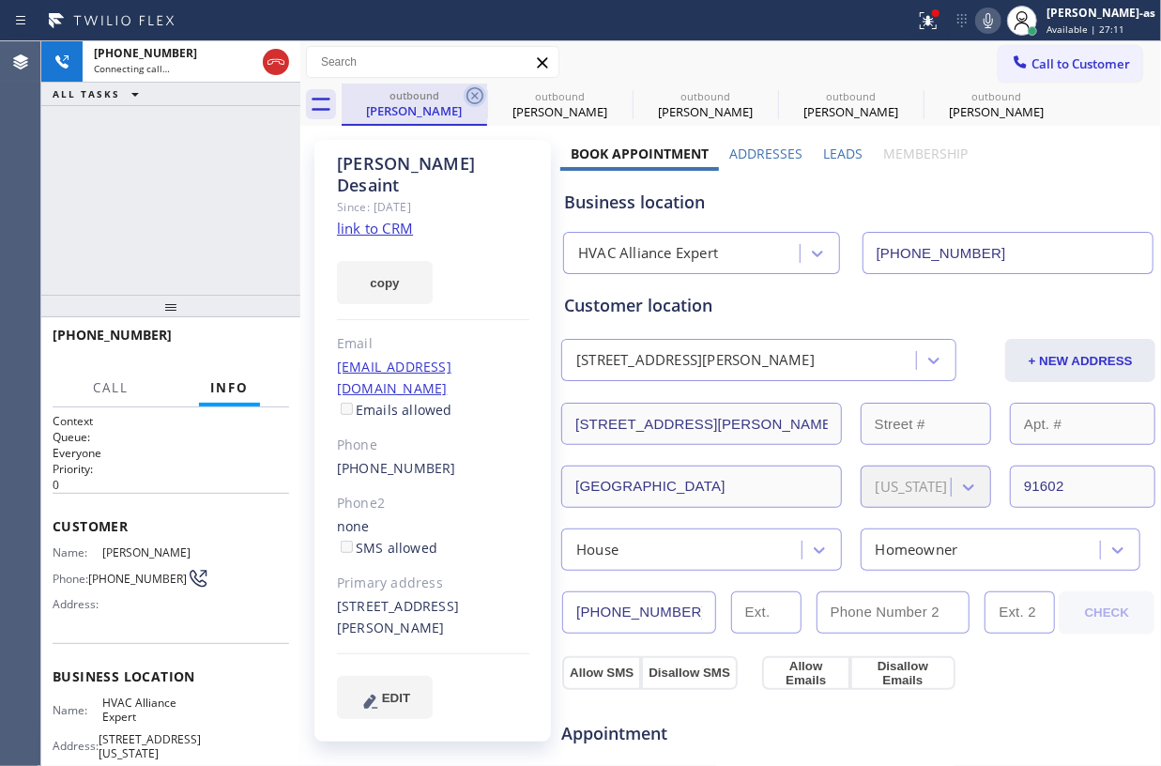
click at [481, 95] on icon at bounding box center [475, 95] width 23 height 23
click at [0, 0] on icon at bounding box center [0, 0] width 0 height 0
click at [755, 95] on icon at bounding box center [766, 95] width 23 height 23
type input "[PHONE_NUMBER]"
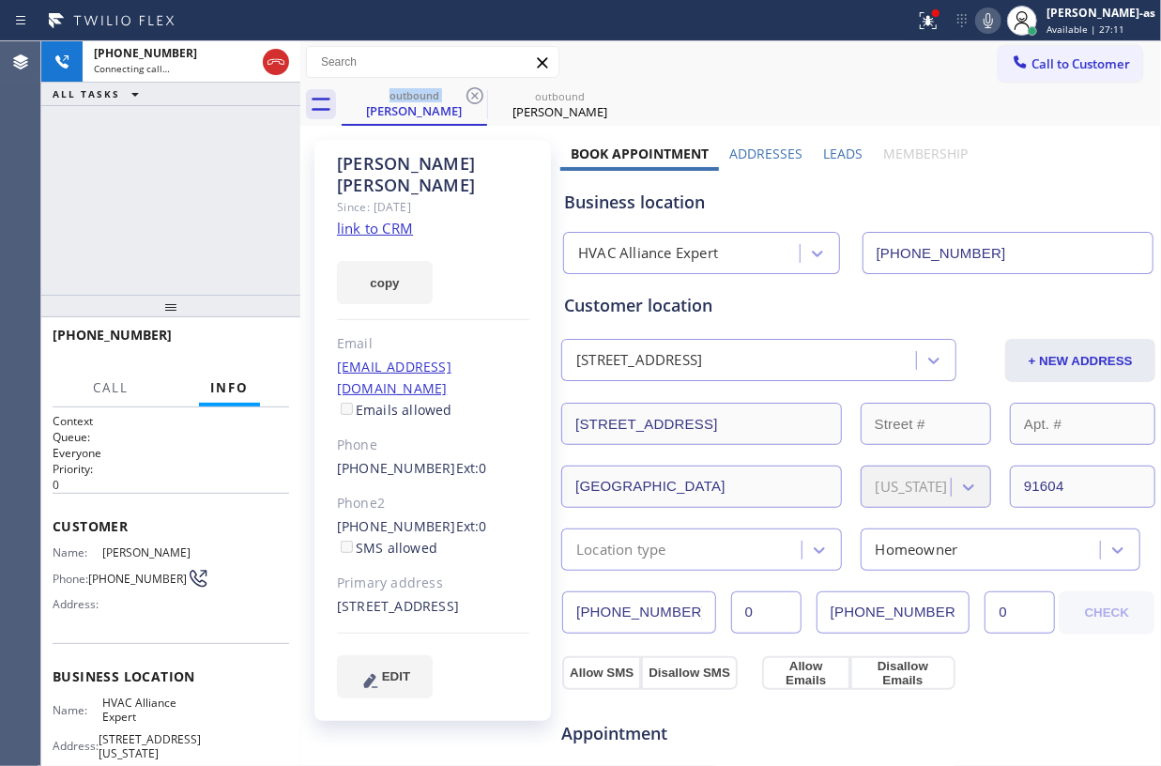
type input "[PHONE_NUMBER]"
click at [481, 95] on icon at bounding box center [475, 95] width 23 height 23
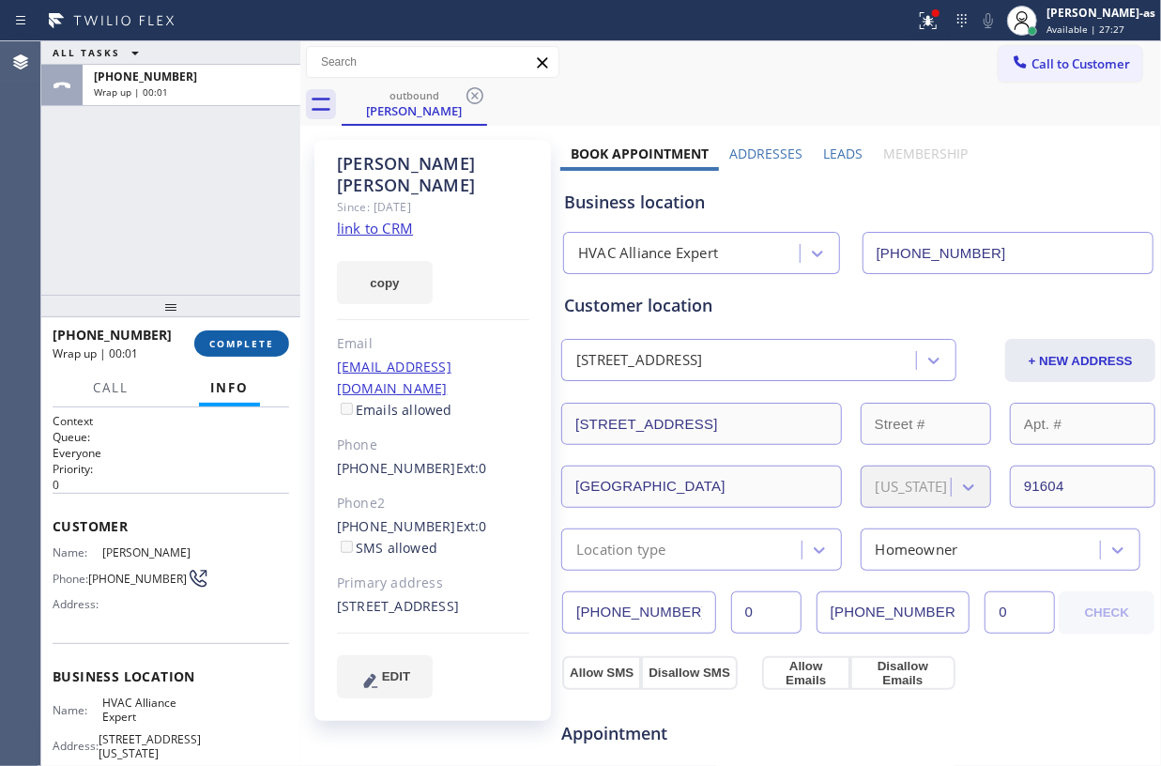
click at [241, 351] on button "COMPLETE" at bounding box center [241, 343] width 95 height 26
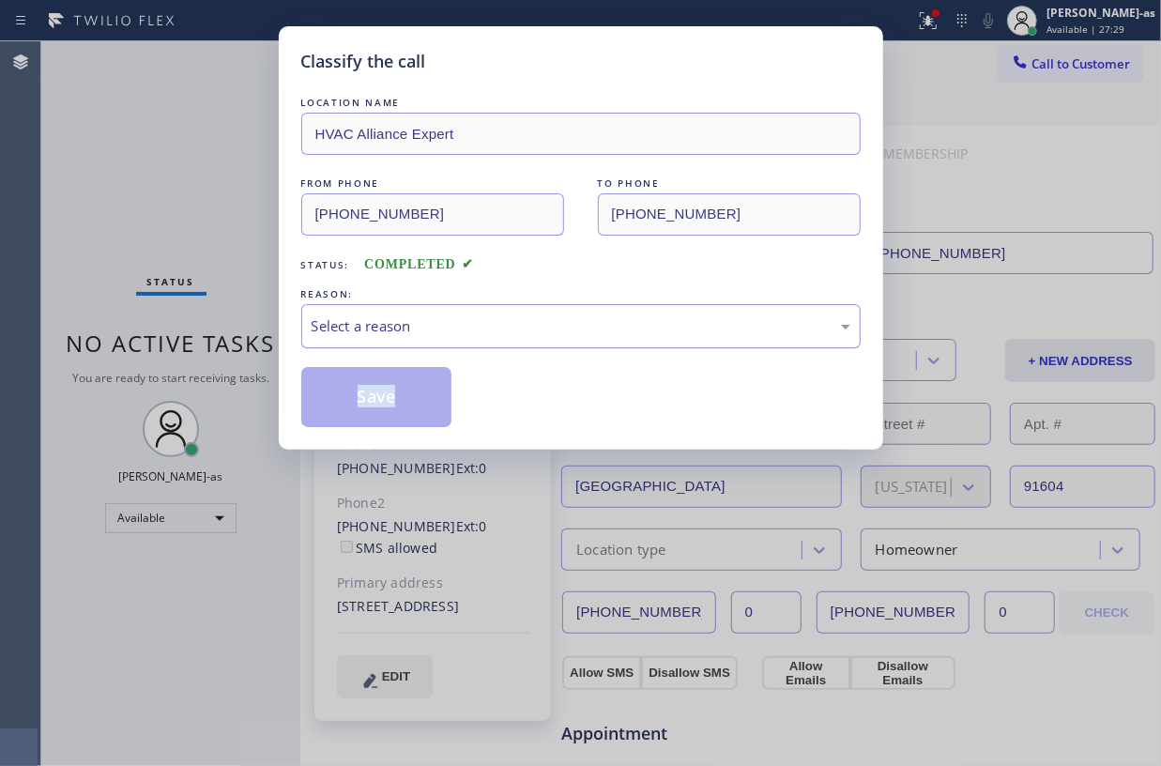
click at [530, 332] on div "Select a reason" at bounding box center [581, 326] width 539 height 22
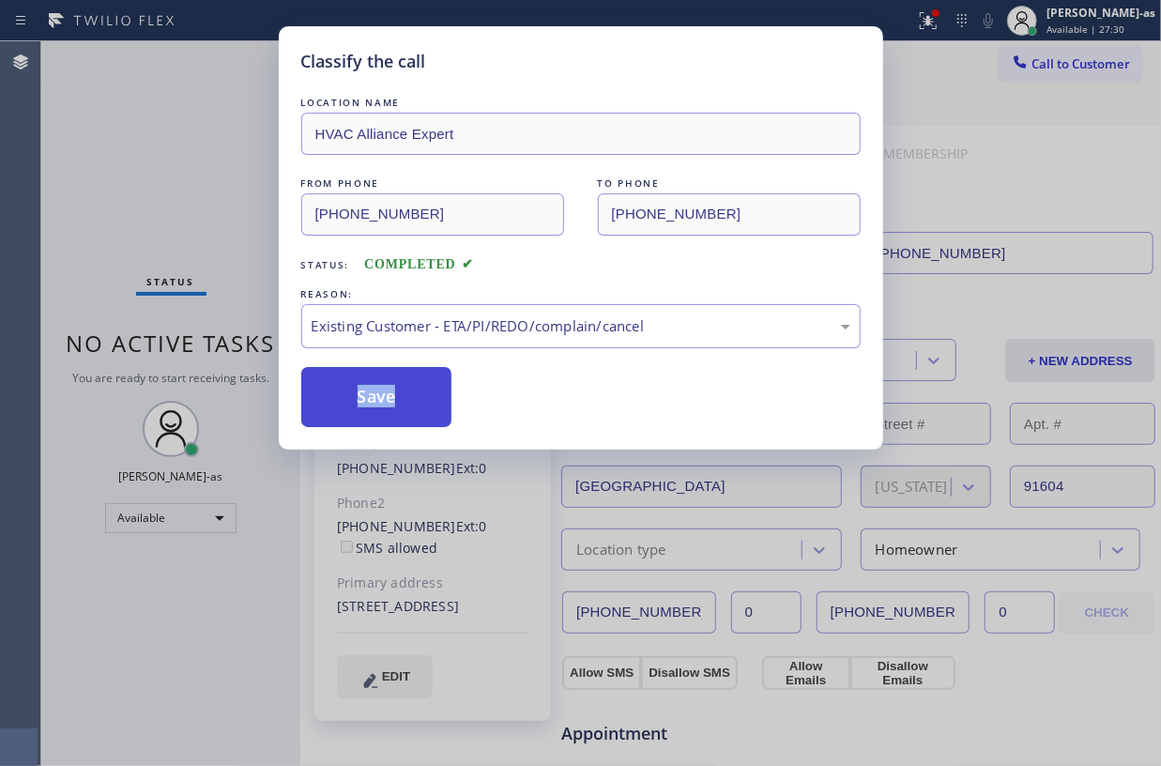
click at [357, 406] on button "Save" at bounding box center [376, 397] width 151 height 60
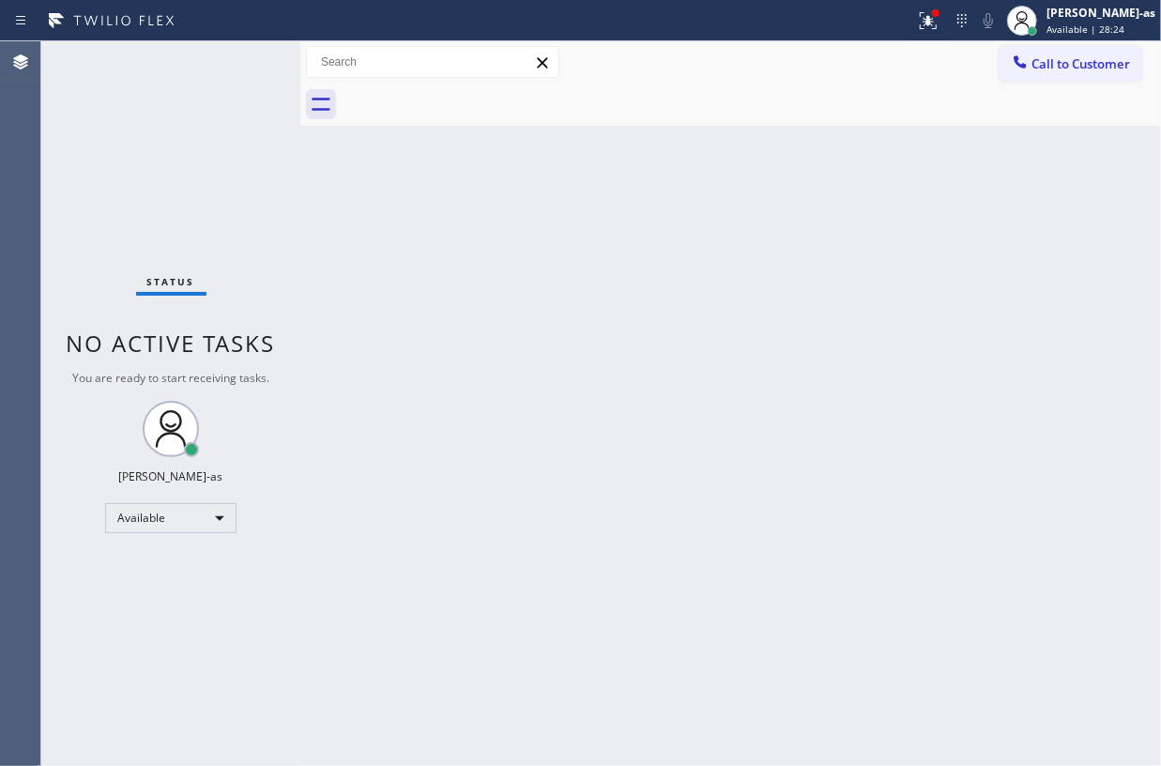
click at [1093, 56] on span "Call to Customer" at bounding box center [1080, 63] width 99 height 17
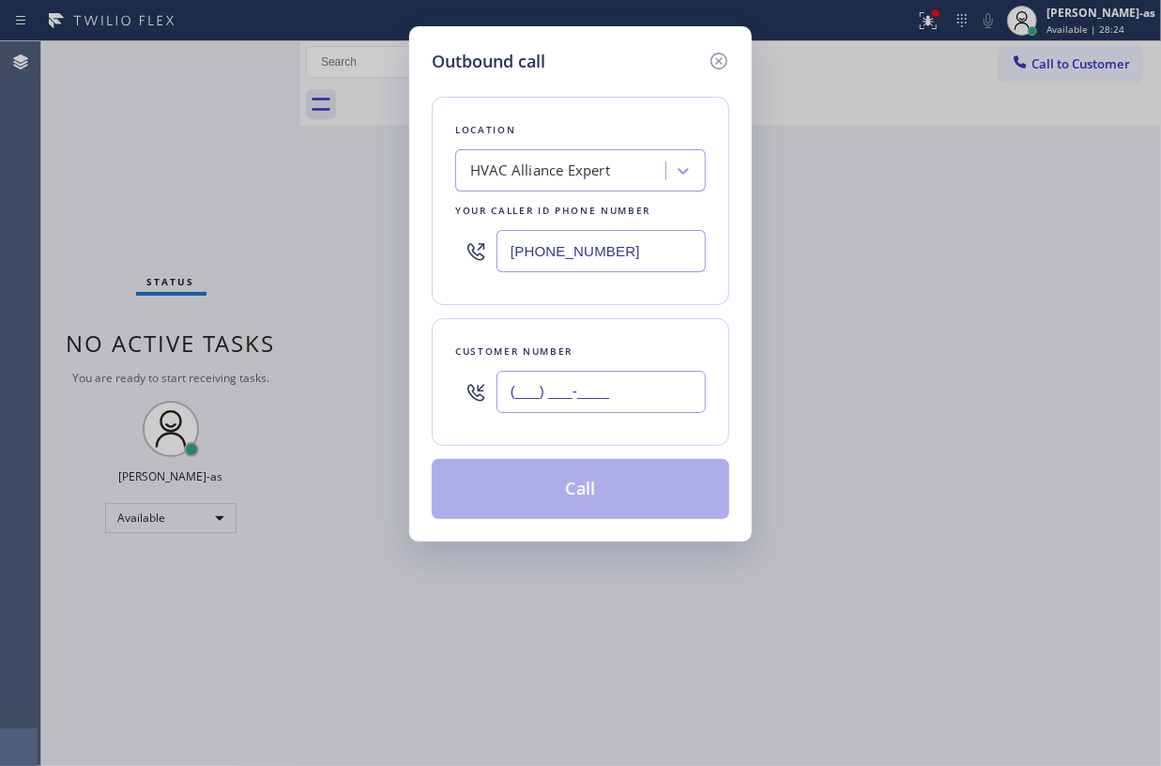
click at [583, 399] on input "(___) ___-____" at bounding box center [601, 392] width 209 height 42
paste input "562) 313-7539"
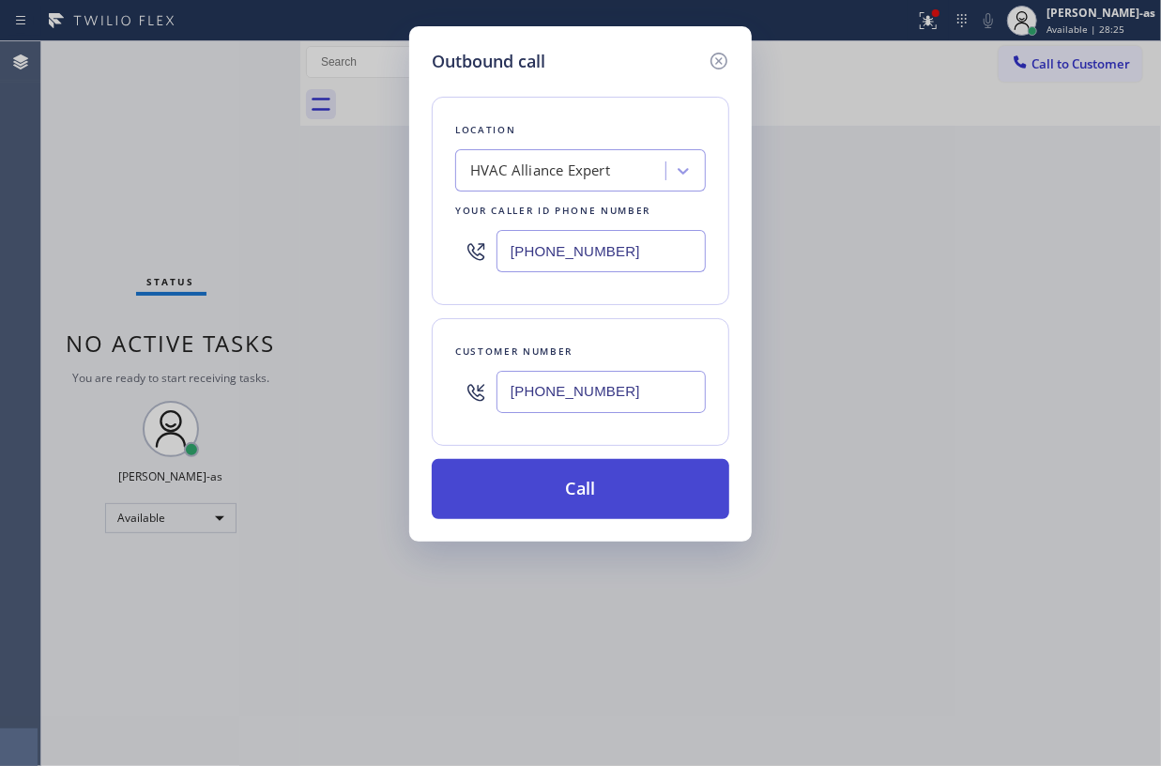
type input "(562) 313-7539"
click at [586, 484] on button "Call" at bounding box center [581, 489] width 298 height 60
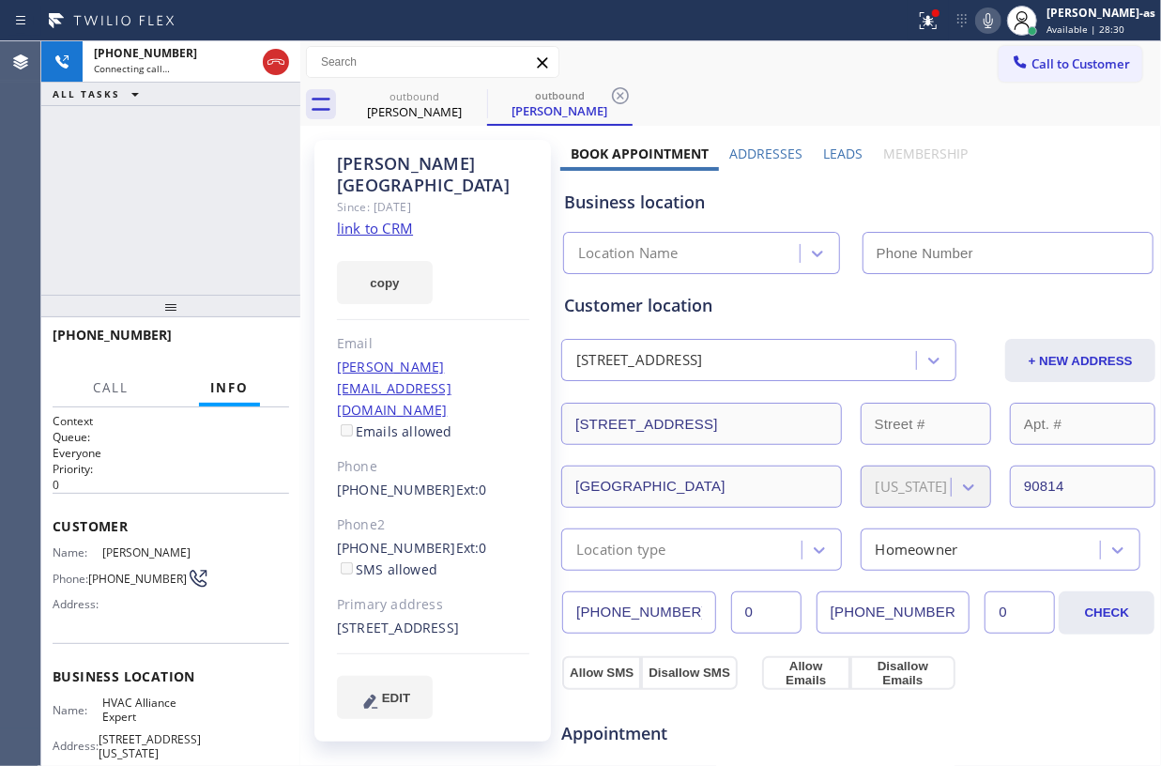
type input "[PHONE_NUMBER]"
click at [171, 197] on div "+15623137539 Connecting call… ALL TASKS ALL TASKS ACTIVE TASKS TASKS IN WRAP UP" at bounding box center [170, 167] width 259 height 253
click at [285, 64] on icon at bounding box center [276, 62] width 23 height 23
click at [454, 98] on div "outbound" at bounding box center [415, 96] width 142 height 14
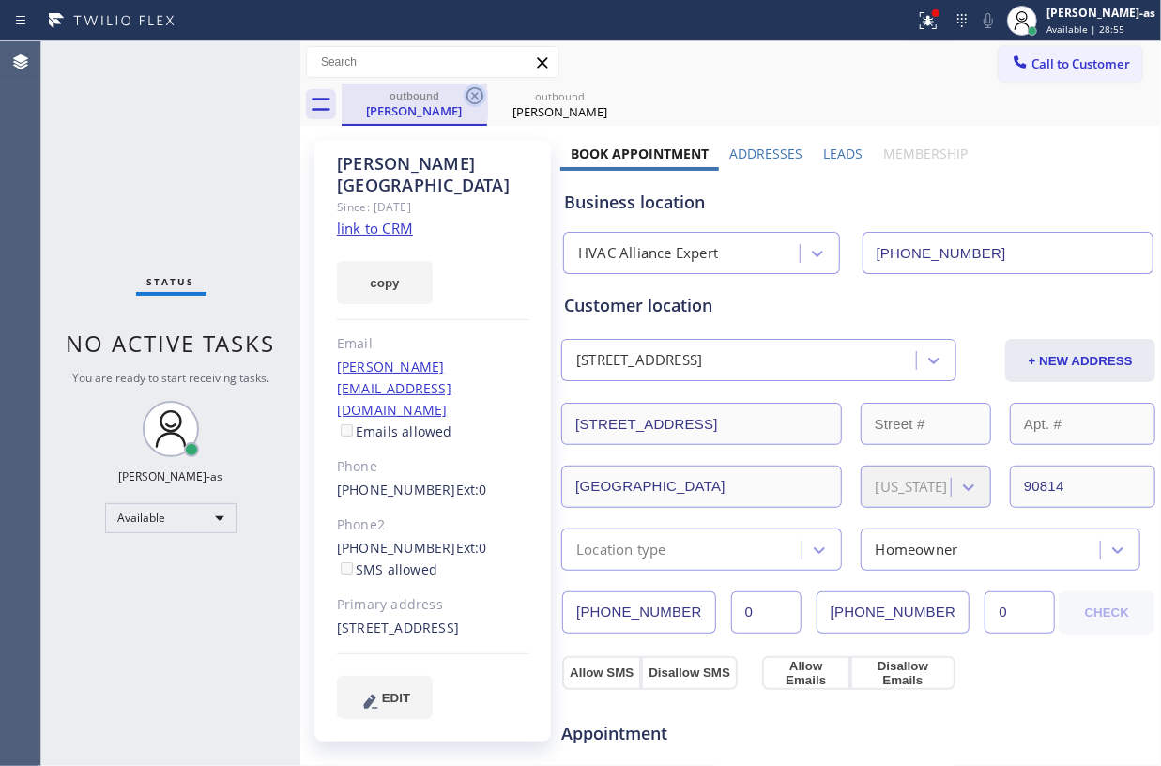
click at [479, 99] on icon at bounding box center [475, 95] width 23 height 23
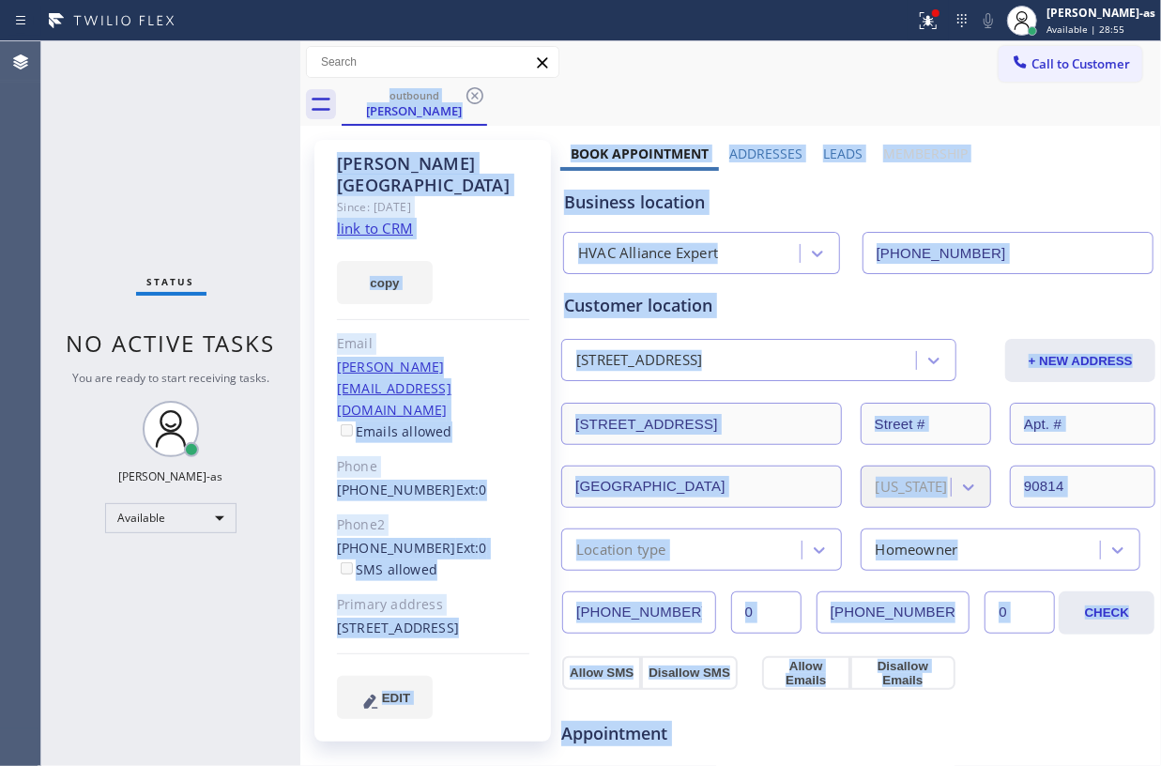
click at [479, 99] on div "outbound Jeb Middlebrook" at bounding box center [751, 105] width 819 height 42
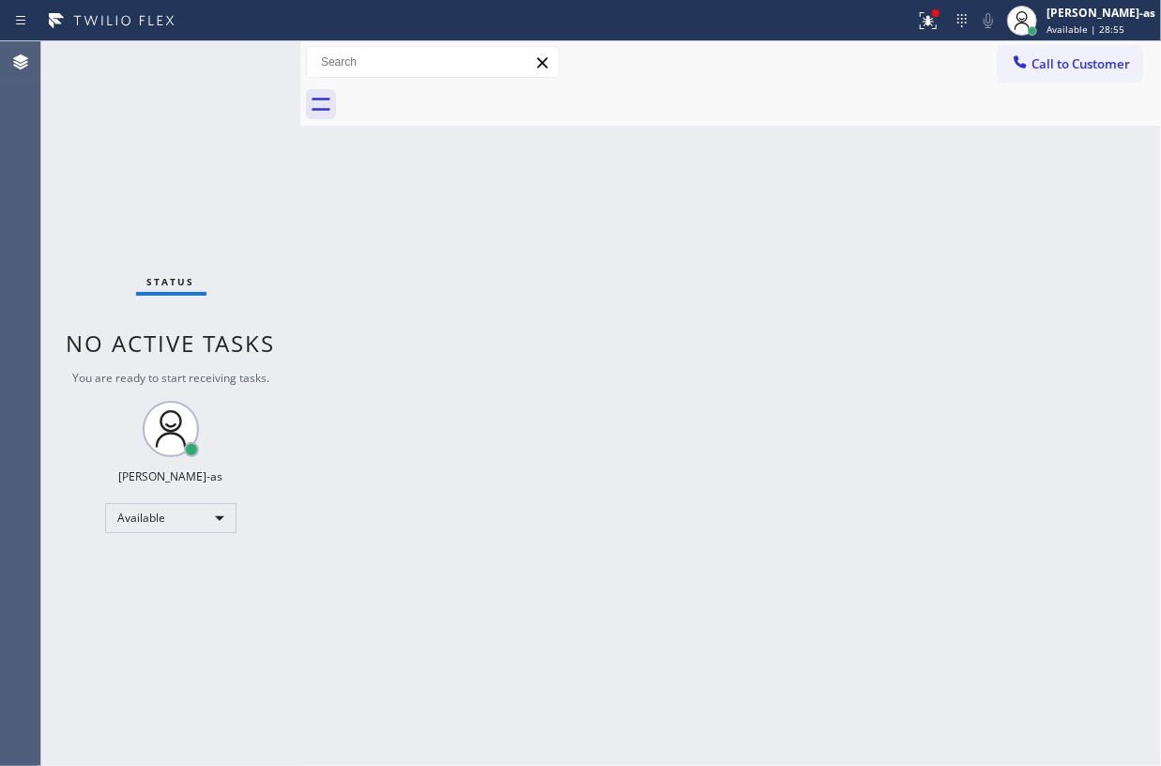
click at [162, 190] on div "Status No active tasks You are ready to start receiving tasks. [PERSON_NAME]-as…" at bounding box center [170, 403] width 259 height 725
click at [1051, 71] on span "Call to Customer" at bounding box center [1080, 63] width 99 height 17
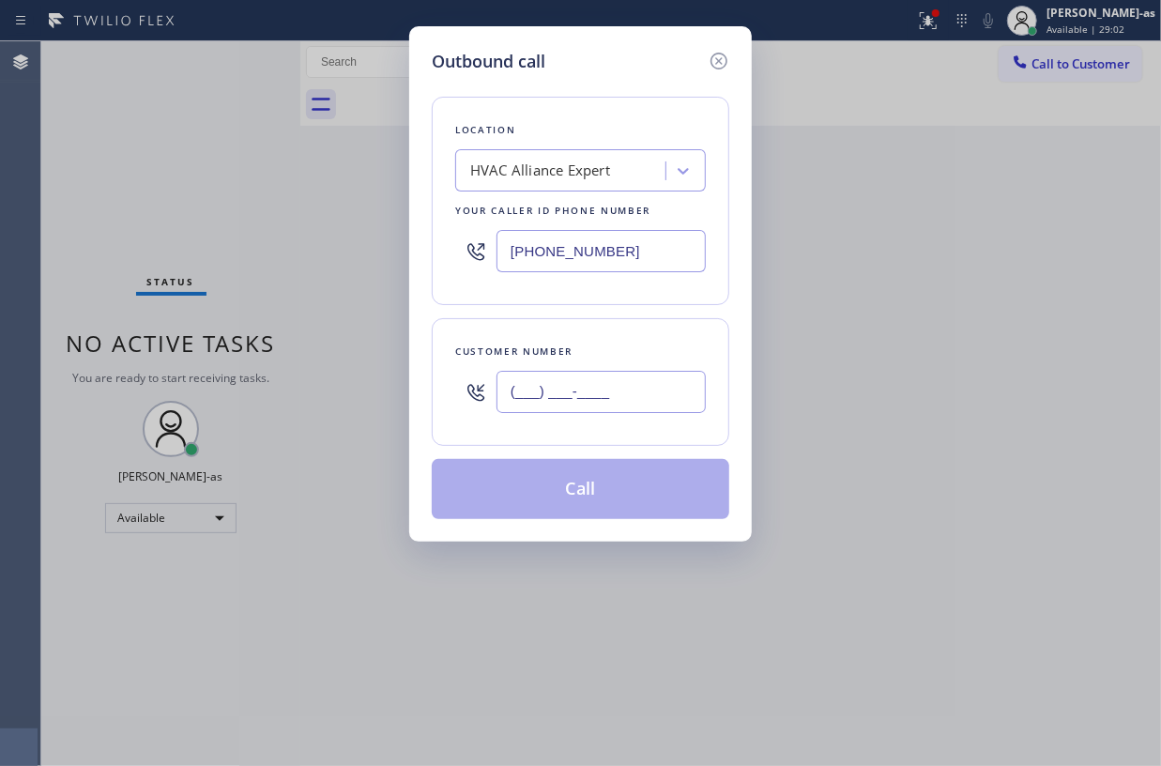
click at [597, 404] on input "(___) ___-____" at bounding box center [601, 392] width 209 height 42
paste input "510) 290-6836"
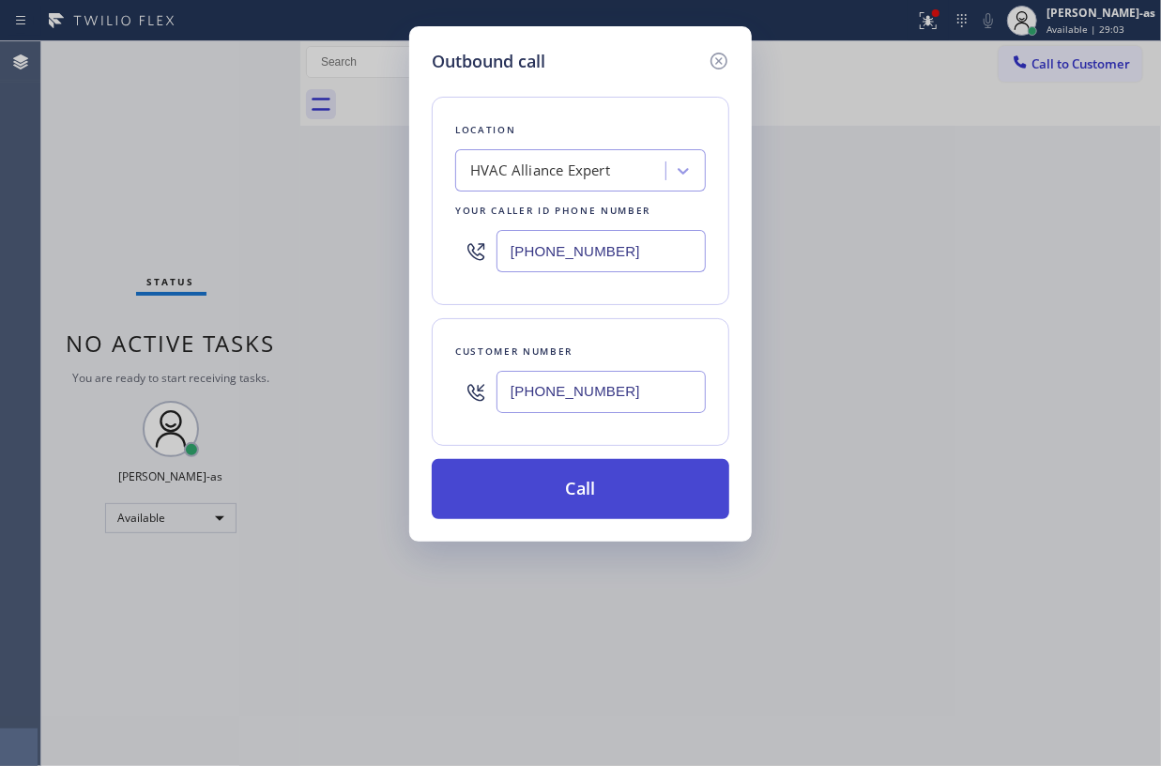
type input "(510) 290-6836"
click at [587, 497] on button "Call" at bounding box center [581, 489] width 298 height 60
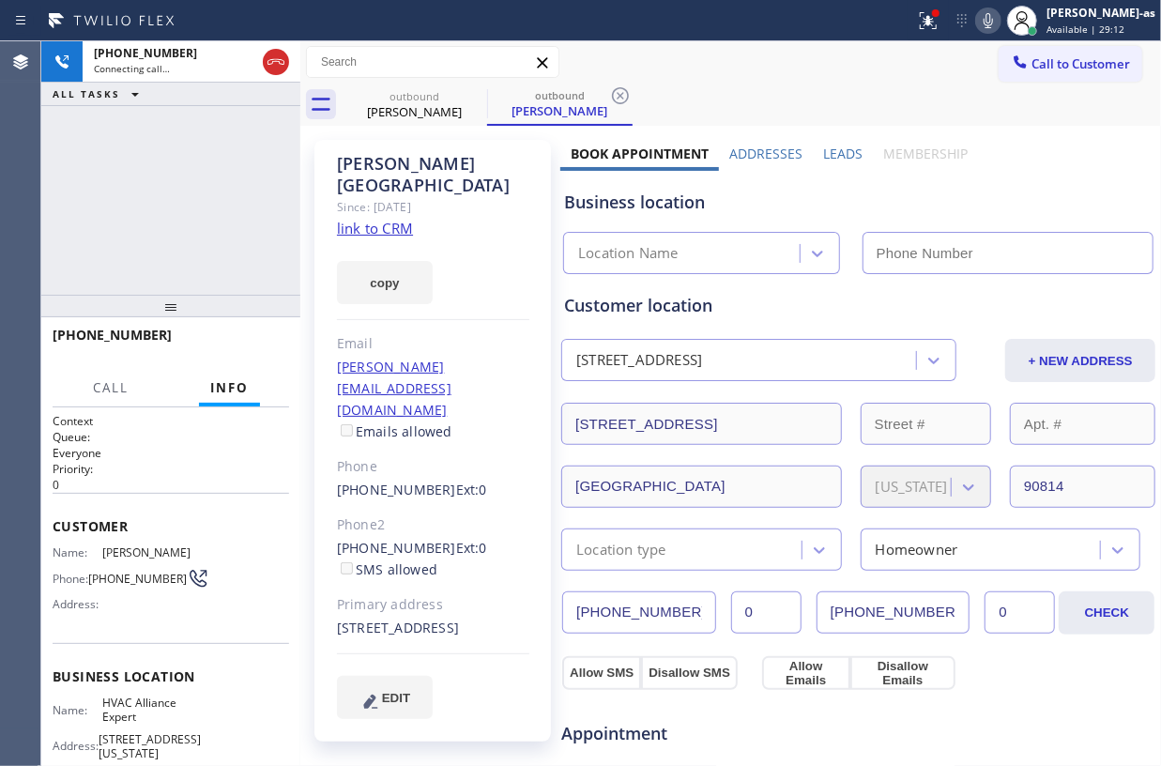
type input "[PHONE_NUMBER]"
click at [369, 219] on link "link to CRM" at bounding box center [375, 228] width 76 height 19
drag, startPoint x: 193, startPoint y: 223, endPoint x: 226, endPoint y: 184, distance: 51.3
click at [197, 220] on div "+15102906836 Connecting call… ALL TASKS ALL TASKS ACTIVE TASKS TASKS IN WRAP UP" at bounding box center [170, 167] width 259 height 253
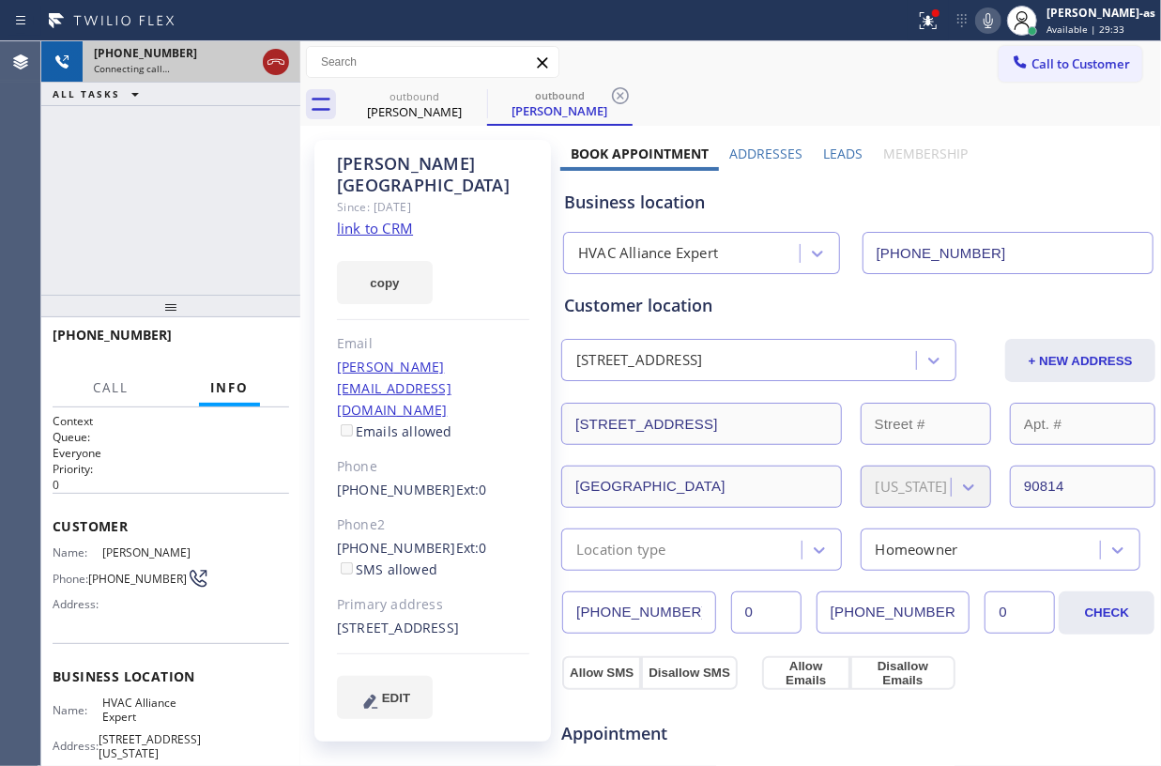
click at [278, 68] on icon at bounding box center [276, 62] width 23 height 23
drag, startPoint x: 391, startPoint y: 107, endPoint x: 455, endPoint y: 98, distance: 64.5
click at [398, 107] on div "Jeb Middlebrook" at bounding box center [415, 111] width 142 height 17
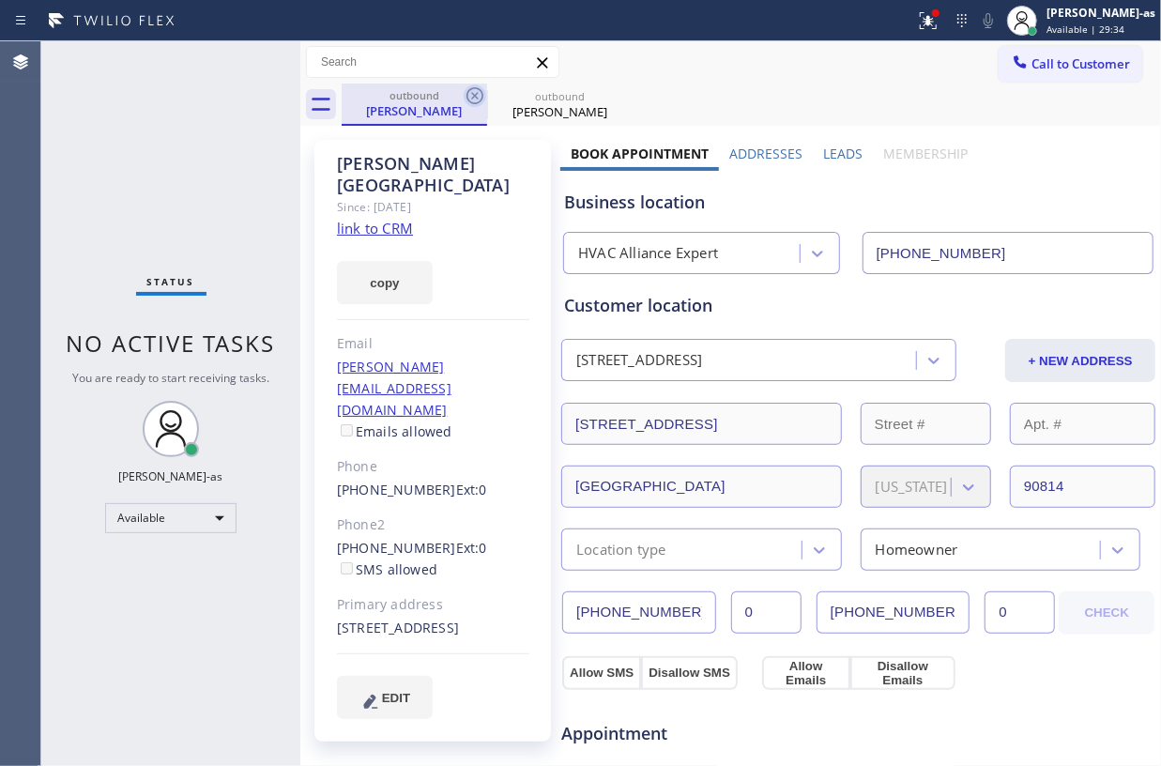
click at [475, 90] on icon at bounding box center [475, 95] width 23 height 23
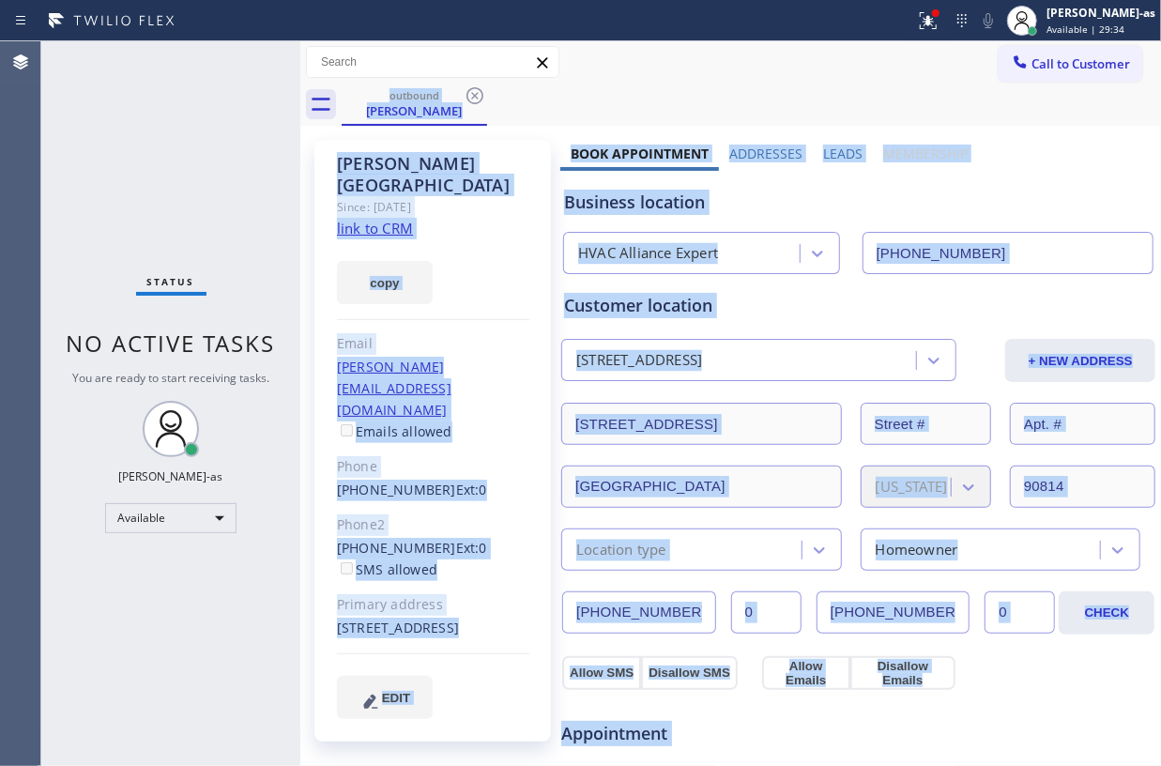
click at [475, 90] on div "outbound Jeb Middlebrook" at bounding box center [751, 105] width 819 height 42
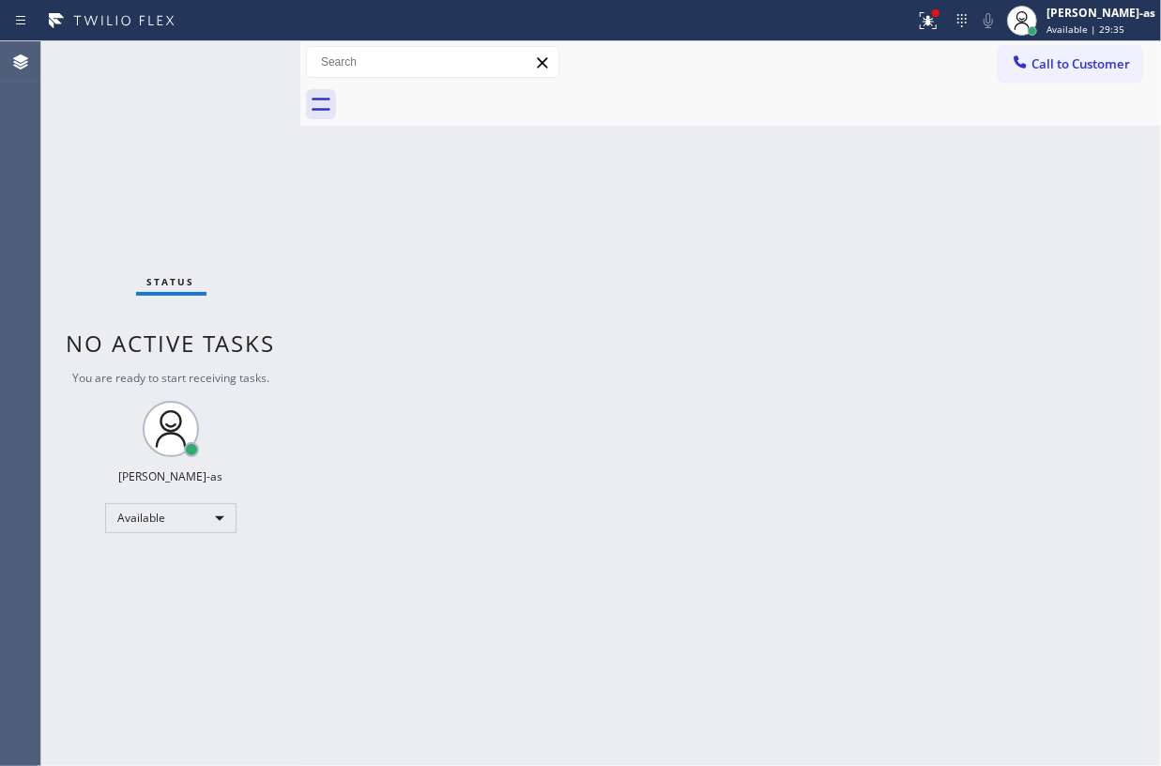
click at [475, 90] on div at bounding box center [751, 105] width 819 height 42
click at [608, 395] on div "Back to Dashboard Change Sender ID Customers Technicians Select a contact Outbo…" at bounding box center [730, 403] width 861 height 725
click at [617, 396] on div "Back to Dashboard Change Sender ID Customers Technicians Select a contact Outbo…" at bounding box center [730, 403] width 861 height 725
drag, startPoint x: 415, startPoint y: 260, endPoint x: 425, endPoint y: 165, distance: 95.4
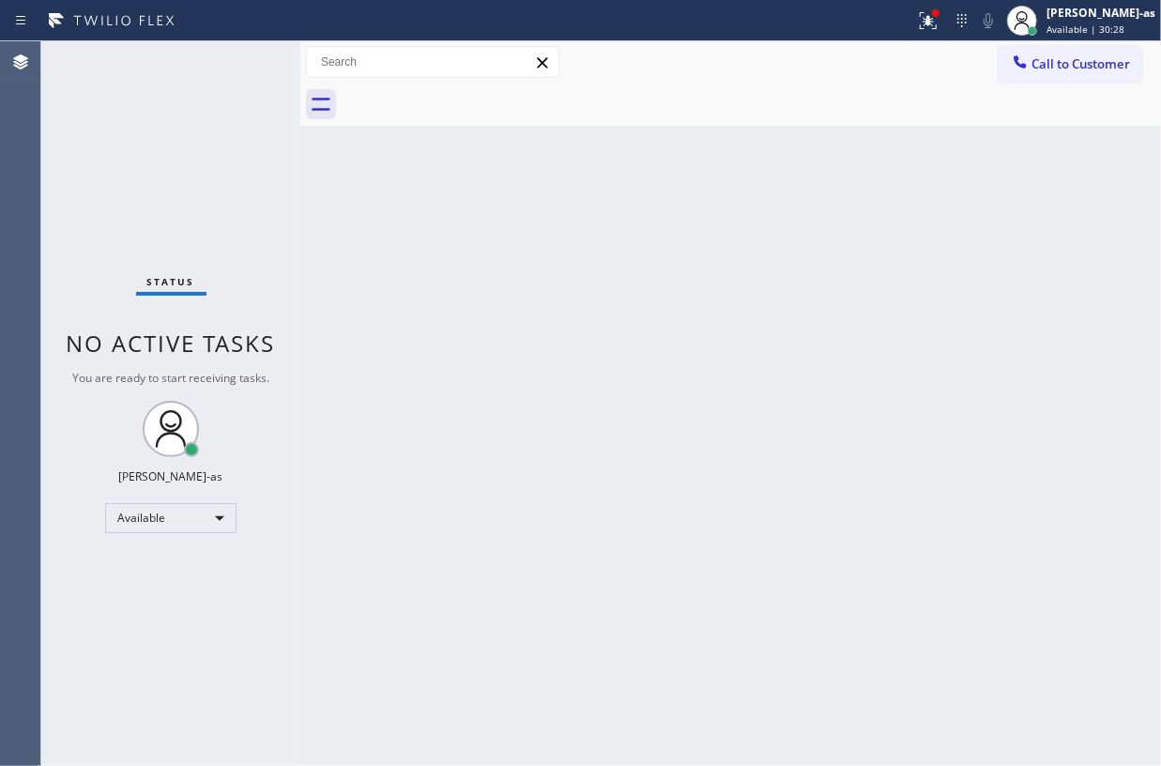
click at [417, 260] on div "Back to Dashboard Change Sender ID Customers Technicians Select a contact Outbo…" at bounding box center [730, 403] width 861 height 725
click at [1064, 57] on span "Call to Customer" at bounding box center [1080, 63] width 99 height 17
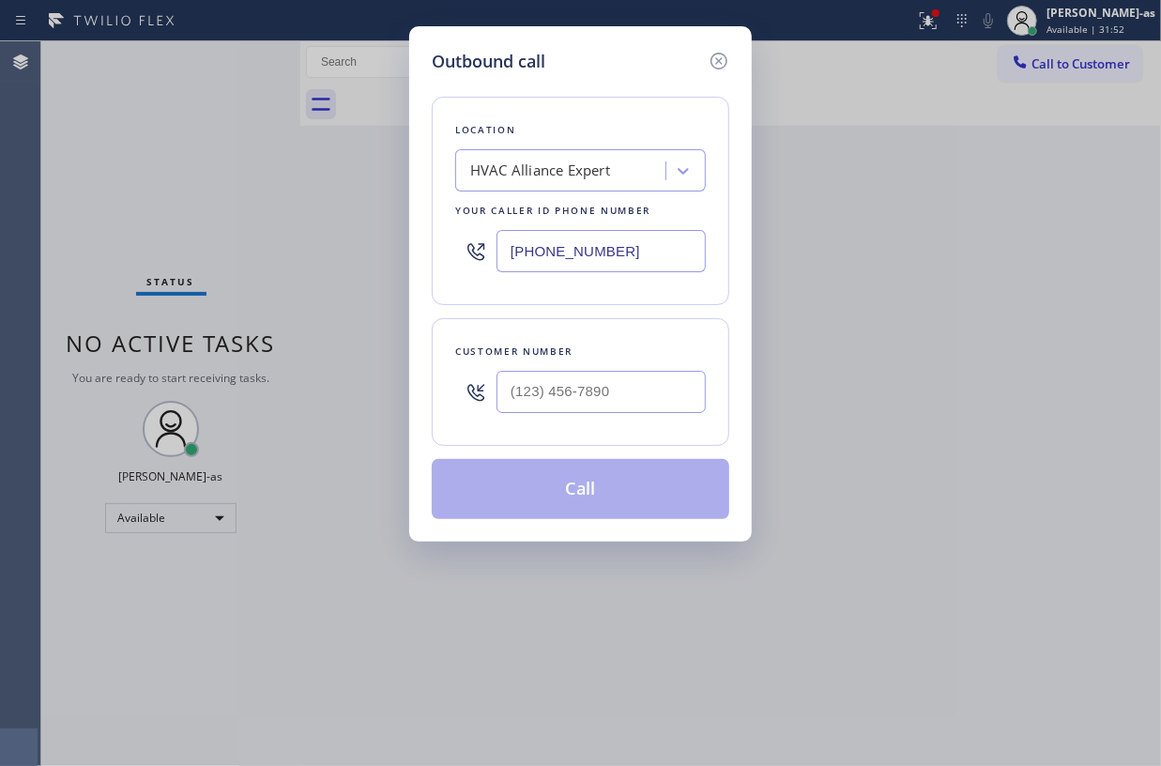
drag, startPoint x: 595, startPoint y: 411, endPoint x: 599, endPoint y: 402, distance: 10.1
click at [597, 407] on input "text" at bounding box center [601, 392] width 209 height 42
paste input "310) 489-4530"
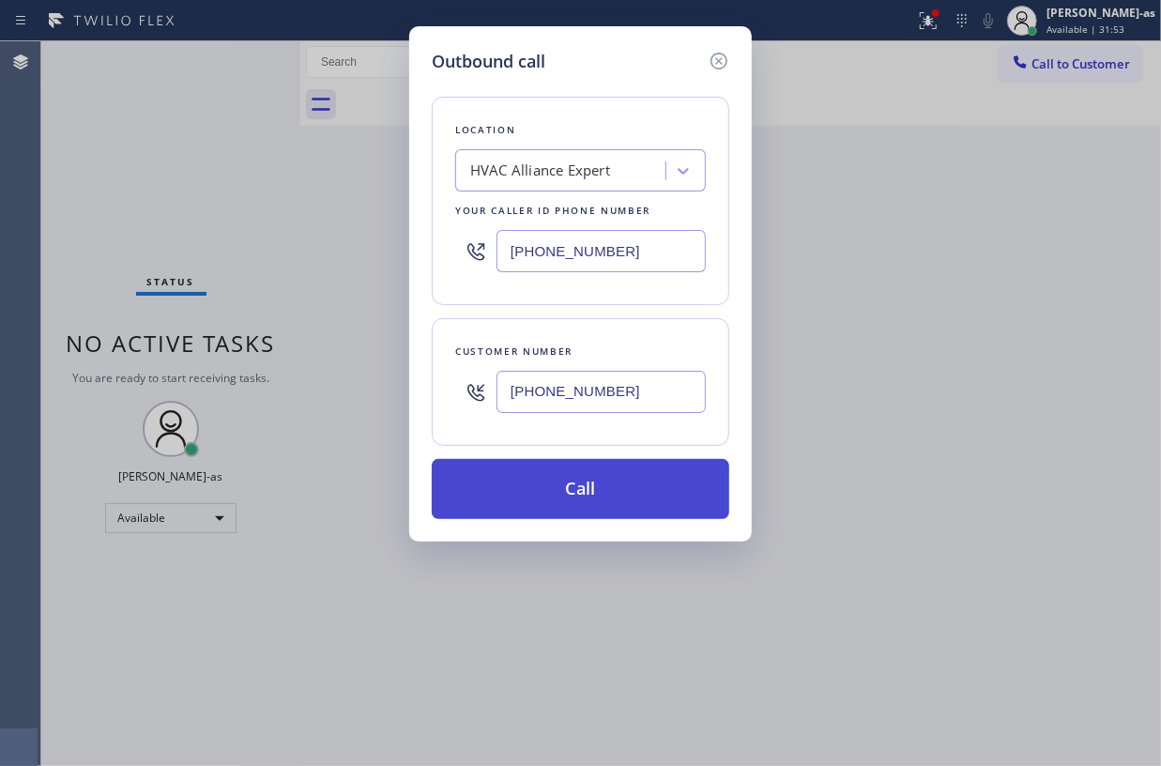
type input "(310) 489-4530"
drag, startPoint x: 605, startPoint y: 497, endPoint x: 879, endPoint y: 520, distance: 275.1
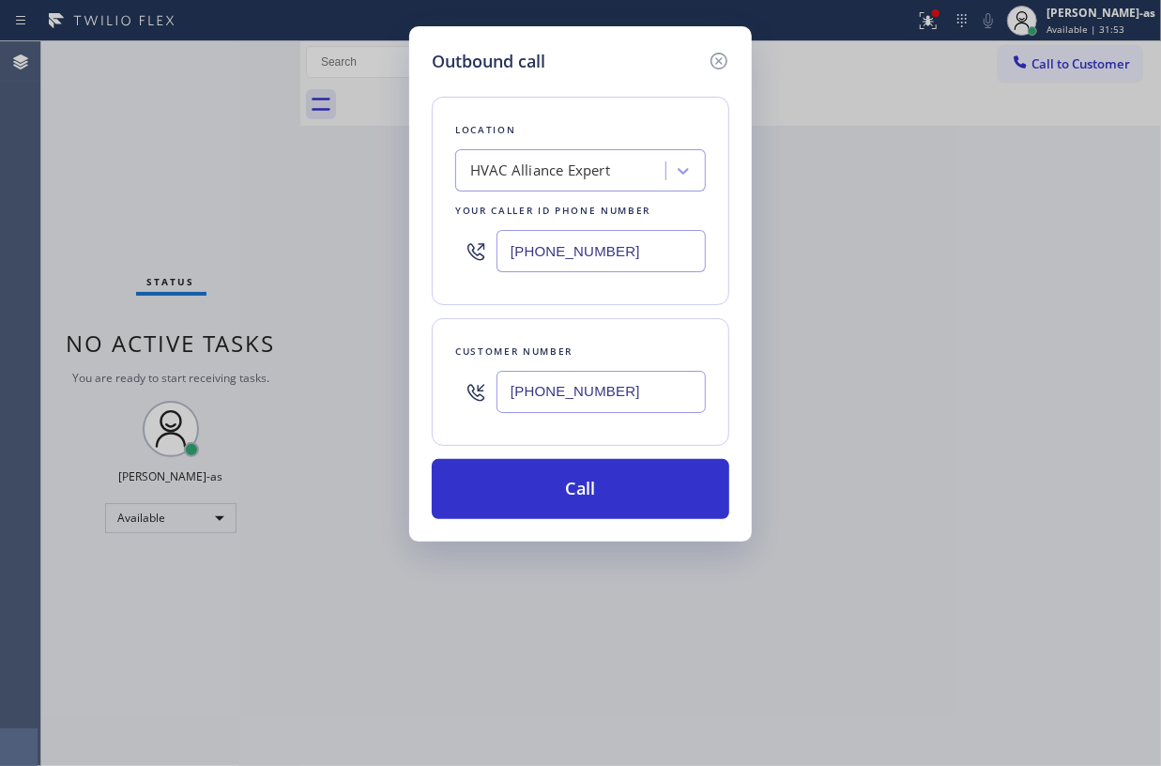
click at [605, 496] on button "Call" at bounding box center [581, 489] width 298 height 60
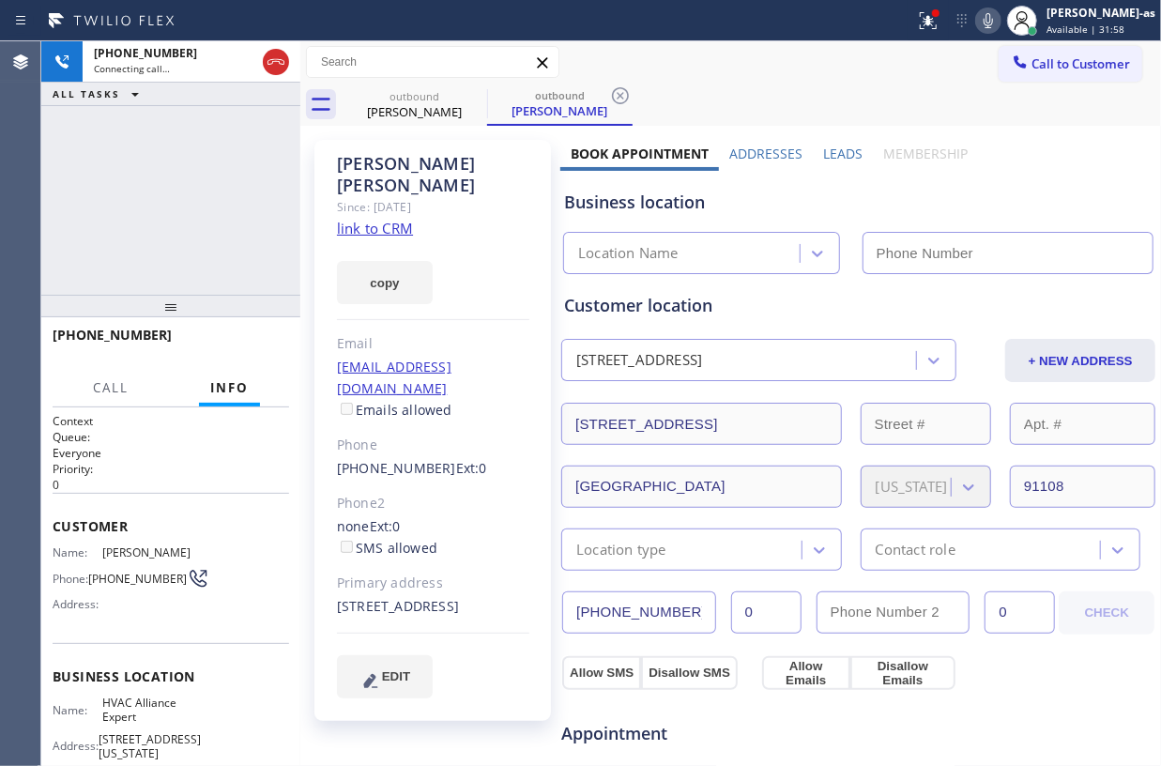
click at [244, 143] on div "+13104894530 Connecting call… ALL TASKS ALL TASKS ACTIVE TASKS TASKS IN WRAP UP" at bounding box center [170, 167] width 259 height 253
click at [370, 239] on div "copy" at bounding box center [433, 271] width 192 height 65
type input "[PHONE_NUMBER]"
click at [384, 219] on link "link to CRM" at bounding box center [375, 228] width 76 height 19
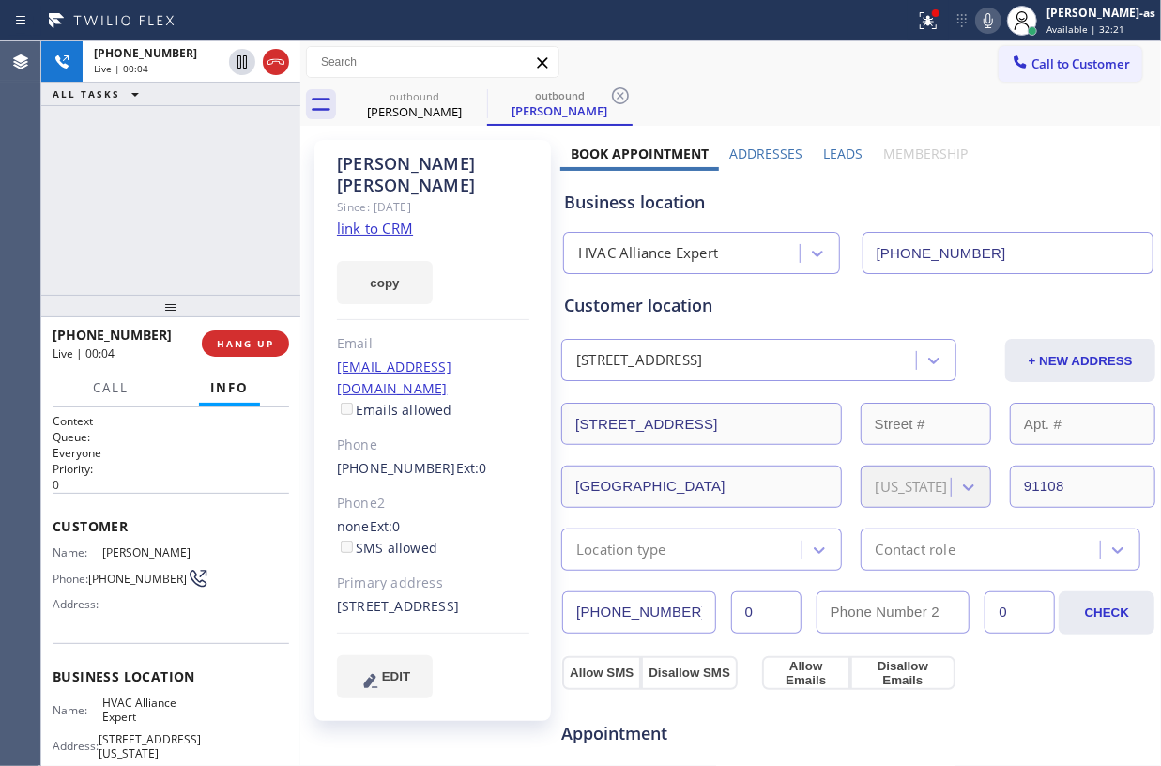
click at [116, 152] on div "+13104894530 Live | 00:04 ALL TASKS ALL TASKS ACTIVE TASKS TASKS IN WRAP UP" at bounding box center [170, 167] width 259 height 253
drag, startPoint x: 283, startPoint y: 57, endPoint x: 182, endPoint y: 252, distance: 218.7
click at [282, 57] on icon at bounding box center [276, 62] width 23 height 23
click at [204, 323] on div "+13104894530 Live | 00:05 ALL TASKS ALL TASKS ACTIVE TASKS TASKS IN WRAP UP +13…" at bounding box center [170, 403] width 259 height 725
click at [234, 351] on button "HANG UP" at bounding box center [245, 343] width 87 height 26
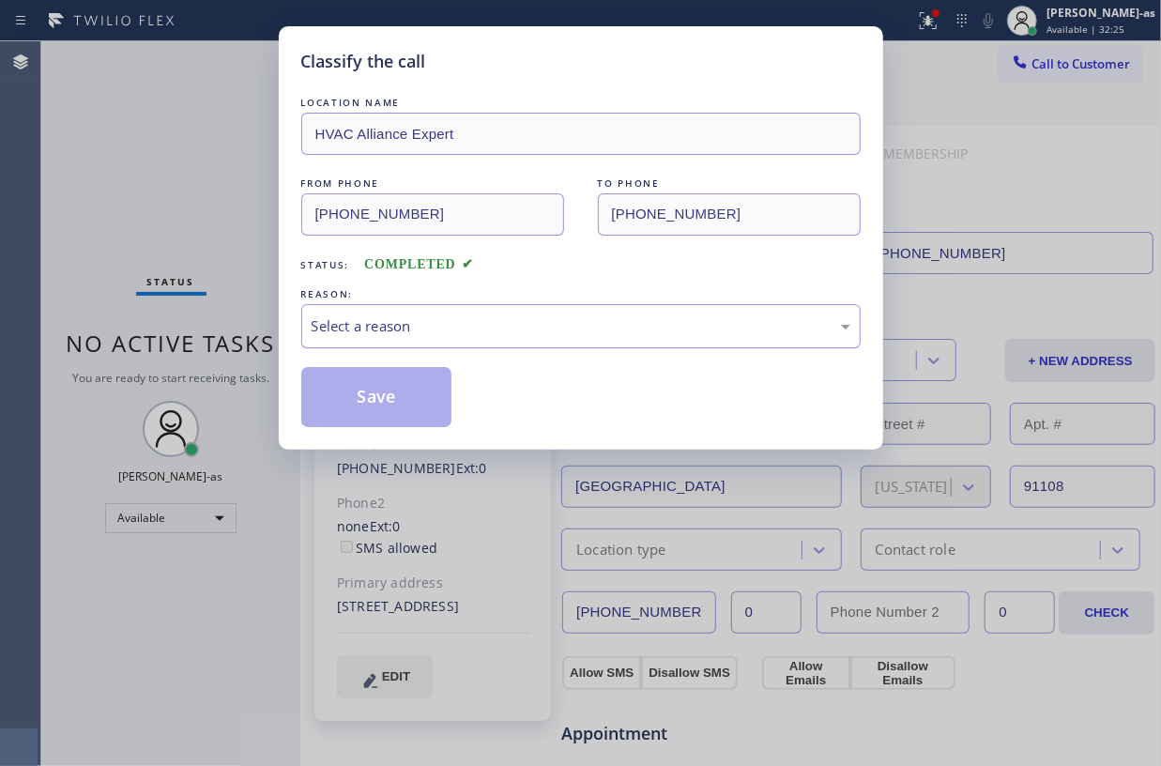
click at [434, 347] on div "Select a reason" at bounding box center [580, 326] width 559 height 44
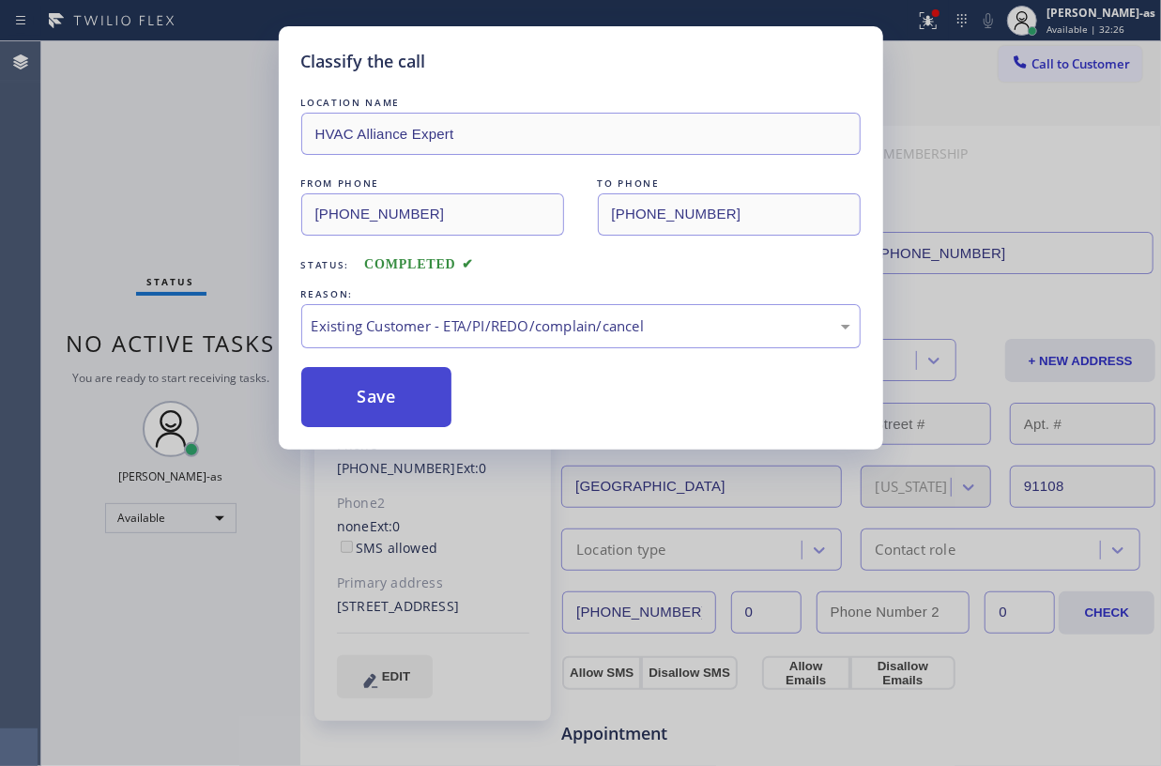
click at [410, 403] on button "Save" at bounding box center [376, 397] width 151 height 60
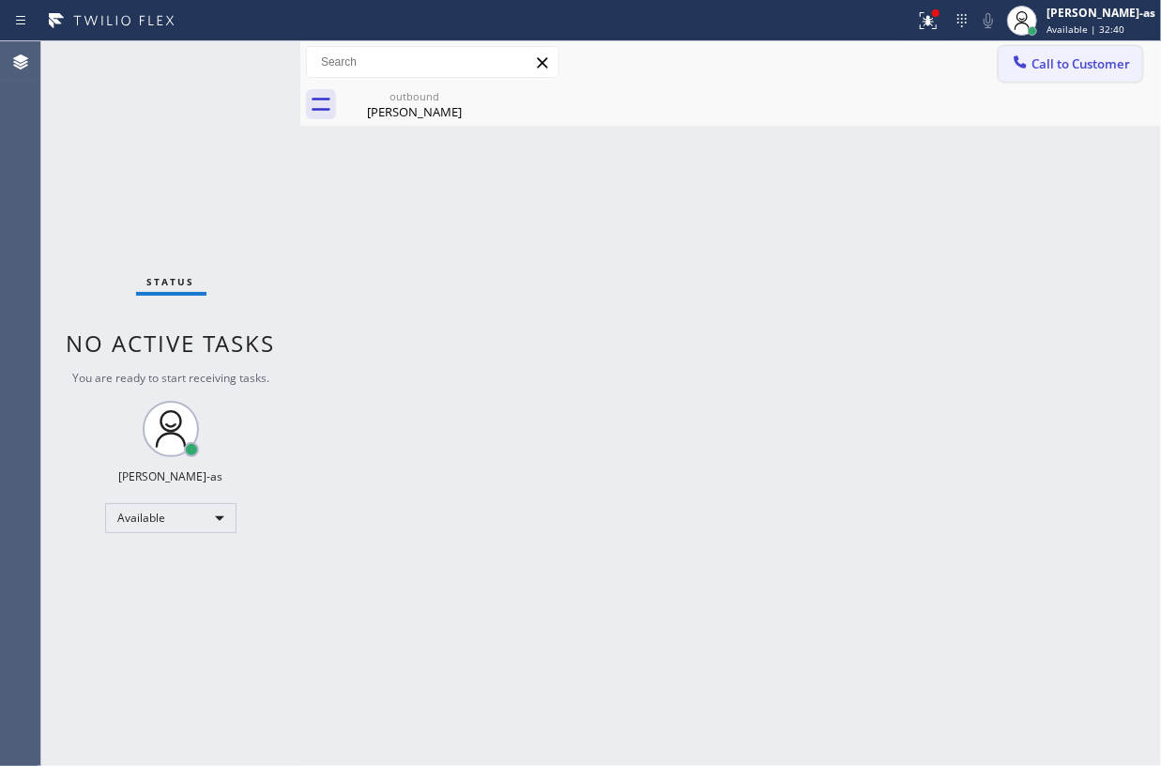
click at [1041, 69] on span "Call to Customer" at bounding box center [1080, 63] width 99 height 17
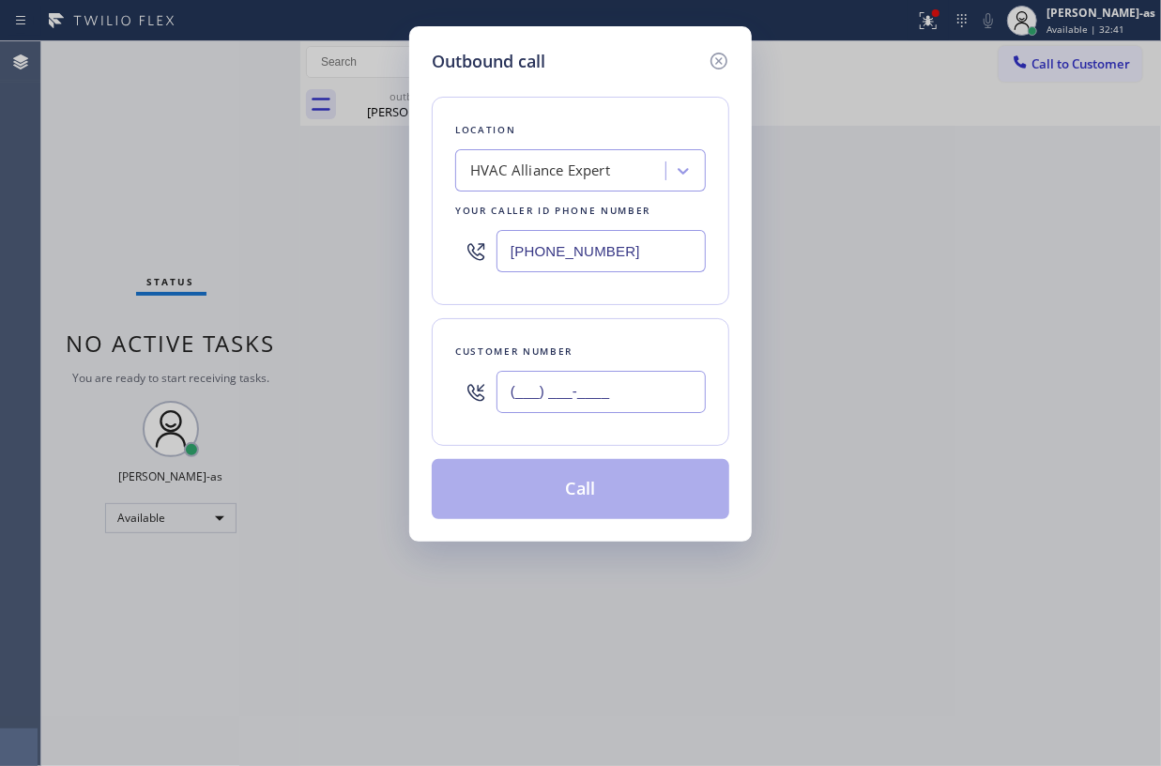
click at [579, 383] on input "(___) ___-____" at bounding box center [601, 392] width 209 height 42
paste input "714) 323-7453"
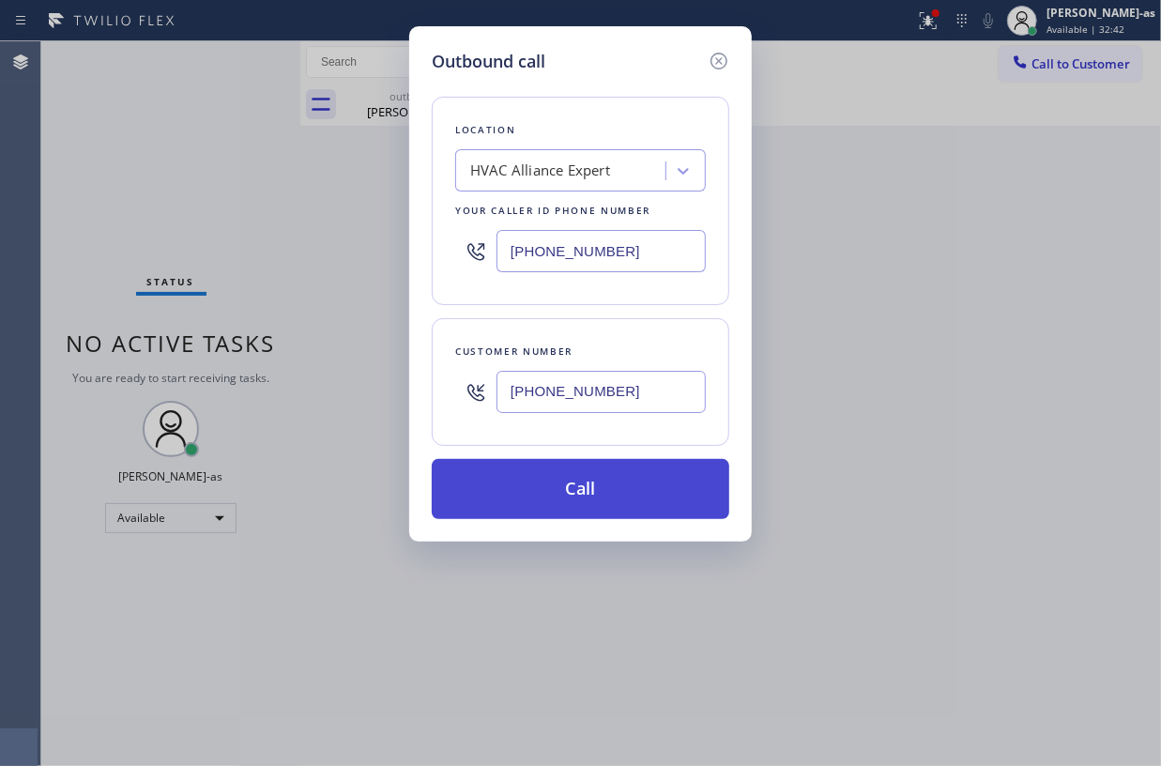
type input "(714) 323-7453"
click at [587, 484] on button "Call" at bounding box center [581, 489] width 298 height 60
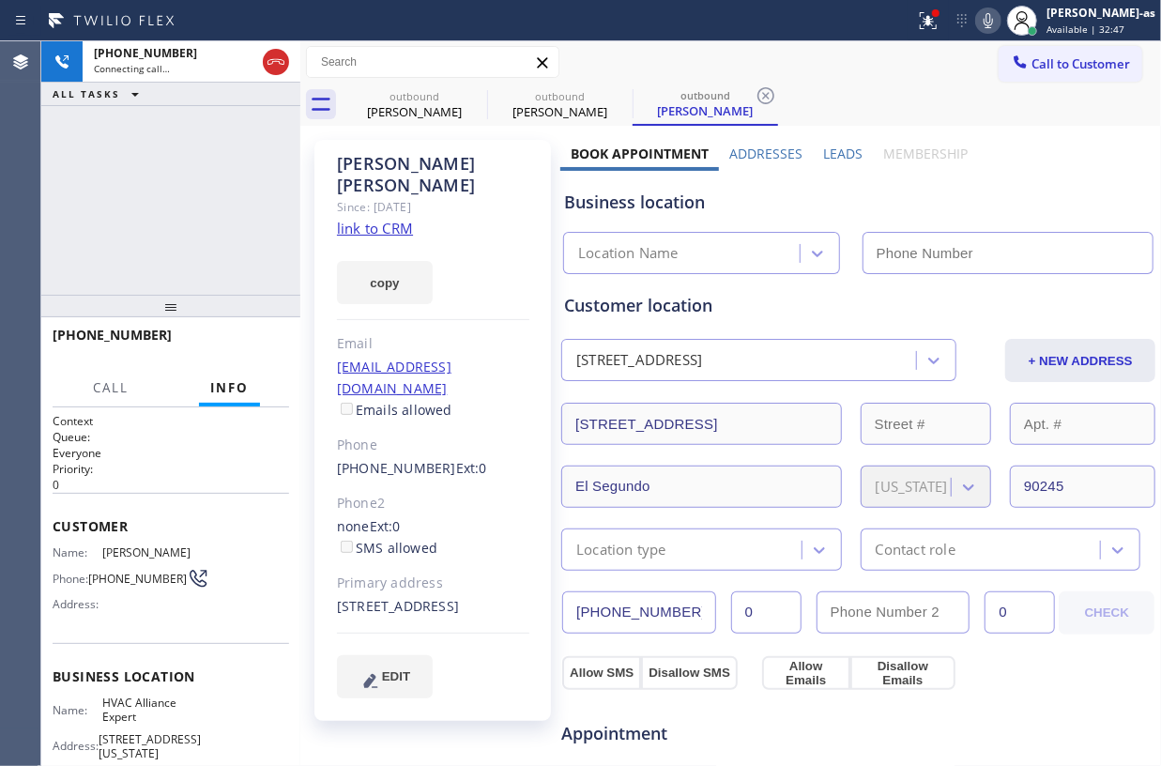
type input "[PHONE_NUMBER]"
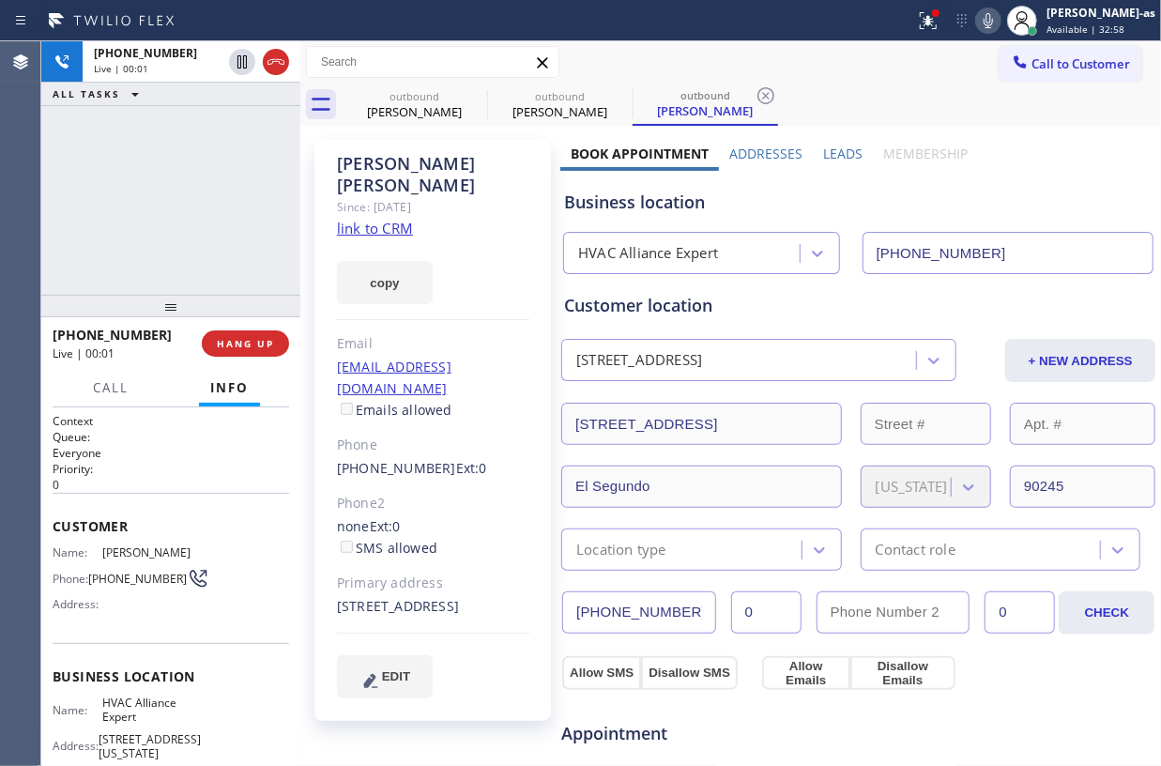
click at [151, 206] on div "+17143237453 Live | 00:01 ALL TASKS ALL TASKS ACTIVE TASKS TASKS IN WRAP UP" at bounding box center [170, 167] width 259 height 253
drag, startPoint x: 214, startPoint y: 274, endPoint x: 261, endPoint y: 343, distance: 83.0
click at [216, 279] on div "+17143237453 Live | 00:02 ALL TASKS ALL TASKS ACTIVE TASKS TASKS IN WRAP UP" at bounding box center [170, 167] width 259 height 253
click at [255, 347] on span "HANG UP" at bounding box center [245, 343] width 57 height 13
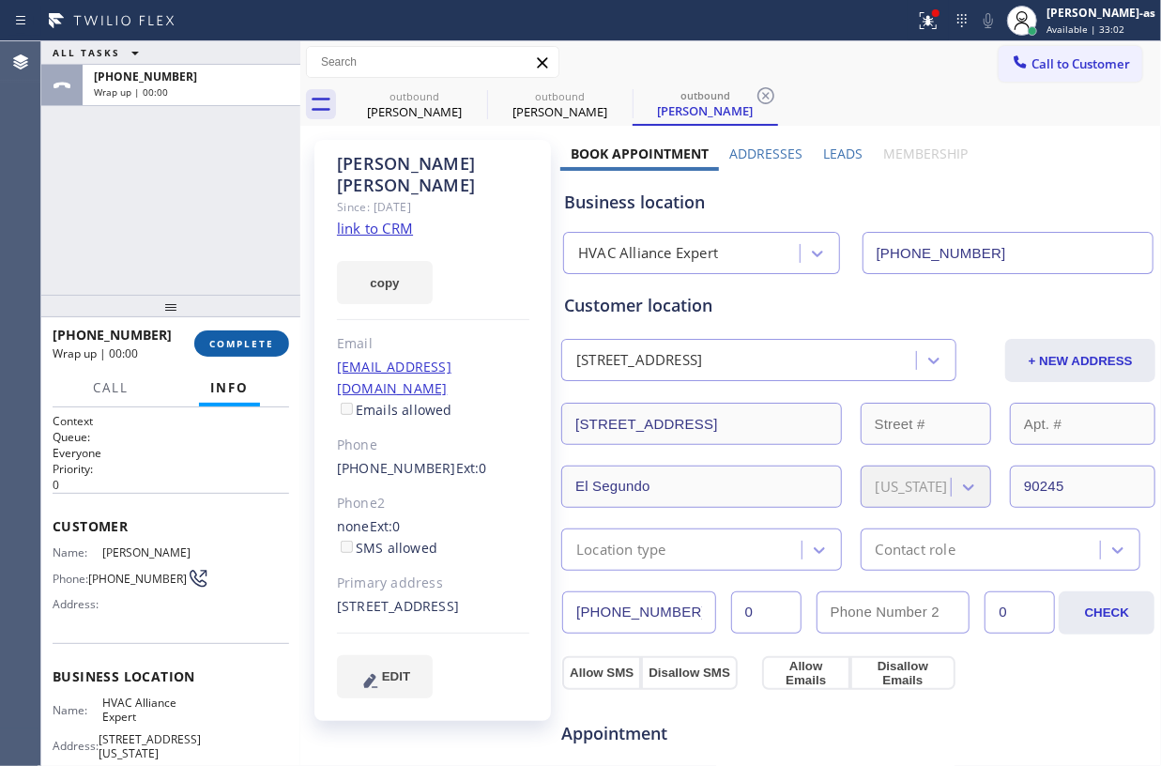
click at [255, 347] on span "COMPLETE" at bounding box center [241, 343] width 65 height 13
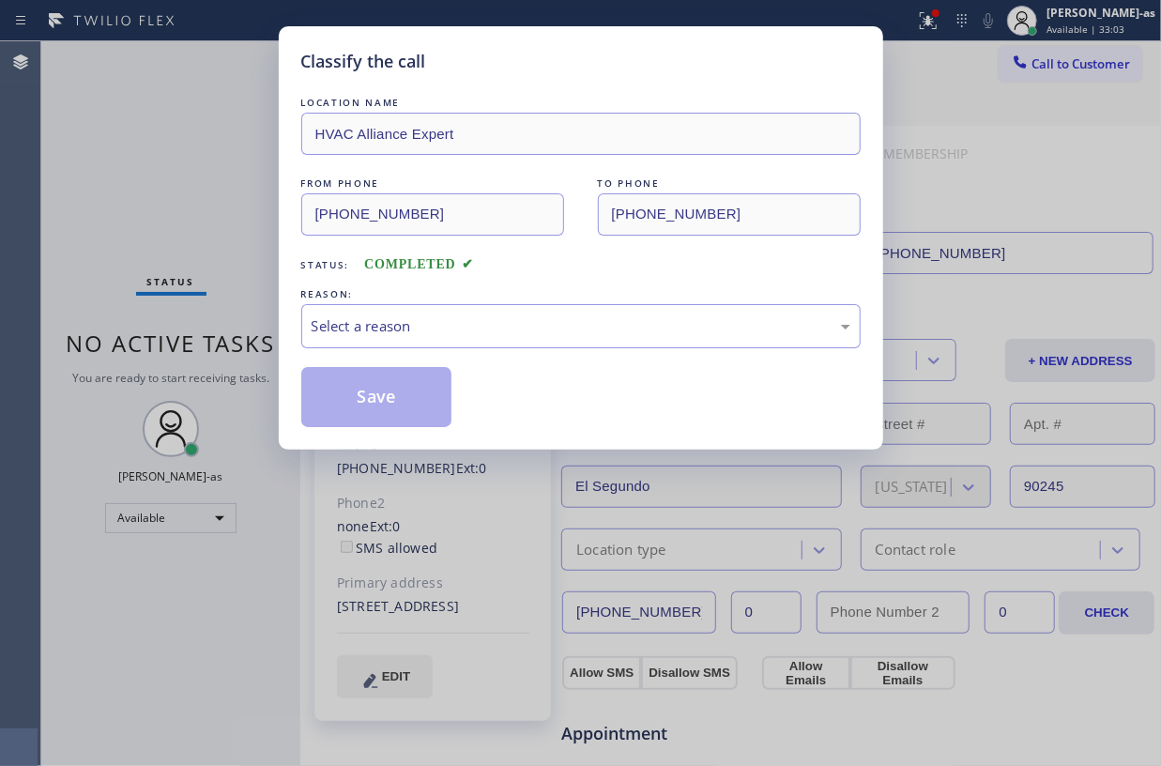
click at [255, 347] on div "Classify the call LOCATION NAME HVAC Alliance Expert FROM PHONE (855) 999-4417 …" at bounding box center [580, 383] width 1161 height 766
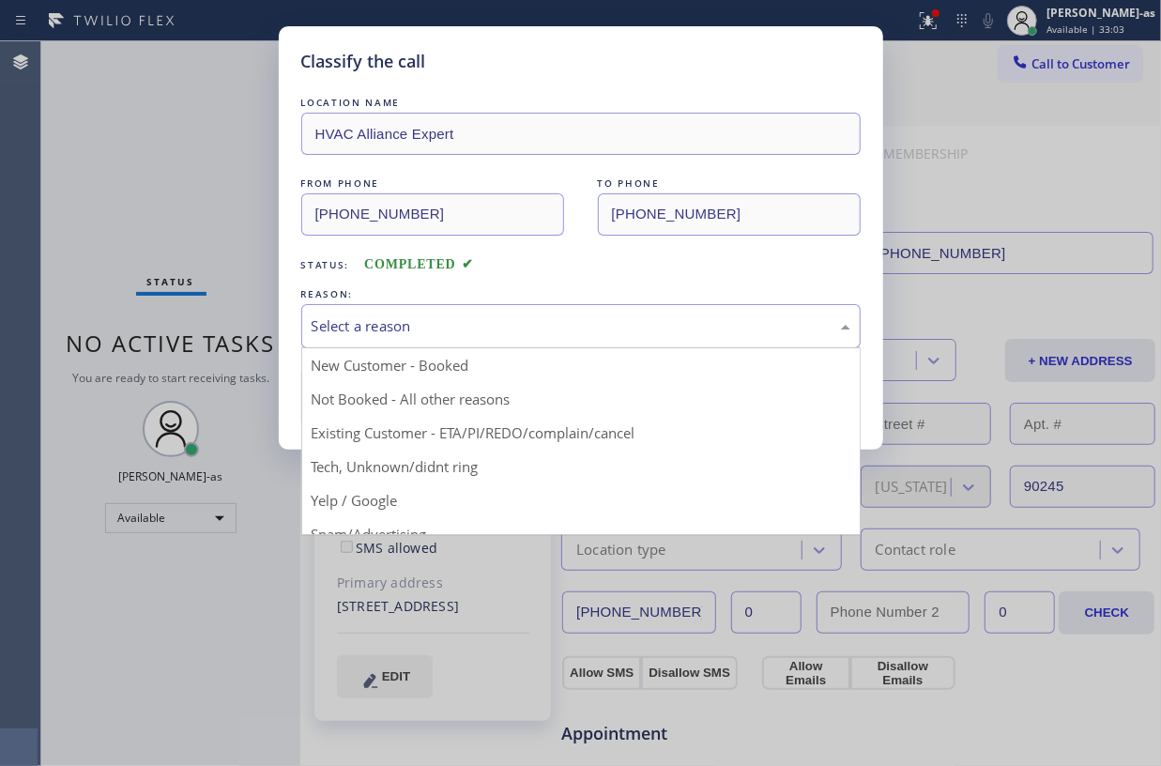
drag, startPoint x: 527, startPoint y: 320, endPoint x: 541, endPoint y: 404, distance: 84.7
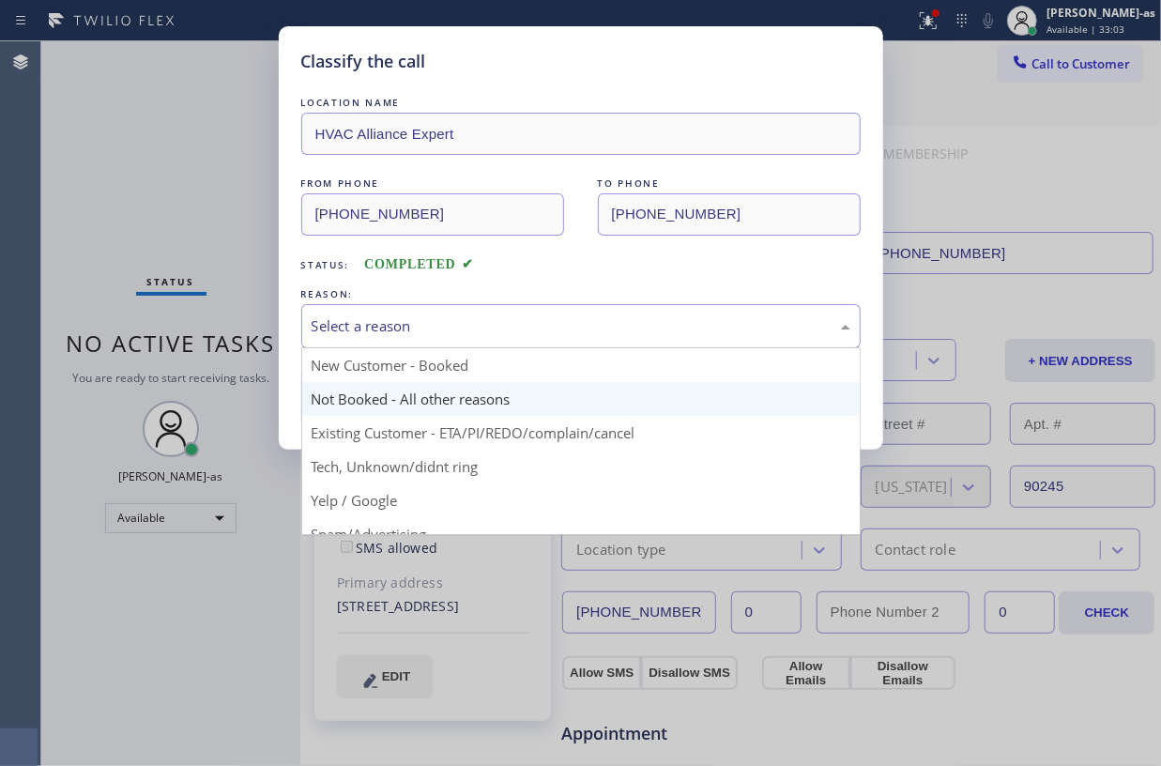
click at [527, 331] on div "Select a reason" at bounding box center [581, 326] width 539 height 22
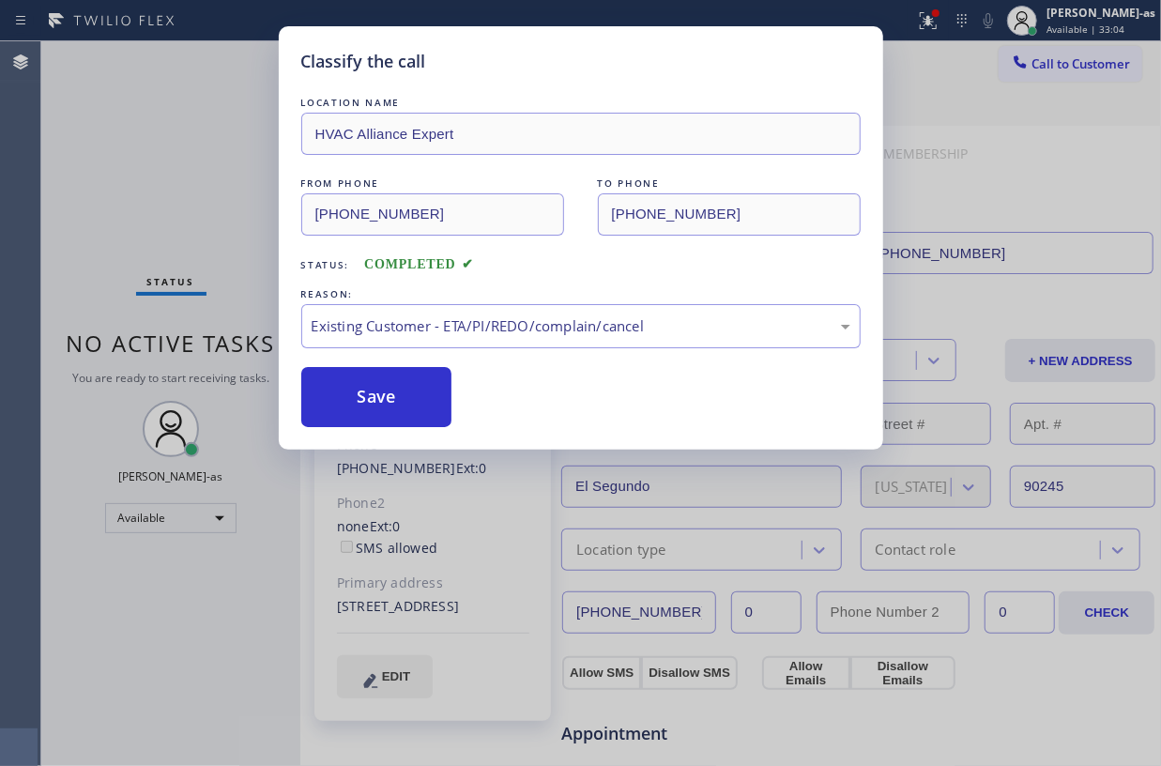
drag, startPoint x: 370, startPoint y: 403, endPoint x: 725, endPoint y: 451, distance: 358.0
click at [426, 403] on button "Save" at bounding box center [376, 397] width 151 height 60
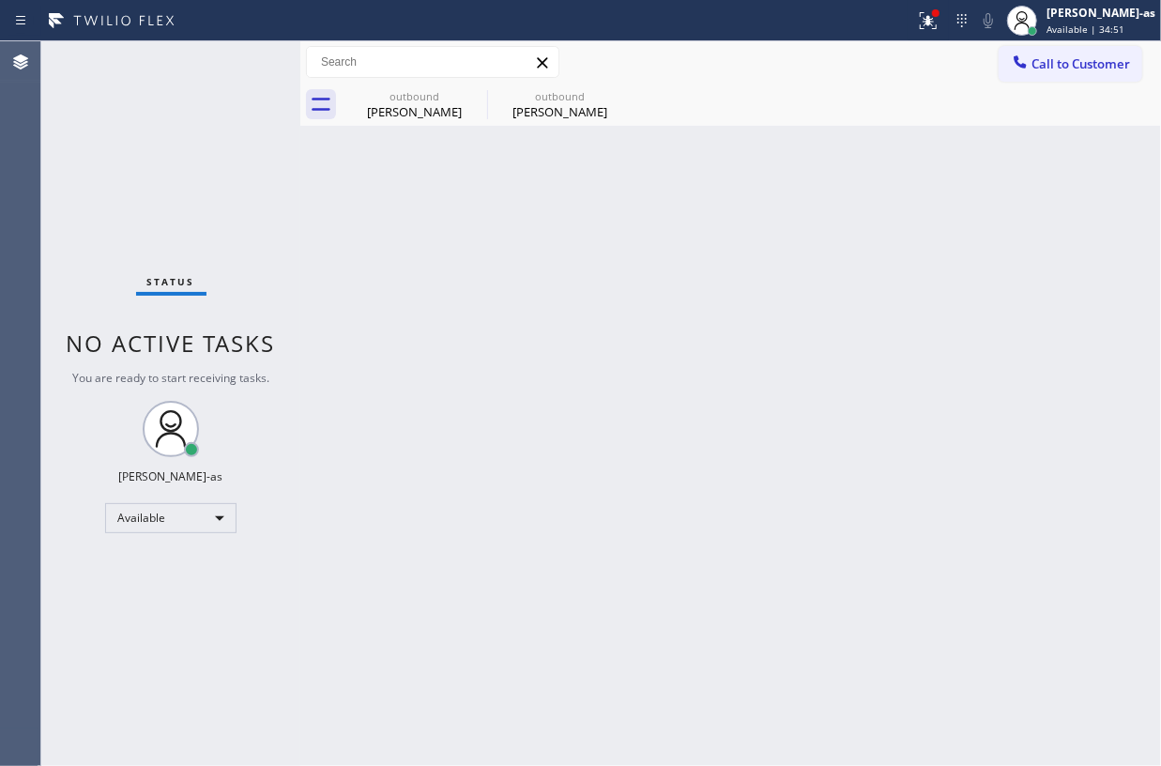
click at [240, 160] on div "Status No active tasks You are ready to start receiving tasks. [PERSON_NAME]-as…" at bounding box center [170, 403] width 259 height 725
click at [1038, 64] on span "Call to Customer" at bounding box center [1080, 63] width 99 height 17
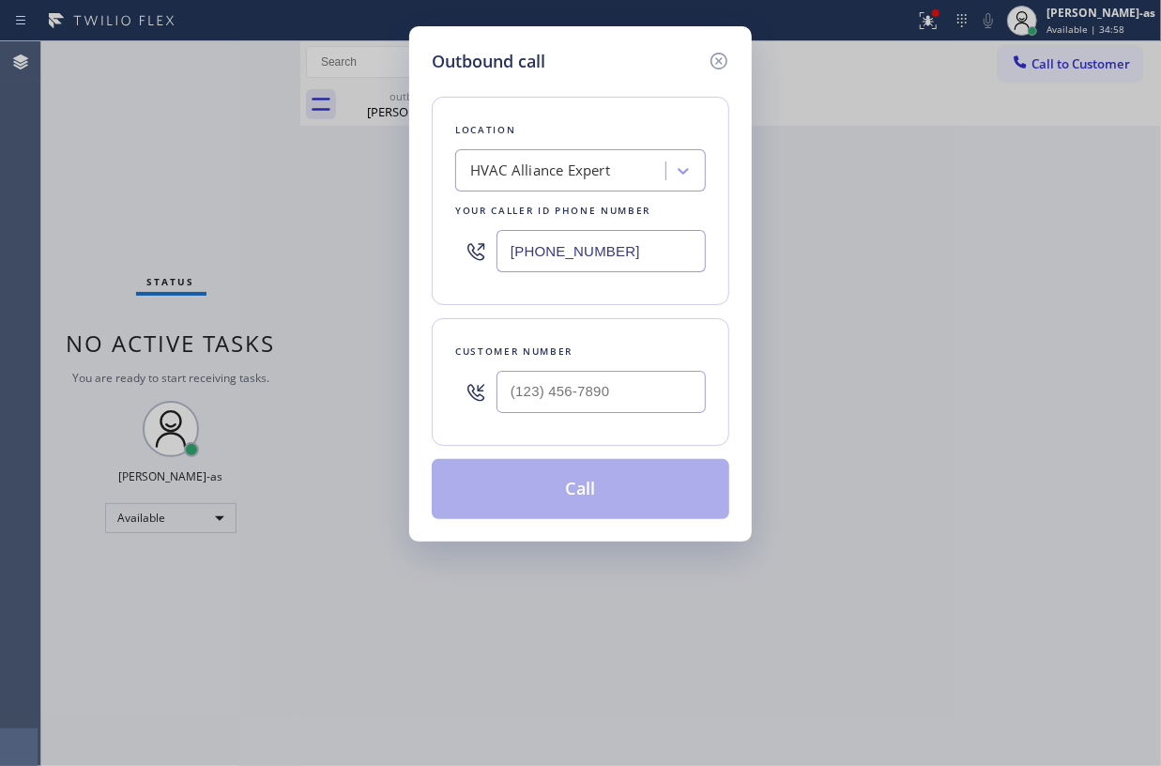
click at [616, 395] on input "text" at bounding box center [601, 392] width 209 height 42
paste input "650) 714-6602"
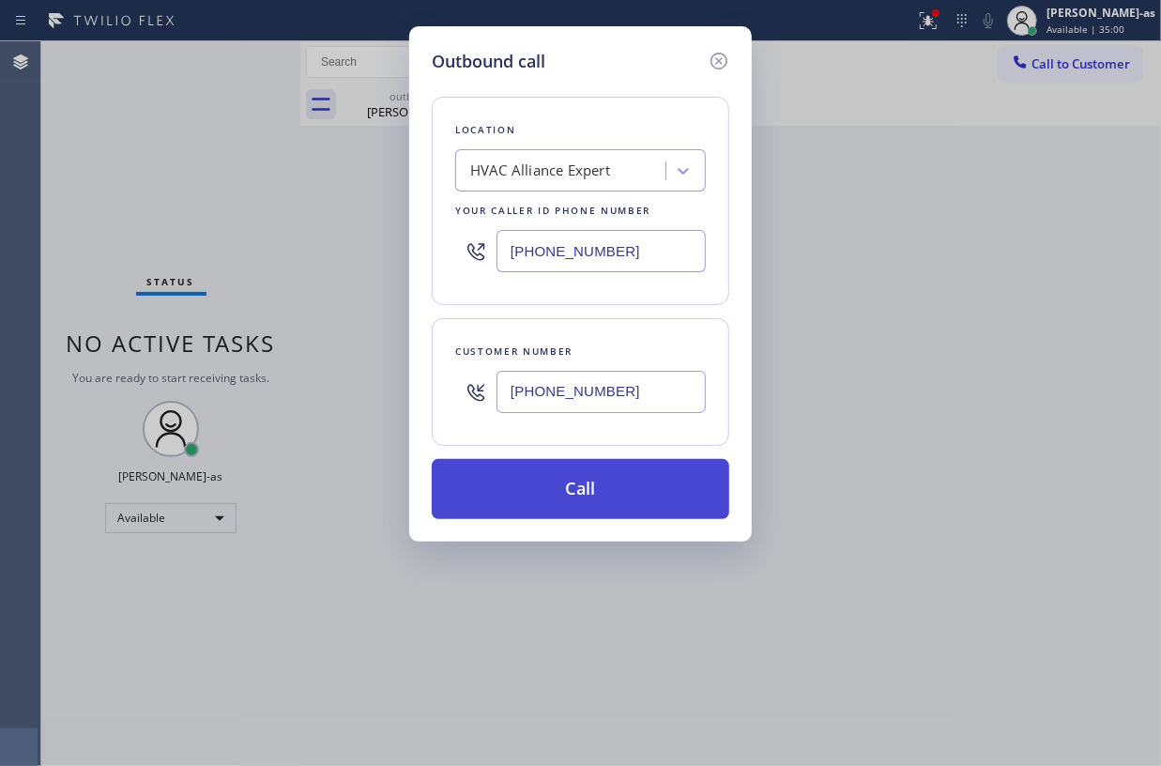
type input "(650) 714-6602"
click at [654, 485] on button "Call" at bounding box center [581, 489] width 298 height 60
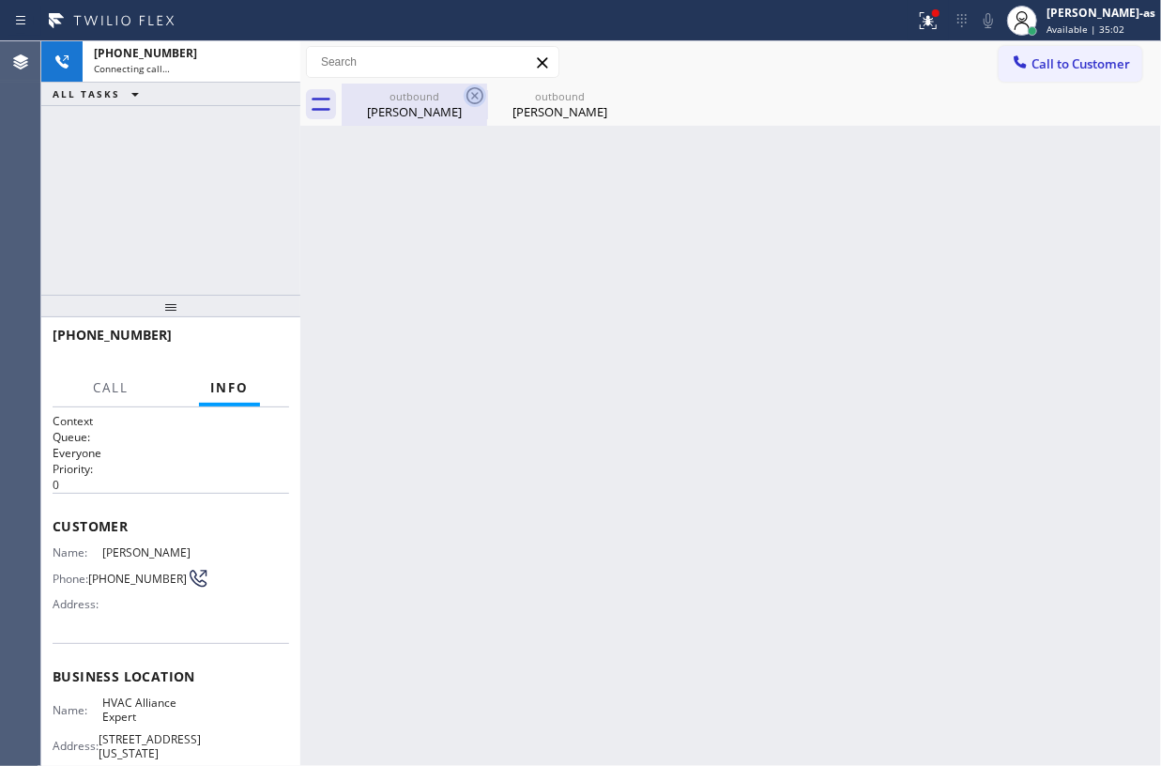
click at [424, 107] on div "Brian Cheng" at bounding box center [415, 111] width 142 height 17
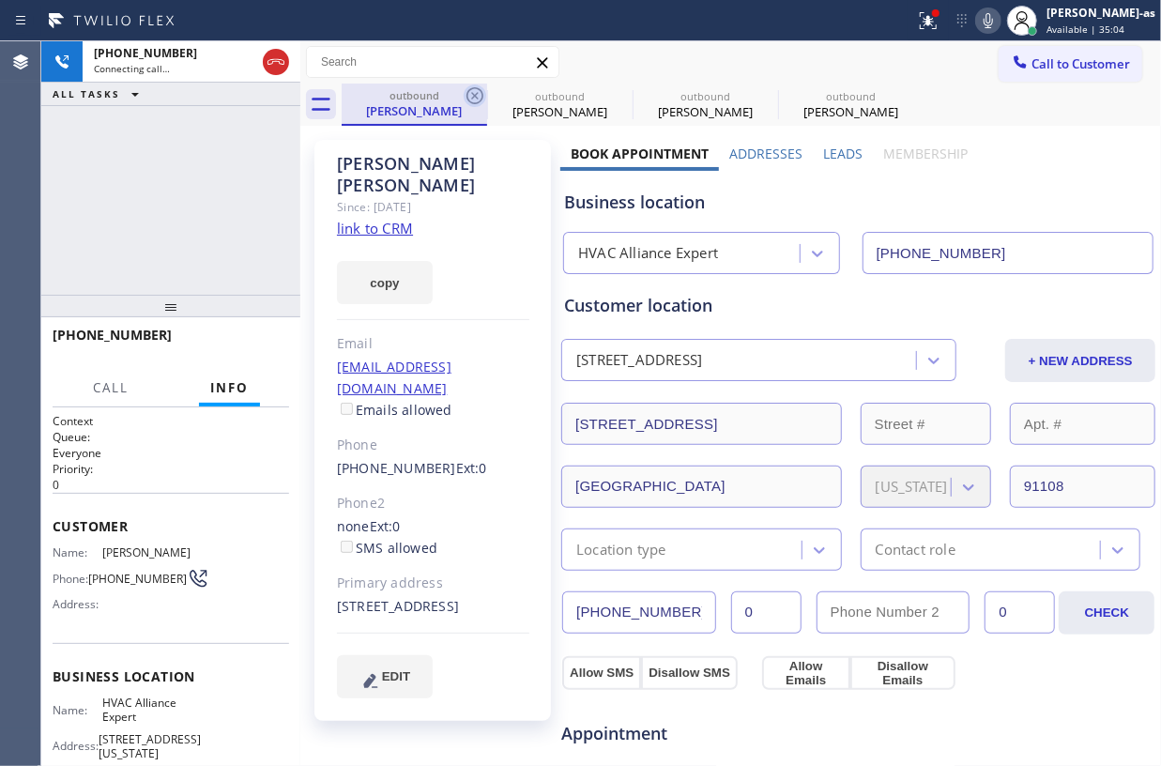
click at [474, 94] on icon at bounding box center [475, 95] width 23 height 23
click at [0, 0] on icon at bounding box center [0, 0] width 0 height 0
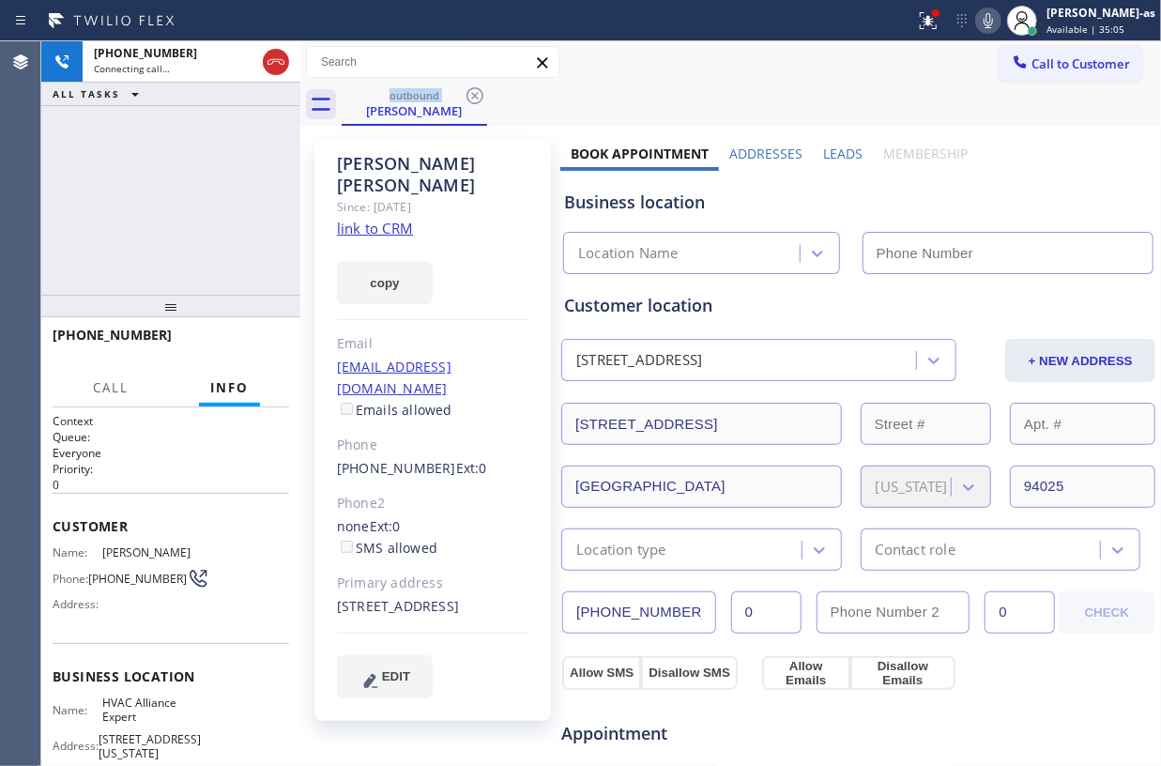
type input "[PHONE_NUMBER]"
drag, startPoint x: 126, startPoint y: 208, endPoint x: 399, endPoint y: 289, distance: 284.8
click at [136, 206] on div "+16507146602 Connecting call… ALL TASKS ALL TASKS ACTIVE TASKS TASKS IN WRAP UP" at bounding box center [170, 167] width 259 height 253
click at [390, 219] on link "link to CRM" at bounding box center [375, 228] width 76 height 19
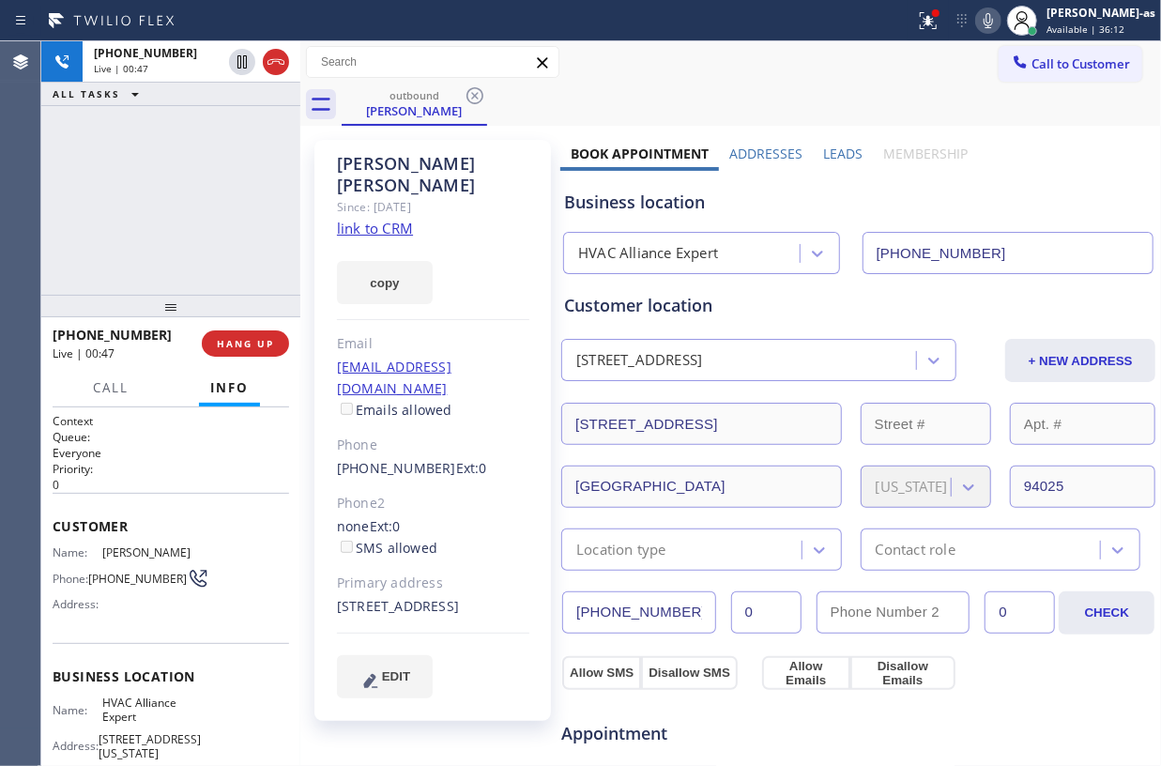
click at [270, 231] on div "+16507146602 Live | 00:47 ALL TASKS ALL TASKS ACTIVE TASKS TASKS IN WRAP UP" at bounding box center [170, 167] width 259 height 253
click at [201, 257] on div "+16507146602 Live | 00:48 ALL TASKS ALL TASKS ACTIVE TASKS TASKS IN WRAP UP" at bounding box center [170, 167] width 259 height 253
drag, startPoint x: 253, startPoint y: 330, endPoint x: 267, endPoint y: 342, distance: 17.3
click at [259, 338] on button "HANG UP" at bounding box center [245, 343] width 87 height 26
drag, startPoint x: 238, startPoint y: 342, endPoint x: 283, endPoint y: 351, distance: 46.0
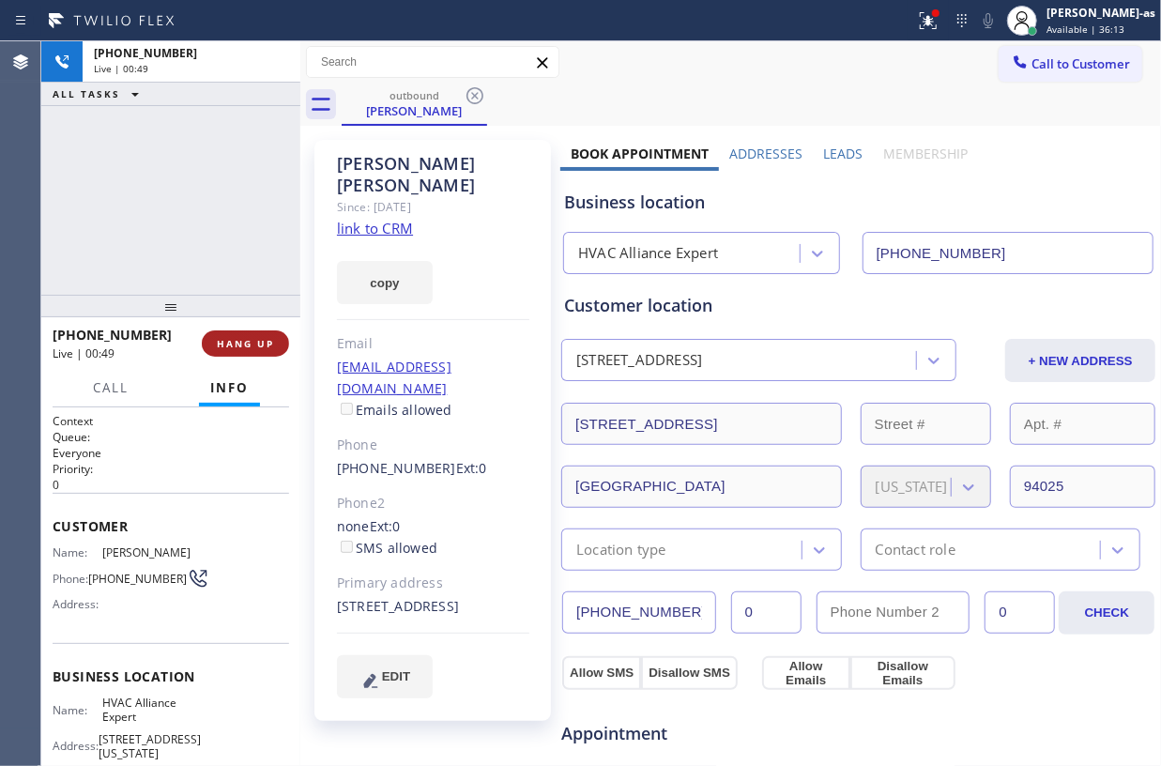
click at [248, 343] on span "HANG UP" at bounding box center [245, 343] width 57 height 13
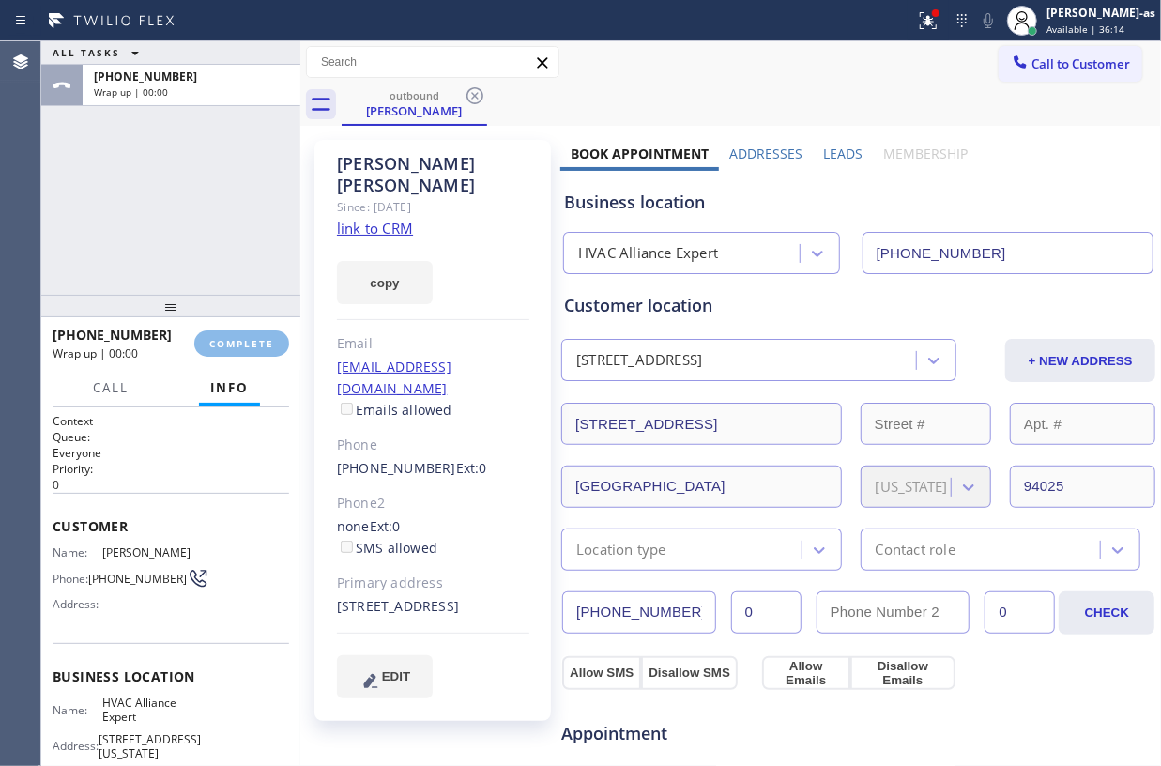
click at [298, 342] on div "ALL TASKS ALL TASKS ACTIVE TASKS TASKS IN WRAP UP +16507146602 Wrap up | 00:00 …" at bounding box center [601, 403] width 1120 height 725
click at [245, 349] on span "COMPLETE" at bounding box center [241, 343] width 65 height 13
click at [240, 260] on div "ALL TASKS ALL TASKS ACTIVE TASKS TASKS IN WRAP UP +16507146602 Wrap up | 00:03" at bounding box center [170, 167] width 259 height 253
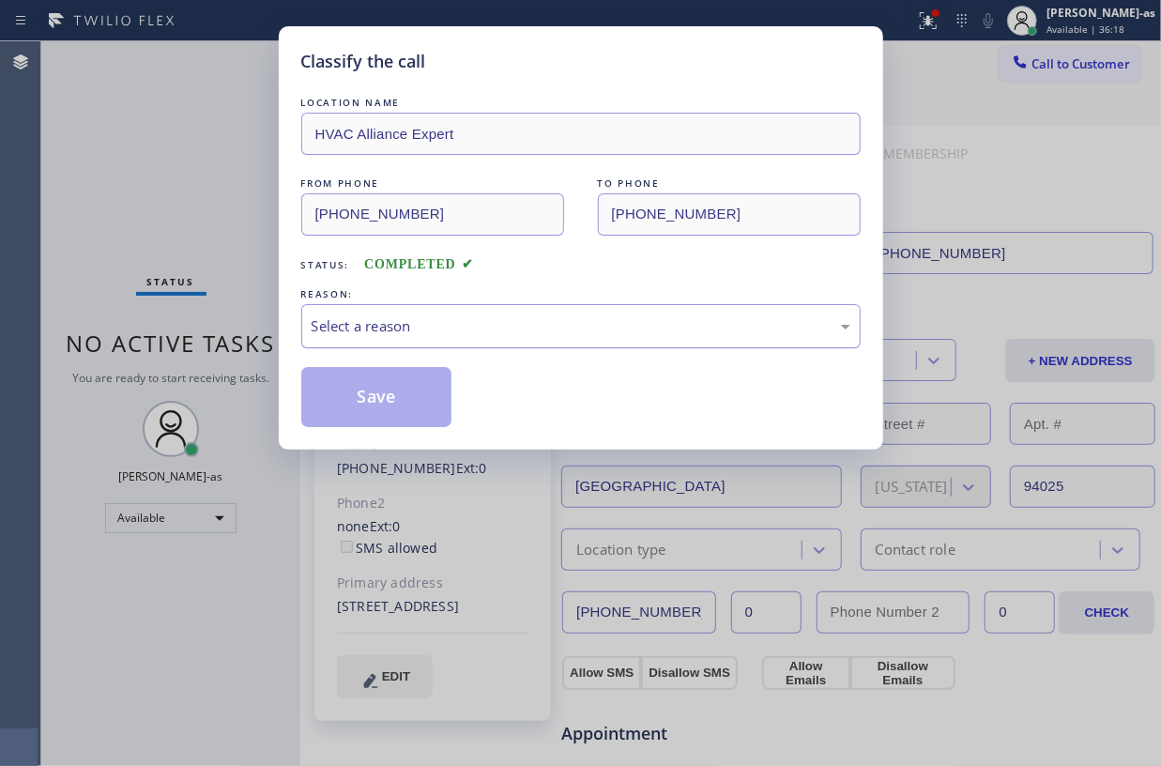
click at [511, 330] on div "Select a reason" at bounding box center [581, 326] width 539 height 22
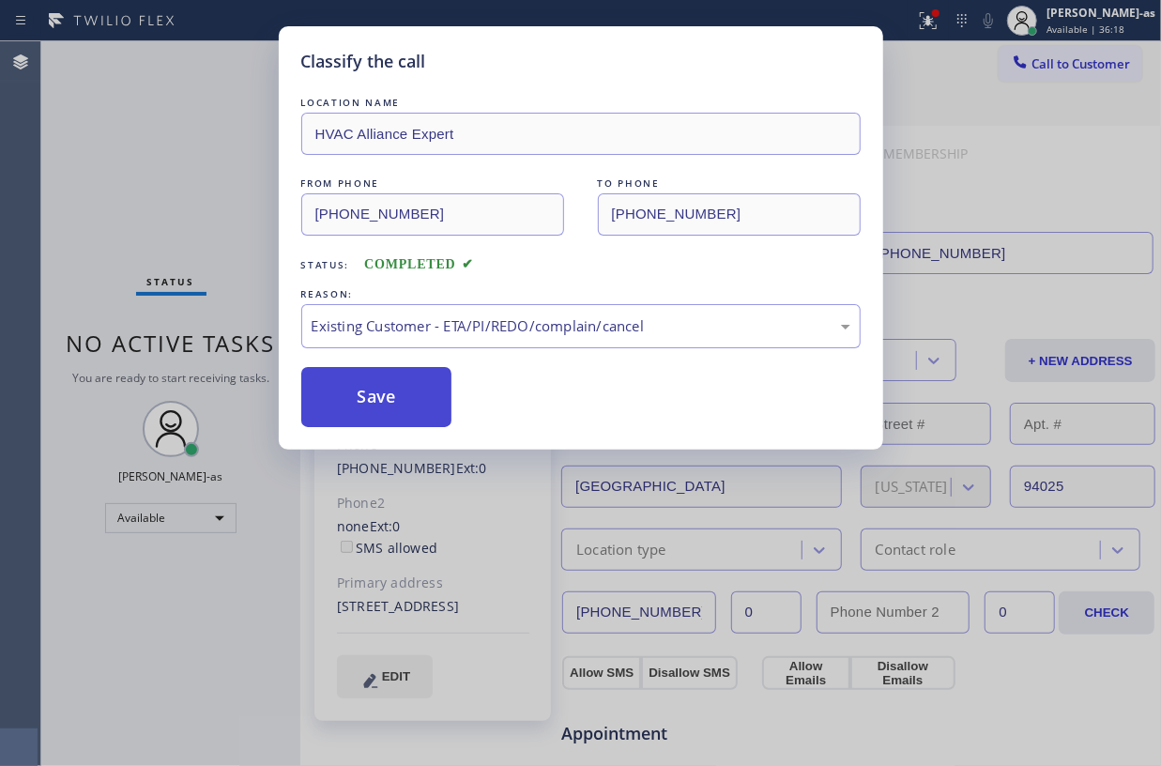
click at [424, 389] on button "Save" at bounding box center [376, 397] width 151 height 60
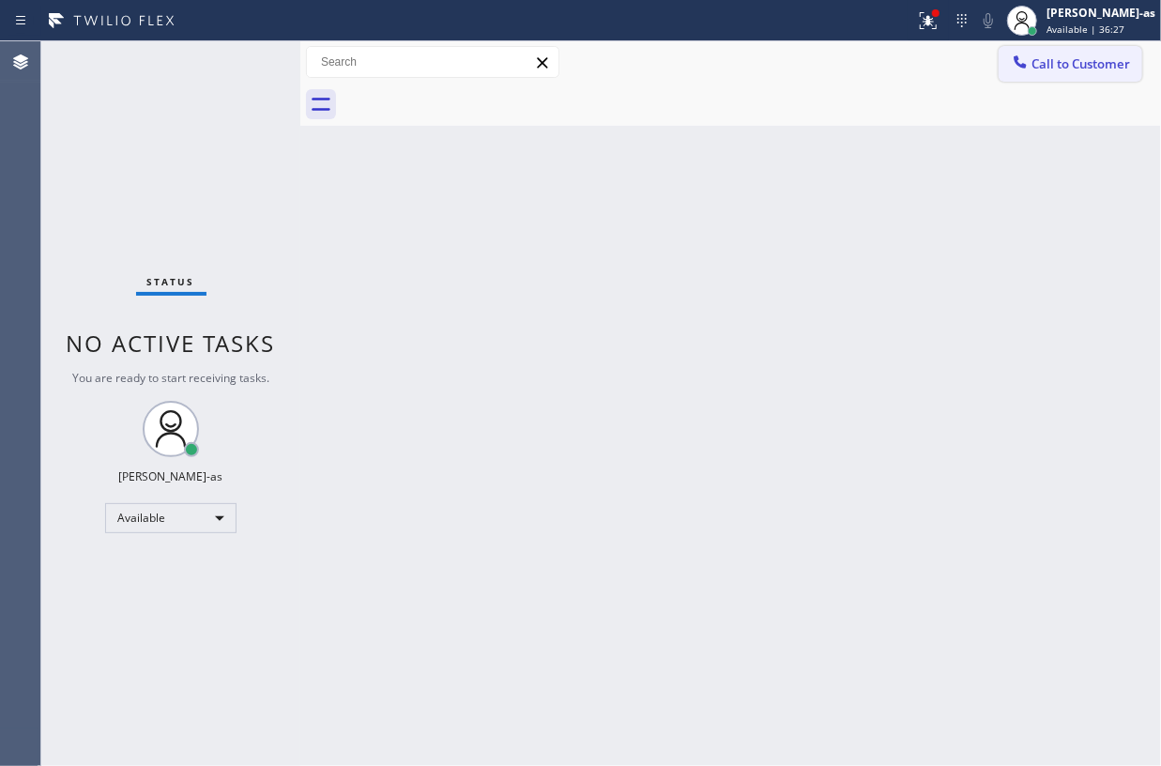
click at [1041, 62] on span "Call to Customer" at bounding box center [1080, 63] width 99 height 17
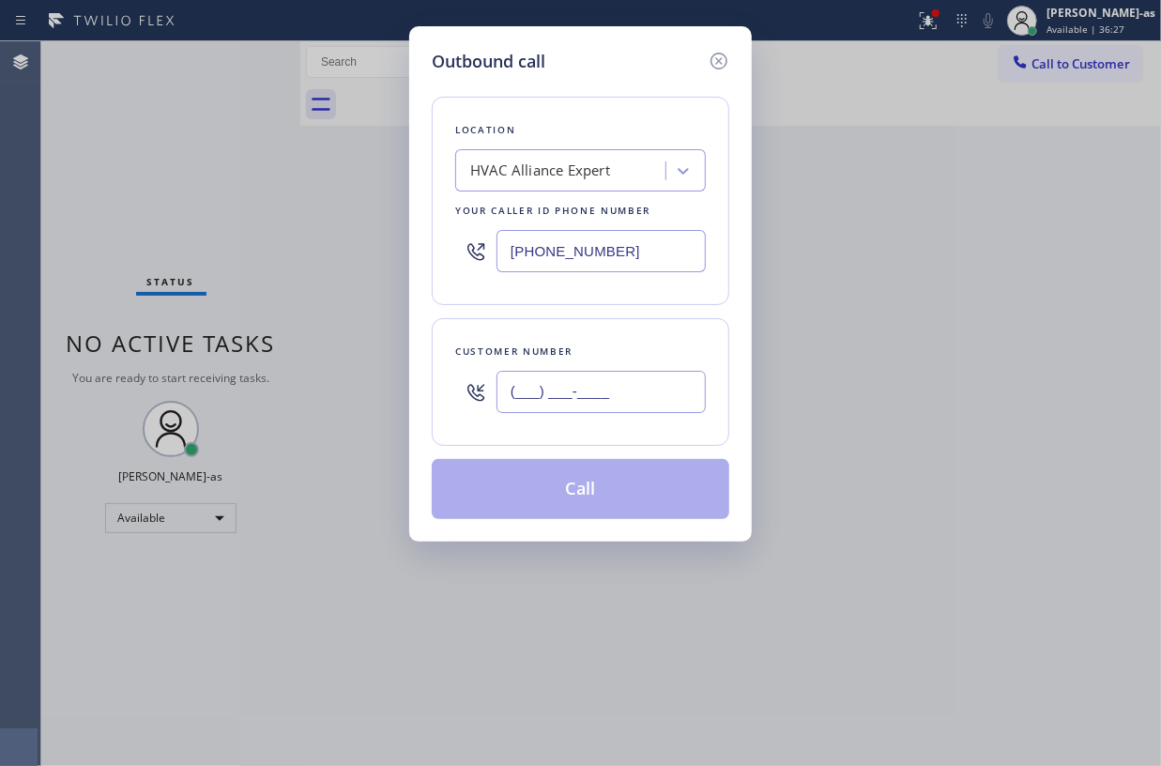
click at [565, 402] on input "(___) ___-____" at bounding box center [601, 392] width 209 height 42
paste input "831) 601-5234"
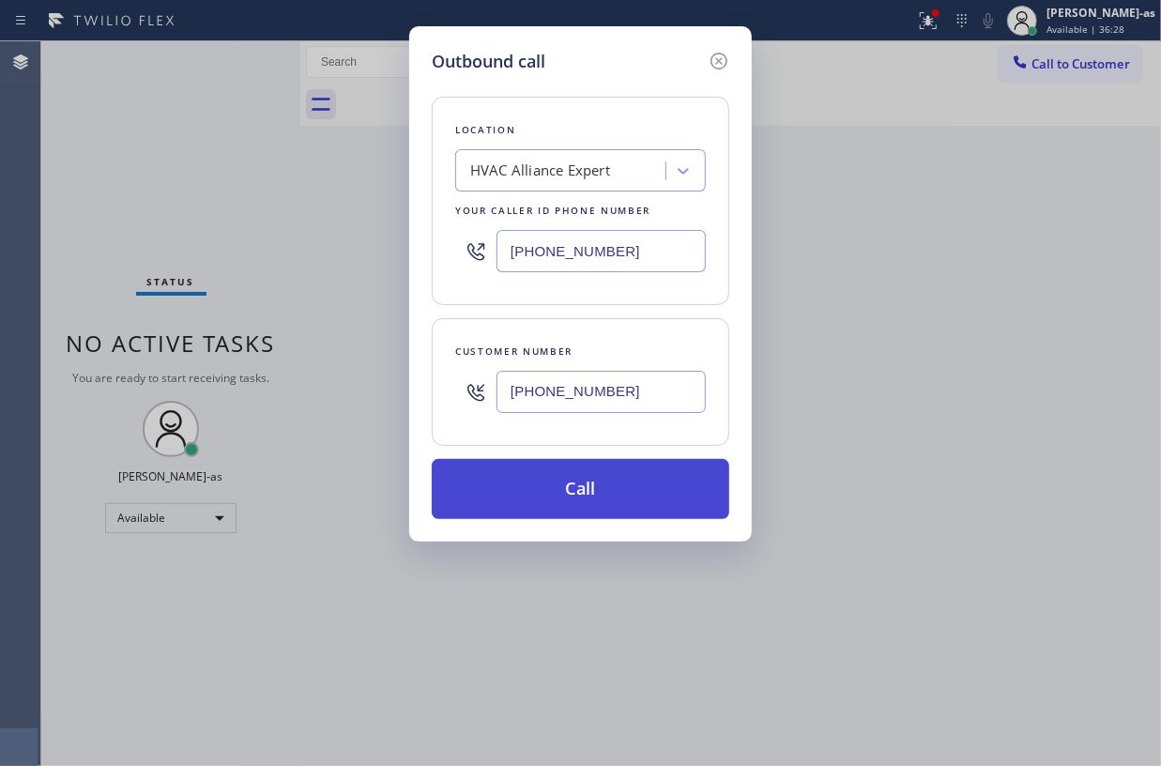
type input "(831) 601-5234"
click at [620, 484] on button "Call" at bounding box center [581, 489] width 298 height 60
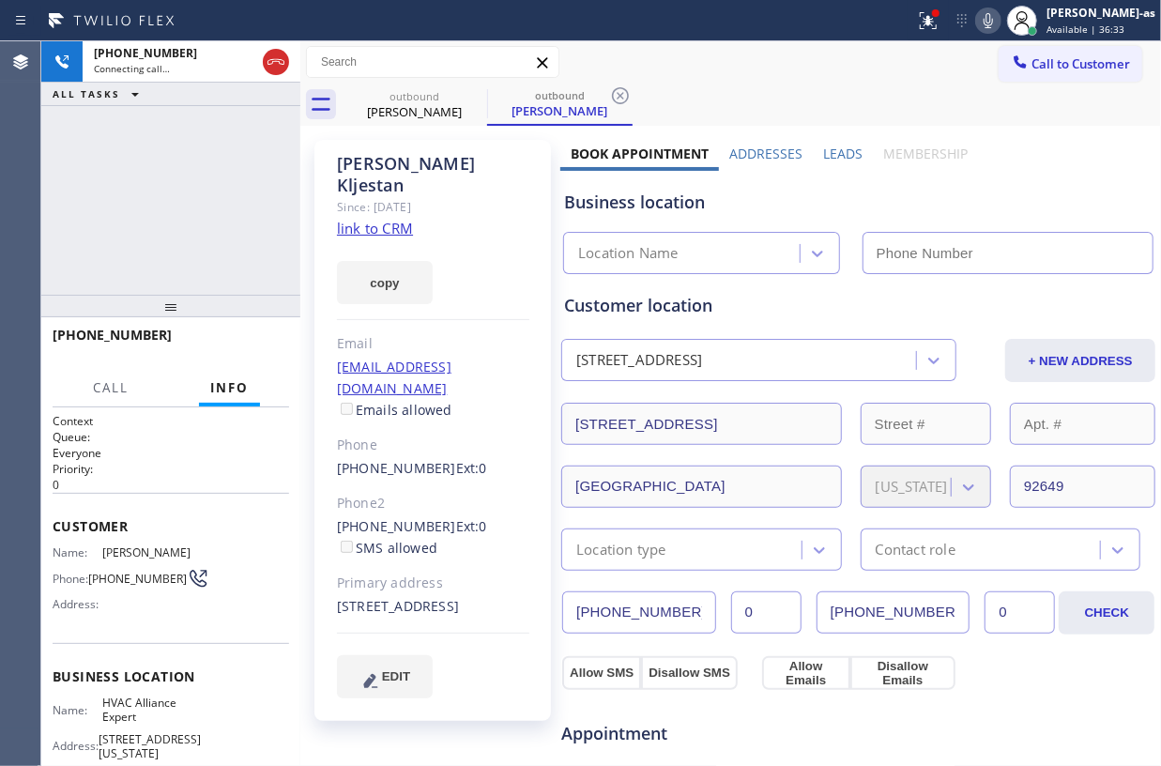
type input "[PHONE_NUMBER]"
click at [384, 219] on link "link to CRM" at bounding box center [375, 228] width 76 height 19
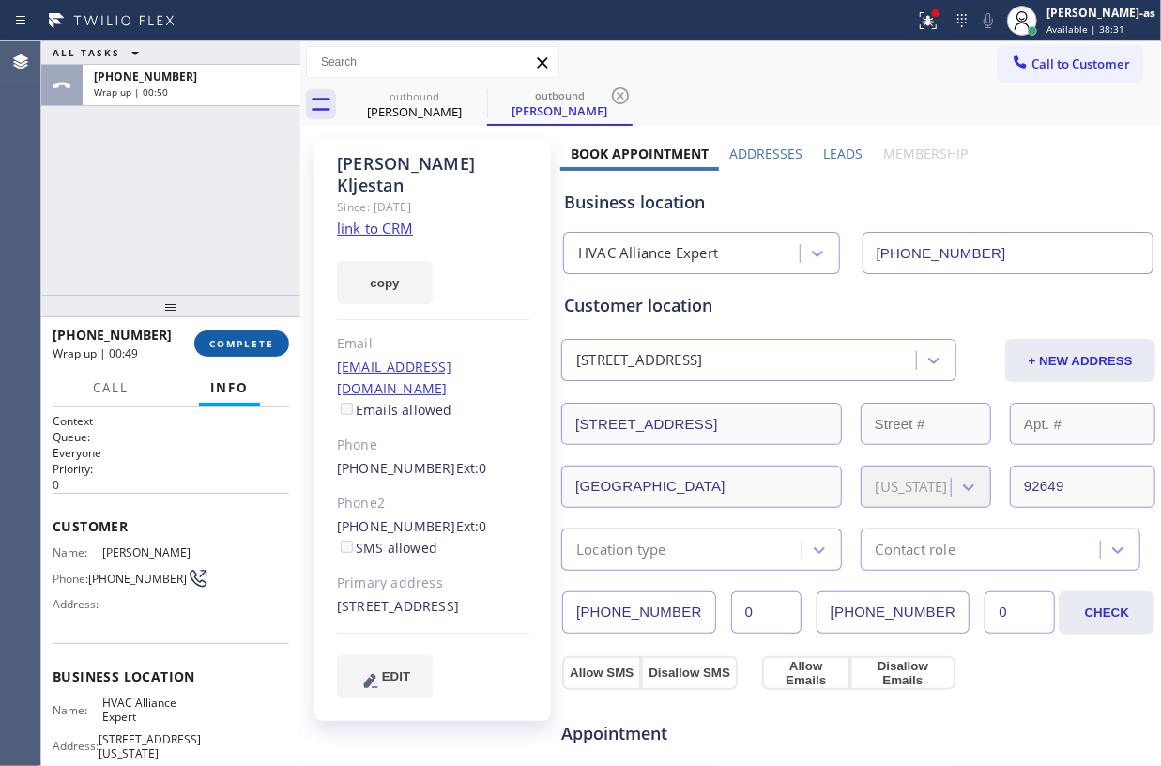
click at [215, 342] on span "COMPLETE" at bounding box center [241, 343] width 65 height 13
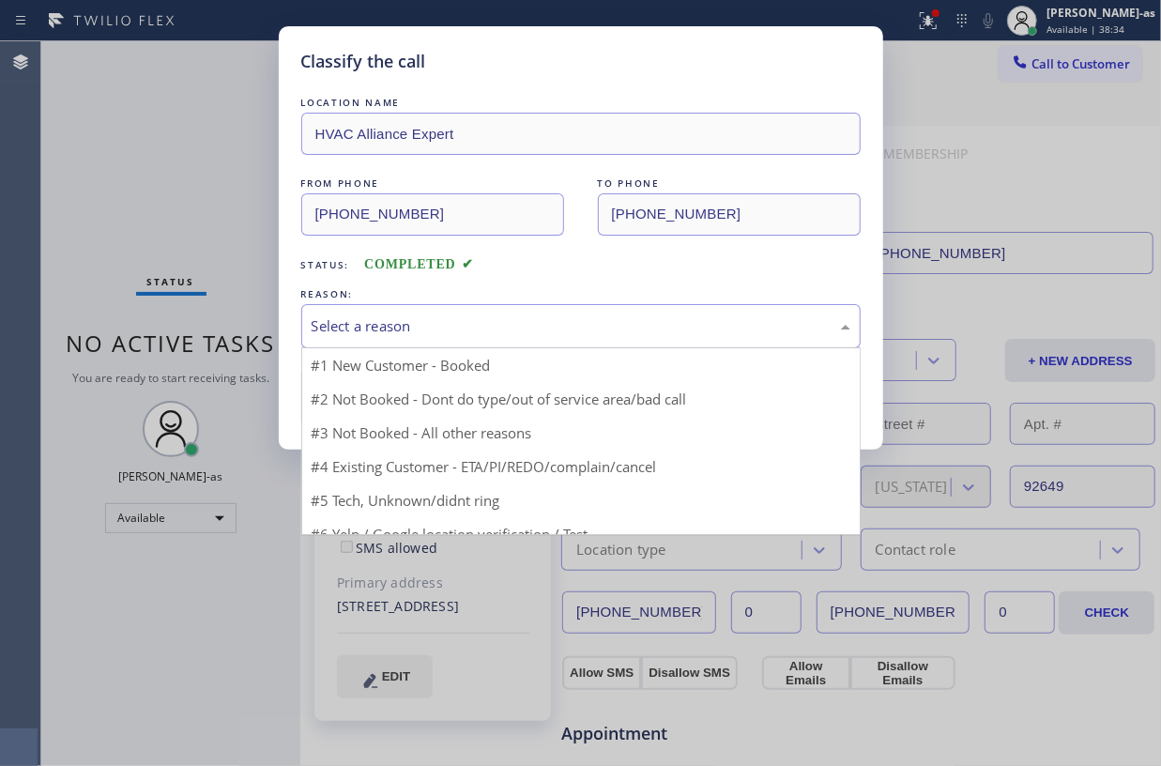
click at [473, 315] on div "Select a reason" at bounding box center [581, 326] width 539 height 22
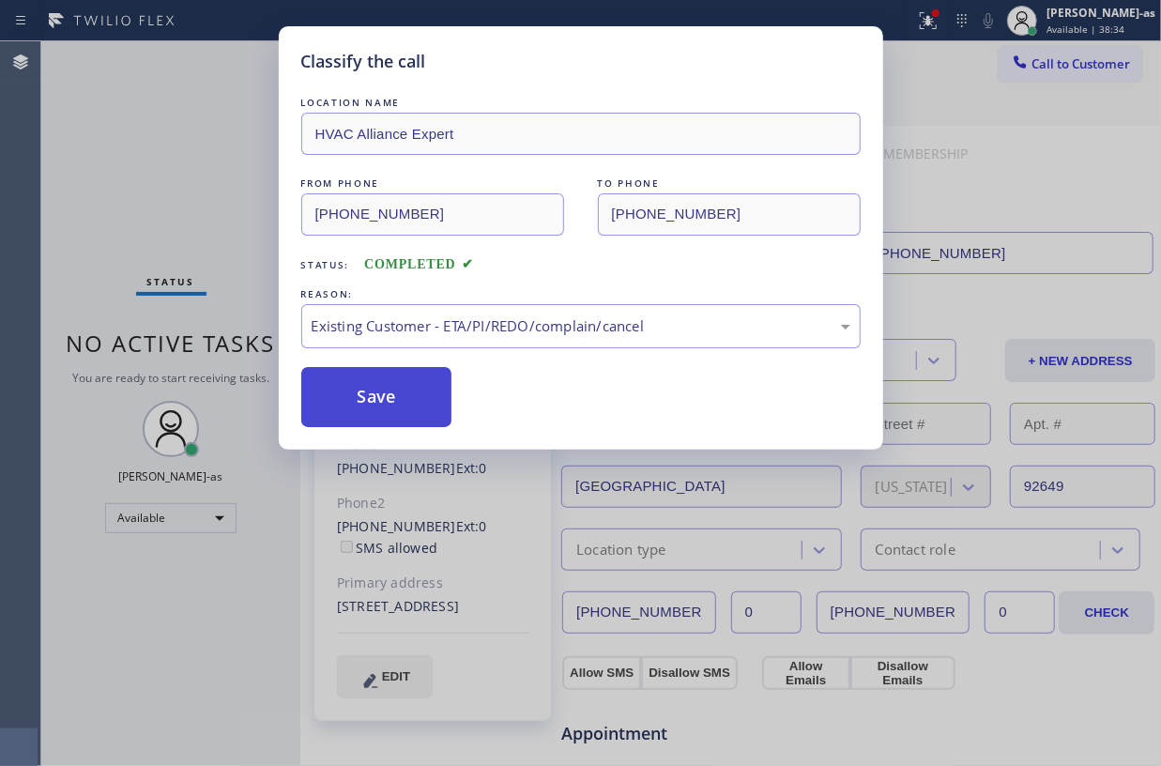
click at [377, 418] on button "Save" at bounding box center [376, 397] width 151 height 60
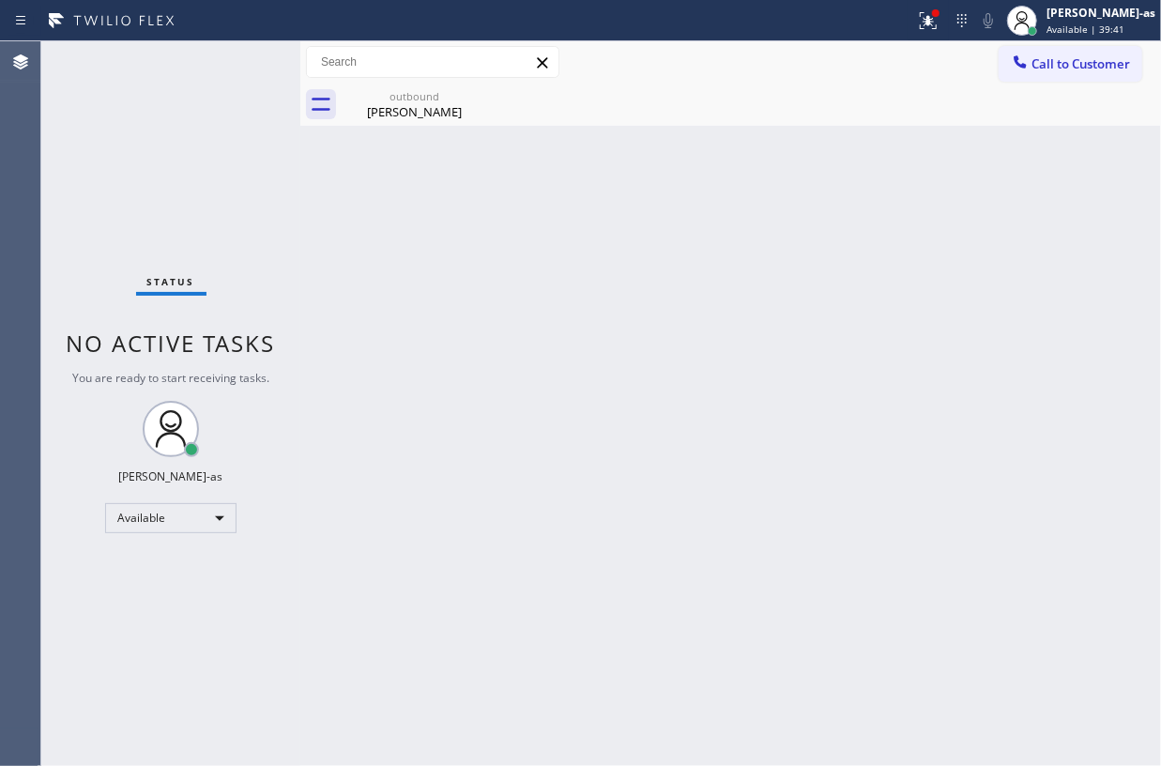
click at [282, 131] on div "Status No active tasks You are ready to start receiving tasks. [PERSON_NAME]-as…" at bounding box center [170, 403] width 259 height 725
click at [358, 207] on div "Back to Dashboard Change Sender ID Customers Technicians Select a contact Outbo…" at bounding box center [730, 403] width 861 height 725
drag, startPoint x: 405, startPoint y: 96, endPoint x: 466, endPoint y: 101, distance: 60.3
click at [406, 96] on div "outbound" at bounding box center [415, 96] width 142 height 14
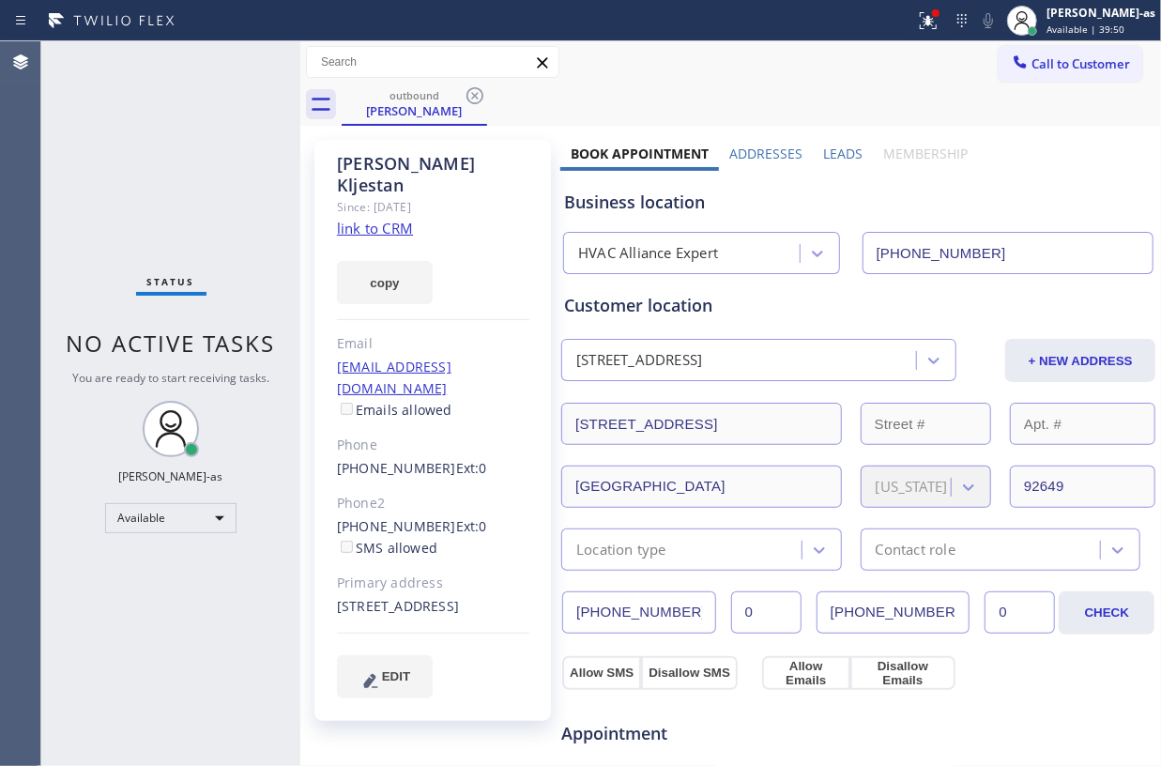
drag, startPoint x: 471, startPoint y: 86, endPoint x: 508, endPoint y: 77, distance: 37.8
click at [473, 86] on icon at bounding box center [475, 95] width 23 height 23
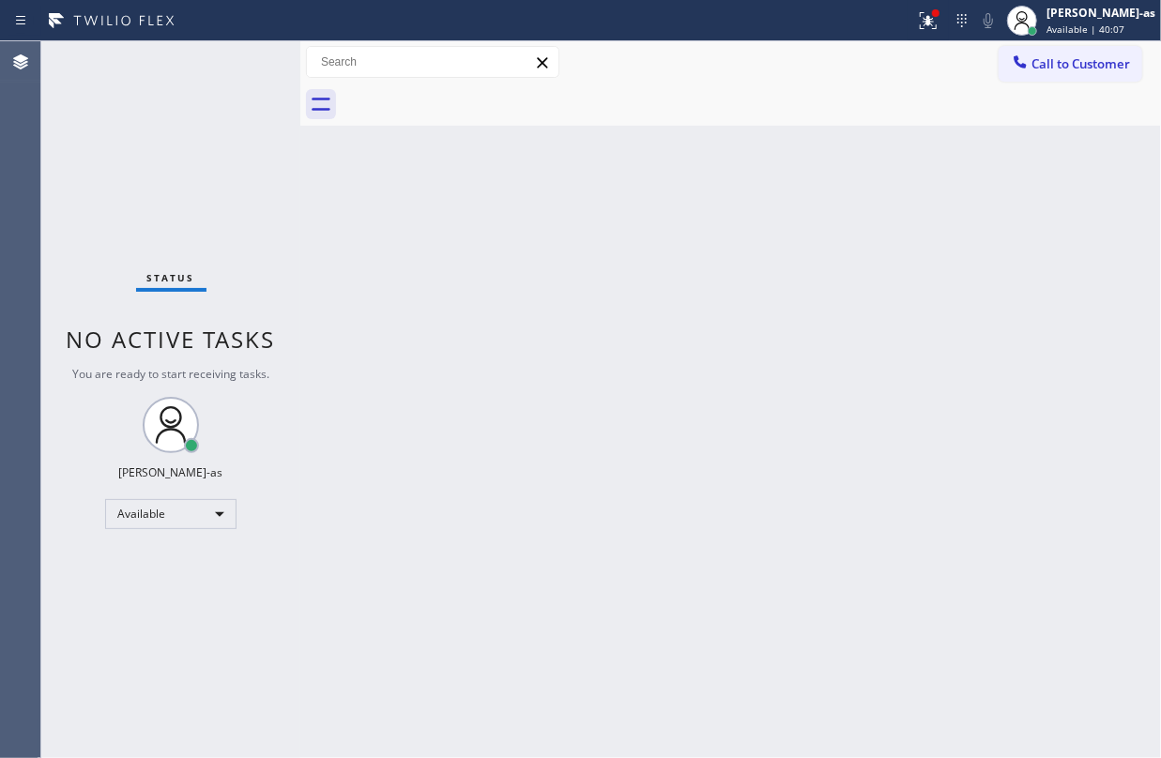
drag, startPoint x: 395, startPoint y: 344, endPoint x: 400, endPoint y: 285, distance: 58.4
click at [395, 327] on div "Back to Dashboard Change Sender ID Customers Technicians Select a contact Outbo…" at bounding box center [730, 399] width 861 height 717
click at [403, 300] on div "Back to Dashboard Change Sender ID Customers Technicians Select a contact Outbo…" at bounding box center [730, 399] width 861 height 717
click at [349, 205] on div "Back to Dashboard Change Sender ID Customers Technicians Select a contact Outbo…" at bounding box center [730, 399] width 861 height 717
click at [515, 267] on div "Back to Dashboard Change Sender ID Customers Technicians Select a contact Outbo…" at bounding box center [730, 399] width 861 height 717
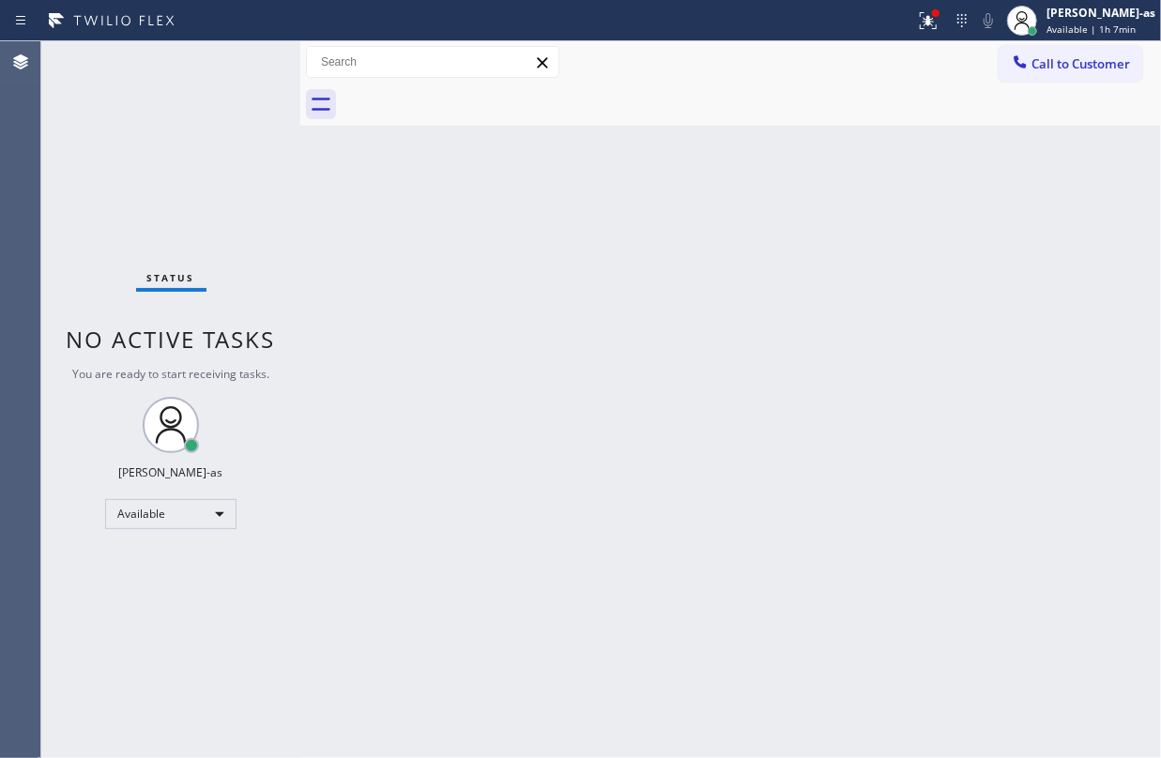
click at [458, 283] on div "Back to Dashboard Change Sender ID Customers Technicians Select a contact Outbo…" at bounding box center [730, 399] width 861 height 717
click at [148, 520] on div "Available" at bounding box center [170, 514] width 131 height 30
click at [180, 535] on li "Offline" at bounding box center [169, 539] width 127 height 23
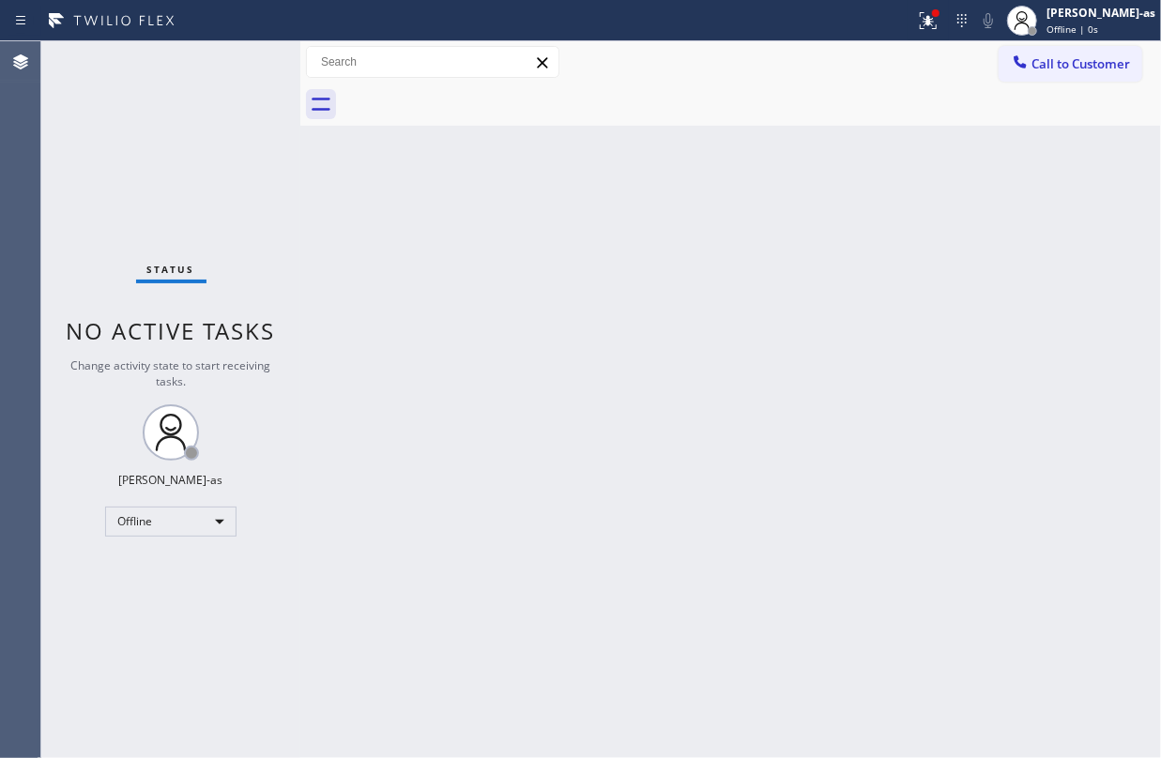
drag, startPoint x: 1081, startPoint y: 20, endPoint x: 1031, endPoint y: 106, distance: 100.1
click at [1081, 31] on div "Jesica Jumao-as Offline | 0s" at bounding box center [1102, 20] width 118 height 33
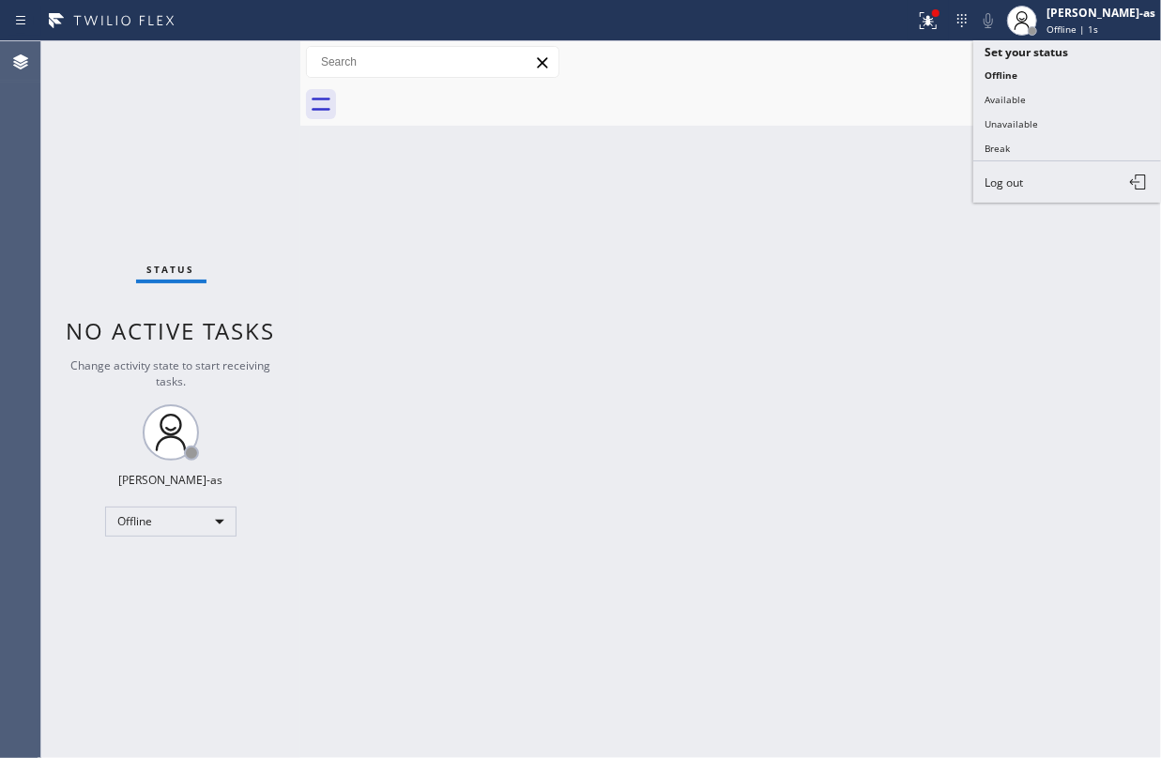
drag, startPoint x: 1004, startPoint y: 181, endPoint x: 973, endPoint y: 184, distance: 31.1
click at [1006, 181] on span "Log out" at bounding box center [1004, 183] width 38 height 16
